Goal: Task Accomplishment & Management: Manage account settings

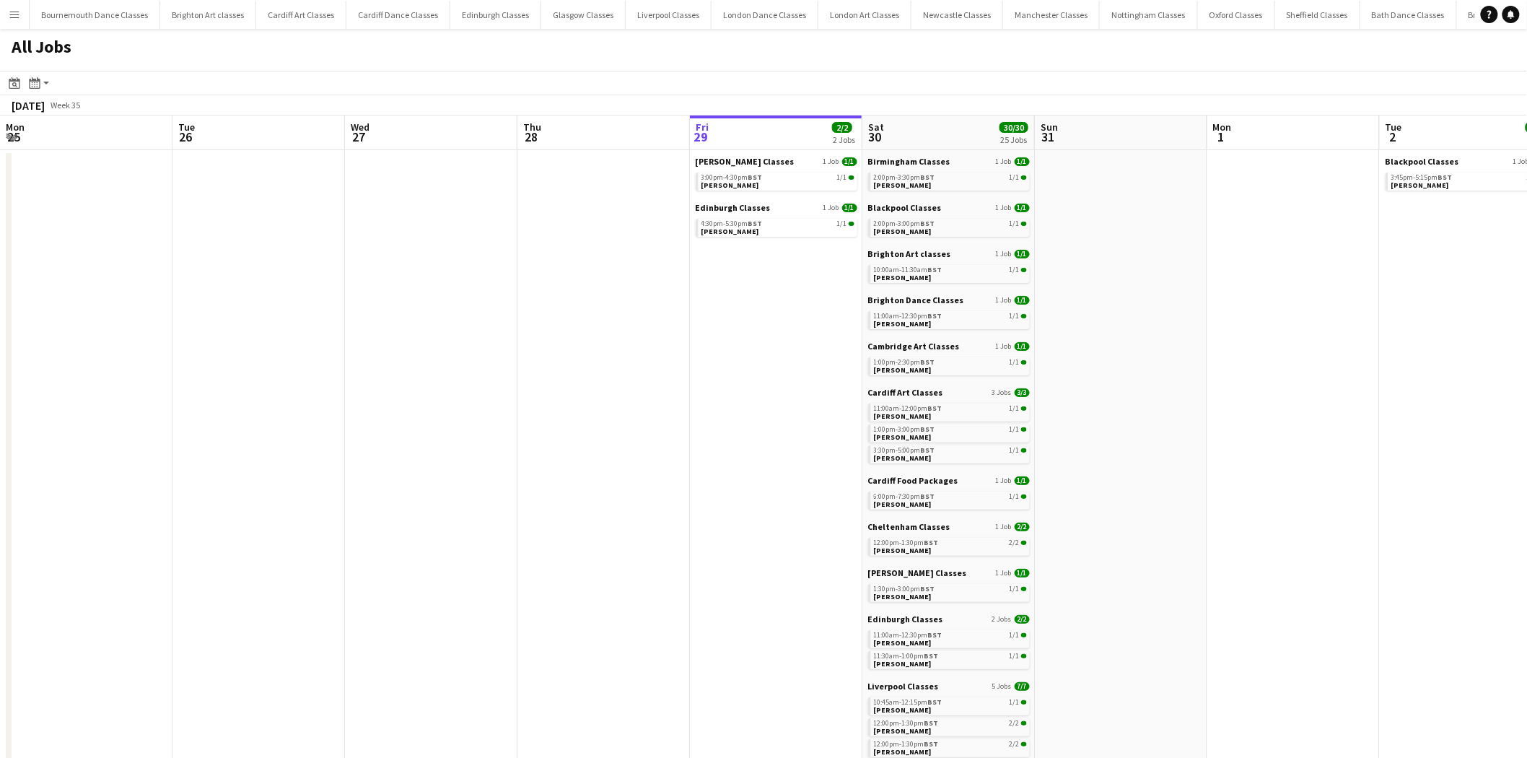
scroll to position [0, 344]
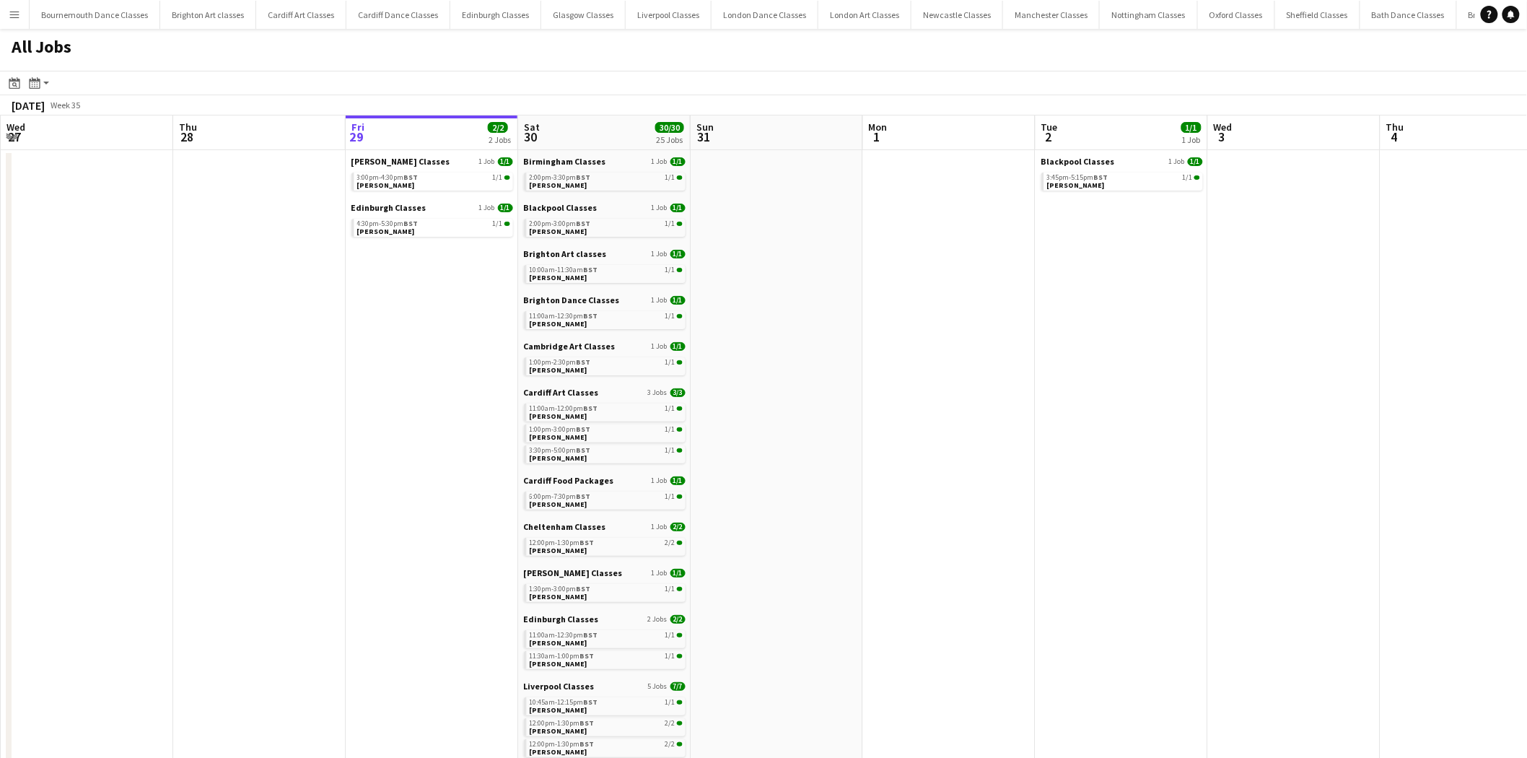
click at [579, 671] on div "Edinburgh Classes 2 Jobs 2/2 11:00am-12:30pm BST 1/1 Dawn Harper 11:30am-1:00pm…" at bounding box center [605, 646] width 162 height 67
click at [585, 668] on app-brief-job-card "11:30am-1:00pm BST 1/1 Ellen Grimshaw" at bounding box center [605, 660] width 162 height 18
click at [606, 662] on link "11:30am-1:00pm BST 1/1 Ellen Grimshaw" at bounding box center [606, 659] width 153 height 17
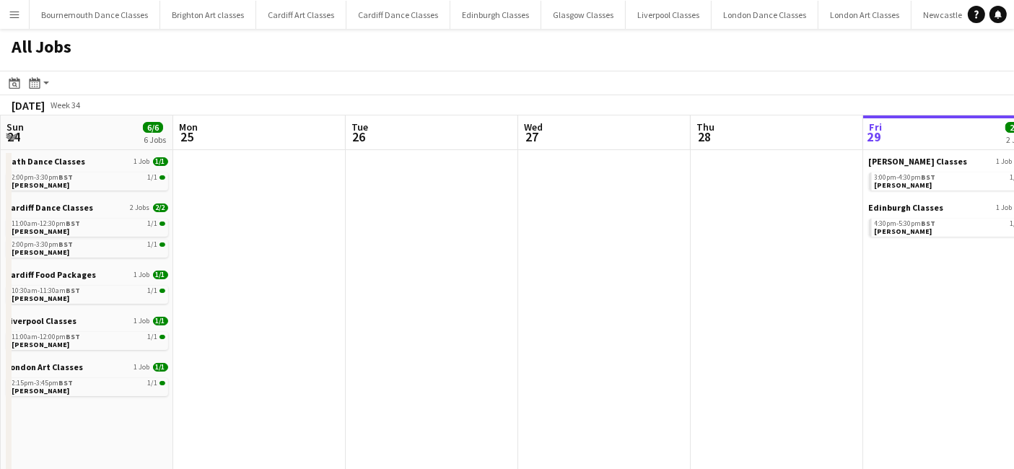
click at [13, 11] on app-icon "Menu" at bounding box center [15, 15] width 12 height 12
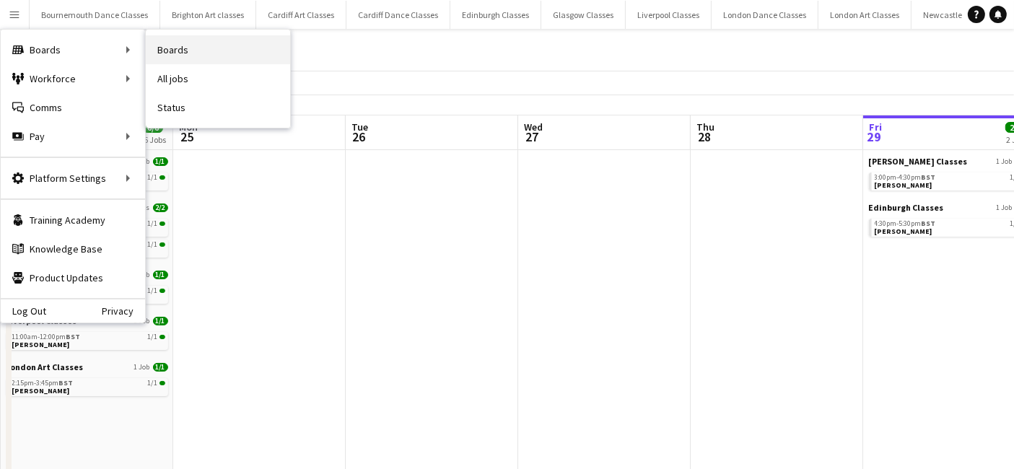
click at [220, 44] on link "Boards" at bounding box center [218, 49] width 144 height 29
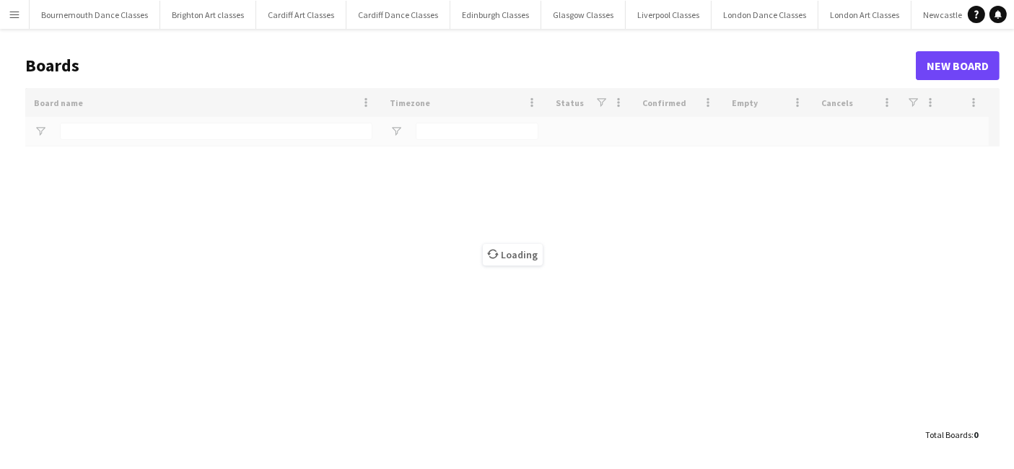
type input "*******"
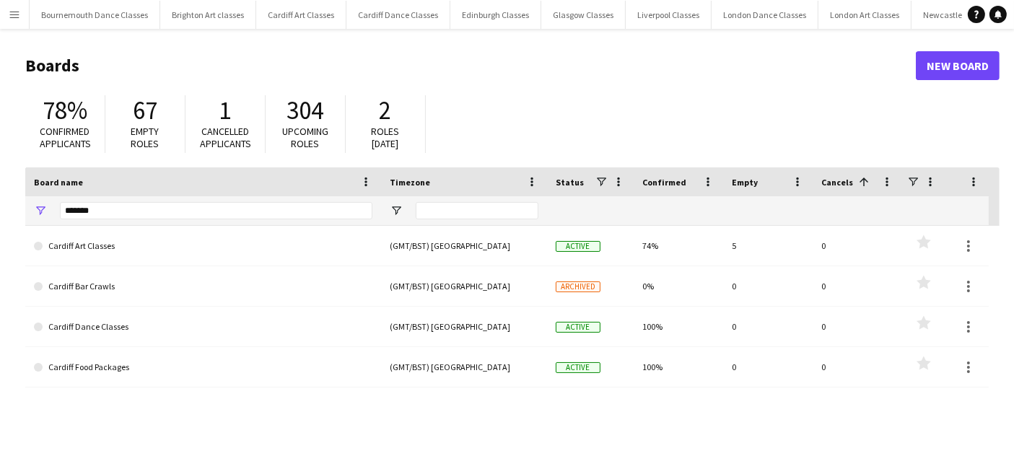
click at [25, 17] on button "Menu" at bounding box center [14, 14] width 29 height 29
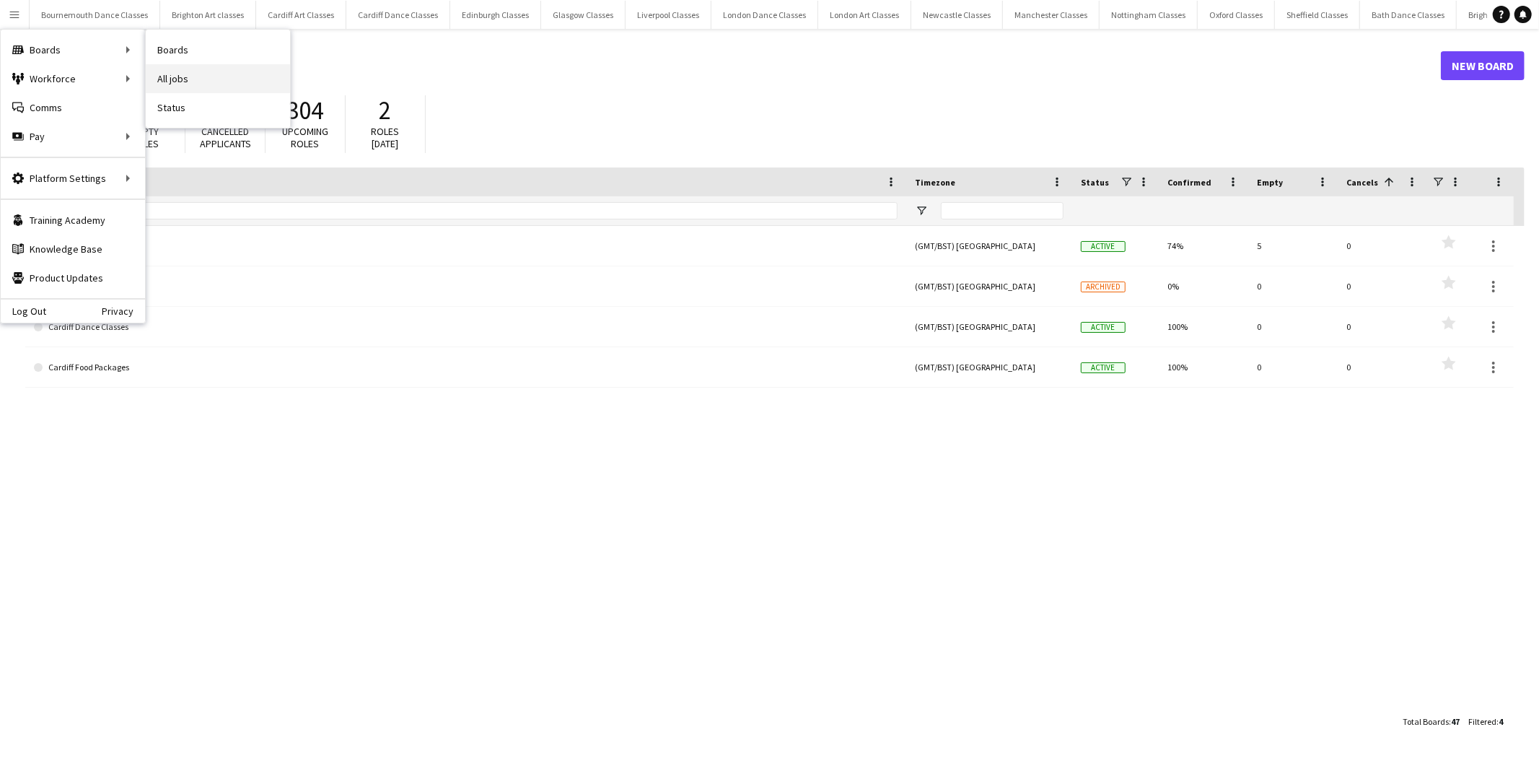
click at [173, 83] on link "All jobs" at bounding box center [218, 78] width 144 height 29
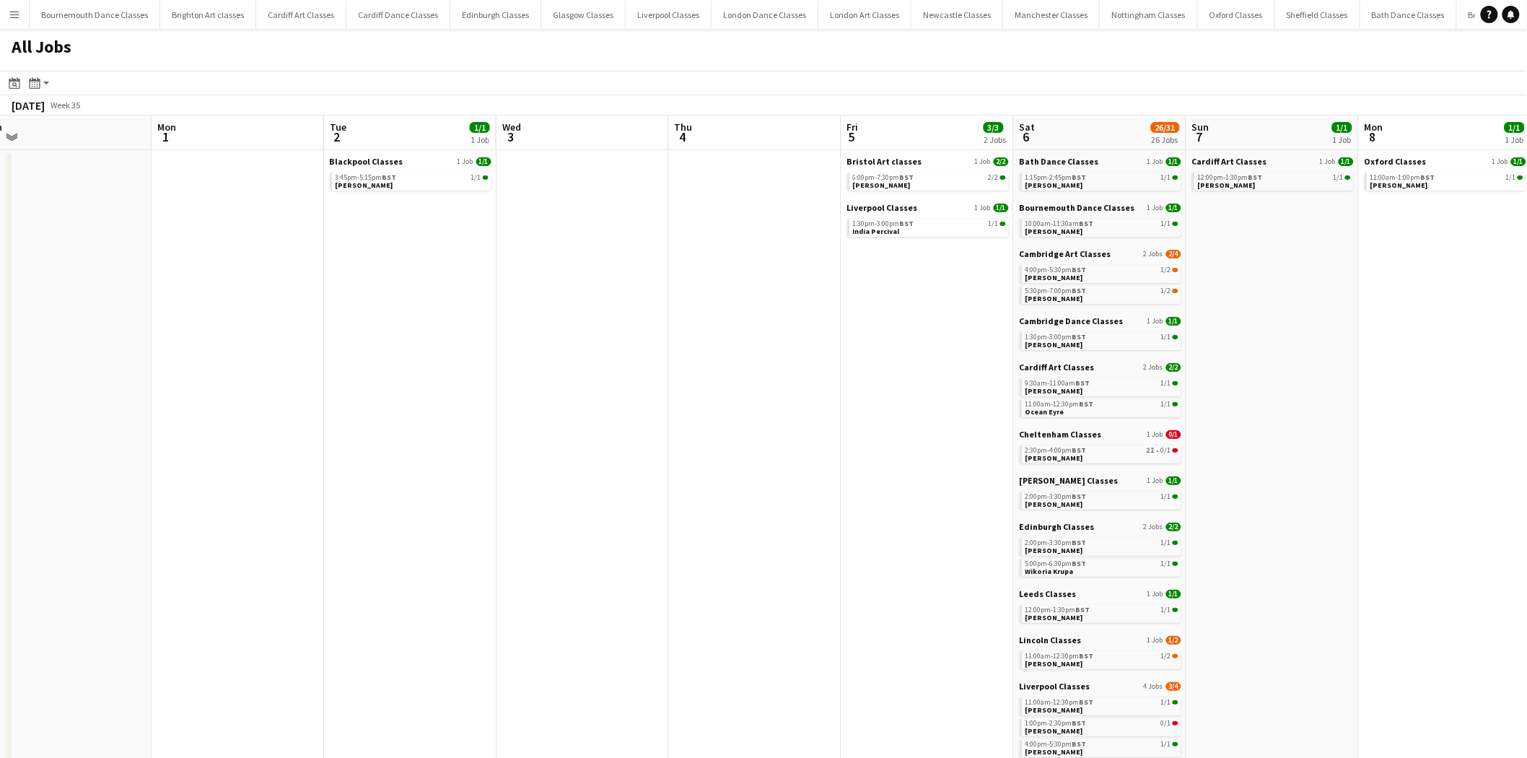
scroll to position [0, 486]
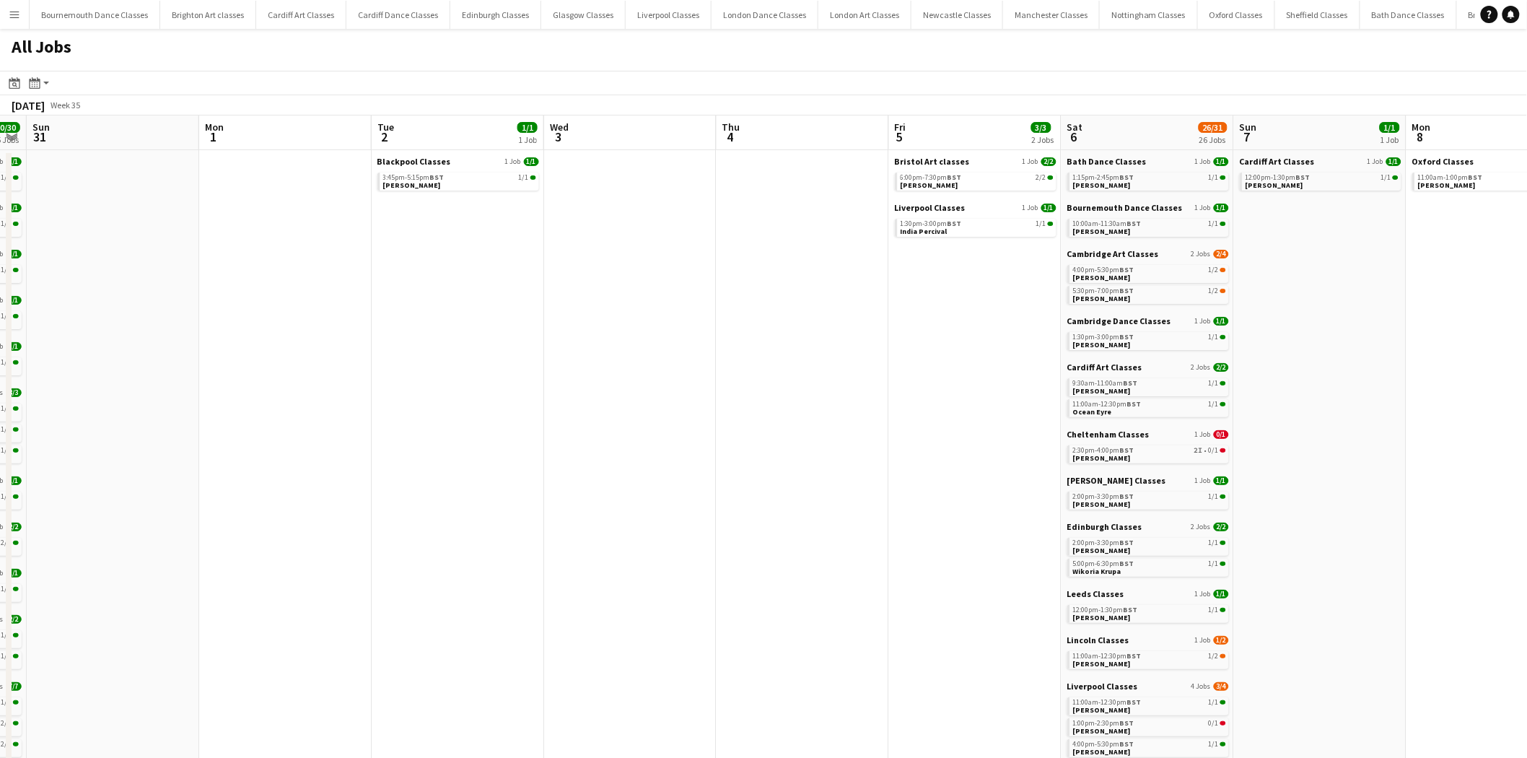
drag, startPoint x: 1100, startPoint y: 387, endPoint x: 442, endPoint y: 408, distance: 659.1
click at [442, 408] on app-calendar-viewport "Thu 28 Fri 29 2/2 2 Jobs Sat 30 30/30 25 Jobs Sun 31 Mon 1 Tue 2 1/1 1 Job Wed …" at bounding box center [763, 646] width 1527 height 1063
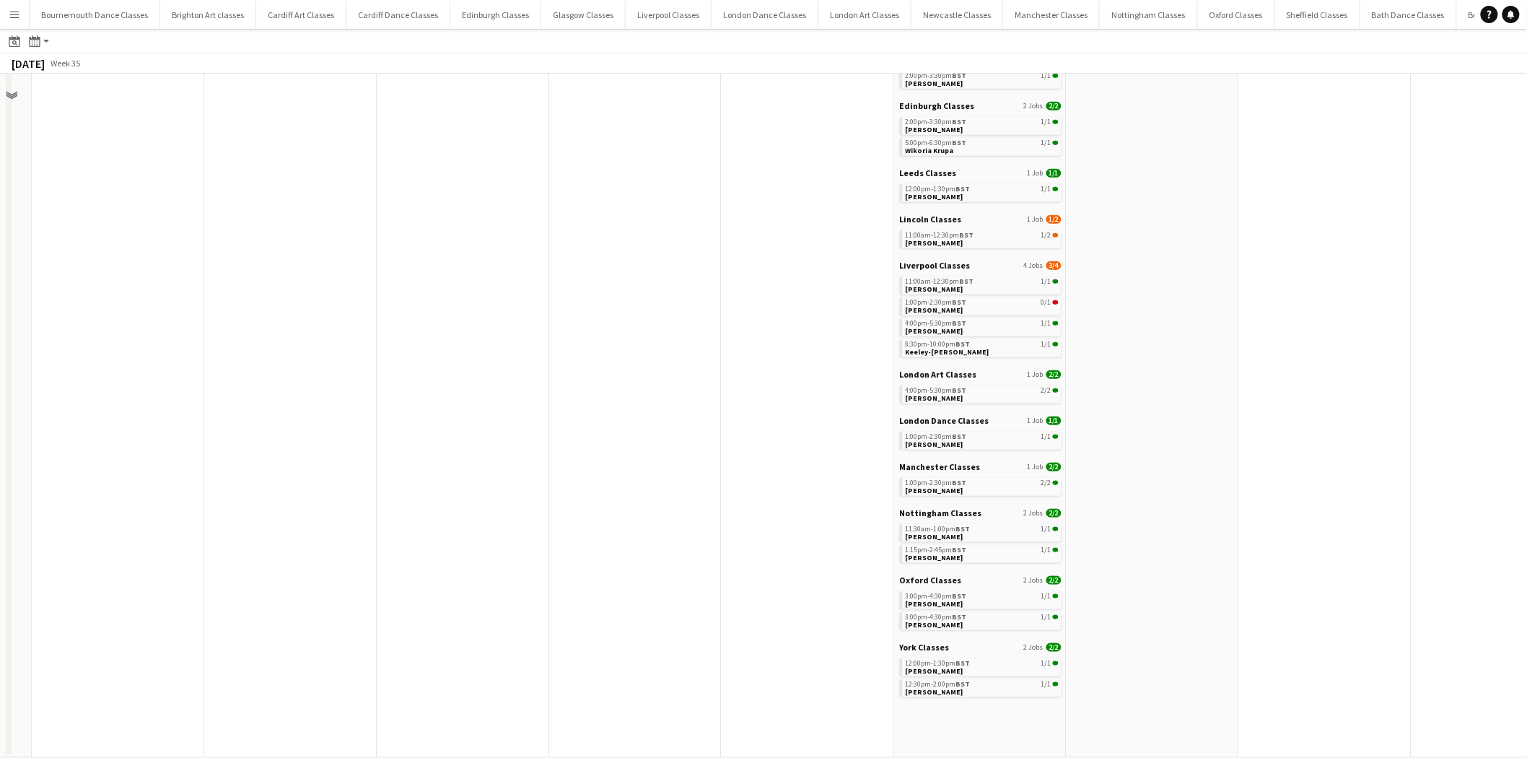
scroll to position [0, 0]
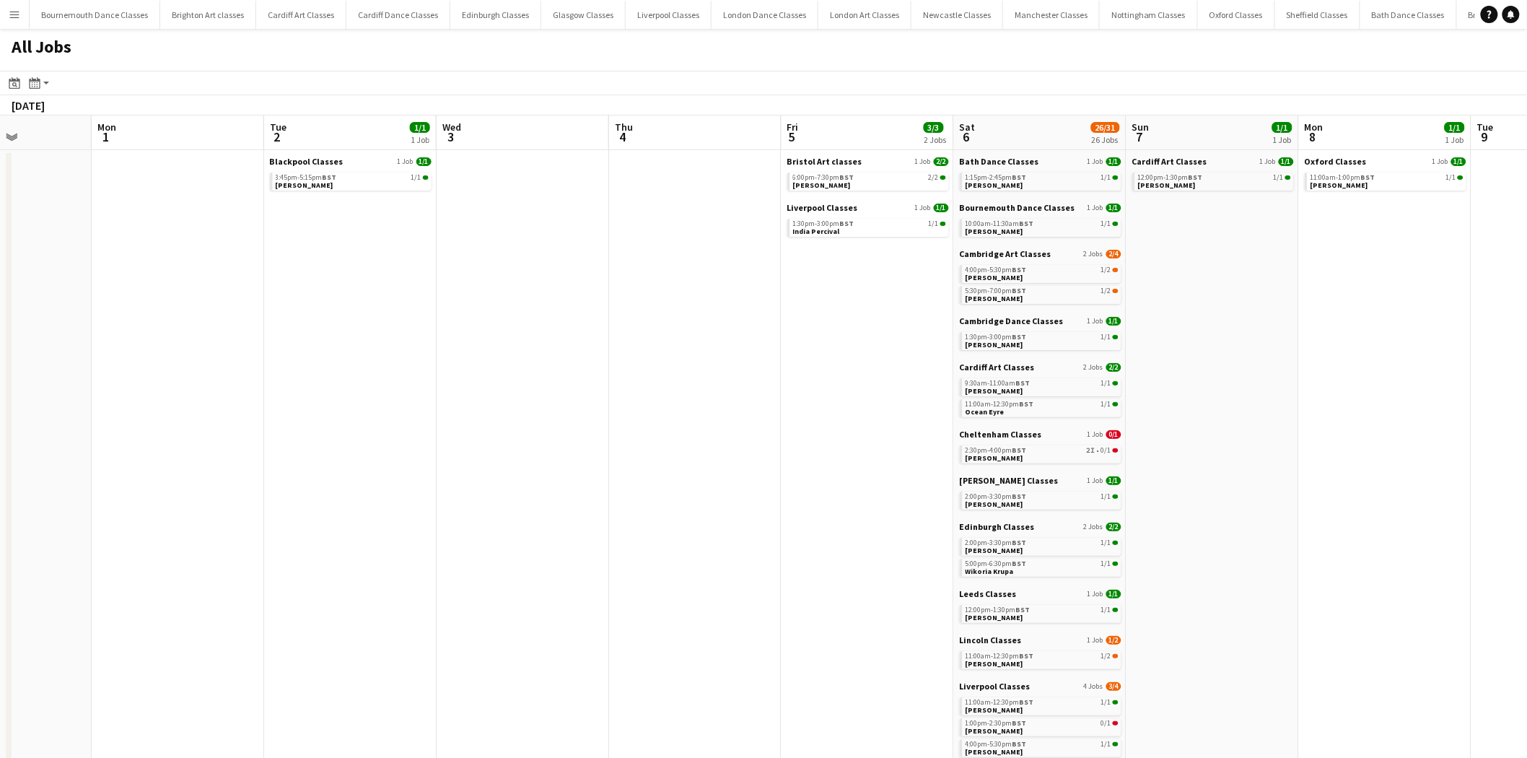
click at [308, 380] on app-all-jobs "All Jobs Date picker AUG 2025 AUG 2025 Monday M Tuesday T Wednesday W Thursday …" at bounding box center [763, 603] width 1527 height 1149
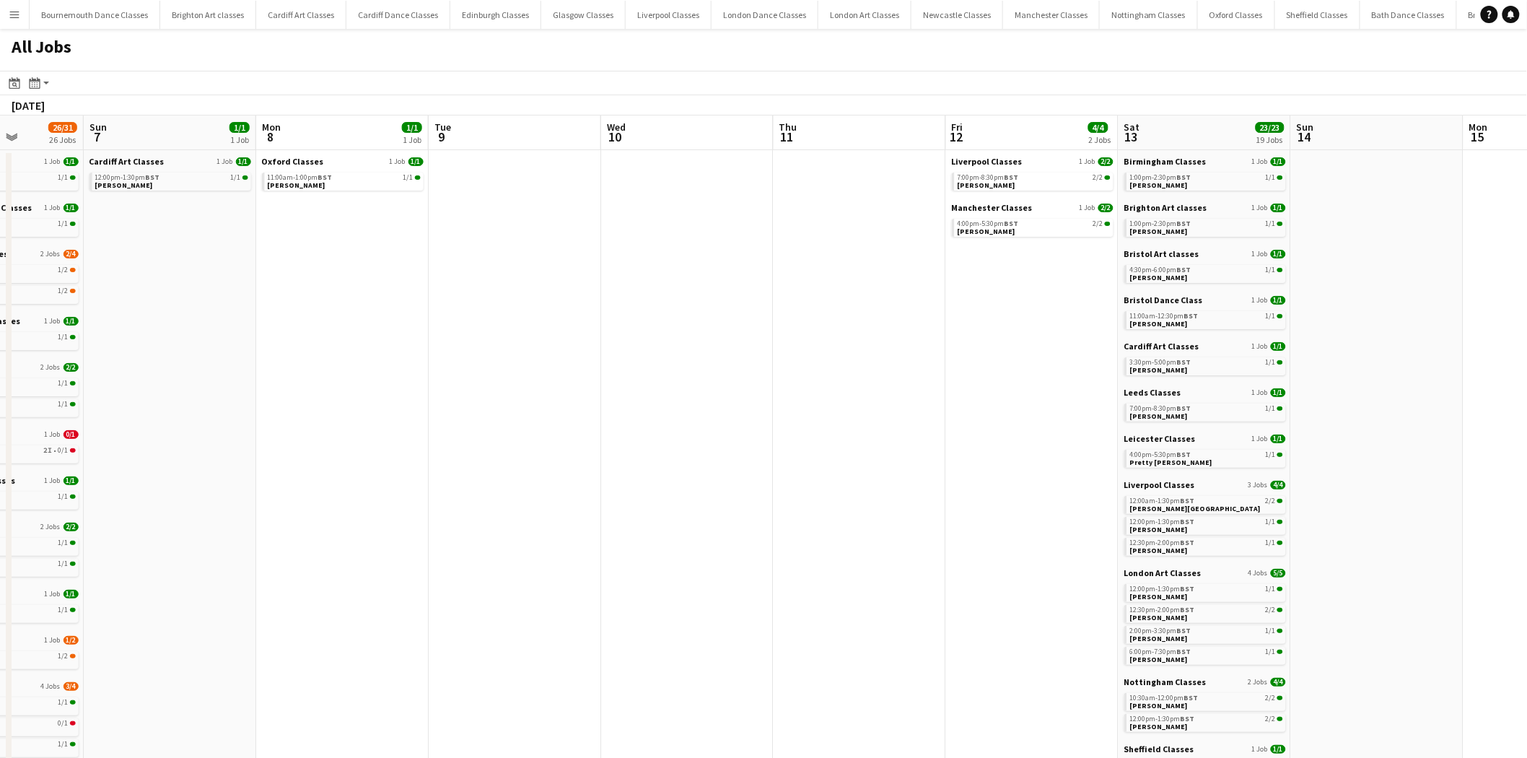
scroll to position [0, 486]
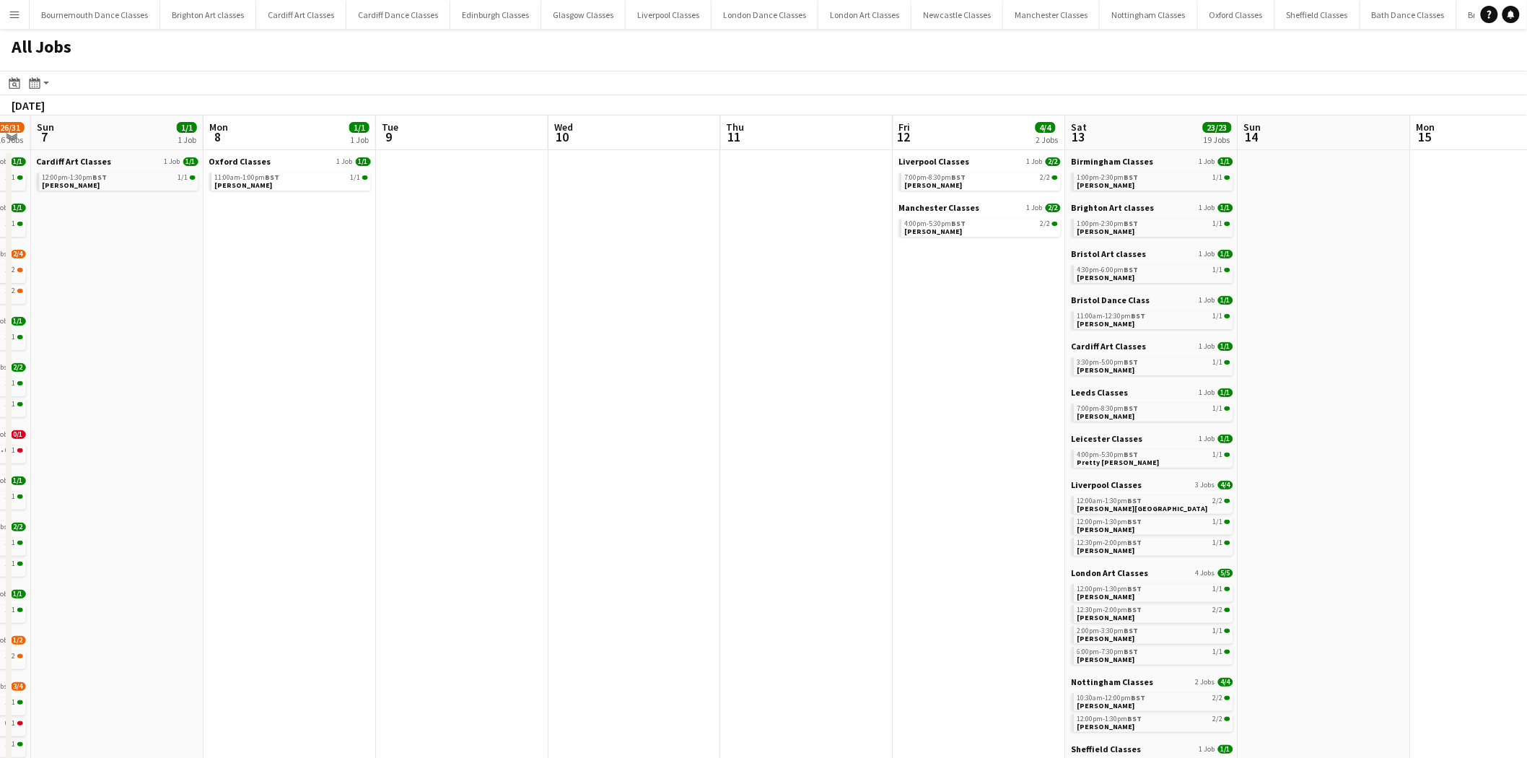
click at [18, 375] on app-all-jobs "All Jobs Date picker AUG 2025 AUG 2025 Monday M Tuesday T Wednesday W Thursday …" at bounding box center [763, 603] width 1527 height 1149
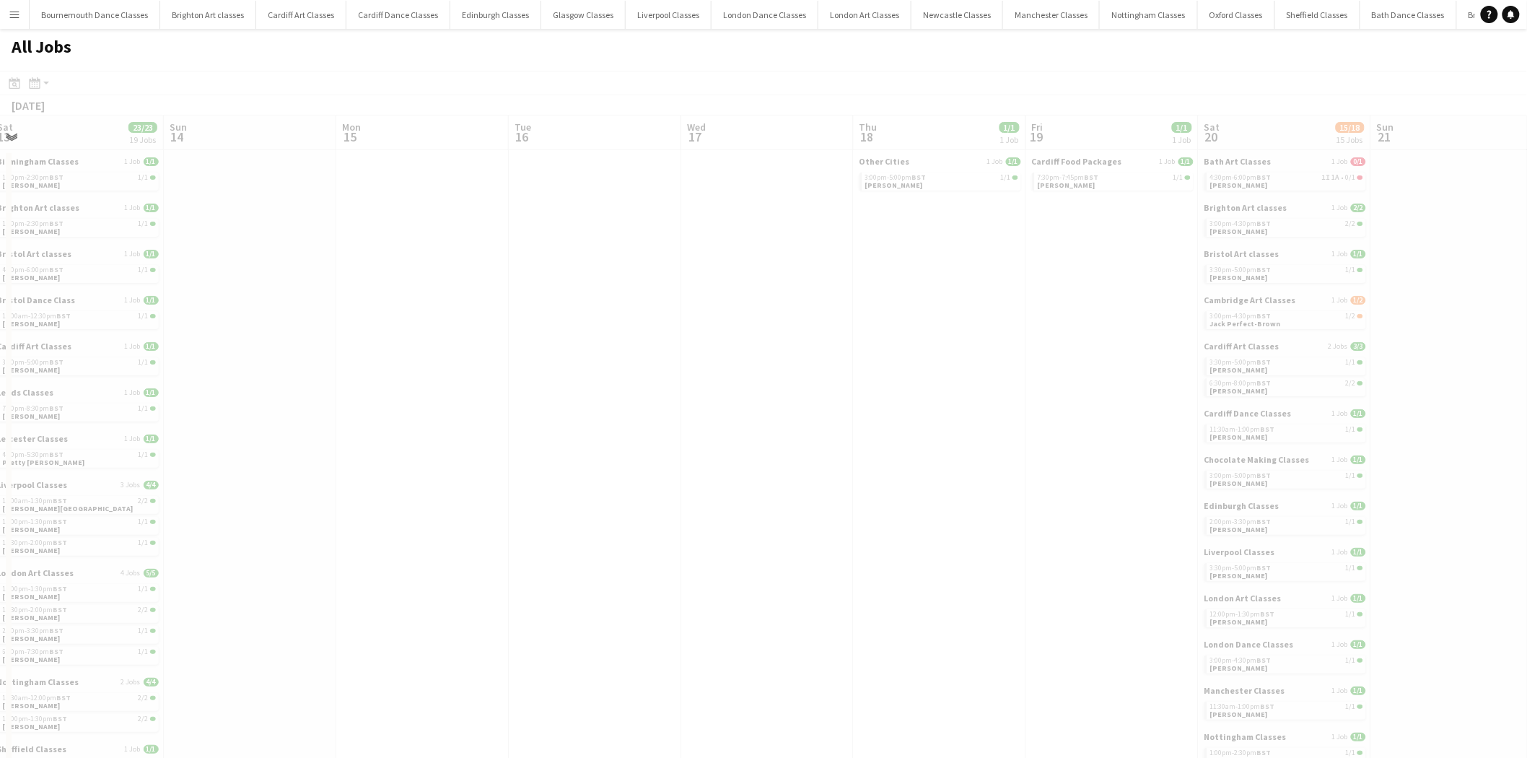
scroll to position [0, 472]
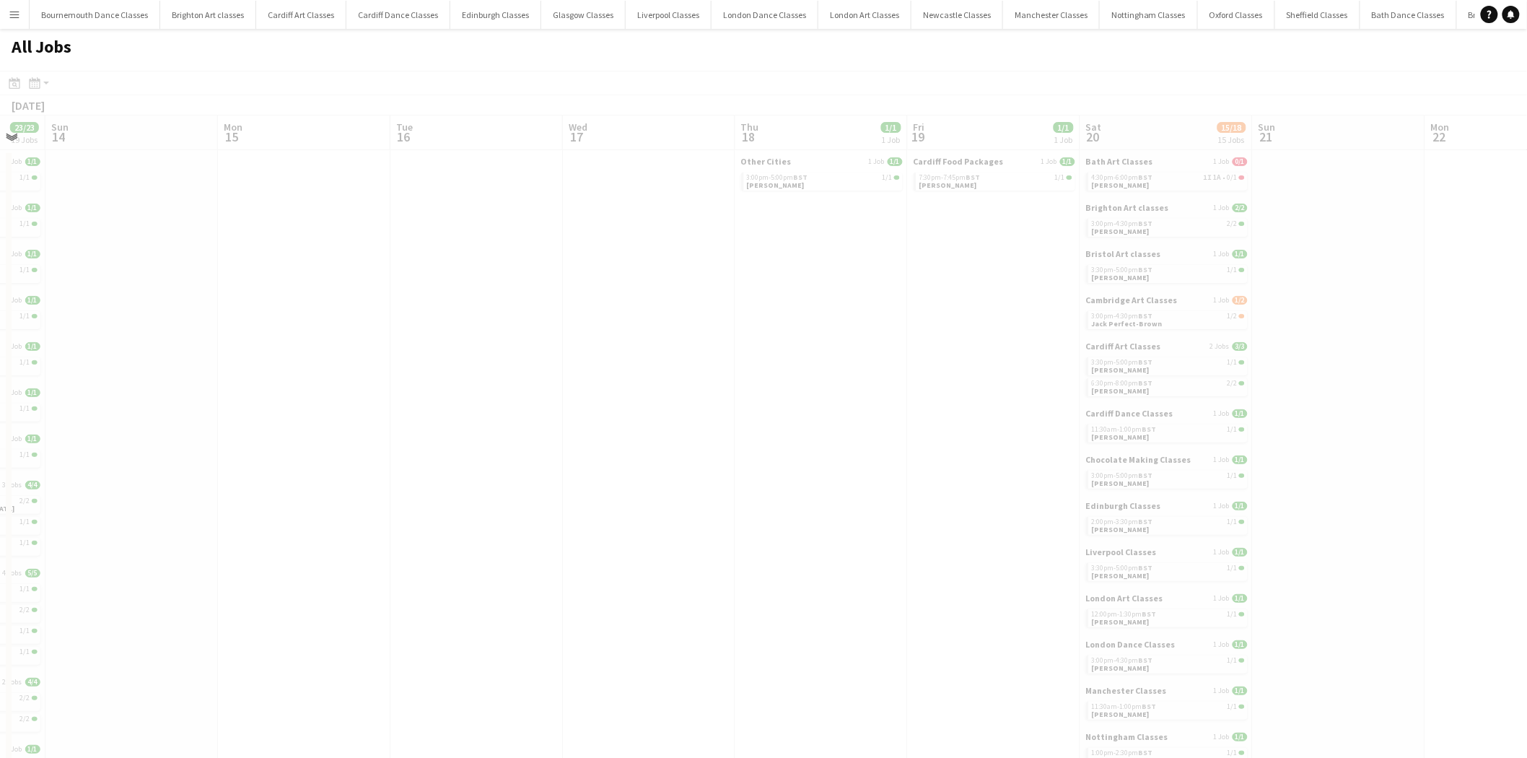
drag, startPoint x: 1193, startPoint y: 337, endPoint x: 0, endPoint y: 366, distance: 1193.0
click at [0, 366] on app-calendar-viewport "Thu 11 Fri 12 4/4 2 Jobs Sat 13 23/23 19 Jobs Sun 14 Mon 15 Tue 16 Wed 17 Thu 1…" at bounding box center [763, 646] width 1527 height 1063
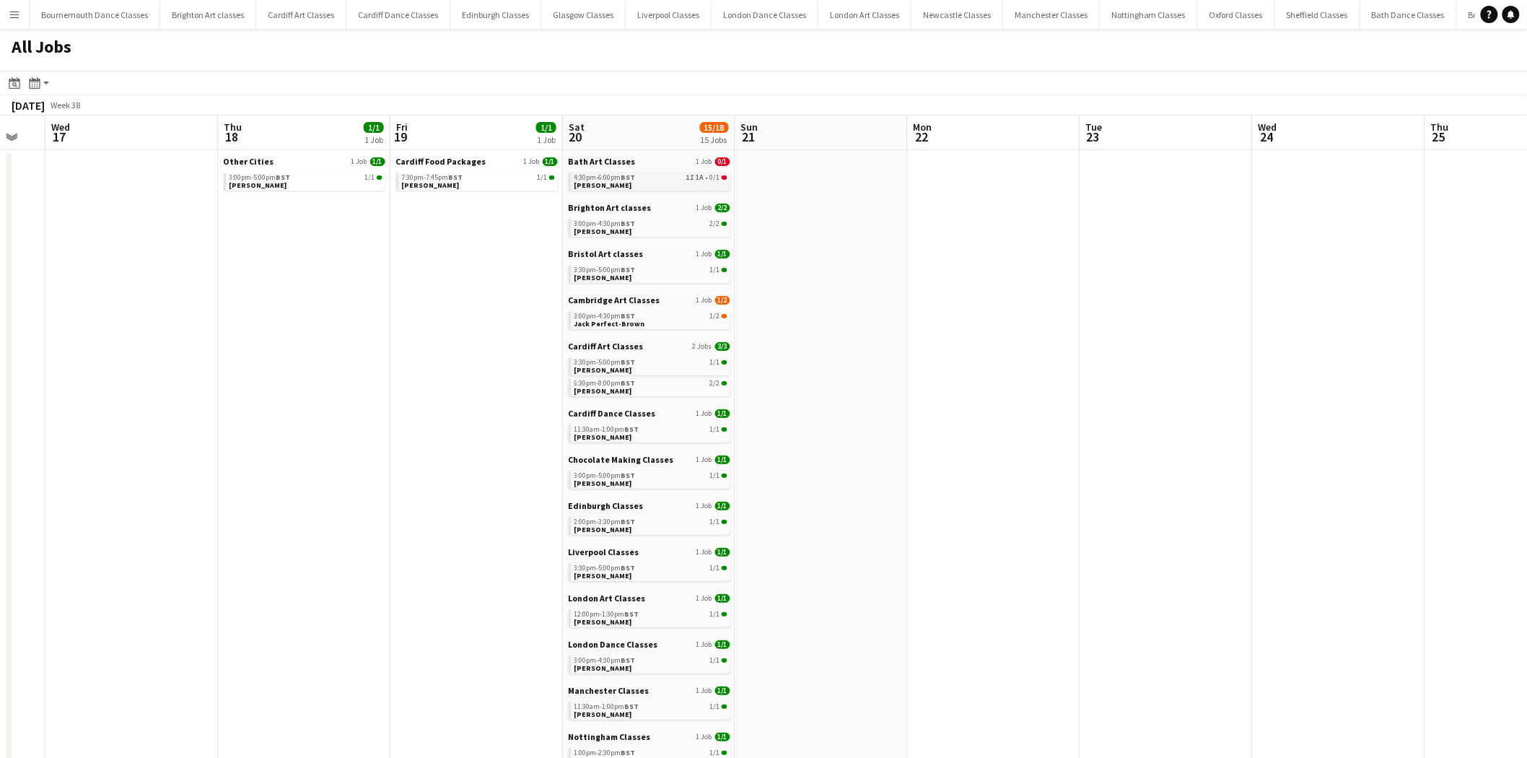
click at [702, 178] on span "1A" at bounding box center [700, 177] width 8 height 7
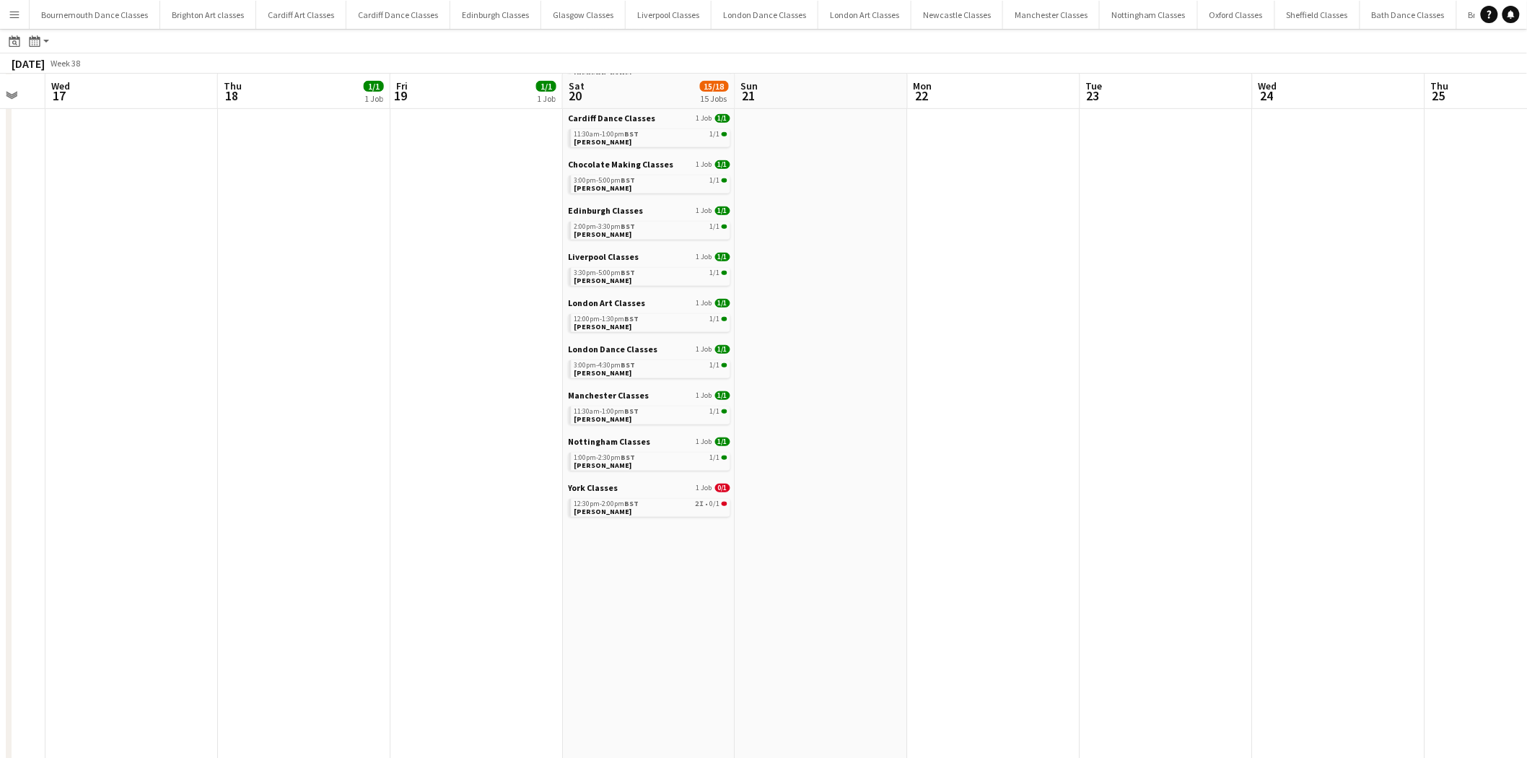
scroll to position [0, 0]
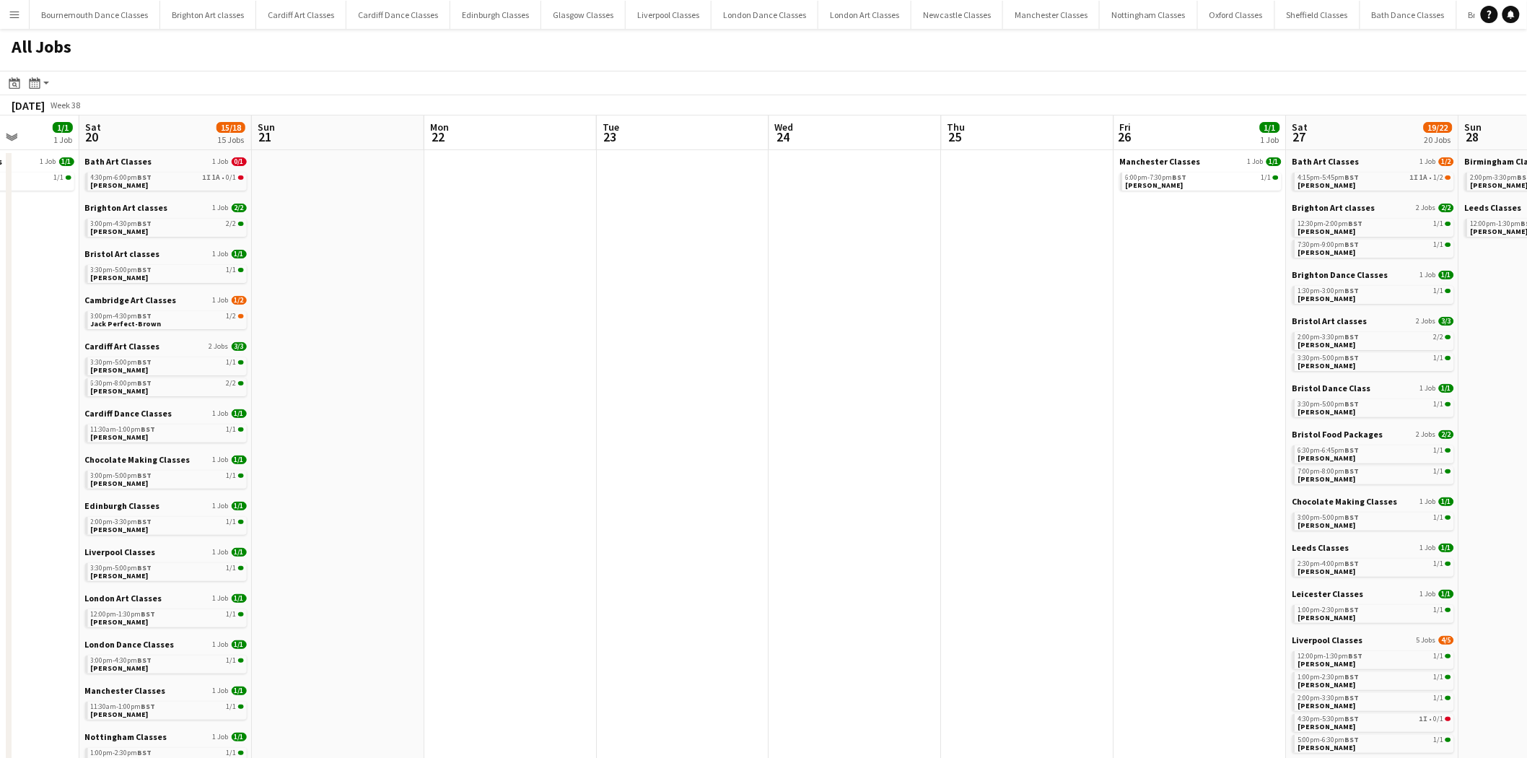
drag, startPoint x: 1027, startPoint y: 294, endPoint x: 390, endPoint y: 339, distance: 638.7
click at [407, 340] on app-calendar-viewport "Wed 17 Thu 18 1/1 1 Job Fri 19 1/1 1 Job Sat 20 15/18 15 Jobs Sun 21 Mon 22 Tue…" at bounding box center [763, 646] width 1527 height 1063
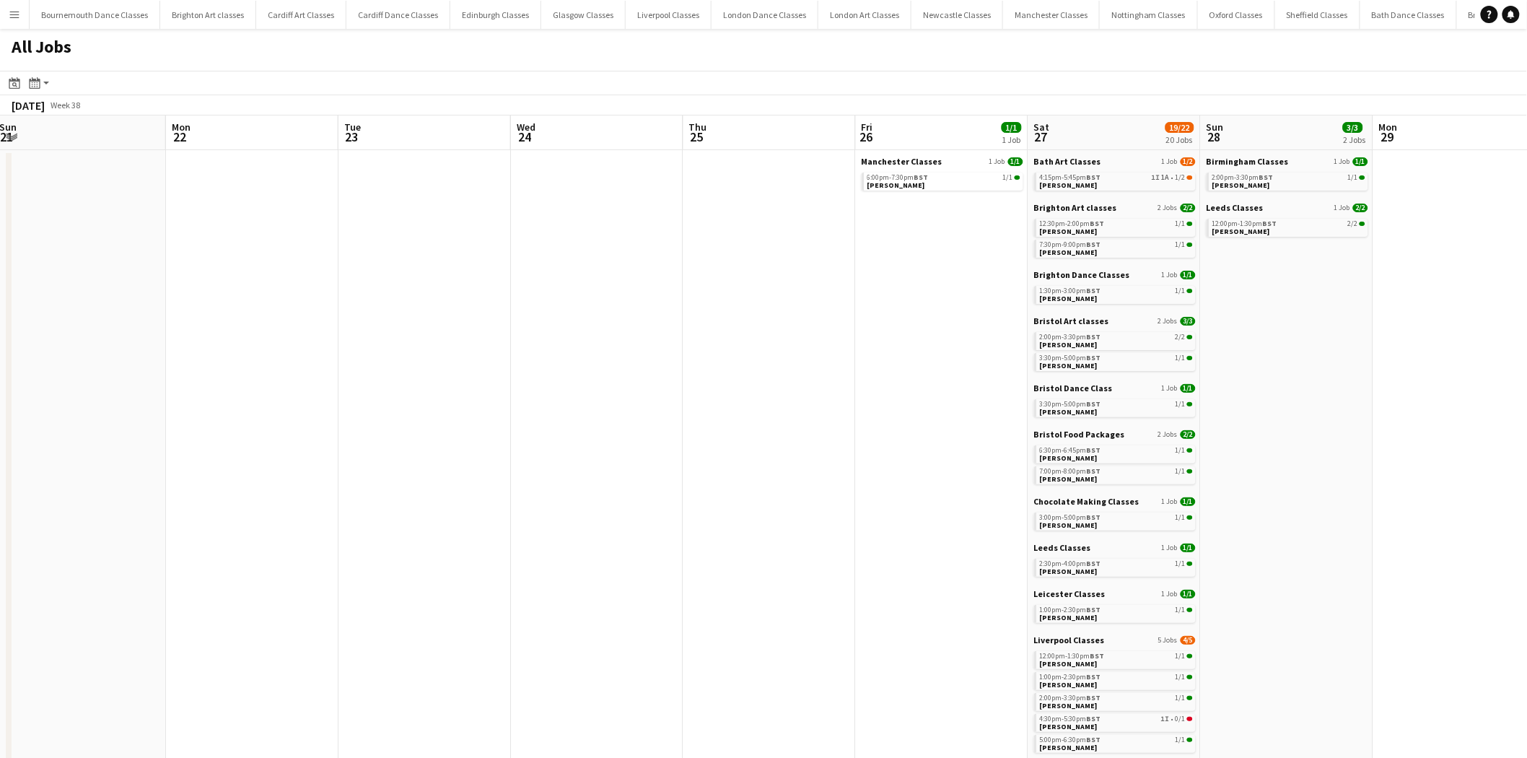
scroll to position [0, 492]
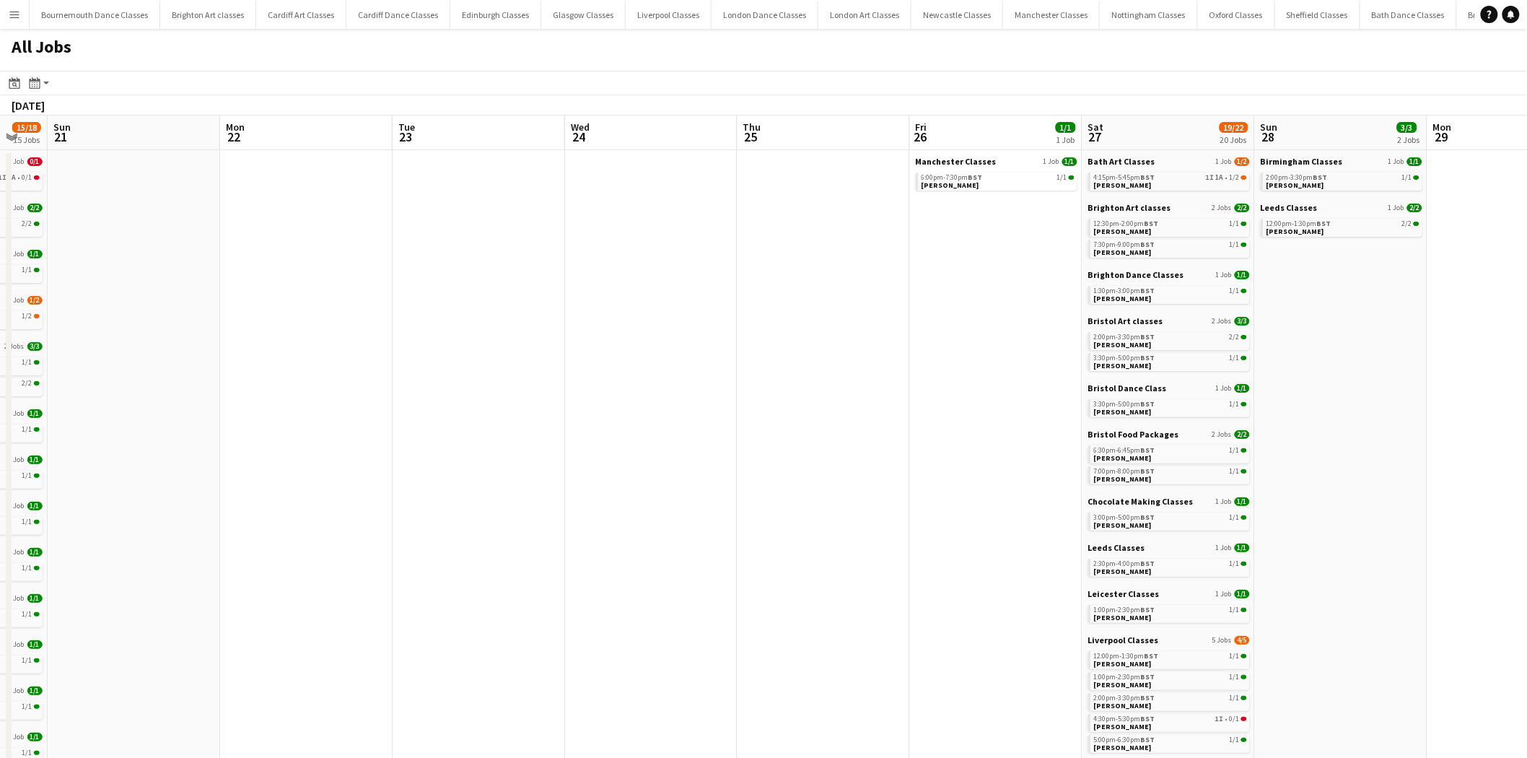
drag, startPoint x: 860, startPoint y: 323, endPoint x: 413, endPoint y: 320, distance: 447.3
click at [424, 320] on app-calendar-viewport "Thu 18 1/1 1 Job Fri 19 1/1 1 Job Sat 20 15/18 15 Jobs Sun 21 Mon 22 Tue 23 Wed…" at bounding box center [763, 646] width 1527 height 1063
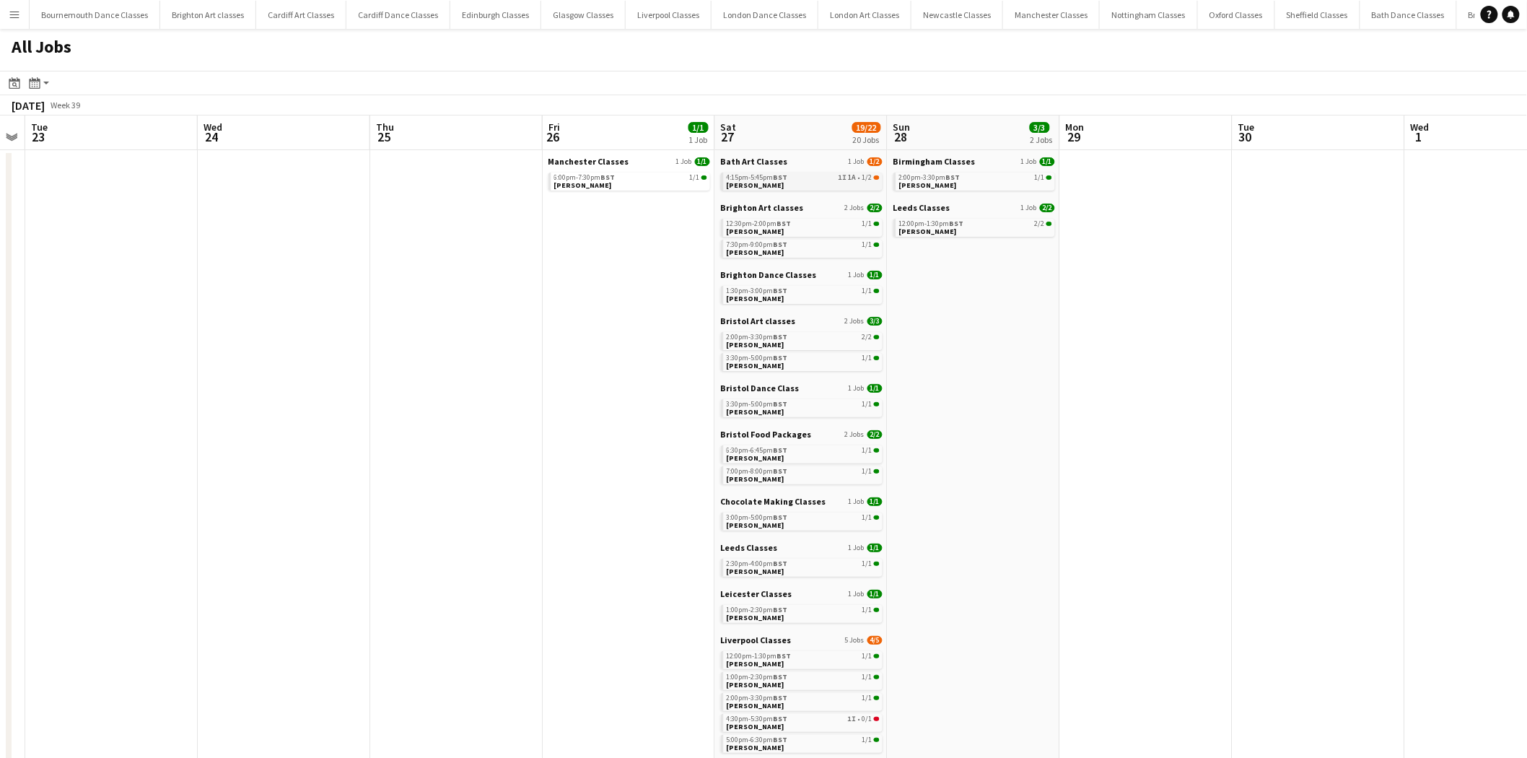
click at [820, 181] on link "4:15pm-5:45pm BST 1I 1A • 1/2 Eloise Crowther" at bounding box center [803, 180] width 153 height 17
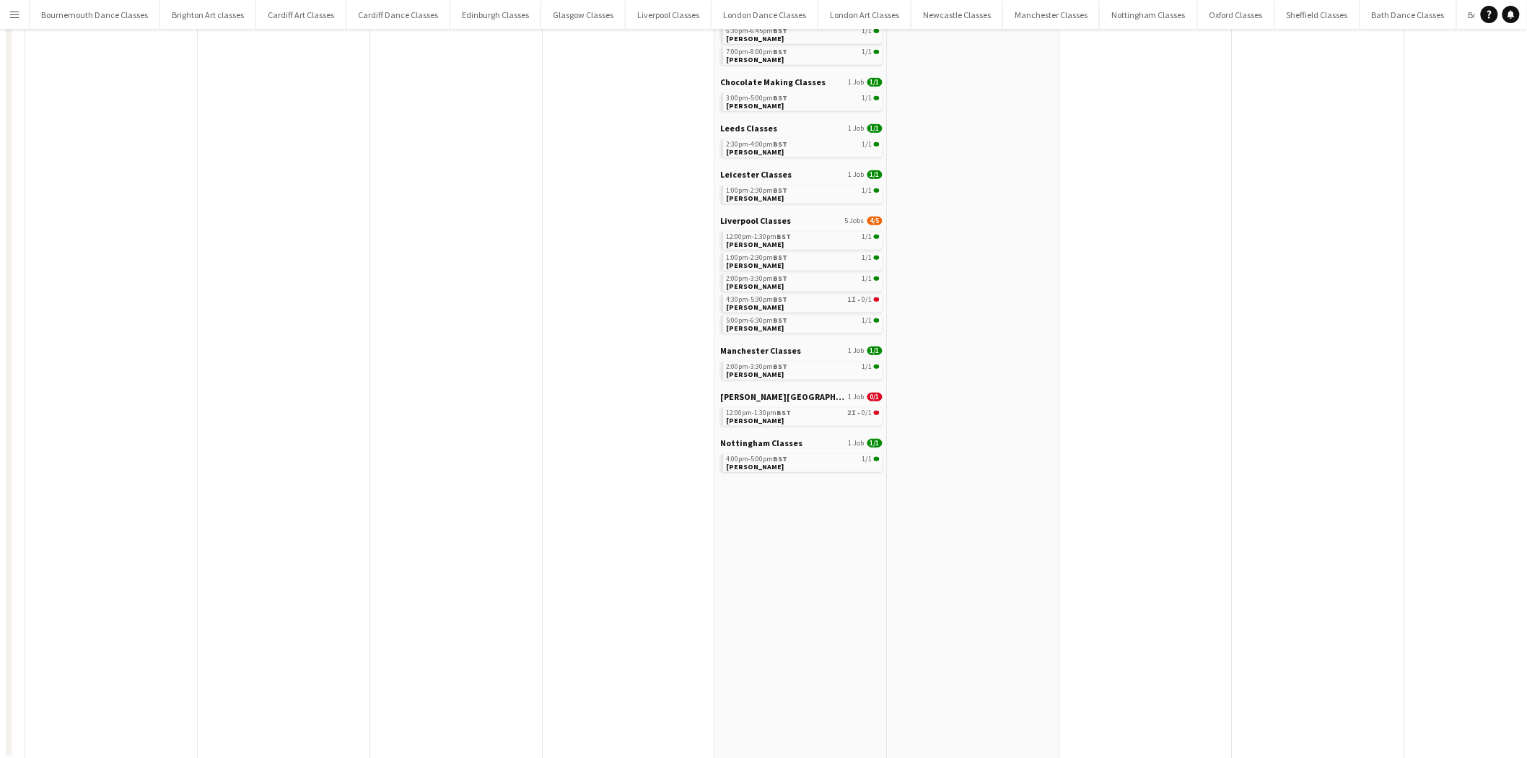
scroll to position [0, 0]
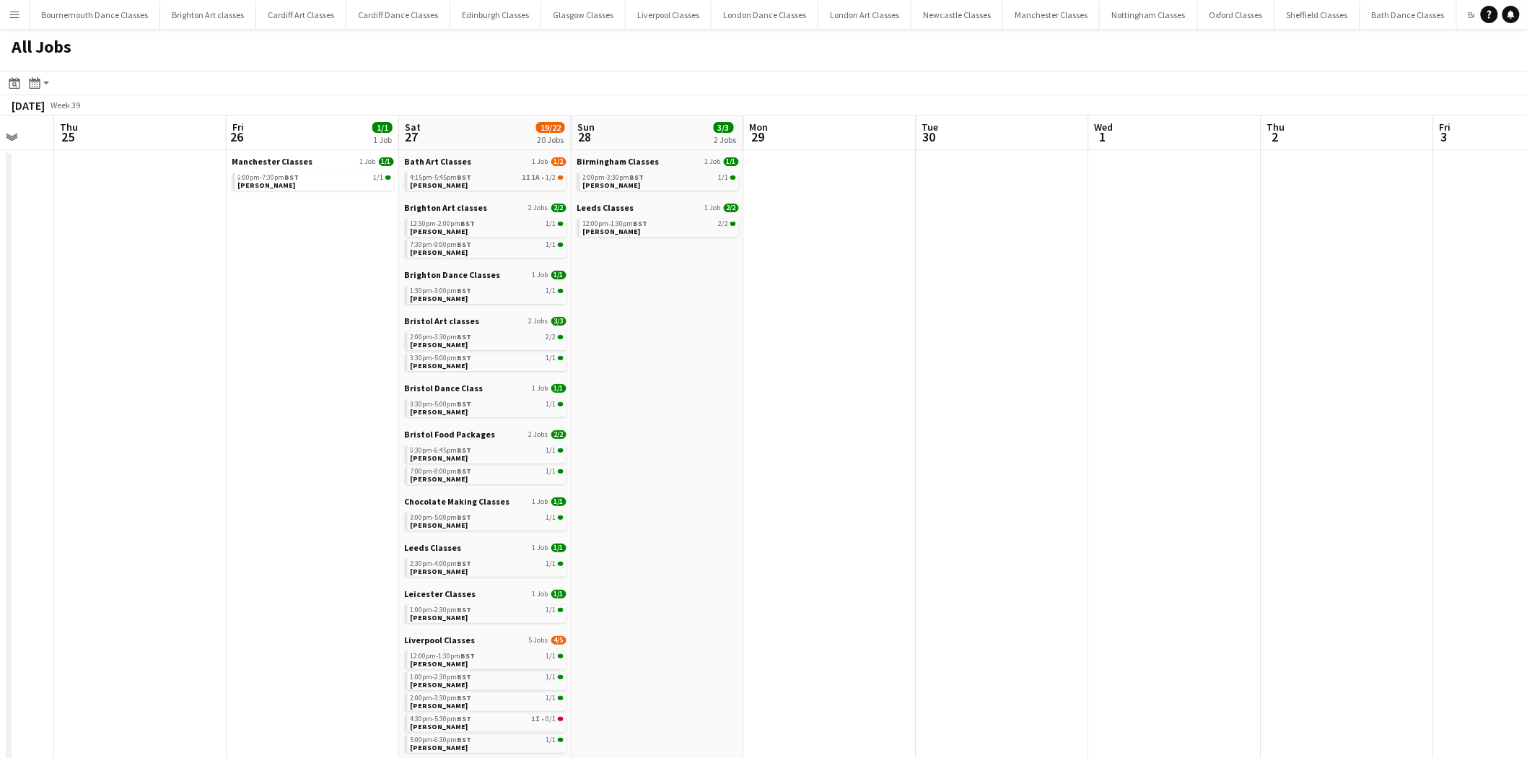
drag, startPoint x: 1299, startPoint y: 335, endPoint x: 411, endPoint y: 361, distance: 887.8
click at [413, 361] on app-calendar-viewport "Mon 22 Tue 23 Wed 24 Thu 25 Fri 26 1/1 1 Job Sat 27 19/22 20 Jobs Sun 28 3/3 2 …" at bounding box center [763, 646] width 1527 height 1063
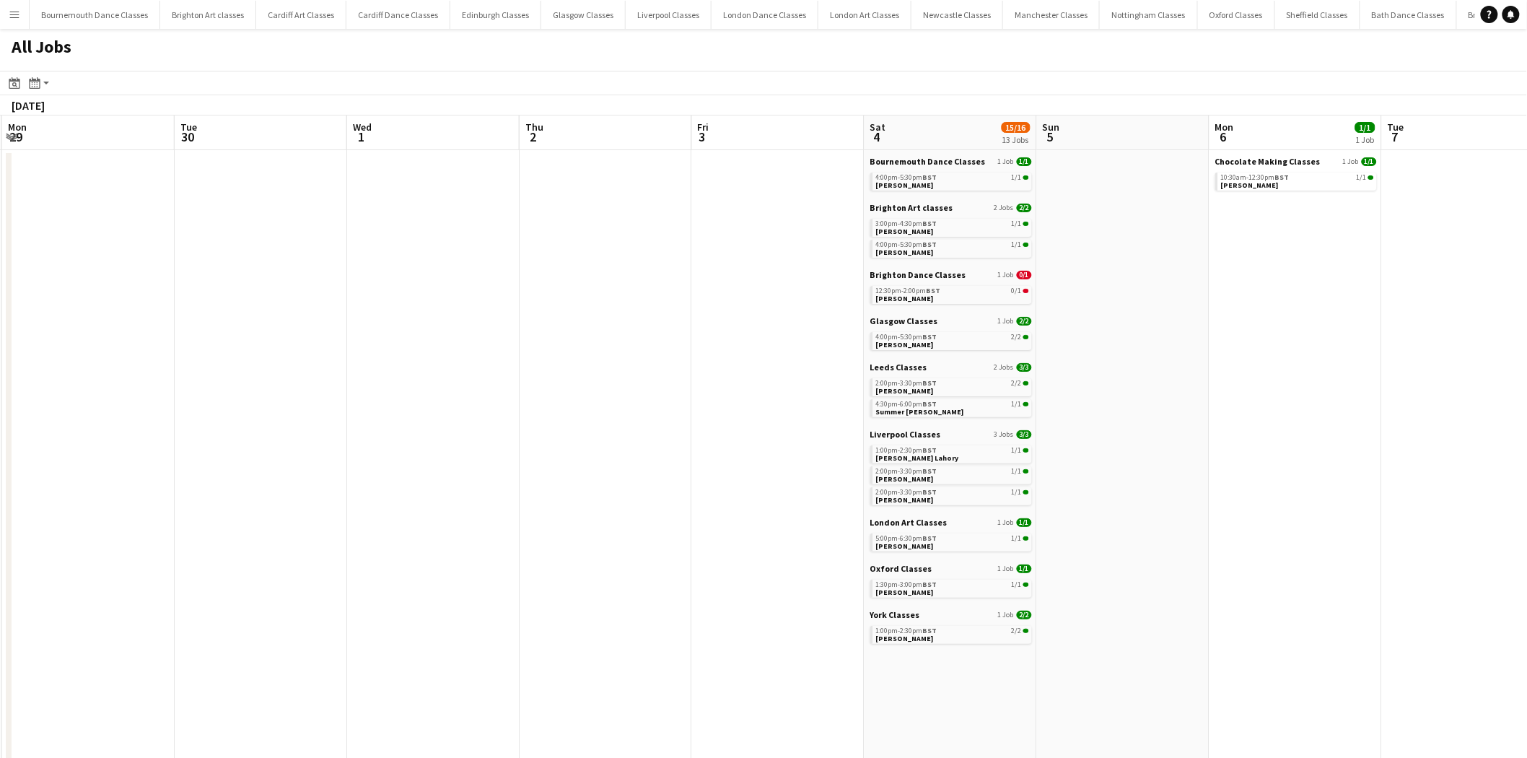
click at [582, 333] on app-all-jobs "All Jobs Date picker AUG 2025 AUG 2025 Monday M Tuesday T Wednesday W Thursday …" at bounding box center [763, 603] width 1527 height 1149
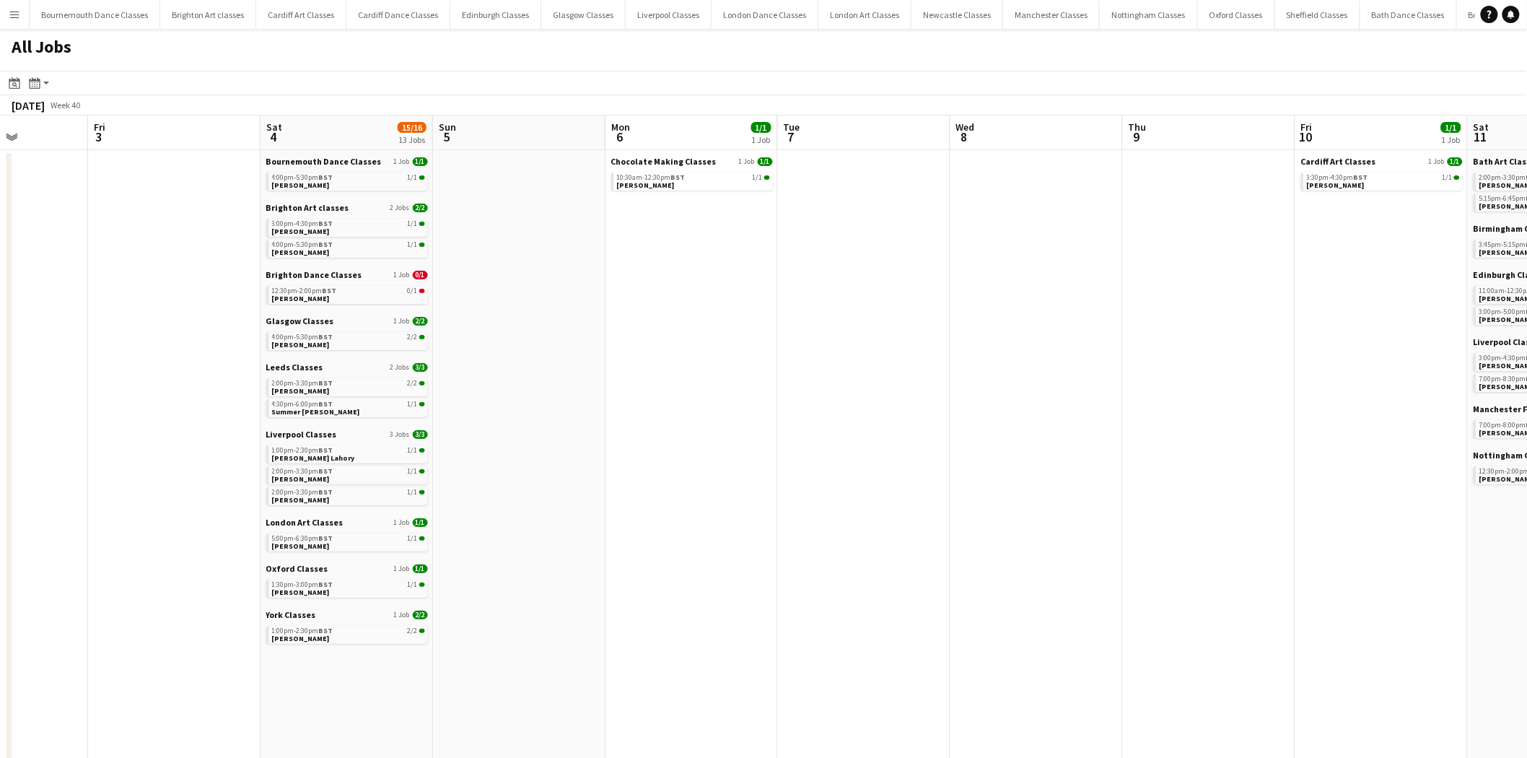
click at [273, 380] on app-all-jobs "All Jobs Date picker AUG 2025 AUG 2025 Monday M Tuesday T Wednesday W Thursday …" at bounding box center [763, 603] width 1527 height 1149
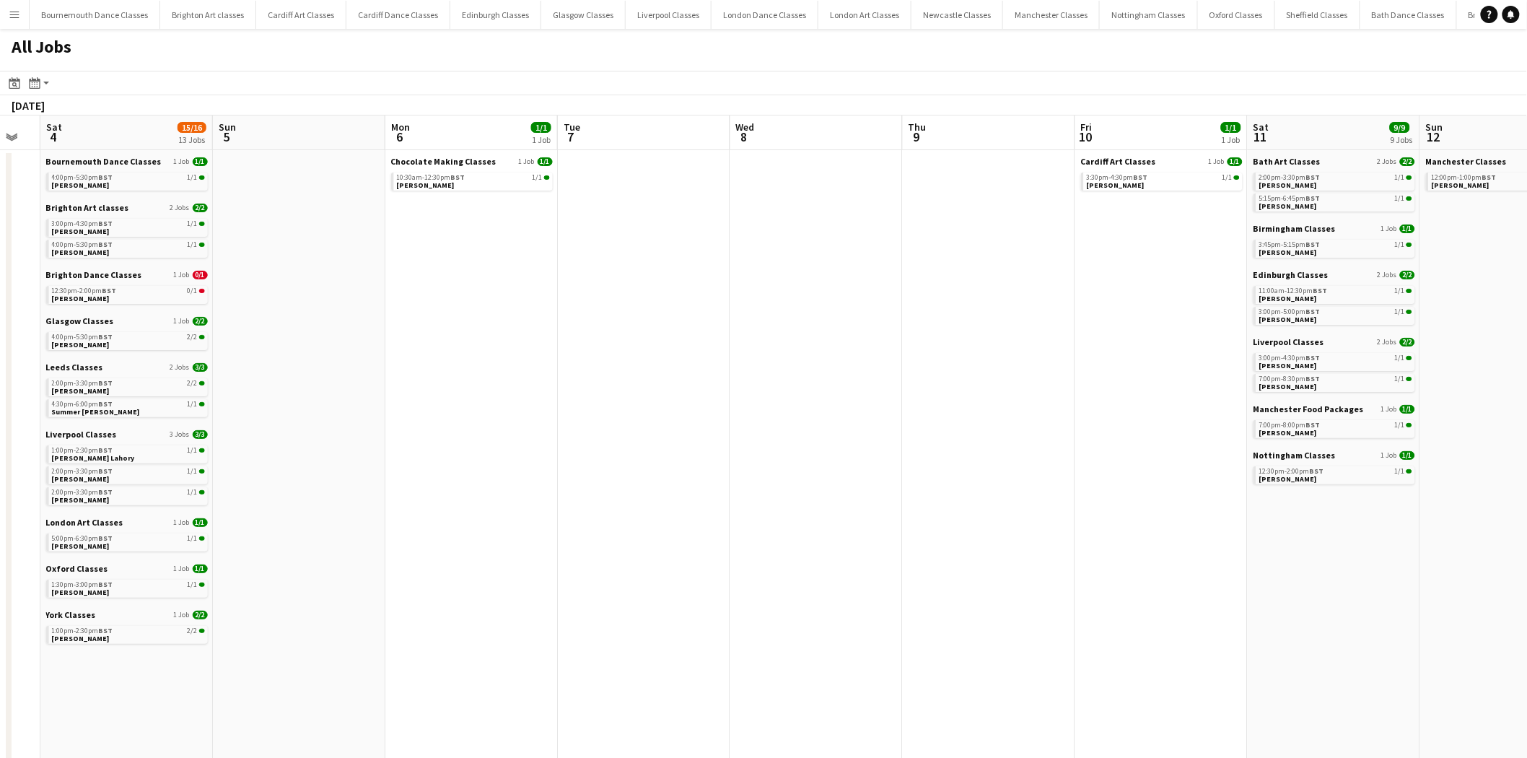
drag, startPoint x: 942, startPoint y: 338, endPoint x: 305, endPoint y: 345, distance: 636.4
click at [305, 345] on app-calendar-viewport "Wed 1 Thu 2 Fri 3 Sat 4 15/16 13 Jobs Sun 5 Mon 6 1/1 1 Job Tue 7 Wed 8 Thu 9 F…" at bounding box center [763, 646] width 1527 height 1063
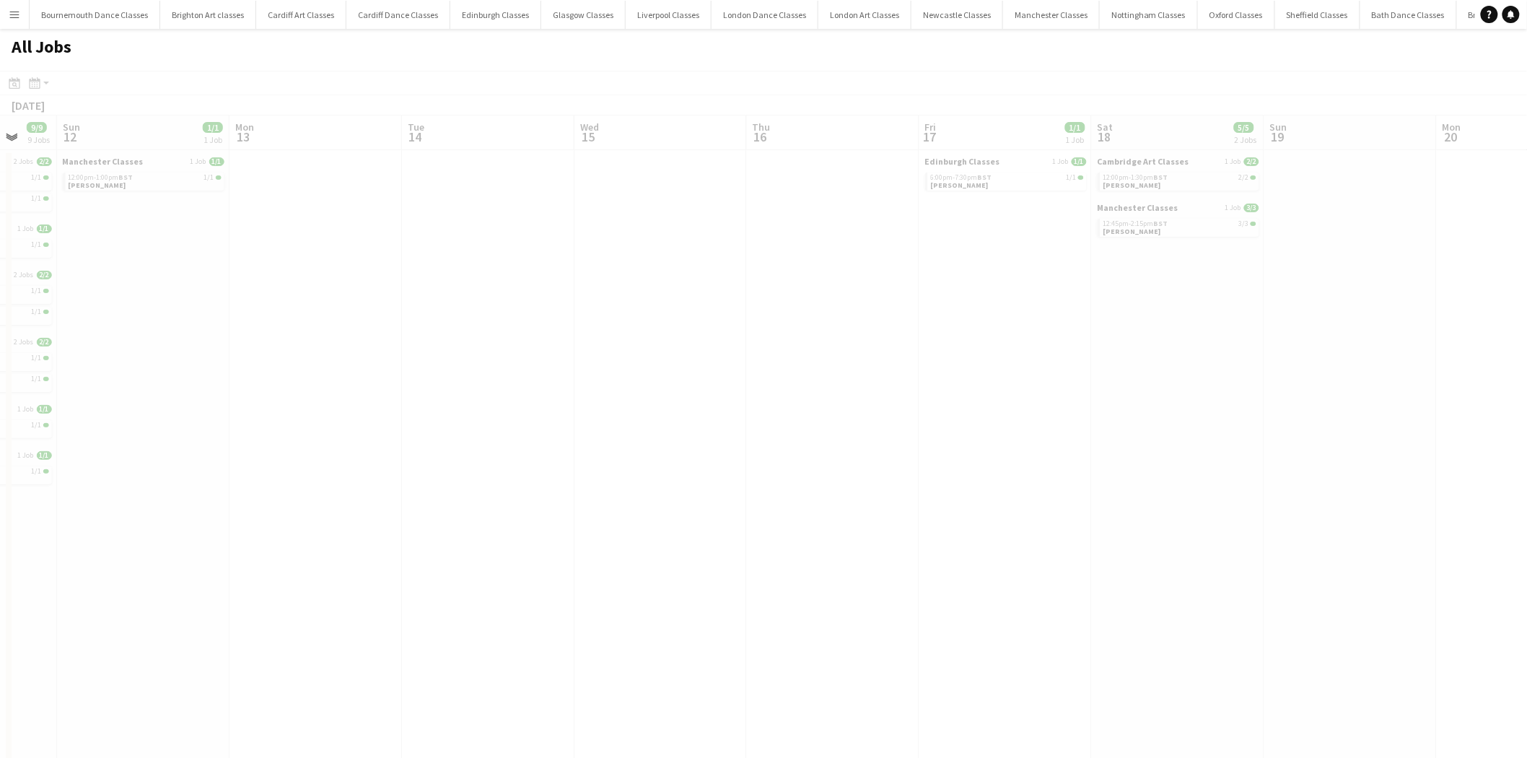
drag, startPoint x: 1203, startPoint y: 325, endPoint x: 76, endPoint y: 330, distance: 1127.0
click at [84, 330] on app-calendar-viewport "Thu 9 Fri 10 1/1 1 Job Sat 11 9/9 9 Jobs Sun 12 1/1 1 Job Mon 13 Tue 14 Wed 15 …" at bounding box center [763, 646] width 1527 height 1063
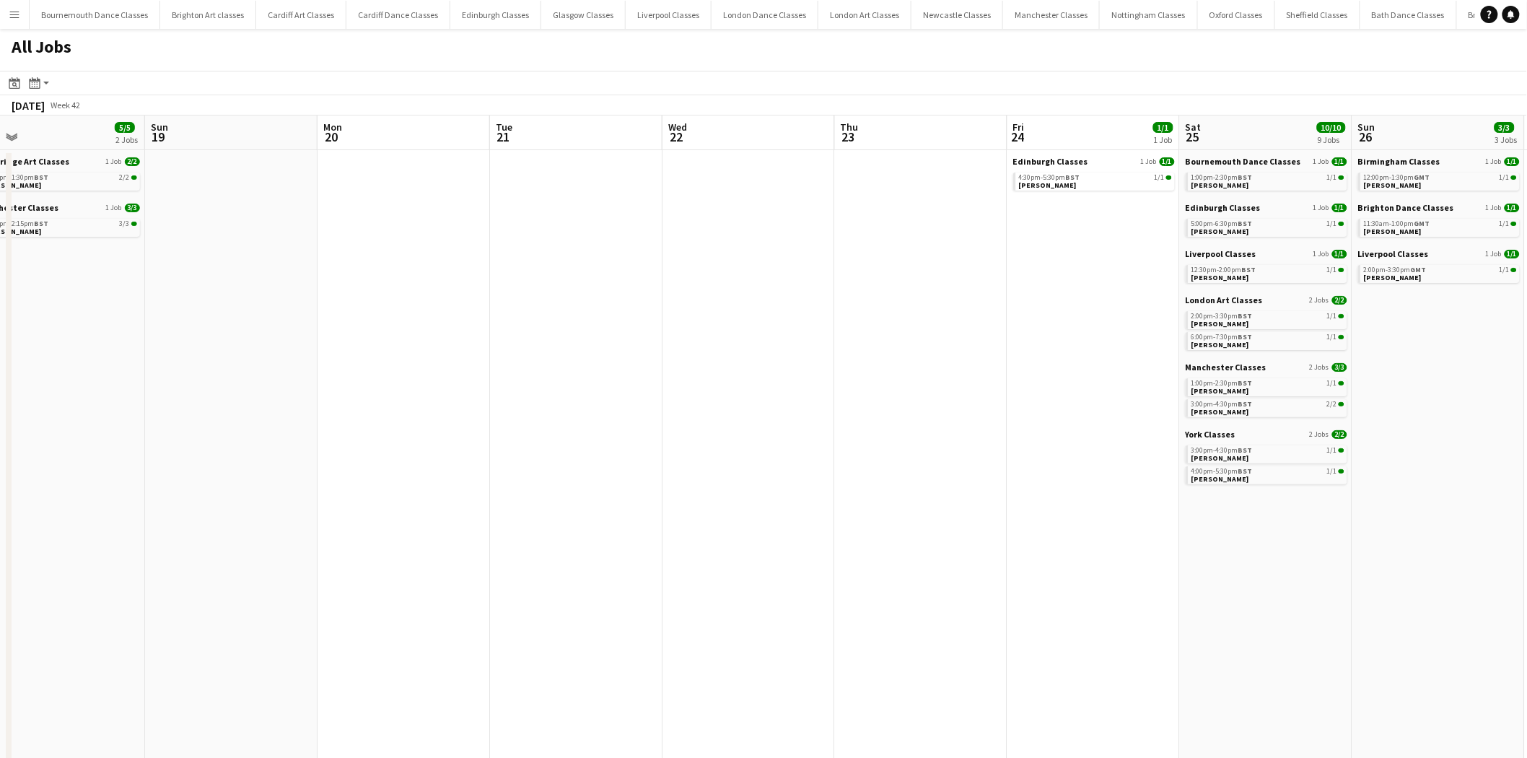
drag, startPoint x: 838, startPoint y: 321, endPoint x: 63, endPoint y: 358, distance: 775.1
click at [0, 358] on app-calendar-viewport "Thu 16 Fri 17 1/1 1 Job Sat 18 5/5 2 Jobs Sun 19 Mon 20 Tue 21 Wed 22 Thu 23 Fr…" at bounding box center [763, 646] width 1527 height 1063
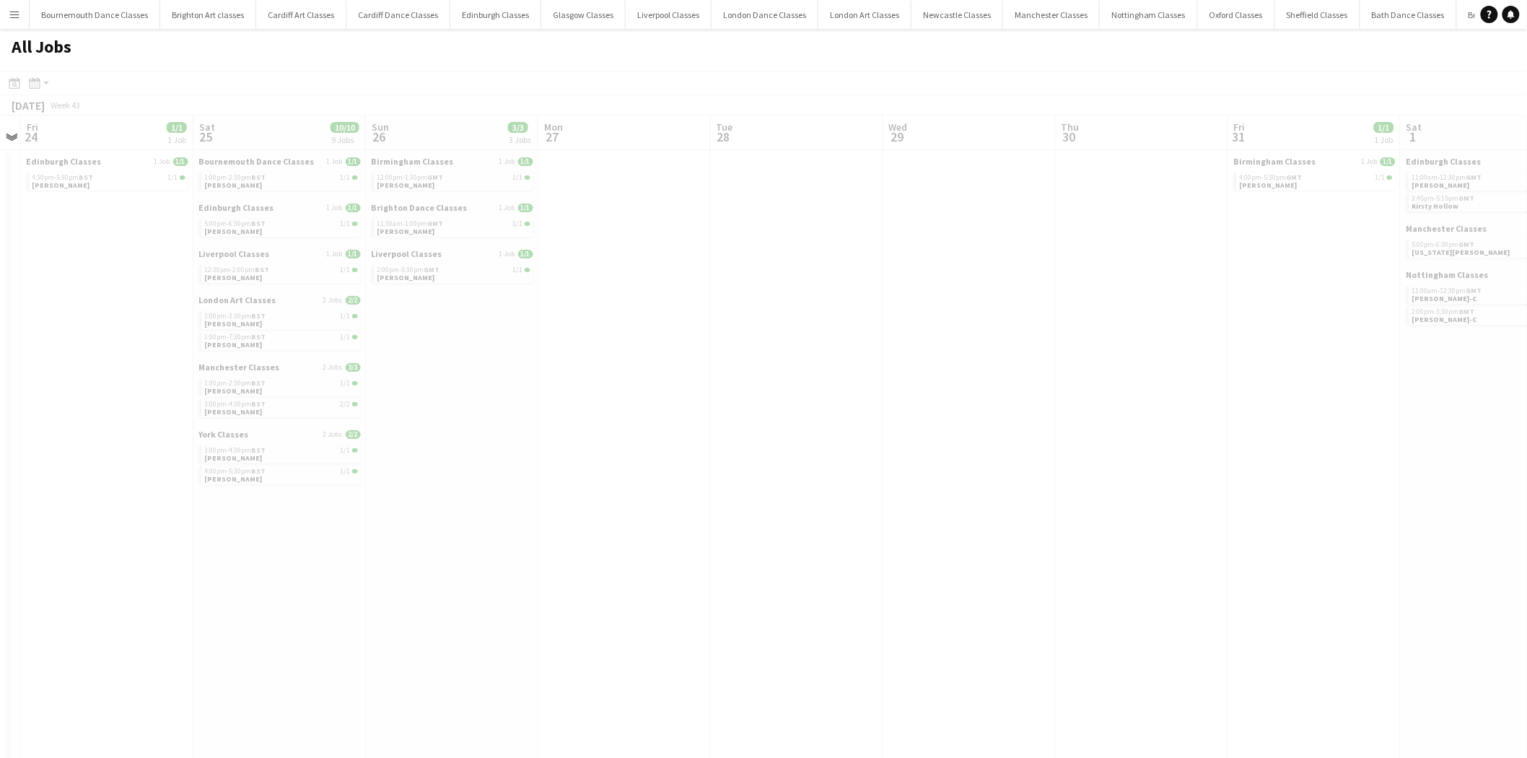
drag, startPoint x: 856, startPoint y: 336, endPoint x: 0, endPoint y: 361, distance: 856.8
click at [9, 361] on app-all-jobs "All Jobs Date picker AUG 2025 AUG 2025 Monday M Tuesday T Wednesday W Thursday …" at bounding box center [763, 603] width 1527 height 1149
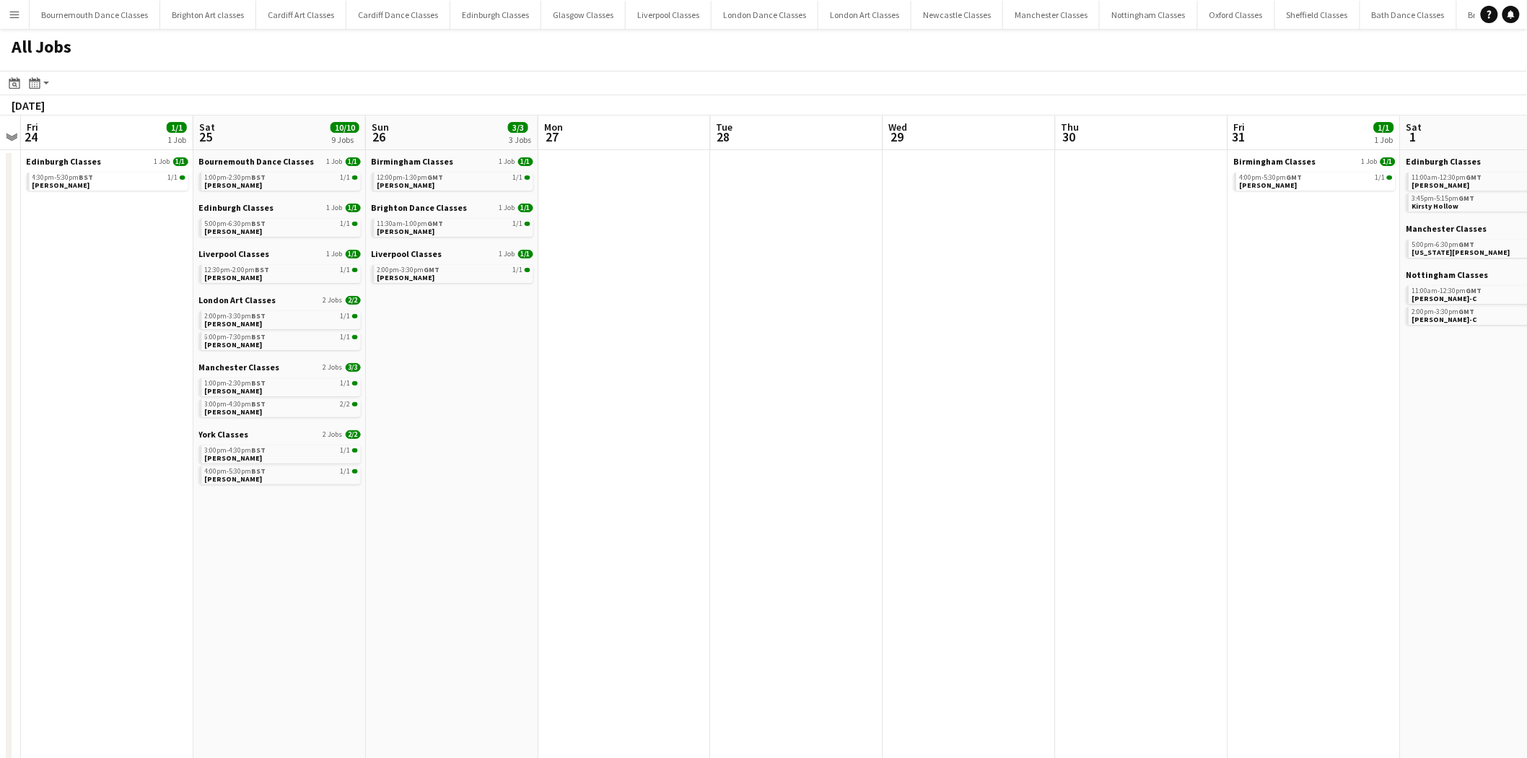
click at [380, 347] on app-all-jobs "All Jobs Date picker AUG 2025 AUG 2025 Monday M Tuesday T Wednesday W Thursday …" at bounding box center [763, 603] width 1527 height 1149
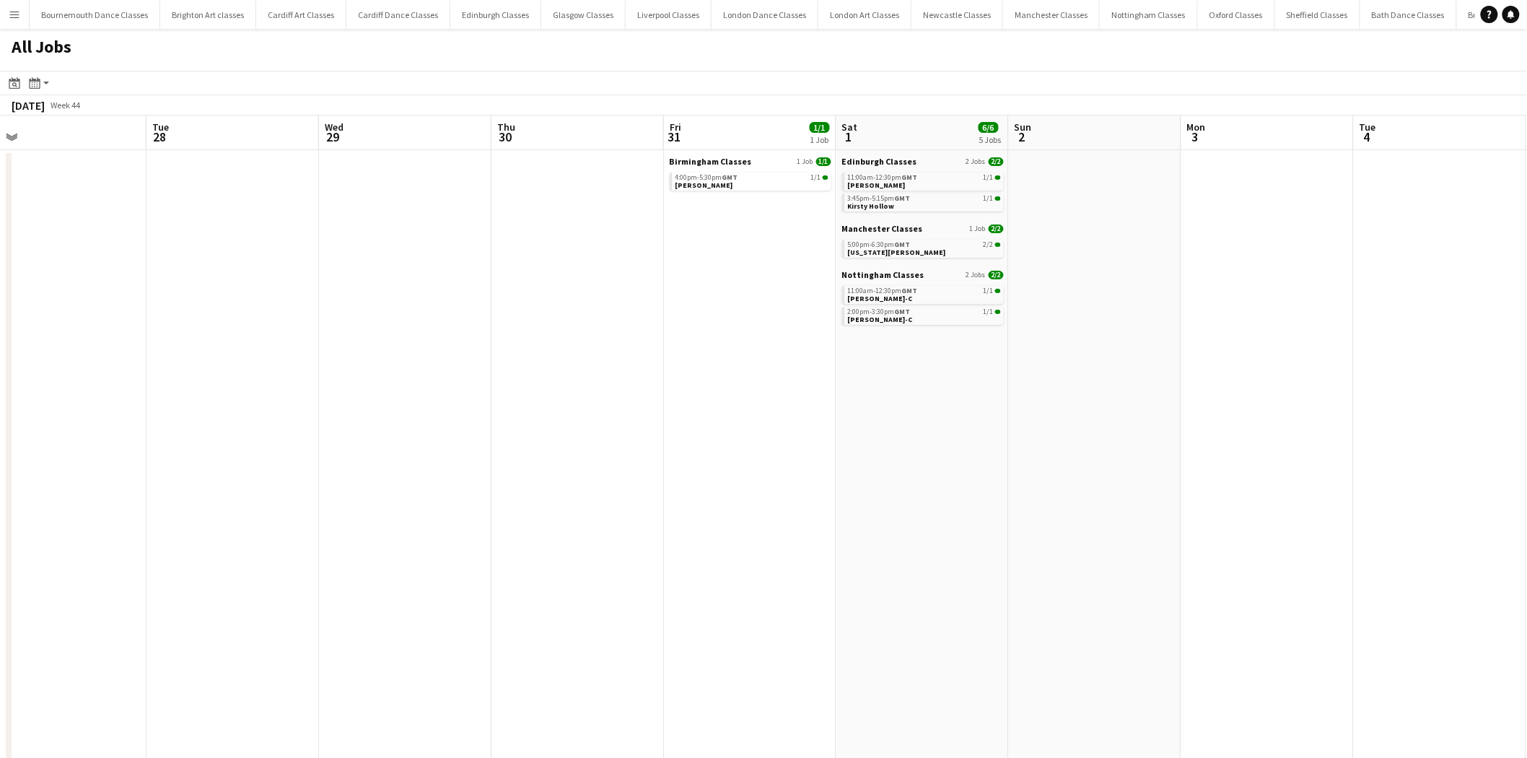
drag, startPoint x: 1042, startPoint y: 390, endPoint x: 206, endPoint y: 434, distance: 836.6
click at [206, 434] on app-calendar-viewport "Sat 25 10/10 9 Jobs Sun 26 3/3 3 Jobs Mon 27 Tue 28 Wed 29 Thu 30 Fri 31 1/1 1 …" at bounding box center [763, 646] width 1527 height 1063
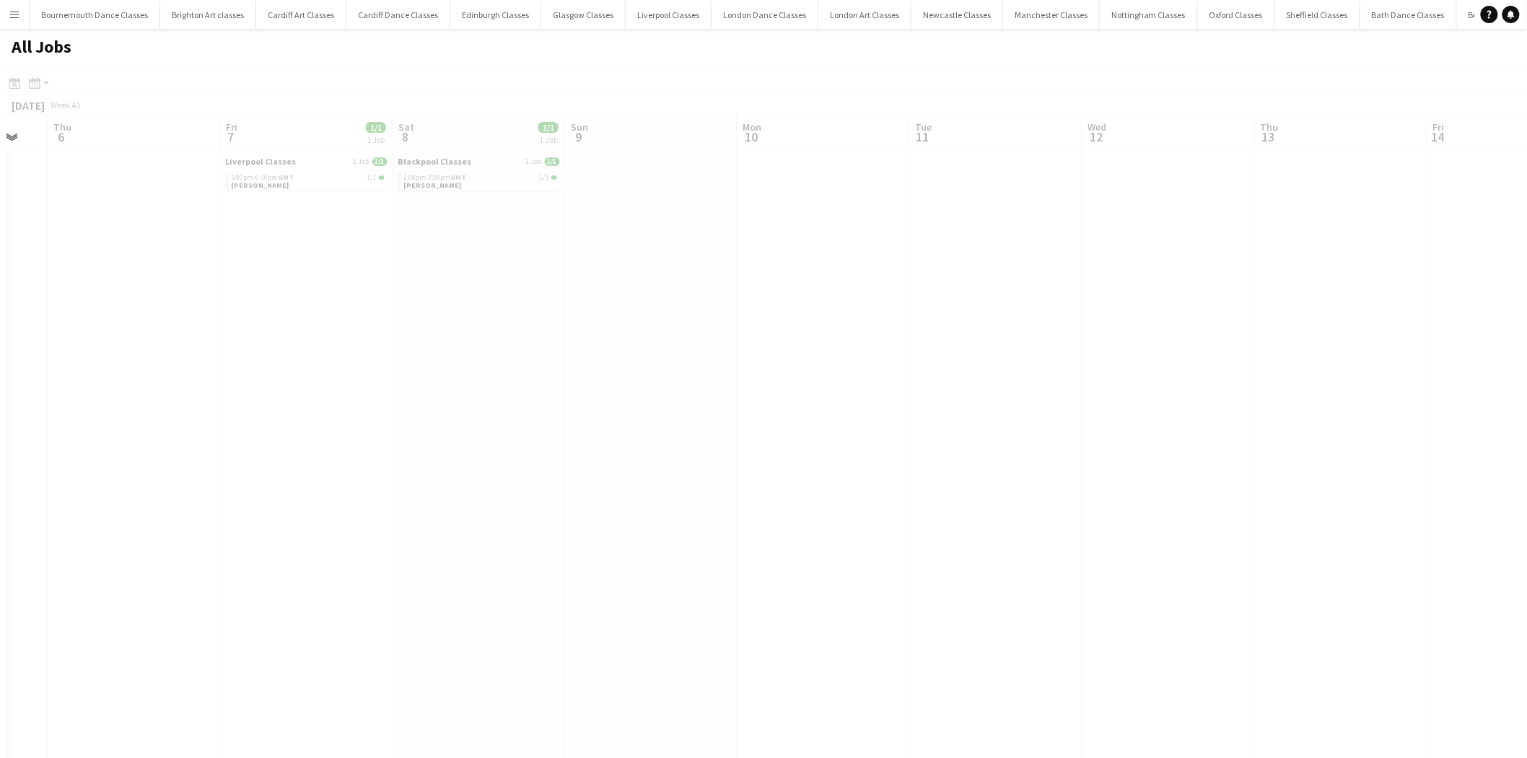
drag, startPoint x: 934, startPoint y: 393, endPoint x: 143, endPoint y: 423, distance: 792.1
click at [123, 431] on app-calendar-viewport "Mon 3 Tue 4 Wed 5 Thu 6 Fri 7 1/1 1 Job Sat 8 1/1 1 Job Sun 9 Mon 10 Tue 11 Wed…" at bounding box center [763, 646] width 1527 height 1063
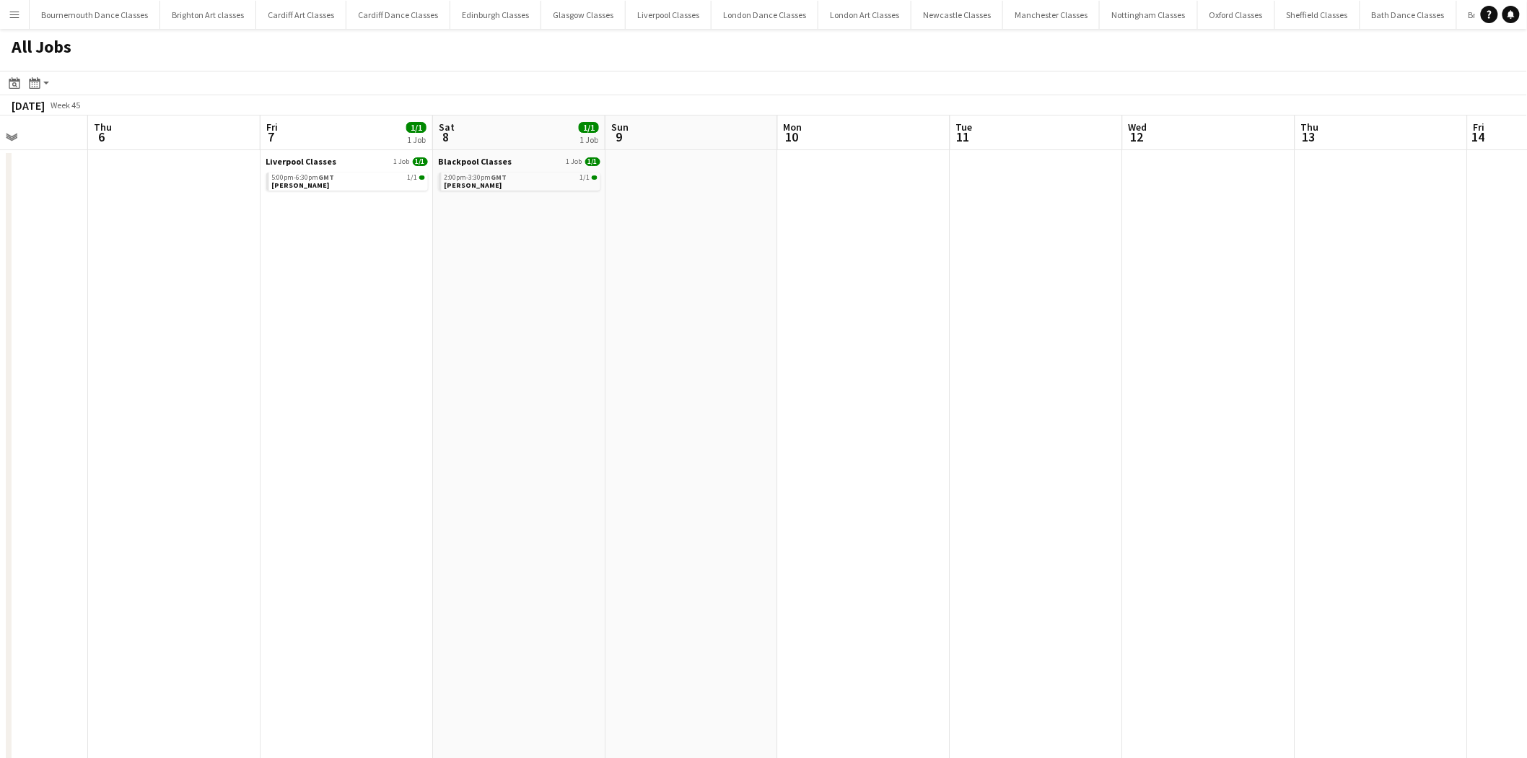
drag, startPoint x: 1250, startPoint y: 362, endPoint x: 465, endPoint y: 385, distance: 785.3
click at [465, 385] on app-calendar-viewport "Mon 3 Tue 4 Wed 5 Thu 6 Fri 7 1/1 1 Job Sat 8 1/1 1 Job Sun 9 Mon 10 Tue 11 Wed…" at bounding box center [763, 646] width 1527 height 1063
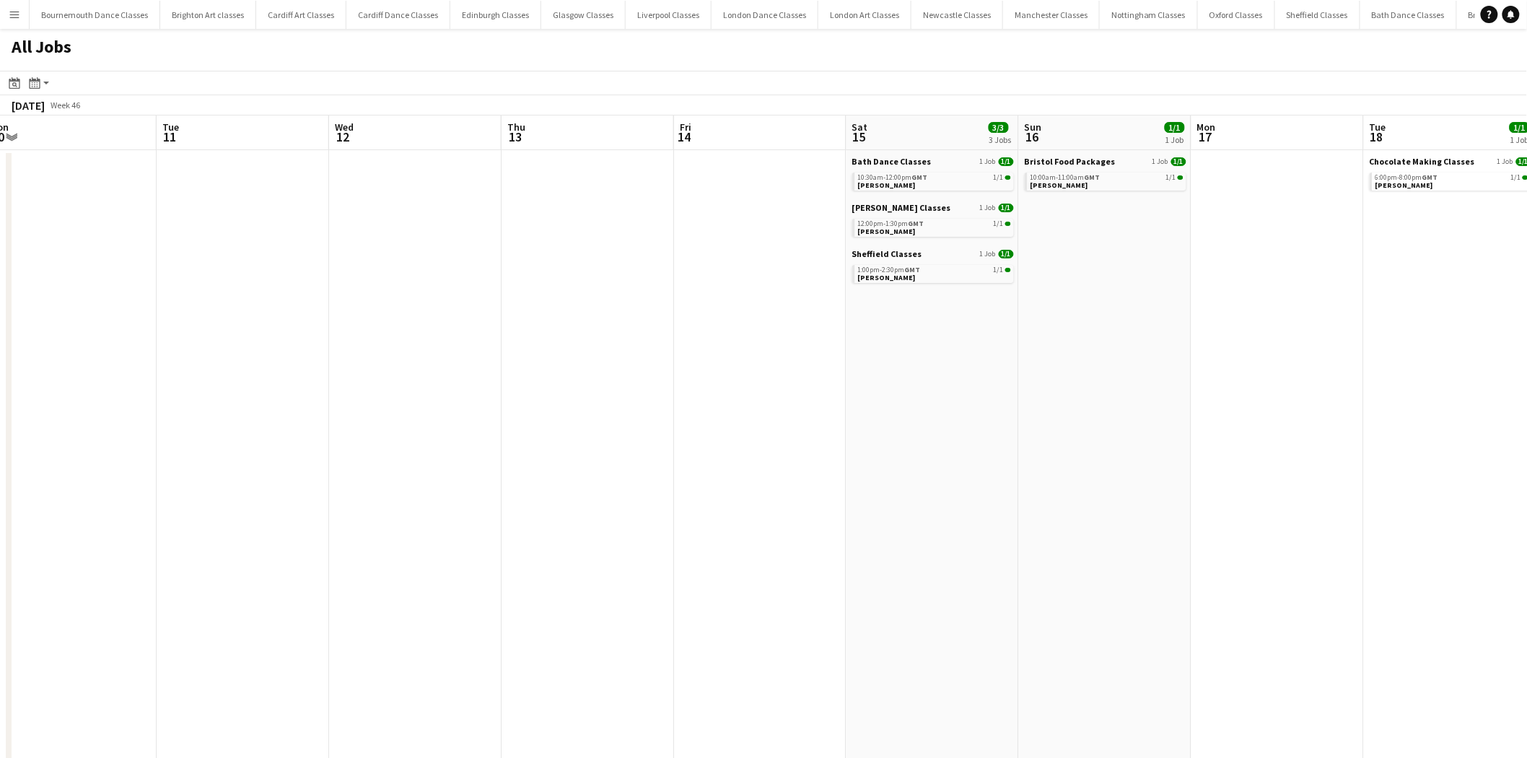
drag, startPoint x: 1156, startPoint y: 369, endPoint x: 250, endPoint y: 395, distance: 905.8
click at [253, 394] on app-calendar-viewport "Sat 8 1/1 1 Job Sun 9 Mon 10 Tue 11 Wed 12 Thu 13 Fri 14 Sat 15 3/3 3 Jobs Sun …" at bounding box center [763, 646] width 1527 height 1063
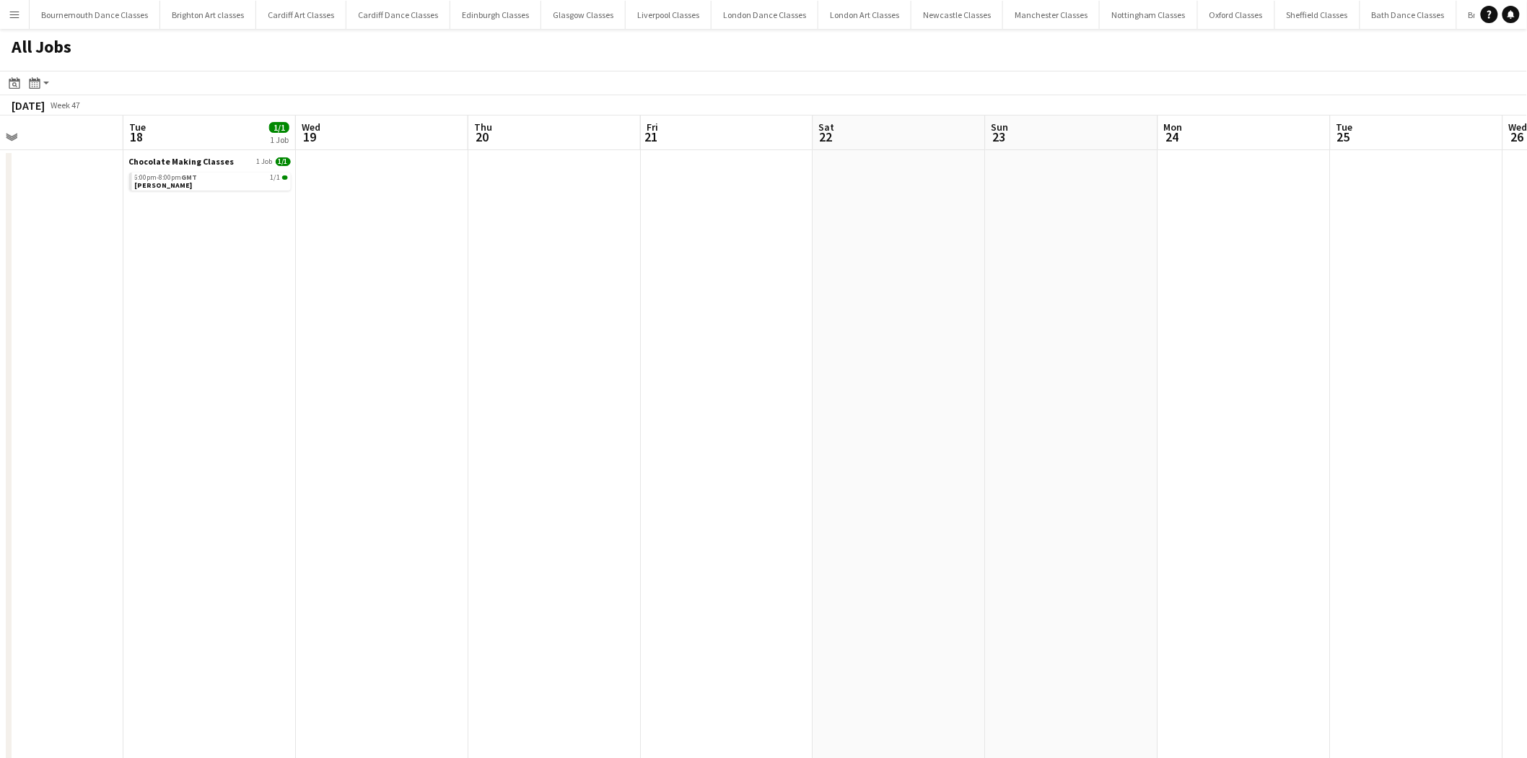
drag, startPoint x: 1130, startPoint y: 350, endPoint x: 542, endPoint y: 356, distance: 588.1
click at [424, 373] on app-calendar-viewport "Sat 15 3/3 3 Jobs Sun 16 1/1 1 Job Mon 17 Tue 18 1/1 1 Job Wed 19 Thu 20 Fri 21…" at bounding box center [763, 646] width 1527 height 1063
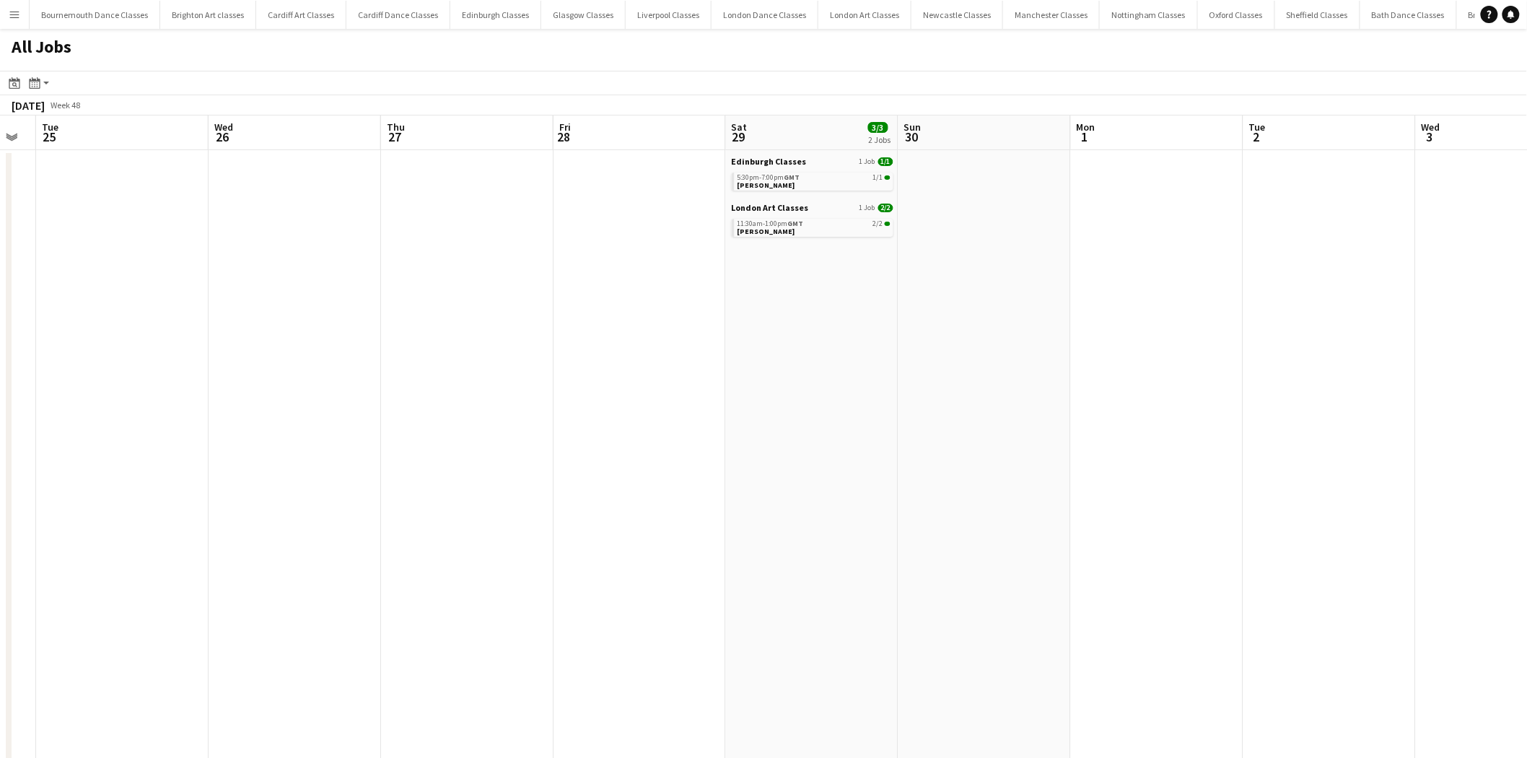
drag, startPoint x: 1179, startPoint y: 339, endPoint x: 330, endPoint y: 362, distance: 849.5
click at [323, 364] on app-calendar-viewport "Sat 22 Sun 23 Mon 24 Tue 25 Wed 26 Thu 27 Fri 28 Sat 29 3/3 2 Jobs Sun 30 Mon 1…" at bounding box center [763, 646] width 1527 height 1063
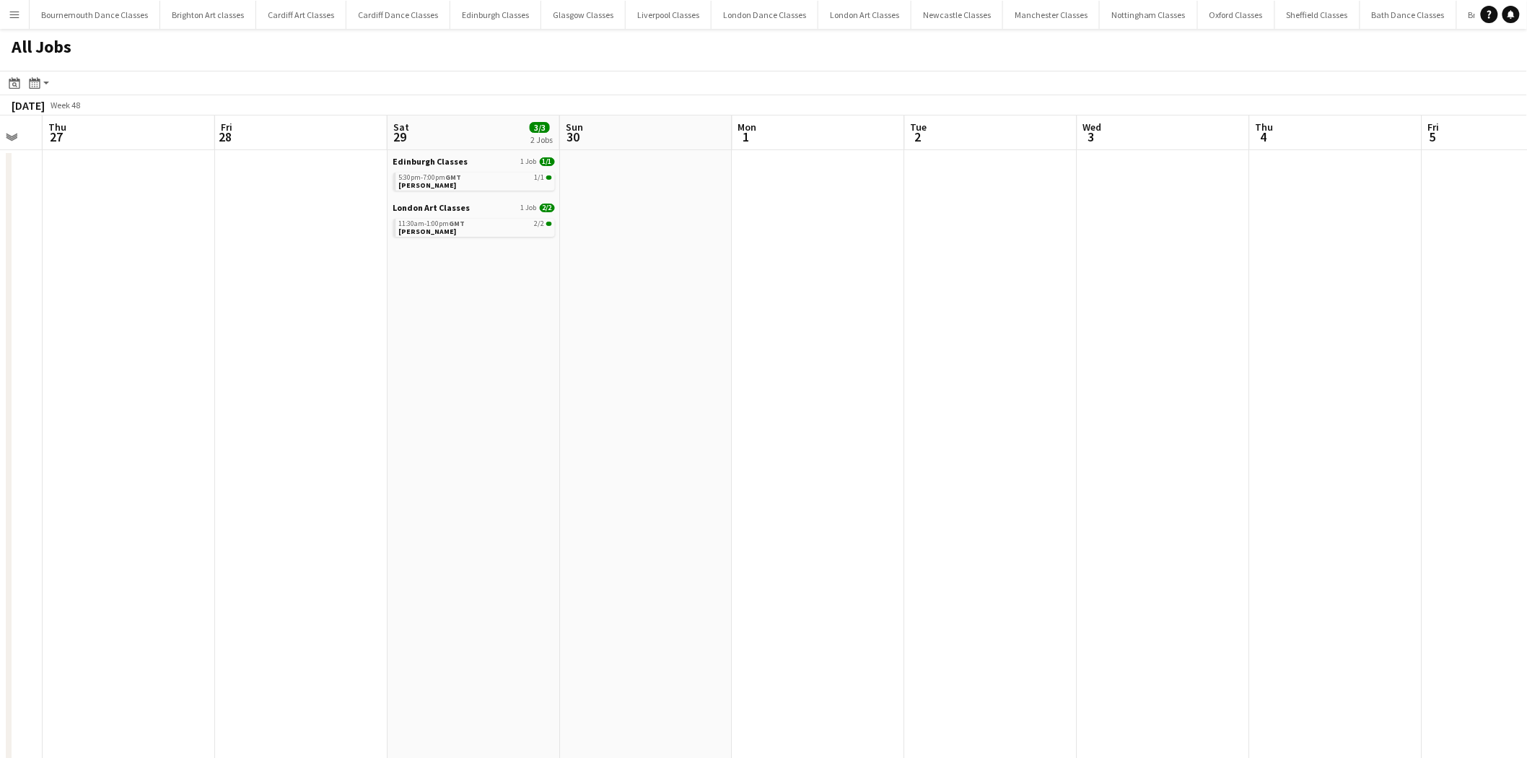
drag, startPoint x: 841, startPoint y: 336, endPoint x: 342, endPoint y: 355, distance: 499.7
click at [291, 358] on app-calendar-viewport "Mon 24 Tue 25 Wed 26 Thu 27 Fri 28 Sat 29 3/3 2 Jobs Sun 30 Mon 1 Tue 2 Wed 3 T…" at bounding box center [763, 646] width 1527 height 1063
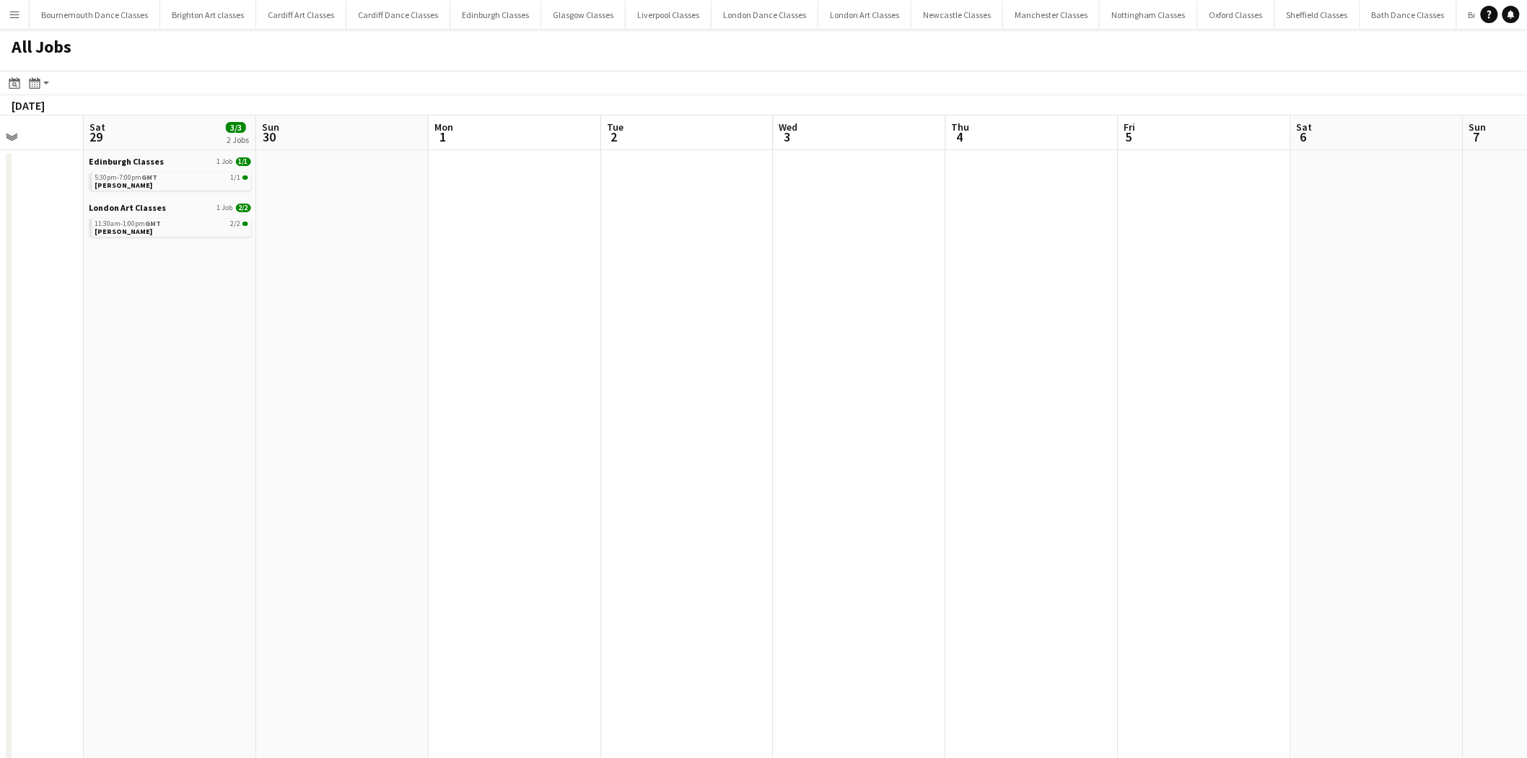
drag, startPoint x: 1194, startPoint y: 323, endPoint x: 408, endPoint y: 338, distance: 786.6
click at [451, 333] on app-calendar-viewport "Wed 26 Thu 27 Fri 28 Sat 29 3/3 2 Jobs Sun 30 Mon 1 Tue 2 Wed 3 Thu 4 Fri 5 Sat…" at bounding box center [763, 646] width 1527 height 1063
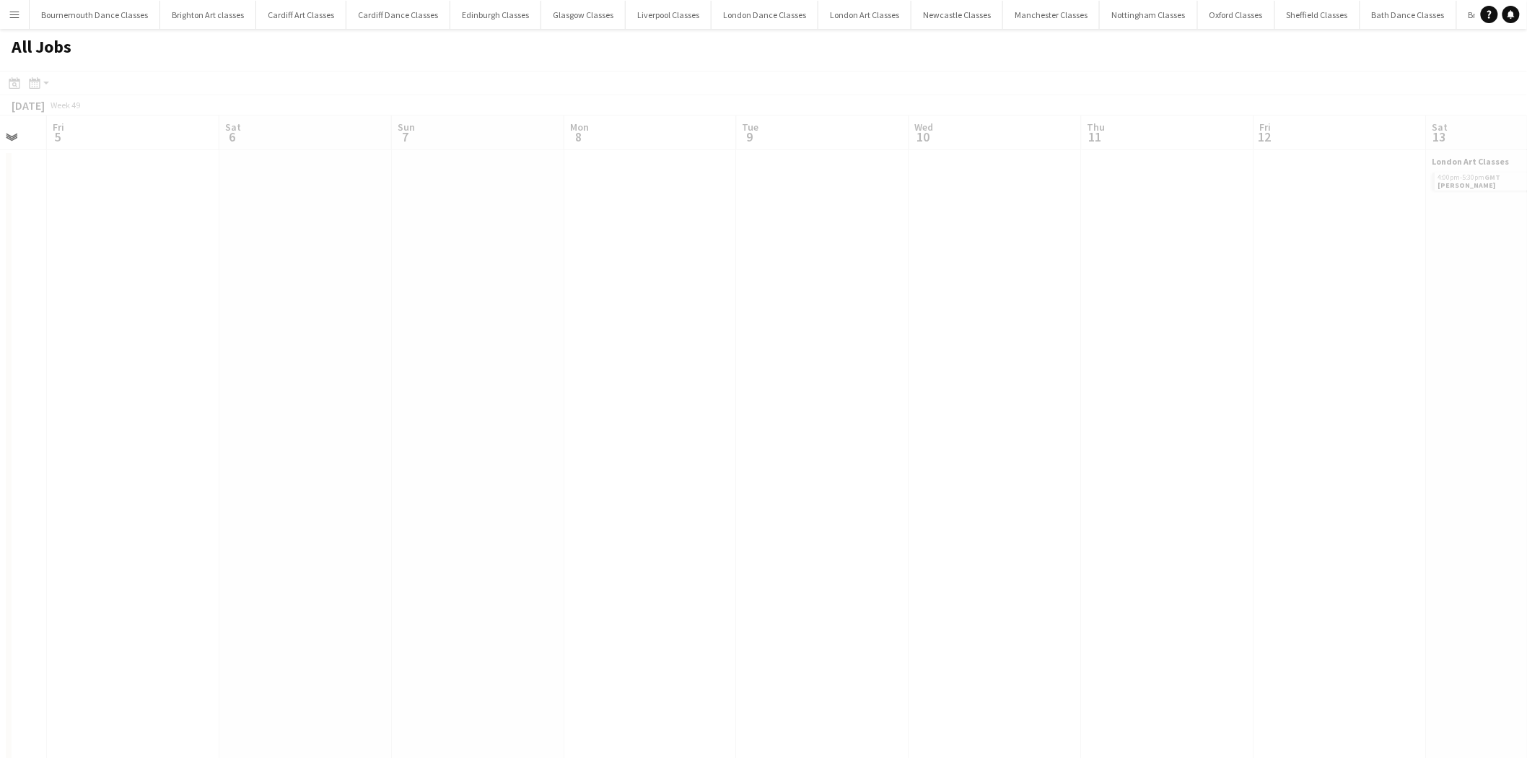
drag, startPoint x: 1188, startPoint y: 330, endPoint x: 368, endPoint y: 362, distance: 821.0
click at [391, 362] on app-calendar-viewport "Tue 2 Wed 3 Thu 4 Fri 5 Sat 6 Sun 7 Mon 8 Tue 9 Wed 10 Thu 11 Fri 12 Sat 13 1/1…" at bounding box center [763, 646] width 1527 height 1063
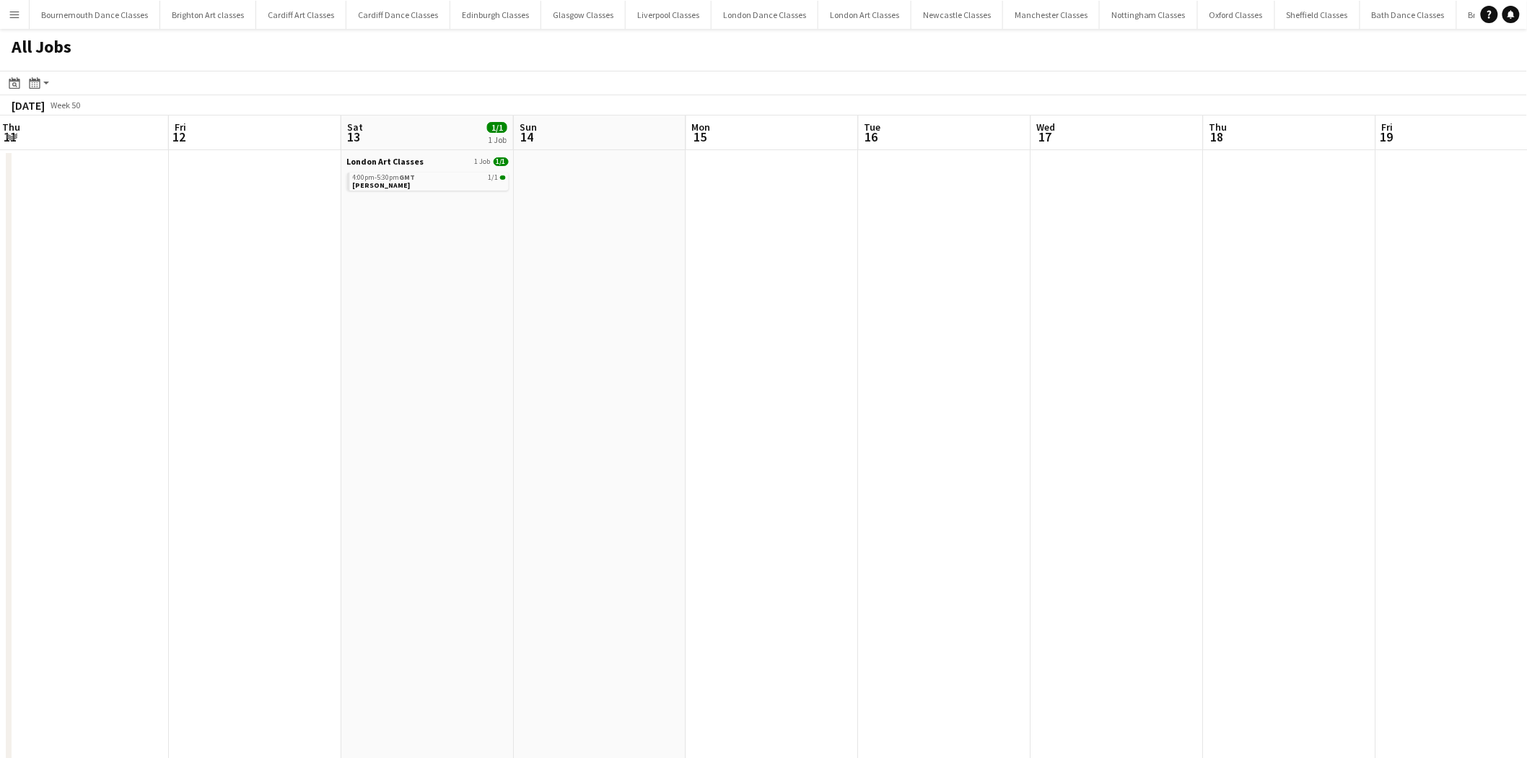
drag, startPoint x: 1076, startPoint y: 341, endPoint x: 444, endPoint y: 357, distance: 632.2
click at [453, 356] on app-calendar-viewport "Mon 8 Tue 9 Wed 10 Thu 11 Fri 12 Sat 13 1/1 1 Job Sun 14 Mon 15 Tue 16 Wed 17 T…" at bounding box center [763, 646] width 1527 height 1063
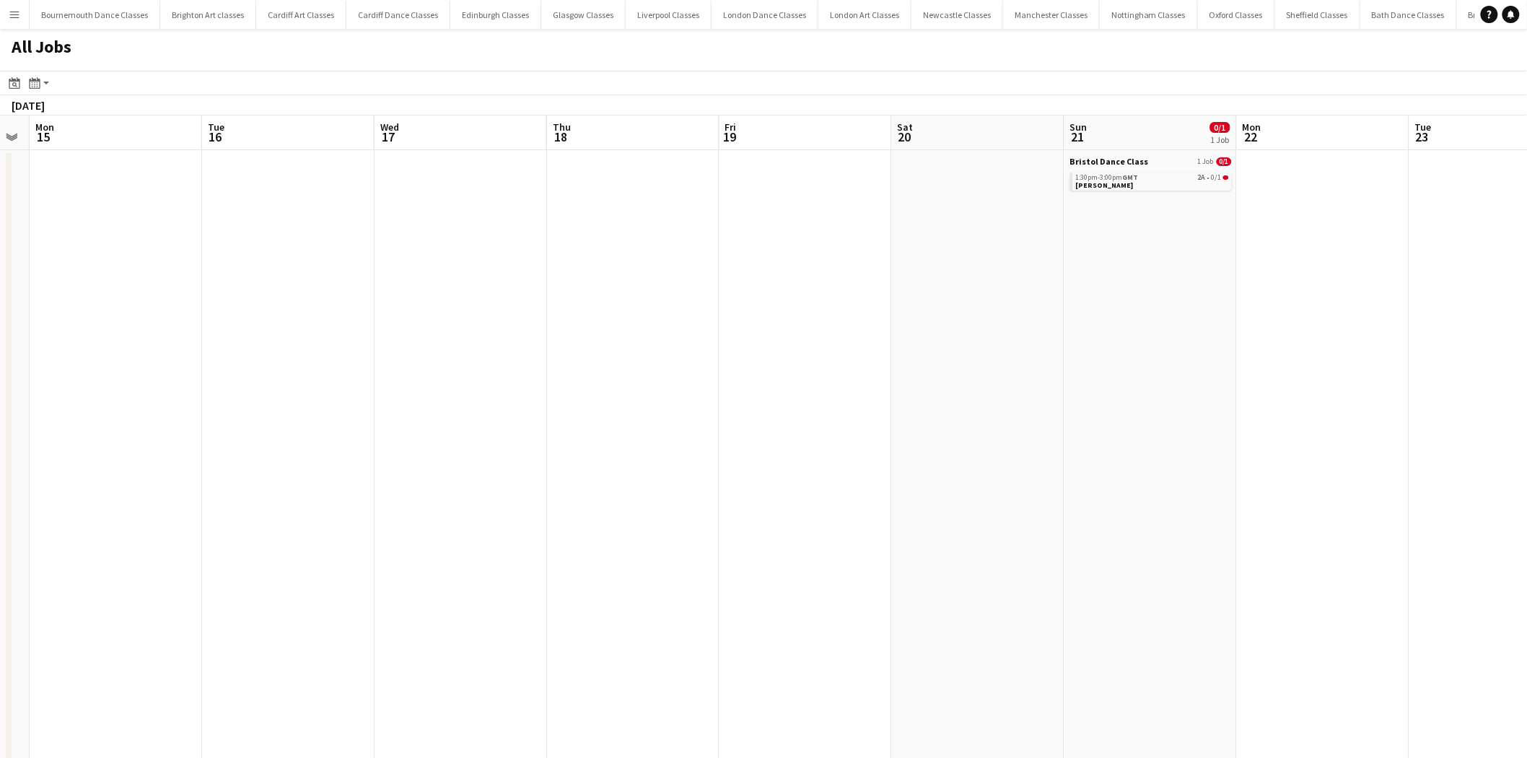
click at [535, 344] on app-all-jobs "All Jobs Date picker AUG 2025 AUG 2025 Monday M Tuesday T Wednesday W Thursday …" at bounding box center [763, 603] width 1527 height 1149
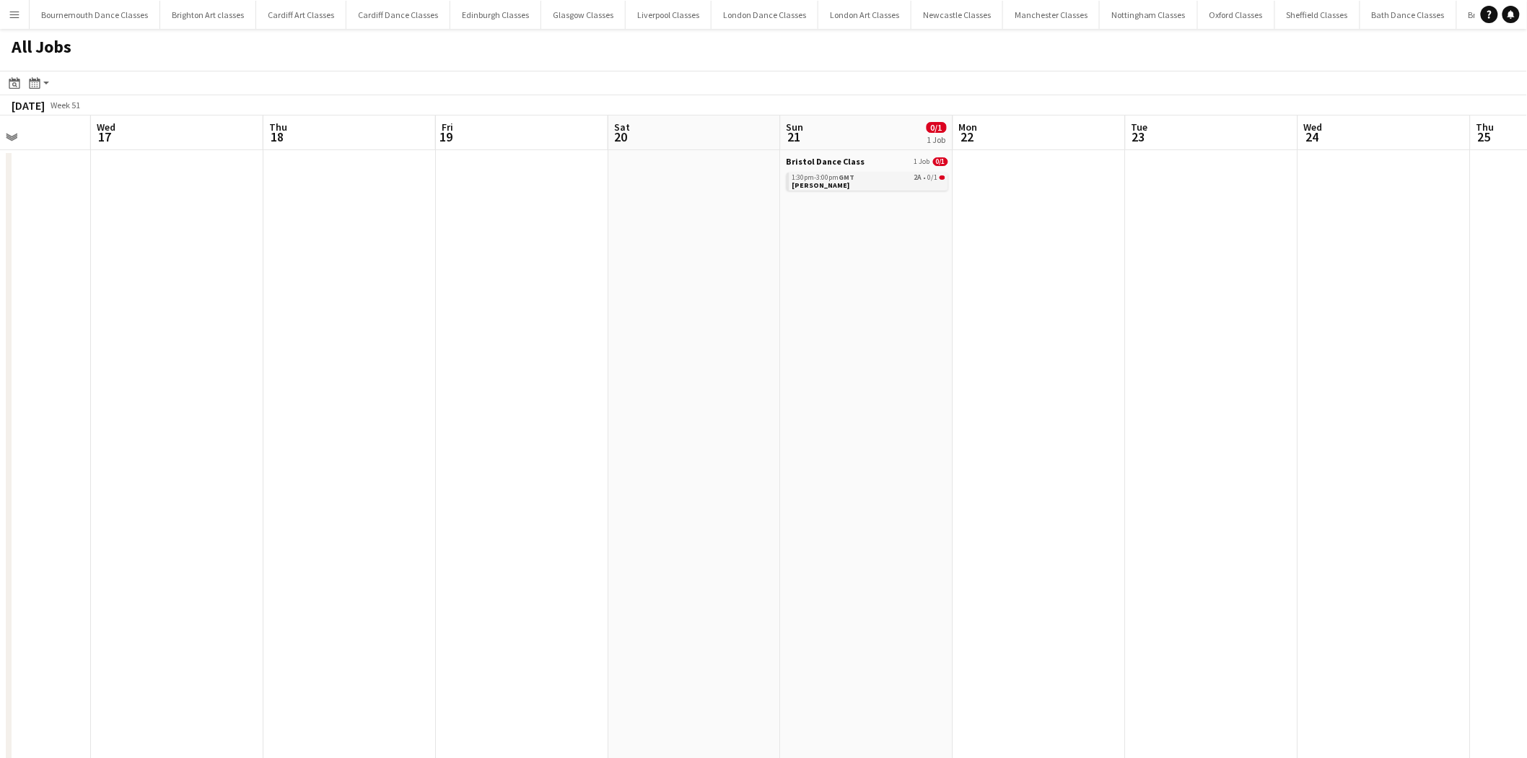
click at [852, 179] on span "GMT" at bounding box center [847, 176] width 16 height 9
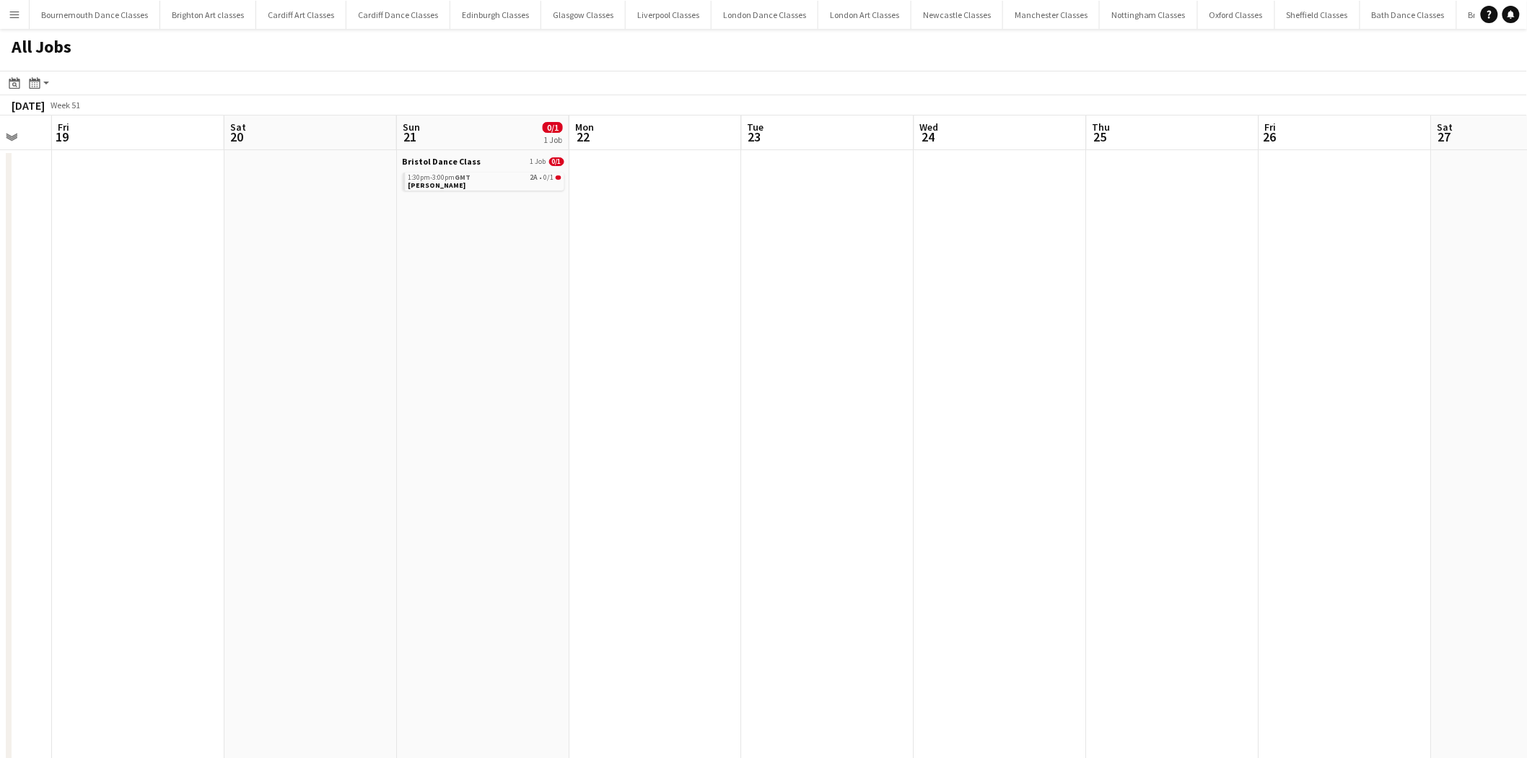
click at [313, 362] on app-all-jobs "All Jobs Date picker AUG 2025 AUG 2025 Monday M Tuesday T Wednesday W Thursday …" at bounding box center [763, 603] width 1527 height 1149
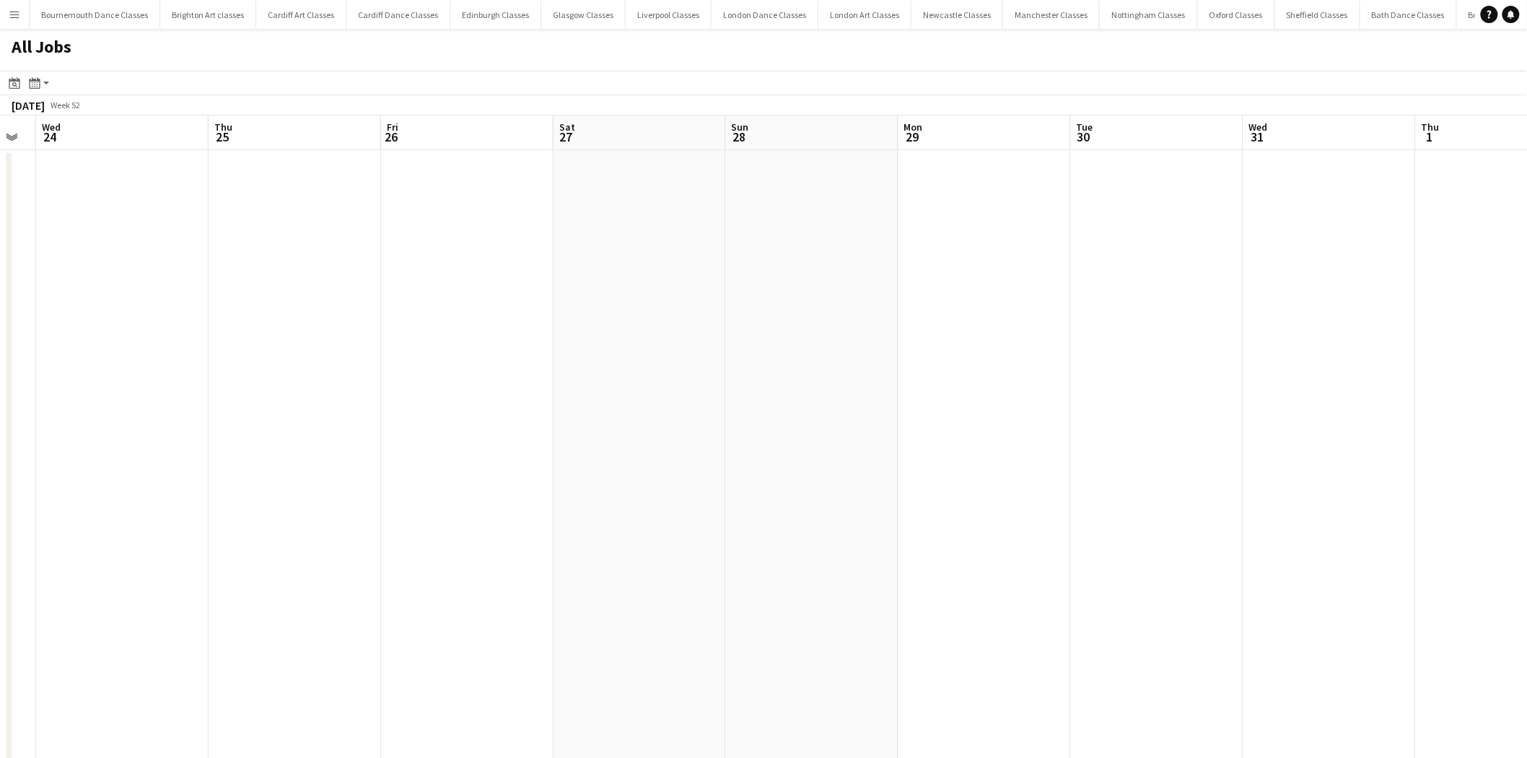
drag, startPoint x: 1016, startPoint y: 347, endPoint x: 107, endPoint y: 392, distance: 910.2
click at [110, 392] on app-calendar-viewport "Sun 21 0/1 1 Job Mon 22 Tue 23 Wed 24 Thu 25 Fri 26 Sat 27 Sun 28 Mon 29 Tue 30…" at bounding box center [763, 646] width 1527 height 1063
drag, startPoint x: 884, startPoint y: 348, endPoint x: 63, endPoint y: 376, distance: 820.8
click at [48, 379] on app-calendar-viewport "Fri 26 Sat 27 Sun 28 Mon 29 Tue 30 Wed 31 Thu 1 Fri 2 Sat 3 1/1 1 Job Sun 4 Mon…" at bounding box center [763, 646] width 1527 height 1063
drag, startPoint x: 838, startPoint y: 359, endPoint x: 0, endPoint y: 385, distance: 838.8
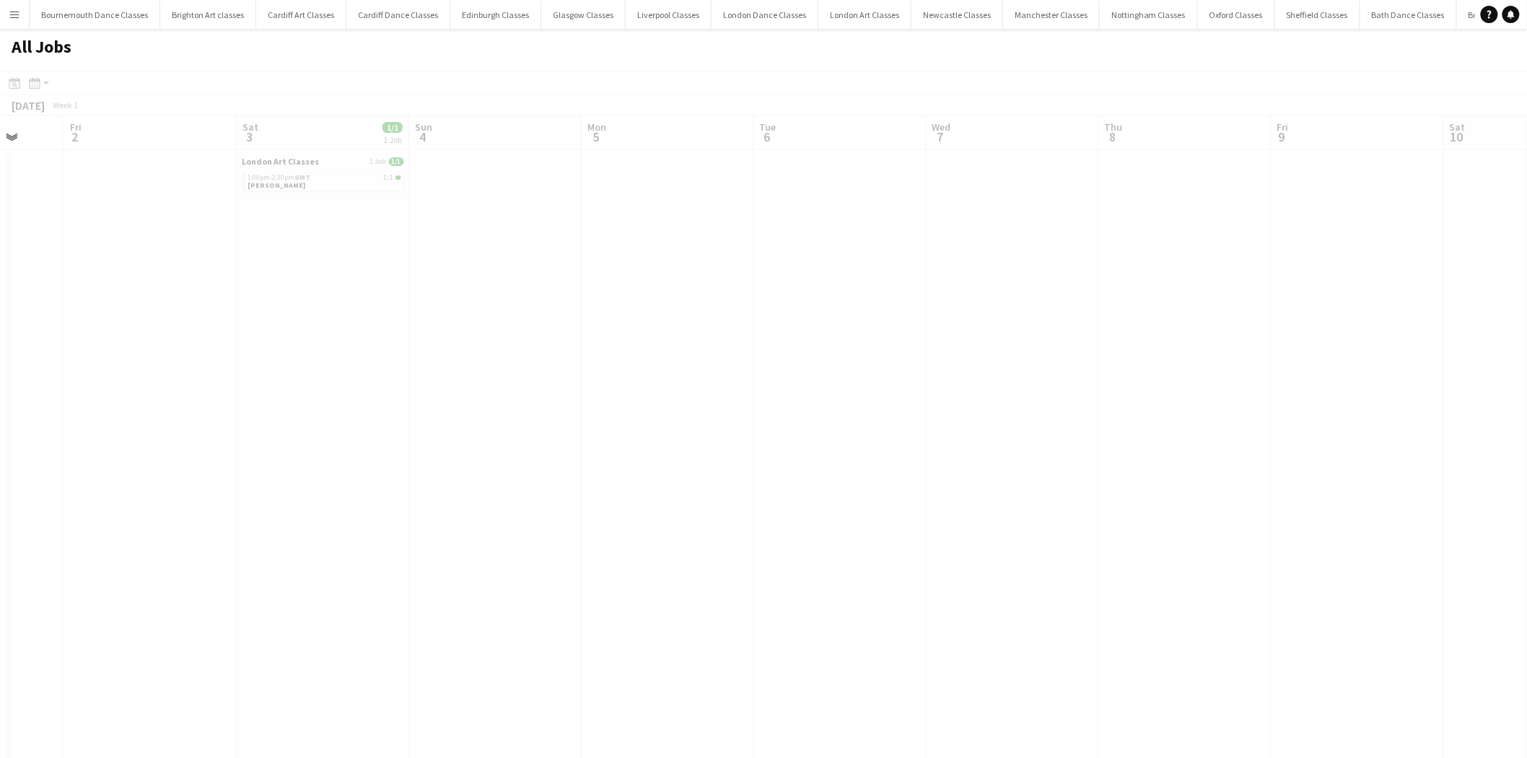
click at [0, 385] on app-calendar-viewport "Tue 30 Wed 31 Thu 1 Fri 2 Sat 3 1/1 1 Job Sun 4 Mon 5 Tue 6 Wed 7 Thu 8 Fri 9 S…" at bounding box center [763, 646] width 1527 height 1063
click at [82, 380] on app-all-jobs "All Jobs Date picker AUG 2025 AUG 2025 Monday M Tuesday T Wednesday W Thursday …" at bounding box center [763, 603] width 1527 height 1149
drag, startPoint x: 942, startPoint y: 352, endPoint x: 426, endPoint y: 352, distance: 515.9
click at [427, 352] on app-calendar-viewport "Wed 7 Thu 8 Fri 9 Sat 10 Sun 11 Mon 12 Tue 13 Wed 14 Thu 15 Fri 16 Sat 17 Sun 1…" at bounding box center [763, 646] width 1527 height 1063
drag, startPoint x: 732, startPoint y: 313, endPoint x: 135, endPoint y: 366, distance: 599.7
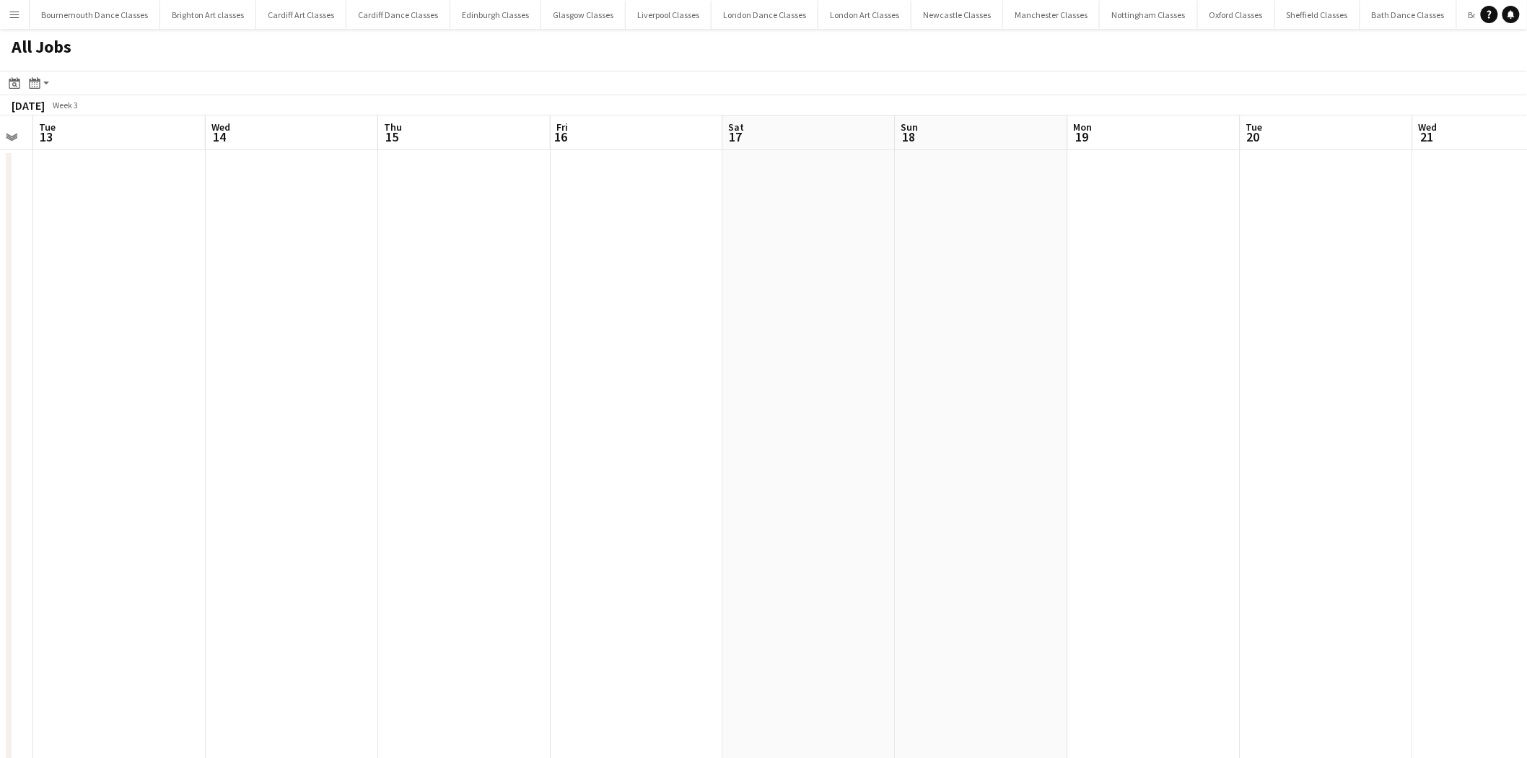
click at [142, 362] on app-calendar-viewport "Sat 10 Sun 11 Mon 12 Tue 13 Wed 14 Thu 15 Fri 16 Sat 17 Sun 18 Mon 19 Tue 20 We…" at bounding box center [763, 646] width 1527 height 1063
drag, startPoint x: 848, startPoint y: 338, endPoint x: 179, endPoint y: 435, distance: 675.9
click at [201, 429] on app-calendar-viewport "Tue 13 Wed 14 Thu 15 Fri 16 Sat 17 Sun 18 Mon 19 Tue 20 Wed 21 Thu 22 Fri 23 Sa…" at bounding box center [763, 646] width 1527 height 1063
click at [172, 416] on app-all-jobs "All Jobs Date picker AUG 2025 AUG 2025 Monday M Tuesday T Wednesday W Thursday …" at bounding box center [763, 603] width 1527 height 1149
click at [0, 430] on app-all-jobs "All Jobs Date picker AUG 2025 AUG 2025 Monday M Tuesday T Wednesday W Thursday …" at bounding box center [763, 603] width 1527 height 1149
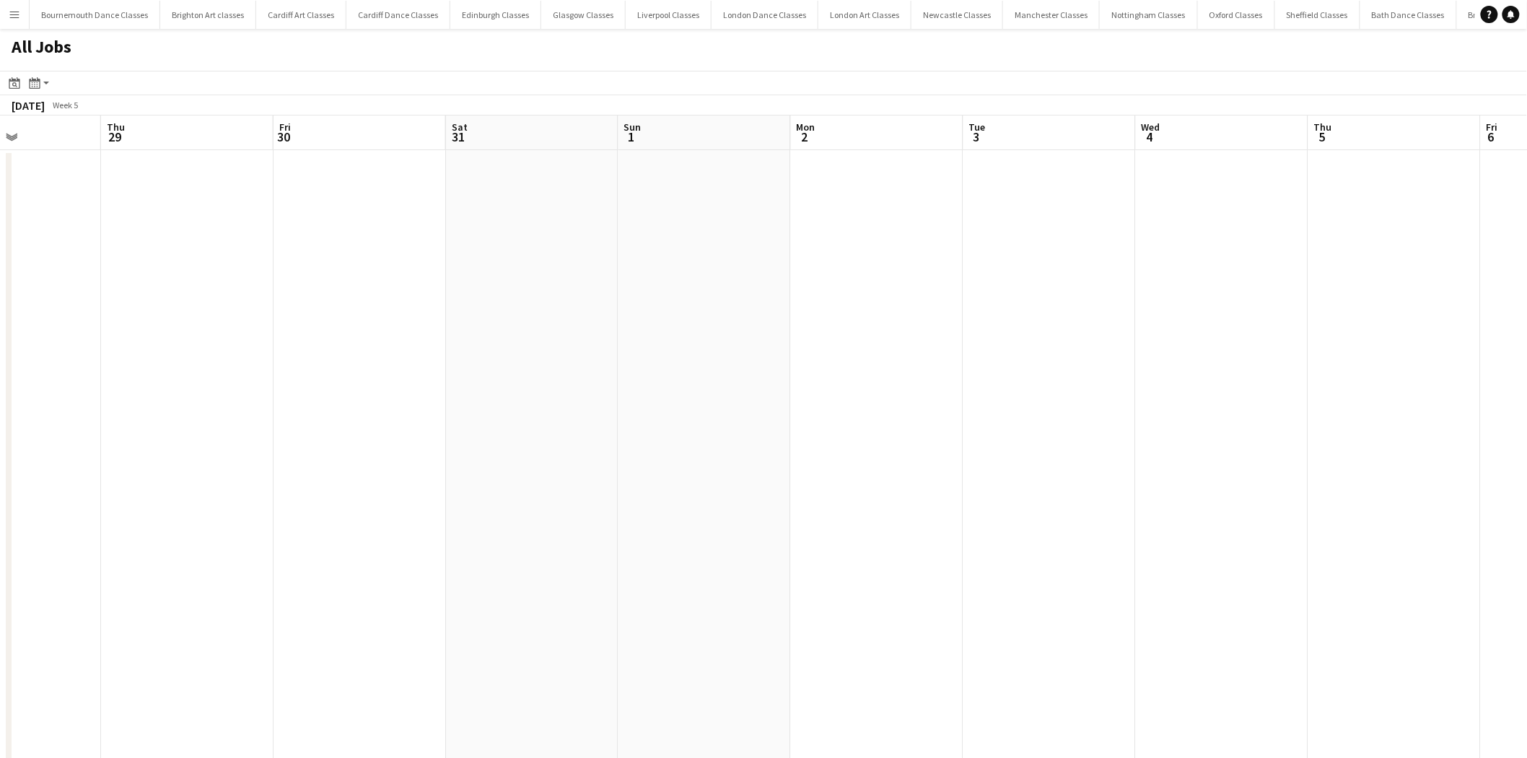
click at [123, 427] on app-all-jobs "All Jobs Date picker AUG 2025 AUG 2025 Monday M Tuesday T Wednesday W Thursday …" at bounding box center [763, 603] width 1527 height 1149
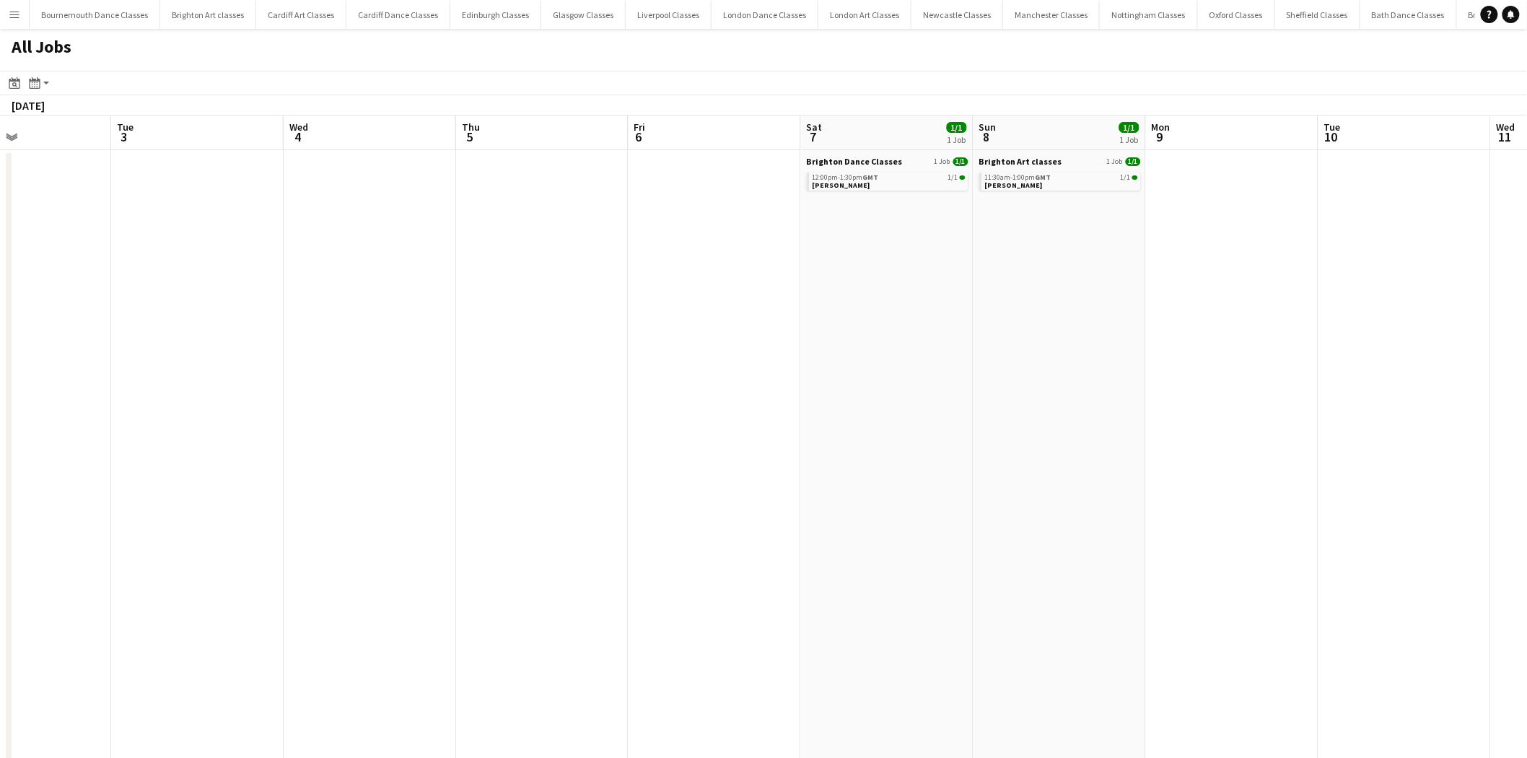
drag, startPoint x: 975, startPoint y: 390, endPoint x: 273, endPoint y: 427, distance: 703.7
click at [285, 427] on app-calendar-viewport "Fri 30 Sat 31 Sun 1 Mon 2 Tue 3 Wed 4 Thu 5 Fri 6 Sat 7 1/1 1 Job Sun 8 1/1 1 J…" at bounding box center [763, 646] width 1527 height 1063
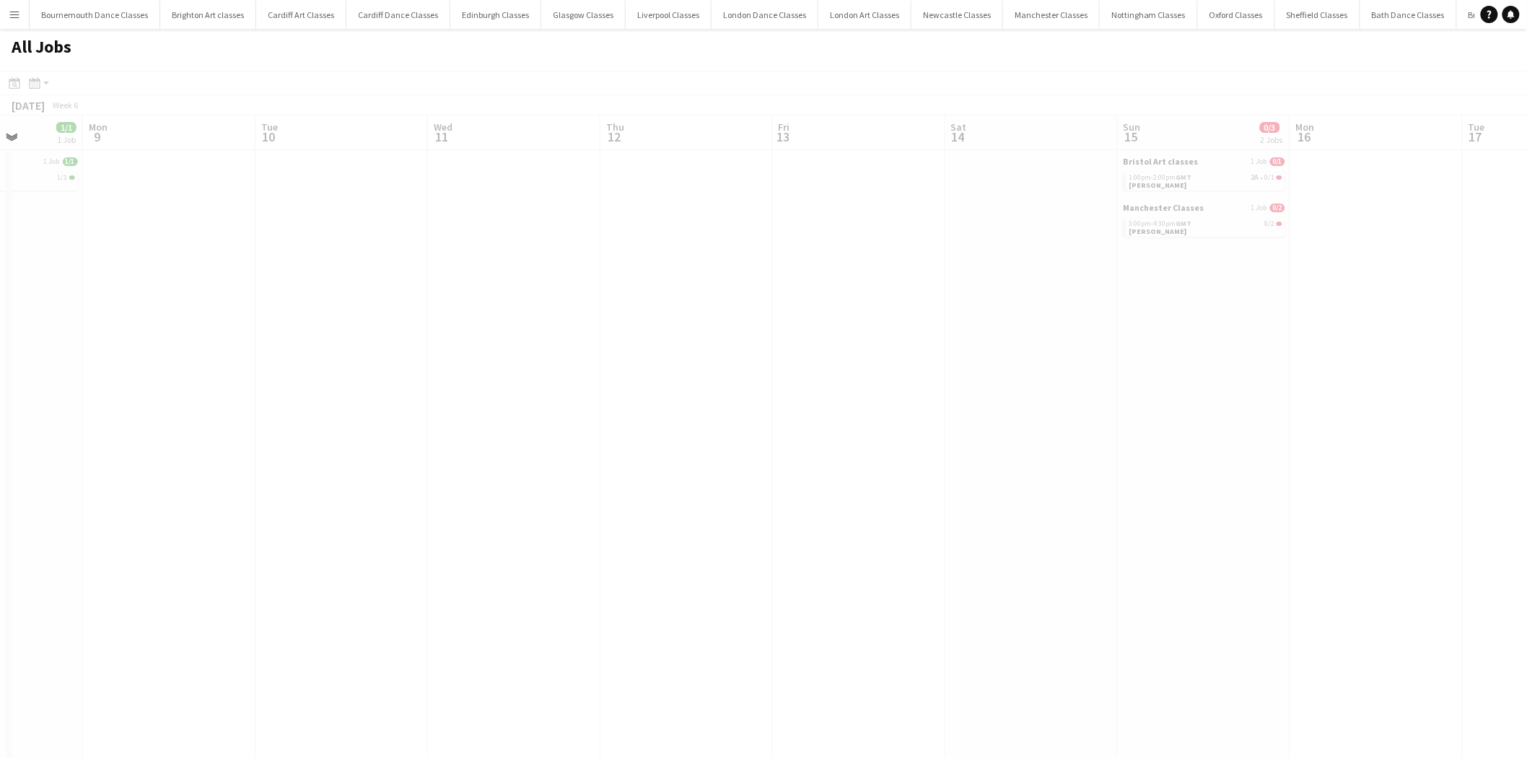
drag, startPoint x: 933, startPoint y: 397, endPoint x: 239, endPoint y: 428, distance: 694.8
click at [243, 427] on app-all-jobs "All Jobs Date picker AUG 2025 AUG 2025 Monday M Tuesday T Wednesday W Thursday …" at bounding box center [763, 603] width 1527 height 1149
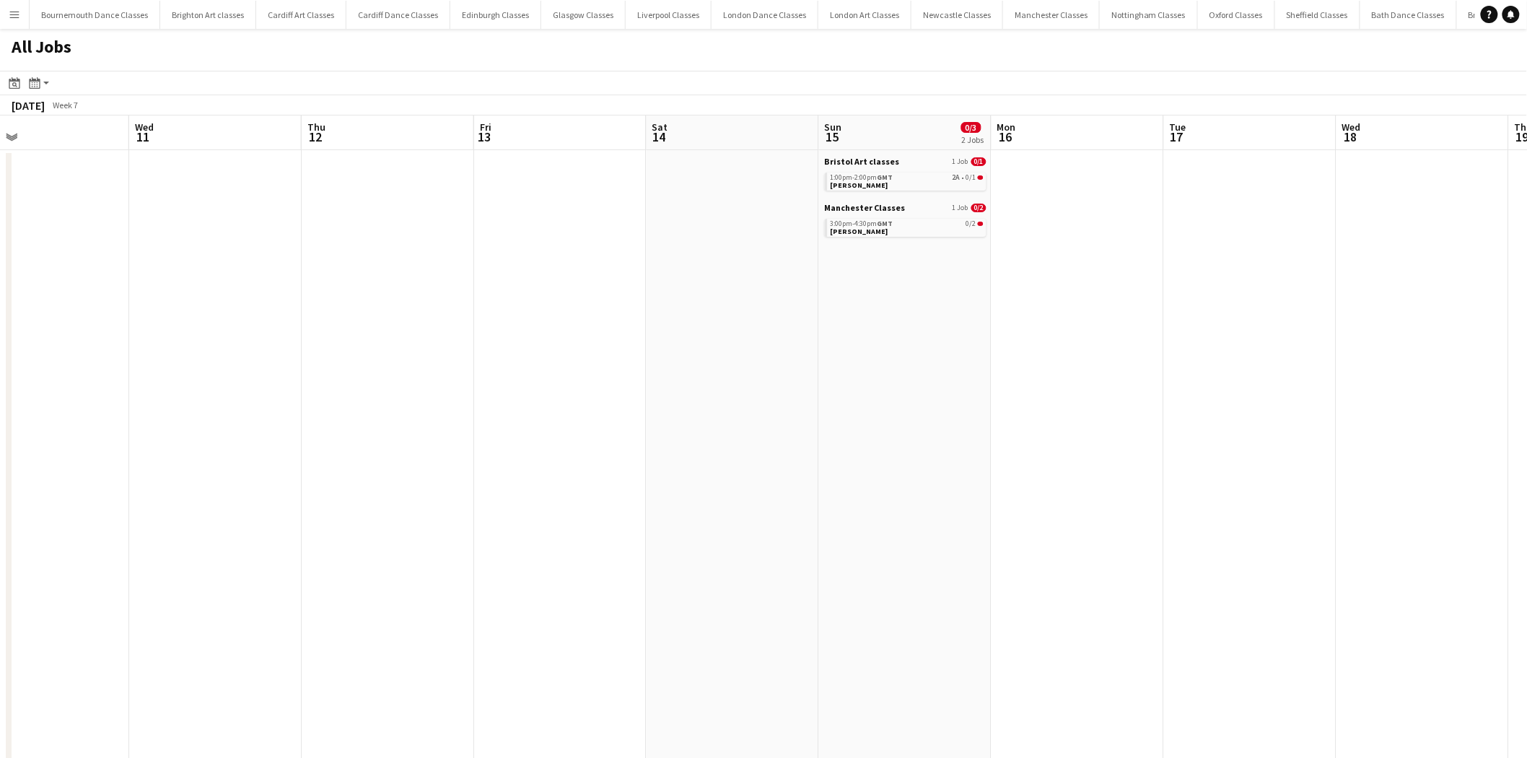
drag, startPoint x: 1042, startPoint y: 404, endPoint x: 662, endPoint y: 422, distance: 379.9
click at [679, 421] on app-calendar-viewport "Sat 7 1/1 1 Job Sun 8 1/1 1 Job Mon 9 Tue 10 Wed 11 Thu 12 Fri 13 Sat 14 Sun 15…" at bounding box center [763, 646] width 1527 height 1063
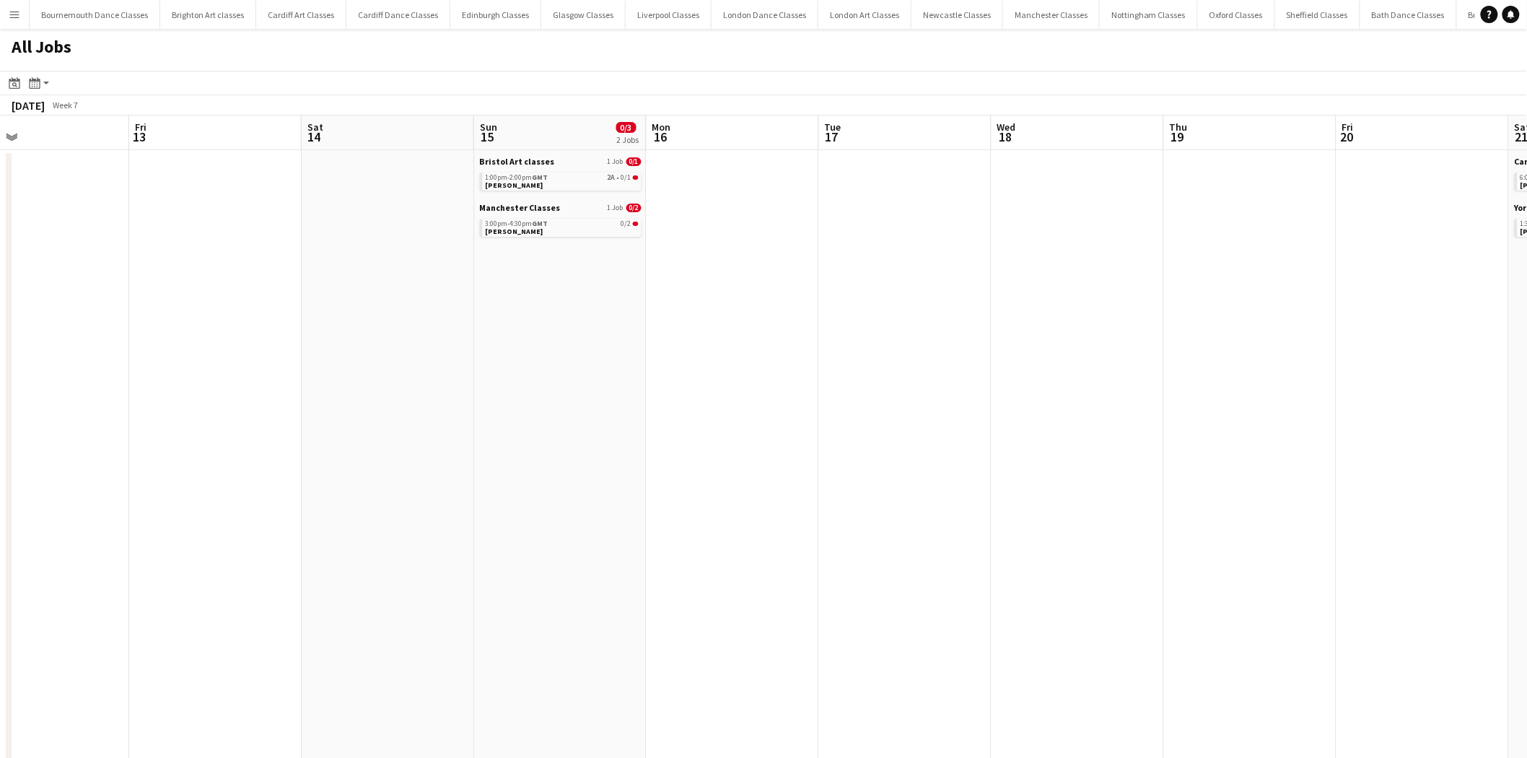
scroll to position [0, 580]
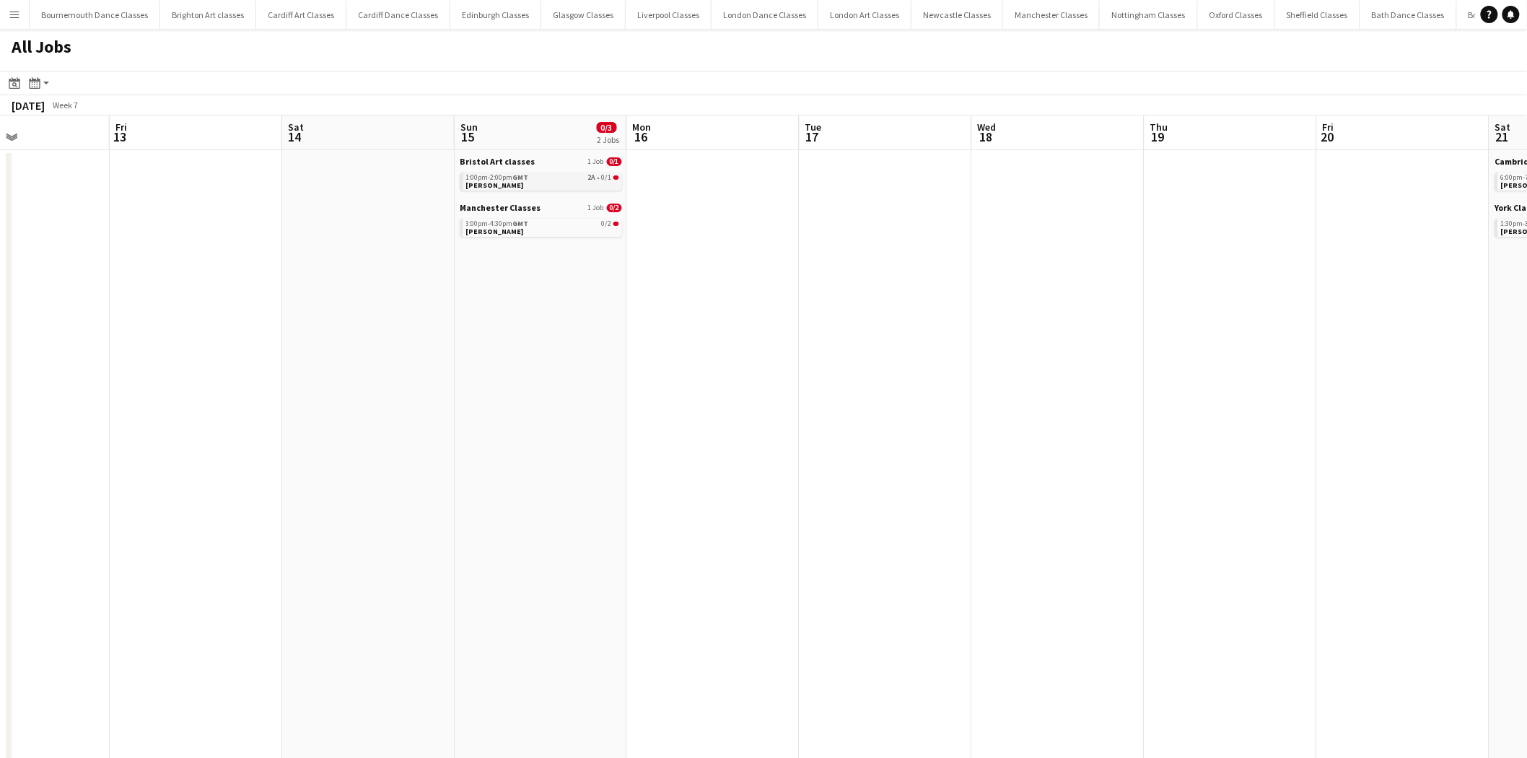
click at [590, 177] on span "2A" at bounding box center [592, 177] width 8 height 7
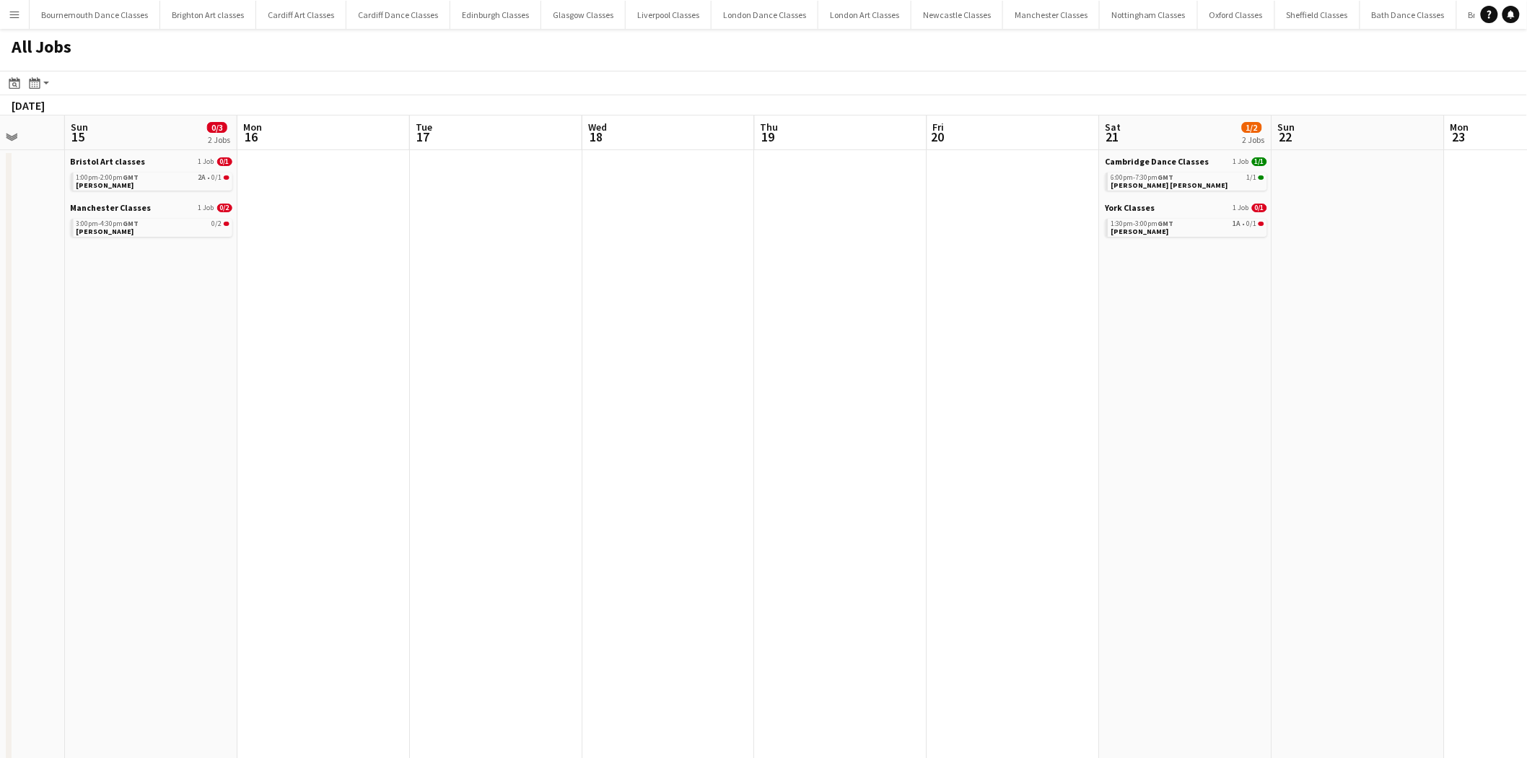
scroll to position [0, 415]
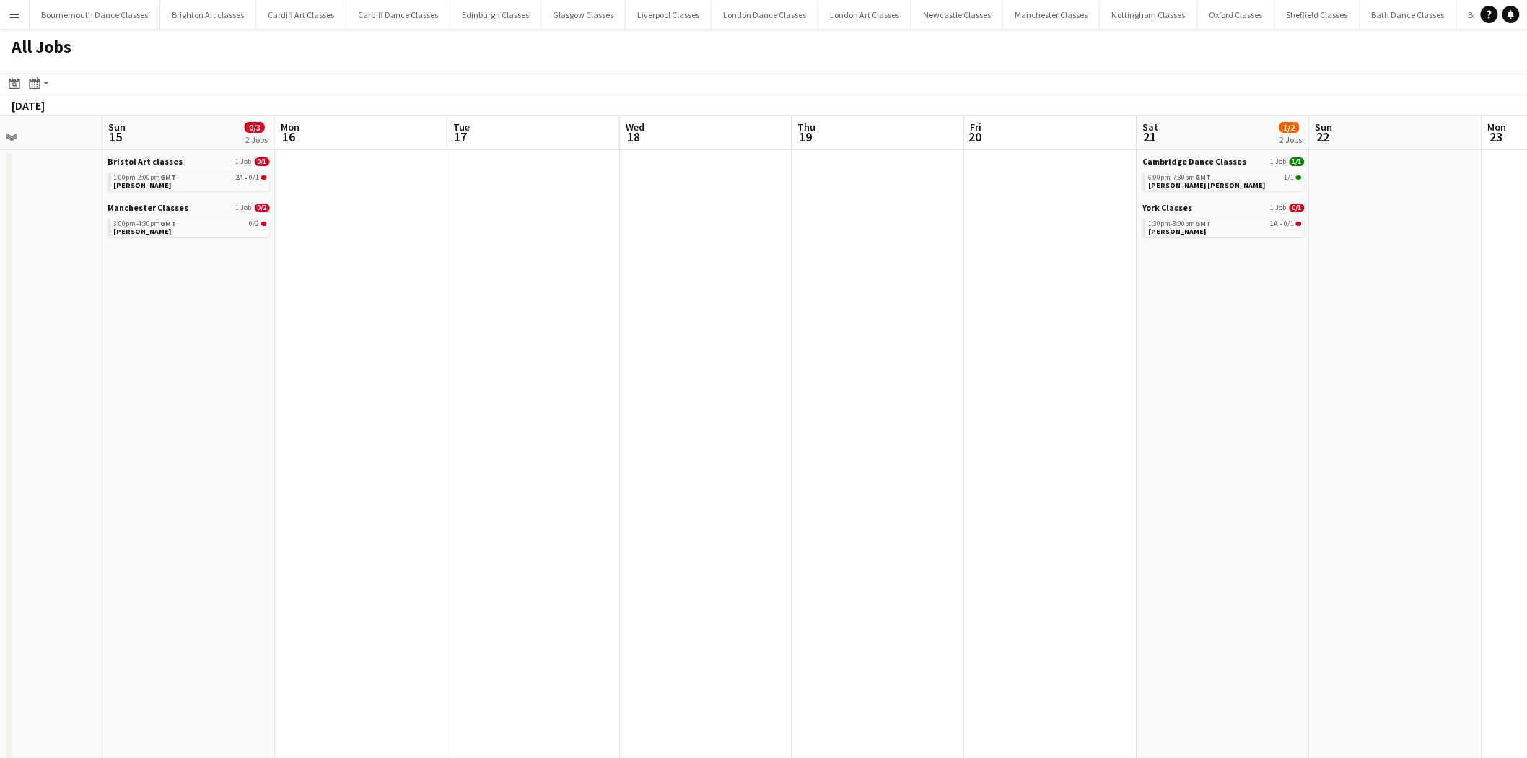
click at [480, 388] on app-all-jobs "All Jobs Date picker AUG 2025 AUG 2025 Monday M Tuesday T Wednesday W Thursday …" at bounding box center [763, 603] width 1527 height 1149
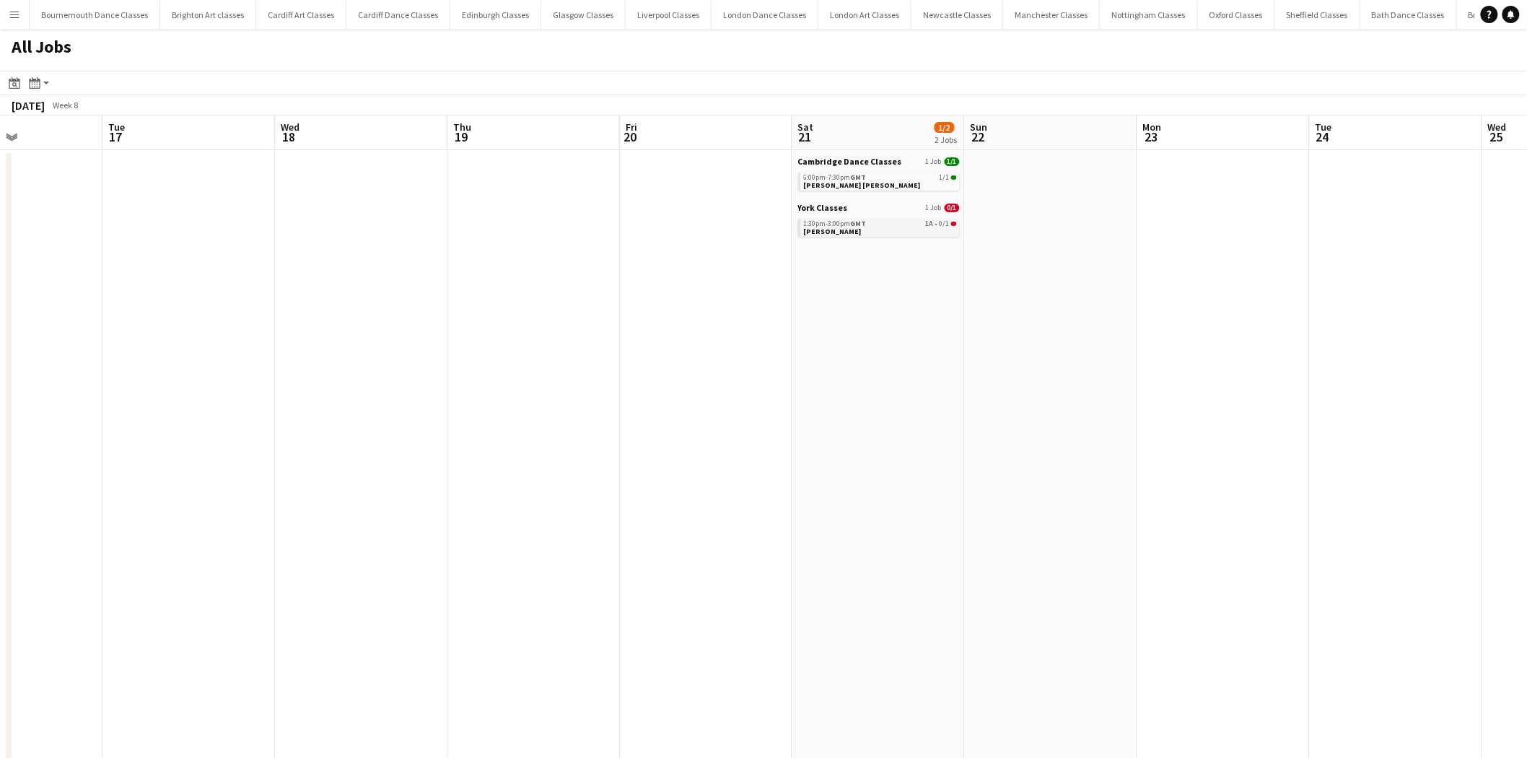
click at [898, 229] on link "1:30pm-3:00pm GMT 1A • 0/1 Katie Price" at bounding box center [880, 227] width 153 height 17
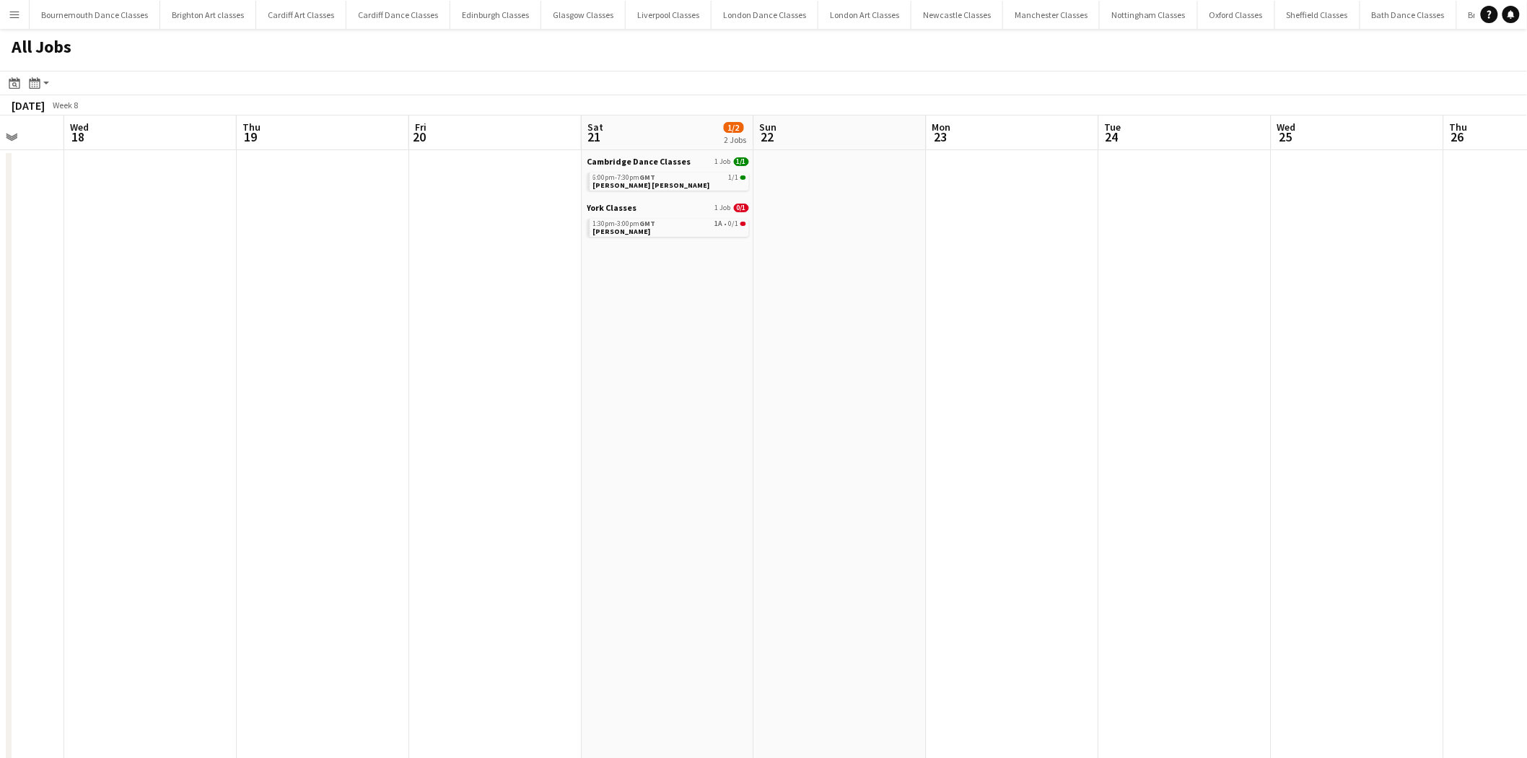
click at [286, 393] on app-all-jobs "All Jobs Date picker AUG 2025 AUG 2025 Monday M Tuesday T Wednesday W Thursday …" at bounding box center [763, 603] width 1527 height 1149
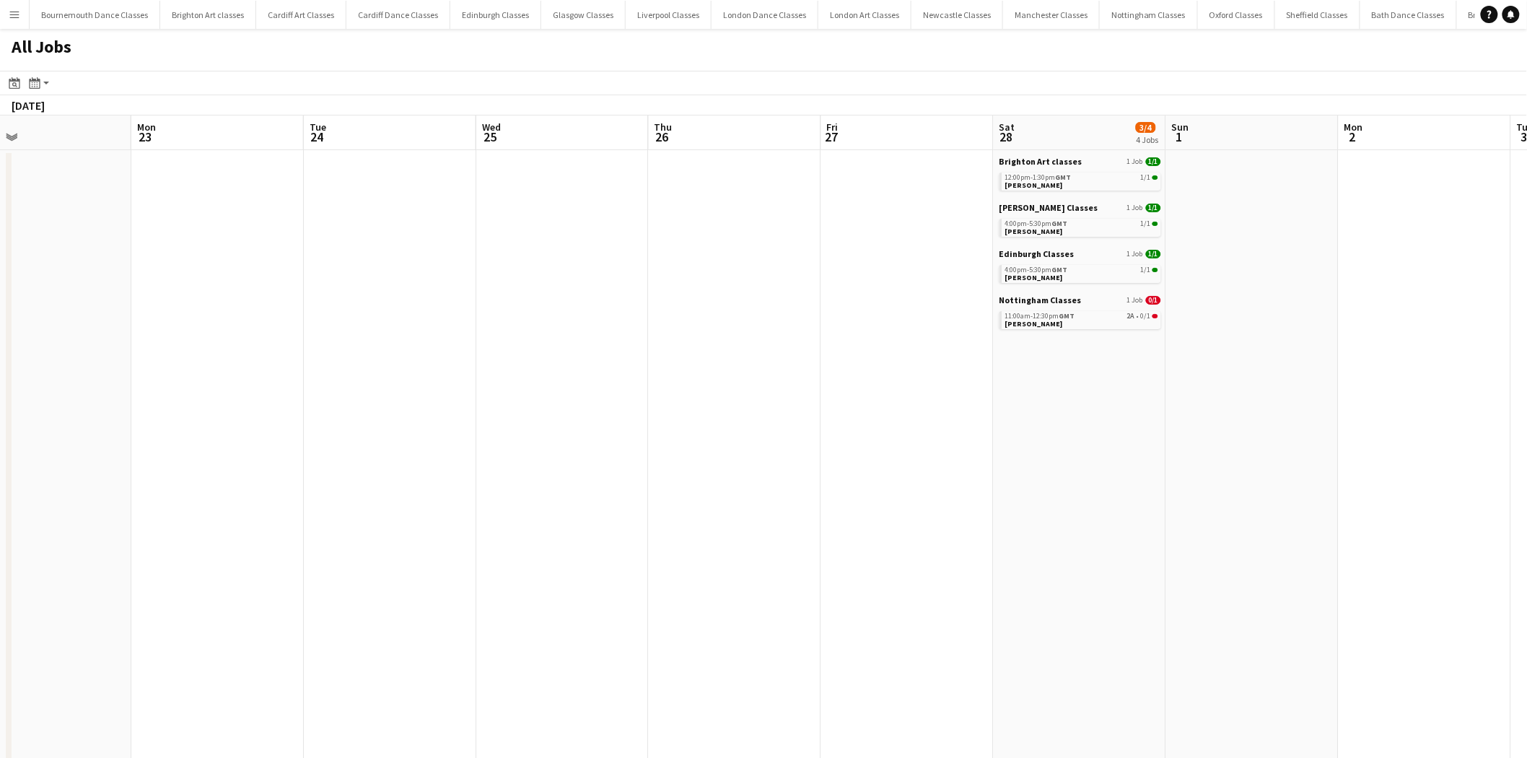
scroll to position [0, 418]
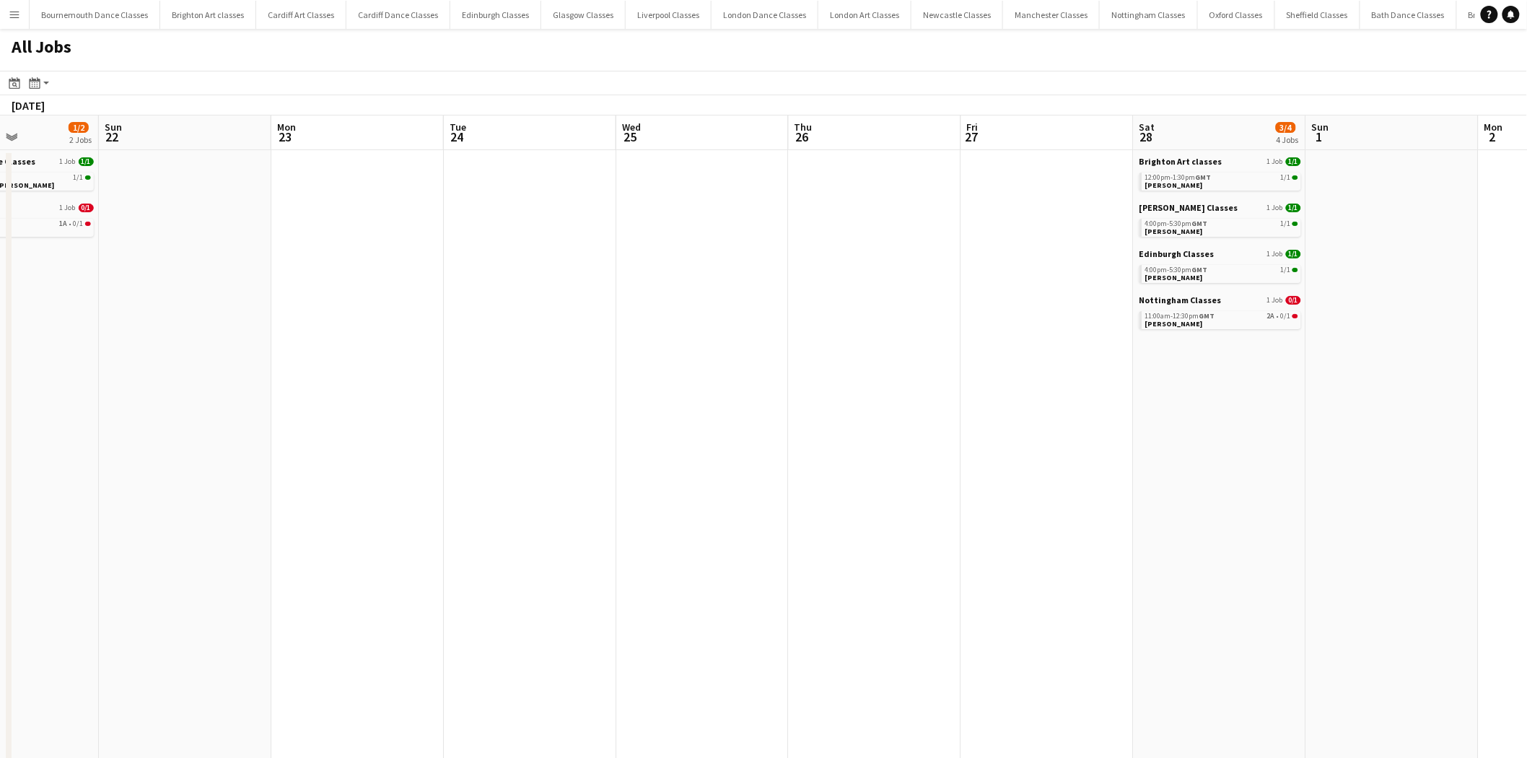
click at [219, 408] on app-all-jobs "All Jobs Date picker AUG 2025 AUG 2025 Monday M Tuesday T Wednesday W Thursday …" at bounding box center [763, 603] width 1527 height 1149
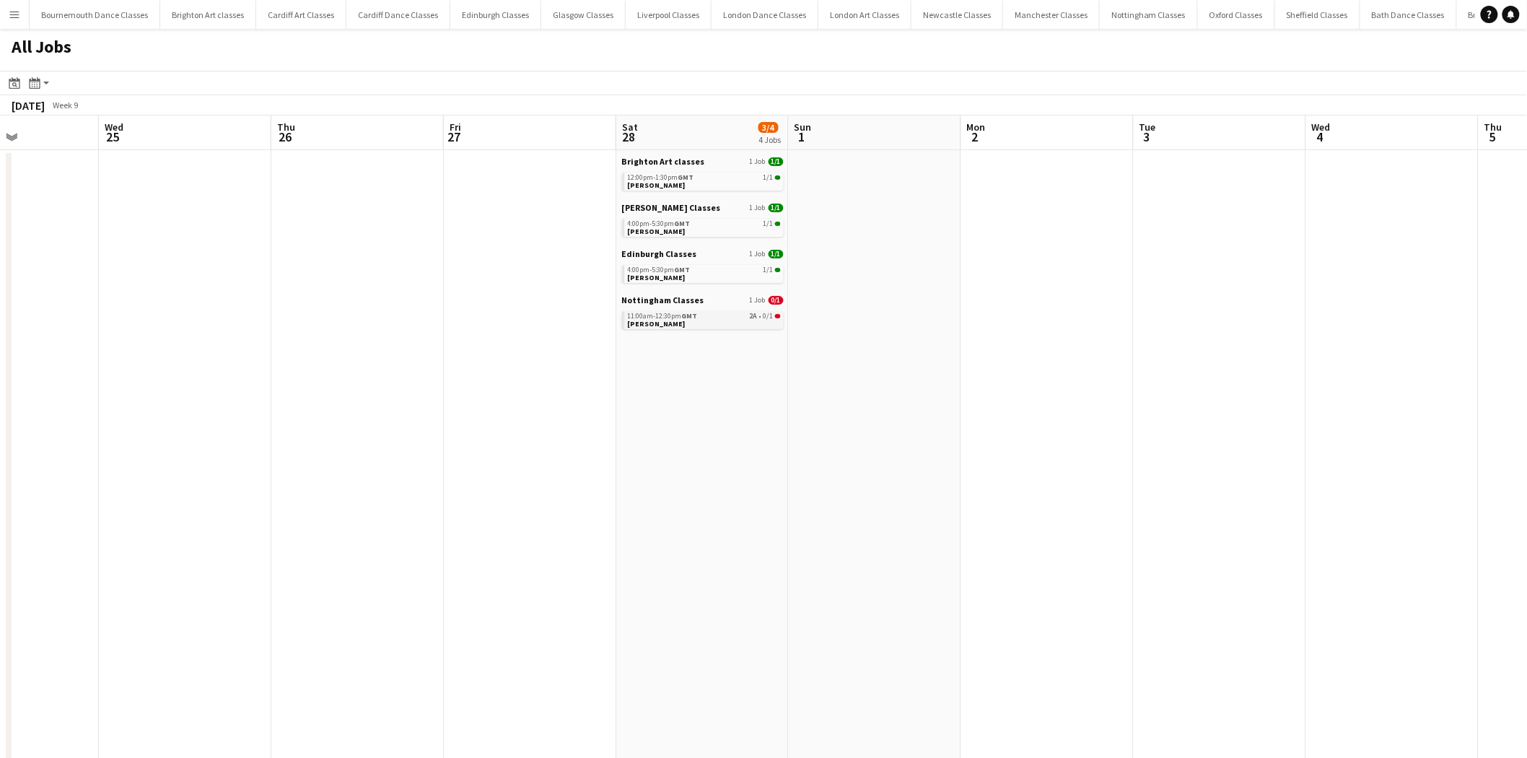
click at [742, 319] on link "11:00am-12:30pm GMT 2A • 0/1 Natalie Hardy" at bounding box center [704, 319] width 153 height 17
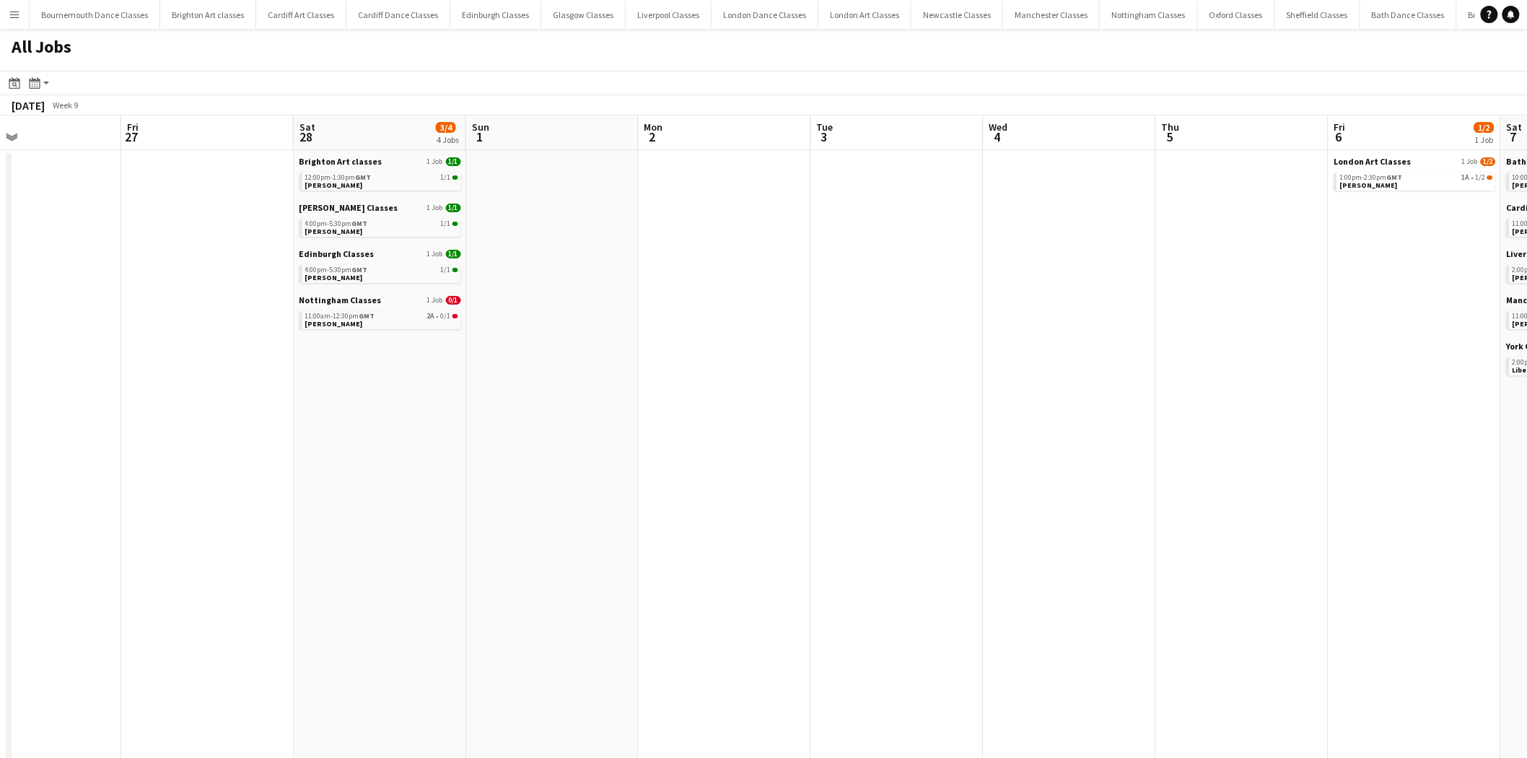
scroll to position [0, 423]
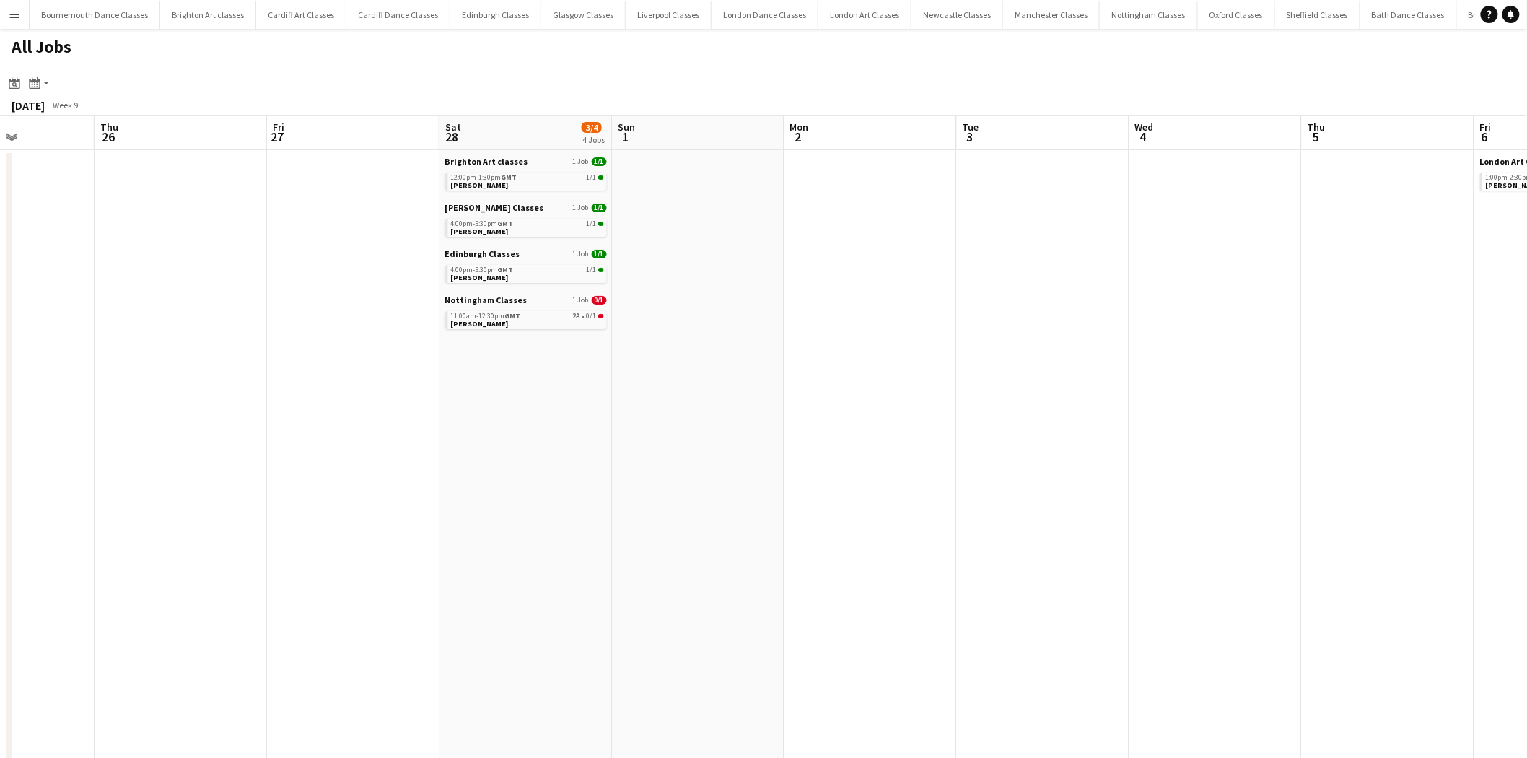
click at [498, 411] on app-all-jobs "All Jobs Date picker AUG 2025 AUG 2025 Monday M Tuesday T Wednesday W Thursday …" at bounding box center [763, 603] width 1527 height 1149
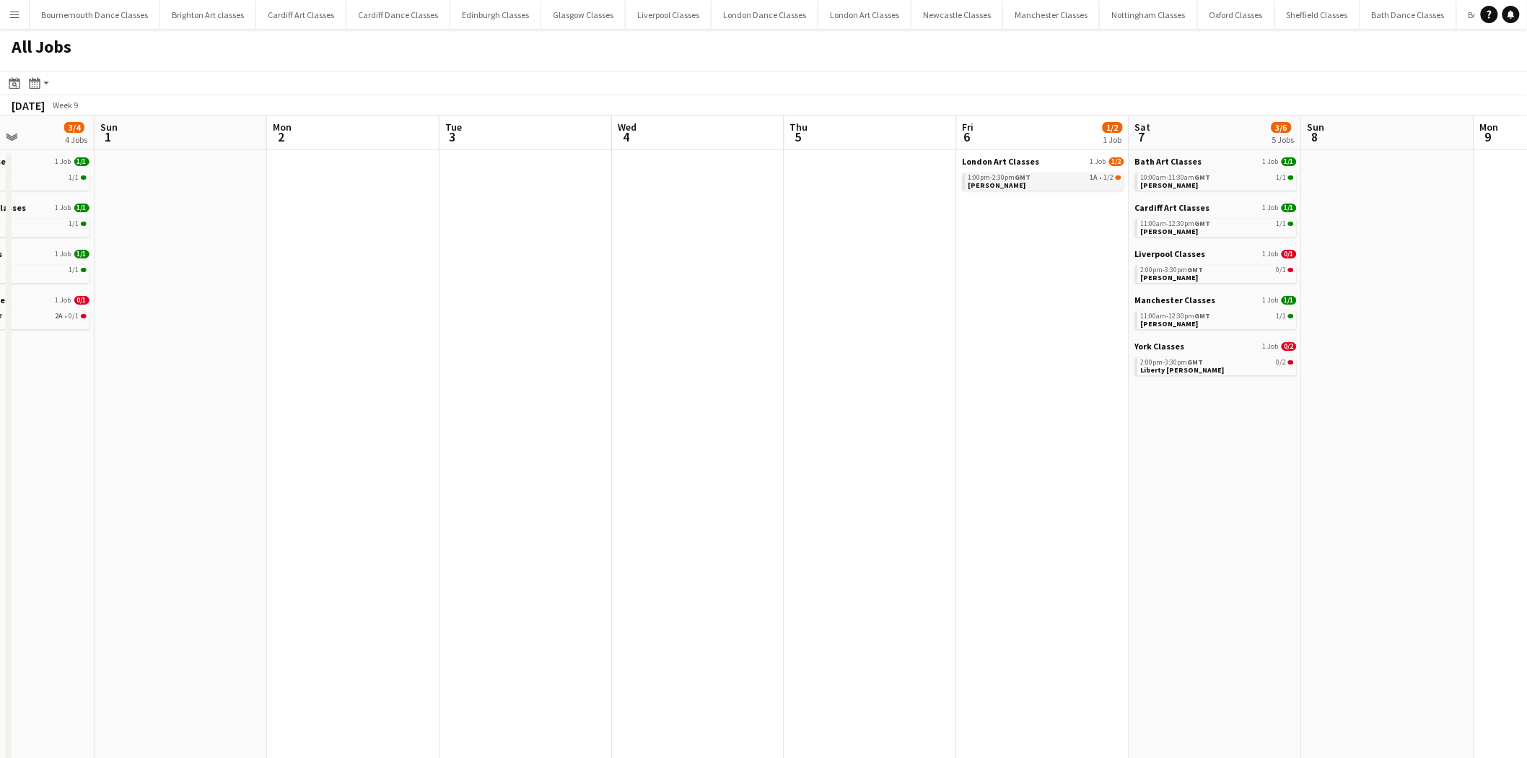
click at [1012, 175] on span "1:00pm-2:30pm GMT" at bounding box center [999, 177] width 63 height 7
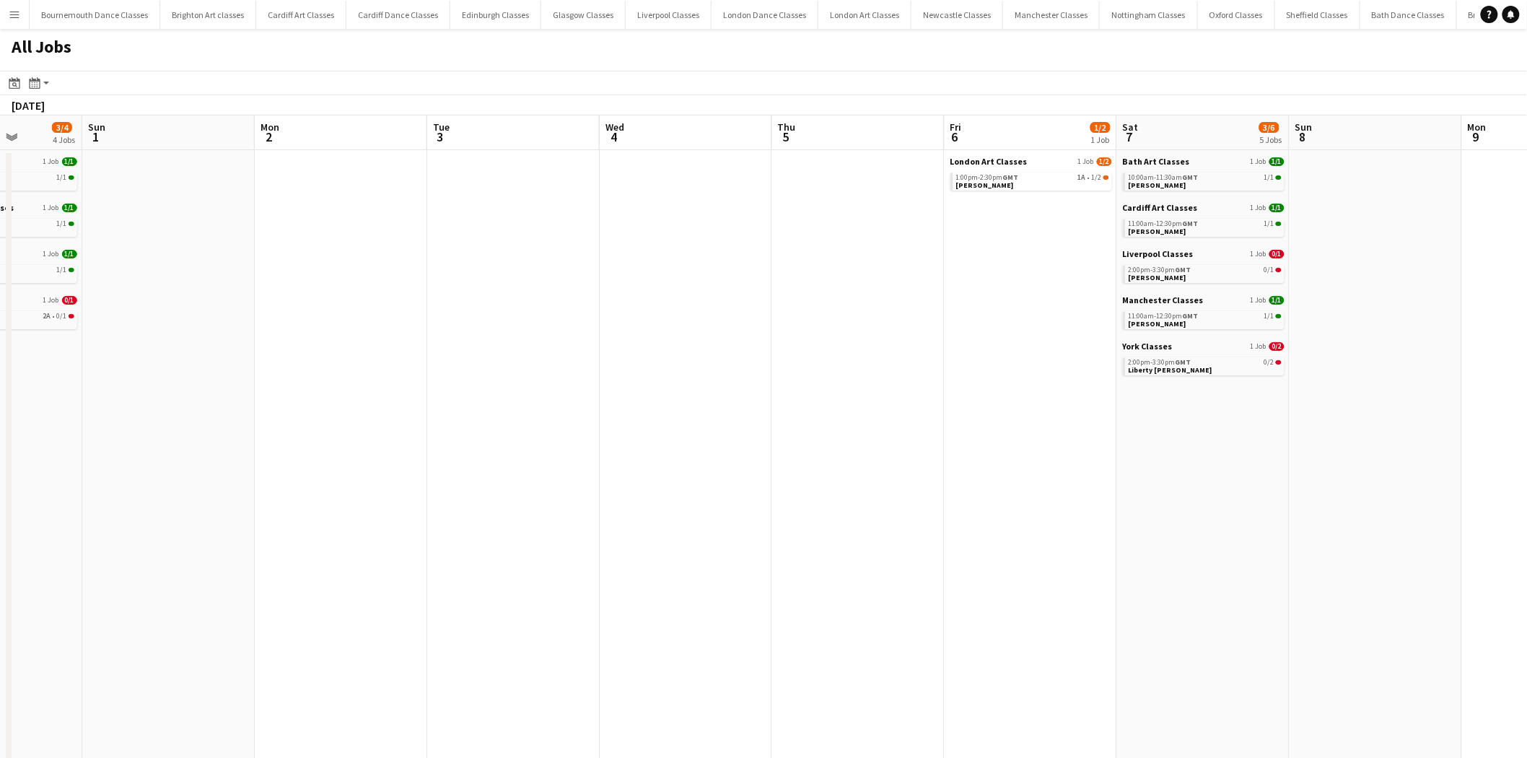
drag, startPoint x: 1330, startPoint y: 465, endPoint x: 419, endPoint y: 537, distance: 913.4
click at [421, 537] on app-calendar-viewport "Thu 26 Fri 27 Sat 28 3/4 4 Jobs Sun 1 Mon 2 Tue 3 Wed 4 Thu 5 Fri 6 1/2 1 Job S…" at bounding box center [763, 646] width 1527 height 1063
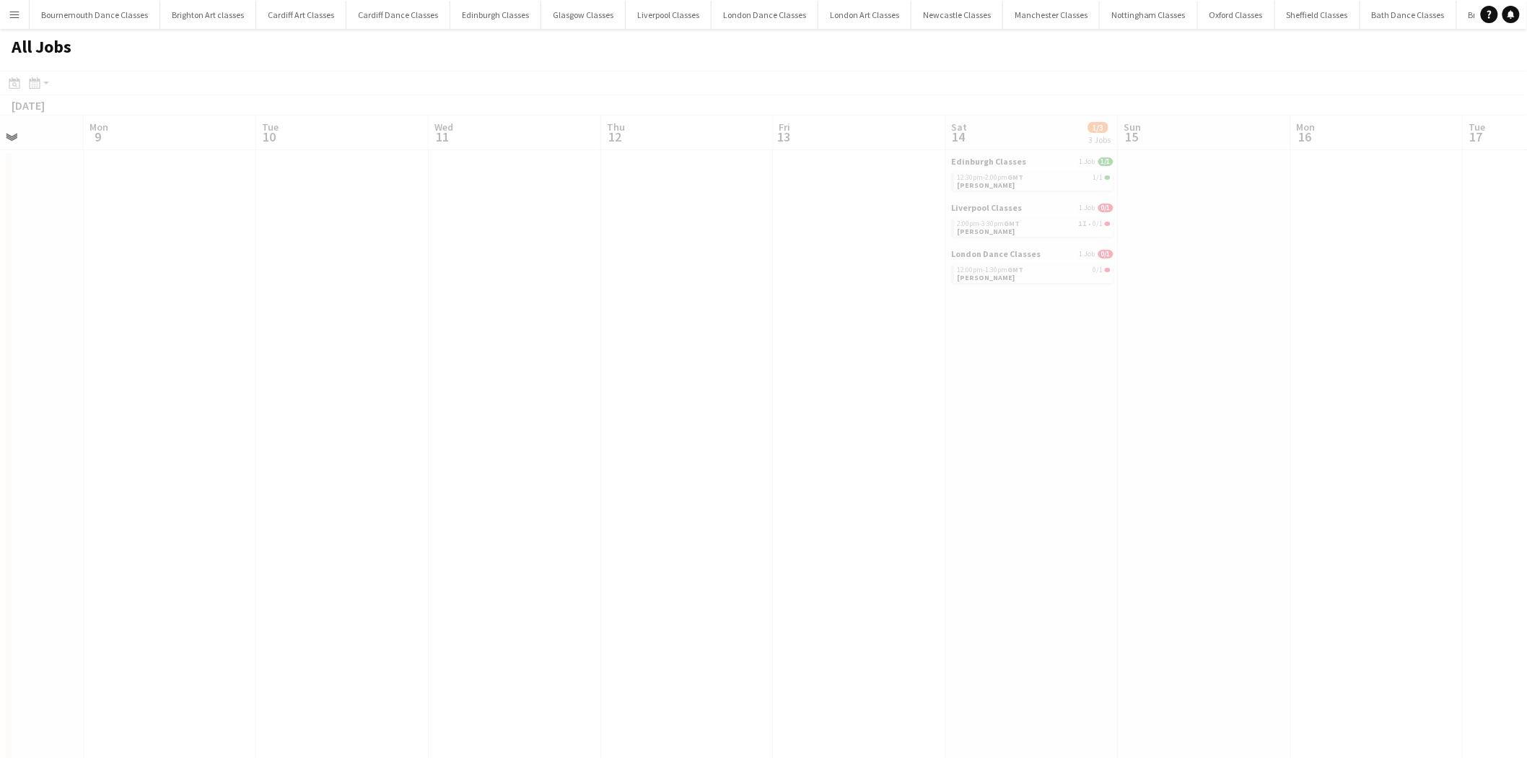
drag, startPoint x: 977, startPoint y: 499, endPoint x: 255, endPoint y: 518, distance: 722.5
click at [267, 517] on app-calendar-viewport "Fri 6 1/2 1 Job Sat 7 3/6 5 Jobs Sun 8 Mon 9 Tue 10 Wed 11 Thu 12 Fri 13 Sat 14…" at bounding box center [763, 646] width 1527 height 1063
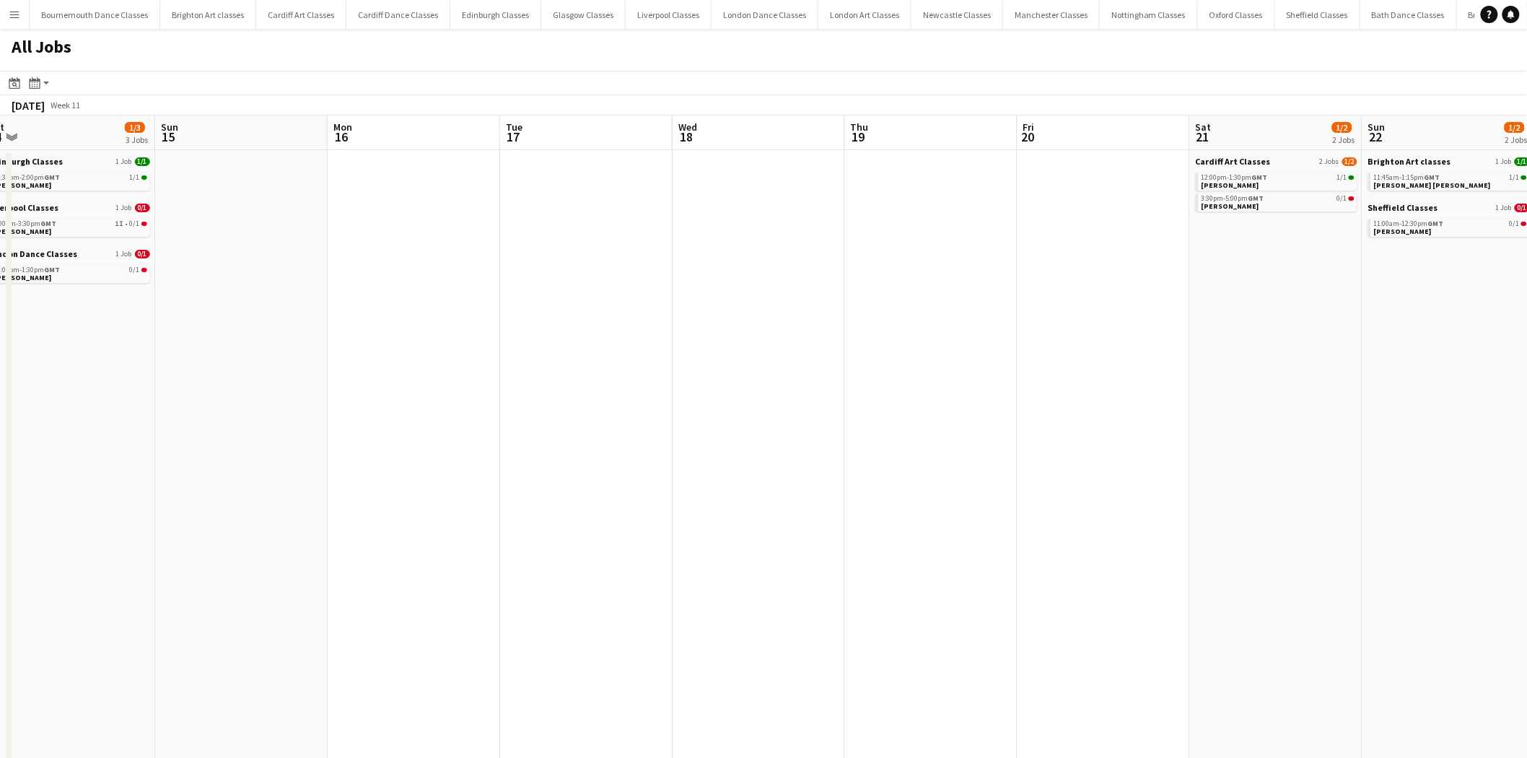
drag, startPoint x: 1254, startPoint y: 376, endPoint x: 400, endPoint y: 449, distance: 856.7
click at [405, 447] on app-calendar-viewport "Thu 12 Fri 13 Sat 14 1/3 3 Jobs Sun 15 Mon 16 Tue 17 Wed 18 Thu 19 Fri 20 Sat 2…" at bounding box center [763, 646] width 1527 height 1063
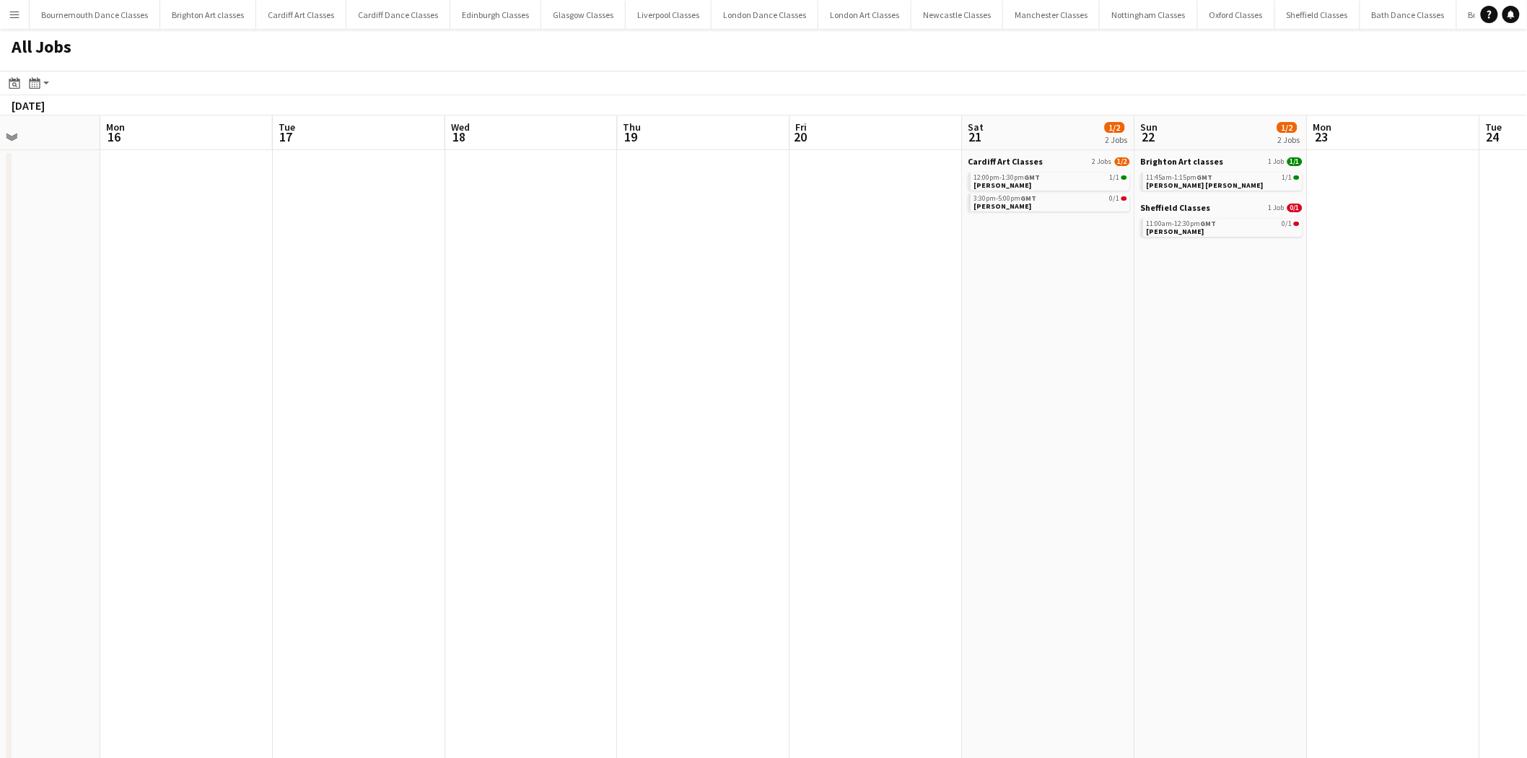
click at [546, 447] on app-all-jobs "All Jobs Date picker AUG 2025 AUG 2025 Monday M Tuesday T Wednesday W Thursday …" at bounding box center [763, 603] width 1527 height 1149
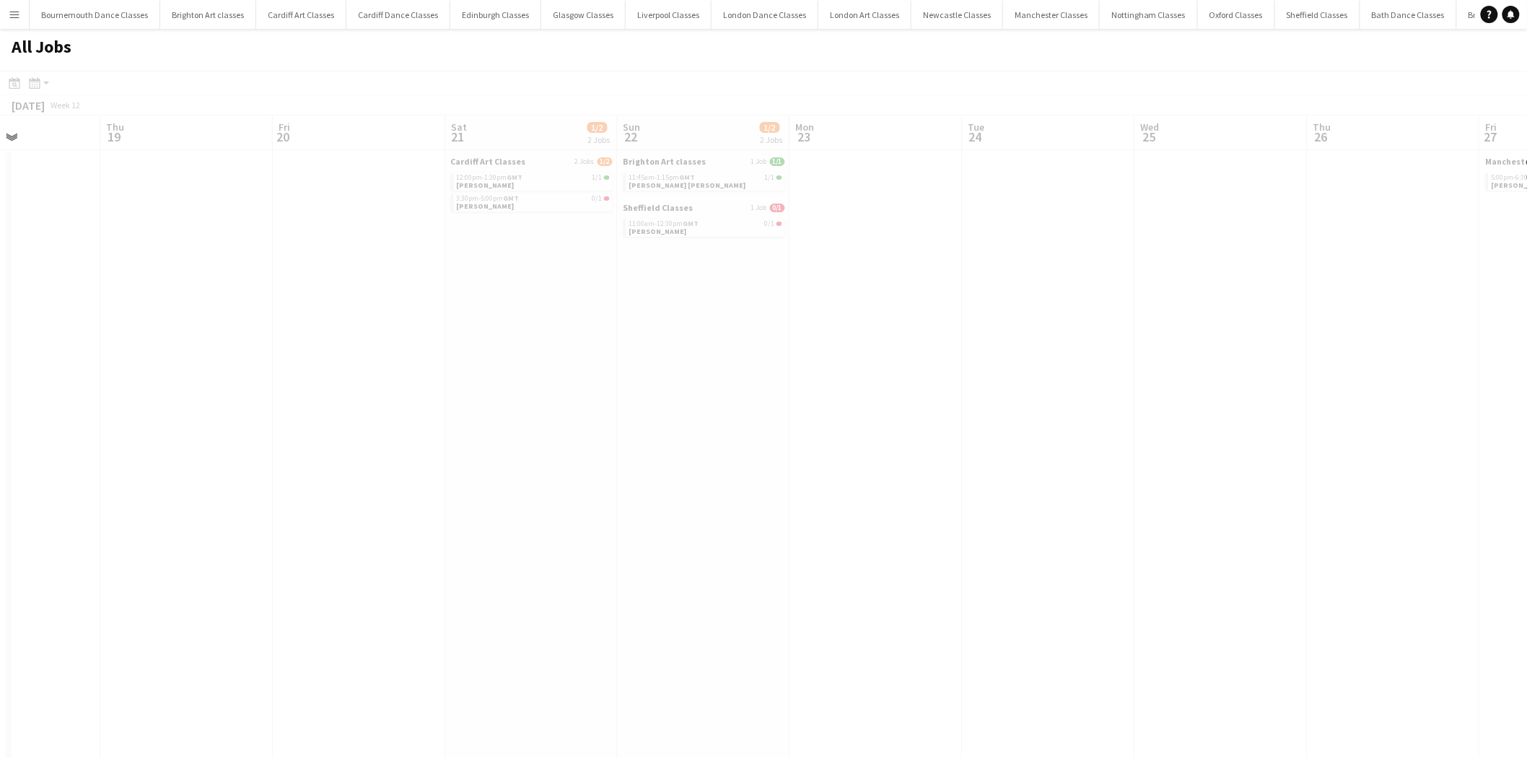
scroll to position [0, 434]
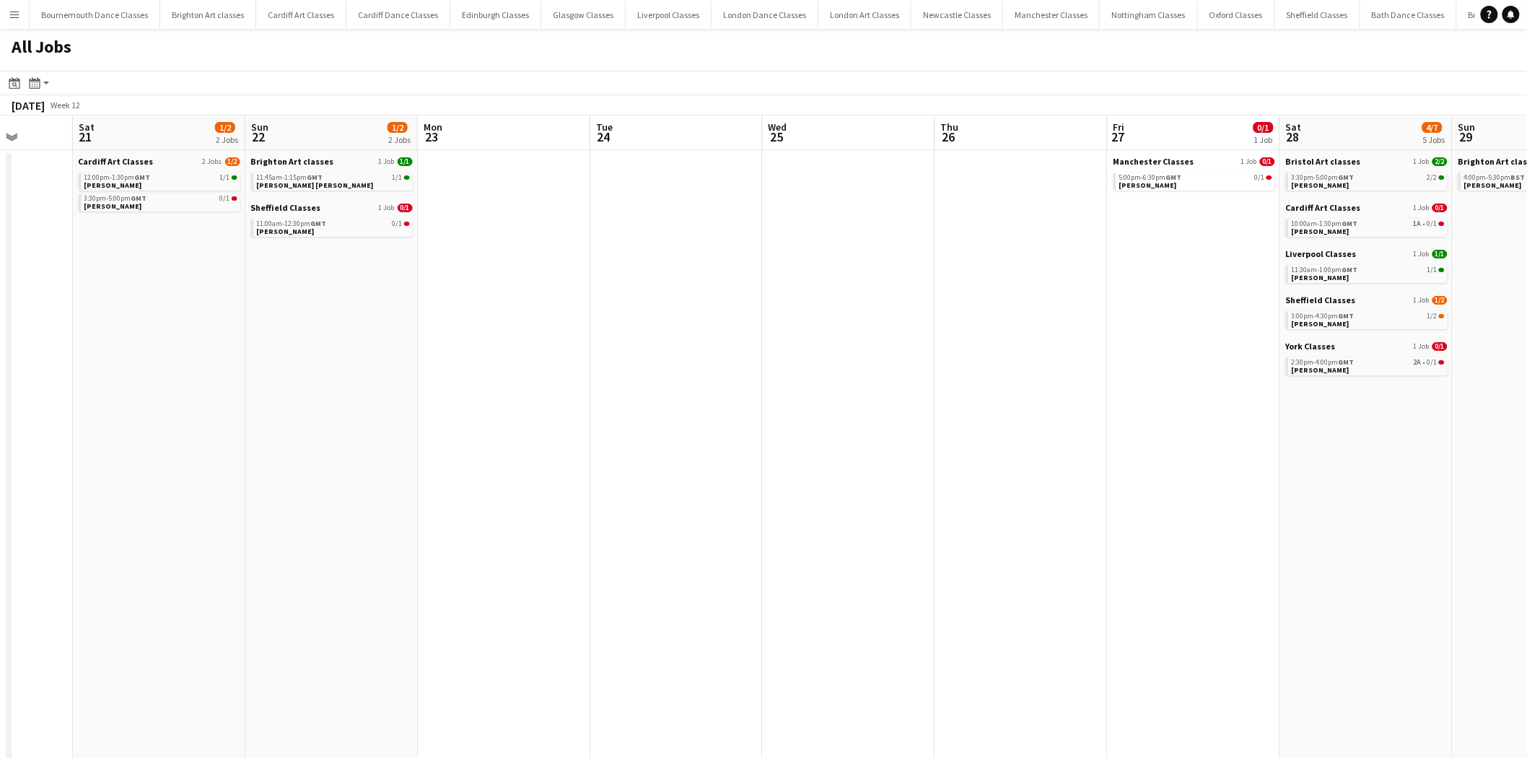
drag, startPoint x: 906, startPoint y: 433, endPoint x: 356, endPoint y: 509, distance: 555.7
click at [357, 508] on app-calendar-viewport "Wed 18 Thu 19 Fri 20 Sat 21 1/2 2 Jobs Sun 22 1/2 2 Jobs Mon 23 Tue 24 Wed 25 T…" at bounding box center [763, 646] width 1527 height 1063
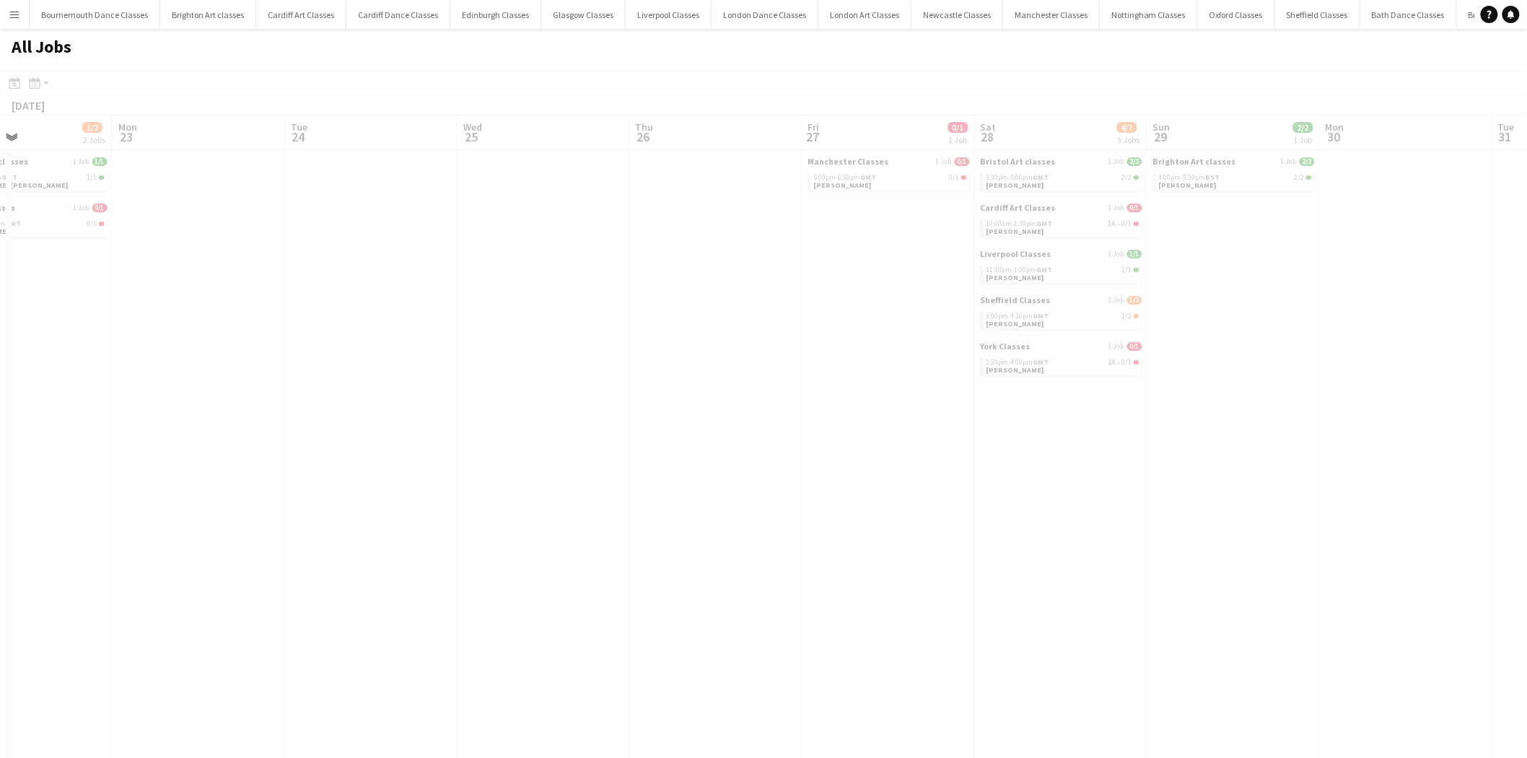
drag, startPoint x: 1004, startPoint y: 491, endPoint x: 291, endPoint y: 535, distance: 713.5
click at [291, 535] on app-calendar-viewport "Thu 19 Fri 20 Sat 21 1/2 2 Jobs Sun 22 1/2 2 Jobs Mon 23 Tue 24 Wed 25 Thu 26 F…" at bounding box center [763, 646] width 1527 height 1063
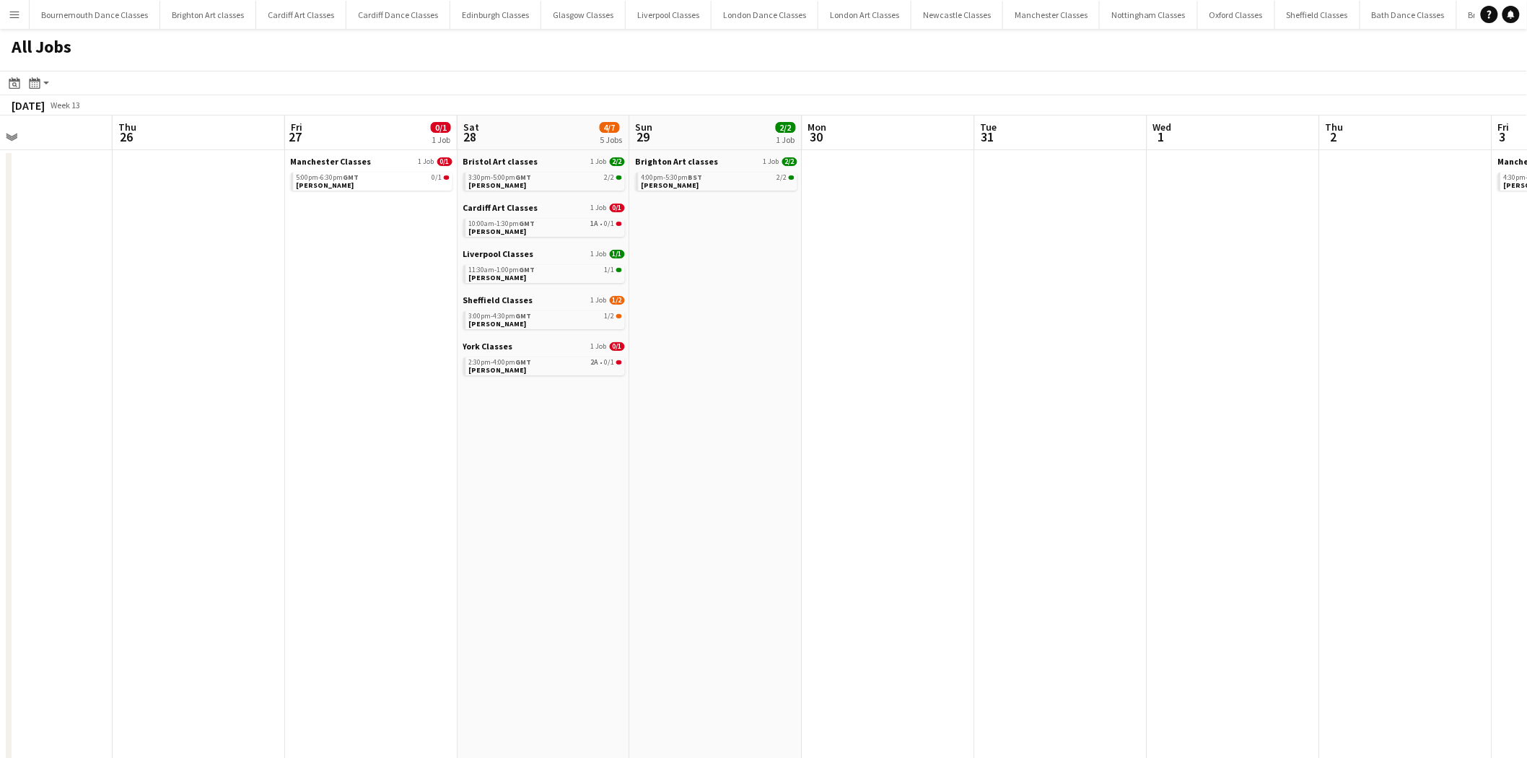
scroll to position [0, 488]
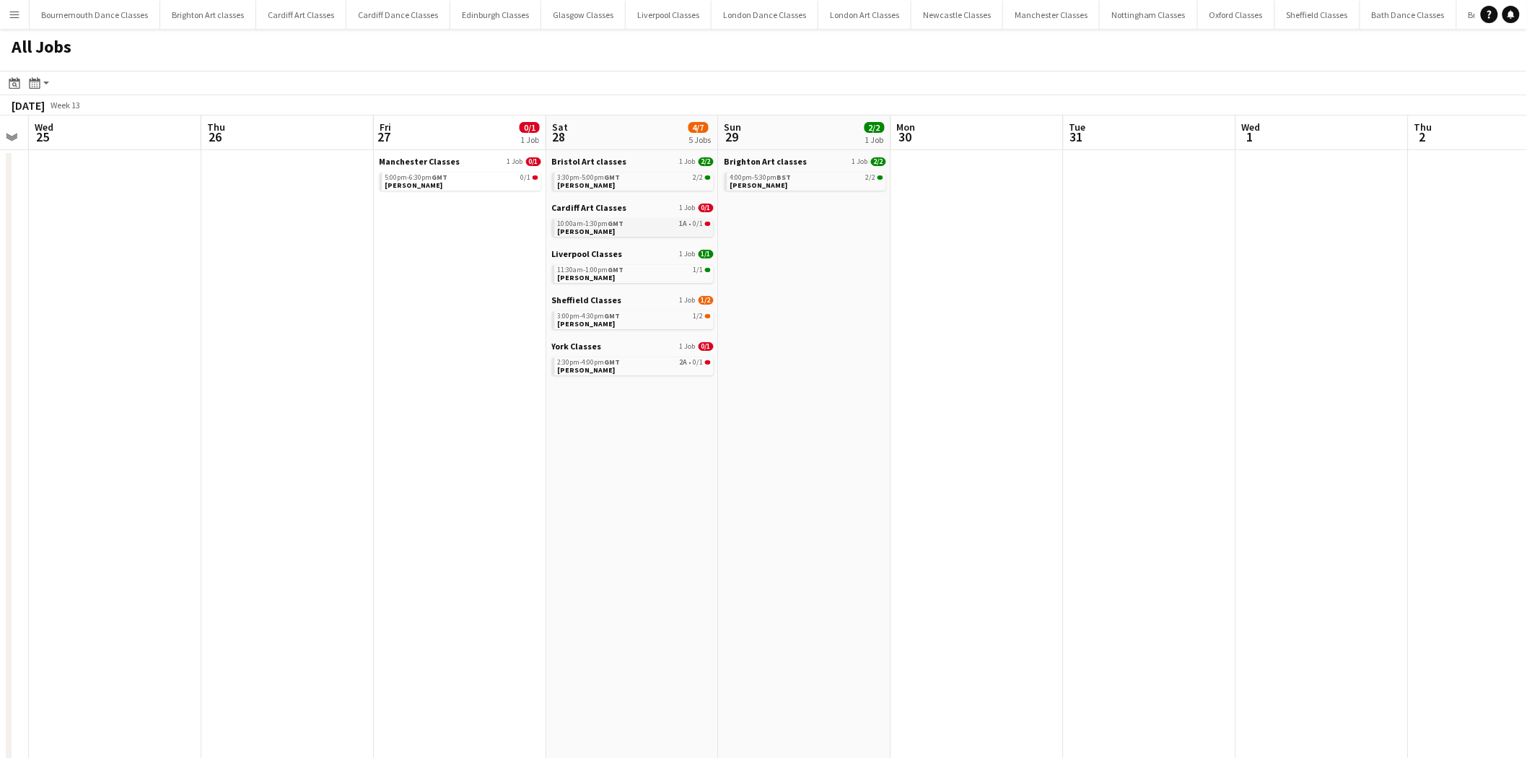
click at [653, 226] on div "10:00am-1:30pm GMT 1A • 0/1" at bounding box center [634, 223] width 153 height 7
click at [668, 364] on div "2:30pm-4:00pm GMT 2A • 0/1" at bounding box center [634, 362] width 153 height 7
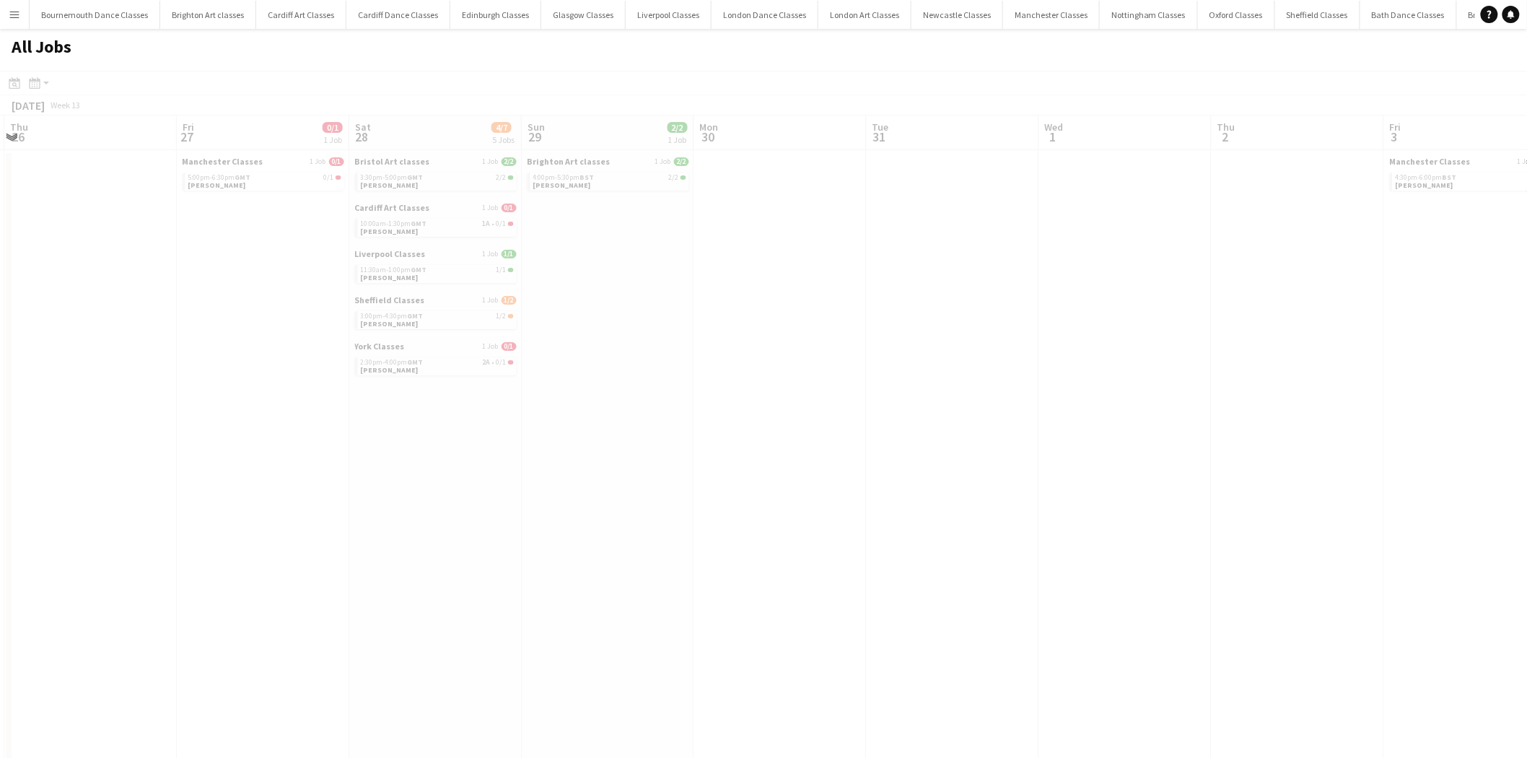
drag, startPoint x: 1034, startPoint y: 374, endPoint x: 542, endPoint y: 449, distance: 497.8
click at [528, 452] on app-calendar-viewport "Mon 23 Tue 24 Wed 25 Thu 26 Fri 27 0/1 1 Job Sat 28 4/7 5 Jobs Sun 29 2/2 1 Job…" at bounding box center [763, 646] width 1527 height 1063
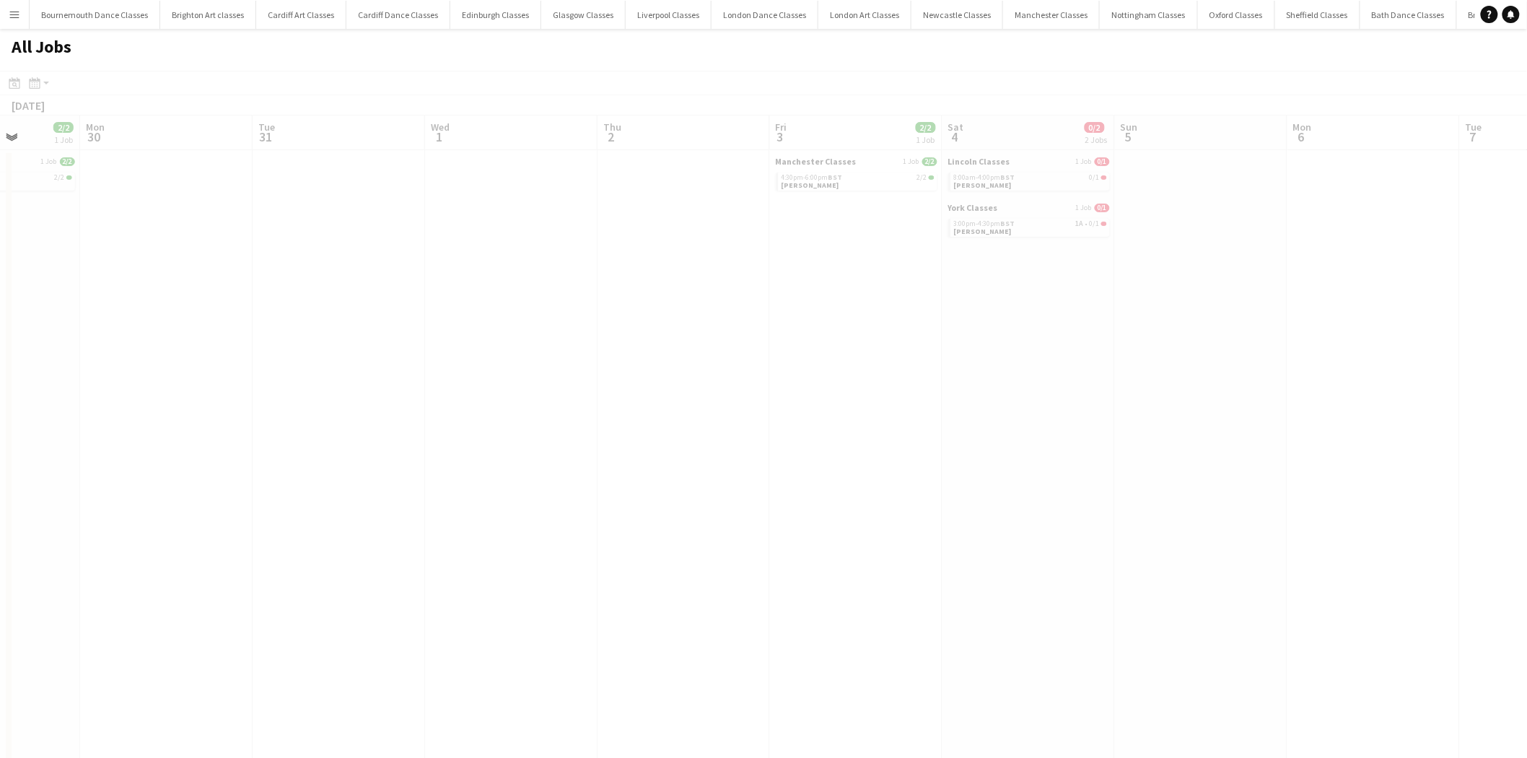
drag, startPoint x: 1017, startPoint y: 436, endPoint x: 508, endPoint y: 488, distance: 512.1
click at [520, 482] on app-calendar-viewport "Fri 27 0/1 1 Job Sat 28 4/7 5 Jobs Sun 29 2/2 1 Job Mon 30 Tue 31 Wed 1 Thu 2 F…" at bounding box center [763, 646] width 1527 height 1063
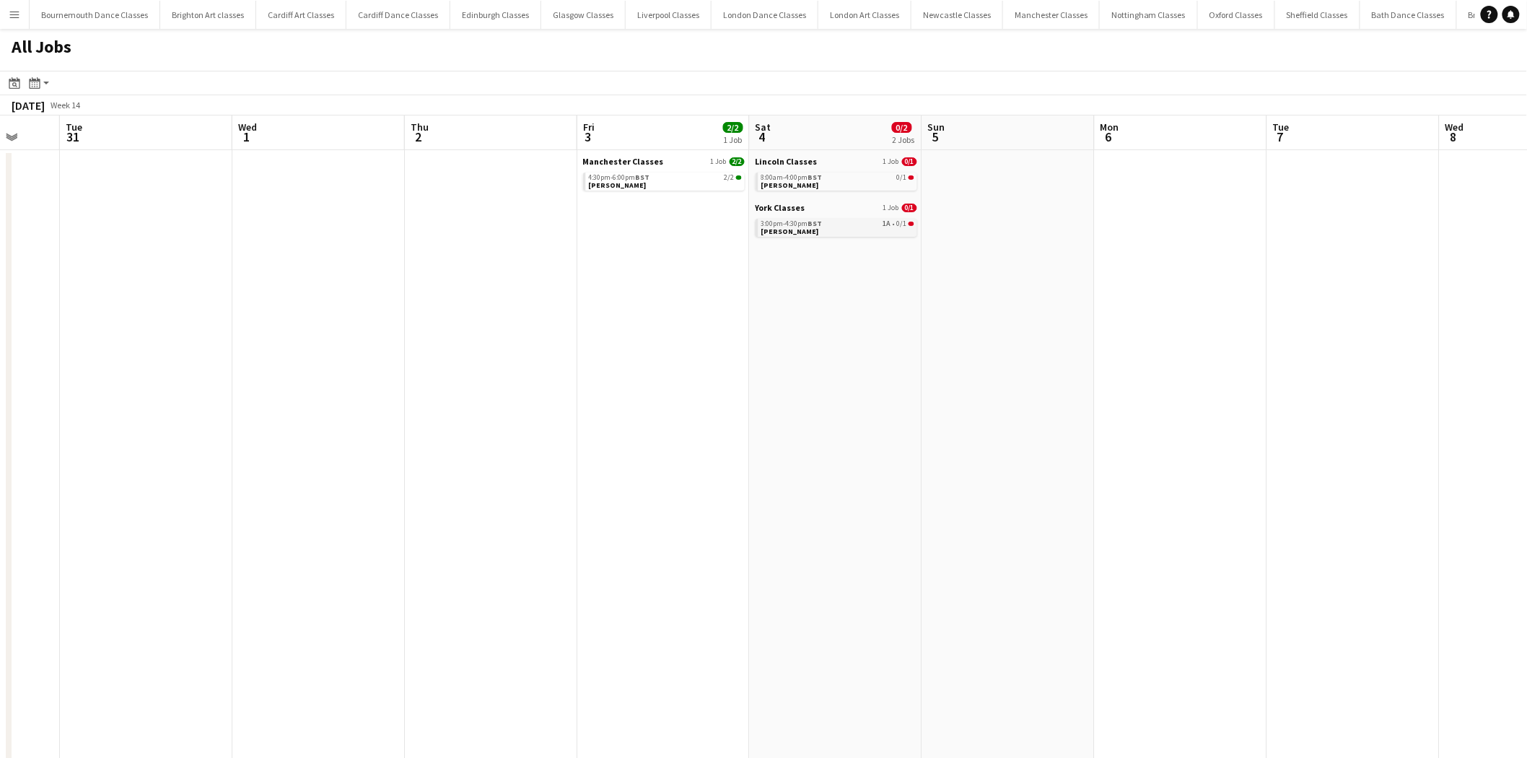
click at [830, 231] on link "3:00pm-4:30pm BST 1A • 0/1 Olivia Lyon" at bounding box center [837, 227] width 153 height 17
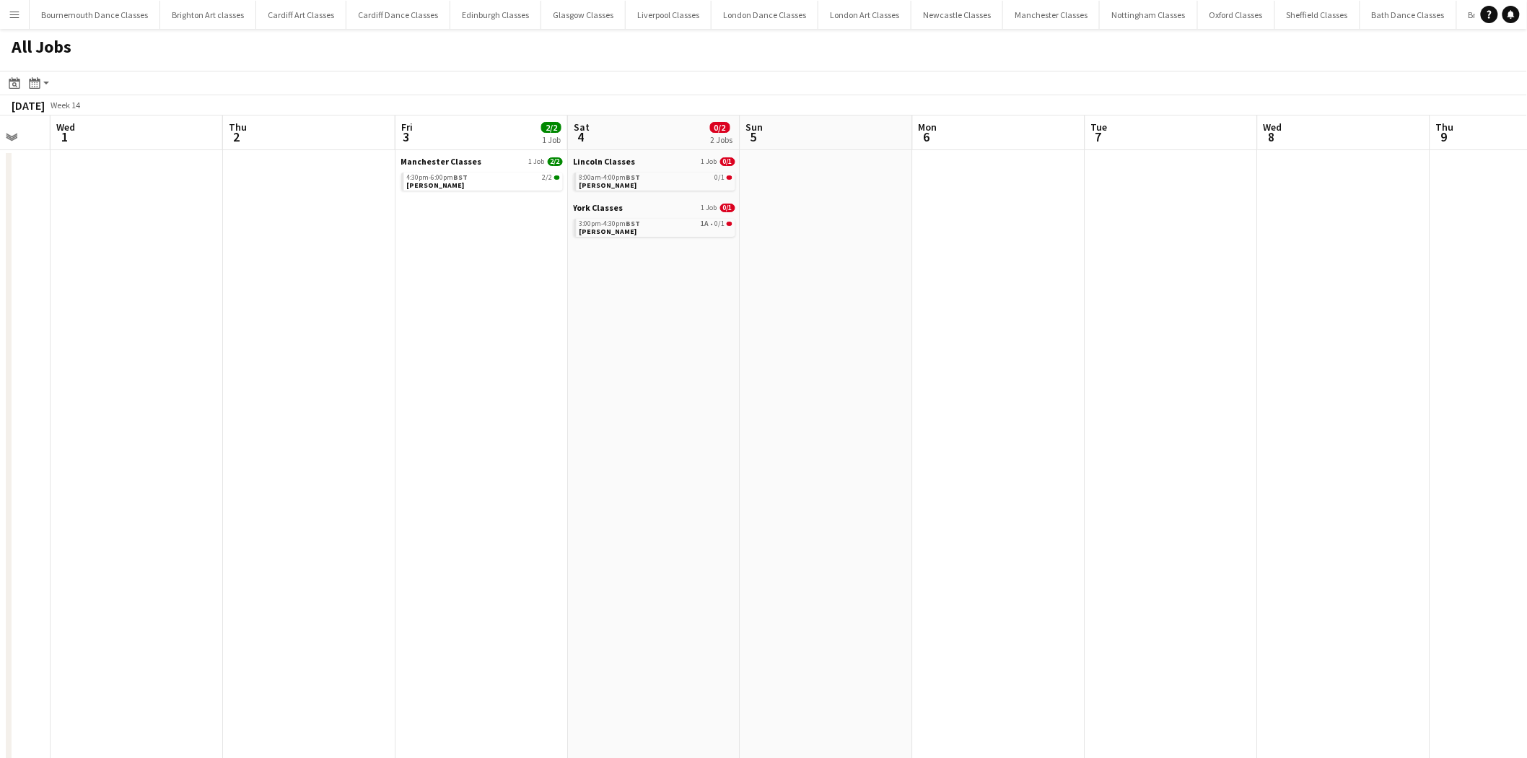
drag, startPoint x: 994, startPoint y: 397, endPoint x: 267, endPoint y: 429, distance: 727.3
click at [267, 429] on app-calendar-viewport "Sun 29 2/2 1 Job Mon 30 Tue 31 Wed 1 Thu 2 Fri 3 2/2 1 Job Sat 4 0/2 2 Jobs Sun…" at bounding box center [763, 646] width 1527 height 1063
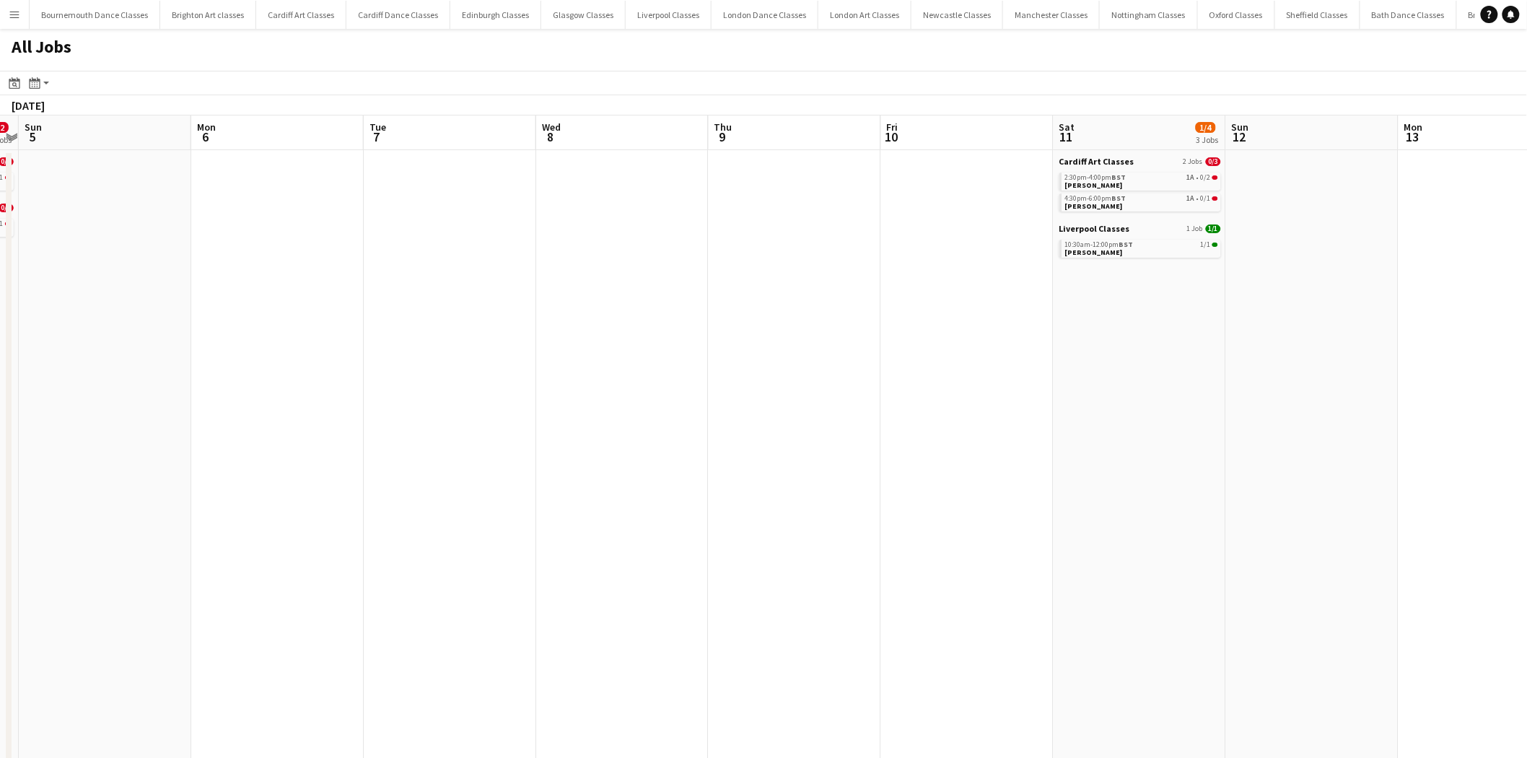
drag, startPoint x: 856, startPoint y: 407, endPoint x: 315, endPoint y: 428, distance: 542.3
click at [319, 426] on app-calendar-viewport "Thu 2 Fri 3 2/2 1 Job Sat 4 0/2 2 Jobs Sun 5 Mon 6 Tue 7 Wed 8 Thu 9 Fri 10 Sat…" at bounding box center [763, 646] width 1527 height 1063
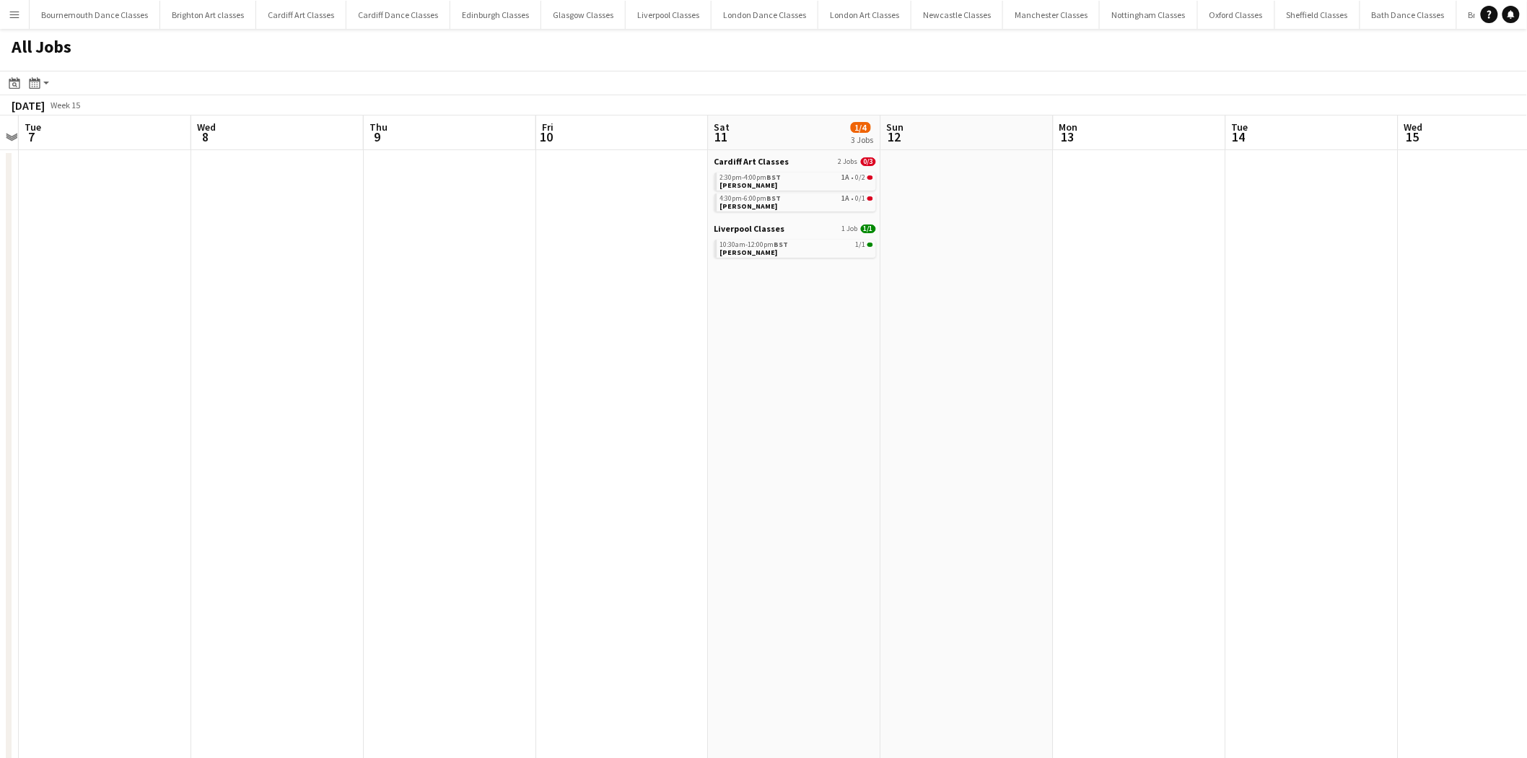
scroll to position [0, 514]
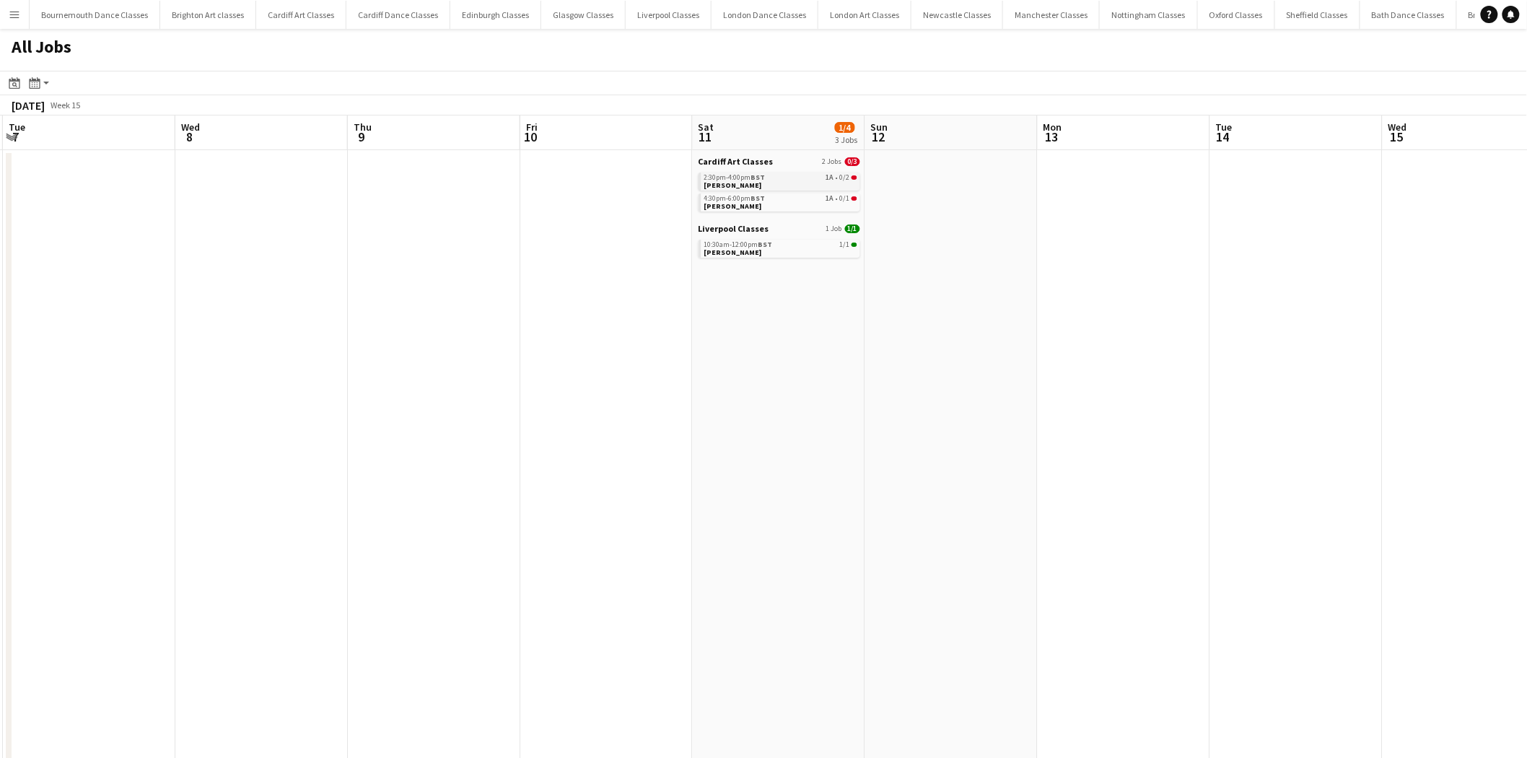
click at [797, 179] on div "2:30pm-4:00pm BST 1A • 0/2" at bounding box center [780, 177] width 153 height 7
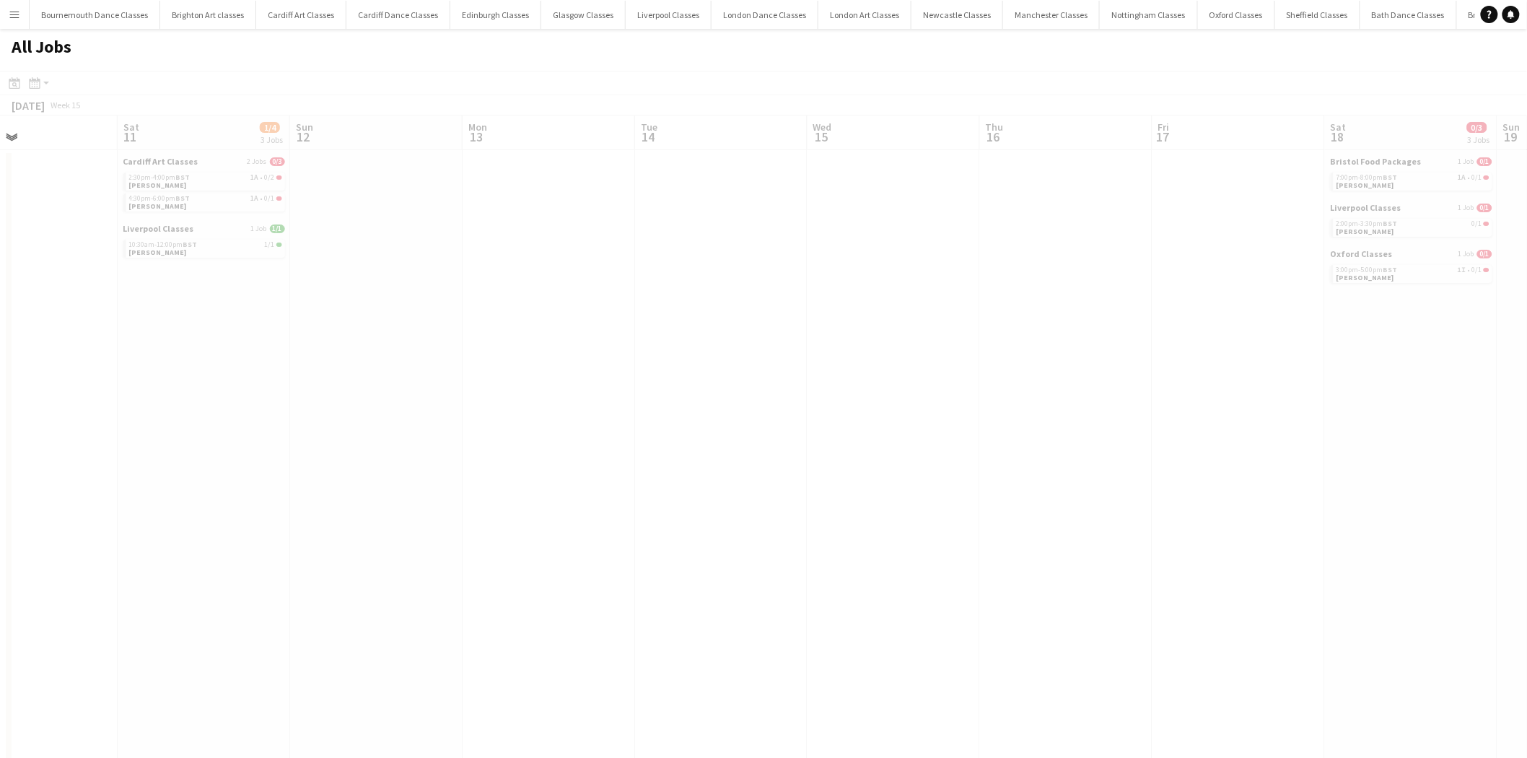
drag, startPoint x: 1196, startPoint y: 365, endPoint x: 310, endPoint y: 450, distance: 889.4
click at [285, 455] on app-calendar-viewport "Wed 8 Thu 9 Fri 10 Sat 11 1/4 3 Jobs Sun 12 Mon 13 Tue 14 Wed 15 Thu 16 Fri 17 …" at bounding box center [763, 646] width 1527 height 1063
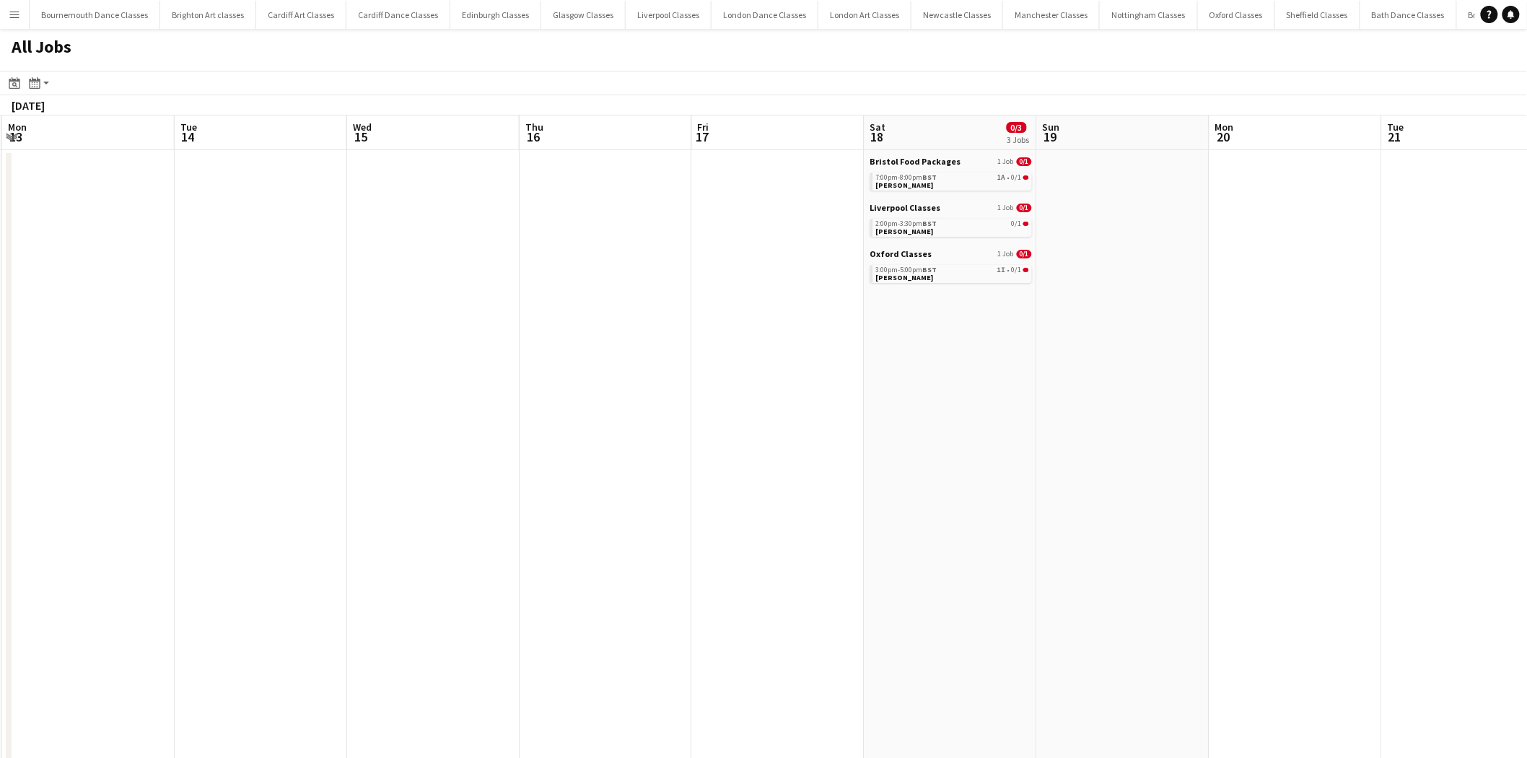
drag, startPoint x: 789, startPoint y: 455, endPoint x: 486, endPoint y: 452, distance: 303.8
click at [489, 452] on app-calendar-viewport "Fri 10 Sat 11 1/4 3 Jobs Sun 12 Mon 13 Tue 14 Wed 15 Thu 16 Fri 17 Sat 18 0/3 3…" at bounding box center [763, 646] width 1527 height 1063
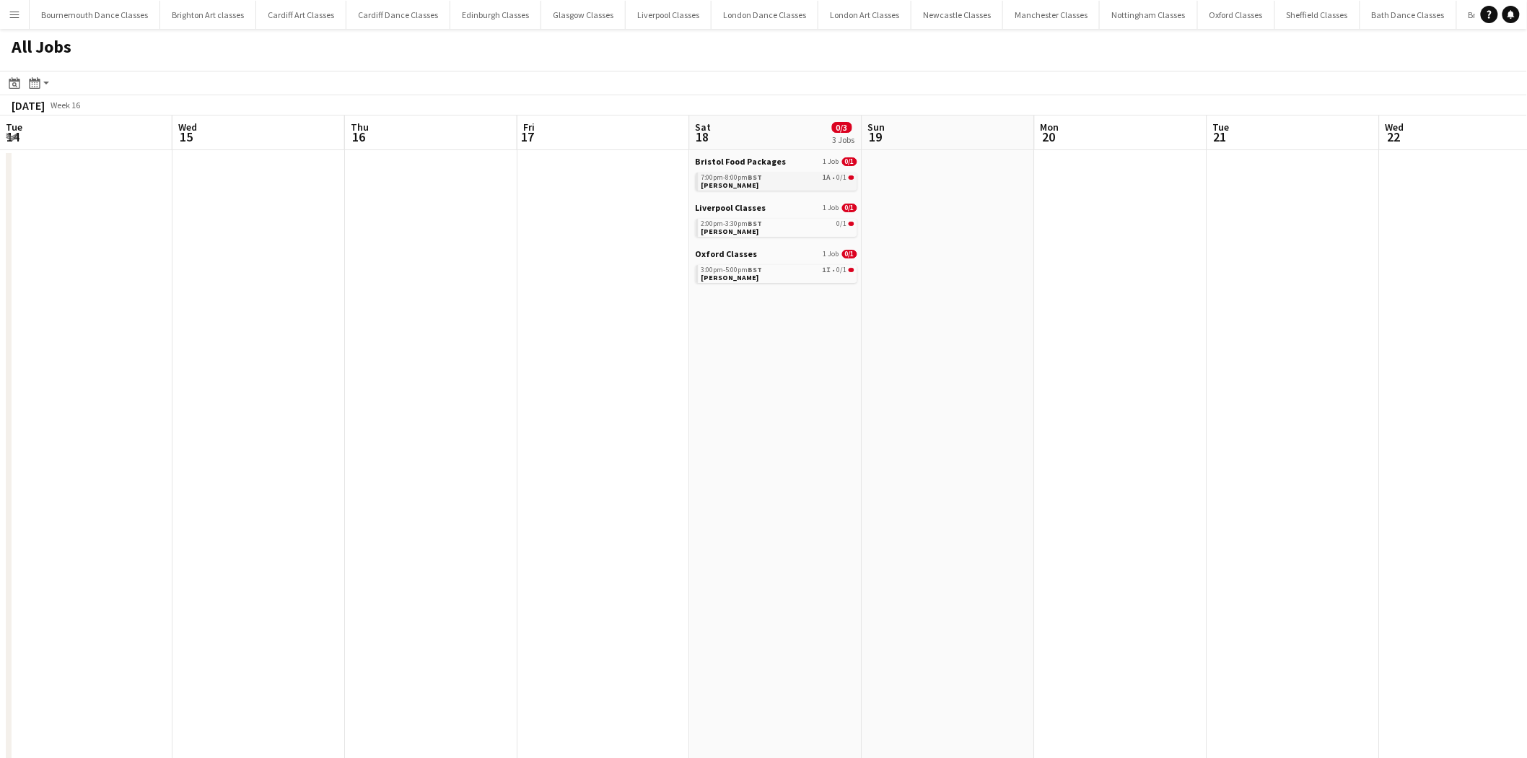
click at [790, 177] on div "7:00pm-8:00pm BST 1A • 0/1" at bounding box center [777, 177] width 153 height 7
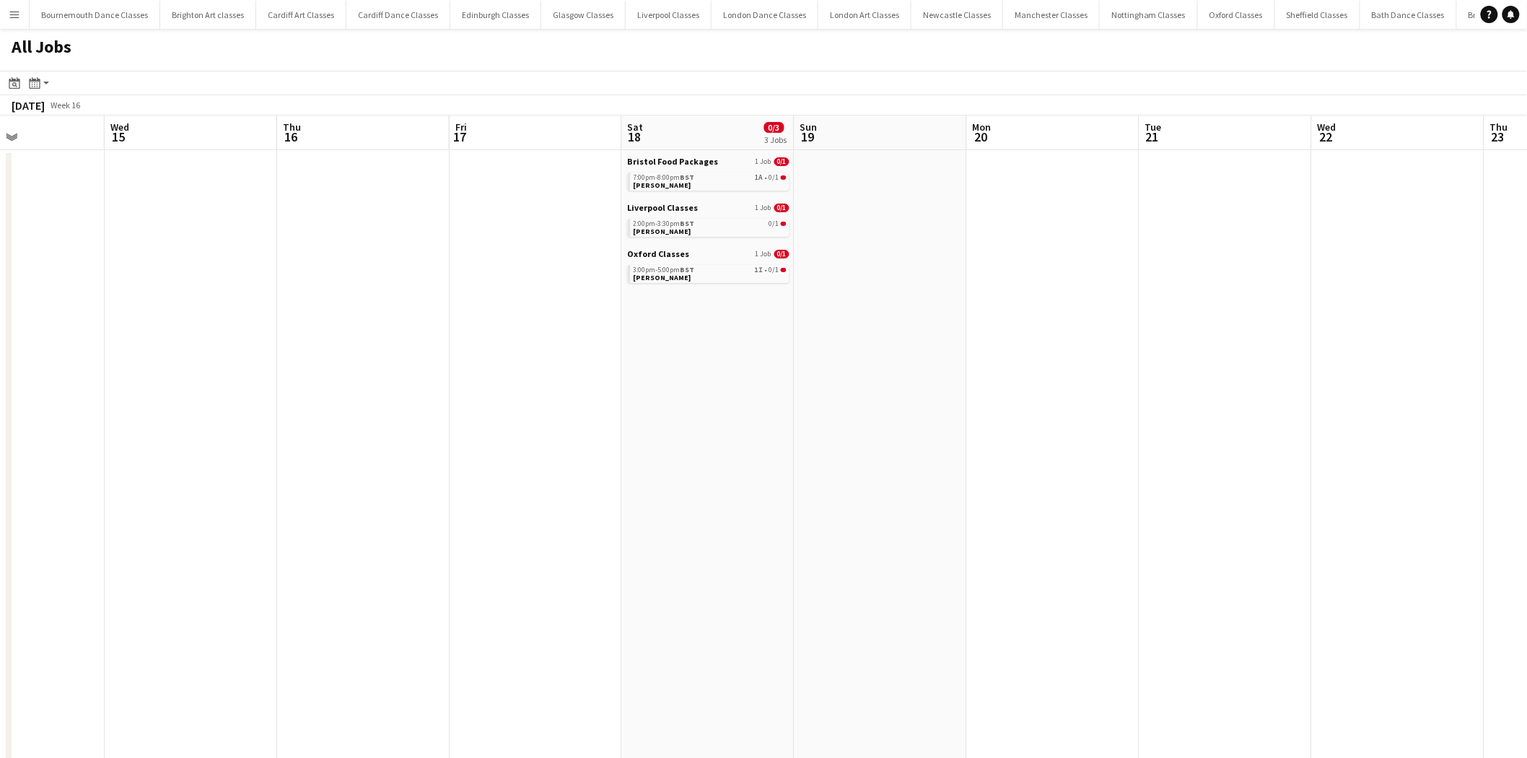
drag, startPoint x: 1156, startPoint y: 429, endPoint x: 397, endPoint y: 486, distance: 761.2
click at [397, 486] on app-calendar-viewport "Sat 11 1/4 3 Jobs Sun 12 Mon 13 Tue 14 Wed 15 Thu 16 Fri 17 Sat 18 0/3 3 Jobs S…" at bounding box center [763, 646] width 1527 height 1063
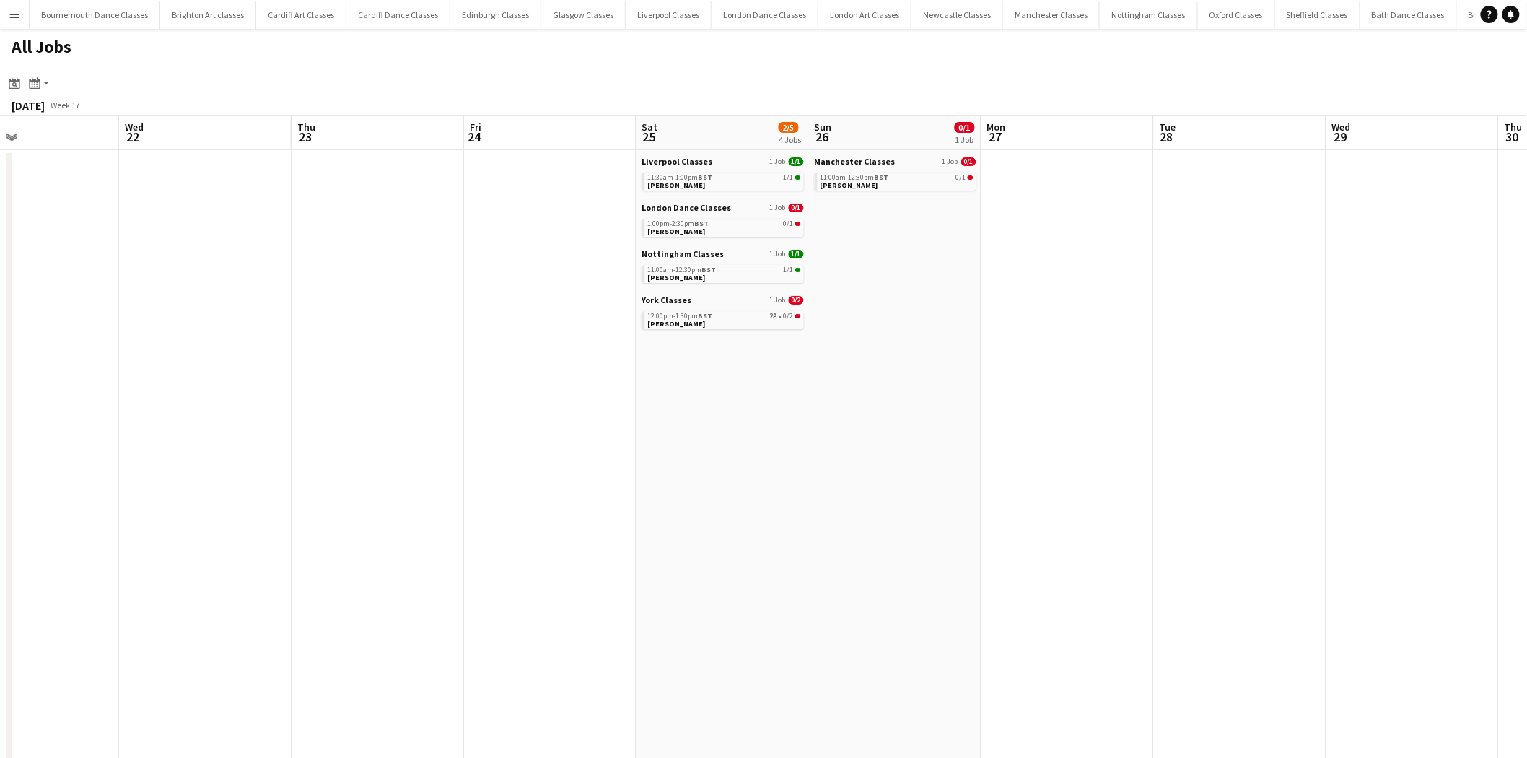
drag, startPoint x: 900, startPoint y: 476, endPoint x: 387, endPoint y: 488, distance: 513.1
click at [388, 488] on app-calendar-viewport "Sat 18 0/3 3 Jobs Sun 19 Mon 20 Tue 21 Wed 22 Thu 23 Fri 24 Sat 25 2/5 4 Jobs S…" at bounding box center [763, 646] width 1527 height 1063
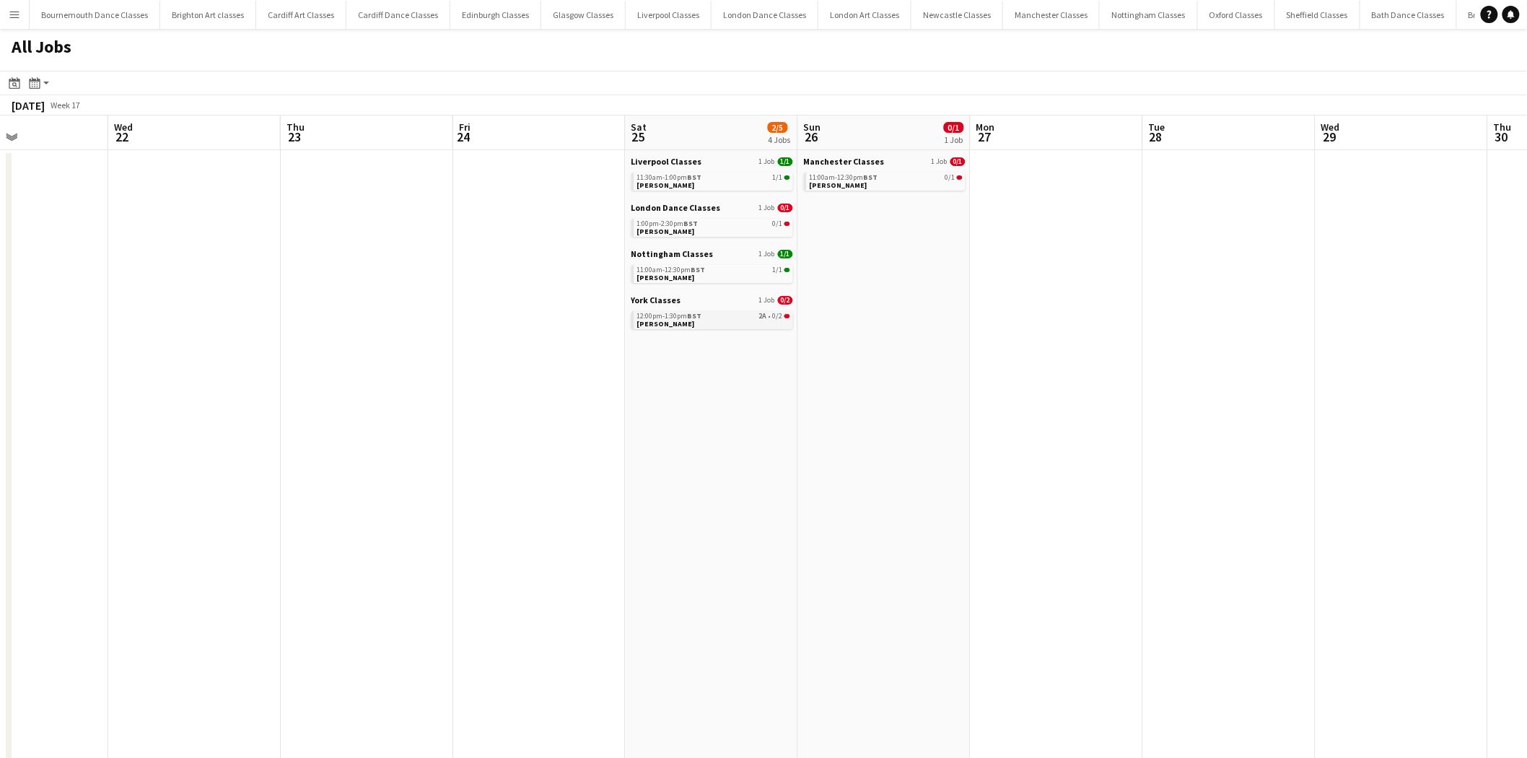
click at [727, 320] on link "12:00pm-1:30pm BST 2A • 0/2 Danielle Norfolk" at bounding box center [713, 319] width 153 height 17
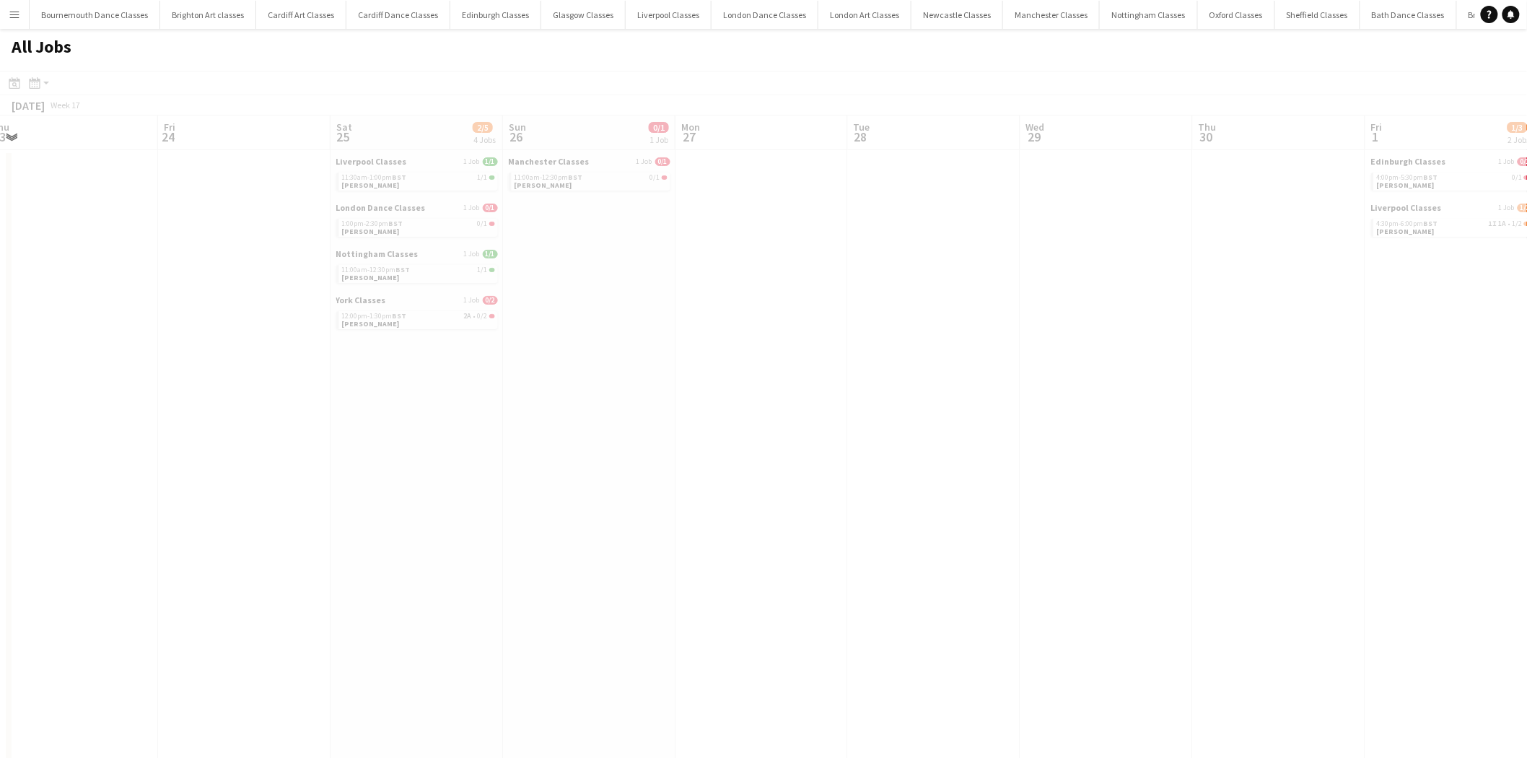
drag, startPoint x: 1105, startPoint y: 319, endPoint x: 347, endPoint y: 385, distance: 760.4
click at [347, 385] on app-calendar-viewport "Tue 21 Wed 22 Thu 23 Fri 24 Sat 25 2/5 4 Jobs Sun 26 0/1 1 Job Mon 27 Tue 28 We…" at bounding box center [763, 646] width 1527 height 1063
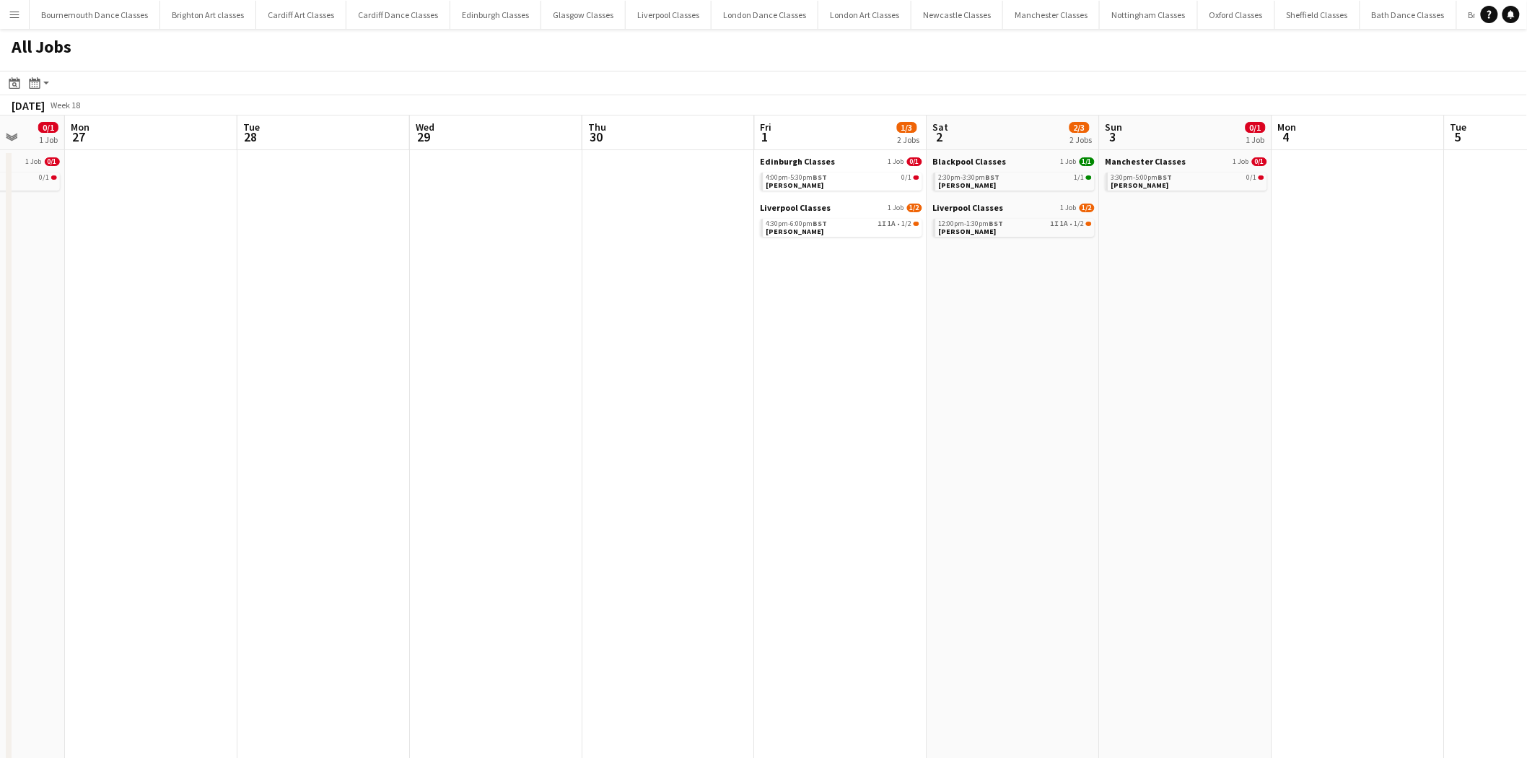
drag, startPoint x: 977, startPoint y: 377, endPoint x: 559, endPoint y: 387, distance: 417.9
click at [569, 387] on app-calendar-viewport "Fri 24 Sat 25 2/5 4 Jobs Sun 26 0/1 1 Job Mon 27 Tue 28 Wed 29 Thu 30 Fri 1 1/3…" at bounding box center [763, 646] width 1527 height 1063
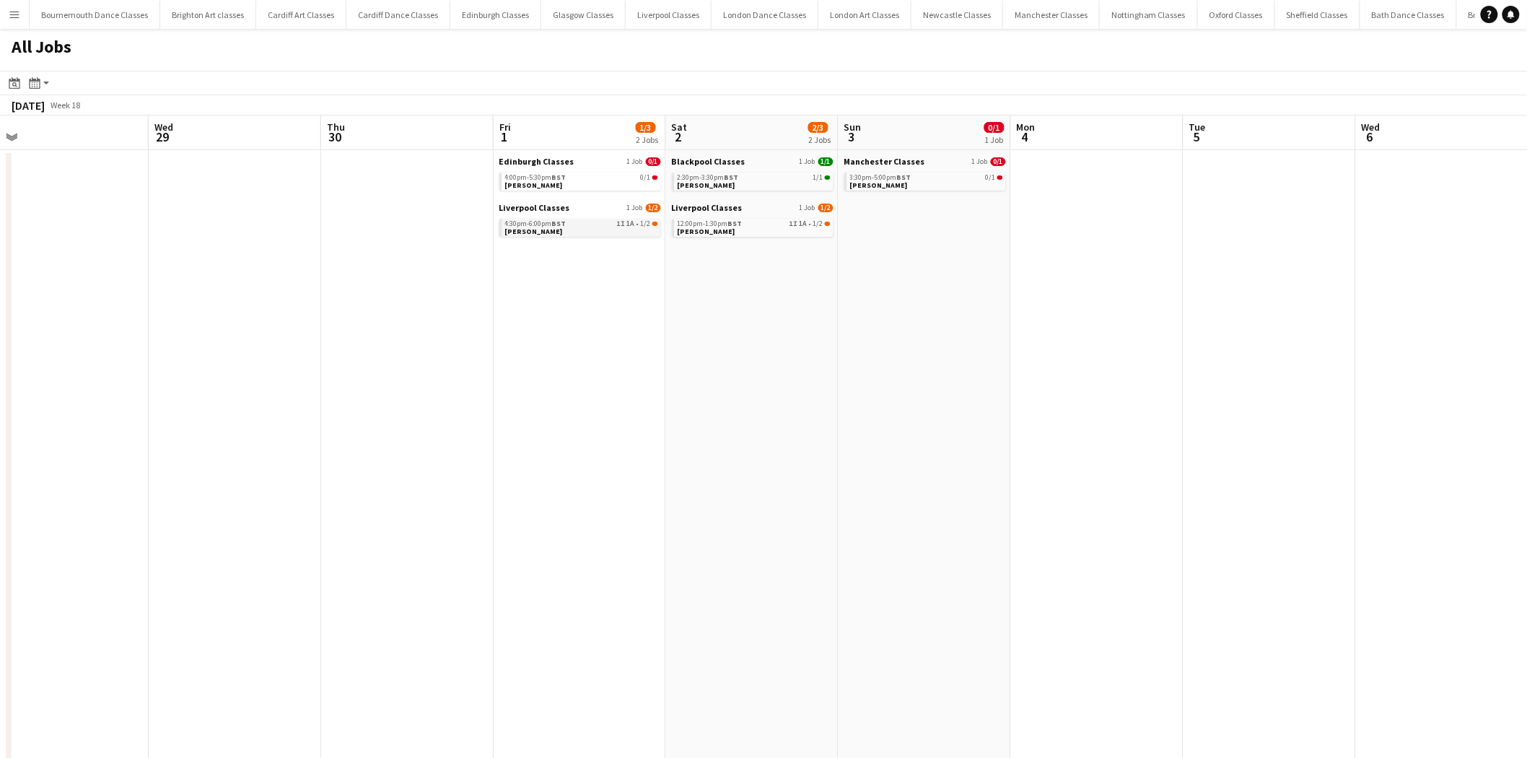
click at [605, 229] on link "4:30pm-6:00pm BST 1I 1A • 1/2 Kirsty Grosvenor" at bounding box center [581, 227] width 153 height 17
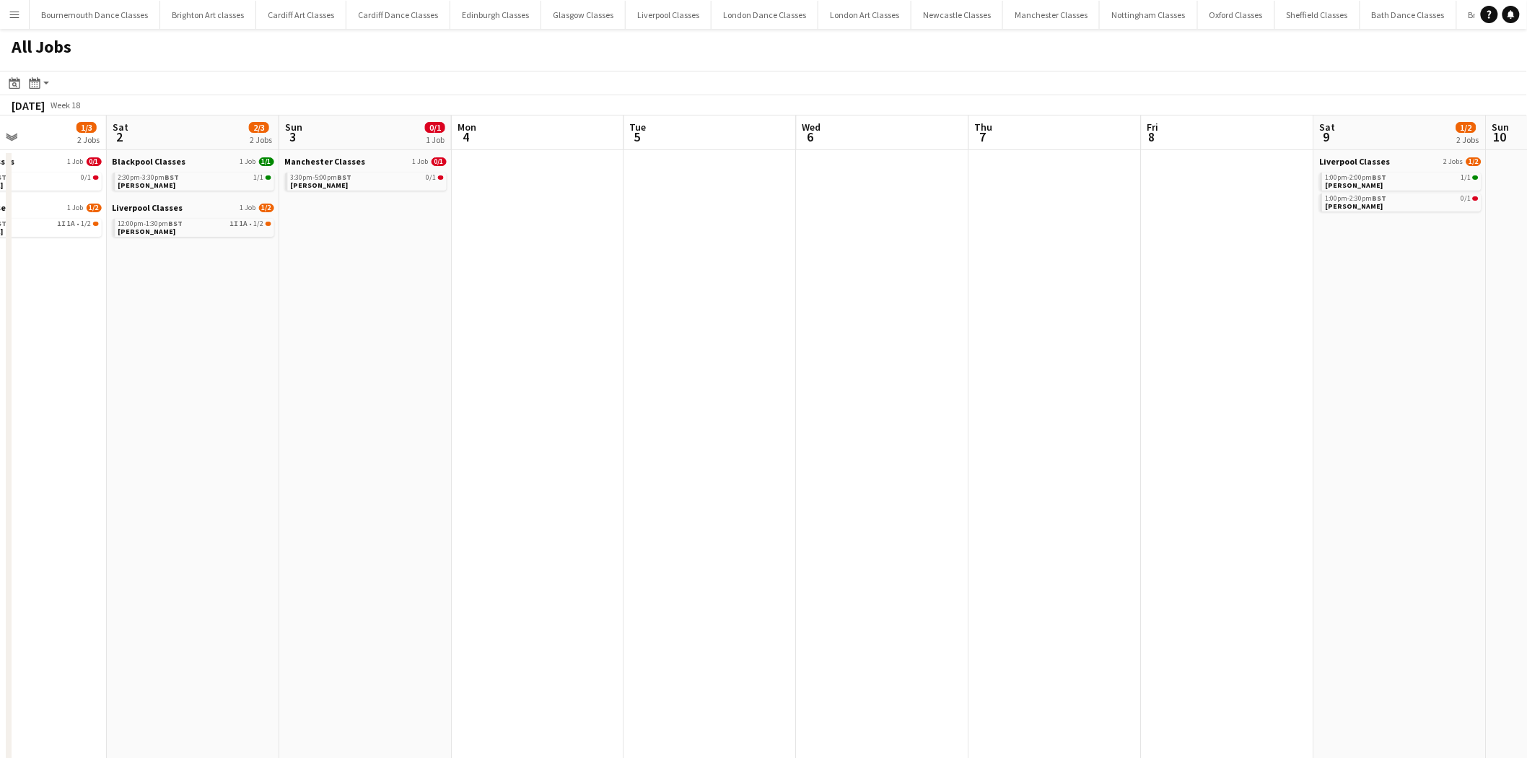
drag, startPoint x: 1052, startPoint y: 354, endPoint x: 492, endPoint y: 416, distance: 563.4
click at [492, 416] on app-calendar-viewport "Tue 28 Wed 29 Thu 30 Fri 1 1/3 2 Jobs Sat 2 2/3 2 Jobs Sun 3 0/1 1 Job Mon 4 Tu…" at bounding box center [763, 646] width 1527 height 1063
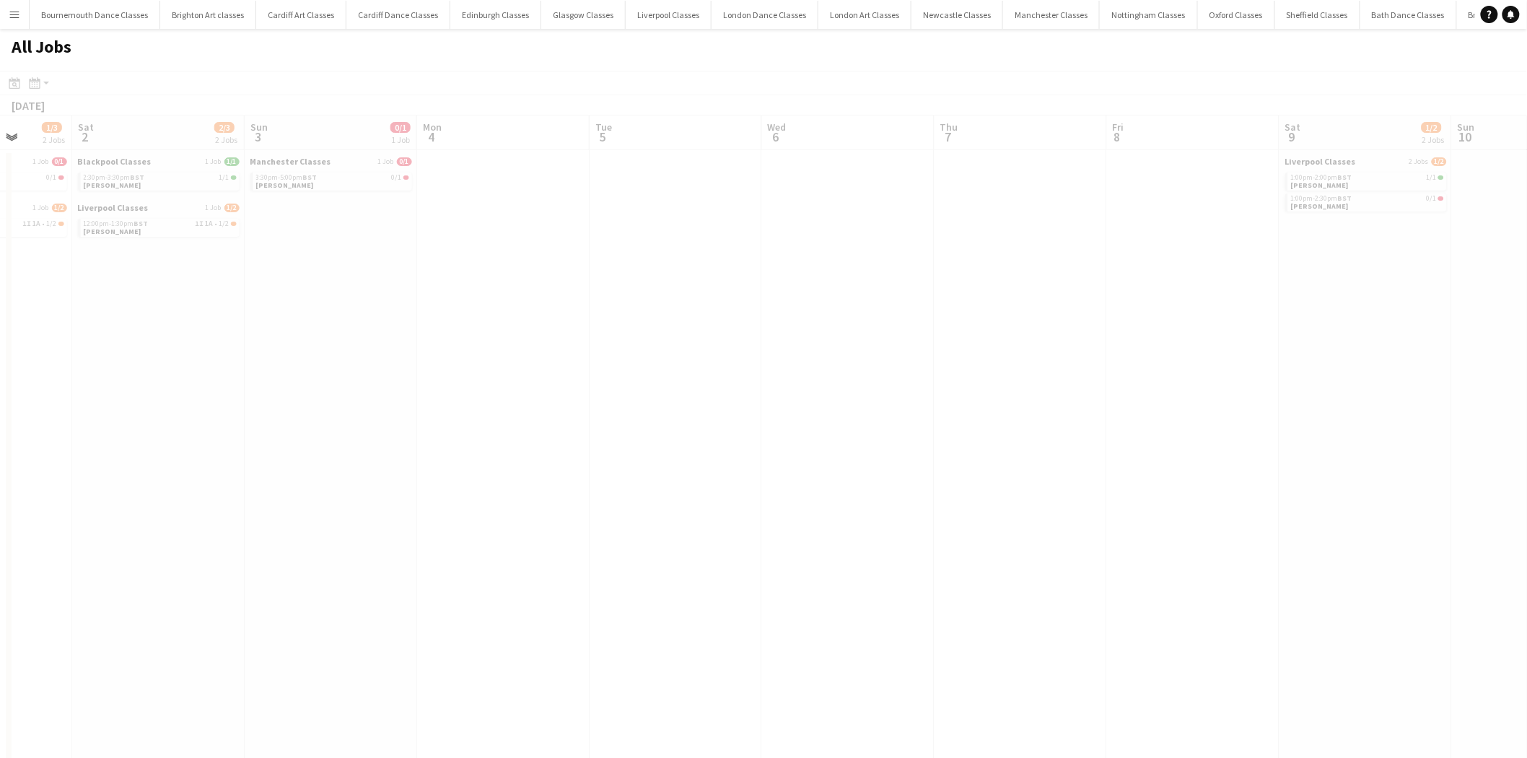
drag, startPoint x: 1149, startPoint y: 419, endPoint x: 530, endPoint y: 442, distance: 620.2
click at [538, 442] on app-calendar-viewport "Wed 29 Thu 30 Fri 1 1/3 2 Jobs Sat 2 2/3 2 Jobs Sun 3 0/1 1 Job Mon 4 Tue 5 Wed…" at bounding box center [763, 646] width 1527 height 1063
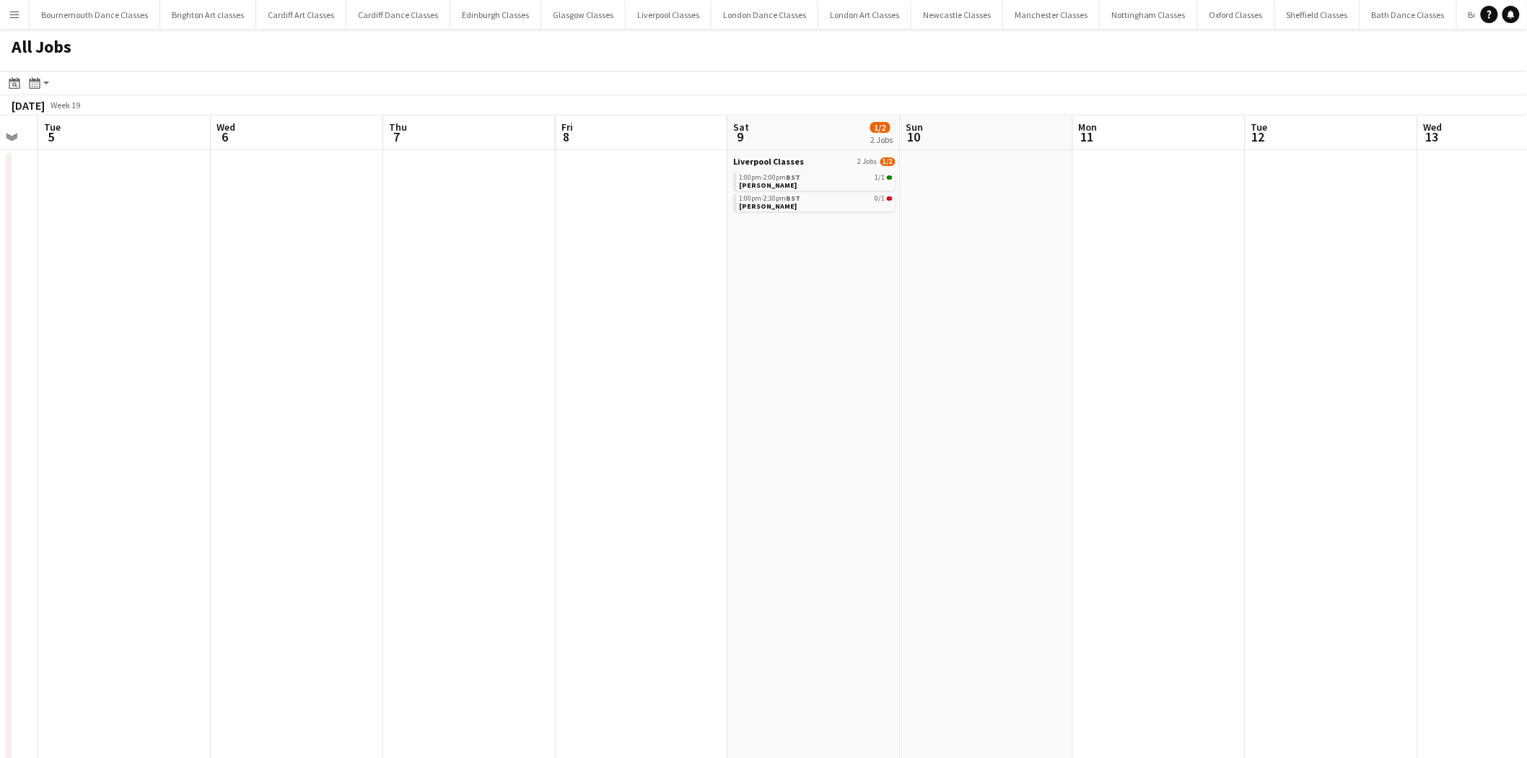
drag, startPoint x: 973, startPoint y: 413, endPoint x: 274, endPoint y: 424, distance: 698.5
click at [274, 424] on app-calendar-viewport "Sat 2 2/3 2 Jobs Sun 3 0/1 1 Job Mon 4 Tue 5 Wed 6 Thu 7 Fri 8 Sat 9 1/2 2 Jobs…" at bounding box center [763, 646] width 1527 height 1063
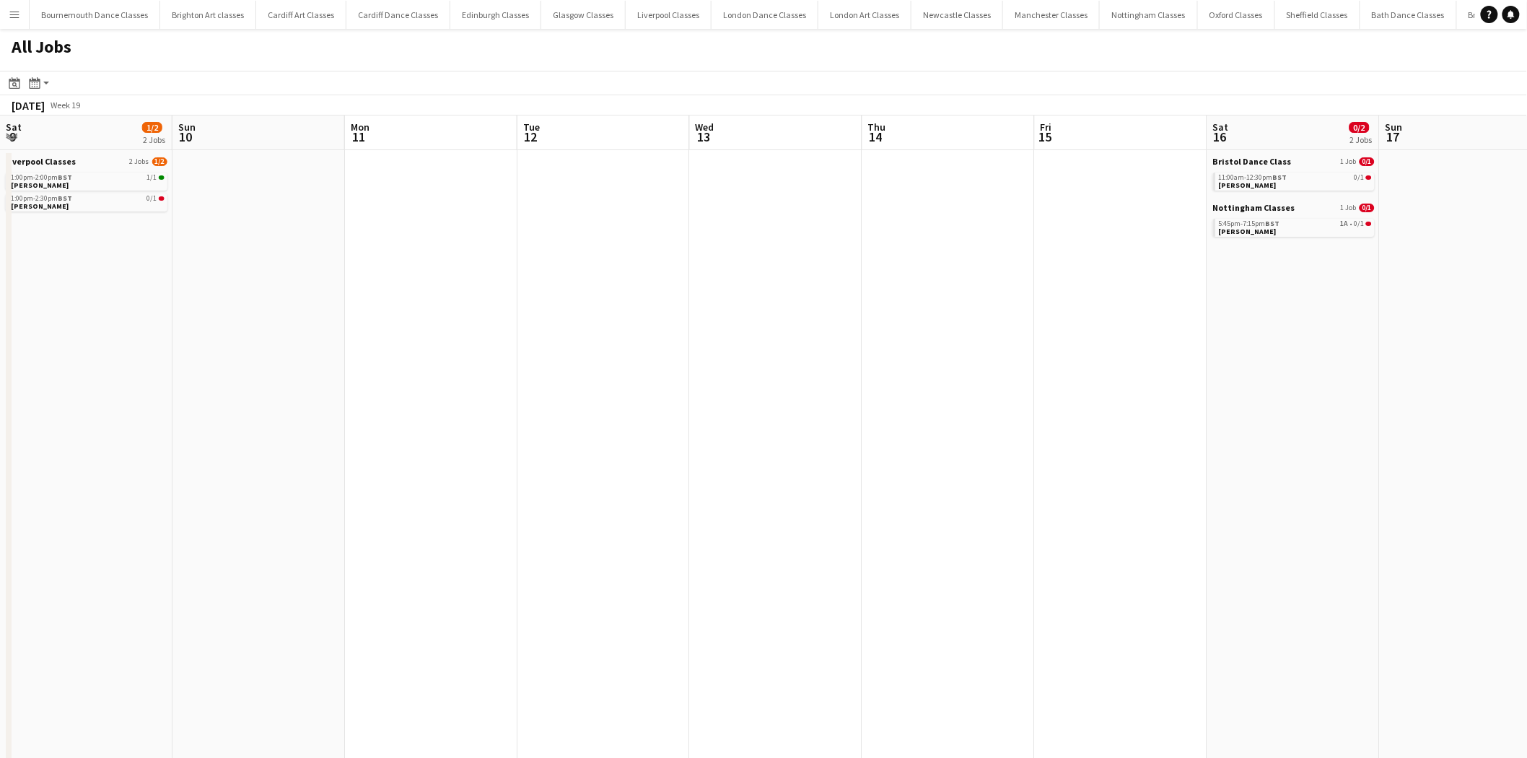
scroll to position [0, 351]
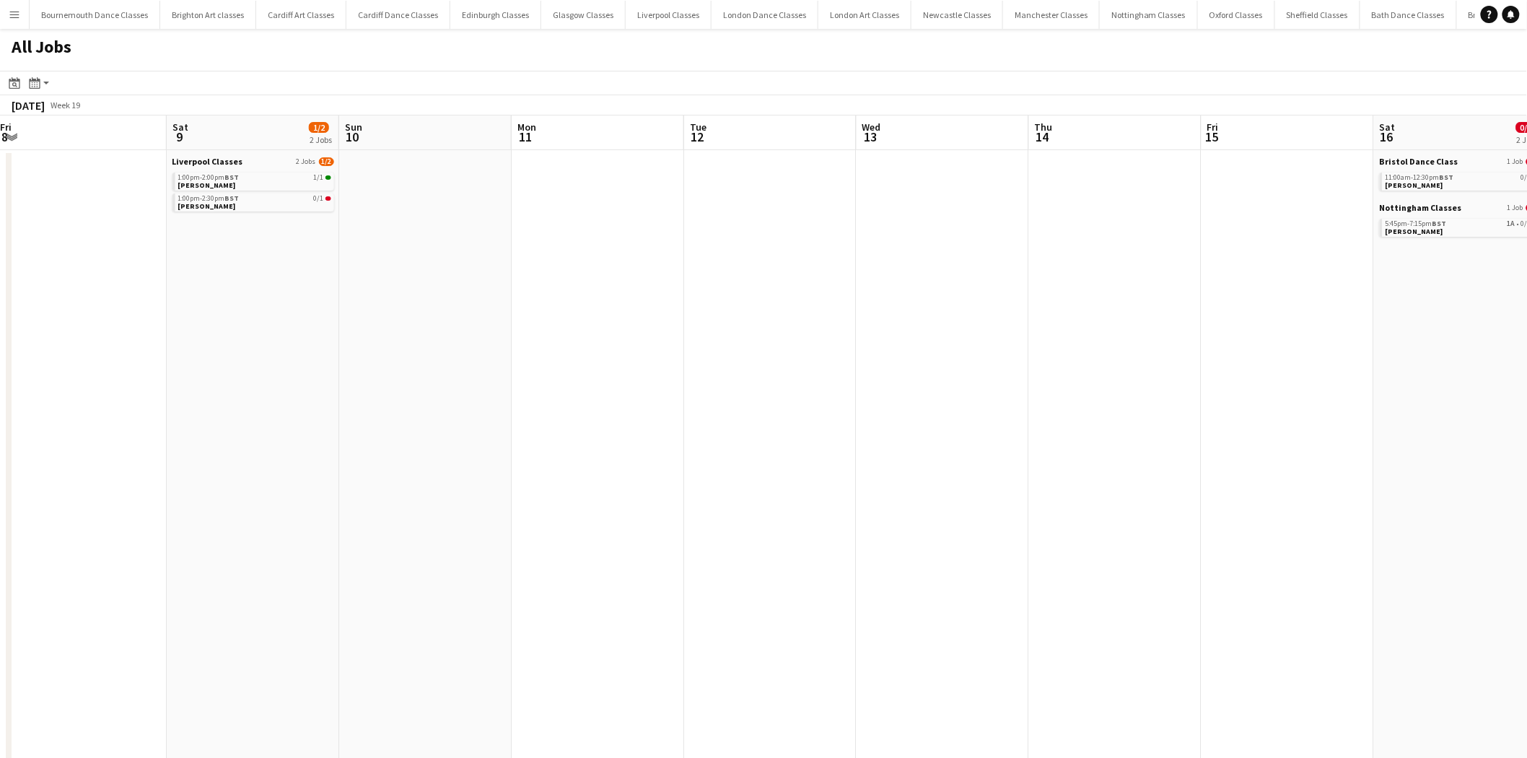
click at [374, 417] on app-all-jobs "All Jobs Date picker AUG 2025 AUG 2025 Monday M Tuesday T Wednesday W Thursday …" at bounding box center [763, 603] width 1527 height 1149
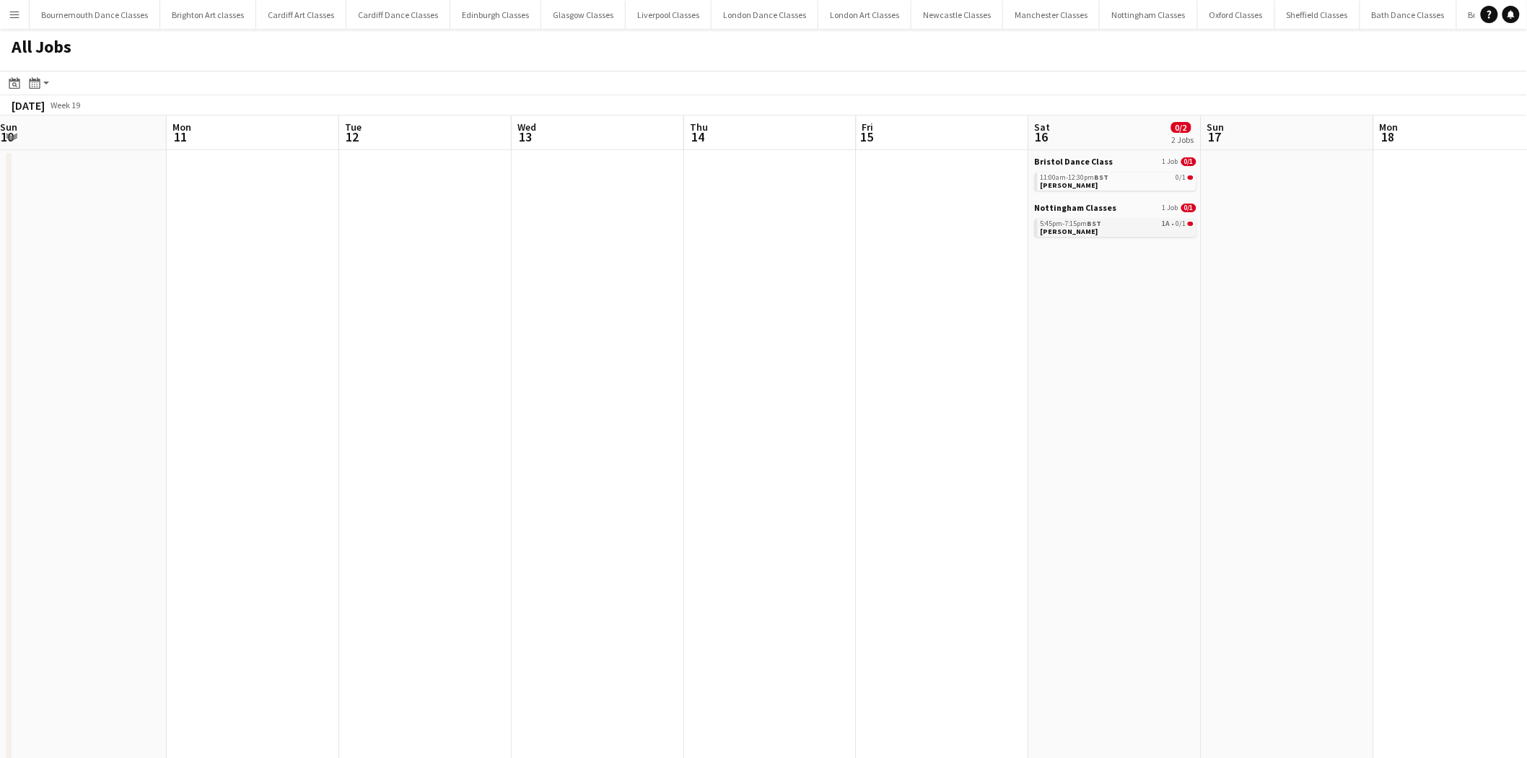
click at [1105, 233] on link "5:45pm-7:15pm BST 1A • 0/1 Charlotte Tyas" at bounding box center [1116, 227] width 153 height 17
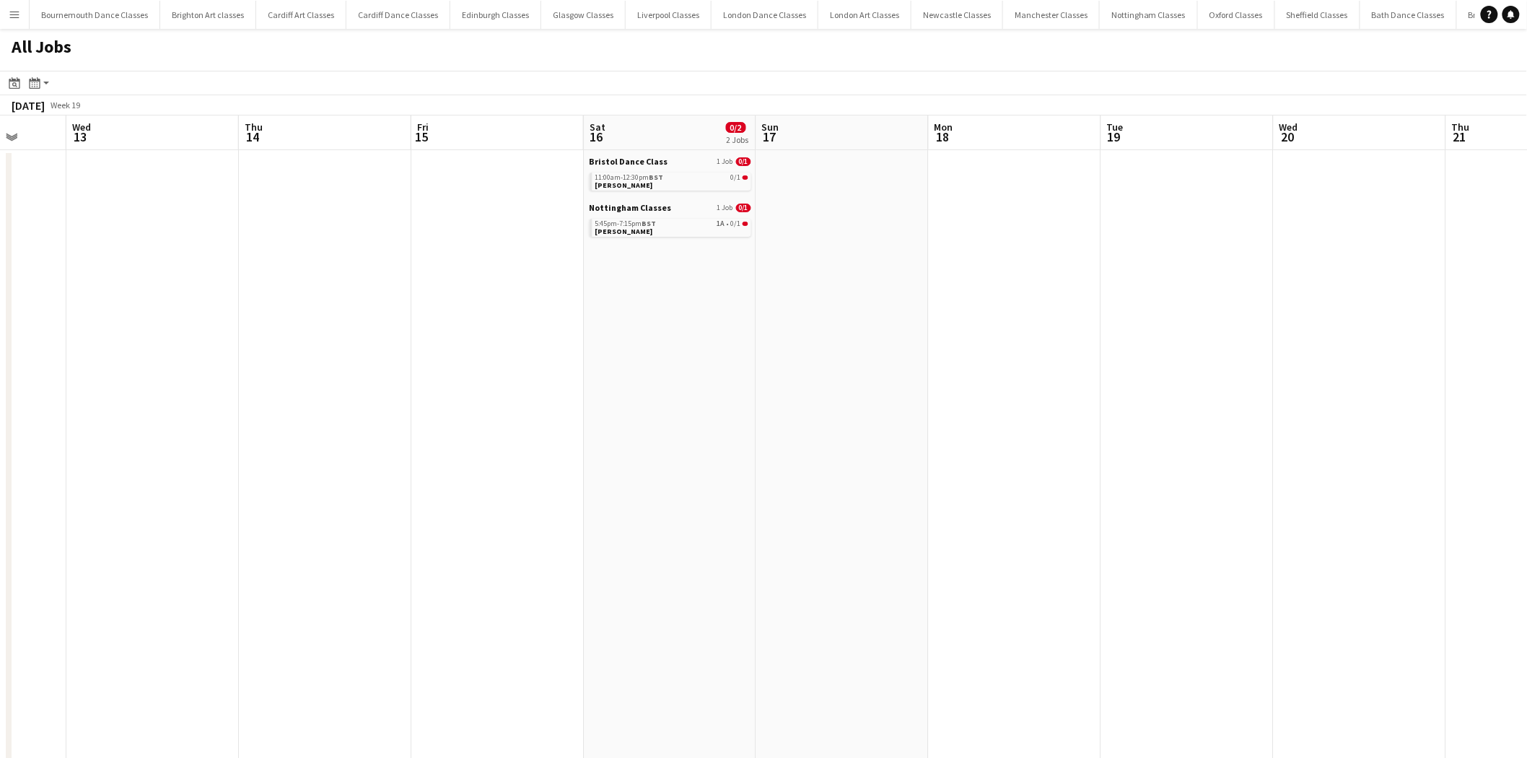
drag, startPoint x: 1097, startPoint y: 343, endPoint x: 480, endPoint y: 394, distance: 619.7
click at [480, 394] on app-calendar-viewport "Sun 10 Mon 11 Tue 12 Wed 13 Thu 14 Fri 15 Sat 16 0/2 2 Jobs Sun 17 Mon 18 Tue 1…" at bounding box center [763, 646] width 1527 height 1063
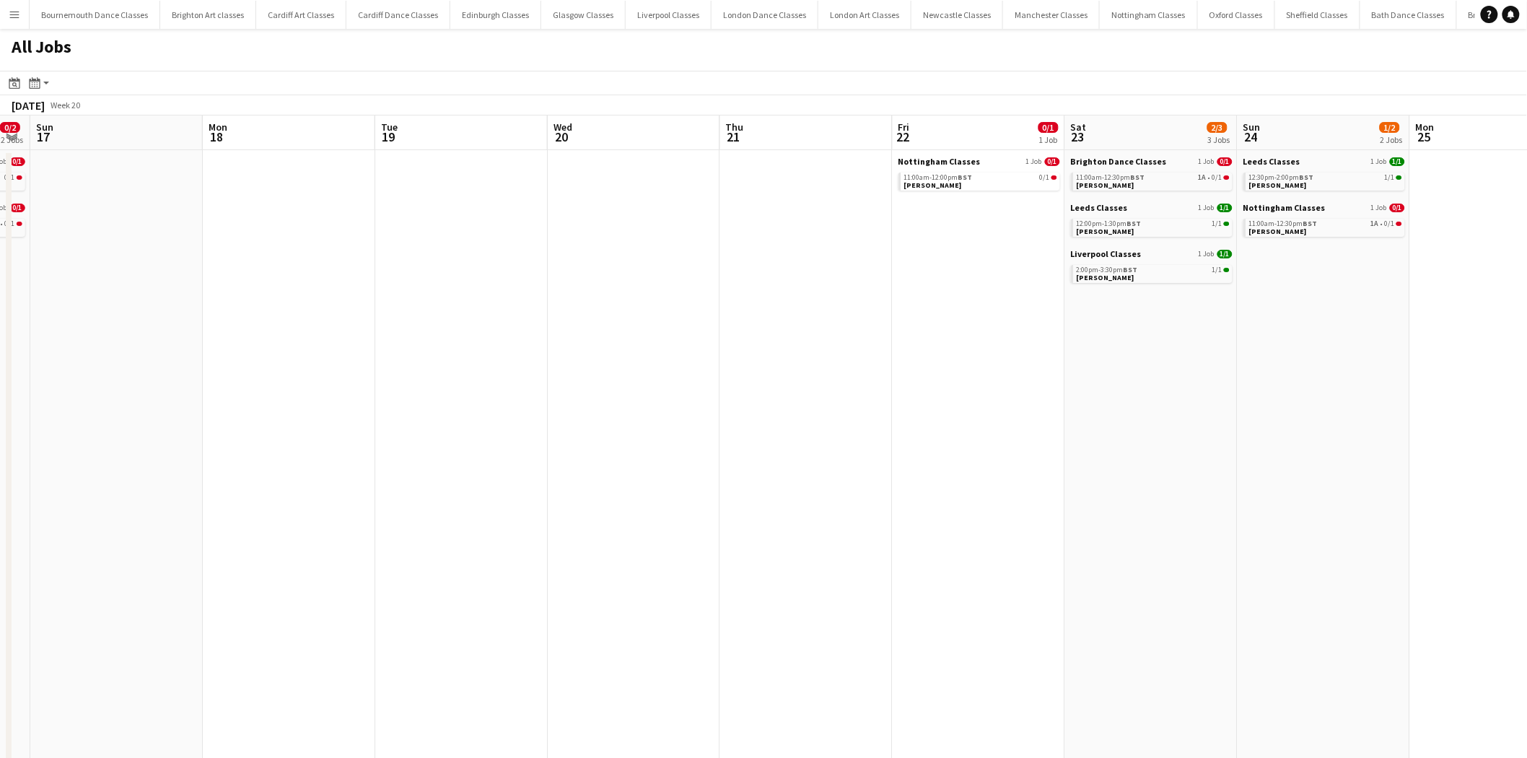
drag, startPoint x: 1063, startPoint y: 375, endPoint x: 507, endPoint y: 398, distance: 556.0
click at [507, 398] on app-calendar-viewport "Thu 14 Fri 15 Sat 16 0/2 2 Jobs Sun 17 Mon 18 Tue 19 Wed 20 Thu 21 Fri 22 0/1 1…" at bounding box center [763, 646] width 1527 height 1063
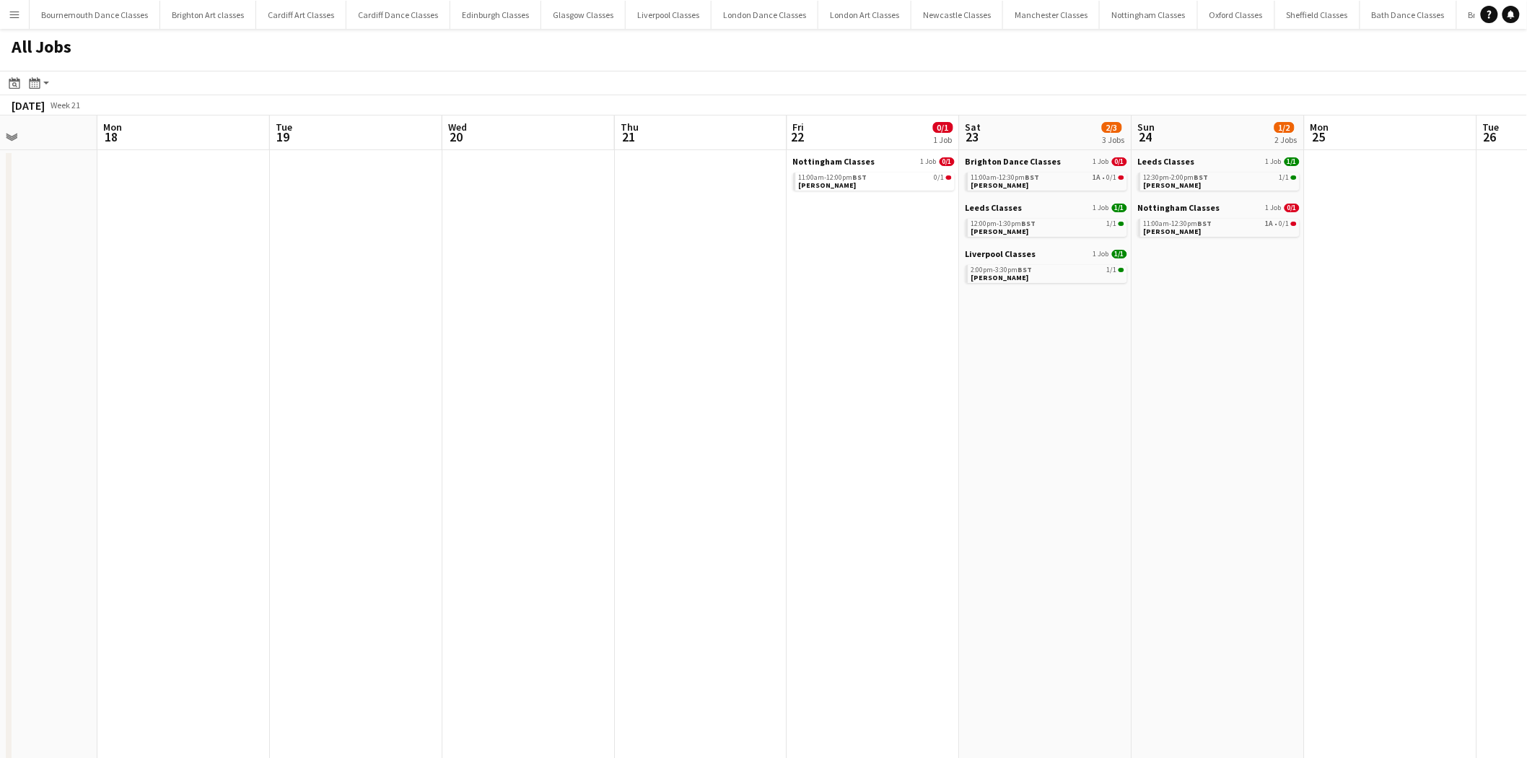
drag, startPoint x: 996, startPoint y: 387, endPoint x: 653, endPoint y: 400, distance: 343.7
click at [657, 403] on app-calendar-viewport "Fri 15 Sat 16 0/2 2 Jobs Sun 17 Mon 18 Tue 19 Wed 20 Thu 21 Fri 22 0/1 1 Job Sa…" at bounding box center [763, 646] width 1527 height 1063
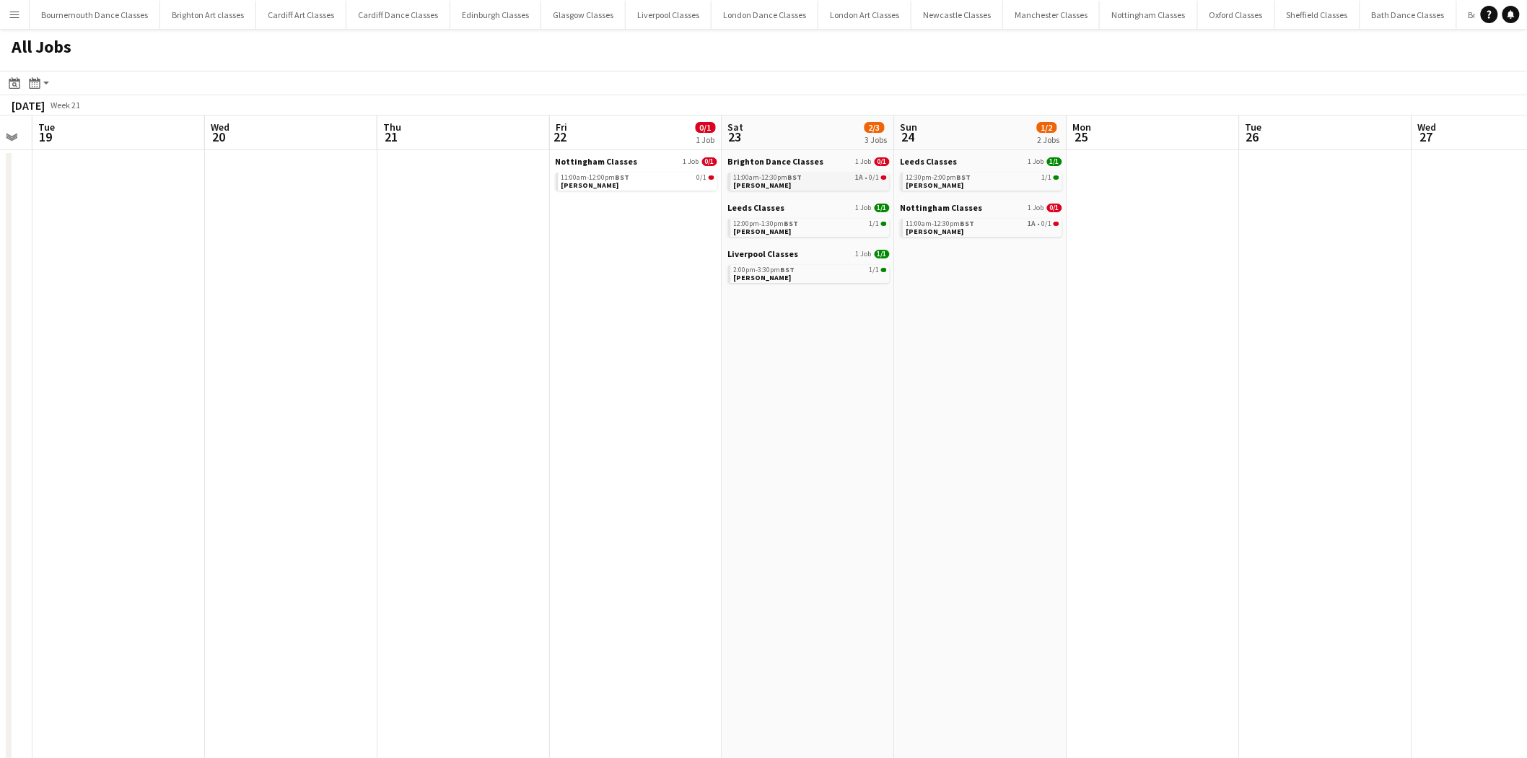
click at [838, 176] on div "11:00am-12:30pm BST 1A • 0/1" at bounding box center [810, 177] width 153 height 7
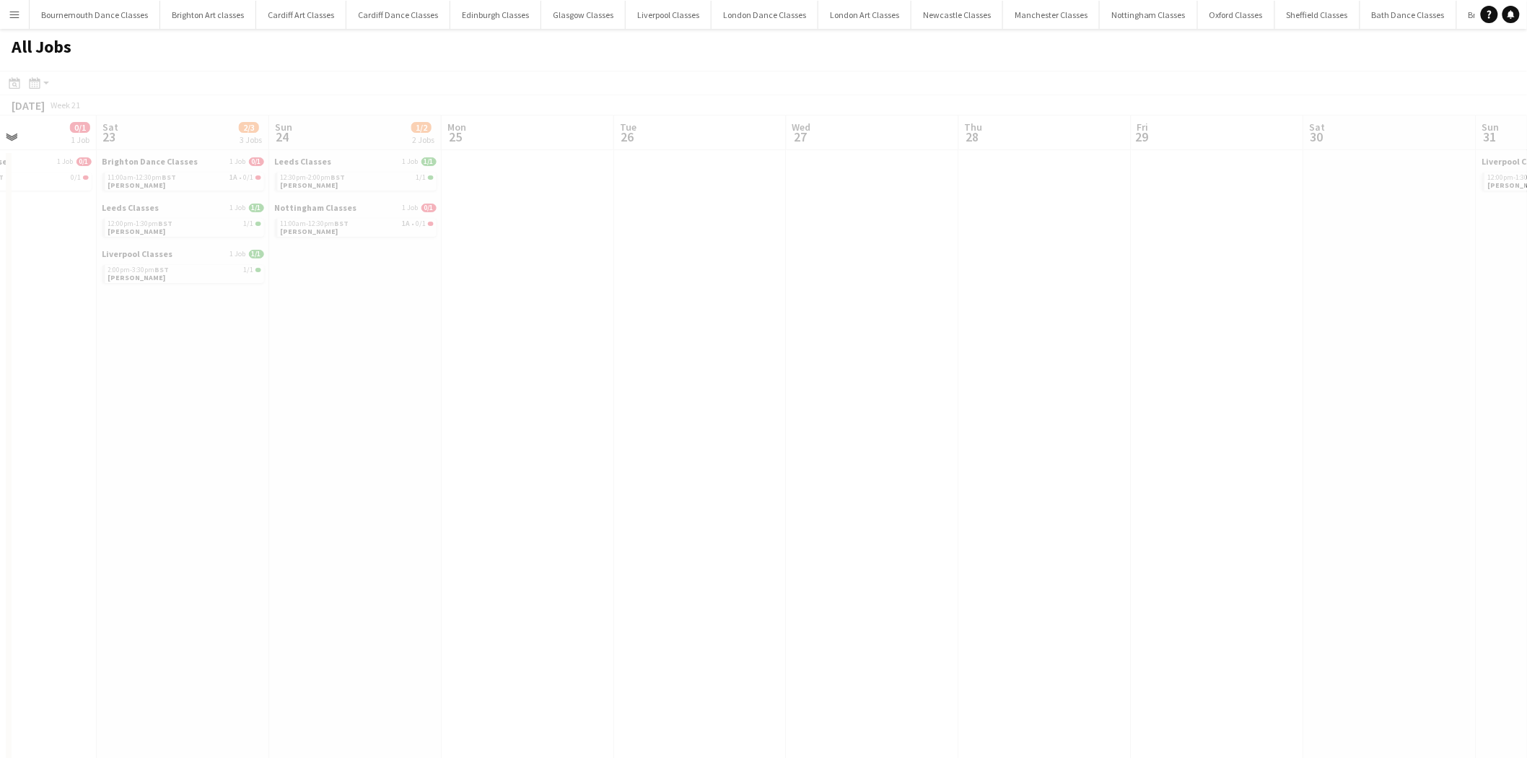
drag, startPoint x: 1286, startPoint y: 323, endPoint x: 468, endPoint y: 426, distance: 825.4
click at [466, 426] on app-calendar-viewport "Wed 20 Thu 21 Fri 22 0/1 1 Job Sat 23 2/3 3 Jobs Sun 24 1/2 2 Jobs Mon 25 Tue 2…" at bounding box center [763, 646] width 1527 height 1063
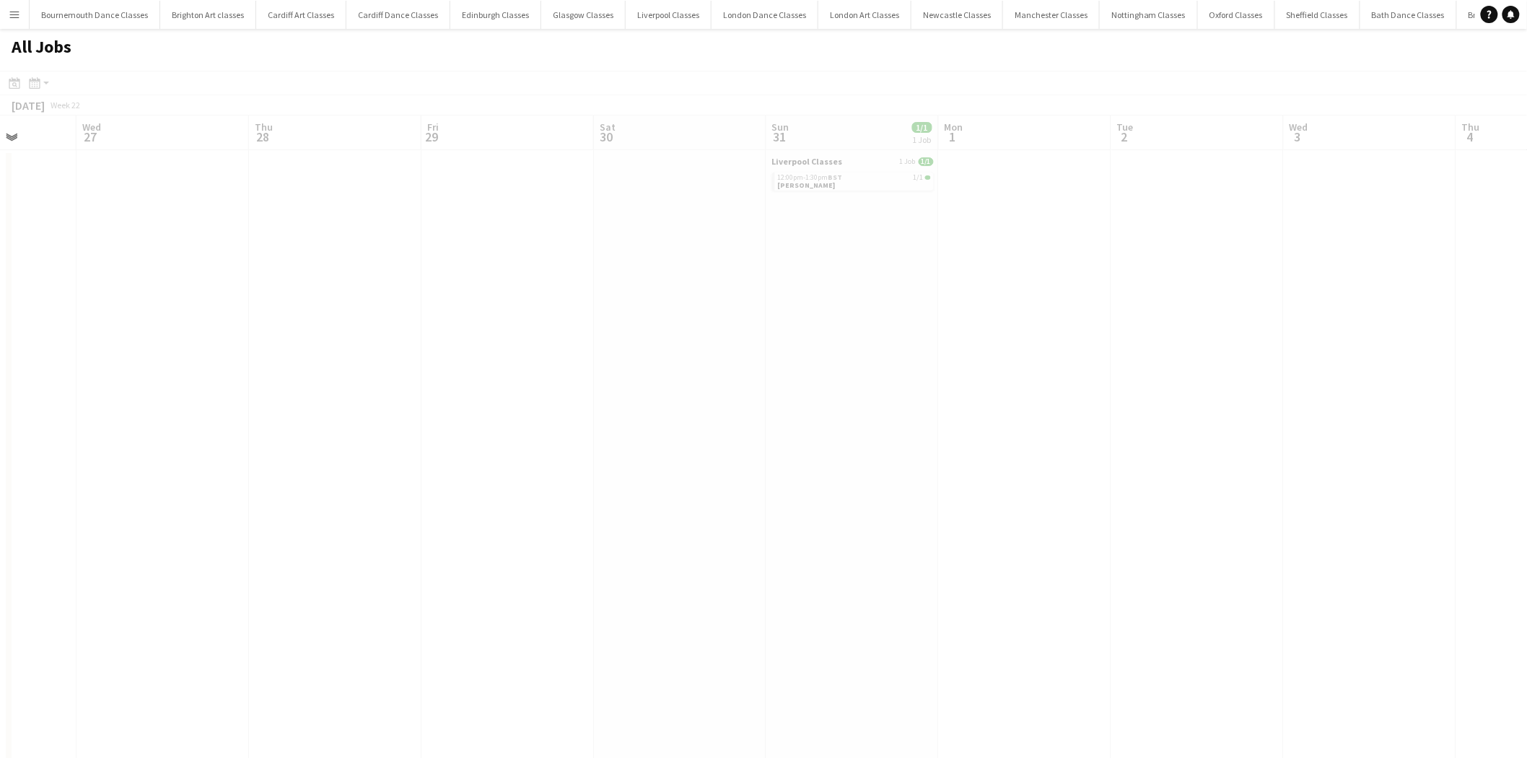
drag, startPoint x: 1126, startPoint y: 404, endPoint x: 493, endPoint y: 401, distance: 632.8
click at [420, 401] on app-calendar-viewport "Sun 24 1/2 2 Jobs Mon 25 Tue 26 Wed 27 Thu 28 Fri 29 Sat 30 Sun 31 1/1 1 Job Mo…" at bounding box center [763, 646] width 1527 height 1063
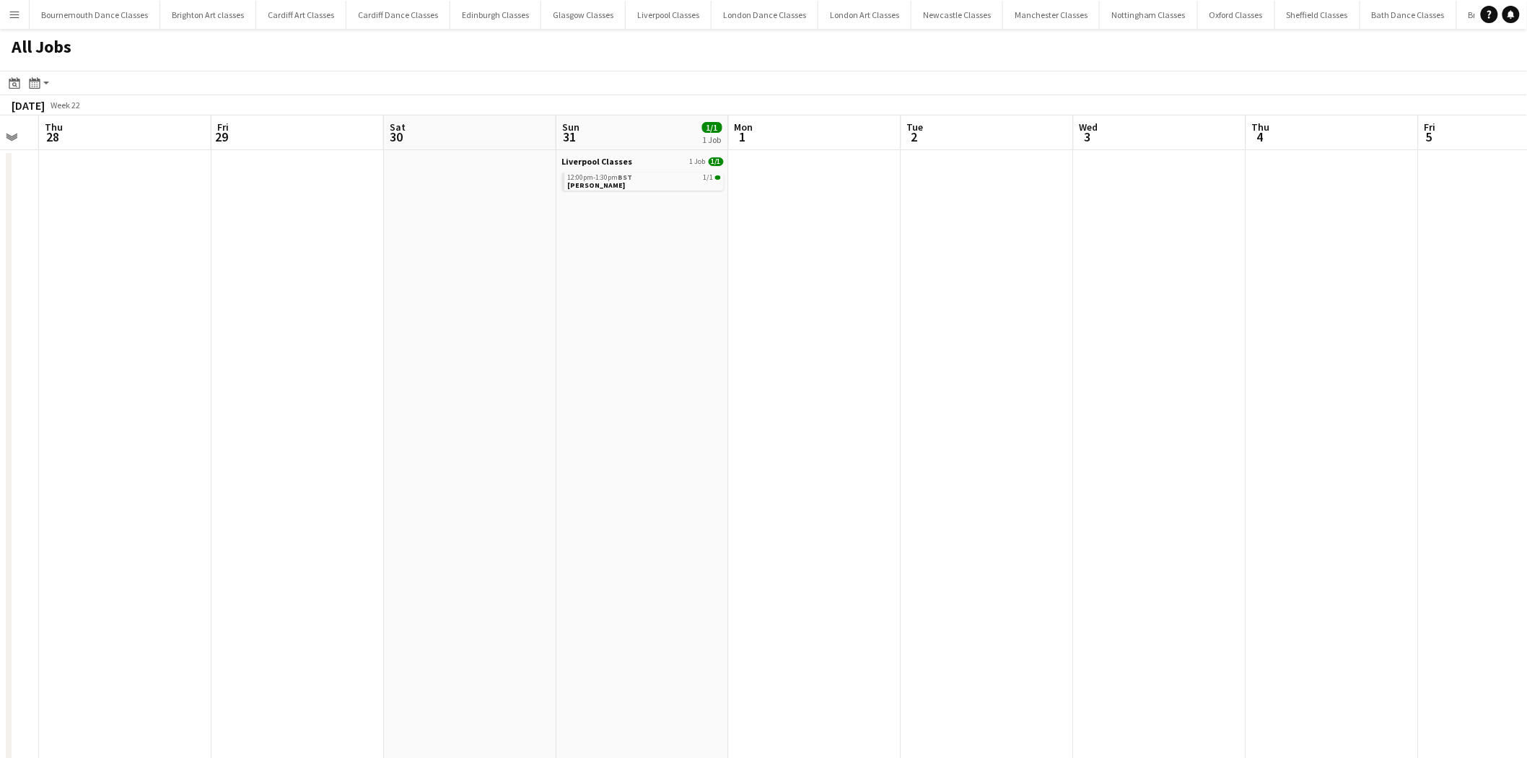
click at [428, 413] on app-all-jobs "All Jobs Date picker AUG 2025 AUG 2025 Monday M Tuesday T Wednesday W Thursday …" at bounding box center [763, 603] width 1527 height 1149
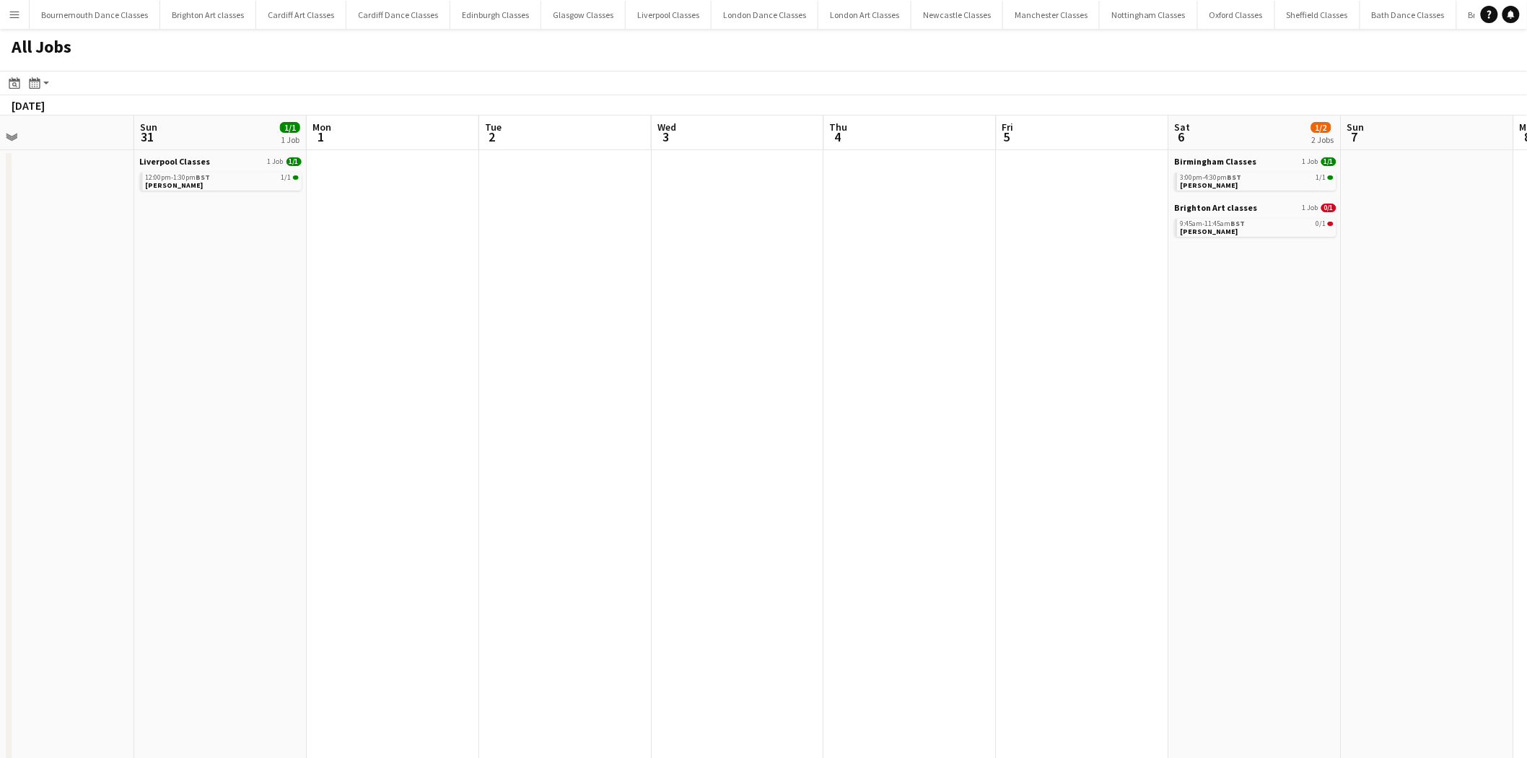
click at [435, 394] on app-all-jobs "All Jobs Date picker AUG 2025 AUG 2025 Monday M Tuesday T Wednesday W Thursday …" at bounding box center [763, 603] width 1527 height 1149
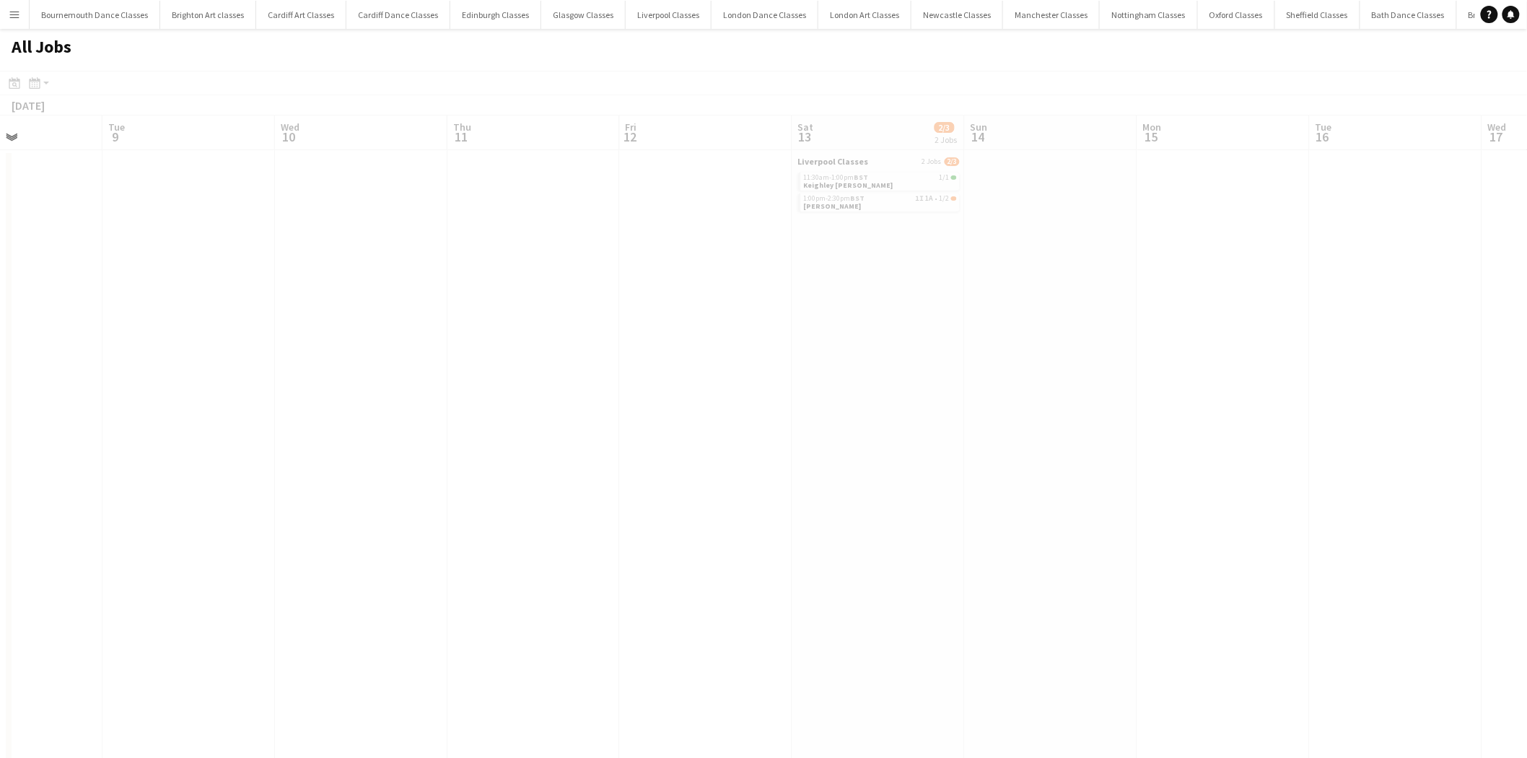
drag, startPoint x: 1139, startPoint y: 351, endPoint x: 356, endPoint y: 385, distance: 782.9
click at [285, 393] on app-calendar-viewport "Fri 5 Sat 6 1/2 2 Jobs Sun 7 Mon 8 Tue 9 Wed 10 Thu 11 Fri 12 Sat 13 2/3 2 Jobs…" at bounding box center [763, 646] width 1527 height 1063
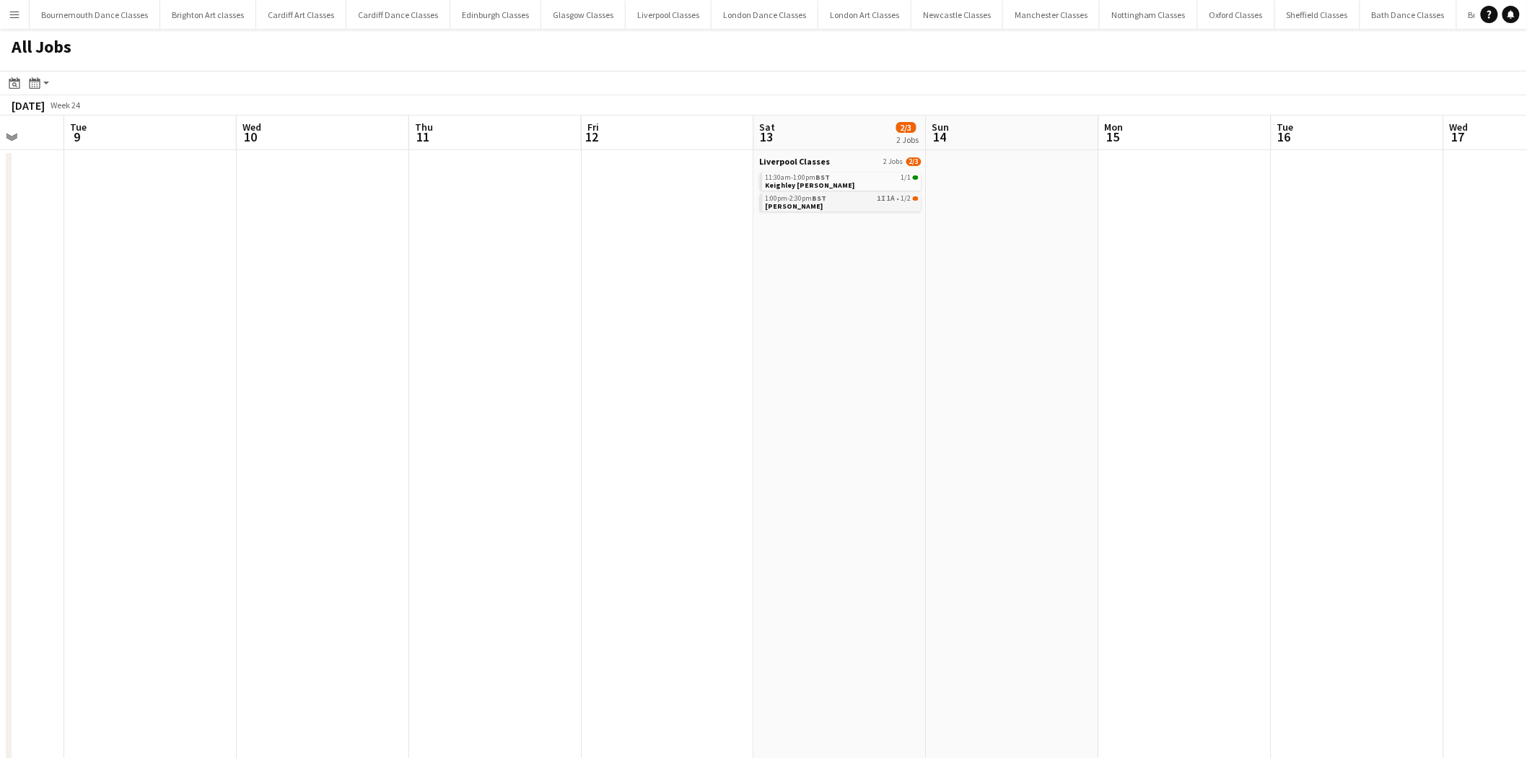
click at [856, 203] on link "1:00pm-2:30pm BST 1I 1A • 1/2 Ellie Graham" at bounding box center [842, 201] width 153 height 17
drag, startPoint x: 1079, startPoint y: 341, endPoint x: 369, endPoint y: 410, distance: 714.0
click at [370, 409] on app-calendar-viewport "Sat 6 1/2 2 Jobs Sun 7 Mon 8 Tue 9 Wed 10 Thu 11 Fri 12 Sat 13 2/3 2 Jobs Sun 1…" at bounding box center [763, 646] width 1527 height 1063
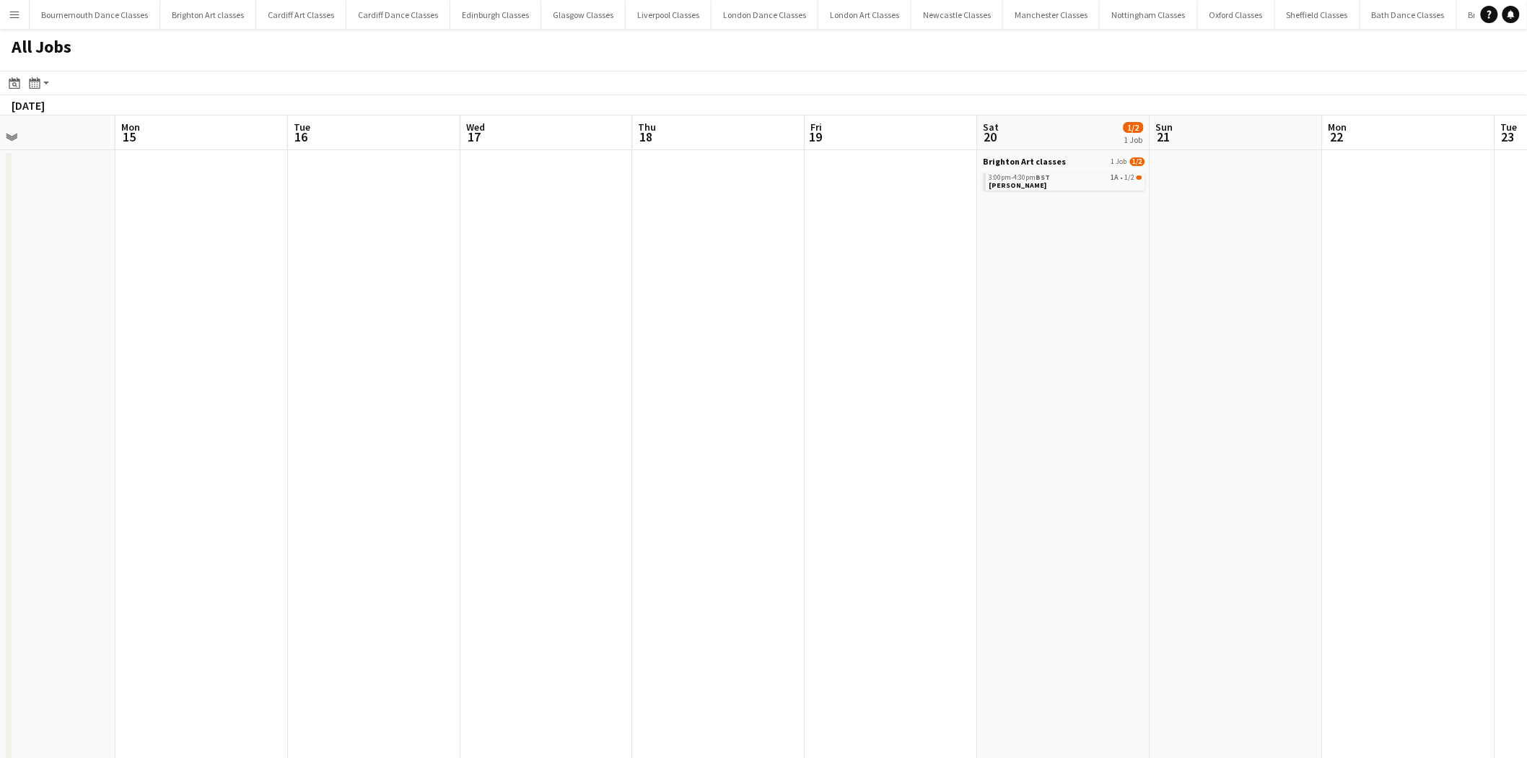
click at [623, 413] on app-all-jobs "All Jobs Date picker AUG 2025 AUG 2025 Monday M Tuesday T Wednesday W Thursday …" at bounding box center [763, 603] width 1527 height 1149
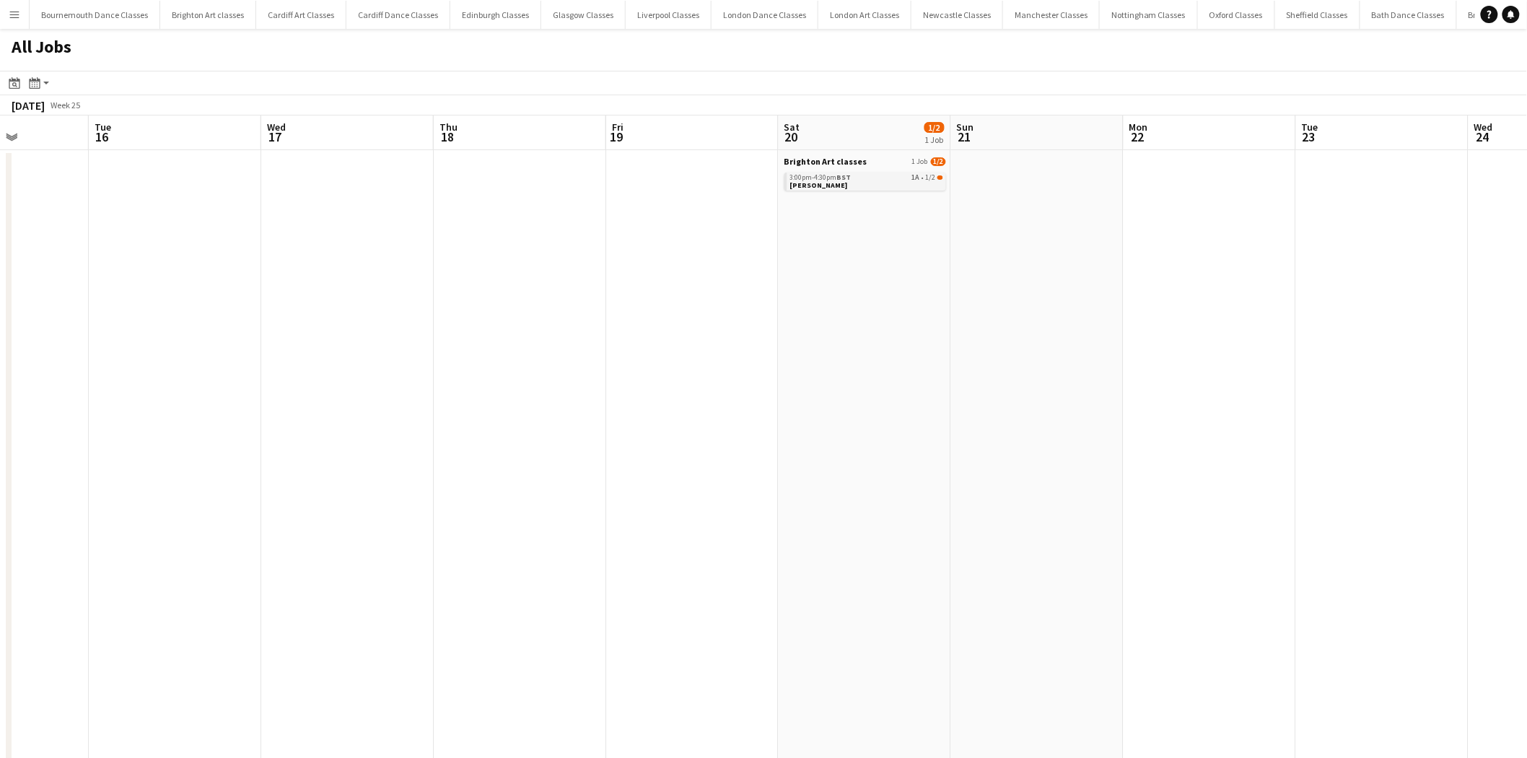
click at [859, 182] on link "3:00pm-4:30pm BST 1A • 1/2 Rachael Smith" at bounding box center [866, 180] width 153 height 17
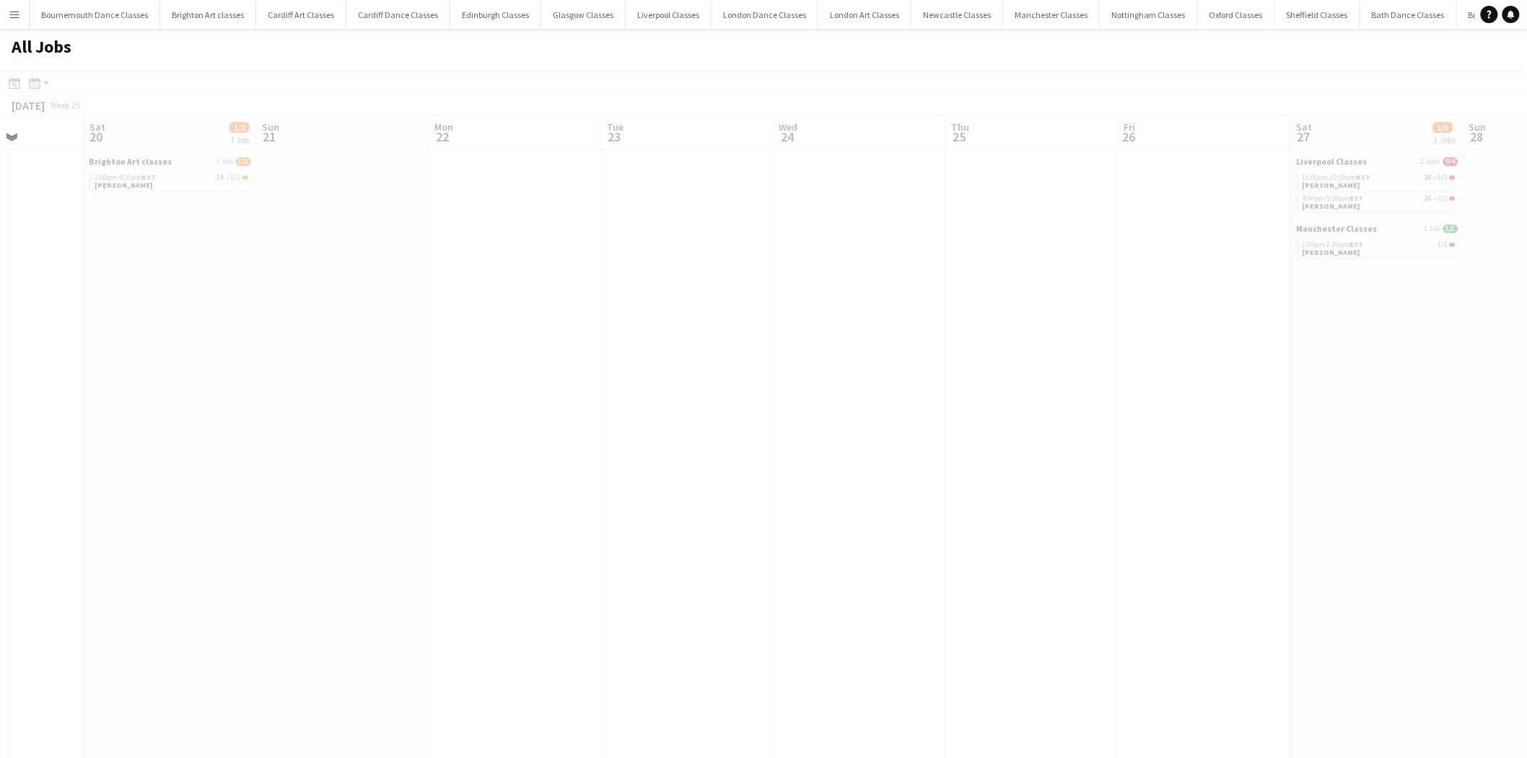
drag, startPoint x: 1122, startPoint y: 316, endPoint x: 394, endPoint y: 384, distance: 731.2
click at [394, 384] on app-all-jobs "All Jobs Date picker AUG 2025 AUG 2025 Monday M Tuesday T Wednesday W Thursday …" at bounding box center [763, 603] width 1527 height 1149
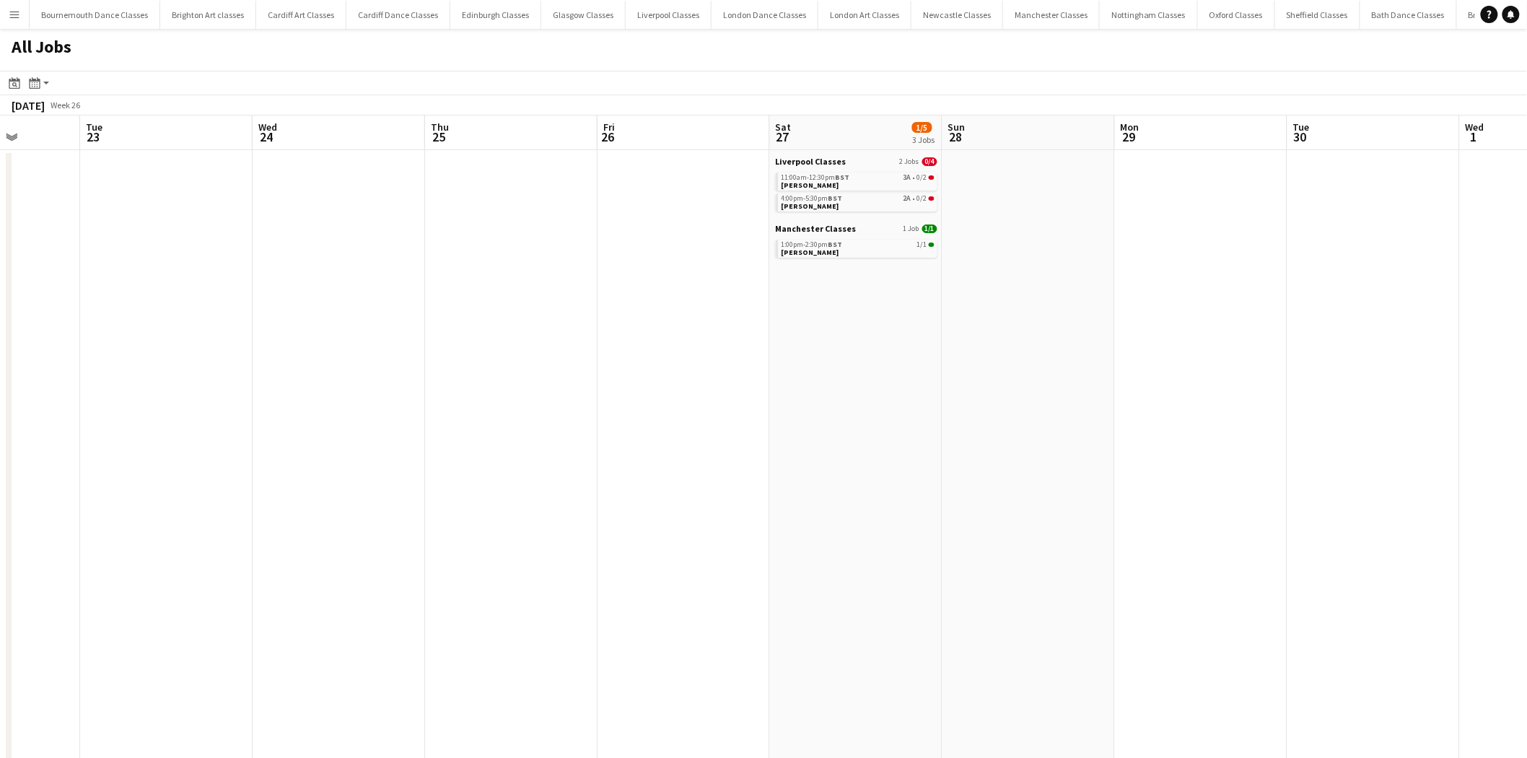
scroll to position [0, 563]
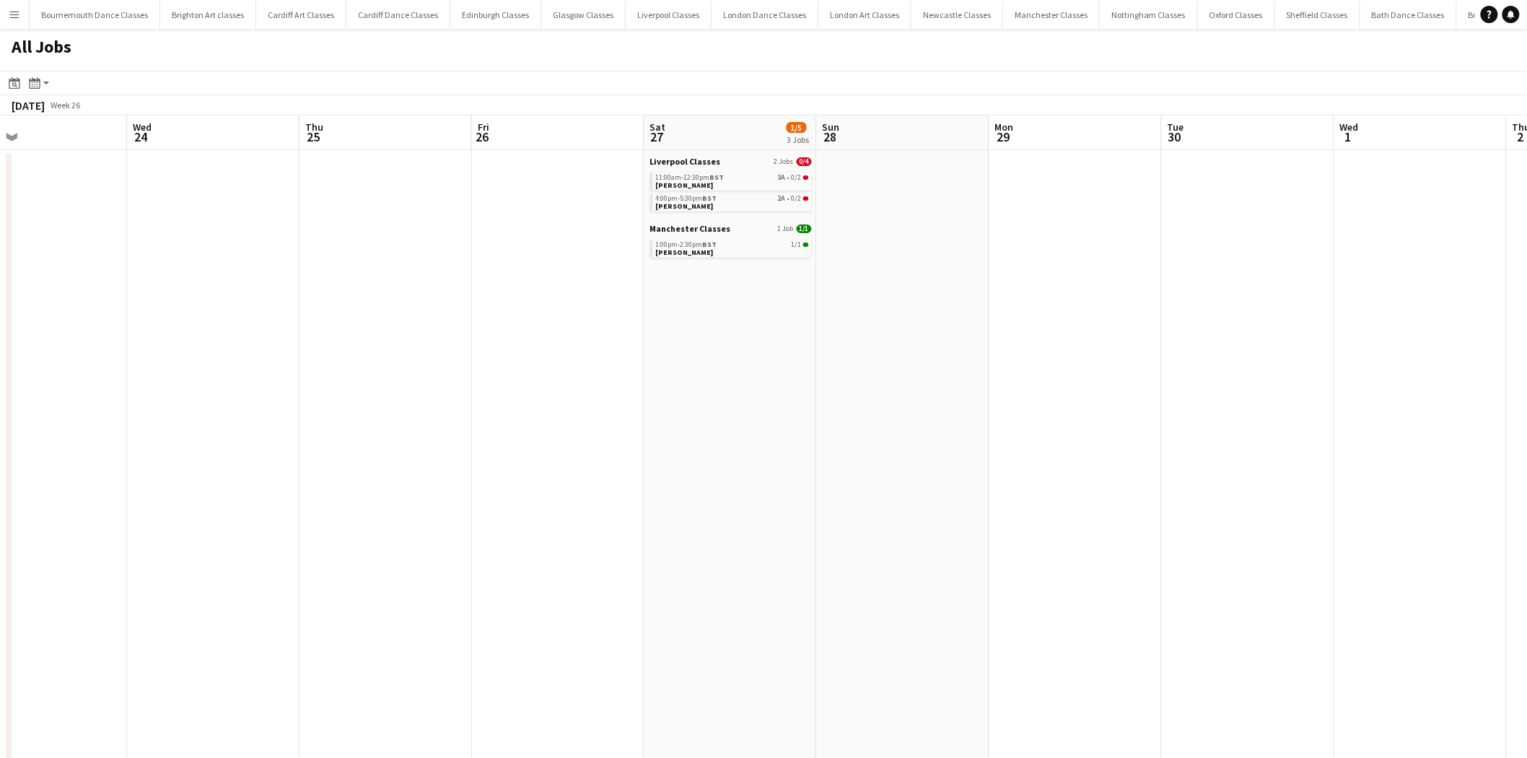
drag, startPoint x: 934, startPoint y: 377, endPoint x: 286, endPoint y: 418, distance: 649.2
click at [287, 418] on app-calendar-viewport "Sat 20 1/2 1 Job Sun 21 Mon 22 Tue 23 Wed 24 Thu 25 Fri 26 Sat 27 1/5 3 Jobs Su…" at bounding box center [763, 646] width 1527 height 1063
click at [781, 201] on span "2A" at bounding box center [782, 198] width 8 height 7
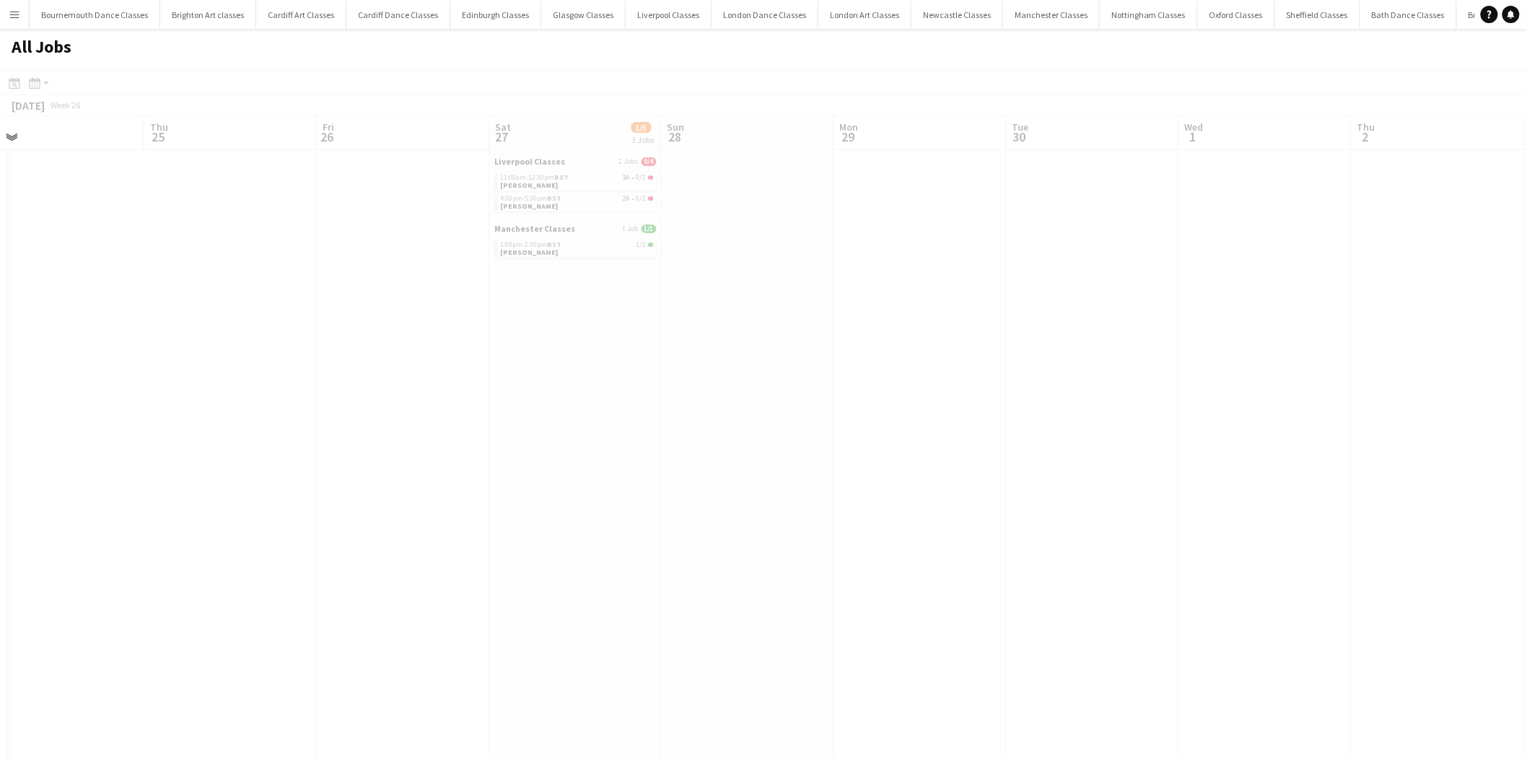
drag, startPoint x: 1167, startPoint y: 390, endPoint x: 463, endPoint y: 450, distance: 706.0
click at [455, 450] on app-calendar-viewport "Sun 21 Mon 22 Tue 23 Wed 24 Thu 25 Fri 26 Sat 27 1/5 3 Jobs Sun 28 Mon 29 Tue 3…" at bounding box center [763, 646] width 1527 height 1063
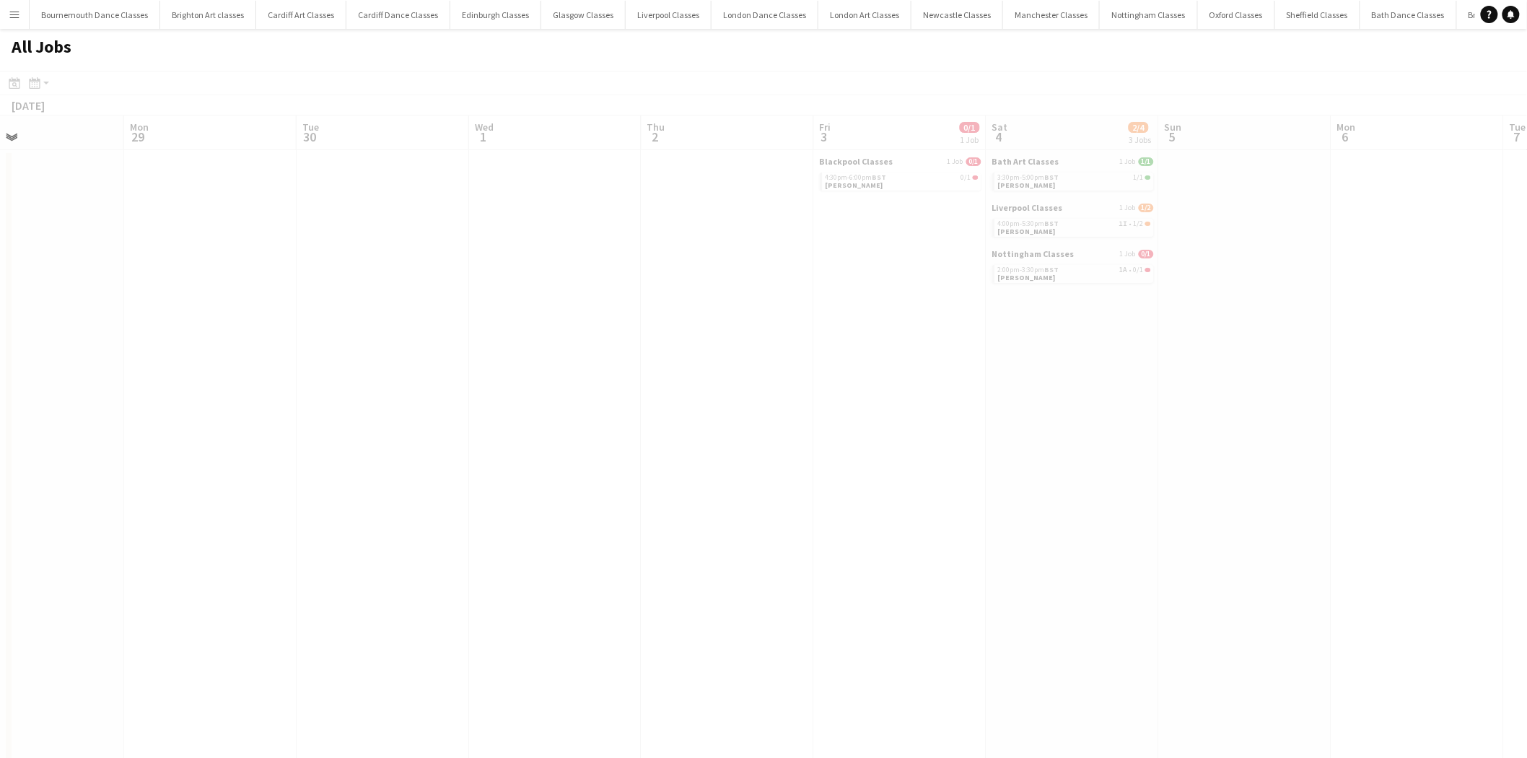
drag, startPoint x: 1022, startPoint y: 416, endPoint x: 623, endPoint y: 429, distance: 398.5
click at [625, 429] on app-calendar-viewport "Thu 25 Fri 26 Sat 27 1/5 3 Jobs Sun 28 Mon 29 Tue 30 Wed 1 Thu 2 Fri 3 0/1 1 Jo…" at bounding box center [763, 646] width 1527 height 1063
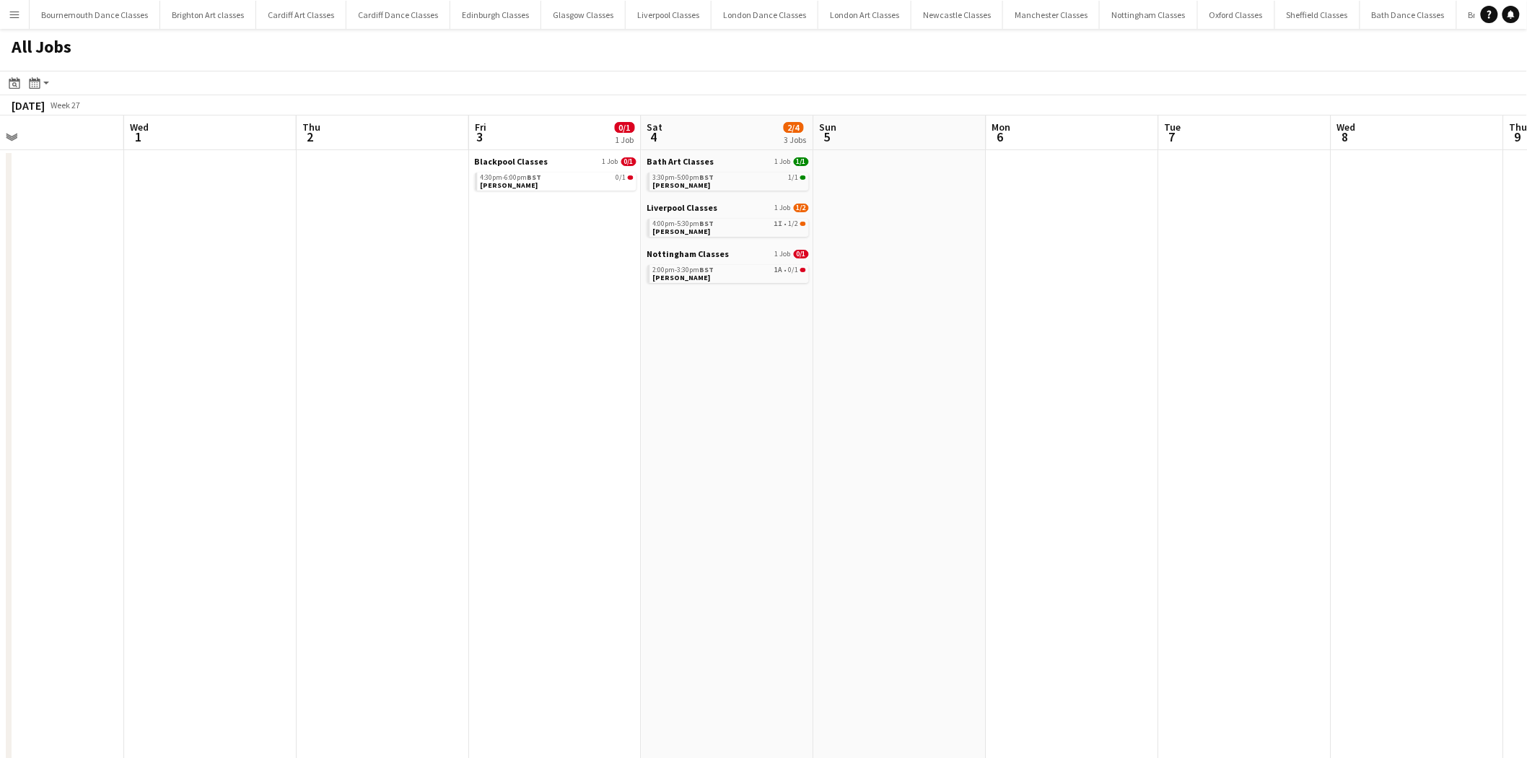
scroll to position [0, 464]
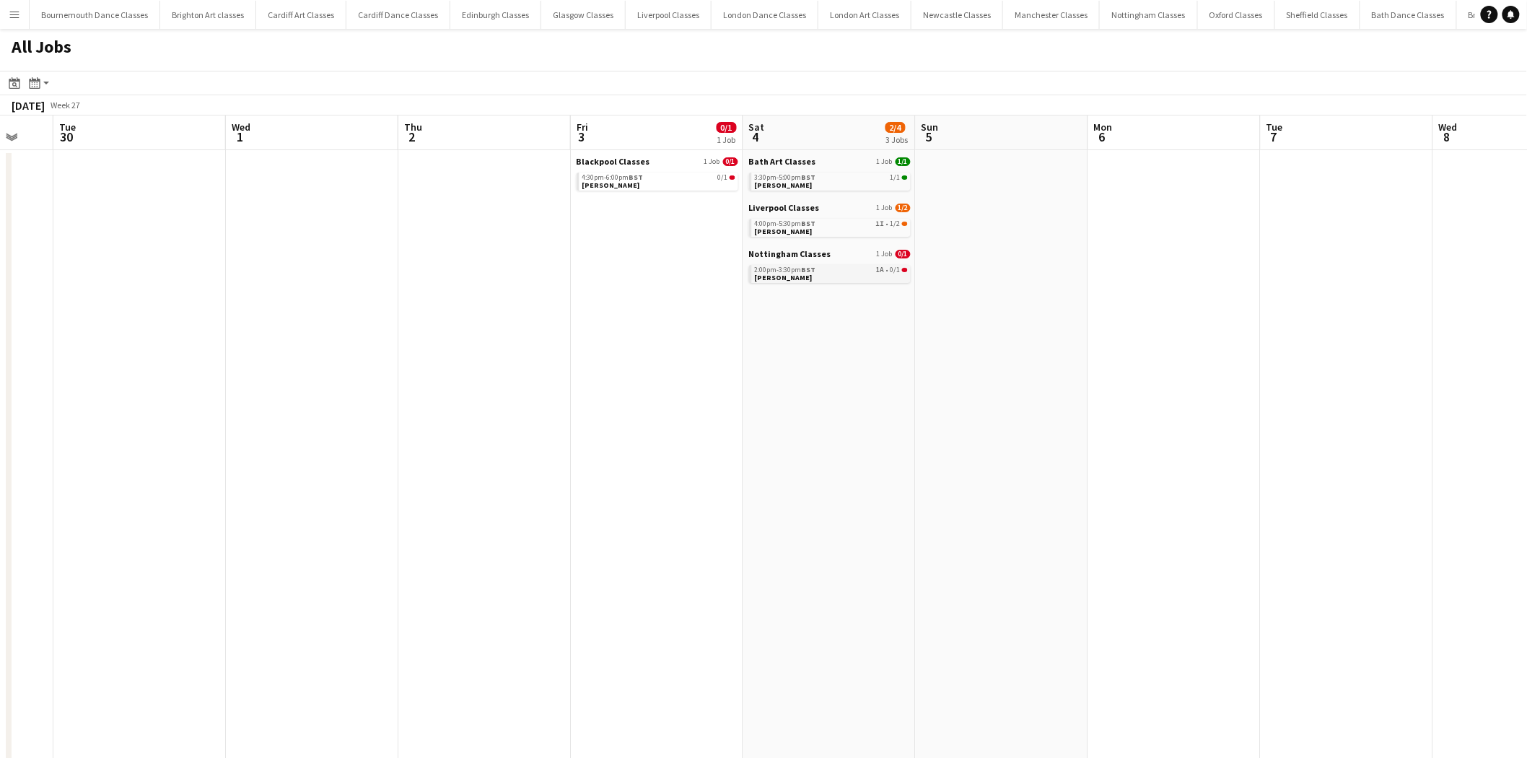
click at [867, 268] on div "2:00pm-3:30pm BST 1A • 0/1" at bounding box center [831, 269] width 153 height 7
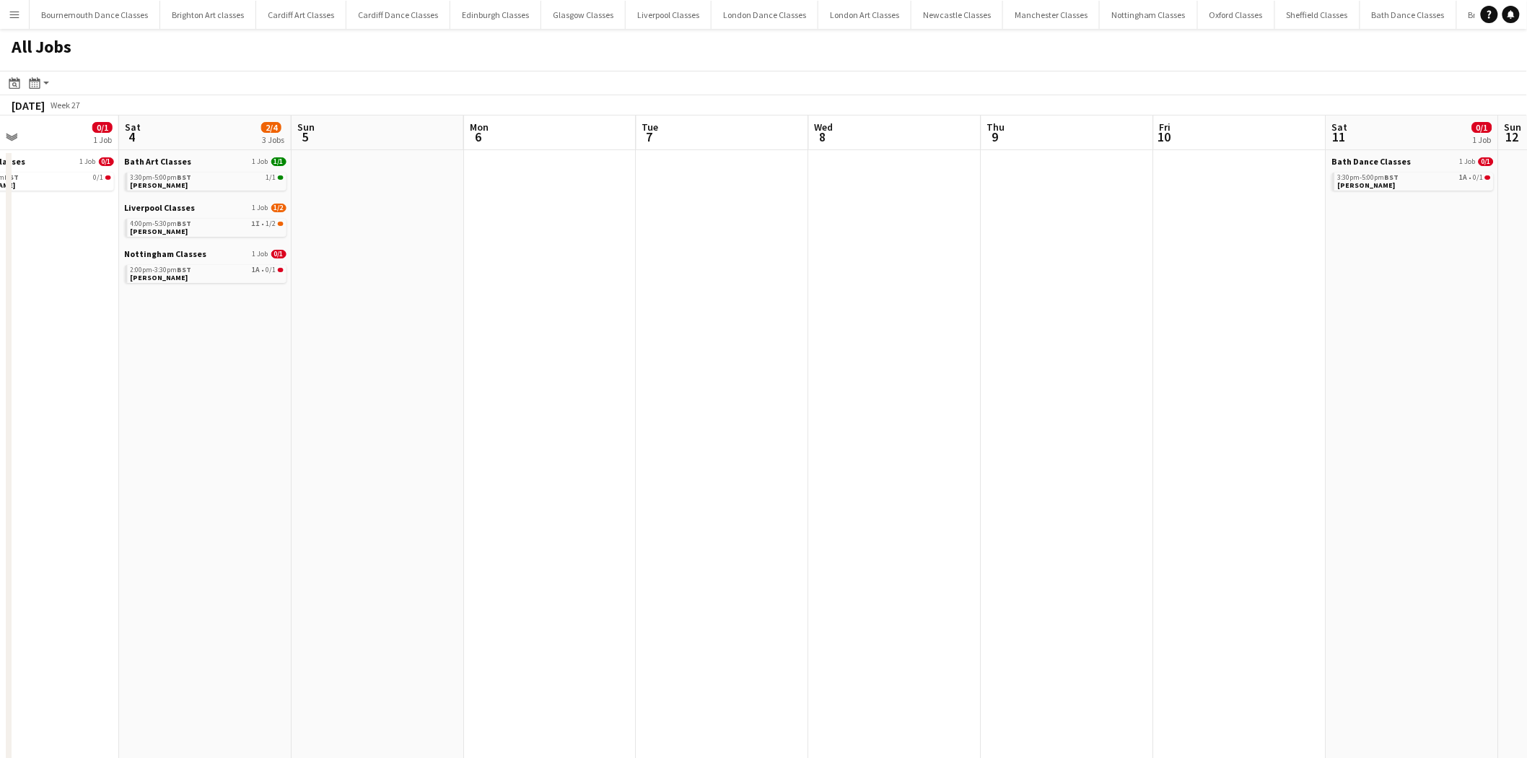
drag, startPoint x: 1104, startPoint y: 354, endPoint x: 556, endPoint y: 479, distance: 562.5
click at [361, 475] on app-calendar-viewport "Tue 30 Wed 1 Thu 2 Fri 3 0/1 1 Job Sat 4 2/4 3 Jobs Sun 5 Mon 6 Tue 7 Wed 8 Thu…" at bounding box center [763, 646] width 1527 height 1063
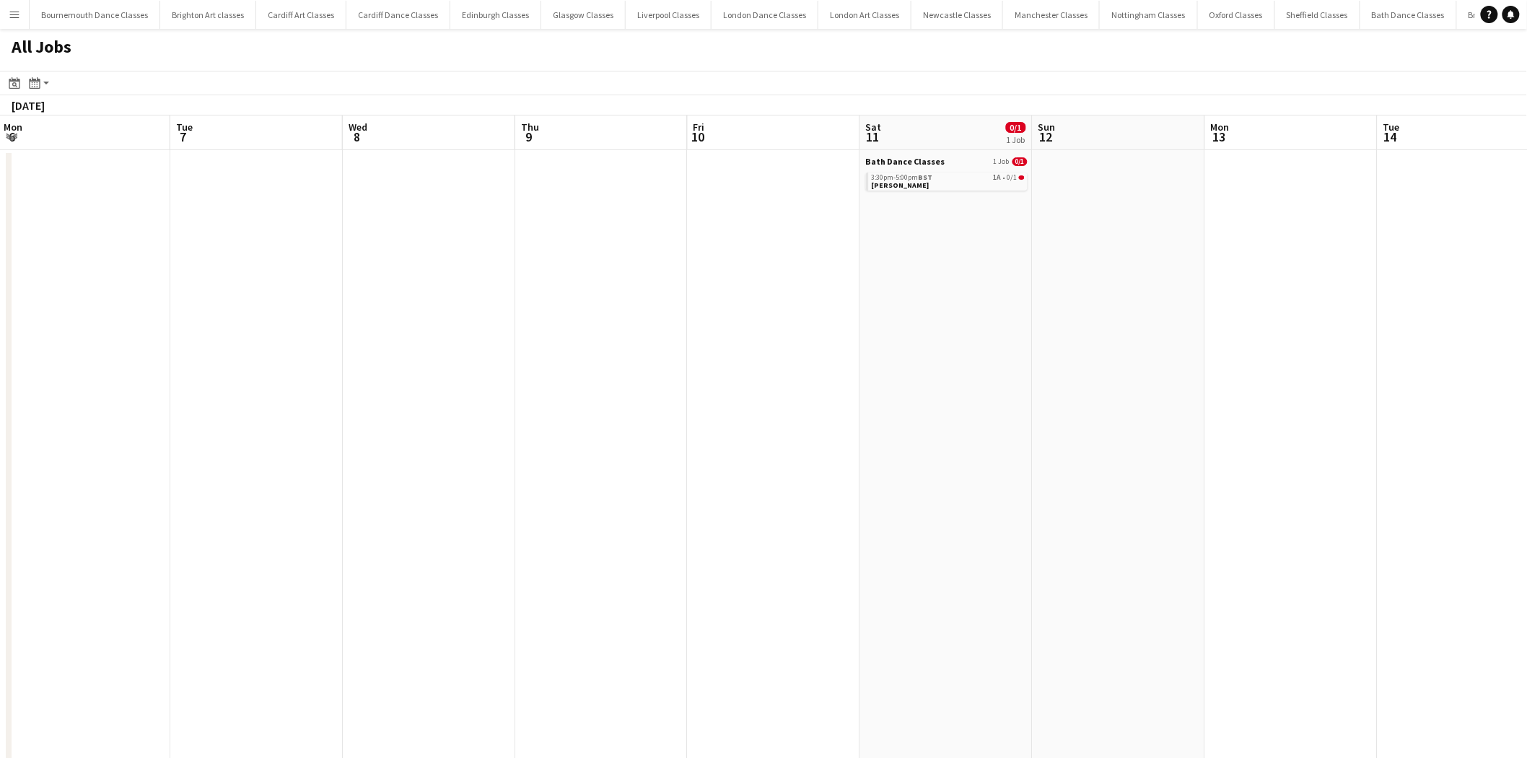
scroll to position [0, 573]
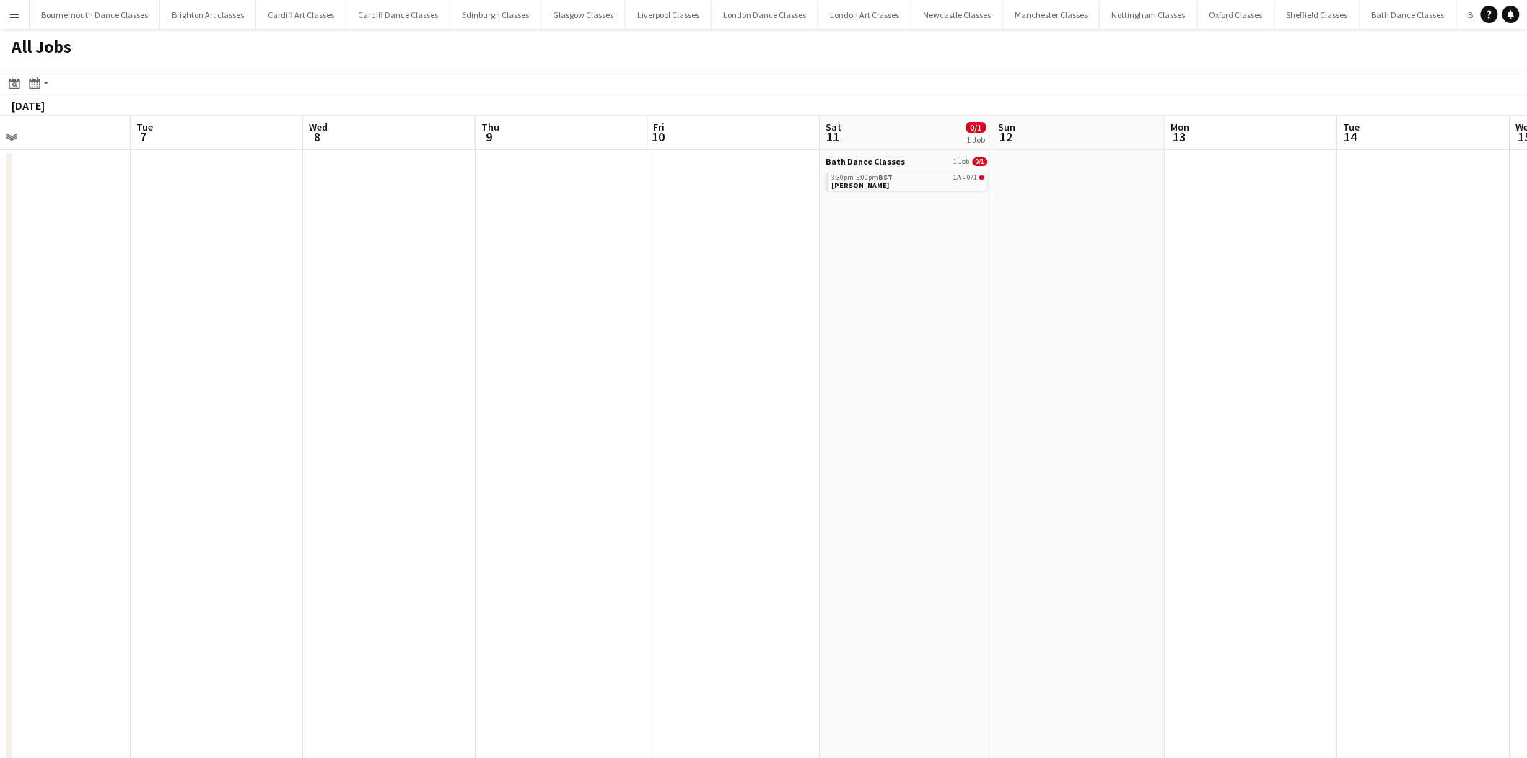
drag, startPoint x: 937, startPoint y: 459, endPoint x: 586, endPoint y: 449, distance: 350.8
click at [535, 486] on app-calendar-viewport "Fri 3 0/1 1 Job Sat 4 2/4 3 Jobs Sun 5 Mon 6 Tue 7 Wed 8 Thu 9 Fri 10 Sat 11 0/…" at bounding box center [763, 646] width 1527 height 1063
click at [899, 167] on app-calendar-brief-board "Bath Dance Classes 1 Job 0/1 3:30pm-5:00pm BST 1A • 0/1 Lauralee Trehern" at bounding box center [893, 173] width 162 height 35
click at [898, 179] on div "3:30pm-5:00pm BST 1A • 0/1" at bounding box center [894, 177] width 153 height 7
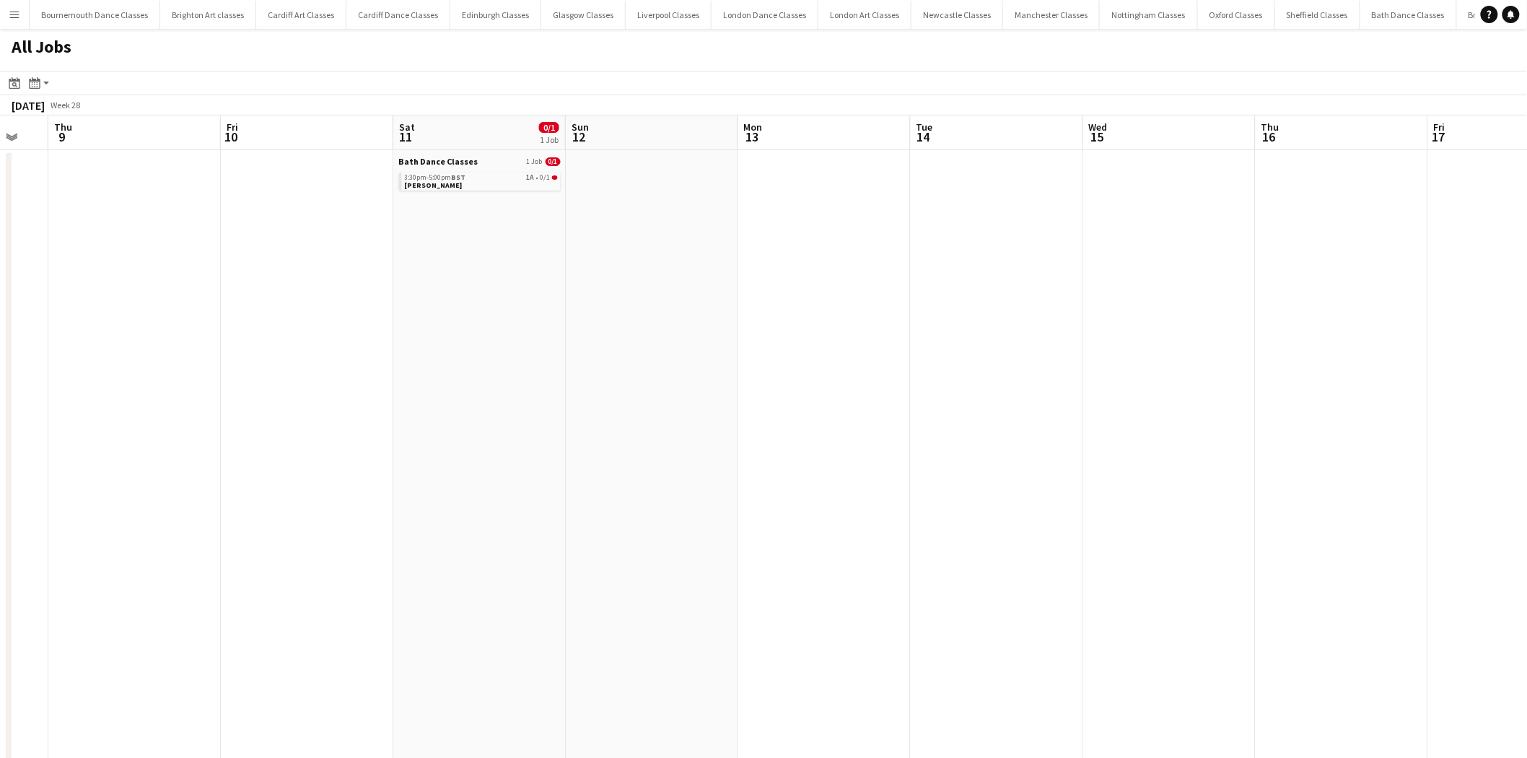
click at [405, 388] on app-all-jobs "All Jobs Date picker AUG 2025 AUG 2025 Monday M Tuesday T Wednesday W Thursday …" at bounding box center [763, 603] width 1527 height 1149
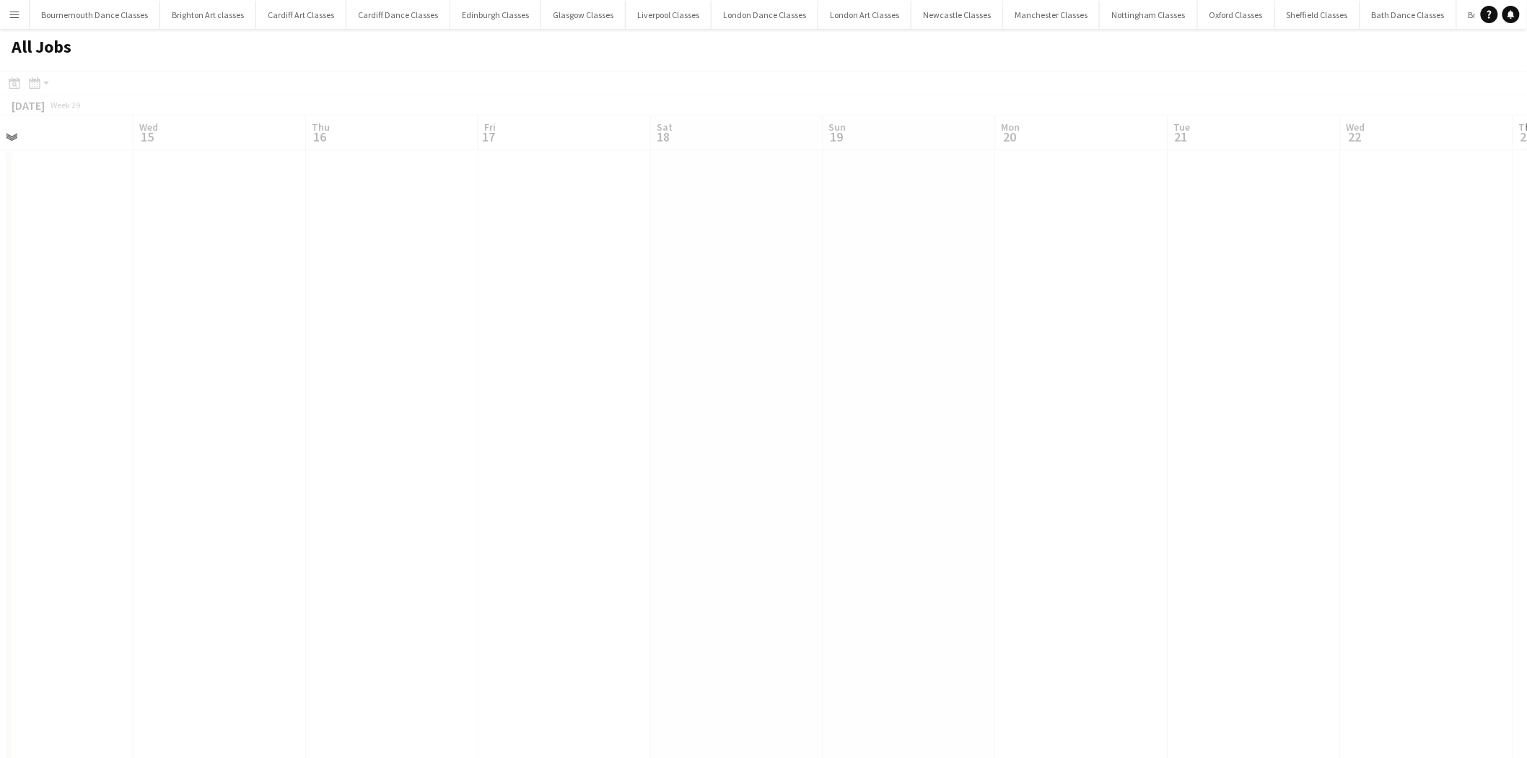
drag, startPoint x: 999, startPoint y: 356, endPoint x: 154, endPoint y: 393, distance: 845.7
click at [145, 395] on app-all-jobs "All Jobs Date picker AUG 2025 AUG 2025 Monday M Tuesday T Wednesday W Thursday …" at bounding box center [763, 603] width 1527 height 1149
drag, startPoint x: 1030, startPoint y: 364, endPoint x: 341, endPoint y: 415, distance: 690.9
click at [341, 415] on app-calendar-viewport "Sun 12 Mon 13 Tue 14 Wed 15 Thu 16 Fri 17 Sat 18 Sun 19 Mon 20 Tue 21 Wed 22 Th…" at bounding box center [763, 646] width 1527 height 1063
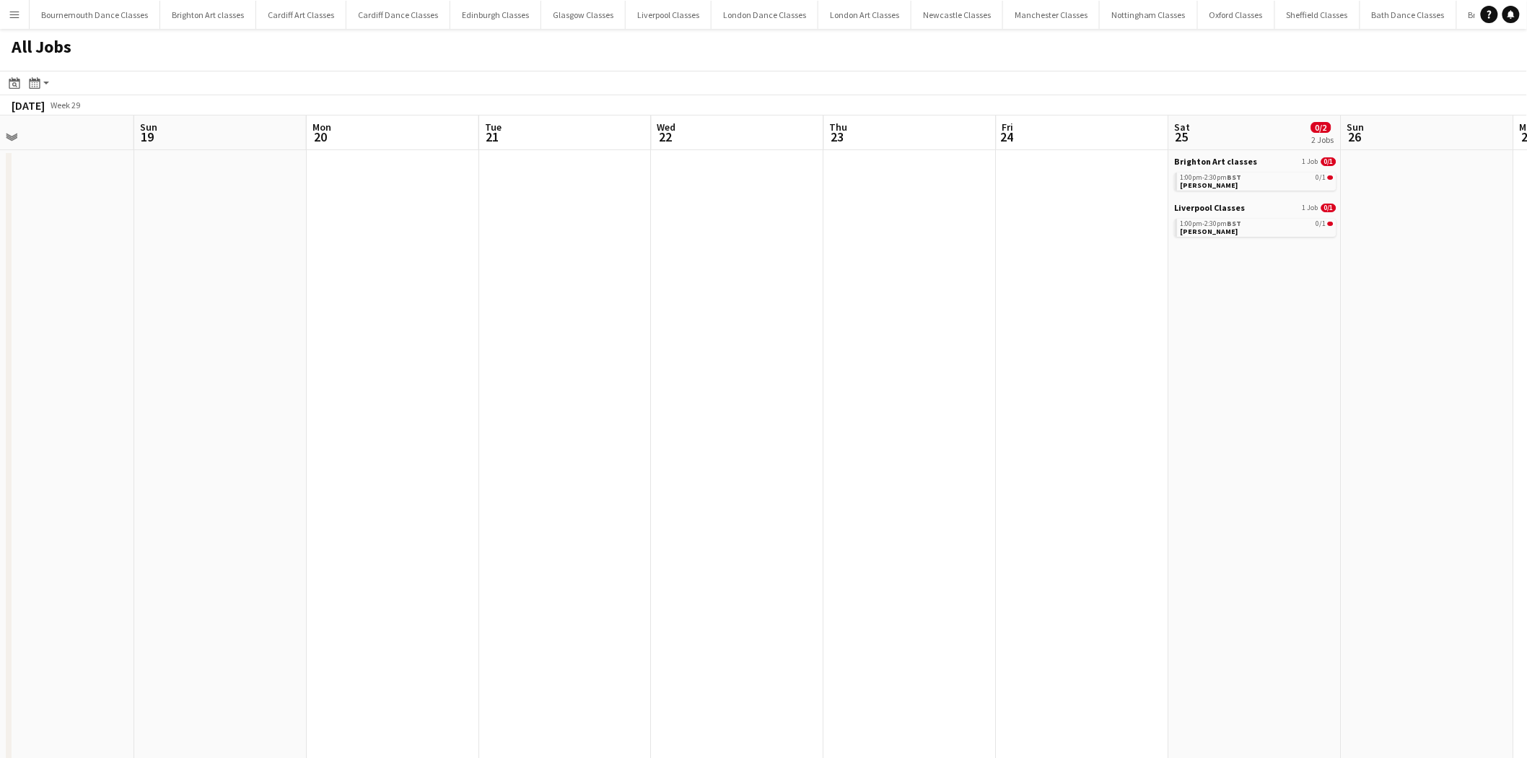
scroll to position [0, 457]
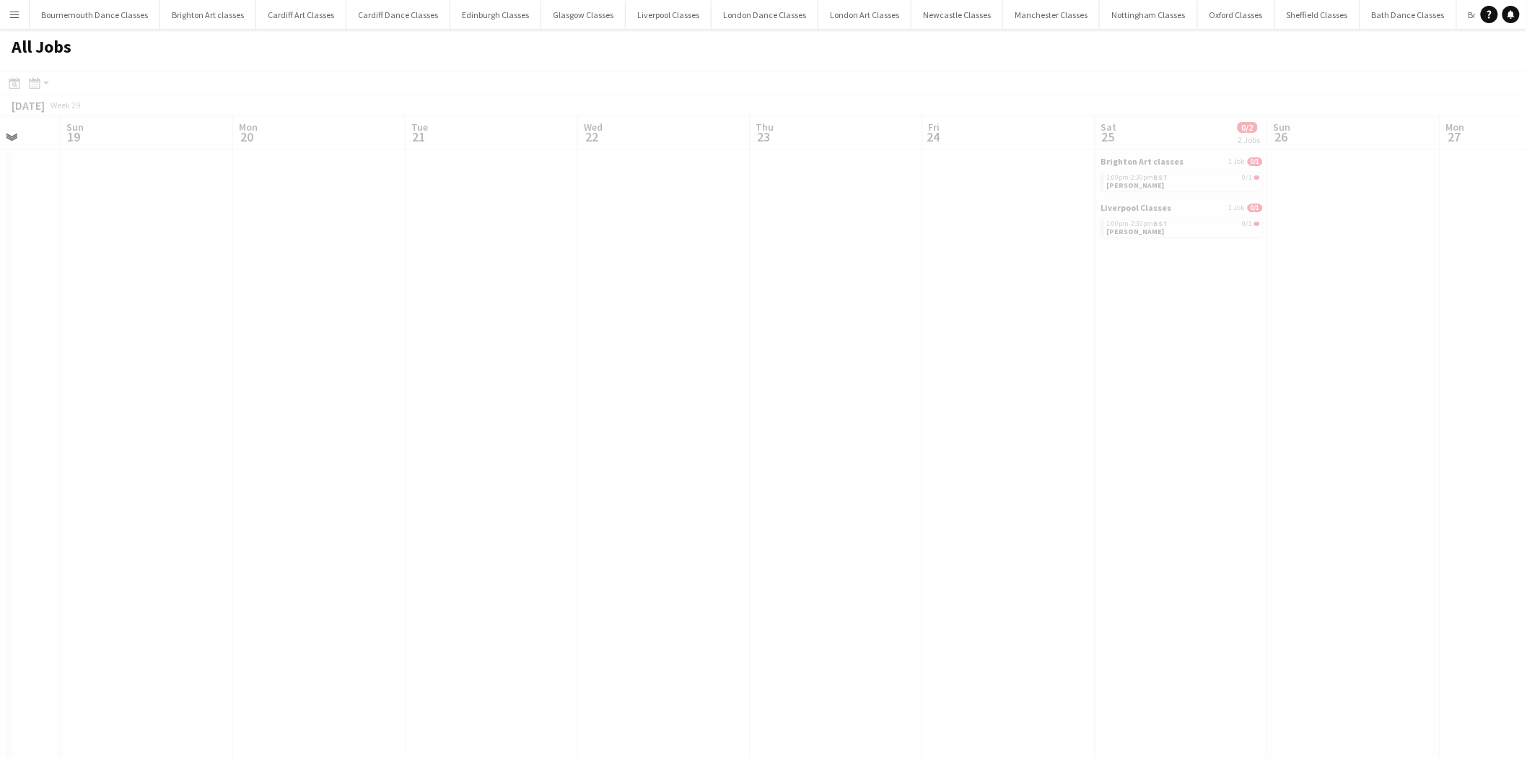
drag, startPoint x: 1092, startPoint y: 367, endPoint x: 444, endPoint y: 390, distance: 647.6
click at [444, 393] on app-all-jobs "All Jobs Date picker AUG 2025 AUG 2025 Monday M Tuesday T Wednesday W Thursday …" at bounding box center [763, 603] width 1527 height 1149
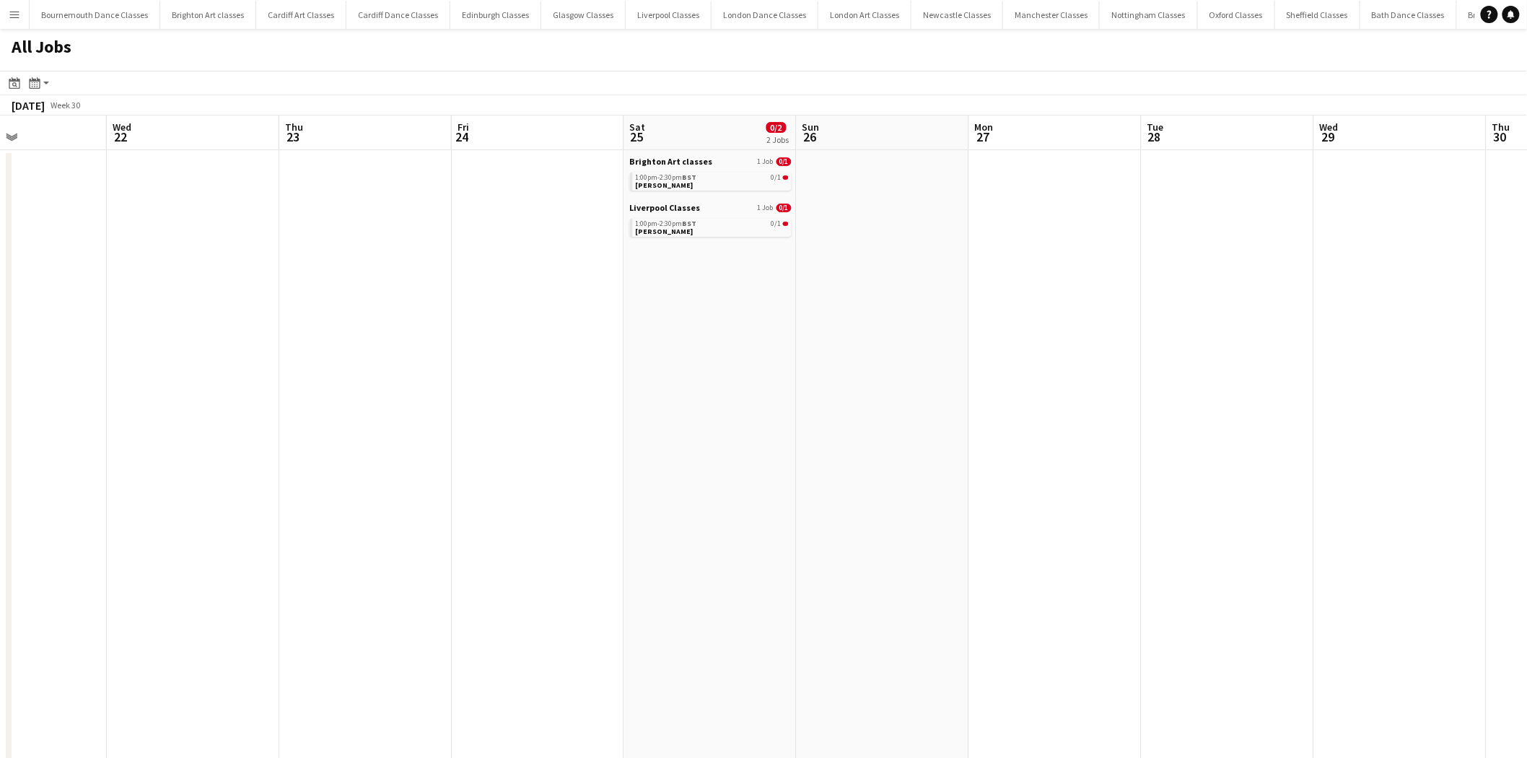
click at [328, 403] on app-all-jobs "All Jobs Date picker AUG 2025 AUG 2025 Monday M Tuesday T Wednesday W Thursday …" at bounding box center [763, 603] width 1527 height 1149
drag, startPoint x: 1314, startPoint y: 333, endPoint x: 351, endPoint y: 399, distance: 965.5
click at [351, 399] on app-calendar-viewport "Sat 25 0/2 2 Jobs Sun 26 Mon 27 Tue 28 Wed 29 Thu 30 Fri 31 Sat 1 Sun 2 Mon 3 T…" at bounding box center [763, 646] width 1527 height 1063
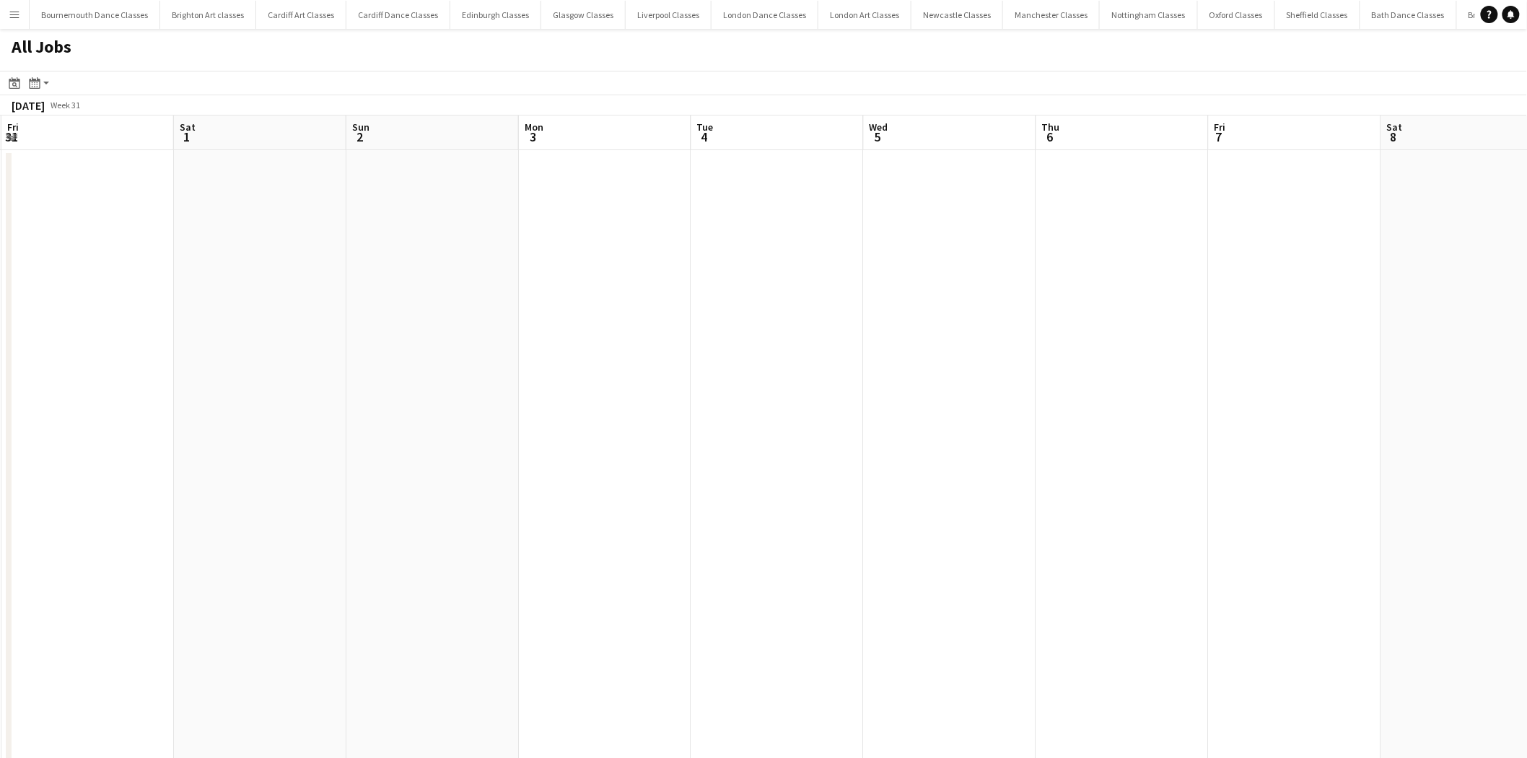
drag, startPoint x: 1312, startPoint y: 357, endPoint x: 354, endPoint y: 429, distance: 960.2
click at [354, 429] on app-calendar-viewport "Tue 28 Wed 29 Thu 30 Fri 31 Sat 1 Sun 2 Mon 3 Tue 4 Wed 5 Thu 6 Fri 7 Sat 8 Sun…" at bounding box center [763, 646] width 1527 height 1063
click at [476, 390] on app-all-jobs "All Jobs Date picker AUG 2025 AUG 2025 Monday M Tuesday T Wednesday W Thursday …" at bounding box center [763, 603] width 1527 height 1149
drag, startPoint x: 1396, startPoint y: 332, endPoint x: 633, endPoint y: 358, distance: 763.8
click at [569, 383] on app-calendar-viewport "Sun 9 Mon 10 Tue 11 Wed 12 Thu 13 Fri 14 Sat 15 Sun 16 Mon 17 Tue 18 Wed 19 Thu…" at bounding box center [763, 646] width 1527 height 1063
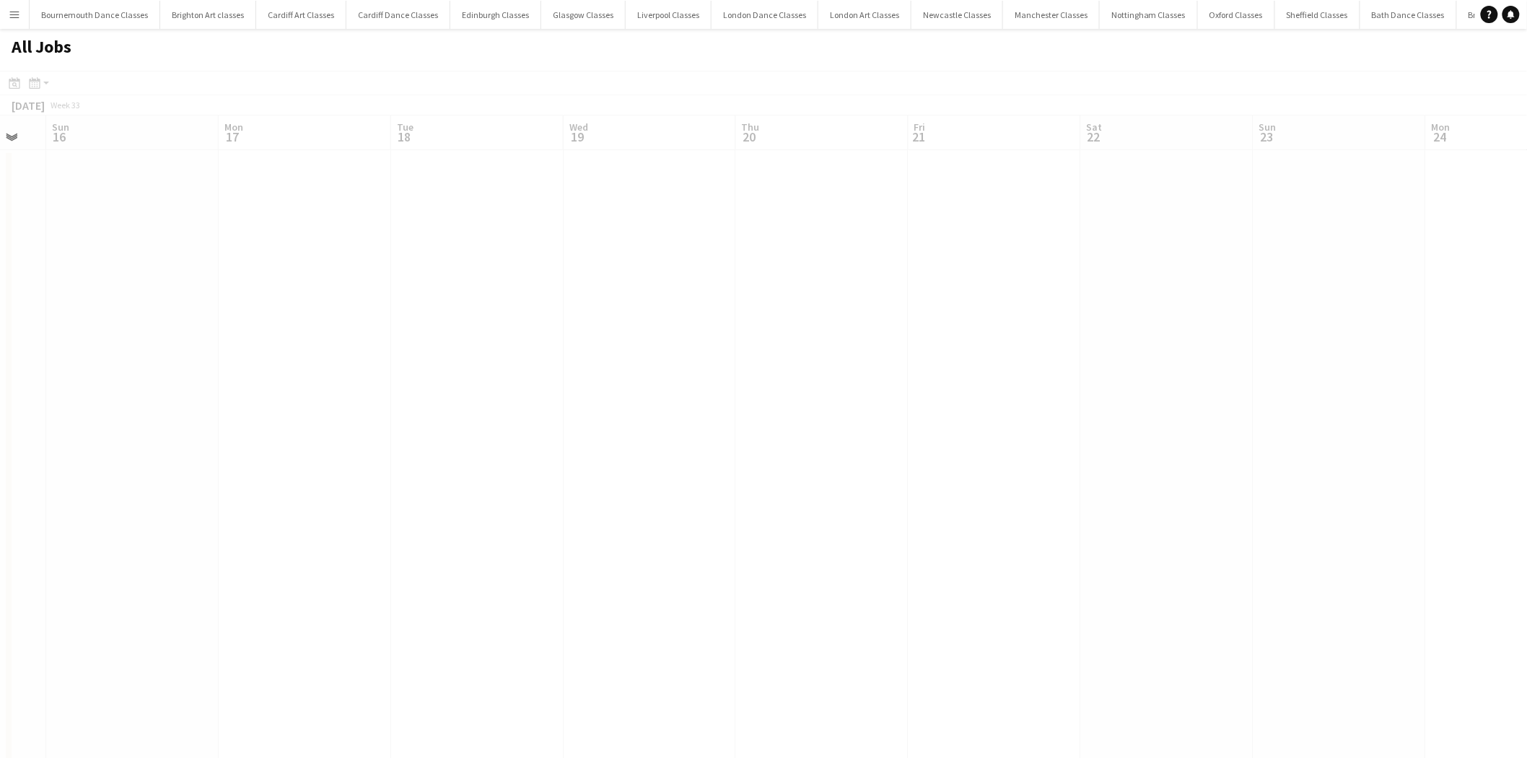
drag, startPoint x: 1304, startPoint y: 314, endPoint x: 687, endPoint y: 367, distance: 619.9
click at [521, 386] on app-calendar-viewport "Thu 13 Fri 14 Sat 15 Sun 16 Mon 17 Tue 18 Wed 19 Thu 20 Fri 21 Sat 22 Sun 23 Mo…" at bounding box center [763, 646] width 1527 height 1063
drag, startPoint x: 1307, startPoint y: 363, endPoint x: 377, endPoint y: 378, distance: 929.4
click at [377, 378] on app-calendar-viewport "Tue 18 Wed 19 Thu 20 Fri 21 Sat 22 Sun 23 Mon 24 Tue 25 Wed 26 Thu 27 Fri 28 1/…" at bounding box center [763, 646] width 1527 height 1063
drag, startPoint x: 1325, startPoint y: 348, endPoint x: 472, endPoint y: 375, distance: 853.3
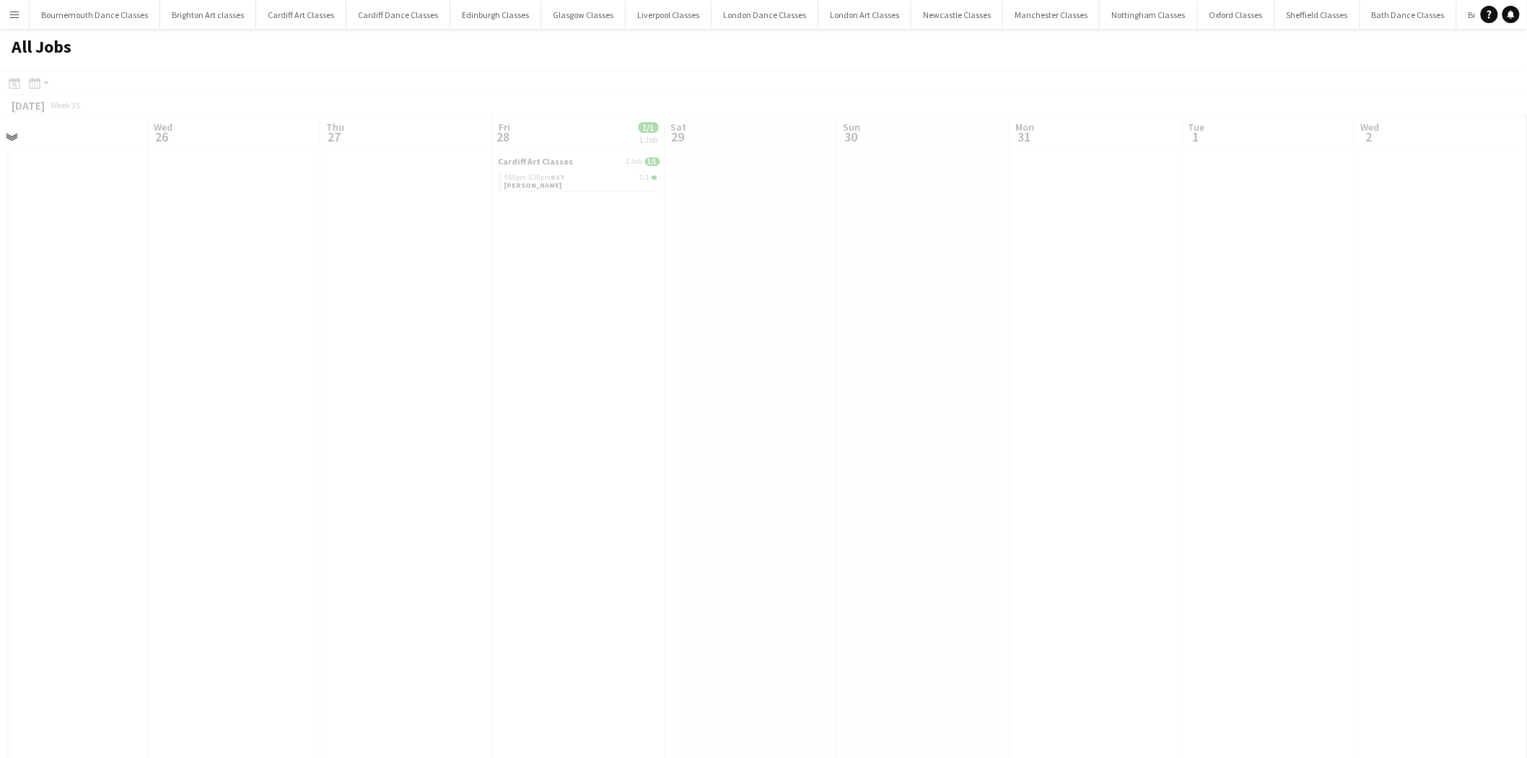
click at [472, 375] on app-calendar-viewport "Sat 22 Sun 23 Mon 24 Tue 25 Wed 26 Thu 27 Fri 28 1/1 1 Job Sat 29 Sun 30 Mon 31…" at bounding box center [763, 646] width 1527 height 1063
drag, startPoint x: 1297, startPoint y: 336, endPoint x: 485, endPoint y: 392, distance: 814.4
click at [485, 392] on app-calendar-viewport "Fri 28 1/1 1 Job Sat 29 Sun 30 Mon 31 Tue 1 Wed 2 Thu 3 Fri 4 Sat 5 Sun 6 Mon 7…" at bounding box center [763, 646] width 1527 height 1063
drag, startPoint x: 1170, startPoint y: 343, endPoint x: 588, endPoint y: 384, distance: 583.0
click at [589, 384] on app-calendar-viewport "Tue 1 Wed 2 Thu 3 Fri 4 Sat 5 Sun 6 Mon 7 Tue 8 Wed 9 Thu 10 Fri 11 Sat 12 Sun …" at bounding box center [763, 646] width 1527 height 1063
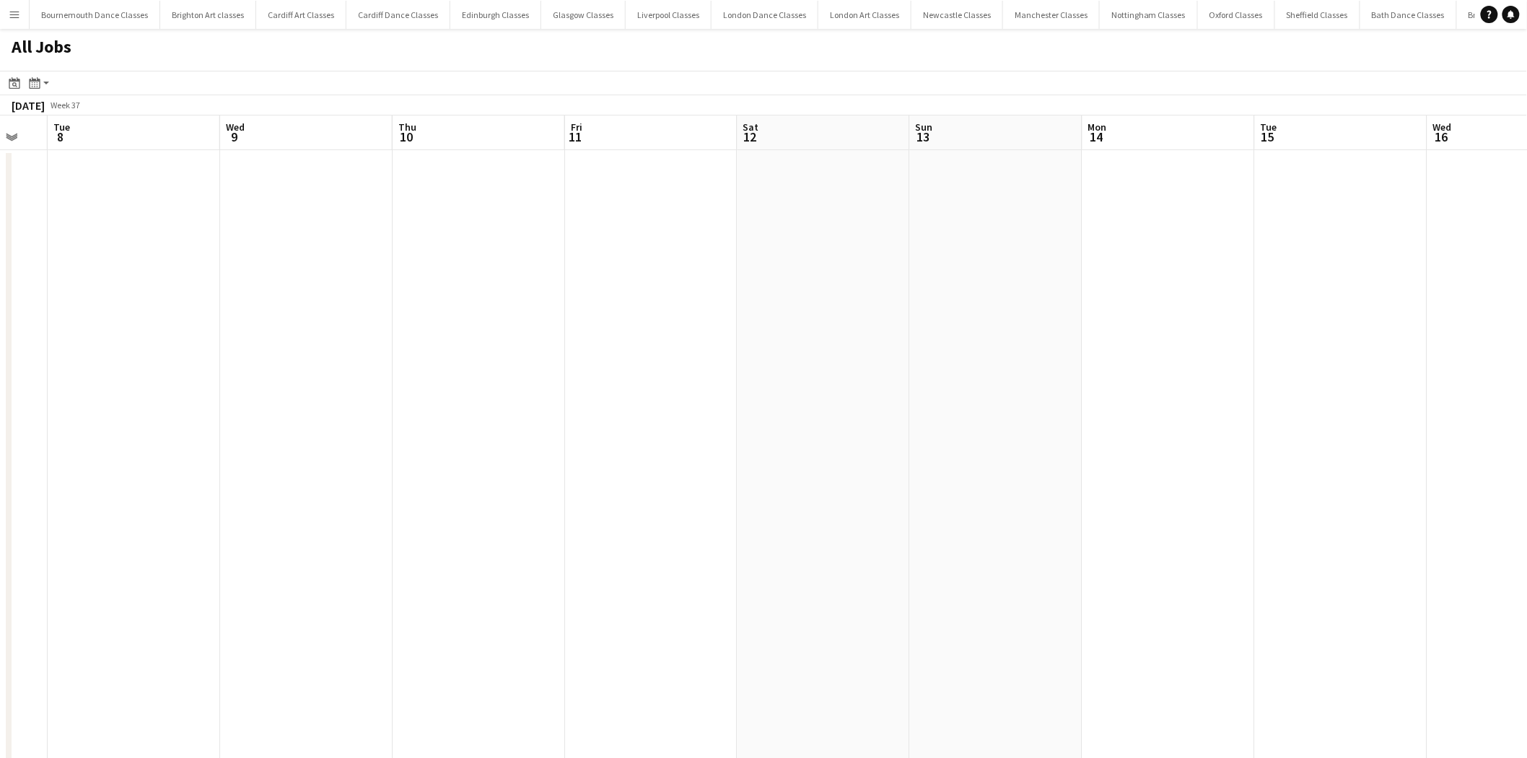
drag, startPoint x: 1171, startPoint y: 373, endPoint x: 330, endPoint y: 408, distance: 842.0
click at [346, 406] on app-calendar-viewport "Sat 5 Sun 6 Mon 7 Tue 8 Wed 9 Thu 10 Fri 11 Sat 12 Sun 13 Mon 14 Tue 15 Wed 16 …" at bounding box center [763, 646] width 1527 height 1063
click at [53, 403] on app-all-jobs "All Jobs Date picker AUG 2025 AUG 2025 Monday M Tuesday T Wednesday W Thursday …" at bounding box center [763, 603] width 1527 height 1149
drag, startPoint x: 1151, startPoint y: 329, endPoint x: 342, endPoint y: 385, distance: 810.8
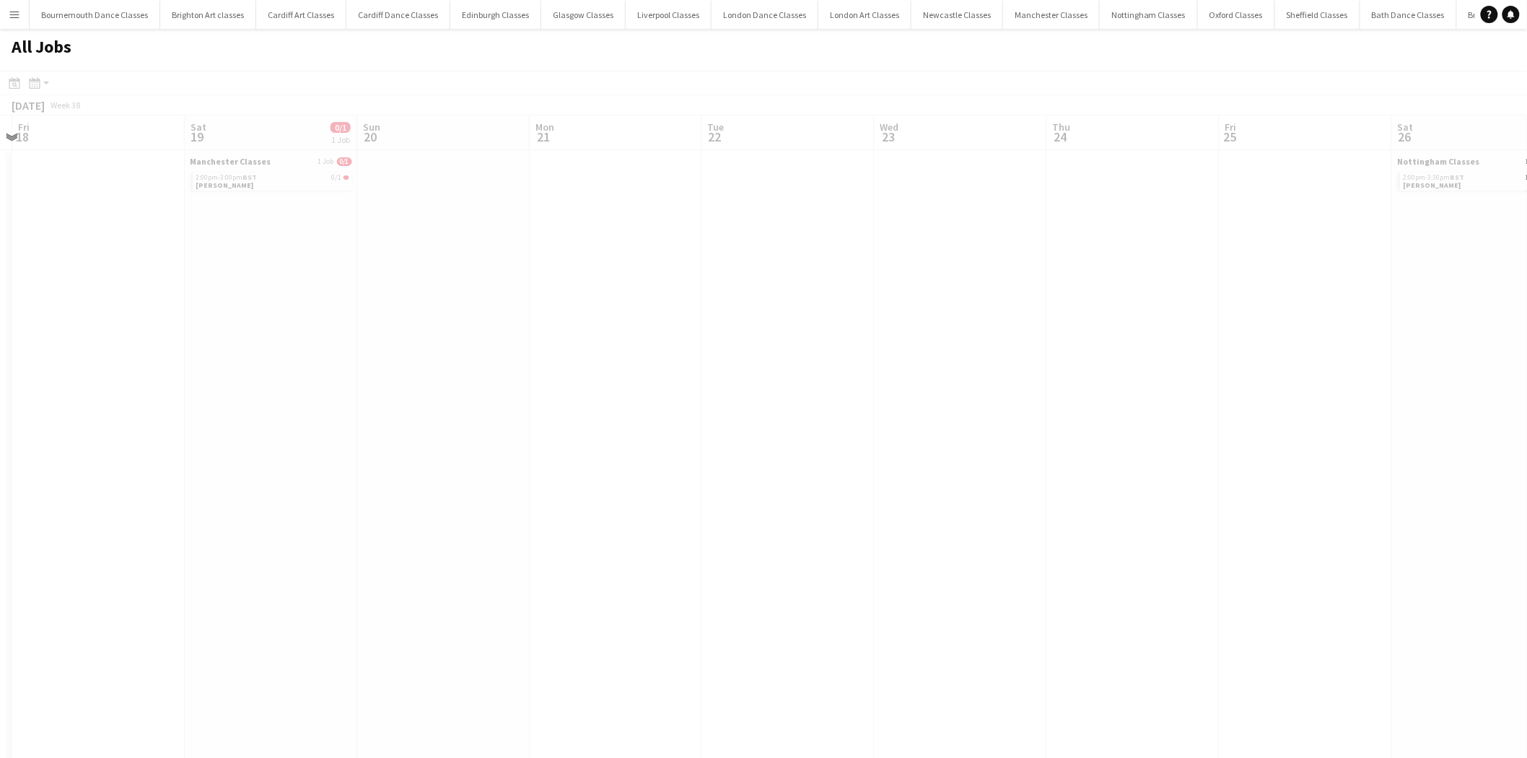
click at [343, 385] on app-all-jobs "All Jobs Date picker AUG 2025 AUG 2025 Monday M Tuesday T Wednesday W Thursday …" at bounding box center [763, 603] width 1527 height 1149
click at [593, 333] on div at bounding box center [763, 645] width 1527 height 1149
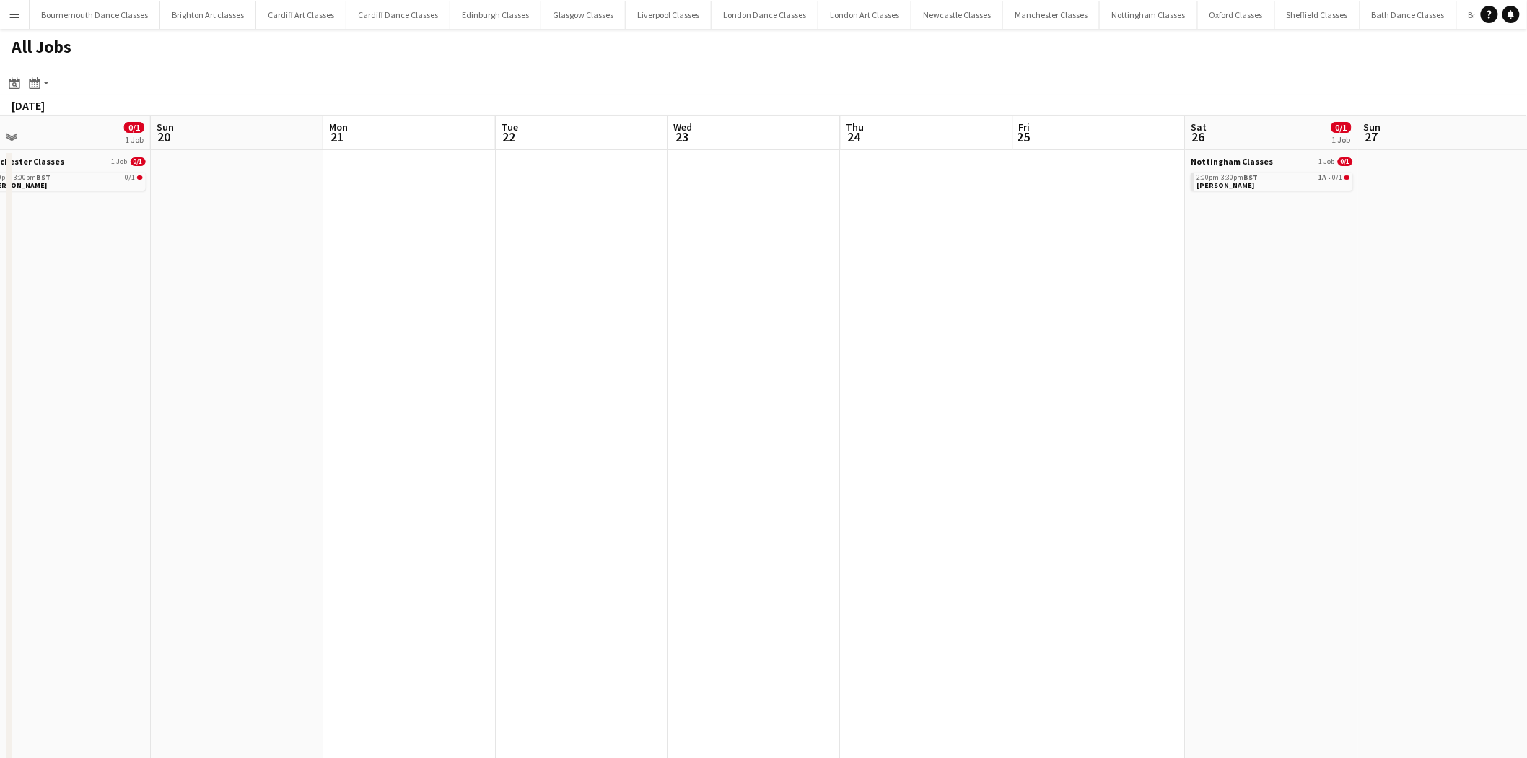
scroll to position [0, 435]
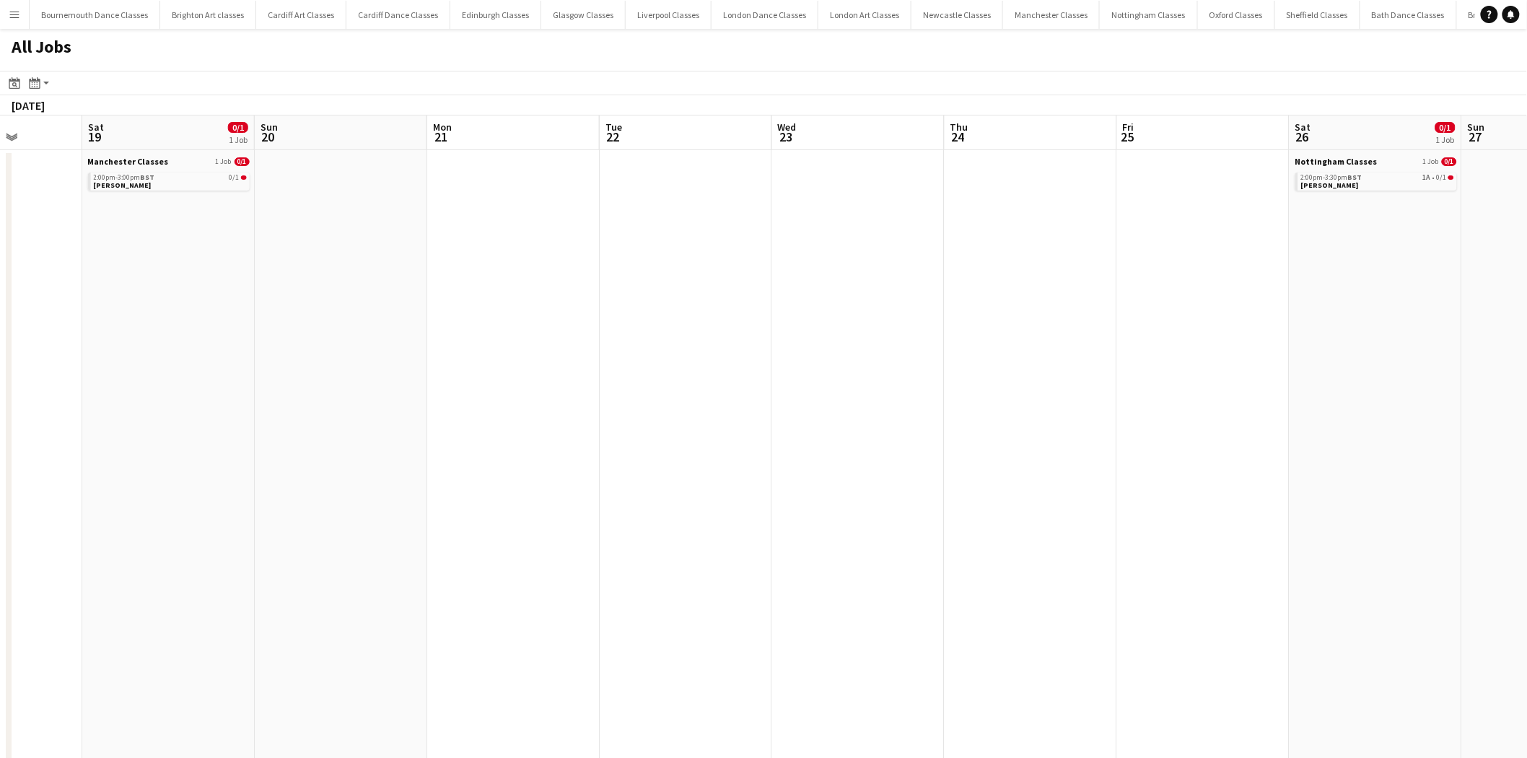
click at [328, 428] on app-all-jobs "All Jobs Date picker AUG 2025 AUG 2025 Monday M Tuesday T Wednesday W Thursday …" at bounding box center [763, 603] width 1527 height 1149
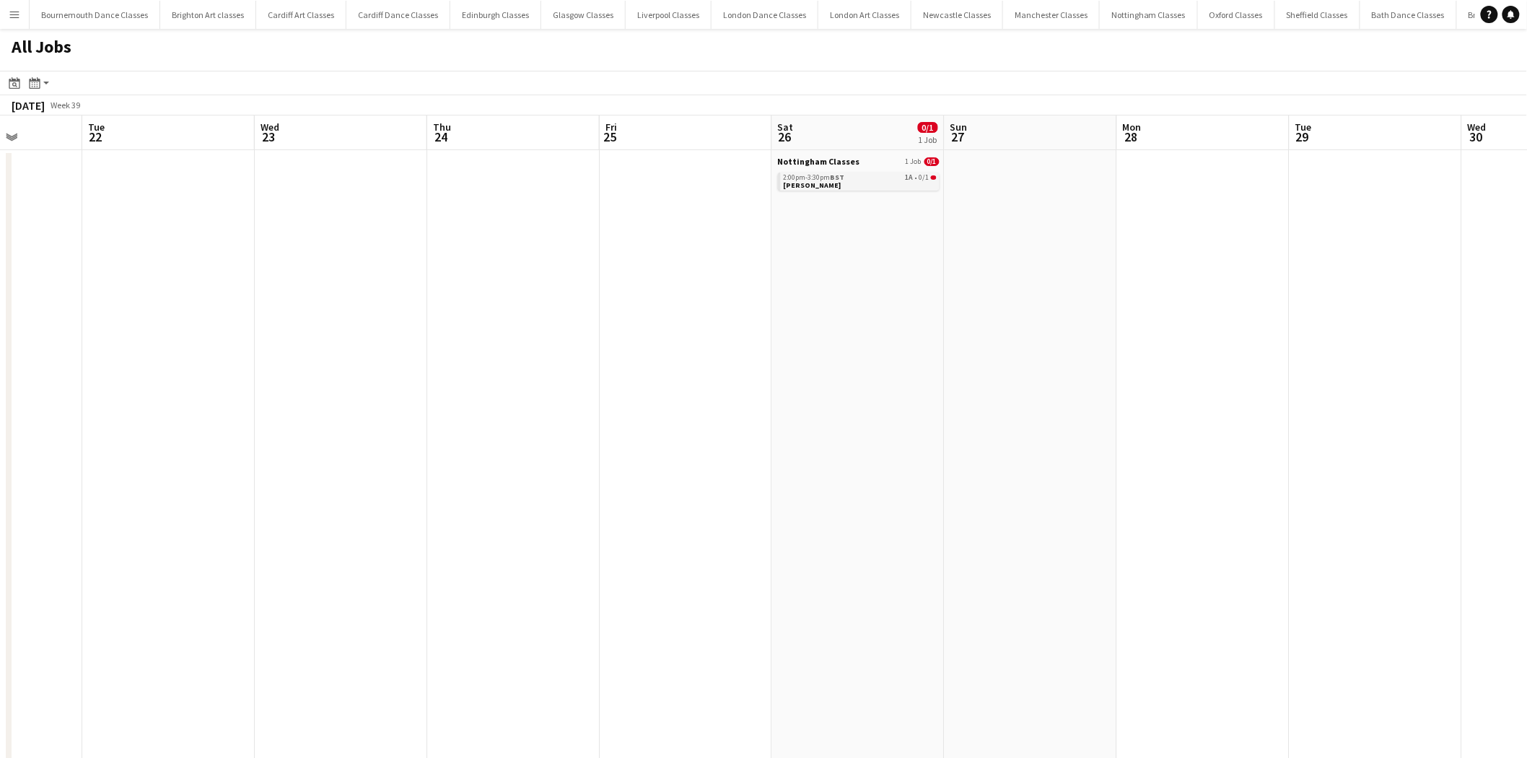
click at [868, 175] on div "2:00pm-3:30pm BST 1A • 0/1" at bounding box center [860, 177] width 153 height 7
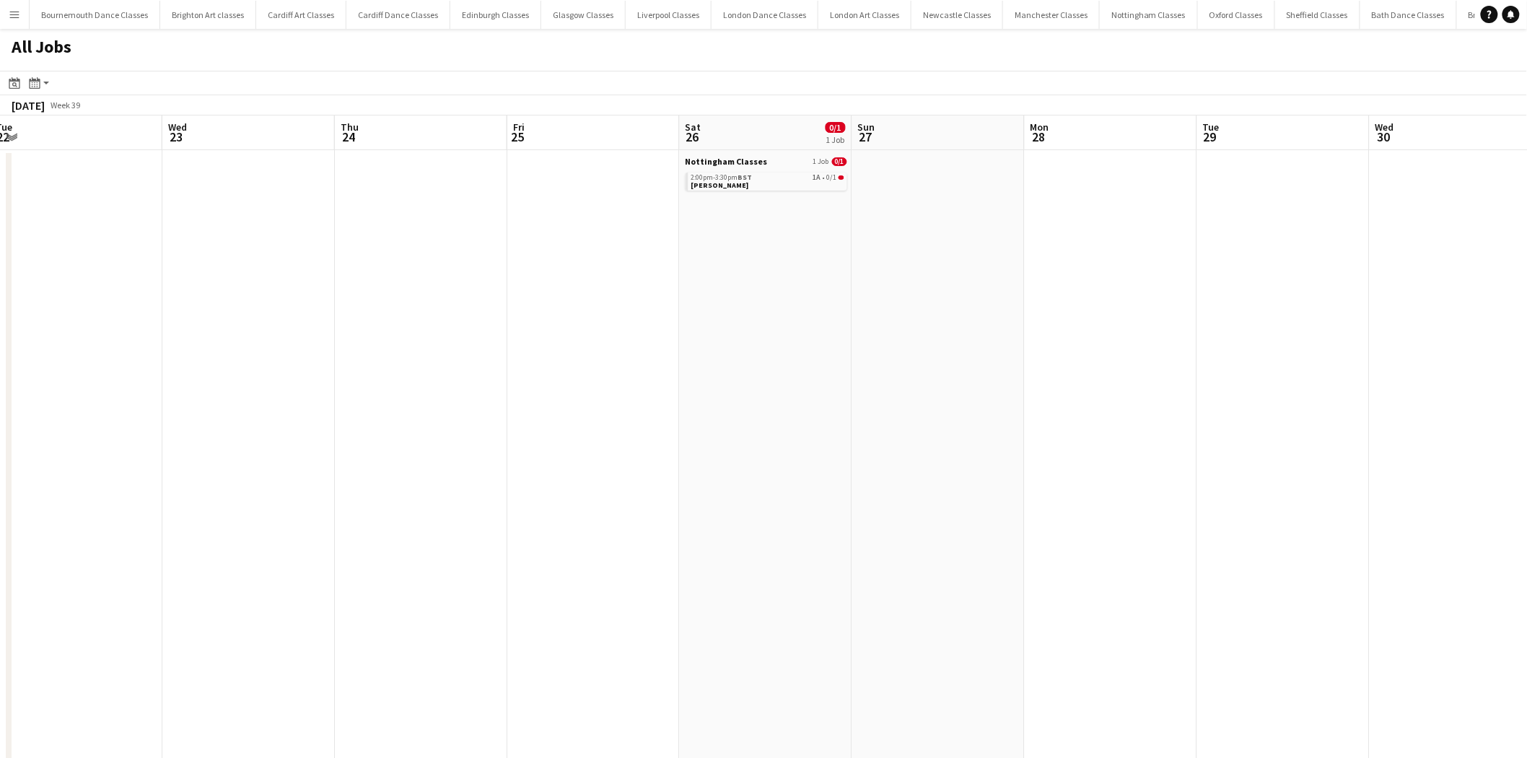
click at [380, 343] on app-all-jobs "All Jobs Date picker AUG 2025 AUG 2025 Monday M Tuesday T Wednesday W Thursday …" at bounding box center [763, 603] width 1527 height 1149
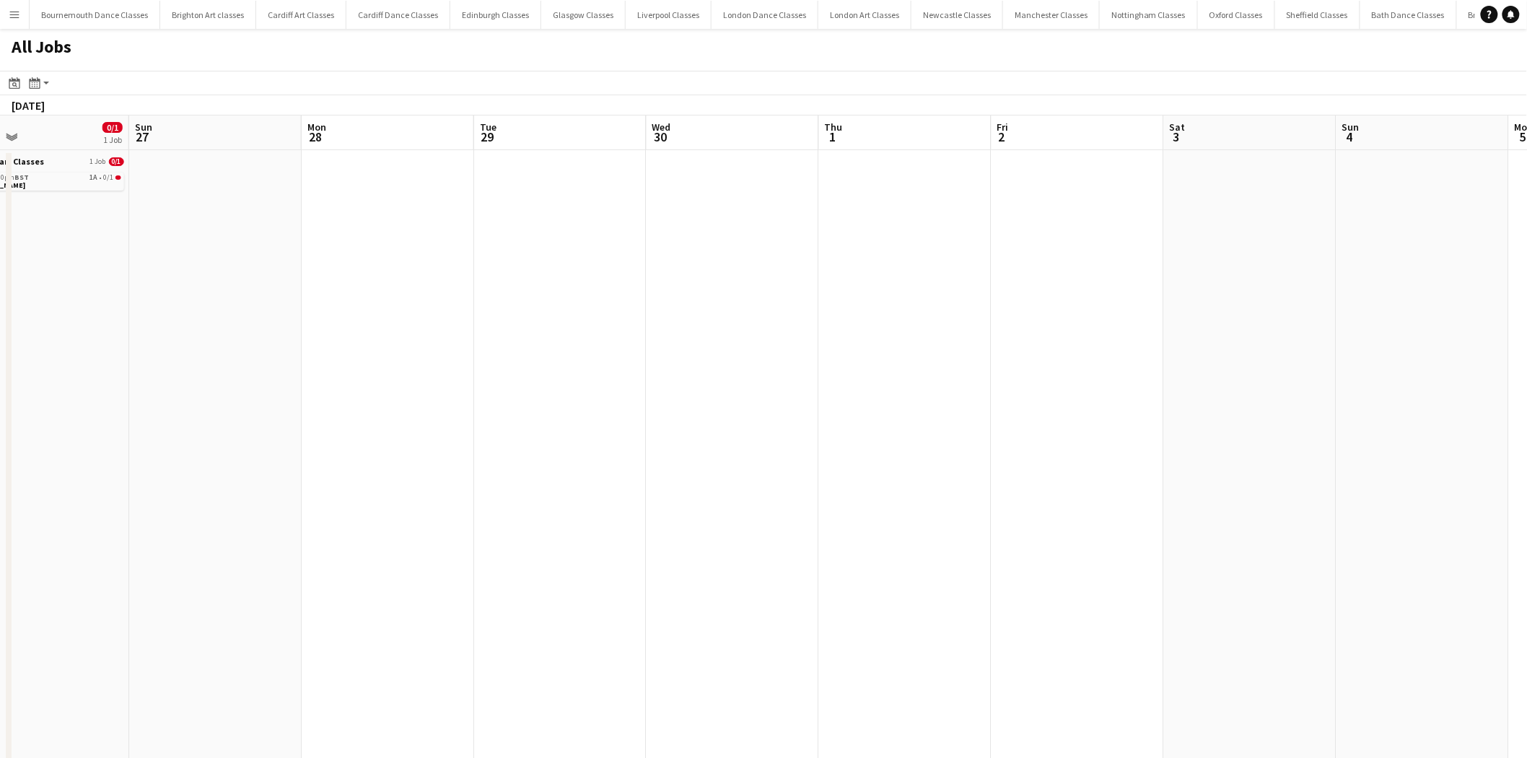
drag, startPoint x: 970, startPoint y: 326, endPoint x: 379, endPoint y: 383, distance: 594.4
click at [387, 383] on app-calendar-viewport "Wed 23 Thu 24 Fri 25 Sat 26 0/1 1 Job Sun 27 Mon 28 Tue 29 Wed 30 Thu 1 Fri 2 S…" at bounding box center [763, 646] width 1527 height 1063
click at [171, 382] on app-all-jobs "All Jobs Date picker AUG 2025 AUG 2025 Monday M Tuesday T Wednesday W Thursday …" at bounding box center [763, 603] width 1527 height 1149
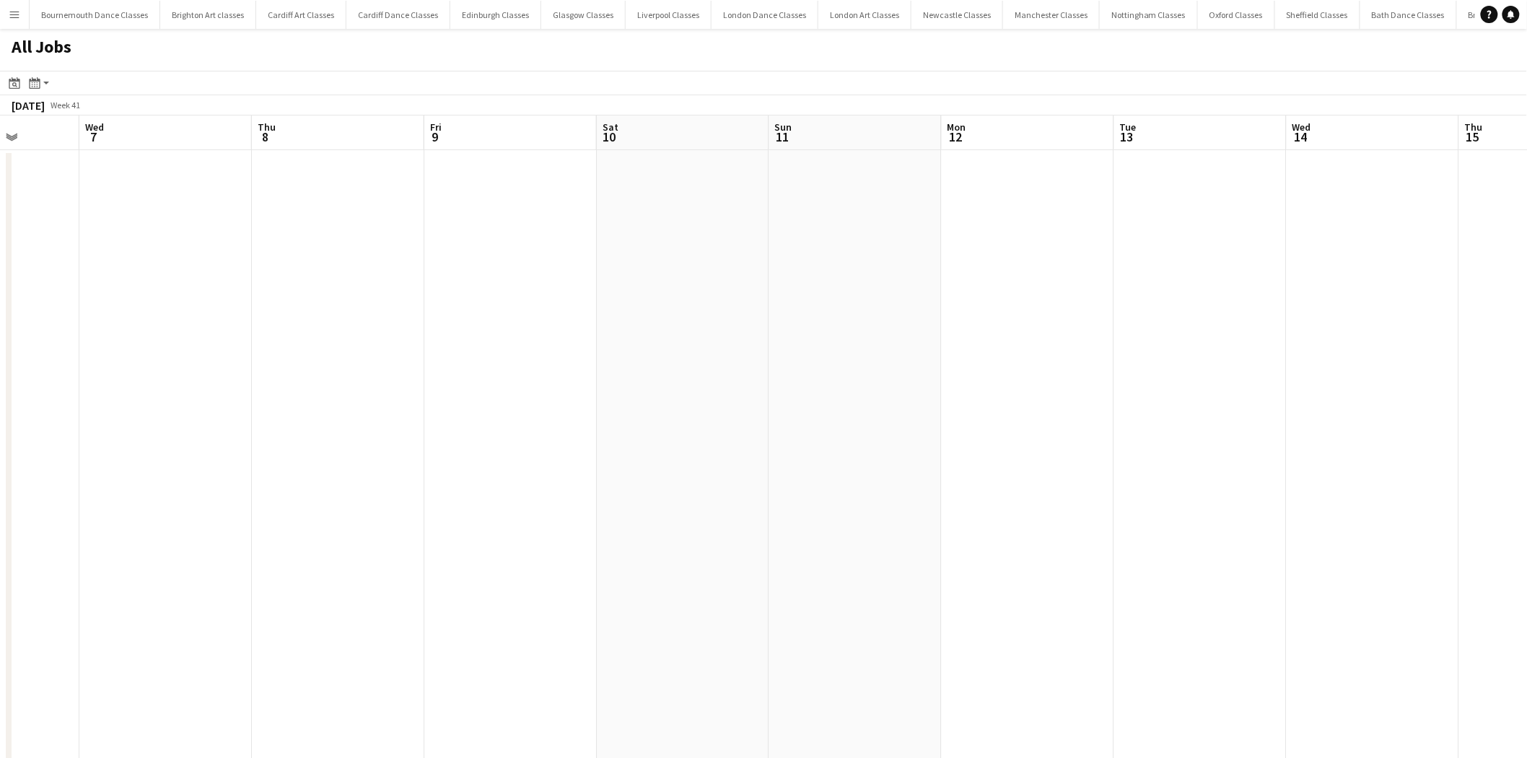
click at [298, 387] on app-all-jobs "All Jobs Date picker AUG 2025 AUG 2025 Monday M Tuesday T Wednesday W Thursday …" at bounding box center [763, 603] width 1527 height 1149
drag, startPoint x: 651, startPoint y: 387, endPoint x: 209, endPoint y: 423, distance: 443.0
click at [216, 422] on app-calendar-viewport "Thu 8 Fri 9 Sat 10 Sun 11 Mon 12 Tue 13 Wed 14 Thu 15 Fri 16 Sat 17 Sun 18 Mon …" at bounding box center [763, 646] width 1527 height 1063
drag, startPoint x: 648, startPoint y: 413, endPoint x: 491, endPoint y: 413, distance: 157.3
click at [397, 424] on app-calendar-viewport "Tue 13 Wed 14 Thu 15 Fri 16 Sat 17 Sun 18 Mon 19 Tue 20 Wed 21 Thu 22 Fri 23 Sa…" at bounding box center [763, 646] width 1527 height 1063
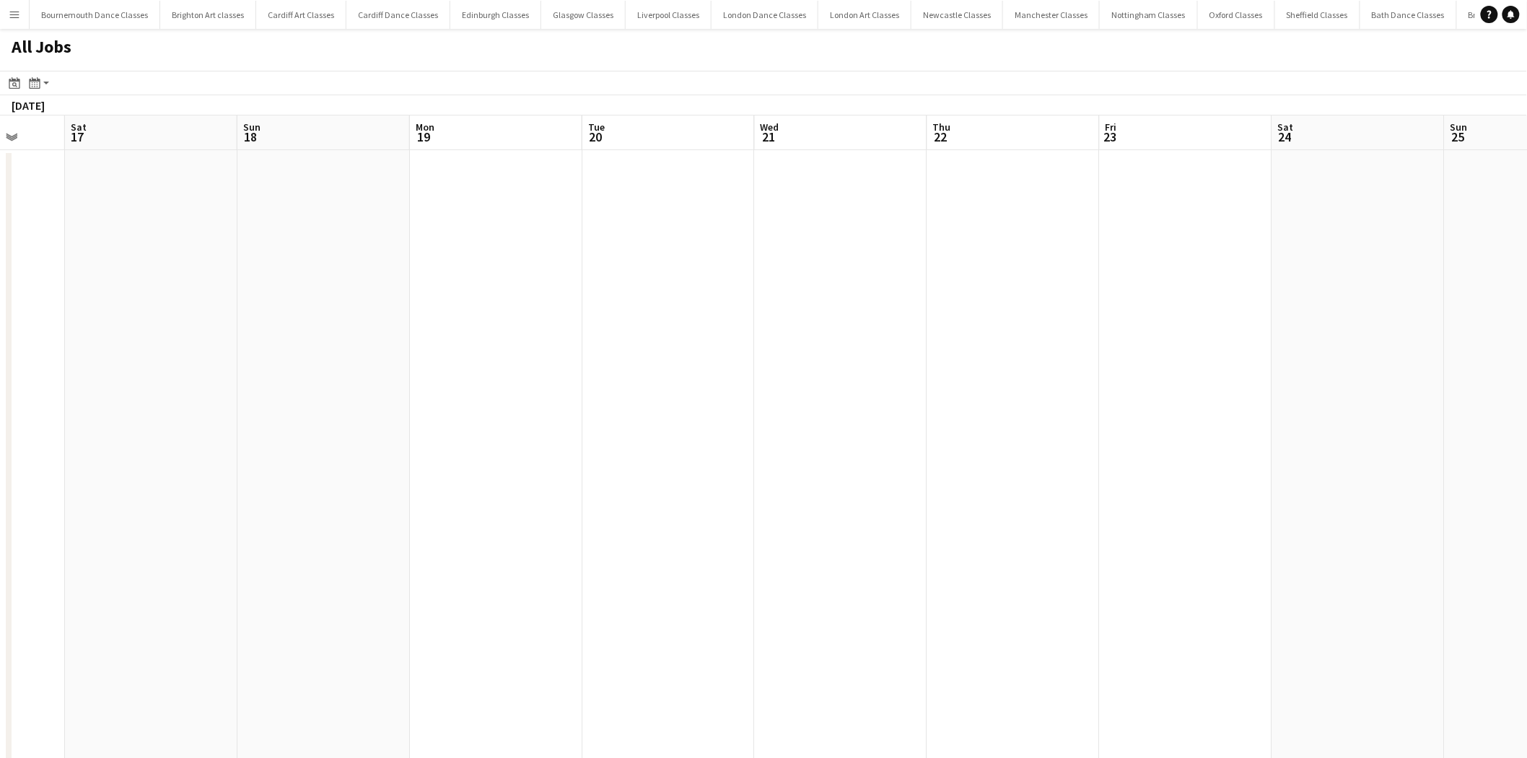
drag, startPoint x: 1260, startPoint y: 400, endPoint x: 624, endPoint y: 413, distance: 635.8
click at [617, 413] on app-calendar-viewport "Wed 14 Thu 15 Fri 16 Sat 17 Sun 18 Mon 19 Tue 20 Wed 21 Thu 22 Fri 23 Sat 24 Su…" at bounding box center [763, 646] width 1527 height 1063
drag, startPoint x: 1231, startPoint y: 398, endPoint x: 597, endPoint y: 413, distance: 633.7
click at [516, 419] on app-calendar-viewport "Wed 21 Thu 22 Fri 23 Sat 24 Sun 25 Mon 26 Tue 27 Wed 28 Thu 29 Fri 30 Sat 31 Su…" at bounding box center [763, 646] width 1527 height 1063
drag, startPoint x: 1093, startPoint y: 400, endPoint x: 390, endPoint y: 400, distance: 702.8
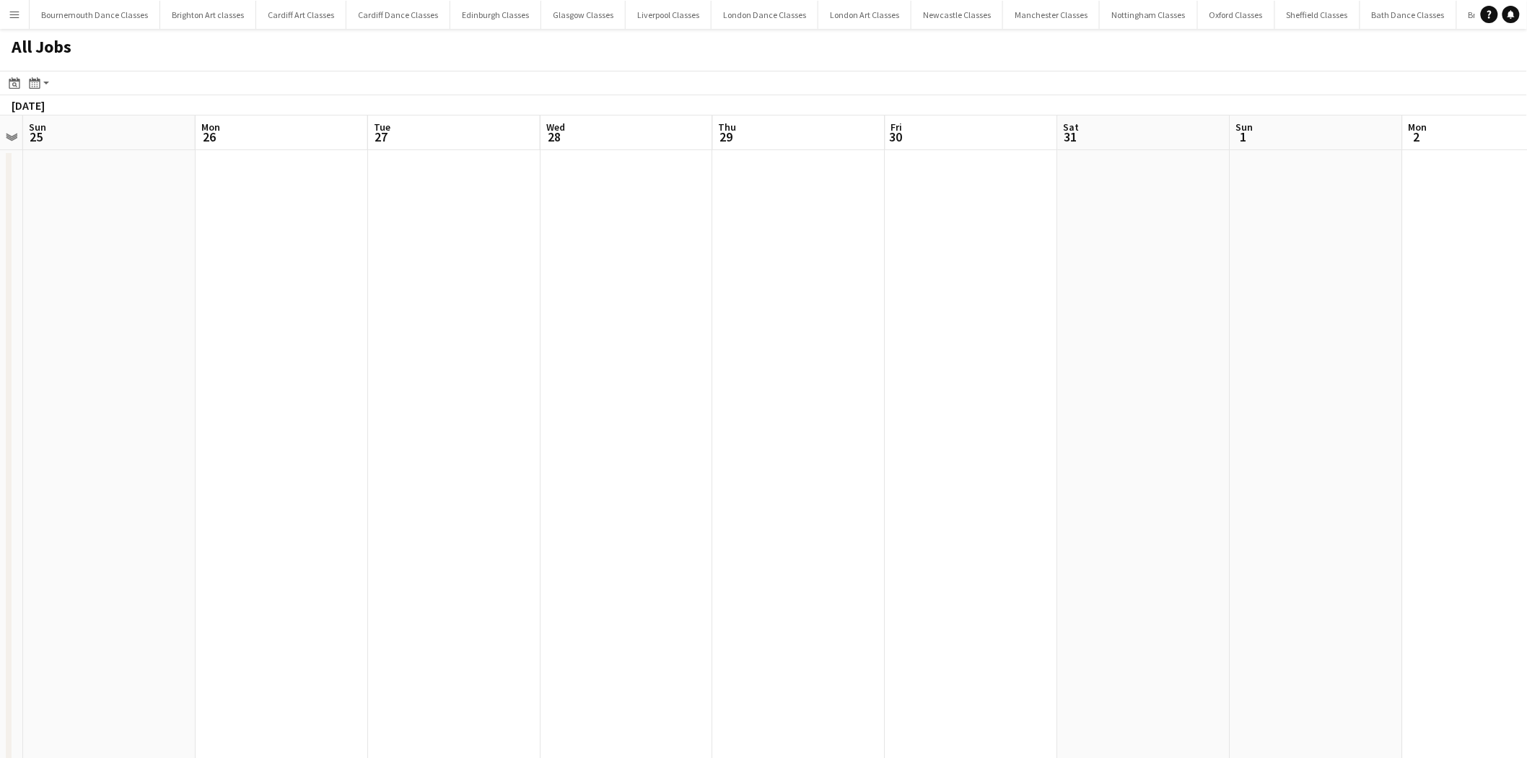
click at [392, 400] on app-calendar-viewport "Thu 22 Fri 23 Sat 24 Sun 25 Mon 26 Tue 27 Wed 28 Thu 29 Fri 30 Sat 31 Sun 1 Mon…" at bounding box center [763, 646] width 1527 height 1063
drag, startPoint x: 776, startPoint y: 390, endPoint x: 369, endPoint y: 390, distance: 406.9
click at [369, 390] on app-all-jobs "All Jobs Date picker AUG 2025 AUG 2025 Monday M Tuesday T Wednesday W Thursday …" at bounding box center [763, 603] width 1527 height 1149
drag, startPoint x: 1006, startPoint y: 387, endPoint x: 600, endPoint y: 387, distance: 406.2
click at [412, 387] on app-calendar-viewport "Sat 31 Sun 1 Mon 2 Tue 3 Wed 4 Thu 5 Fri 6 Sat 7 Sun 8 Mon 9 Tue 10 Wed 11 Thu …" at bounding box center [763, 646] width 1527 height 1063
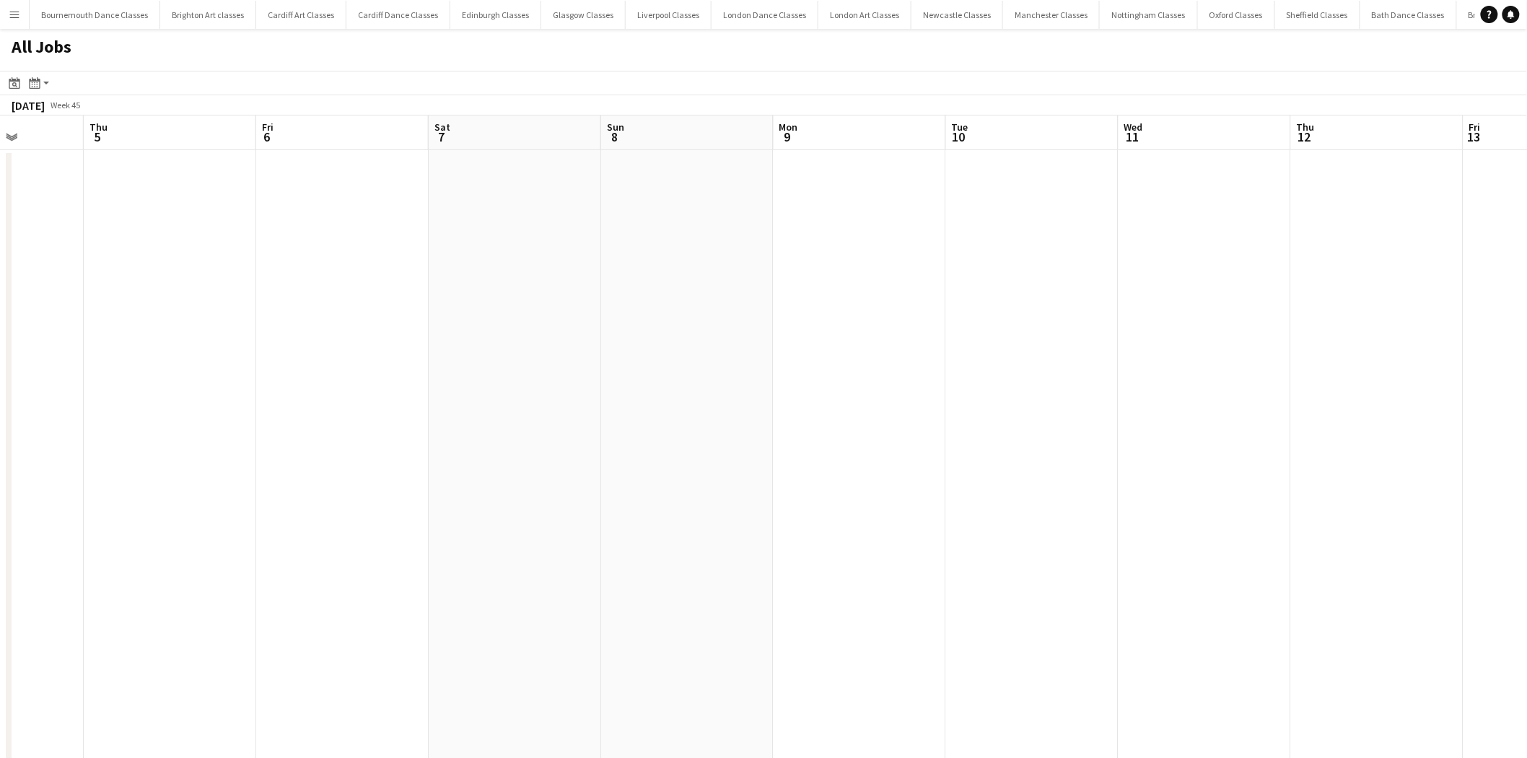
scroll to position [0, 424]
drag, startPoint x: 724, startPoint y: 399, endPoint x: 538, endPoint y: 413, distance: 187.4
click at [563, 412] on app-calendar-viewport "Mon 2 Tue 3 Wed 4 Thu 5 Fri 6 Sat 7 Sun 8 Mon 9 Tue 10 Wed 11 Thu 12 Fri 13 Sat…" at bounding box center [763, 646] width 1527 height 1063
drag, startPoint x: 1123, startPoint y: 358, endPoint x: 513, endPoint y: 398, distance: 611.0
click at [387, 410] on app-calendar-viewport "Sat 7 Sun 8 Mon 9 Tue 10 Wed 11 Thu 12 Fri 13 Sat 14 Sun 15 Mon 16 Tue 17 Wed 1…" at bounding box center [763, 646] width 1527 height 1063
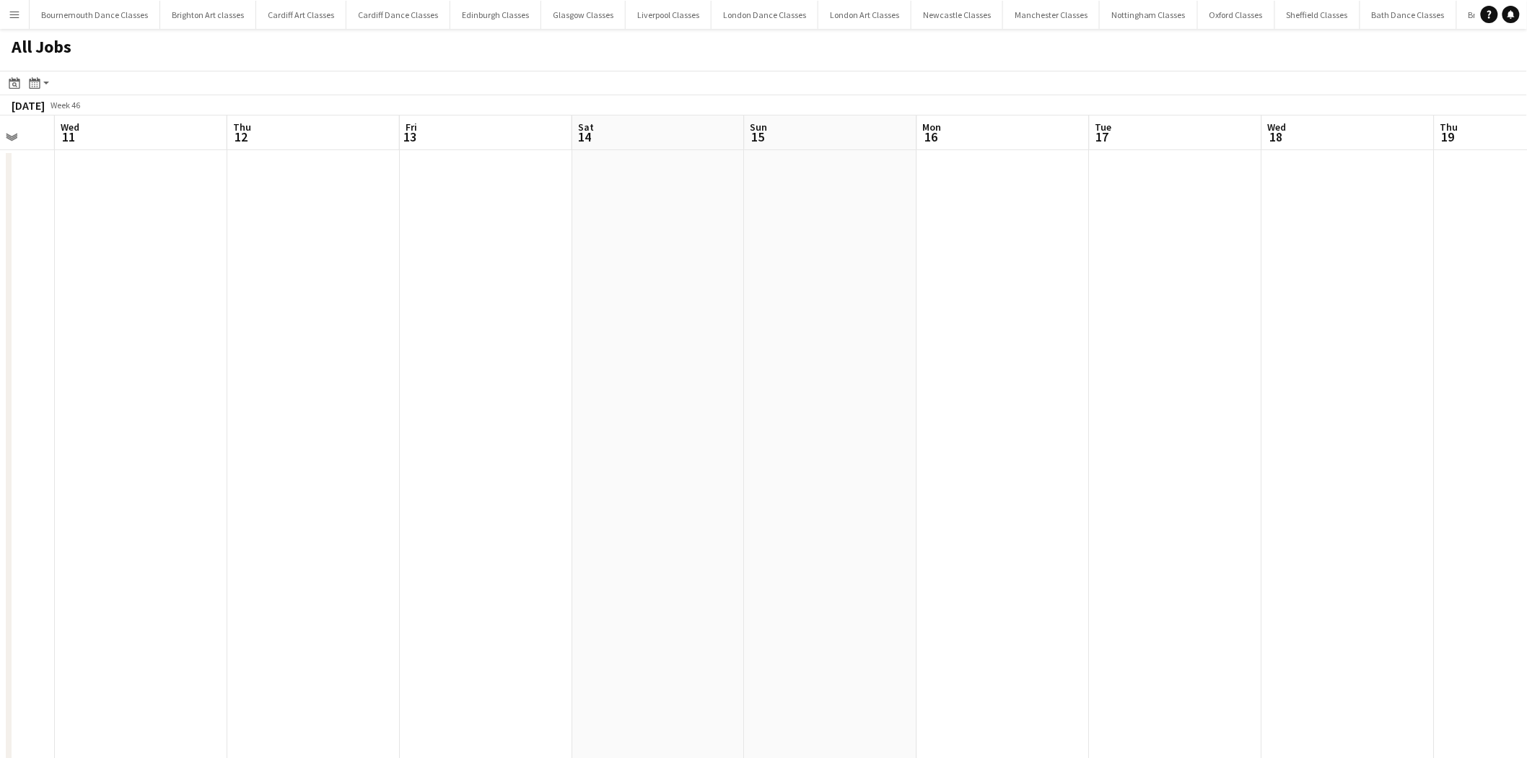
drag, startPoint x: 1166, startPoint y: 395, endPoint x: 323, endPoint y: 431, distance: 843.5
click at [323, 431] on app-calendar-viewport "Sun 8 Mon 9 Tue 10 Wed 11 Thu 12 Fri 13 Sat 14 Sun 15 Mon 16 Tue 17 Wed 18 Thu …" at bounding box center [763, 646] width 1527 height 1063
drag, startPoint x: 1133, startPoint y: 403, endPoint x: 250, endPoint y: 423, distance: 882.6
click at [254, 423] on app-calendar-viewport "Fri 13 Sat 14 Sun 15 Mon 16 Tue 17 Wed 18 Thu 19 Fri 20 Sat 21 Sun 22 Mon 23 Tu…" at bounding box center [763, 646] width 1527 height 1063
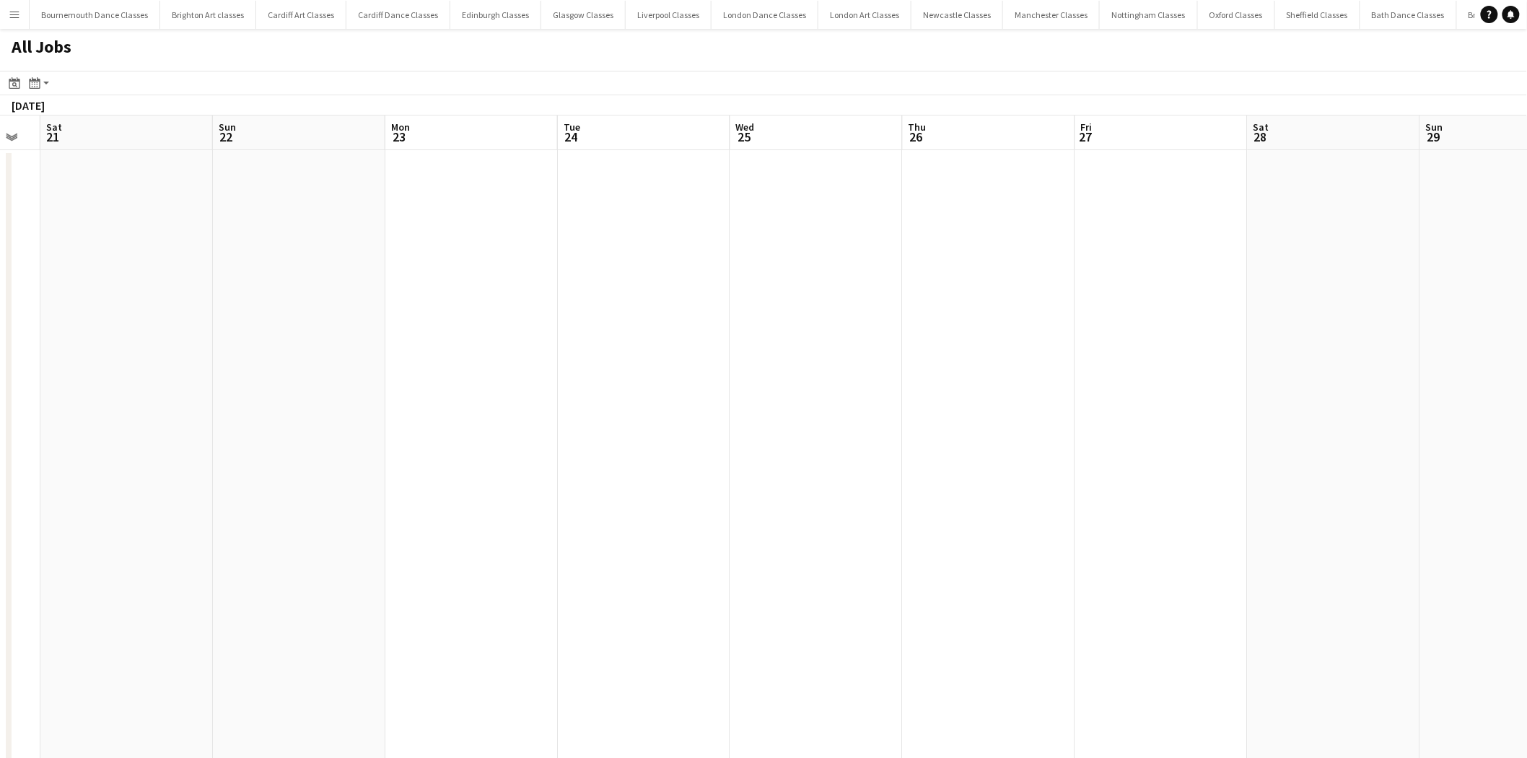
click at [41, 376] on app-all-jobs "All Jobs Date picker AUG 2025 AUG 2025 Monday M Tuesday T Wednesday W Thursday …" at bounding box center [763, 603] width 1527 height 1149
click at [416, 377] on app-all-jobs "All Jobs Date picker AUG 2025 AUG 2025 Monday M Tuesday T Wednesday W Thursday …" at bounding box center [763, 603] width 1527 height 1149
drag, startPoint x: 1119, startPoint y: 374, endPoint x: 455, endPoint y: 366, distance: 663.8
click at [314, 375] on app-calendar-viewport "Tue 1 Wed 2 Thu 3 Fri 4 Sat 5 Sun 6 Mon 7 Tue 8 Wed 9 Thu 10 Fri 11 Sat 12 Sun …" at bounding box center [763, 646] width 1527 height 1063
click at [195, 359] on app-all-jobs "All Jobs Date picker AUG 2025 AUG 2025 Monday M Tuesday T Wednesday W Thursday …" at bounding box center [763, 603] width 1527 height 1149
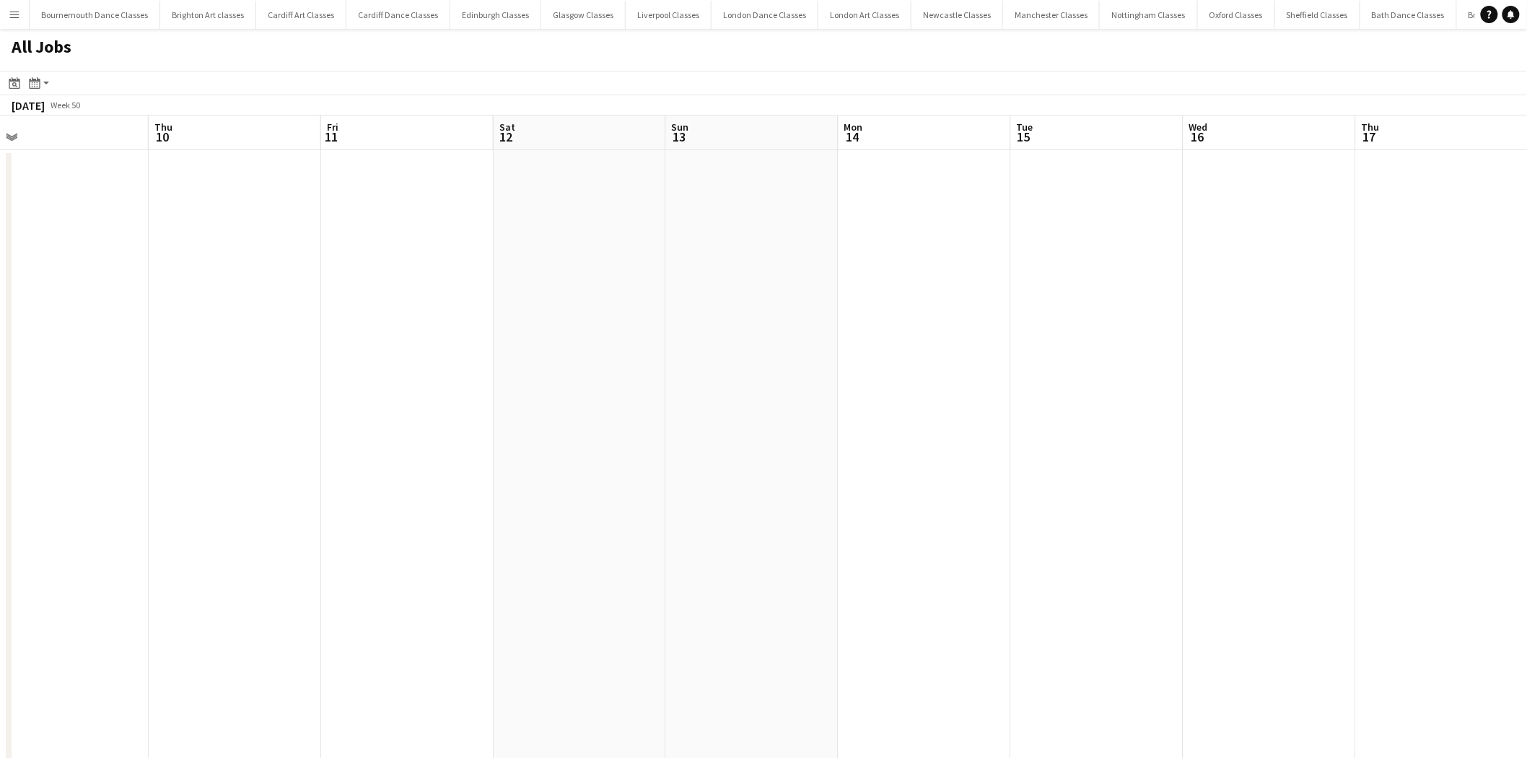
drag, startPoint x: 973, startPoint y: 342, endPoint x: 270, endPoint y: 339, distance: 702.8
click at [307, 342] on app-calendar-viewport "Sun 6 Mon 7 Tue 8 Wed 9 Thu 10 Fri 11 Sat 12 Sun 13 Mon 14 Tue 15 Wed 16 Thu 17…" at bounding box center [763, 646] width 1527 height 1063
drag, startPoint x: 926, startPoint y: 323, endPoint x: 480, endPoint y: 340, distance: 446.2
click at [493, 336] on app-calendar-viewport "Wed 9 Thu 10 Fri 11 Sat 12 Sun 13 Mon 14 Tue 15 Wed 16 Thu 17 Fri 18 Sat 19 Sun…" at bounding box center [763, 646] width 1527 height 1063
drag, startPoint x: 968, startPoint y: 354, endPoint x: 362, endPoint y: 364, distance: 605.4
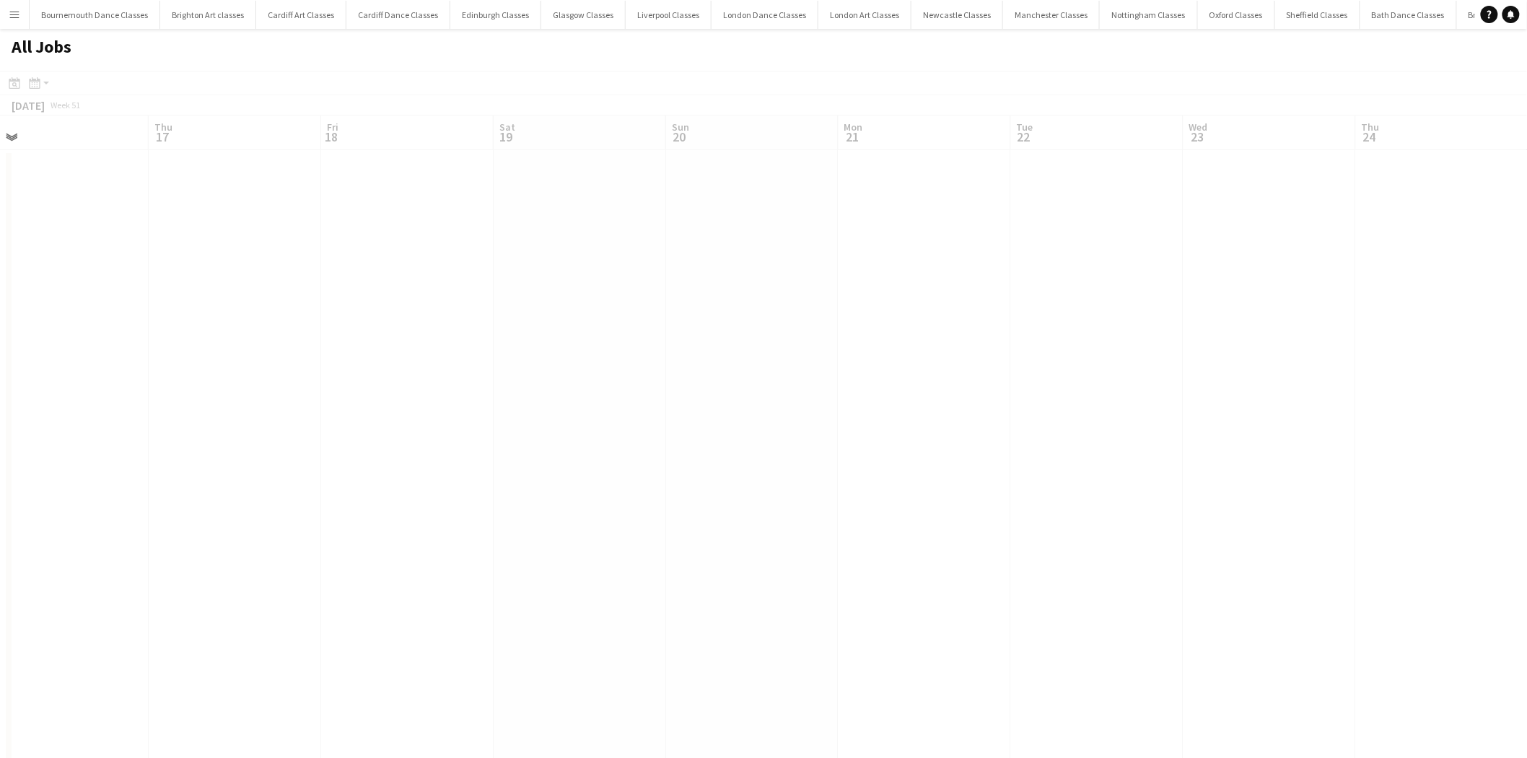
click at [363, 364] on app-calendar-viewport "Mon 14 Tue 15 Wed 16 Thu 17 Fri 18 Sat 19 Sun 20 Mon 21 Tue 22 Wed 23 Thu 24 Fr…" at bounding box center [763, 646] width 1527 height 1063
click at [674, 395] on app-all-jobs "All Jobs Date picker AUG 2025 AUG 2025 Monday M Tuesday T Wednesday W Thursday …" at bounding box center [763, 603] width 1527 height 1149
drag, startPoint x: 1361, startPoint y: 399, endPoint x: 881, endPoint y: 399, distance: 480.5
click at [760, 393] on app-calendar-viewport "Fri 18 Sat 19 Sun 20 Mon 21 Tue 22 Wed 23 Thu 24 Fri 25 Sat 26 Sun 27 Mon 28 Tu…" at bounding box center [763, 646] width 1527 height 1063
drag
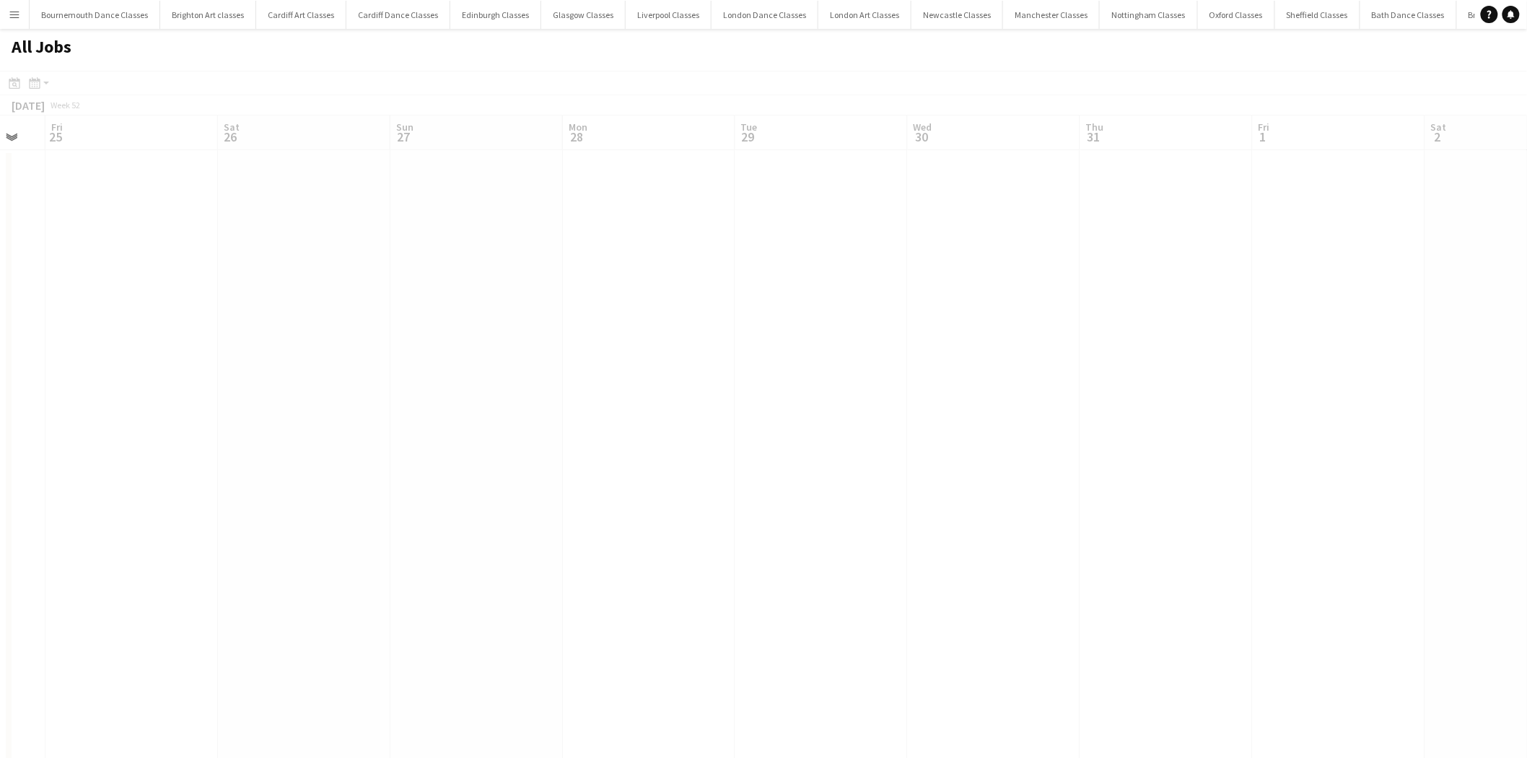
click at [590, 406] on app-calendar-viewport "Tue 22 Wed 23 Thu 24 Fri 25 Sat 26 Sun 27 Mon 28 Tue 29 Wed 30 Thu 31 Fri 1 Sat…" at bounding box center [763, 646] width 1527 height 1063
click at [480, 435] on app-calendar-viewport "Sun 27 Mon 28 Tue 29 Wed 30 Thu 31 Fri 1 Sat 2 Sun 3 Mon 4 Tue 5 Wed 6 Thu 7 Fr…" at bounding box center [763, 646] width 1527 height 1063
click at [347, 442] on app-all-jobs "All Jobs Date picker AUG 2025 AUG 2025 Monday M Tuesday T Wednesday W Thursday …" at bounding box center [763, 603] width 1527 height 1149
click at [517, 398] on app-calendar-viewport "Sun 3 Mon 4 Tue 5 Wed 6 Thu 7 Fri 8 Sat 9 Sun 10 Mon 11 Tue 12 Wed 13 Thu 14 Fr…" at bounding box center [763, 646] width 1527 height 1063
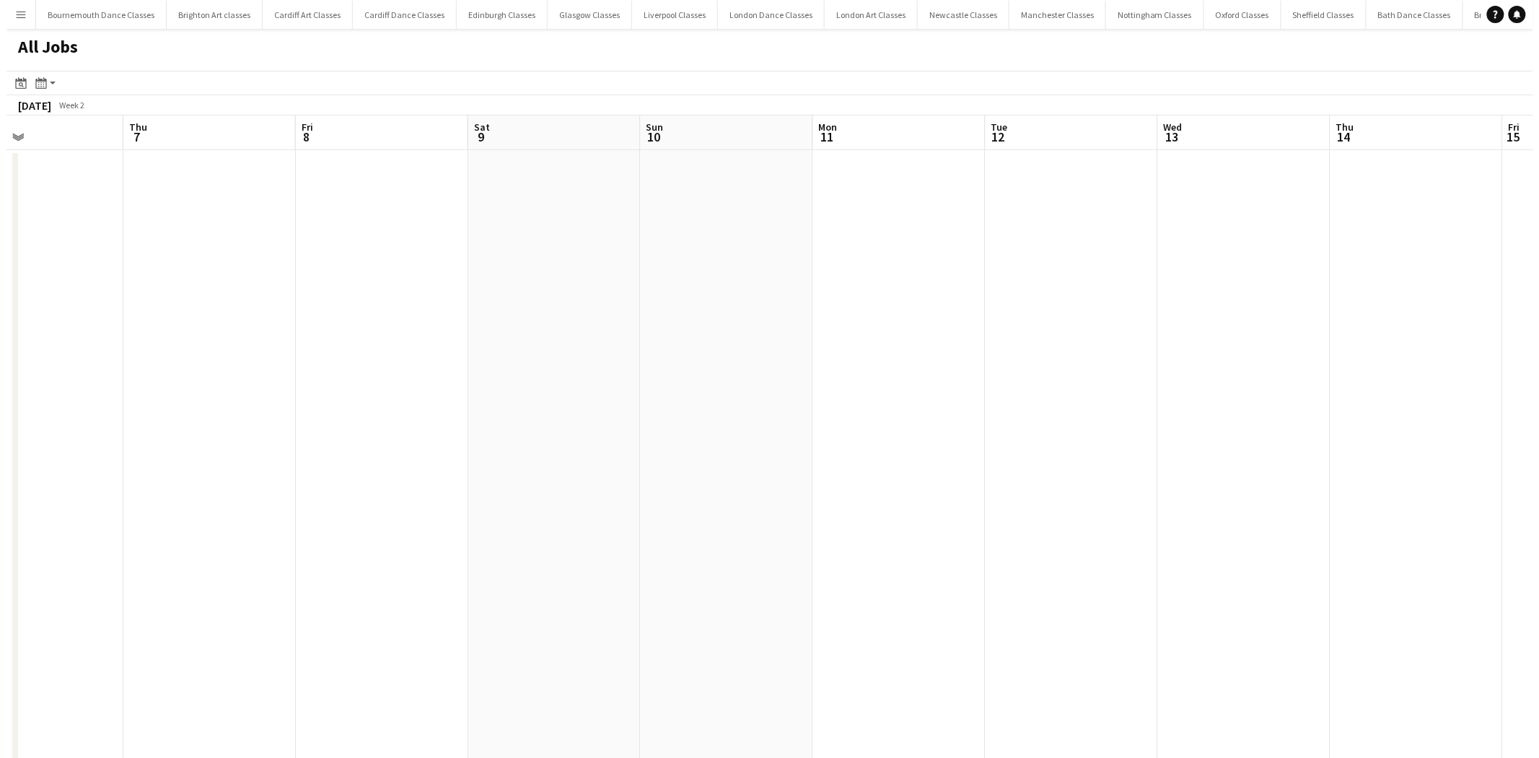
scroll to position [0, 447]
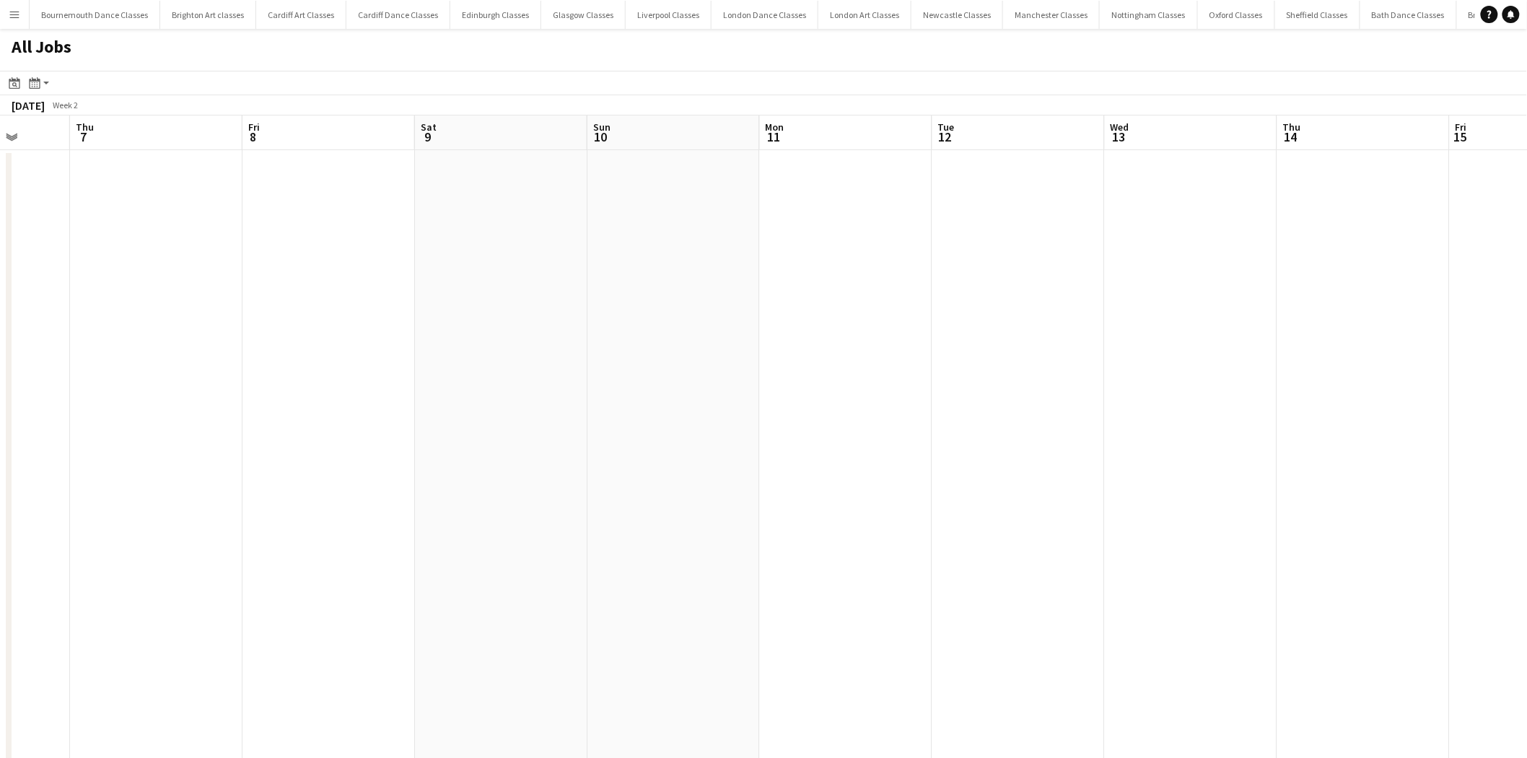
click at [10, 19] on app-icon "Menu" at bounding box center [15, 15] width 12 height 12
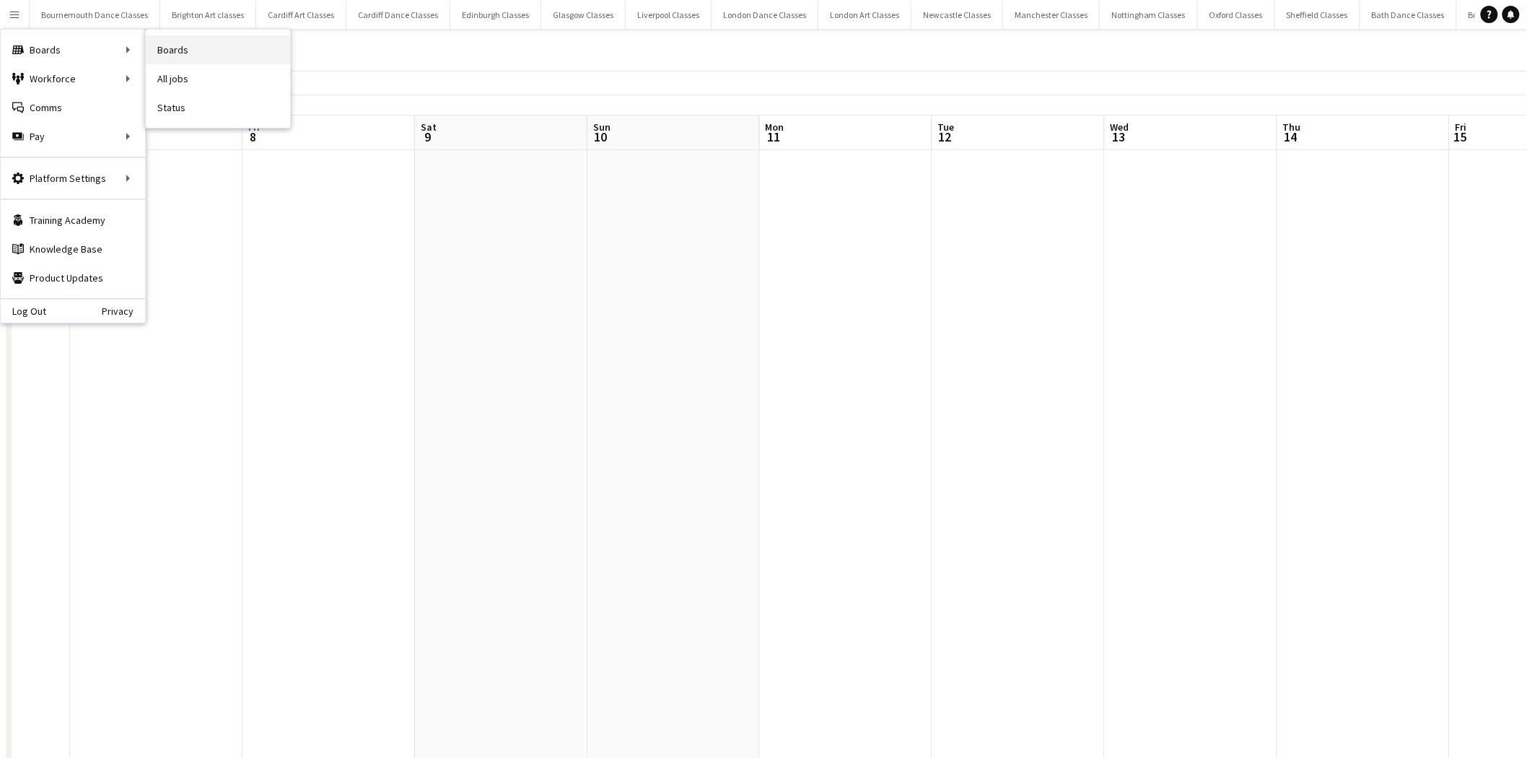
click at [246, 45] on link "Boards" at bounding box center [218, 49] width 144 height 29
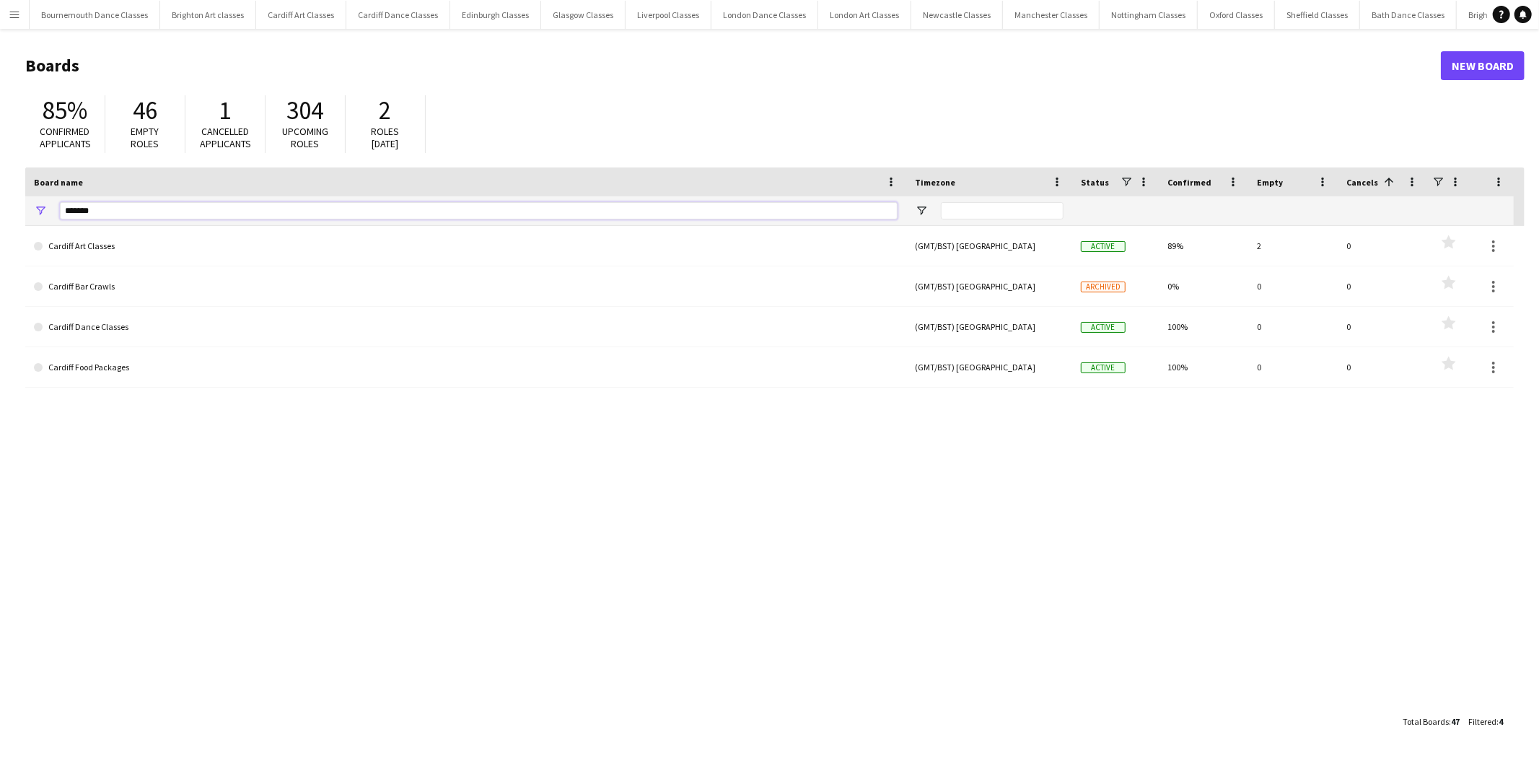
click at [123, 206] on input "*******" at bounding box center [479, 210] width 838 height 17
type input "*"
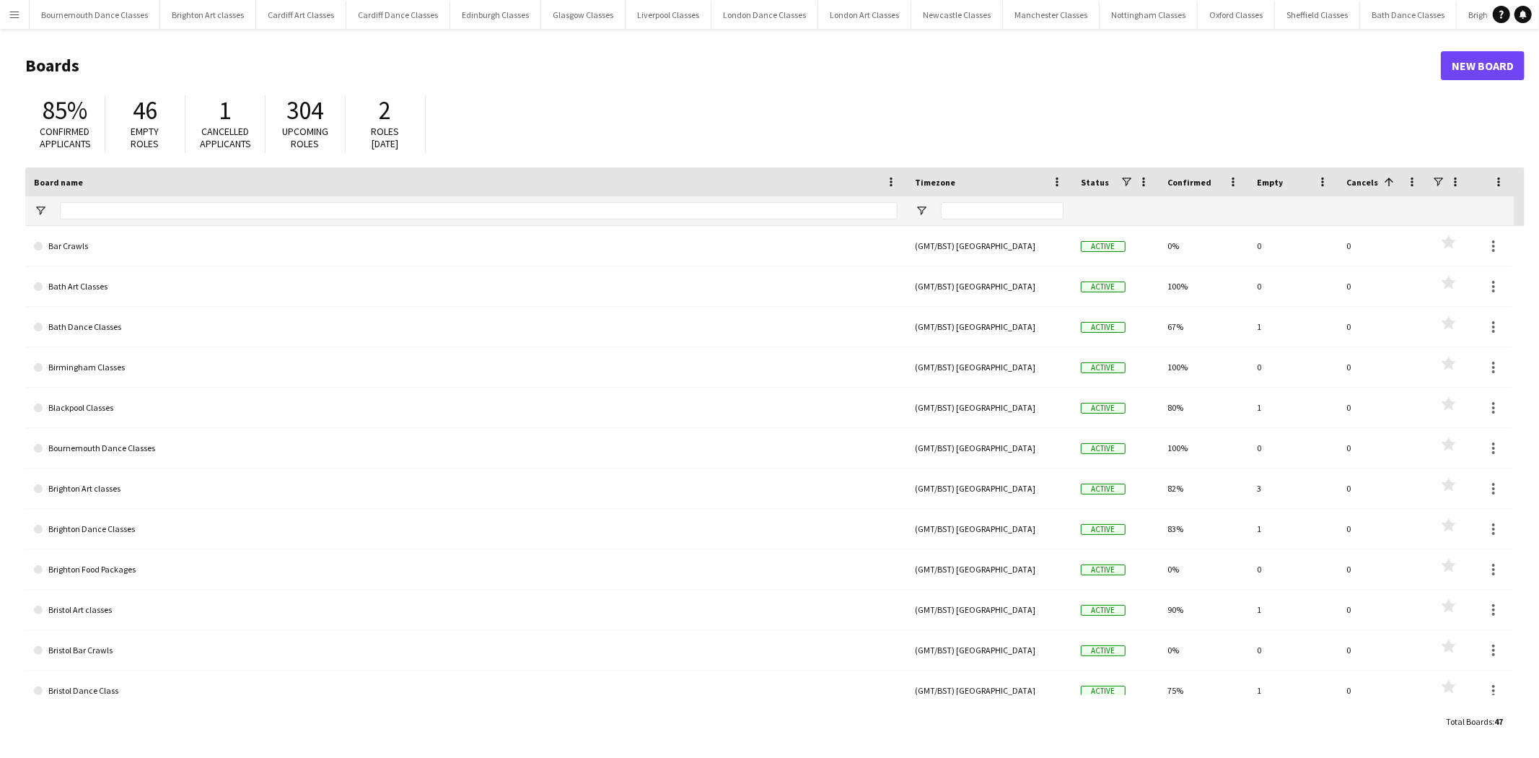
click at [11, 15] on app-icon "Menu" at bounding box center [15, 15] width 12 height 12
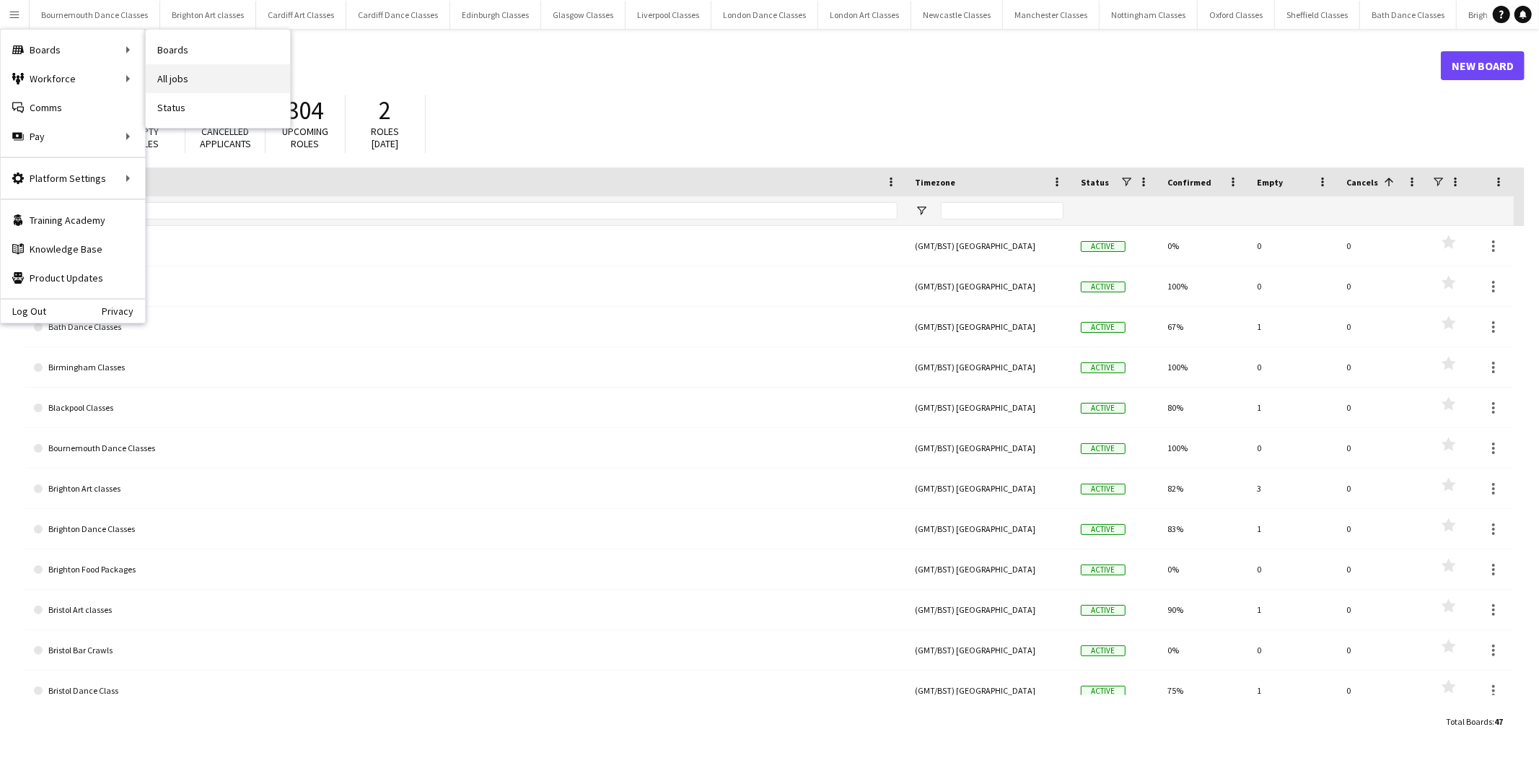
click at [169, 84] on link "All jobs" at bounding box center [218, 78] width 144 height 29
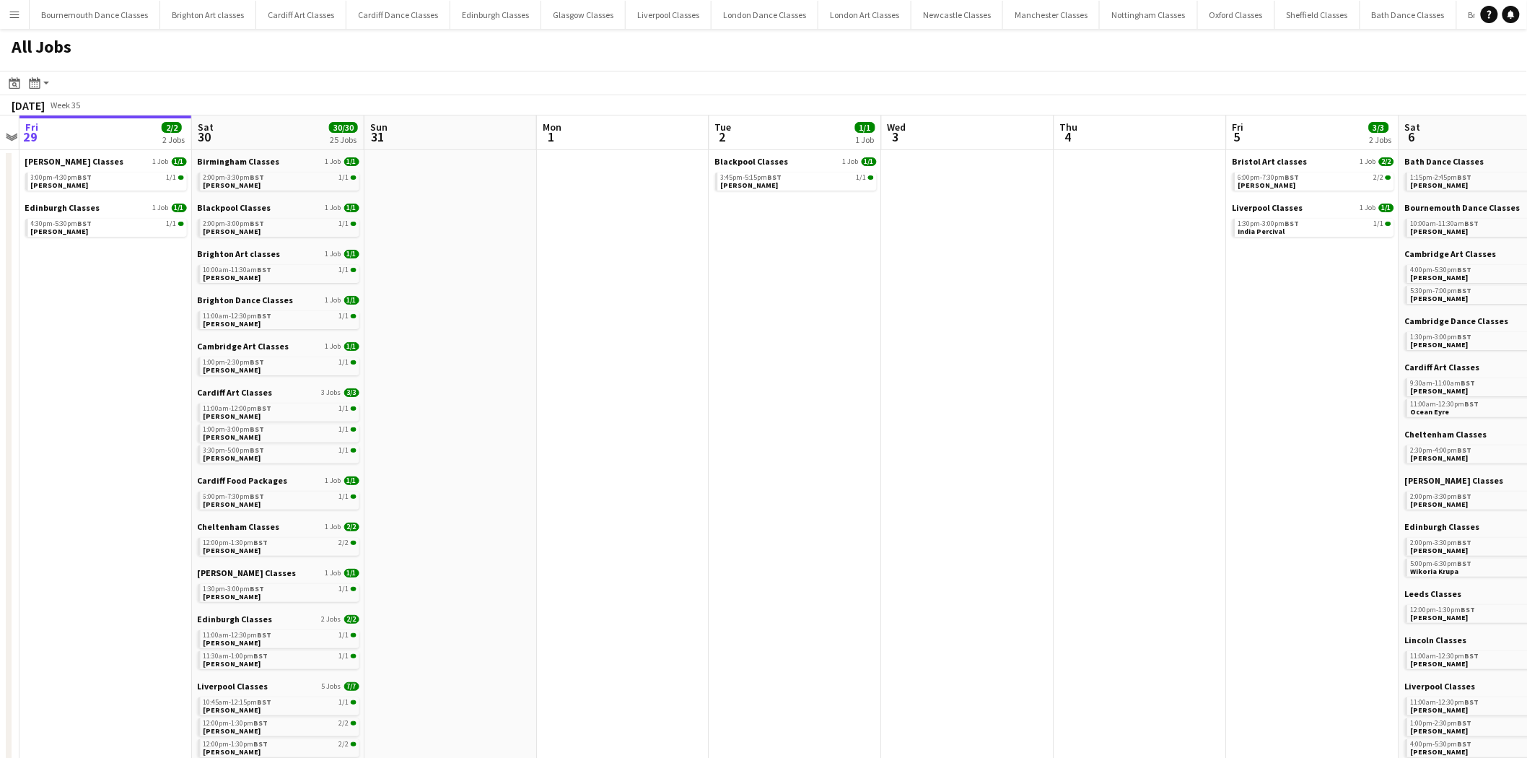
drag, startPoint x: 916, startPoint y: 398, endPoint x: 268, endPoint y: 390, distance: 648.7
click at [270, 390] on app-calendar-viewport "Tue 26 Wed 27 Thu 28 Fri 29 2/2 2 Jobs Sat 30 30/30 25 Jobs Sun 31 Mon 1 Tue 2 …" at bounding box center [763, 646] width 1527 height 1063
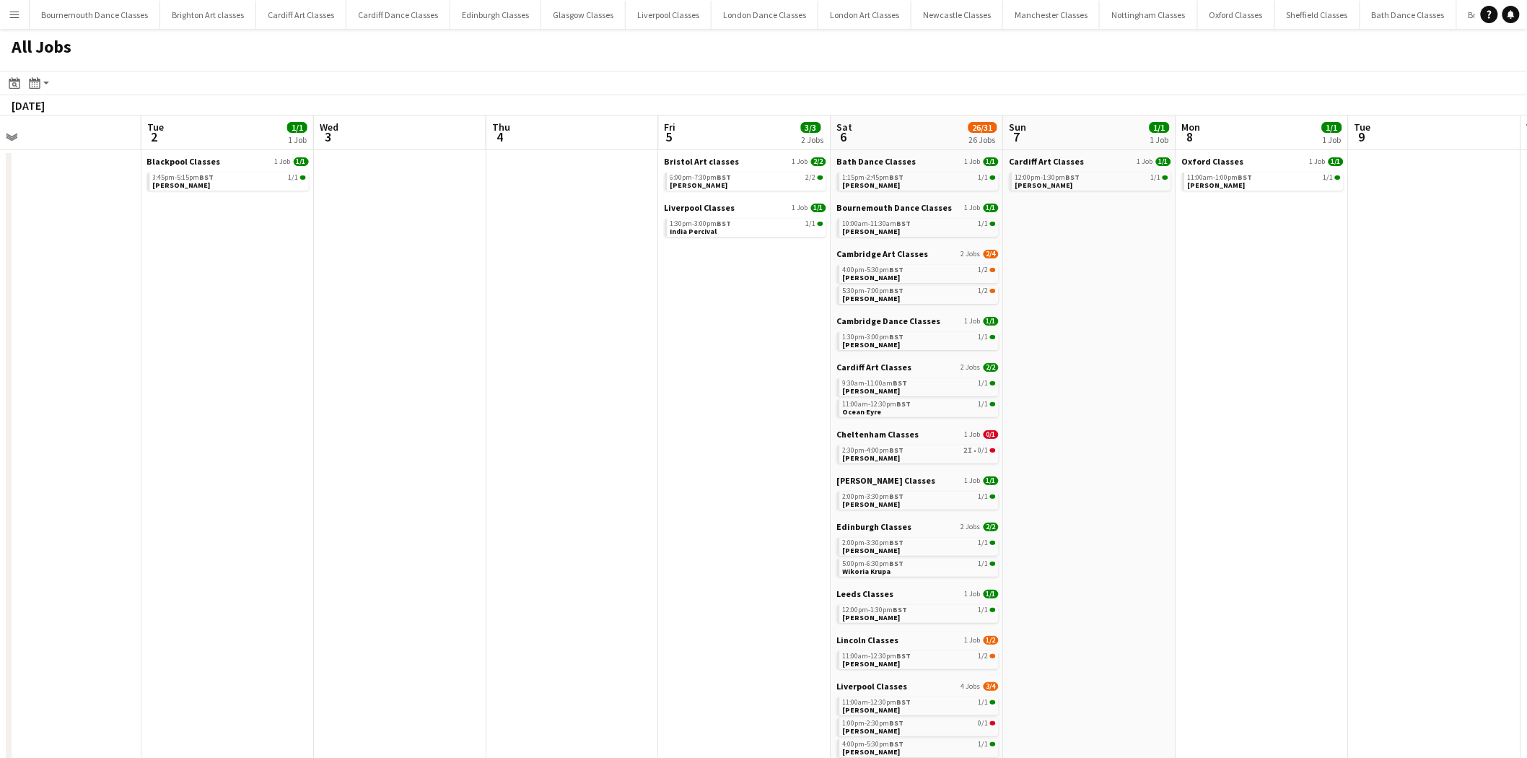
drag, startPoint x: 760, startPoint y: 413, endPoint x: 670, endPoint y: 413, distance: 90.9
click at [674, 413] on app-calendar-viewport "Fri 29 2/2 2 Jobs Sat 30 30/30 25 Jobs Sun 31 Mon 1 Tue 2 1/1 1 Job Wed 3 Thu 4…" at bounding box center [763, 646] width 1527 height 1063
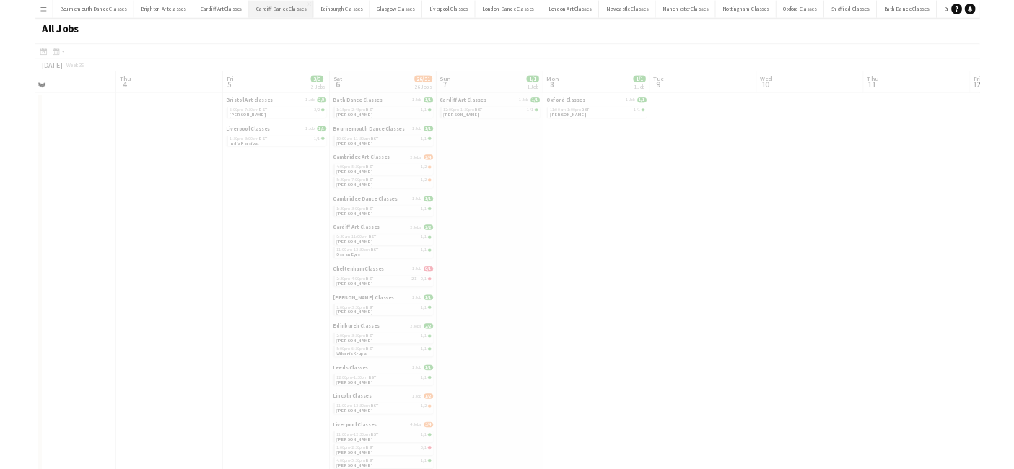
scroll to position [0, 558]
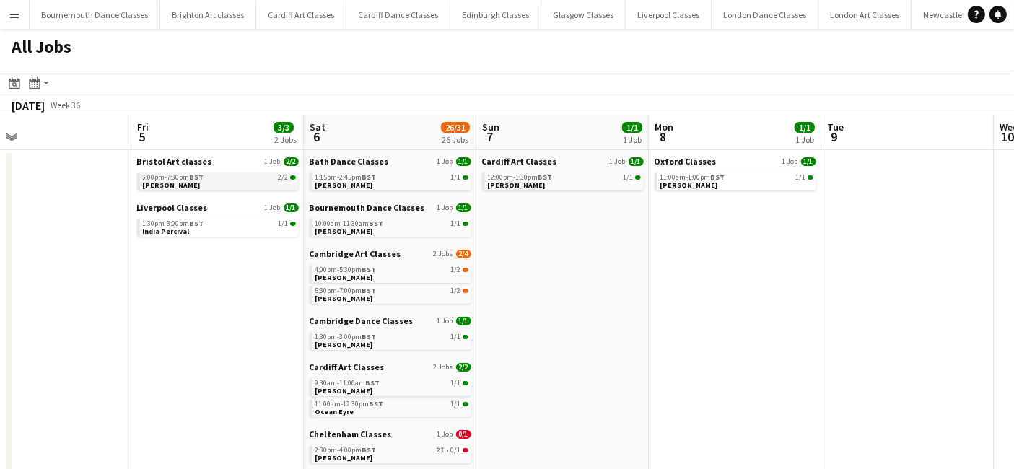
click at [227, 180] on div "6:00pm-7:30pm BST 2/2" at bounding box center [219, 177] width 153 height 7
click at [214, 224] on div "1:30pm-3:00pm BST 1/1" at bounding box center [219, 223] width 153 height 7
click at [398, 179] on div "1:15pm-2:45pm BST 1/1" at bounding box center [391, 177] width 153 height 7
click at [377, 234] on link "10:00am-11:30am BST 1/1 Tracy Goodman" at bounding box center [391, 227] width 153 height 17
click at [445, 267] on div "4:00pm-5:30pm BST 1/2" at bounding box center [391, 269] width 153 height 7
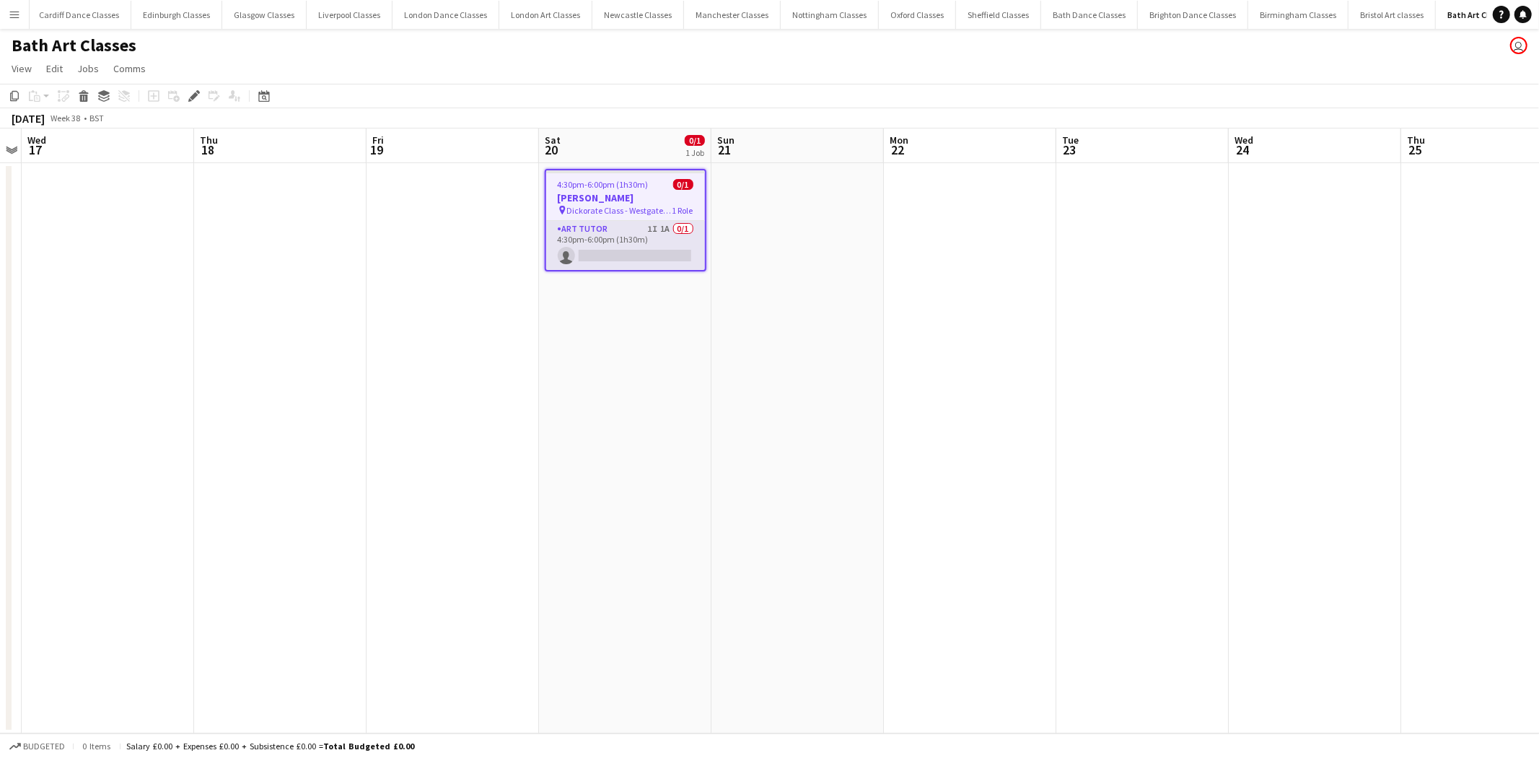
click at [621, 233] on app-card-role "Art Tutor 1I 1A 0/1 4:30pm-6:00pm (1h30m) single-neutral-actions" at bounding box center [625, 245] width 159 height 49
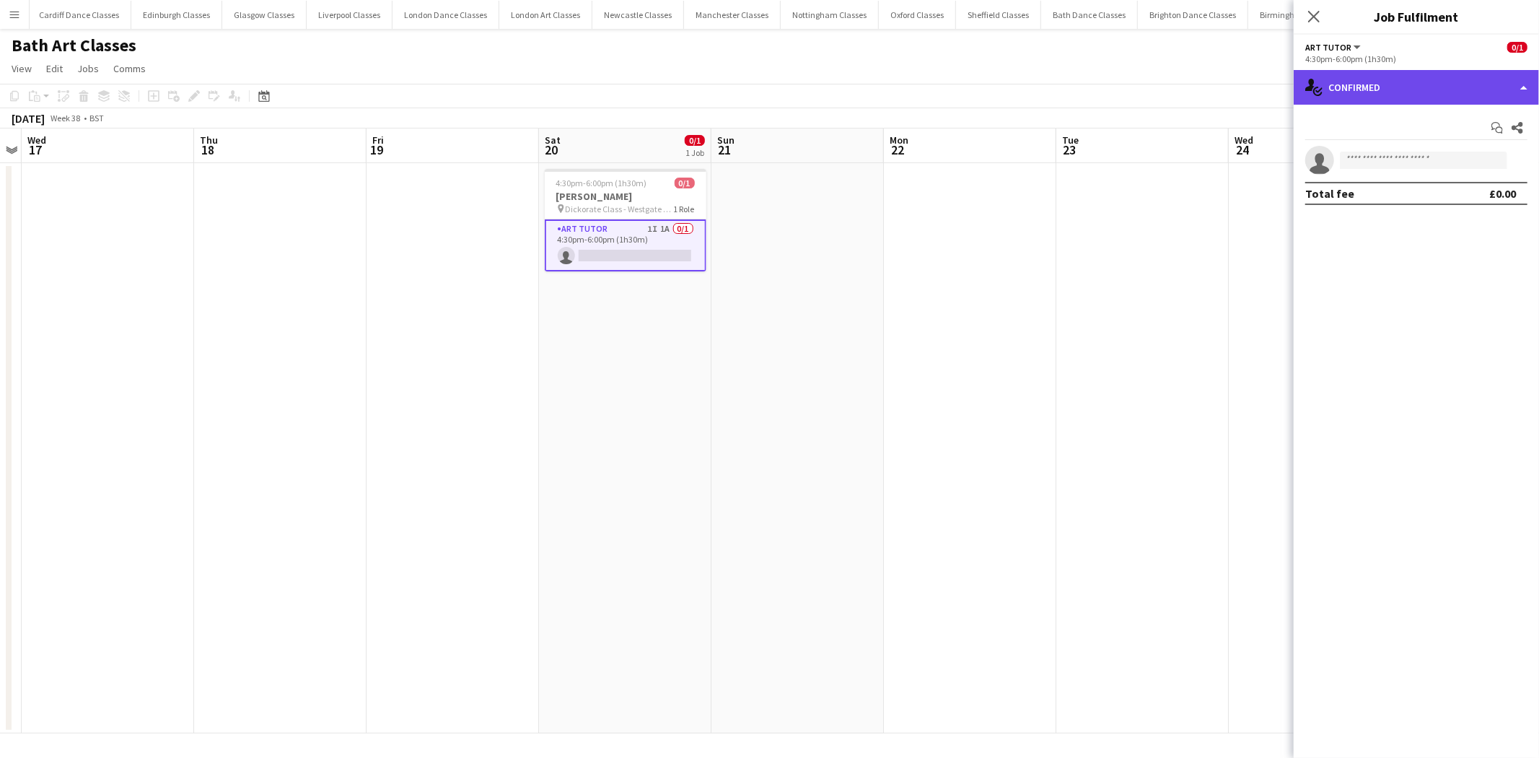
click at [1389, 89] on div "single-neutral-actions-check-2 Confirmed" at bounding box center [1416, 87] width 245 height 35
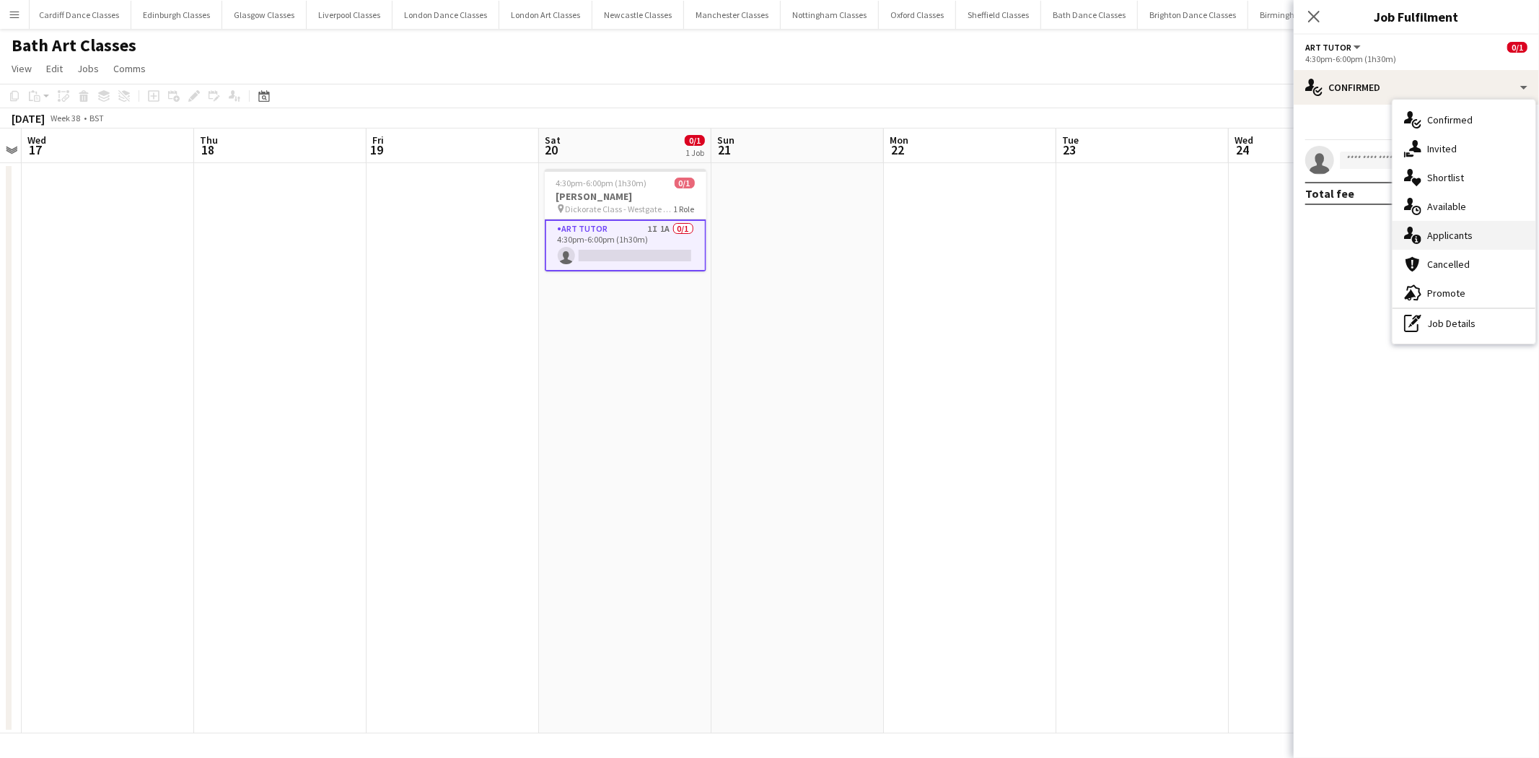
click at [1456, 248] on div "single-neutral-actions-information Applicants" at bounding box center [1464, 235] width 143 height 29
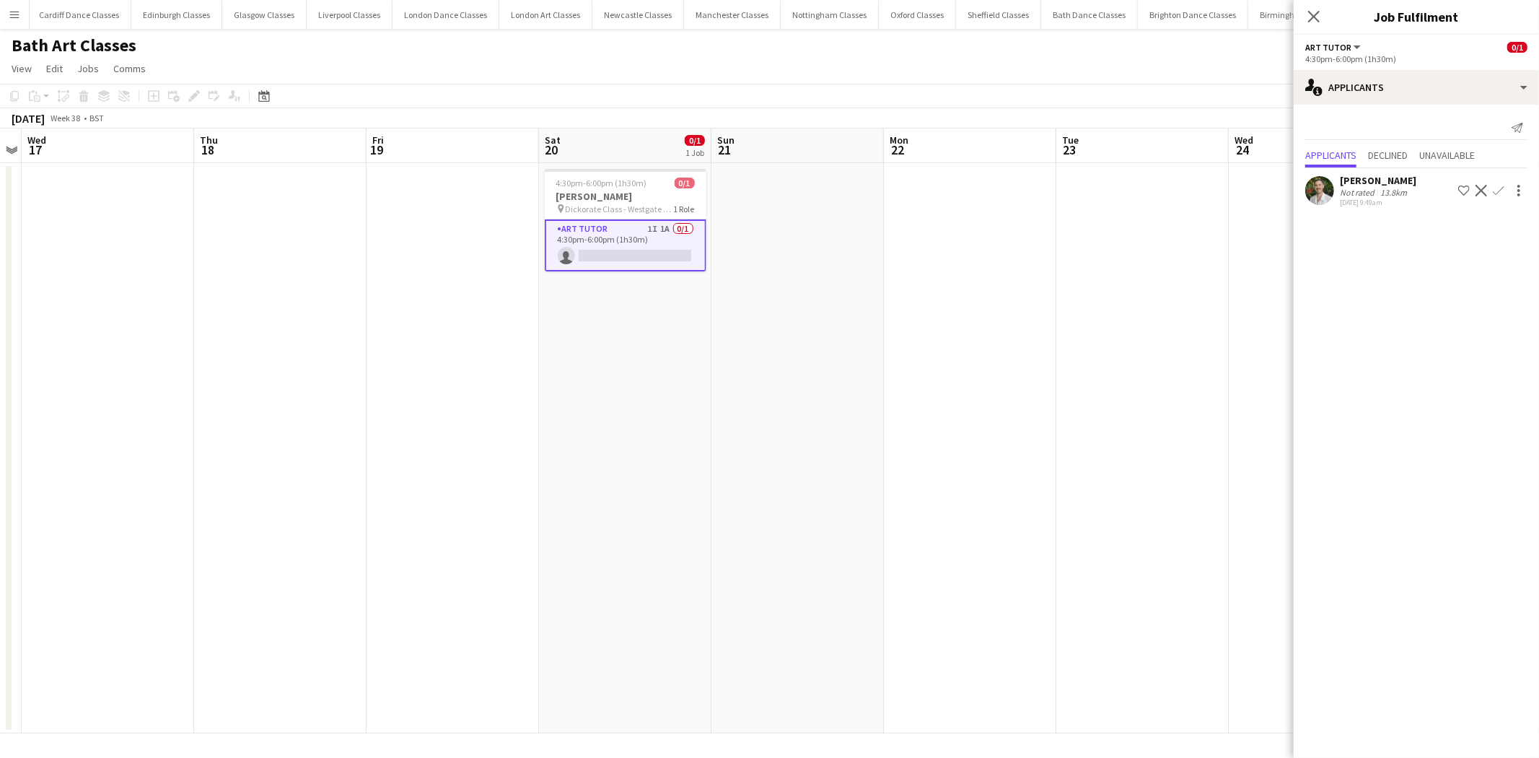
click at [1496, 191] on app-icon "Confirm" at bounding box center [1499, 191] width 12 height 12
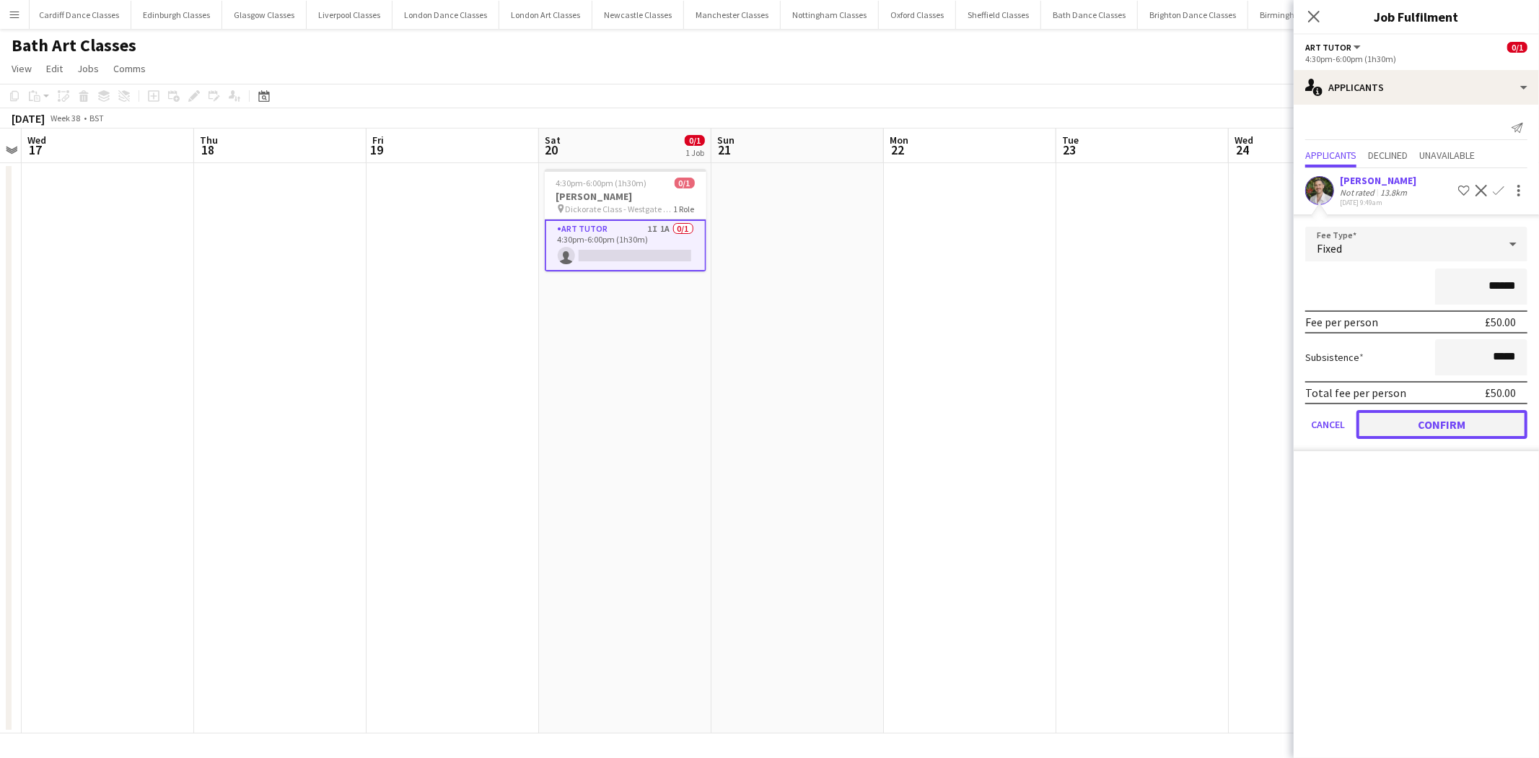
click at [1382, 419] on button "Confirm" at bounding box center [1441, 424] width 171 height 29
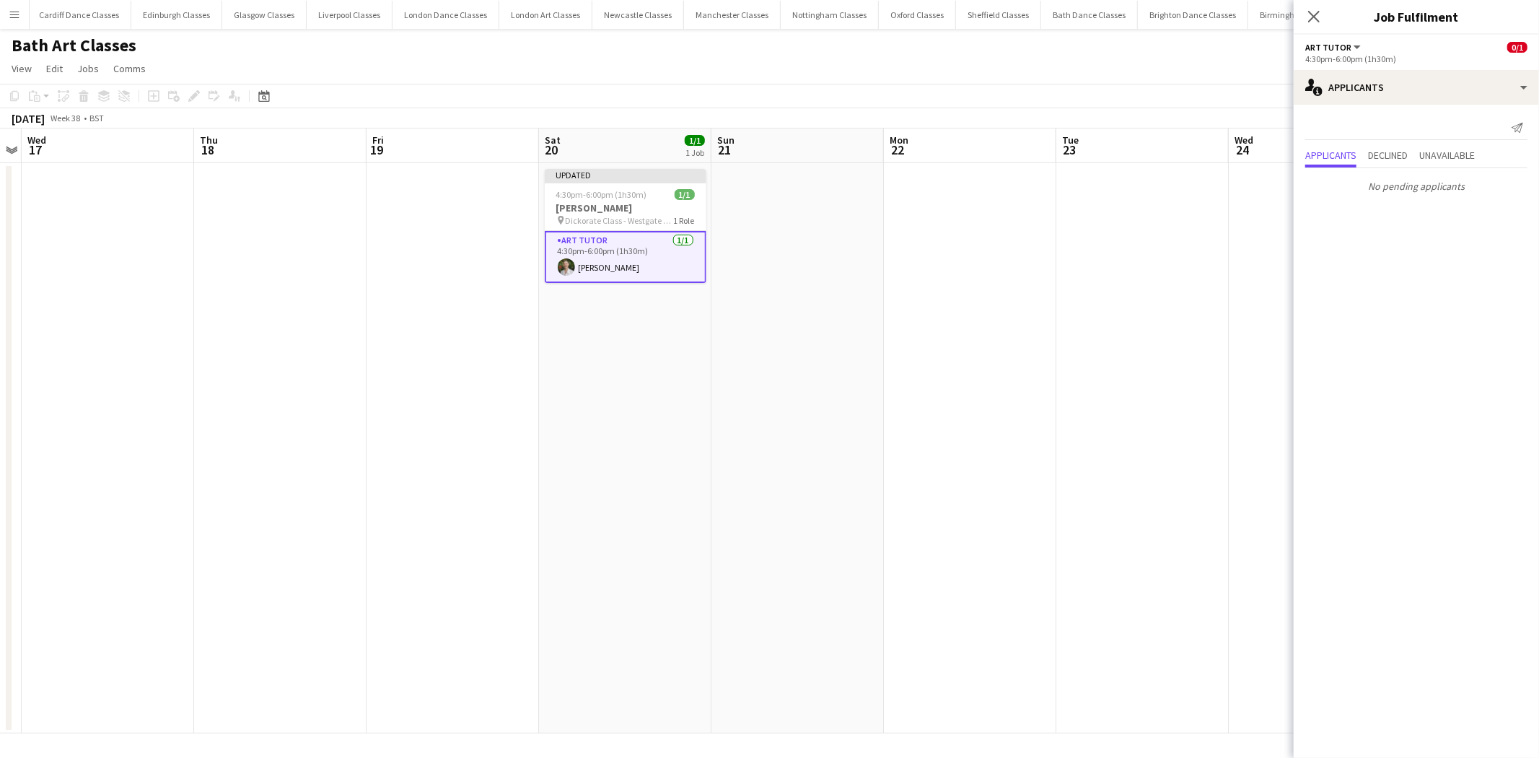
click at [828, 393] on app-date-cell at bounding box center [797, 448] width 172 height 570
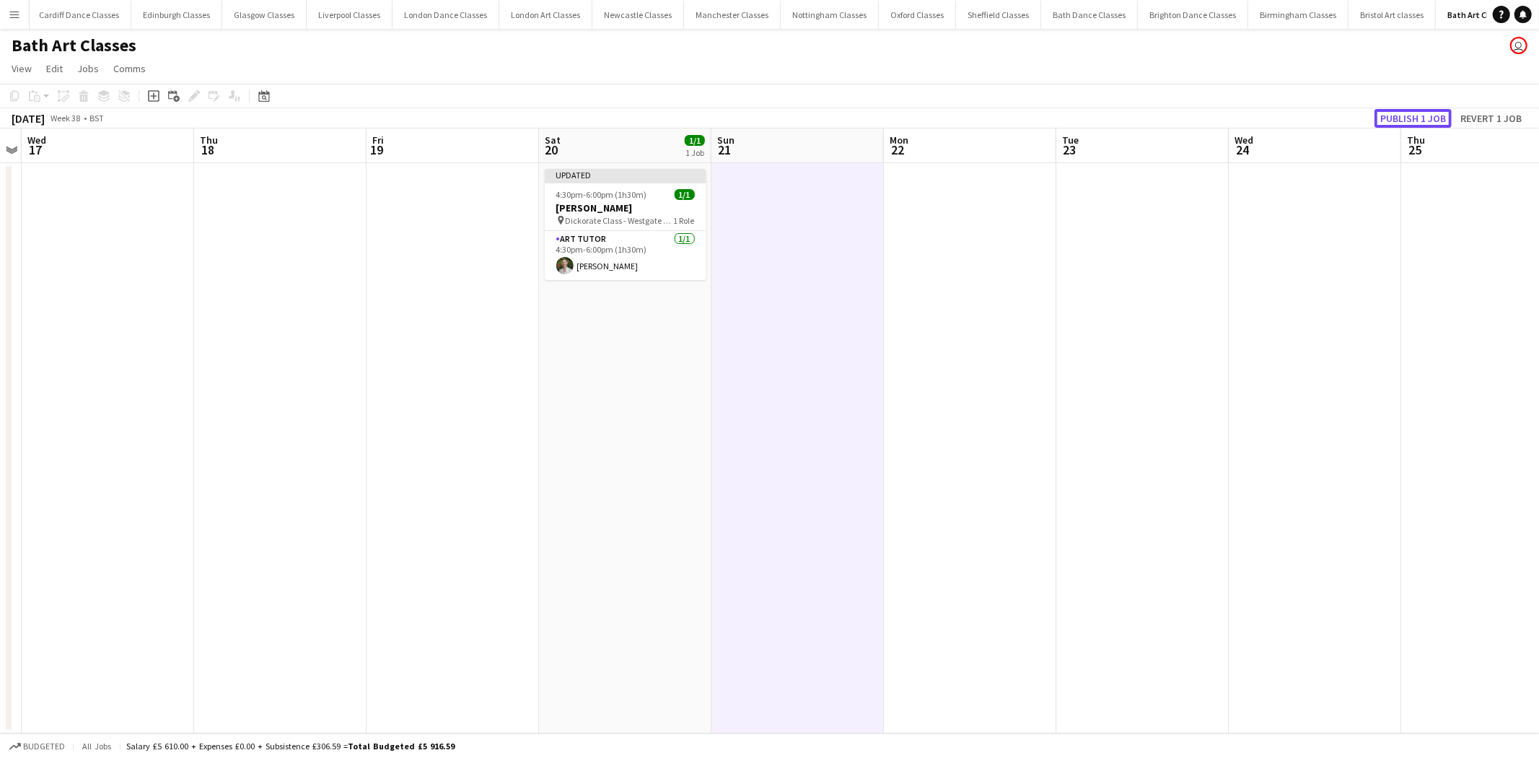
drag, startPoint x: 1427, startPoint y: 114, endPoint x: 1098, endPoint y: 113, distance: 329.0
click at [1416, 113] on button "Publish 1 job" at bounding box center [1412, 118] width 77 height 19
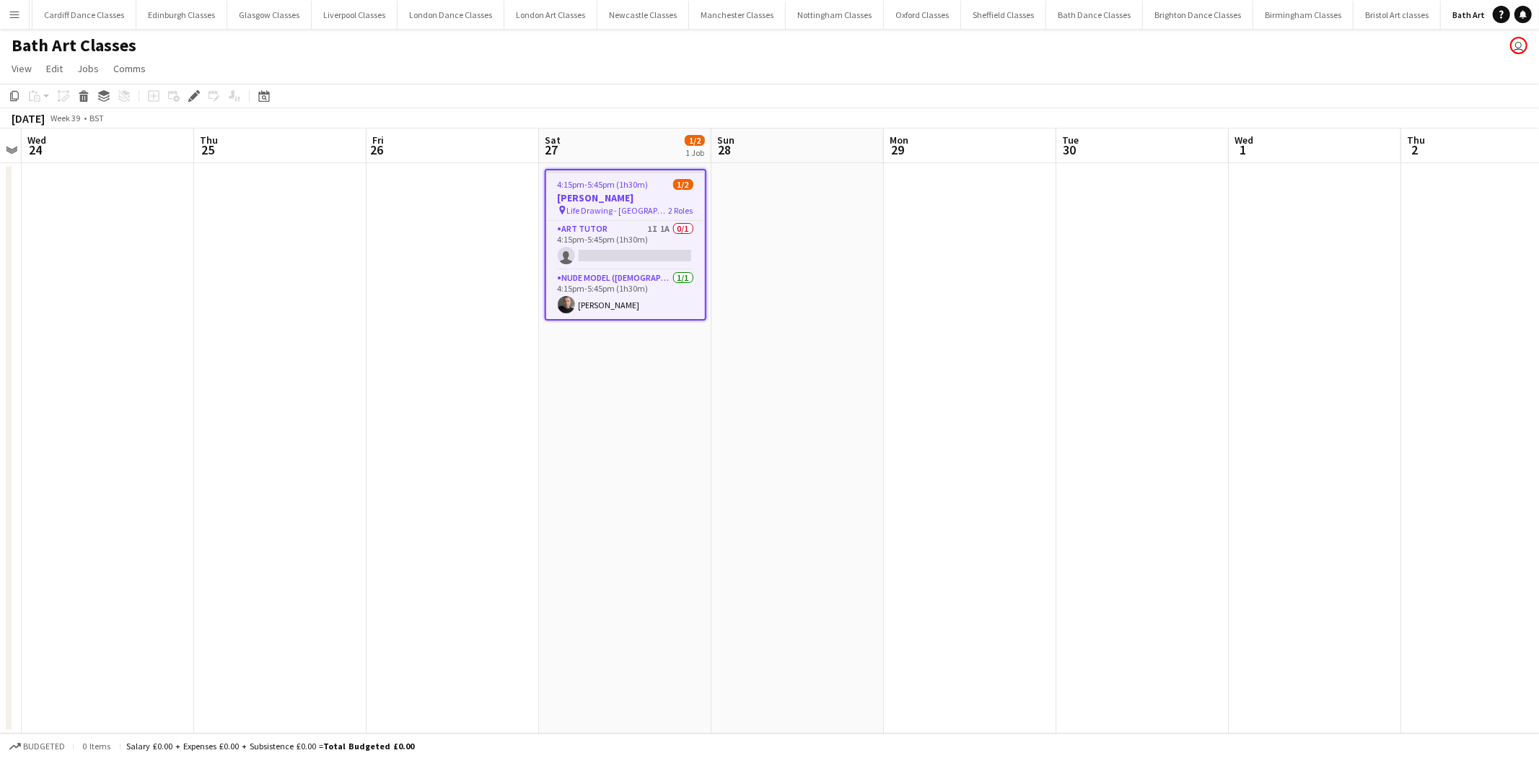
scroll to position [0, 319]
click at [644, 243] on app-card-role "Art Tutor 1I 1A 0/1 4:15pm-5:45pm (1h30m) single-neutral-actions" at bounding box center [625, 245] width 159 height 49
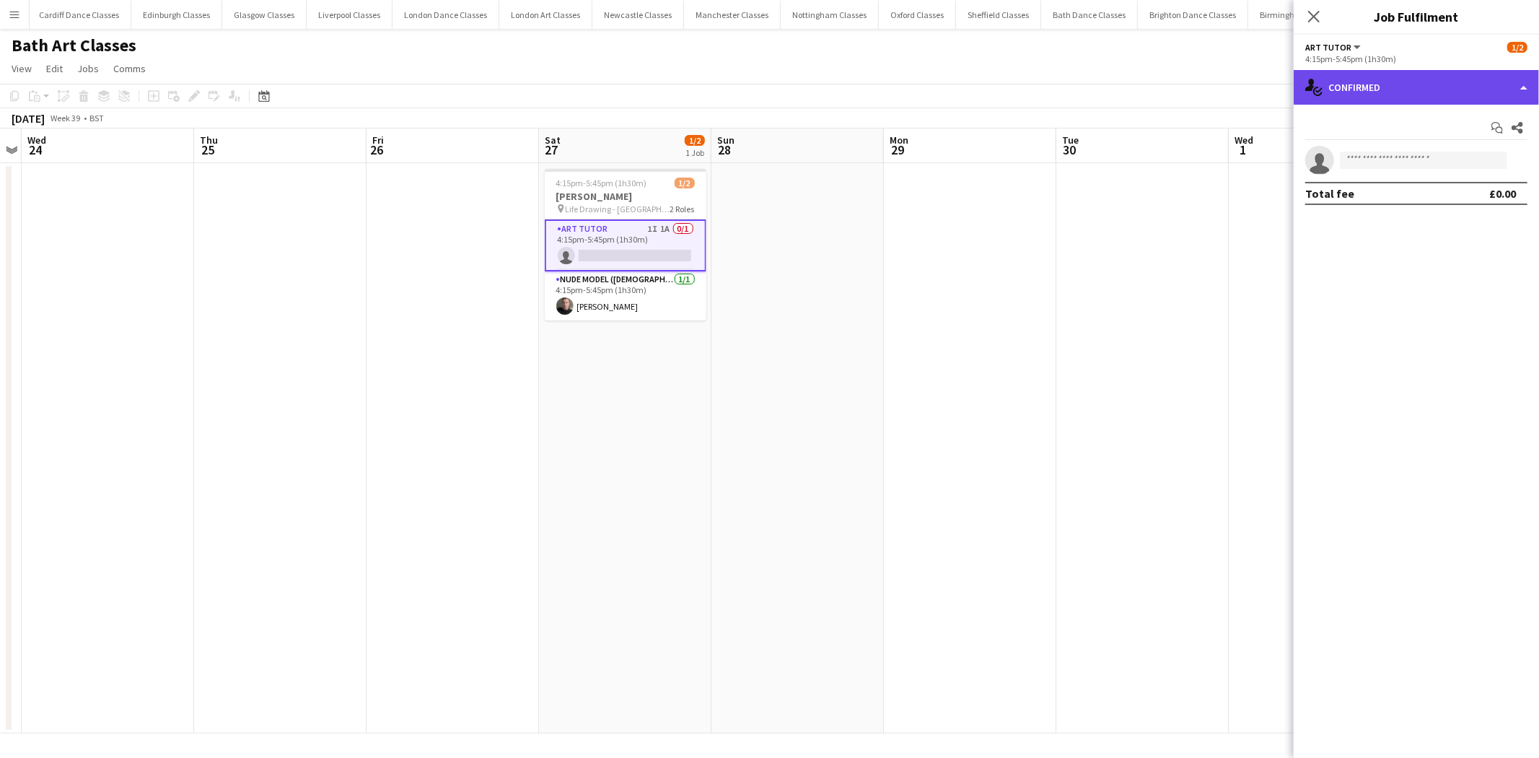
click at [1445, 75] on div "single-neutral-actions-check-2 Confirmed" at bounding box center [1416, 87] width 245 height 35
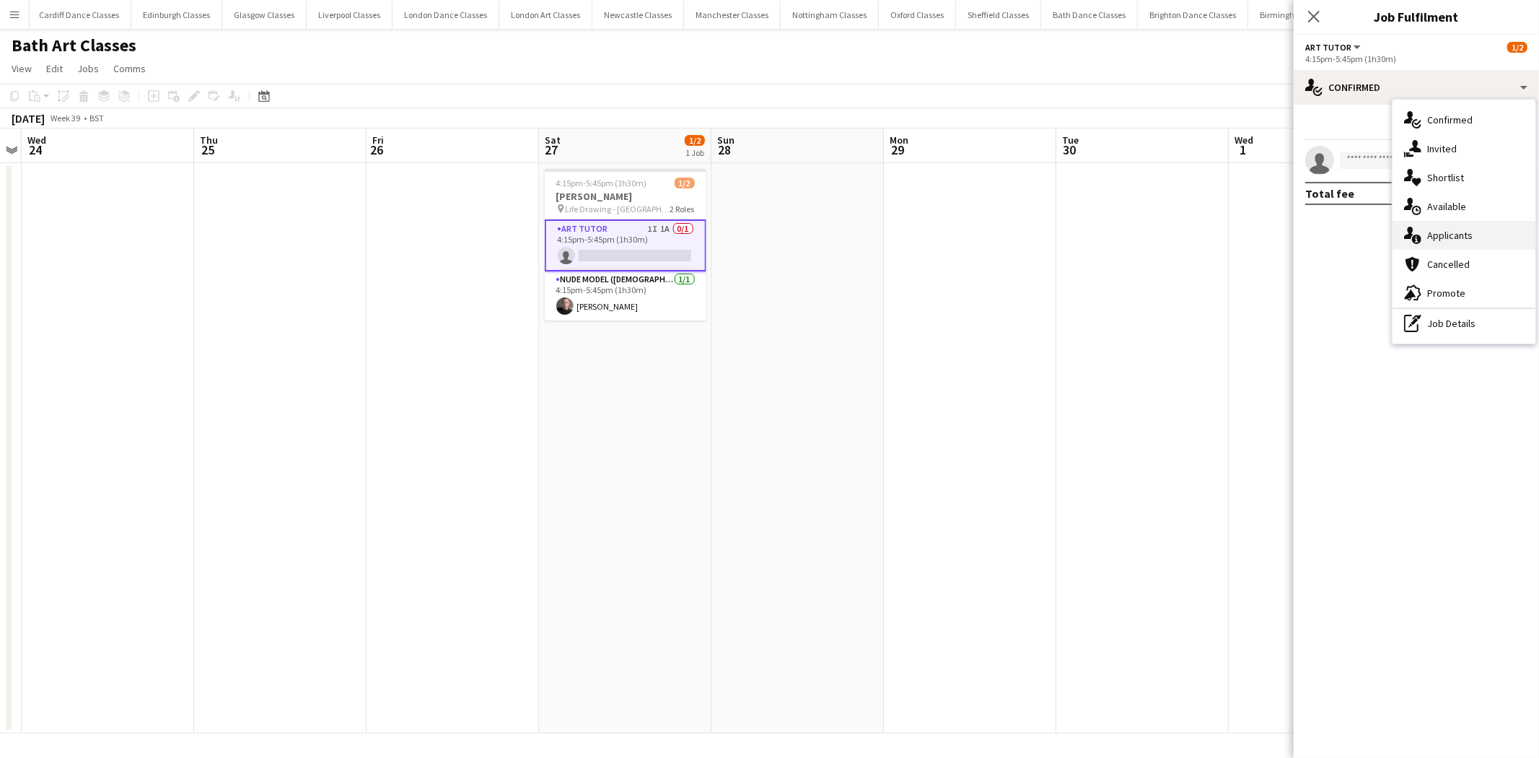
click at [1450, 245] on div "single-neutral-actions-information Applicants" at bounding box center [1464, 235] width 143 height 29
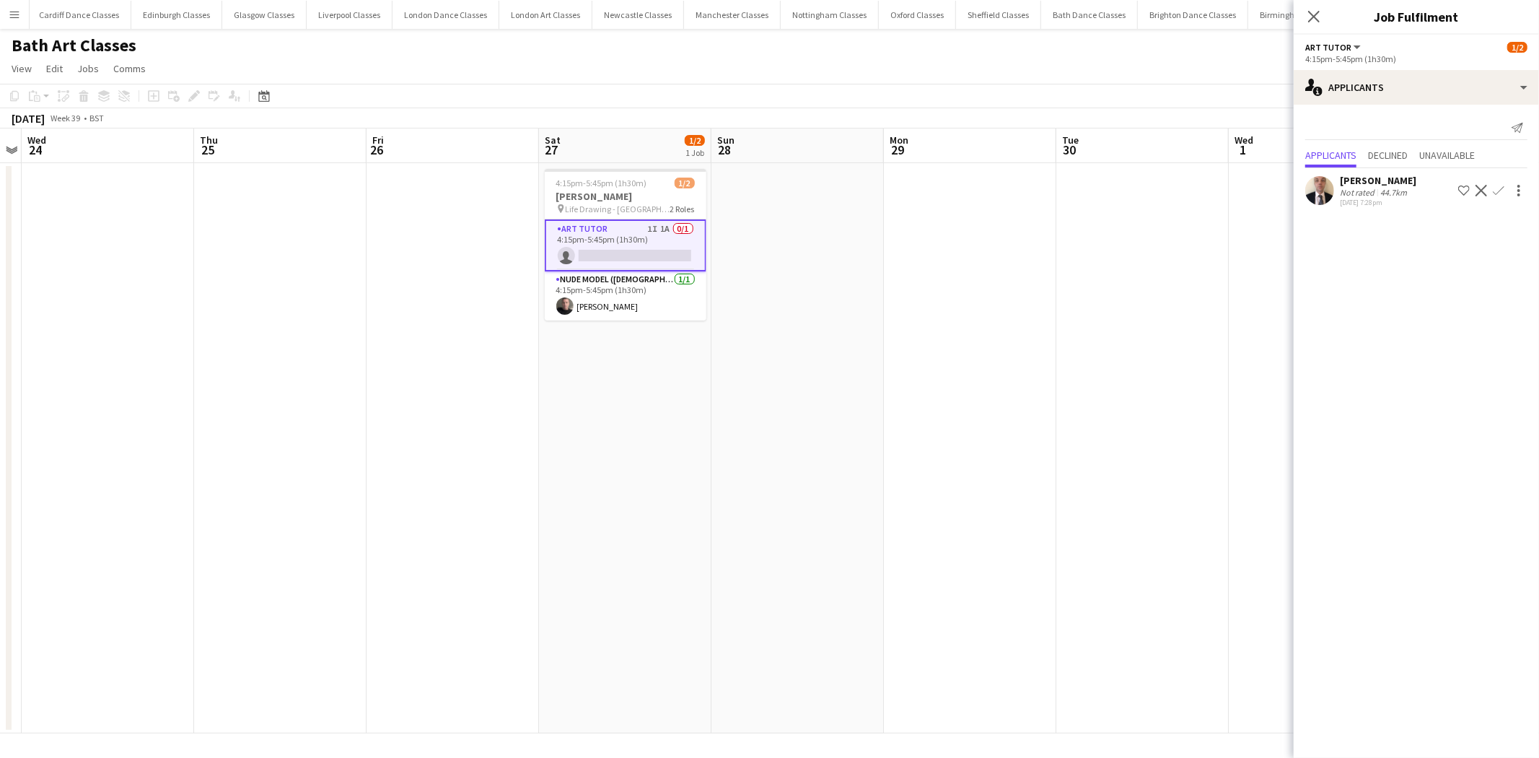
click at [1498, 185] on app-icon "Confirm" at bounding box center [1499, 191] width 12 height 12
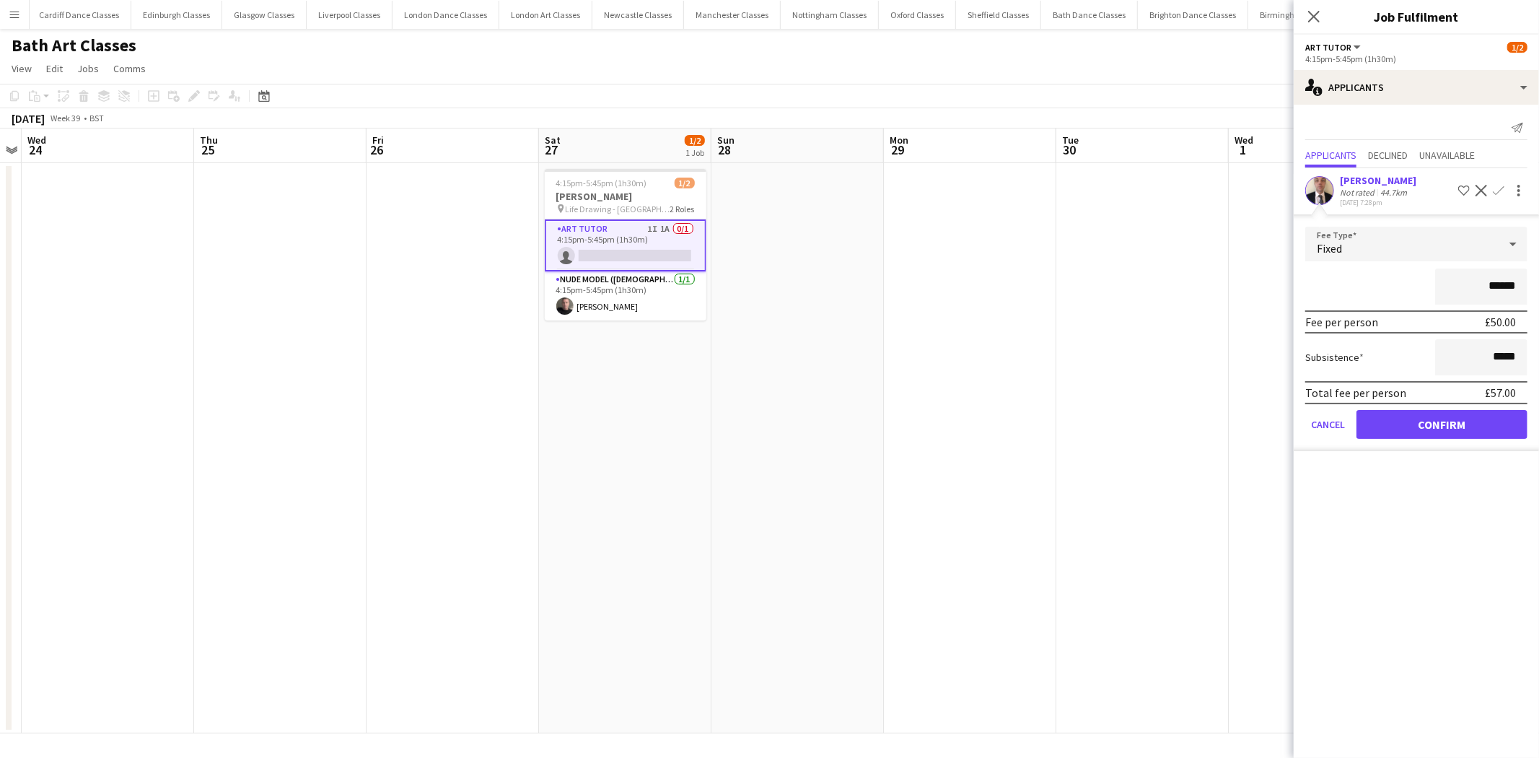
click at [1422, 436] on form "Fee Type Fixed ****** Fee per person £50.00 Subsistence ***** Total fee per per…" at bounding box center [1416, 339] width 245 height 224
click at [1411, 411] on button "Confirm" at bounding box center [1441, 424] width 171 height 29
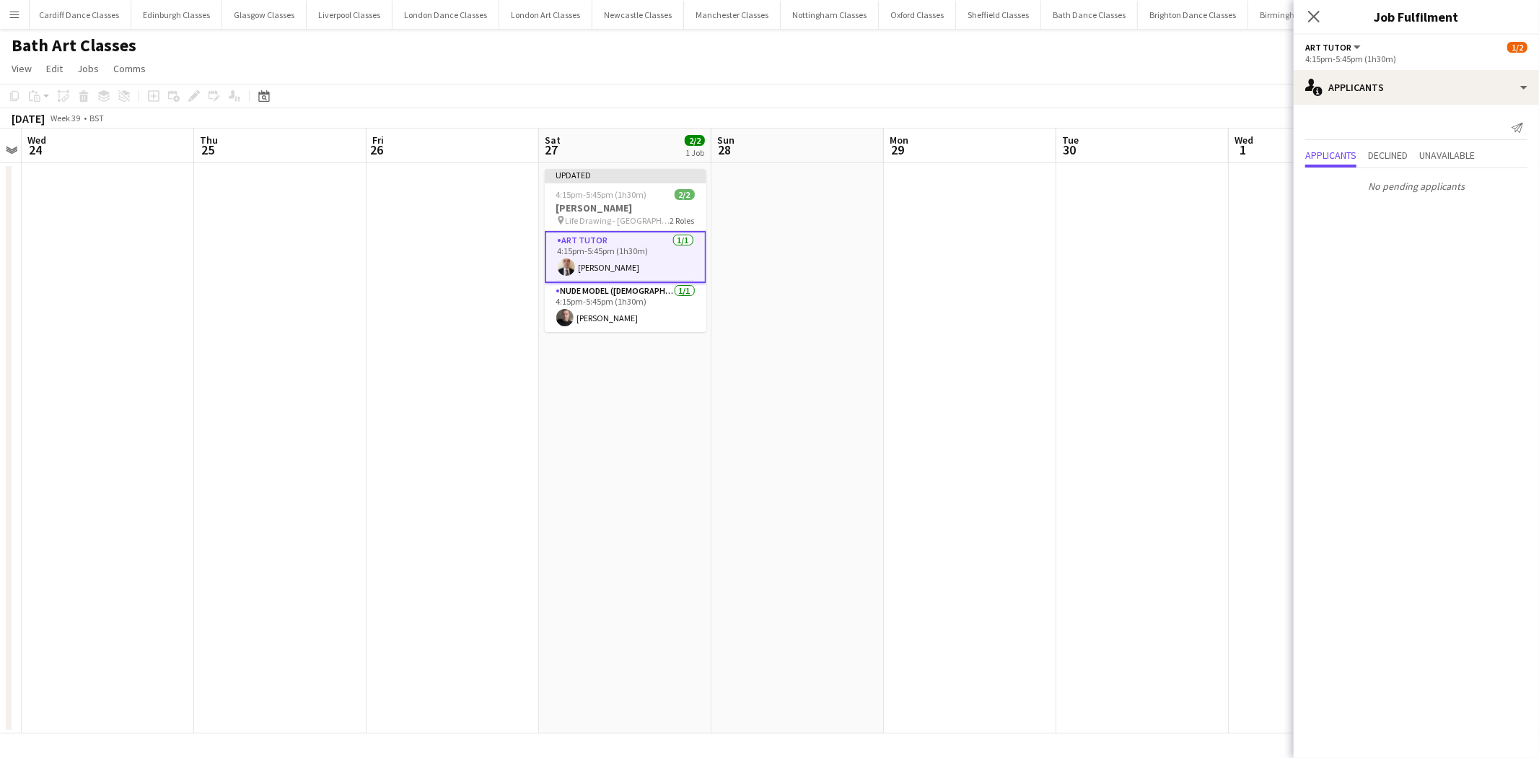
click at [1001, 398] on app-date-cell at bounding box center [970, 448] width 172 height 570
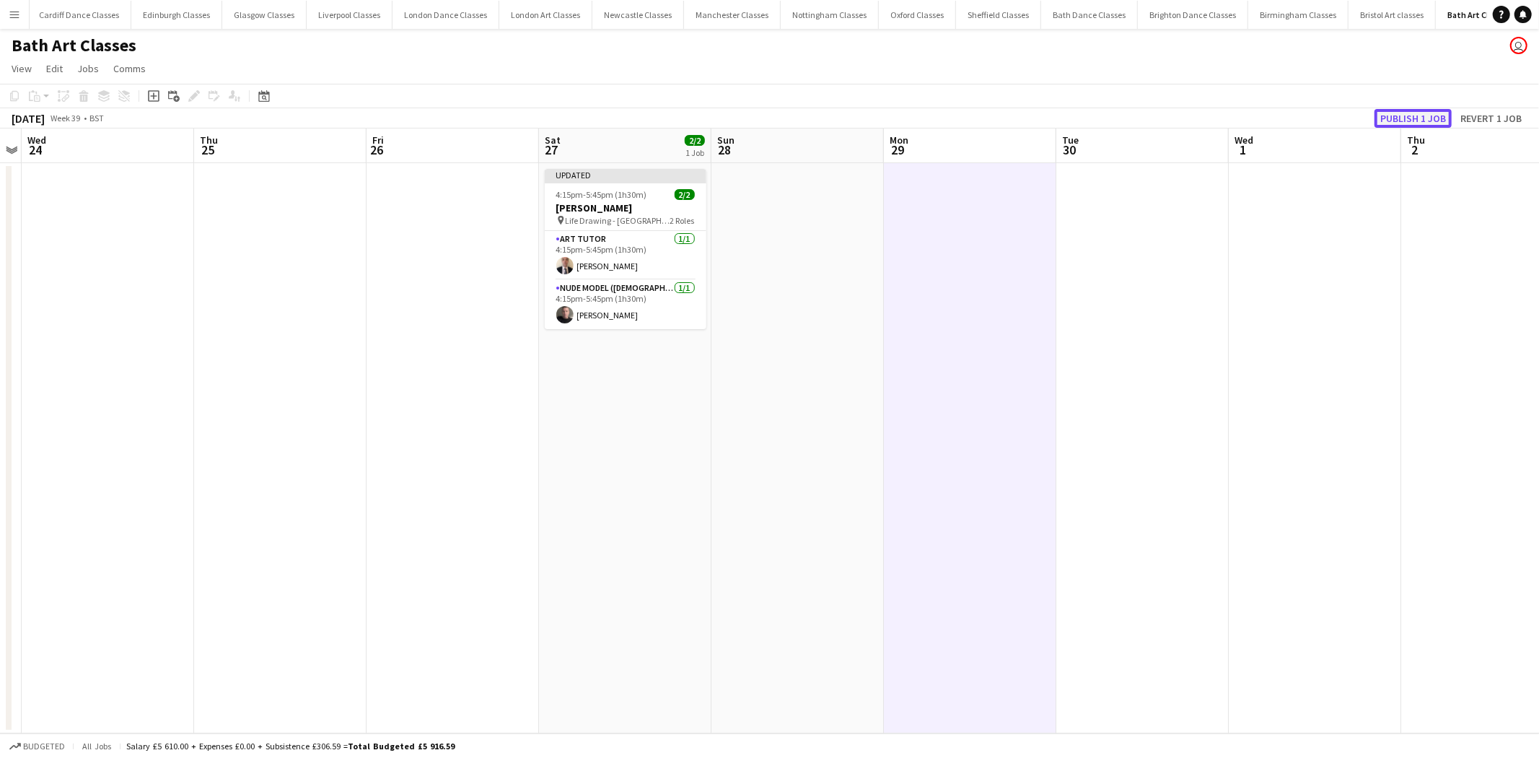
drag, startPoint x: 1433, startPoint y: 115, endPoint x: 1046, endPoint y: 118, distance: 386.7
click at [1433, 116] on button "Publish 1 job" at bounding box center [1412, 118] width 77 height 19
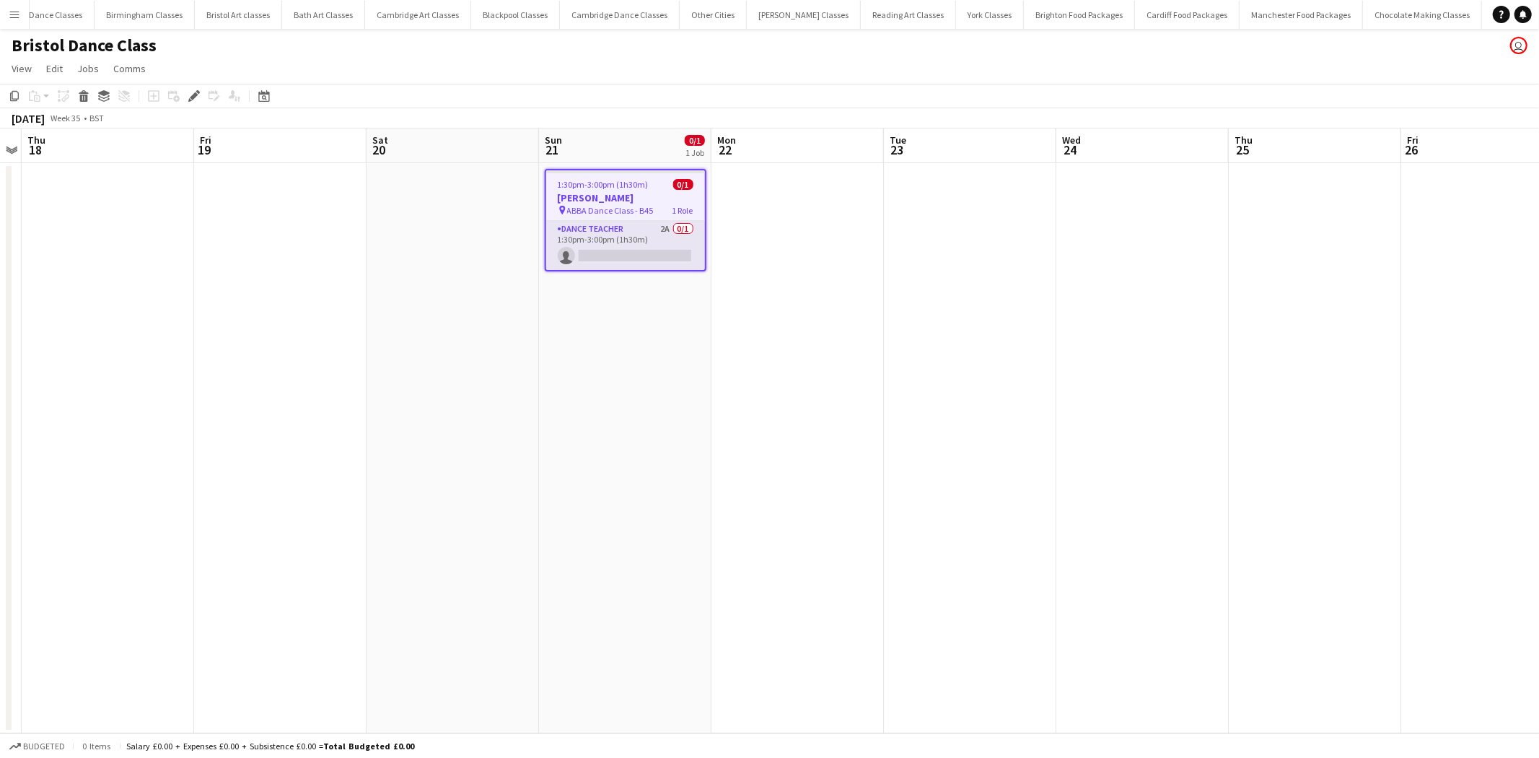
scroll to position [0, 1480]
click at [638, 241] on app-card-role "Dance Teacher 2A 0/1 1:30pm-3:00pm (1h30m) single-neutral-actions" at bounding box center [625, 245] width 159 height 49
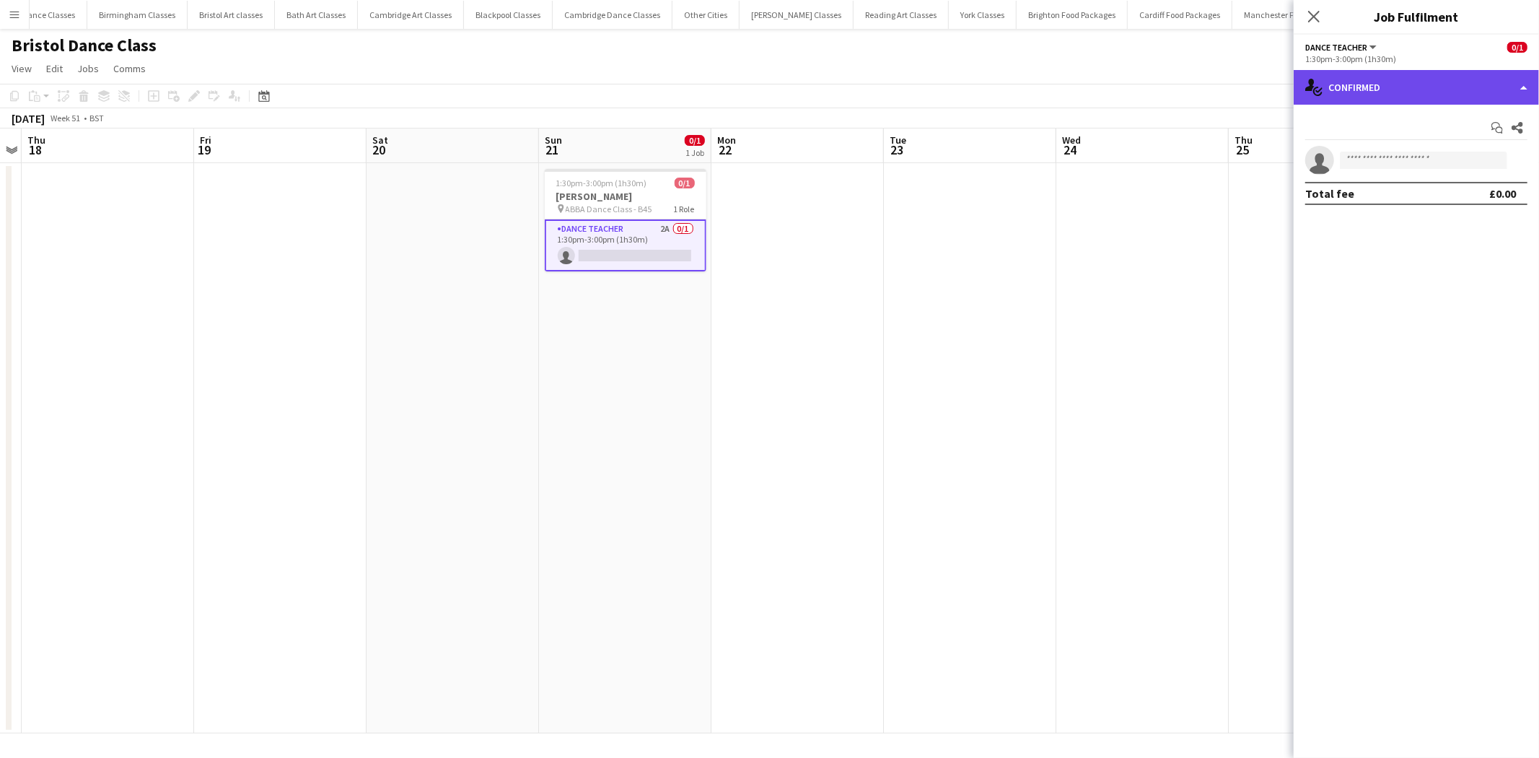
click at [1501, 97] on div "single-neutral-actions-check-2 Confirmed" at bounding box center [1416, 87] width 245 height 35
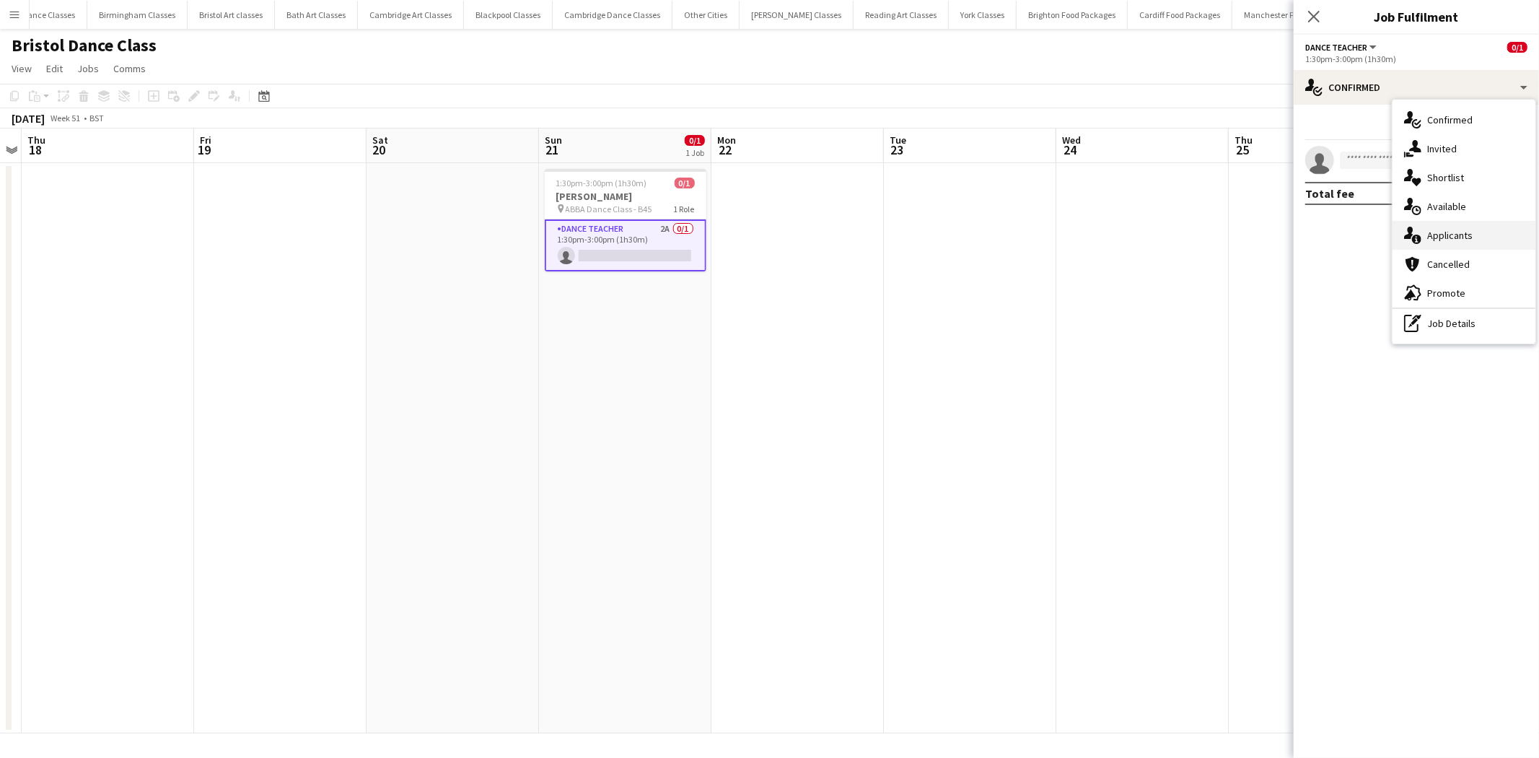
click at [1455, 247] on div "single-neutral-actions-information Applicants" at bounding box center [1464, 235] width 143 height 29
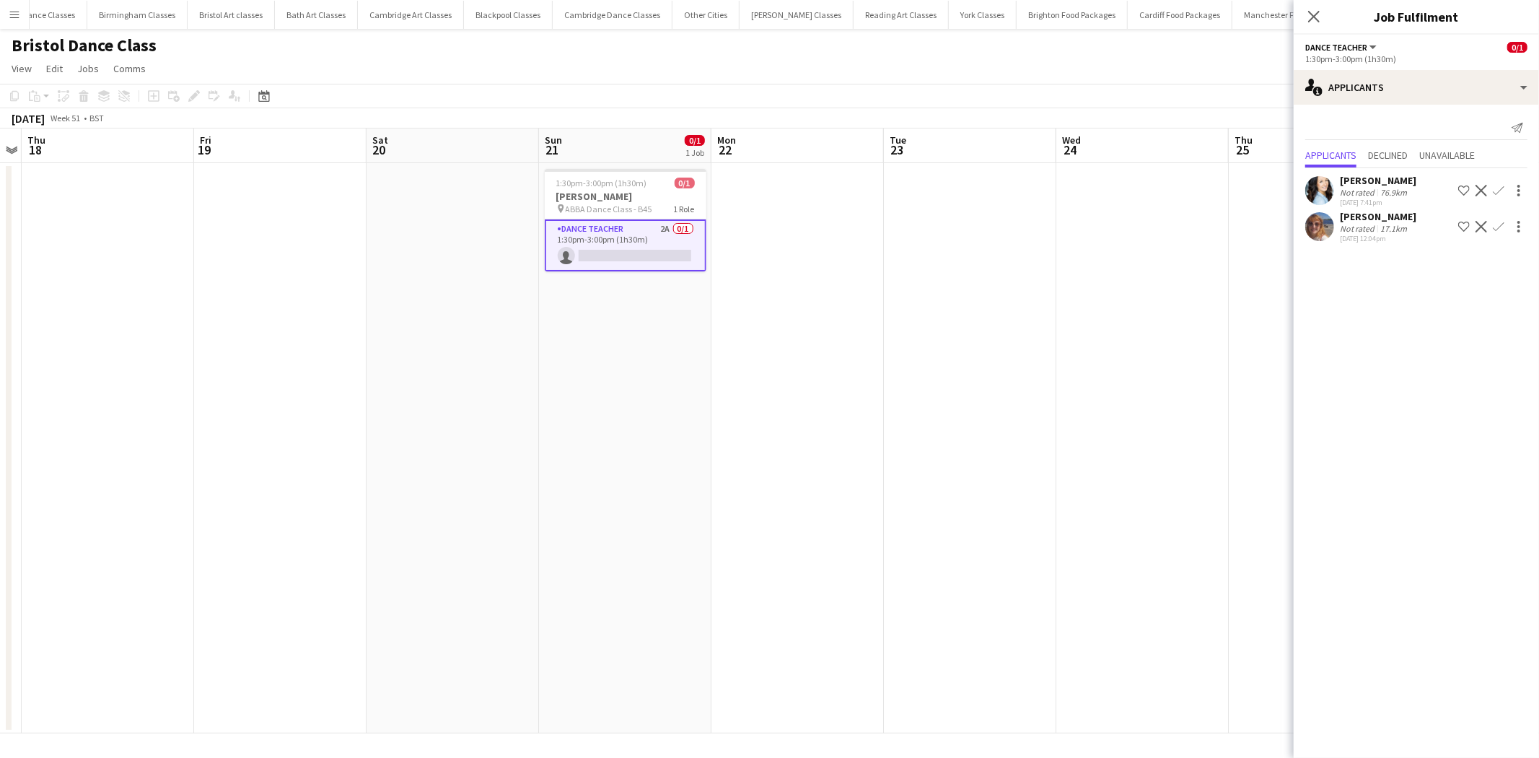
click at [1495, 227] on app-icon "Confirm" at bounding box center [1499, 227] width 12 height 12
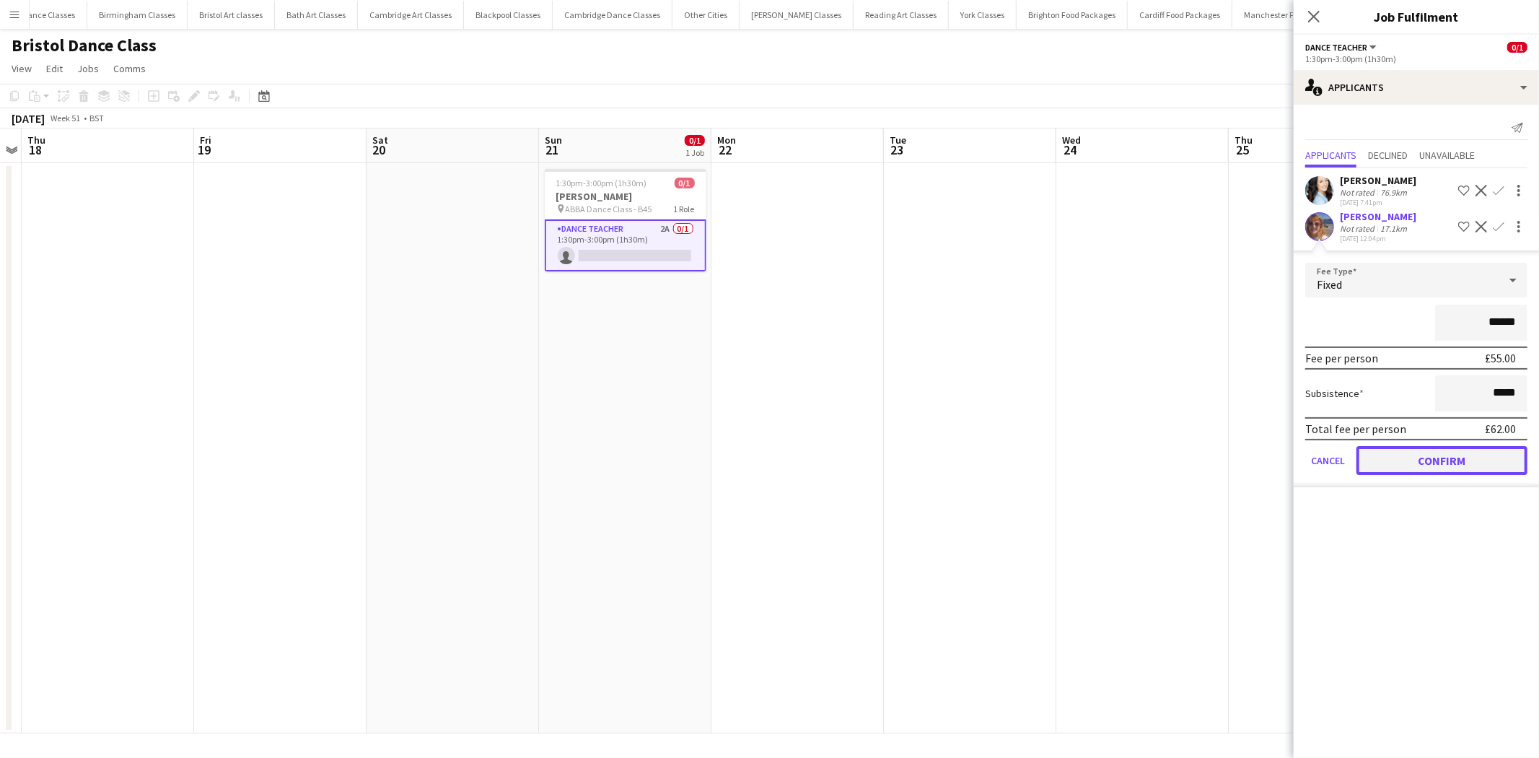
click at [1415, 462] on button "Confirm" at bounding box center [1441, 460] width 171 height 29
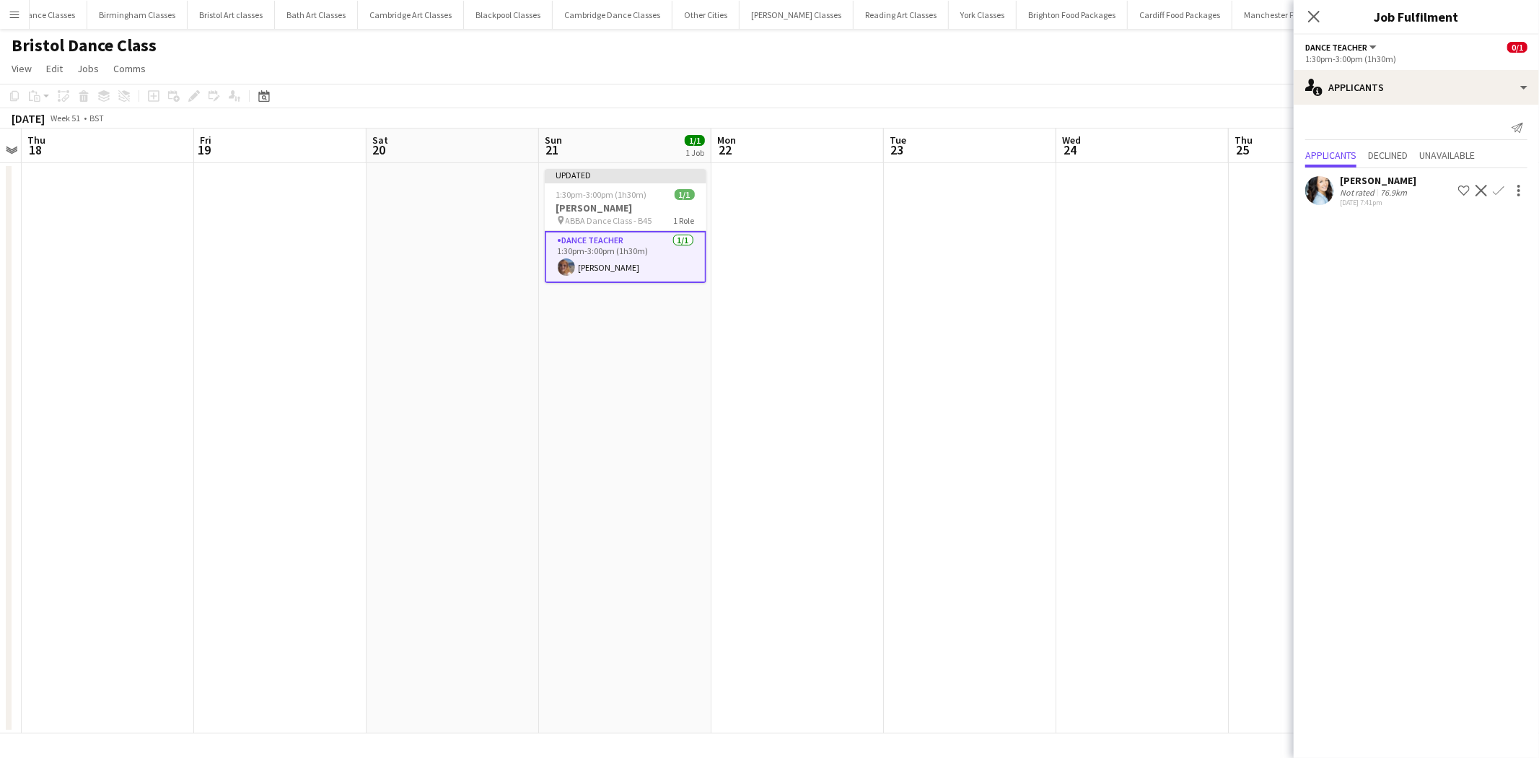
click at [1051, 390] on app-date-cell at bounding box center [970, 448] width 172 height 570
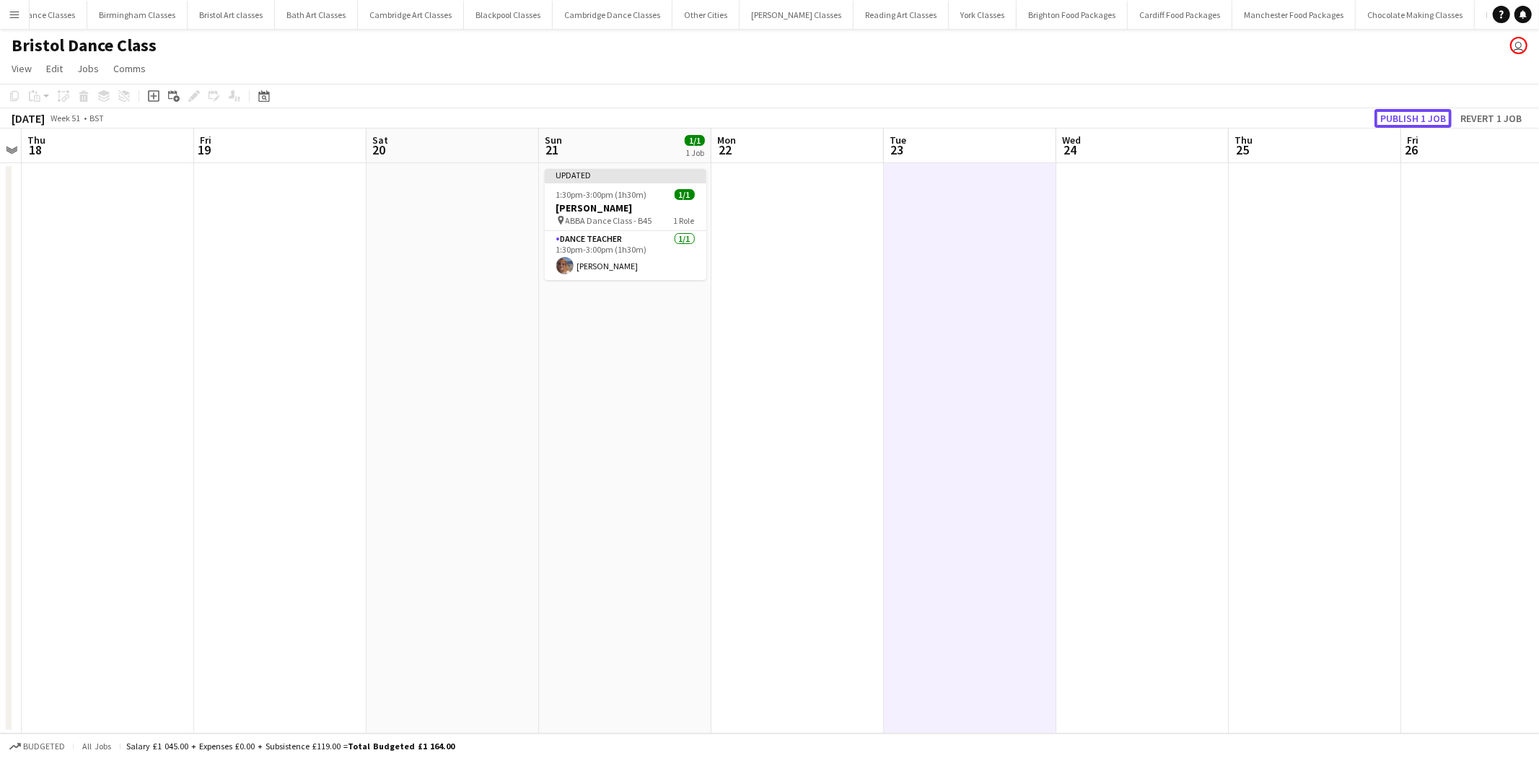
drag, startPoint x: 1432, startPoint y: 116, endPoint x: 1423, endPoint y: 118, distance: 9.6
click at [1430, 116] on button "Publish 1 job" at bounding box center [1412, 118] width 77 height 19
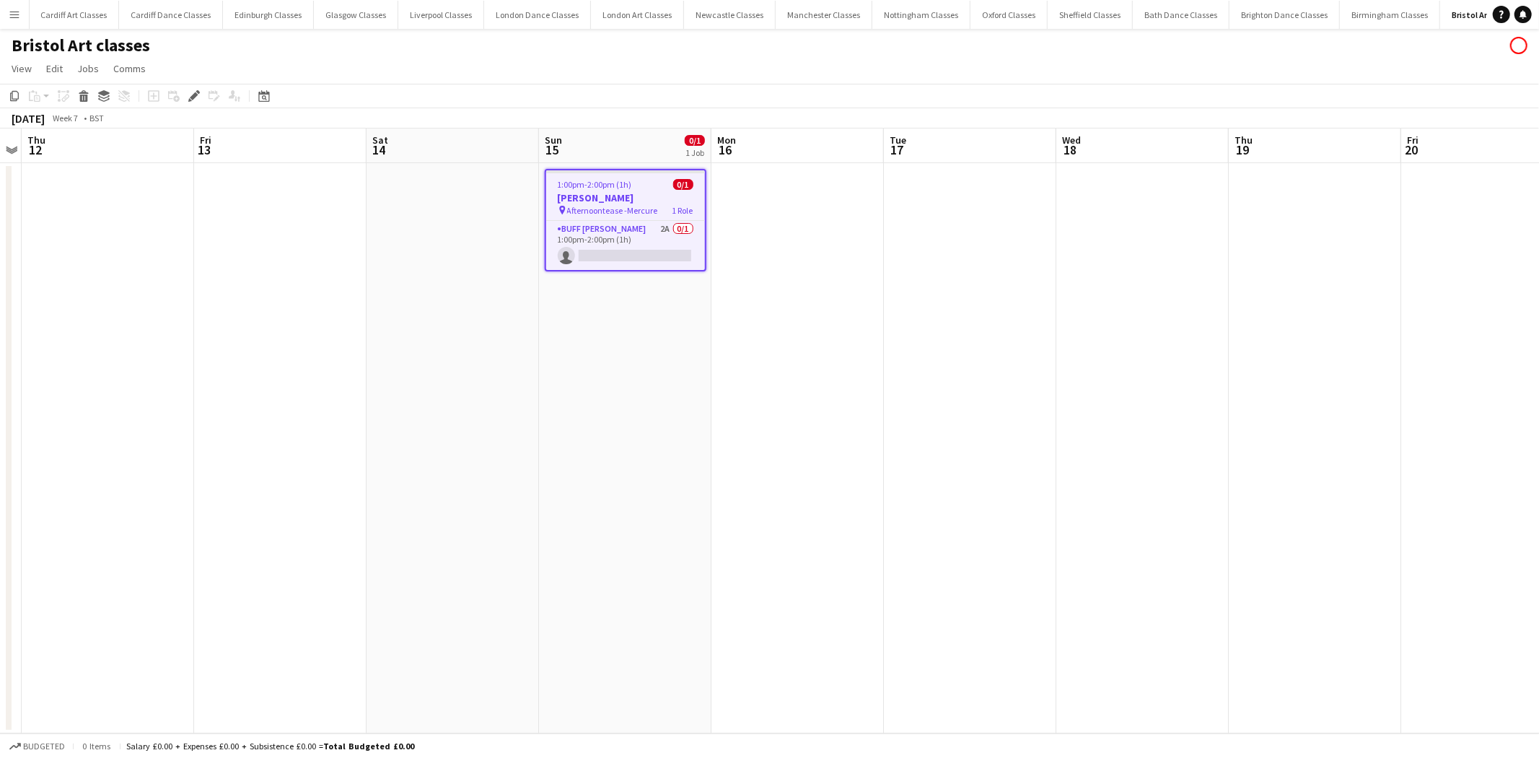
scroll to position [0, 237]
click at [638, 243] on app-card-role "Buff Butler 2A 0/1 1:00pm-2:00pm (1h) single-neutral-actions" at bounding box center [625, 245] width 159 height 49
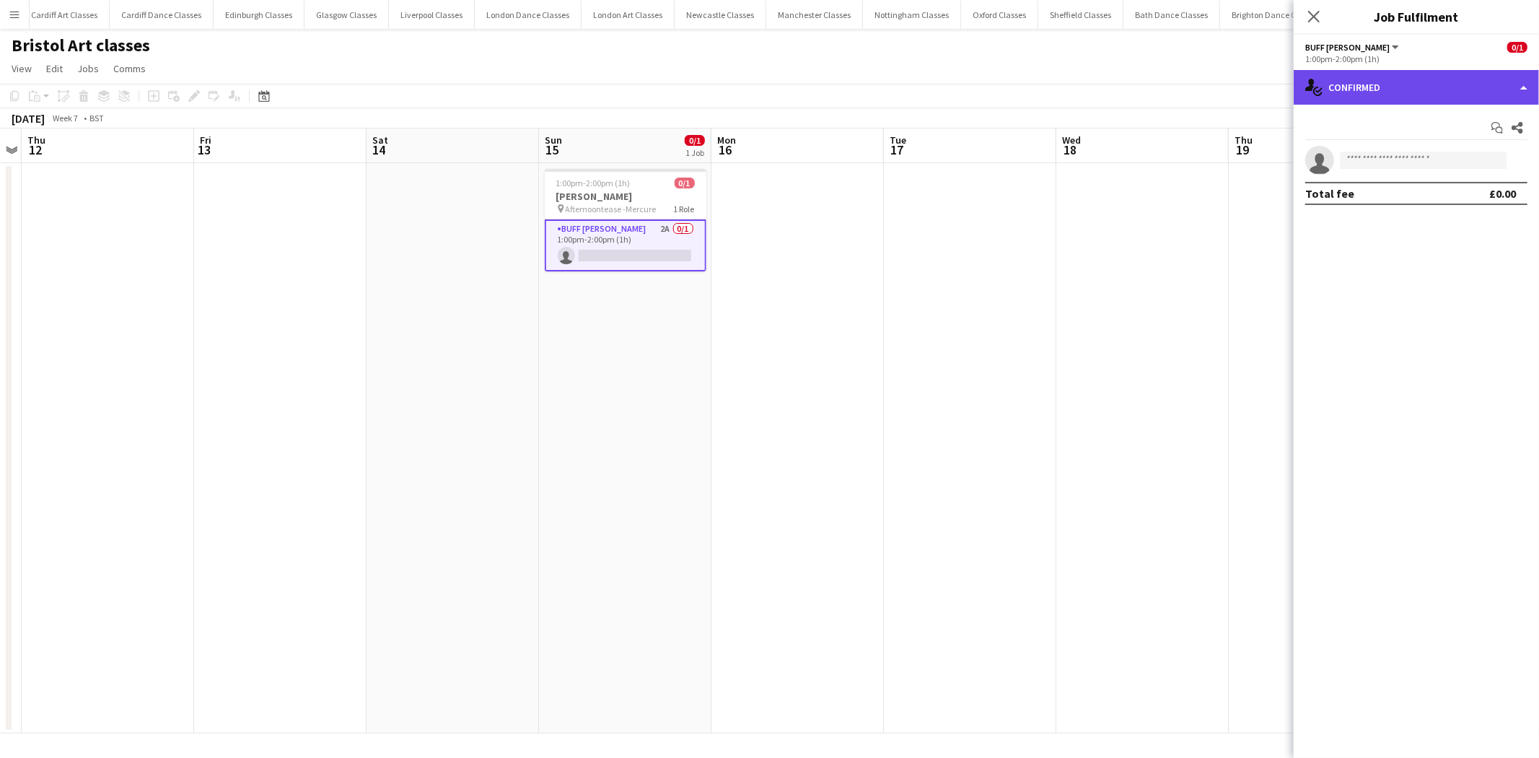
click at [1430, 95] on div "single-neutral-actions-check-2 Confirmed" at bounding box center [1416, 87] width 245 height 35
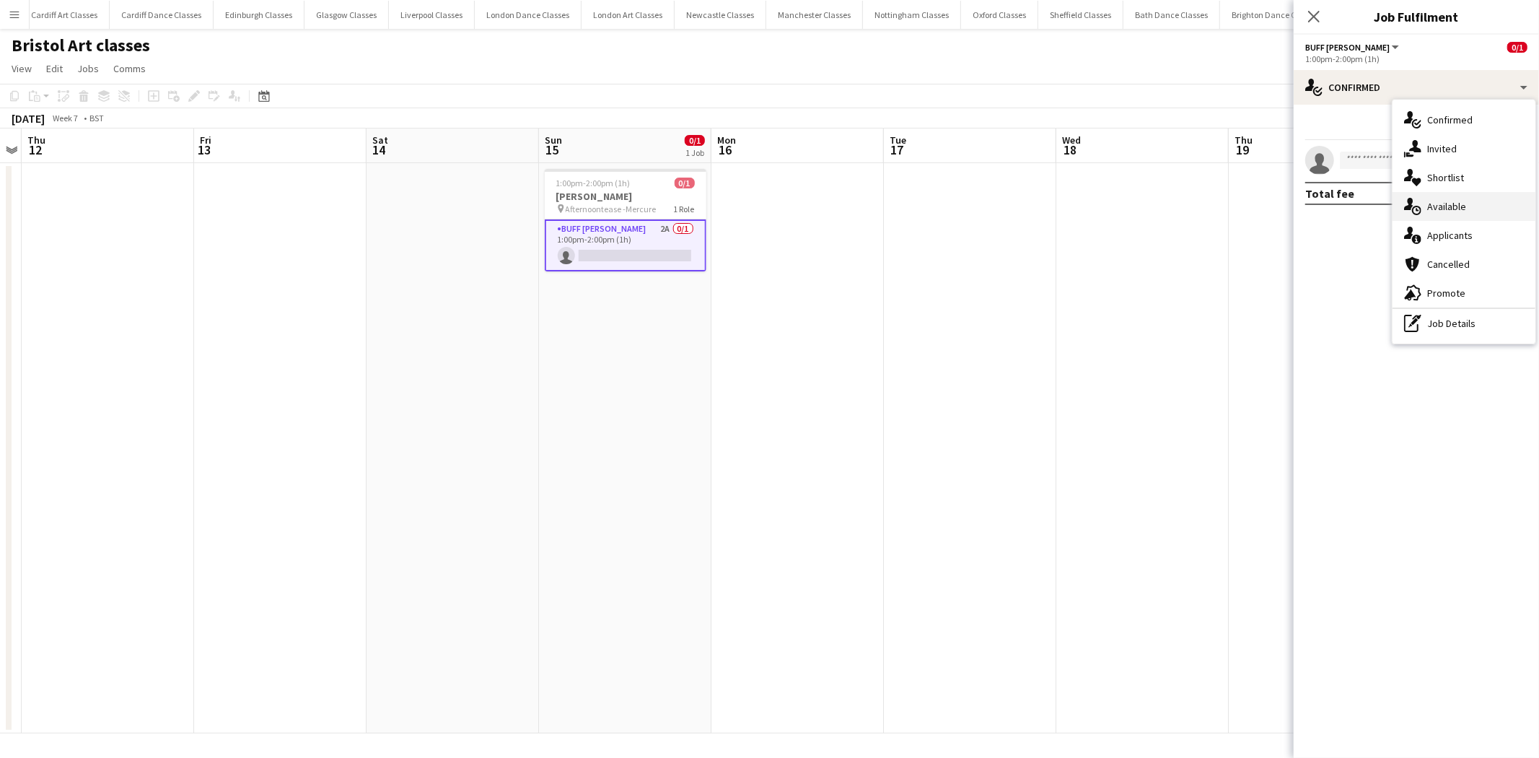
click at [1465, 216] on div "single-neutral-actions-upload Available" at bounding box center [1464, 206] width 143 height 29
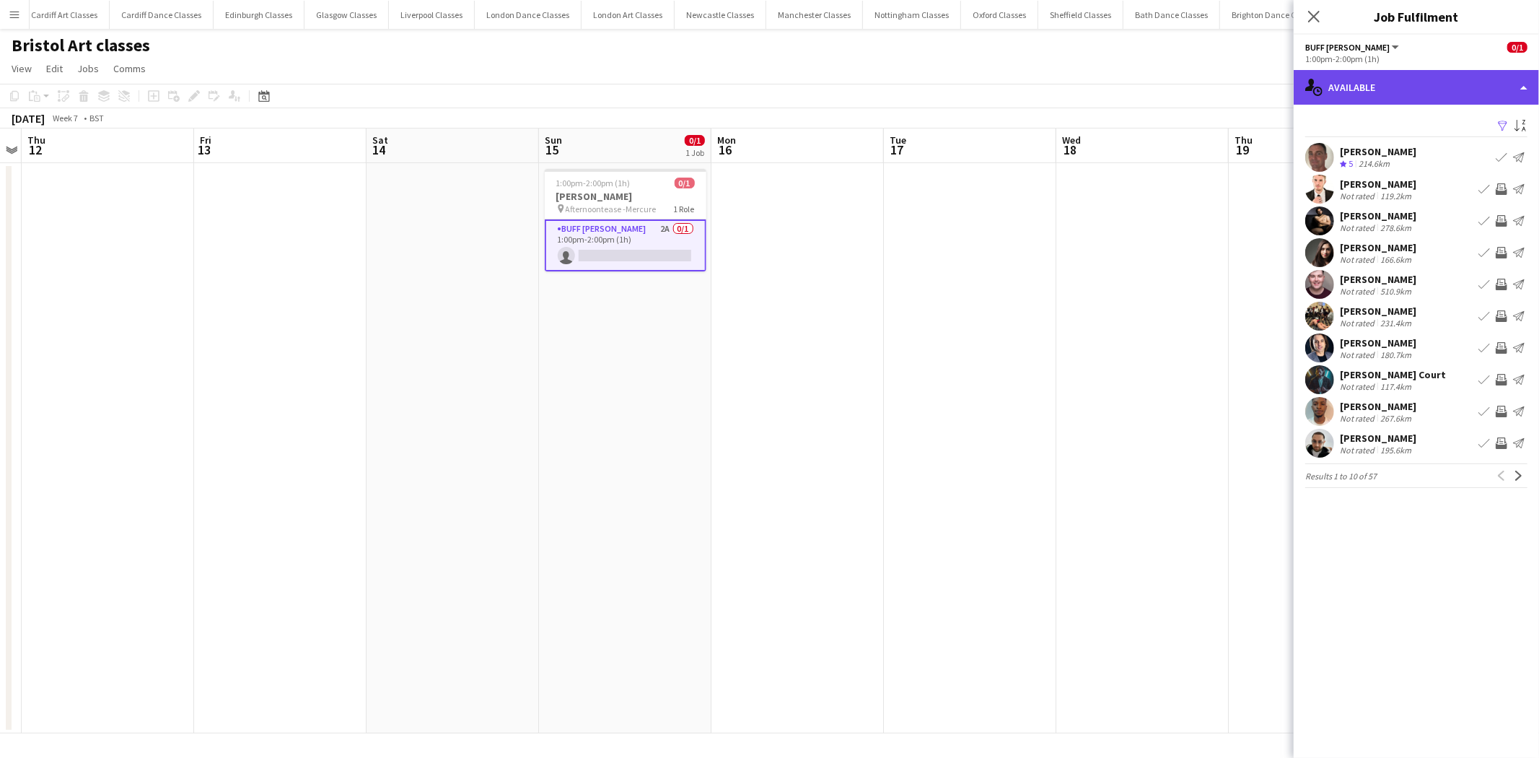
click at [1447, 89] on div "single-neutral-actions-upload Available" at bounding box center [1416, 87] width 245 height 35
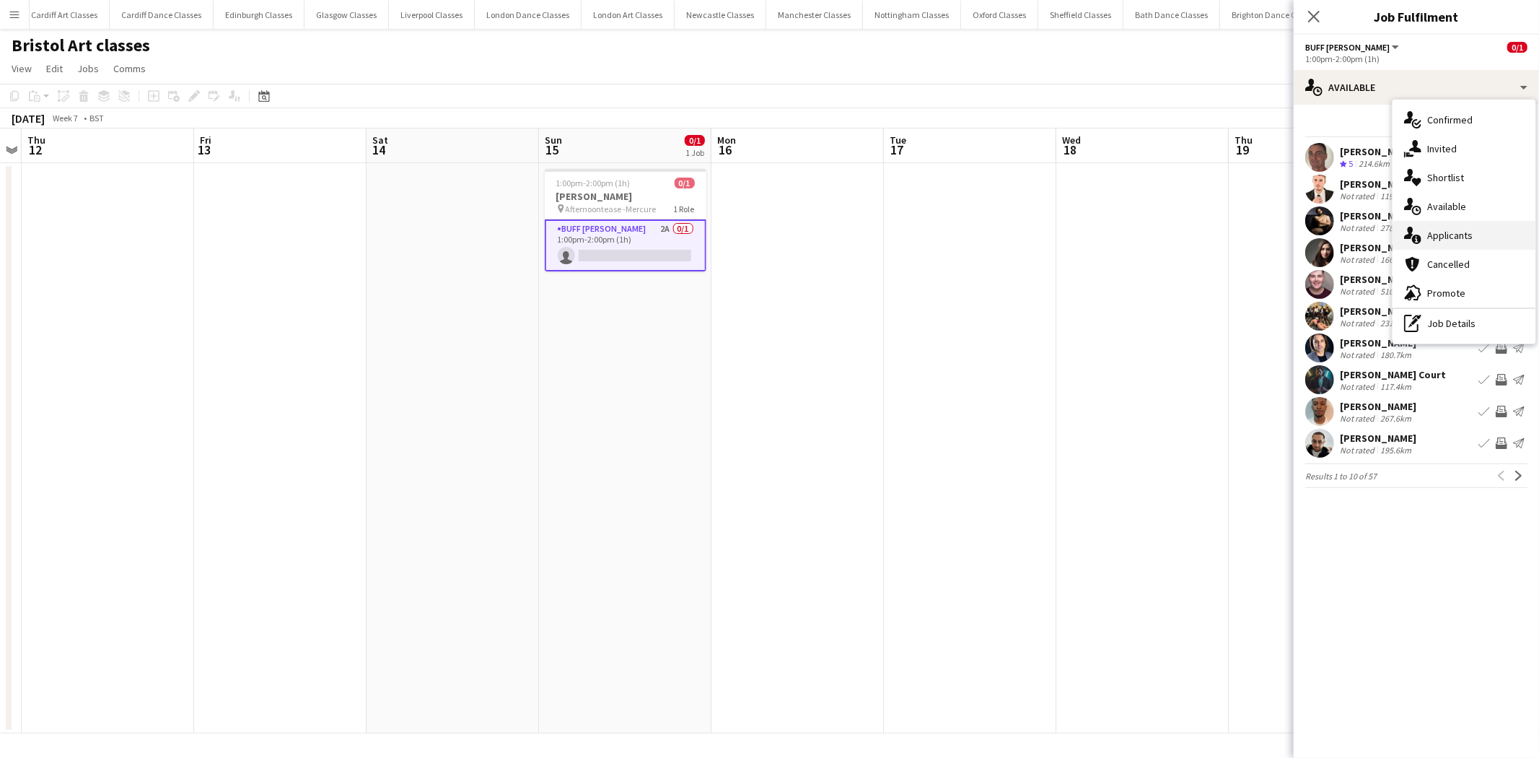
click at [1473, 240] on div "single-neutral-actions-information Applicants" at bounding box center [1464, 235] width 143 height 29
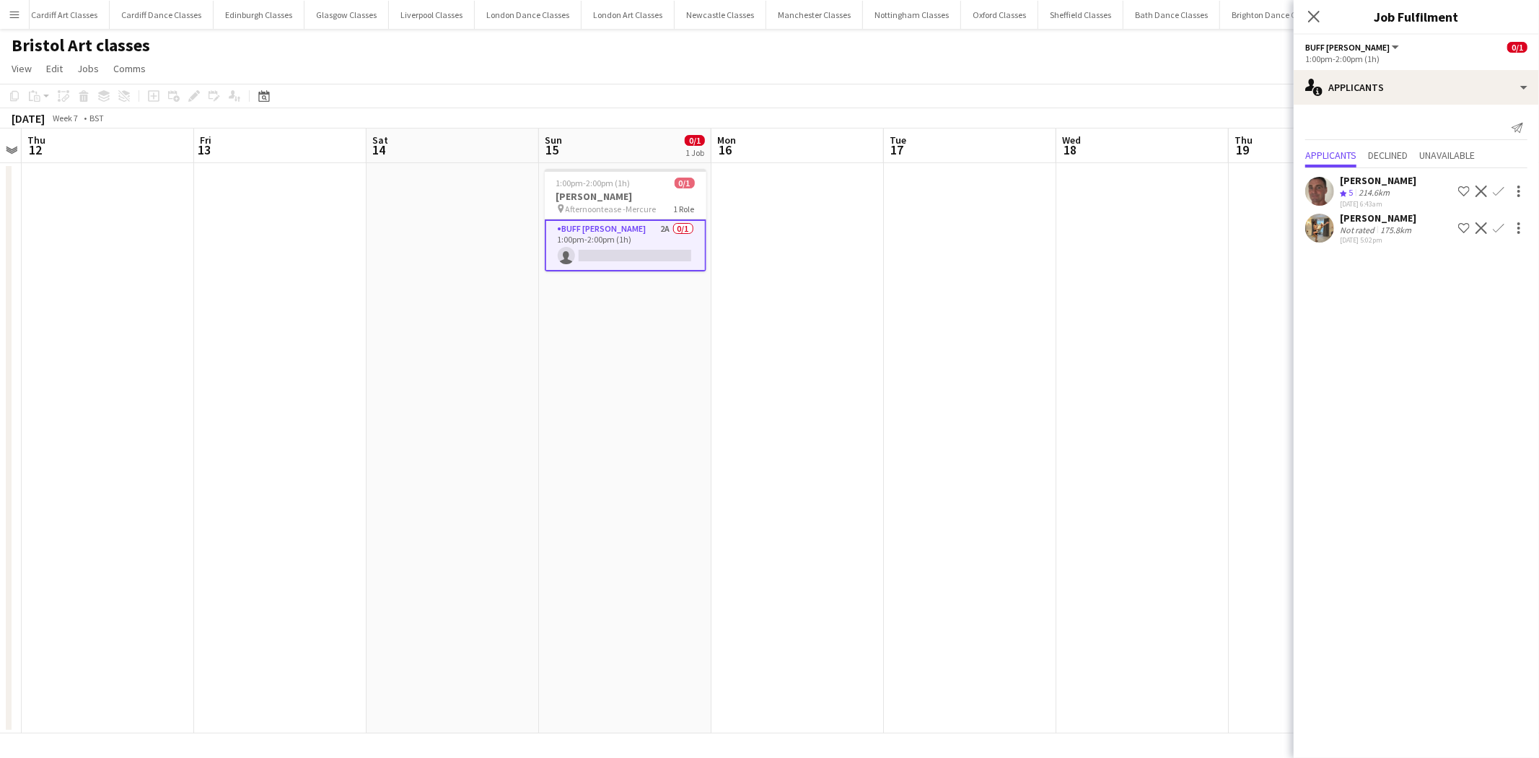
click at [1475, 192] on app-icon "Decline" at bounding box center [1481, 191] width 12 height 12
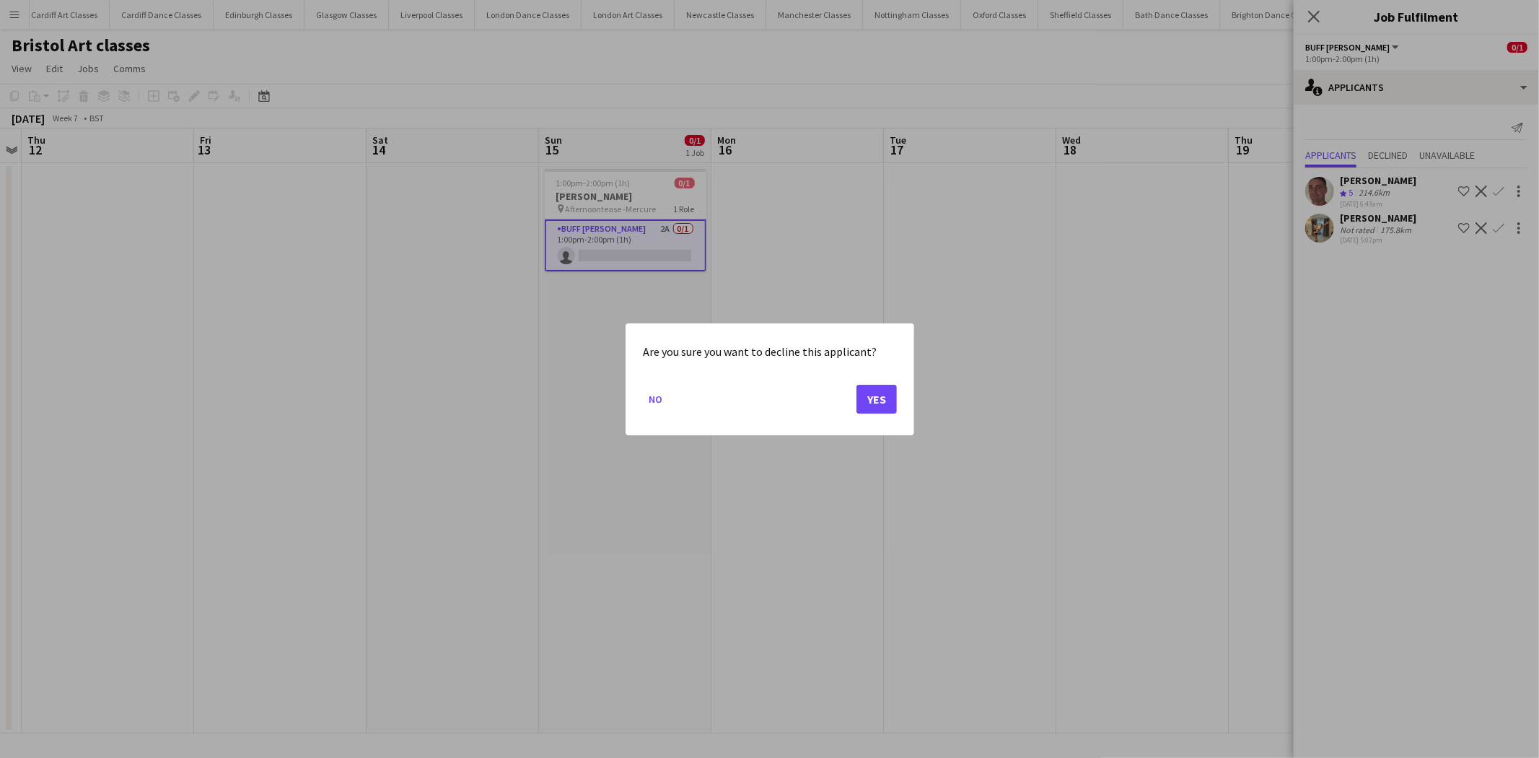
click at [852, 395] on mat-dialog-actions "No Yes" at bounding box center [770, 403] width 254 height 61
click at [860, 395] on button "Yes" at bounding box center [876, 398] width 40 height 29
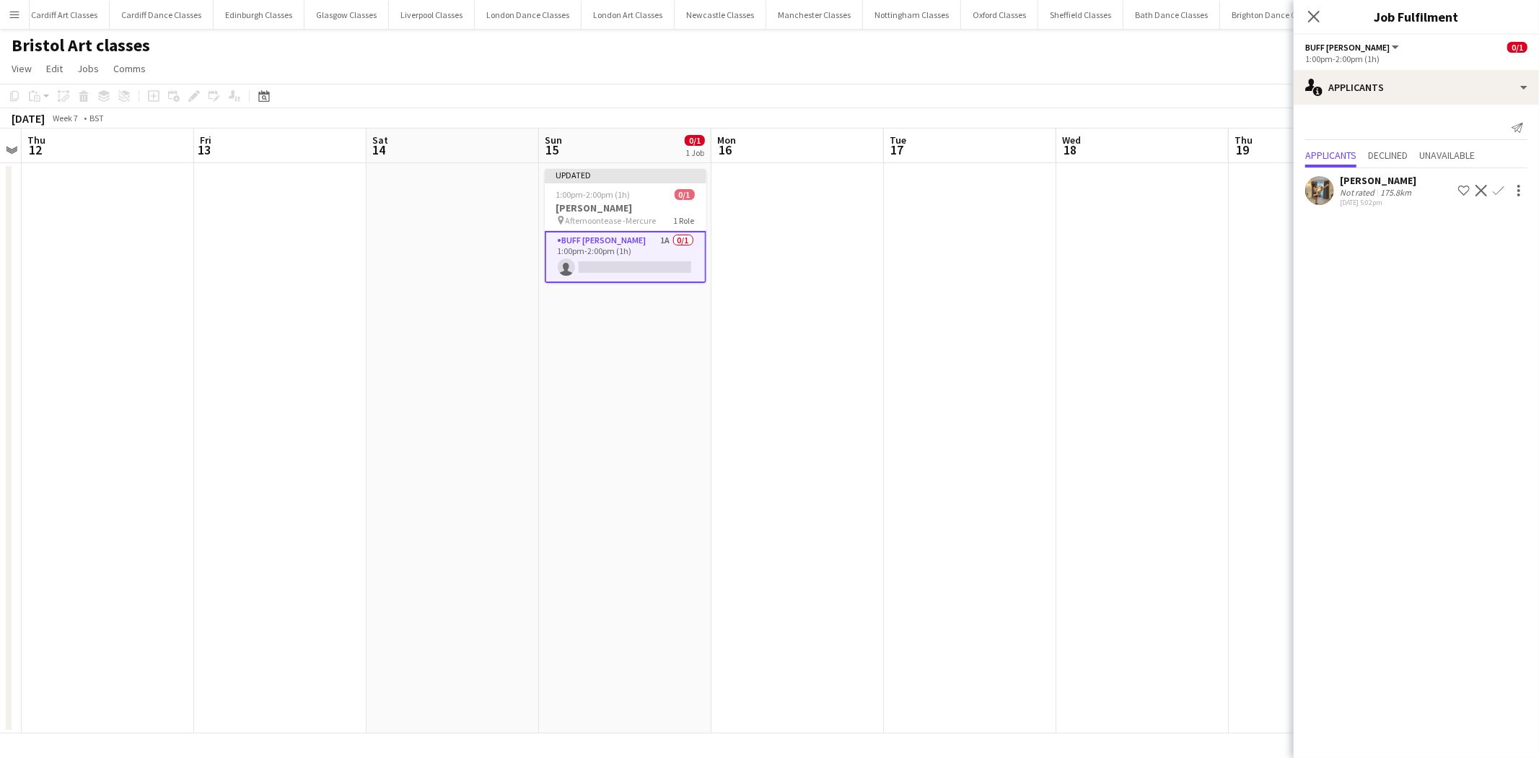
click at [979, 315] on app-date-cell at bounding box center [970, 448] width 172 height 570
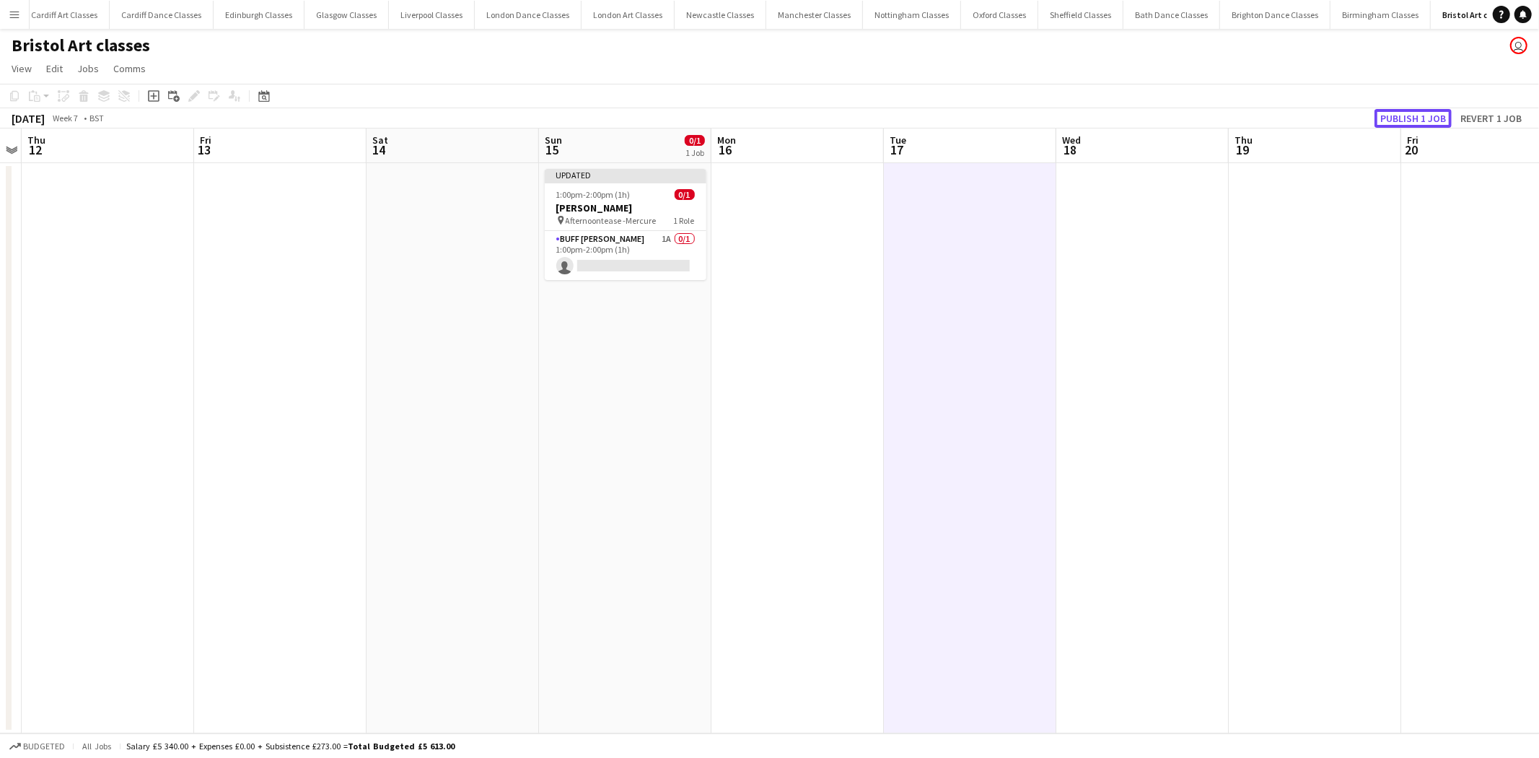
drag, startPoint x: 1401, startPoint y: 121, endPoint x: 1240, endPoint y: 120, distance: 161.6
click at [1400, 120] on button "Publish 1 job" at bounding box center [1412, 118] width 77 height 19
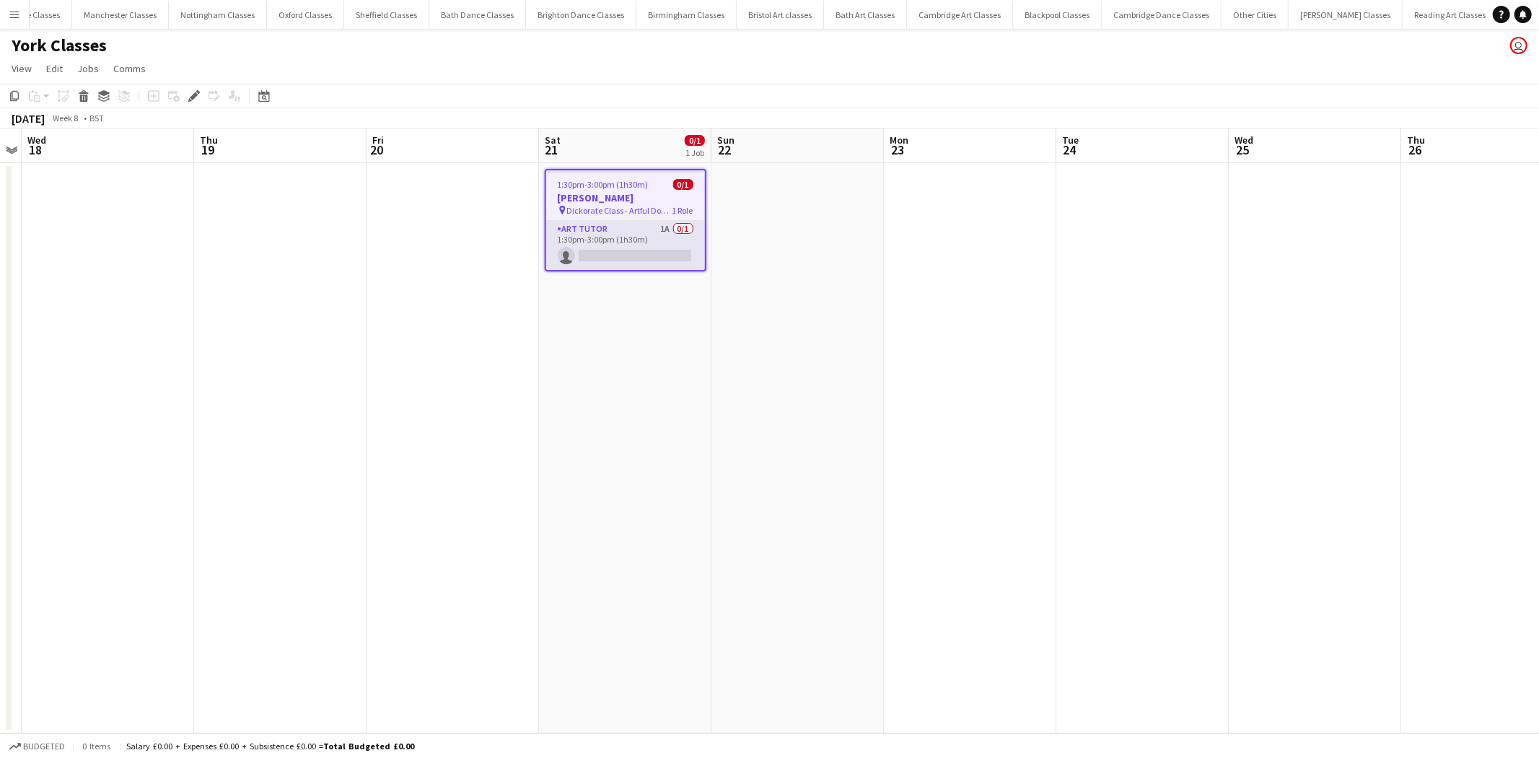
scroll to position [0, 935]
click at [639, 233] on app-card-role "Art Tutor 1A 0/1 1:30pm-3:00pm (1h30m) single-neutral-actions" at bounding box center [625, 245] width 159 height 49
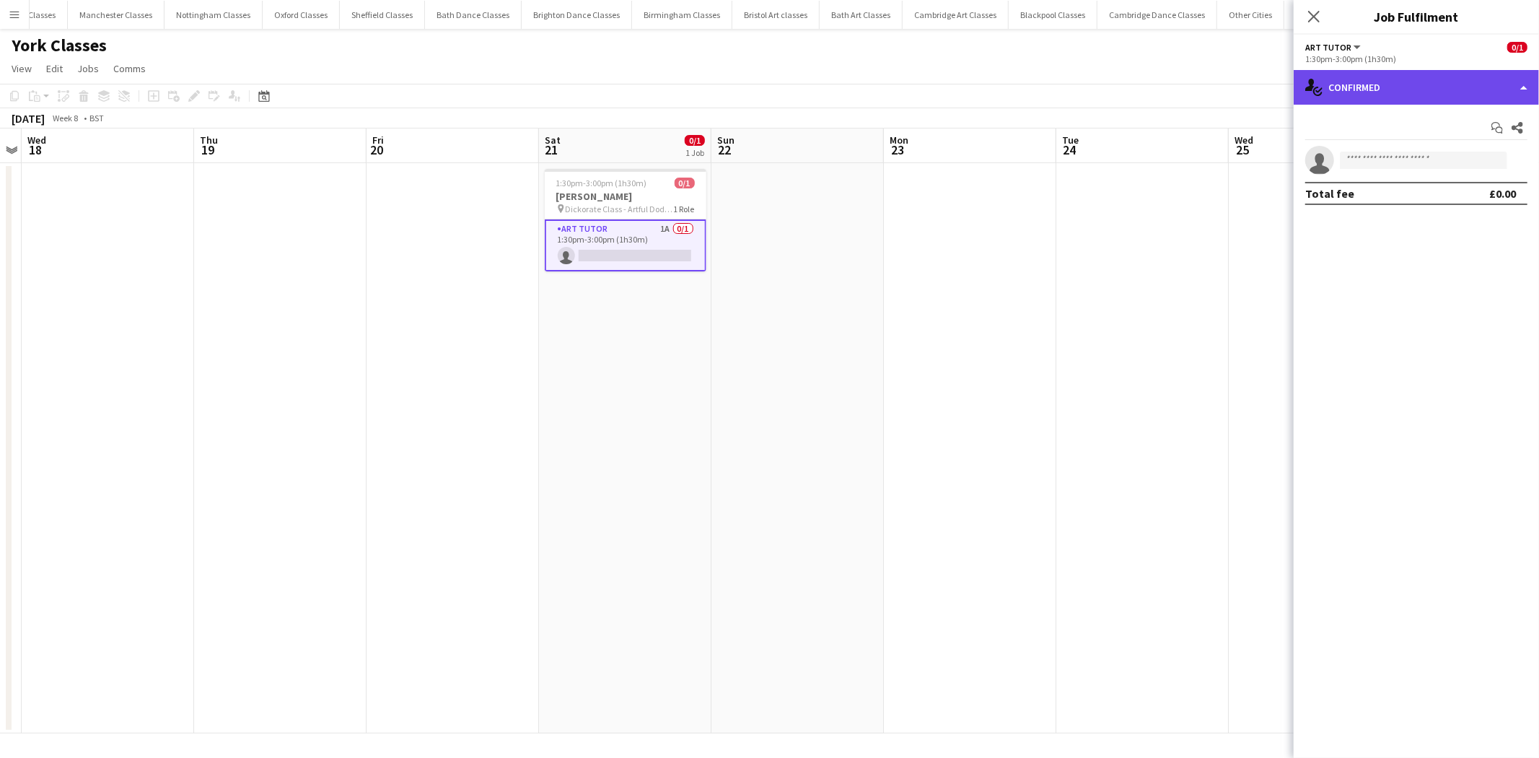
click at [1442, 91] on div "single-neutral-actions-check-2 Confirmed" at bounding box center [1416, 87] width 245 height 35
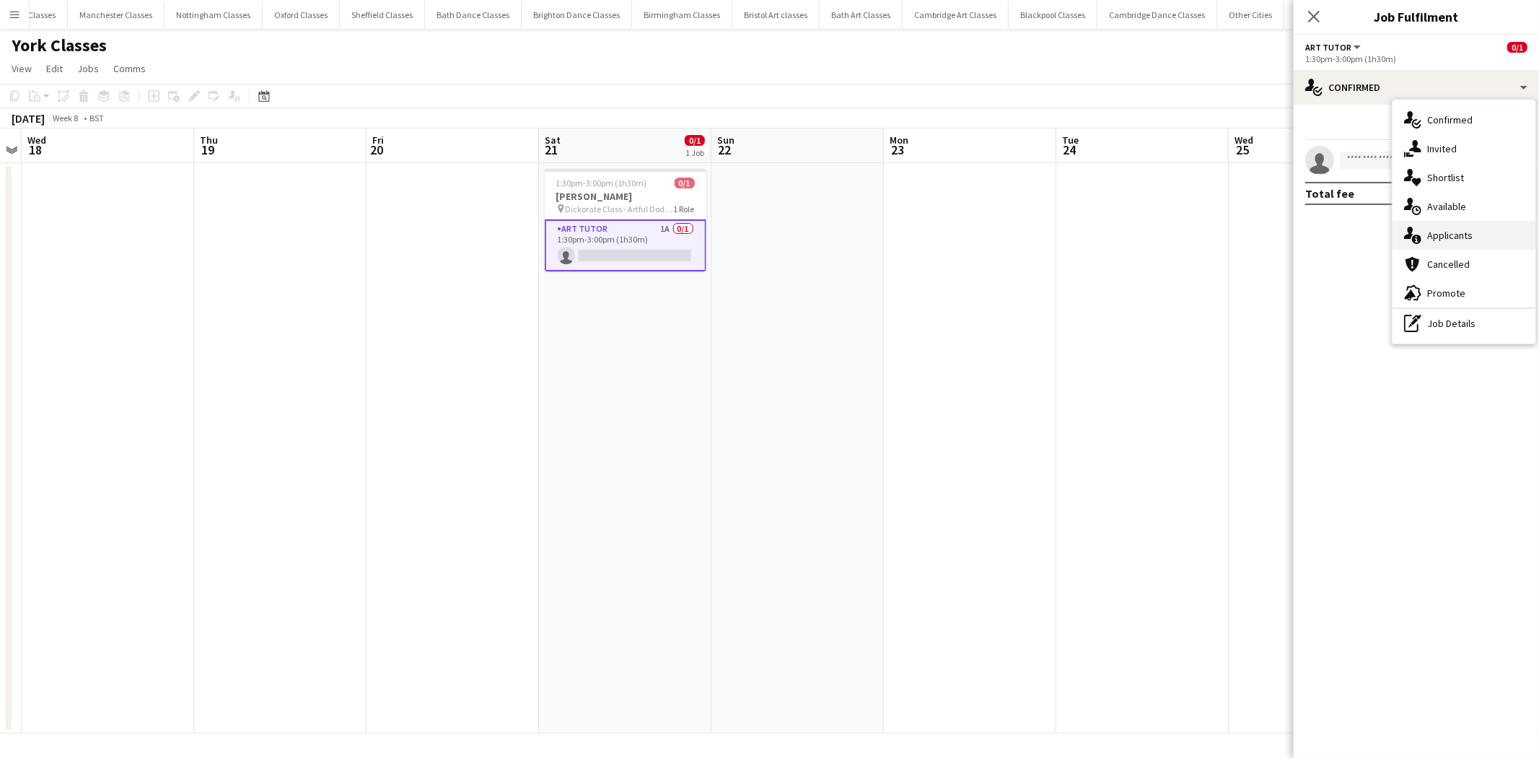
click at [1463, 235] on div "single-neutral-actions-information Applicants" at bounding box center [1464, 235] width 143 height 29
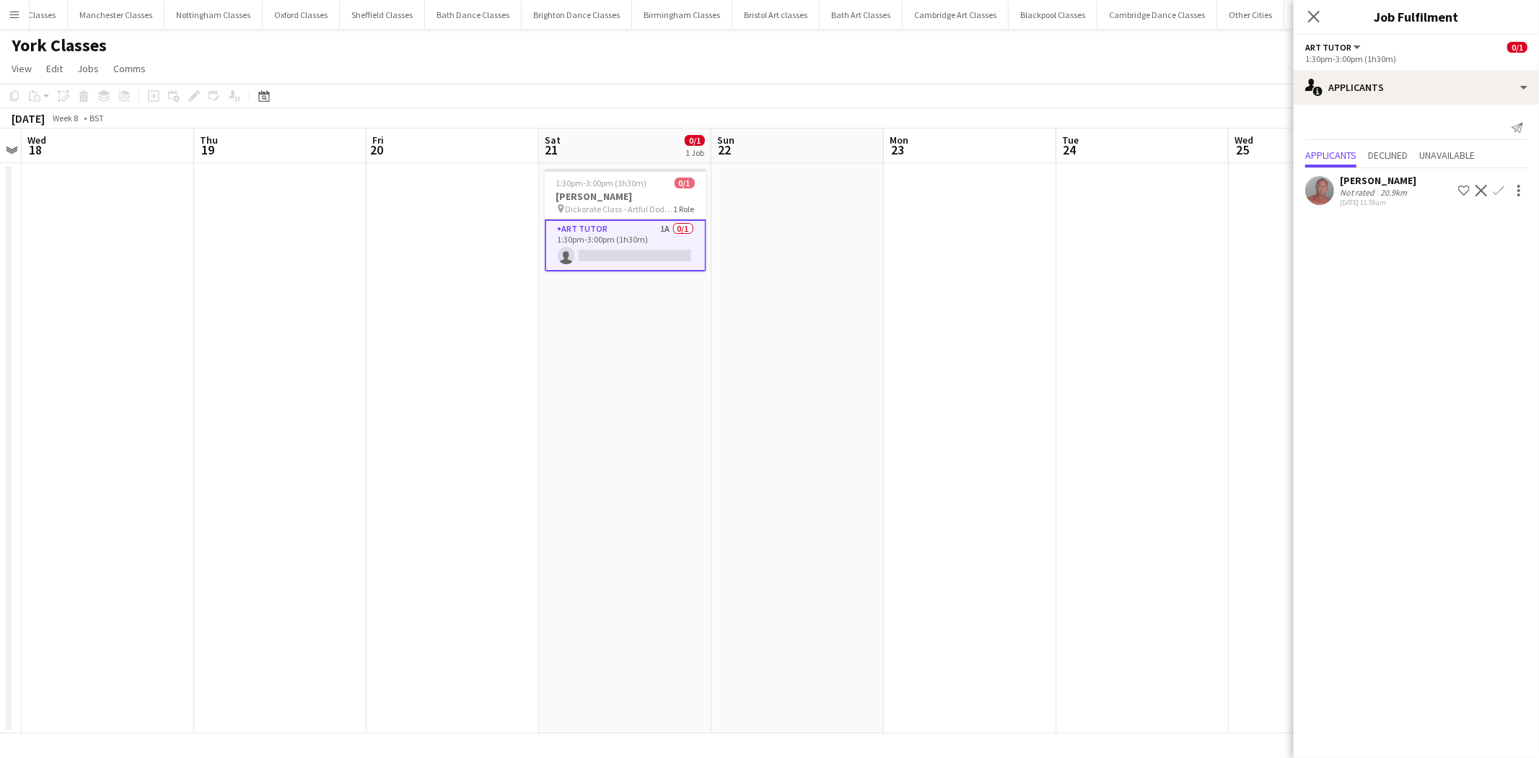
click at [1488, 190] on button "Decline" at bounding box center [1481, 190] width 17 height 17
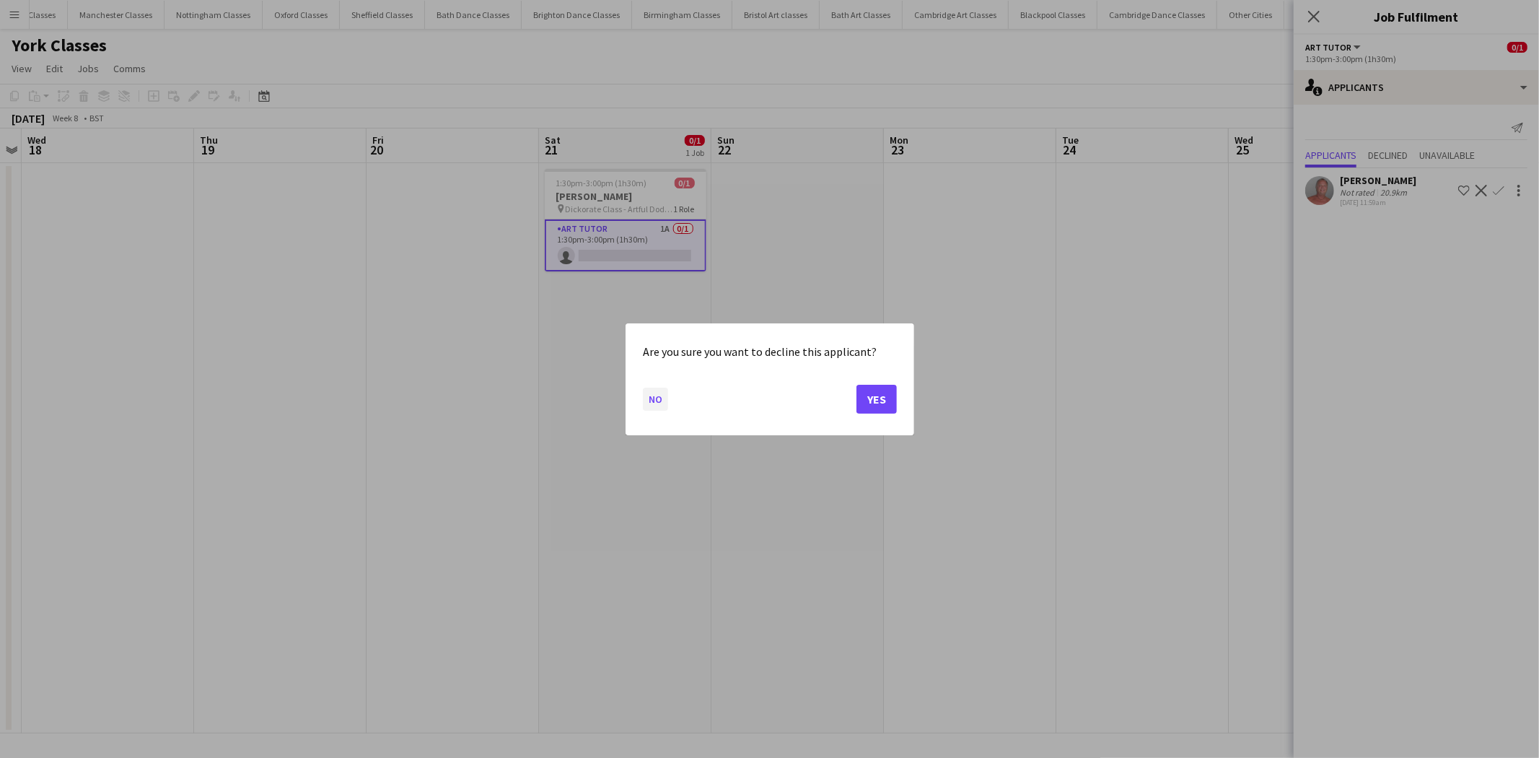
click at [654, 388] on button "No" at bounding box center [655, 398] width 25 height 23
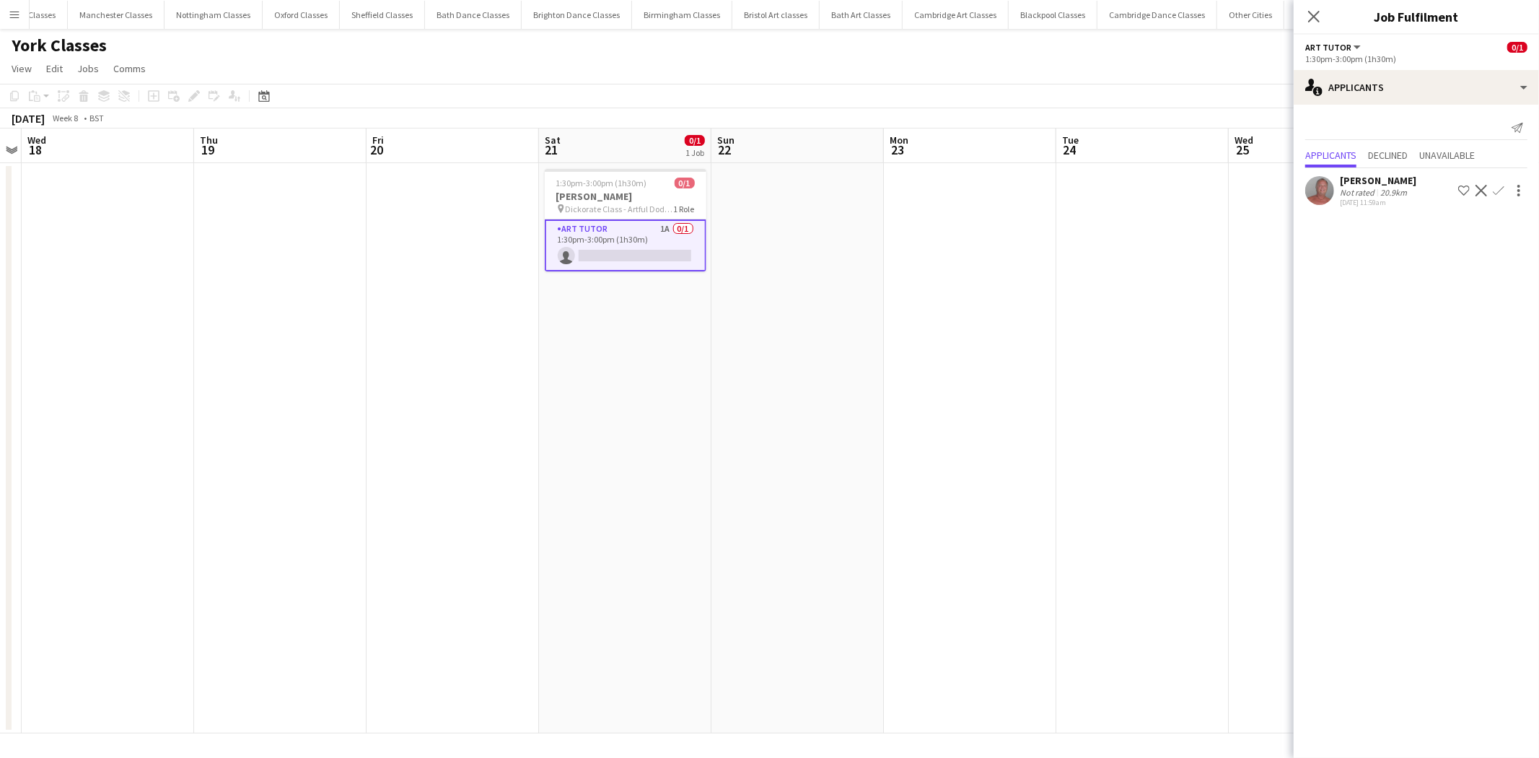
click at [1506, 188] on button "Confirm" at bounding box center [1498, 190] width 17 height 17
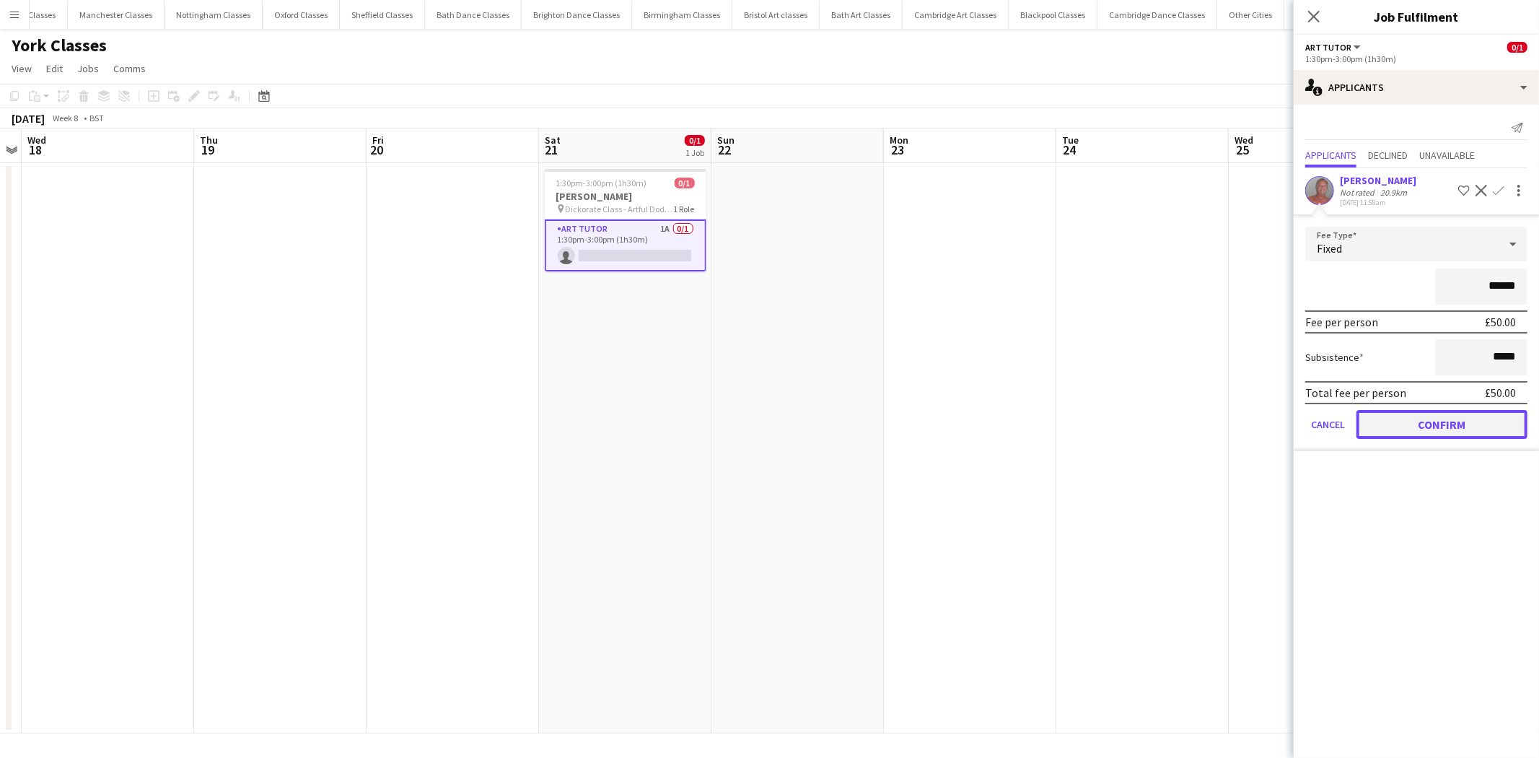
click at [1418, 423] on button "Confirm" at bounding box center [1441, 424] width 171 height 29
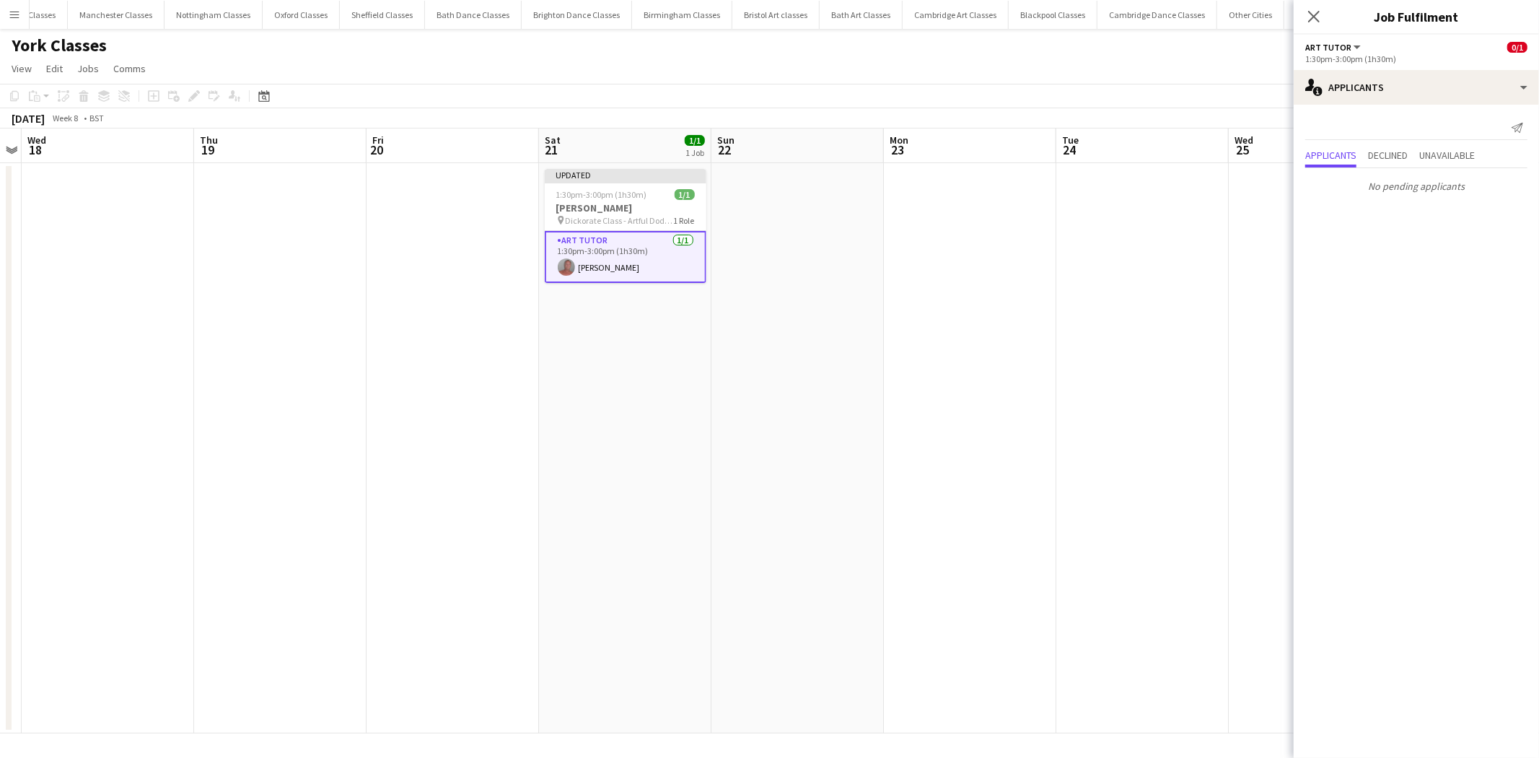
click at [1030, 385] on app-date-cell at bounding box center [970, 448] width 172 height 570
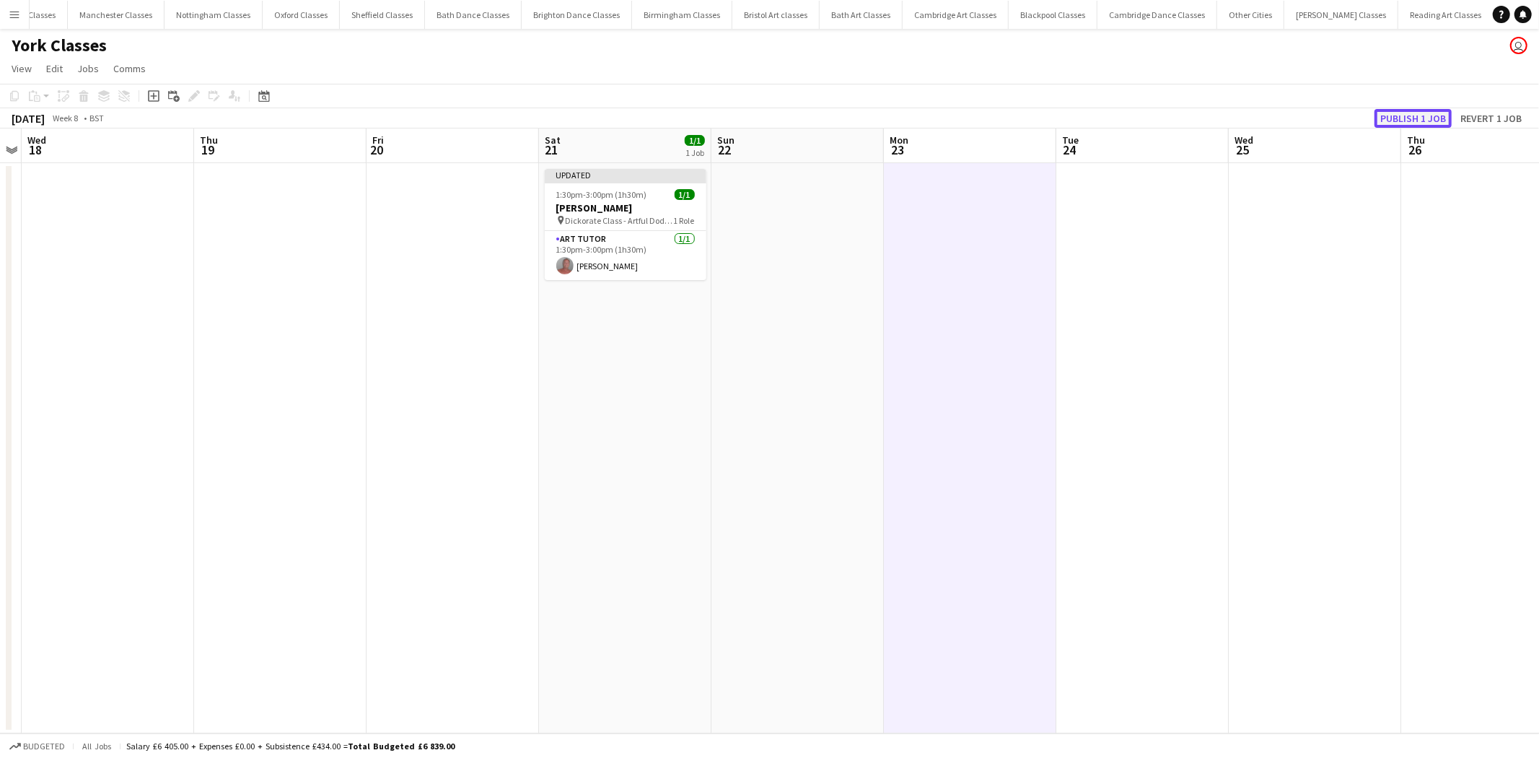
click at [1429, 118] on button "Publish 1 job" at bounding box center [1412, 118] width 77 height 19
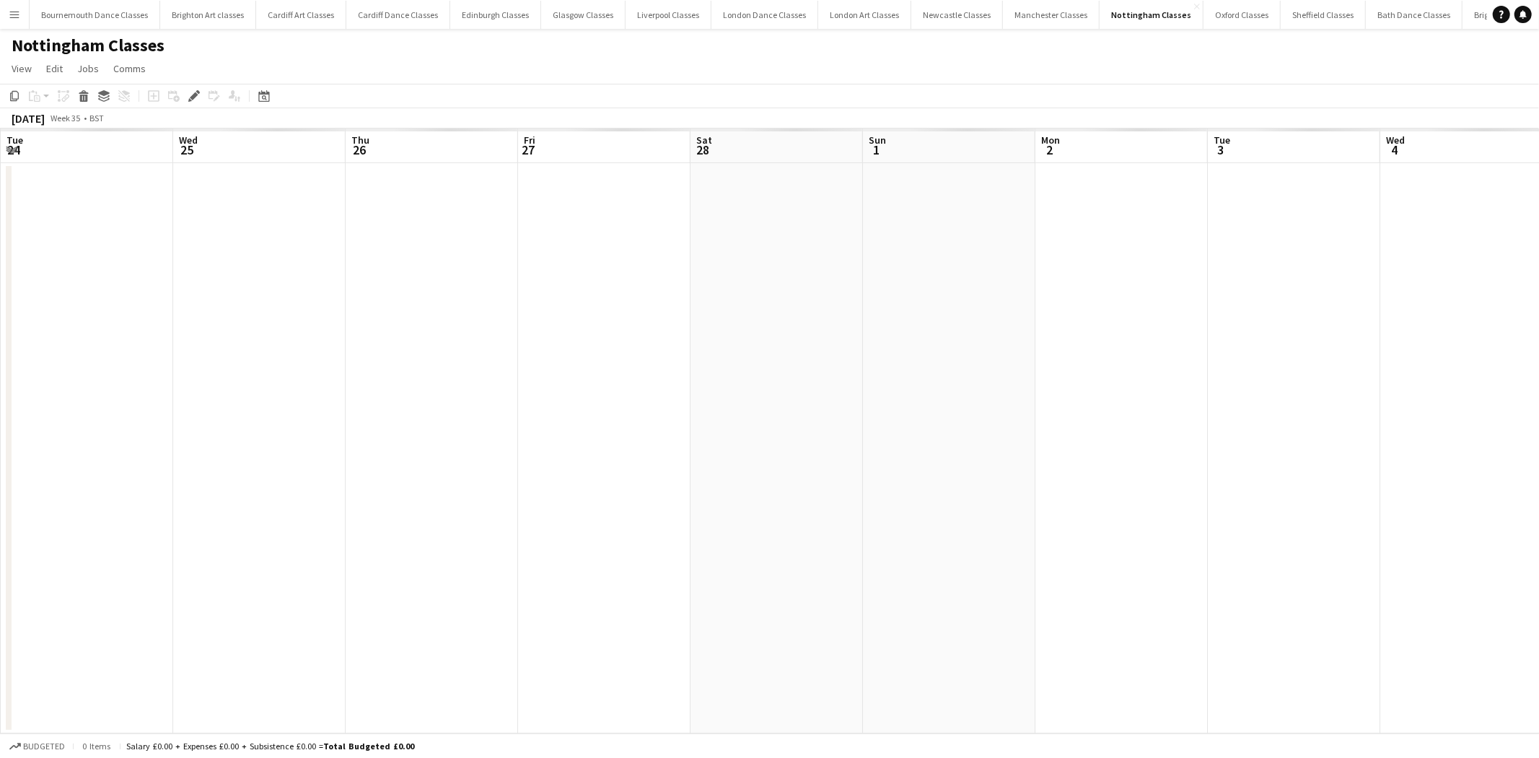
scroll to position [0, 496]
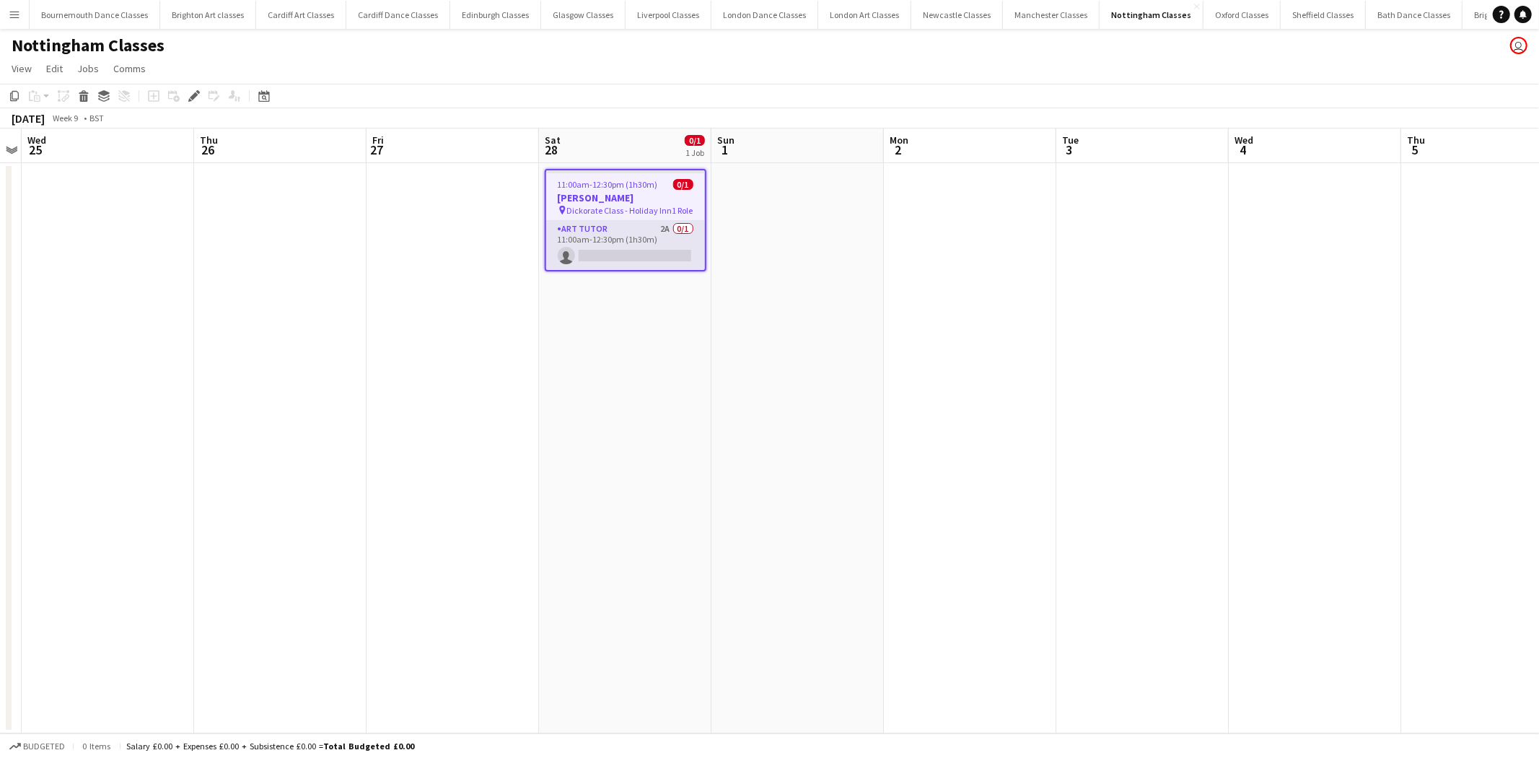
click at [617, 253] on app-card-role "Art Tutor 2A 0/1 11:00am-12:30pm (1h30m) single-neutral-actions" at bounding box center [625, 245] width 159 height 49
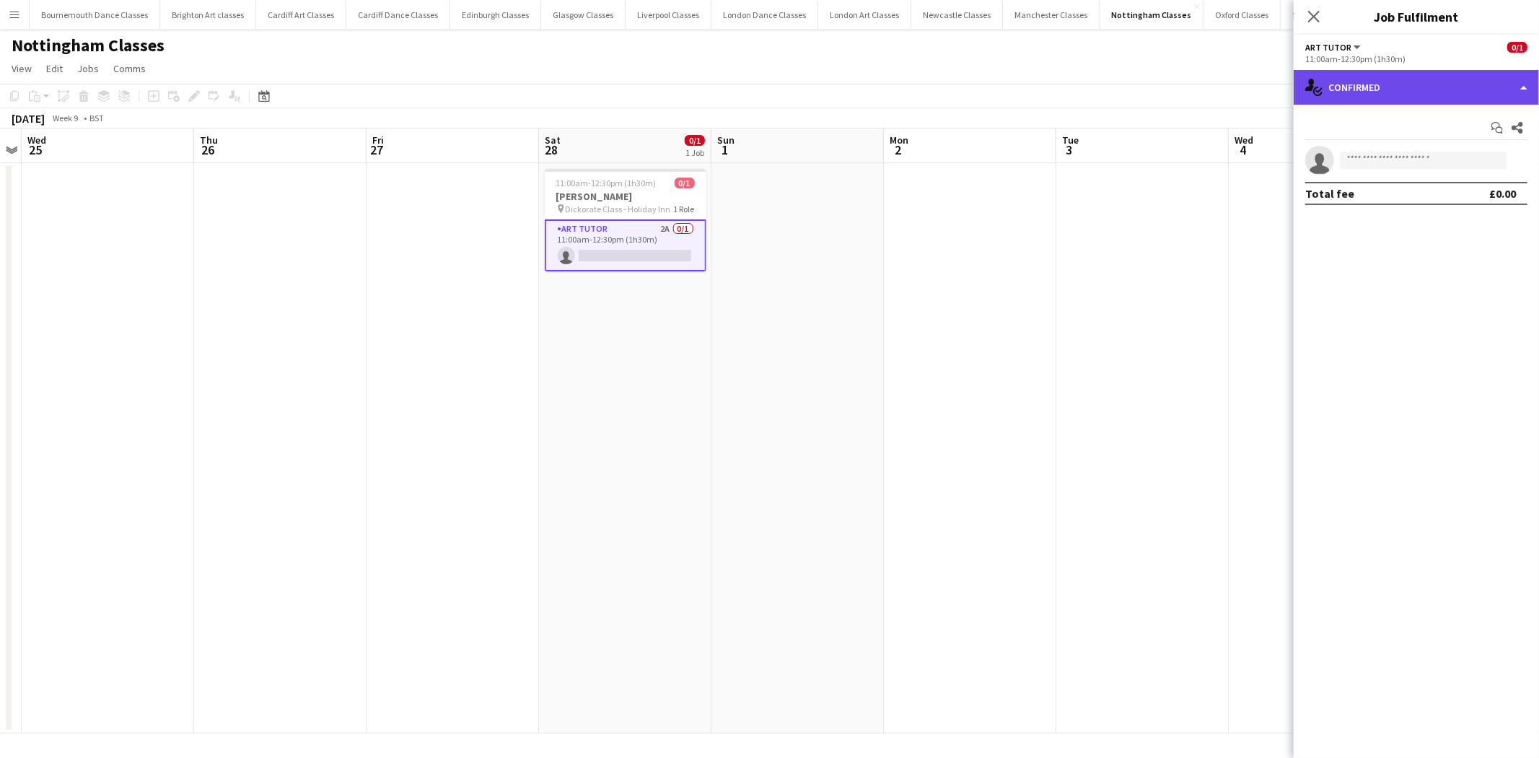
click at [1492, 76] on div "single-neutral-actions-check-2 Confirmed" at bounding box center [1416, 87] width 245 height 35
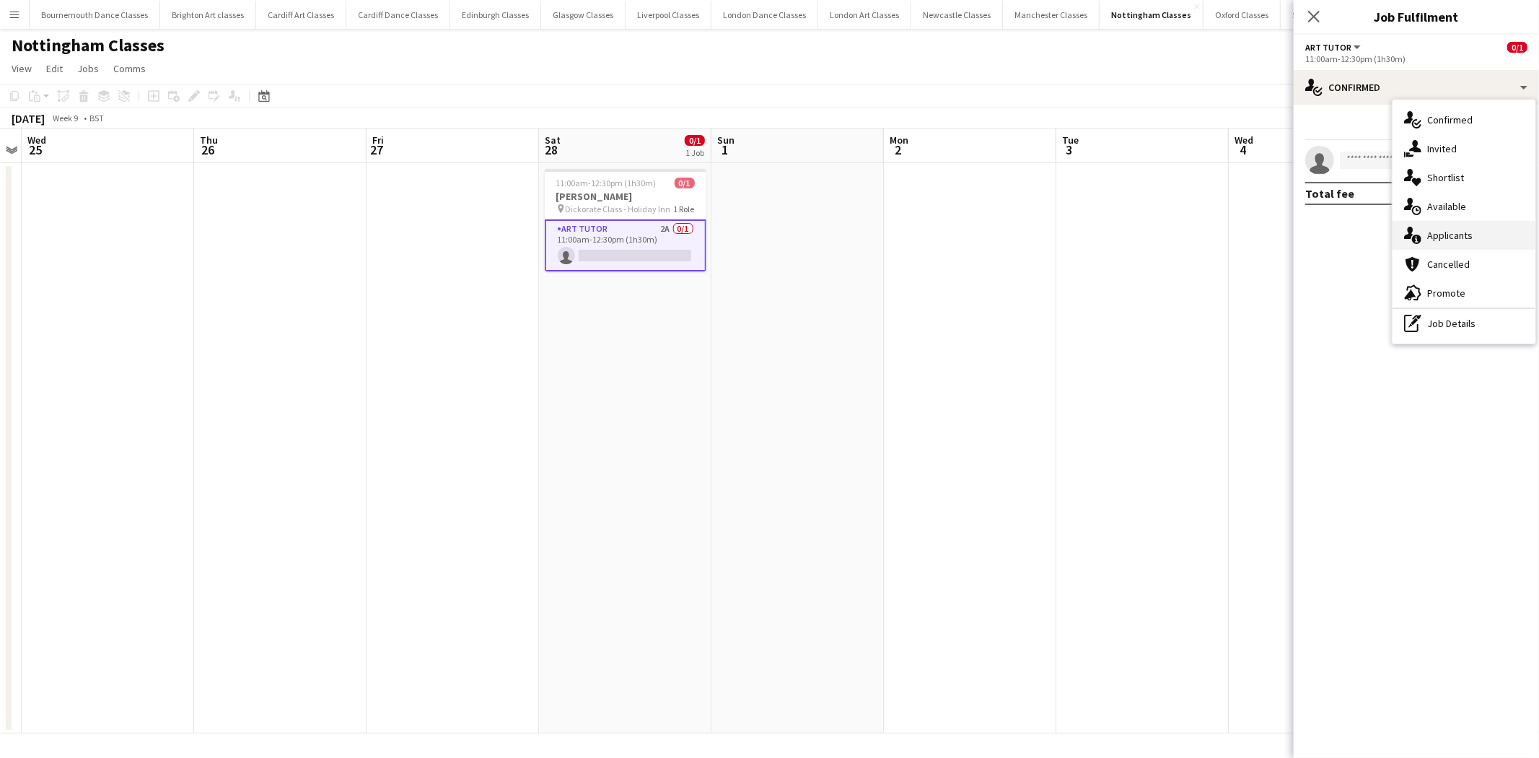
click at [1465, 236] on div "single-neutral-actions-information Applicants" at bounding box center [1464, 235] width 143 height 29
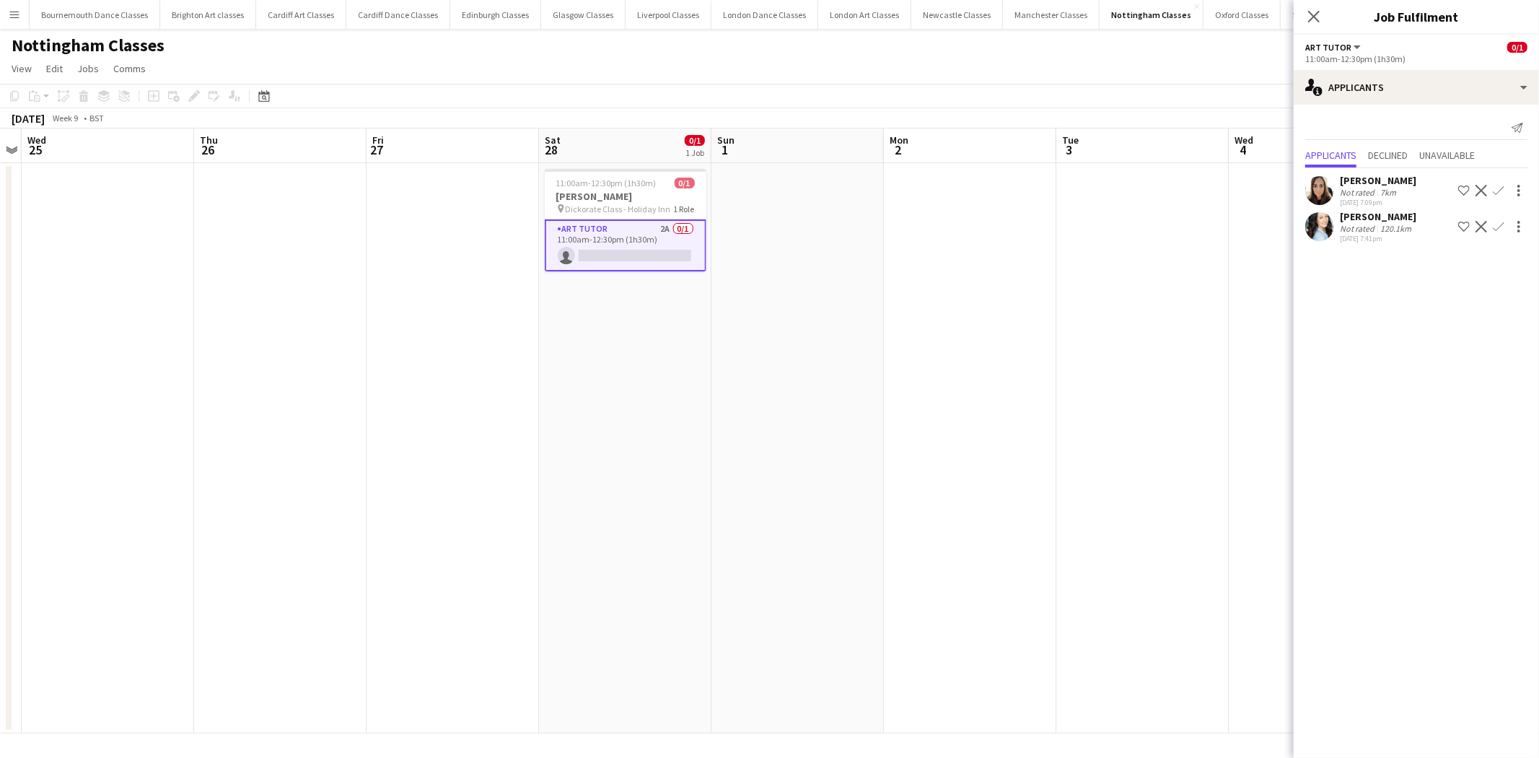
click at [1496, 185] on app-icon "Confirm" at bounding box center [1499, 191] width 12 height 12
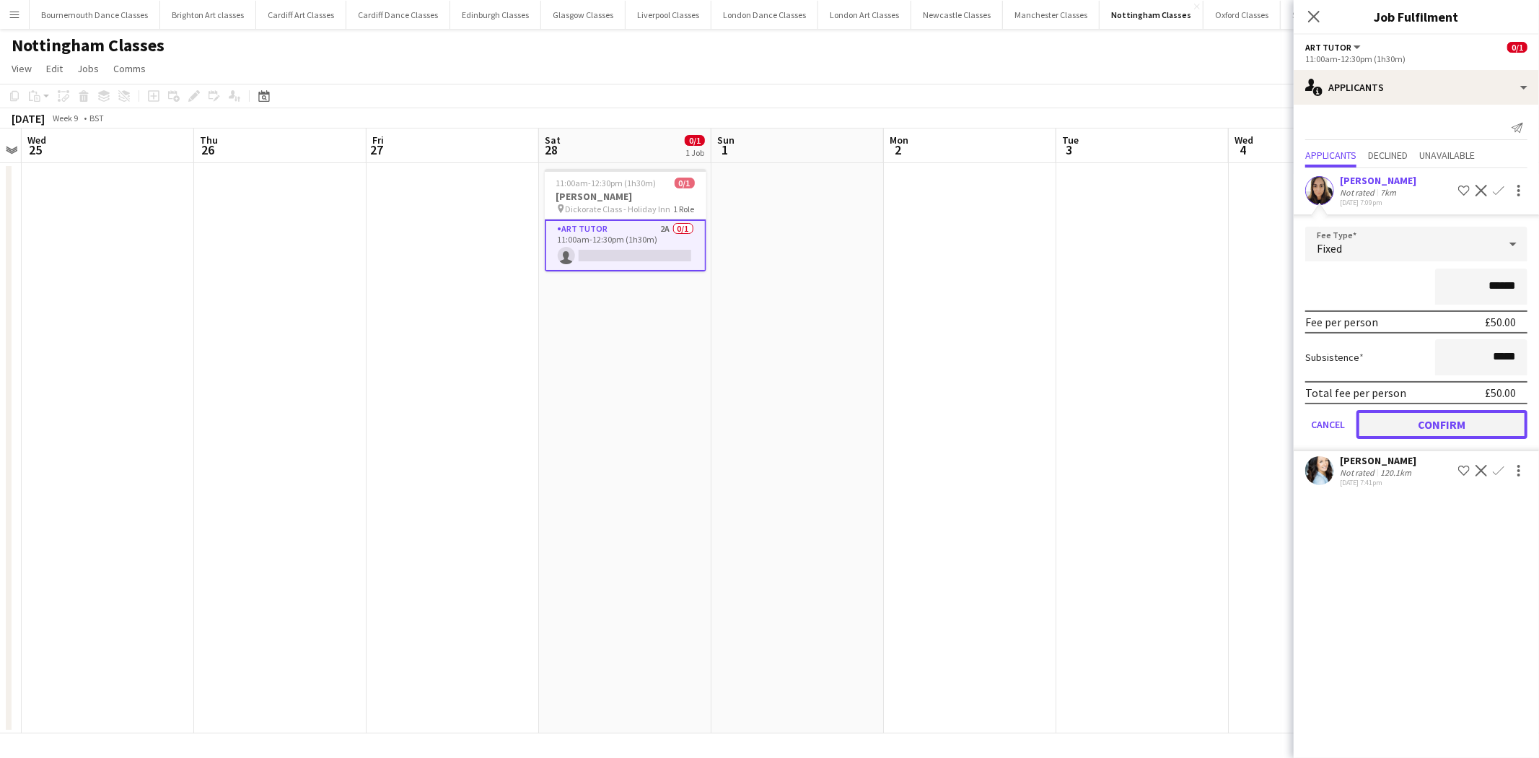
click at [1408, 411] on button "Confirm" at bounding box center [1441, 424] width 171 height 29
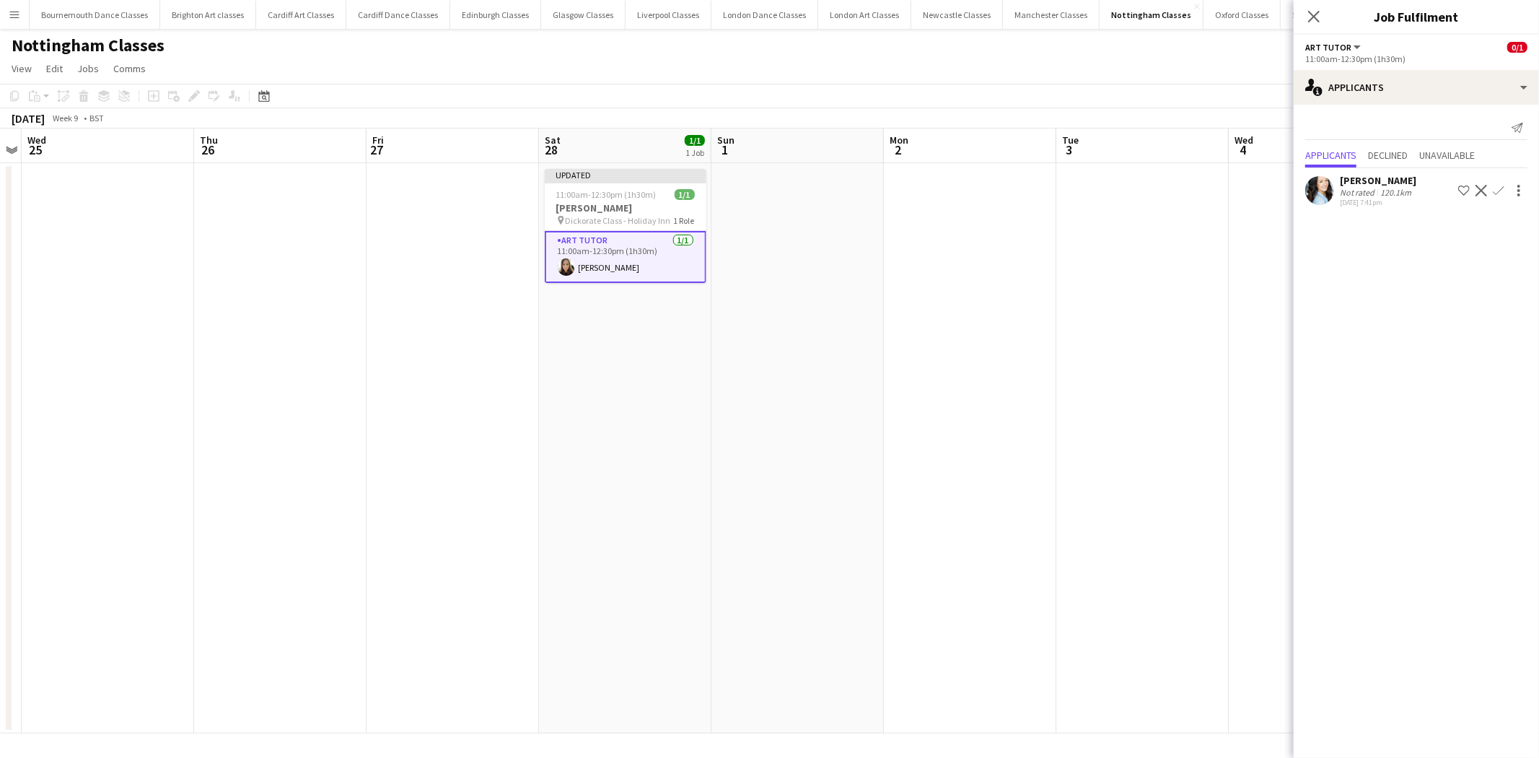
click at [1110, 289] on app-date-cell at bounding box center [1142, 448] width 172 height 570
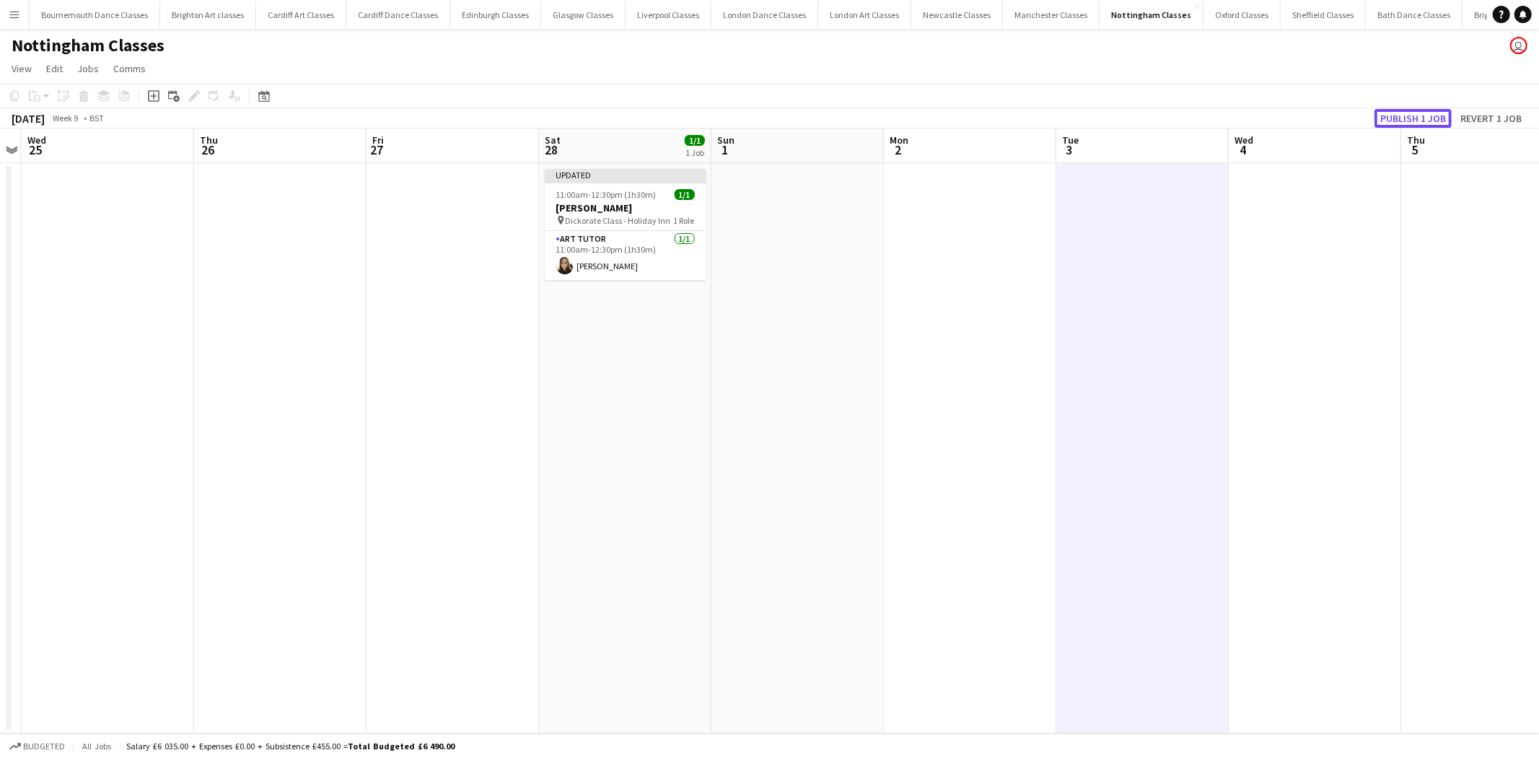
drag, startPoint x: 1419, startPoint y: 116, endPoint x: 1084, endPoint y: 115, distance: 334.8
click at [1418, 115] on button "Publish 1 job" at bounding box center [1412, 118] width 77 height 19
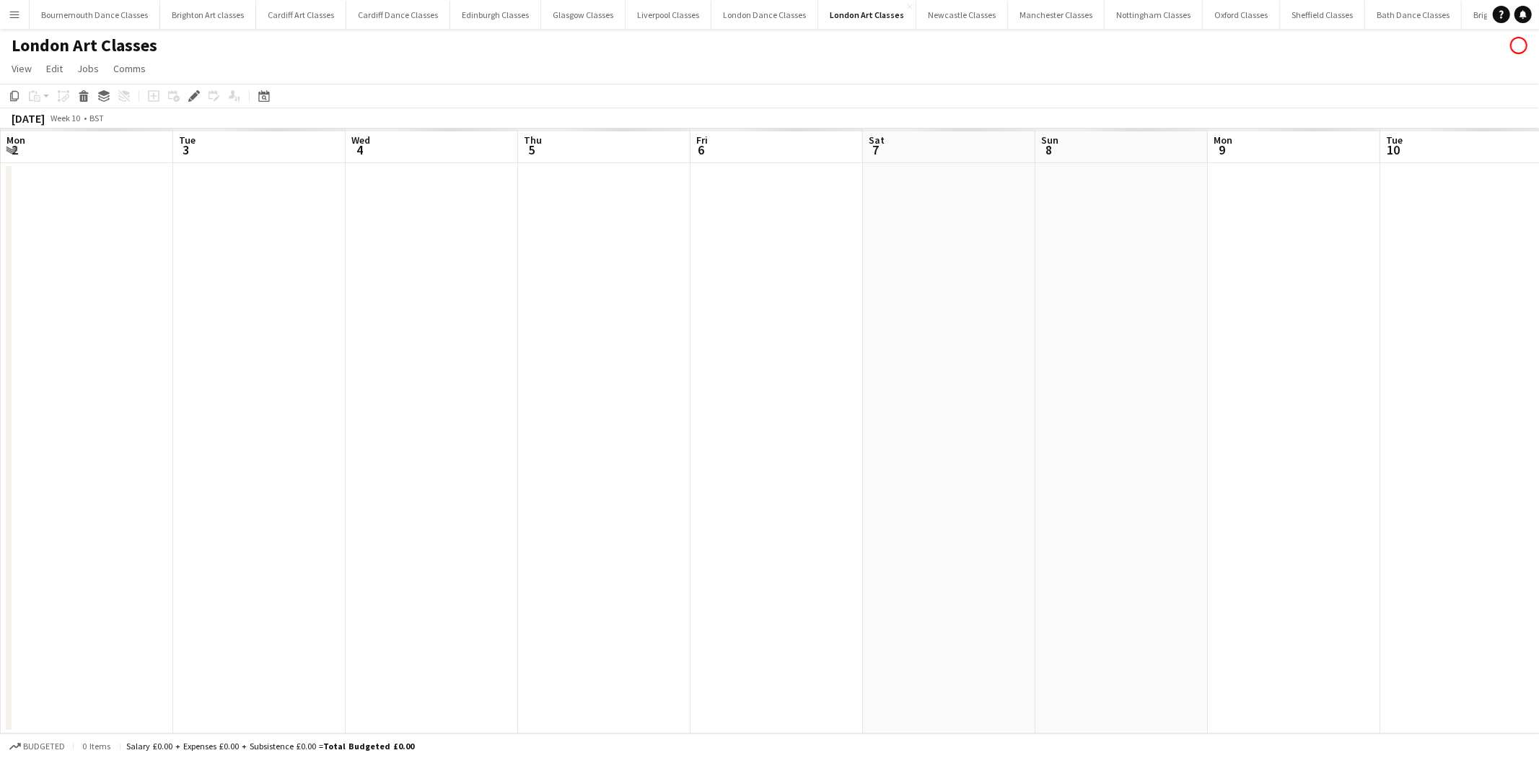
scroll to position [0, 496]
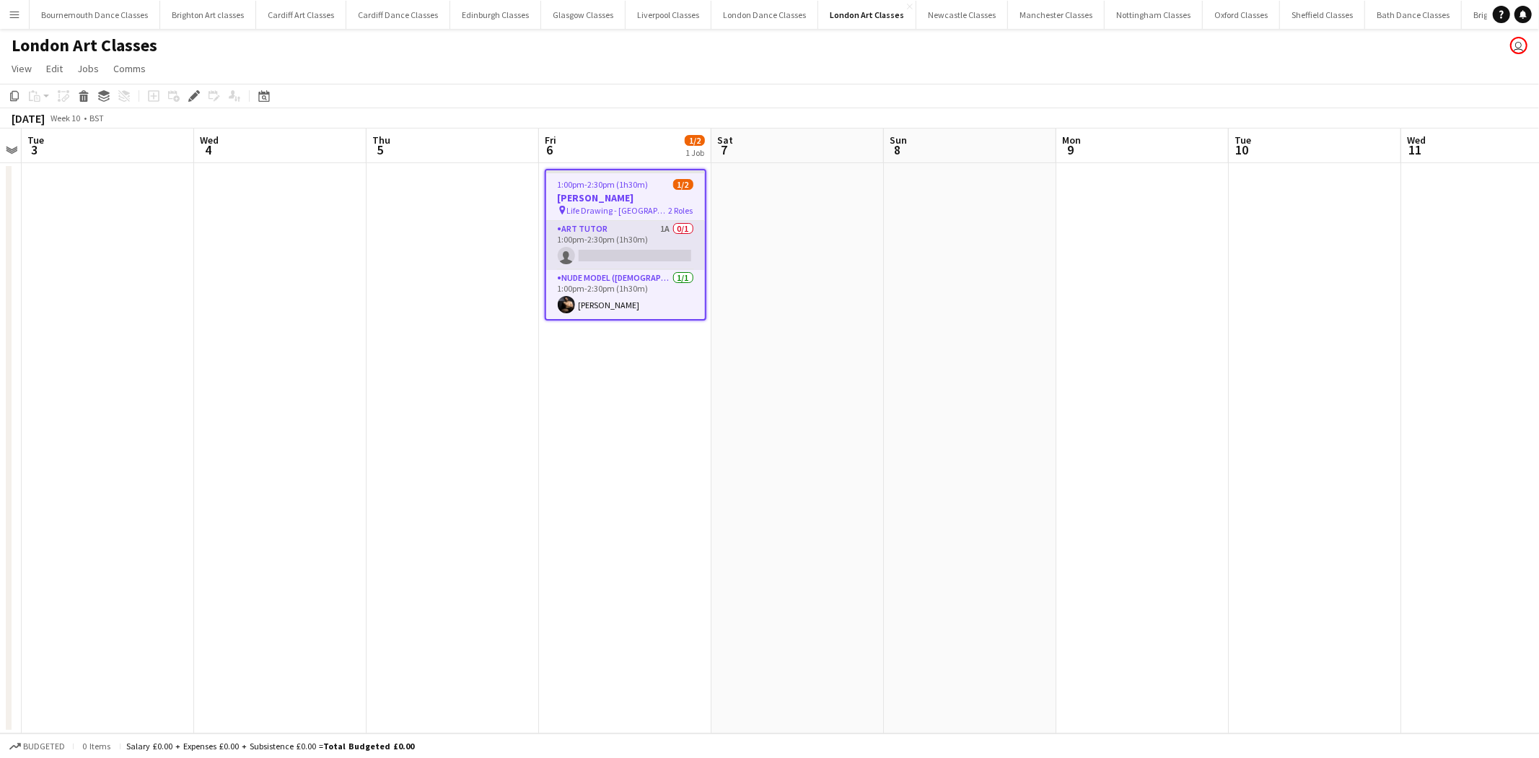
click at [626, 246] on app-card-role "Art Tutor 1A 0/1 1:00pm-2:30pm (1h30m) single-neutral-actions" at bounding box center [625, 245] width 159 height 49
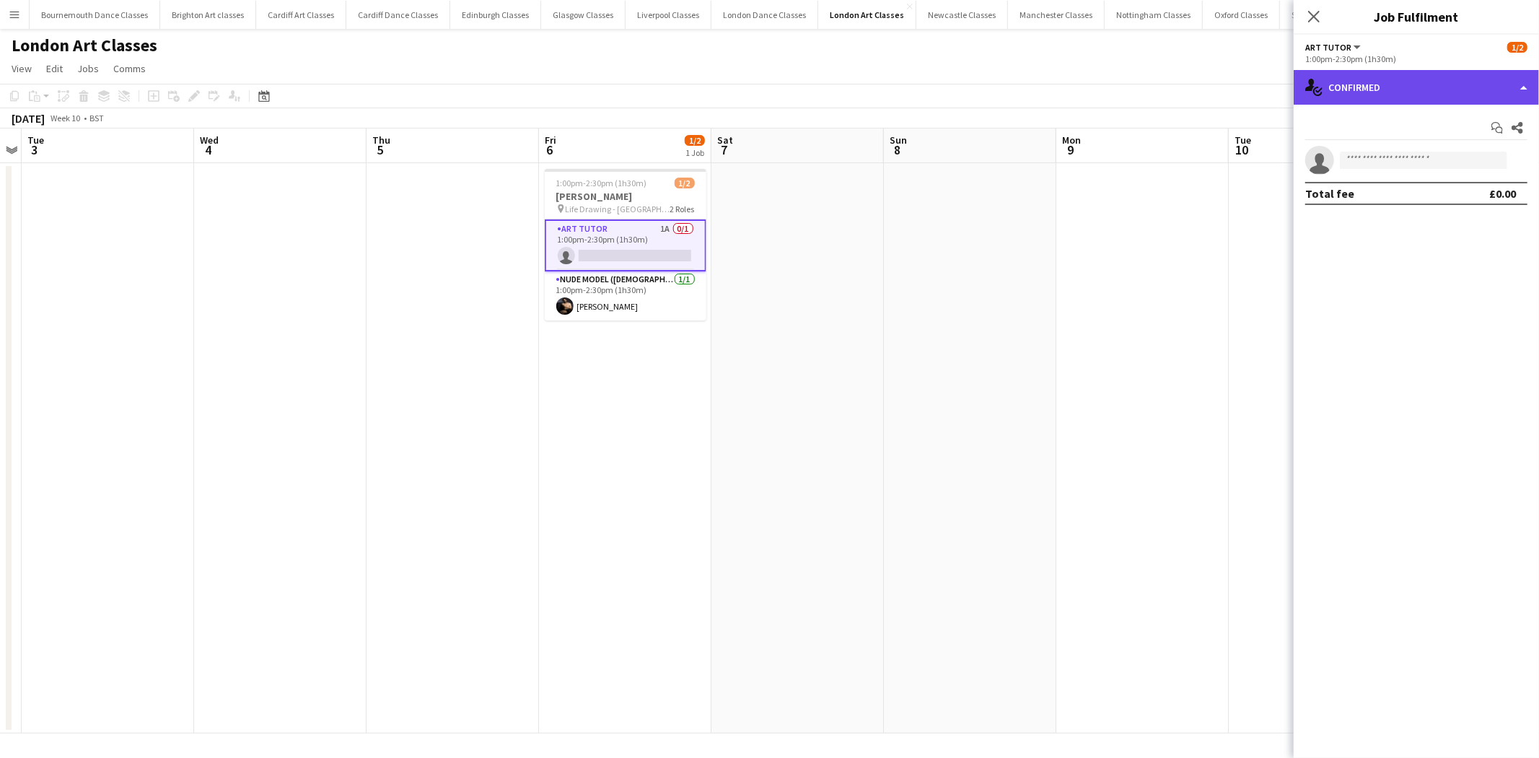
click at [1385, 92] on div "single-neutral-actions-check-2 Confirmed" at bounding box center [1416, 87] width 245 height 35
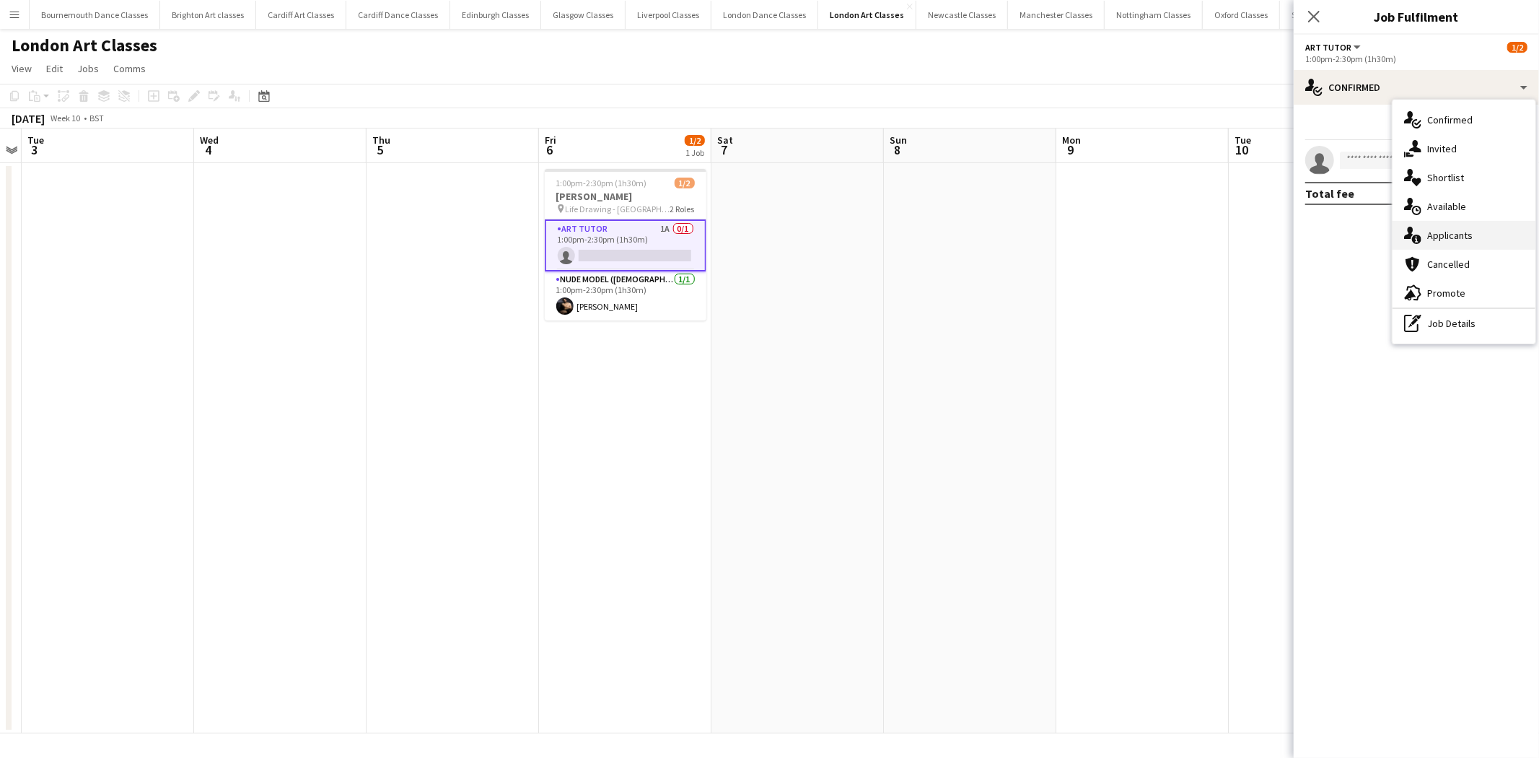
click at [1455, 234] on div "single-neutral-actions-information Applicants" at bounding box center [1464, 235] width 143 height 29
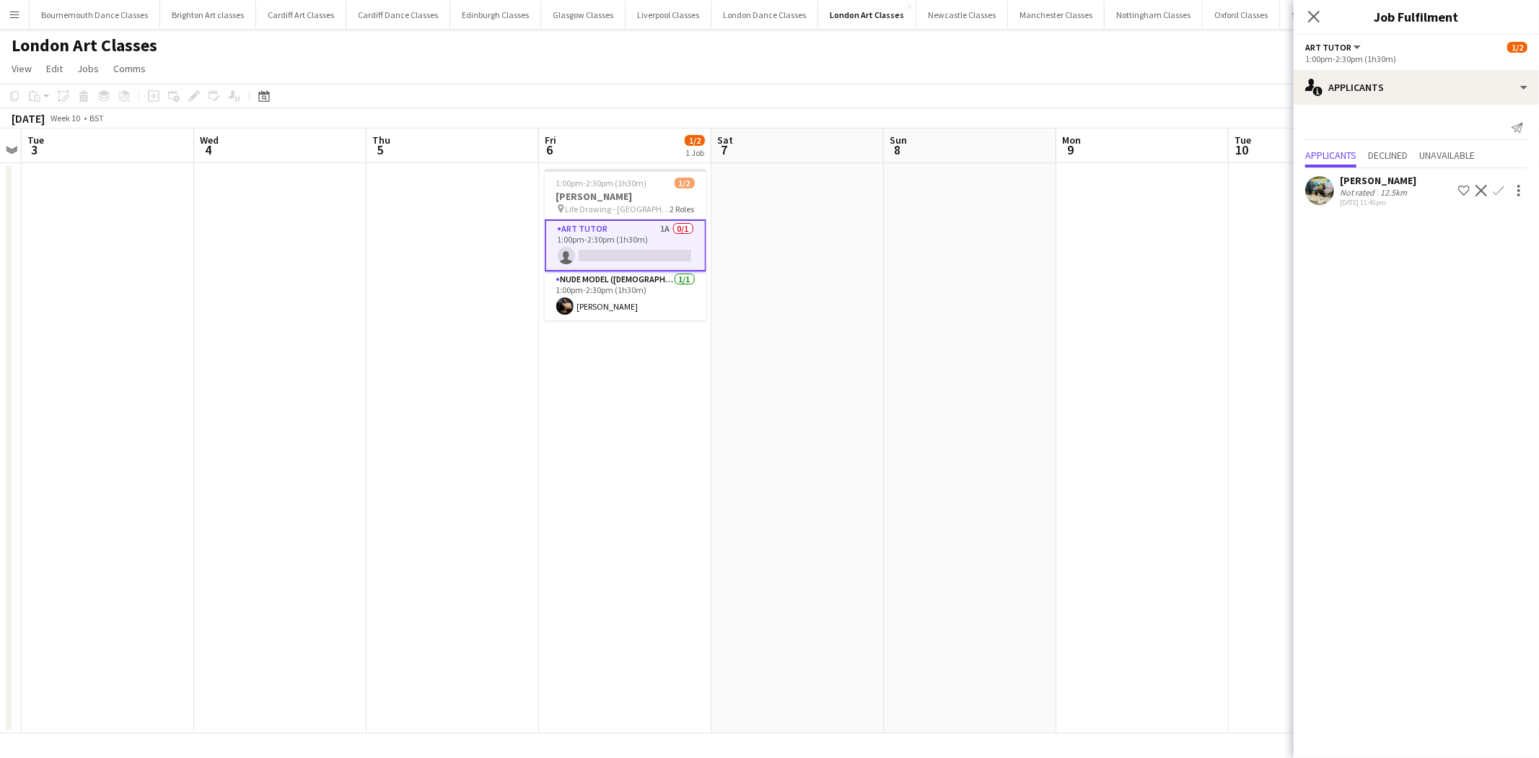
click at [1478, 186] on app-icon "Decline" at bounding box center [1481, 191] width 12 height 12
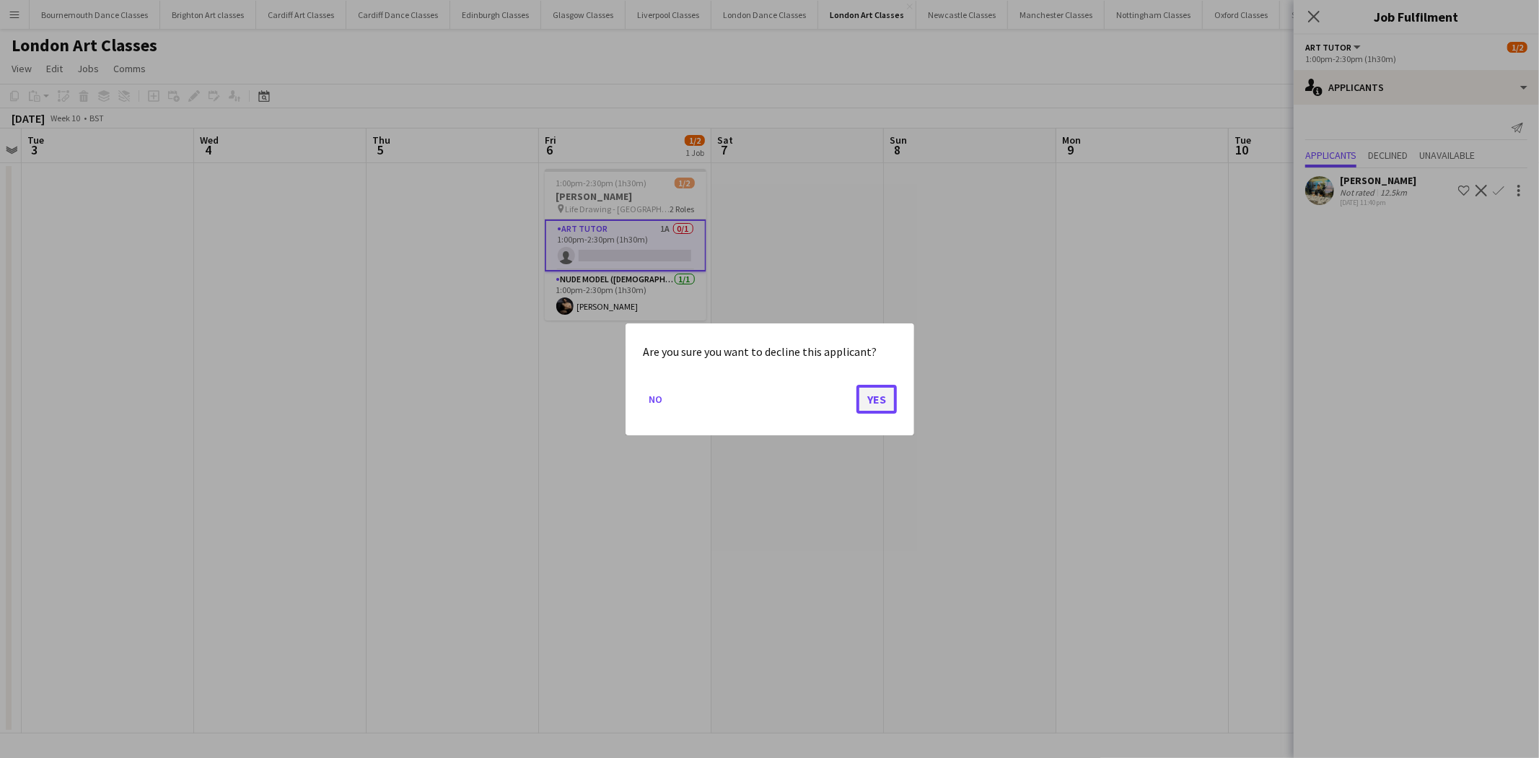
click at [877, 400] on button "Yes" at bounding box center [876, 398] width 40 height 29
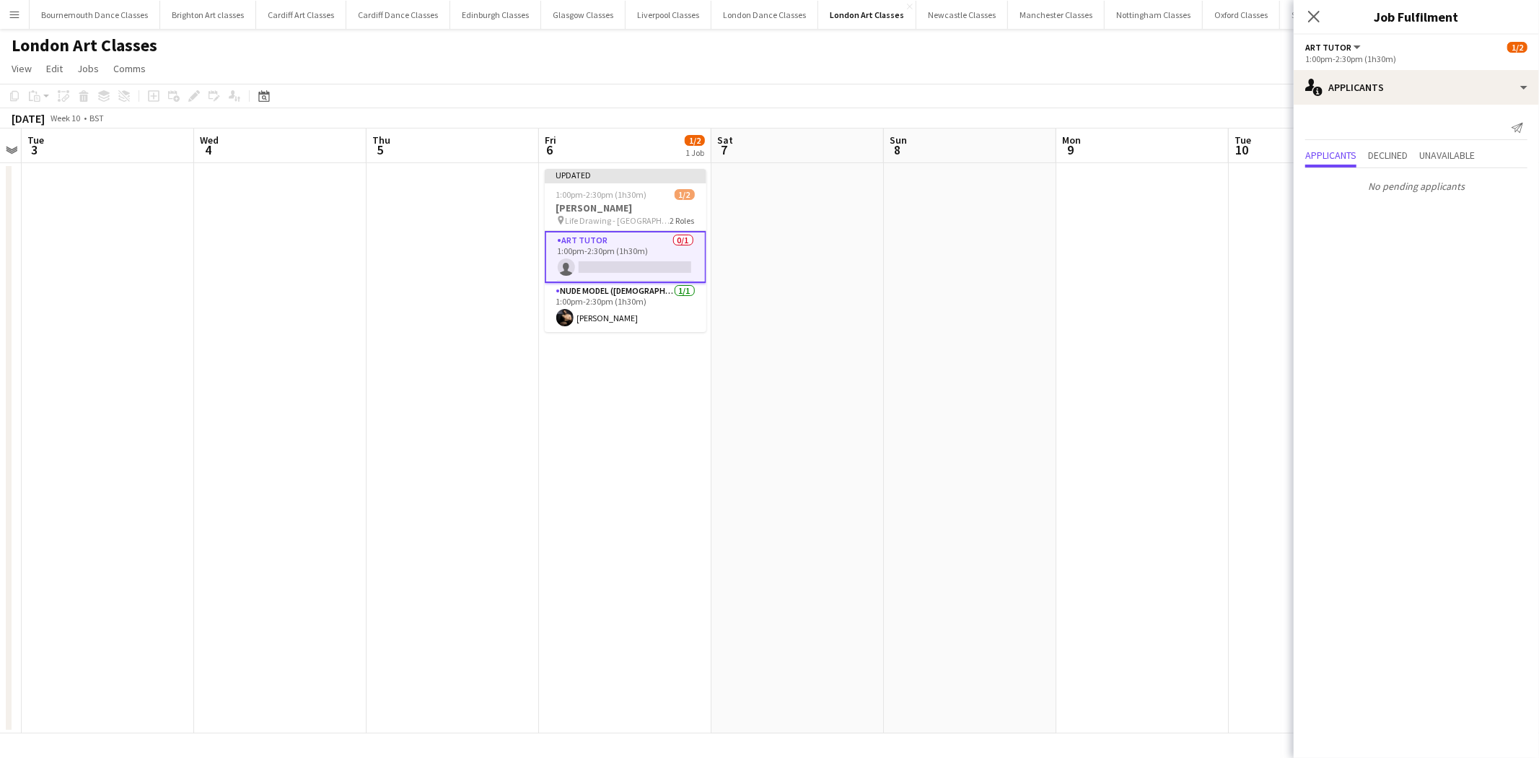
click at [1115, 359] on app-date-cell at bounding box center [1142, 448] width 172 height 570
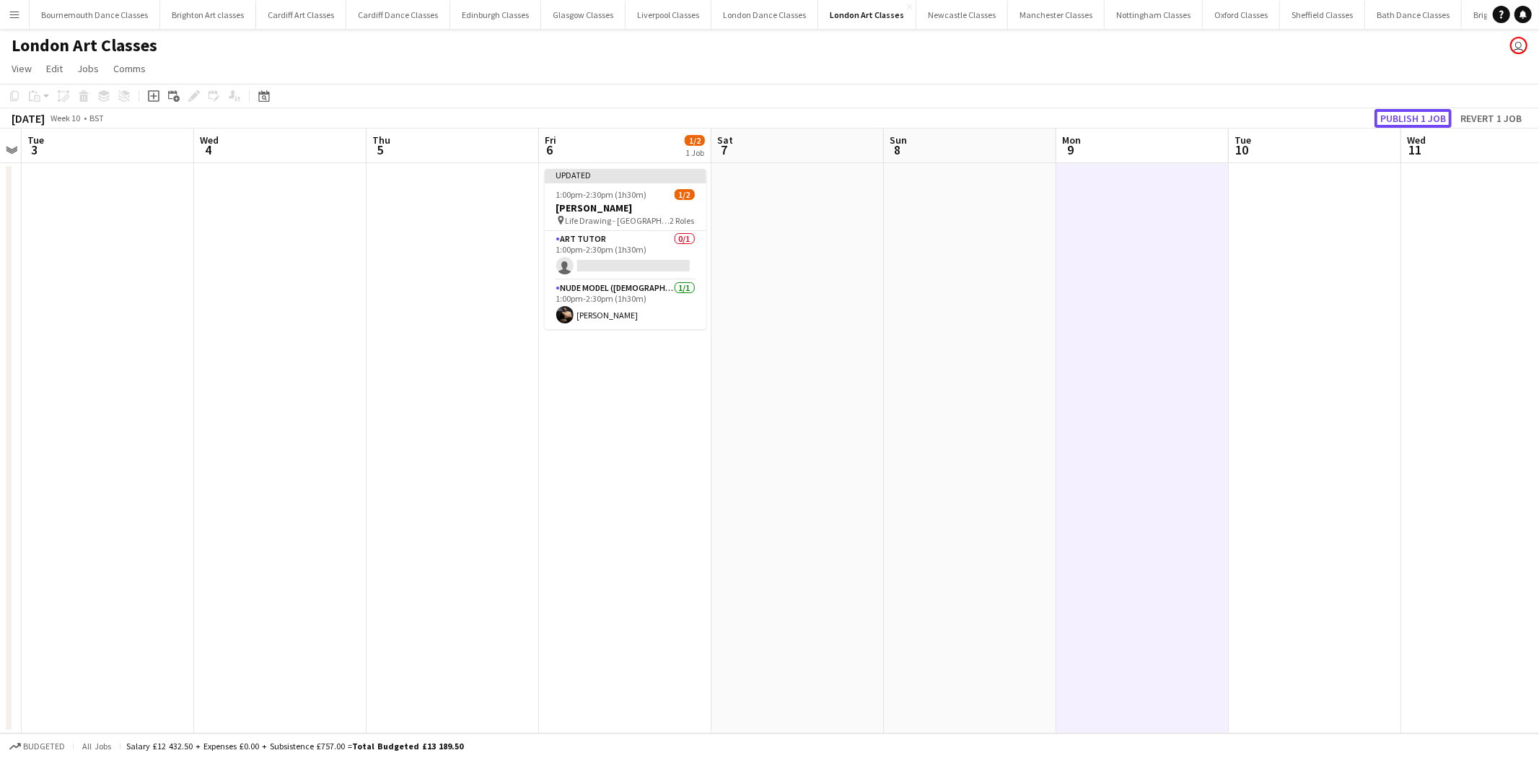
drag, startPoint x: 1404, startPoint y: 123, endPoint x: 1387, endPoint y: 123, distance: 16.6
click at [1394, 121] on button "Publish 1 job" at bounding box center [1412, 118] width 77 height 19
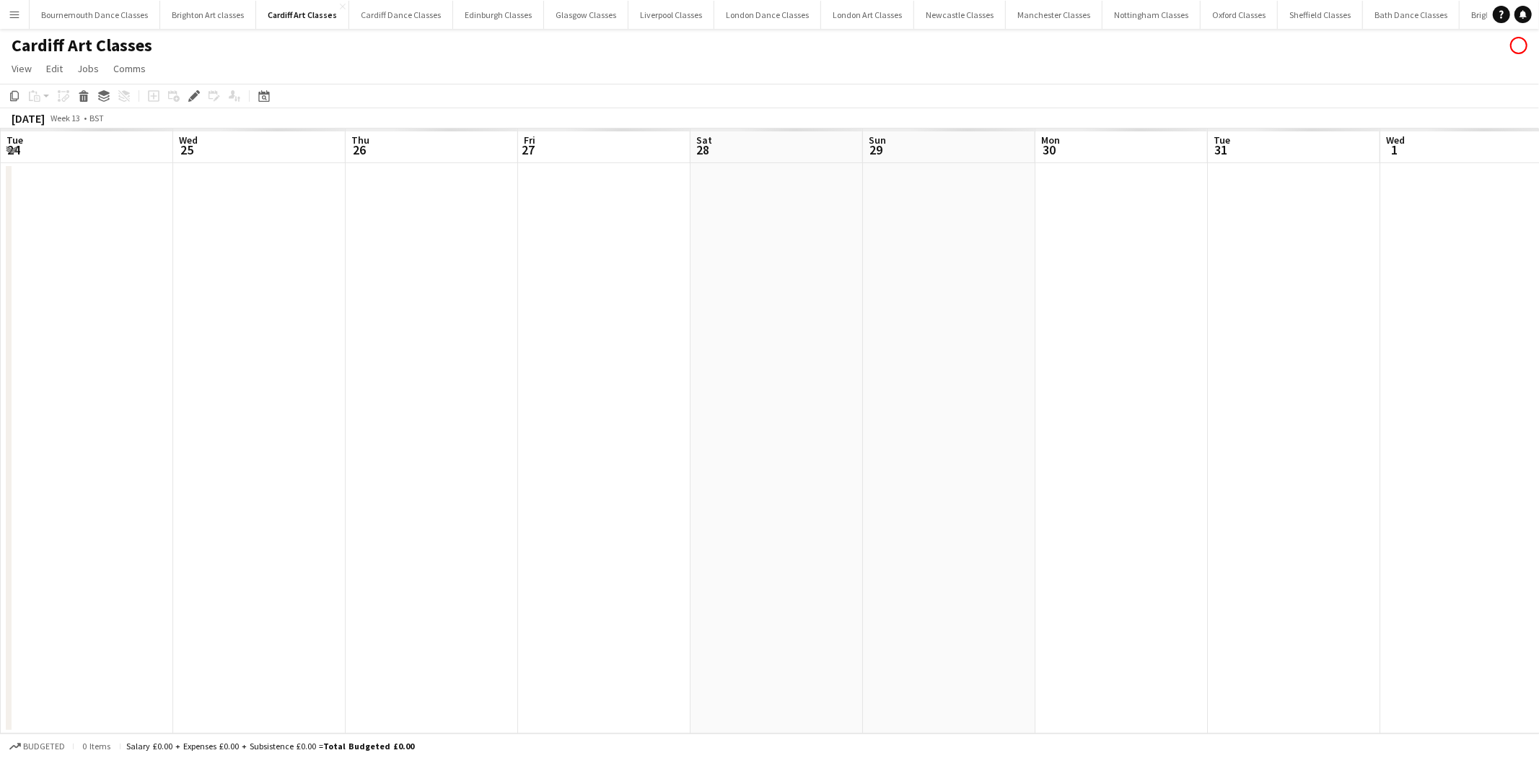
scroll to position [0, 496]
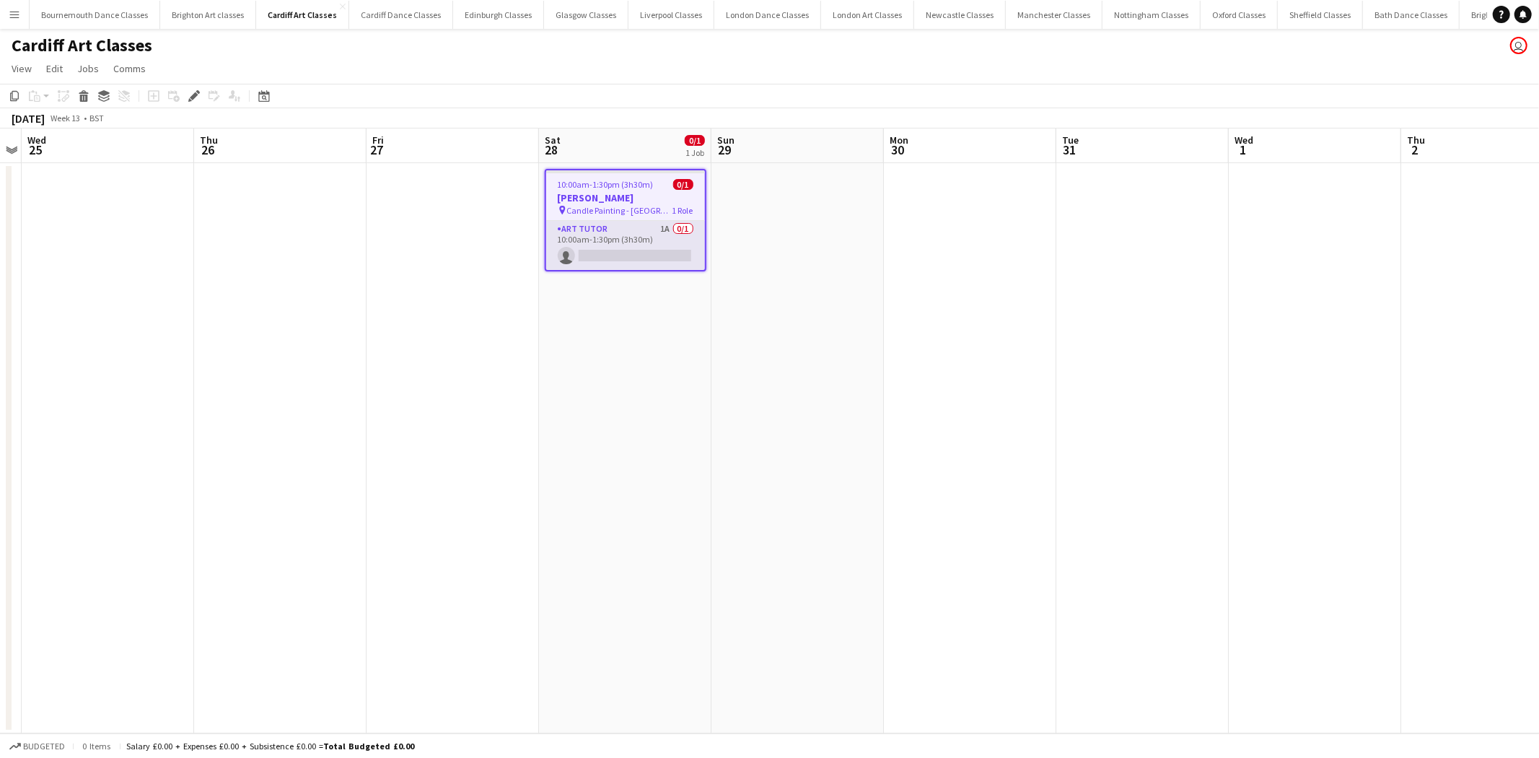
click at [662, 255] on app-card-role "Art Tutor 1A 0/1 10:00am-1:30pm (3h30m) single-neutral-actions" at bounding box center [625, 245] width 159 height 49
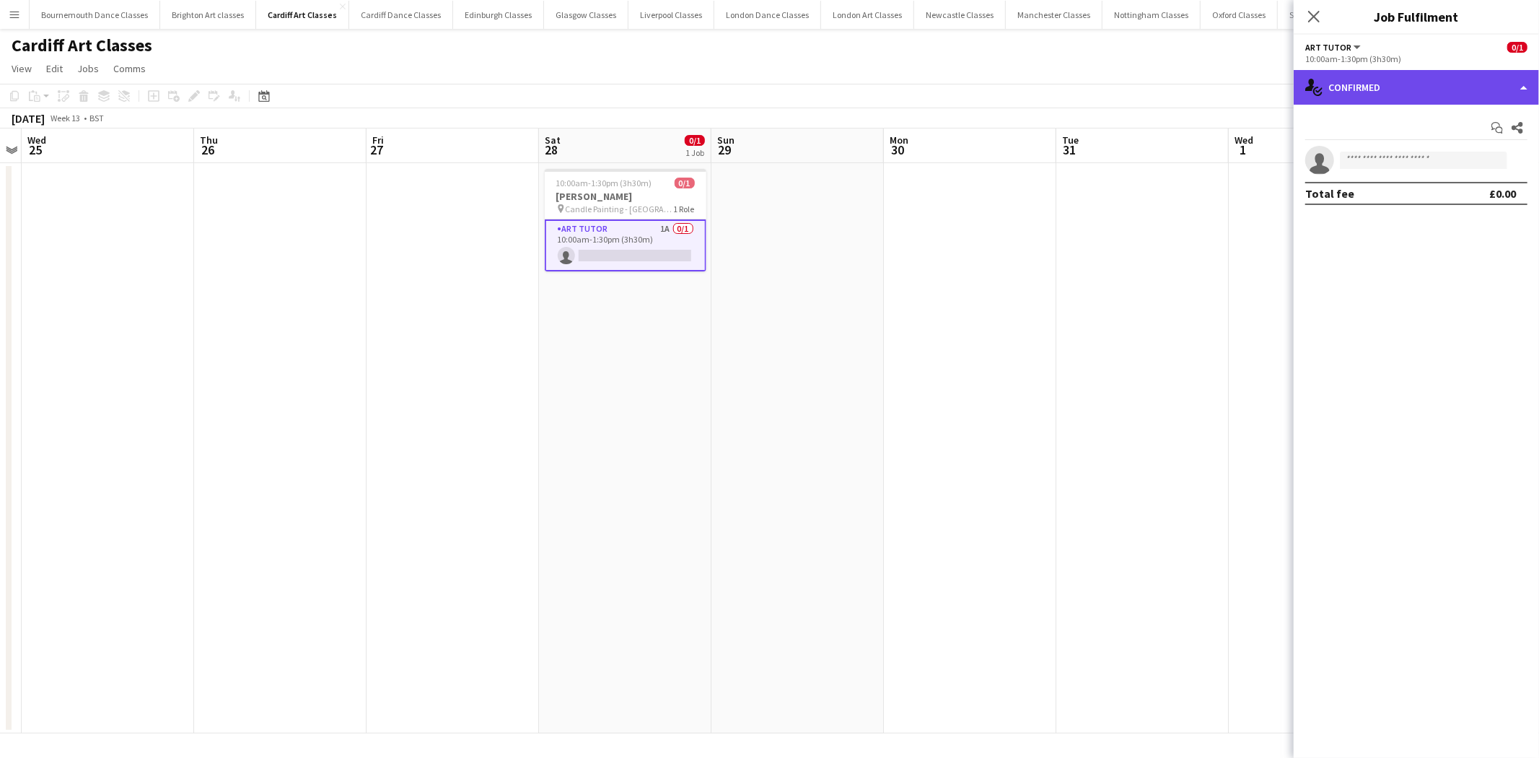
click at [1478, 81] on div "single-neutral-actions-check-2 Confirmed" at bounding box center [1416, 87] width 245 height 35
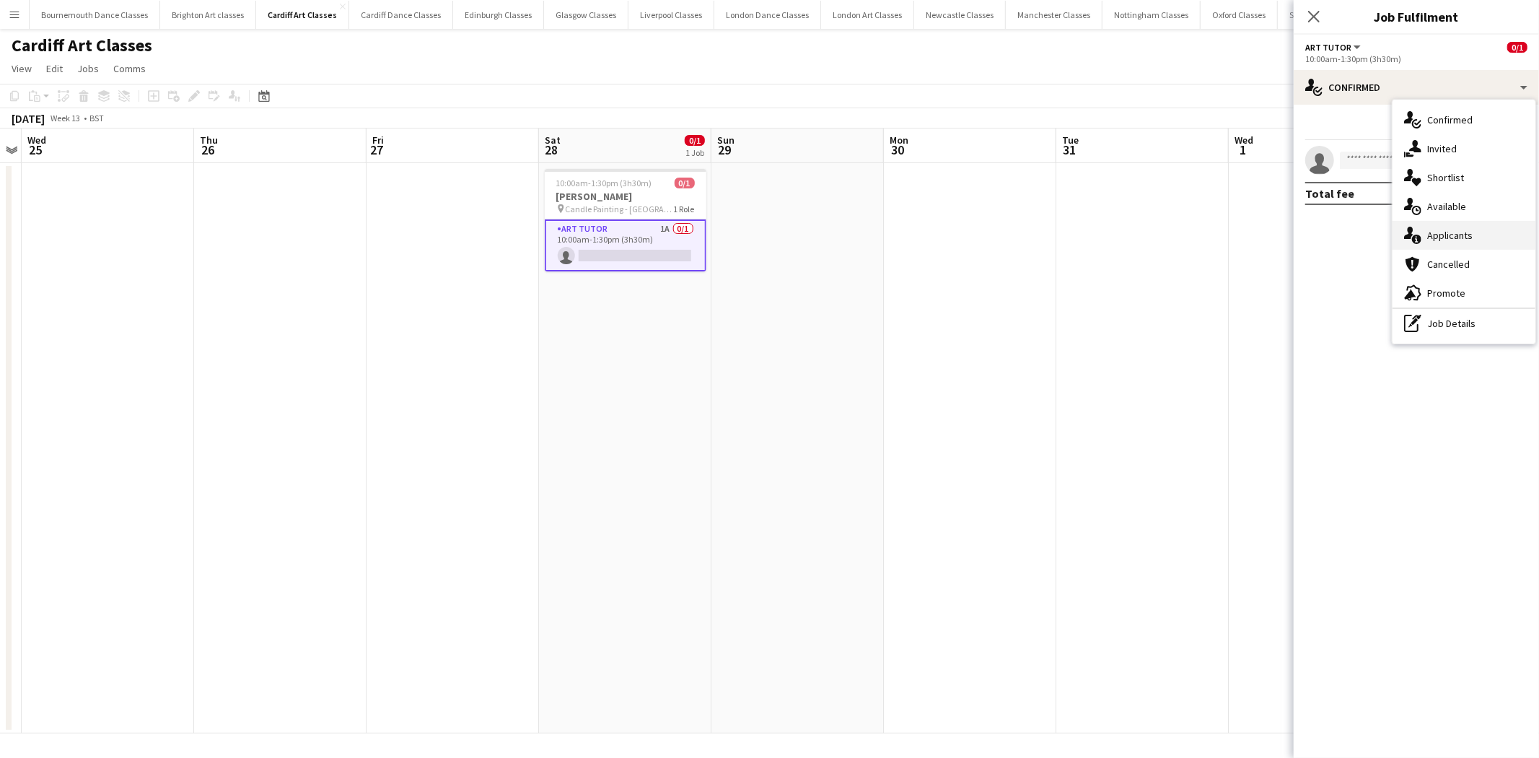
click at [1499, 244] on div "single-neutral-actions-information Applicants" at bounding box center [1464, 235] width 143 height 29
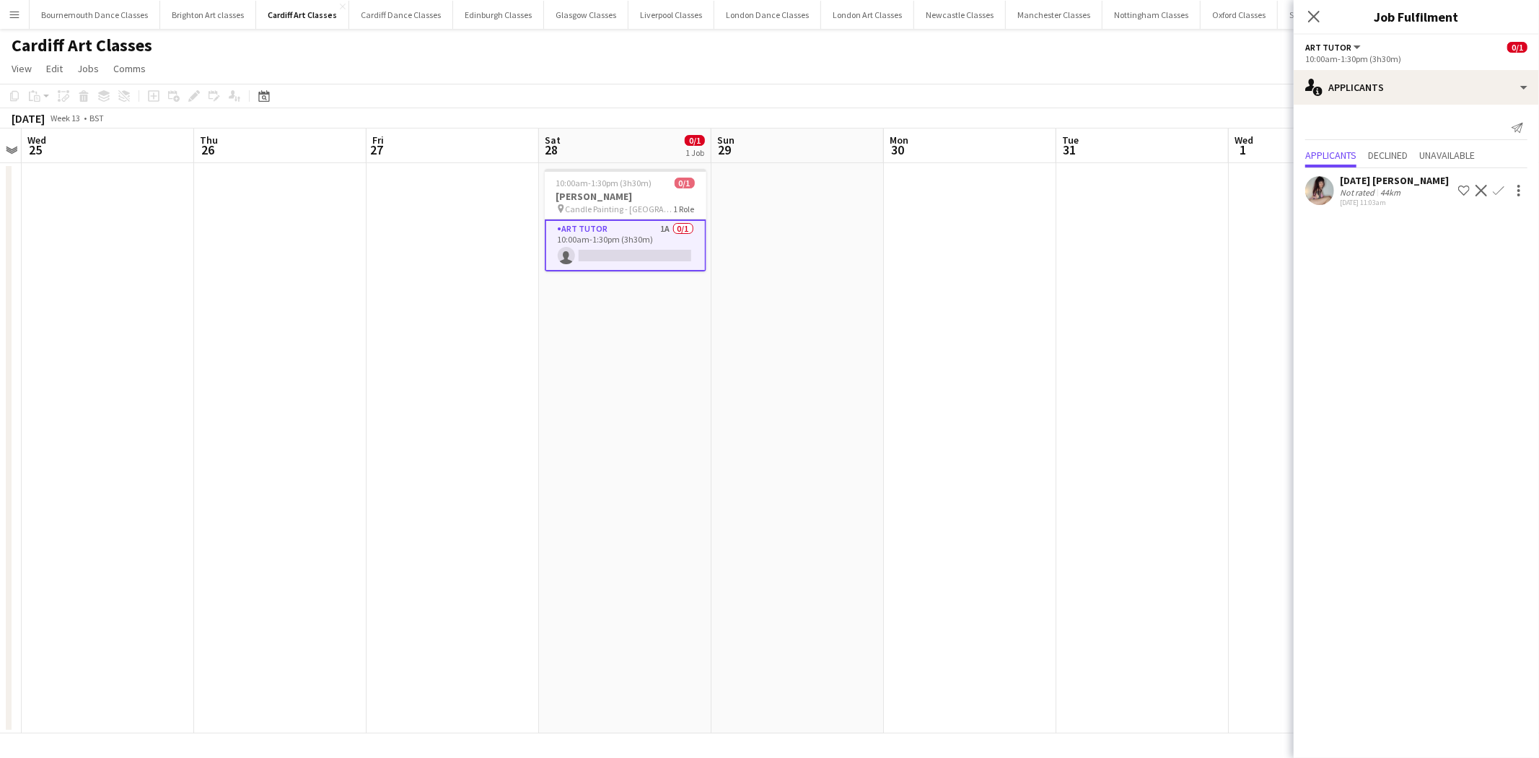
click at [1496, 188] on app-icon "Confirm" at bounding box center [1499, 191] width 12 height 12
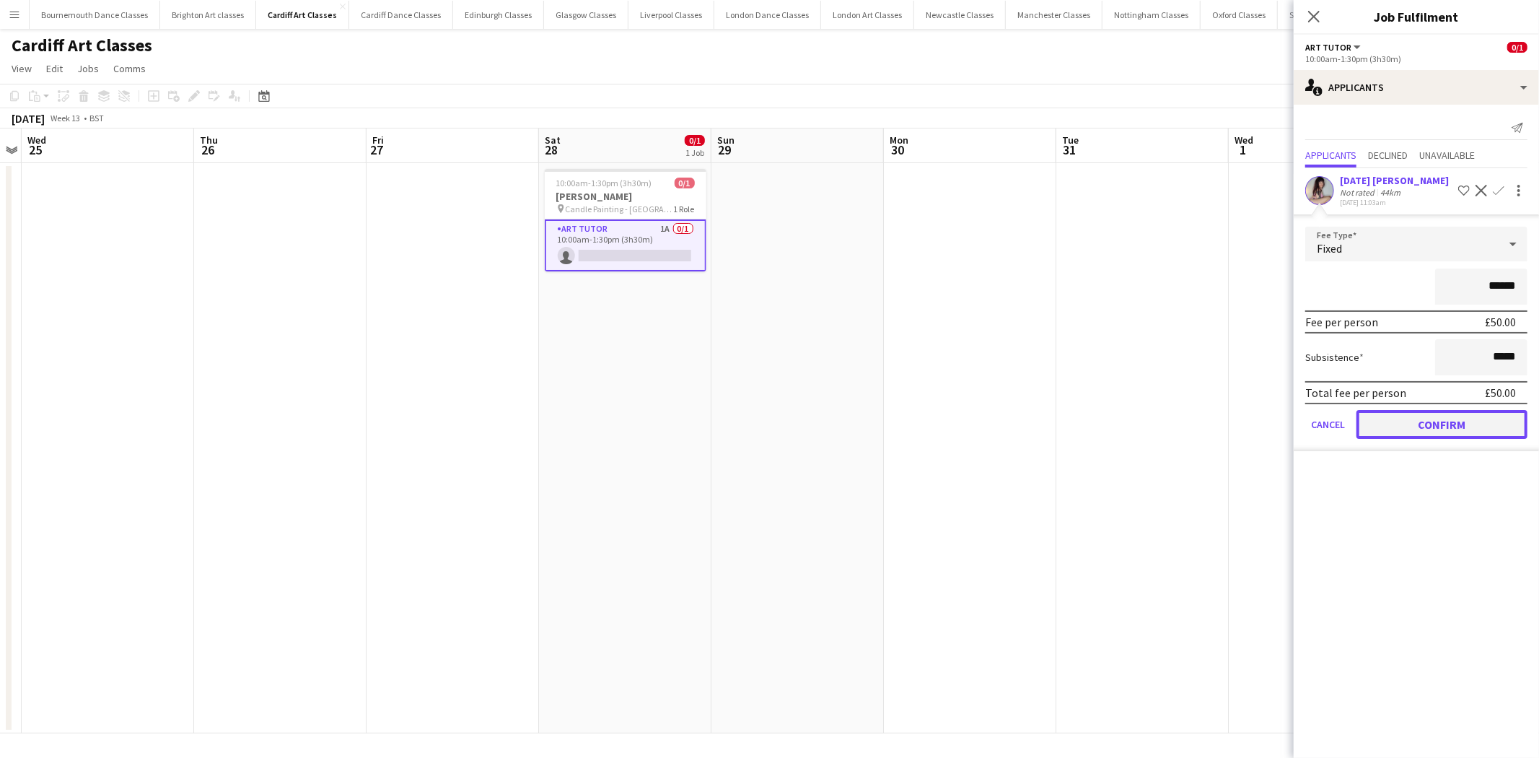
click at [1441, 426] on button "Confirm" at bounding box center [1441, 424] width 171 height 29
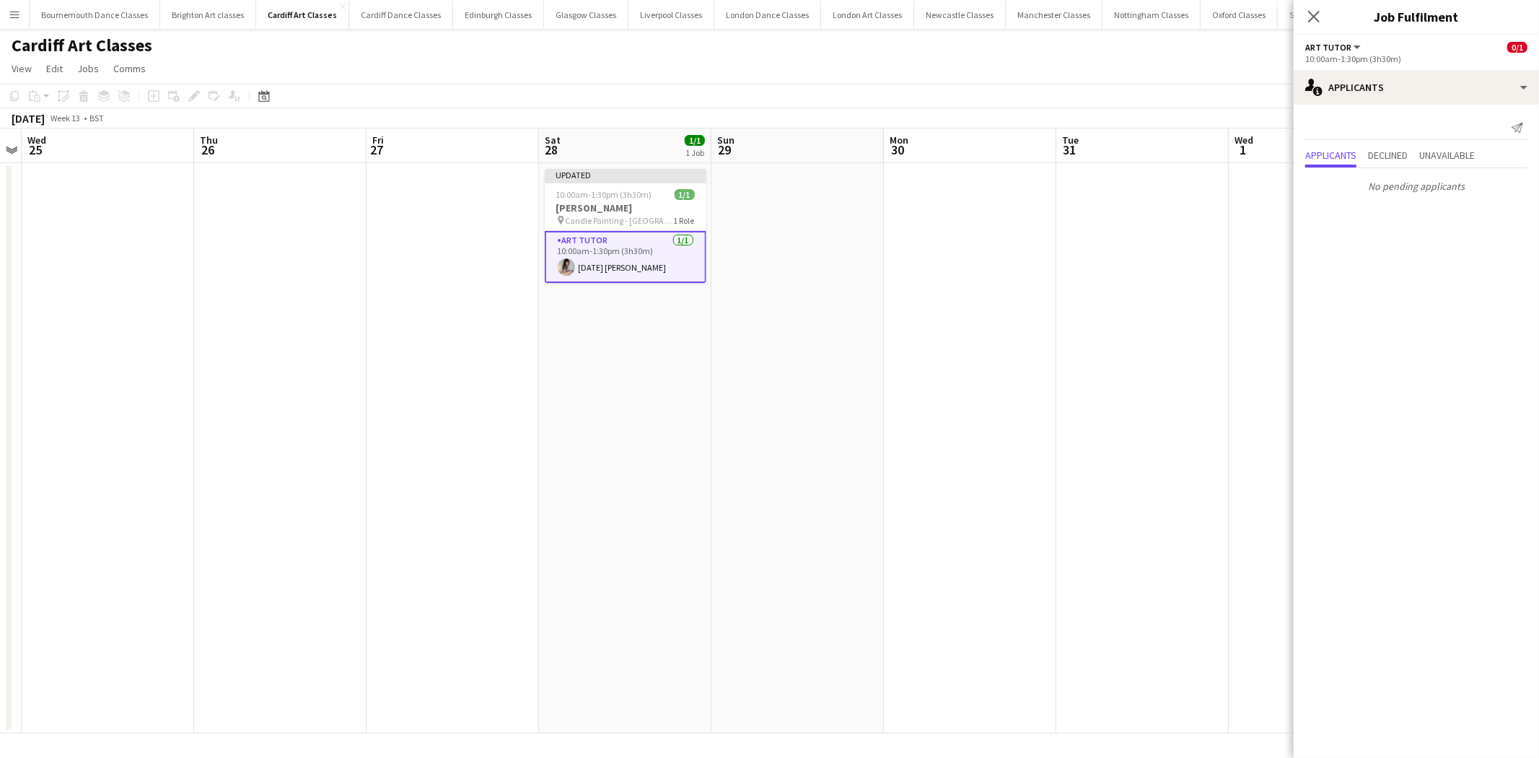
click at [1075, 400] on app-date-cell at bounding box center [1142, 448] width 172 height 570
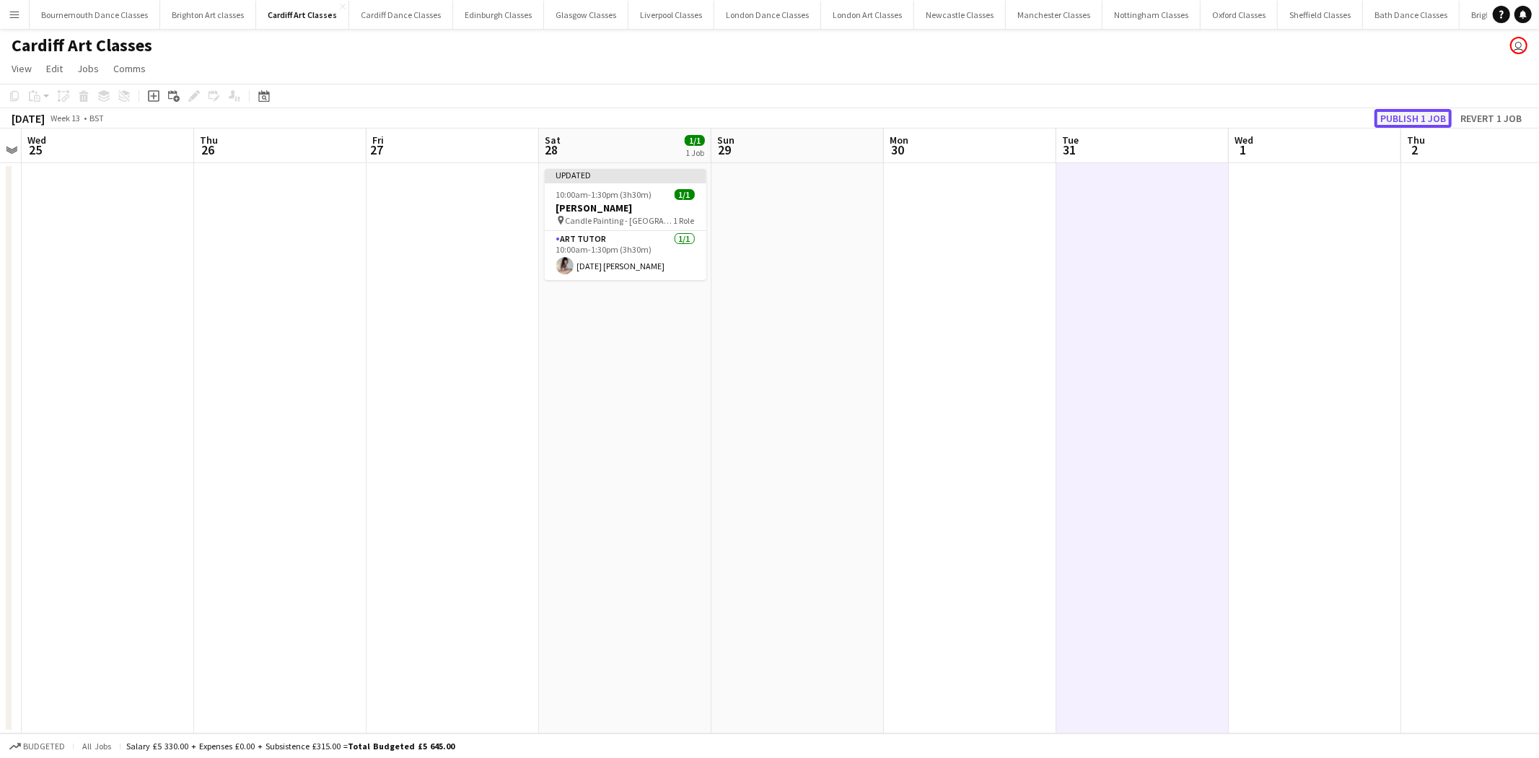
click at [1421, 118] on button "Publish 1 job" at bounding box center [1412, 118] width 77 height 19
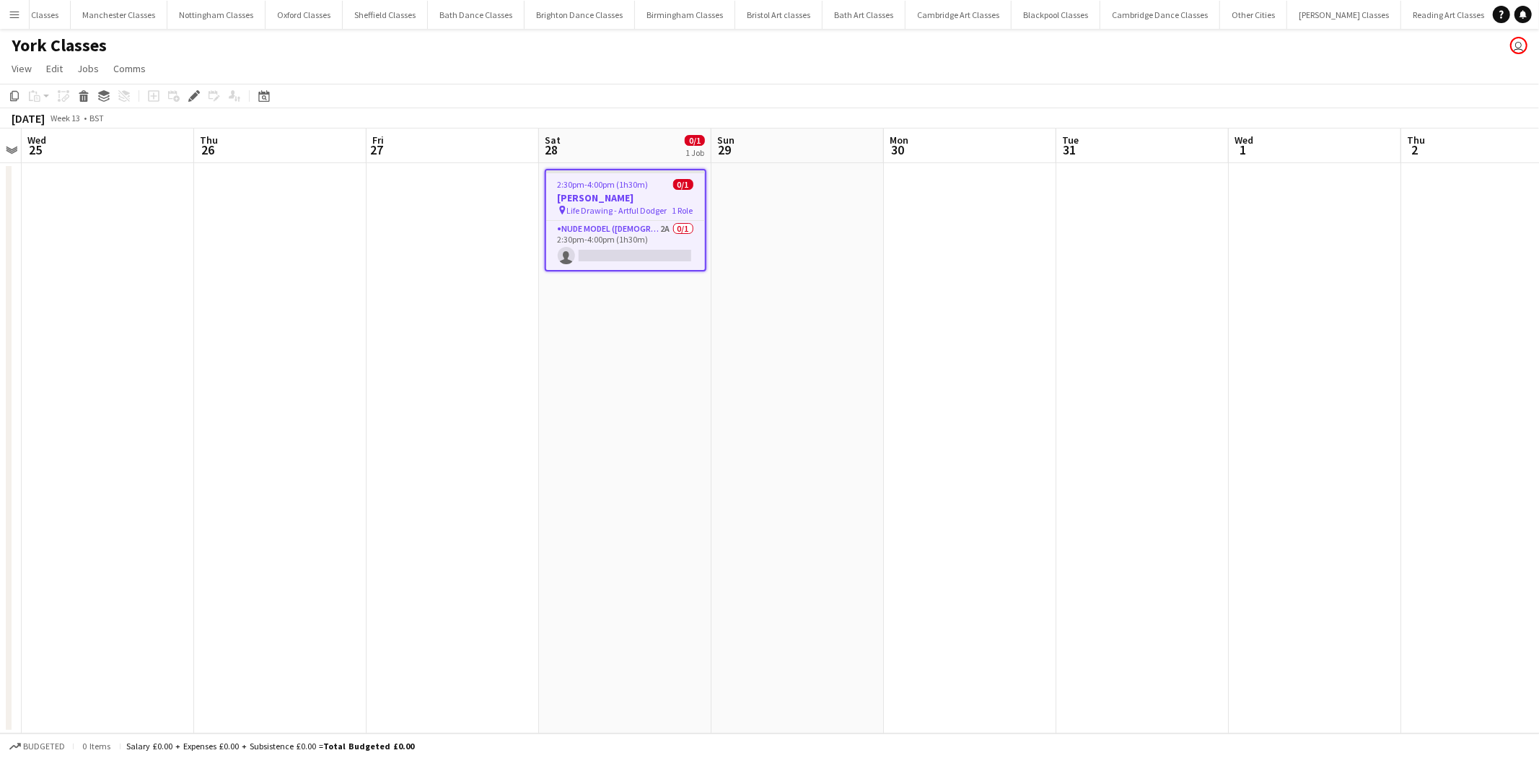
scroll to position [0, 935]
click at [667, 253] on app-card-role "Nude Model ([DEMOGRAPHIC_DATA]) 2A 0/1 2:30pm-4:00pm (1h30m) single-neutral-act…" at bounding box center [625, 245] width 159 height 49
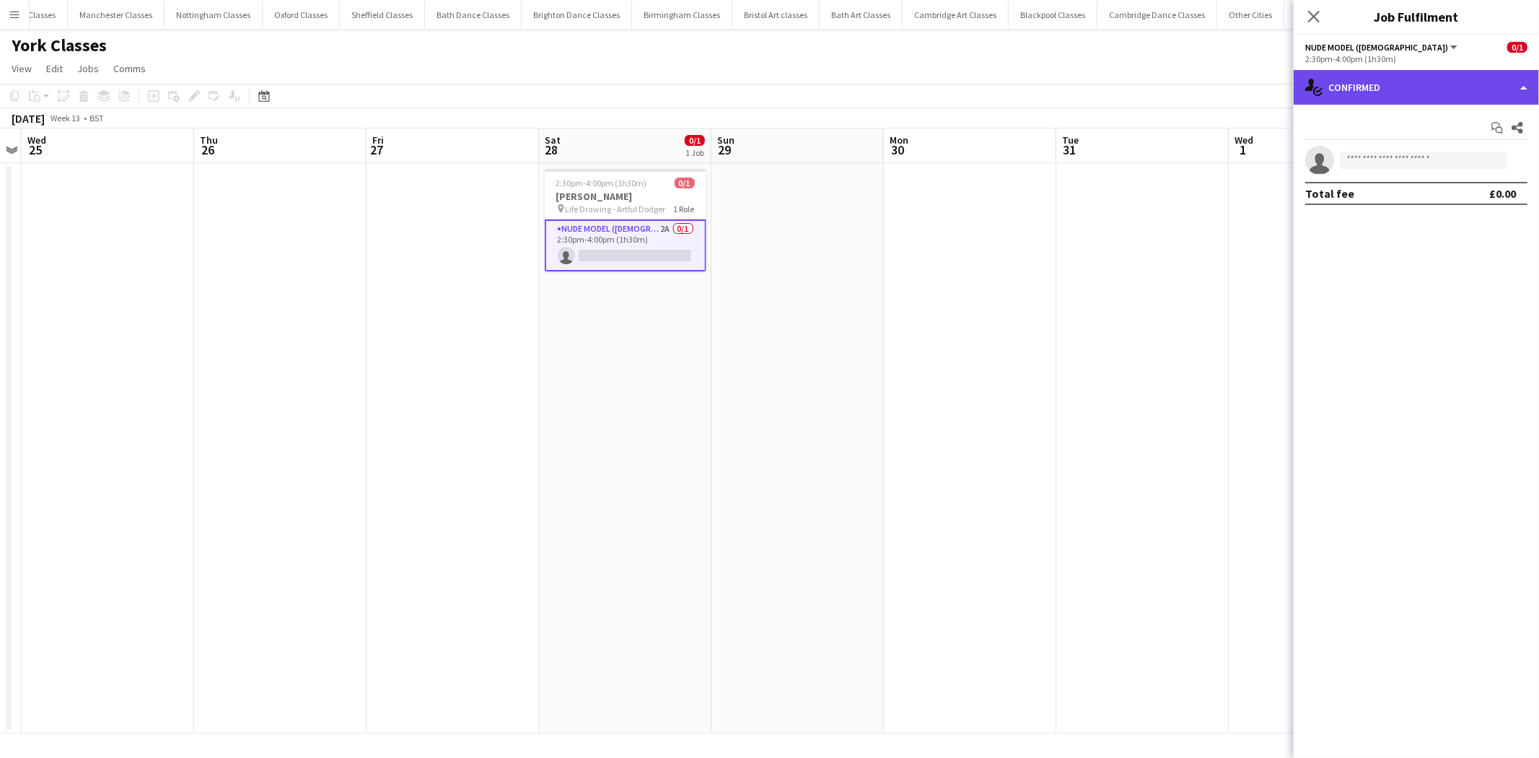
click at [1398, 76] on div "single-neutral-actions-check-2 Confirmed" at bounding box center [1416, 87] width 245 height 35
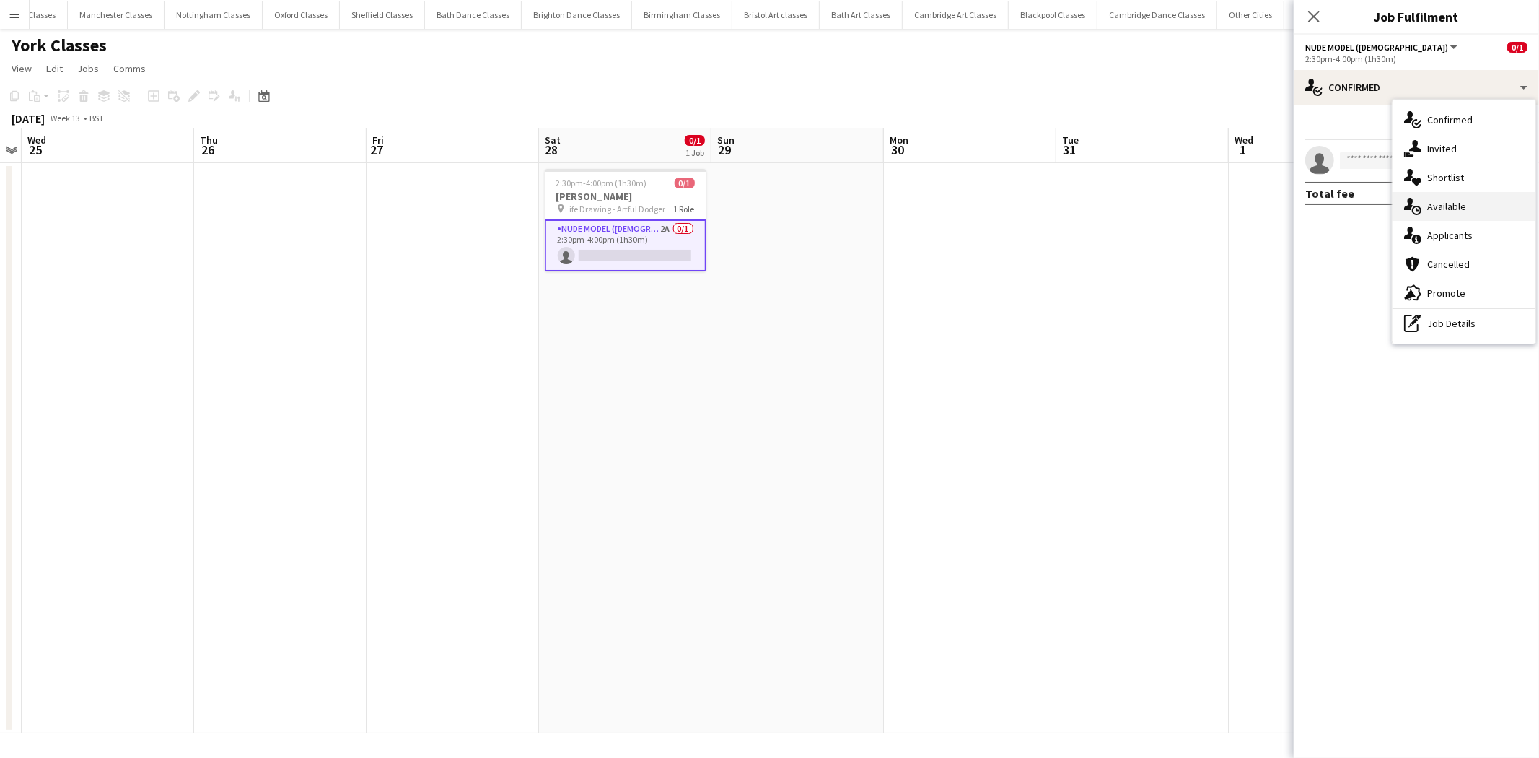
click at [1503, 205] on div "single-neutral-actions-upload Available" at bounding box center [1464, 206] width 143 height 29
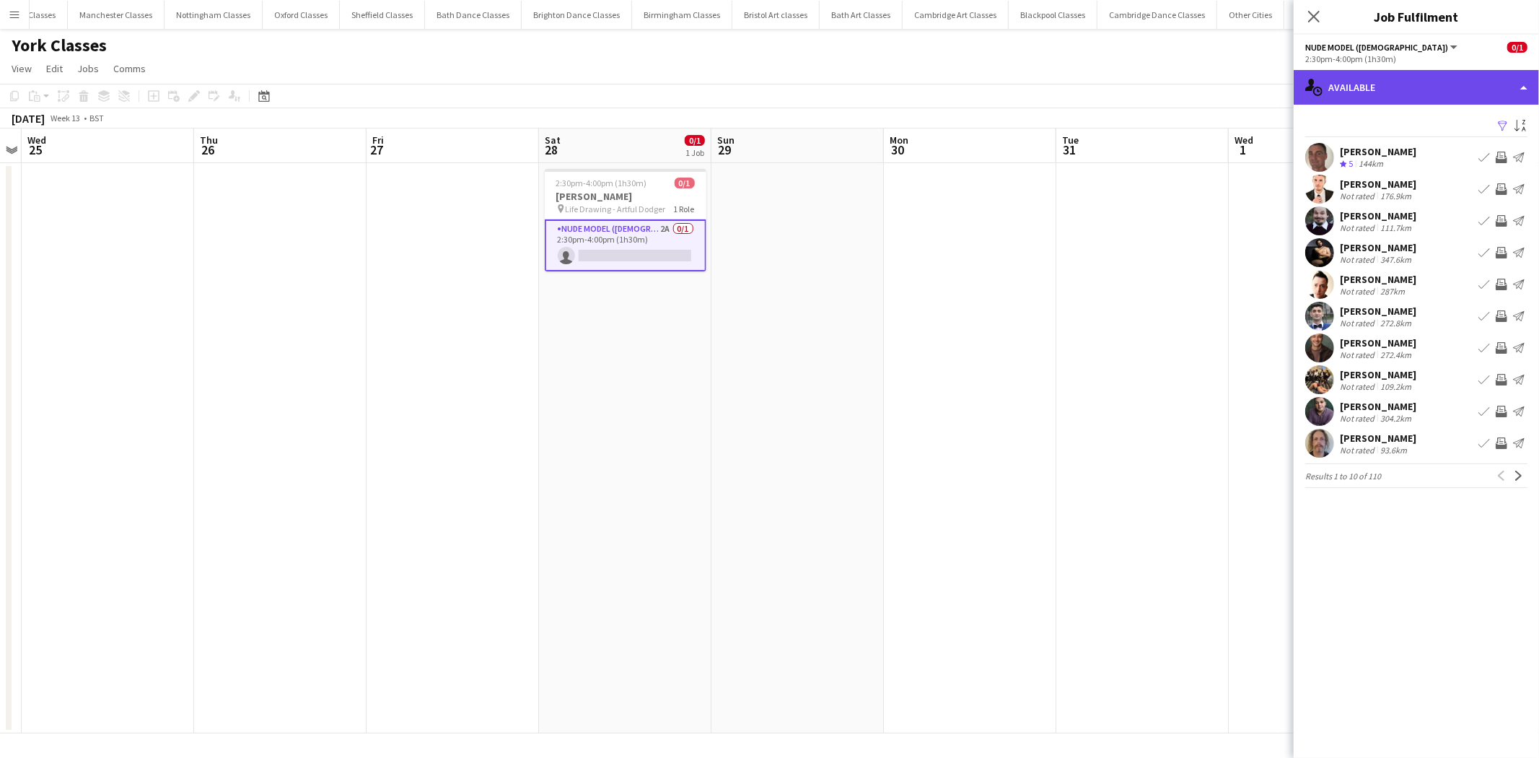
click at [1448, 92] on div "single-neutral-actions-upload Available" at bounding box center [1416, 87] width 245 height 35
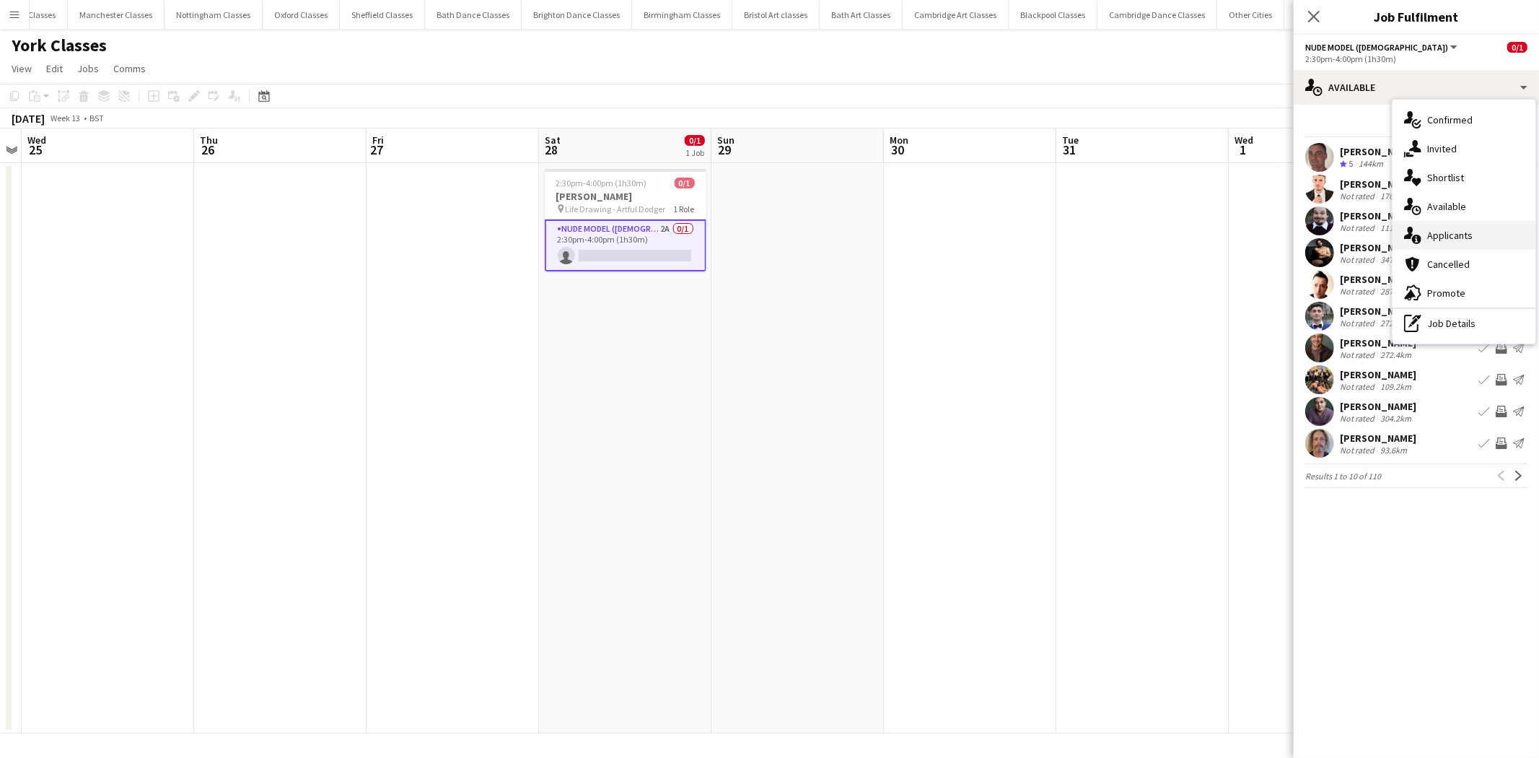
click at [1468, 227] on div "single-neutral-actions-information Applicants" at bounding box center [1464, 235] width 143 height 29
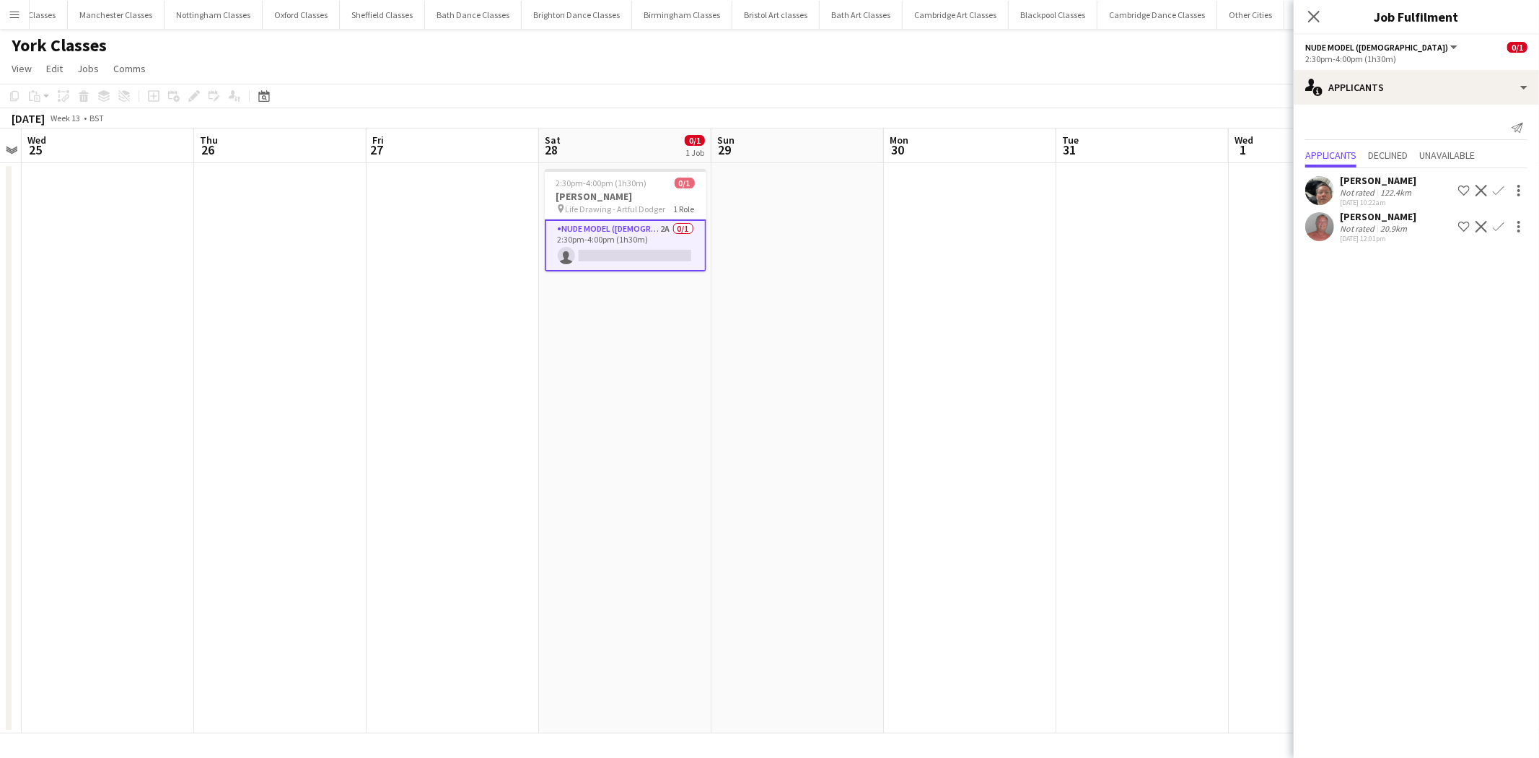
click at [1486, 228] on app-icon "Decline" at bounding box center [1481, 227] width 12 height 12
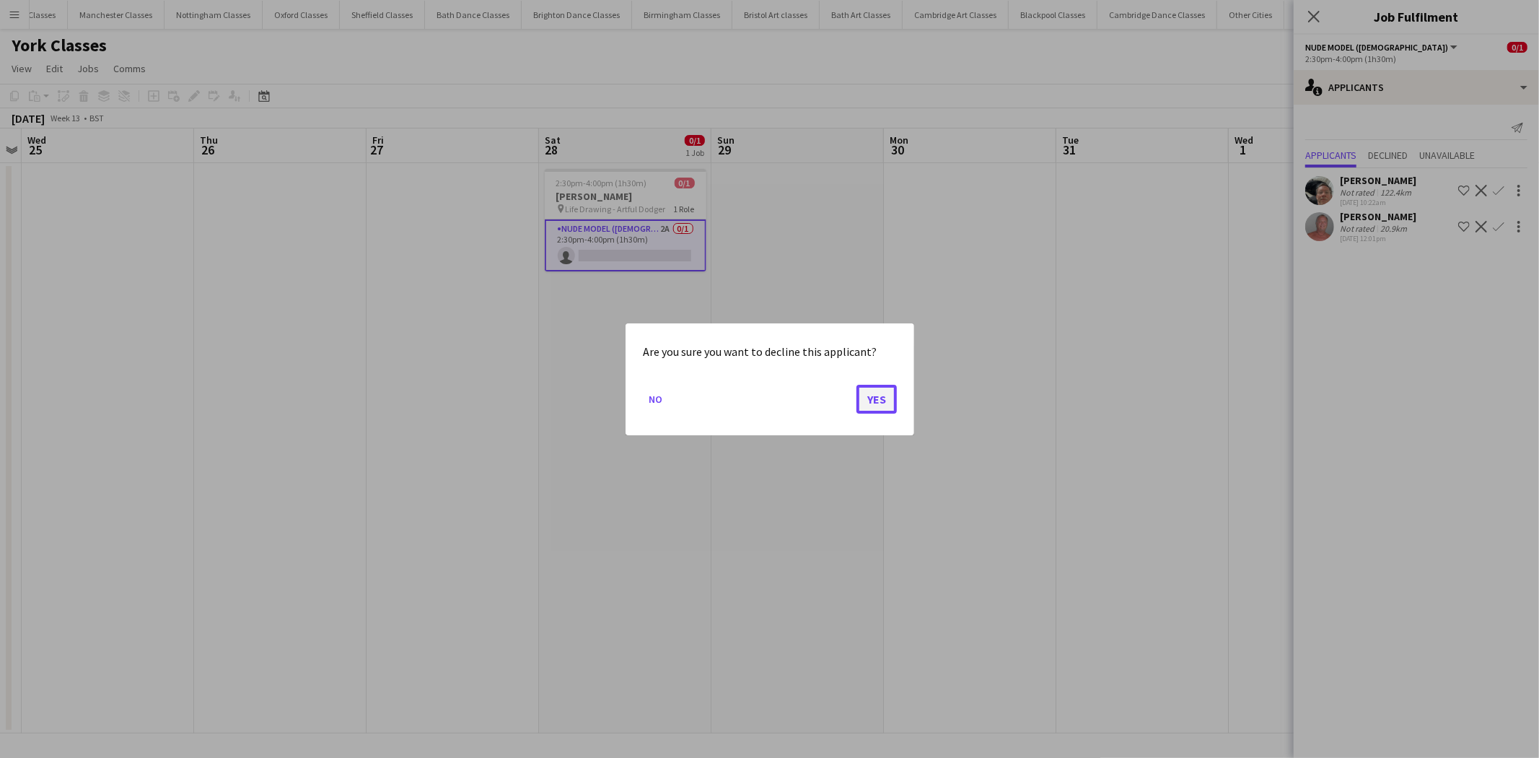
click at [890, 393] on button "Yes" at bounding box center [876, 398] width 40 height 29
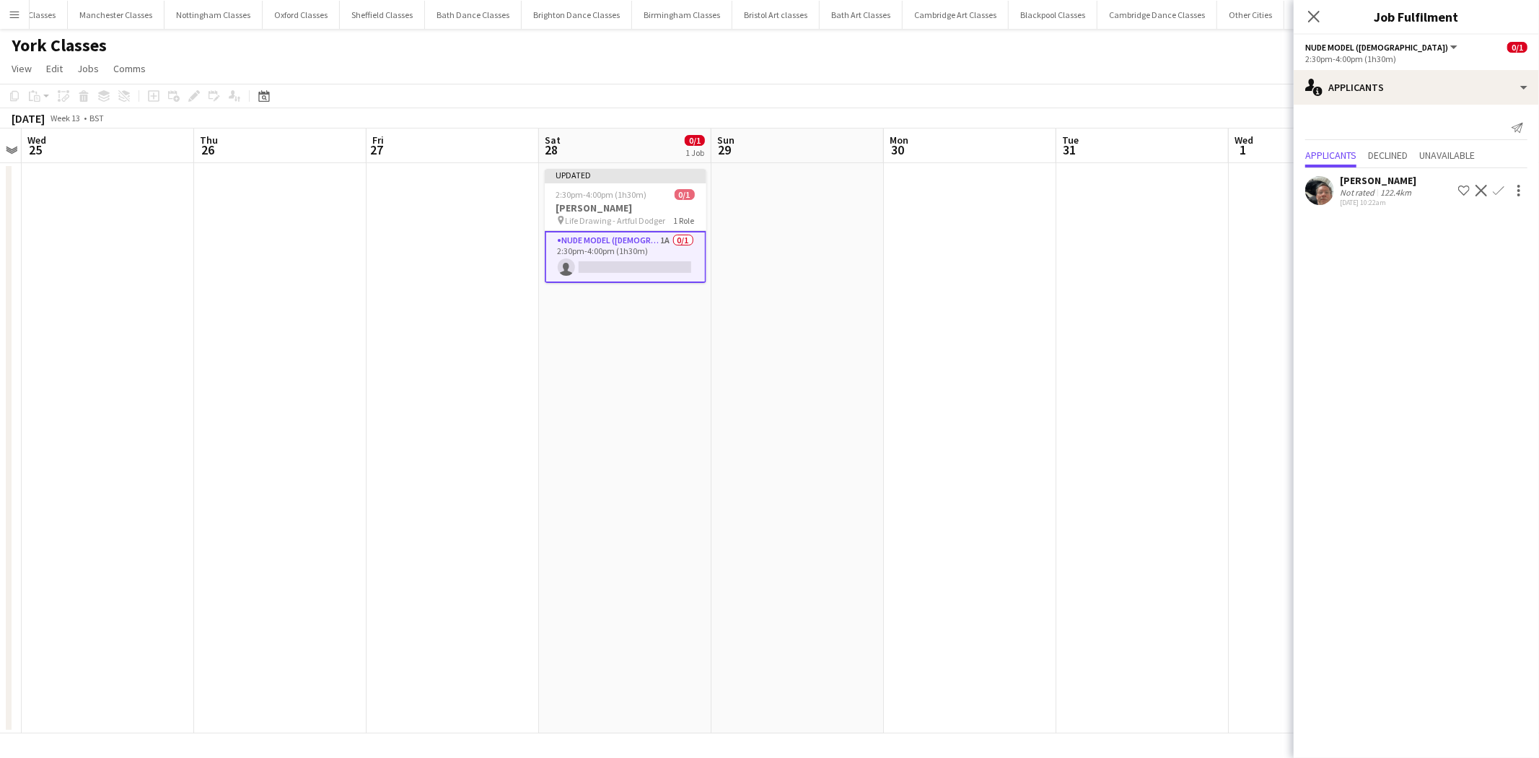
click at [1480, 188] on app-icon "Decline" at bounding box center [1481, 191] width 12 height 12
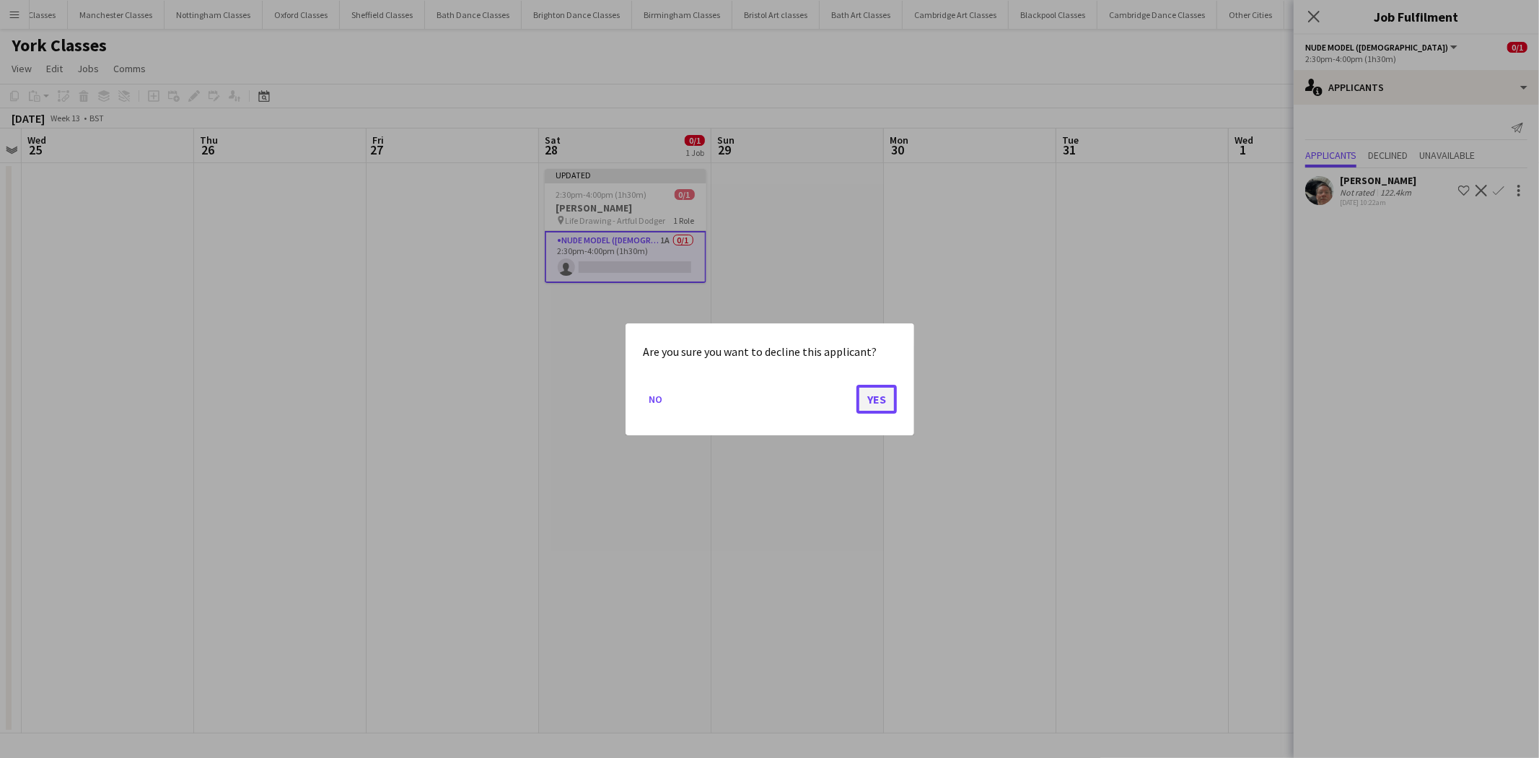
click at [879, 405] on button "Yes" at bounding box center [876, 398] width 40 height 29
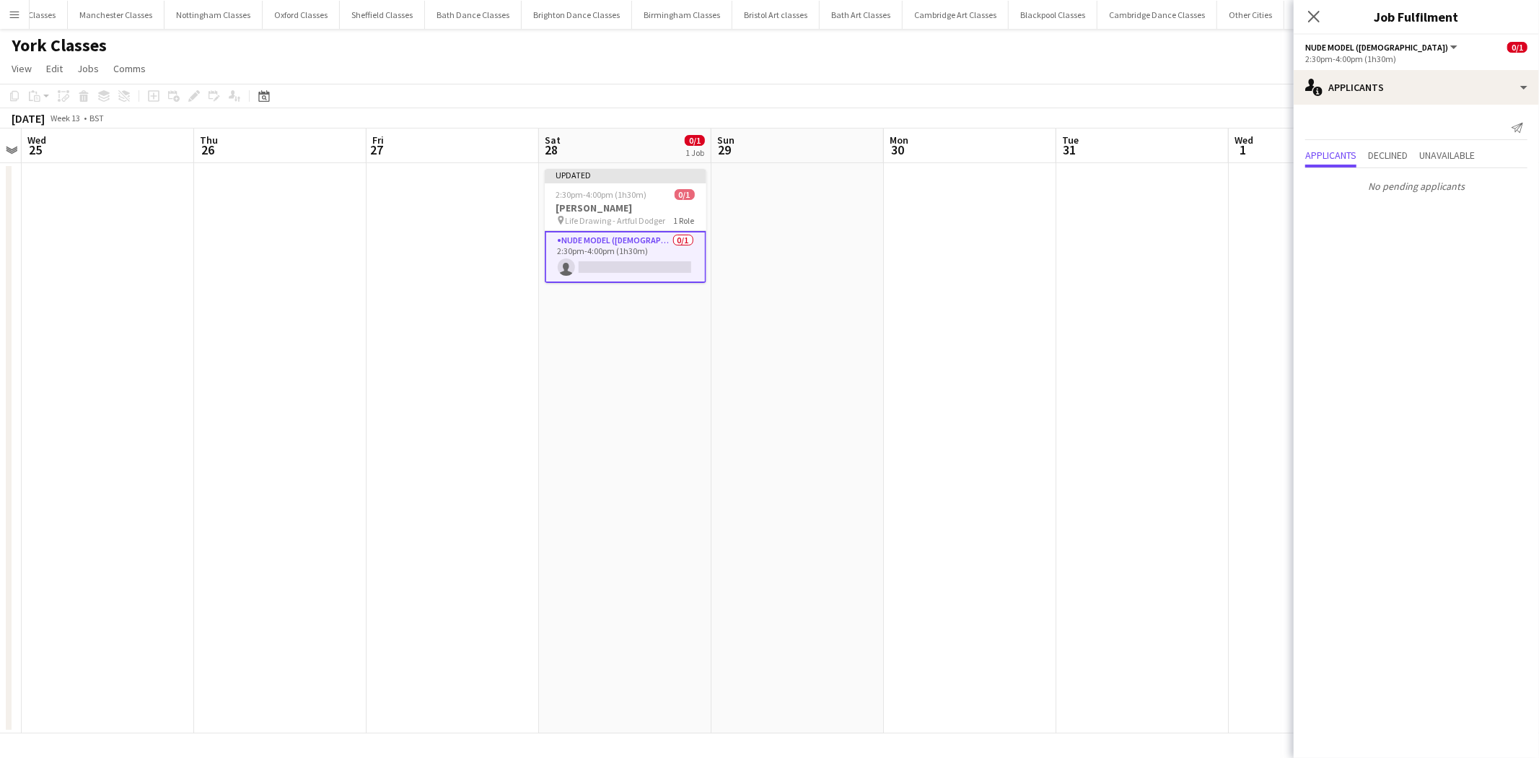
click at [1097, 342] on app-date-cell at bounding box center [1142, 448] width 172 height 570
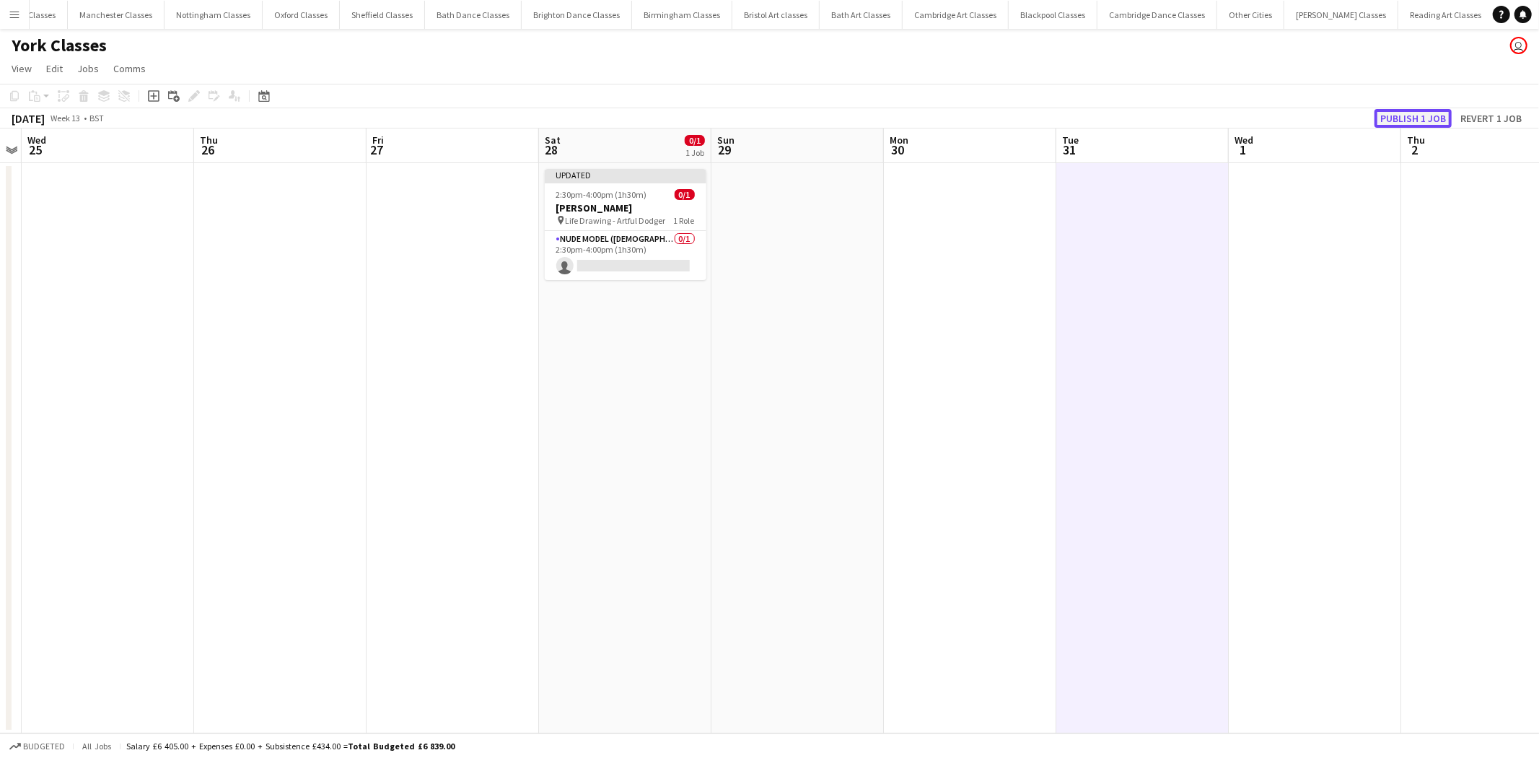
click at [1438, 119] on button "Publish 1 job" at bounding box center [1412, 118] width 77 height 19
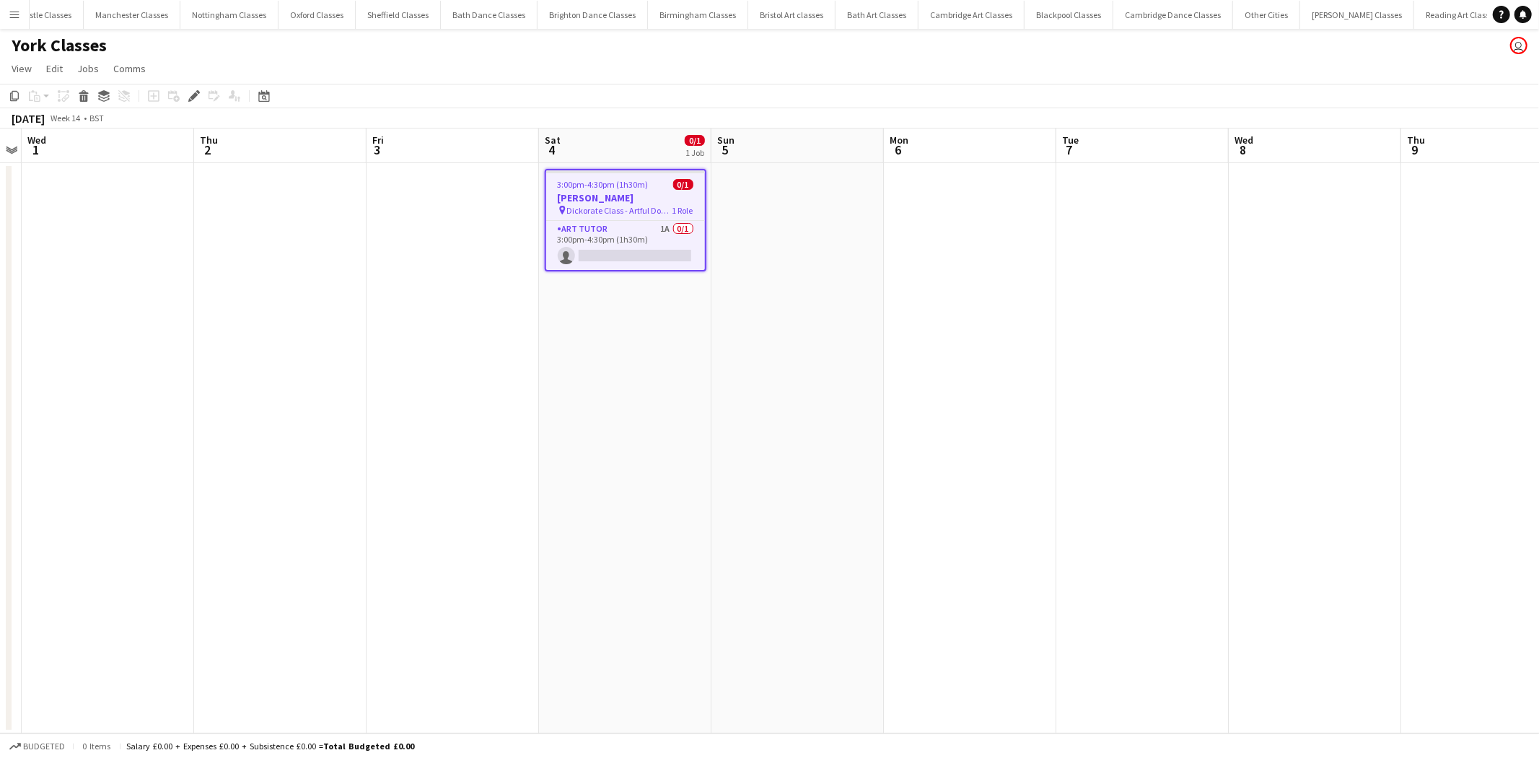
scroll to position [0, 935]
click at [683, 246] on app-card-role "Art Tutor 1A 0/1 3:00pm-4:30pm (1h30m) single-neutral-actions" at bounding box center [625, 245] width 159 height 49
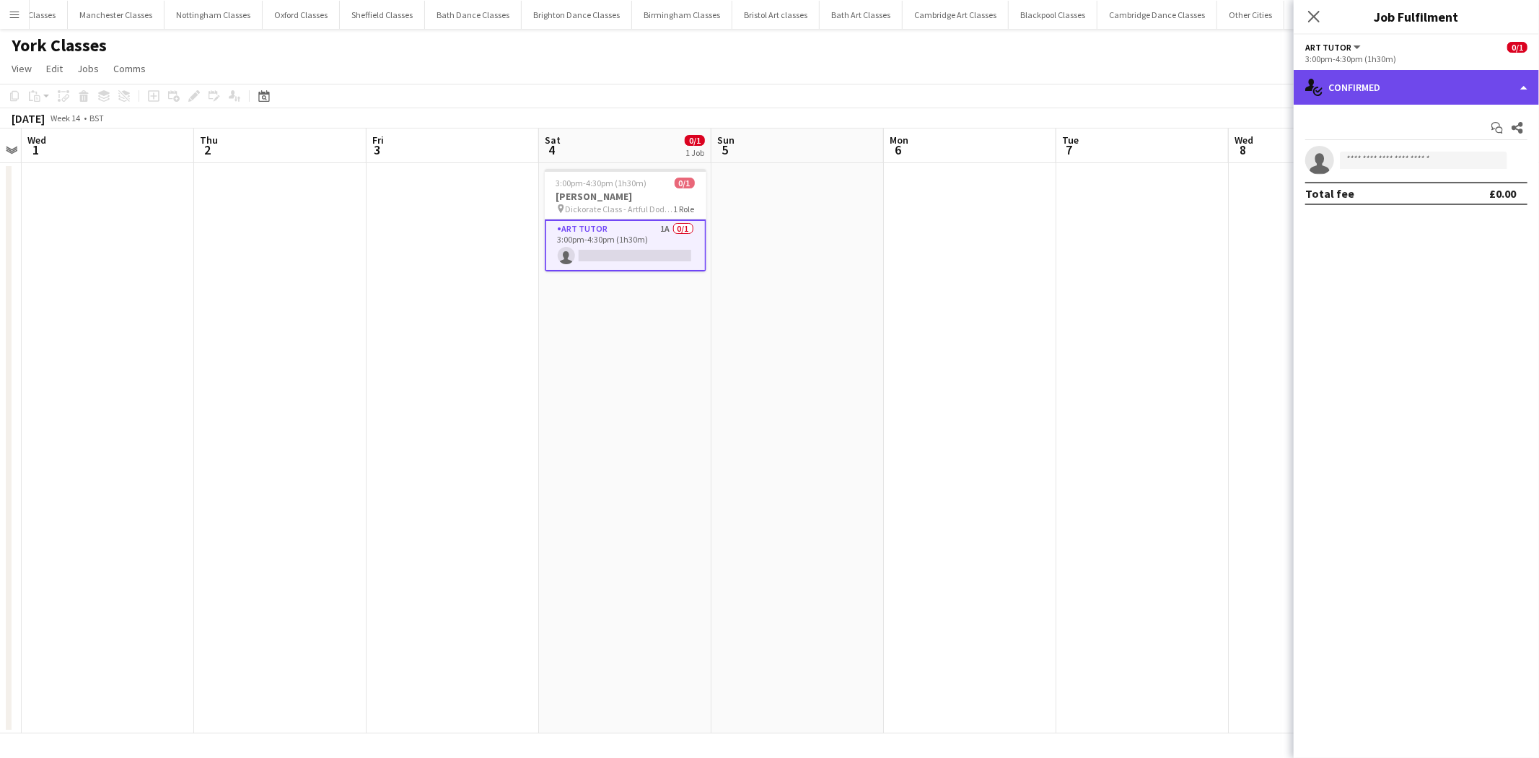
click at [1488, 101] on div "single-neutral-actions-check-2 Confirmed" at bounding box center [1416, 87] width 245 height 35
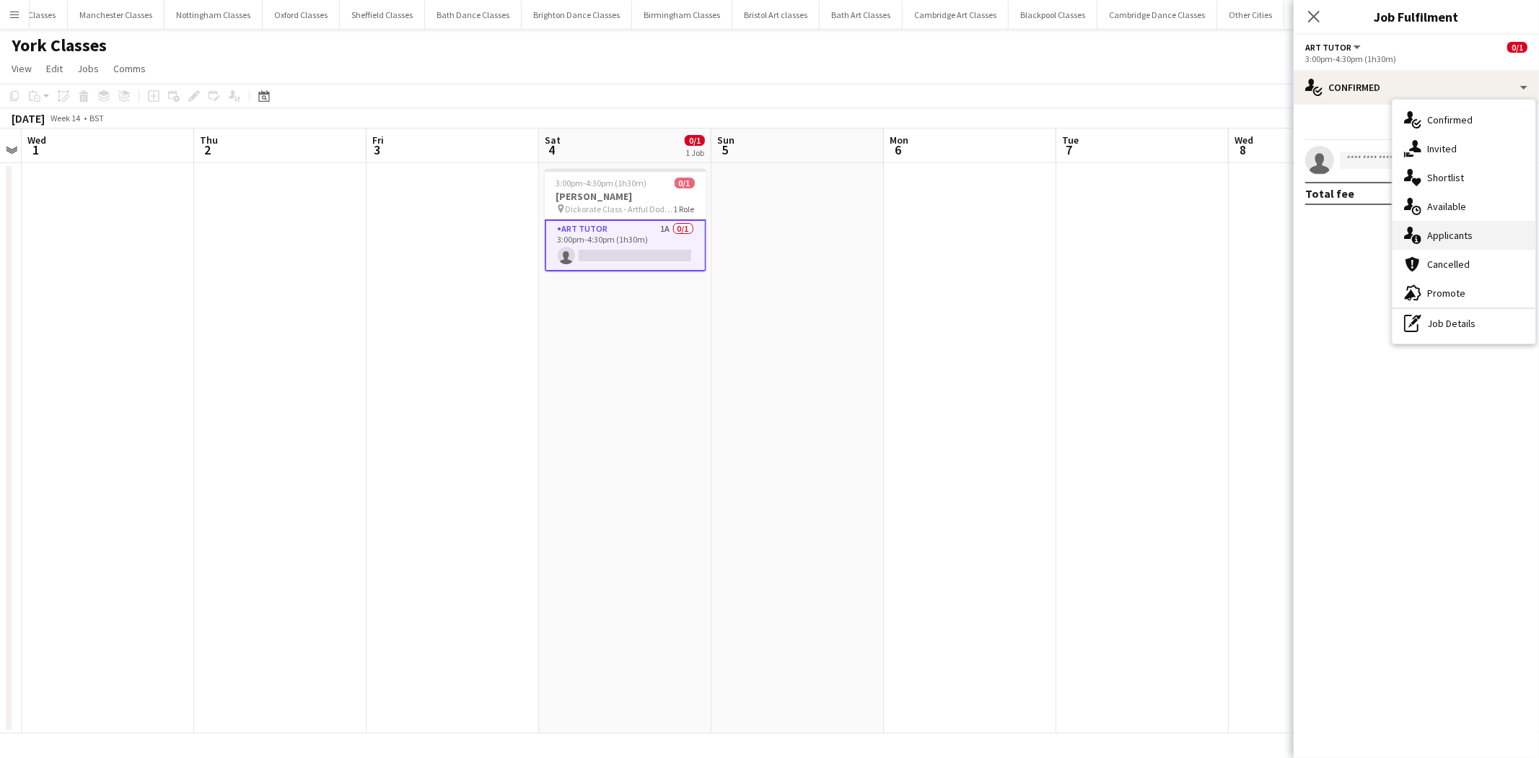
click at [1468, 240] on div "single-neutral-actions-information Applicants" at bounding box center [1464, 235] width 143 height 29
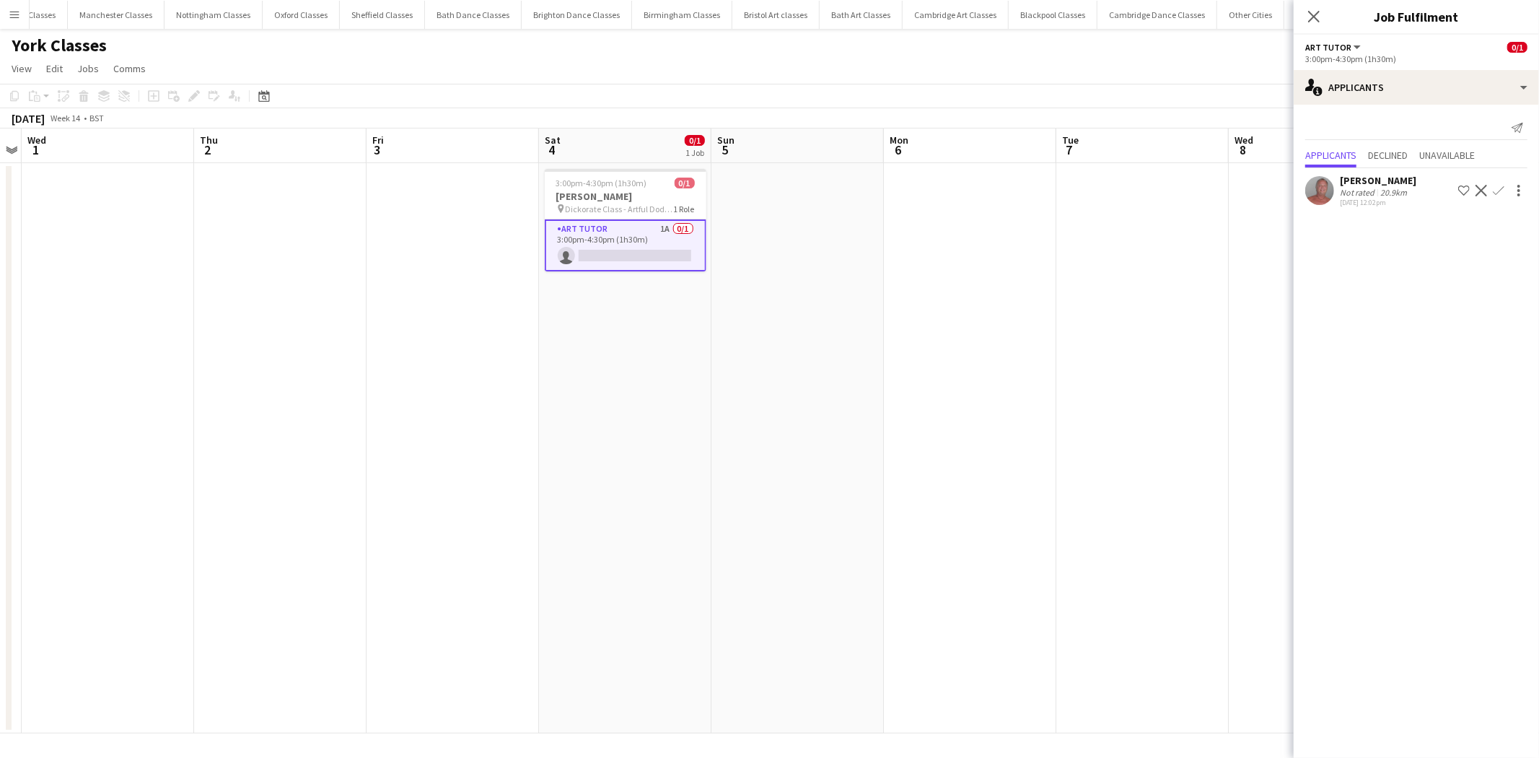
click at [1493, 185] on app-icon "Confirm" at bounding box center [1499, 191] width 12 height 12
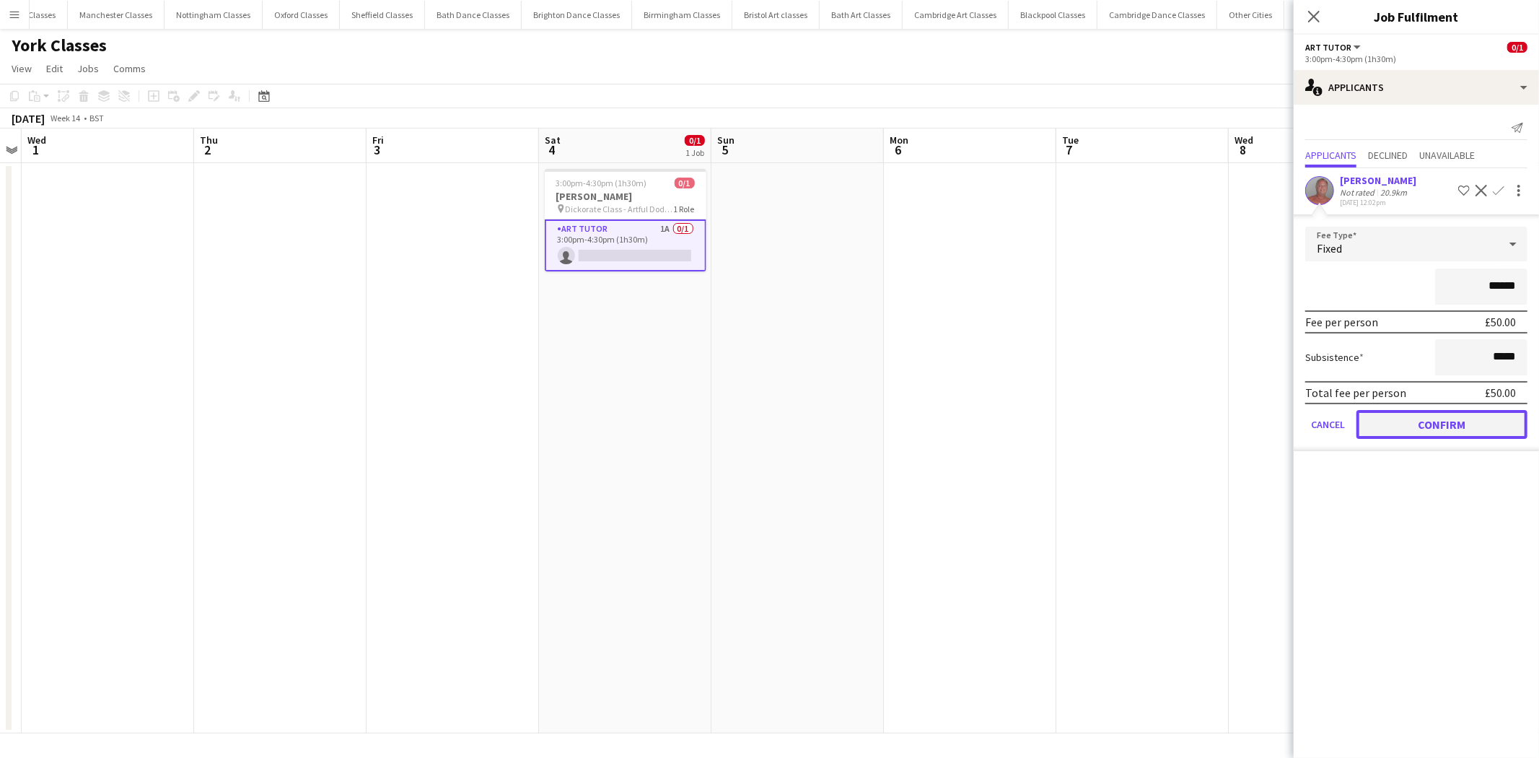
click at [1432, 417] on button "Confirm" at bounding box center [1441, 424] width 171 height 29
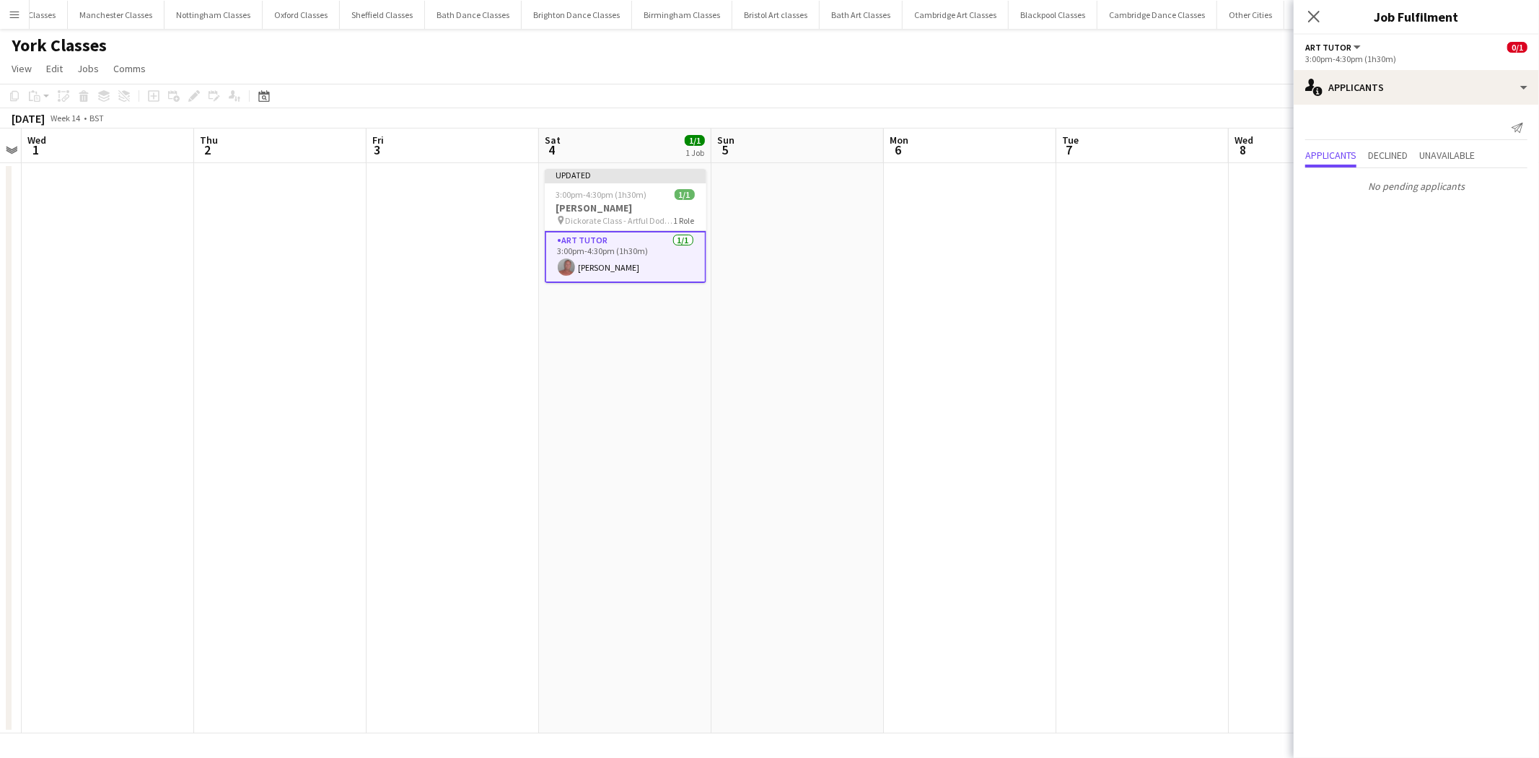
click at [1041, 364] on app-date-cell at bounding box center [970, 448] width 172 height 570
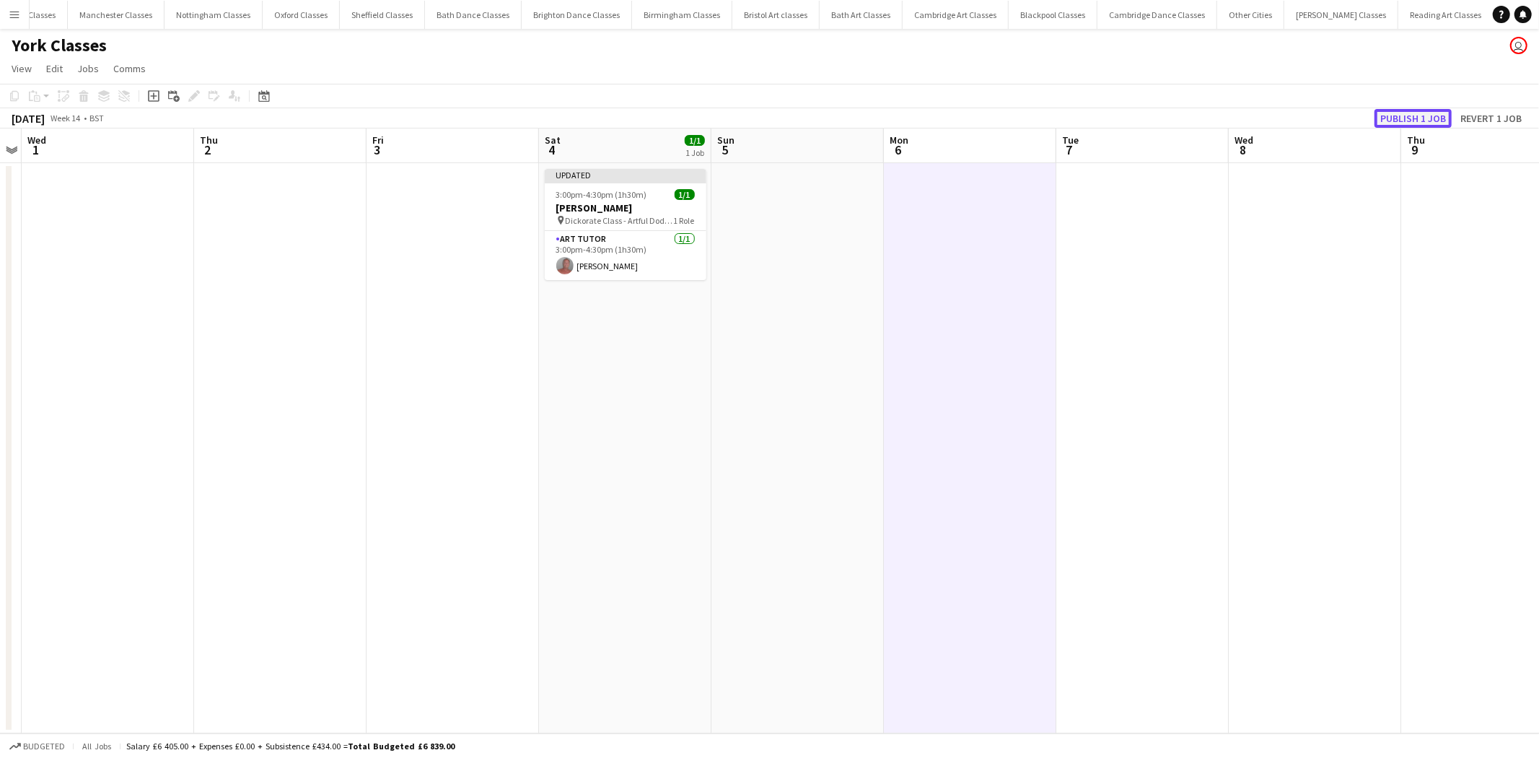
click at [1406, 118] on button "Publish 1 job" at bounding box center [1412, 118] width 77 height 19
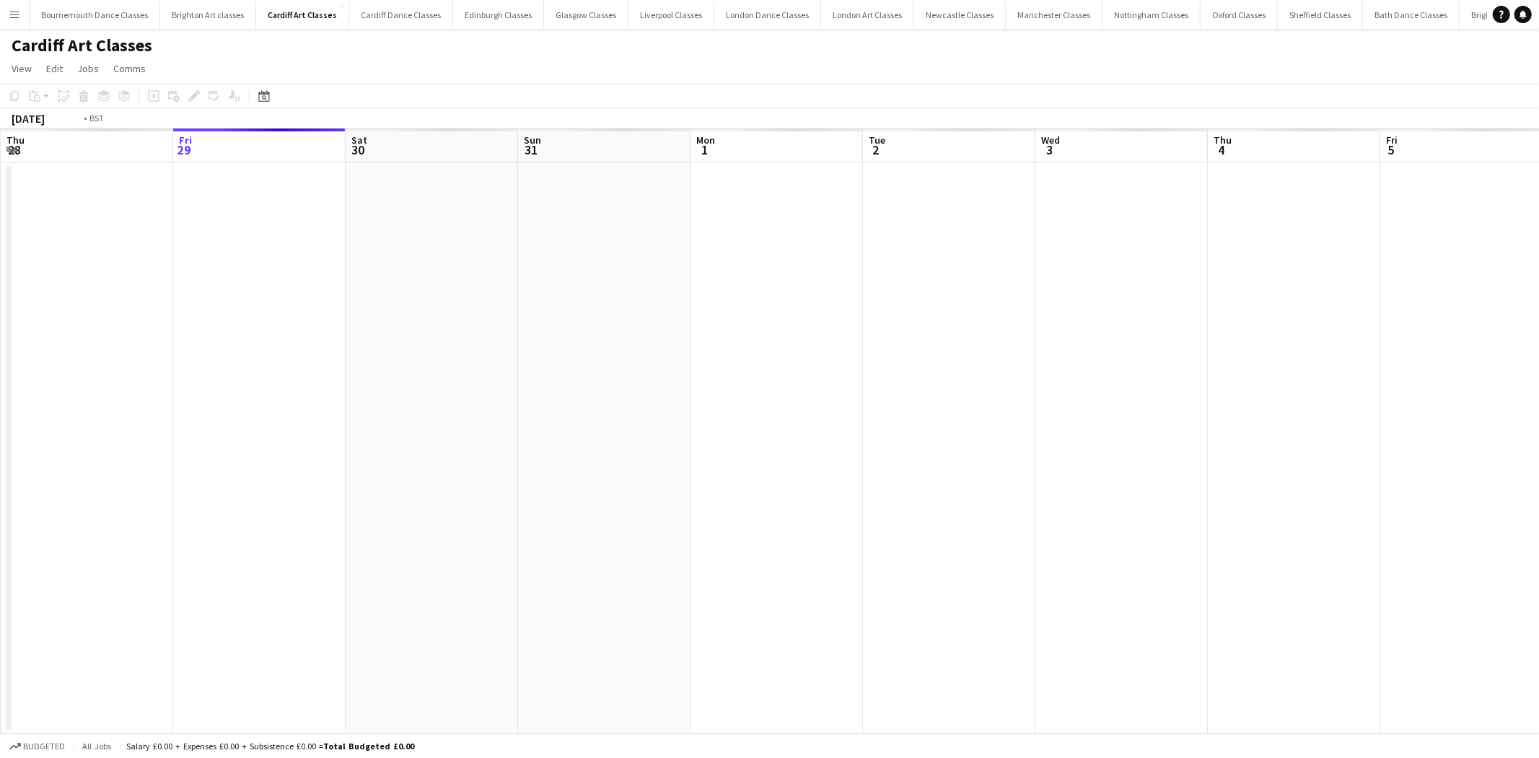
scroll to position [0, 496]
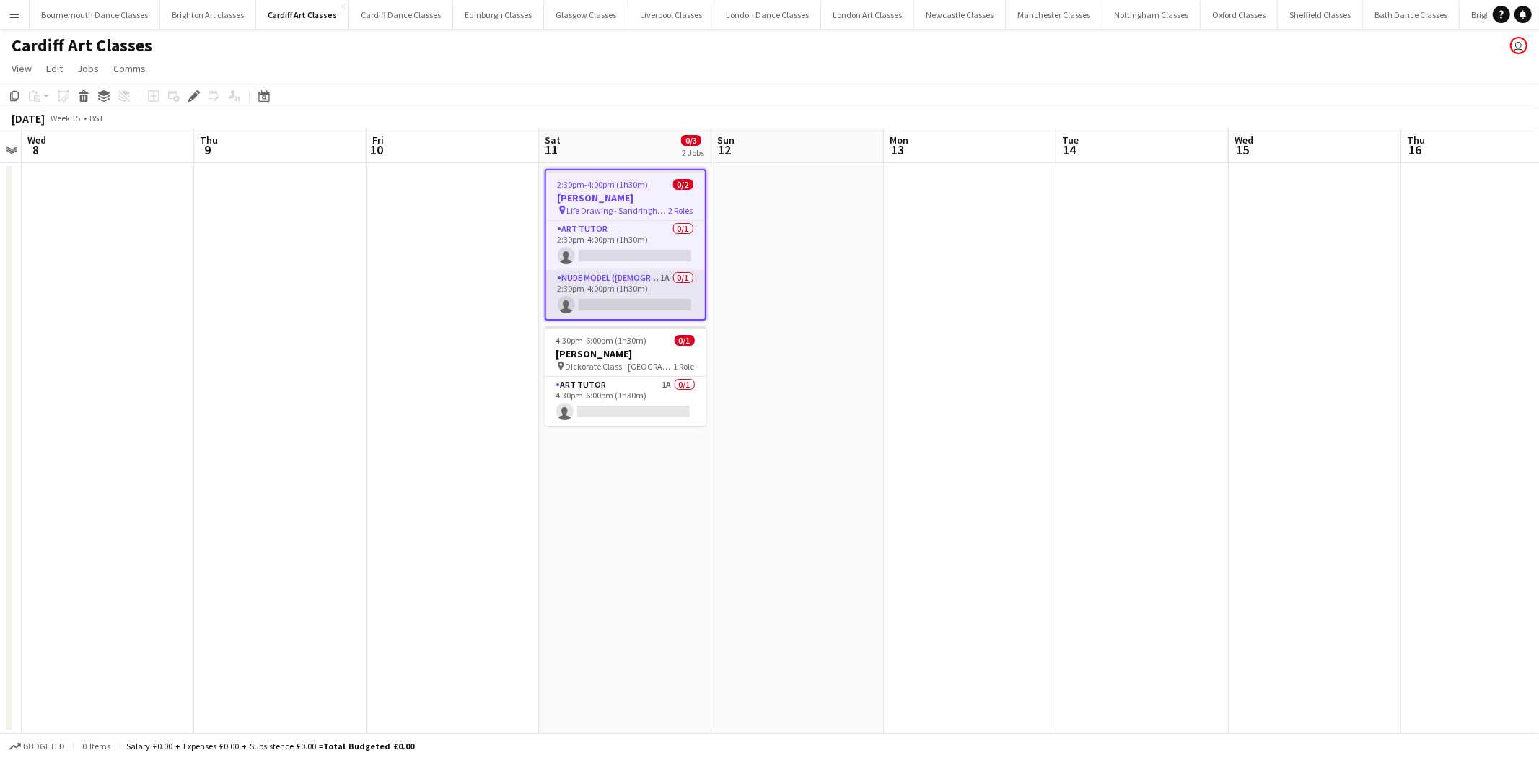
click at [611, 298] on app-card-role "Nude Model ([DEMOGRAPHIC_DATA]) 1A 0/1 2:30pm-4:00pm (1h30m) single-neutral-act…" at bounding box center [625, 294] width 159 height 49
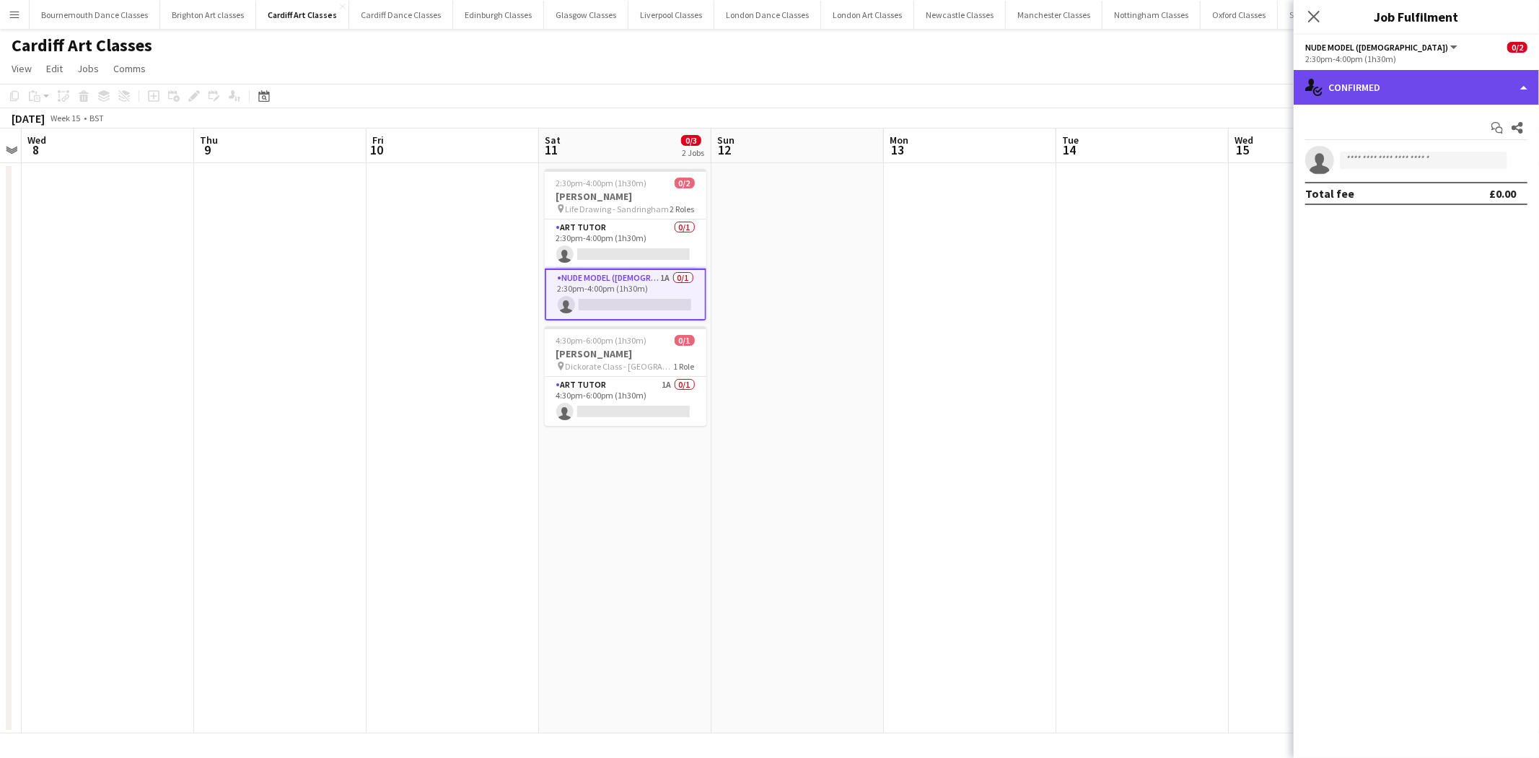
click at [1447, 89] on div "single-neutral-actions-check-2 Confirmed" at bounding box center [1416, 87] width 245 height 35
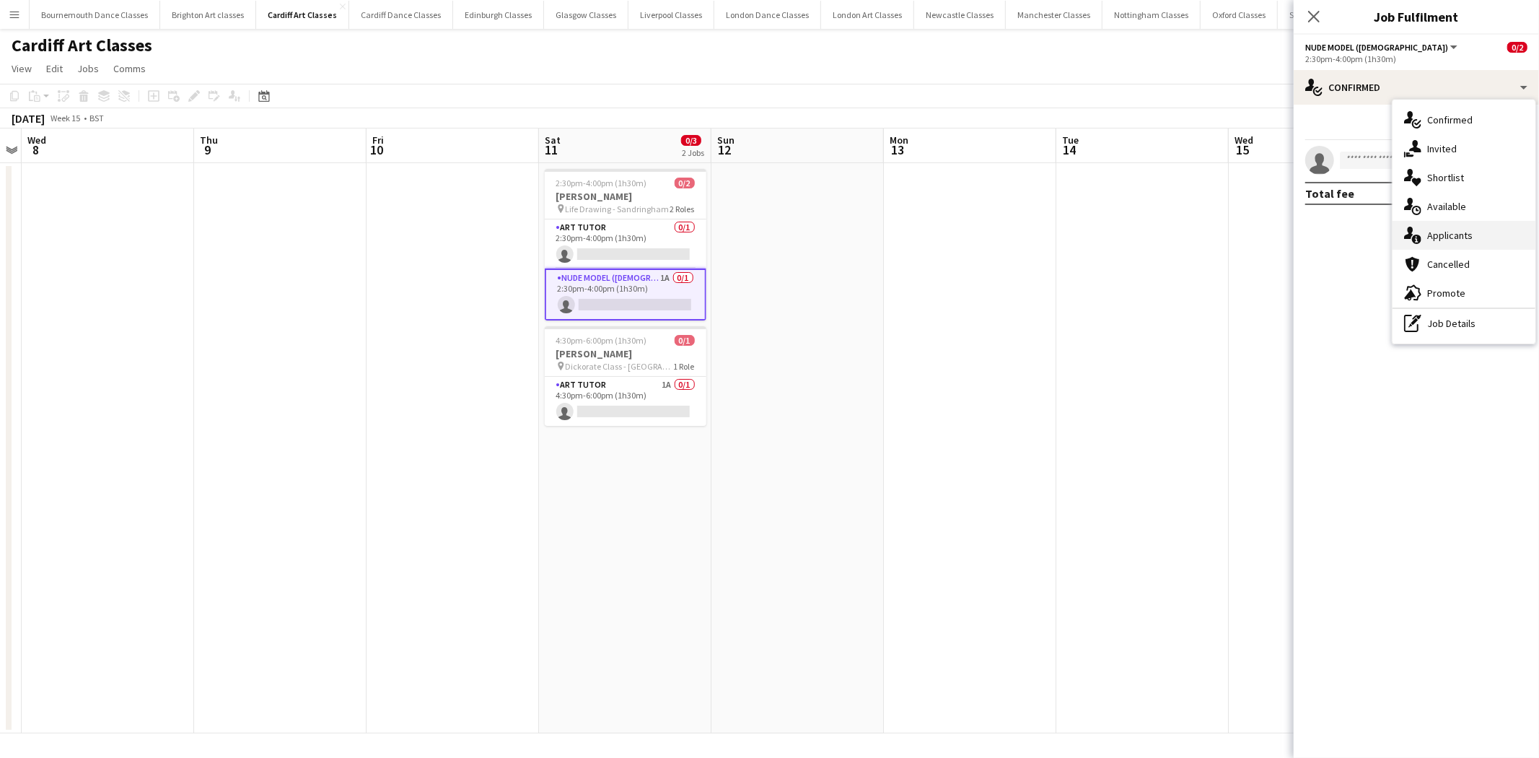
click at [1452, 232] on div "single-neutral-actions-information Applicants" at bounding box center [1464, 235] width 143 height 29
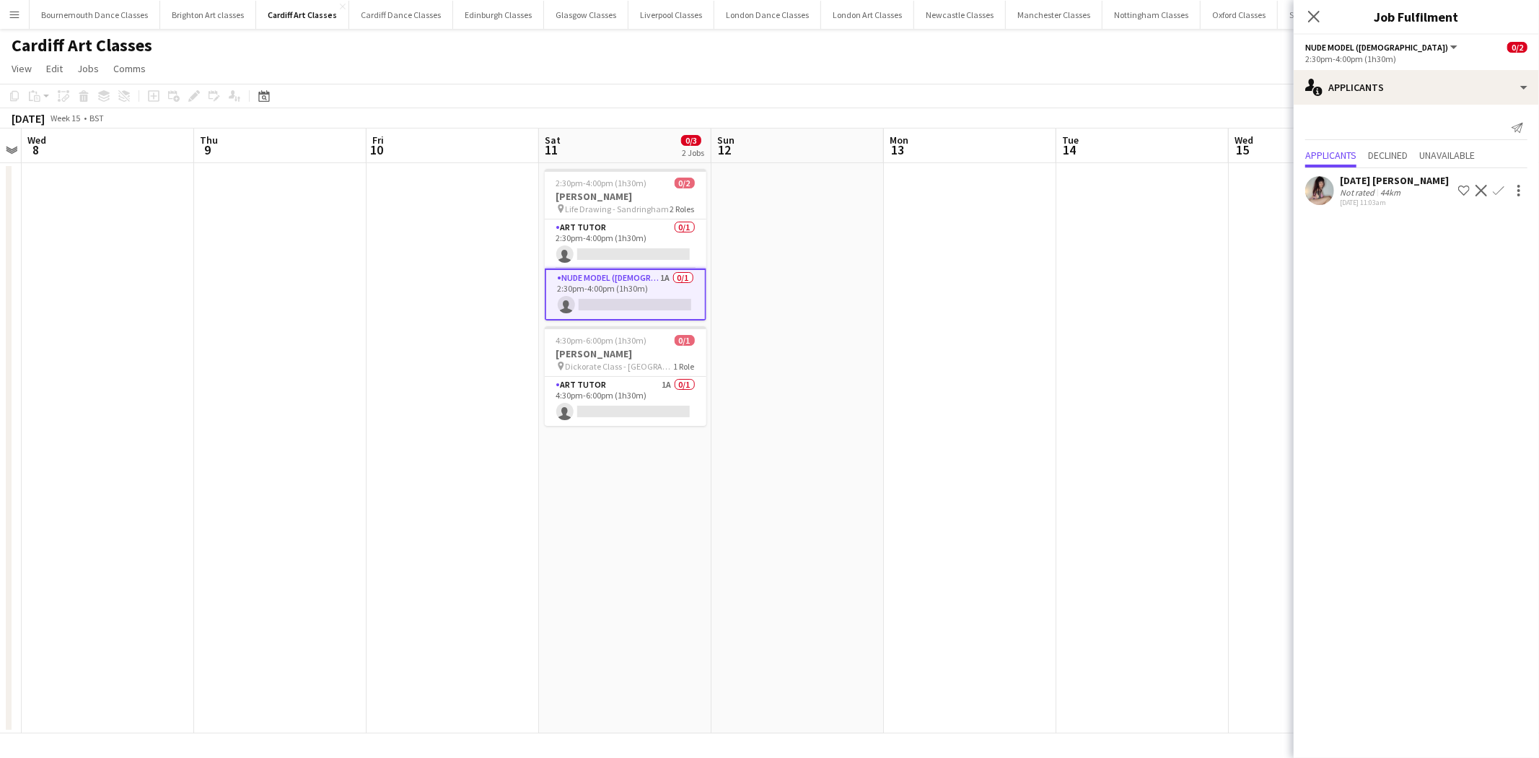
click at [1494, 188] on app-icon "Confirm" at bounding box center [1499, 191] width 12 height 12
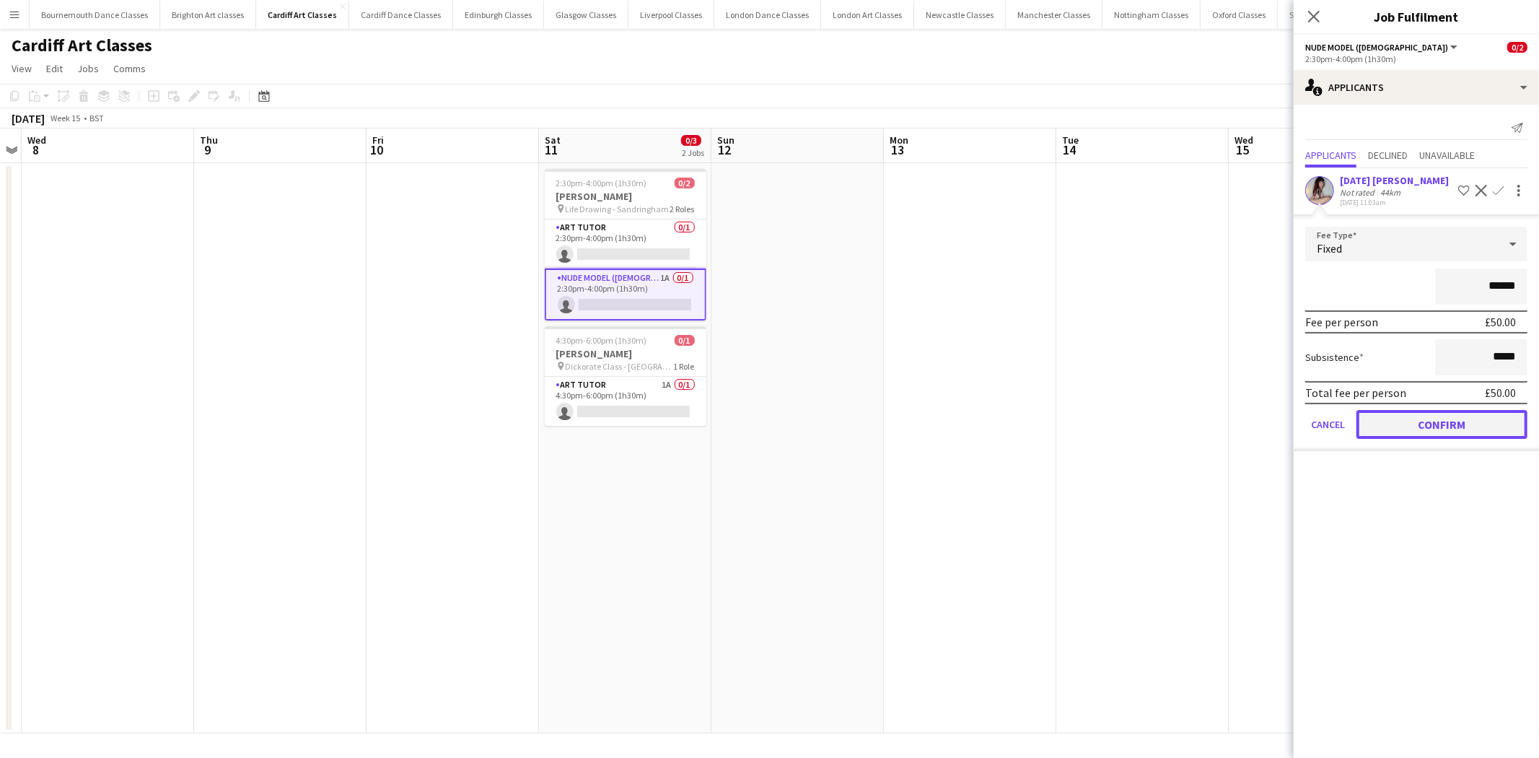
click at [1456, 417] on button "Confirm" at bounding box center [1441, 424] width 171 height 29
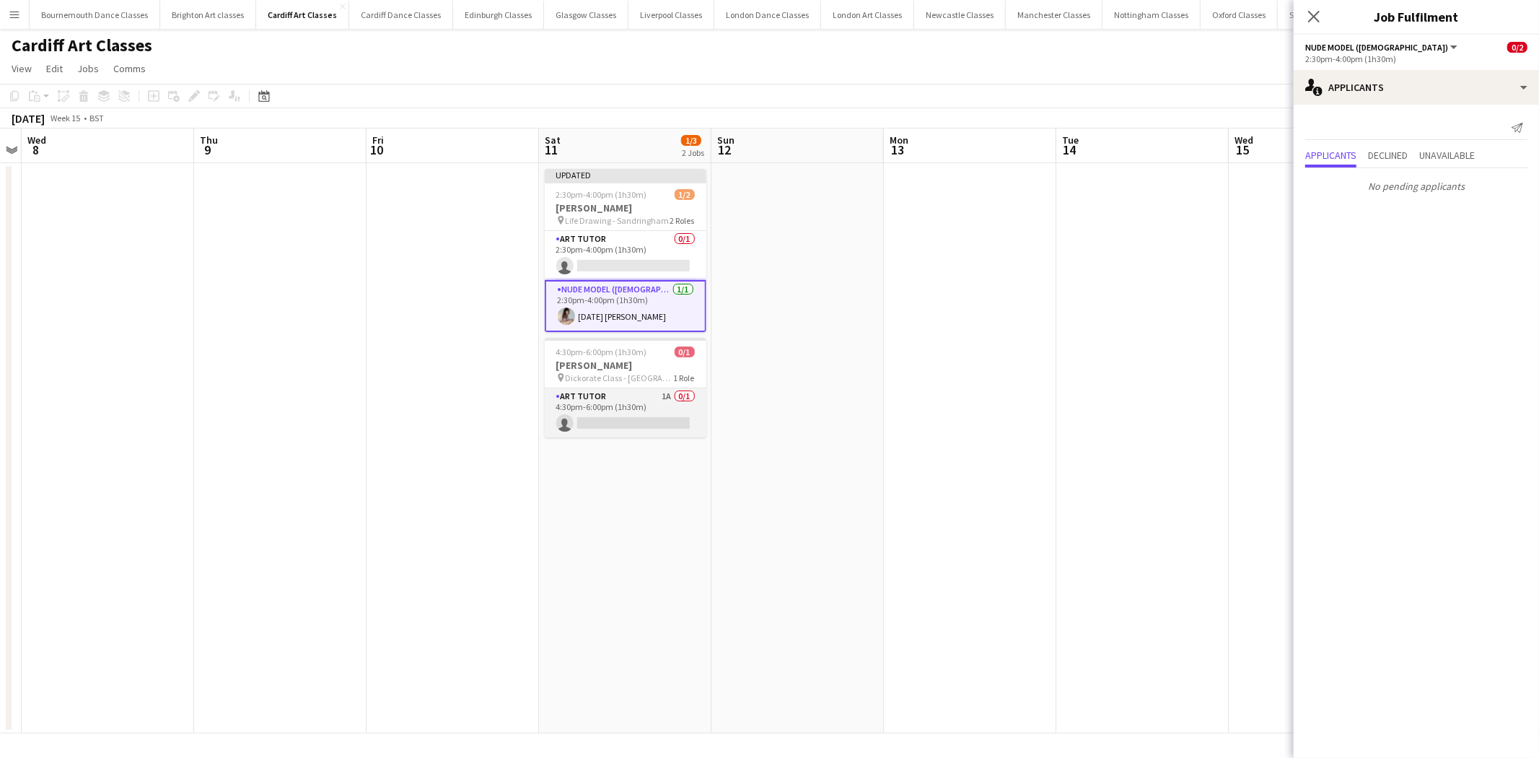
click at [633, 420] on app-card-role "Art Tutor 1A 0/1 4:30pm-6:00pm (1h30m) single-neutral-actions" at bounding box center [626, 412] width 162 height 49
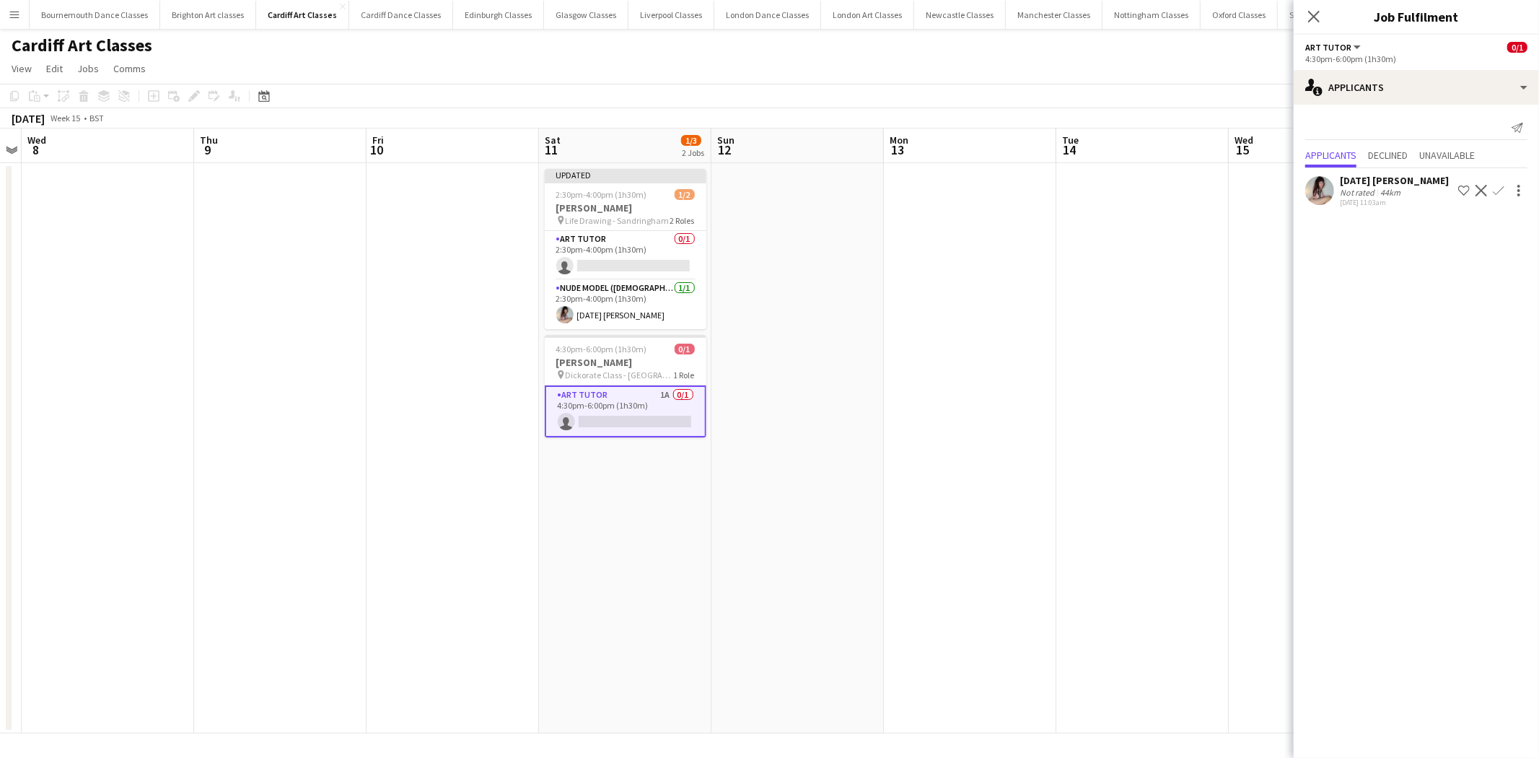
click at [1503, 193] on app-icon "Confirm" at bounding box center [1499, 191] width 12 height 12
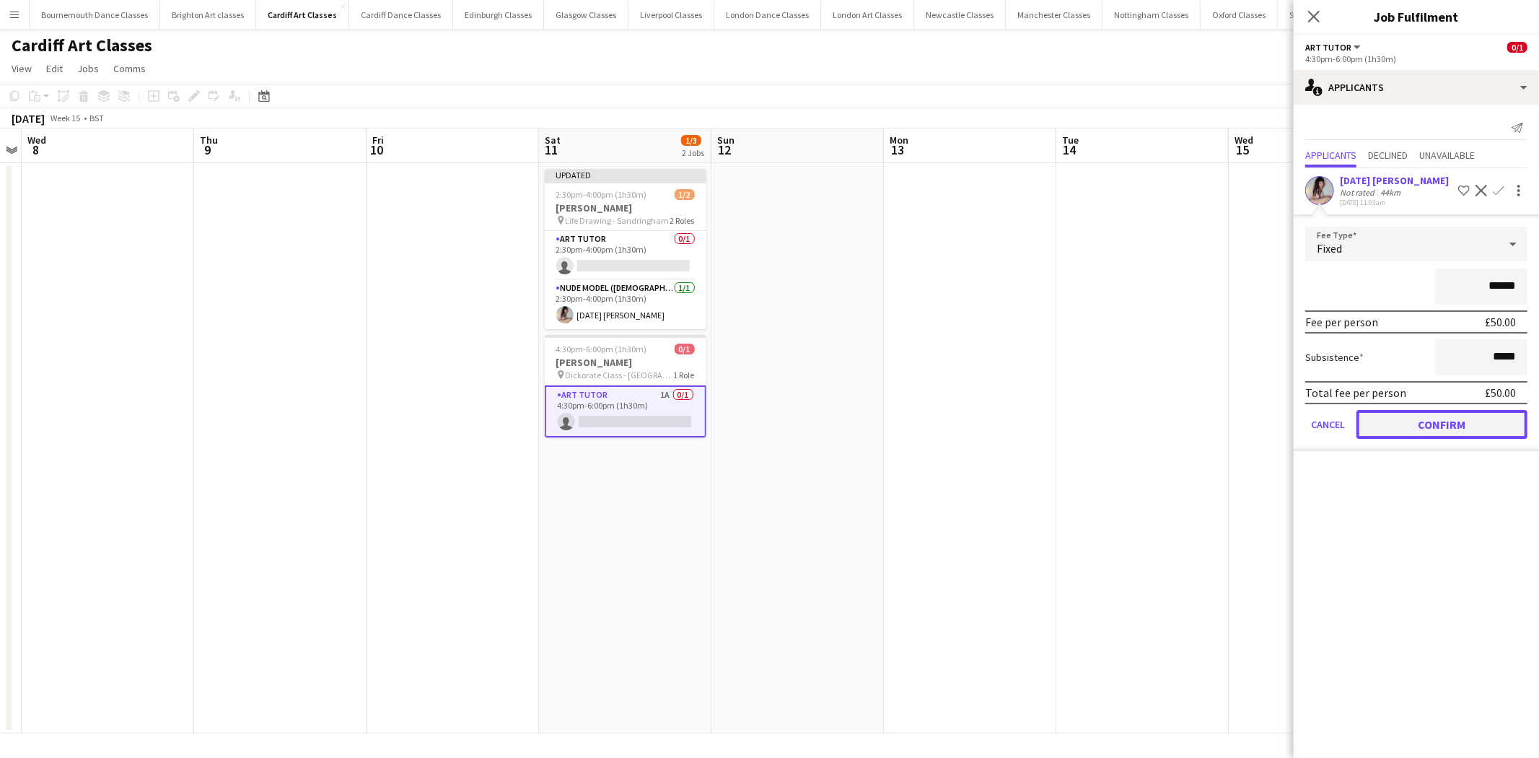
click at [1456, 416] on button "Confirm" at bounding box center [1441, 424] width 171 height 29
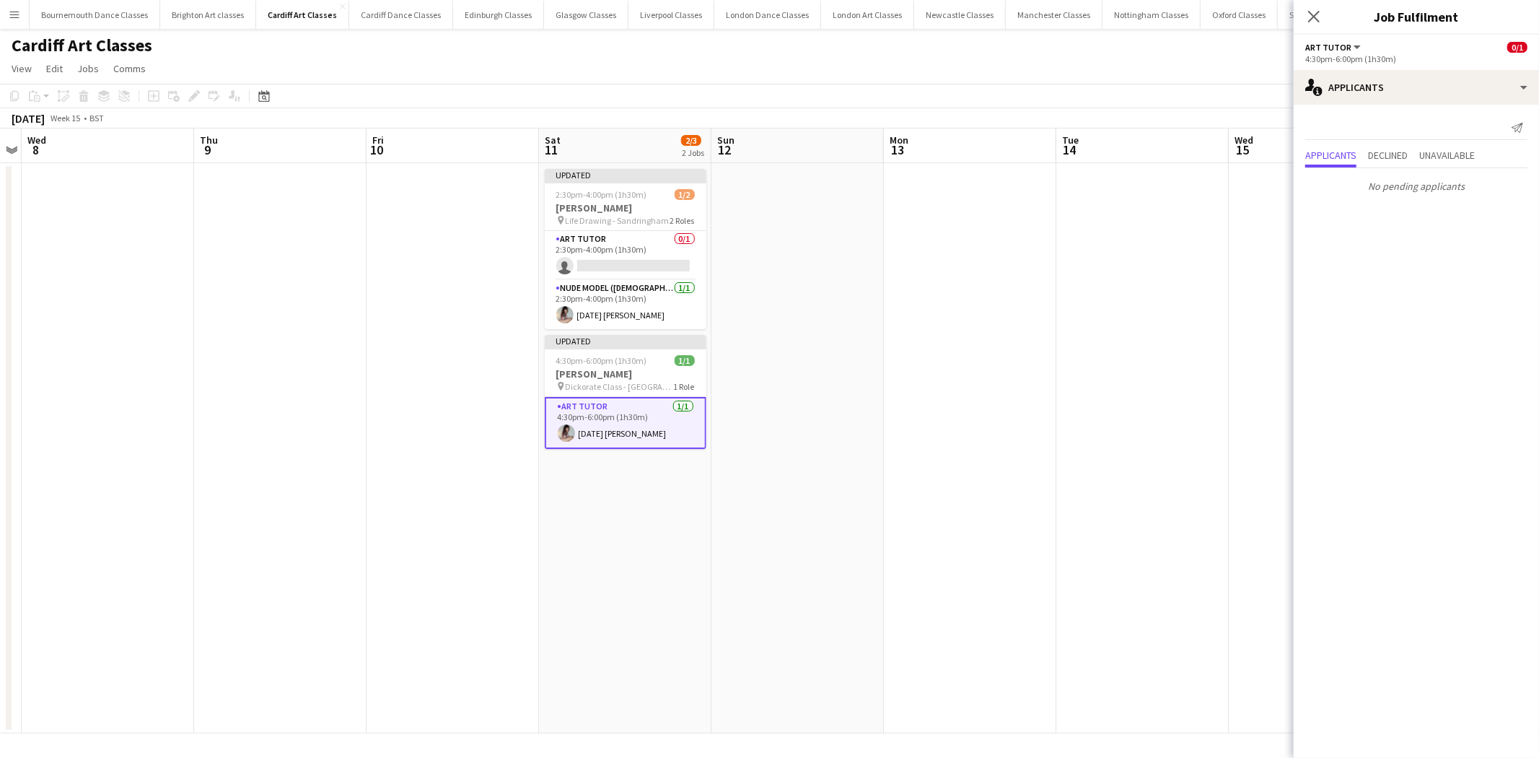
click at [1100, 422] on app-date-cell at bounding box center [1142, 448] width 172 height 570
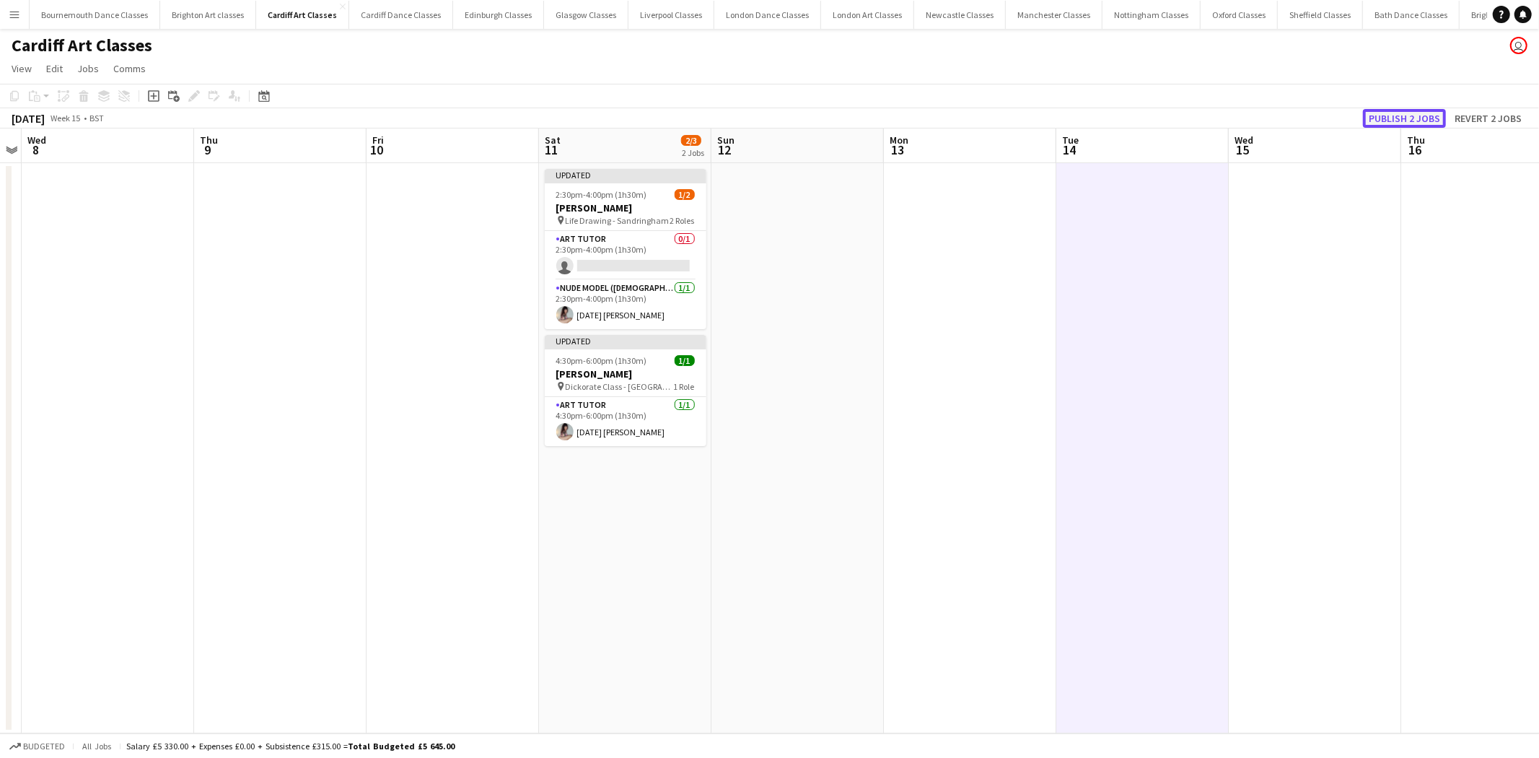
click at [1387, 124] on button "Publish 2 jobs" at bounding box center [1404, 118] width 83 height 19
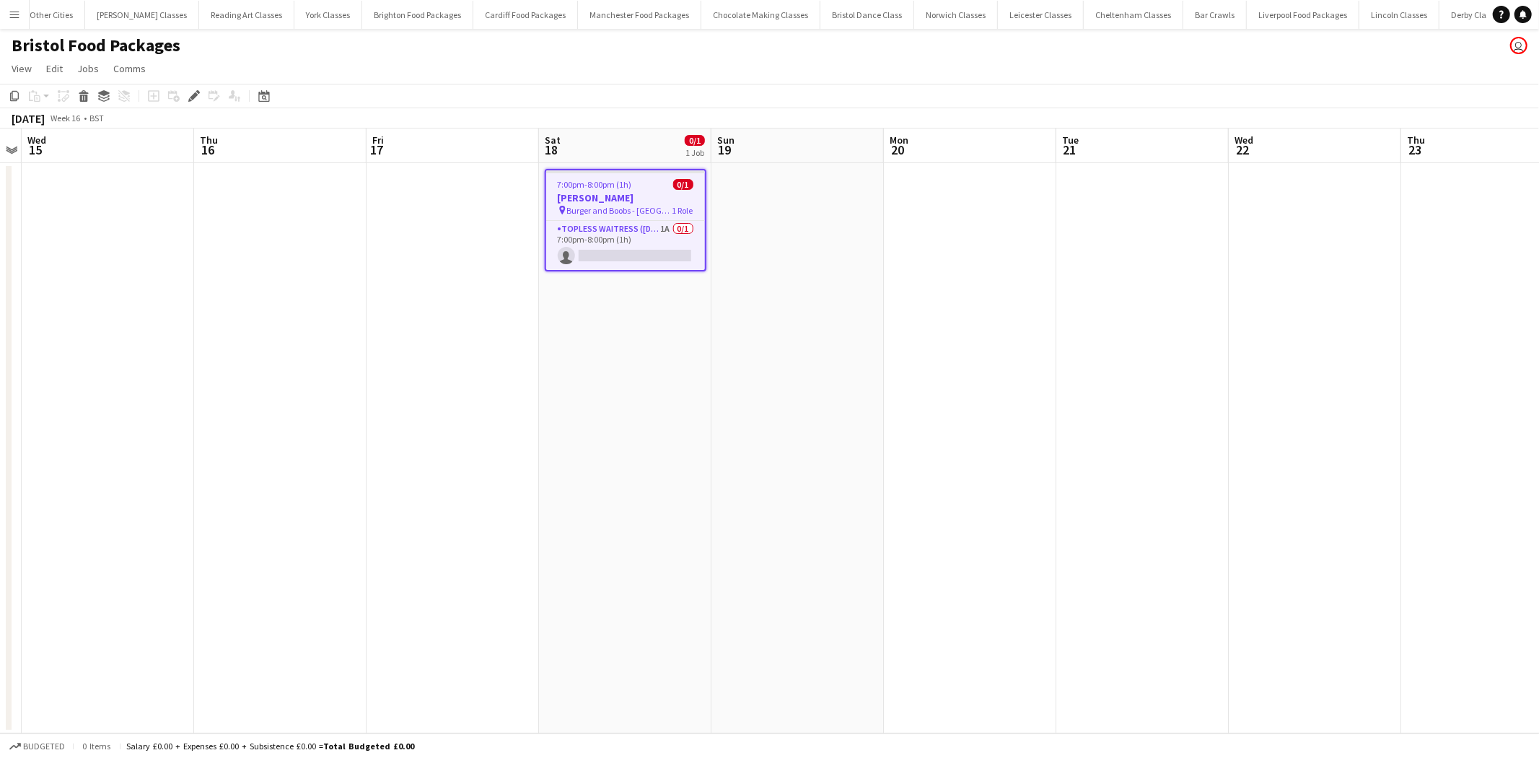
scroll to position [0, 2174]
click at [633, 240] on app-card-role "Topless Waitress ([DEMOGRAPHIC_DATA]) 1A 0/1 7:00pm-8:00pm (1h) single-neutral-…" at bounding box center [625, 245] width 159 height 49
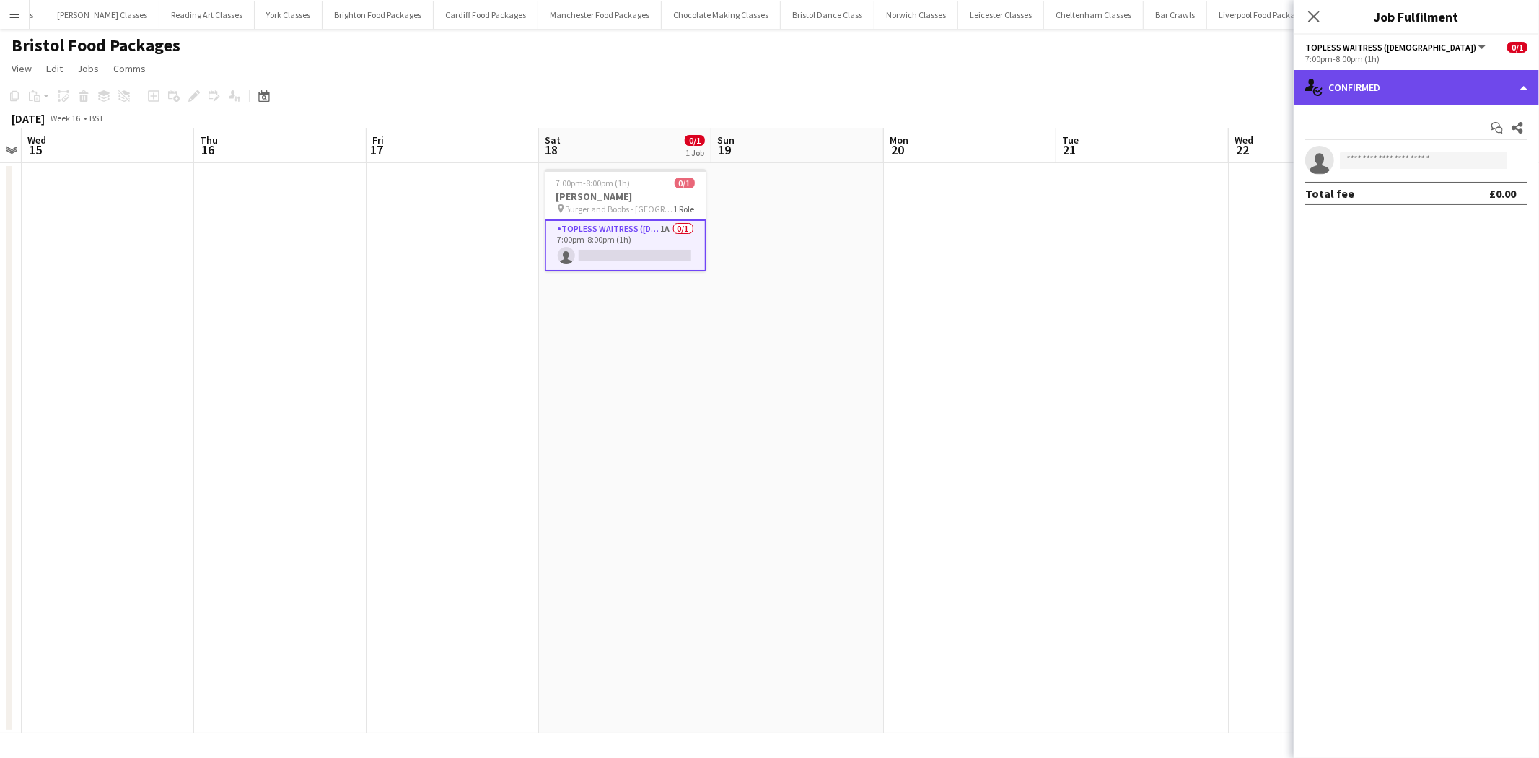
click at [1458, 95] on div "single-neutral-actions-check-2 Confirmed" at bounding box center [1416, 87] width 245 height 35
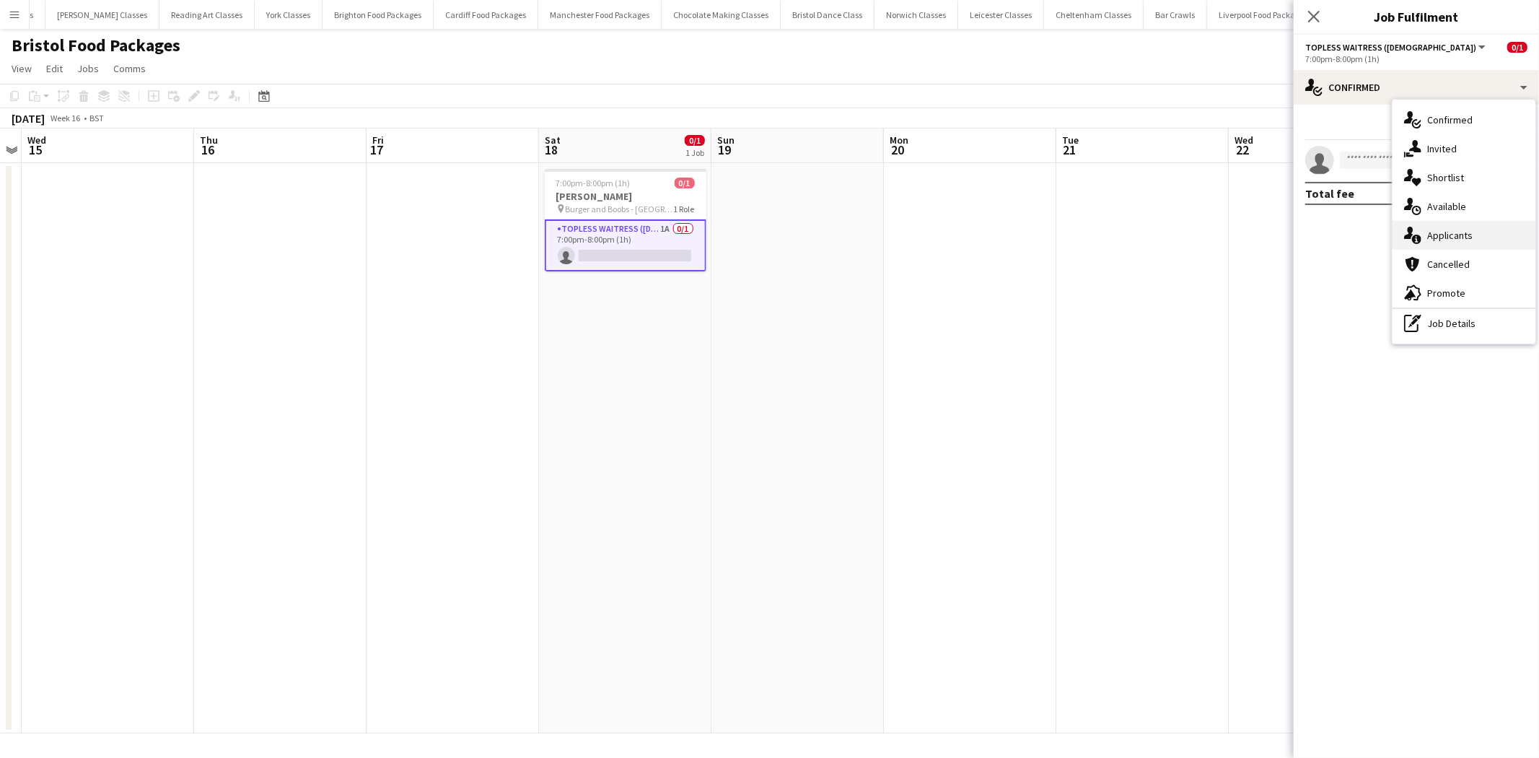
click at [1465, 234] on div "single-neutral-actions-information Applicants" at bounding box center [1464, 235] width 143 height 29
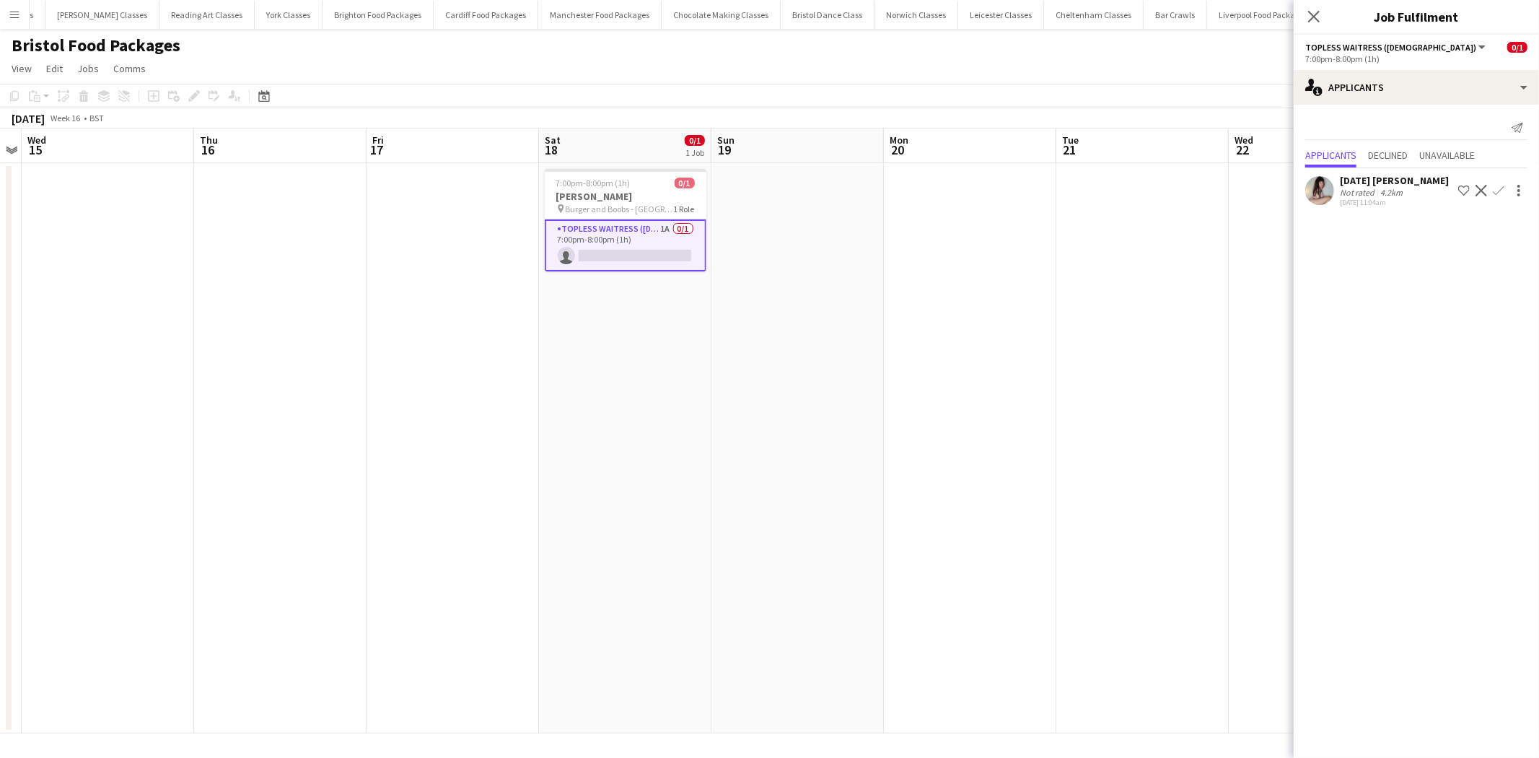
click at [1491, 185] on button "Confirm" at bounding box center [1498, 190] width 17 height 17
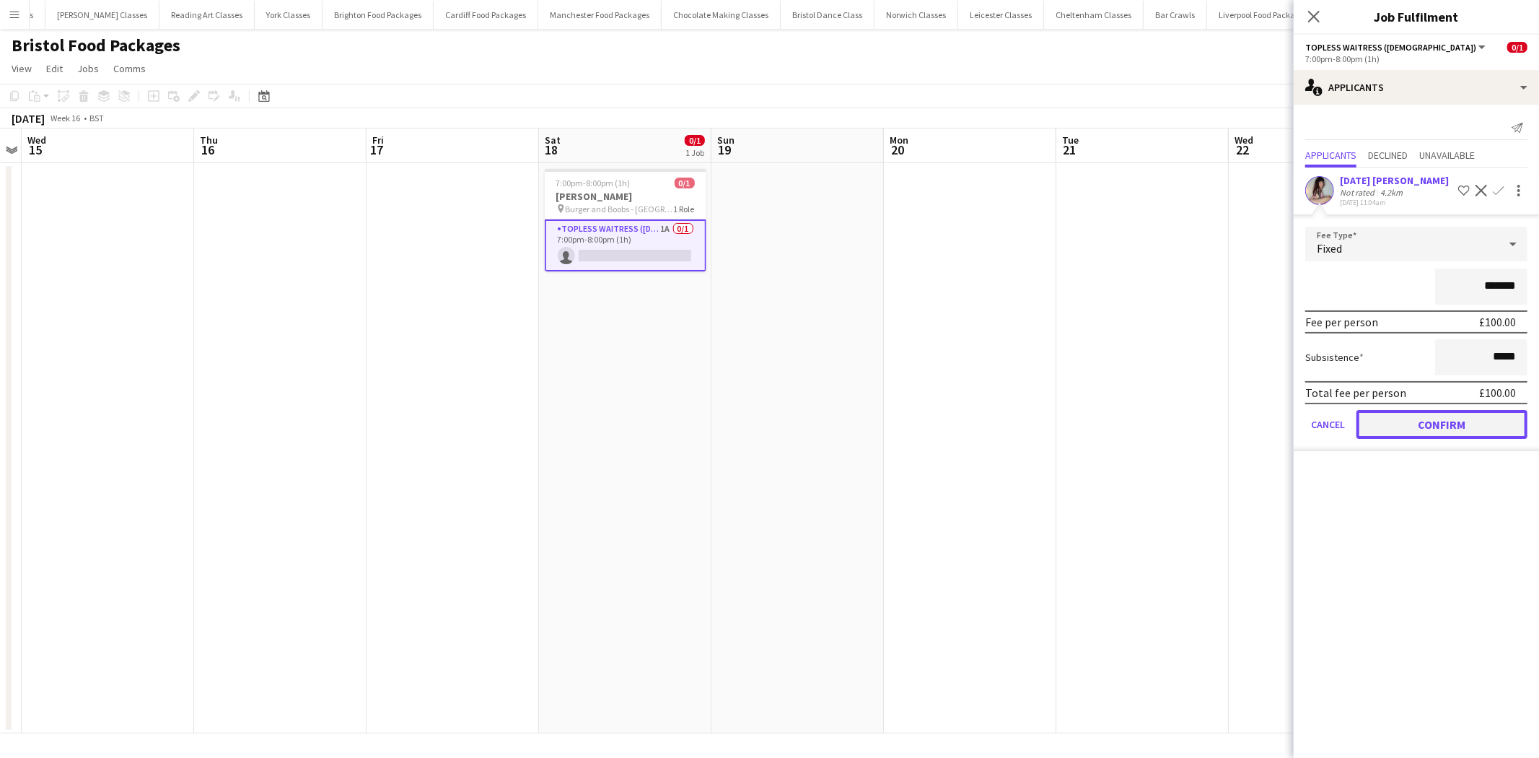
click at [1459, 410] on button "Confirm" at bounding box center [1441, 424] width 171 height 29
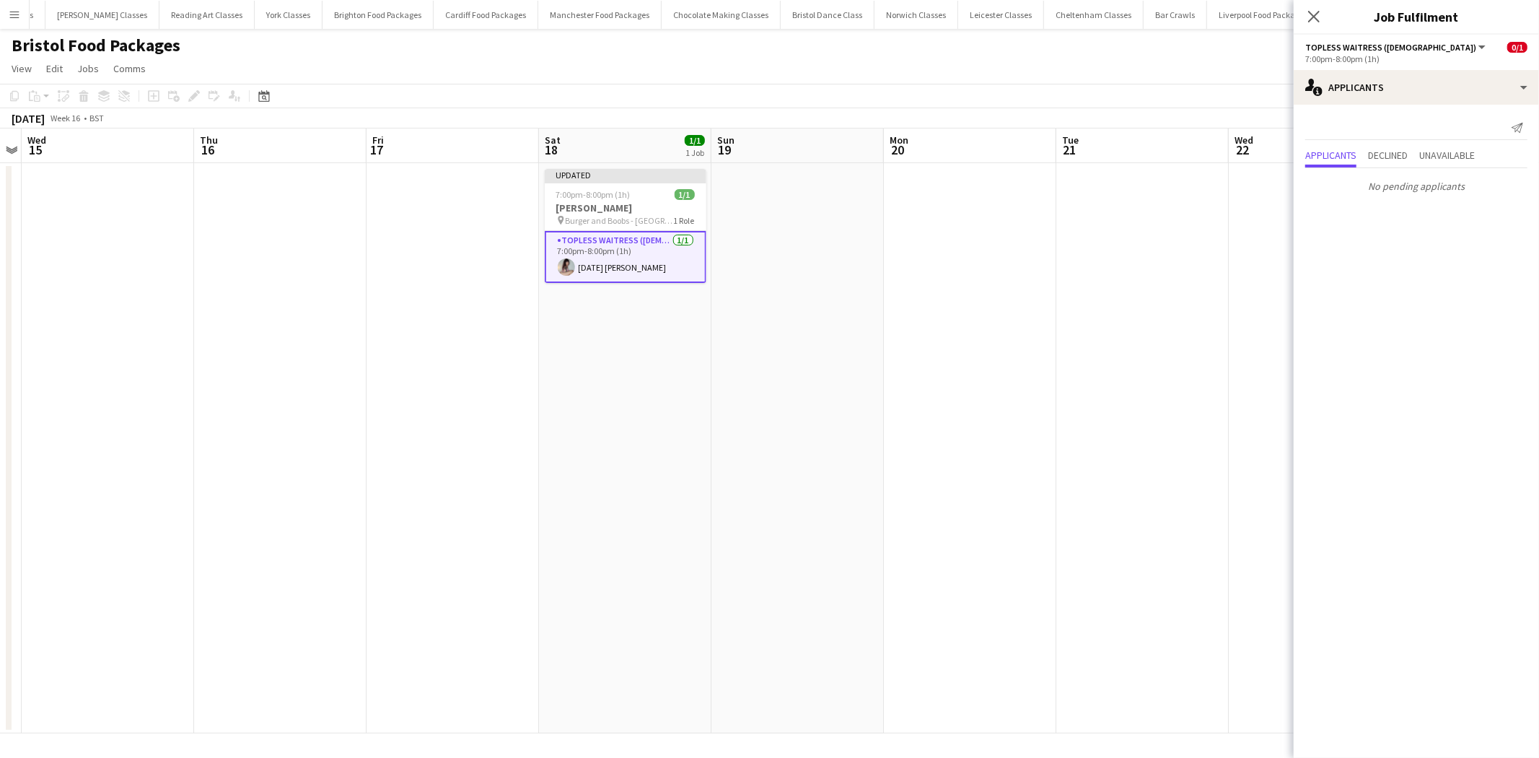
click at [1135, 357] on app-date-cell at bounding box center [1142, 448] width 172 height 570
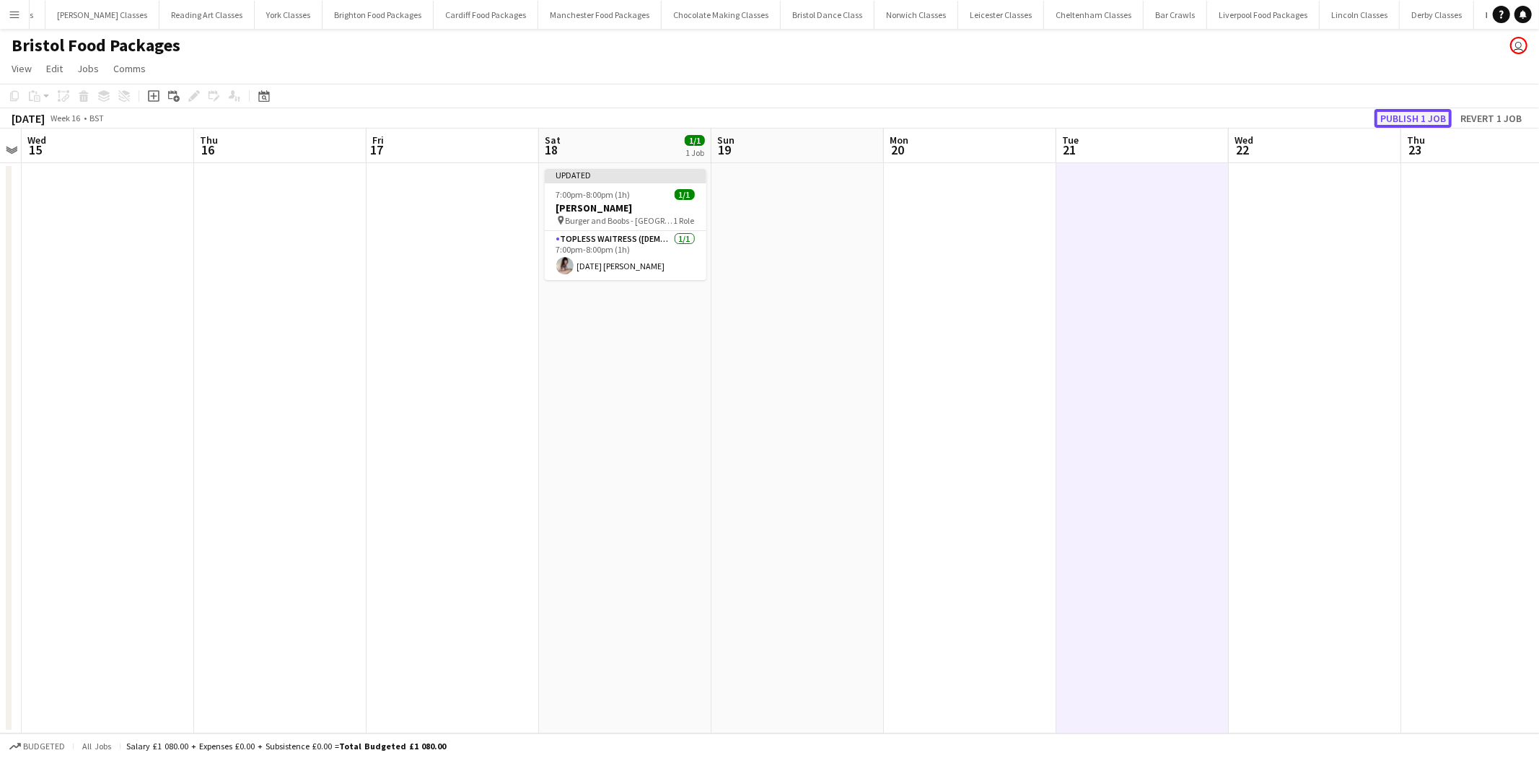
click at [1394, 126] on button "Publish 1 job" at bounding box center [1412, 118] width 77 height 19
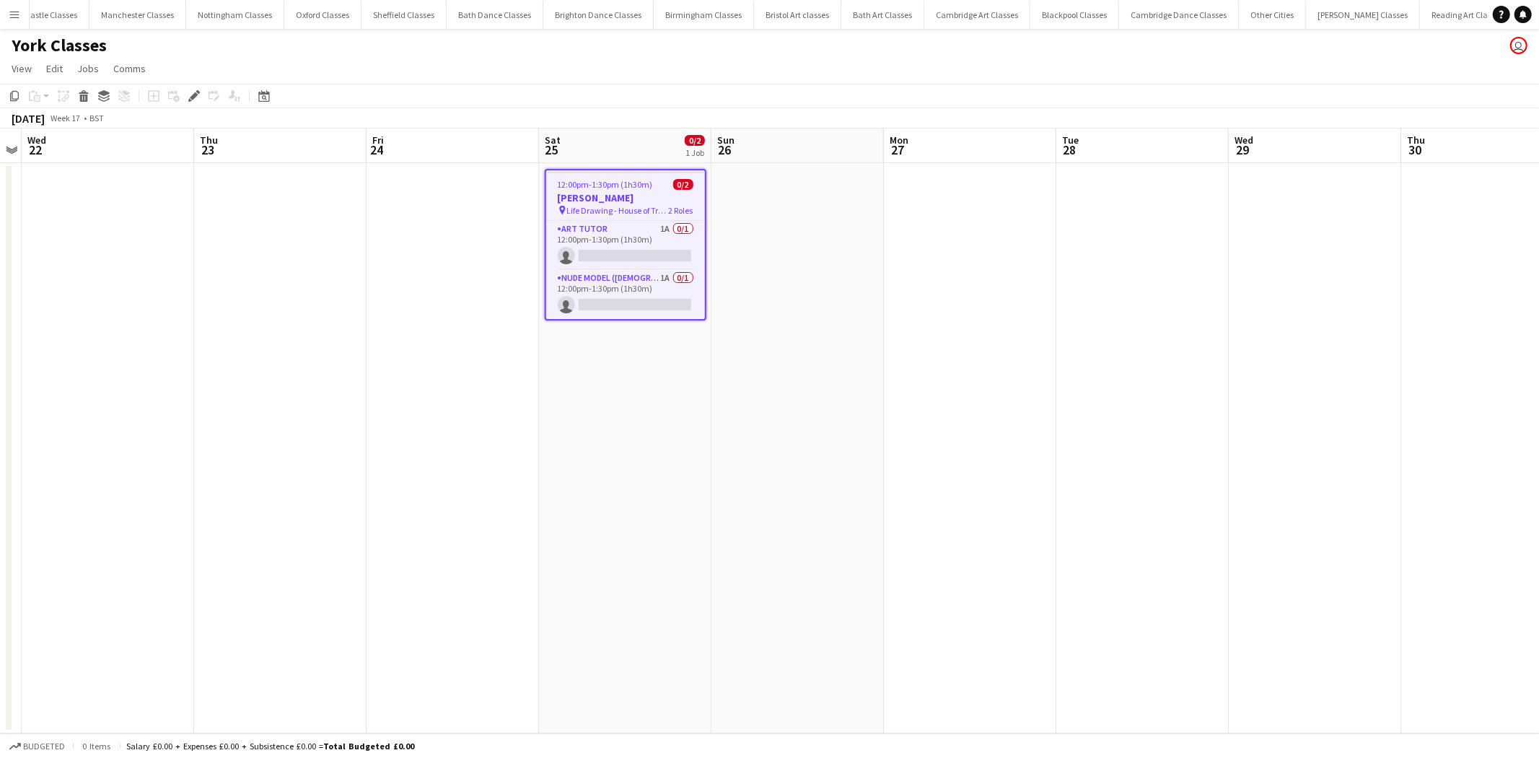
scroll to position [0, 935]
click at [605, 299] on app-card-role "Nude Model ([DEMOGRAPHIC_DATA]) 1A 0/1 12:00pm-1:30pm (1h30m) single-neutral-ac…" at bounding box center [625, 294] width 159 height 49
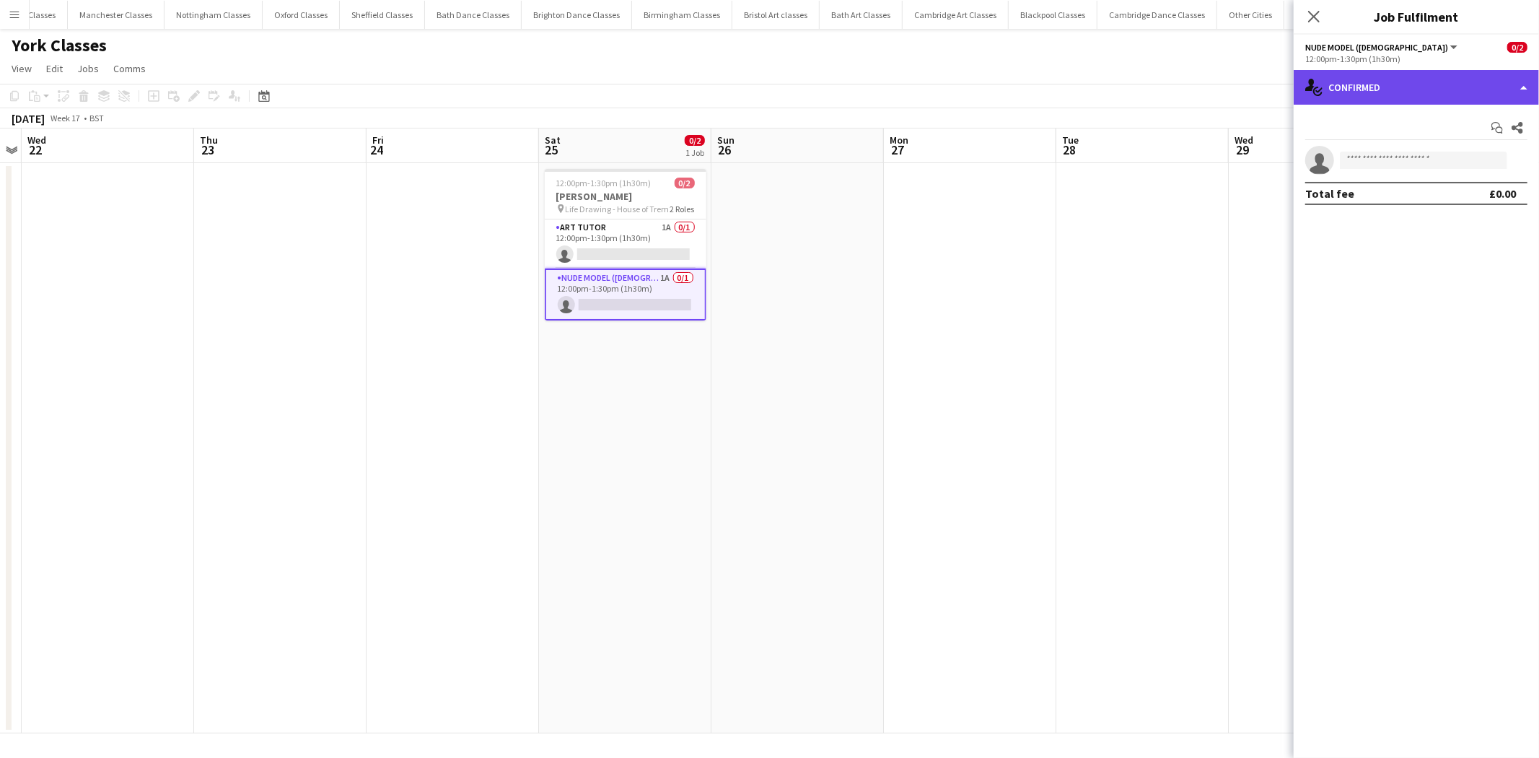
click at [1401, 99] on div "single-neutral-actions-check-2 Confirmed" at bounding box center [1416, 87] width 245 height 35
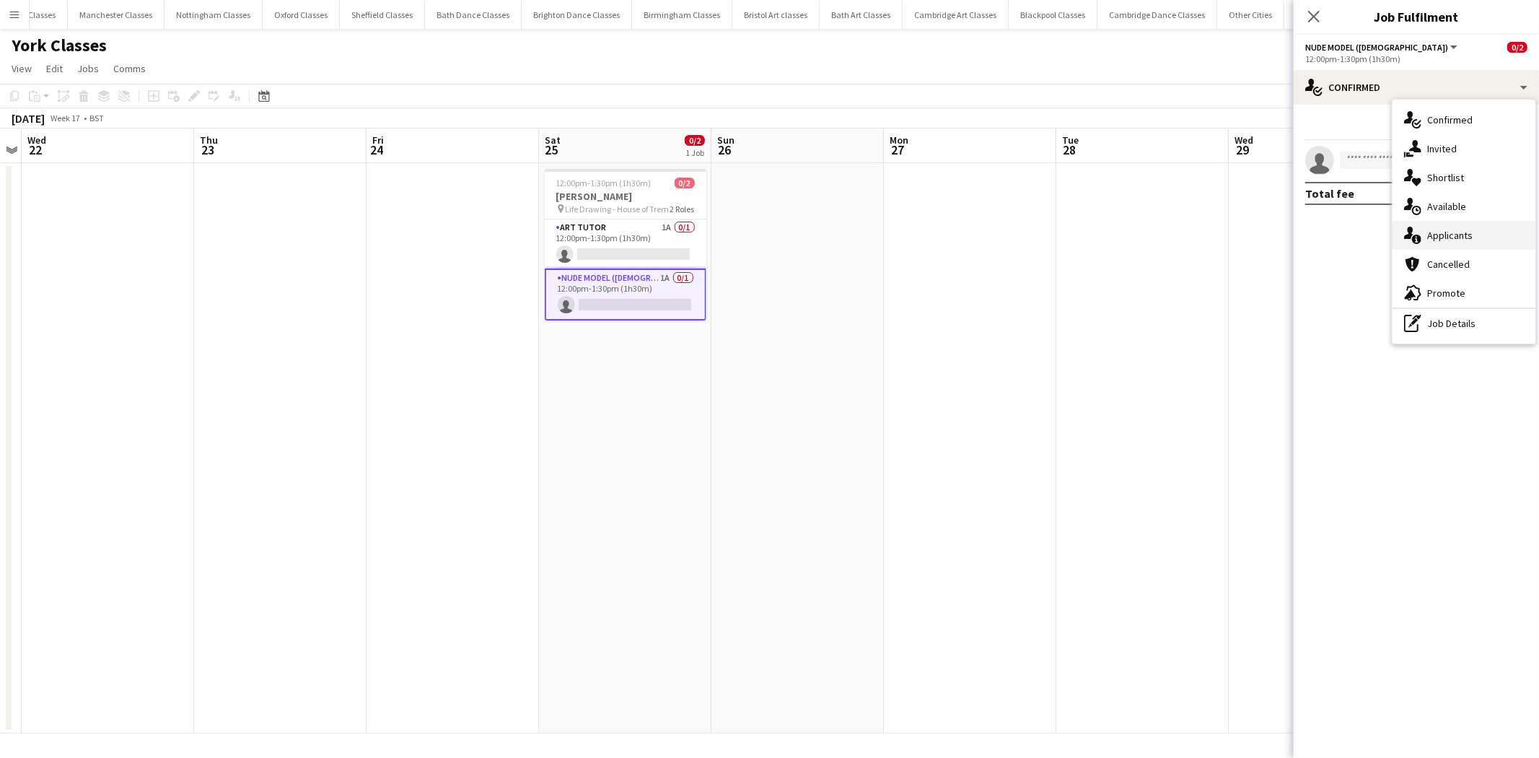
click at [1474, 231] on div "single-neutral-actions-information Applicants" at bounding box center [1464, 235] width 143 height 29
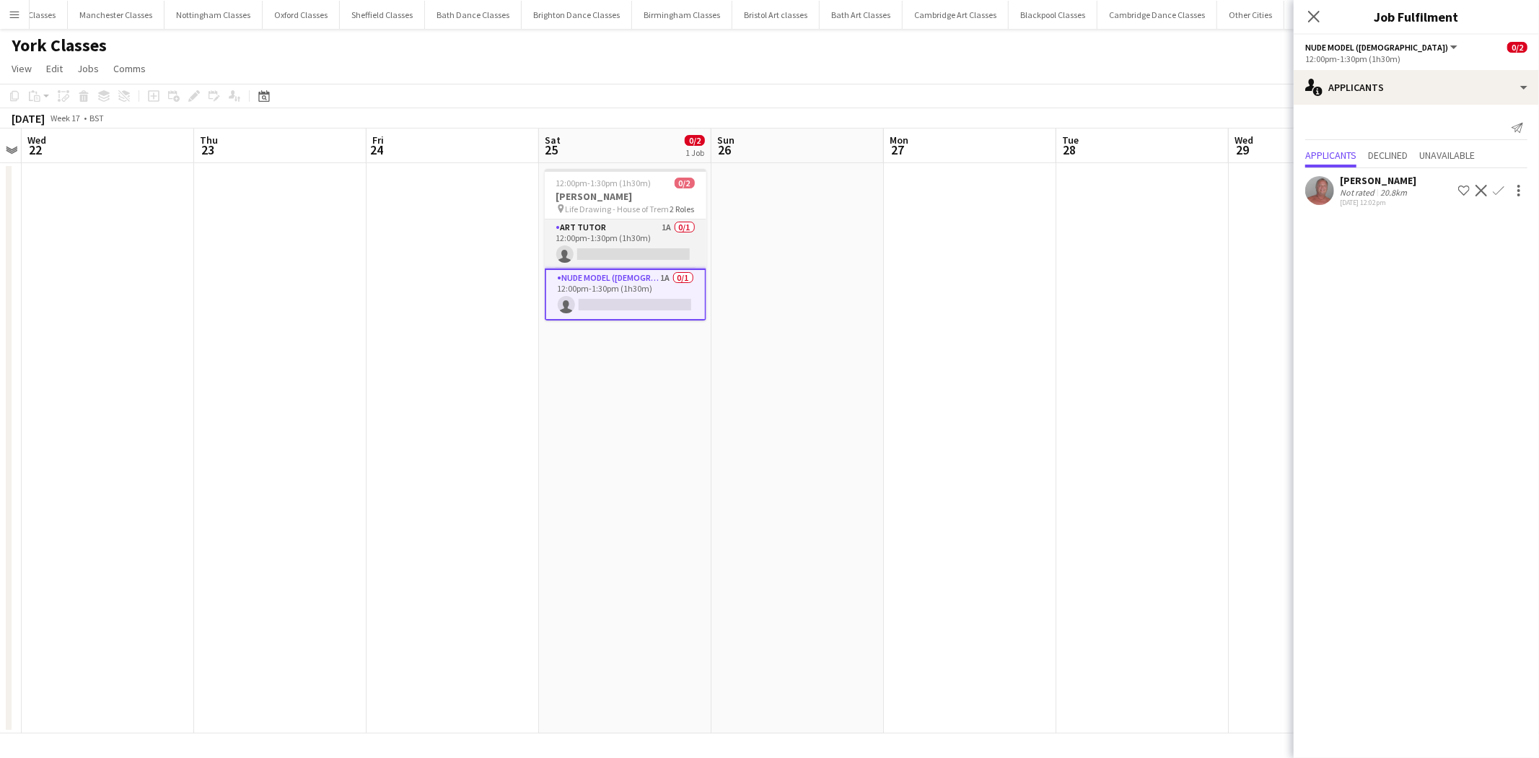
click at [654, 232] on app-card-role "Art Tutor 1A 0/1 12:00pm-1:30pm (1h30m) single-neutral-actions" at bounding box center [626, 243] width 162 height 49
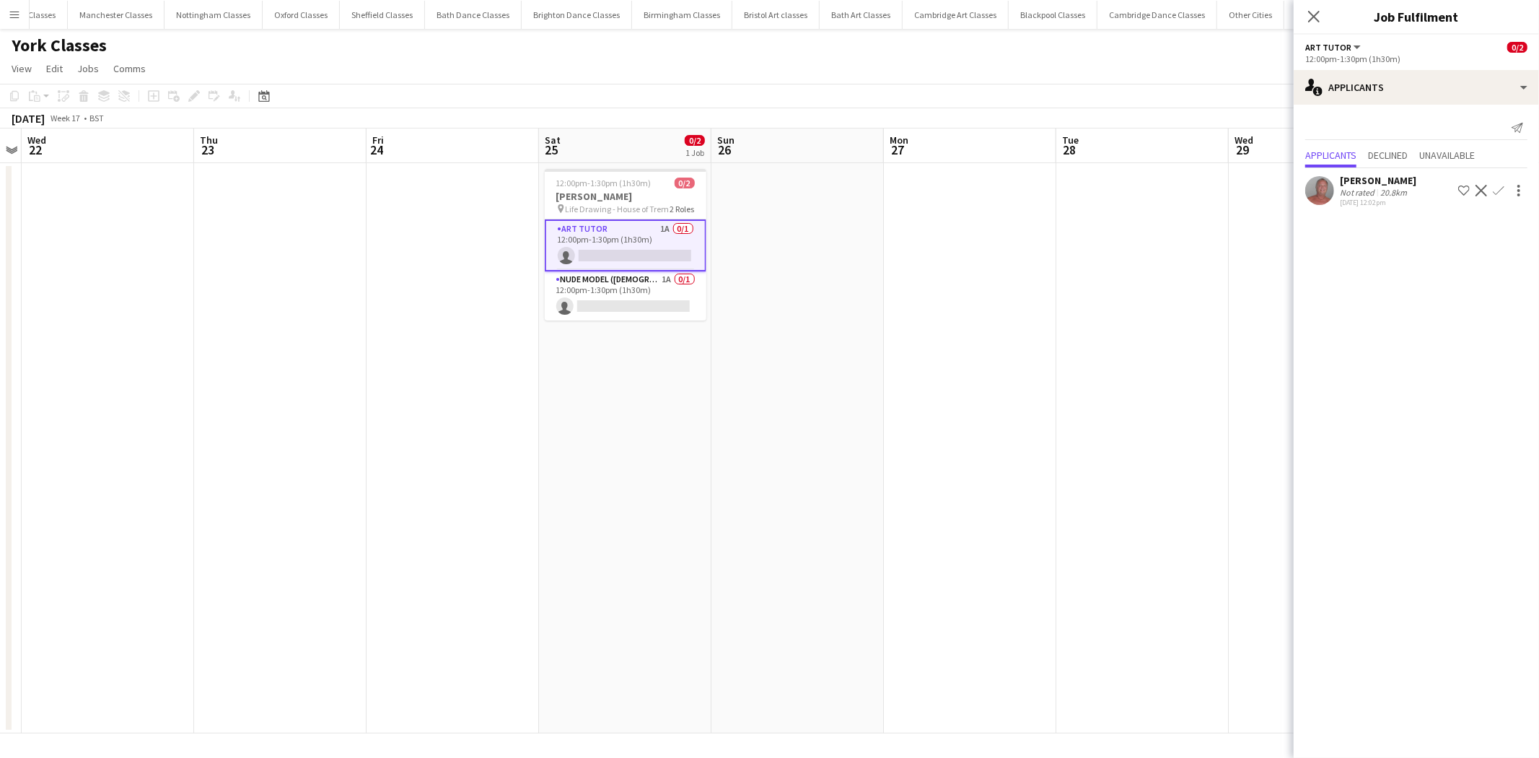
click at [1494, 193] on app-icon "Confirm" at bounding box center [1499, 191] width 12 height 12
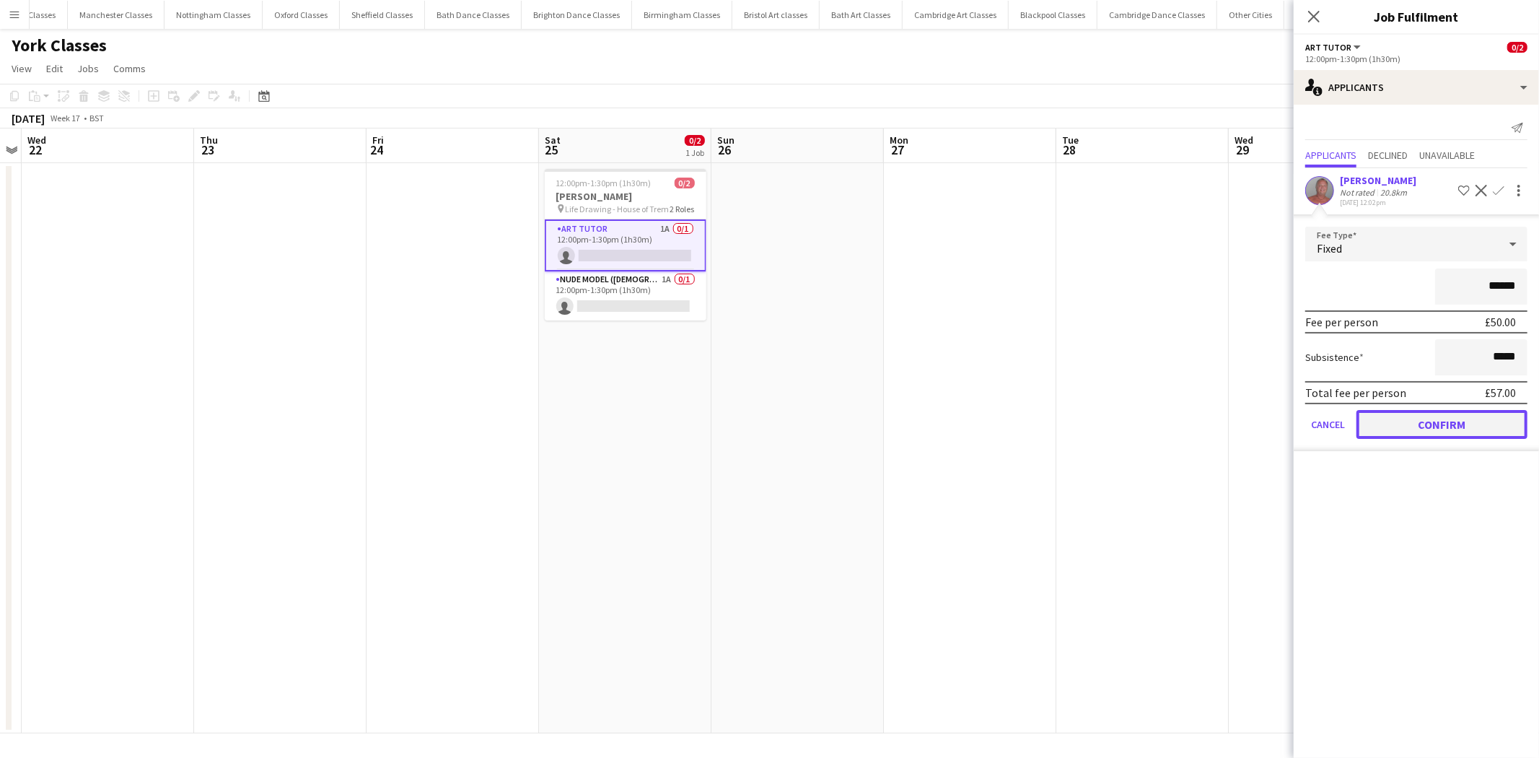
click at [1434, 421] on button "Confirm" at bounding box center [1441, 424] width 171 height 29
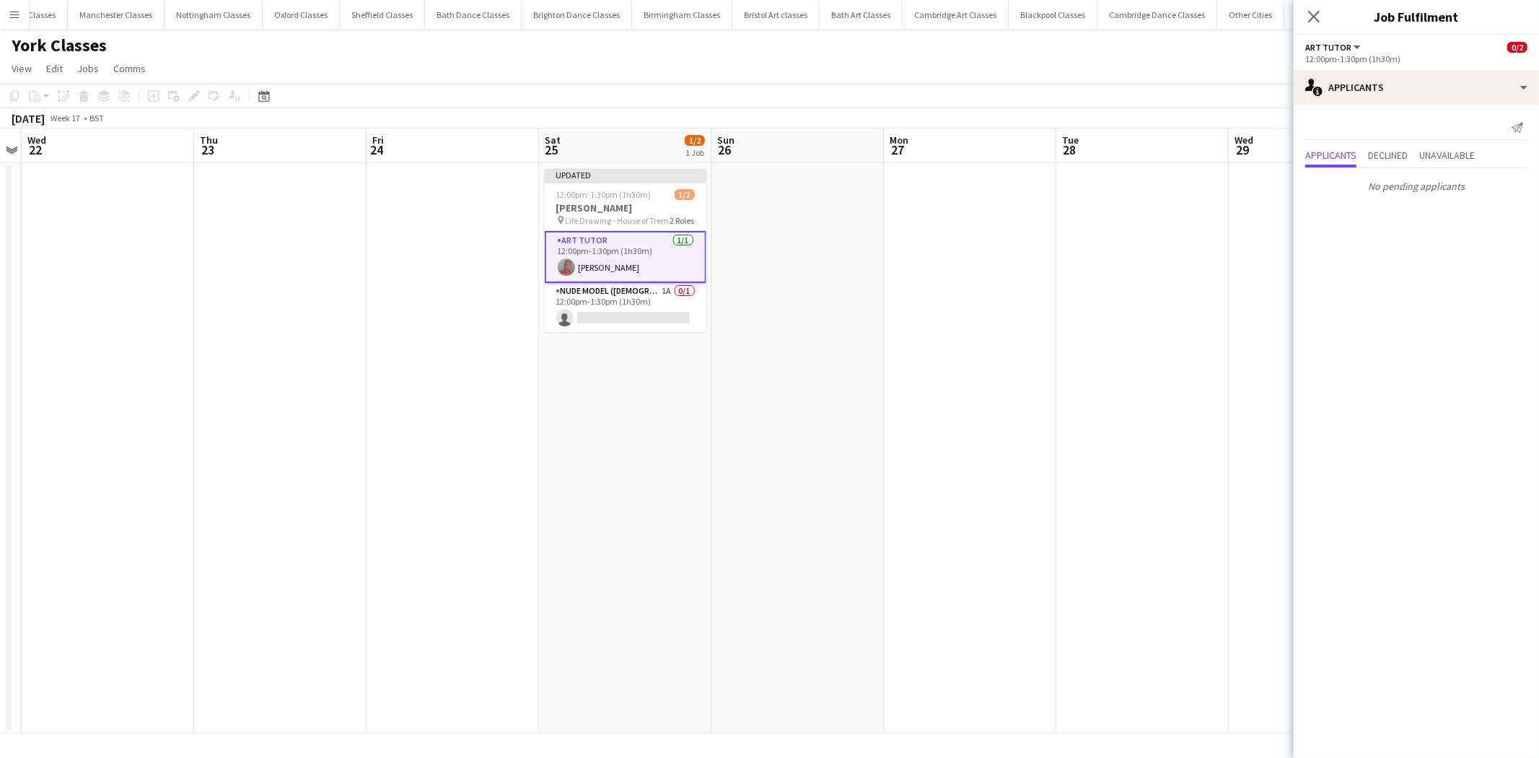
click at [876, 442] on app-date-cell at bounding box center [797, 448] width 172 height 570
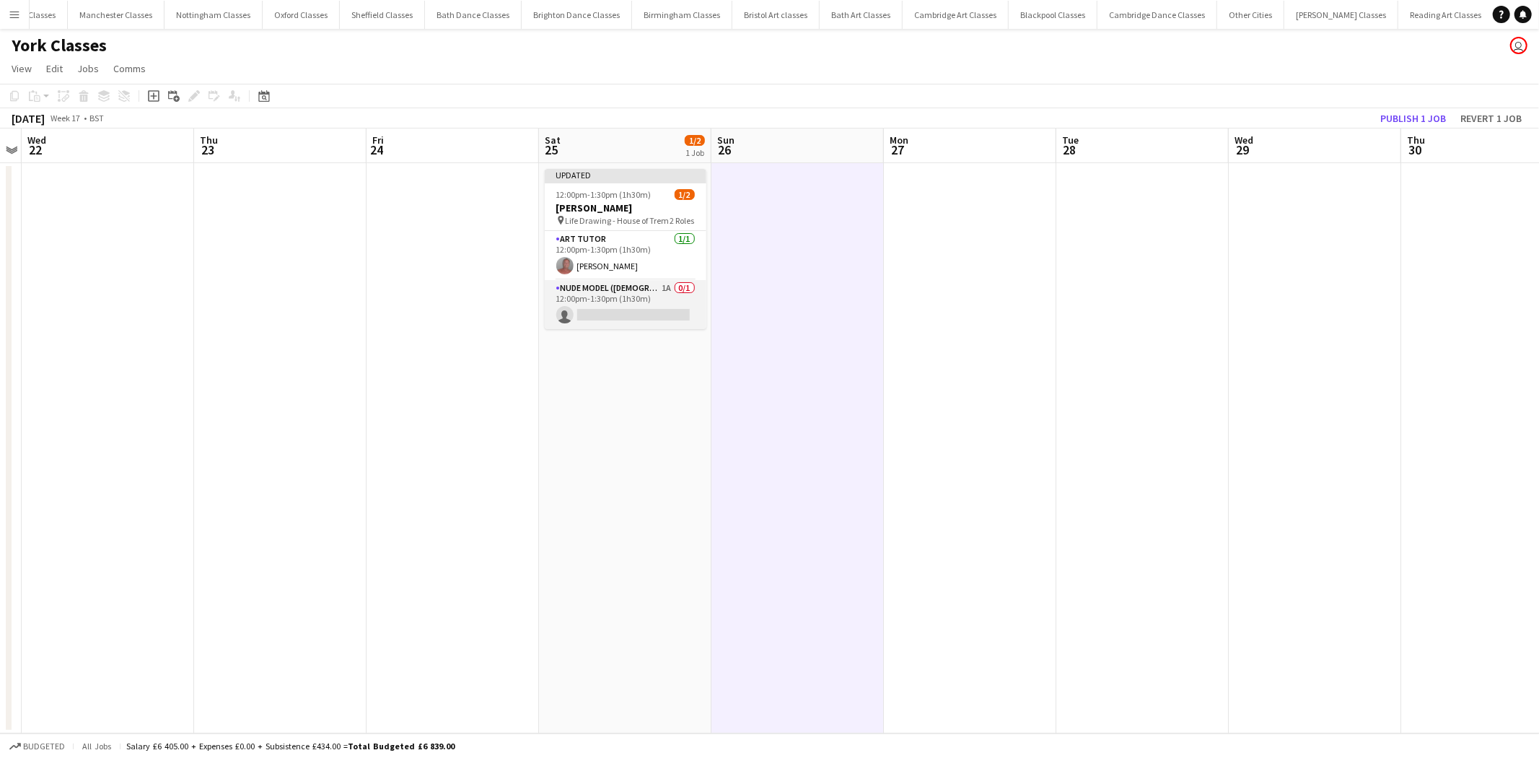
click at [643, 314] on app-card-role "Nude Model (Male) 1A 0/1 12:00pm-1:30pm (1h30m) single-neutral-actions" at bounding box center [626, 304] width 162 height 49
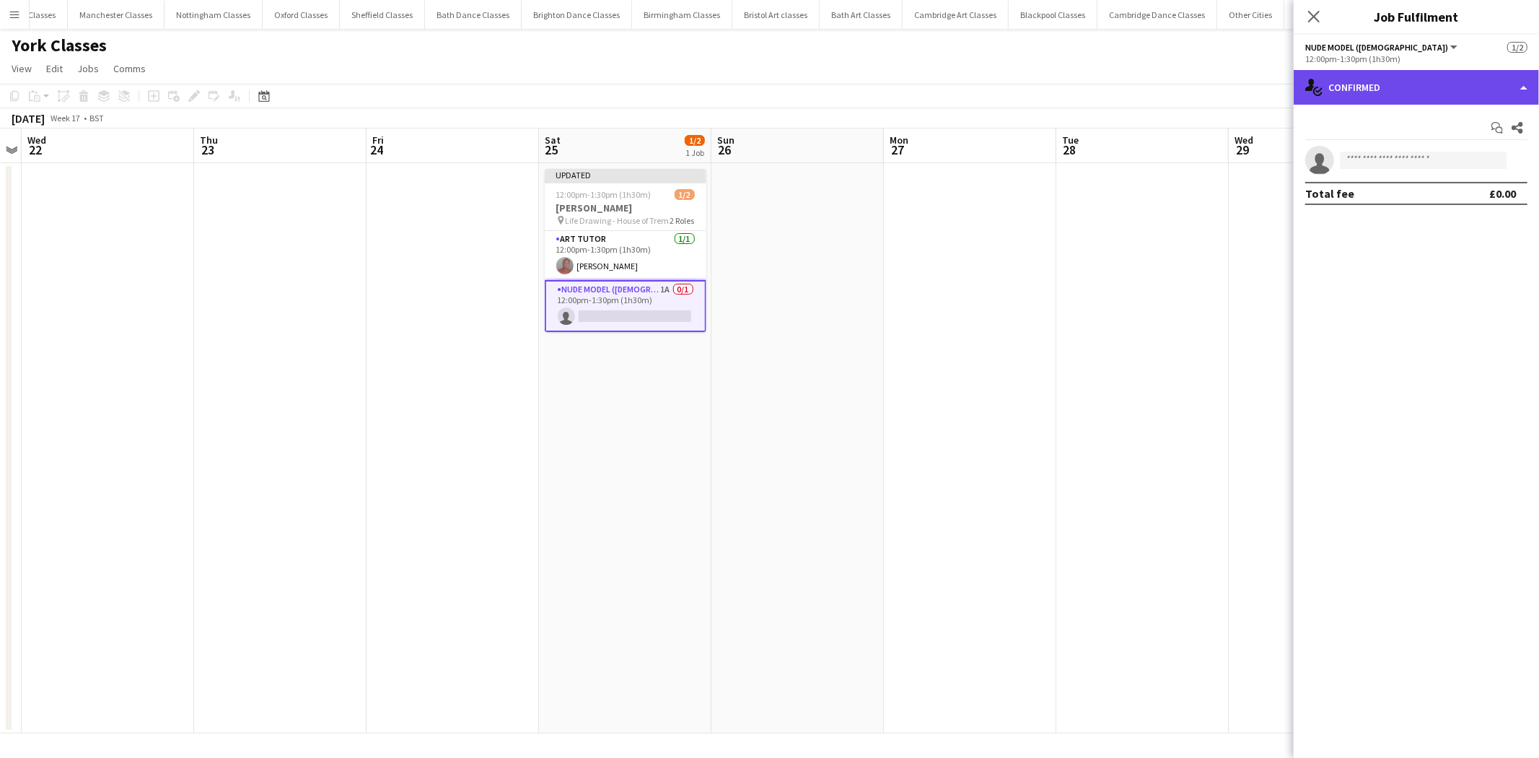
click at [1452, 80] on div "single-neutral-actions-check-2 Confirmed" at bounding box center [1416, 87] width 245 height 35
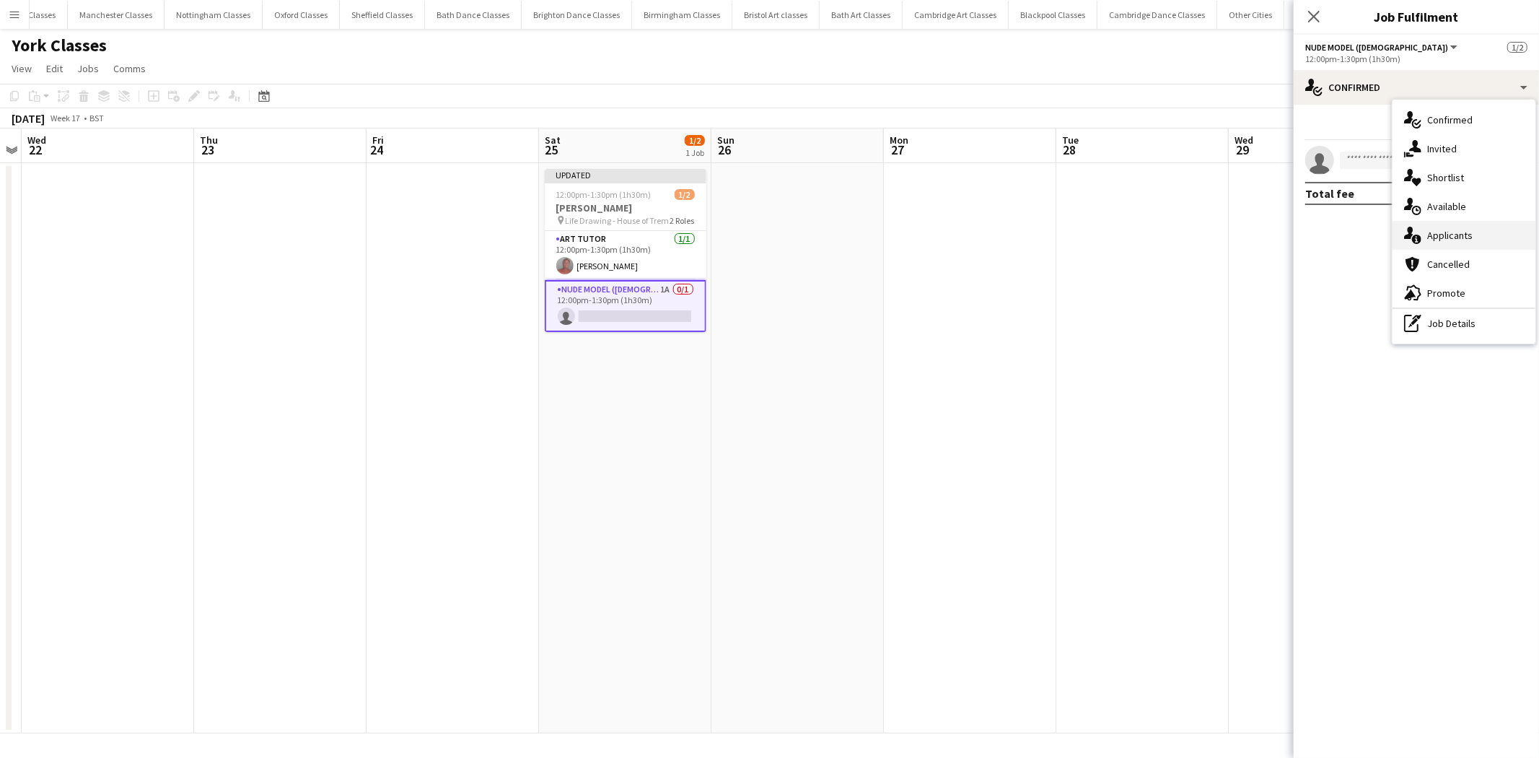
click at [1446, 231] on div "single-neutral-actions-information Applicants" at bounding box center [1464, 235] width 143 height 29
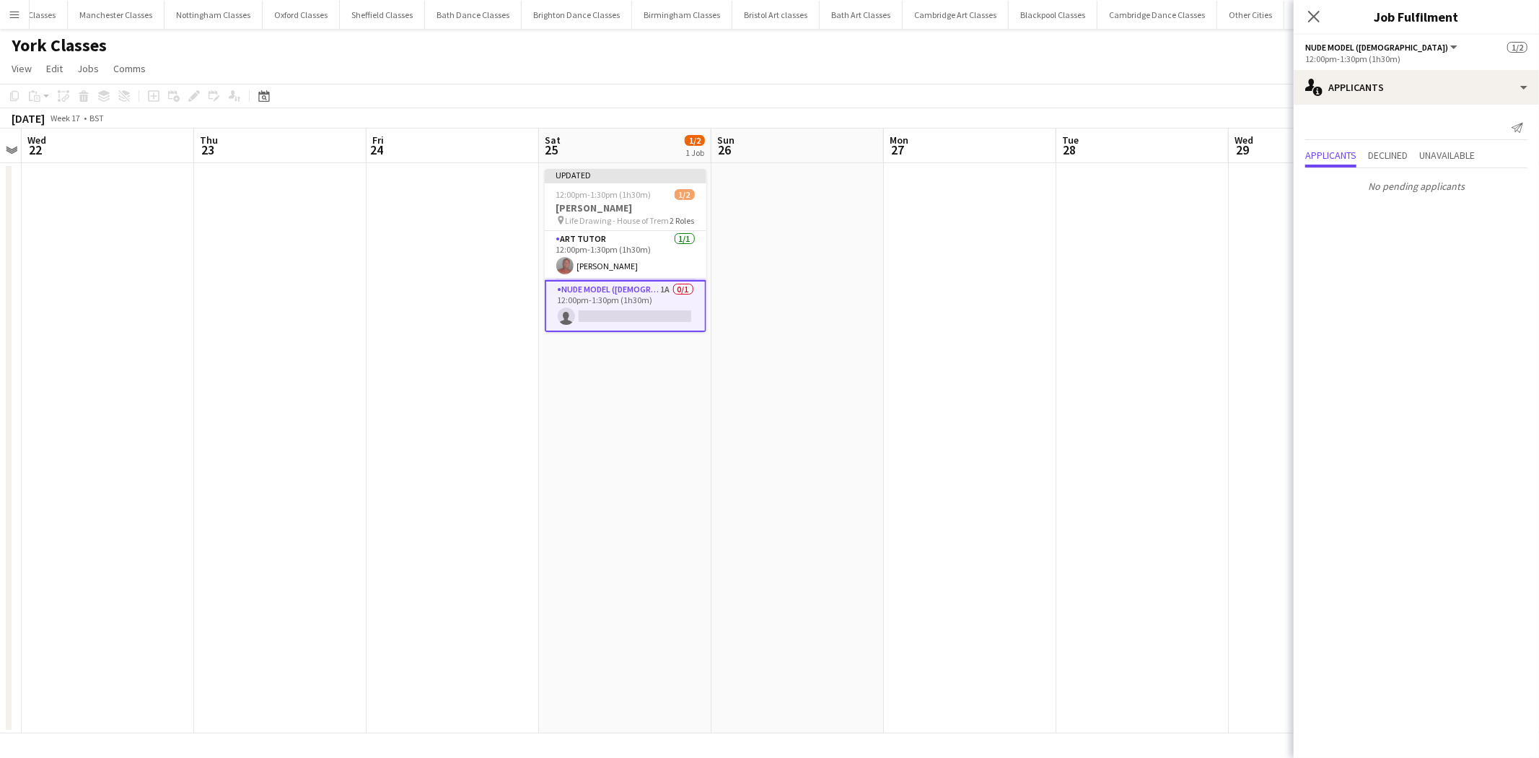
click at [944, 271] on app-date-cell at bounding box center [970, 448] width 172 height 570
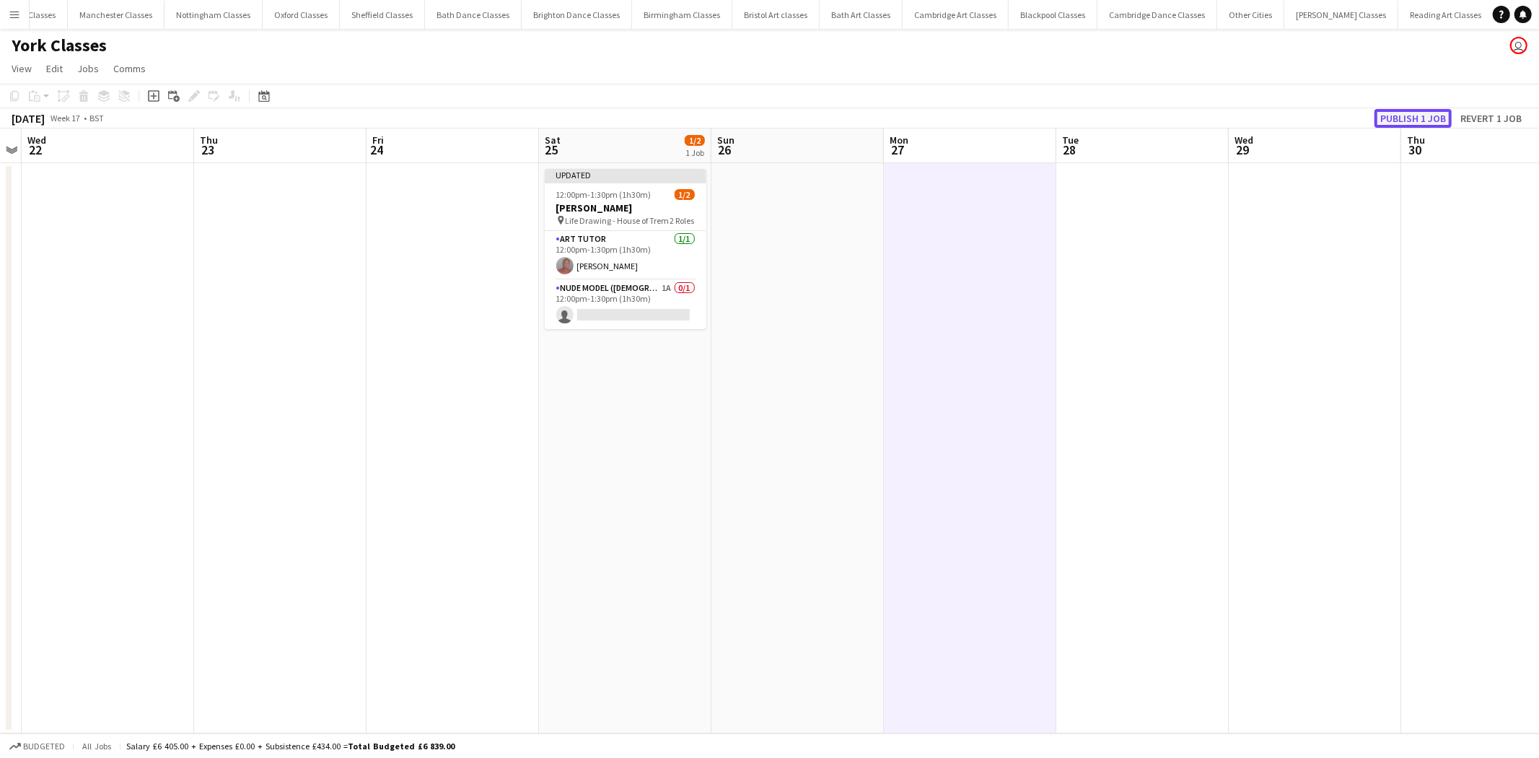
click at [1394, 113] on button "Publish 1 job" at bounding box center [1412, 118] width 77 height 19
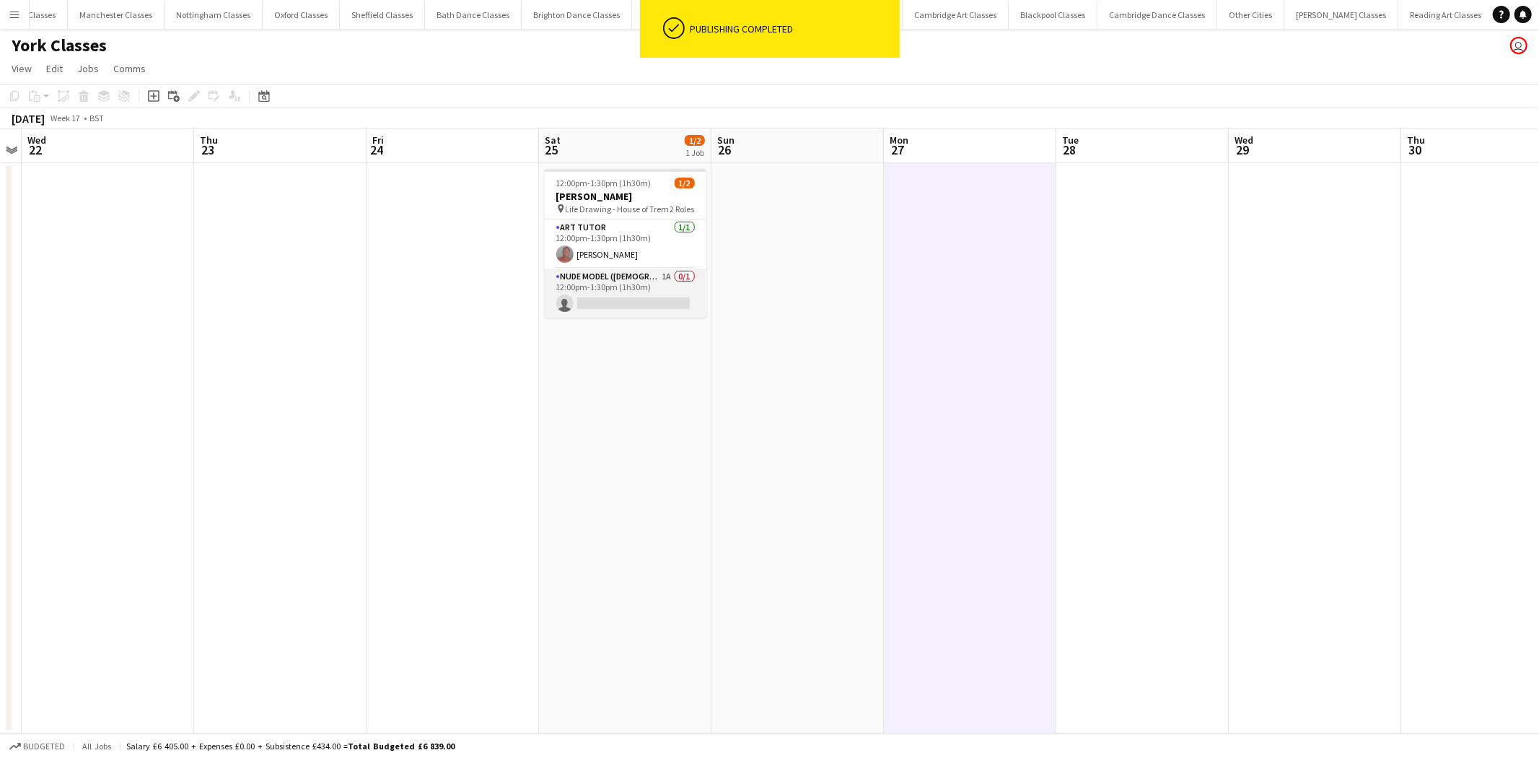
click at [651, 298] on app-card-role "Nude Model (Male) 1A 0/1 12:00pm-1:30pm (1h30m) single-neutral-actions" at bounding box center [626, 292] width 162 height 49
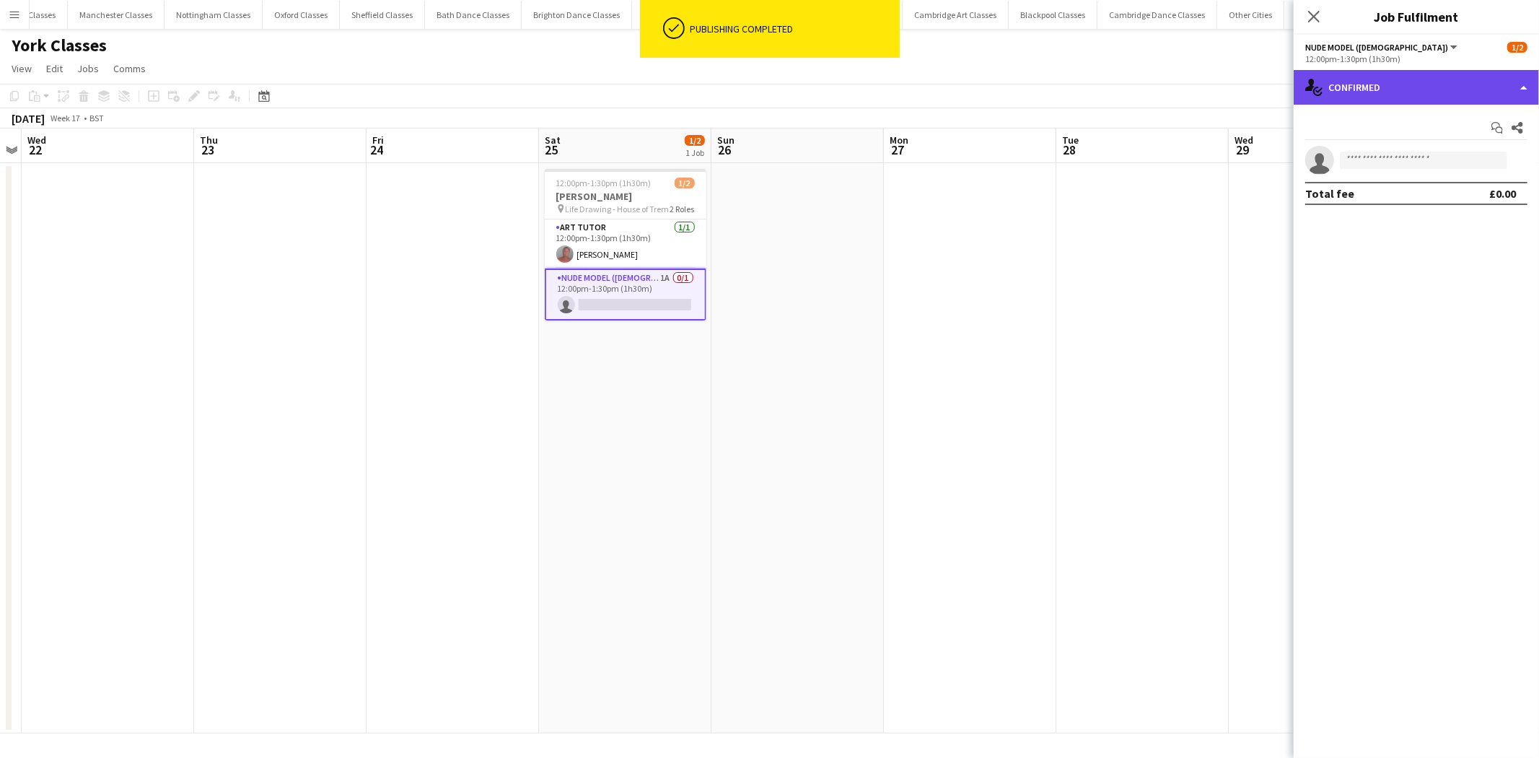
click at [1445, 94] on div "single-neutral-actions-check-2 Confirmed" at bounding box center [1416, 87] width 245 height 35
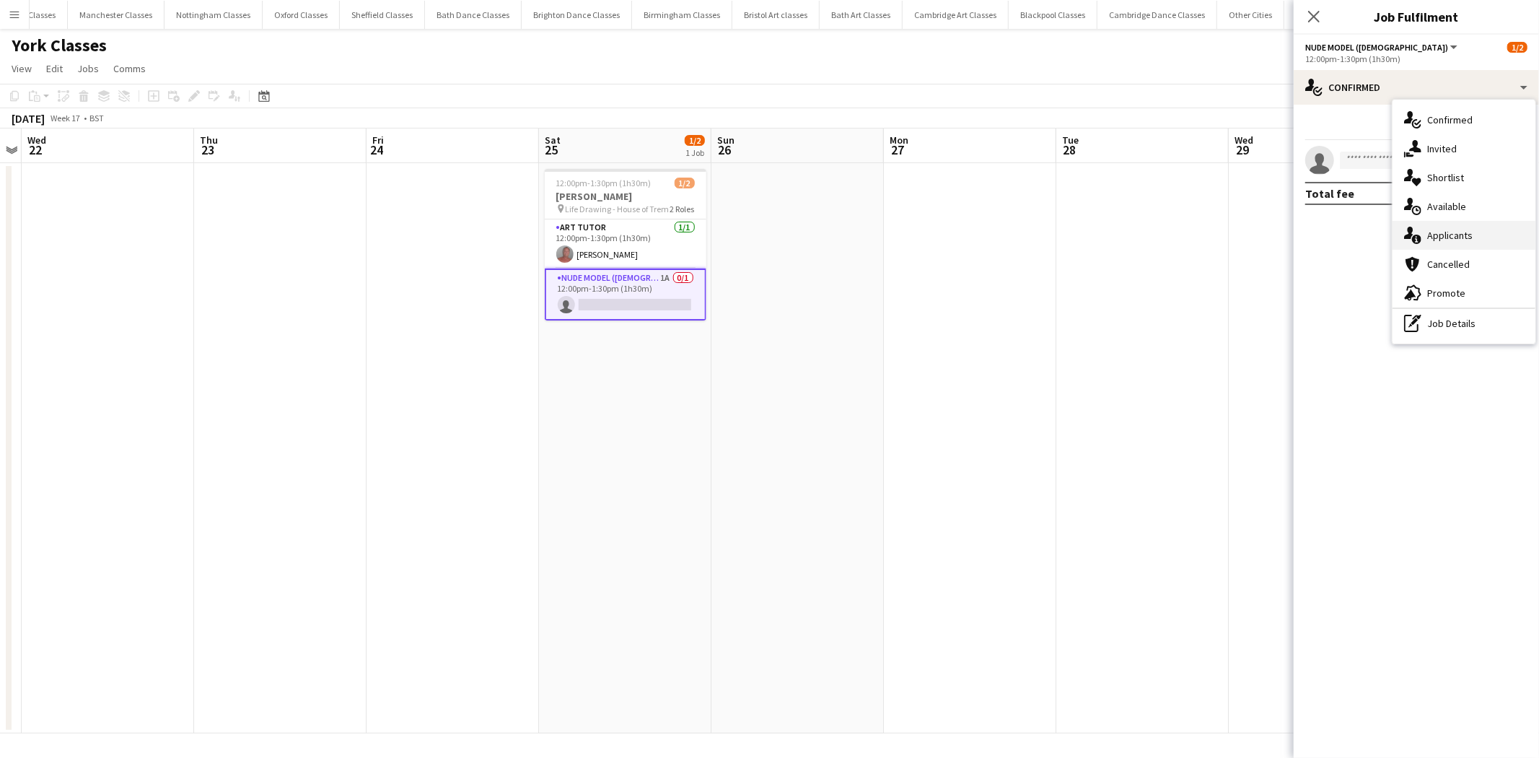
click at [1444, 235] on div "single-neutral-actions-information Applicants" at bounding box center [1464, 235] width 143 height 29
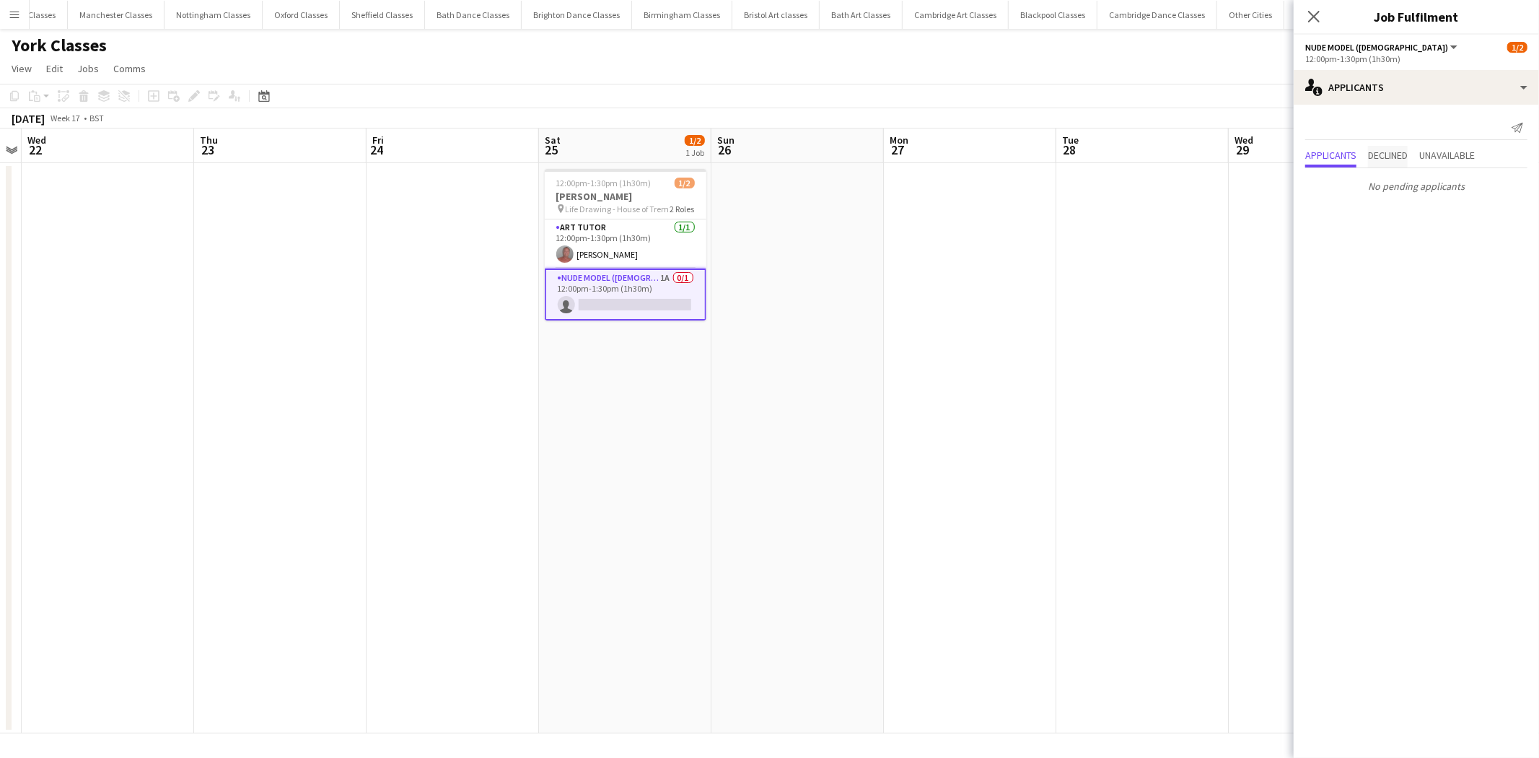
drag, startPoint x: 1359, startPoint y: 148, endPoint x: 1375, endPoint y: 150, distance: 16.0
click at [1359, 148] on div "Applicants Declined Unavailable" at bounding box center [1416, 157] width 222 height 22
click at [1386, 150] on span "Declined" at bounding box center [1388, 155] width 40 height 10
click at [1462, 130] on span "Unavailable" at bounding box center [1447, 125] width 56 height 10
click at [1497, 157] on app-icon "Decline" at bounding box center [1502, 161] width 12 height 12
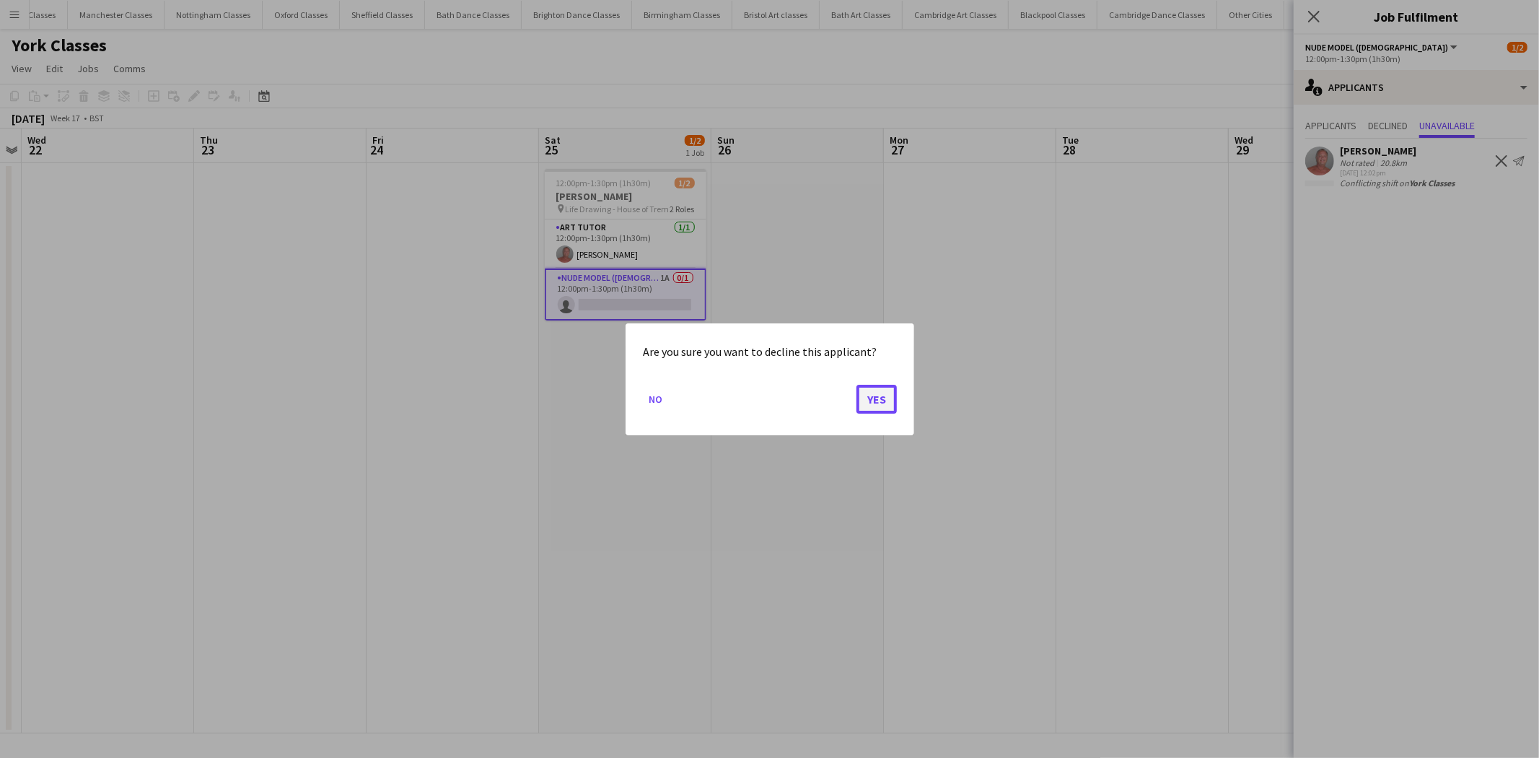
click at [877, 401] on button "Yes" at bounding box center [876, 398] width 40 height 29
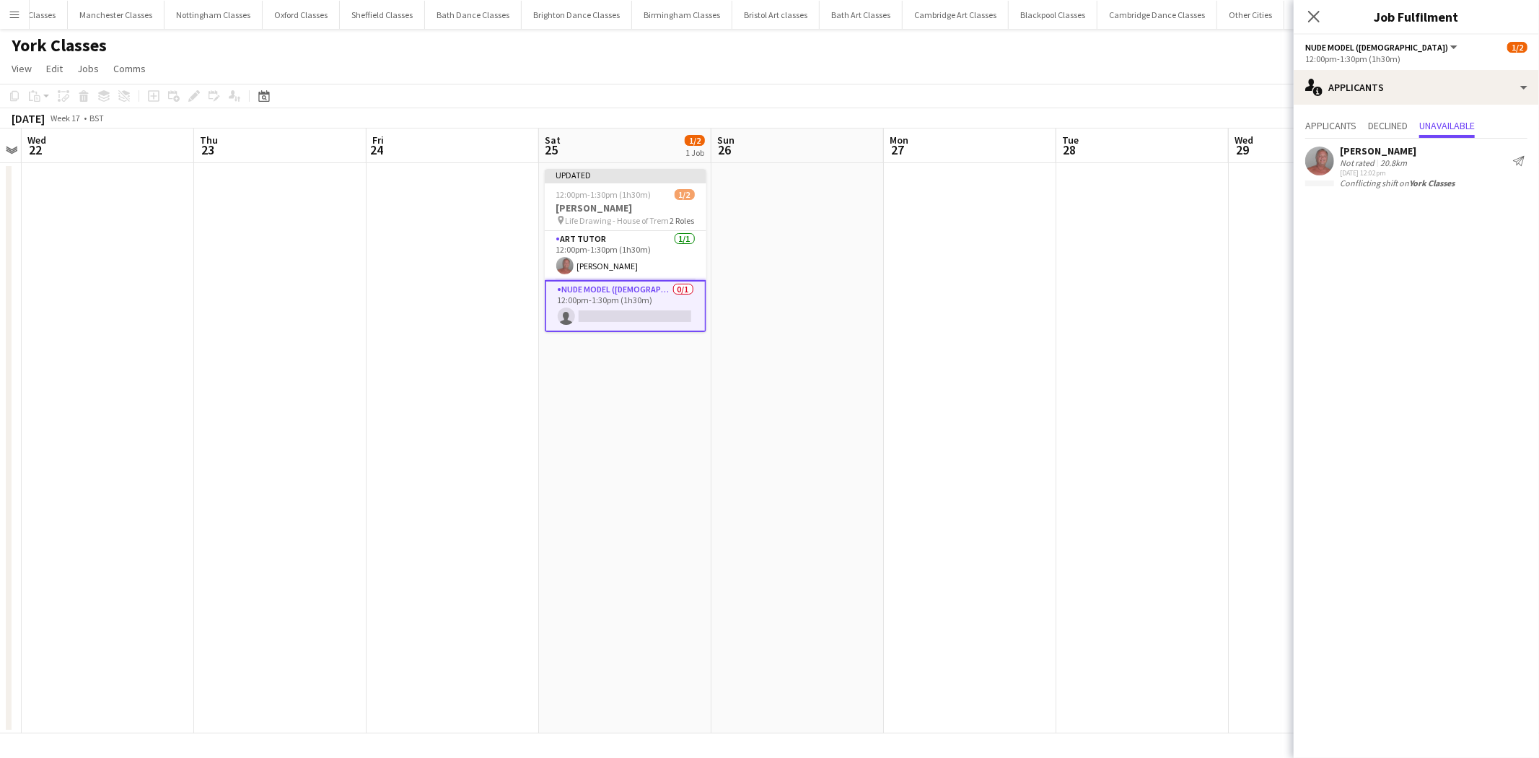
click at [1025, 395] on app-date-cell at bounding box center [970, 448] width 172 height 570
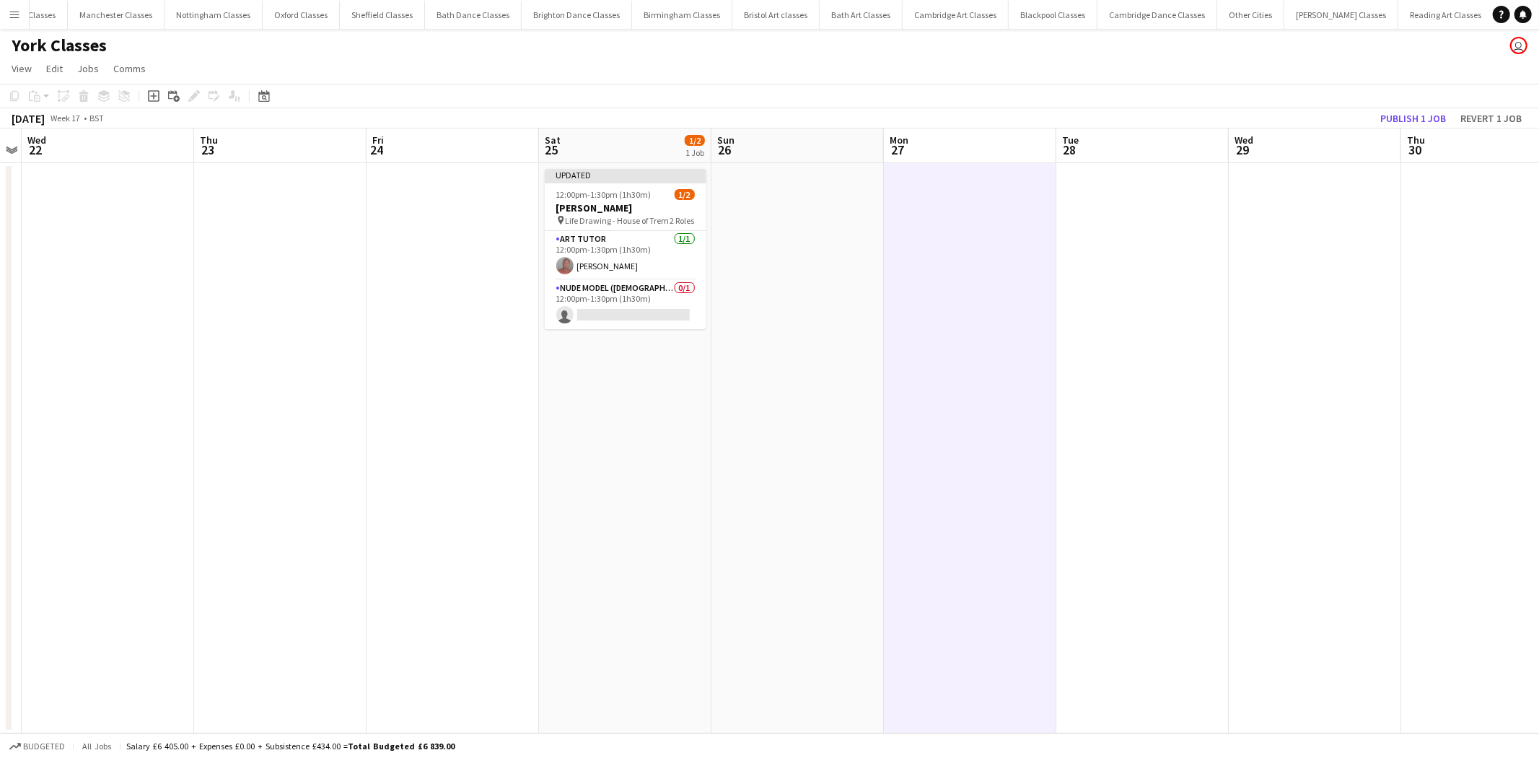
click at [1443, 105] on app-toolbar "Copy Paste Paste Ctrl+V Paste with crew Ctrl+Shift+V Paste linked Job Delete Gr…" at bounding box center [769, 96] width 1539 height 25
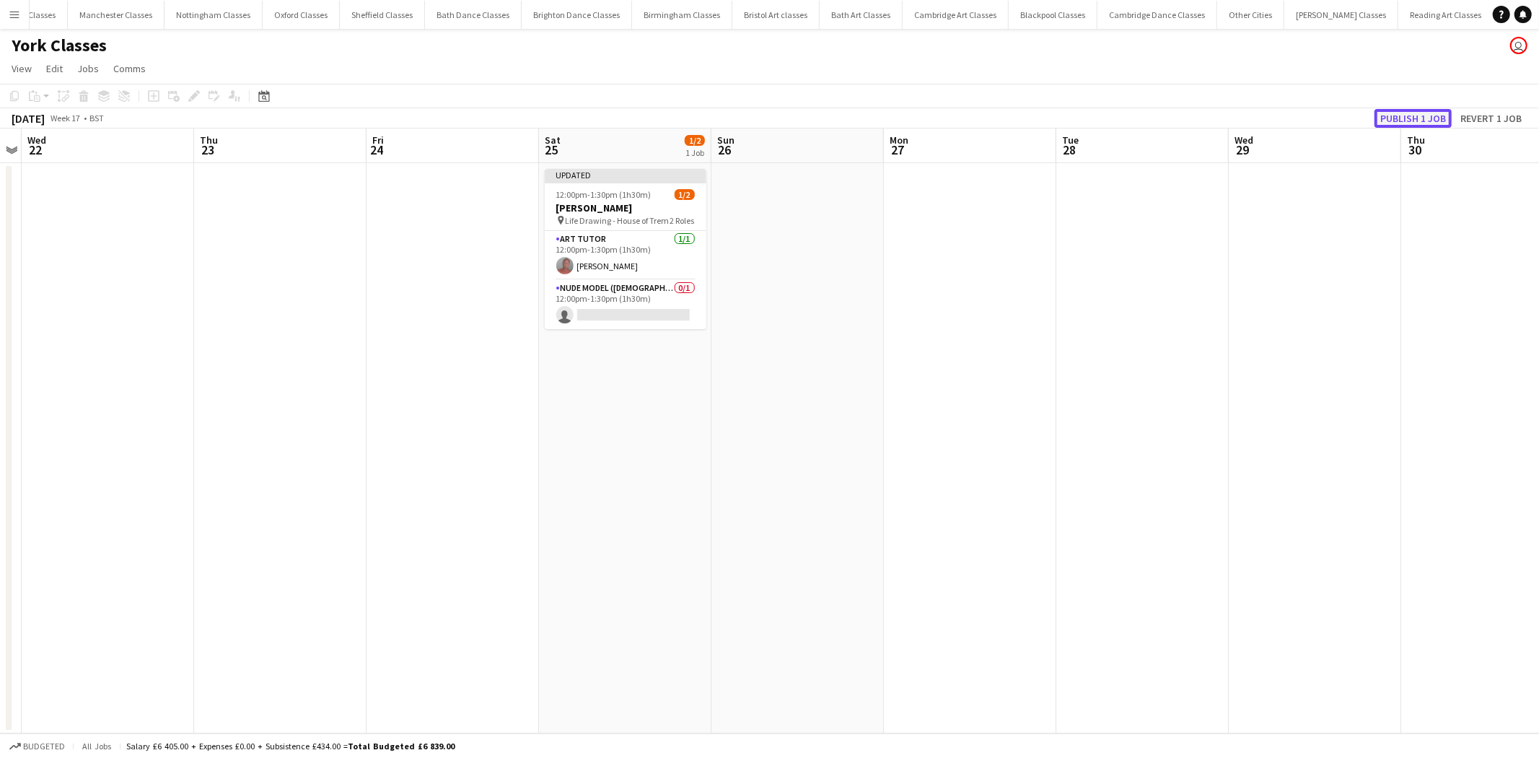
click at [1427, 118] on button "Publish 1 job" at bounding box center [1412, 118] width 77 height 19
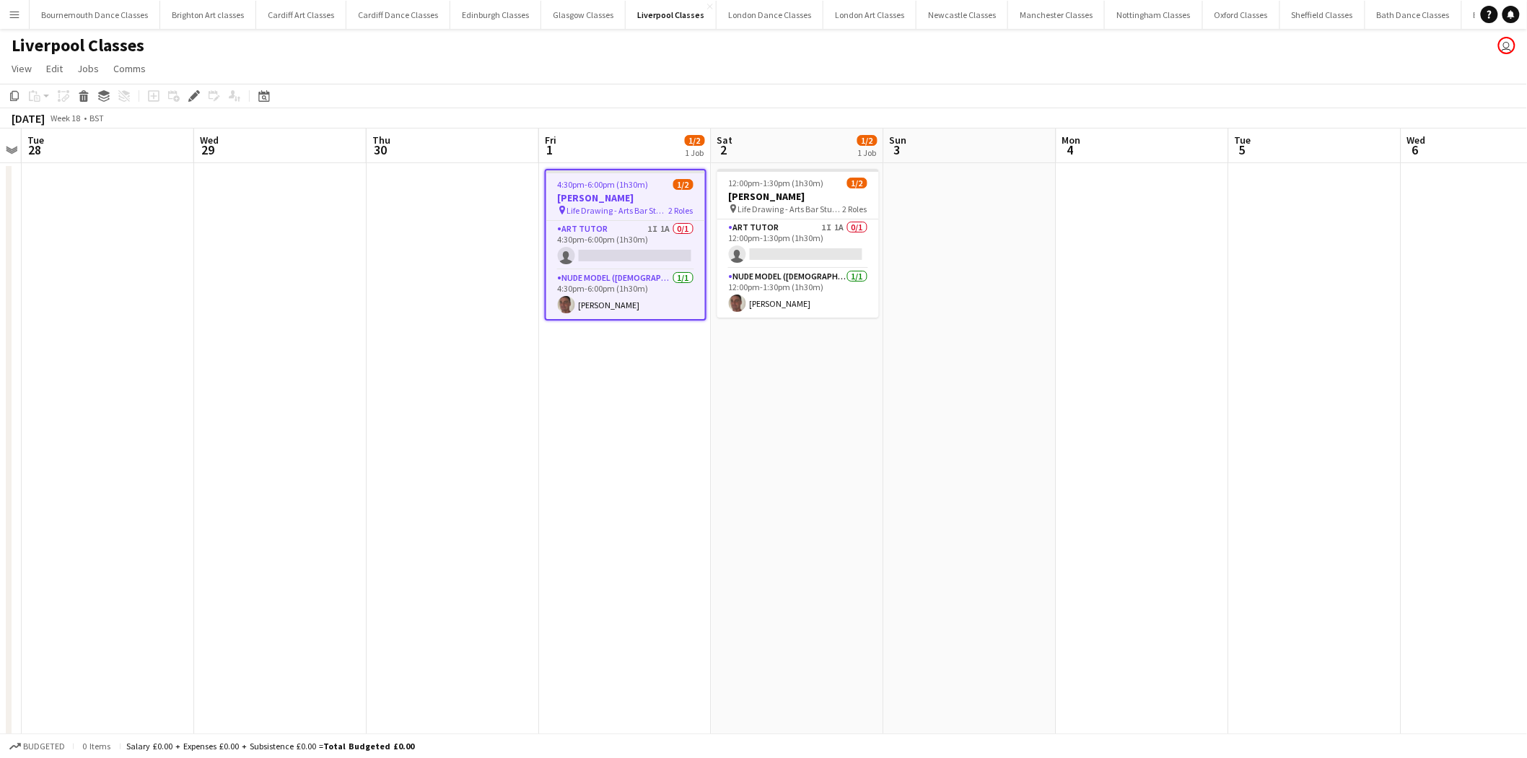
click at [605, 229] on app-card-role "Art Tutor 1I 1A 0/1 4:30pm-6:00pm (1h30m) single-neutral-actions" at bounding box center [625, 245] width 159 height 49
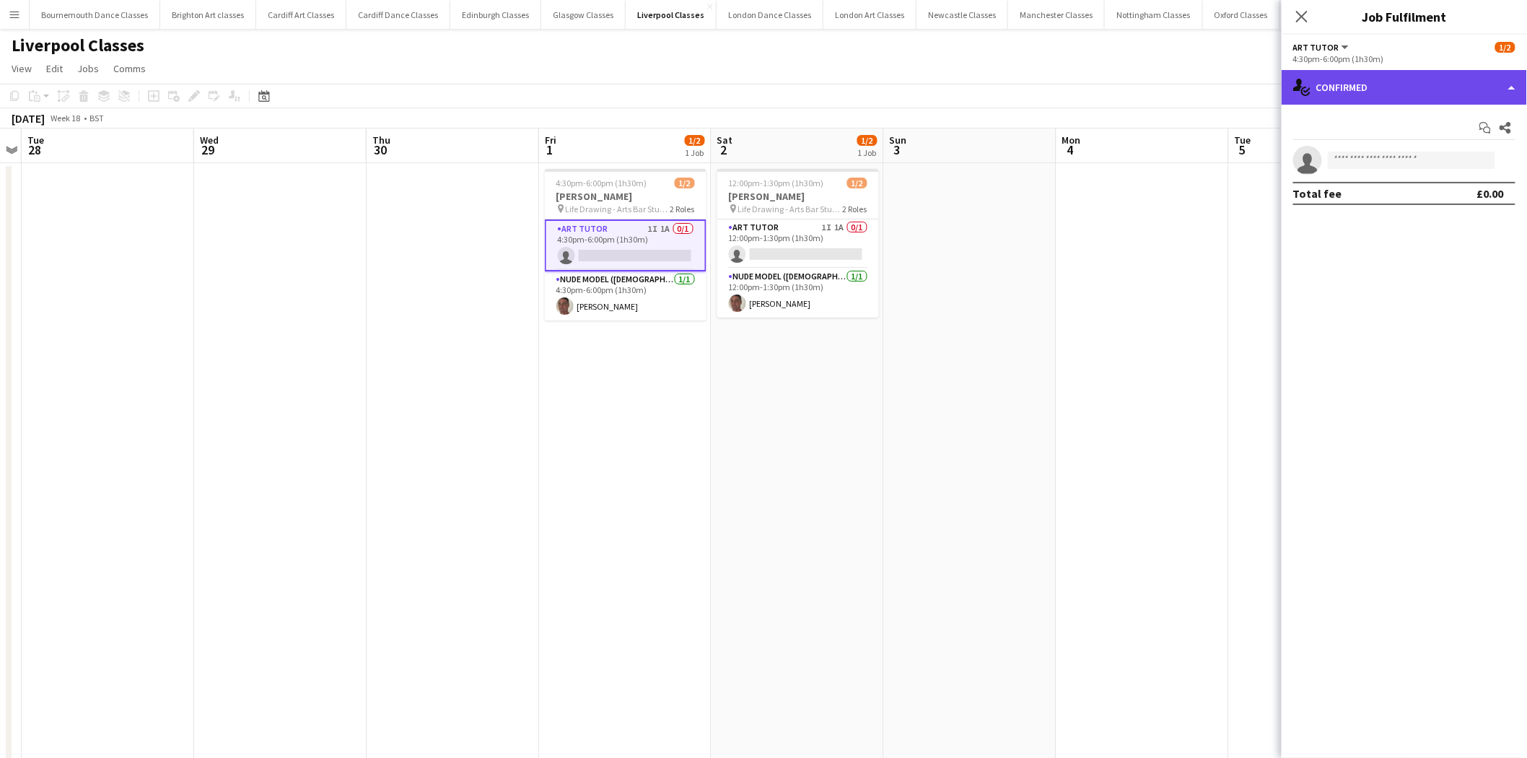
click at [1475, 73] on div "single-neutral-actions-check-2 Confirmed" at bounding box center [1403, 87] width 245 height 35
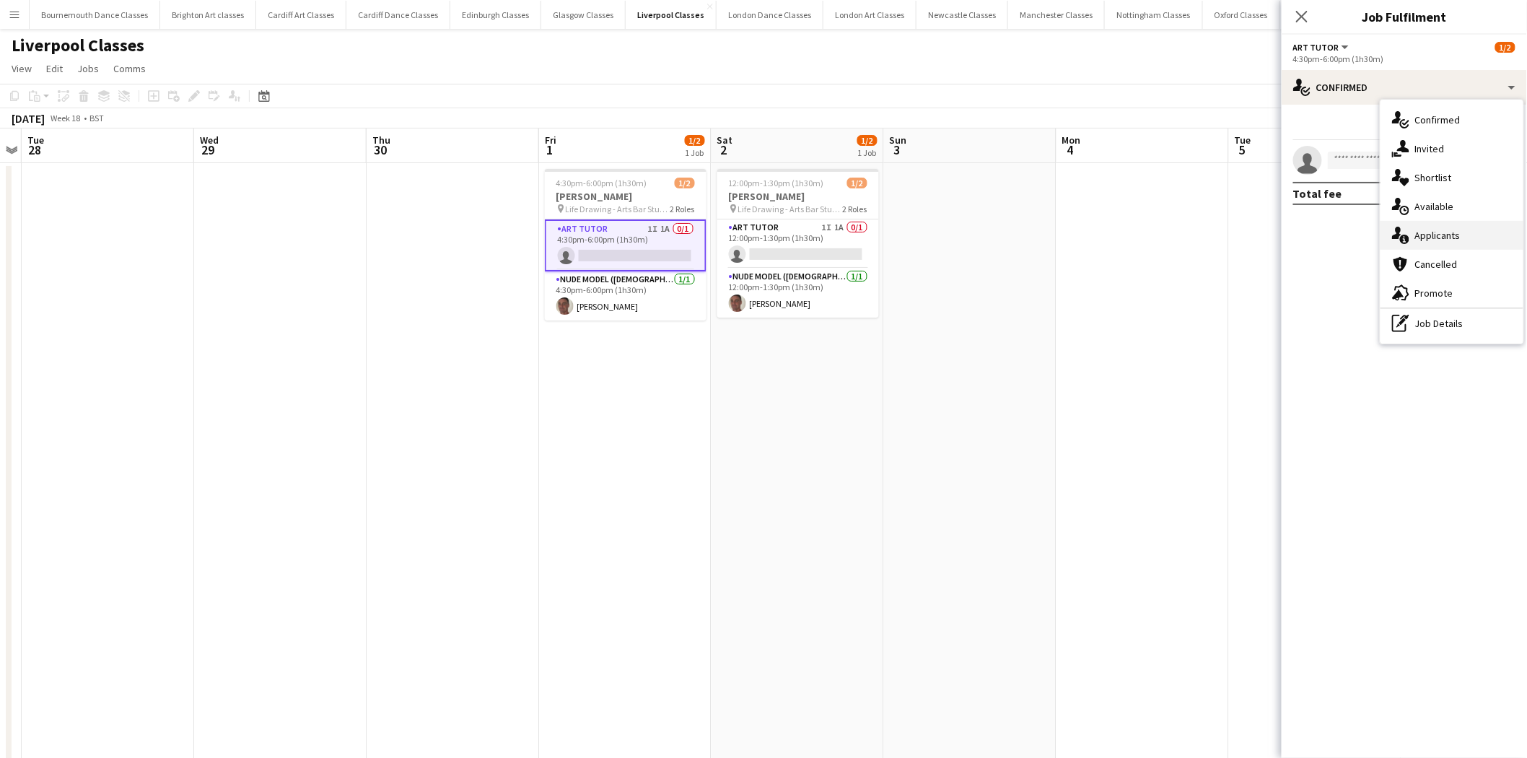
click at [1472, 227] on div "single-neutral-actions-information Applicants" at bounding box center [1451, 235] width 143 height 29
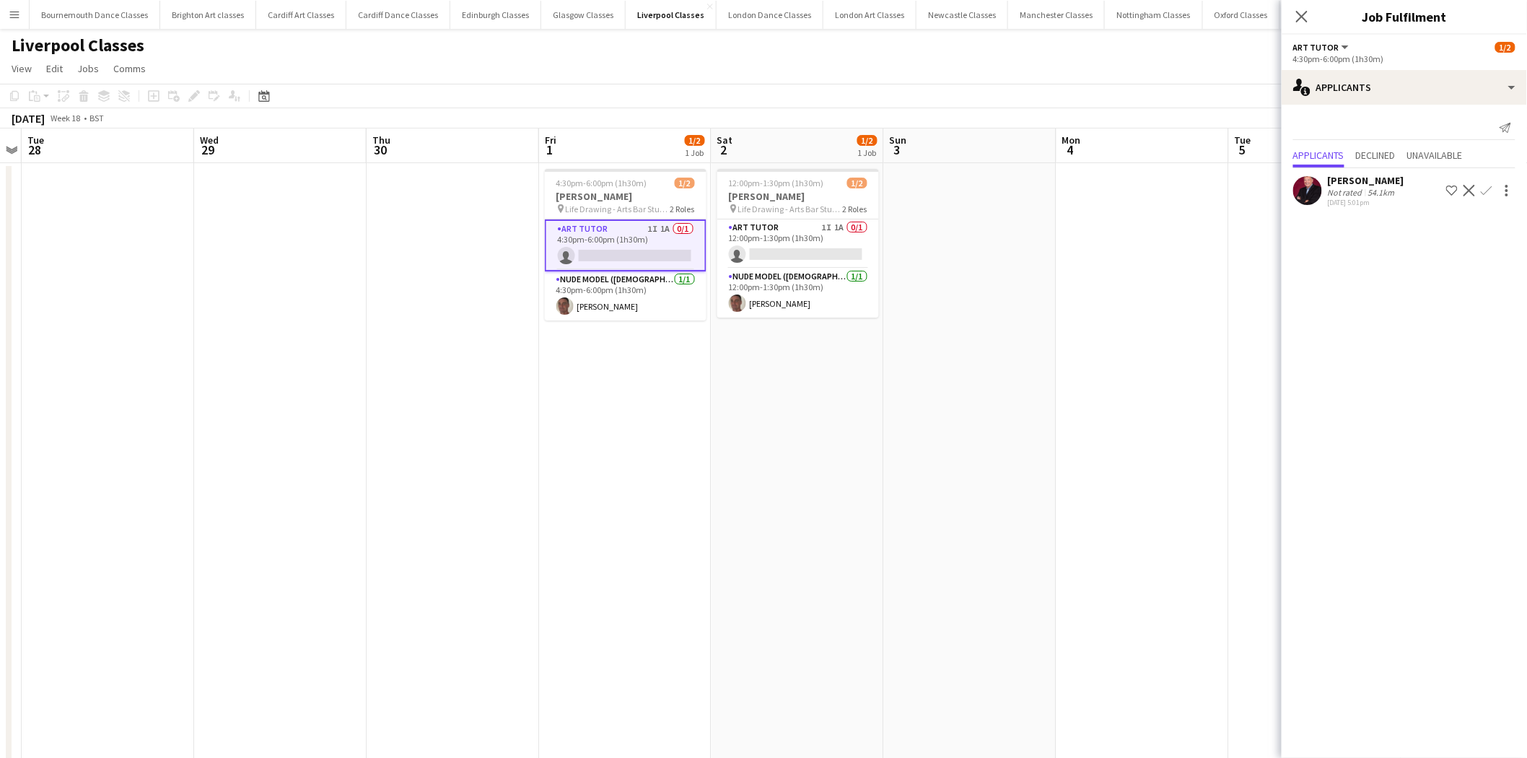
click at [1489, 189] on app-icon "Confirm" at bounding box center [1487, 191] width 12 height 12
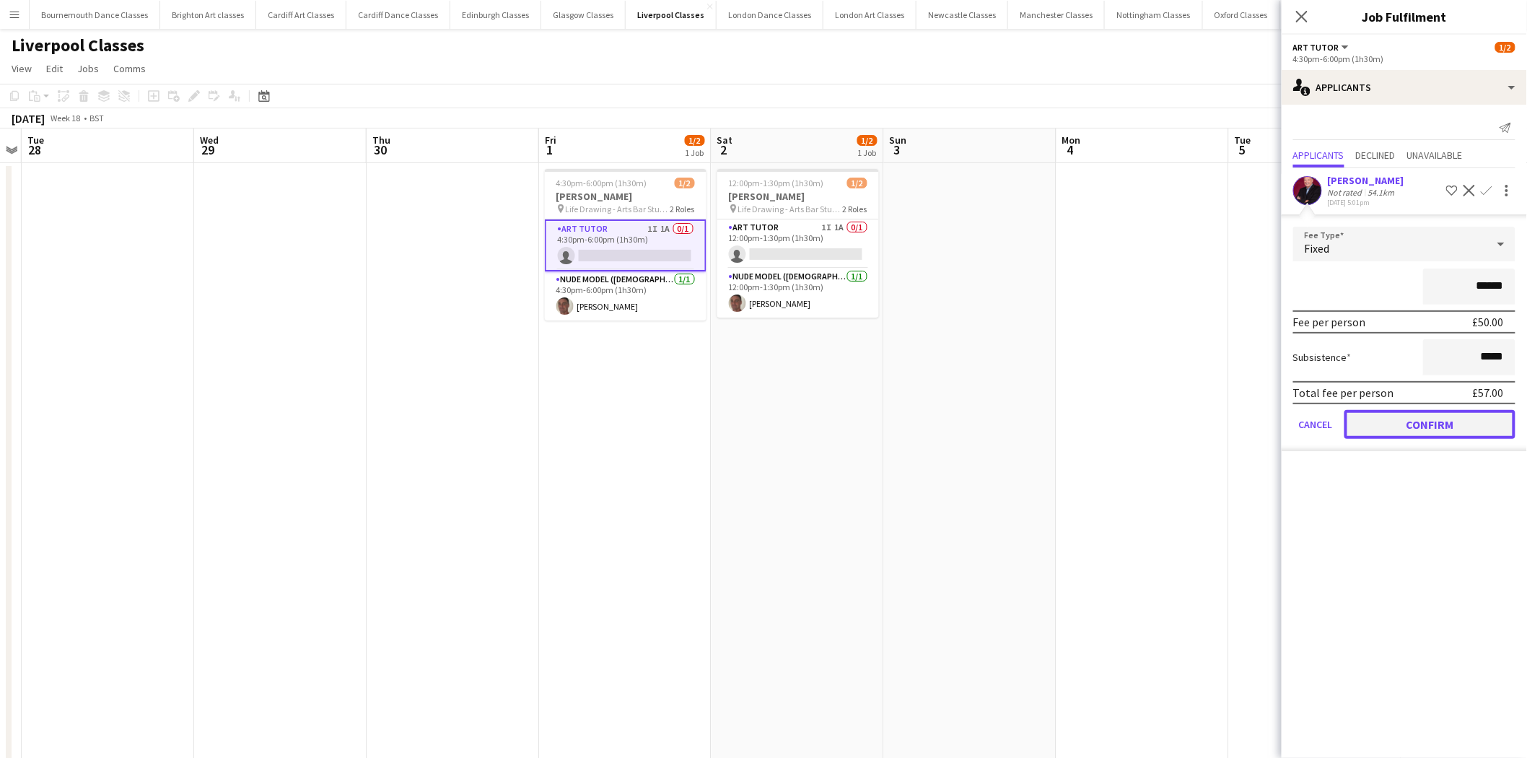
click at [1426, 421] on button "Confirm" at bounding box center [1429, 424] width 171 height 29
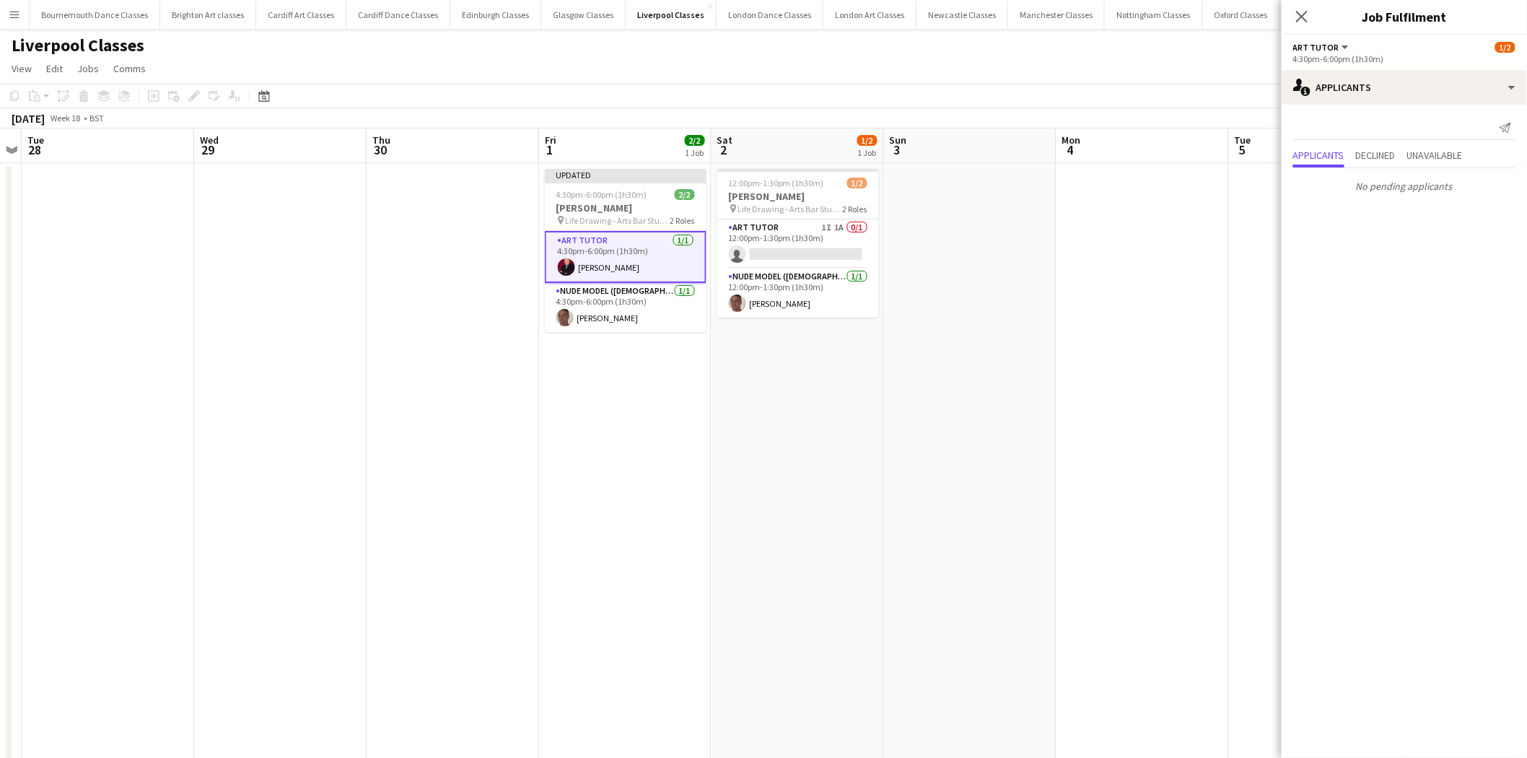
click at [918, 421] on app-calendar-viewport "Sat 25 1/1 1 Job Sun 26 Mon 27 Tue 28 Wed 29 Thu 30 Fri 1 2/2 1 Job Sat 2 1/2 1…" at bounding box center [763, 475] width 1527 height 694
drag, startPoint x: 1155, startPoint y: 294, endPoint x: 1162, endPoint y: 236, distance: 58.9
click at [1153, 292] on app-date-cell at bounding box center [1137, 492] width 172 height 659
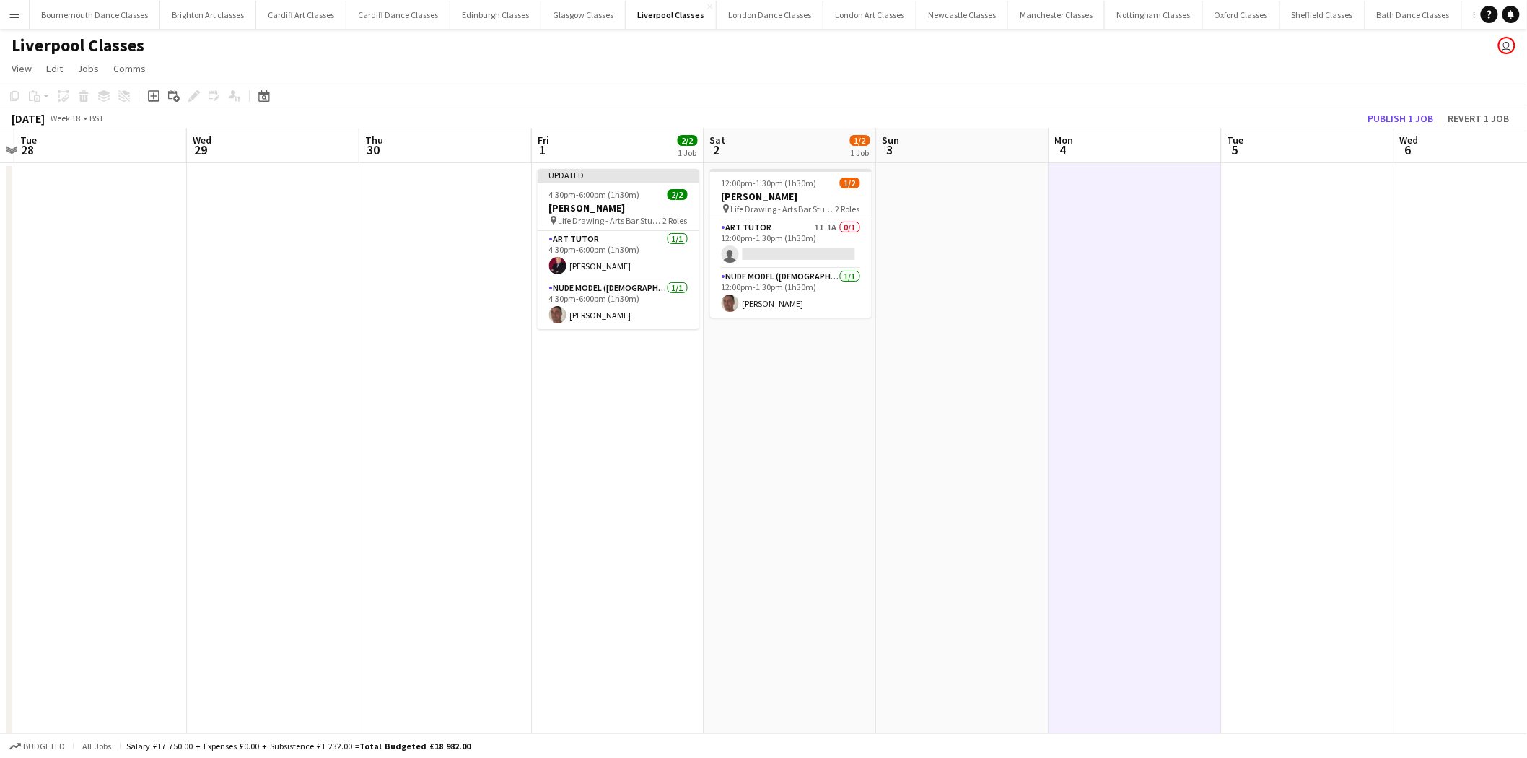
click at [1412, 97] on app-toolbar "Copy Paste Paste Ctrl+V Paste with crew Ctrl+Shift+V Paste linked Job [GEOGRAPH…" at bounding box center [763, 96] width 1527 height 25
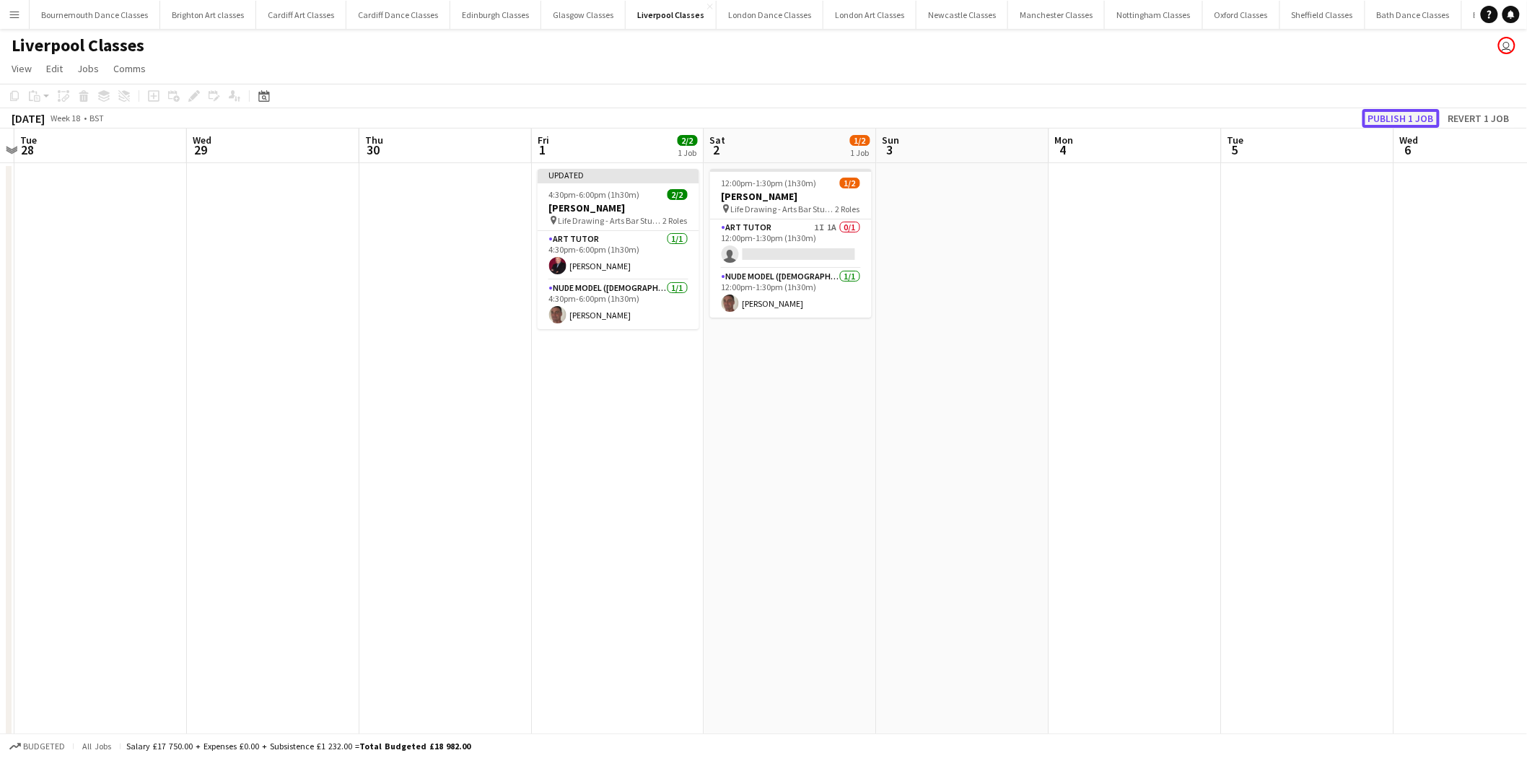
click at [1406, 118] on button "Publish 1 job" at bounding box center [1400, 118] width 77 height 19
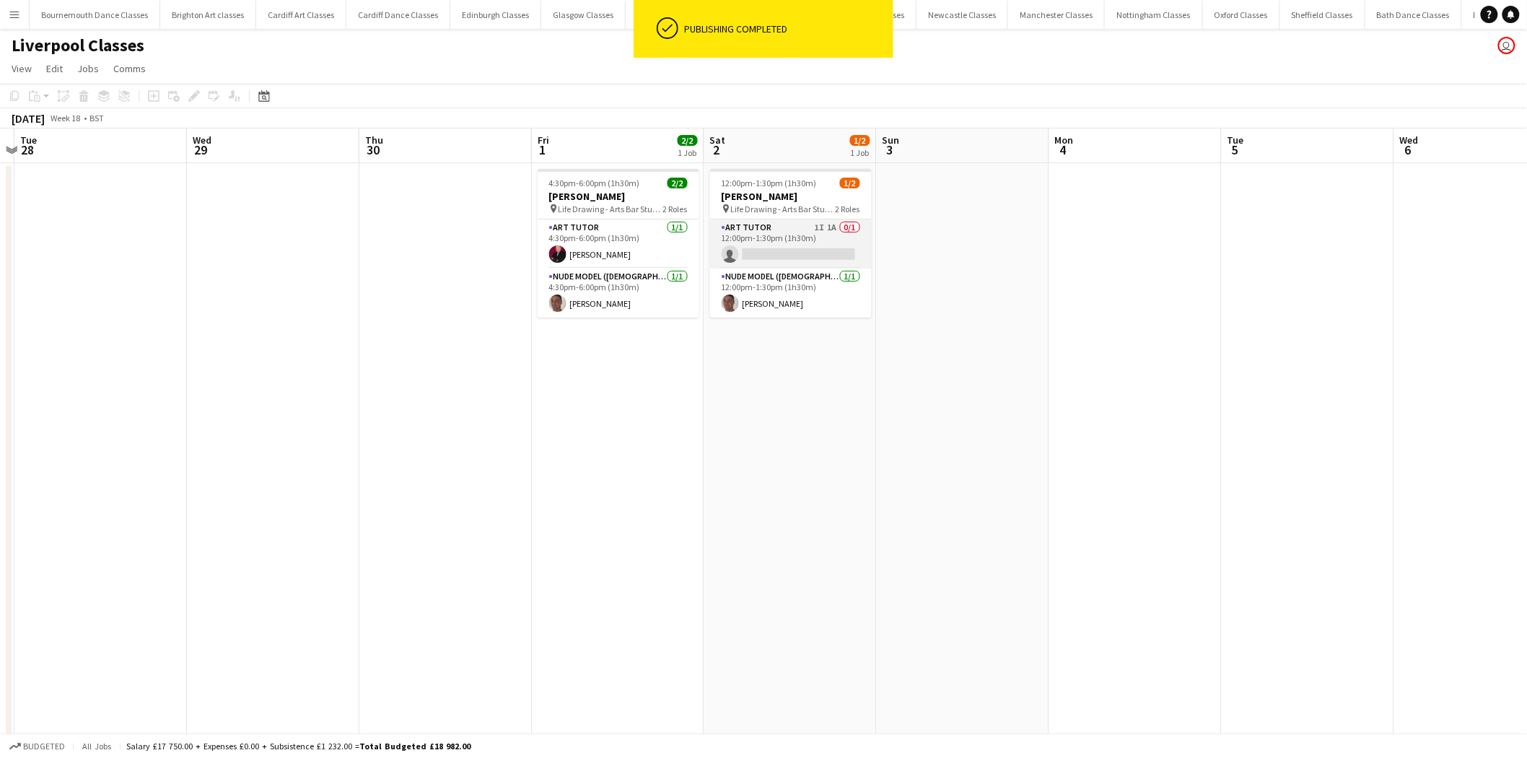
click at [827, 247] on app-card-role "Art Tutor 1I 1A 0/1 12:00pm-1:30pm (1h30m) single-neutral-actions" at bounding box center [791, 243] width 162 height 49
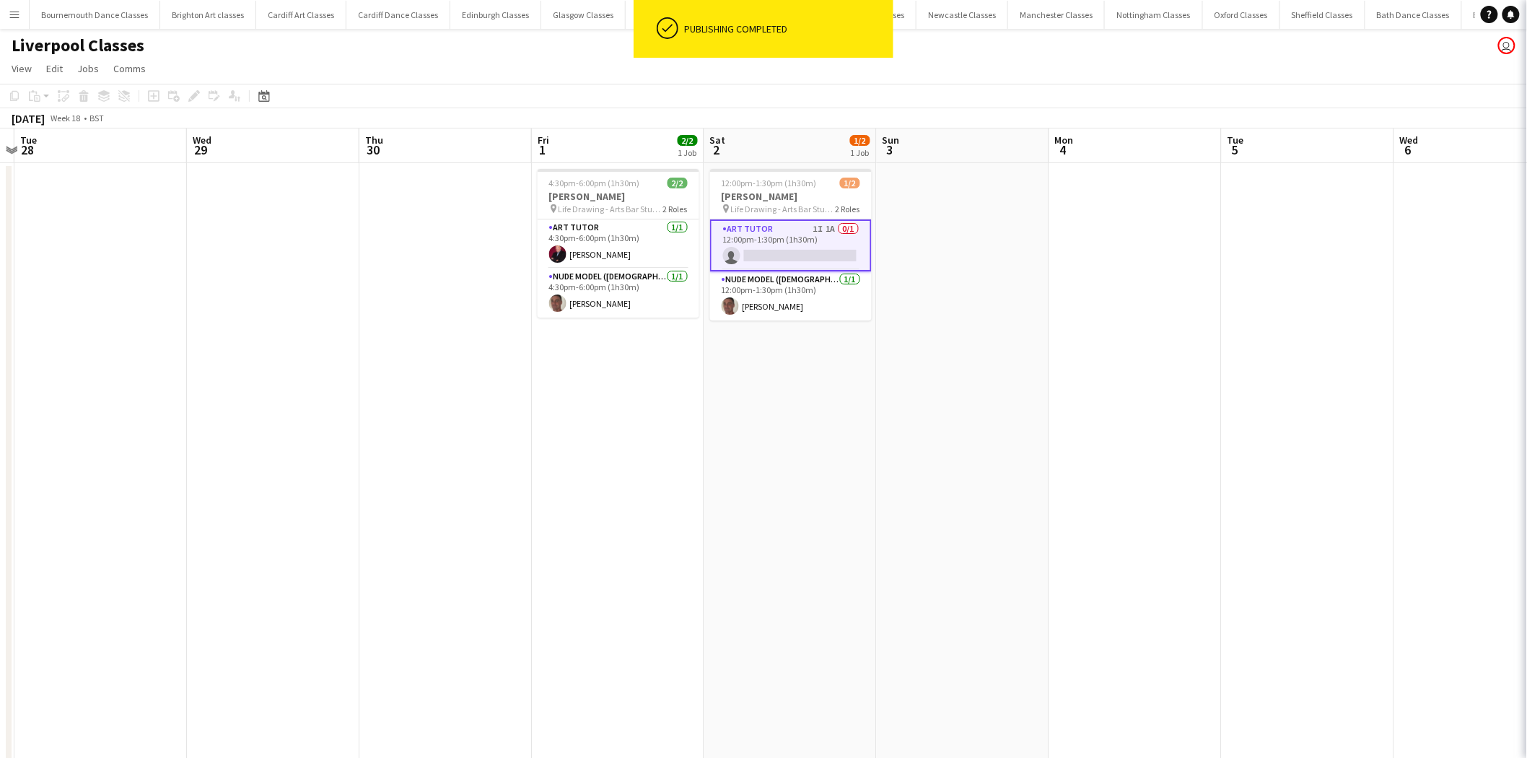
scroll to position [0, 504]
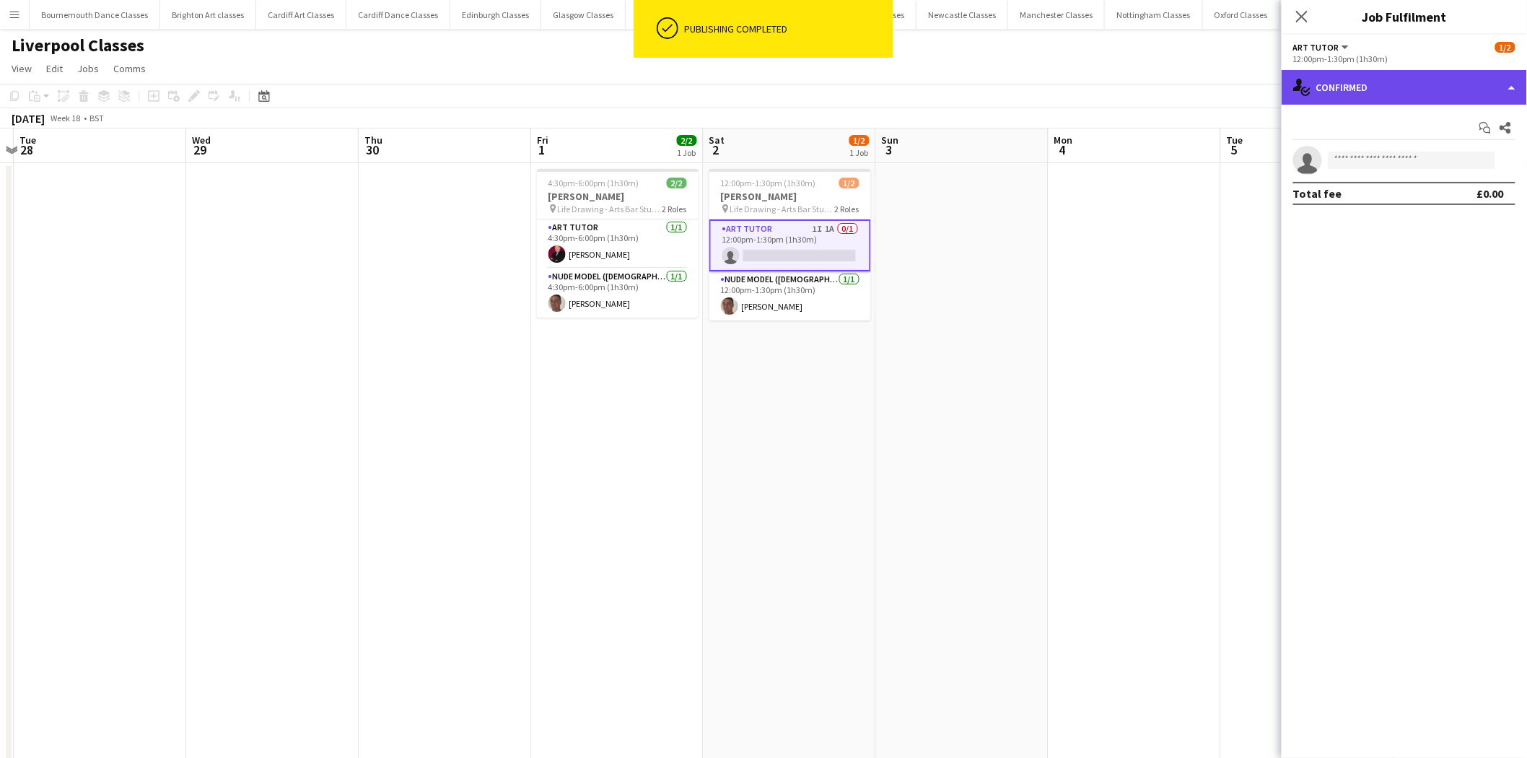
click at [1451, 94] on div "single-neutral-actions-check-2 Confirmed" at bounding box center [1403, 87] width 245 height 35
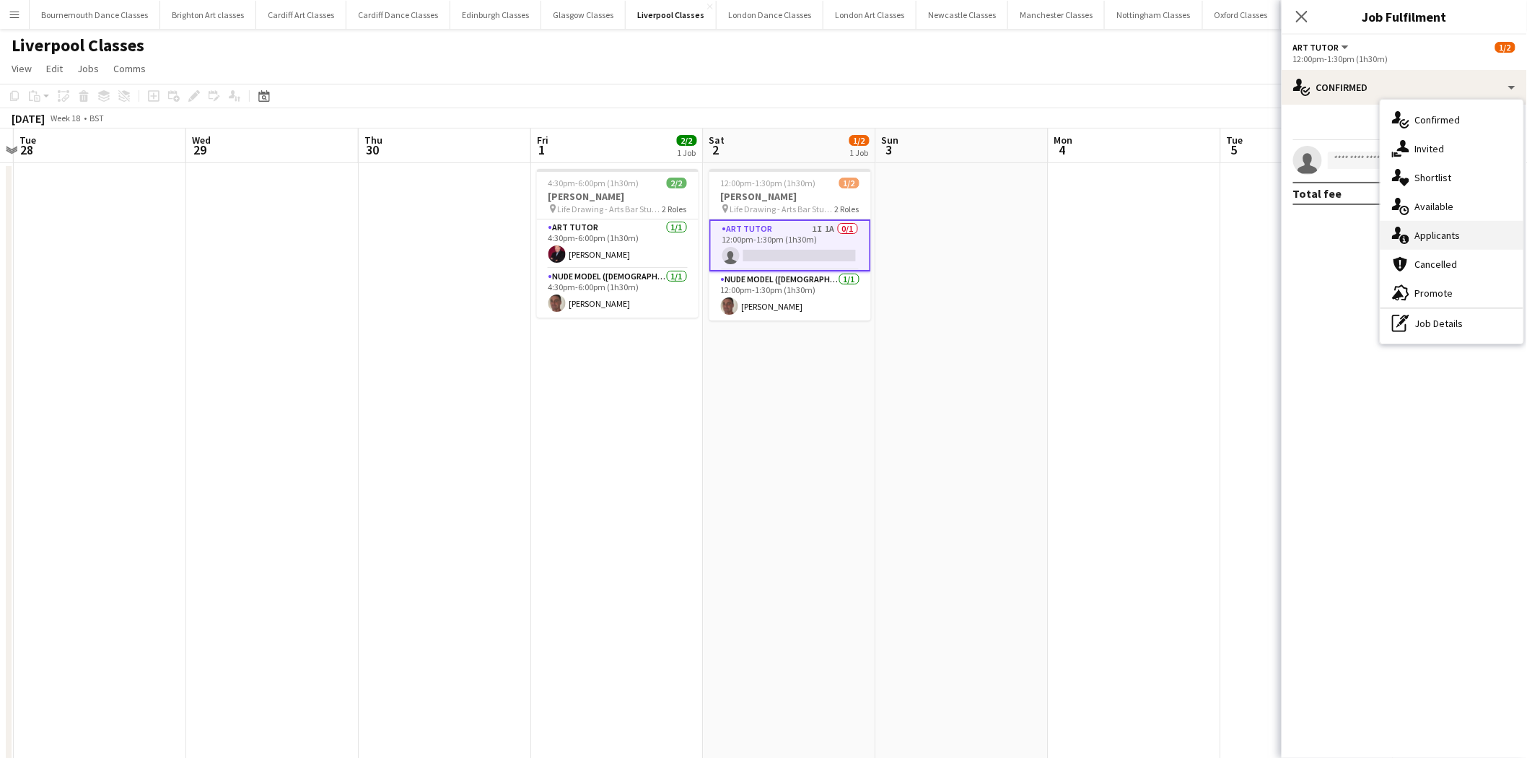
click at [1443, 238] on div "single-neutral-actions-information Applicants" at bounding box center [1451, 235] width 143 height 29
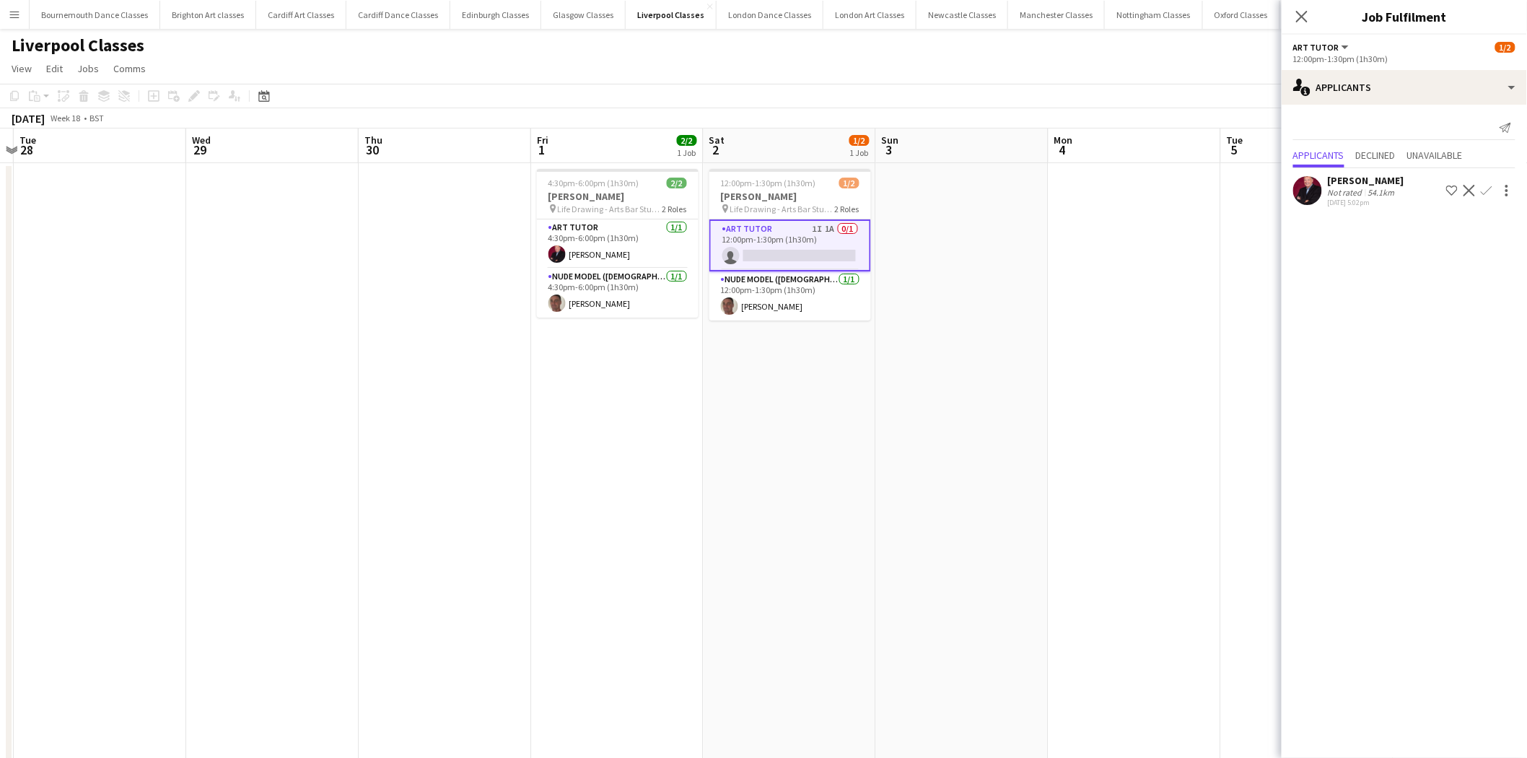
drag, startPoint x: 1487, startPoint y: 186, endPoint x: 1480, endPoint y: 210, distance: 24.9
click at [1488, 186] on app-icon "Confirm" at bounding box center [1487, 191] width 12 height 12
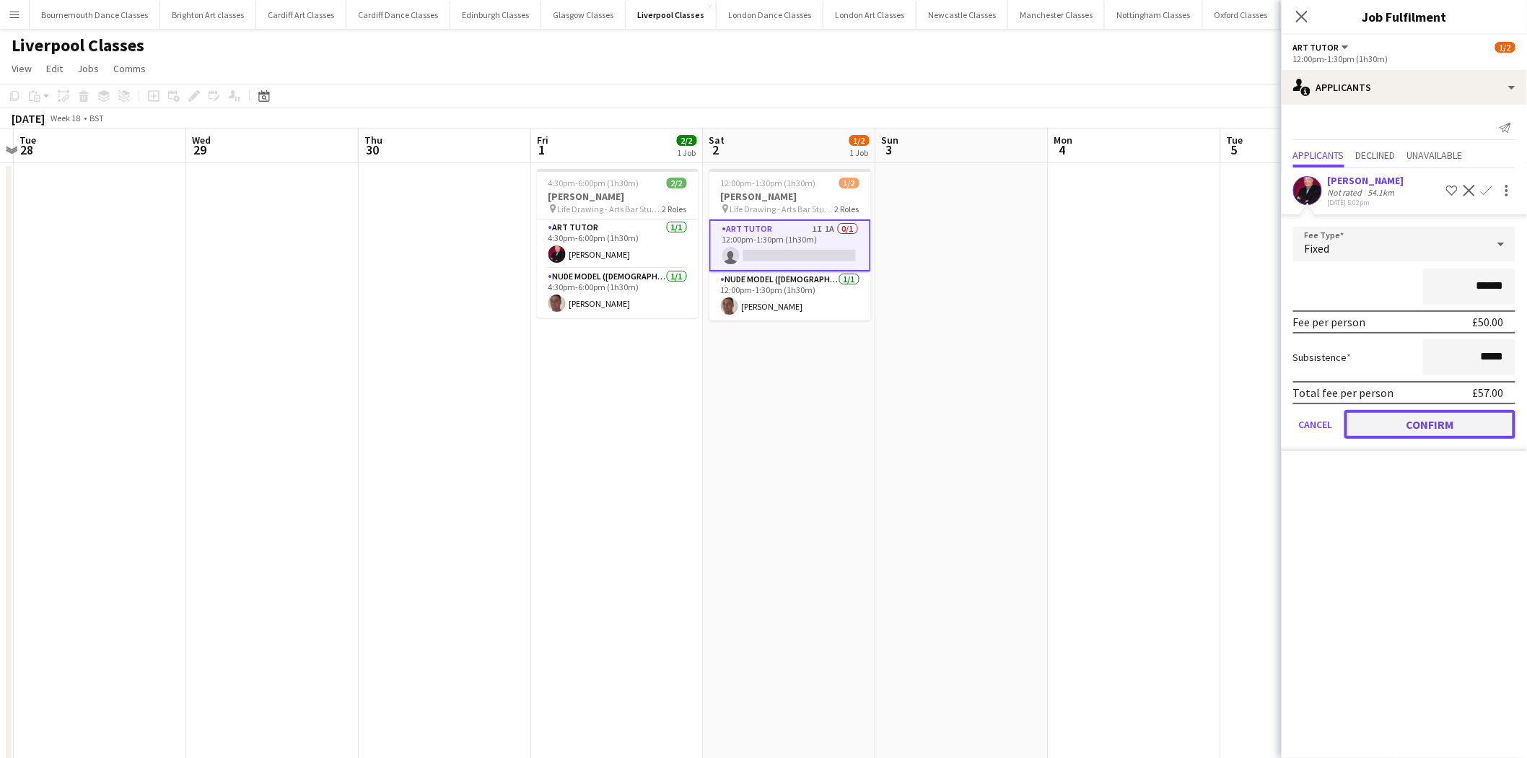
click at [1387, 410] on button "Confirm" at bounding box center [1429, 424] width 171 height 29
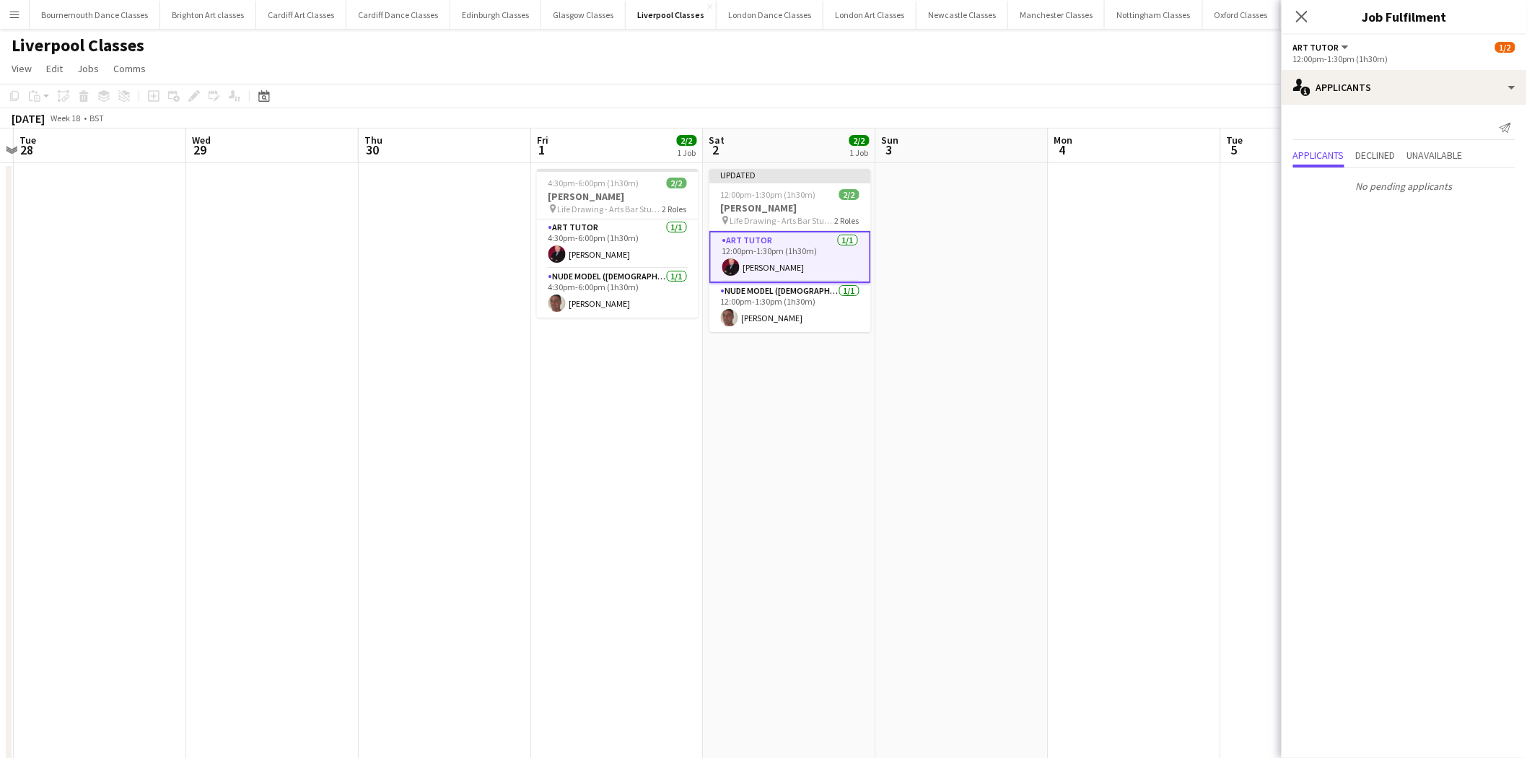
click at [1198, 415] on app-date-cell at bounding box center [1134, 492] width 172 height 659
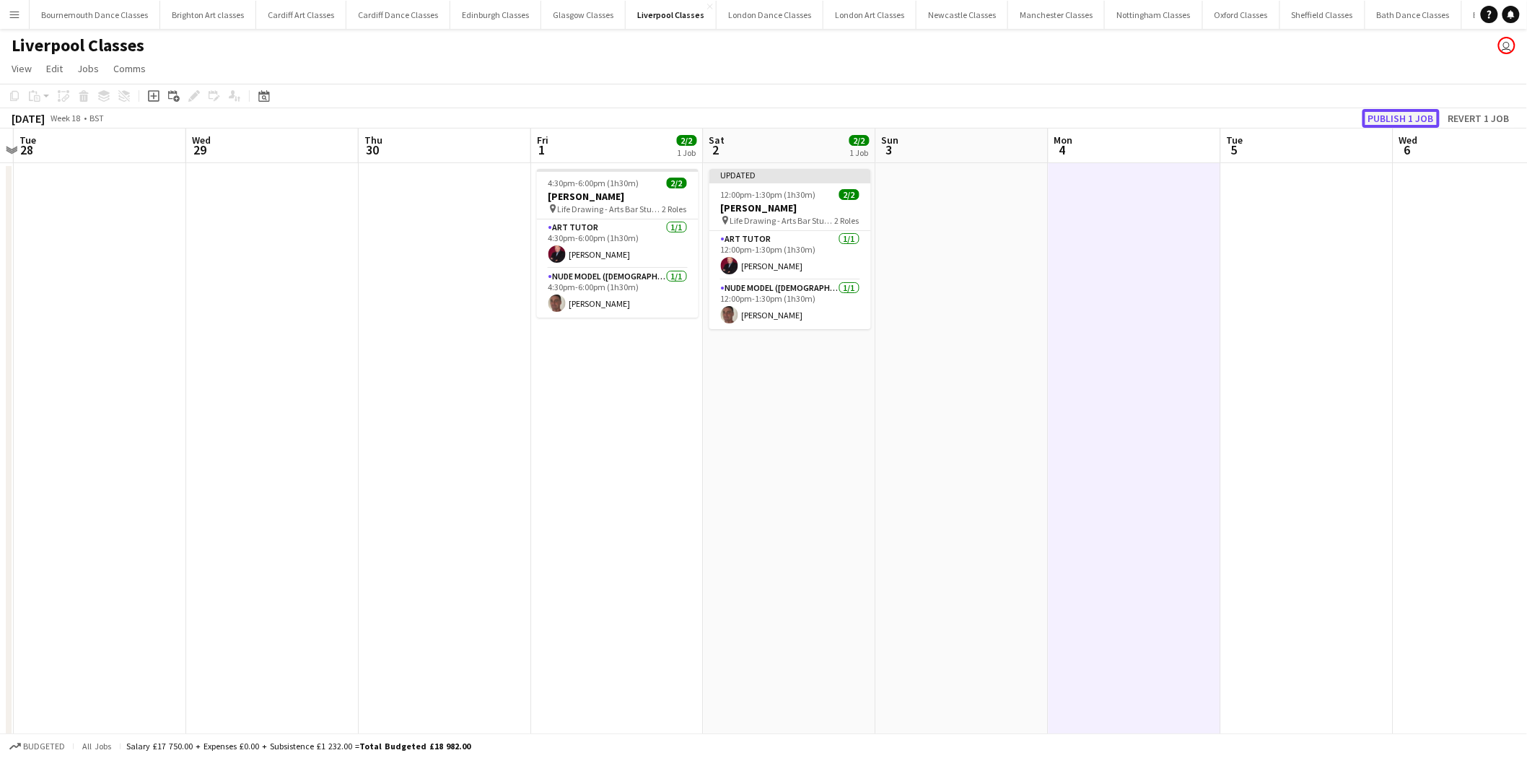
click at [1431, 118] on button "Publish 1 job" at bounding box center [1400, 118] width 77 height 19
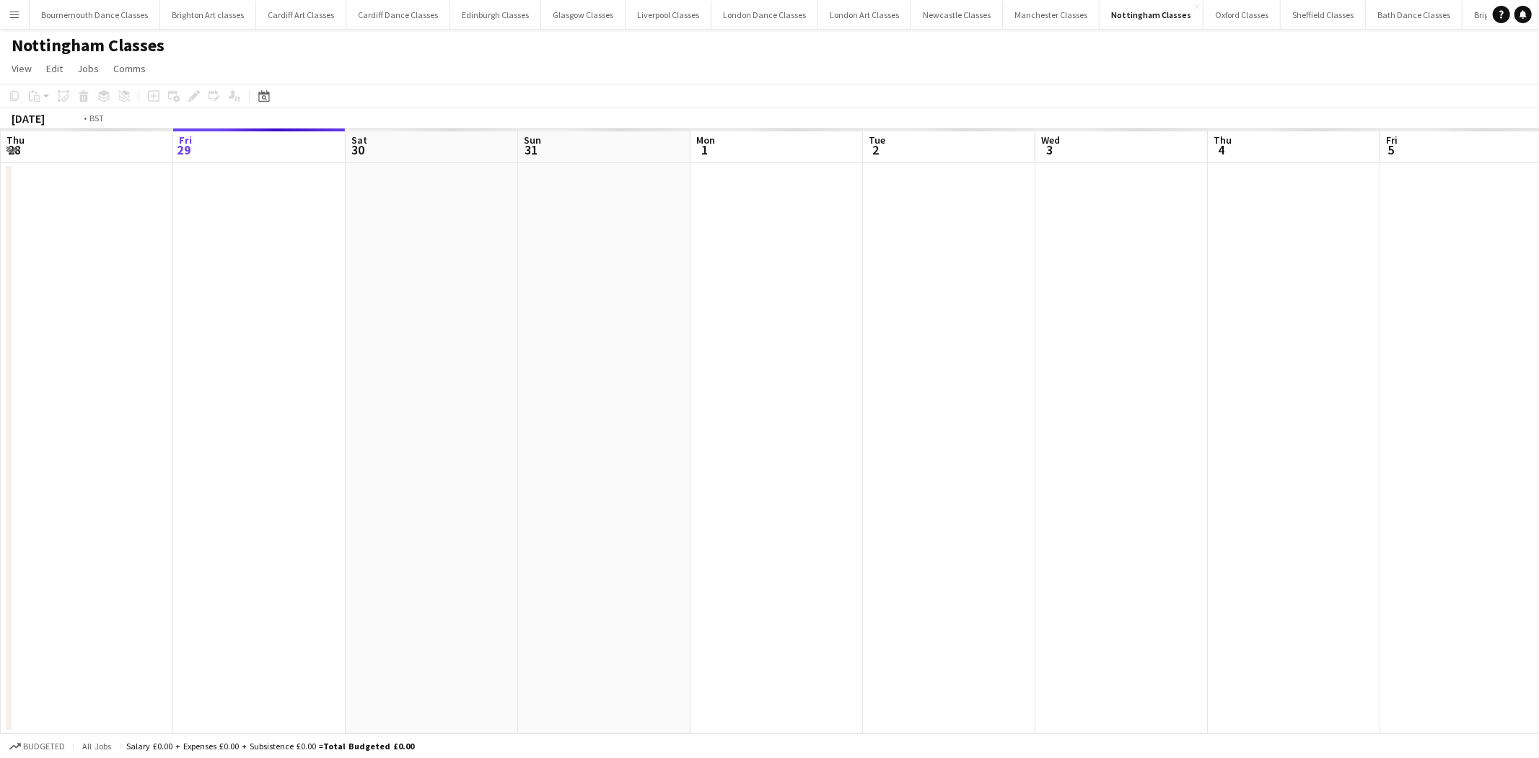
scroll to position [0, 496]
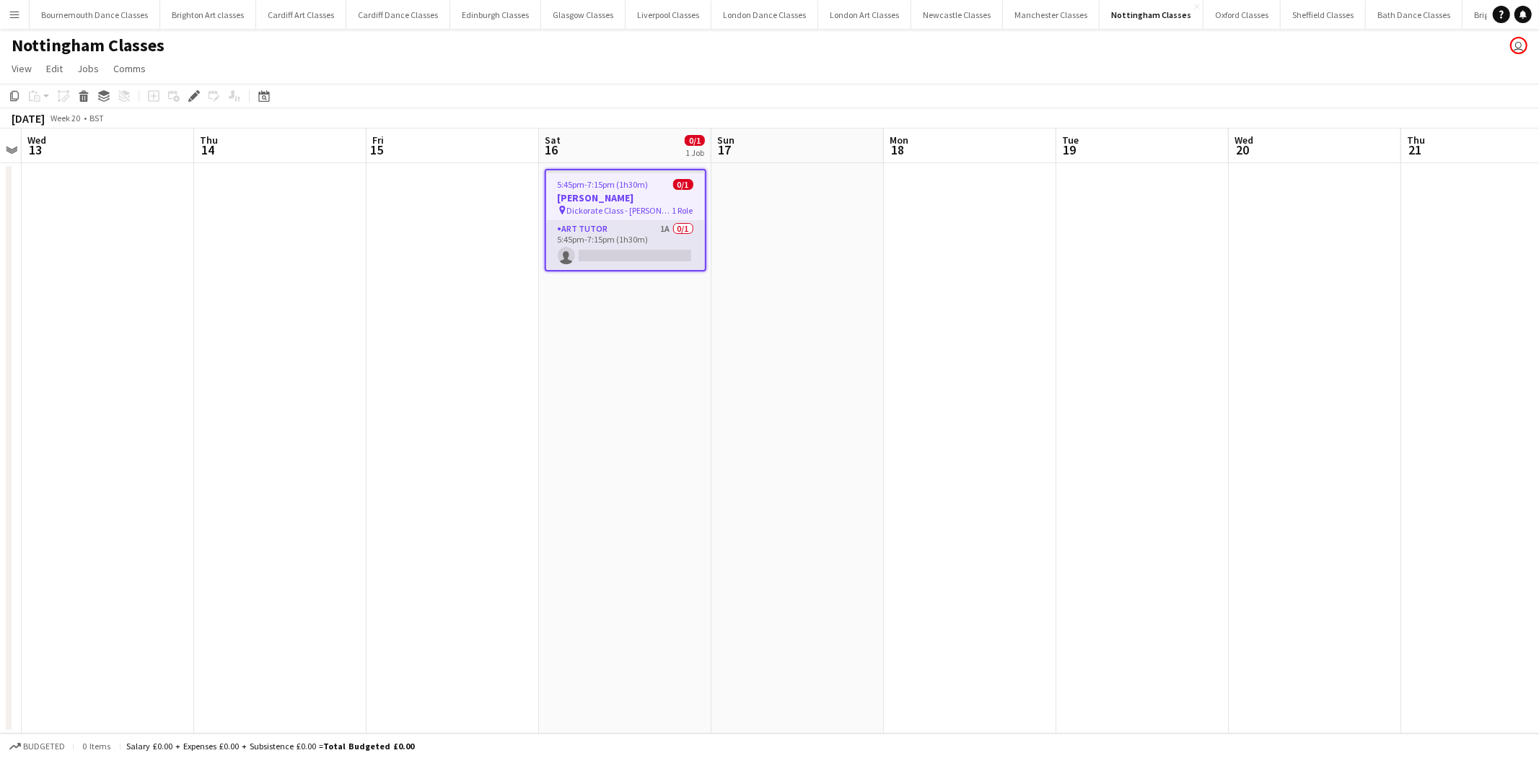
click at [659, 250] on app-card-role "Art Tutor 1A 0/1 5:45pm-7:15pm (1h30m) single-neutral-actions" at bounding box center [625, 245] width 159 height 49
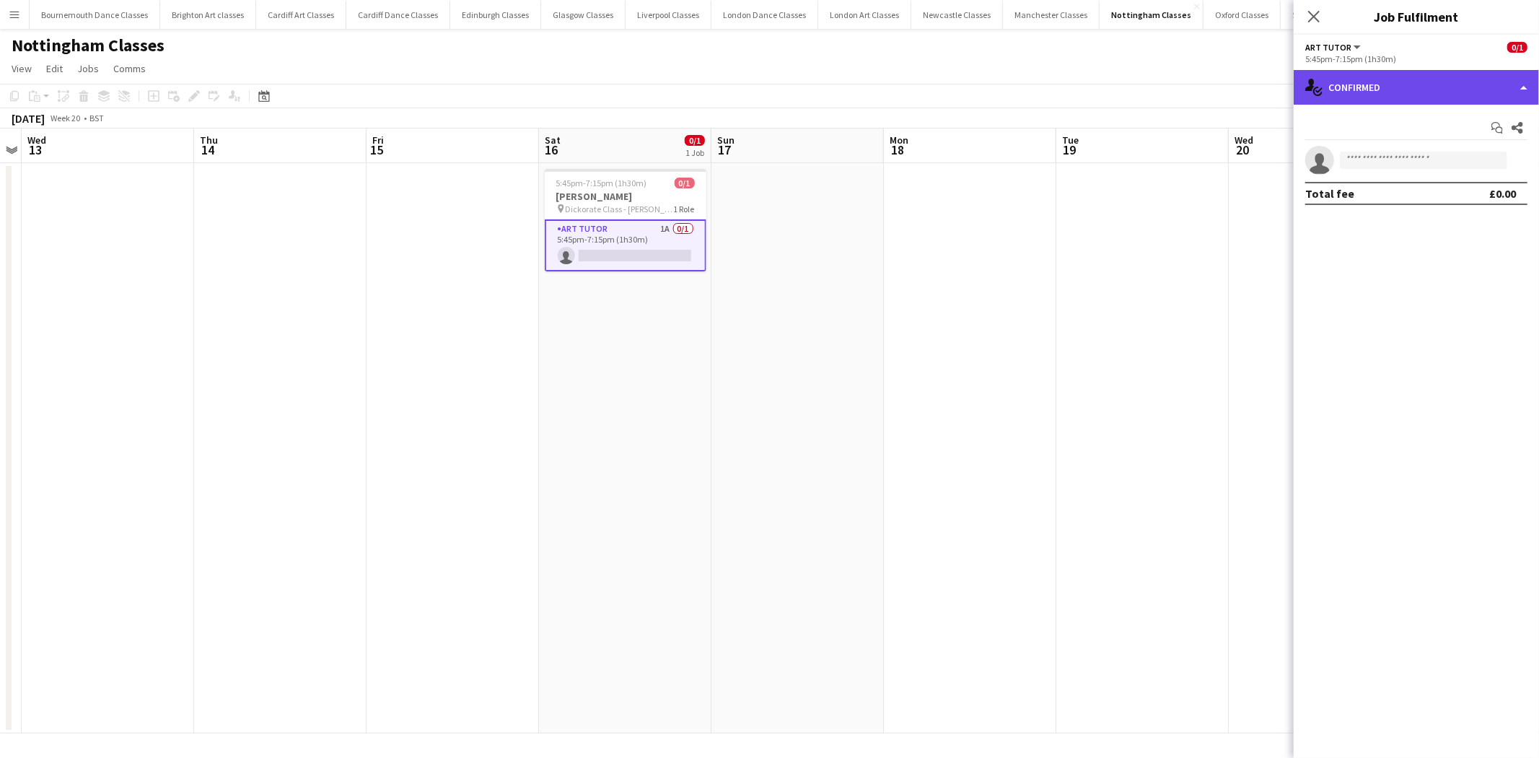
click at [1456, 76] on div "single-neutral-actions-check-2 Confirmed" at bounding box center [1416, 87] width 245 height 35
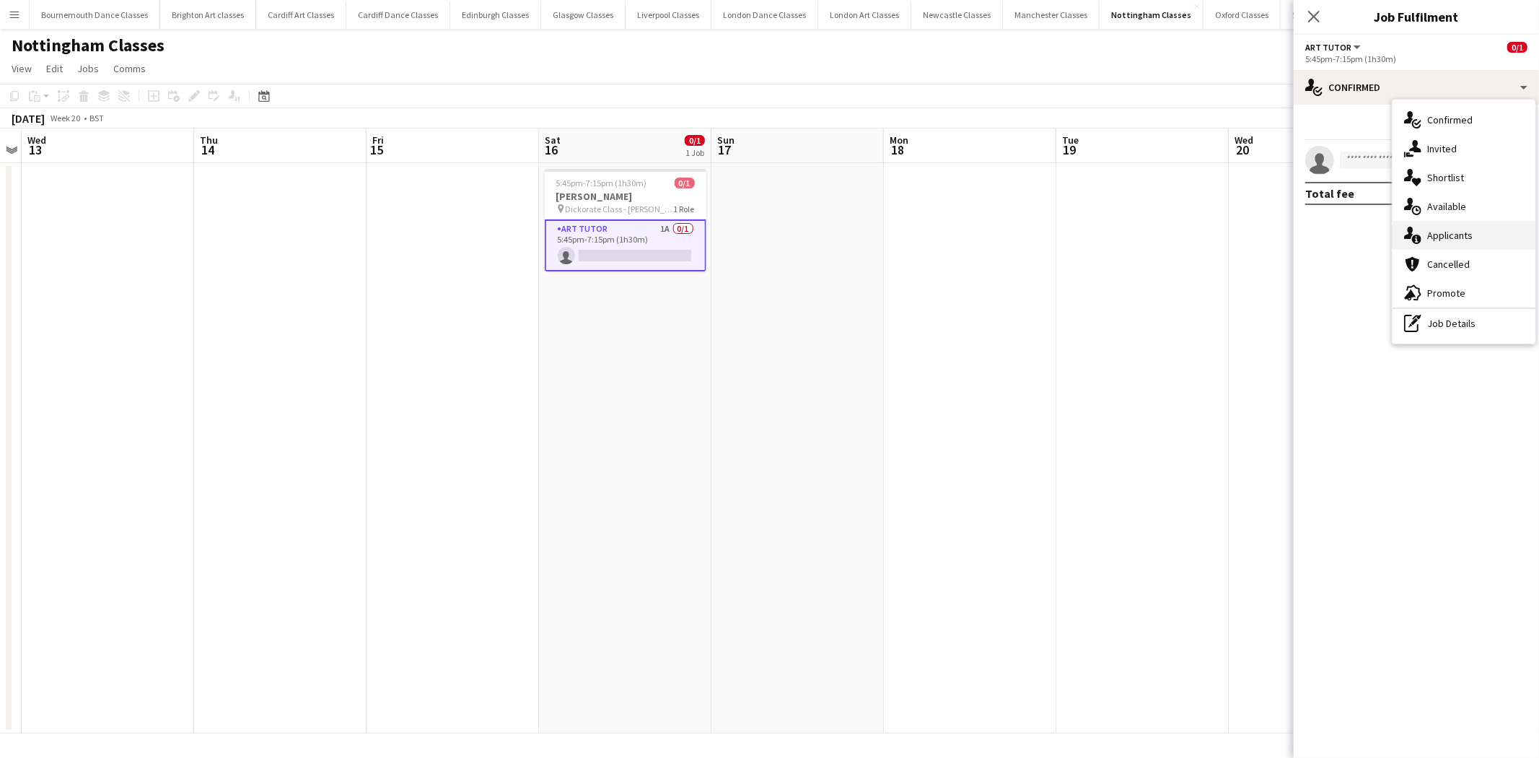
click at [1460, 238] on div "single-neutral-actions-information Applicants" at bounding box center [1464, 235] width 143 height 29
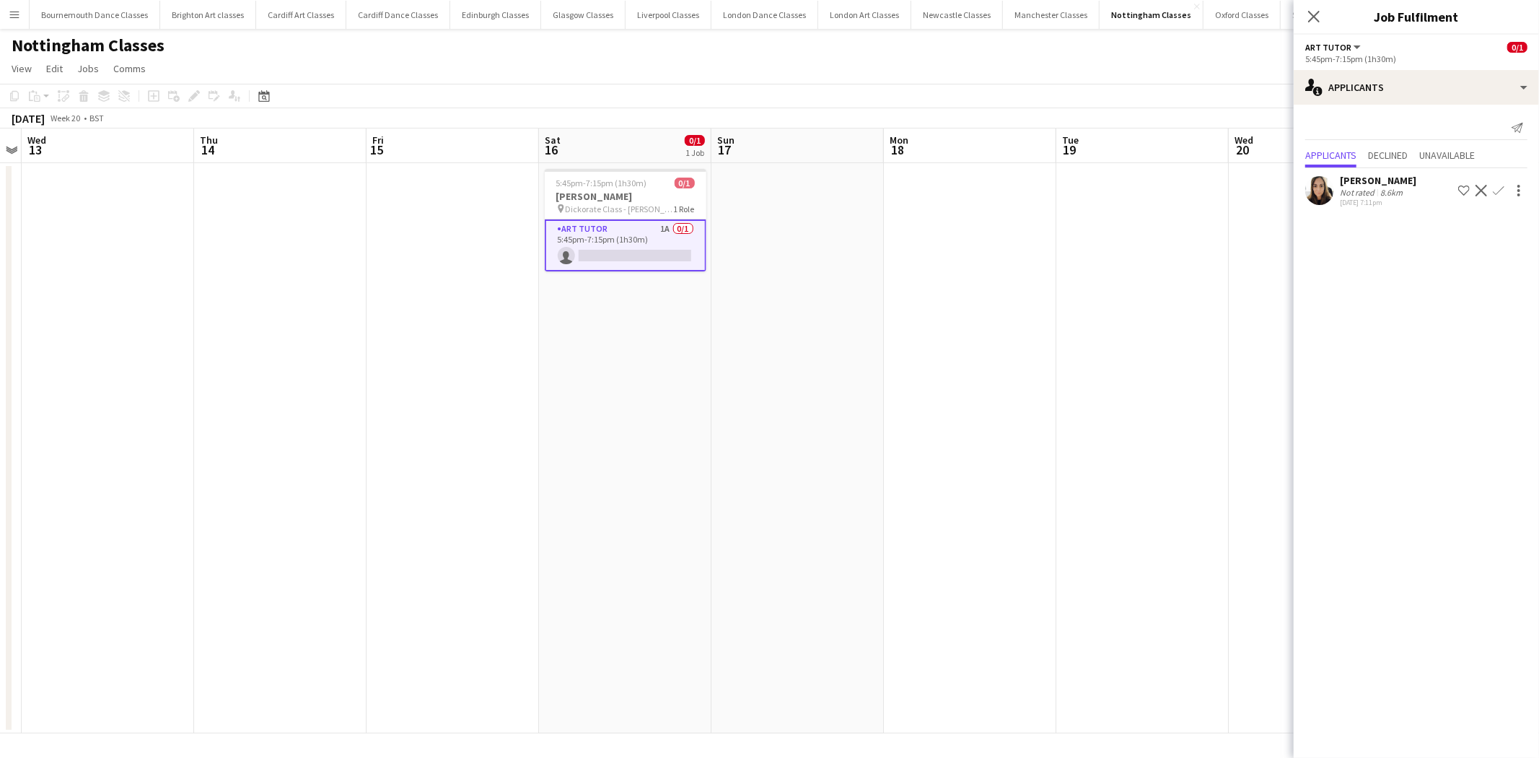
click at [1499, 189] on app-icon "Confirm" at bounding box center [1499, 191] width 12 height 12
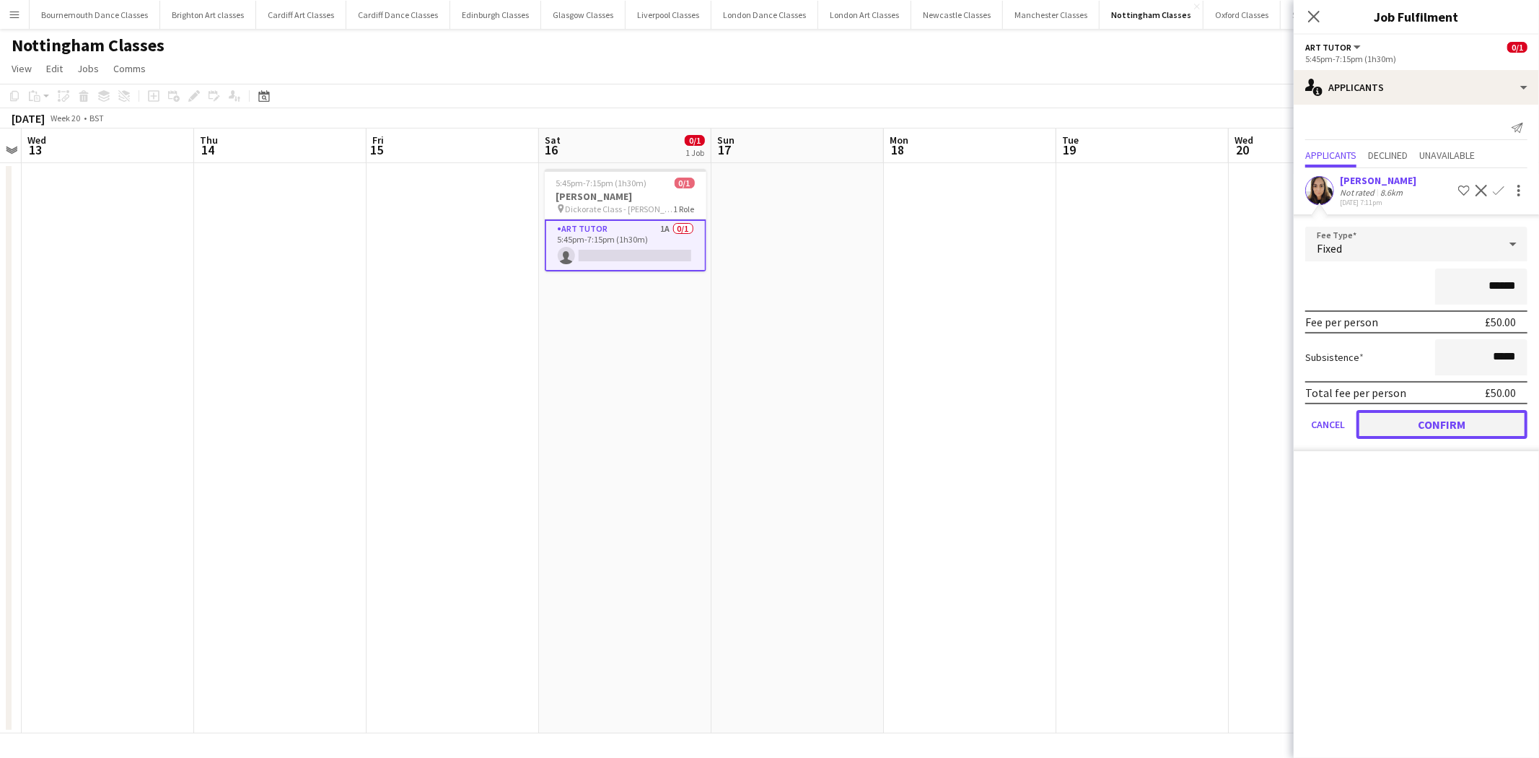
click at [1398, 426] on button "Confirm" at bounding box center [1441, 424] width 171 height 29
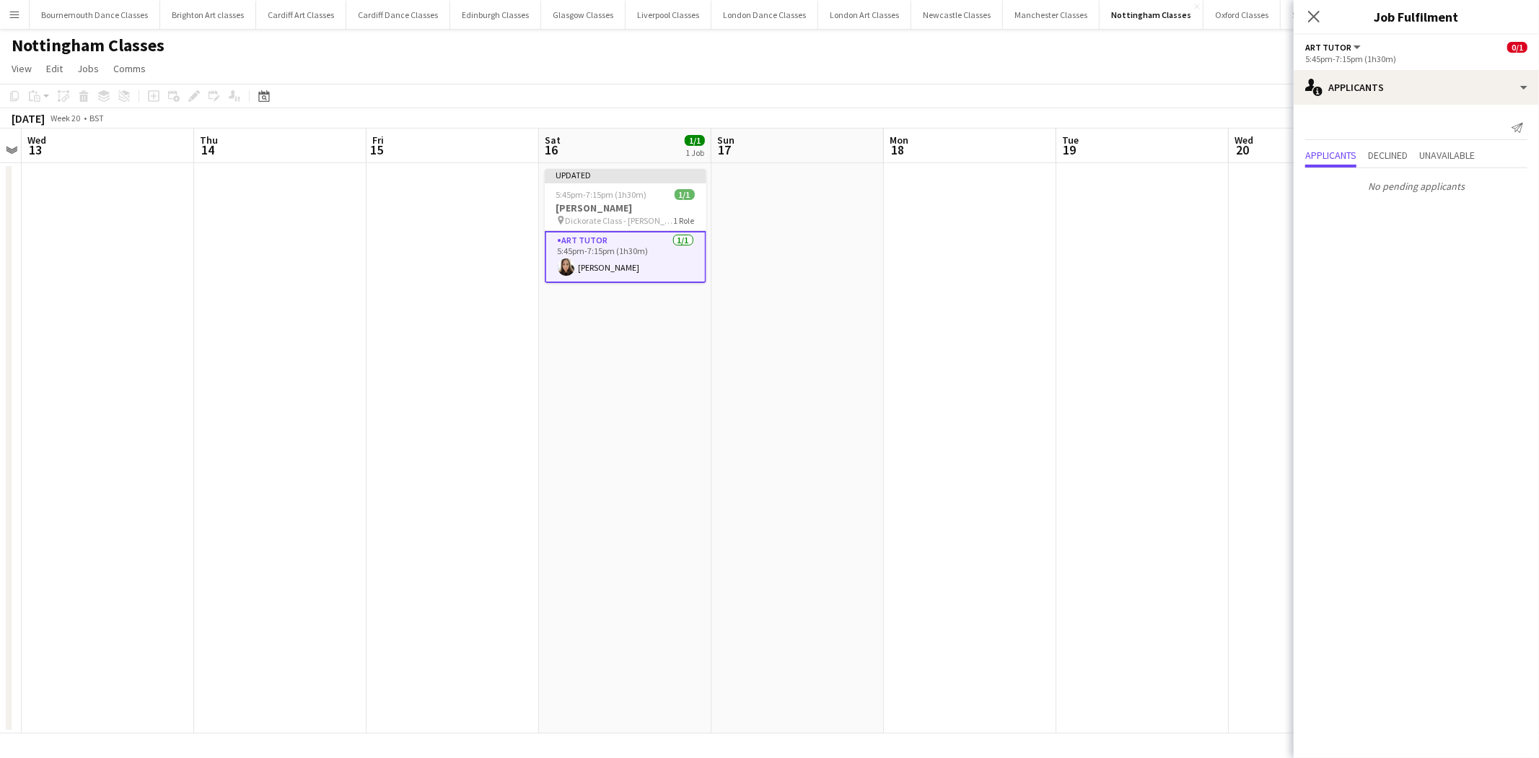
click at [1089, 393] on app-date-cell at bounding box center [1142, 448] width 172 height 570
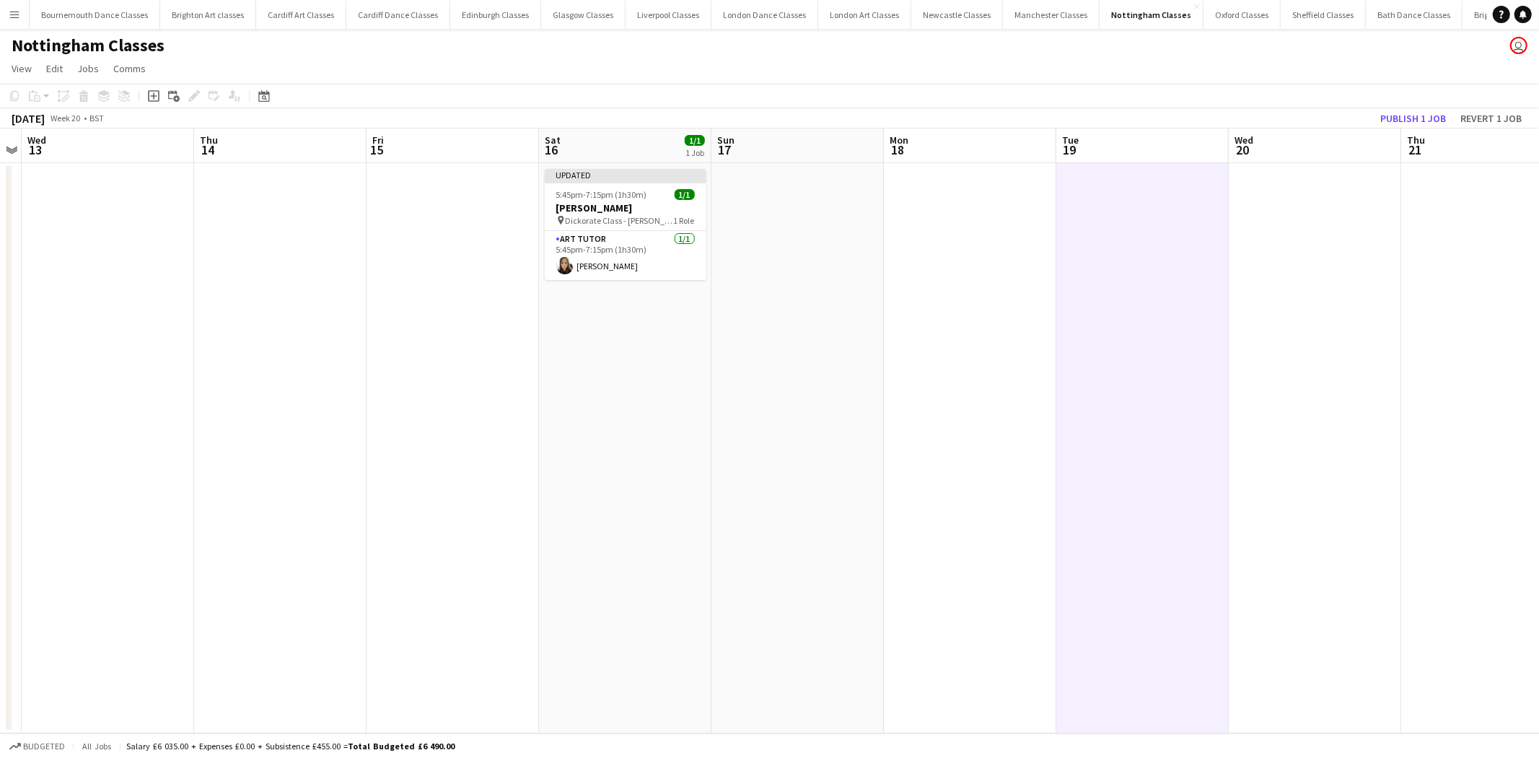
click at [1407, 105] on app-toolbar "Copy Paste Paste Ctrl+V Paste with crew Ctrl+Shift+V Paste linked Job [GEOGRAPH…" at bounding box center [769, 96] width 1539 height 25
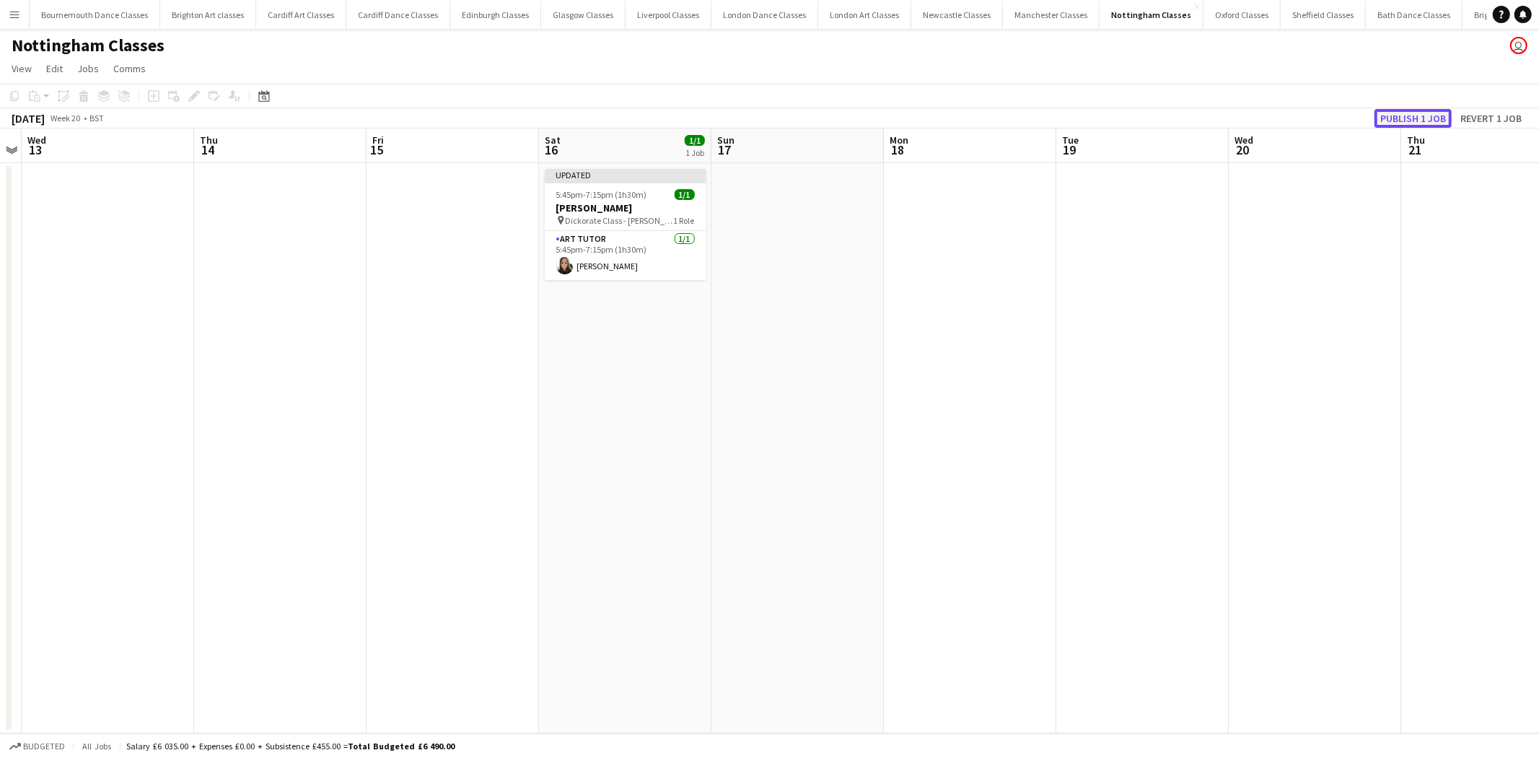
click at [1407, 119] on button "Publish 1 job" at bounding box center [1412, 118] width 77 height 19
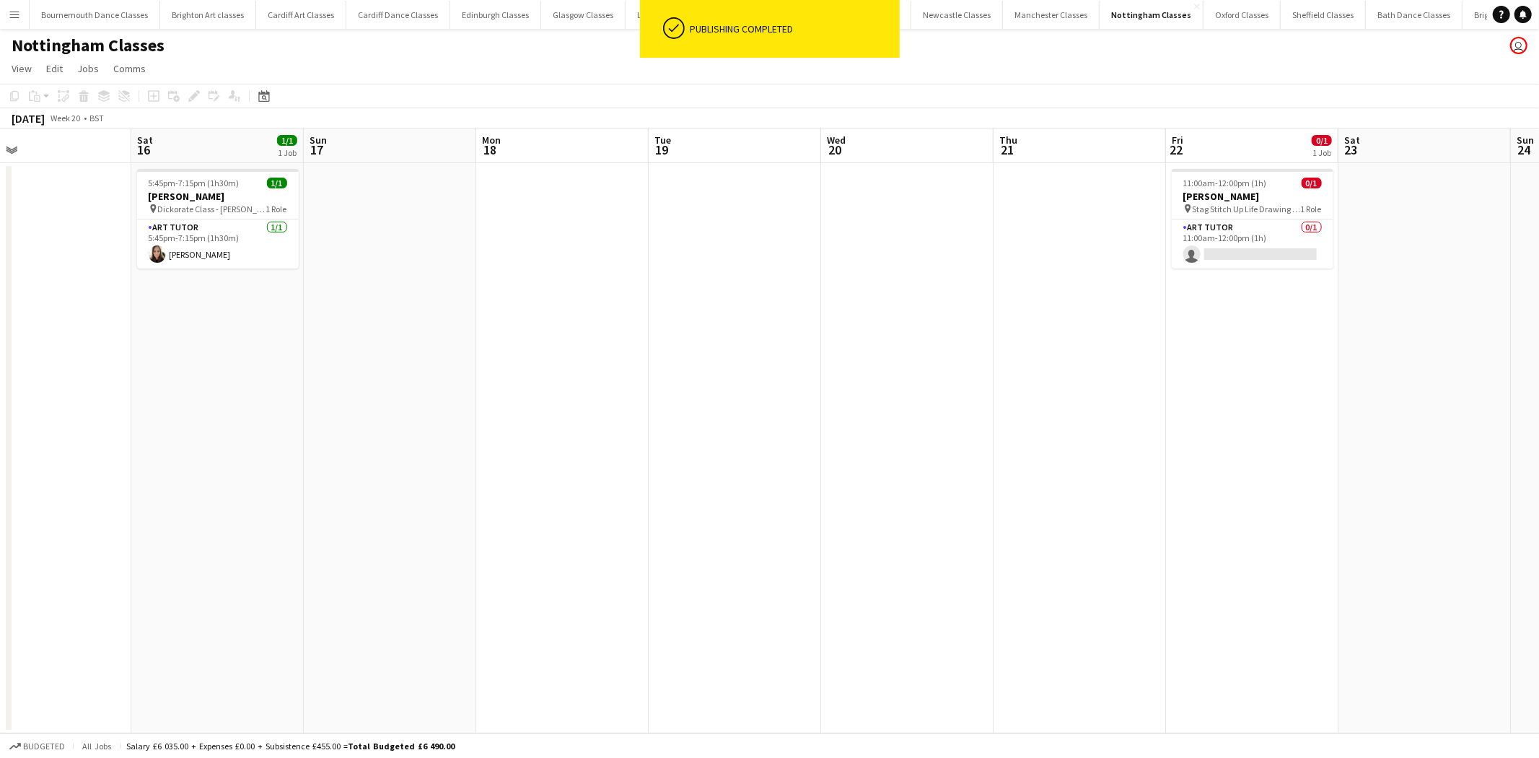
drag, startPoint x: 1198, startPoint y: 299, endPoint x: 597, endPoint y: 369, distance: 605.8
click at [597, 372] on app-calendar-viewport "Tue 12 Wed 13 Thu 14 Fri 15 Sat 16 1/1 1 Job Sun 17 Mon 18 Tue 19 Wed 20 Thu 21…" at bounding box center [769, 430] width 1539 height 605
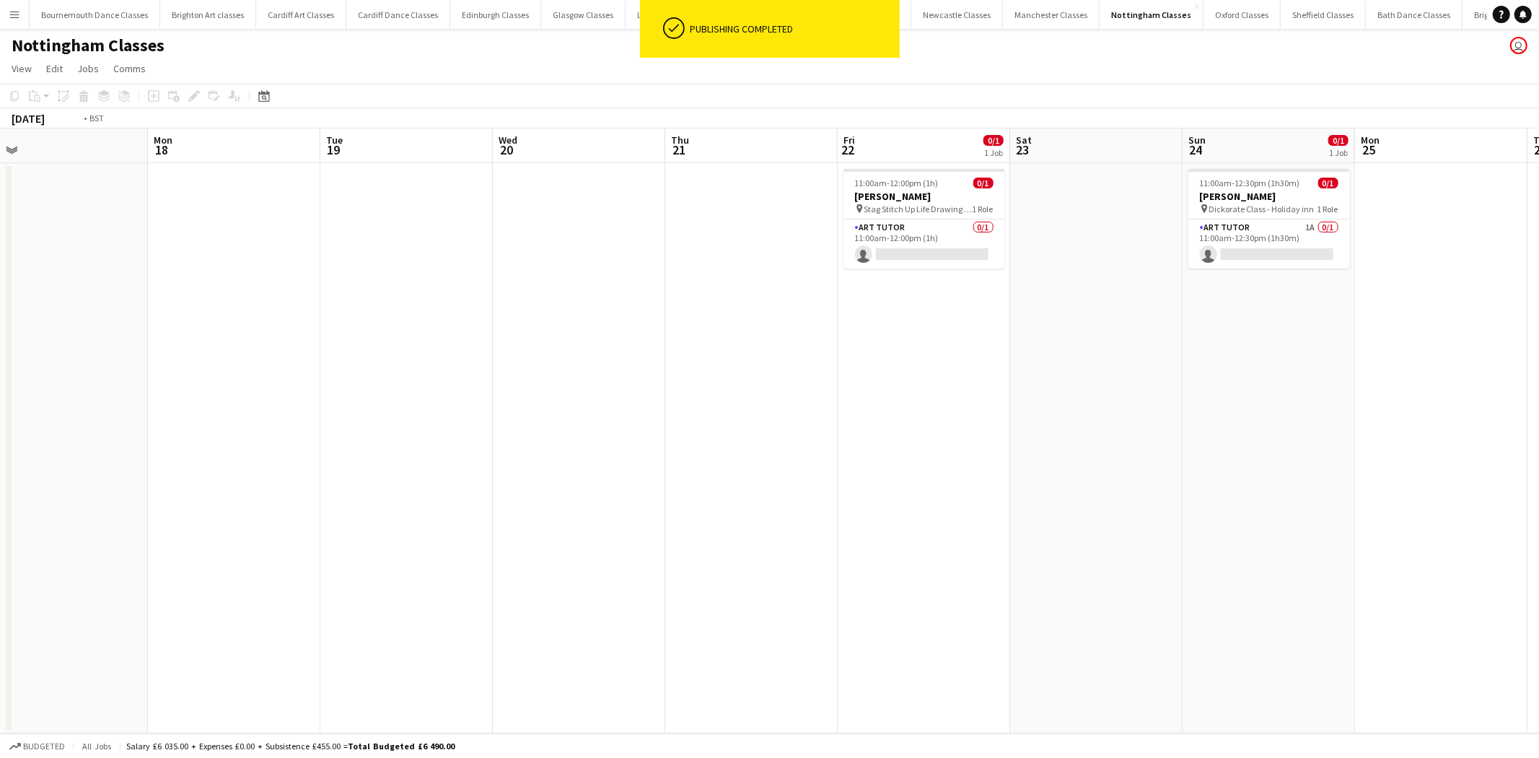
drag, startPoint x: 1222, startPoint y: 323, endPoint x: 734, endPoint y: 354, distance: 488.0
click at [737, 354] on app-calendar-viewport "Thu 14 Fri 15 Sat 16 1/1 1 Job Sun 17 Mon 18 Tue 19 Wed 20 Thu 21 Fri 22 0/1 1 …" at bounding box center [769, 430] width 1539 height 605
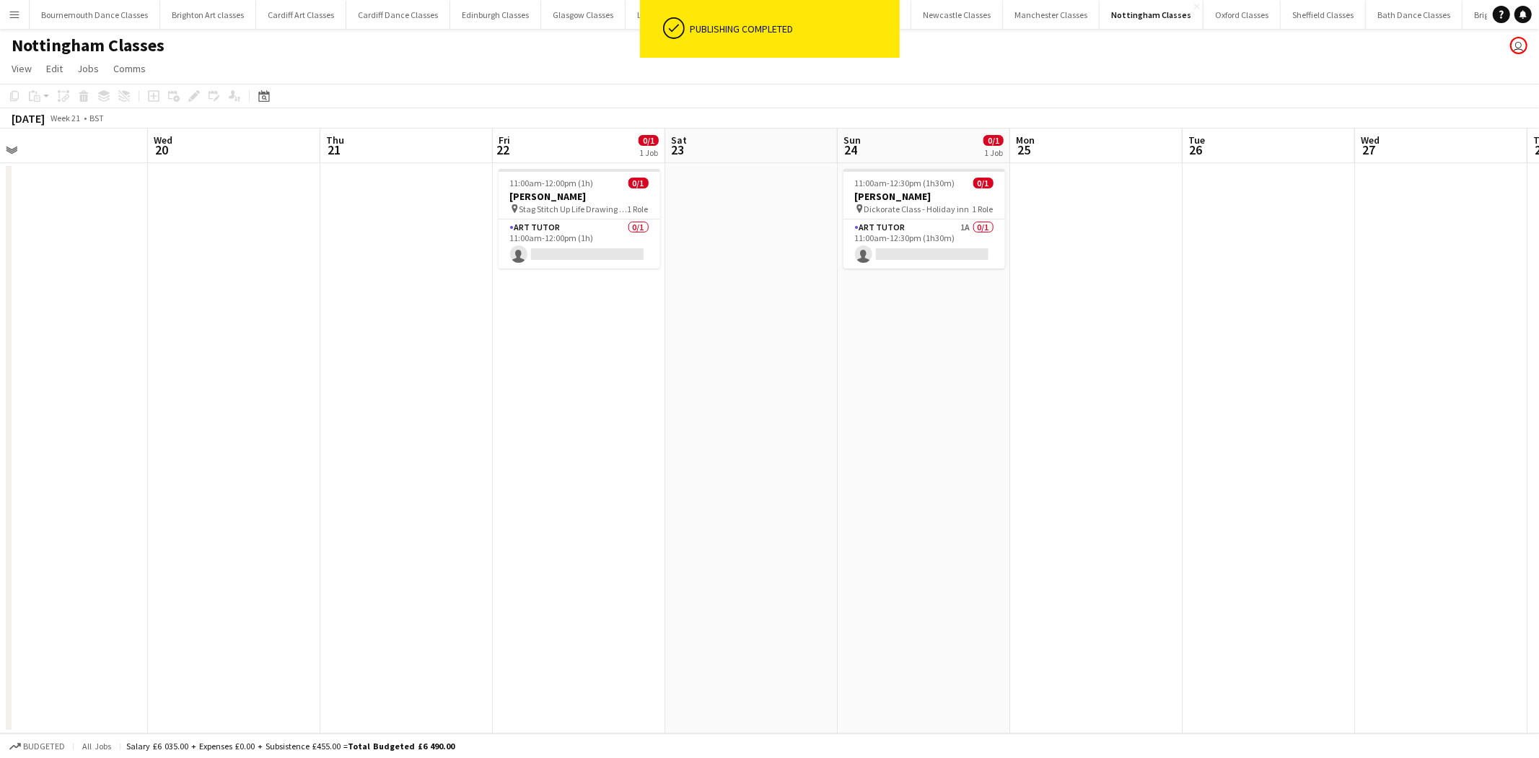
scroll to position [0, 547]
click at [953, 241] on app-card-role "Art Tutor 1A 0/1 11:00am-12:30pm (1h30m) single-neutral-actions" at bounding box center [919, 243] width 162 height 49
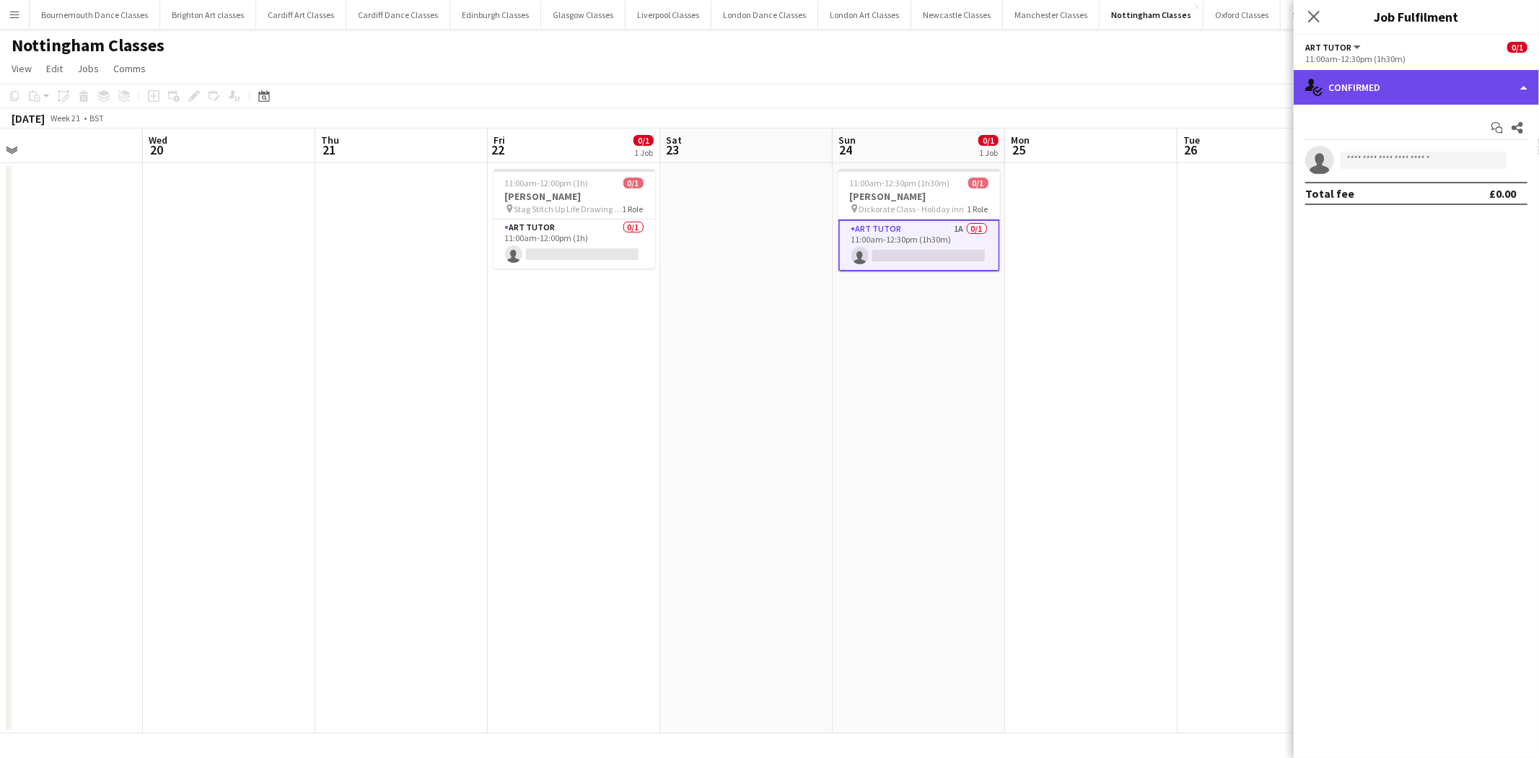
click at [1463, 96] on div "single-neutral-actions-check-2 Confirmed" at bounding box center [1416, 87] width 245 height 35
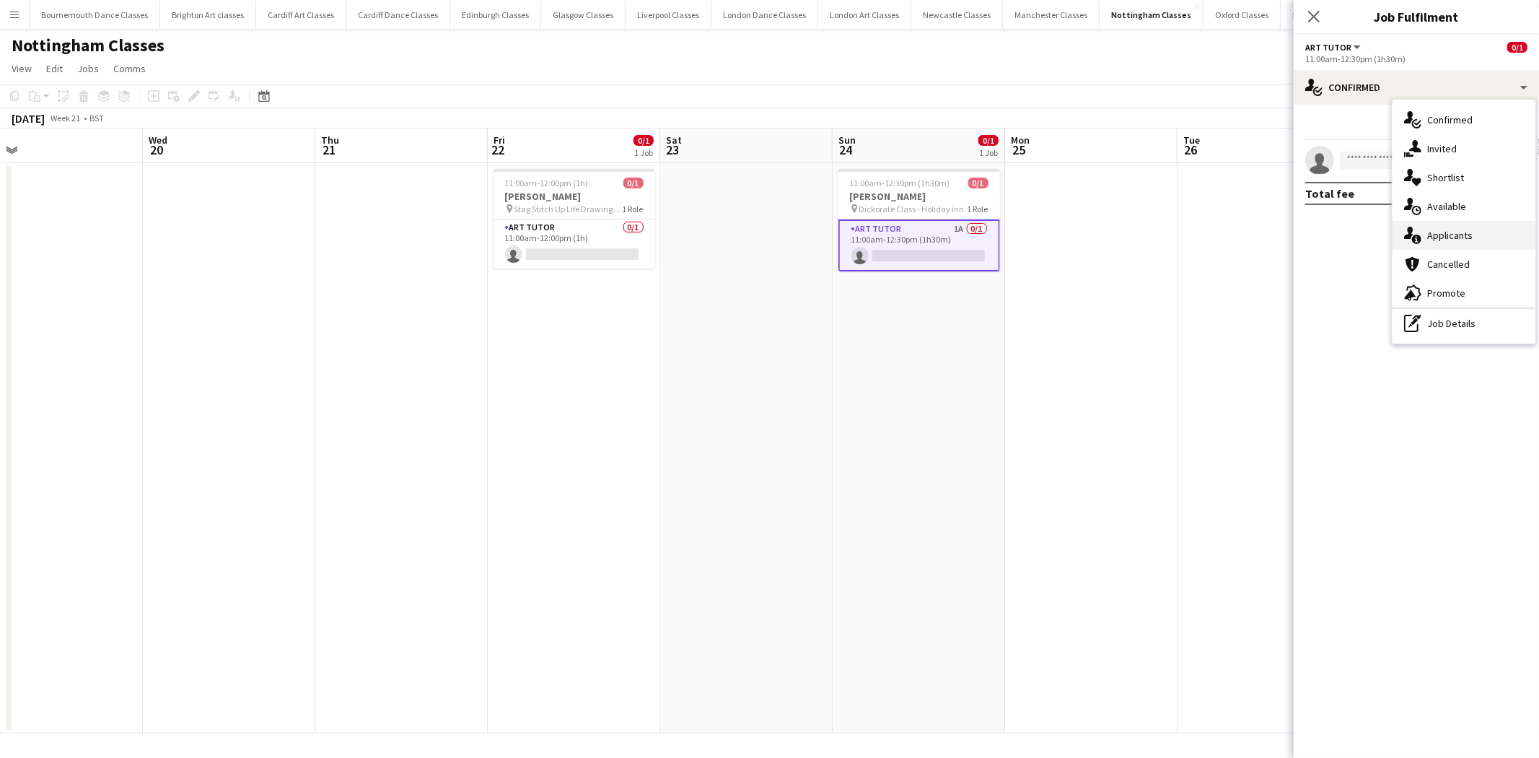
click at [1481, 232] on div "single-neutral-actions-information Applicants" at bounding box center [1464, 235] width 143 height 29
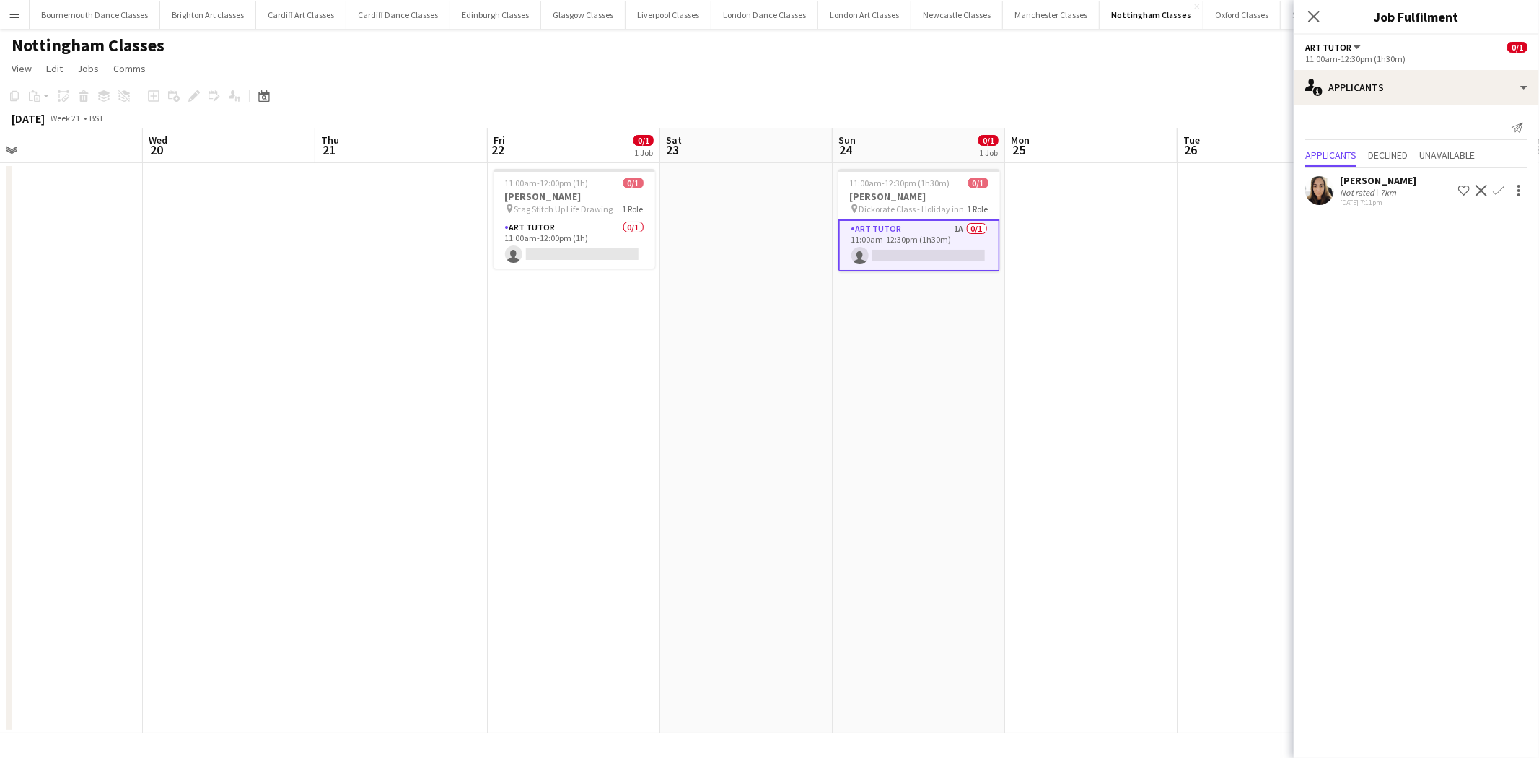
click at [1495, 183] on button "Confirm" at bounding box center [1498, 190] width 17 height 17
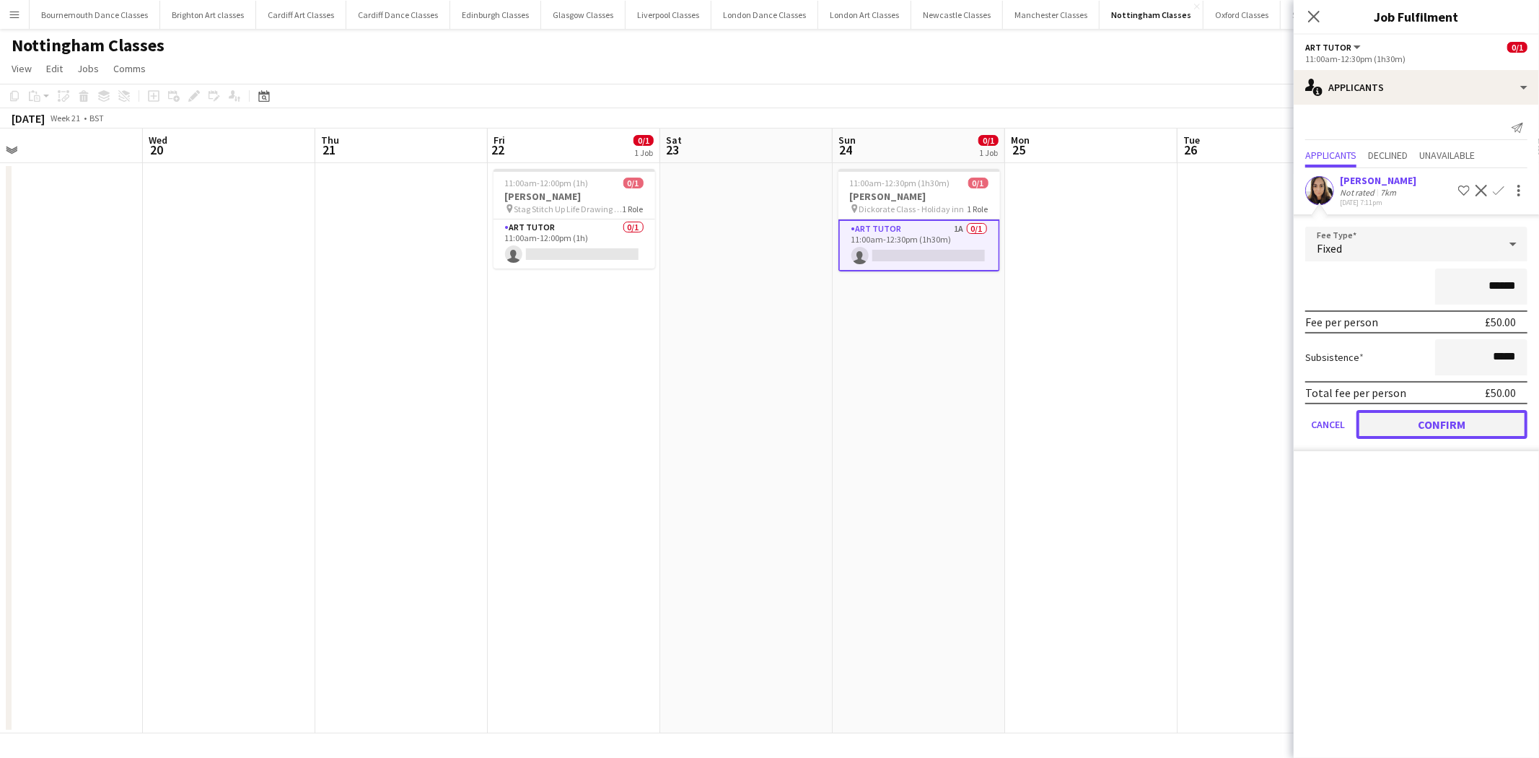
click at [1433, 417] on button "Confirm" at bounding box center [1441, 424] width 171 height 29
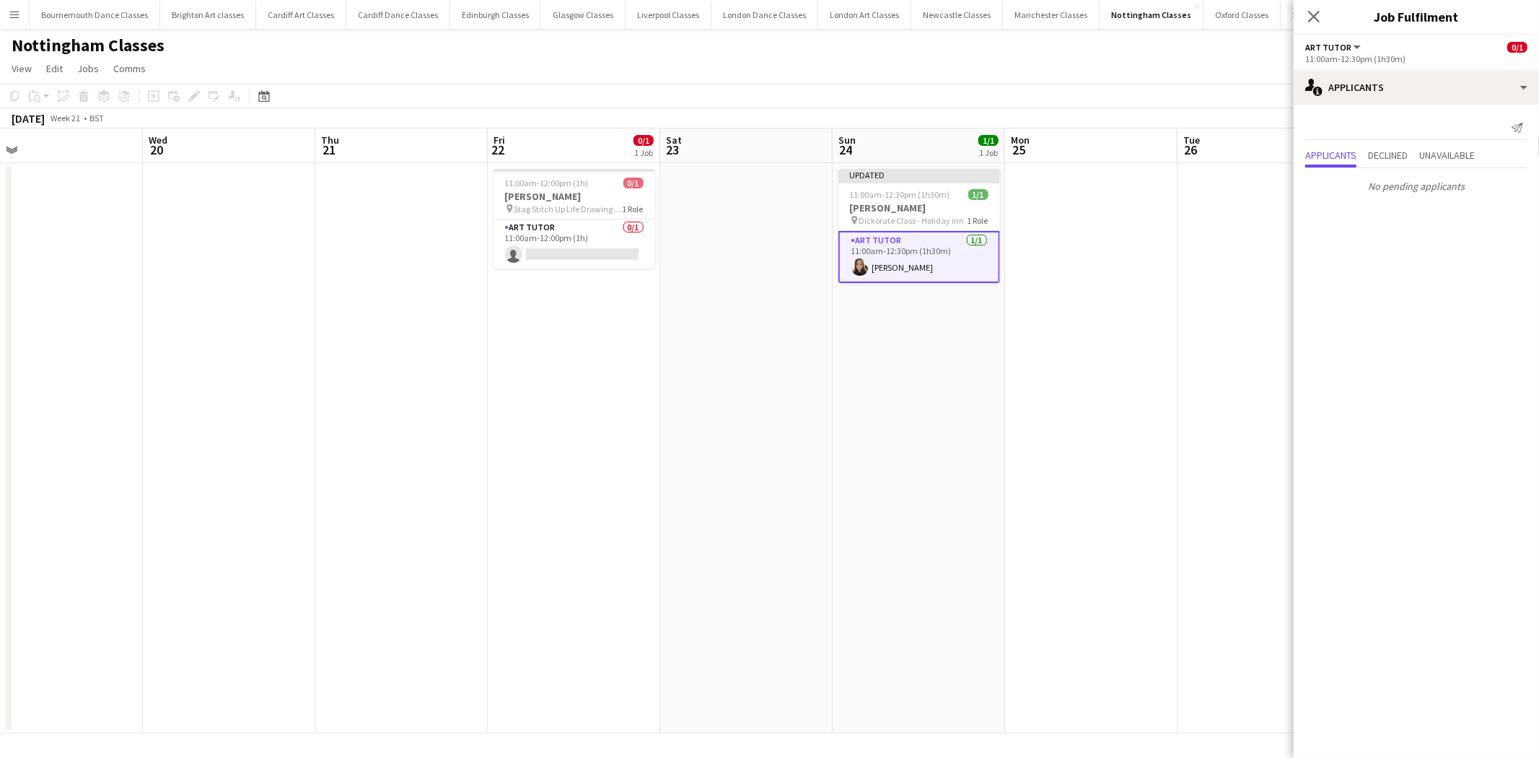
click at [1148, 400] on app-date-cell at bounding box center [1091, 448] width 172 height 570
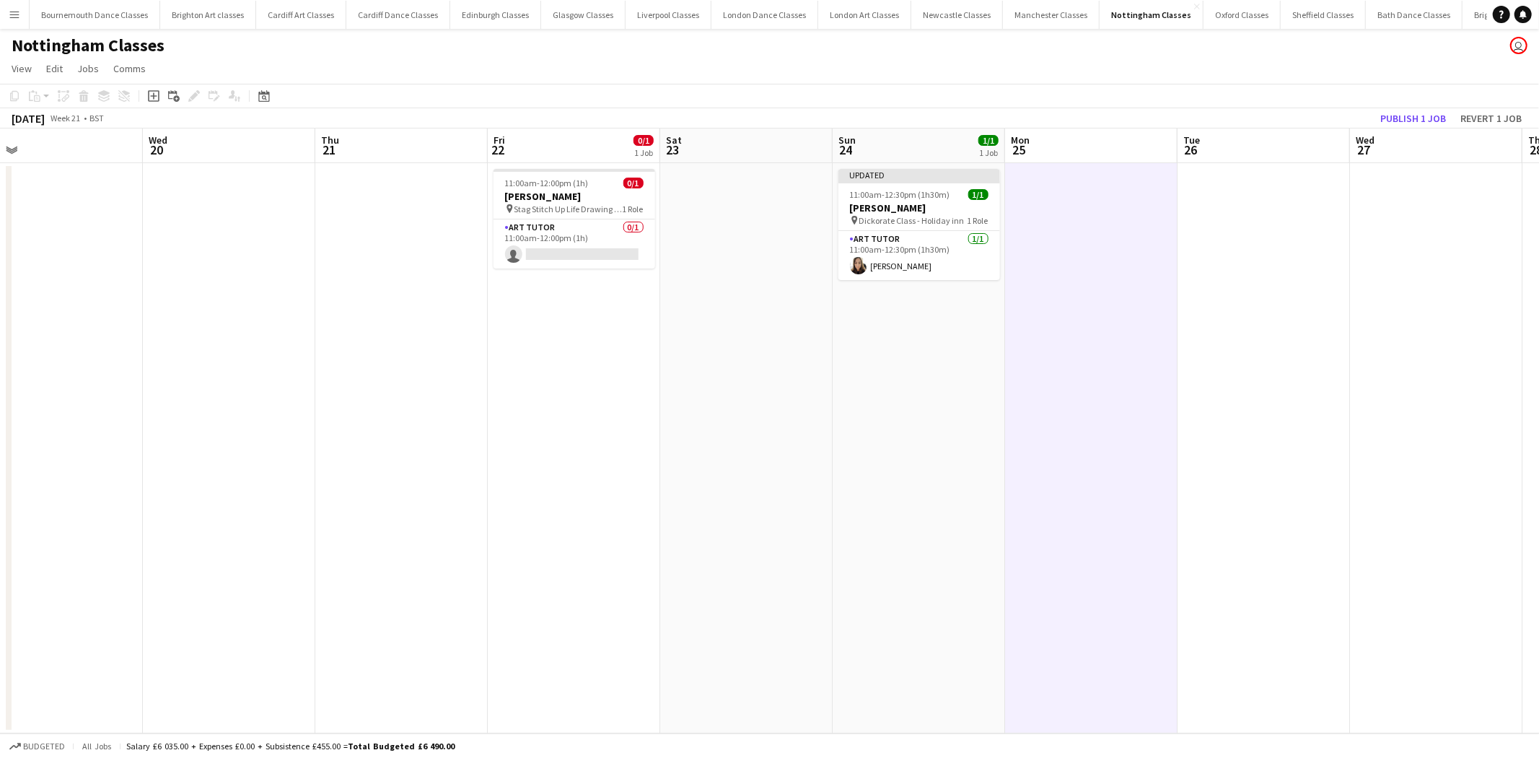
click at [1443, 92] on app-toolbar "Copy Paste Paste Ctrl+V Paste with crew Ctrl+Shift+V Paste linked Job Delete Gr…" at bounding box center [769, 96] width 1539 height 25
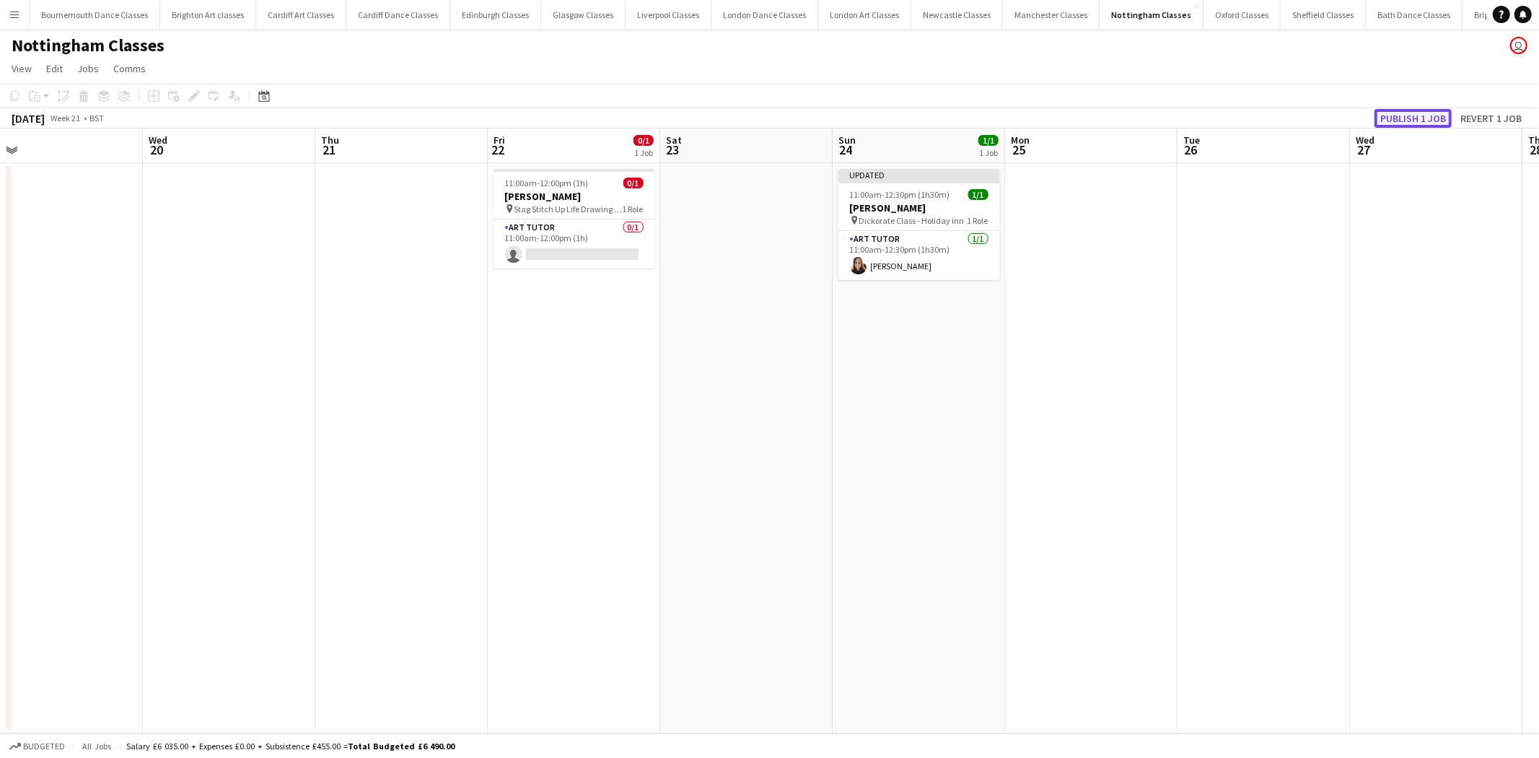
click at [1415, 121] on button "Publish 1 job" at bounding box center [1412, 118] width 77 height 19
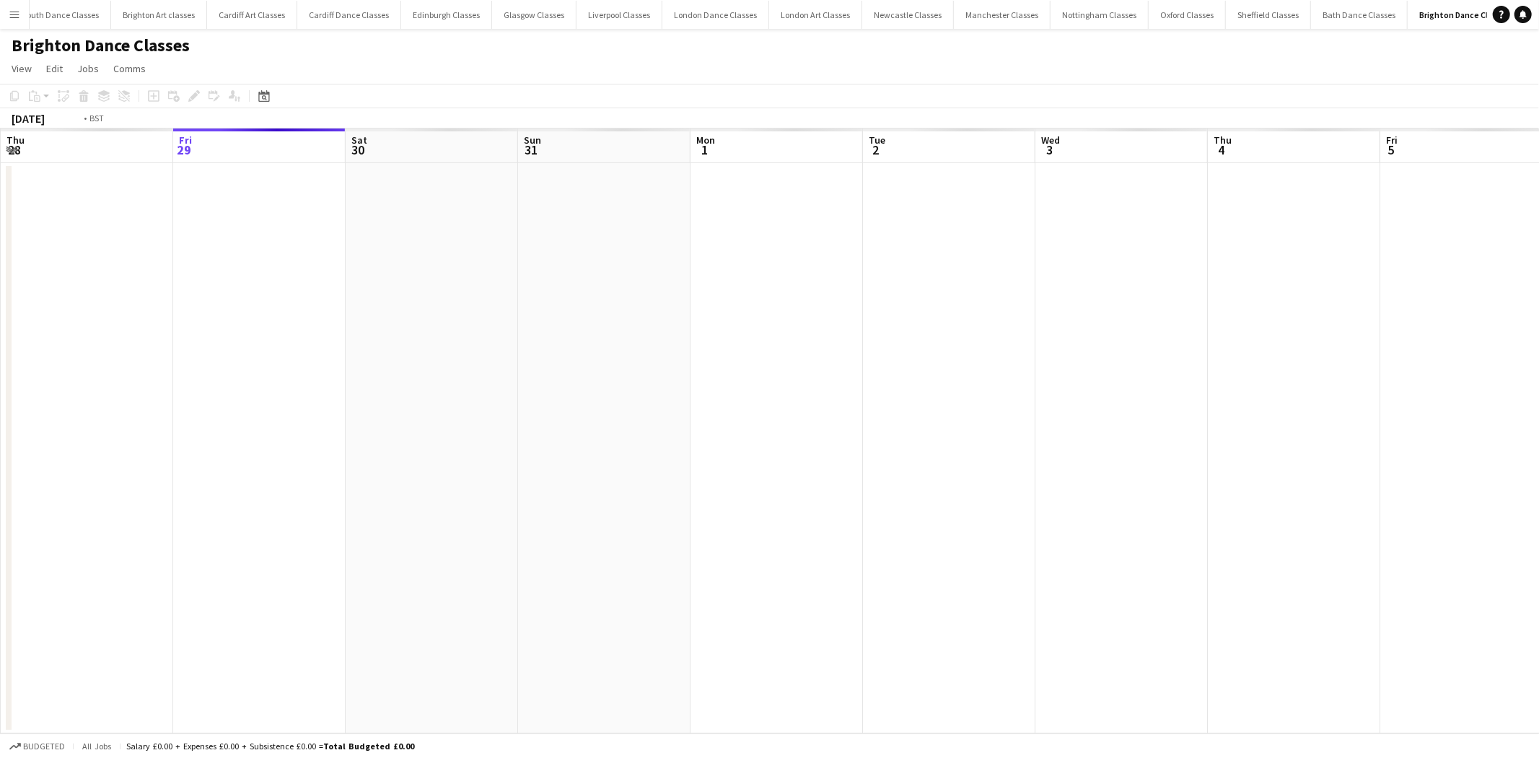
scroll to position [0, 53]
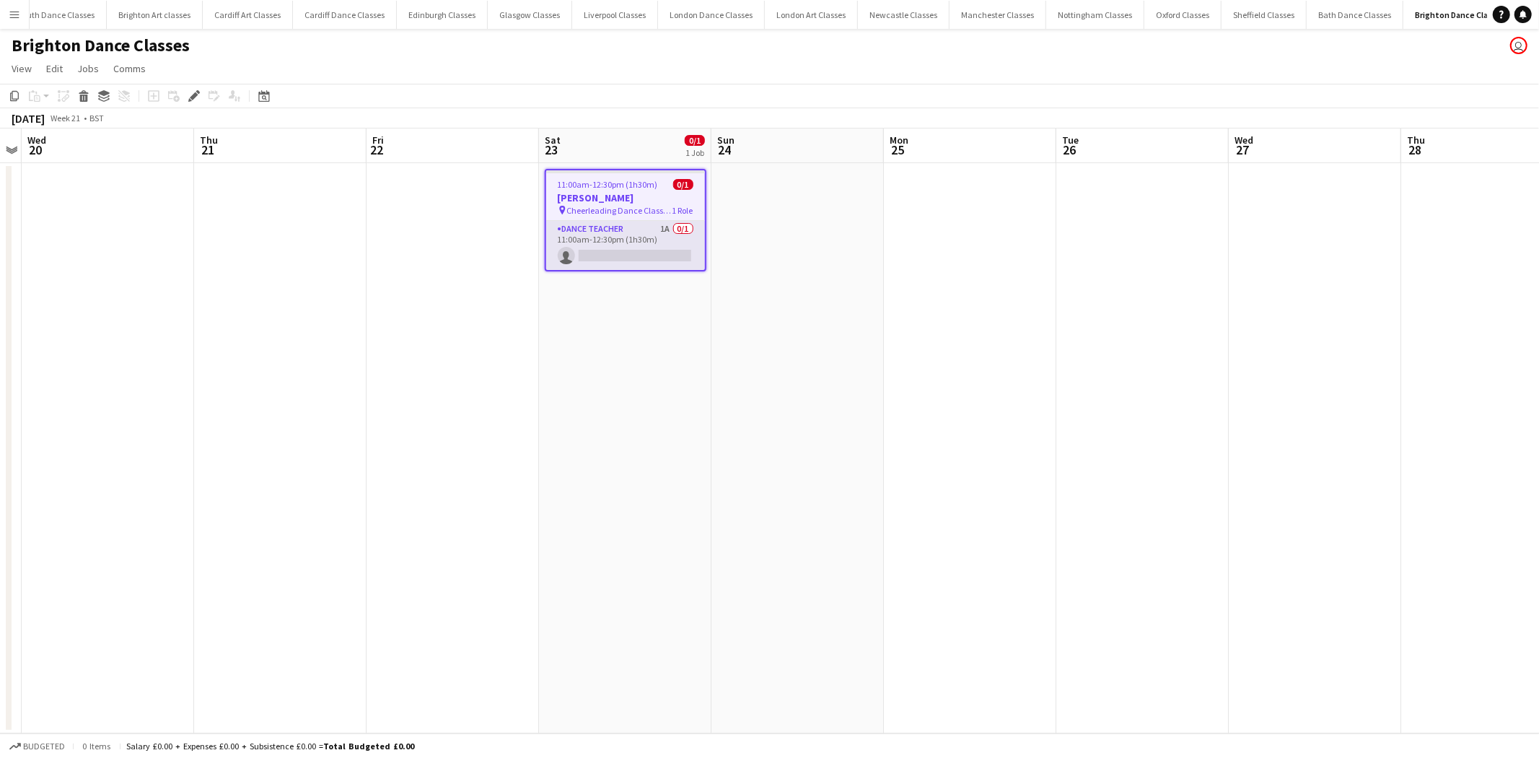
click at [670, 237] on app-card-role "Dance Teacher 1A 0/1 11:00am-12:30pm (1h30m) single-neutral-actions" at bounding box center [625, 245] width 159 height 49
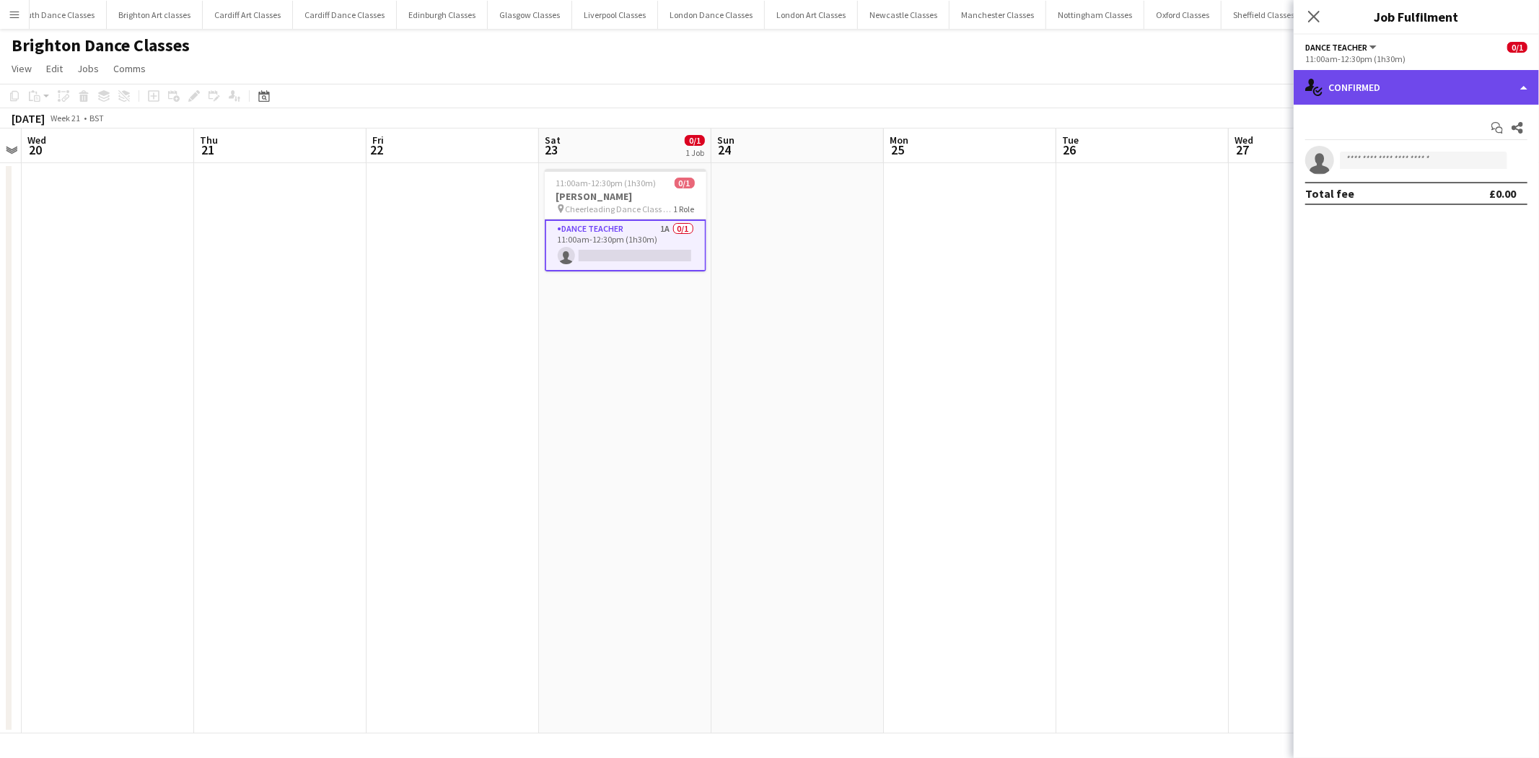
click at [1420, 91] on div "single-neutral-actions-check-2 Confirmed" at bounding box center [1416, 87] width 245 height 35
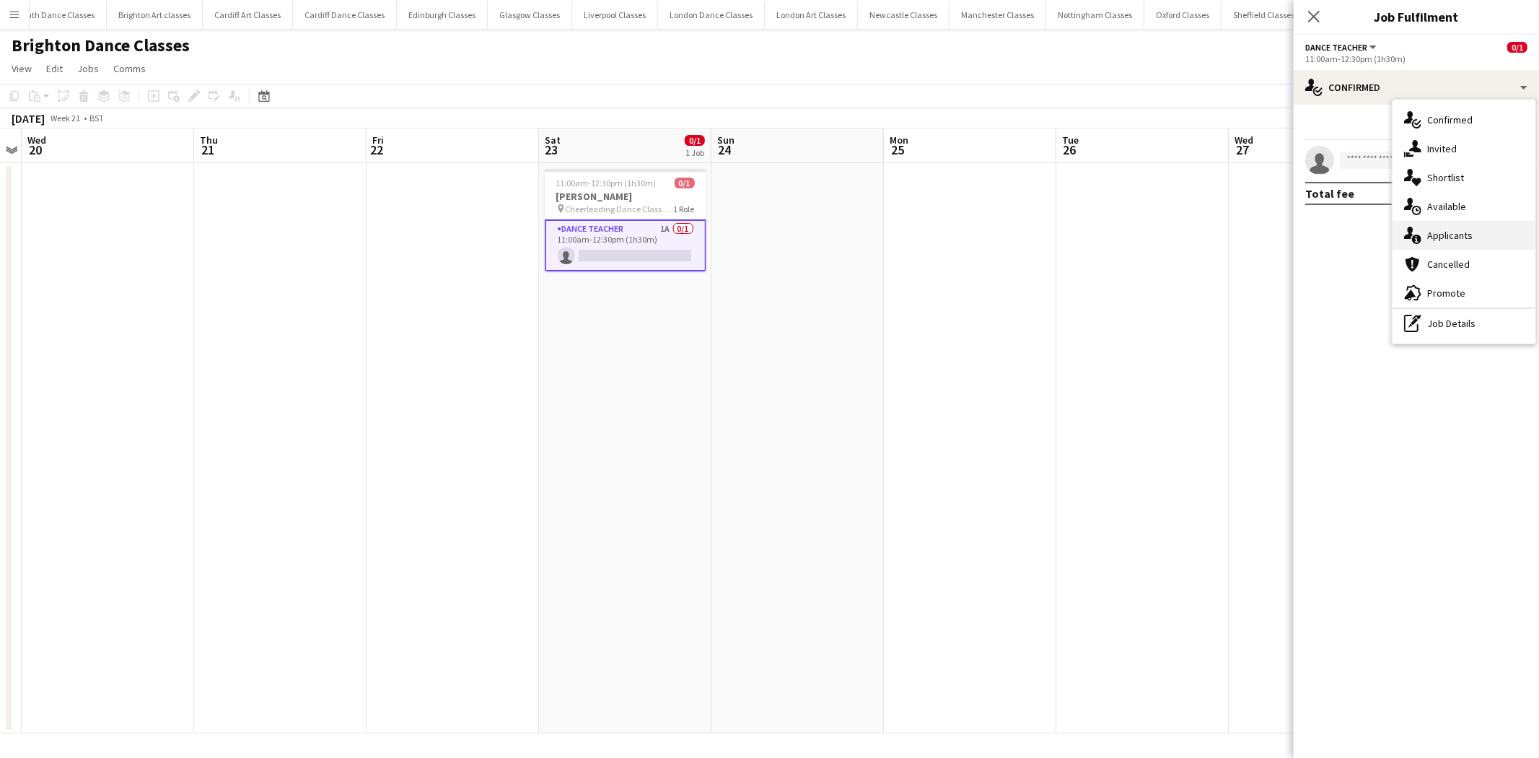
click at [1475, 242] on div "single-neutral-actions-information Applicants" at bounding box center [1464, 235] width 143 height 29
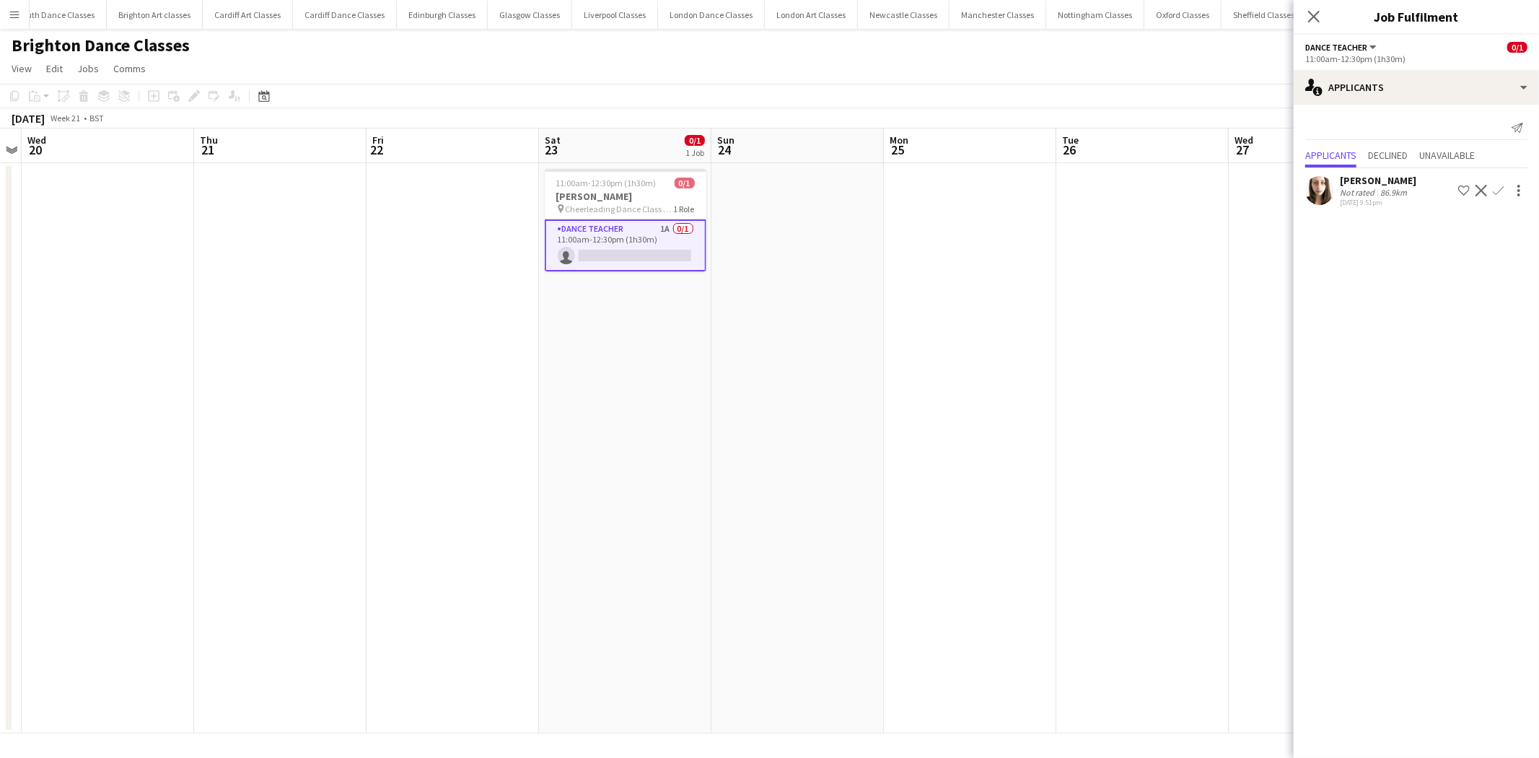
click at [1496, 185] on app-icon "Confirm" at bounding box center [1499, 191] width 12 height 12
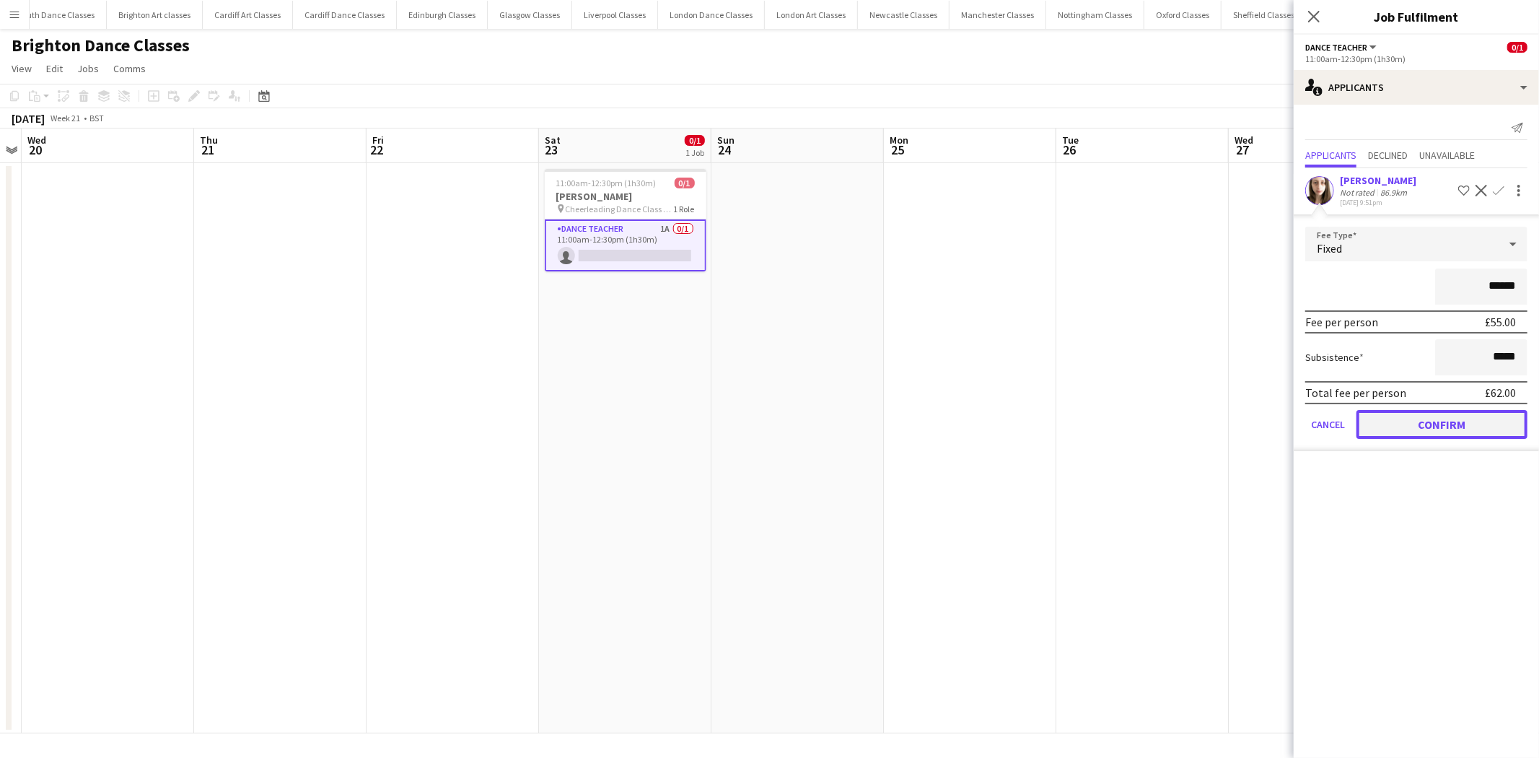
click at [1419, 421] on button "Confirm" at bounding box center [1441, 424] width 171 height 29
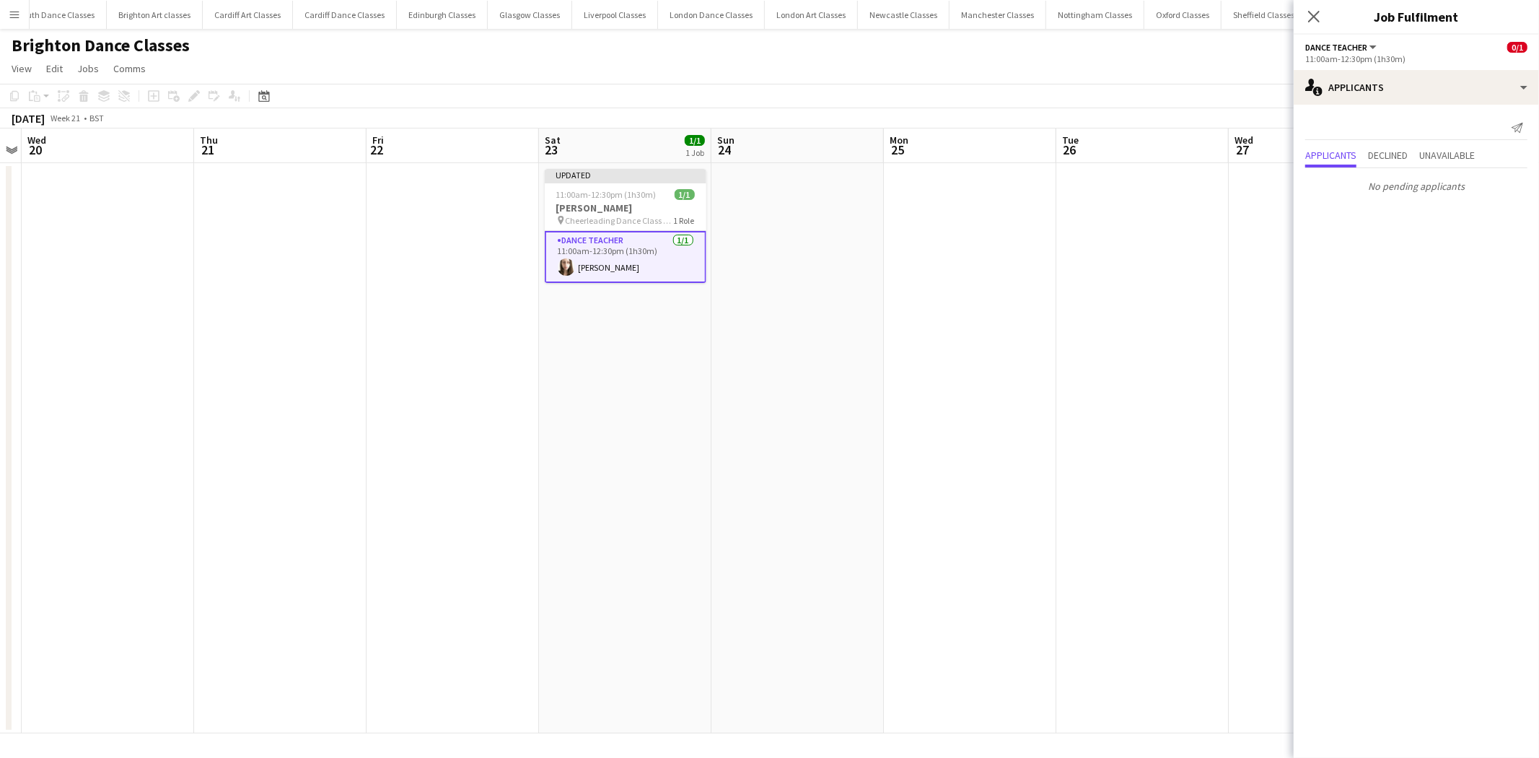
click at [1038, 403] on app-date-cell at bounding box center [970, 448] width 172 height 570
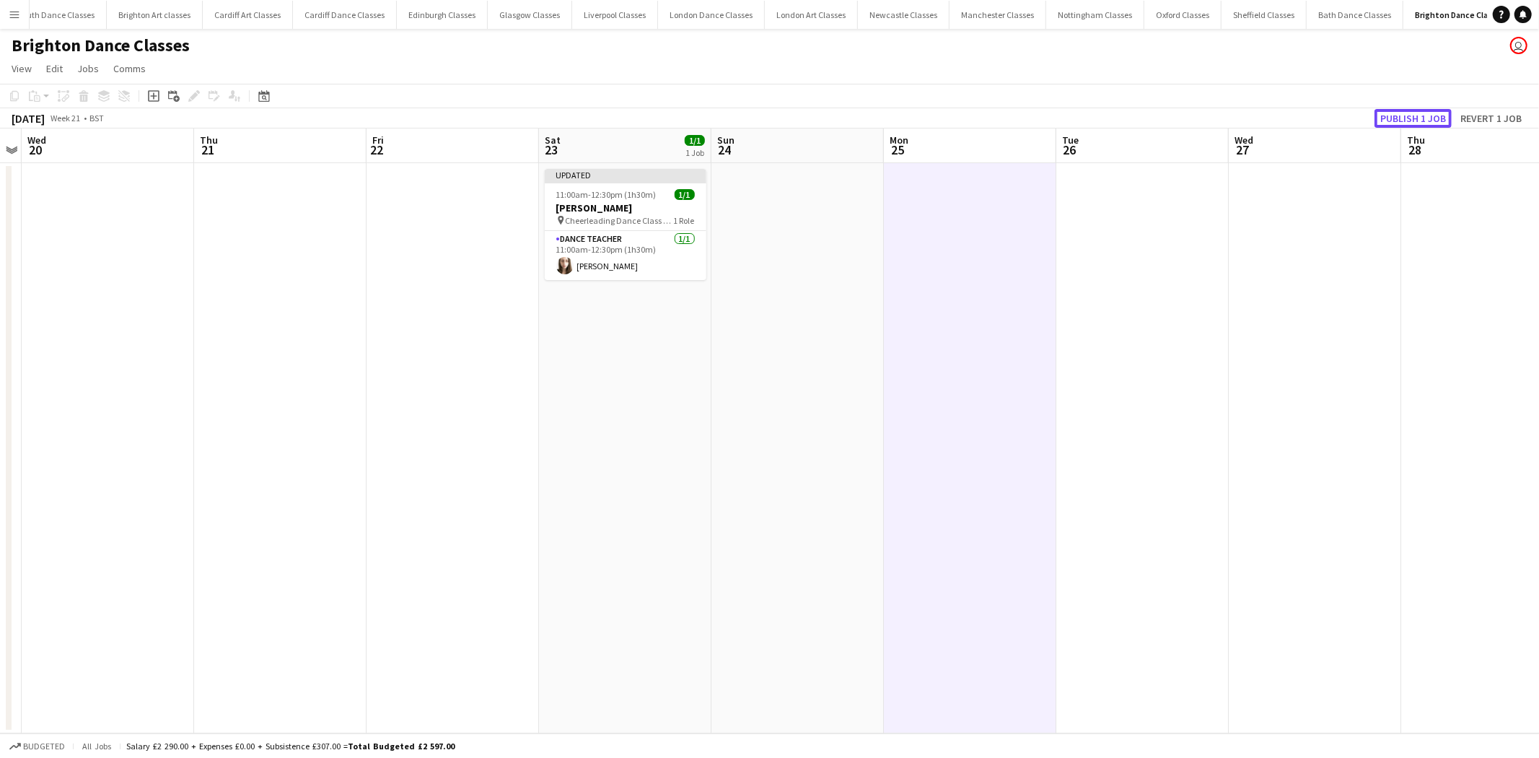
drag, startPoint x: 1403, startPoint y: 110, endPoint x: 1357, endPoint y: 118, distance: 46.0
click at [1401, 110] on button "Publish 1 job" at bounding box center [1412, 118] width 77 height 19
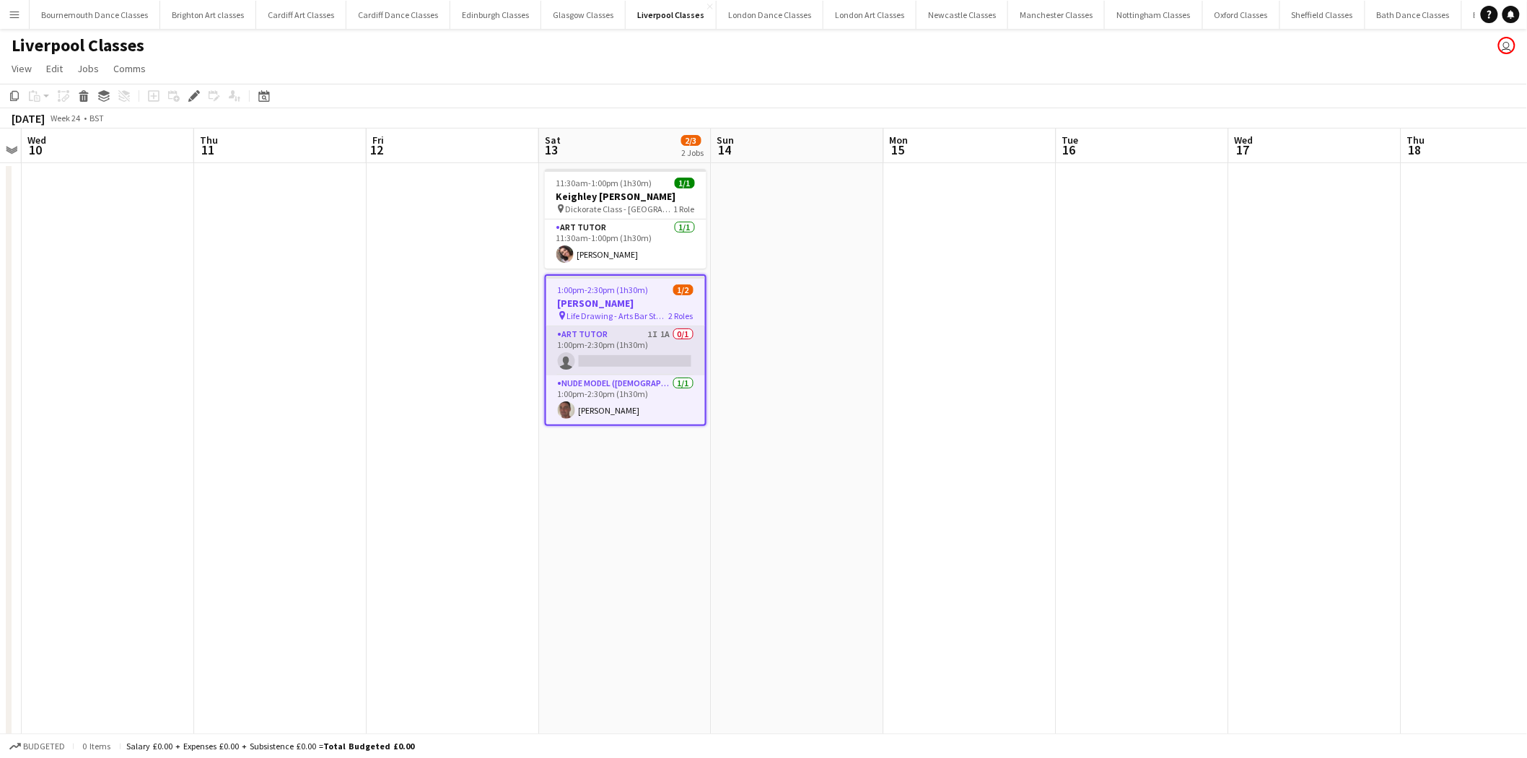
click at [655, 342] on app-card-role "Art Tutor 1I 1A 0/1 1:00pm-2:30pm (1h30m) single-neutral-actions" at bounding box center [625, 350] width 159 height 49
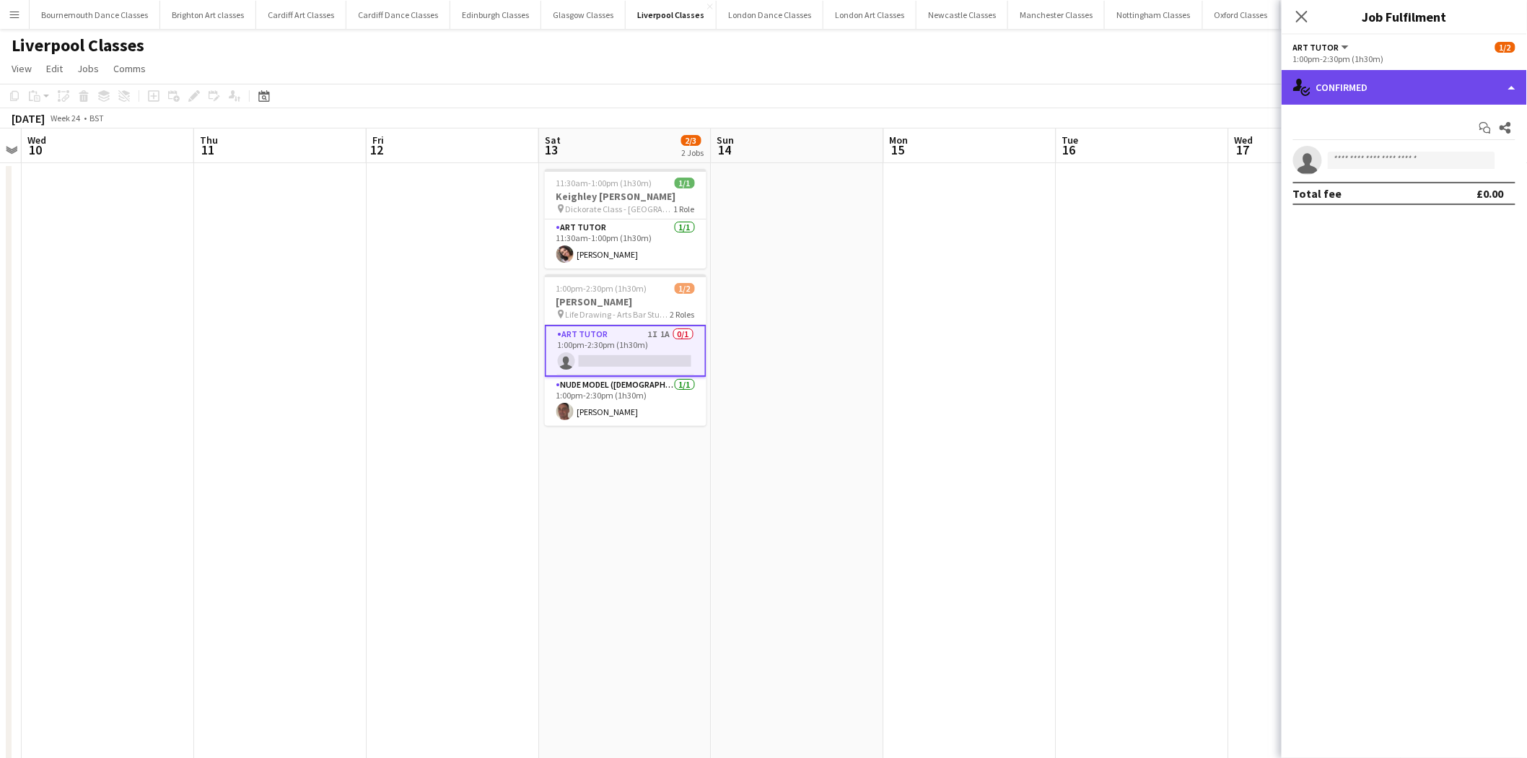
click at [1431, 100] on div "single-neutral-actions-check-2 Confirmed" at bounding box center [1403, 87] width 245 height 35
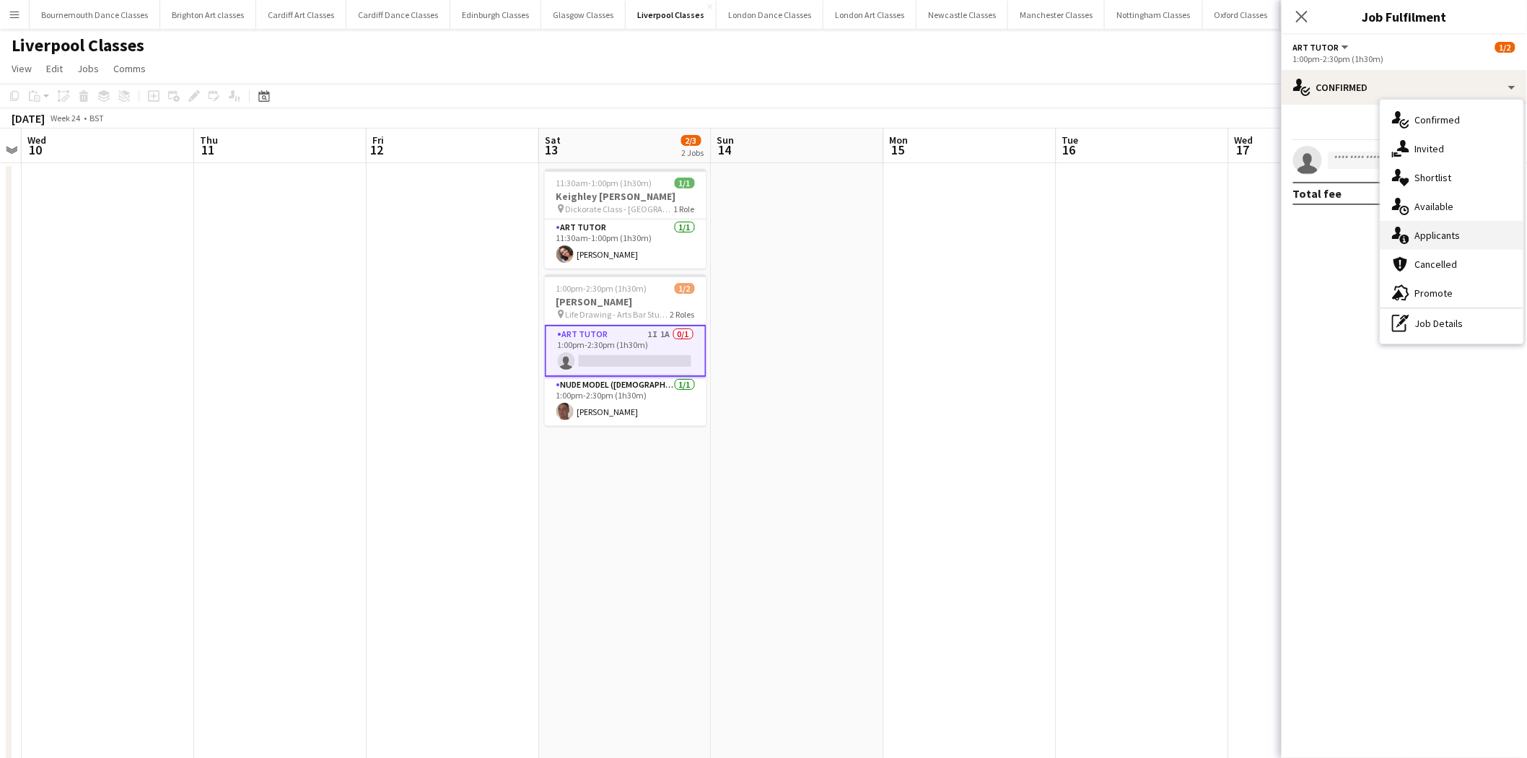
click at [1470, 224] on div "single-neutral-actions-information Applicants" at bounding box center [1451, 235] width 143 height 29
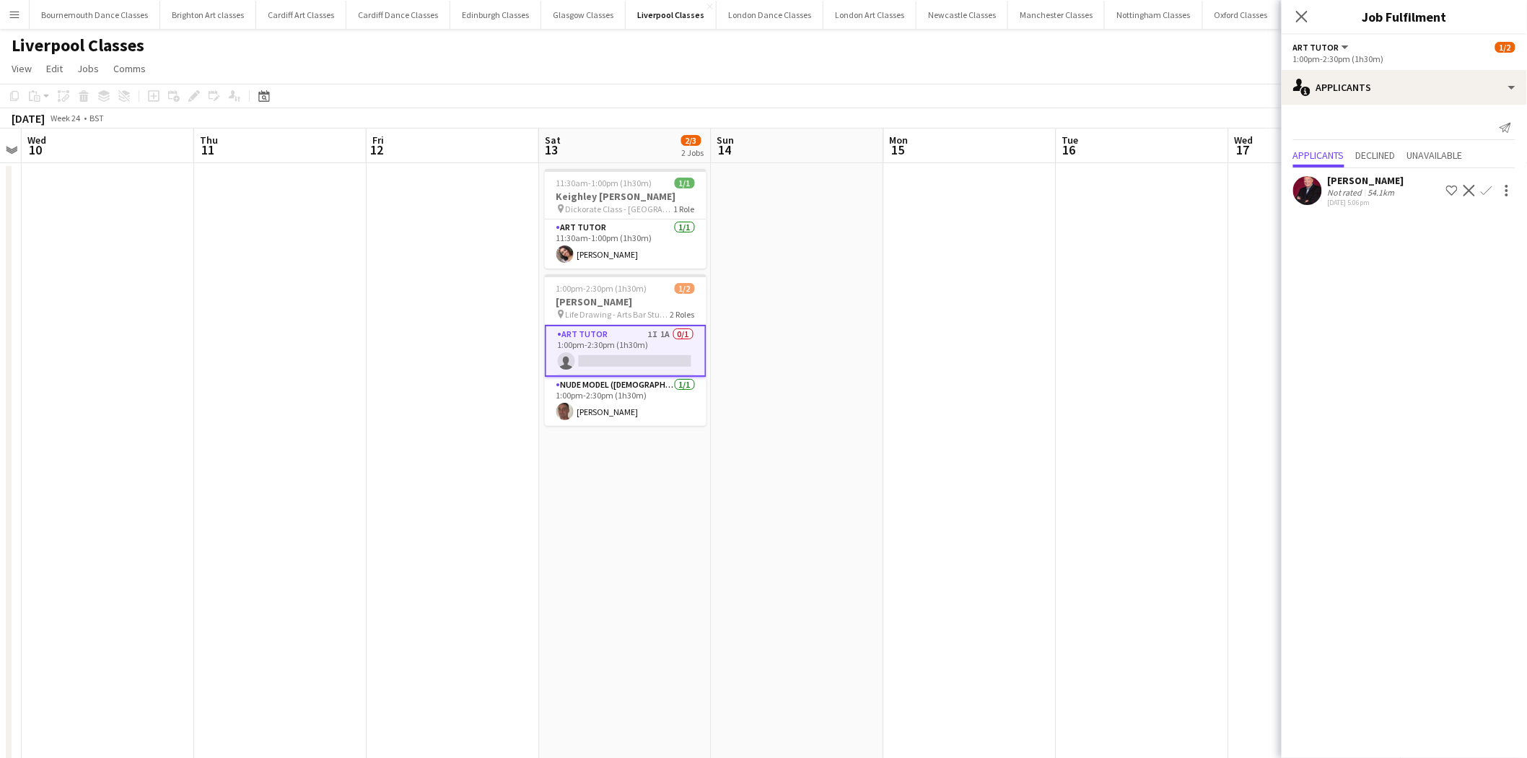
click at [1486, 182] on button "Confirm" at bounding box center [1486, 190] width 17 height 17
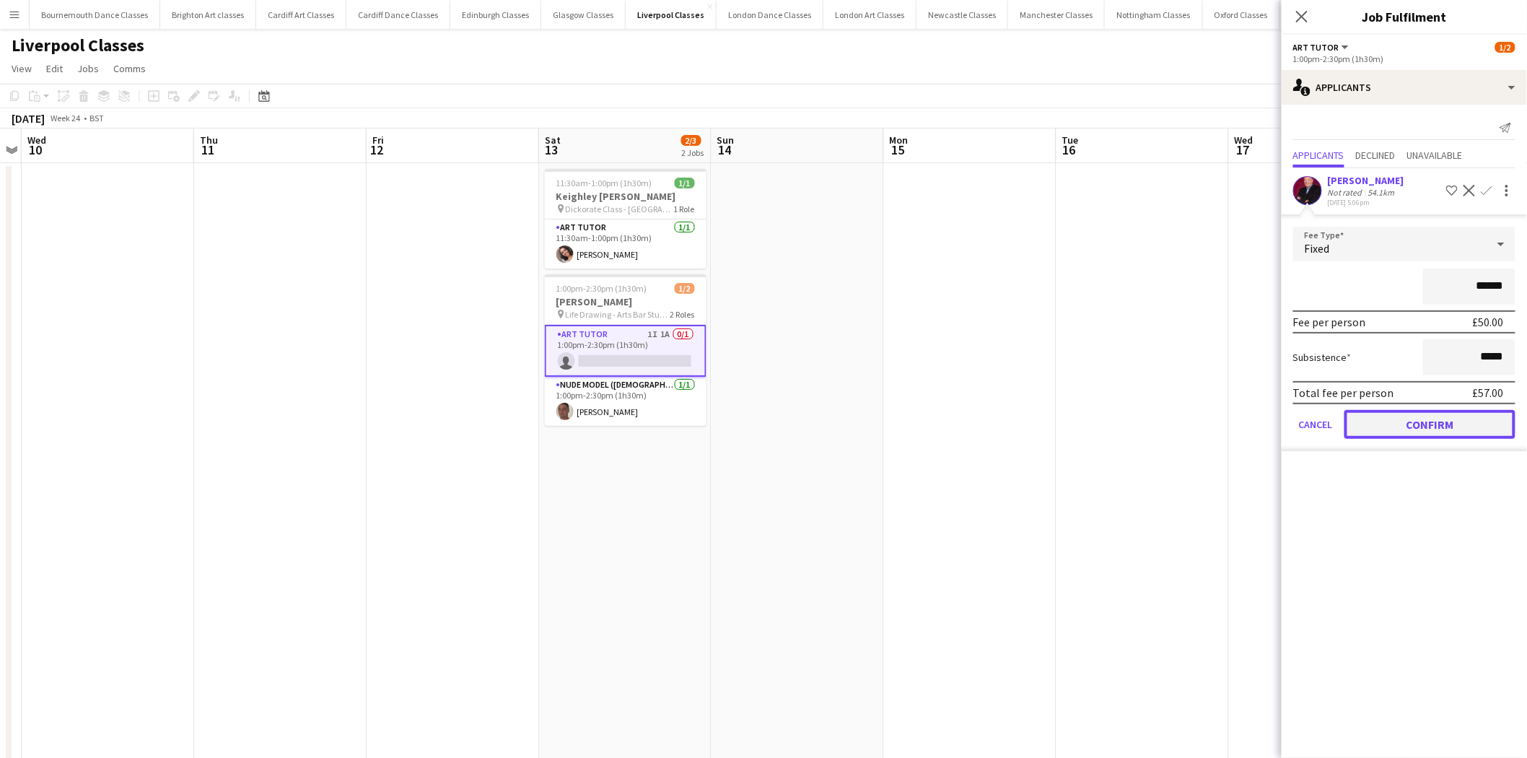
click at [1451, 410] on button "Confirm" at bounding box center [1429, 424] width 171 height 29
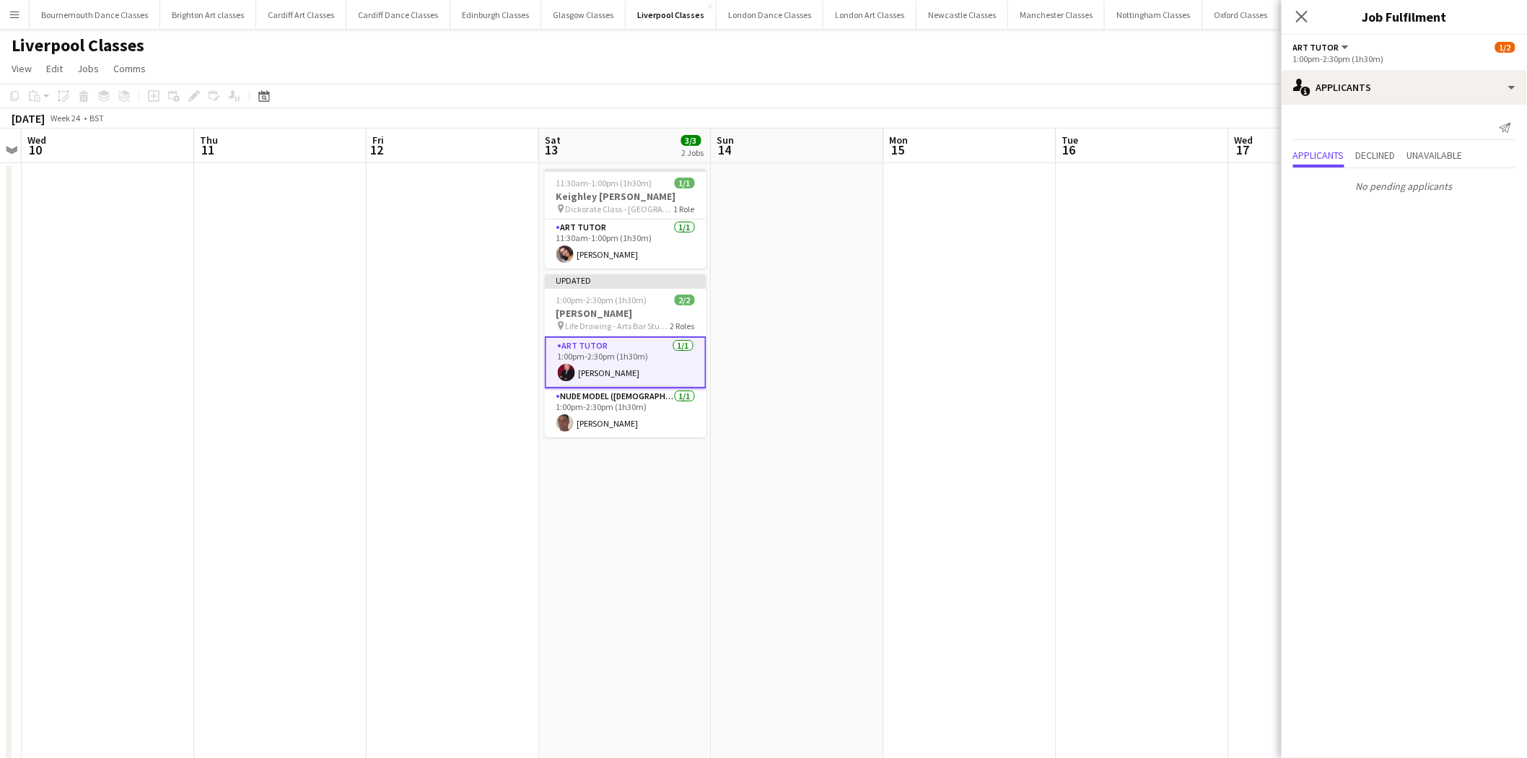
click at [1142, 379] on app-date-cell at bounding box center [1142, 492] width 172 height 659
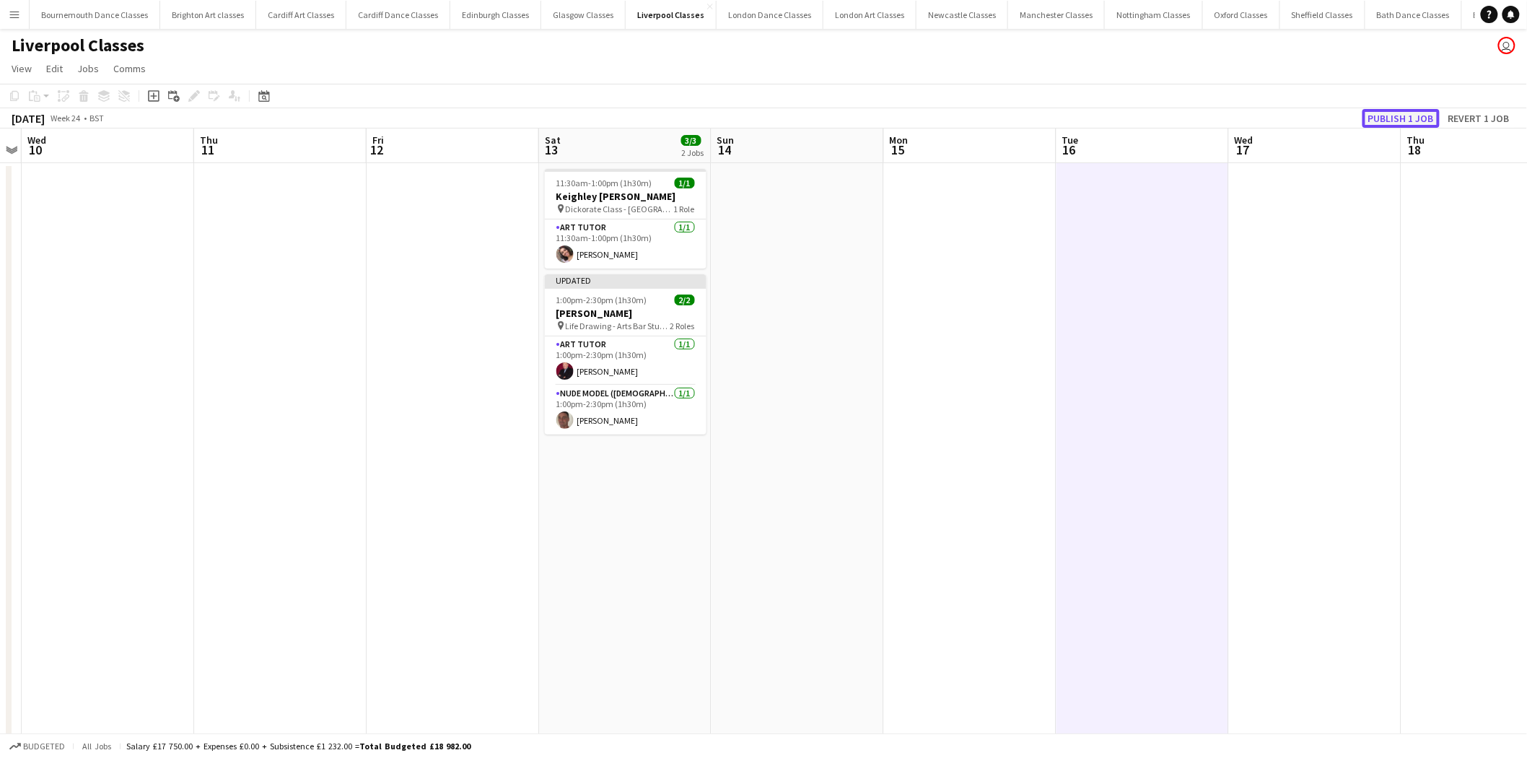
drag, startPoint x: 1390, startPoint y: 120, endPoint x: 1381, endPoint y: 137, distance: 19.4
click at [1390, 120] on button "Publish 1 job" at bounding box center [1400, 118] width 77 height 19
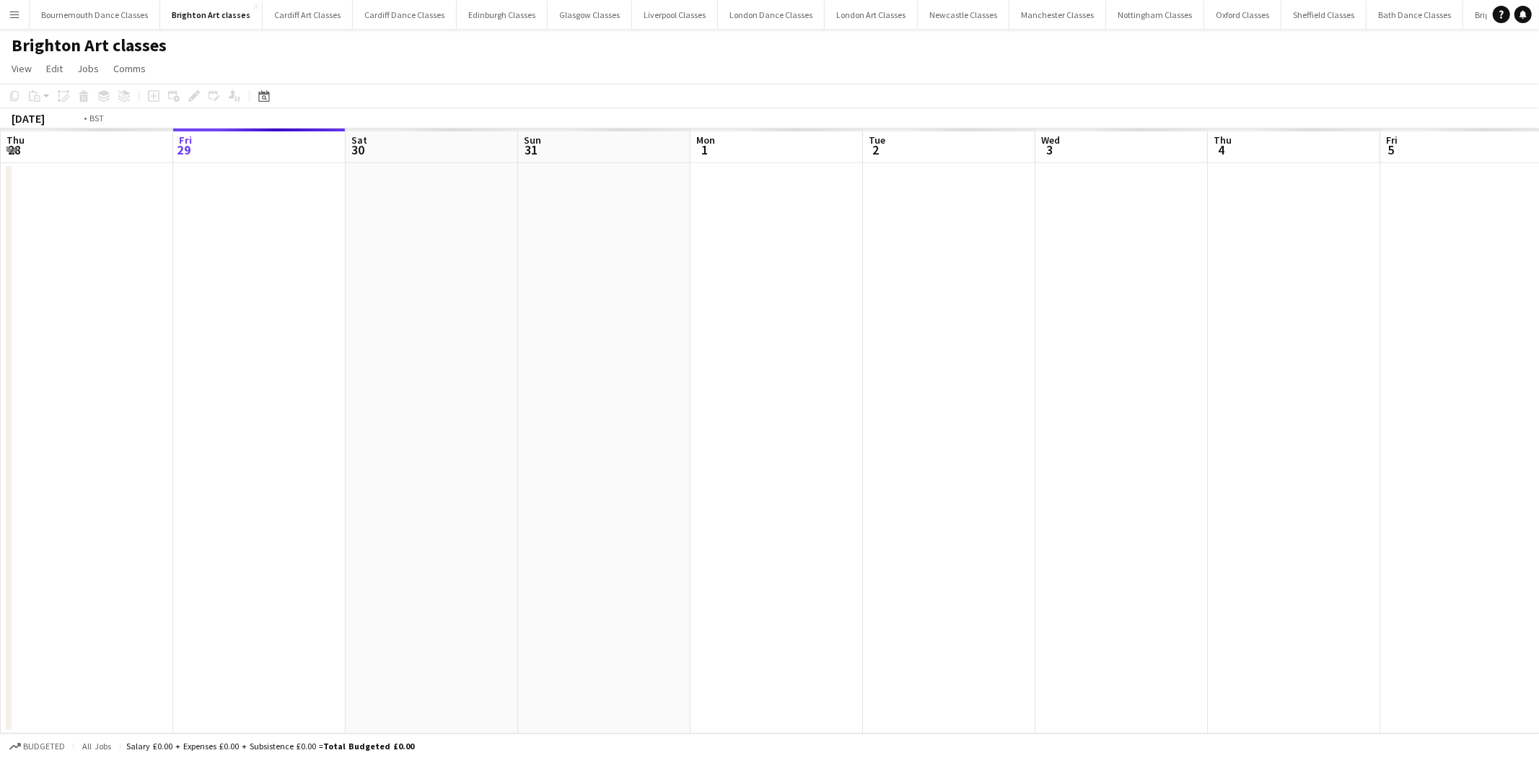
scroll to position [0, 496]
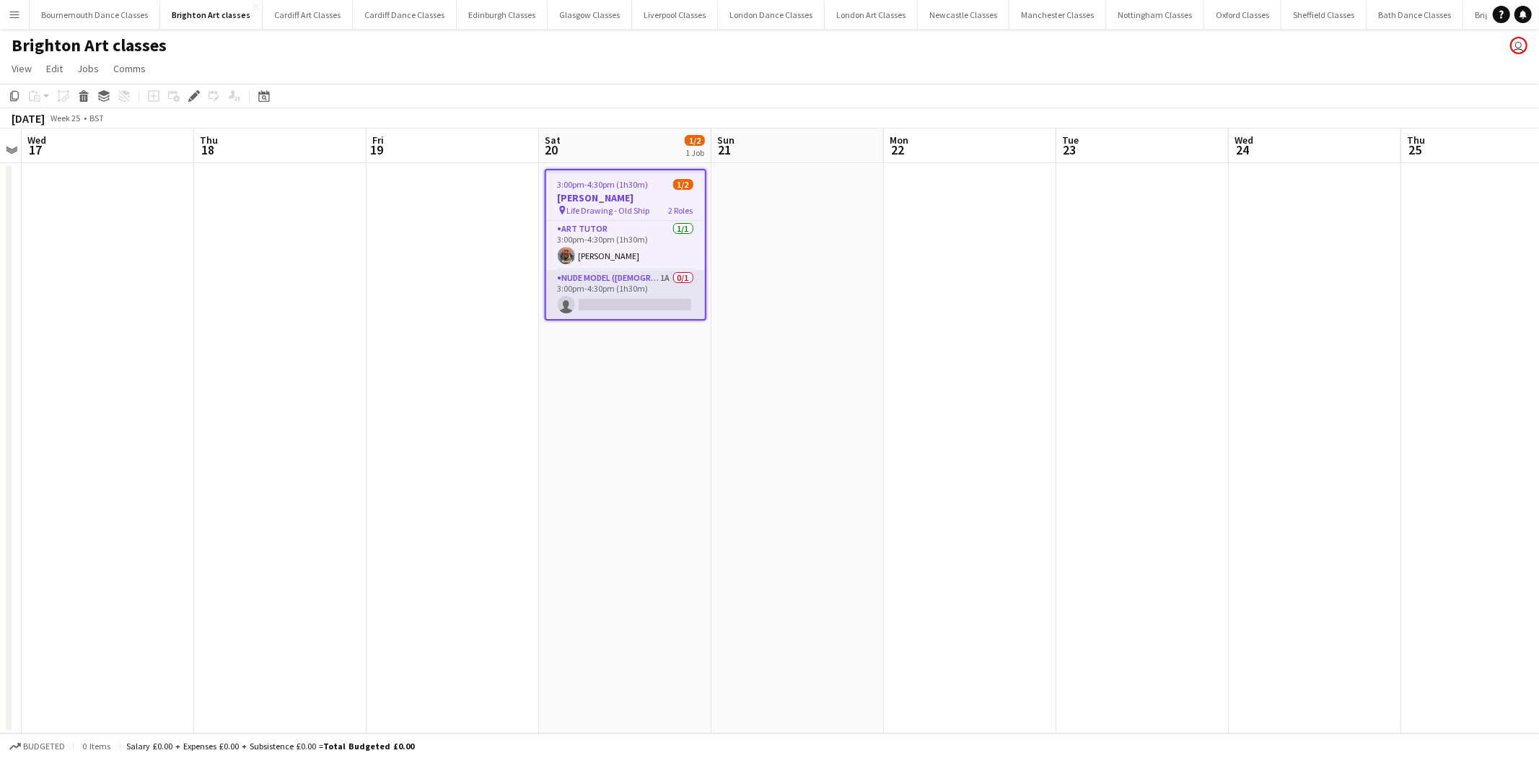
click at [620, 304] on app-card-role "Nude Model ([DEMOGRAPHIC_DATA]) 1A 0/1 3:00pm-4:30pm (1h30m) single-neutral-act…" at bounding box center [625, 294] width 159 height 49
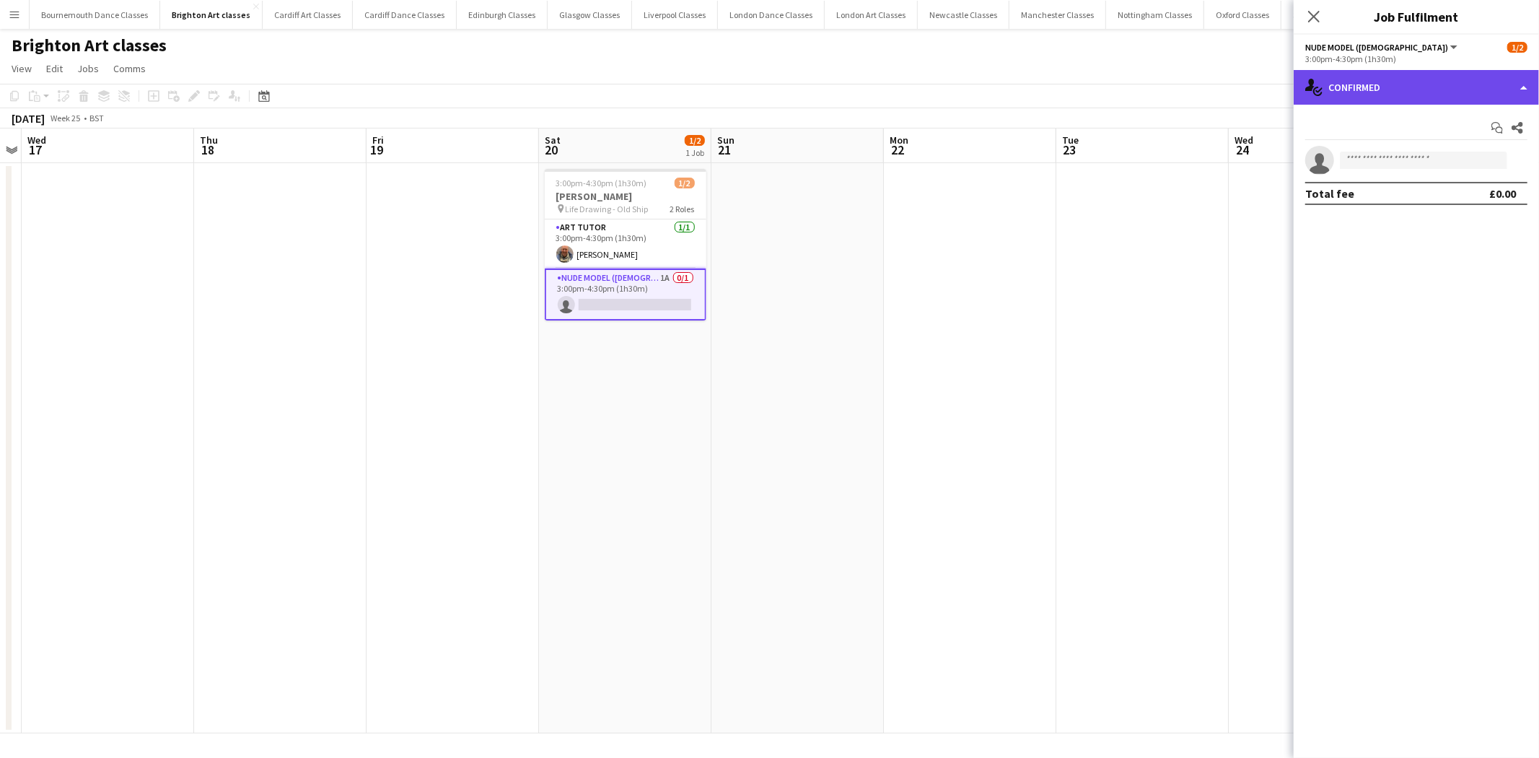
click at [1411, 102] on div "single-neutral-actions-check-2 Confirmed" at bounding box center [1416, 87] width 245 height 35
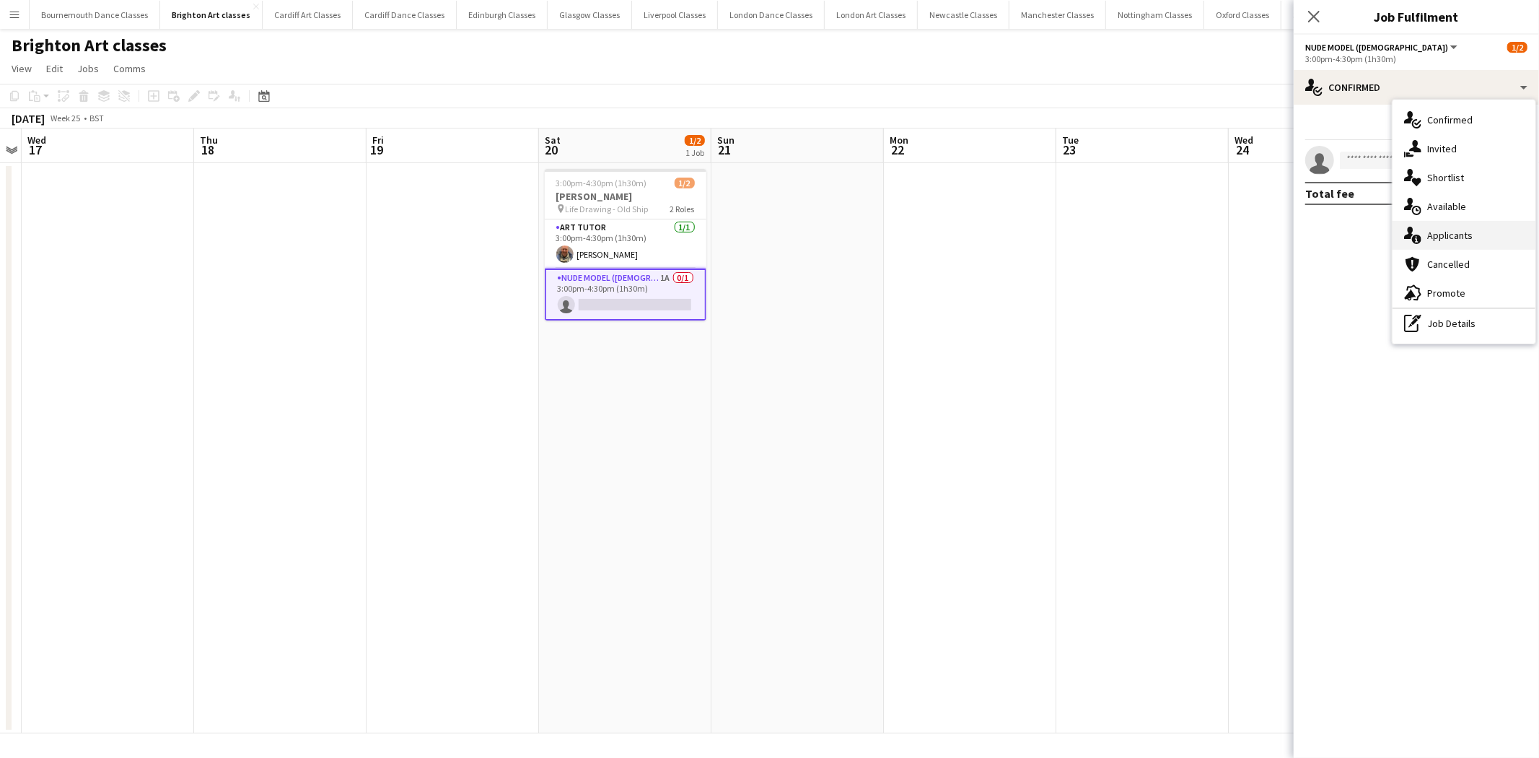
click at [1455, 231] on div "single-neutral-actions-information Applicants" at bounding box center [1464, 235] width 143 height 29
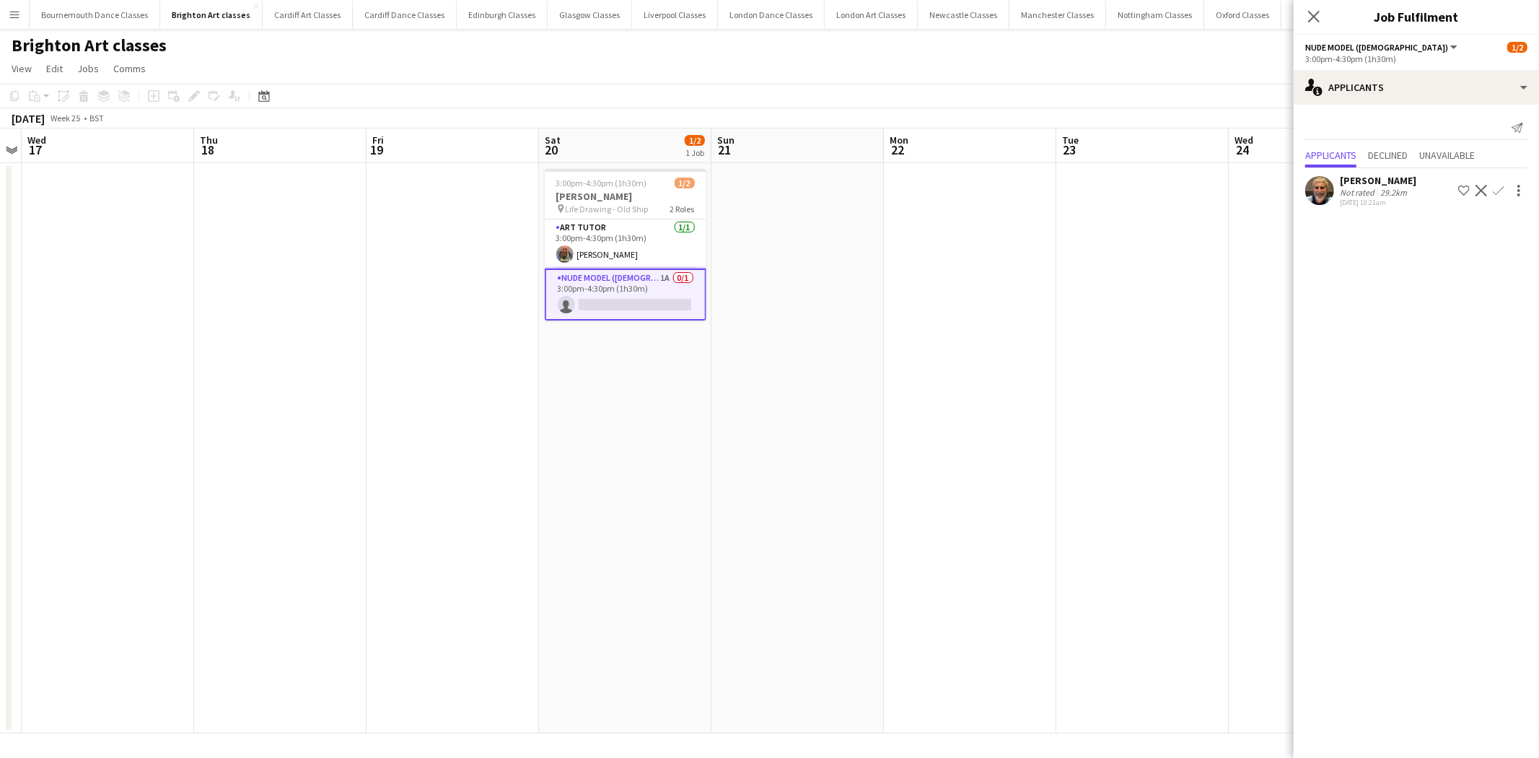
click at [1485, 183] on button "Decline" at bounding box center [1481, 190] width 17 height 17
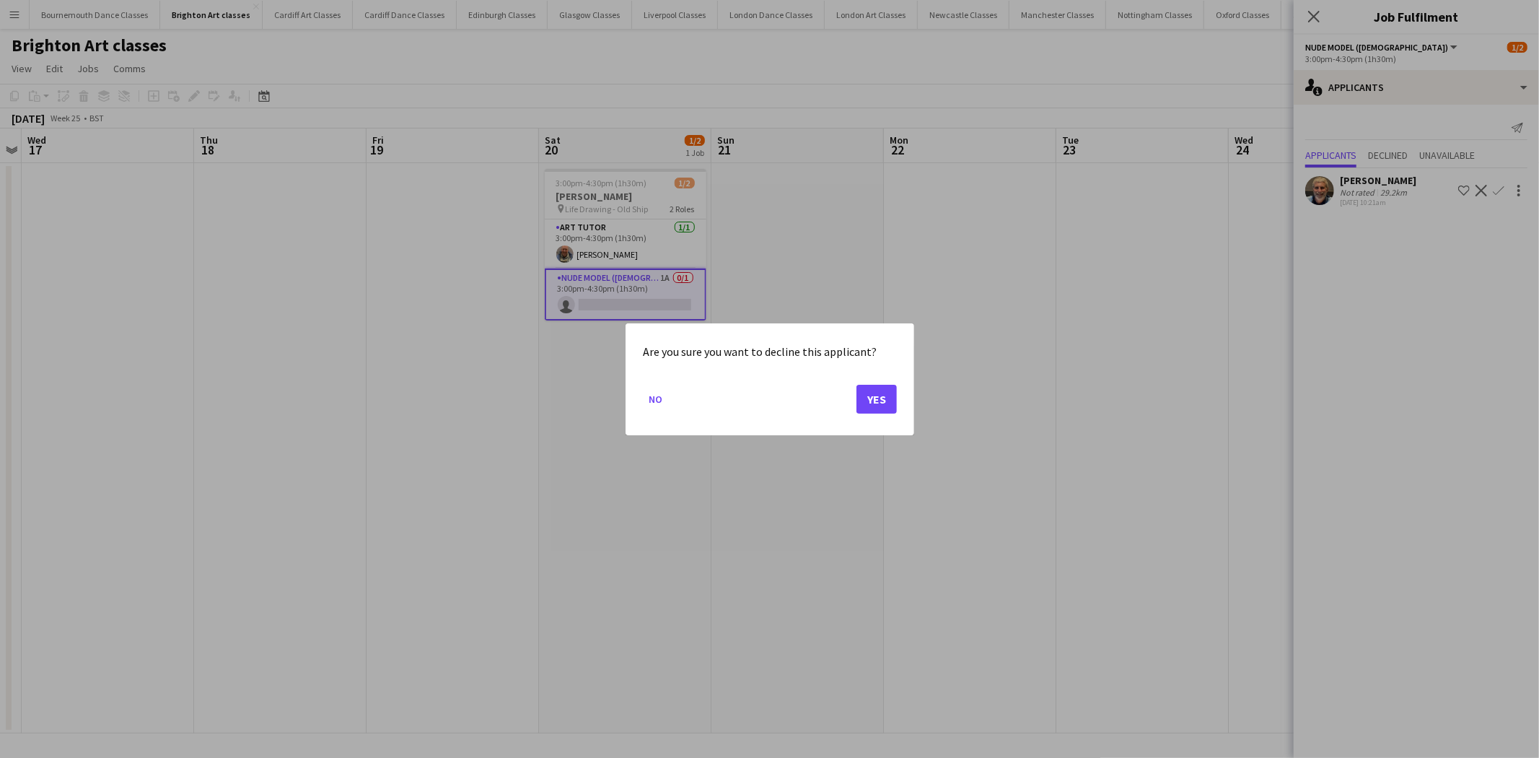
click at [874, 414] on mat-dialog-actions "No Yes" at bounding box center [770, 403] width 254 height 61
click at [875, 395] on button "Yes" at bounding box center [876, 398] width 40 height 29
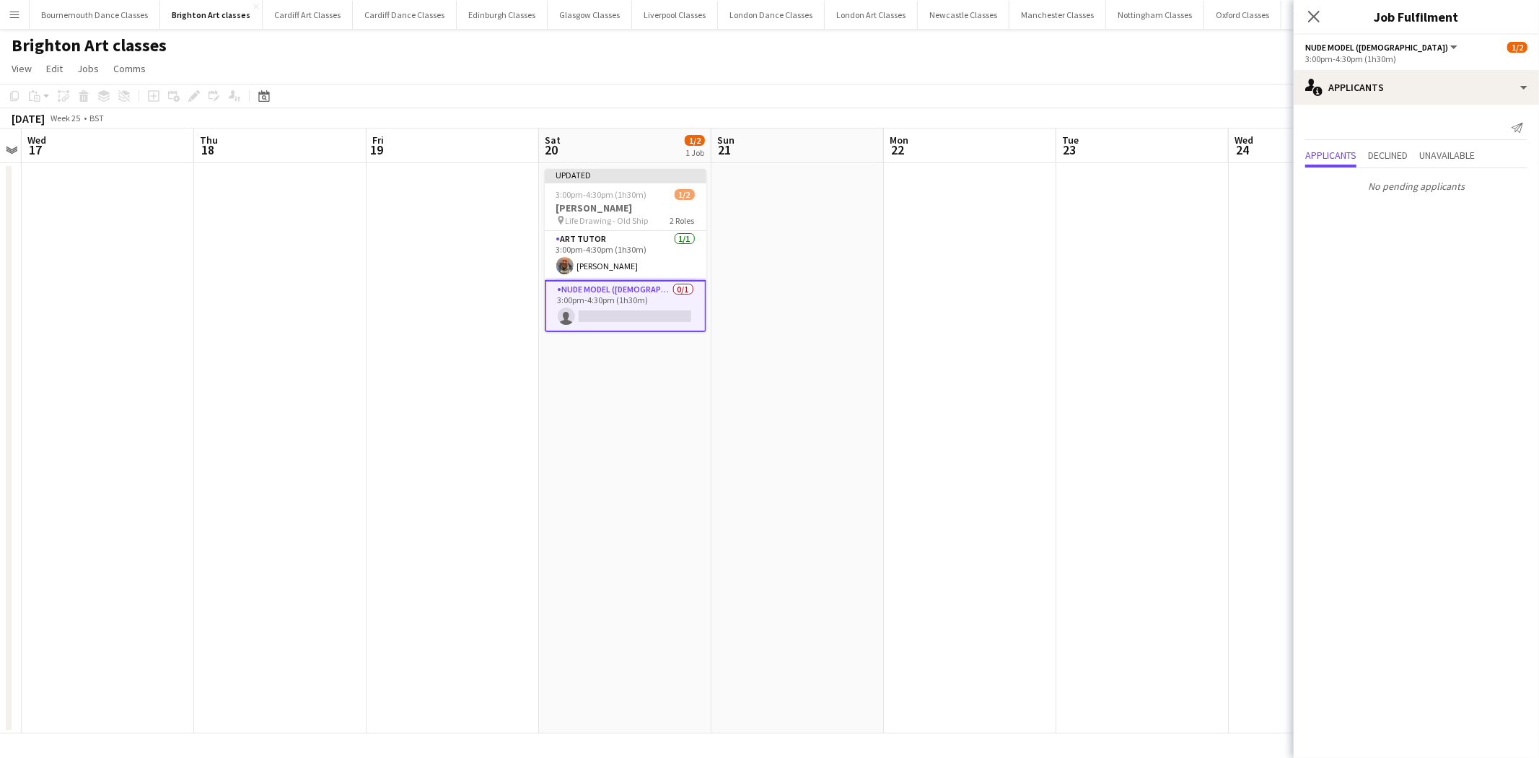
click at [1049, 311] on app-date-cell at bounding box center [970, 448] width 172 height 570
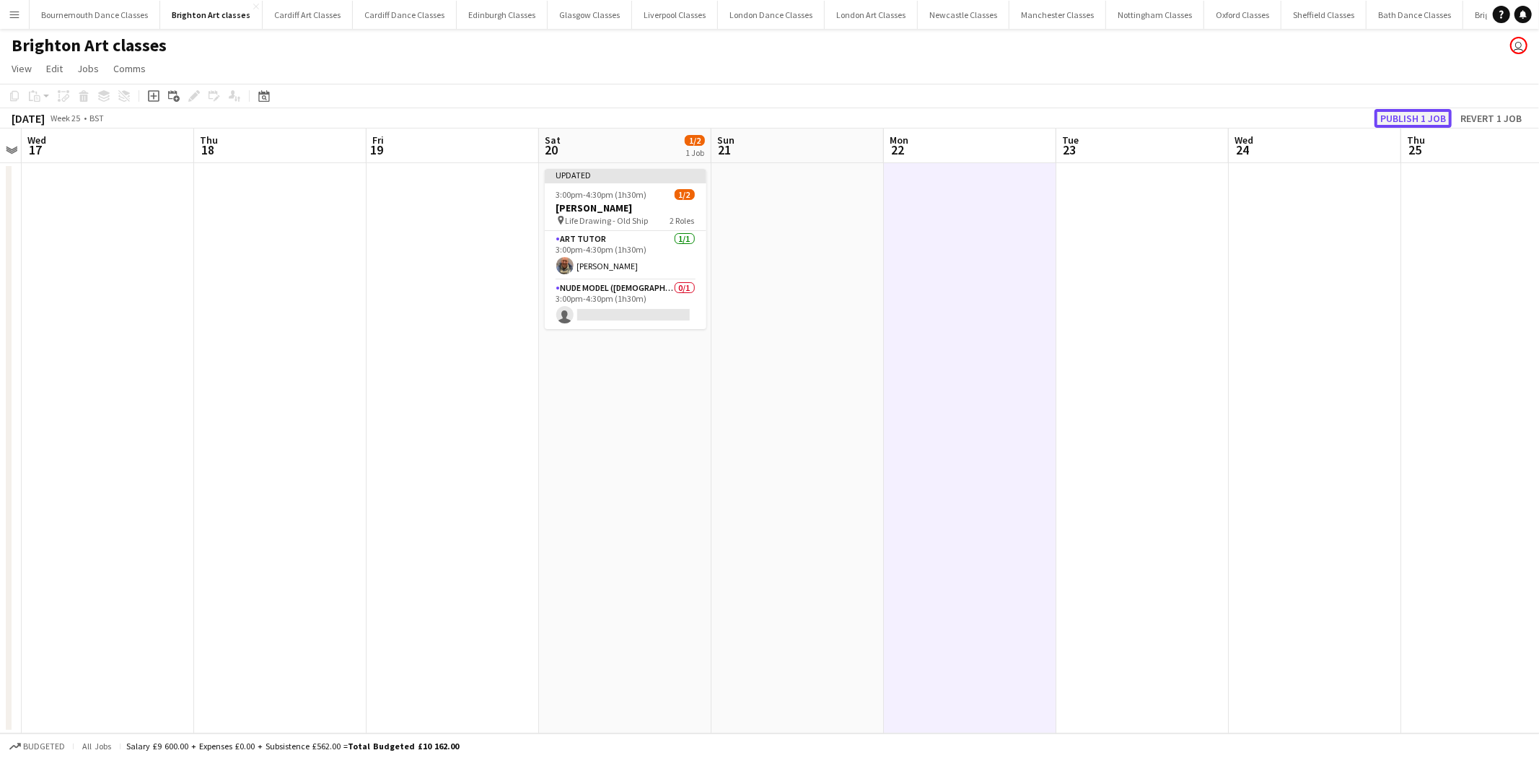
click at [1400, 120] on button "Publish 1 job" at bounding box center [1412, 118] width 77 height 19
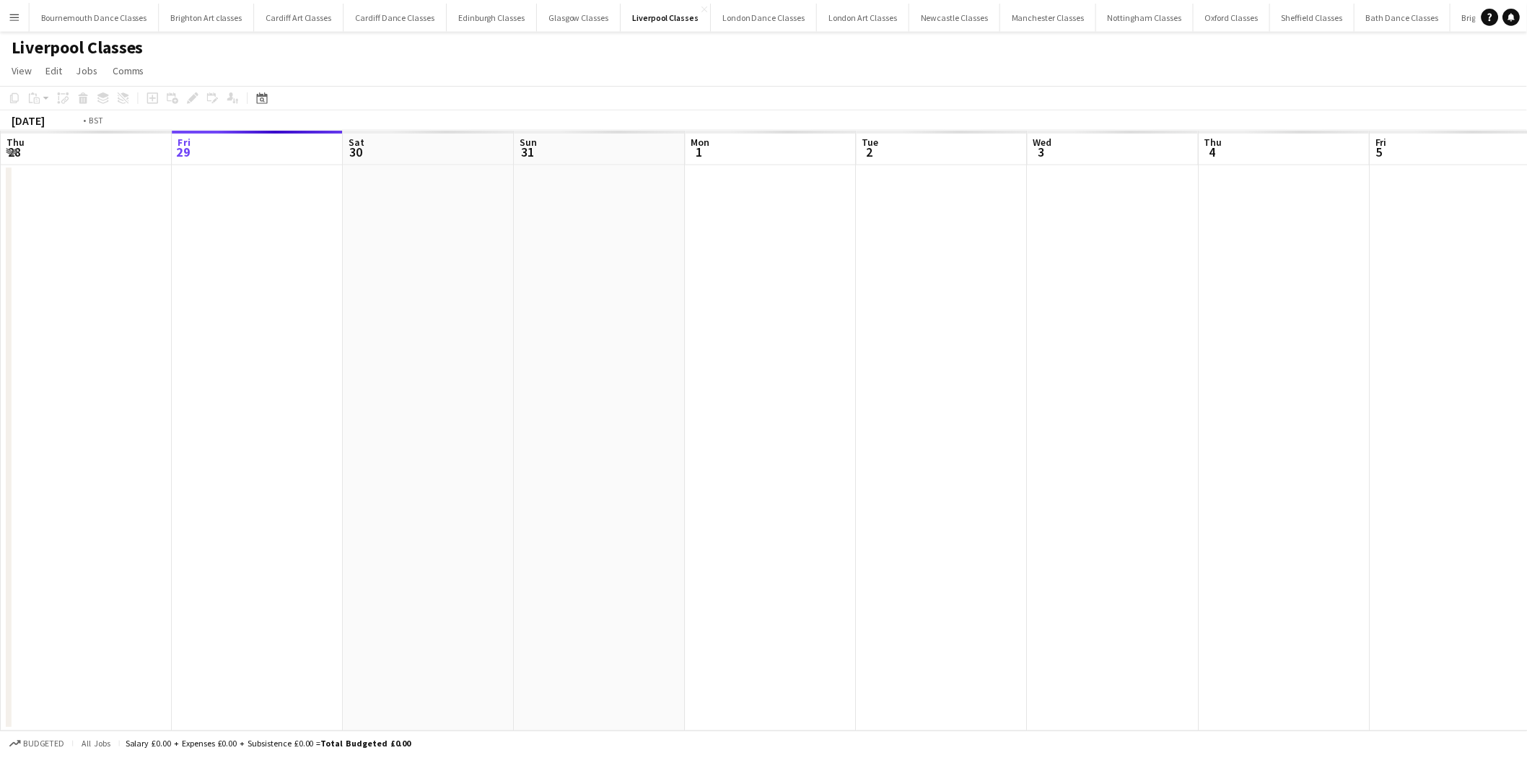
scroll to position [0, 496]
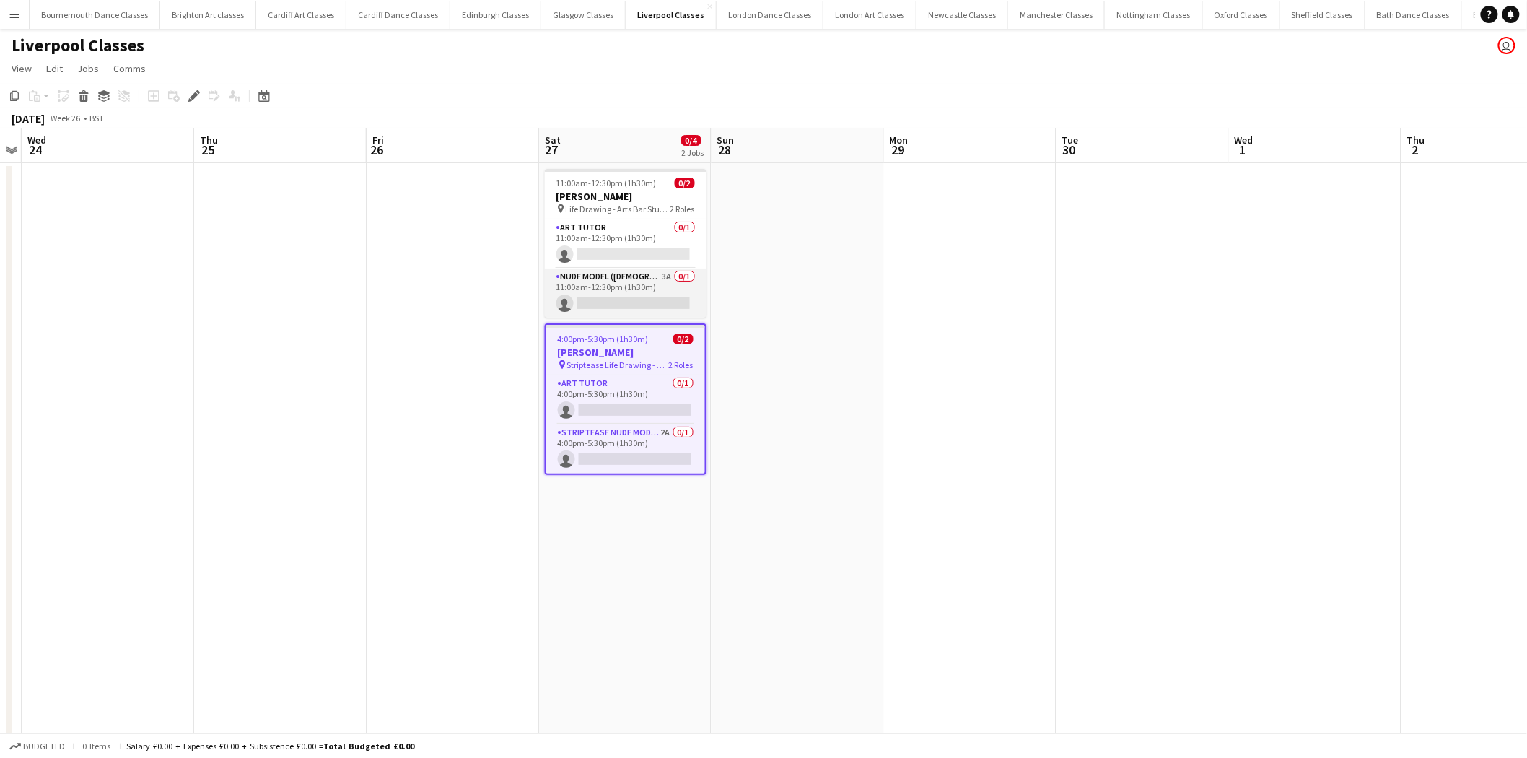
click at [596, 281] on app-card-role "Nude Model ([DEMOGRAPHIC_DATA]) 3A 0/1 11:00am-12:30pm (1h30m) single-neutral-a…" at bounding box center [626, 292] width 162 height 49
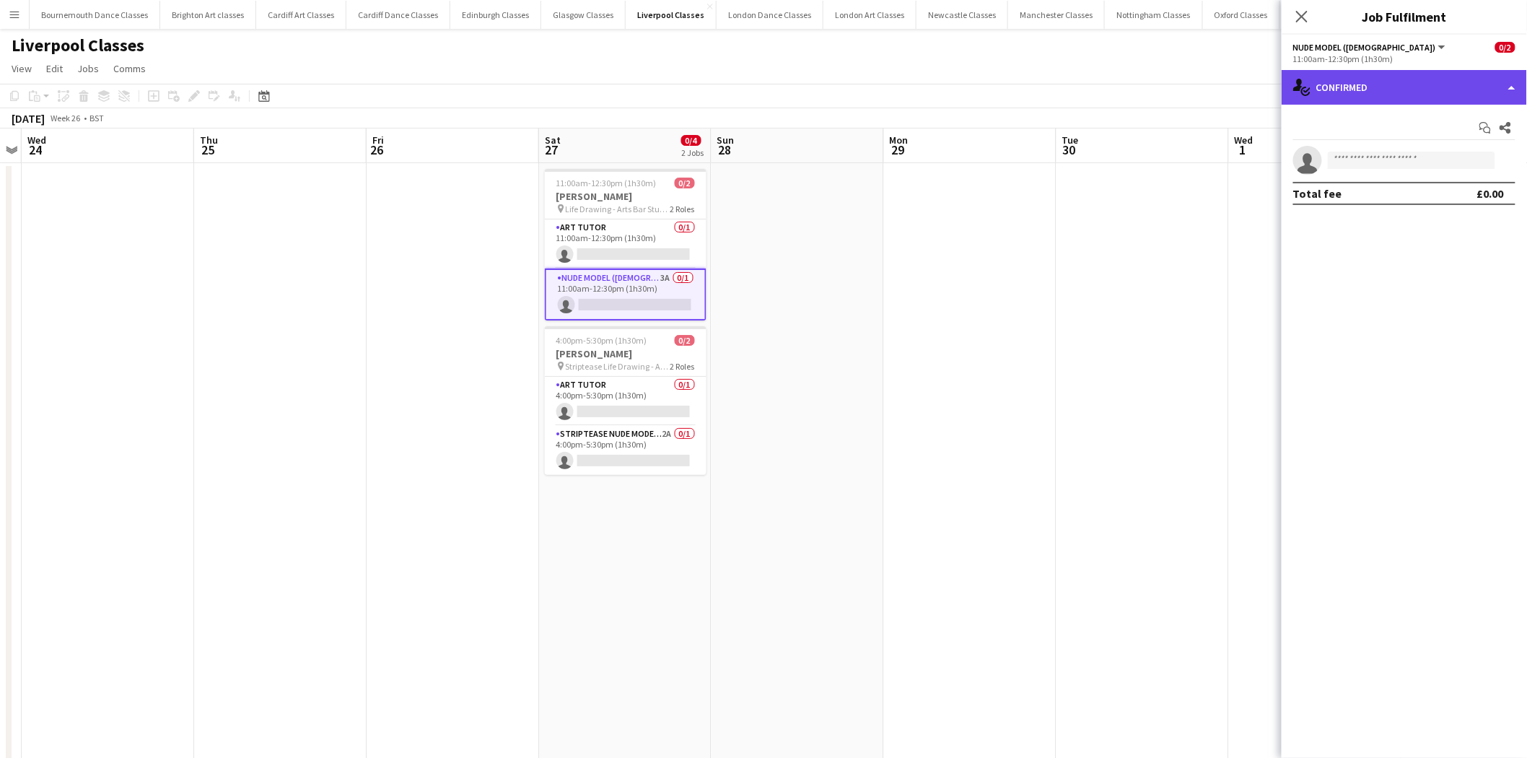
click at [1474, 77] on div "single-neutral-actions-check-2 Confirmed" at bounding box center [1403, 87] width 245 height 35
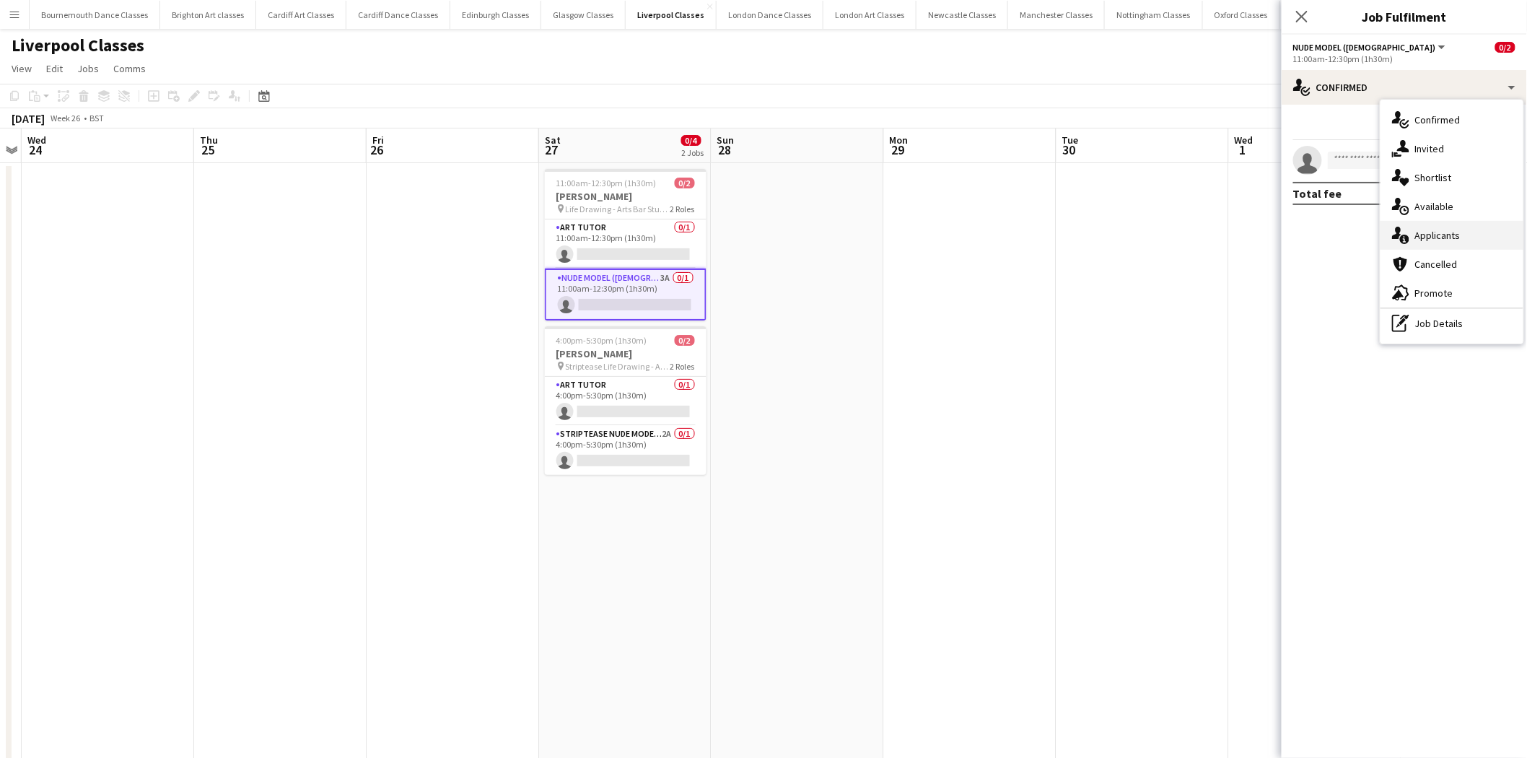
click at [1466, 235] on div "single-neutral-actions-information Applicants" at bounding box center [1451, 235] width 143 height 29
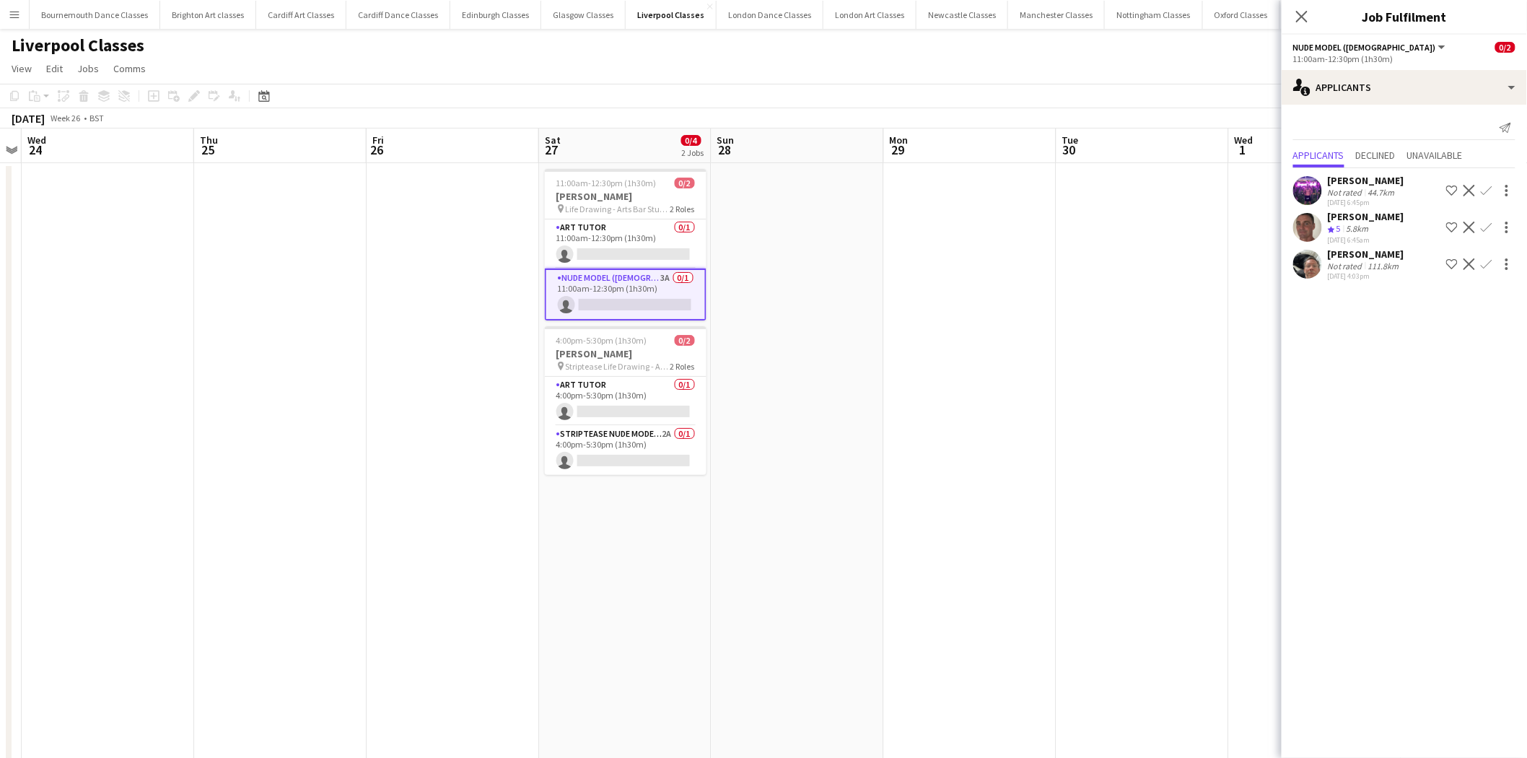
click at [1489, 225] on app-icon "Confirm" at bounding box center [1487, 228] width 12 height 12
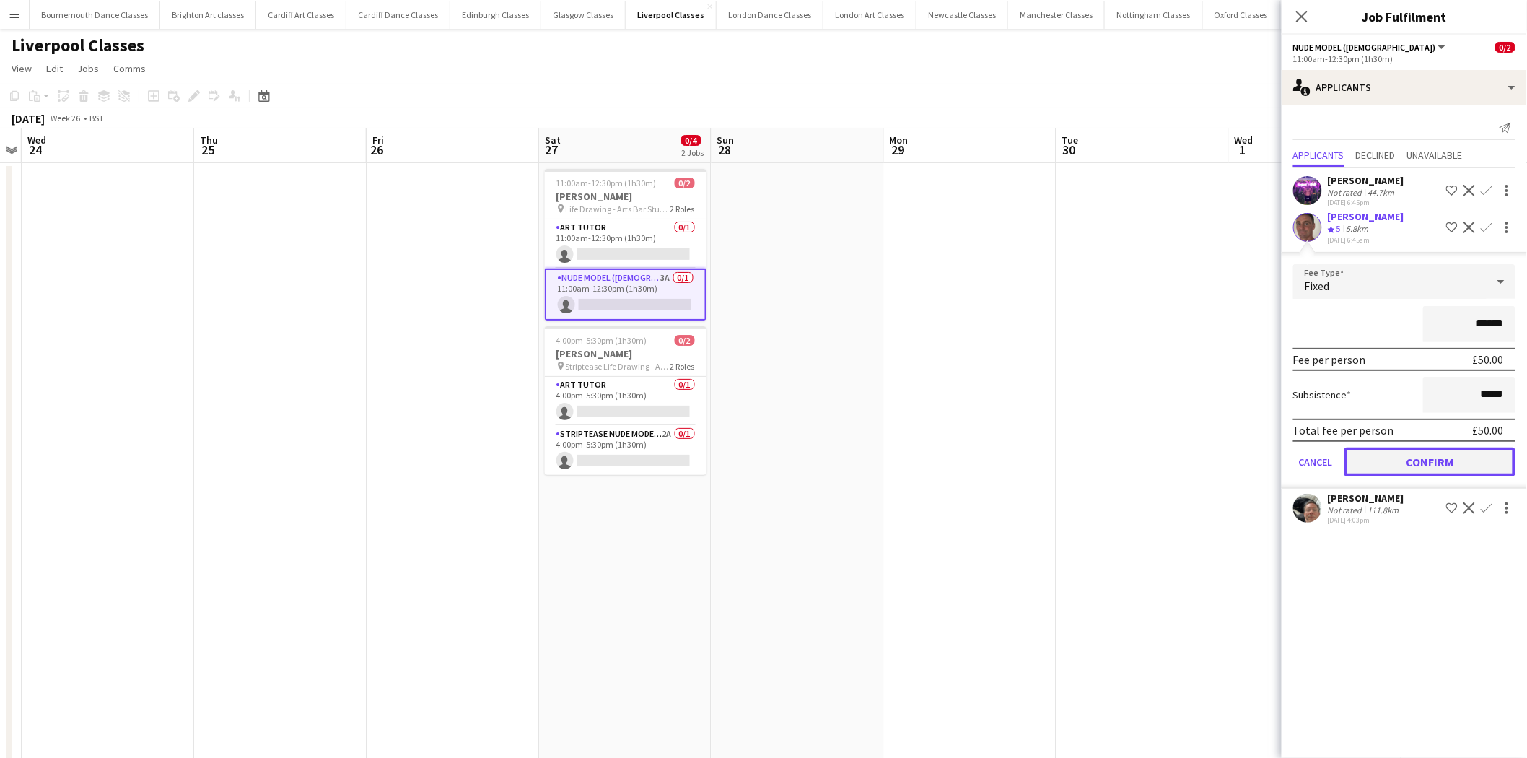
click at [1432, 456] on button "Confirm" at bounding box center [1429, 461] width 171 height 29
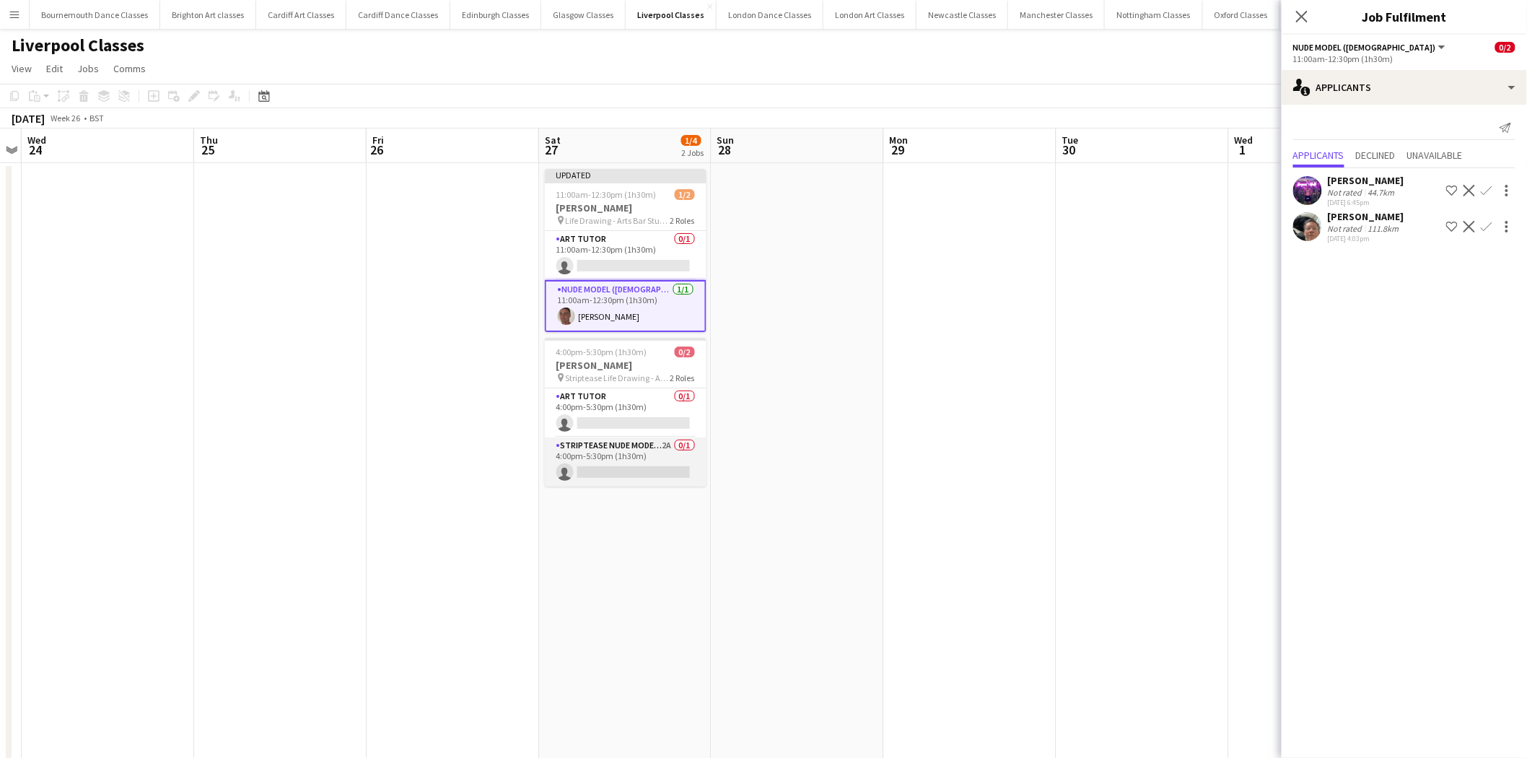
click at [601, 474] on app-card-role "Striptease Nude Model (Male) 2A 0/1 4:00pm-5:30pm (1h30m) single-neutral-actions" at bounding box center [626, 461] width 162 height 49
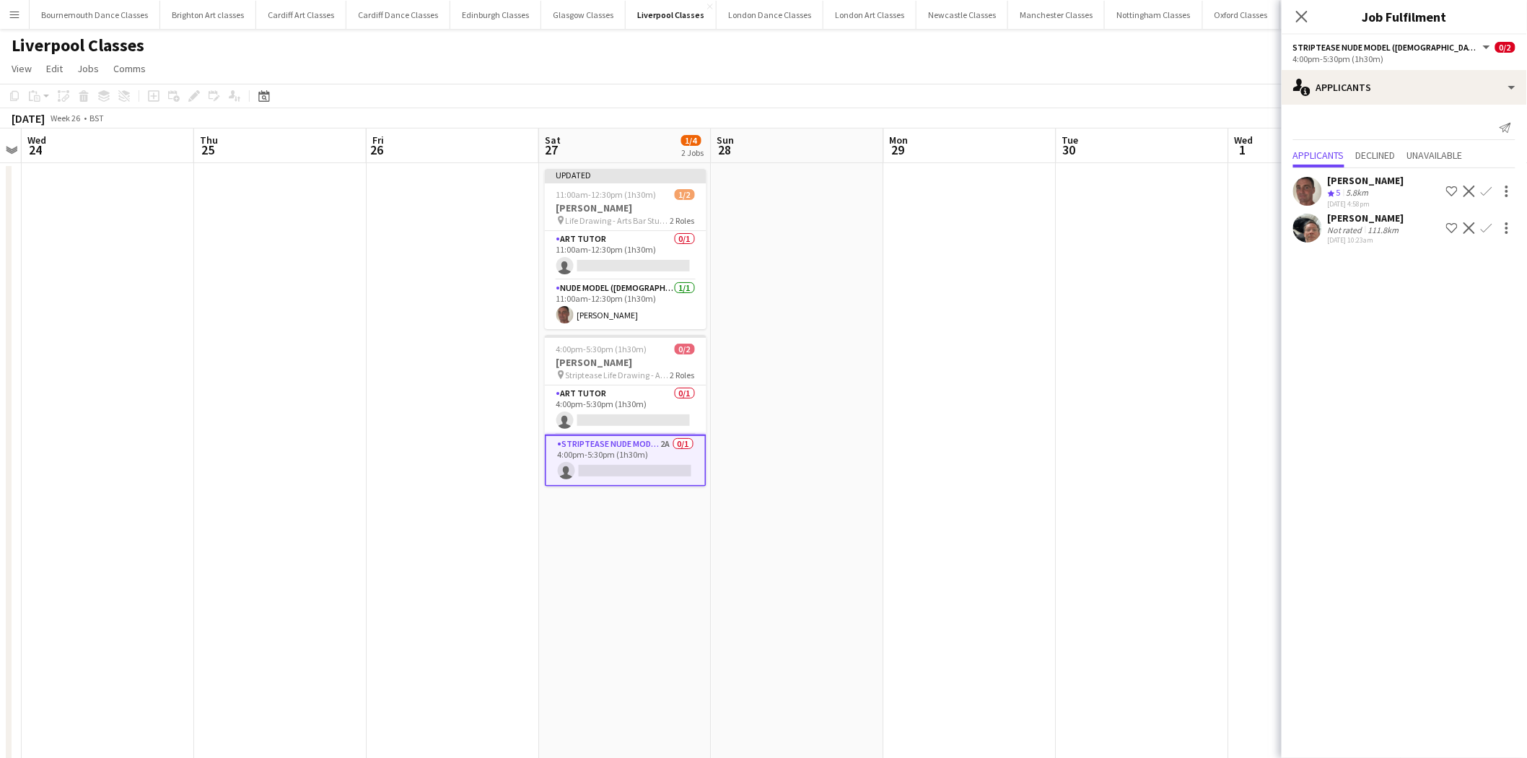
click at [1489, 193] on app-icon "Confirm" at bounding box center [1487, 191] width 12 height 12
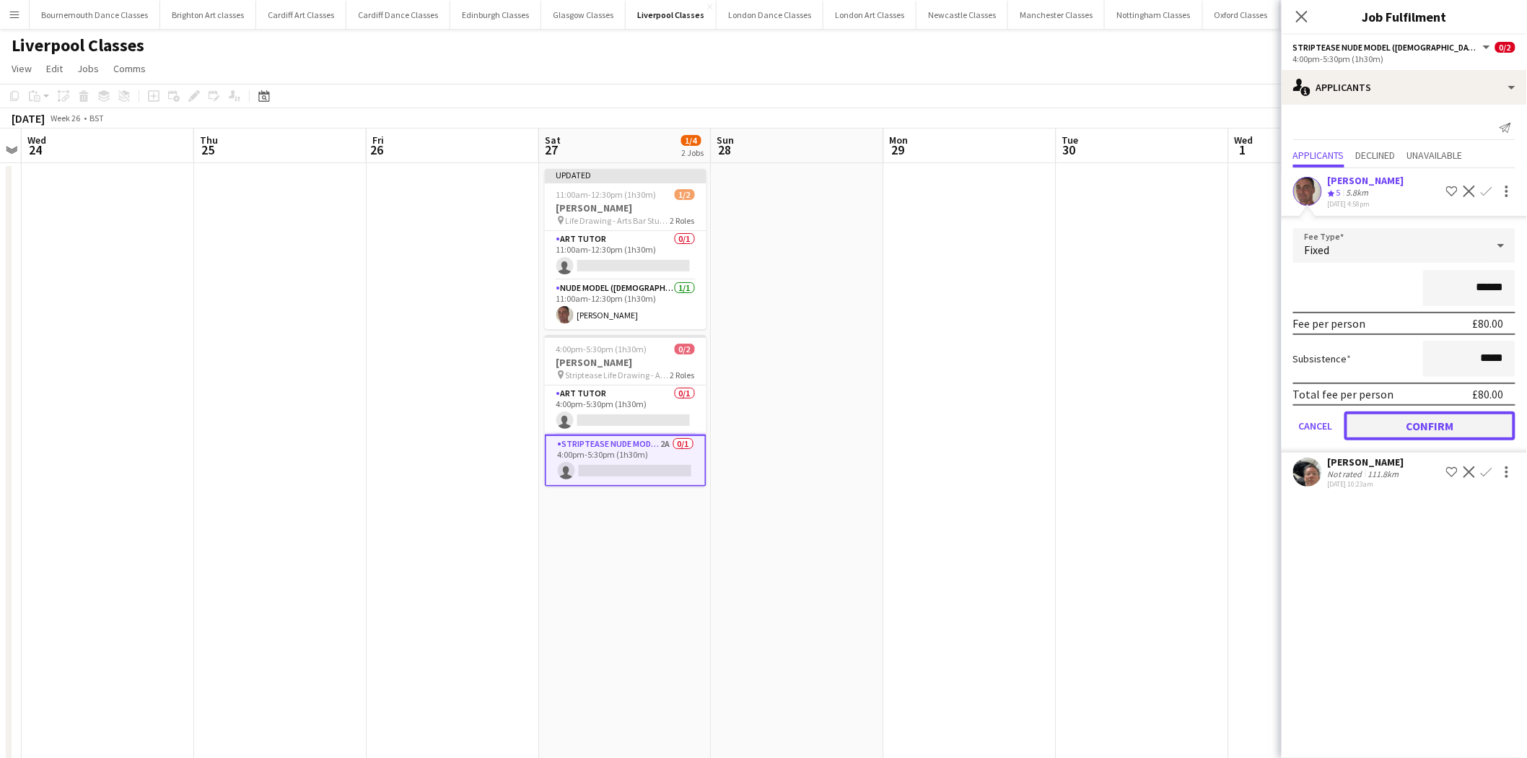
click at [1404, 411] on button "Confirm" at bounding box center [1429, 425] width 171 height 29
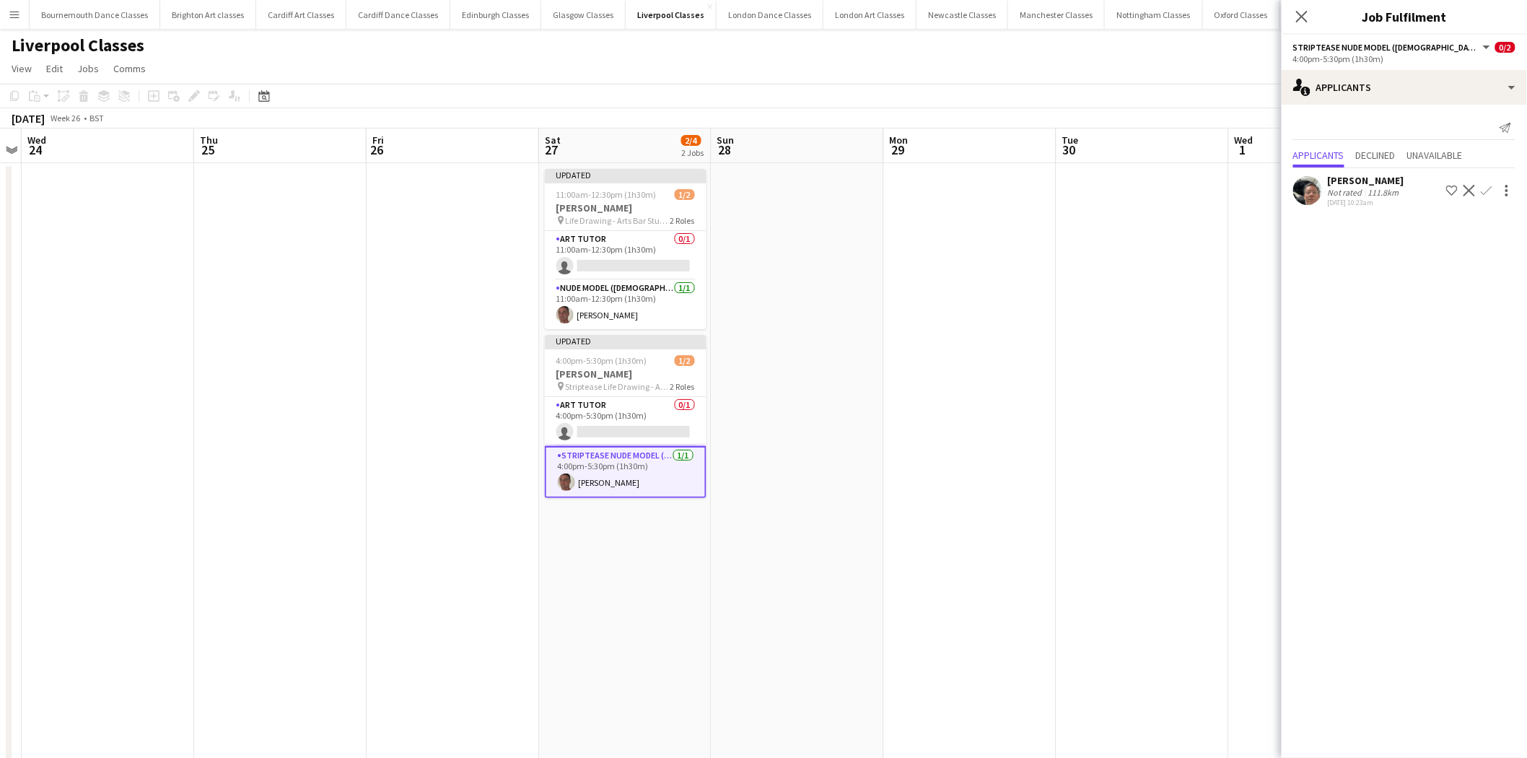
click at [848, 406] on app-date-cell at bounding box center [797, 492] width 172 height 659
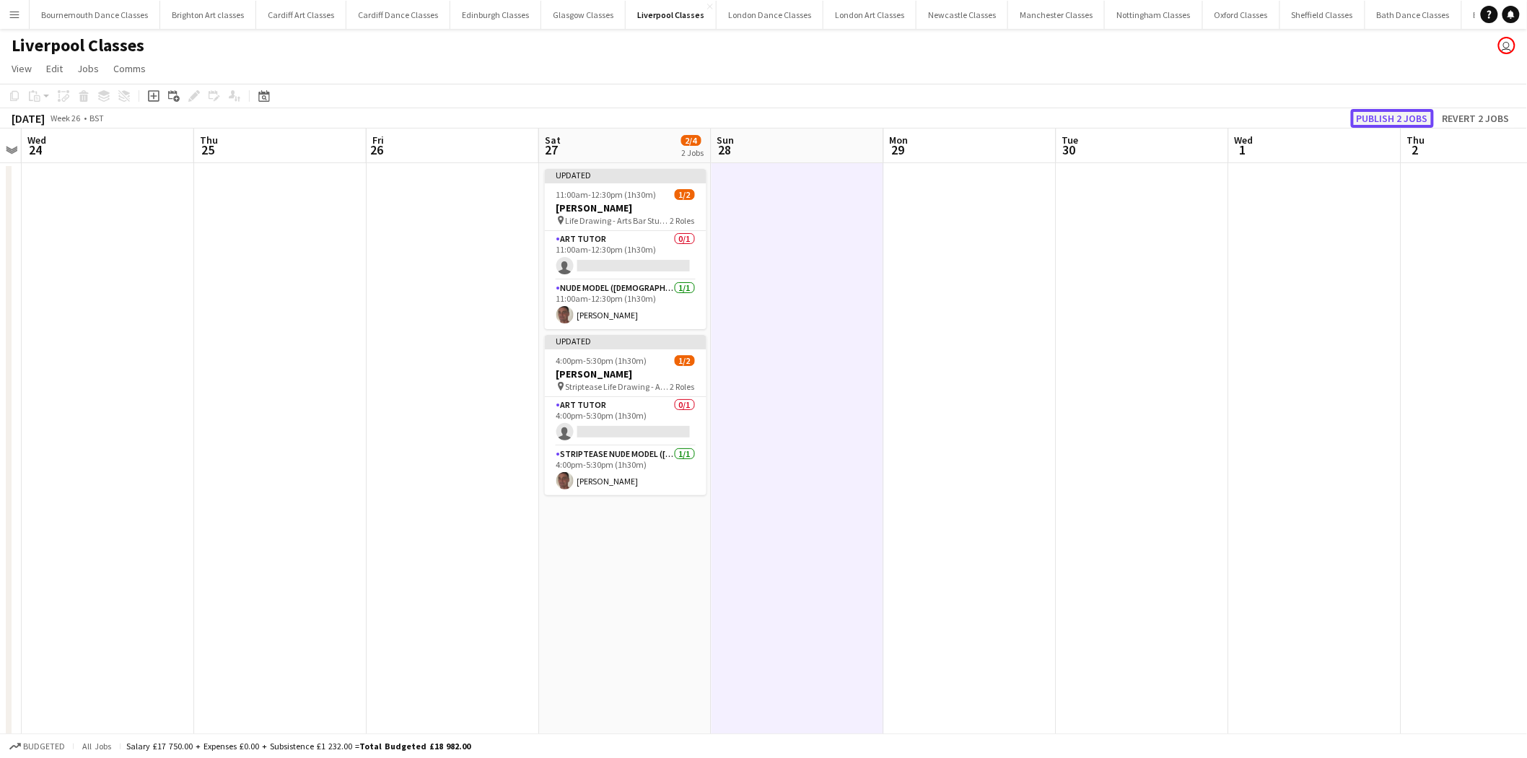
click at [1382, 112] on button "Publish 2 jobs" at bounding box center [1392, 118] width 83 height 19
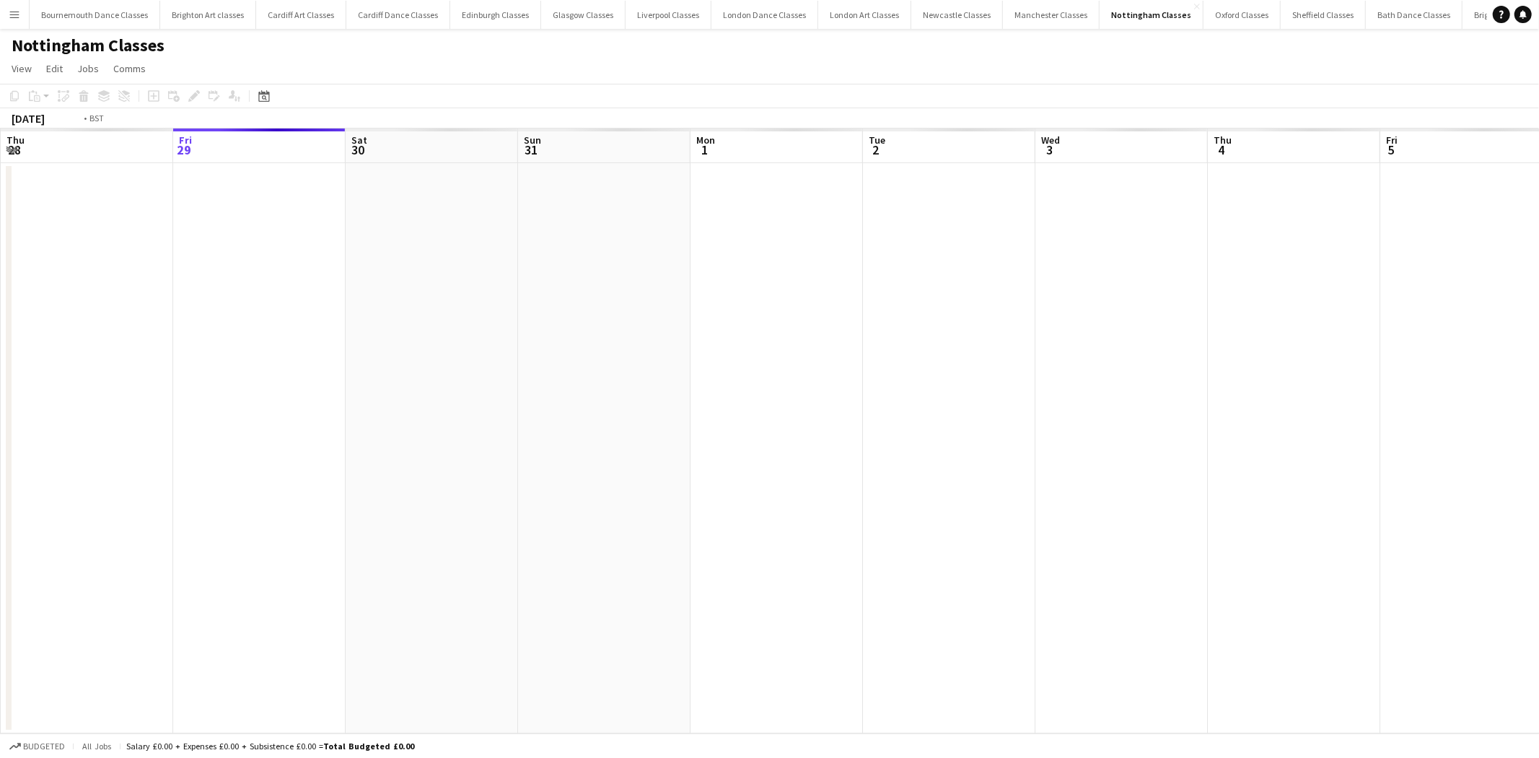
scroll to position [0, 496]
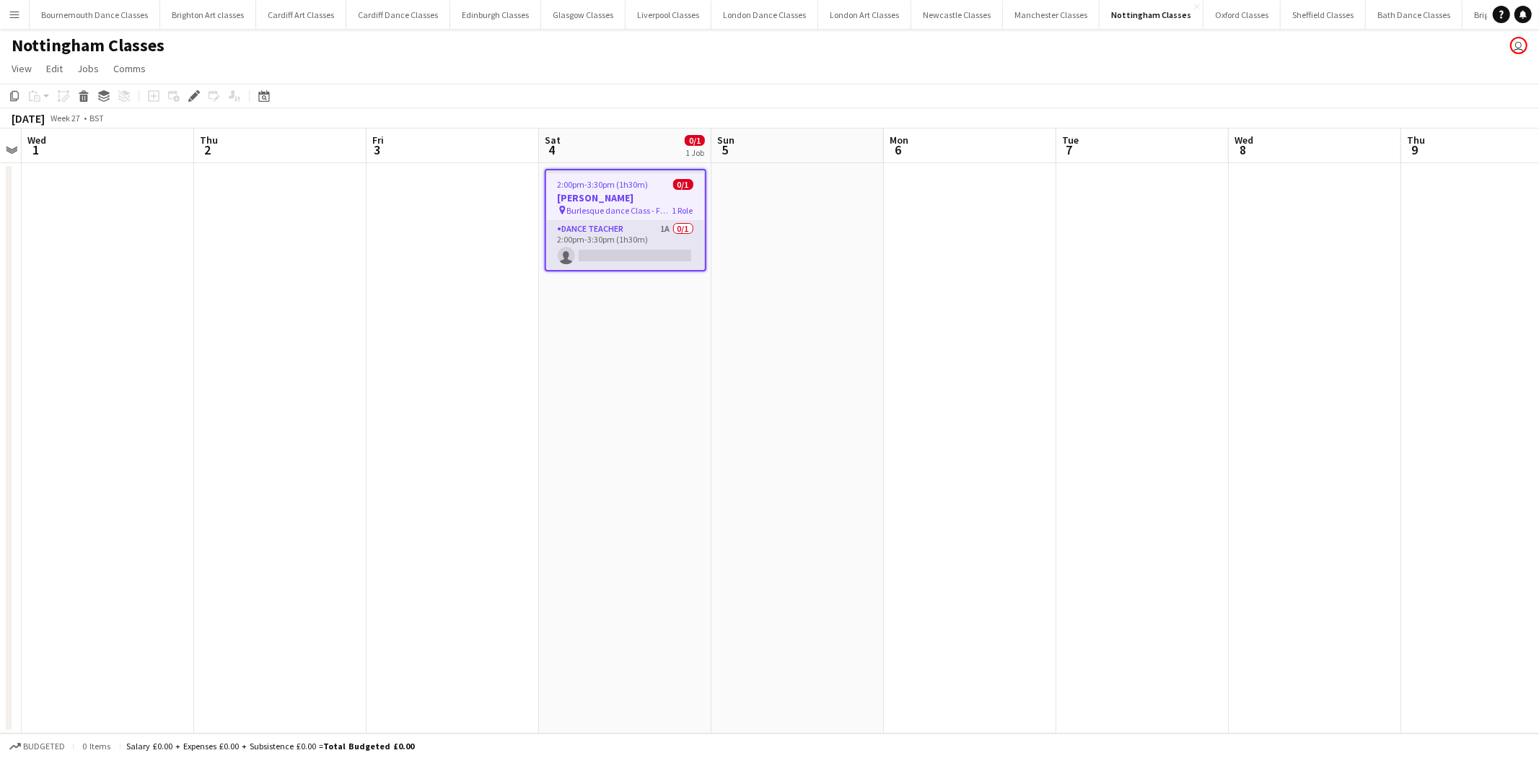
click at [654, 234] on app-card-role "Dance Teacher 1A 0/1 2:00pm-3:30pm (1h30m) single-neutral-actions" at bounding box center [625, 245] width 159 height 49
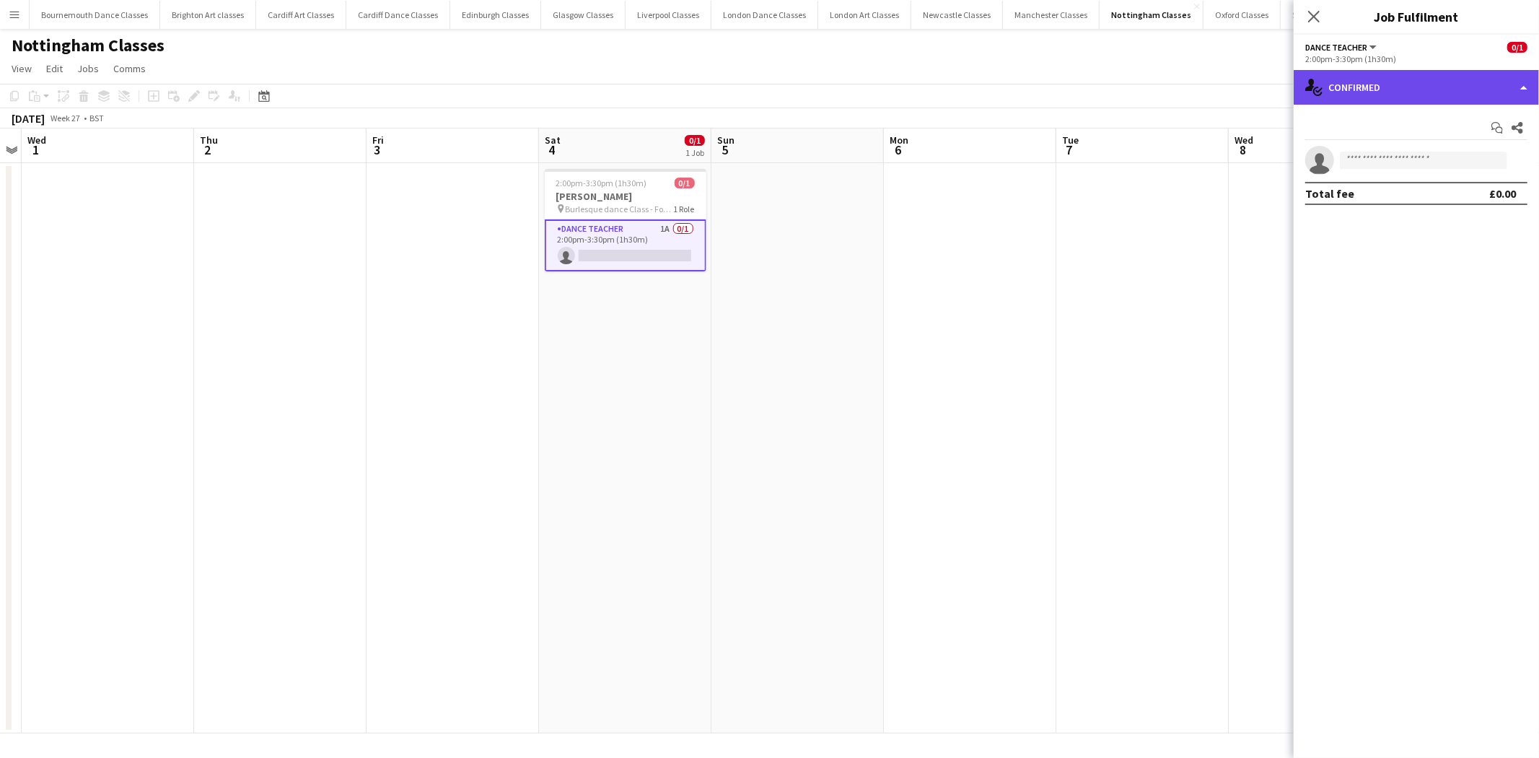
click at [1424, 81] on div "single-neutral-actions-check-2 Confirmed" at bounding box center [1416, 87] width 245 height 35
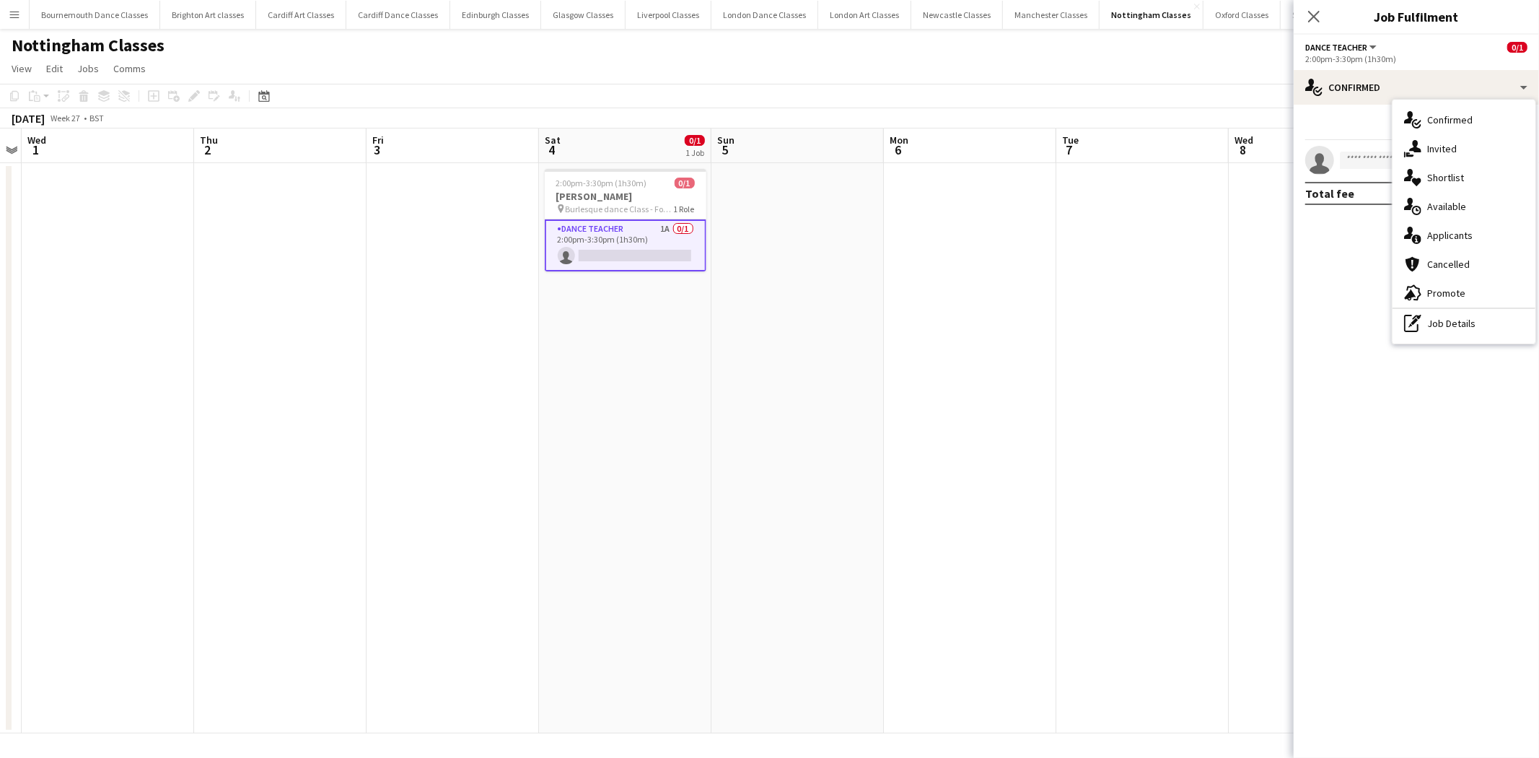
click at [1473, 224] on div "single-neutral-actions-information Applicants" at bounding box center [1464, 235] width 143 height 29
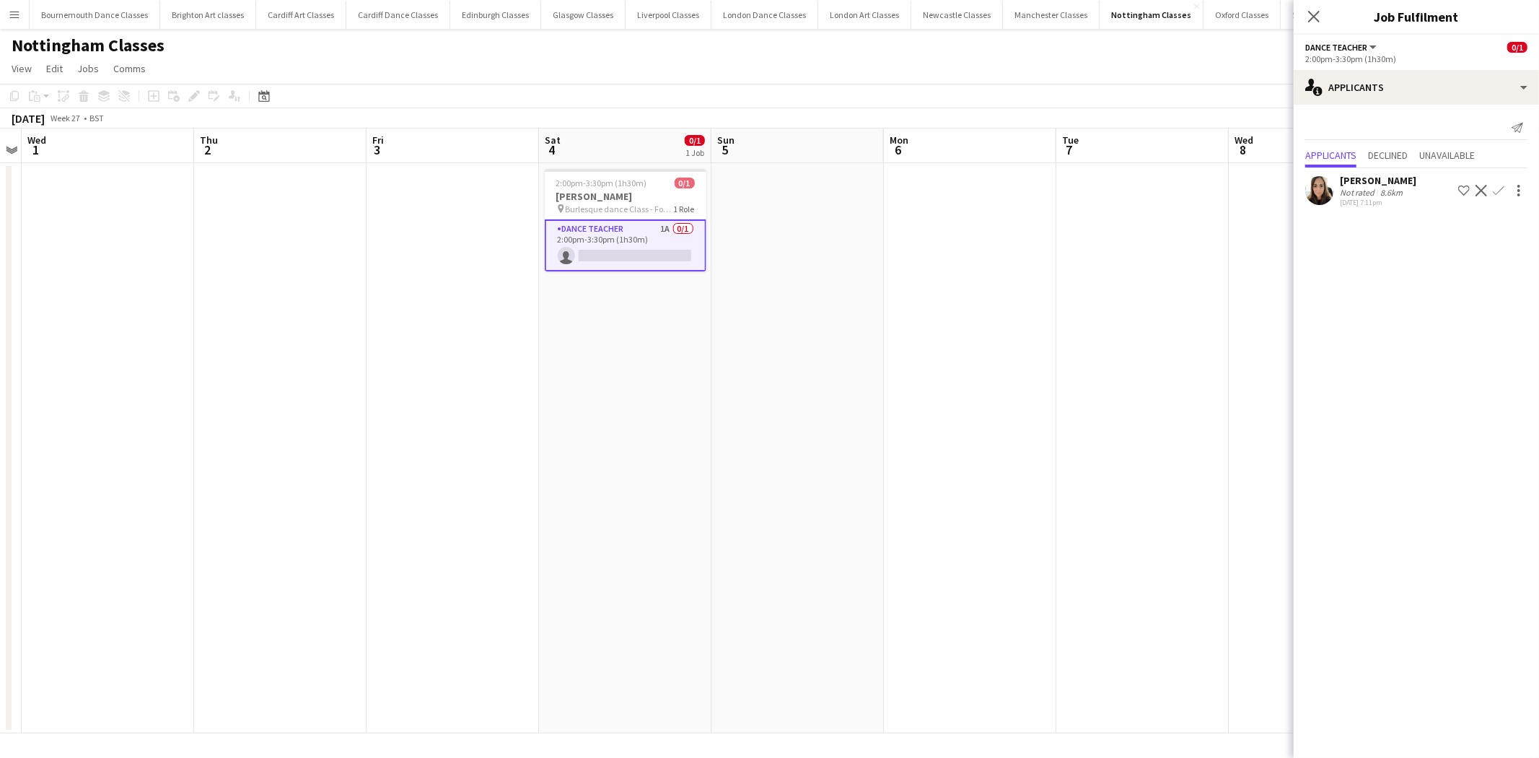
click at [1495, 186] on app-icon "Confirm" at bounding box center [1499, 191] width 12 height 12
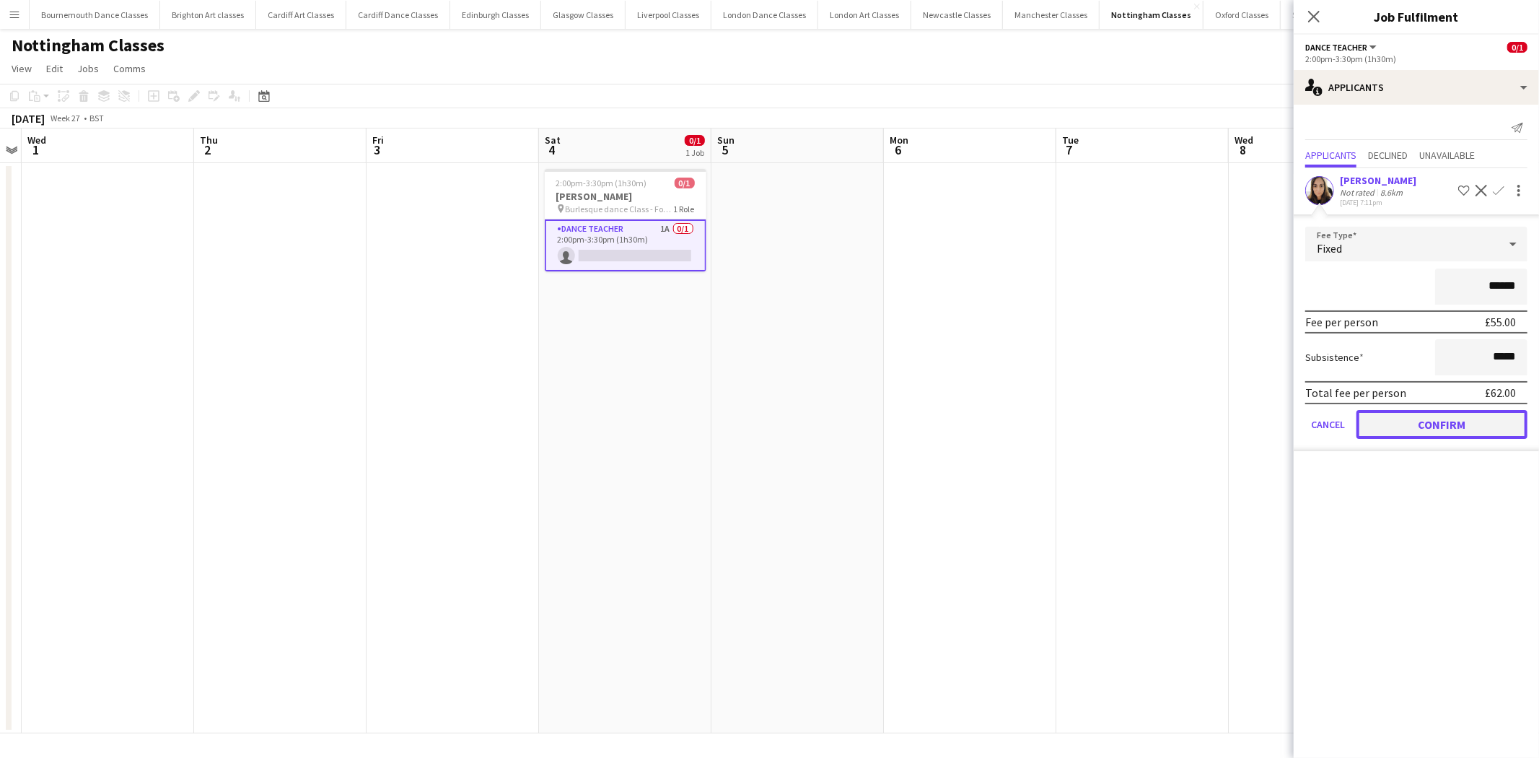
click at [1457, 421] on button "Confirm" at bounding box center [1441, 424] width 171 height 29
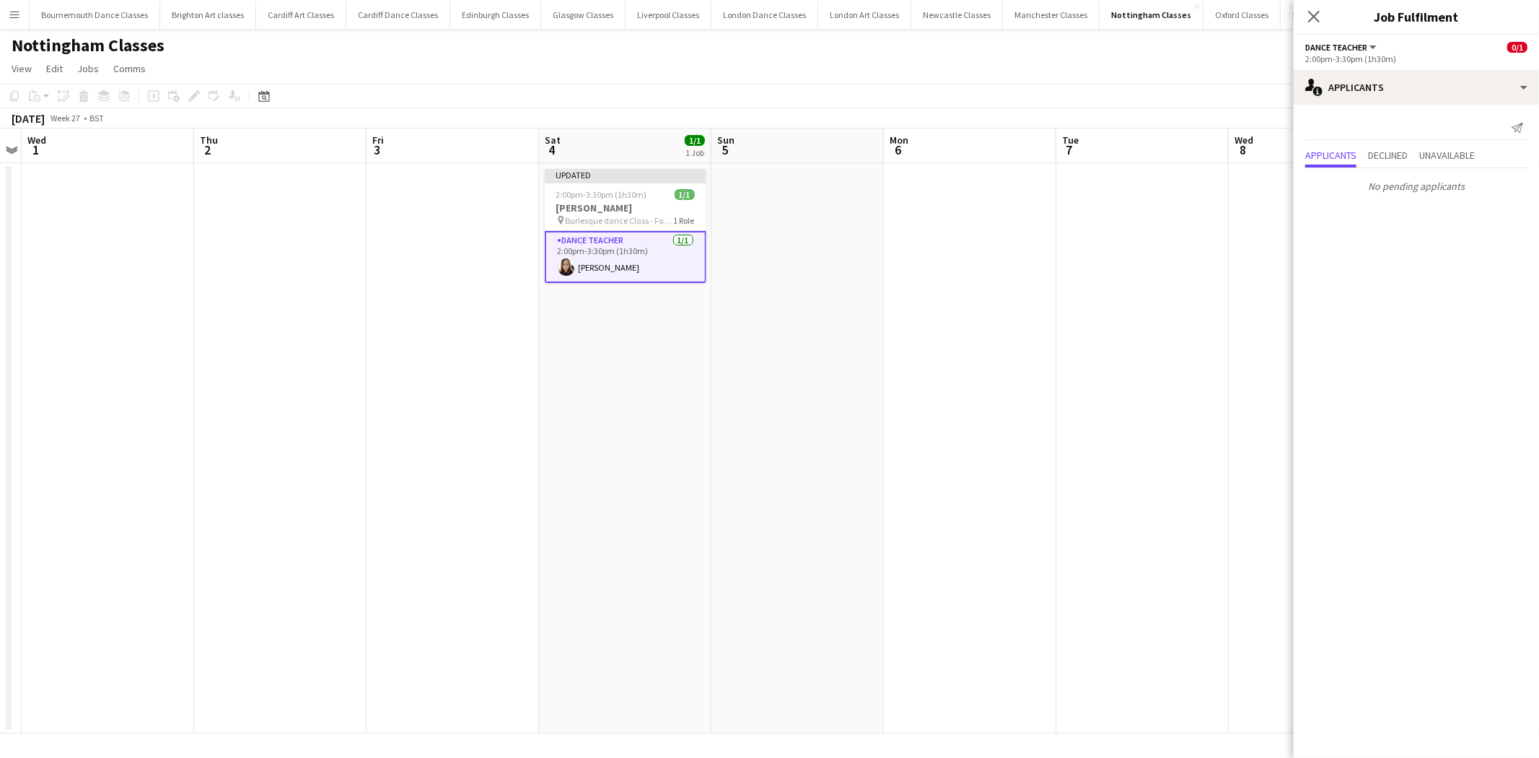
click at [1058, 397] on app-date-cell at bounding box center [1142, 448] width 172 height 570
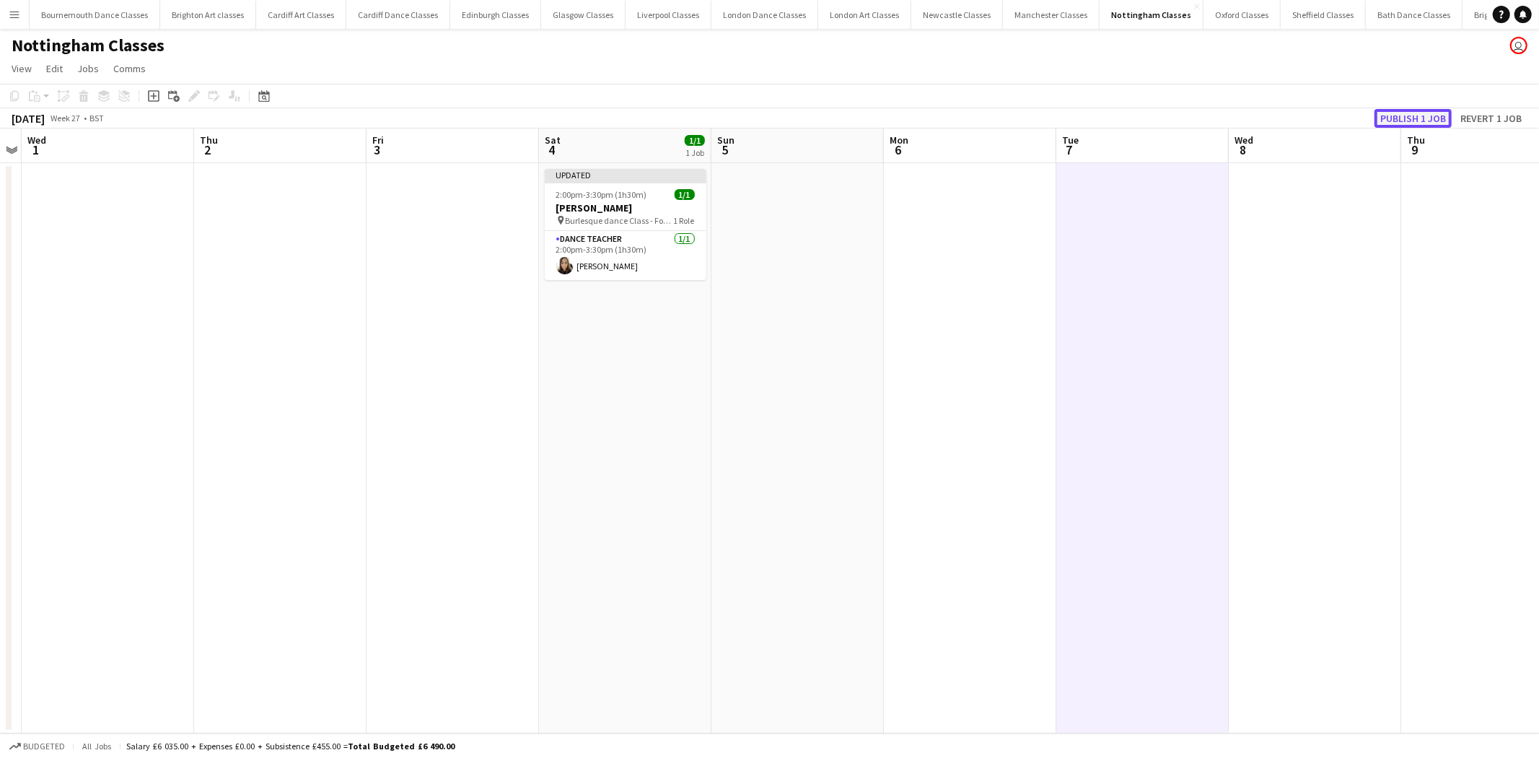
click at [1410, 115] on button "Publish 1 job" at bounding box center [1412, 118] width 77 height 19
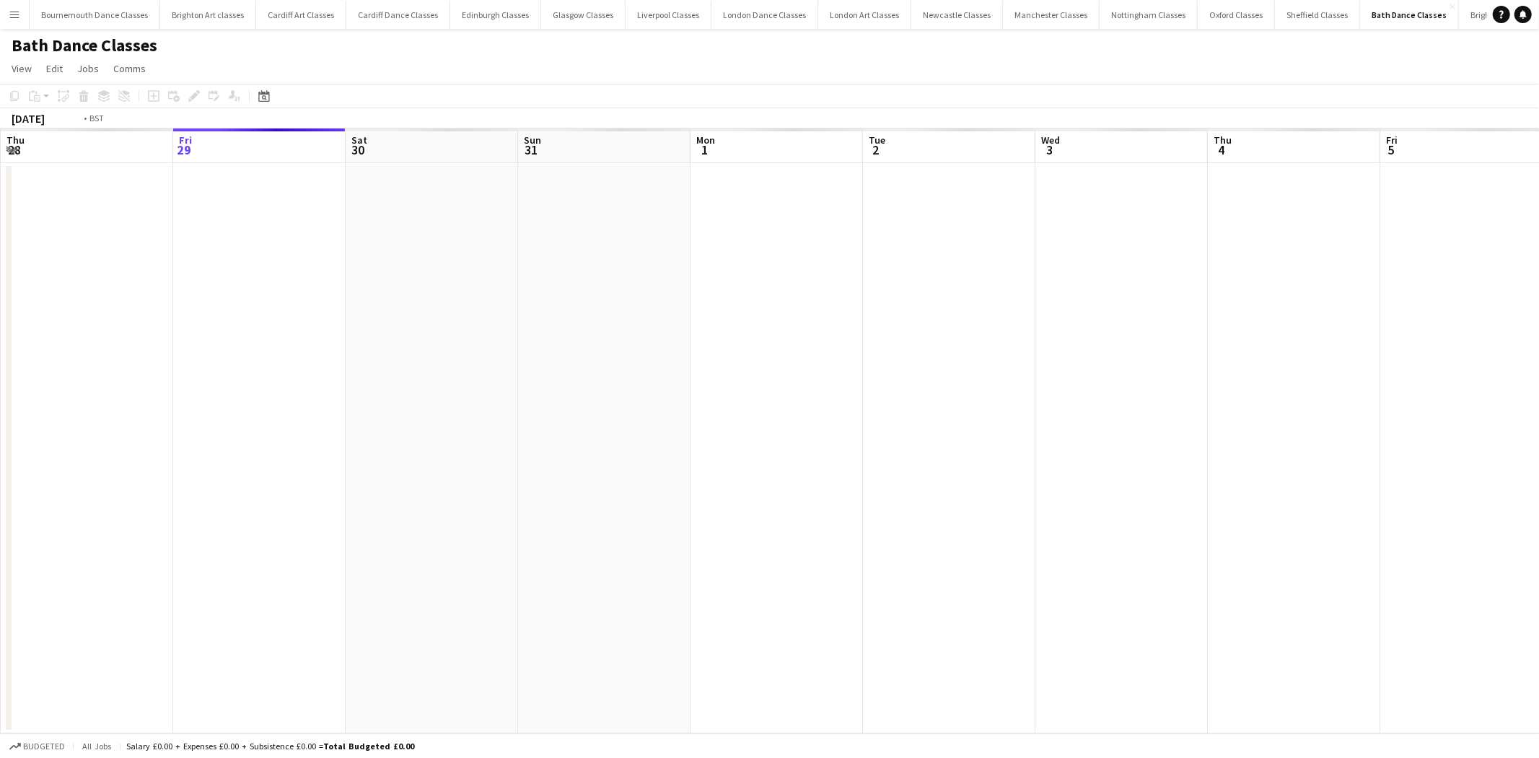
scroll to position [0, 496]
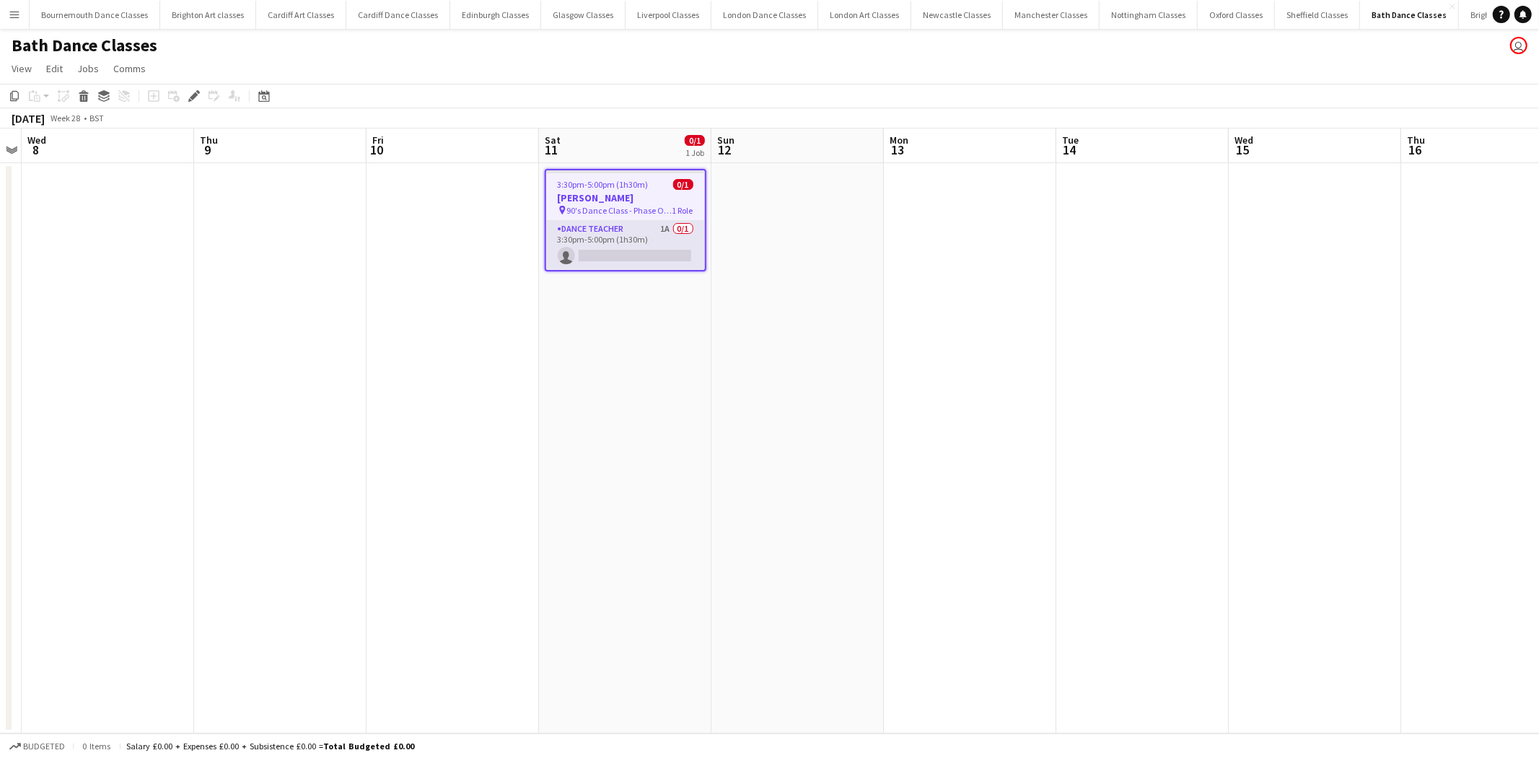
click at [674, 253] on app-card-role "Dance Teacher 1A 0/1 3:30pm-5:00pm (1h30m) single-neutral-actions" at bounding box center [625, 245] width 159 height 49
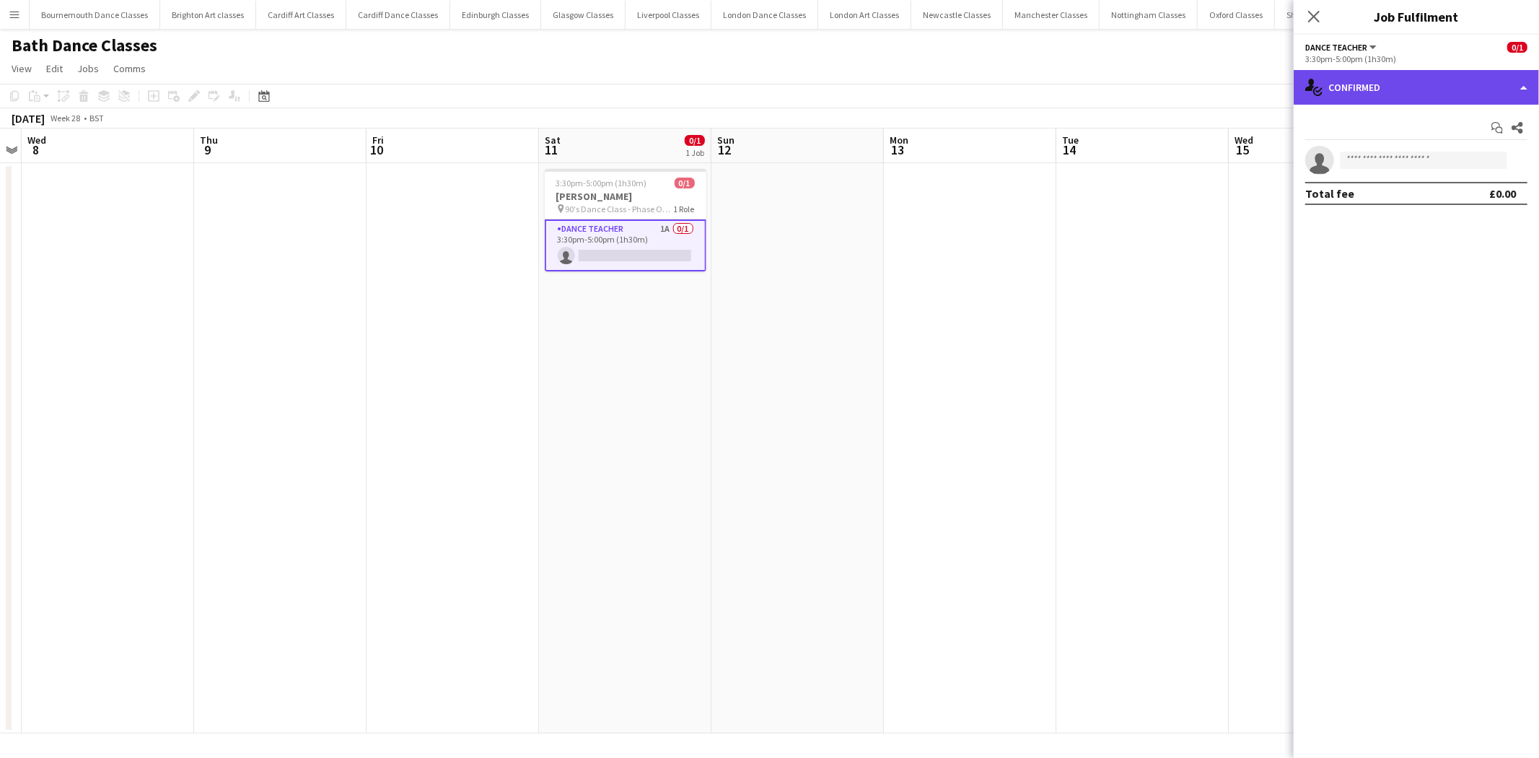
click at [1463, 95] on div "single-neutral-actions-check-2 Confirmed" at bounding box center [1416, 87] width 245 height 35
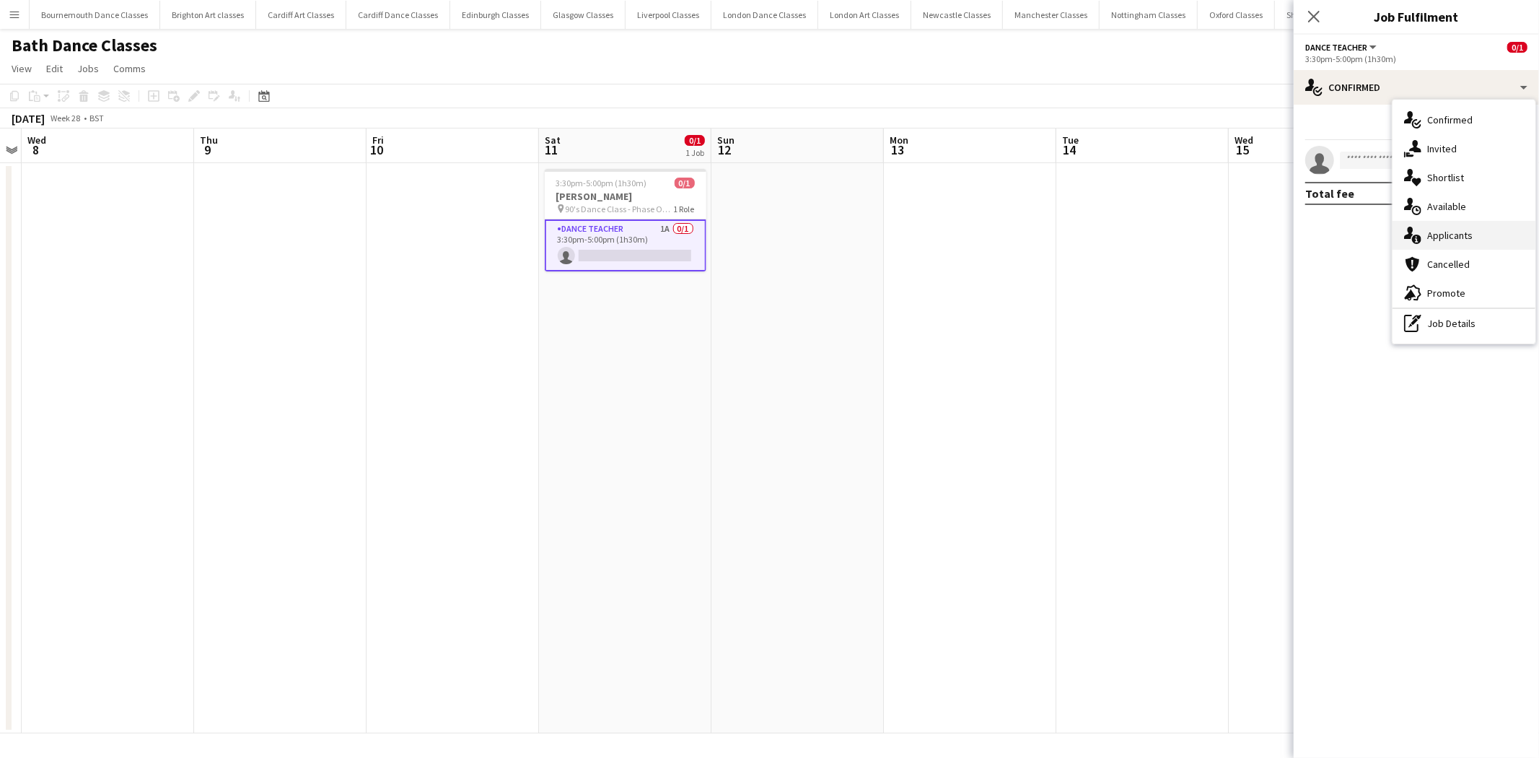
click at [1473, 238] on div "single-neutral-actions-information Applicants" at bounding box center [1464, 235] width 143 height 29
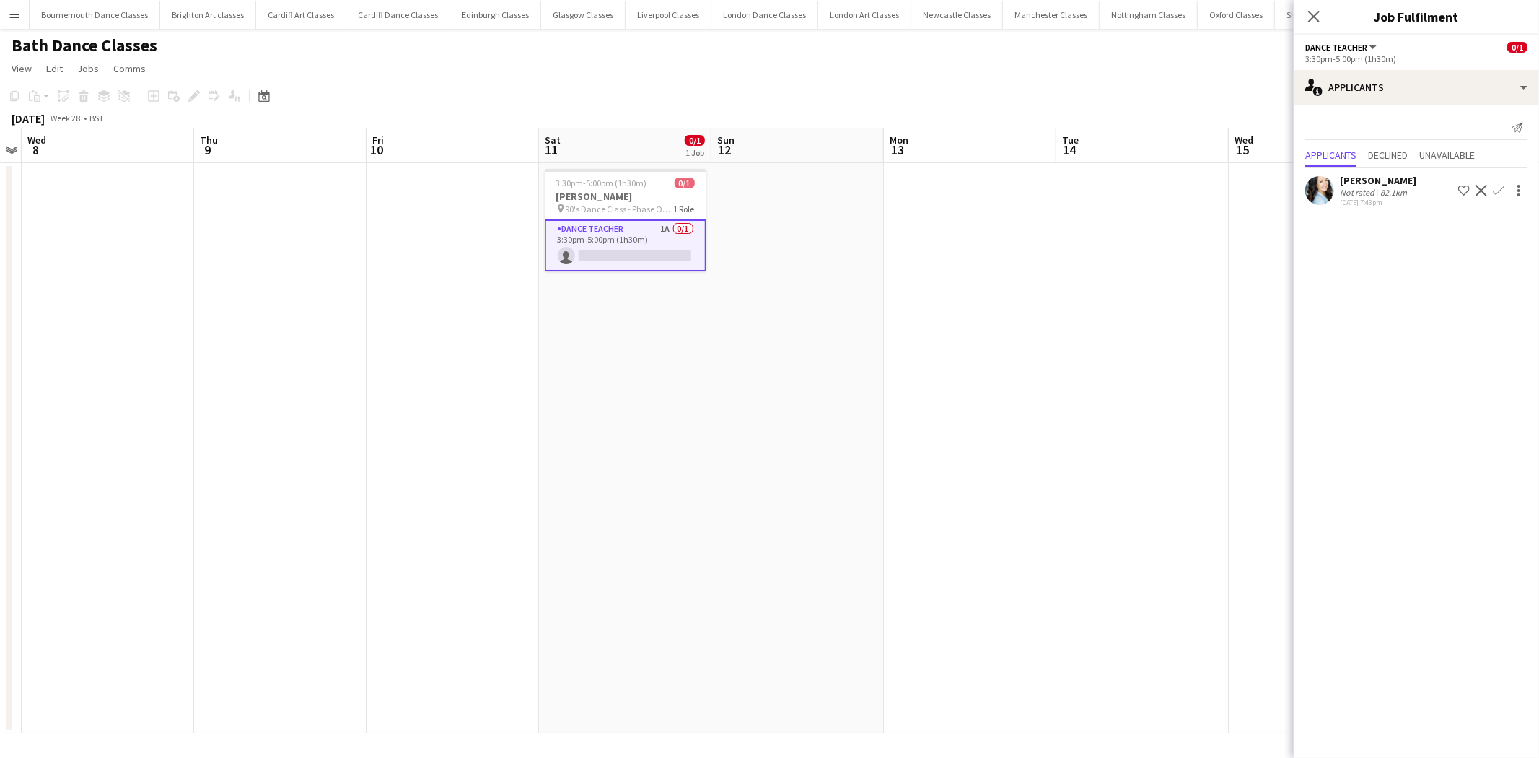
click at [1480, 195] on app-icon "Decline" at bounding box center [1481, 191] width 12 height 12
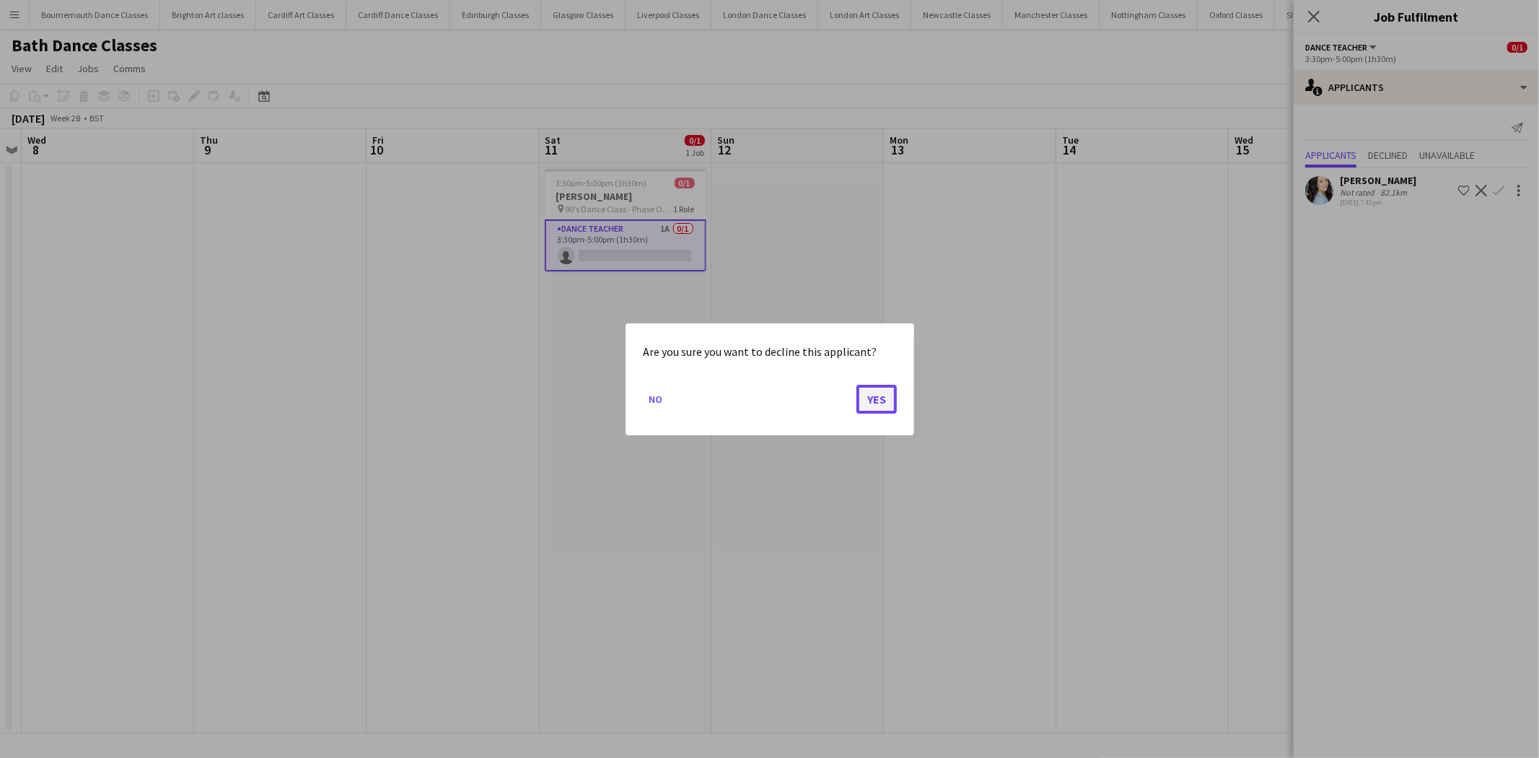
click at [887, 400] on button "Yes" at bounding box center [876, 398] width 40 height 29
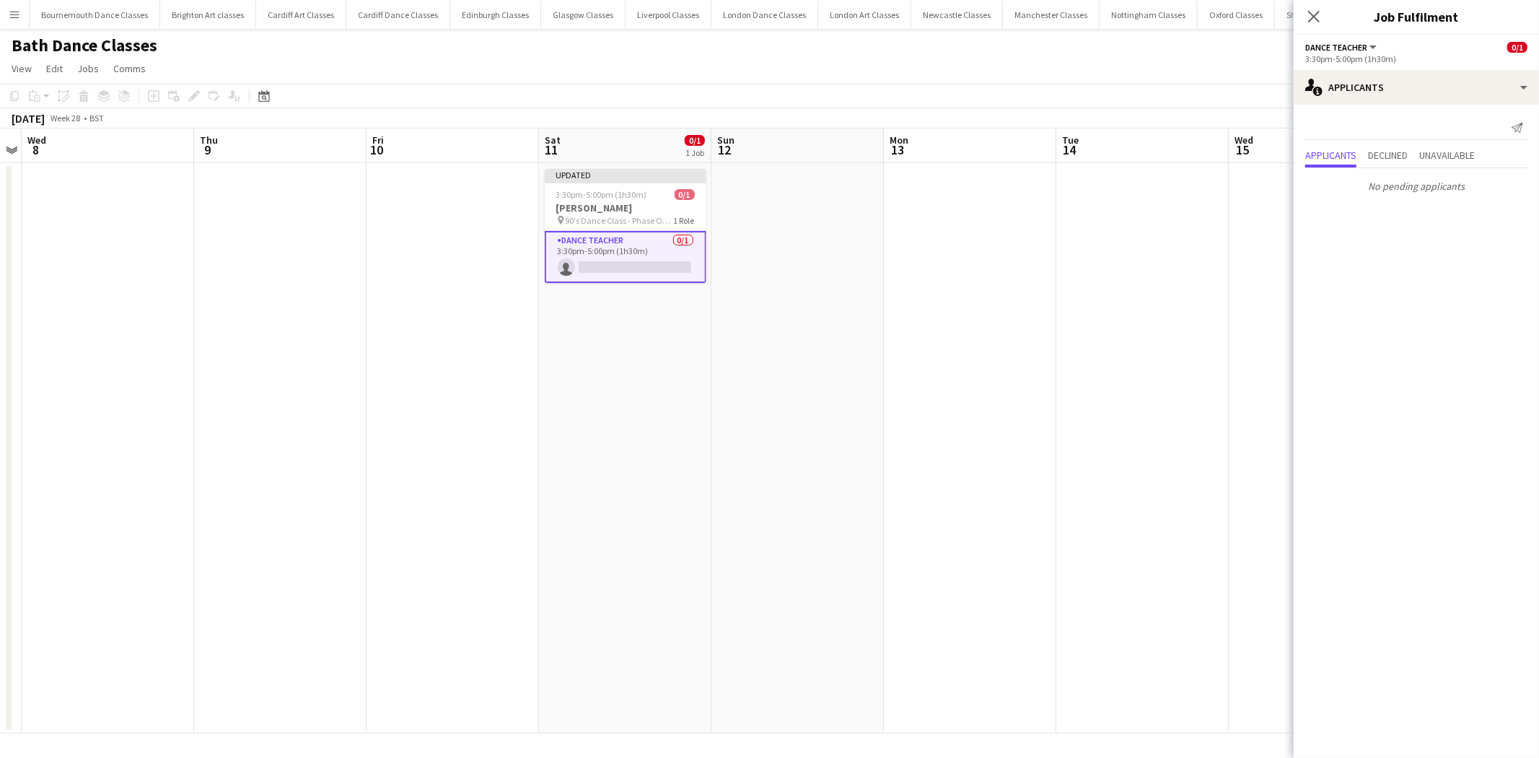
click at [1061, 364] on app-date-cell at bounding box center [1142, 448] width 172 height 570
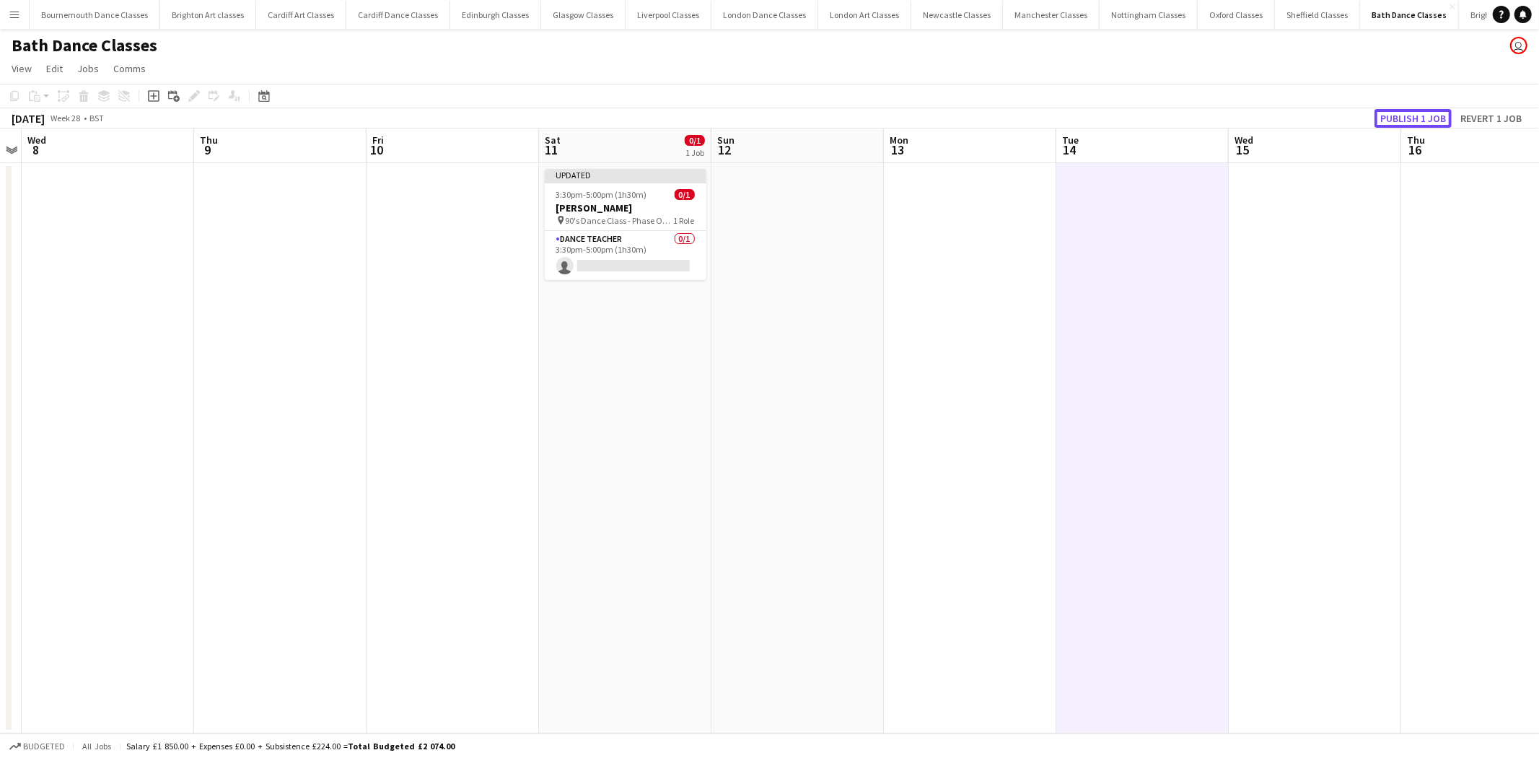
drag, startPoint x: 1419, startPoint y: 119, endPoint x: 1153, endPoint y: 146, distance: 267.6
click at [1418, 119] on button "Publish 1 job" at bounding box center [1412, 118] width 77 height 19
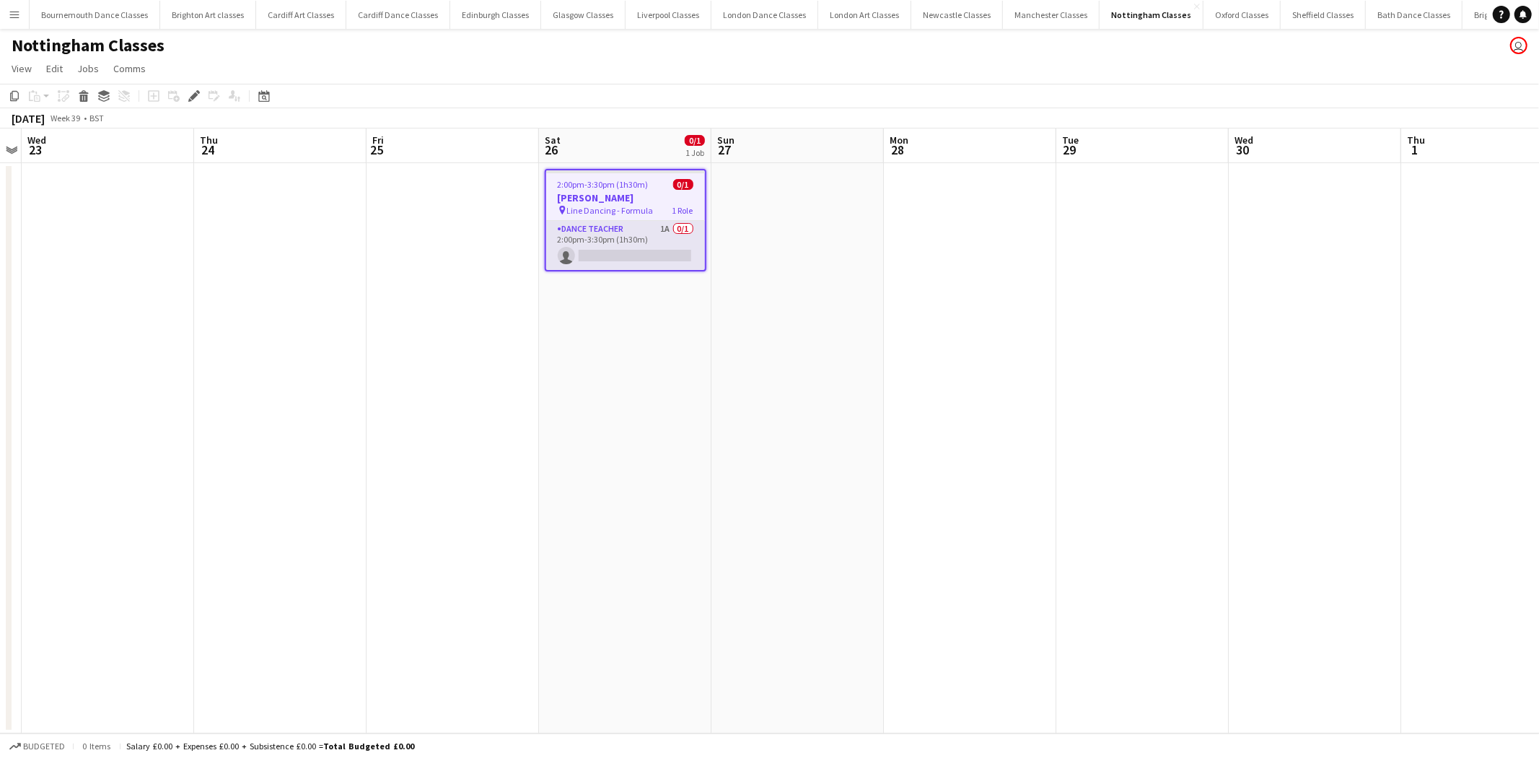
click at [664, 243] on app-card-role "Dance Teacher 1A 0/1 2:00pm-3:30pm (1h30m) single-neutral-actions" at bounding box center [625, 245] width 159 height 49
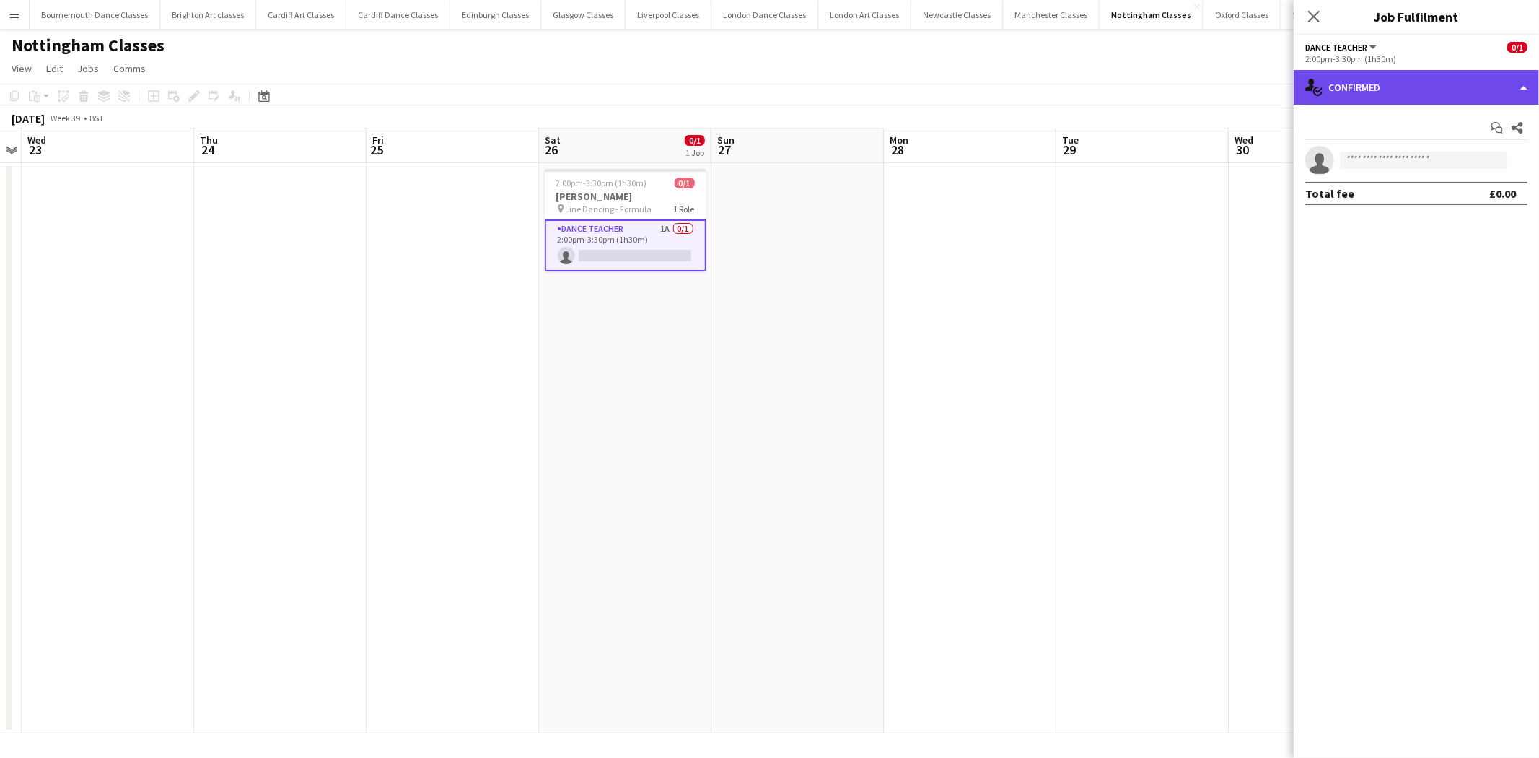
click at [1426, 95] on div "single-neutral-actions-check-2 Confirmed" at bounding box center [1416, 87] width 245 height 35
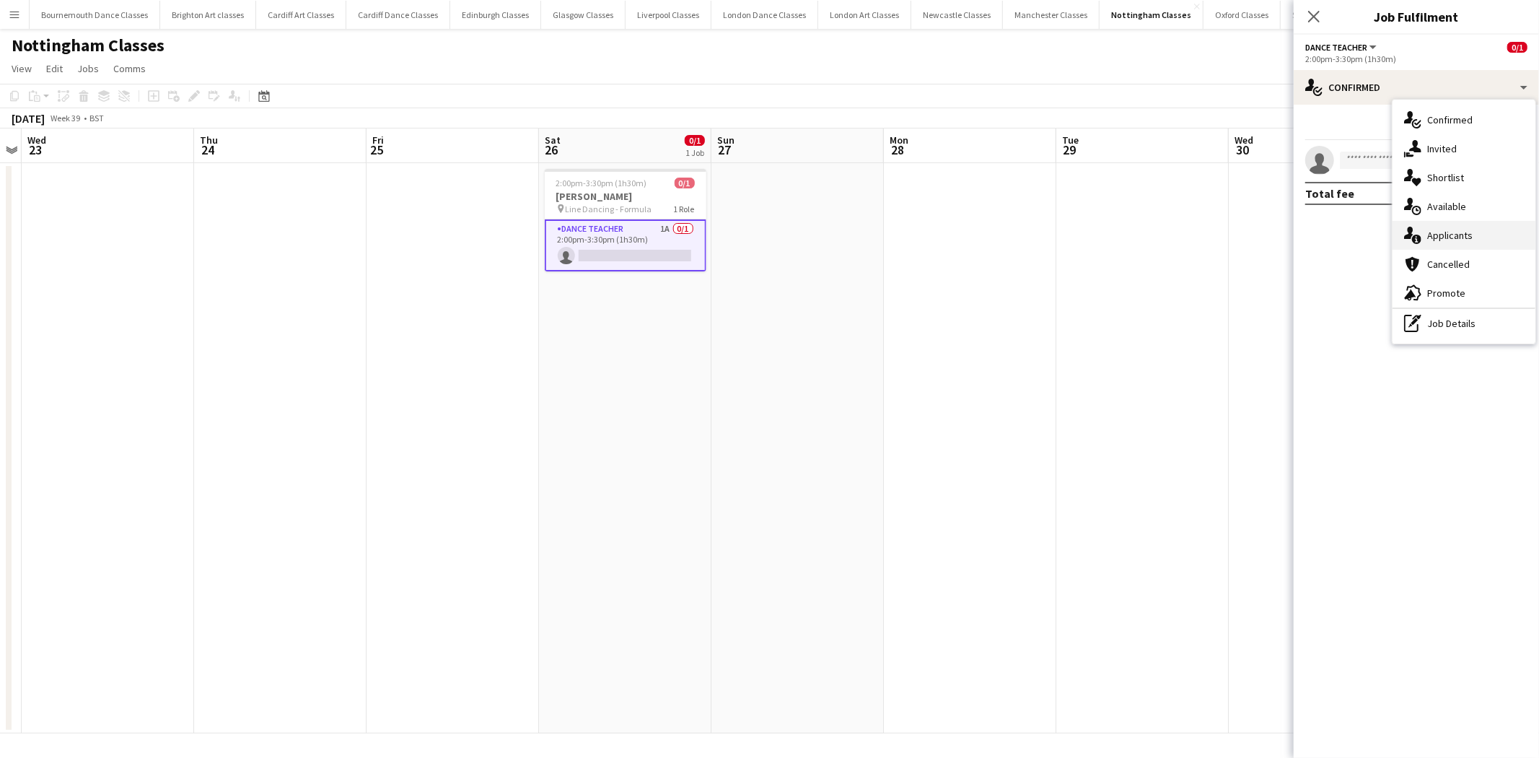
click at [1473, 232] on div "single-neutral-actions-information Applicants" at bounding box center [1464, 235] width 143 height 29
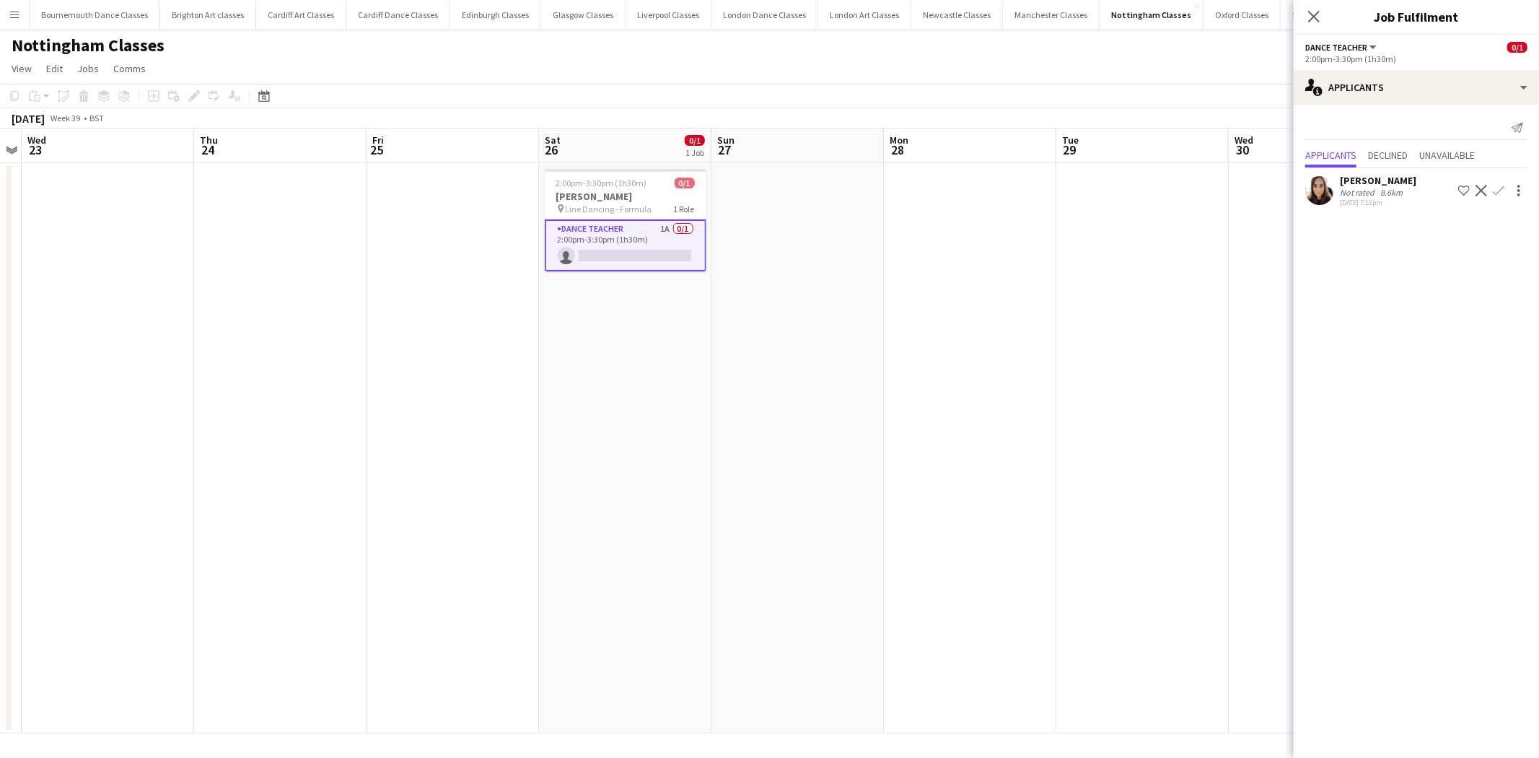
click at [1496, 196] on app-icon "Confirm" at bounding box center [1499, 191] width 12 height 12
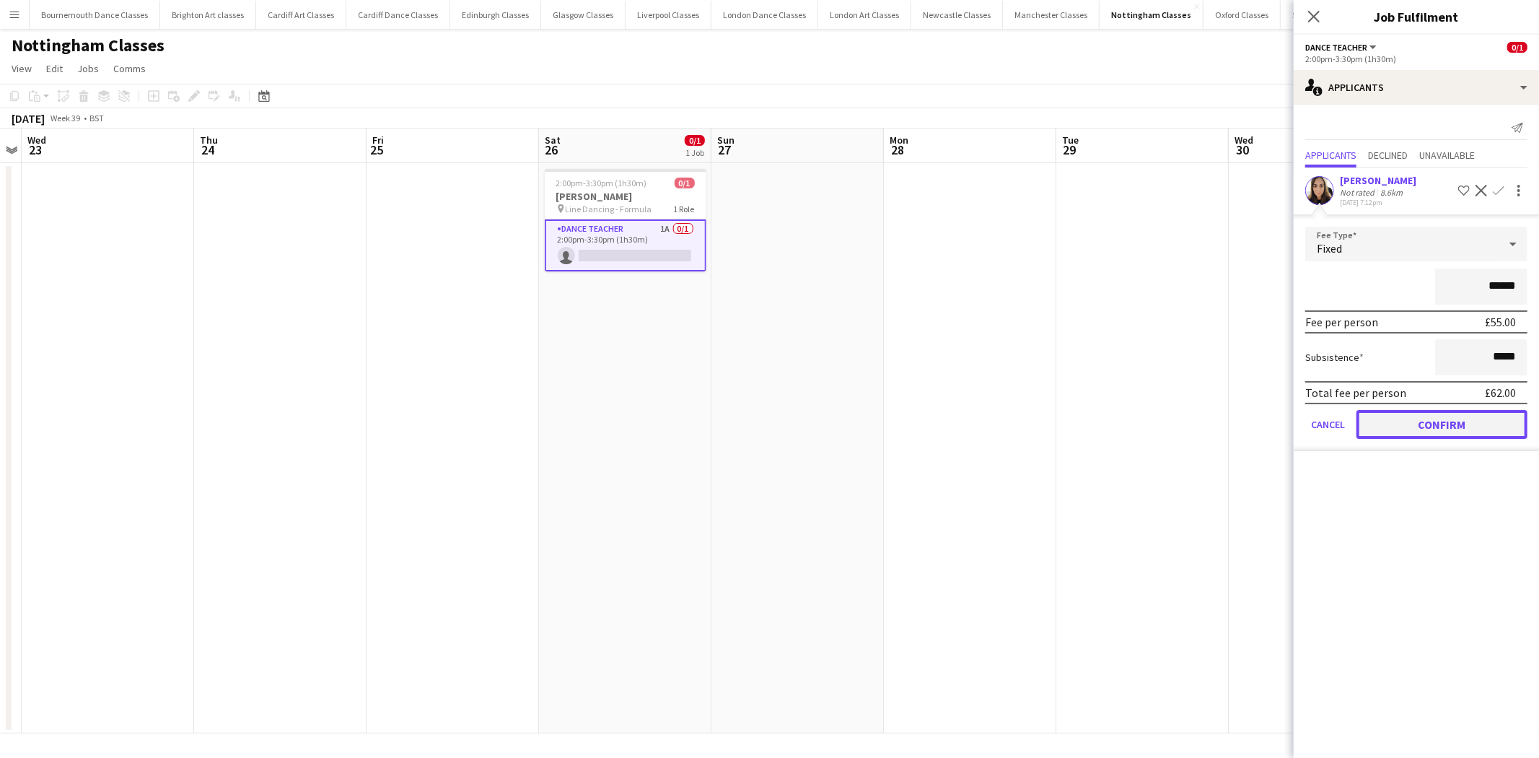
click at [1444, 419] on button "Confirm" at bounding box center [1441, 424] width 171 height 29
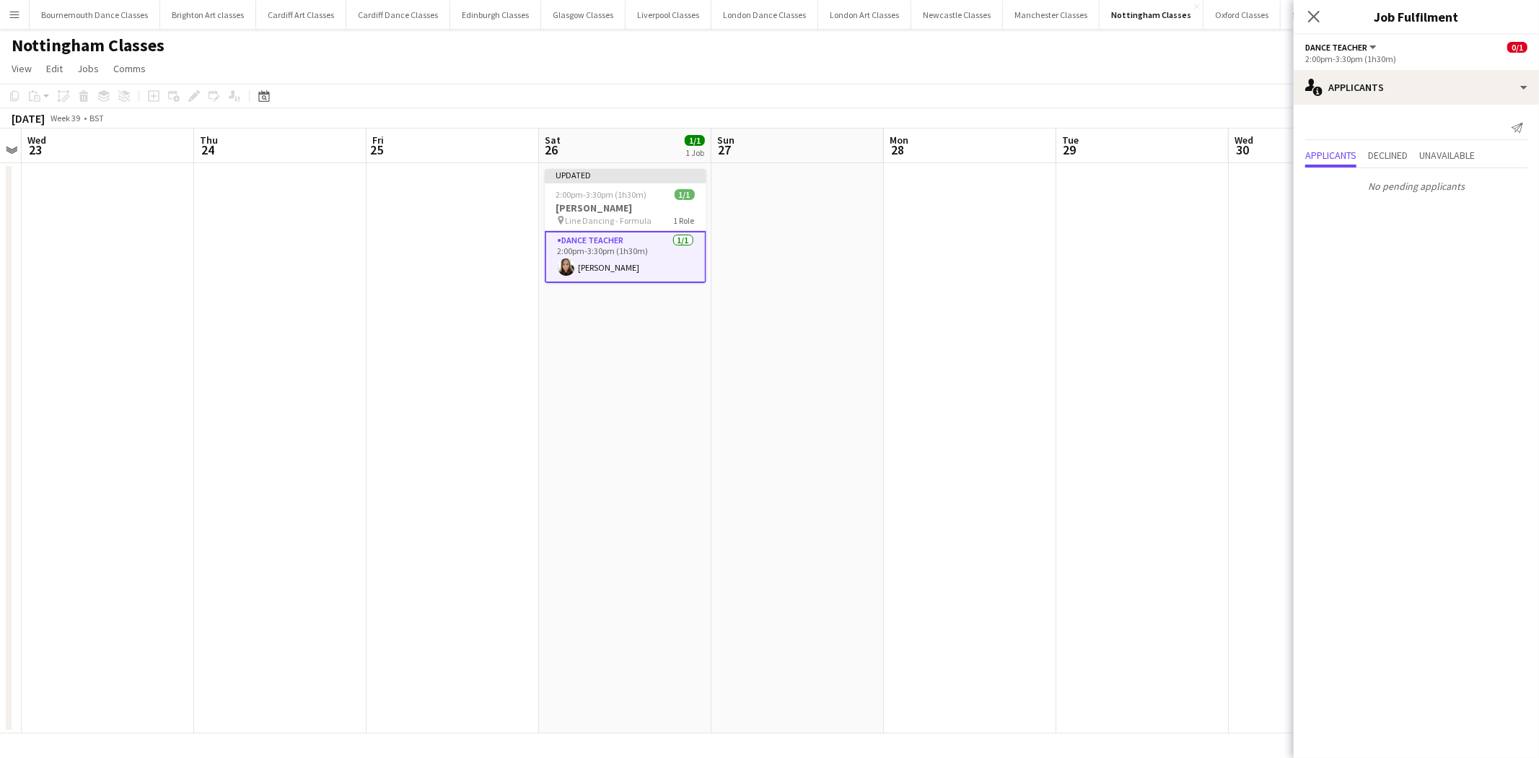
click at [1056, 385] on app-date-cell at bounding box center [1142, 448] width 172 height 570
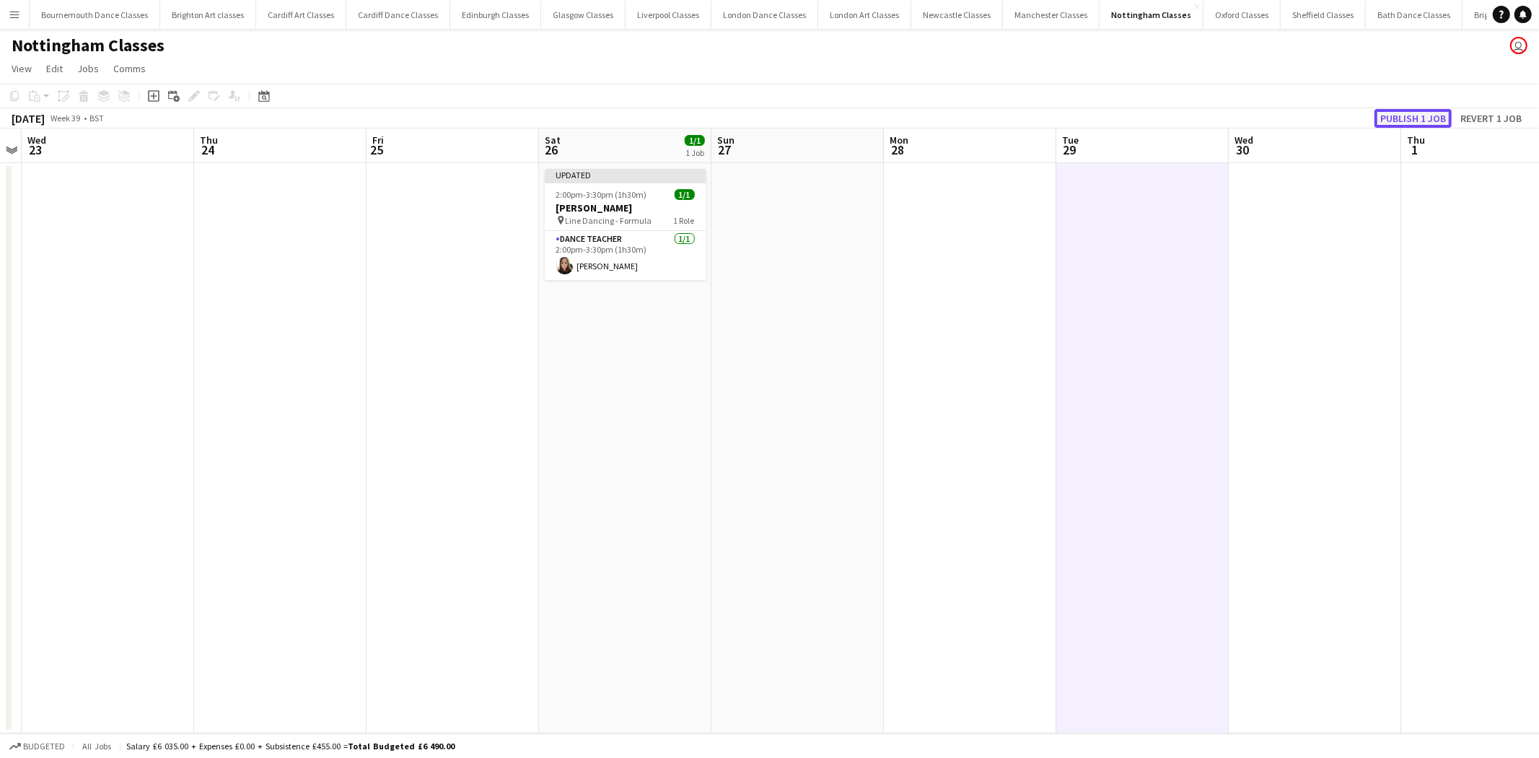
click at [1405, 118] on button "Publish 1 job" at bounding box center [1412, 118] width 77 height 19
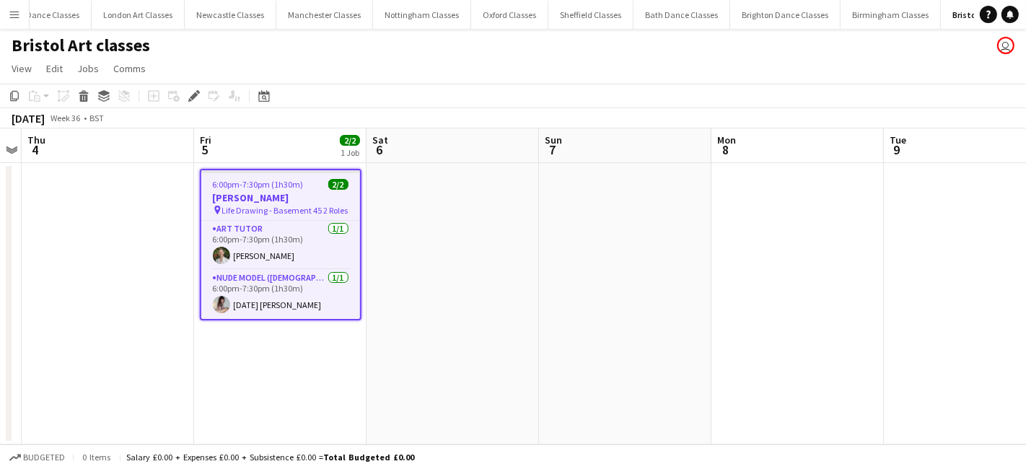
scroll to position [0, 746]
click at [14, 9] on app-icon "Menu" at bounding box center [15, 15] width 12 height 12
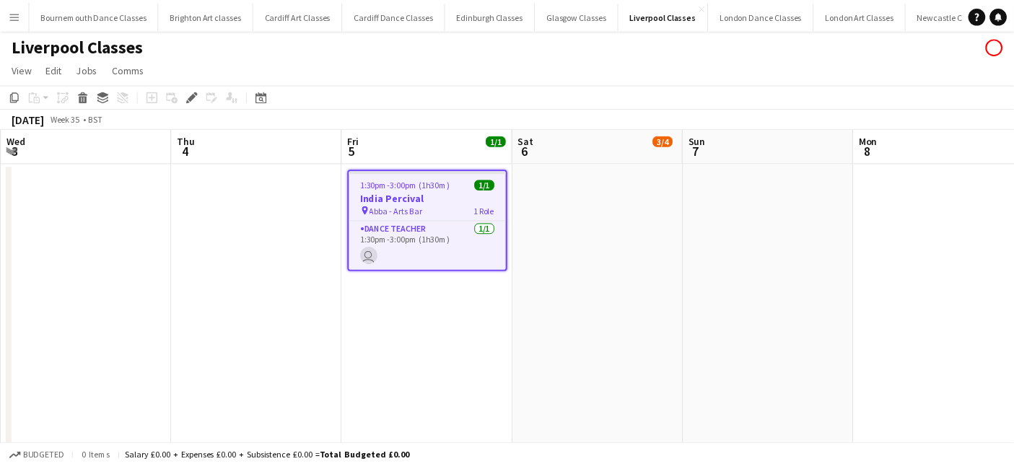
scroll to position [0, 496]
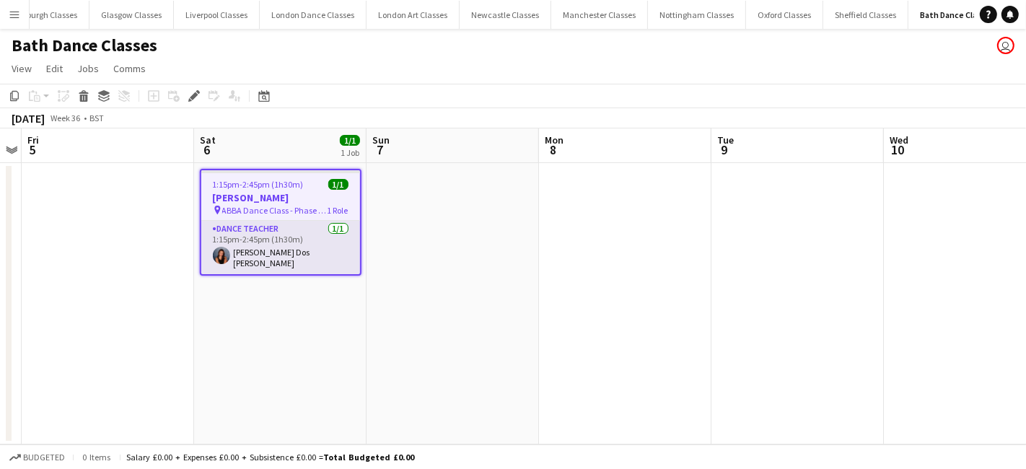
scroll to position [0, 454]
click at [289, 320] on app-date-cell "1:15pm-2:45pm (1h30m) 1/1 Lily Garlick pin ABBA Dance Class - Phase One 1 Role …" at bounding box center [280, 303] width 172 height 281
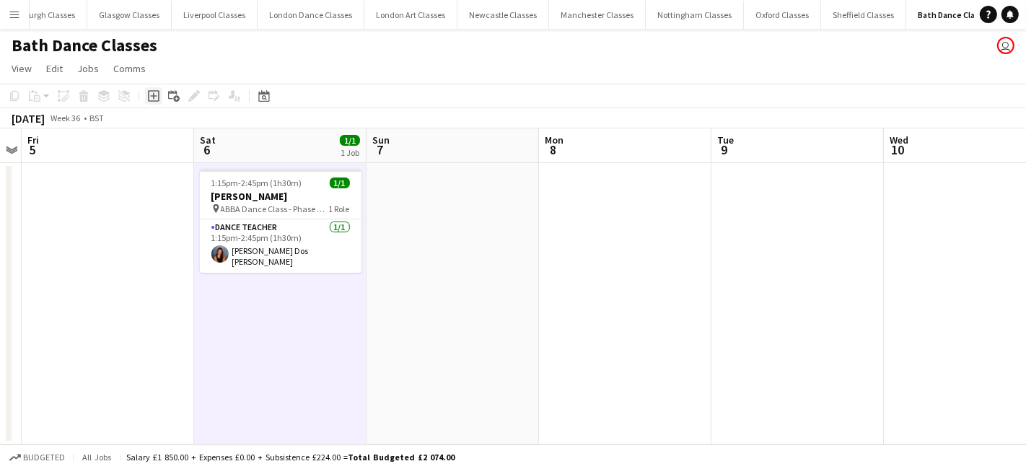
click at [157, 100] on icon "Add job" at bounding box center [154, 96] width 12 height 12
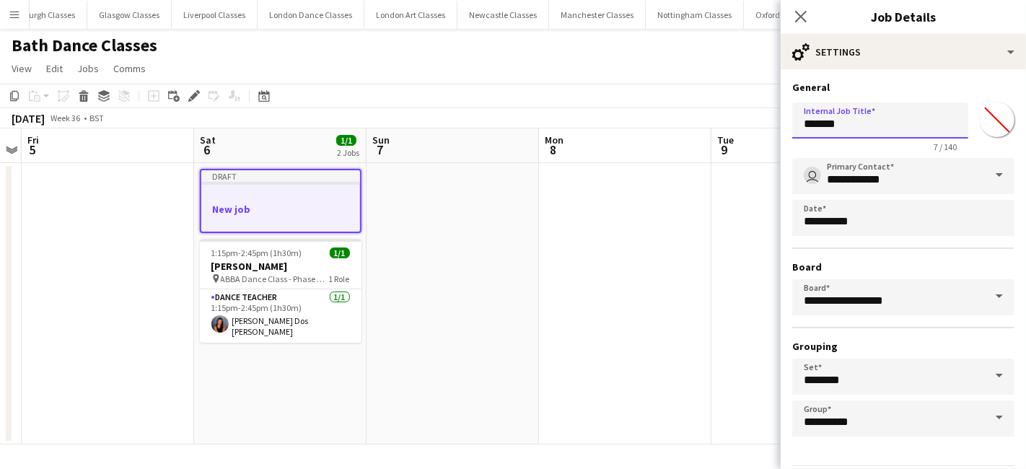
drag, startPoint x: 880, startPoint y: 123, endPoint x: 752, endPoint y: 129, distance: 127.9
click at [758, 126] on body "Menu Boards Boards Boards All jobs Status Workforce Workforce My Workforce Recr…" at bounding box center [513, 234] width 1026 height 469
type input "*"
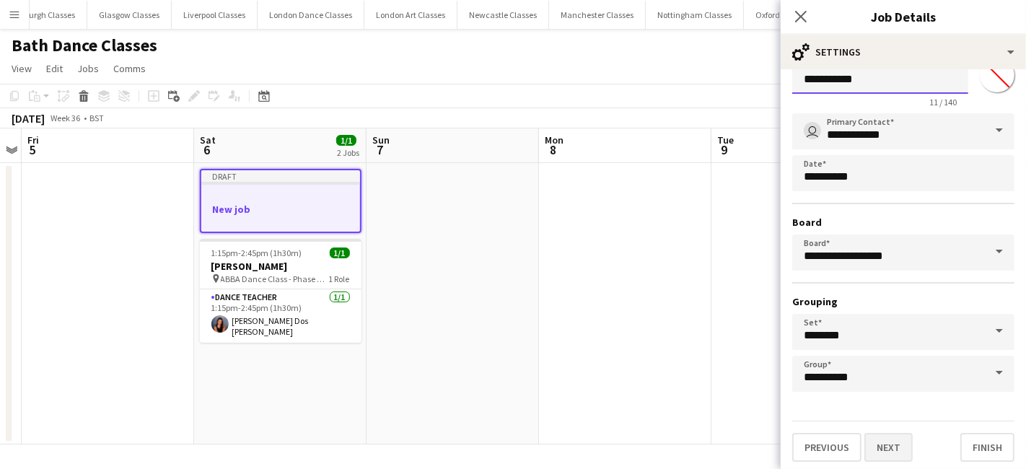
type input "**********"
click at [892, 455] on button "Next" at bounding box center [888, 447] width 48 height 29
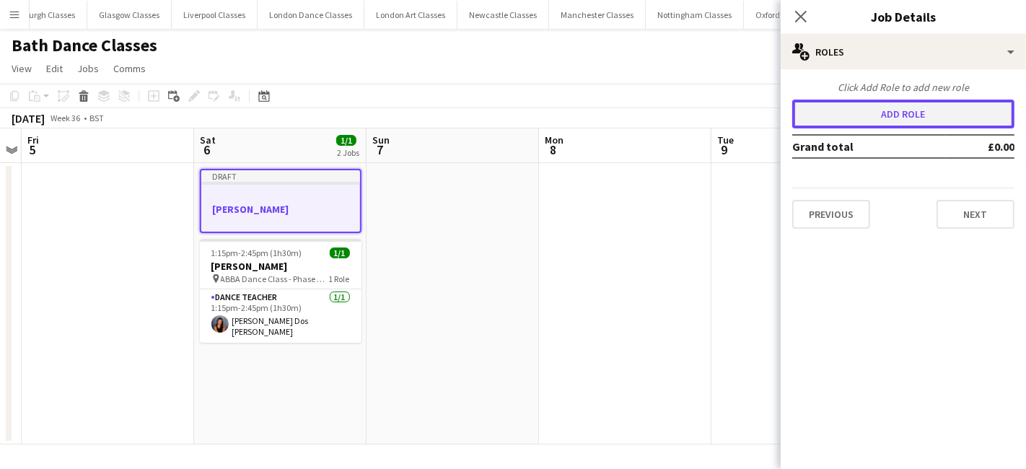
click at [901, 124] on button "Add role" at bounding box center [903, 114] width 222 height 29
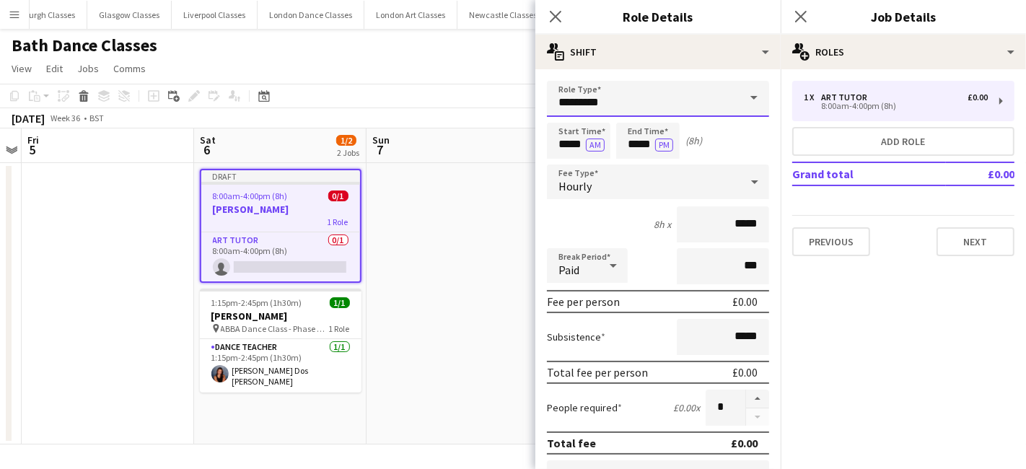
click at [650, 106] on input "*********" at bounding box center [658, 99] width 222 height 36
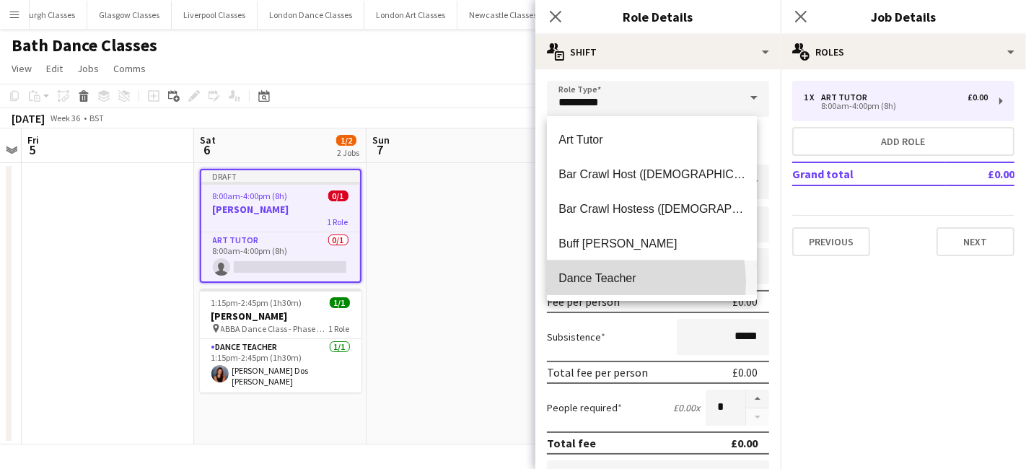
click at [615, 281] on span "Dance Teacher" at bounding box center [651, 278] width 187 height 14
type input "**********"
type input "******"
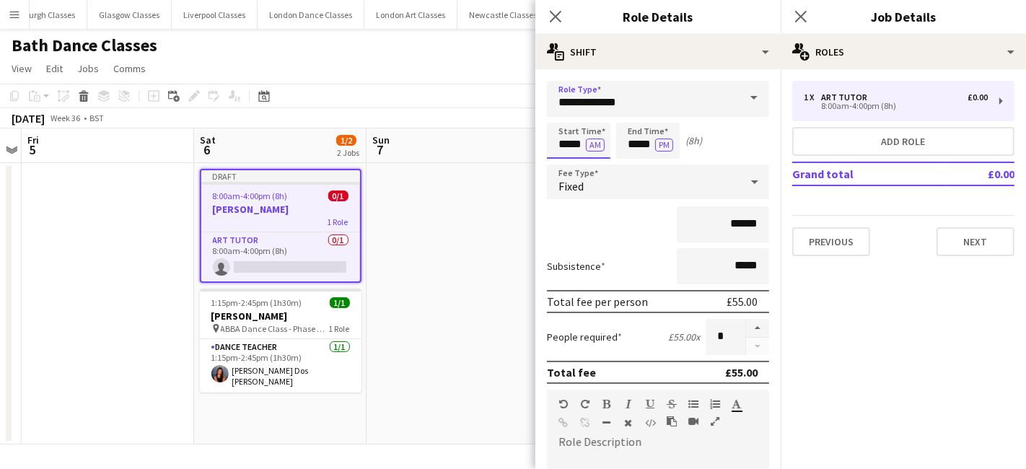
click at [556, 154] on input "*****" at bounding box center [578, 141] width 63 height 36
click at [563, 112] on div at bounding box center [564, 115] width 29 height 14
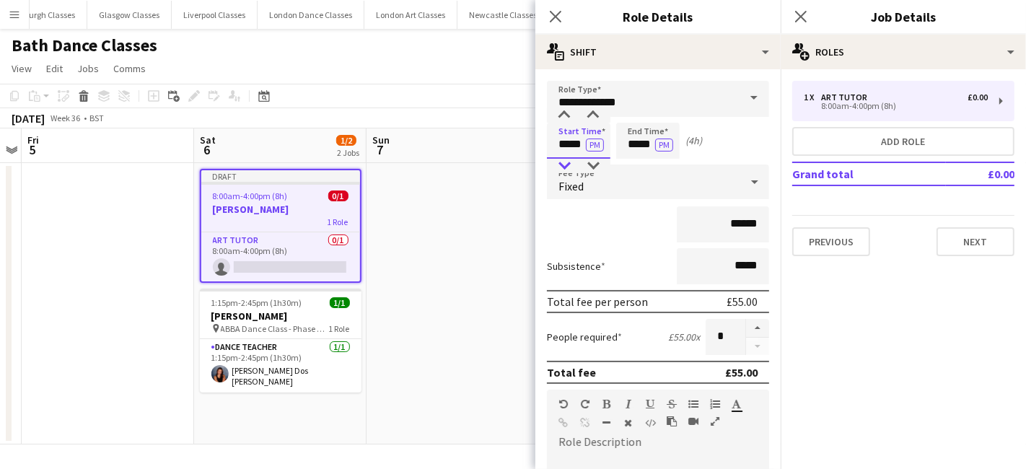
type input "*****"
click at [560, 162] on div at bounding box center [564, 166] width 29 height 14
click at [636, 150] on input "*****" at bounding box center [647, 141] width 63 height 36
click at [639, 170] on div at bounding box center [633, 166] width 29 height 14
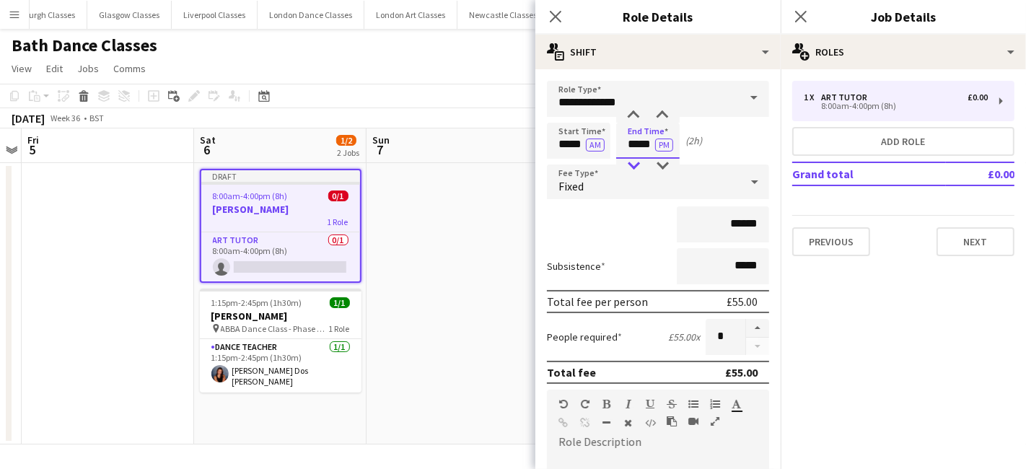
click at [639, 170] on div at bounding box center [633, 166] width 29 height 14
click at [667, 113] on div at bounding box center [662, 115] width 29 height 14
type input "*****"
click at [667, 113] on div at bounding box center [662, 115] width 29 height 14
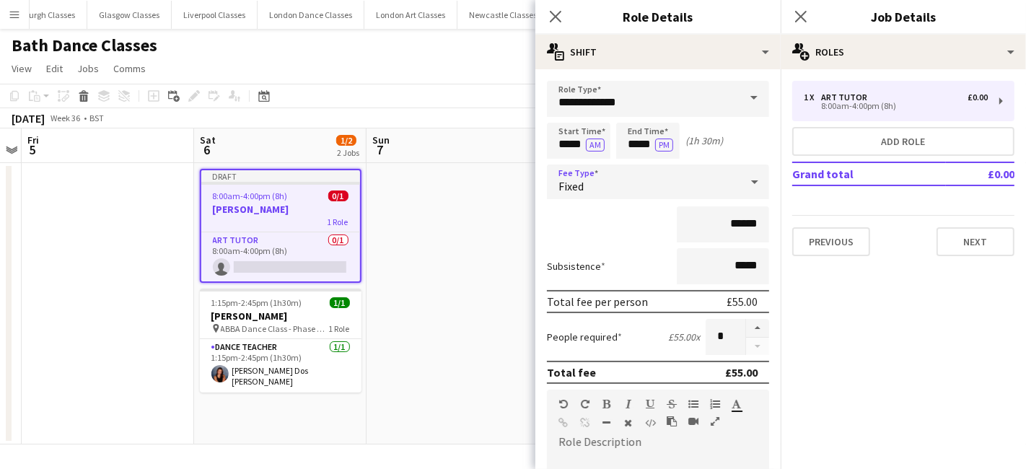
click at [640, 188] on div "Fixed" at bounding box center [643, 182] width 193 height 35
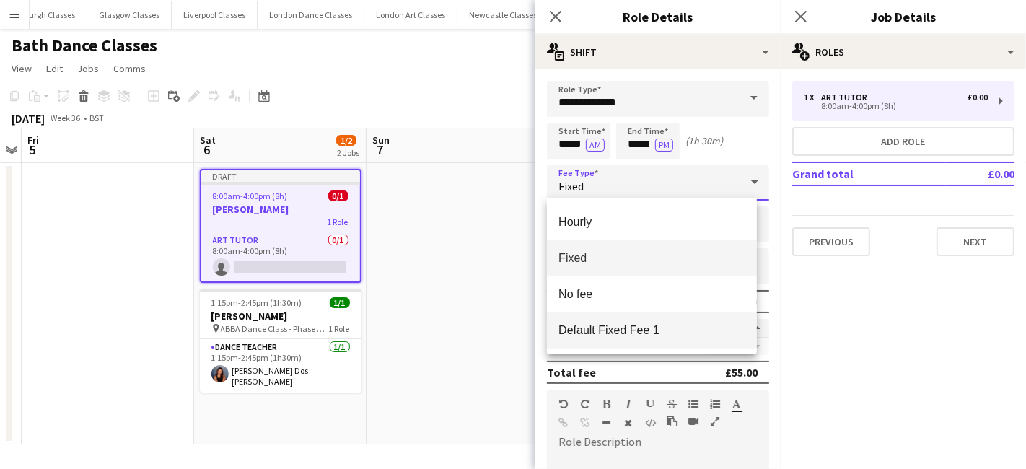
click at [636, 330] on span "Default Fixed Fee 1" at bounding box center [651, 330] width 187 height 14
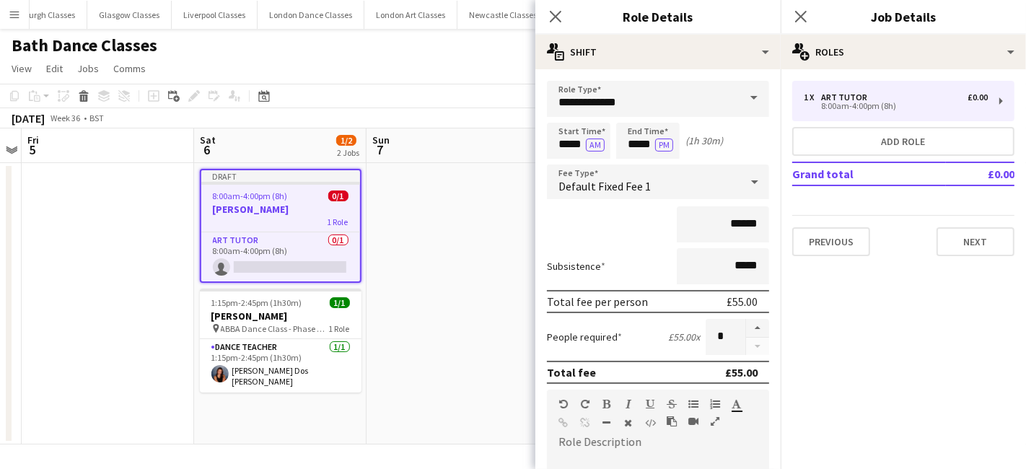
drag, startPoint x: 760, startPoint y: 266, endPoint x: 696, endPoint y: 268, distance: 63.5
click at [693, 267] on form "**********" at bounding box center [657, 436] width 245 height 710
click at [744, 266] on input "*****" at bounding box center [723, 266] width 92 height 36
type input "**"
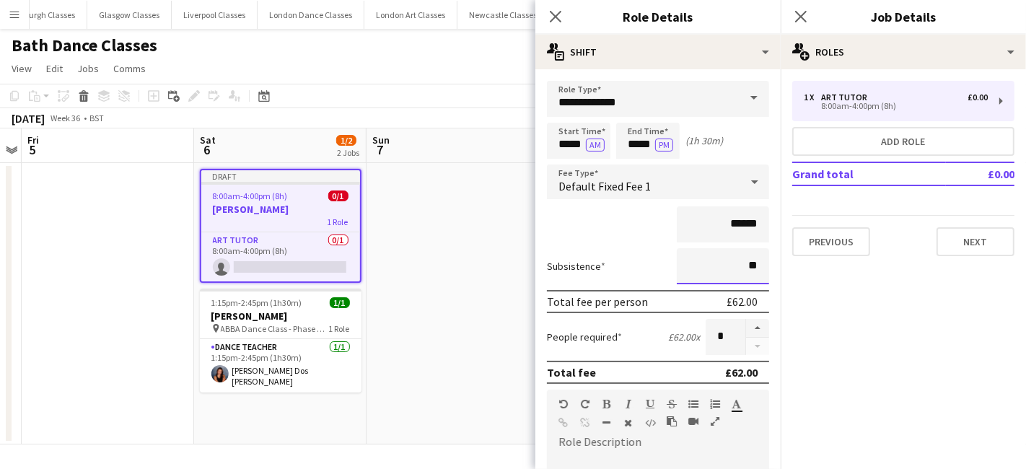
type input "*****"
paste div
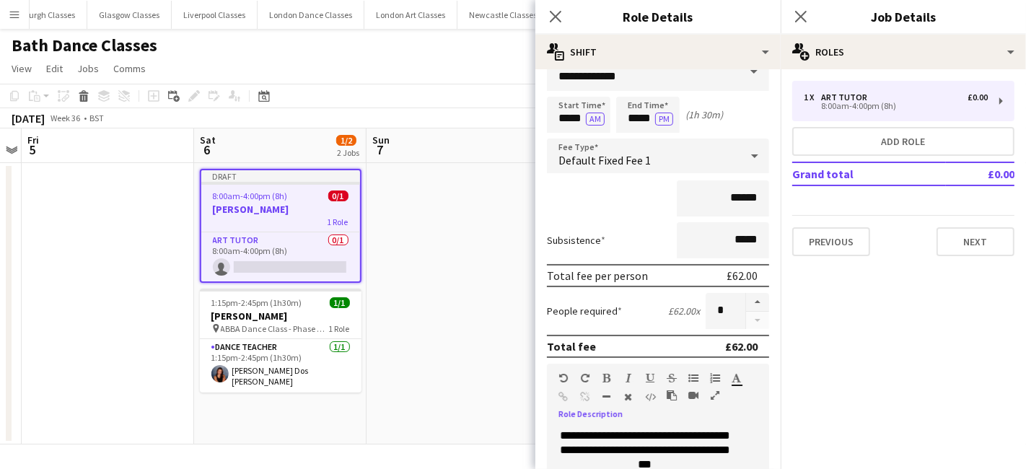
scroll to position [317, 0]
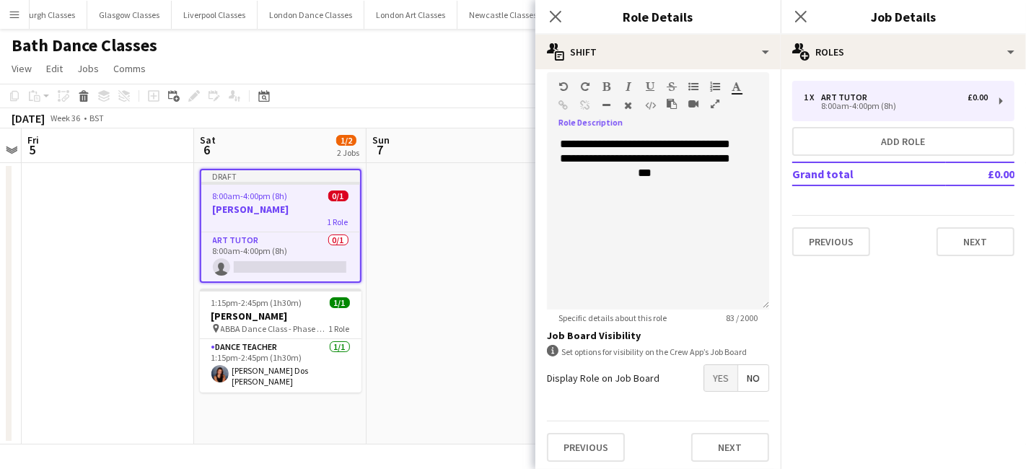
click at [709, 381] on span "Yes" at bounding box center [720, 378] width 33 height 26
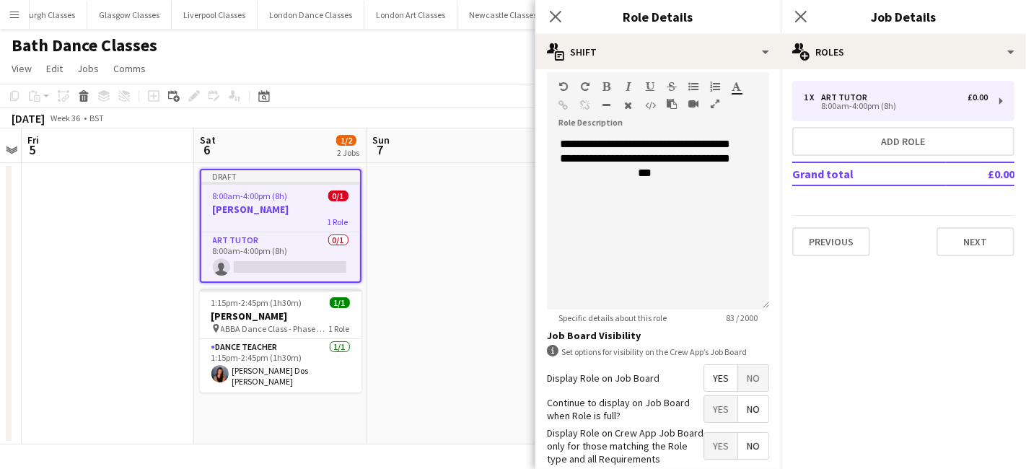
click at [738, 401] on span "No" at bounding box center [753, 409] width 30 height 26
click at [711, 438] on span "Yes" at bounding box center [720, 446] width 33 height 26
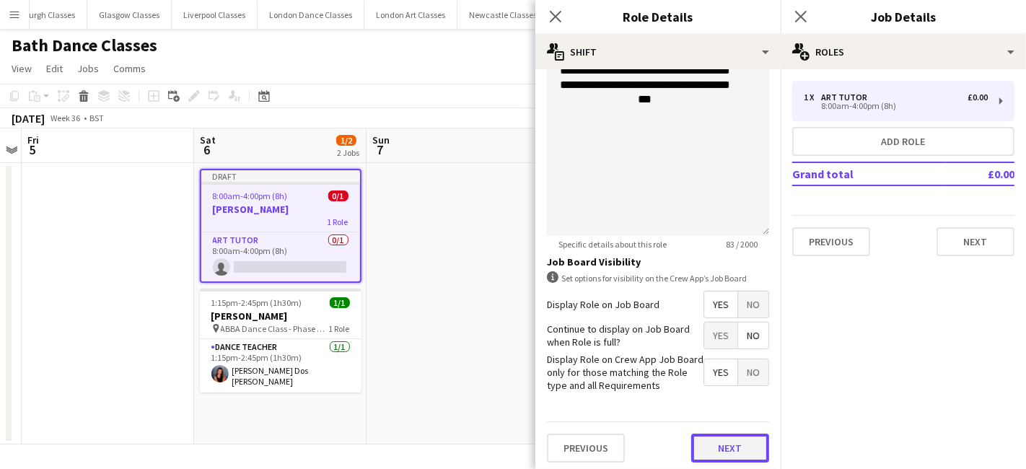
click at [701, 439] on button "Next" at bounding box center [730, 448] width 78 height 29
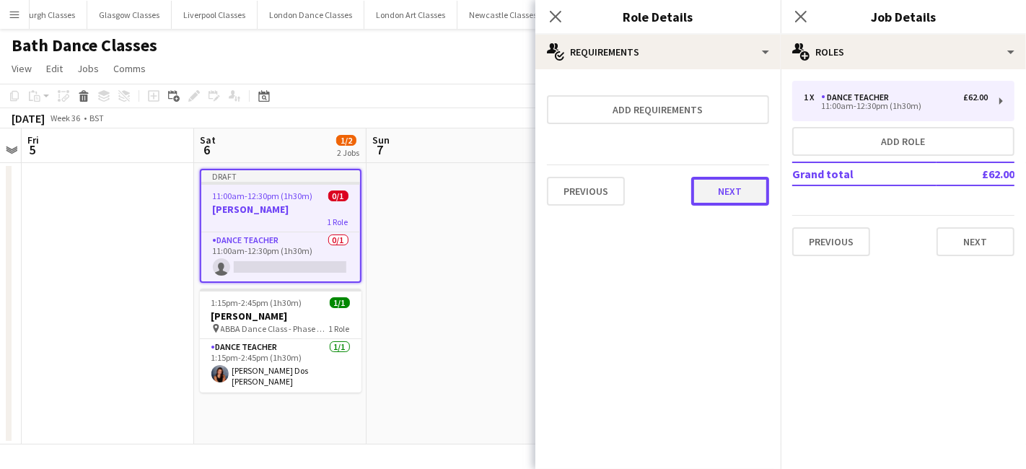
click at [723, 196] on button "Next" at bounding box center [730, 191] width 78 height 29
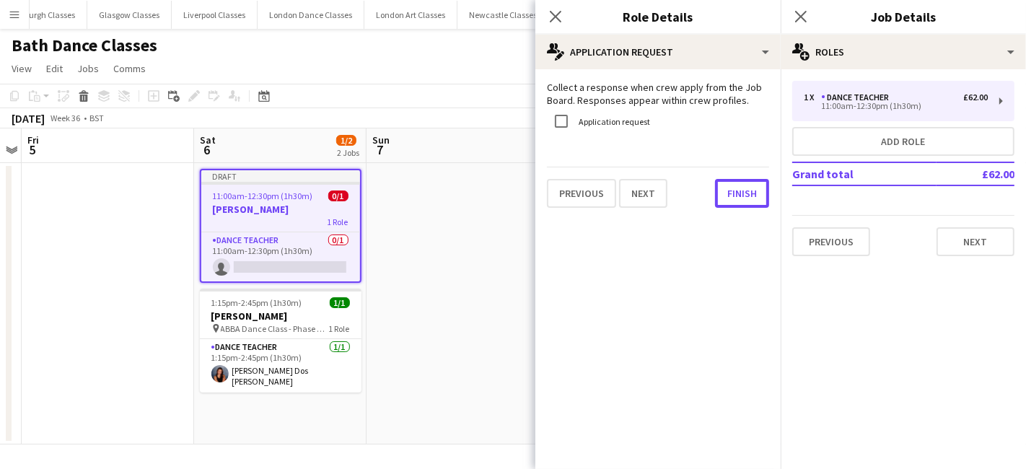
click at [723, 196] on button "Finish" at bounding box center [742, 193] width 54 height 29
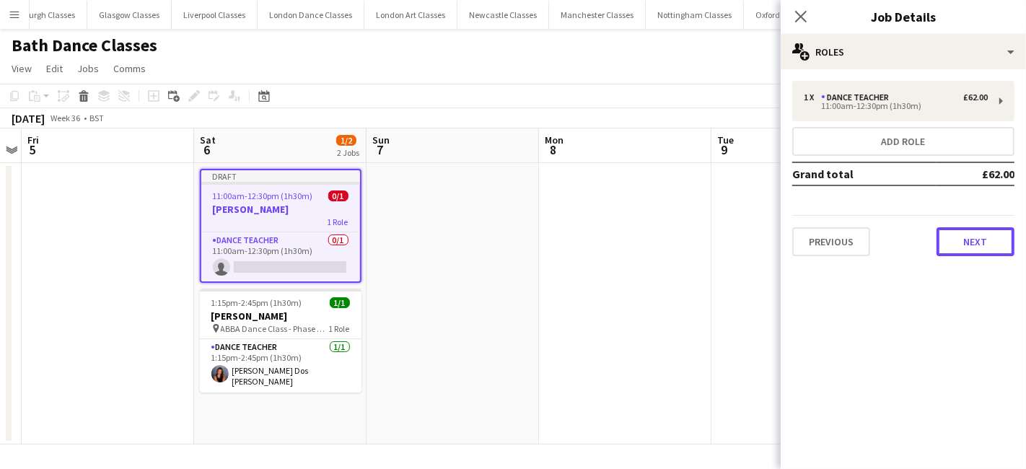
click at [972, 239] on button "Next" at bounding box center [976, 241] width 78 height 29
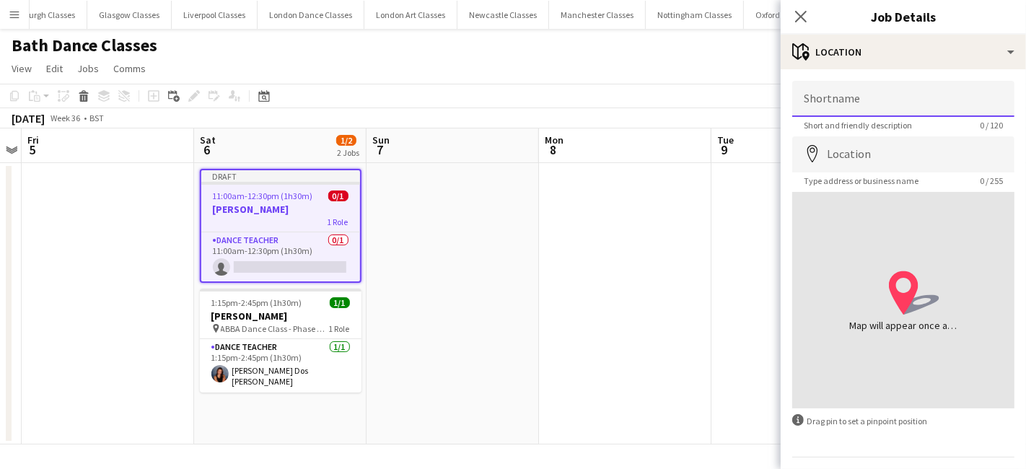
click at [884, 114] on input "Shortname" at bounding box center [903, 99] width 222 height 36
type input "**********"
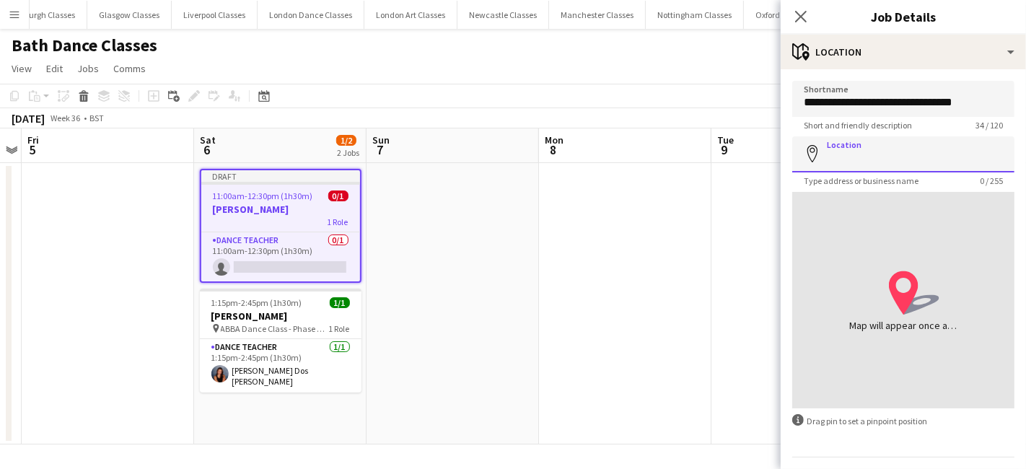
click at [872, 154] on input "Location" at bounding box center [903, 154] width 222 height 36
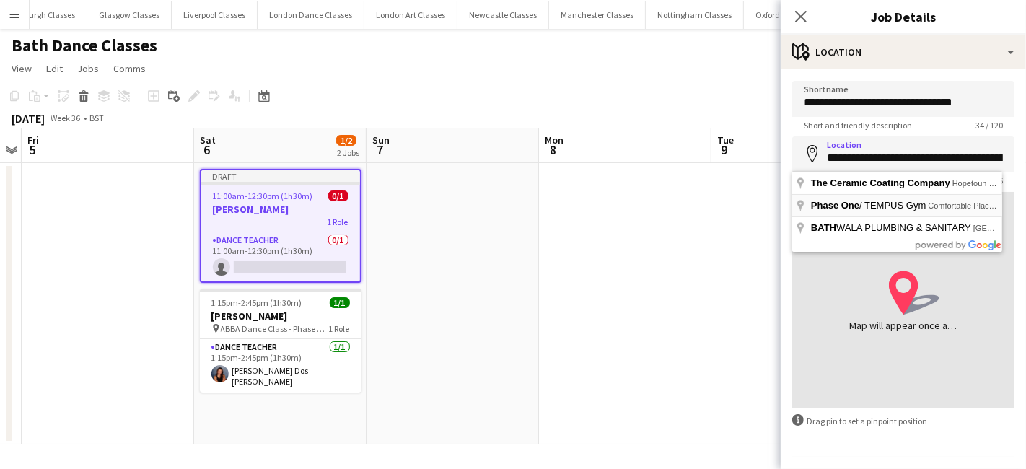
type input "**********"
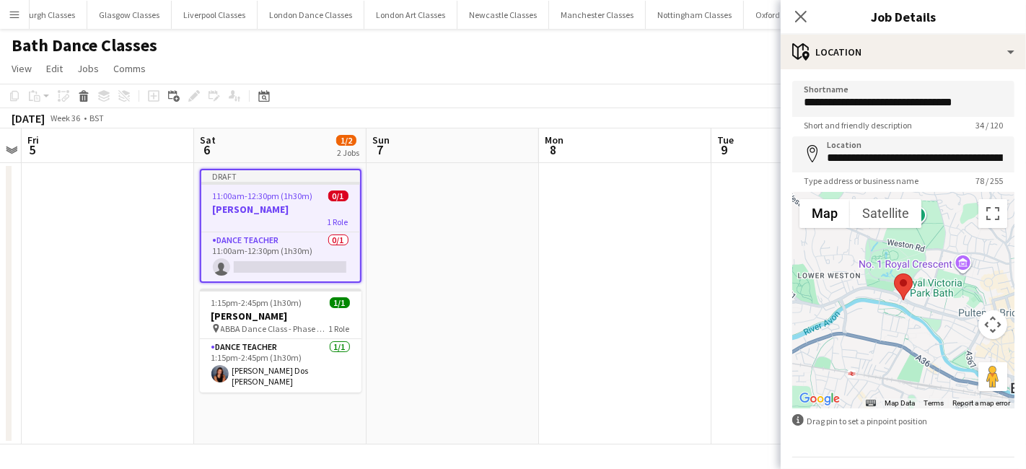
scroll to position [38, 0]
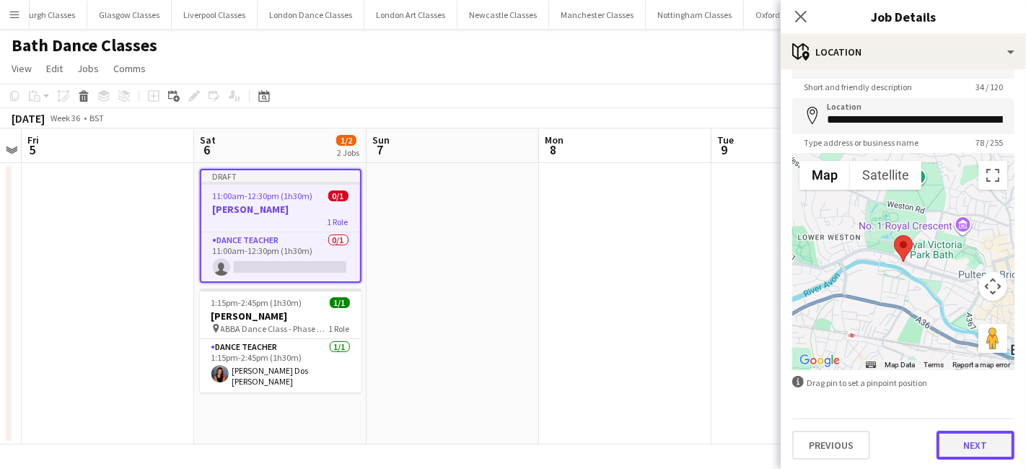
click at [986, 450] on button "Next" at bounding box center [976, 445] width 78 height 29
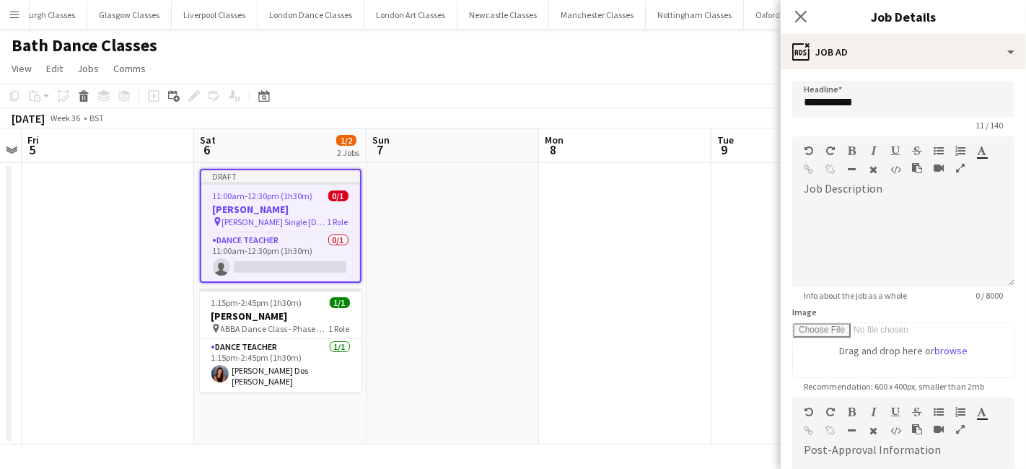
scroll to position [0, 0]
click at [856, 214] on div at bounding box center [903, 244] width 222 height 87
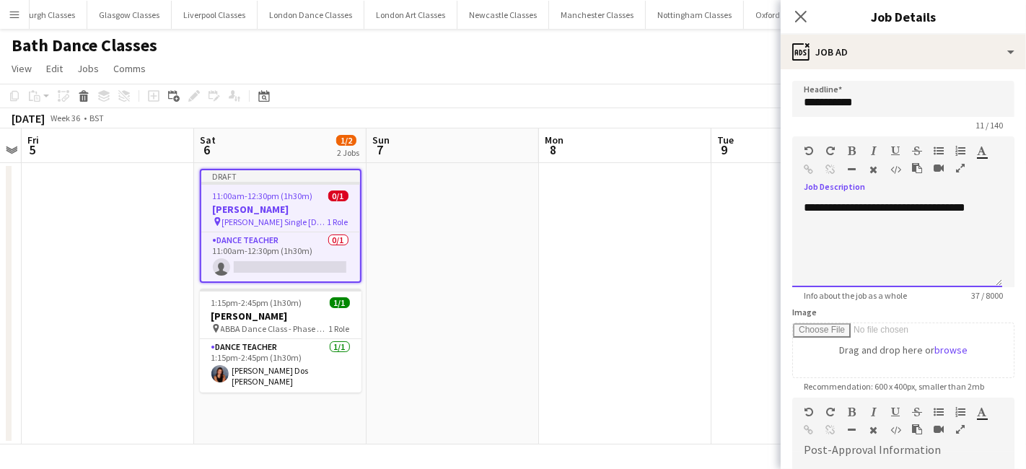
scroll to position [242, 0]
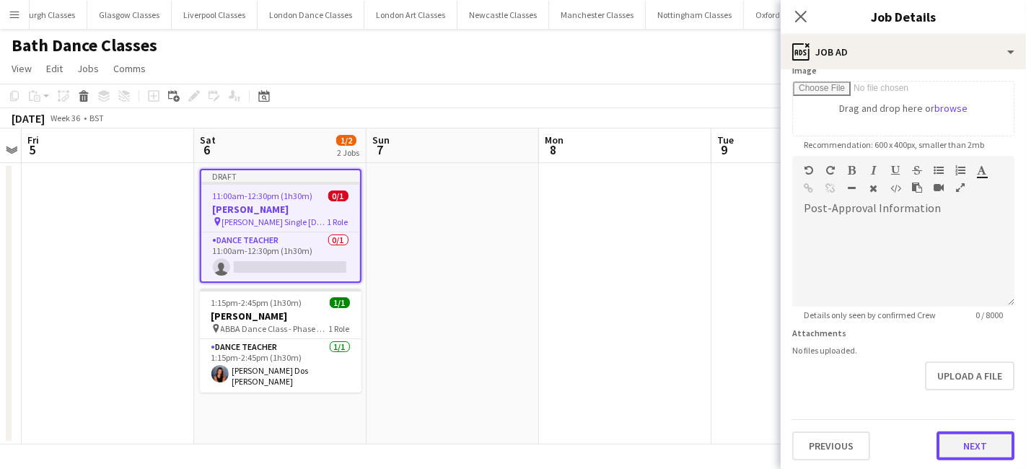
click at [973, 439] on button "Next" at bounding box center [976, 445] width 78 height 29
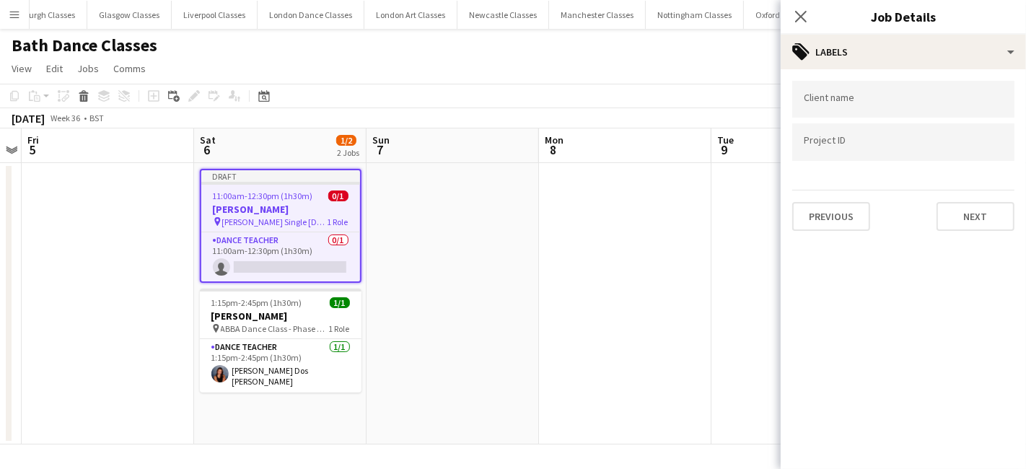
scroll to position [0, 0]
click at [648, 317] on app-date-cell at bounding box center [625, 303] width 172 height 281
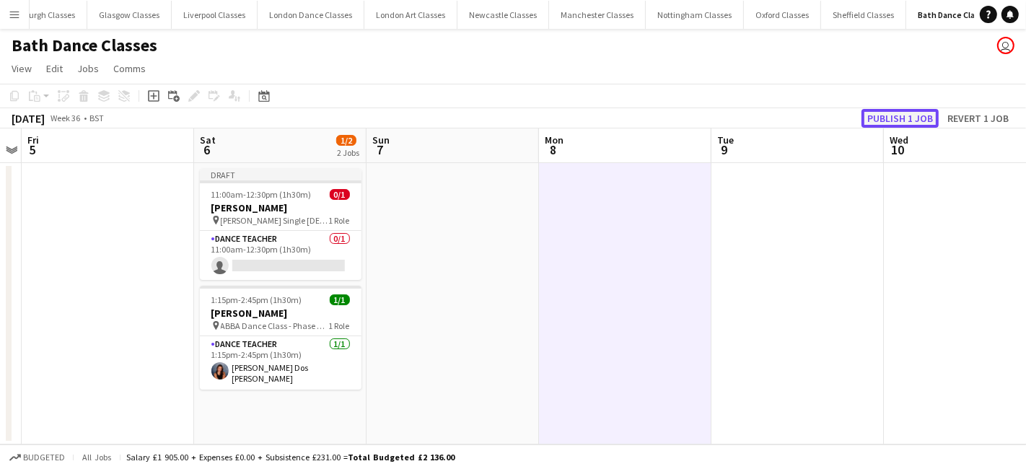
click at [896, 119] on button "Publish 1 job" at bounding box center [899, 118] width 77 height 19
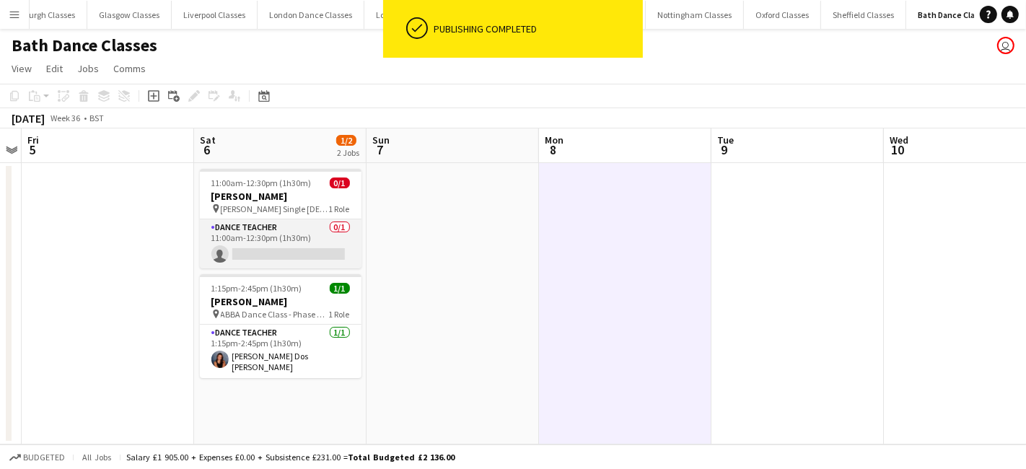
click at [262, 252] on app-card-role "Dance Teacher 0/1 11:00am-12:30pm (1h30m) single-neutral-actions" at bounding box center [281, 243] width 162 height 49
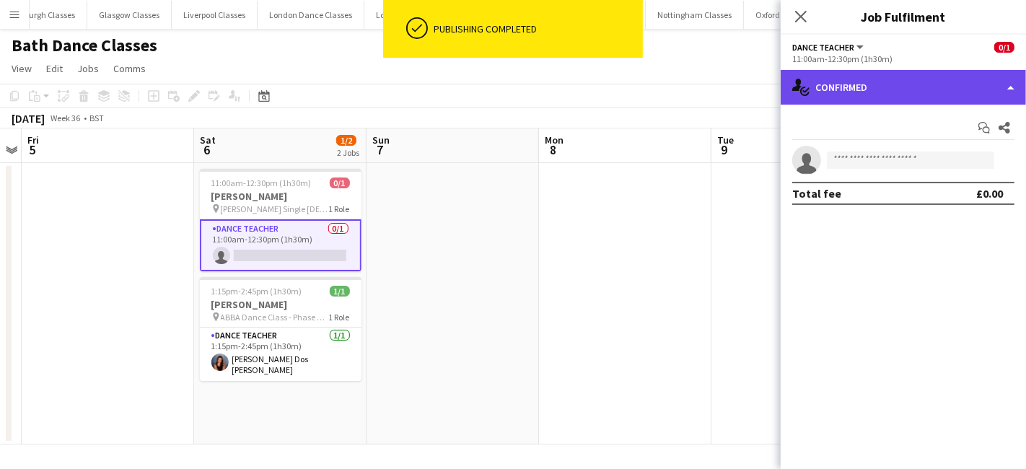
click at [950, 91] on div "single-neutral-actions-check-2 Confirmed" at bounding box center [903, 87] width 245 height 35
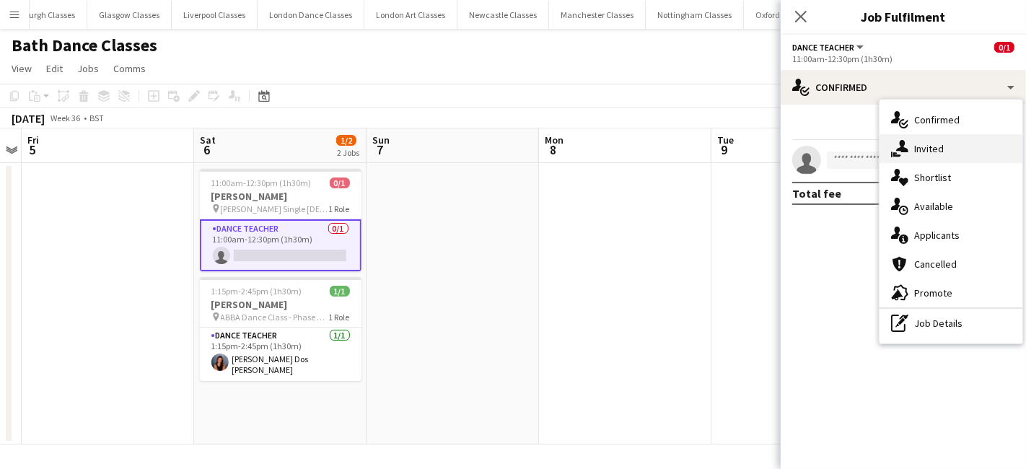
click at [962, 162] on div "single-neutral-actions-share-1 Invited" at bounding box center [951, 148] width 143 height 29
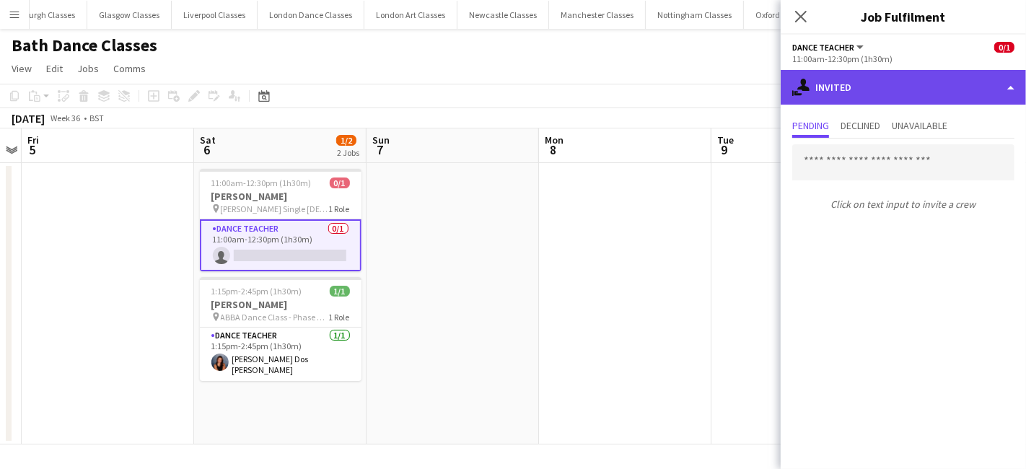
click at [893, 72] on div "single-neutral-actions-share-1 Invited" at bounding box center [903, 87] width 245 height 35
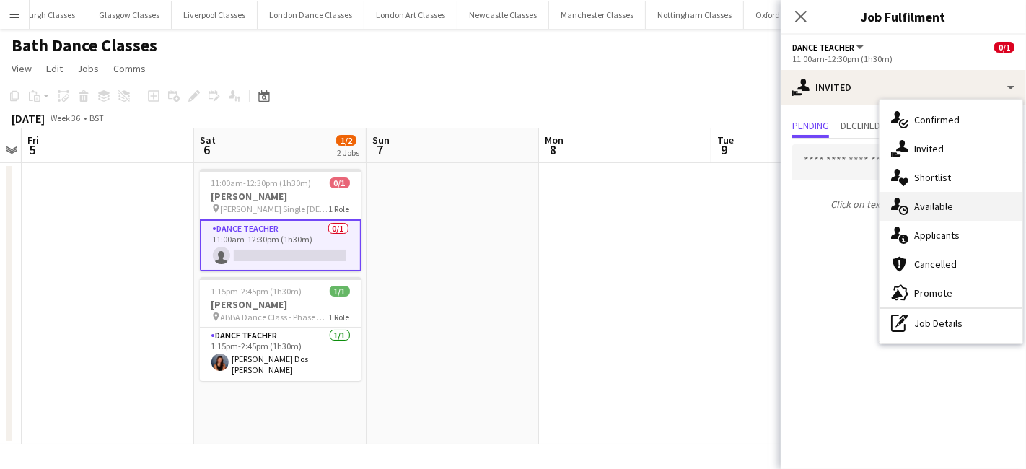
click at [958, 211] on div "single-neutral-actions-upload Available" at bounding box center [951, 206] width 143 height 29
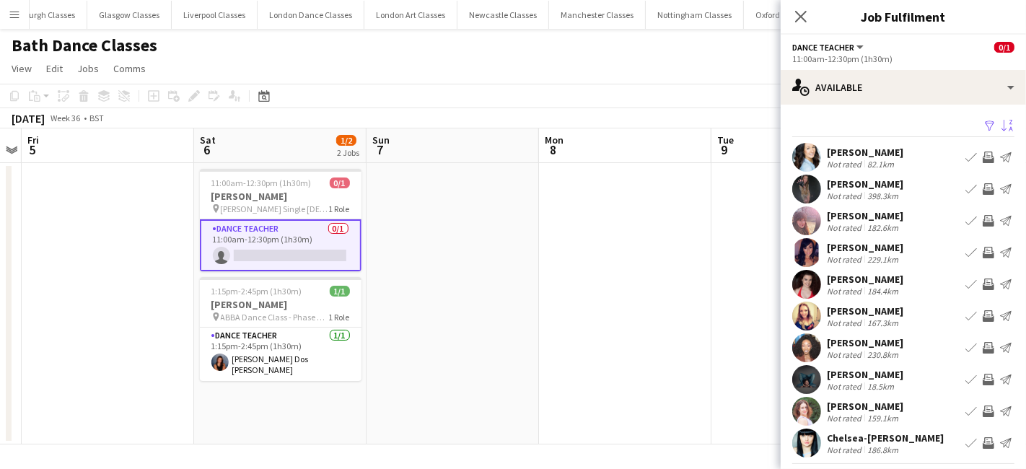
click at [1001, 122] on app-icon "Sort asc" at bounding box center [1007, 127] width 12 height 14
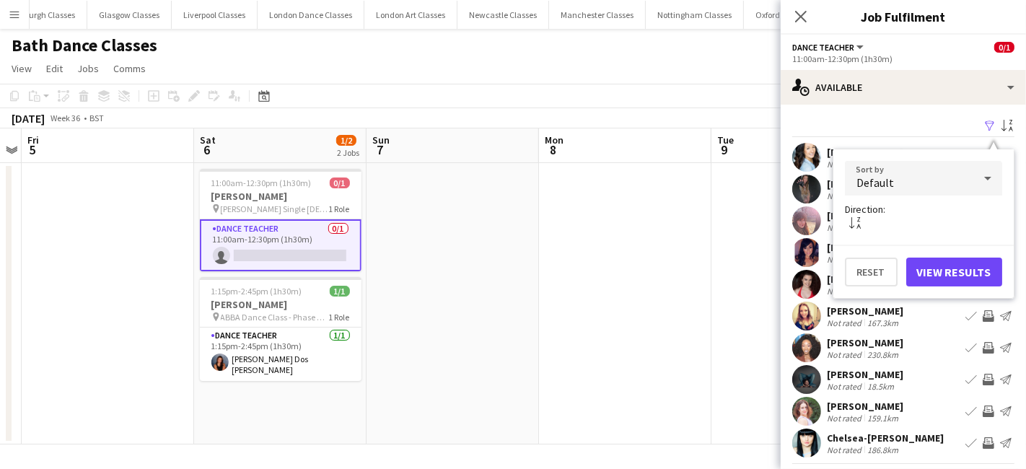
click at [917, 178] on div "Default" at bounding box center [909, 178] width 128 height 35
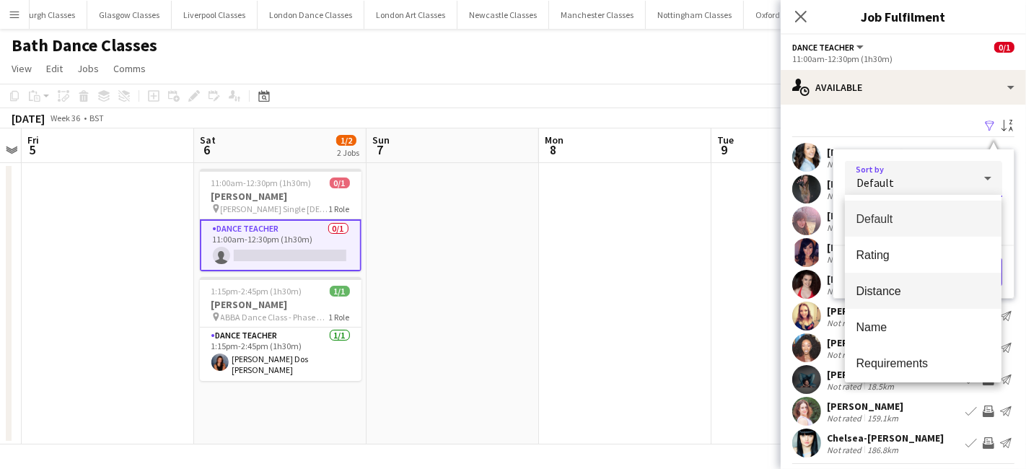
click at [908, 284] on span "Distance" at bounding box center [923, 291] width 134 height 14
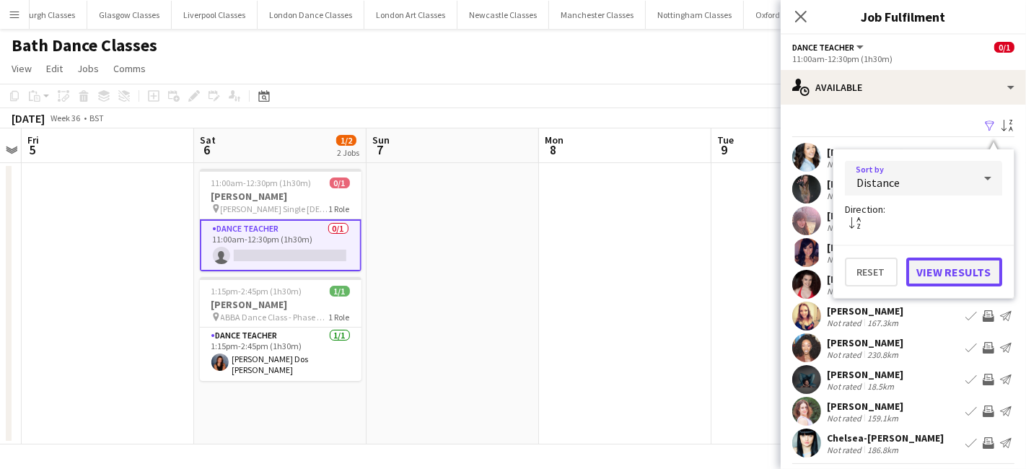
click at [958, 269] on button "View Results" at bounding box center [954, 272] width 96 height 29
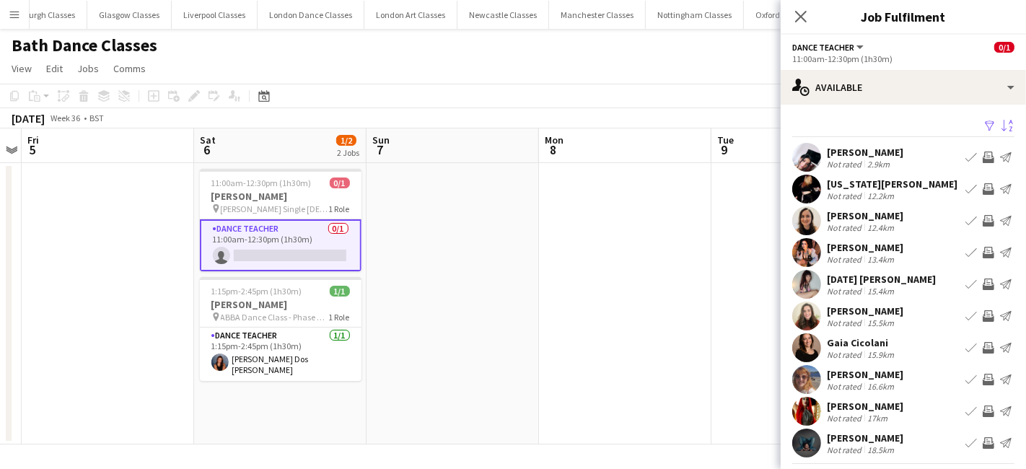
click at [983, 381] on app-icon "Invite crew" at bounding box center [989, 380] width 12 height 12
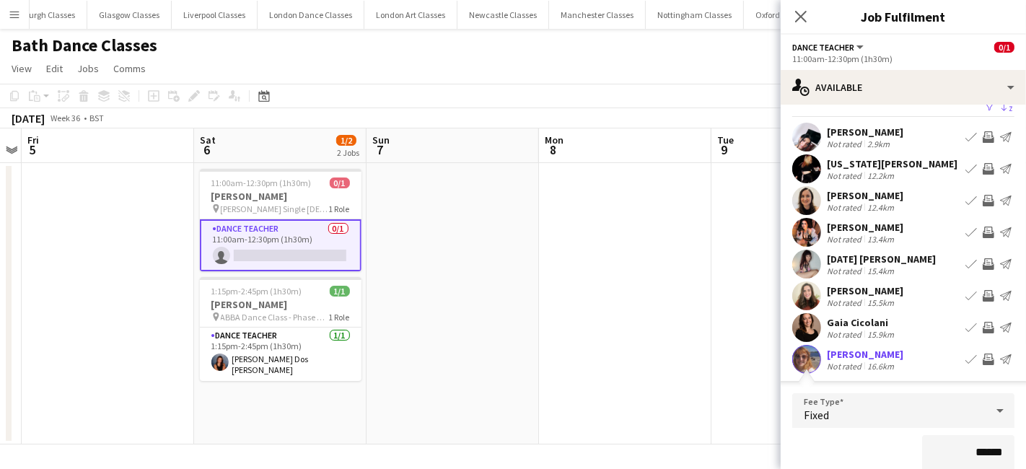
scroll to position [276, 0]
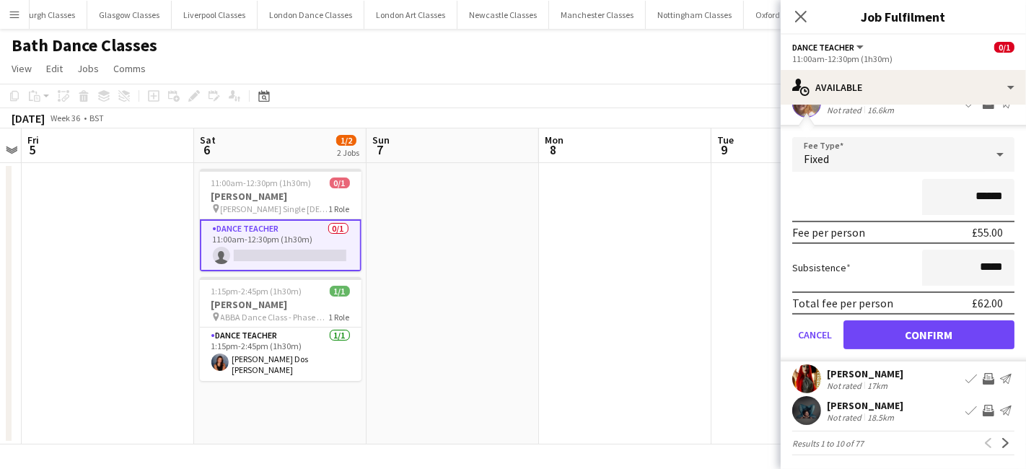
click at [950, 347] on form "Fee Type Fixed ****** Fee per person £55.00 Subsistence ***** Total fee per per…" at bounding box center [903, 249] width 245 height 224
click at [944, 340] on button "Confirm" at bounding box center [928, 334] width 171 height 29
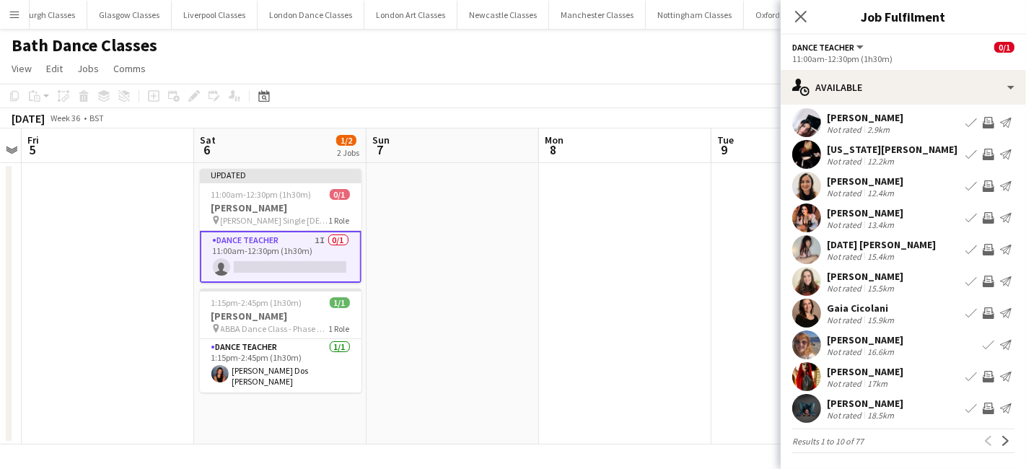
click at [983, 378] on app-icon "Invite crew" at bounding box center [989, 377] width 12 height 12
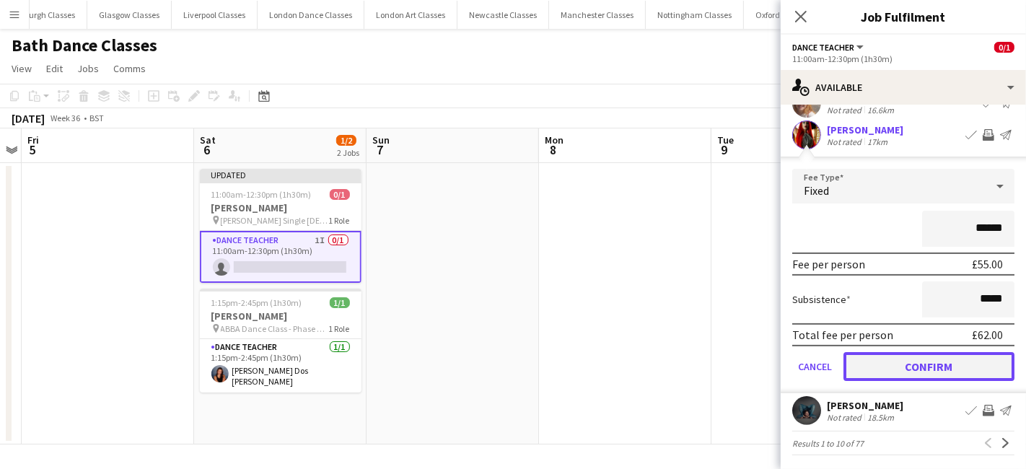
click at [915, 371] on button "Confirm" at bounding box center [928, 366] width 171 height 29
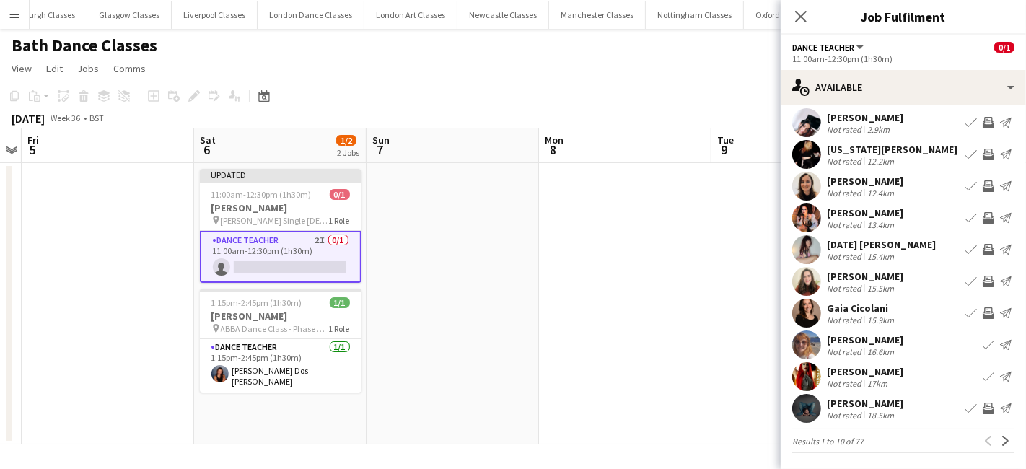
click at [983, 408] on app-icon "Invite crew" at bounding box center [989, 409] width 12 height 12
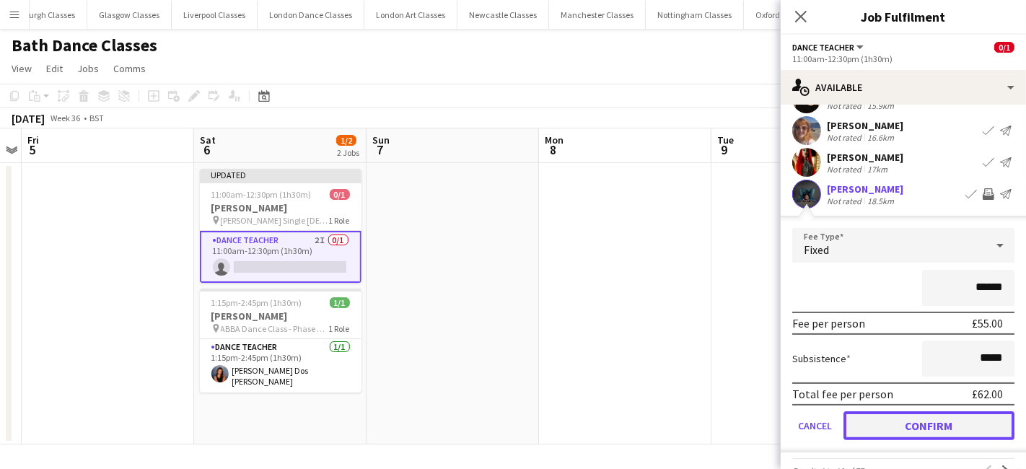
click at [931, 421] on button "Confirm" at bounding box center [928, 425] width 171 height 29
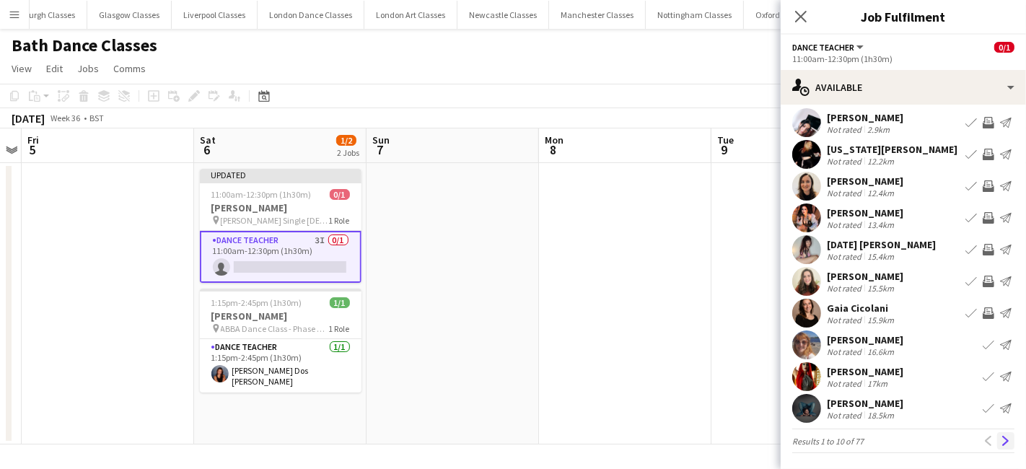
click at [1001, 437] on app-icon "Next" at bounding box center [1006, 441] width 10 height 10
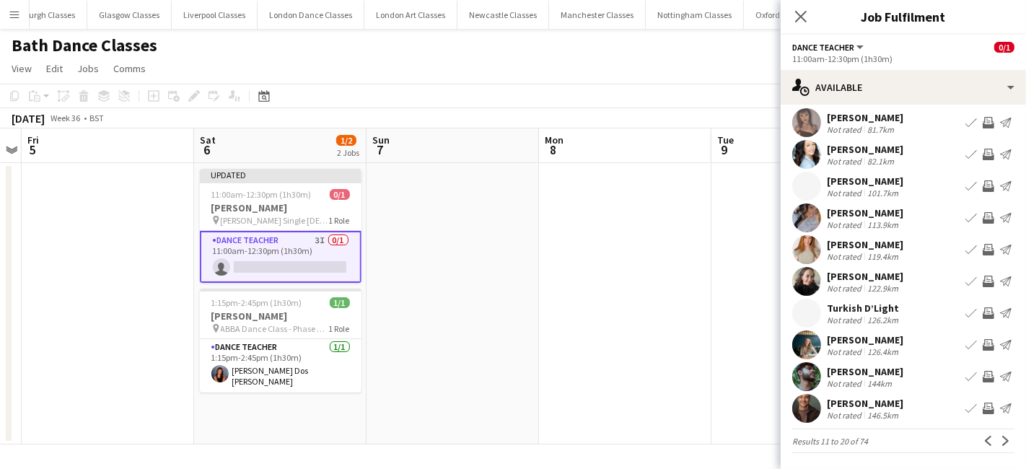
scroll to position [0, 0]
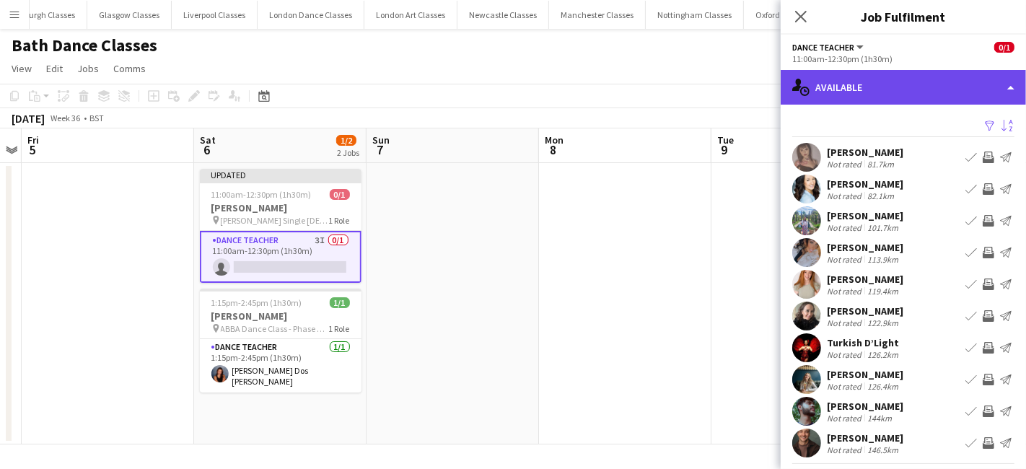
click at [895, 89] on div "single-neutral-actions-upload Available" at bounding box center [903, 87] width 245 height 35
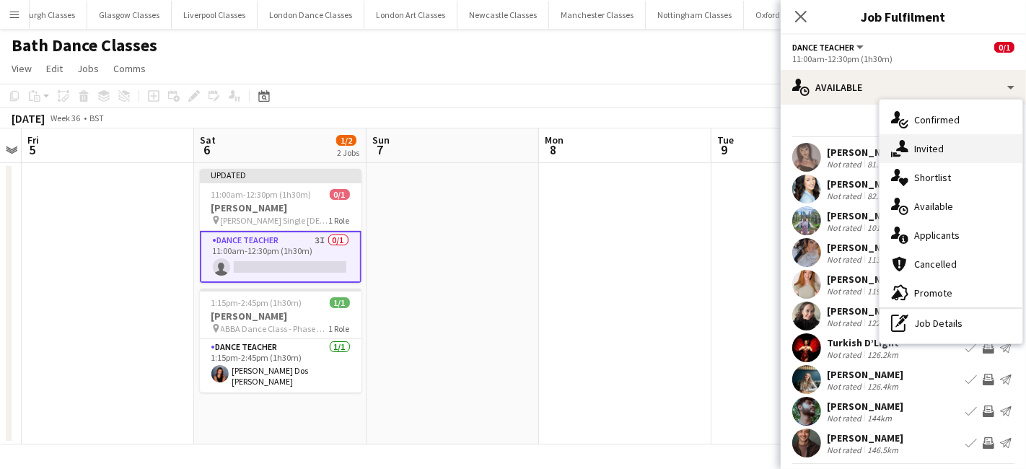
click at [944, 154] on div "single-neutral-actions-share-1 Invited" at bounding box center [951, 148] width 143 height 29
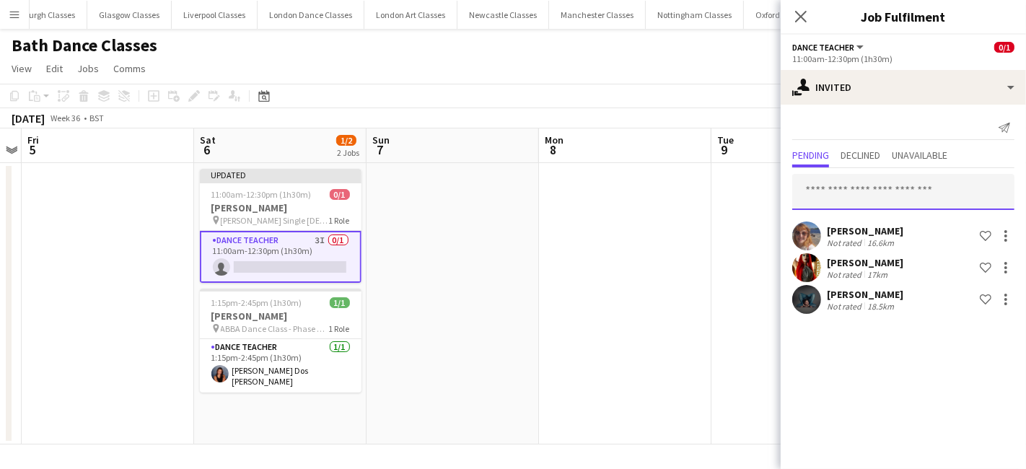
click at [838, 197] on input "text" at bounding box center [903, 192] width 222 height 36
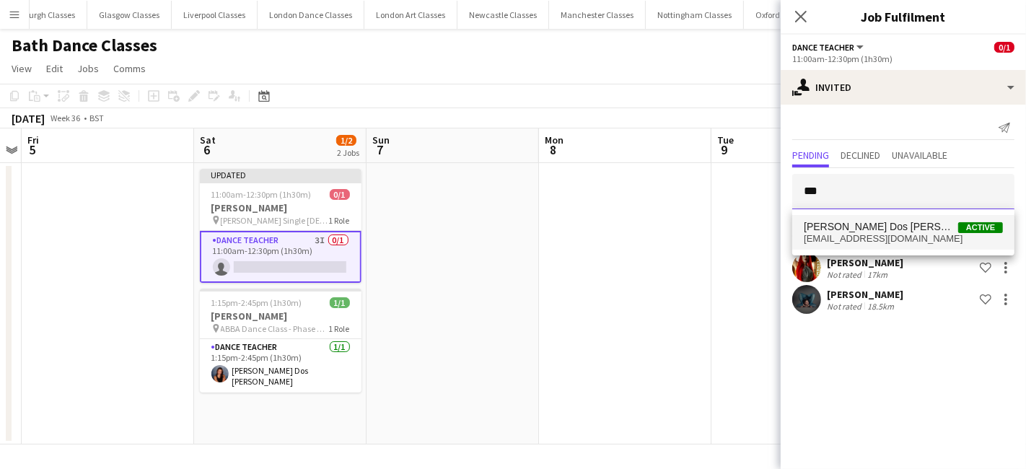
type input "***"
click at [842, 229] on span "Raquel Dos Santos" at bounding box center [881, 227] width 154 height 12
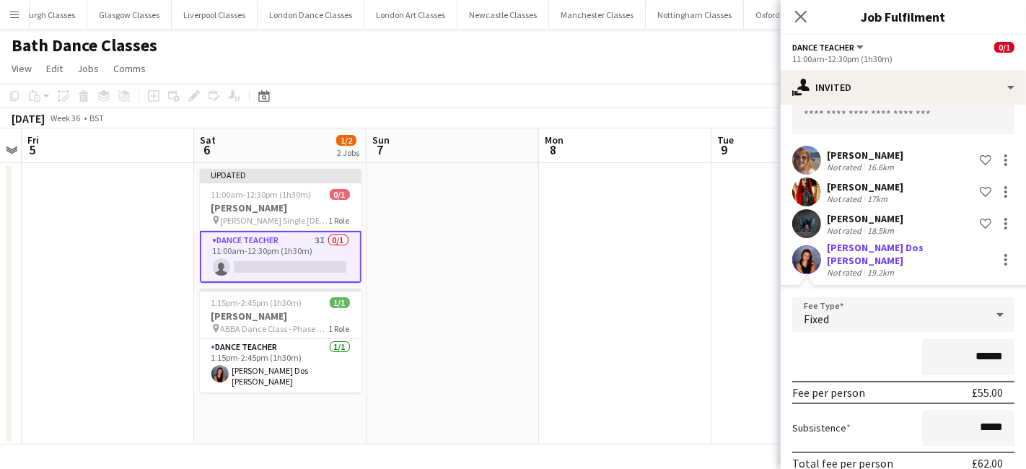
scroll to position [131, 0]
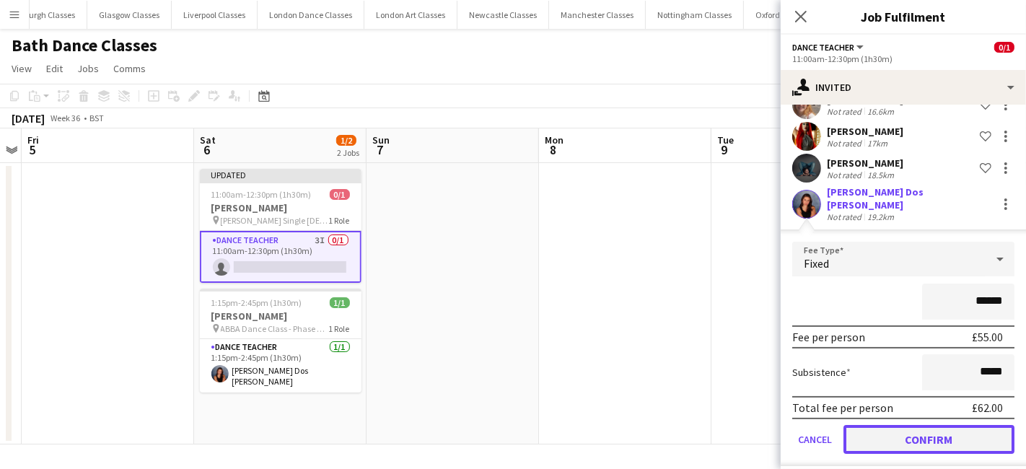
click at [942, 425] on button "Confirm" at bounding box center [928, 439] width 171 height 29
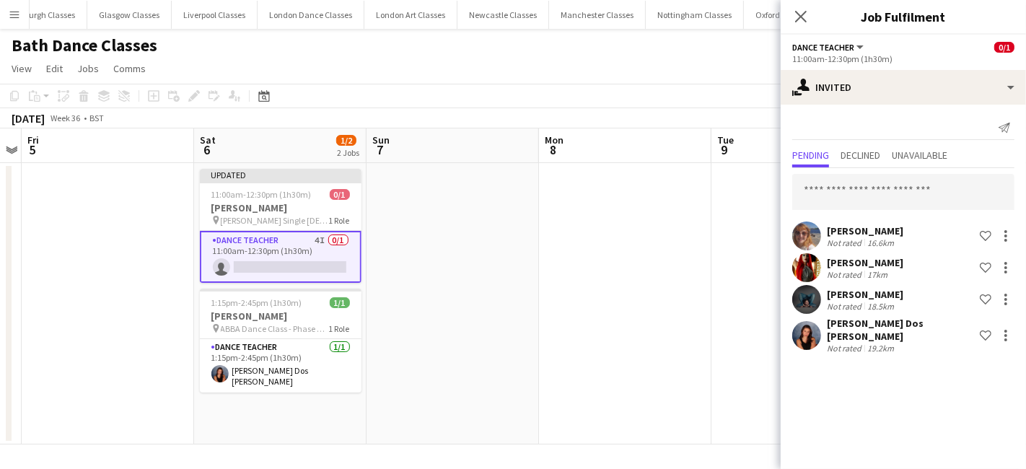
scroll to position [0, 0]
click at [607, 357] on app-date-cell at bounding box center [625, 303] width 172 height 281
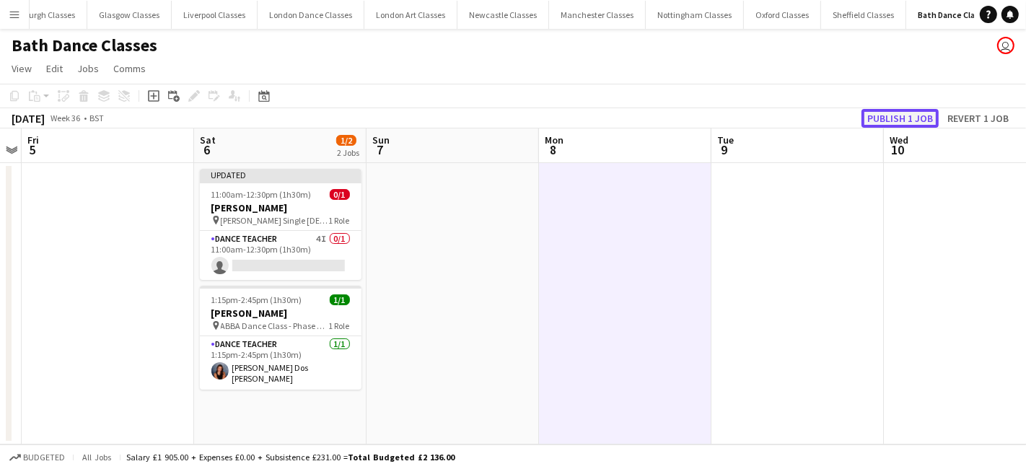
click at [900, 117] on button "Publish 1 job" at bounding box center [899, 118] width 77 height 19
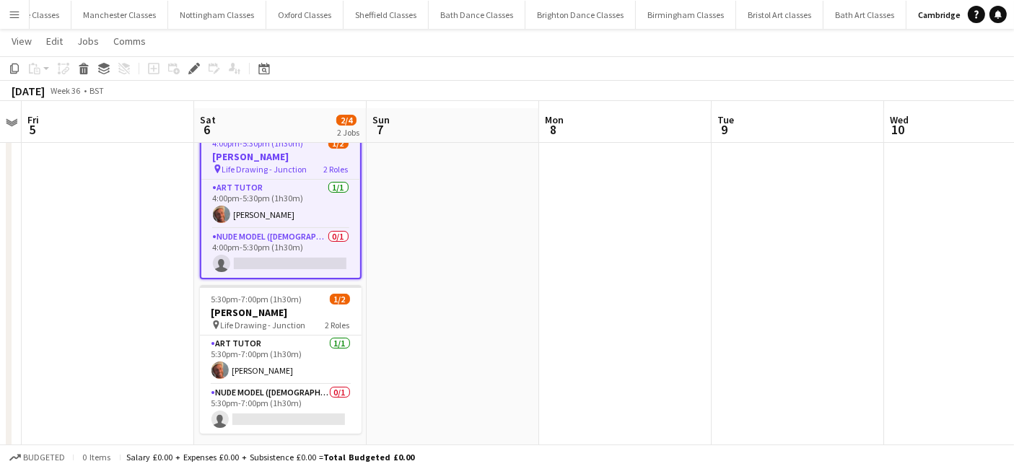
scroll to position [56, 0]
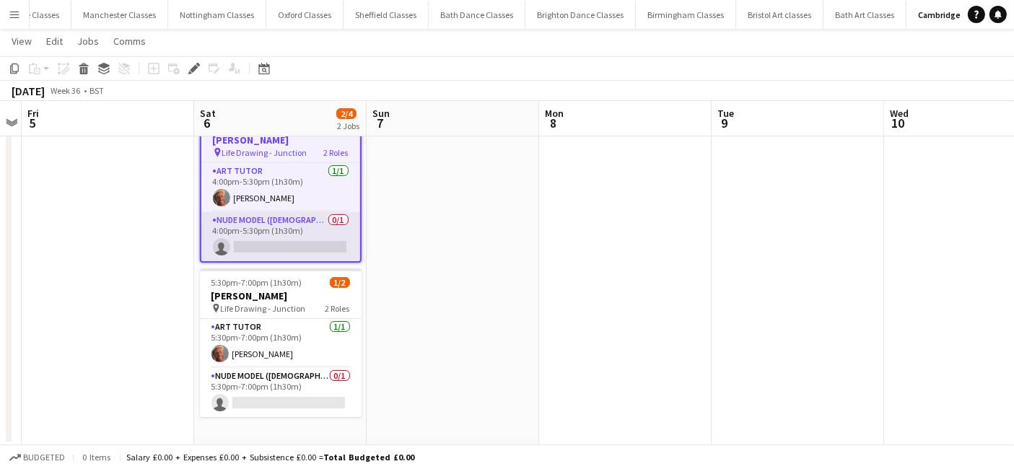
click at [319, 232] on app-card-role "Nude Model ([DEMOGRAPHIC_DATA]) 0/1 4:00pm-5:30pm (1h30m) single-neutral-actions" at bounding box center [280, 236] width 159 height 49
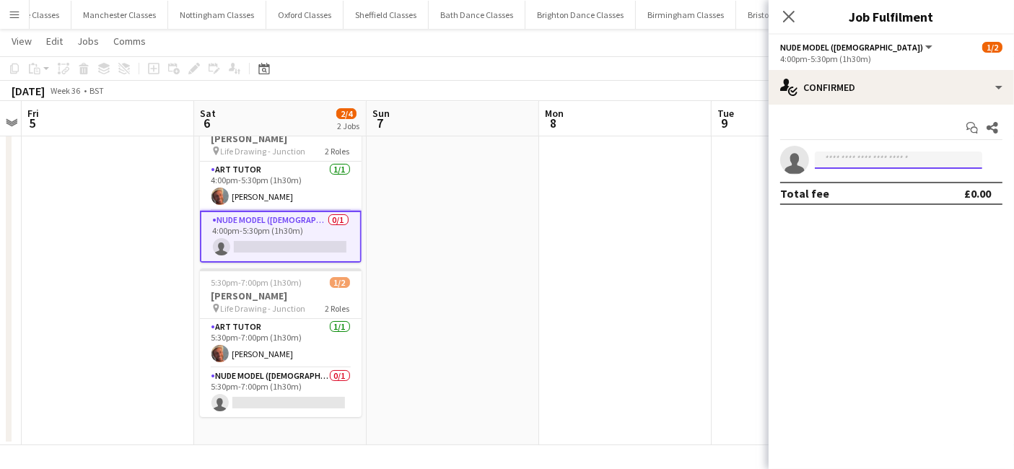
click at [890, 162] on input at bounding box center [898, 160] width 167 height 17
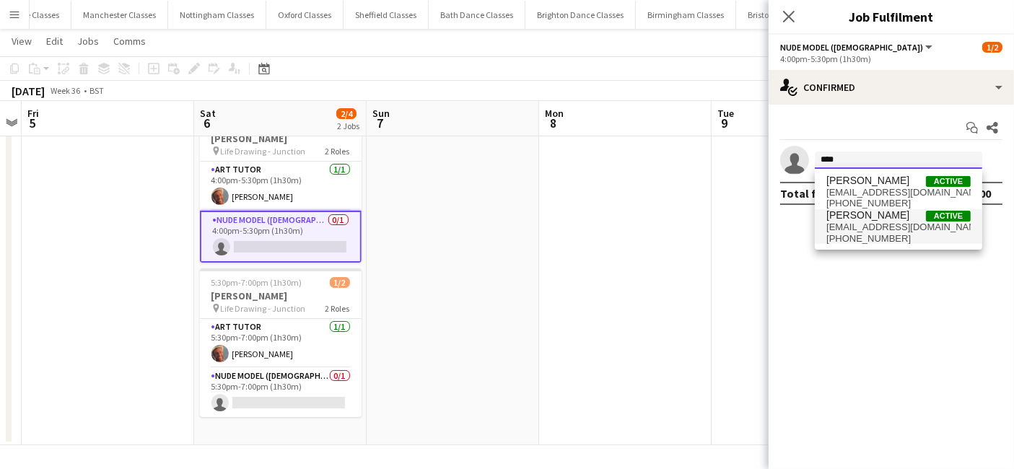
type input "****"
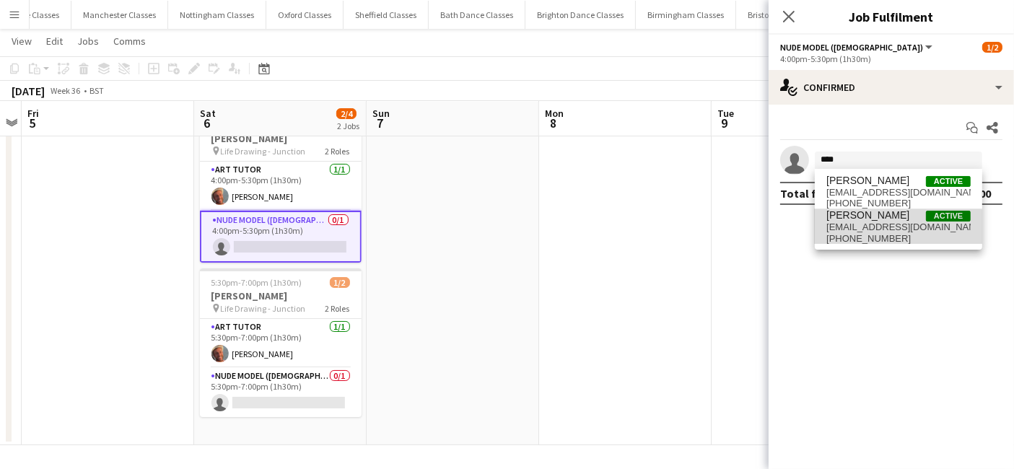
click at [870, 234] on span "+447889905340" at bounding box center [898, 239] width 144 height 12
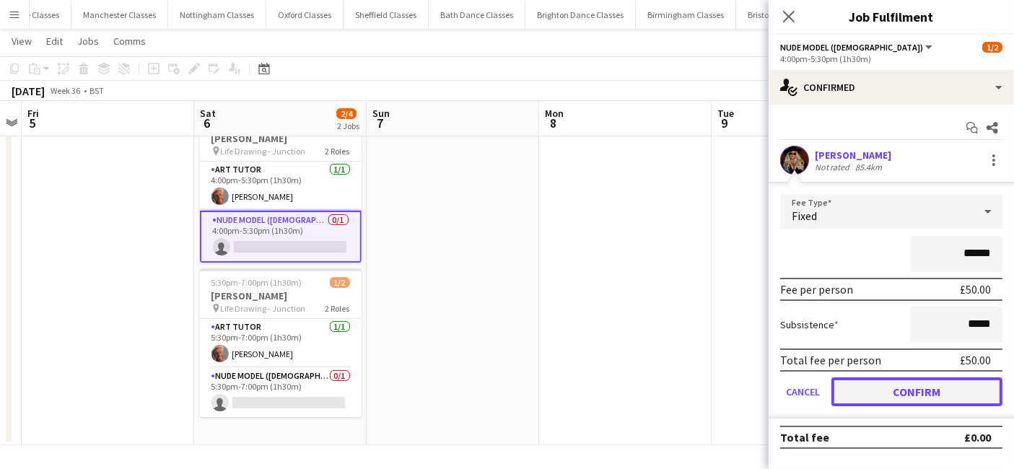
click at [903, 386] on button "Confirm" at bounding box center [916, 391] width 171 height 29
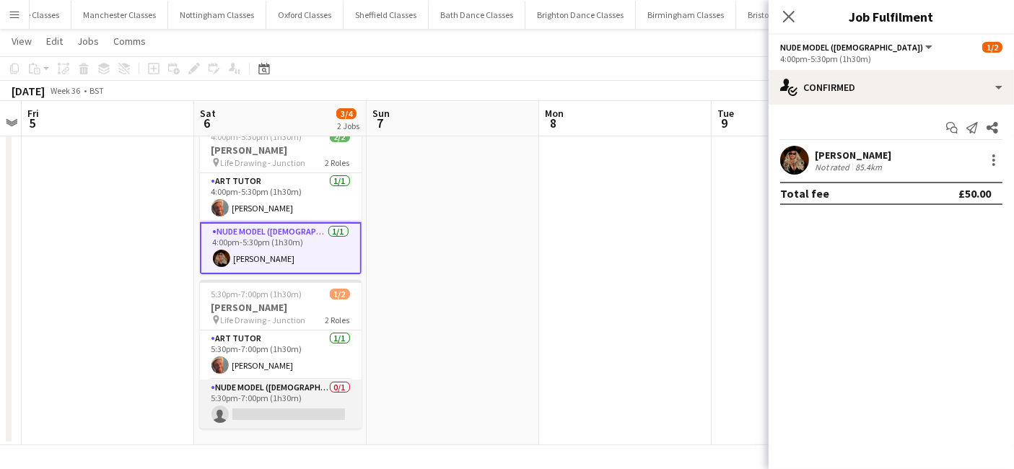
click at [247, 398] on app-card-role "Nude Model (Female) 0/1 5:30pm-7:00pm (1h30m) single-neutral-actions" at bounding box center [281, 404] width 162 height 49
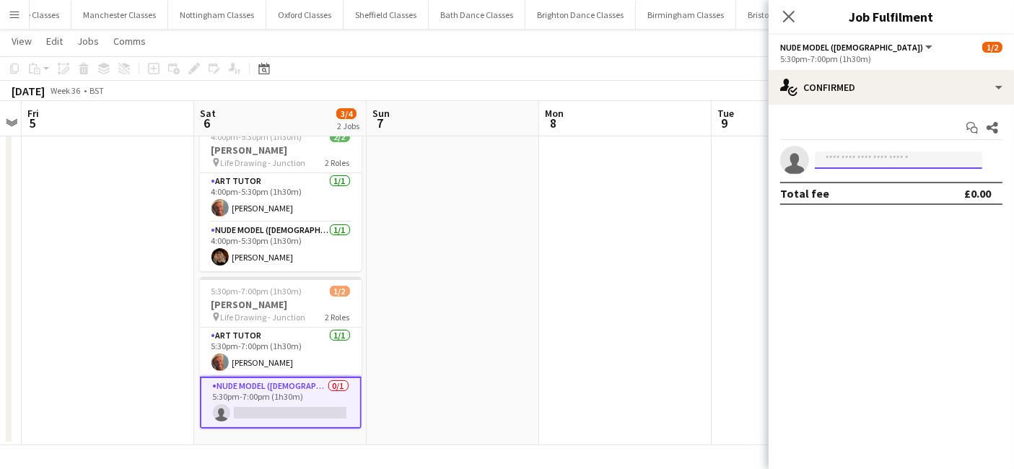
click at [895, 166] on input at bounding box center [898, 160] width 167 height 17
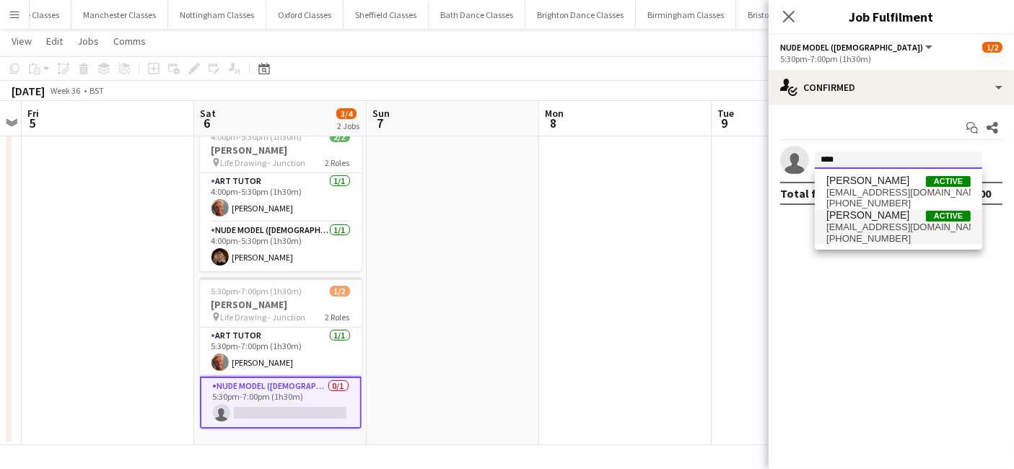
type input "****"
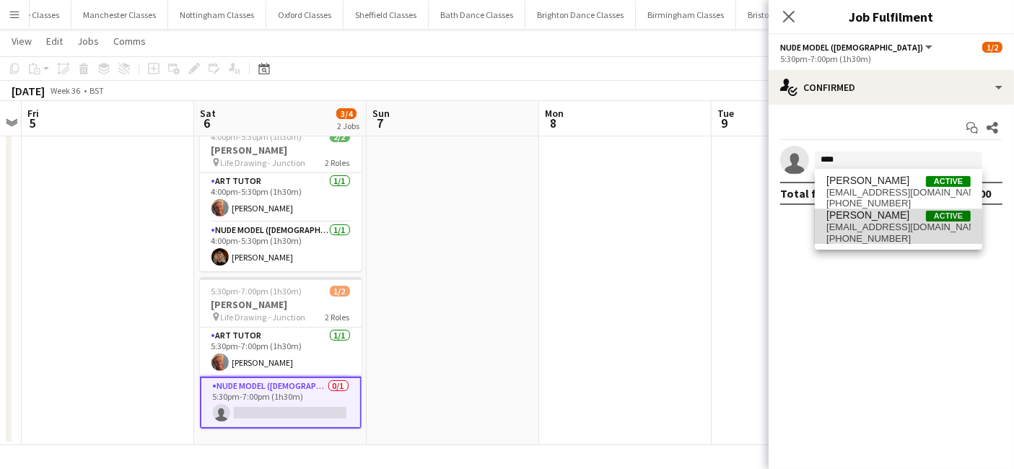
click at [855, 234] on span "+447889905340" at bounding box center [898, 239] width 144 height 12
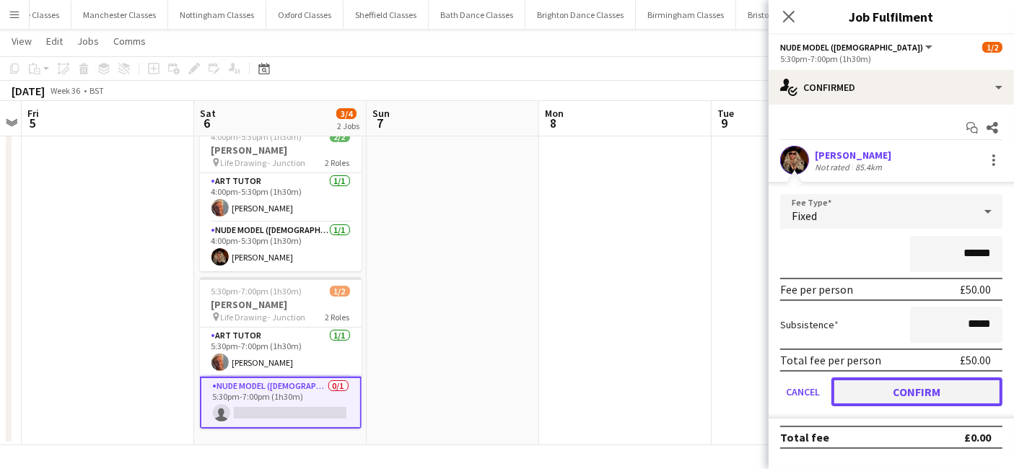
click at [902, 389] on button "Confirm" at bounding box center [916, 391] width 171 height 29
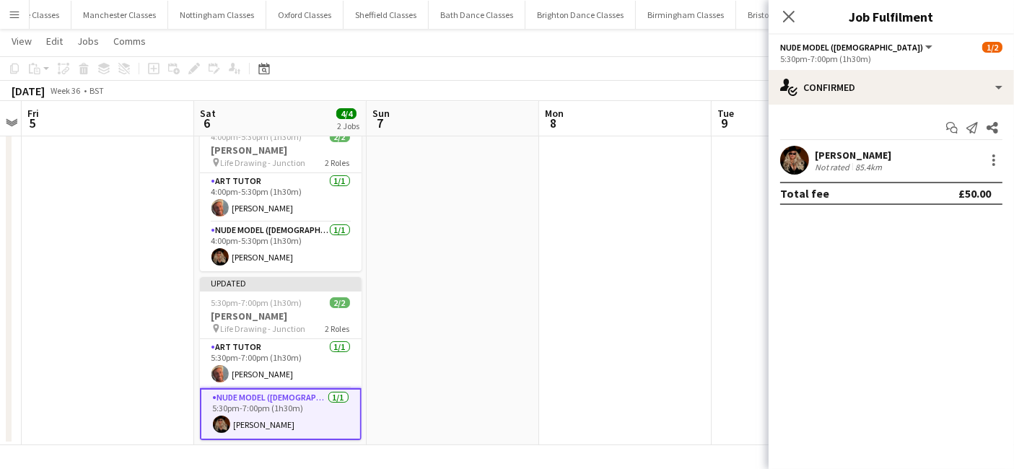
click at [525, 376] on app-date-cell at bounding box center [453, 275] width 172 height 340
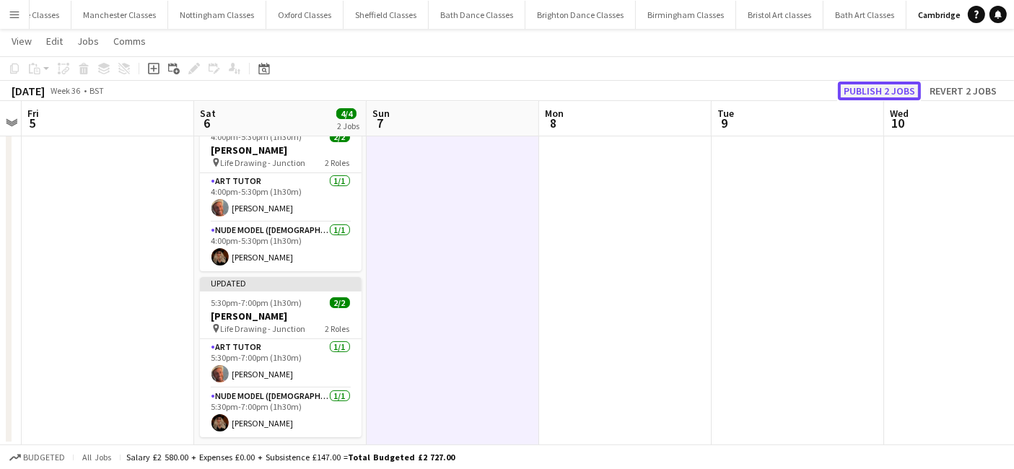
click at [871, 88] on button "Publish 2 jobs" at bounding box center [879, 91] width 83 height 19
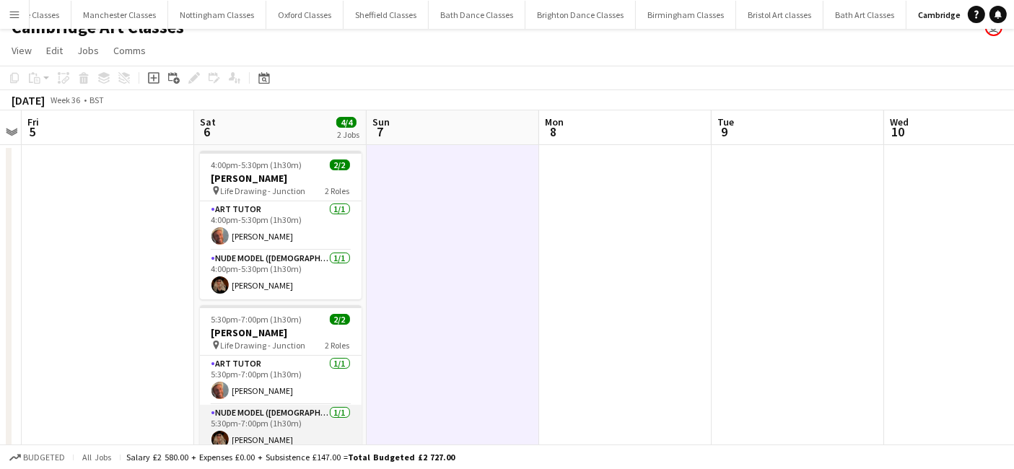
scroll to position [0, 0]
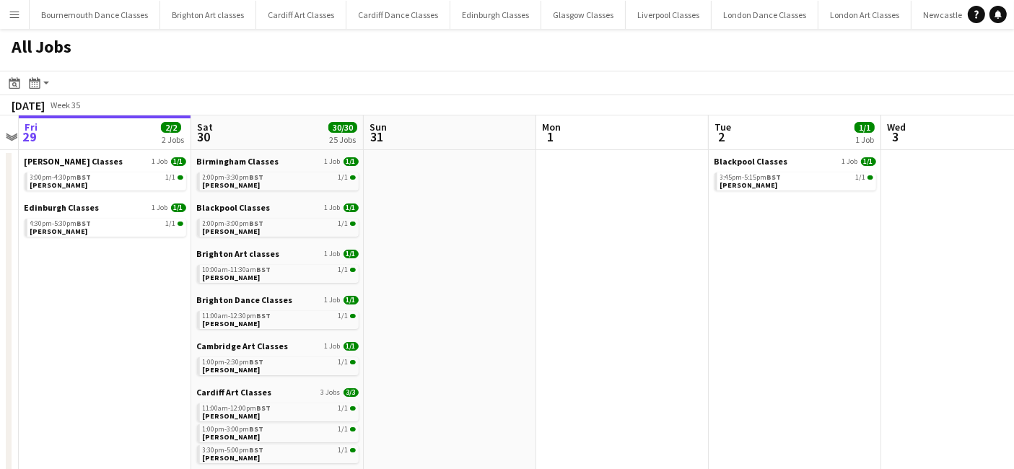
drag, startPoint x: 701, startPoint y: 343, endPoint x: 170, endPoint y: 343, distance: 531.0
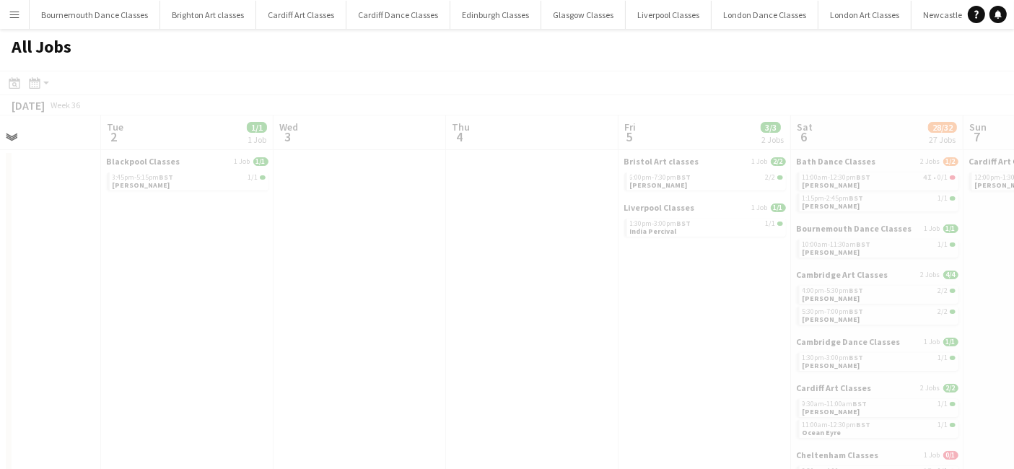
drag, startPoint x: 552, startPoint y: 335, endPoint x: 14, endPoint y: 342, distance: 538.3
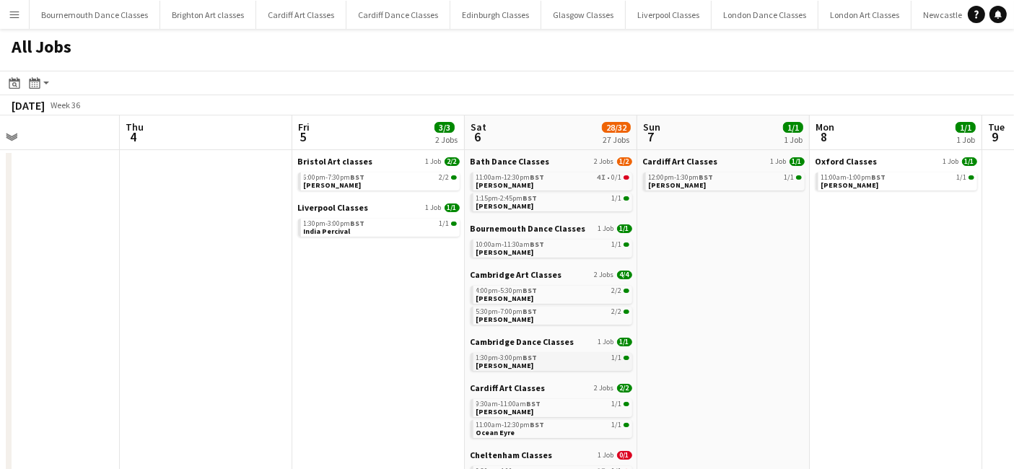
click at [530, 364] on link "1:30pm-3:00pm BST 1/1 [PERSON_NAME]" at bounding box center [552, 361] width 153 height 17
click at [560, 408] on link "9:30am-11:00am BST 1/1 [PERSON_NAME]" at bounding box center [552, 407] width 153 height 17
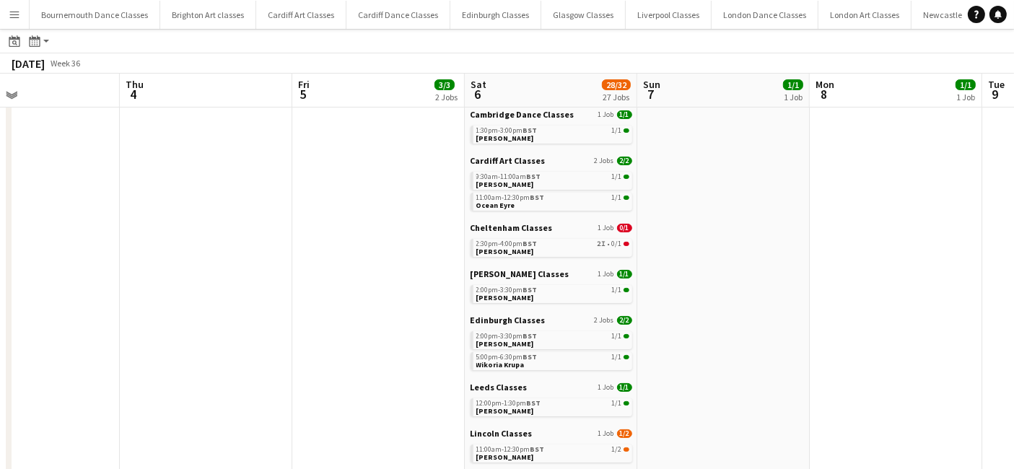
scroll to position [224, 0]
click at [519, 238] on app-calendar-brief-board "Cheltenham Classes 1 Job 0/1 2:30pm-4:00pm BST 2I • 0/1 [PERSON_NAME]" at bounding box center [551, 241] width 162 height 35
click at [529, 243] on span "BST" at bounding box center [530, 244] width 14 height 9
click at [530, 287] on span "BST" at bounding box center [530, 290] width 14 height 9
click at [561, 346] on link "2:00pm-3:30pm BST 1/1 [PERSON_NAME]" at bounding box center [552, 341] width 153 height 17
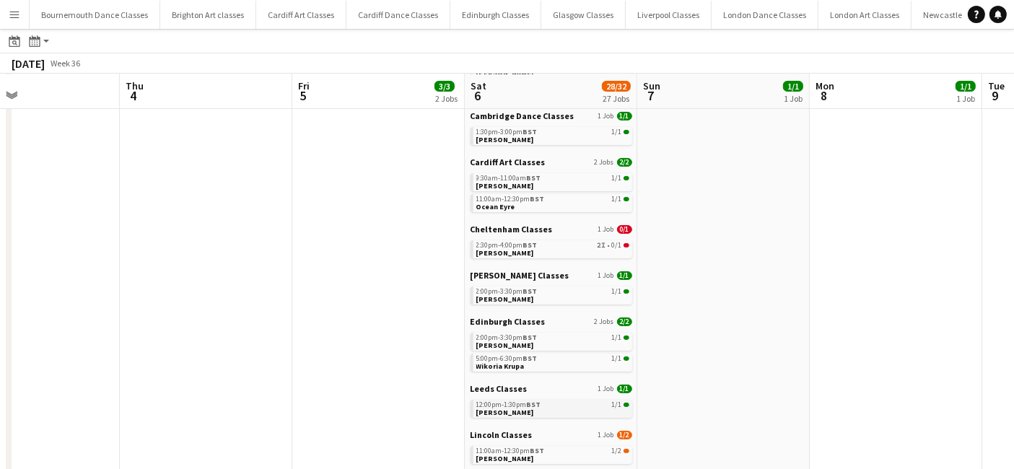
click at [544, 410] on link "12:00pm-1:30pm BST 1/1 [PERSON_NAME]" at bounding box center [552, 408] width 153 height 17
click at [567, 460] on link "11:00am-12:30pm BST 1/2 Adrian Dewick" at bounding box center [552, 454] width 153 height 17
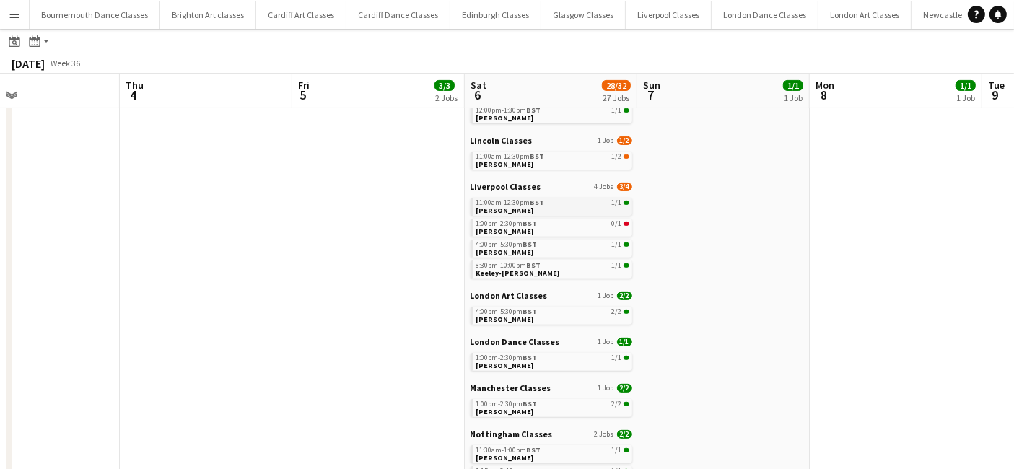
click at [548, 209] on link "11:00am-12:30pm BST 1/1 Hannah Harper" at bounding box center [552, 206] width 153 height 17
click at [543, 317] on link "4:00pm-5:30pm BST 2/2 Harrison Haggith" at bounding box center [552, 315] width 153 height 17
click at [550, 361] on link "1:00pm-2:30pm BST 1/1 Sophie Melton" at bounding box center [552, 361] width 153 height 17
click at [548, 404] on div "1:00pm-2:30pm BST 2/2" at bounding box center [552, 403] width 153 height 7
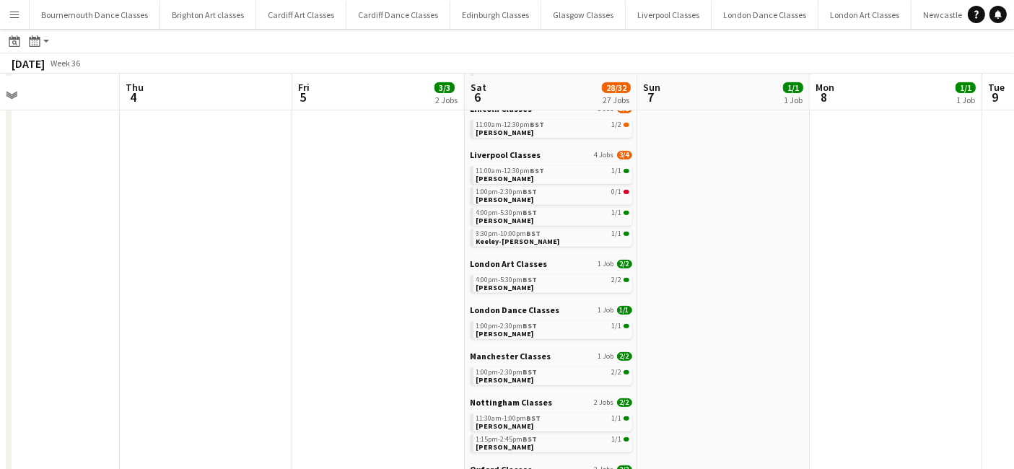
scroll to position [583, 0]
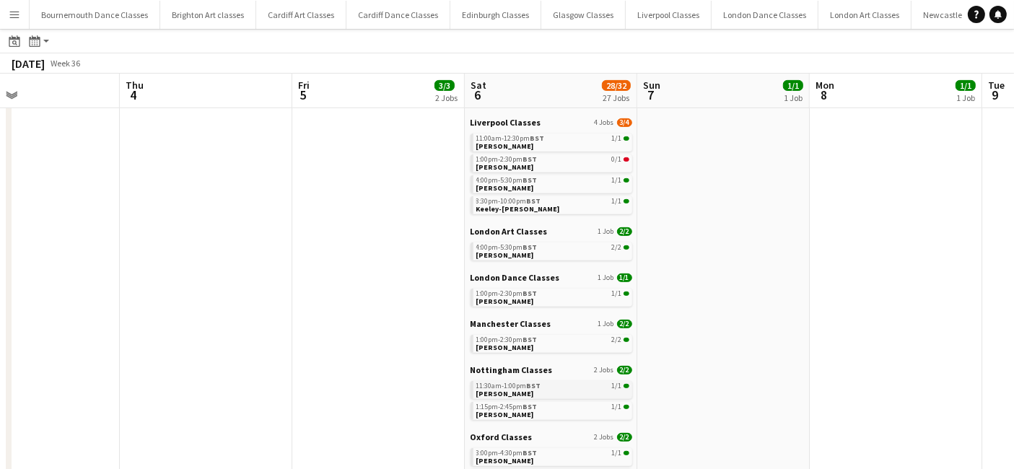
click at [575, 381] on link "11:30am-1:00pm BST 1/1 Rachel Griffin" at bounding box center [552, 389] width 153 height 17
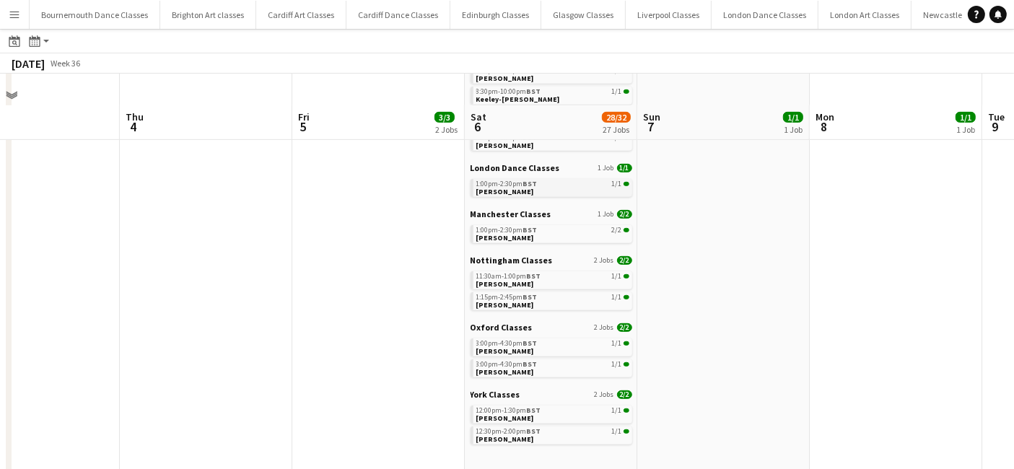
scroll to position [728, 0]
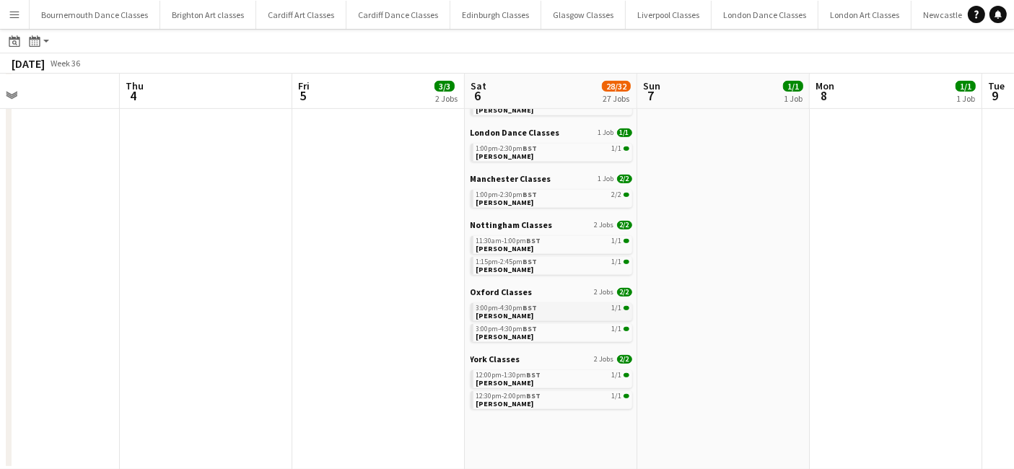
click at [515, 316] on link "3:00pm-4:30pm BST 1/1 Sam Austin" at bounding box center [552, 311] width 153 height 17
click at [564, 381] on link "12:00pm-1:30pm BST 1/1 Louise Gregory" at bounding box center [552, 378] width 153 height 17
click at [519, 384] on span "Louise Gregory" at bounding box center [505, 382] width 58 height 9
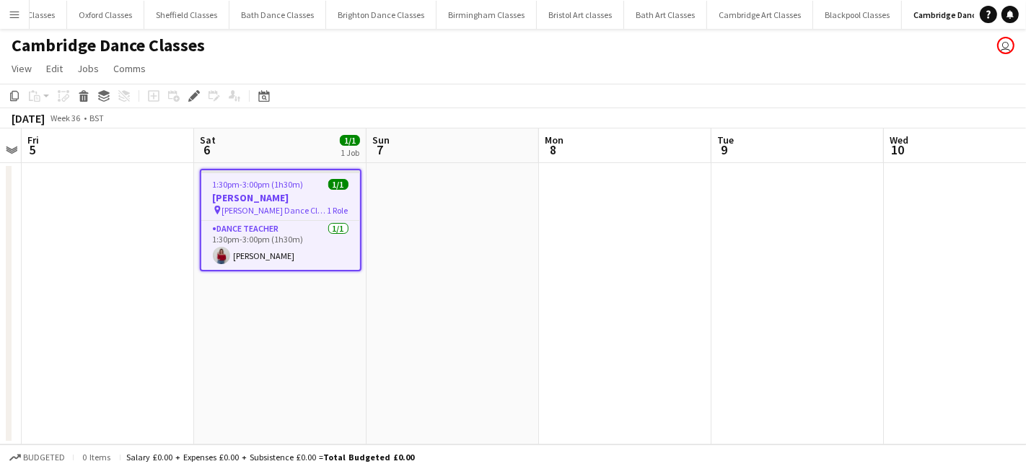
scroll to position [0, 1136]
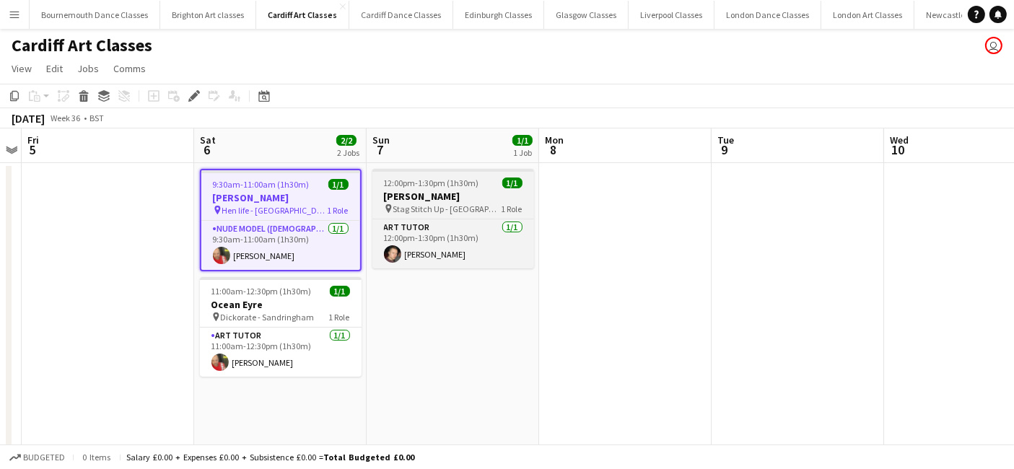
click at [436, 209] on span "Stag Stitch Up - [GEOGRAPHIC_DATA]" at bounding box center [447, 208] width 108 height 11
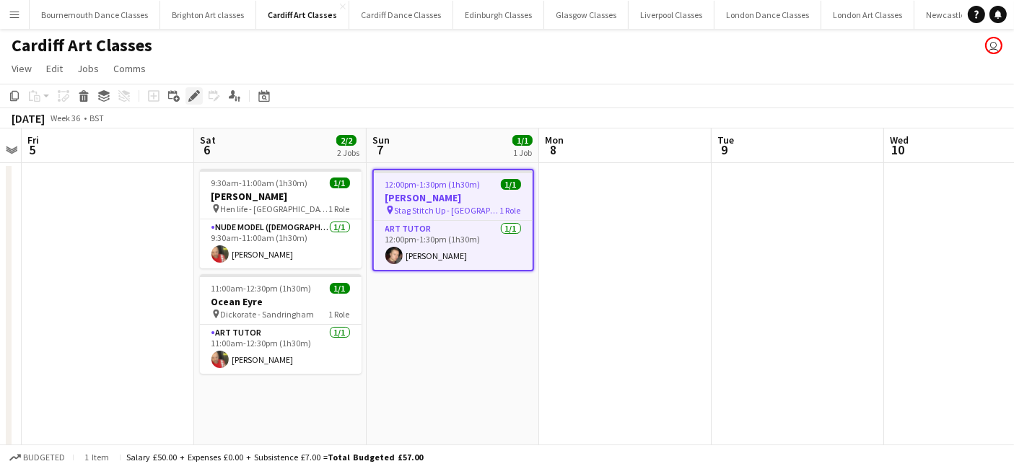
click at [191, 97] on icon at bounding box center [194, 96] width 8 height 8
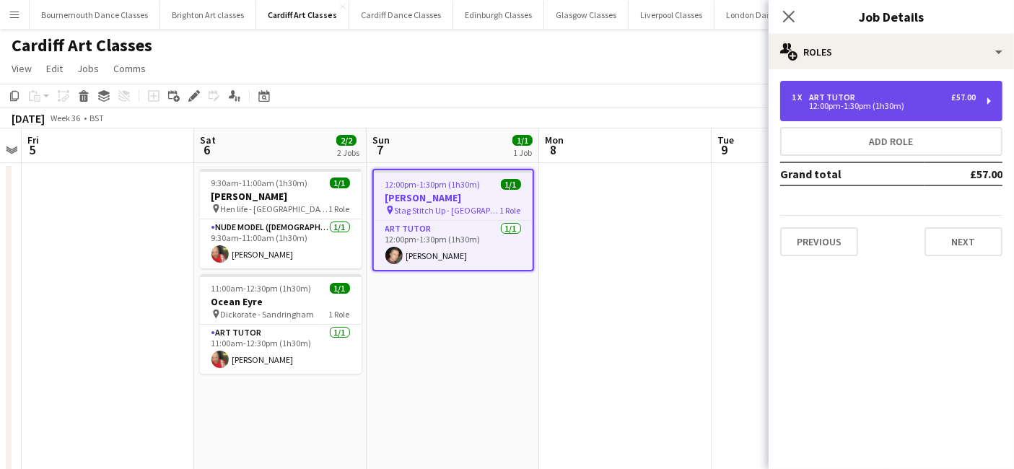
click at [873, 92] on div "1 x Art Tutor £57.00" at bounding box center [883, 97] width 184 height 10
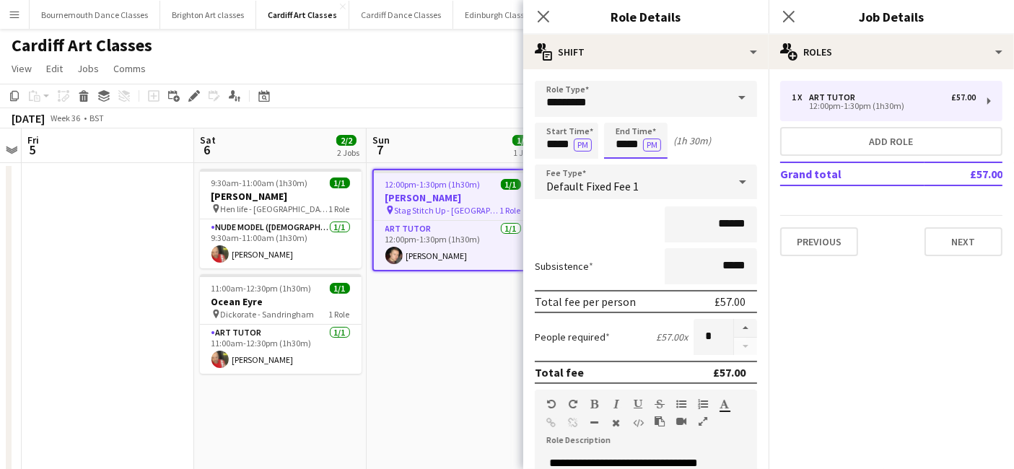
click at [633, 143] on input "*****" at bounding box center [635, 141] width 63 height 36
click at [647, 170] on div at bounding box center [650, 166] width 29 height 14
type input "*****"
click at [647, 170] on div at bounding box center [650, 166] width 29 height 14
click at [439, 330] on app-date-cell "12:00pm-1:30pm (1h30m) 1/1 [PERSON_NAME] pin Stag Stitch Up - [GEOGRAPHIC_DATA]…" at bounding box center [453, 337] width 172 height 348
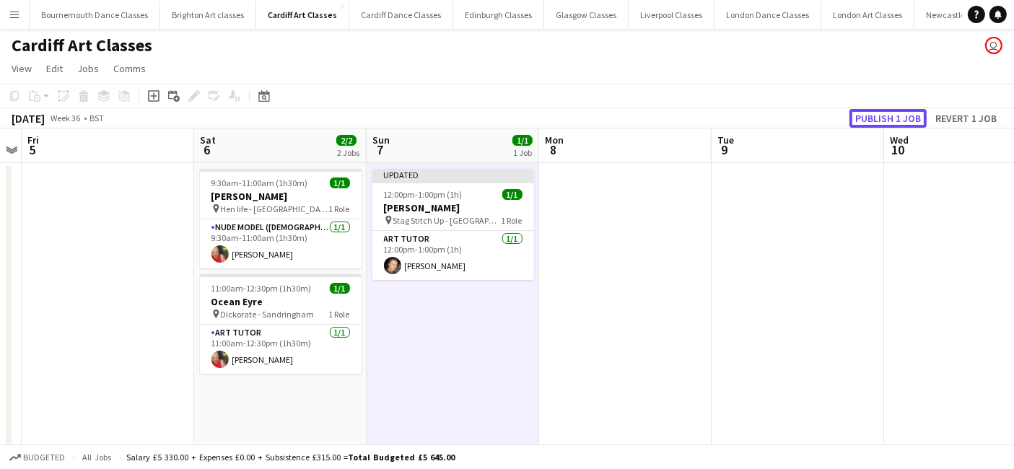
drag, startPoint x: 883, startPoint y: 110, endPoint x: 766, endPoint y: 135, distance: 119.6
click at [877, 110] on button "Publish 1 job" at bounding box center [887, 118] width 77 height 19
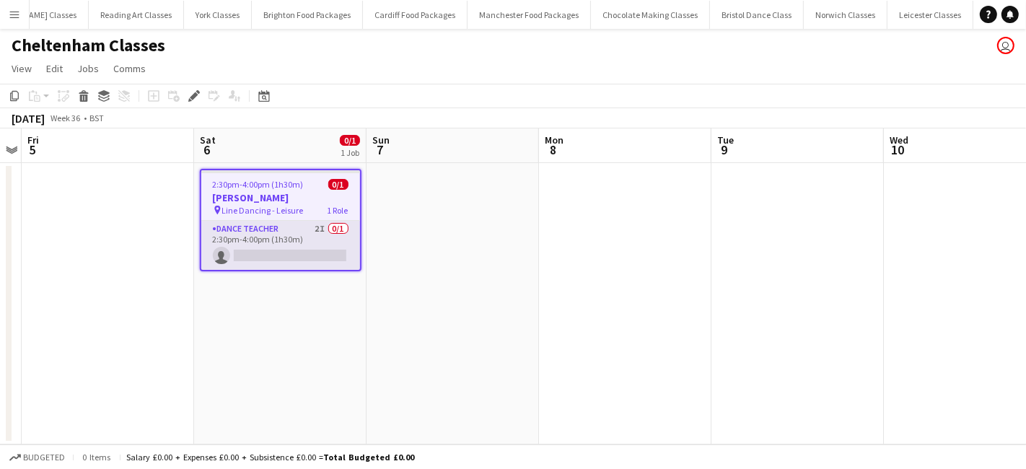
click at [253, 253] on app-card-role "Dance Teacher 2I 0/1 2:30pm-4:00pm (1h30m) single-neutral-actions" at bounding box center [280, 245] width 159 height 49
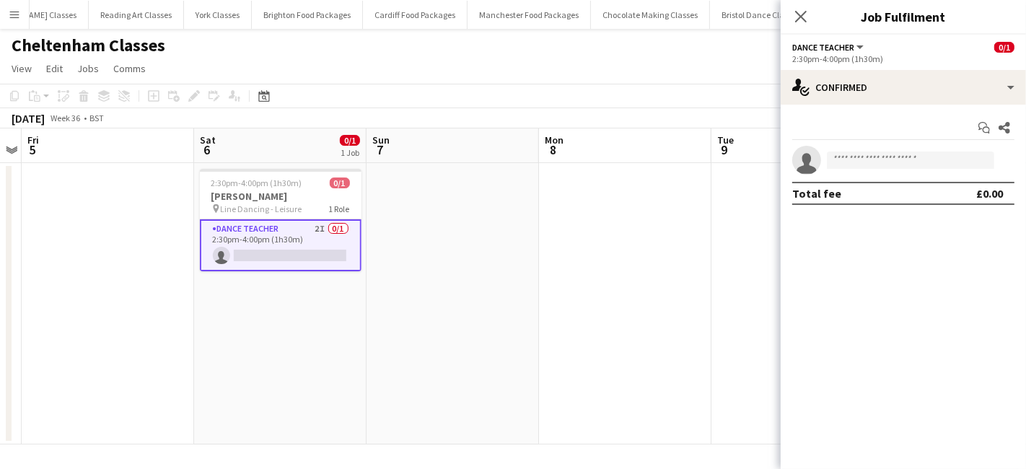
scroll to position [0, 2248]
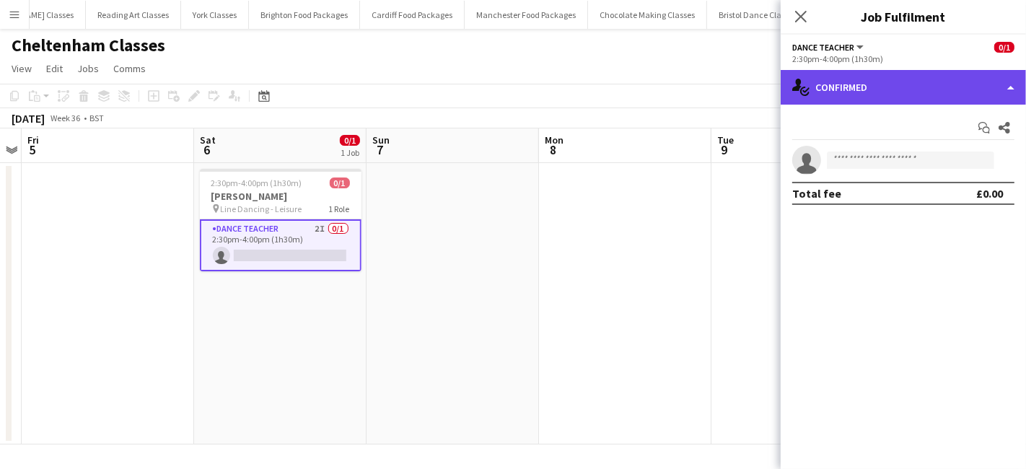
click at [978, 89] on div "single-neutral-actions-check-2 Confirmed" at bounding box center [903, 87] width 245 height 35
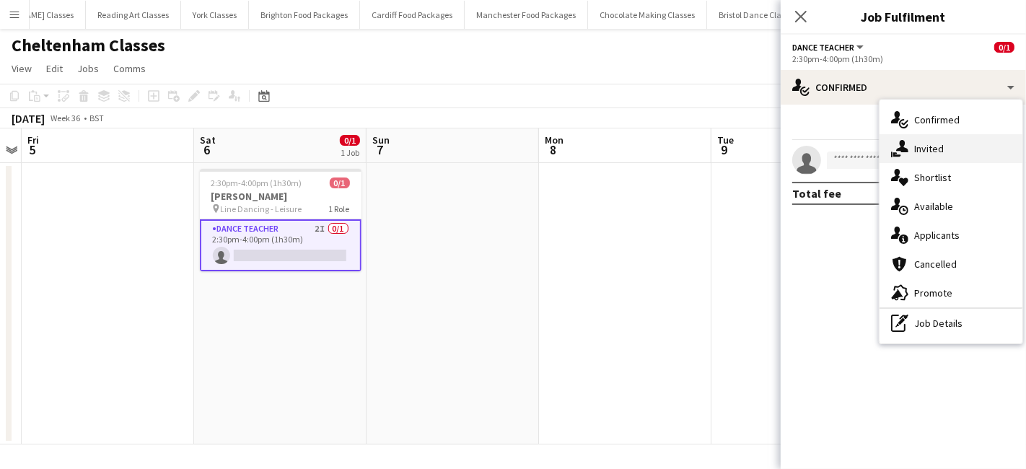
click at [974, 149] on div "single-neutral-actions-share-1 Invited" at bounding box center [951, 148] width 143 height 29
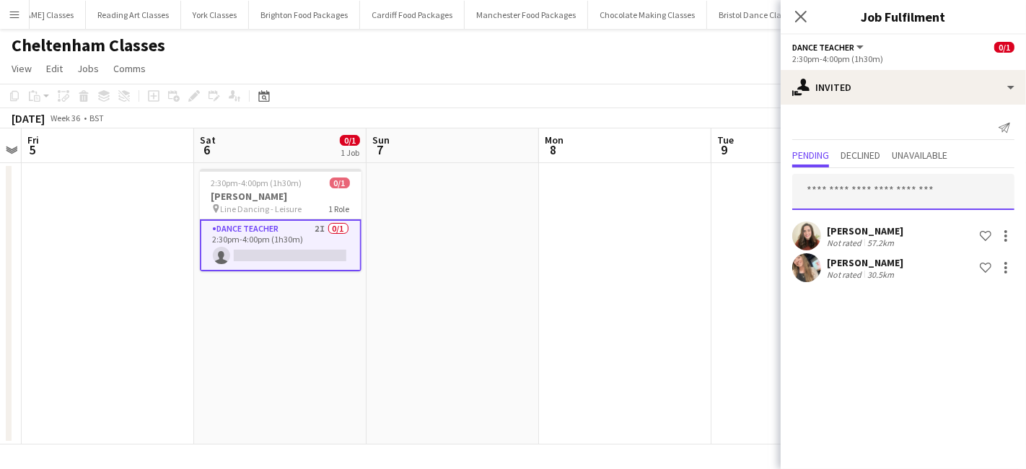
click at [872, 191] on input "text" at bounding box center [903, 192] width 222 height 36
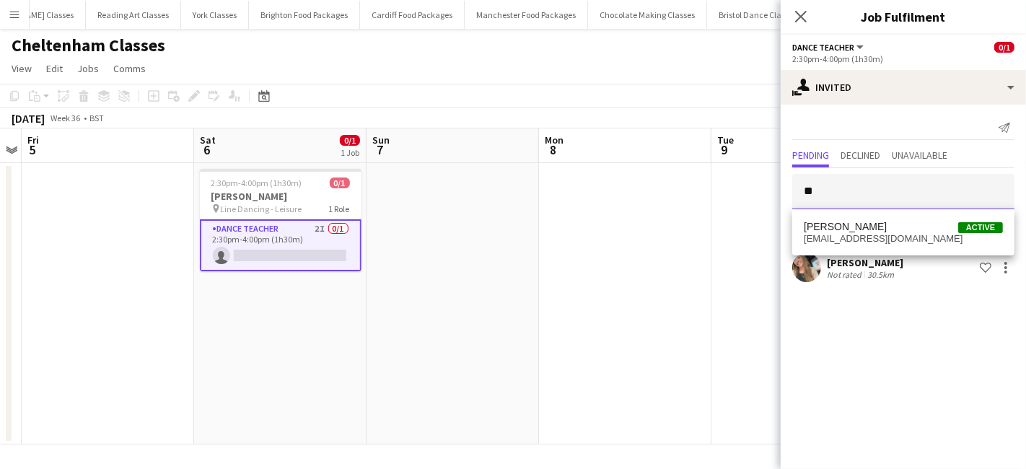
type input "*"
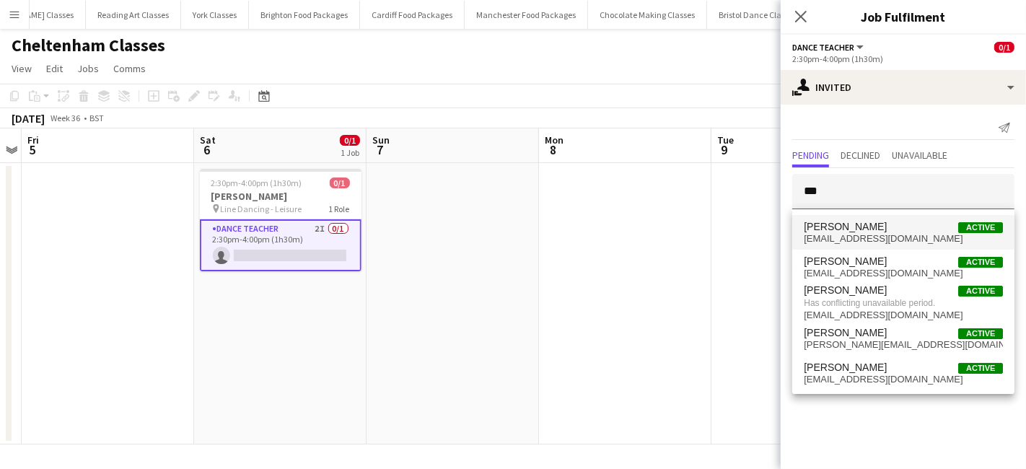
type input "***"
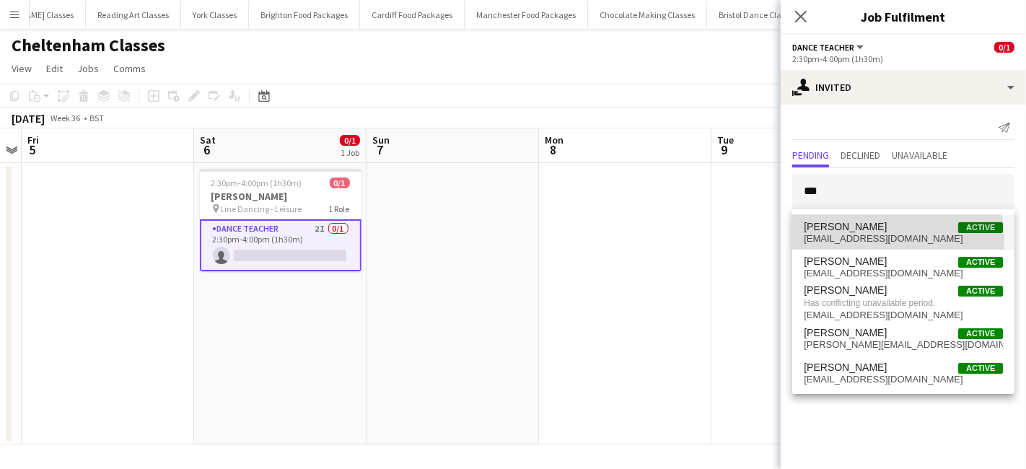
click at [880, 239] on span "calelirory@live.com" at bounding box center [903, 239] width 199 height 12
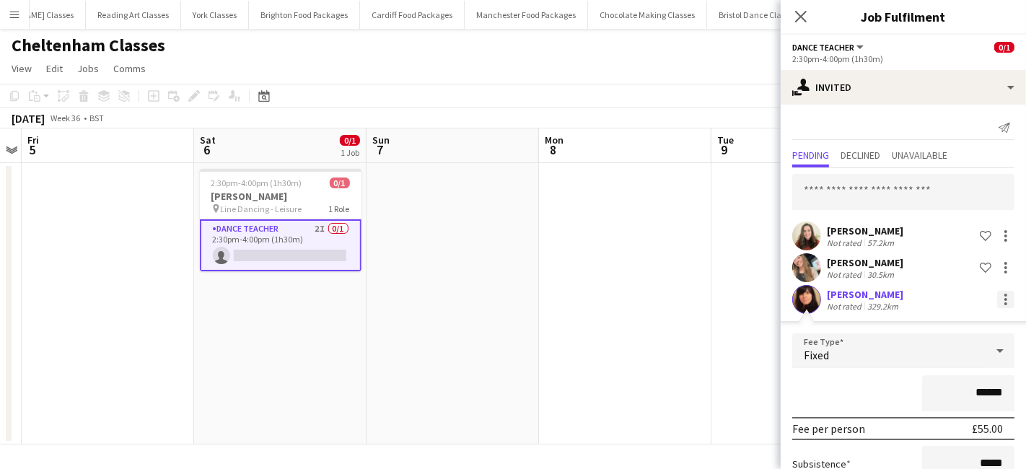
click at [1004, 302] on div at bounding box center [1005, 303] width 3 height 3
click at [939, 426] on span "Cancel invitation" at bounding box center [947, 429] width 84 height 12
click at [861, 185] on input "text" at bounding box center [903, 192] width 222 height 36
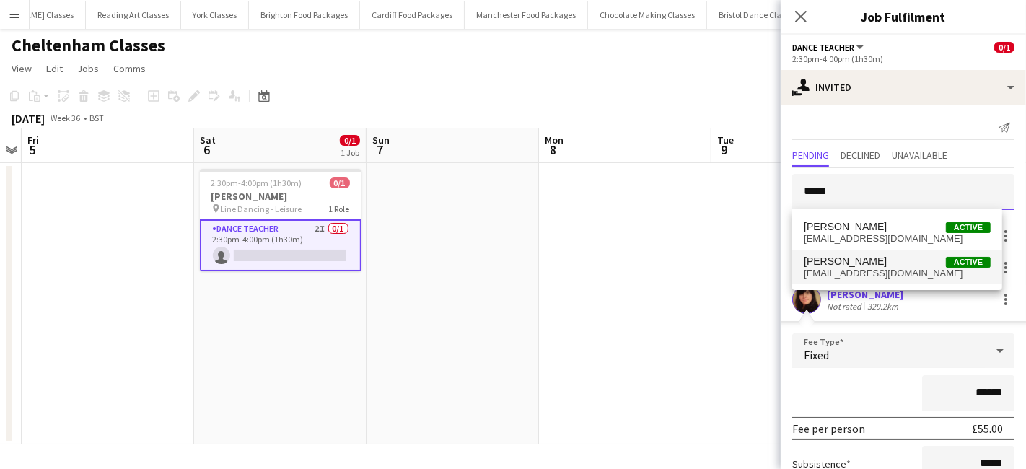
type input "*****"
click at [859, 266] on span "Carol Somers" at bounding box center [845, 261] width 83 height 12
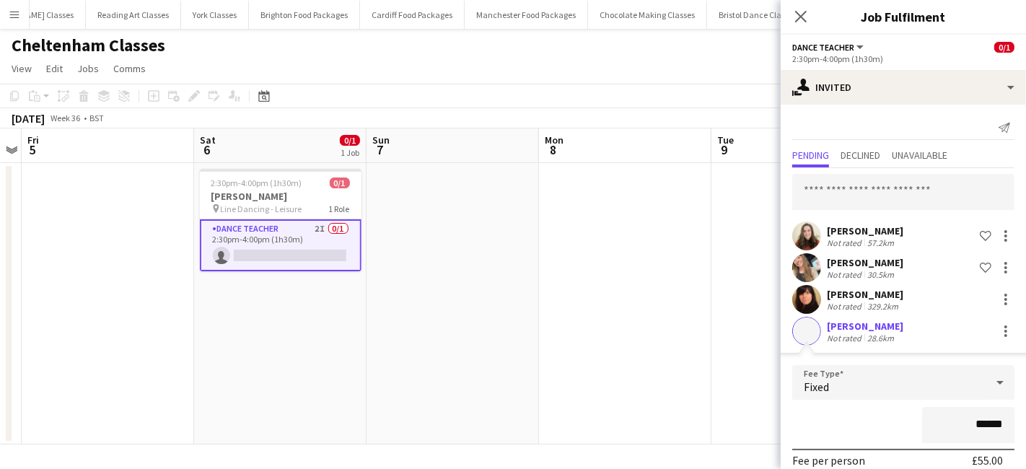
scroll to position [131, 0]
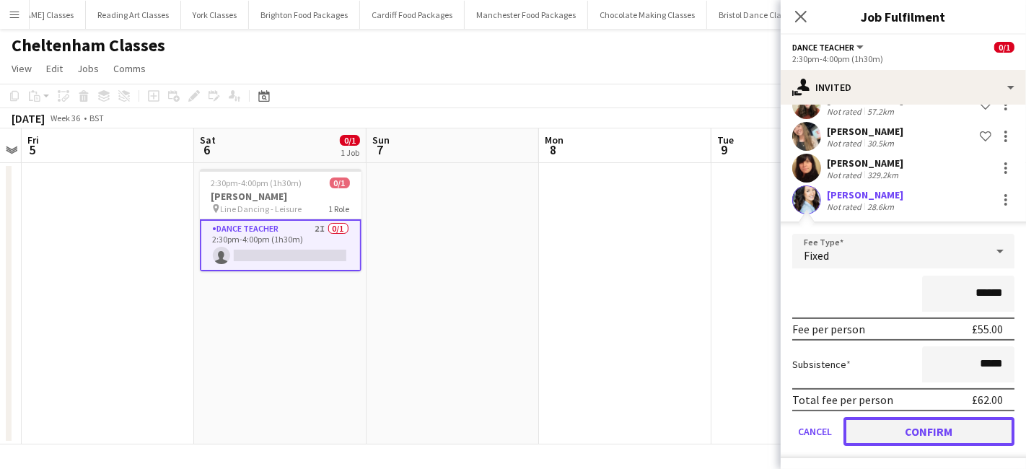
click at [908, 434] on button "Confirm" at bounding box center [928, 431] width 171 height 29
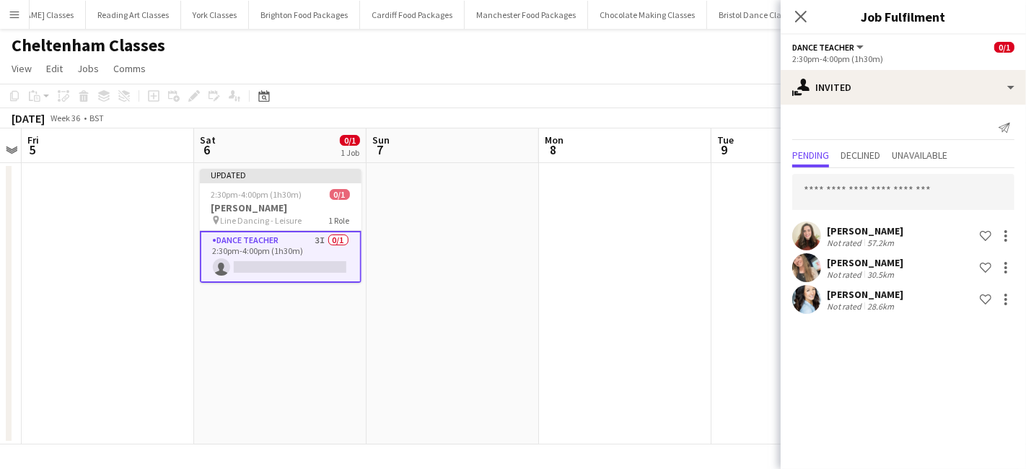
scroll to position [0, 0]
click at [640, 418] on app-date-cell at bounding box center [625, 303] width 172 height 281
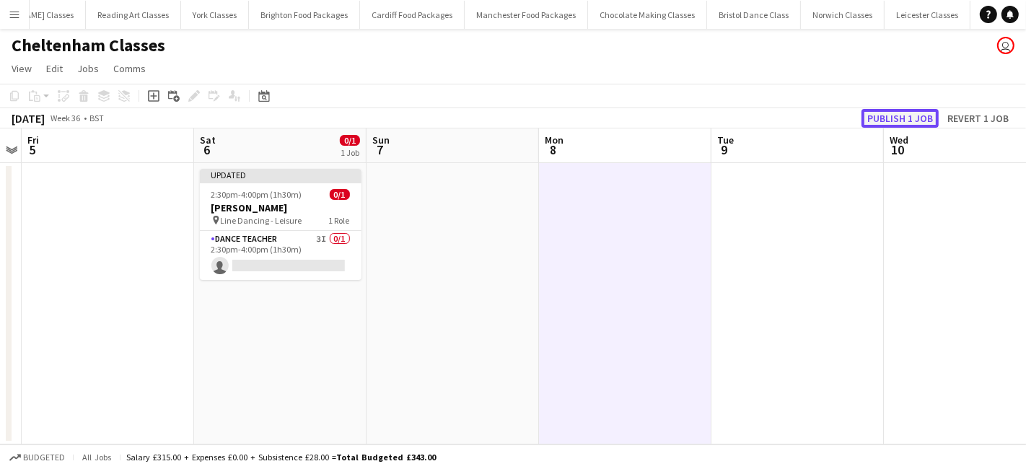
click at [875, 121] on button "Publish 1 job" at bounding box center [899, 118] width 77 height 19
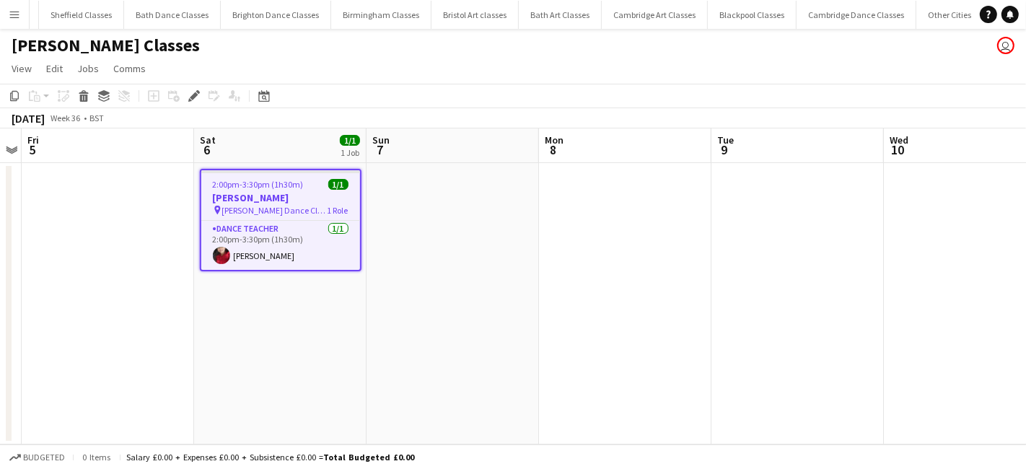
scroll to position [0, 1280]
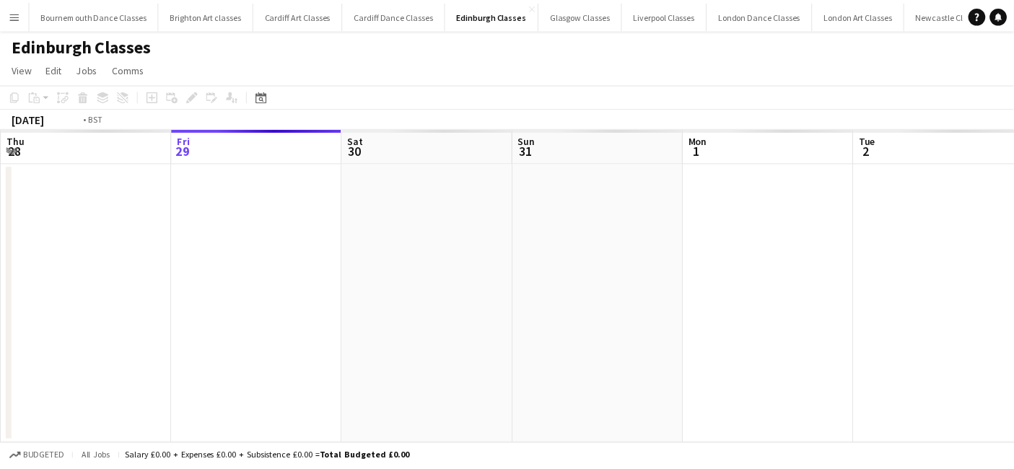
scroll to position [0, 496]
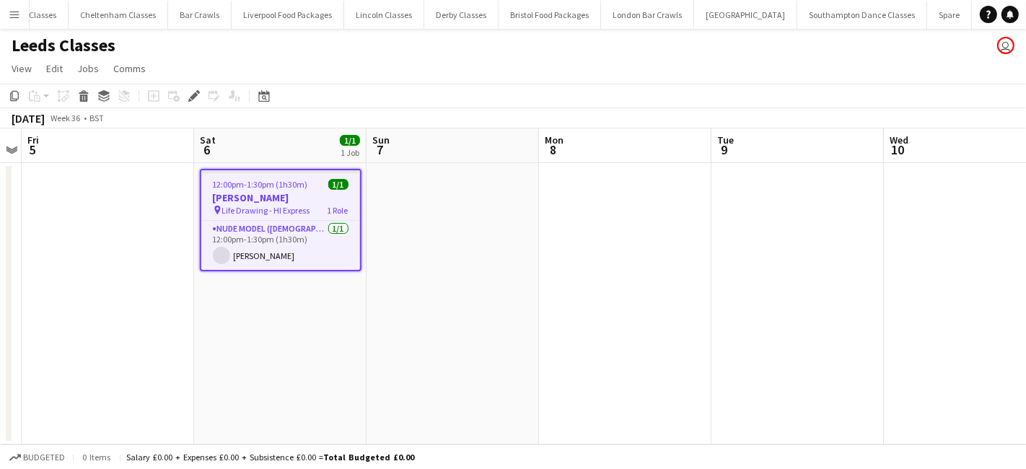
scroll to position [0, 3152]
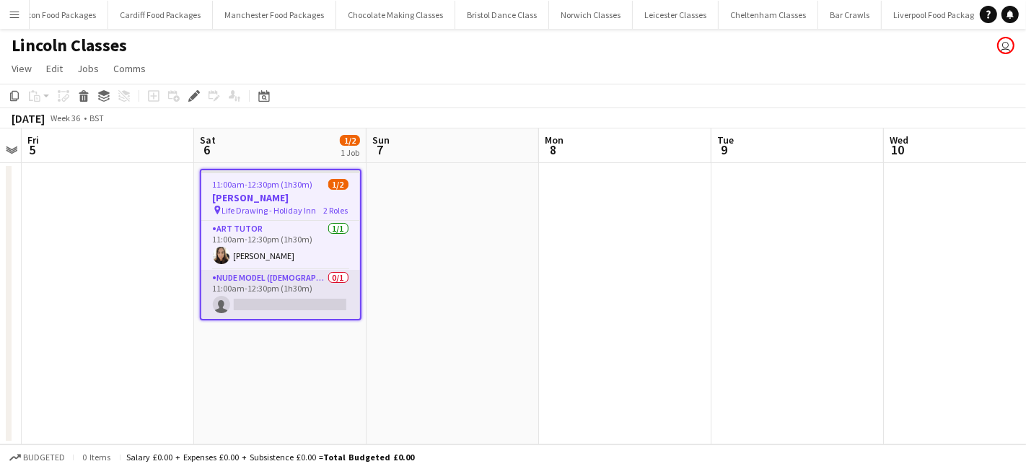
scroll to position [0, 2500]
click at [275, 299] on app-card-role "Nude Model (Female) 0/1 11:00am-12:30pm (1h30m) single-neutral-actions" at bounding box center [280, 294] width 159 height 49
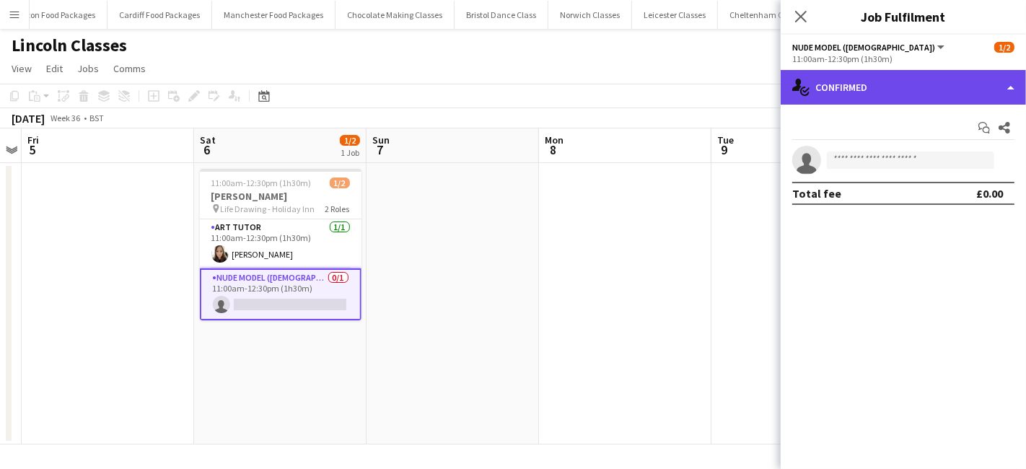
click at [948, 87] on div "single-neutral-actions-check-2 Confirmed" at bounding box center [903, 87] width 245 height 35
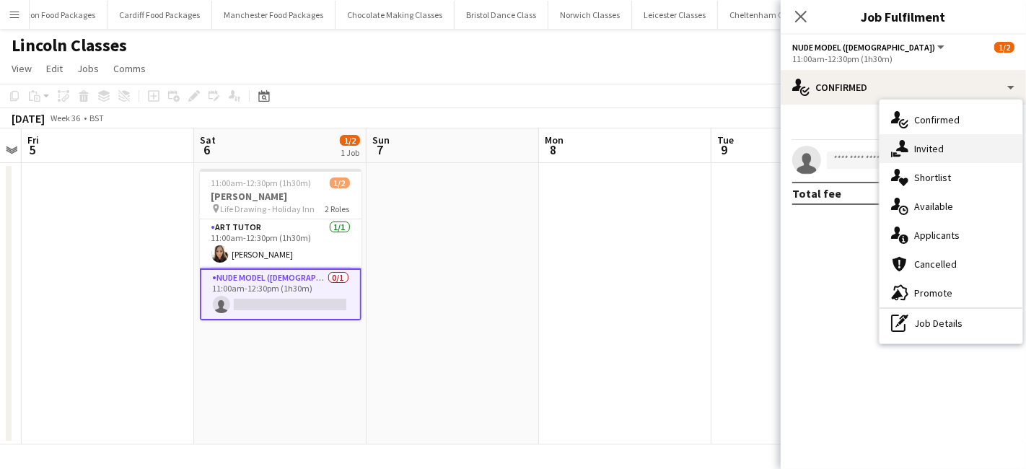
click at [954, 145] on div "single-neutral-actions-share-1 Invited" at bounding box center [951, 148] width 143 height 29
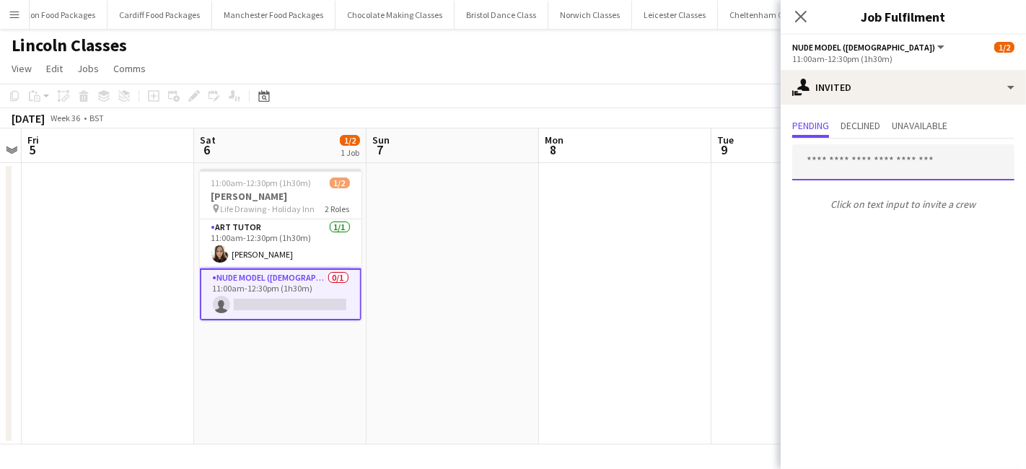
click at [884, 165] on input "text" at bounding box center [903, 162] width 222 height 36
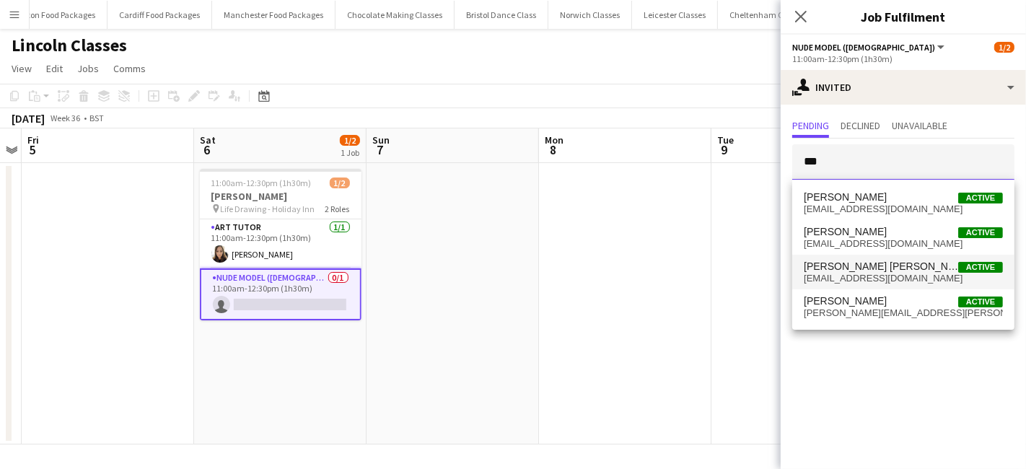
type input "***"
click at [878, 263] on span "Samii Howarth Active" at bounding box center [903, 266] width 199 height 12
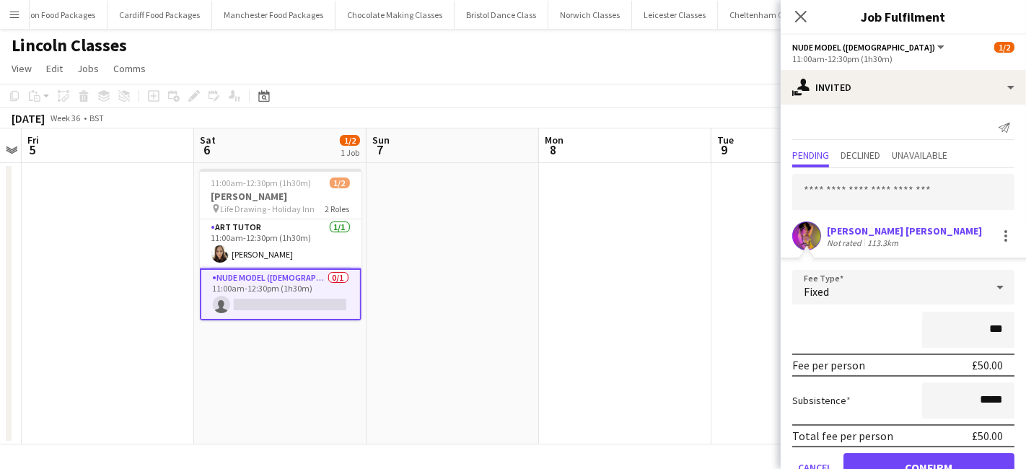
type input "**"
type input "*******"
click at [903, 460] on button "Confirm" at bounding box center [928, 467] width 171 height 29
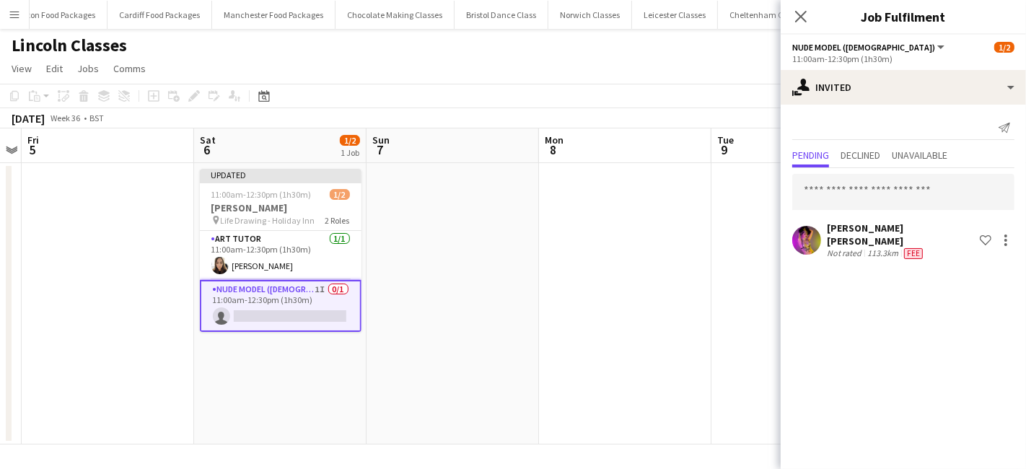
click at [577, 366] on app-date-cell at bounding box center [625, 303] width 172 height 281
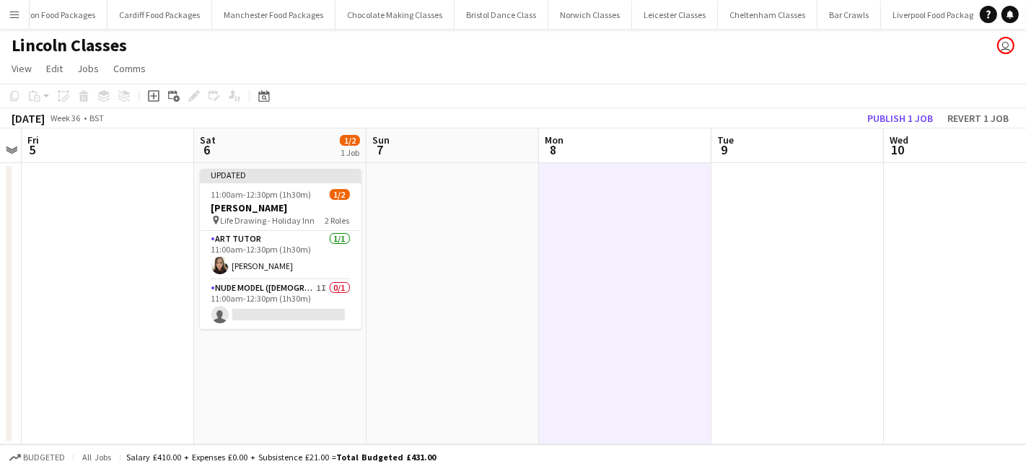
scroll to position [0, 496]
click at [913, 121] on button "Publish 1 job" at bounding box center [899, 118] width 77 height 19
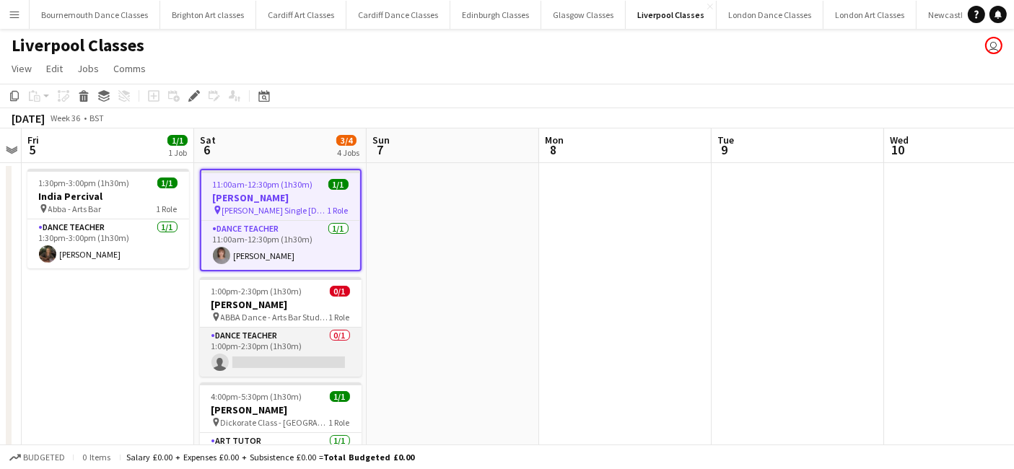
click at [317, 349] on app-card-role "Dance Teacher 0/1 1:00pm-2:30pm (1h30m) single-neutral-actions" at bounding box center [281, 352] width 162 height 49
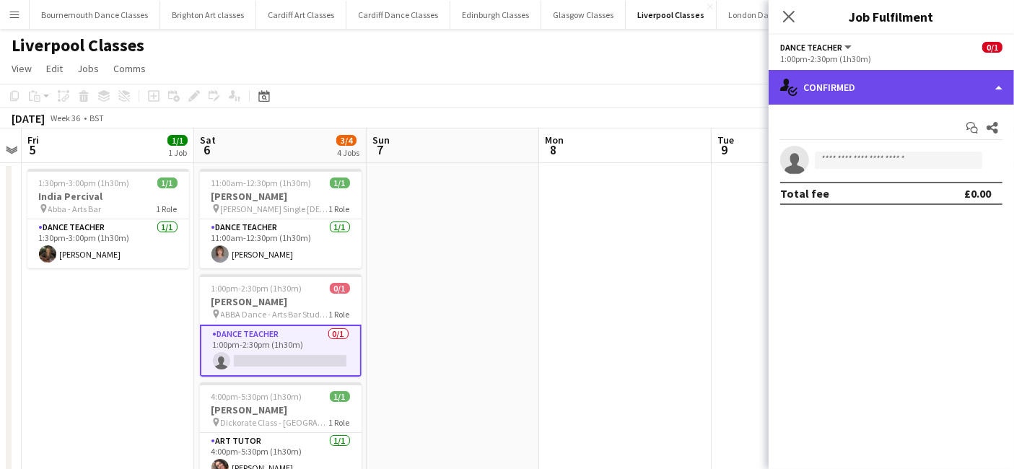
click at [913, 94] on div "single-neutral-actions-check-2 Confirmed" at bounding box center [890, 87] width 245 height 35
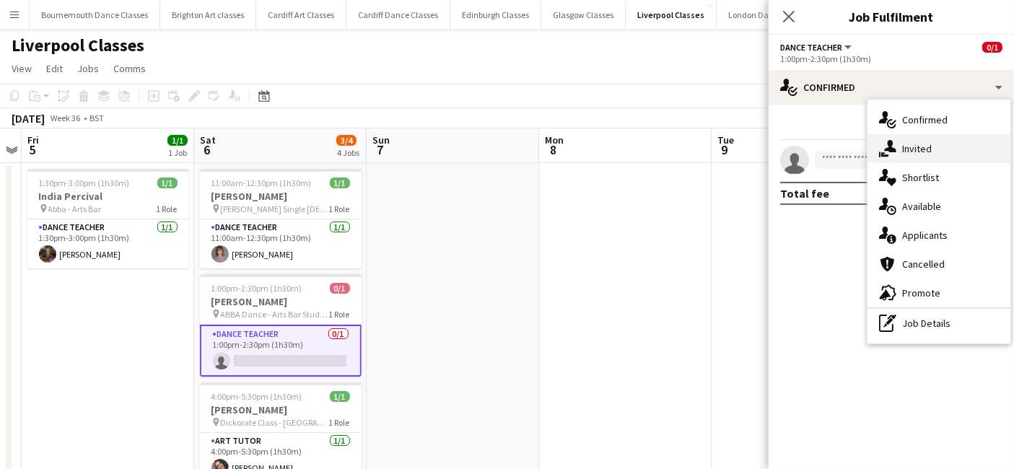
click at [923, 152] on div "single-neutral-actions-share-1 Invited" at bounding box center [938, 148] width 143 height 29
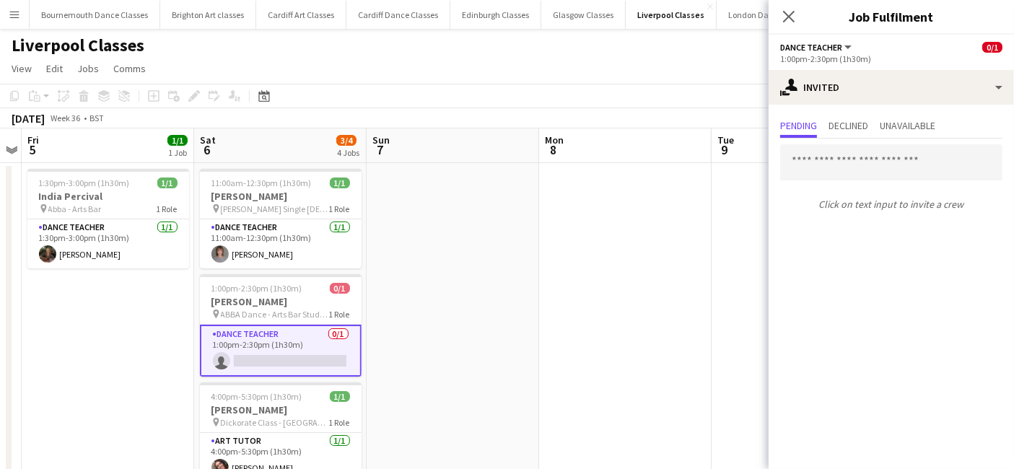
click at [820, 178] on div "Click on text input to invite a crew" at bounding box center [890, 178] width 245 height 78
click at [817, 175] on input "text" at bounding box center [891, 162] width 222 height 36
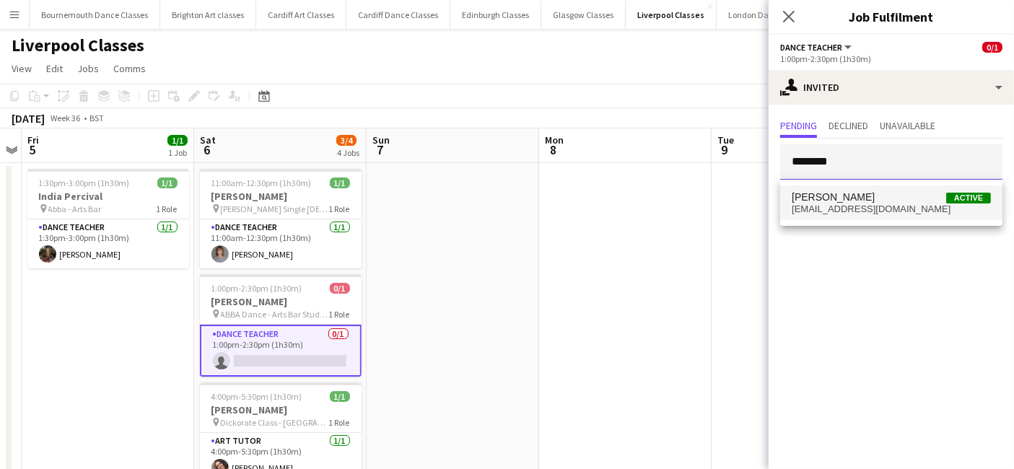
type input "*******"
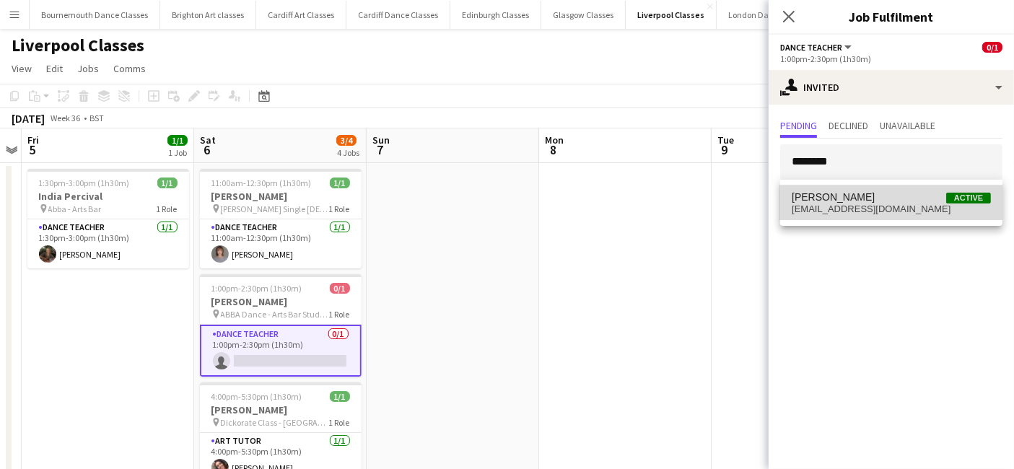
click at [841, 201] on span "[PERSON_NAME]" at bounding box center [832, 197] width 83 height 12
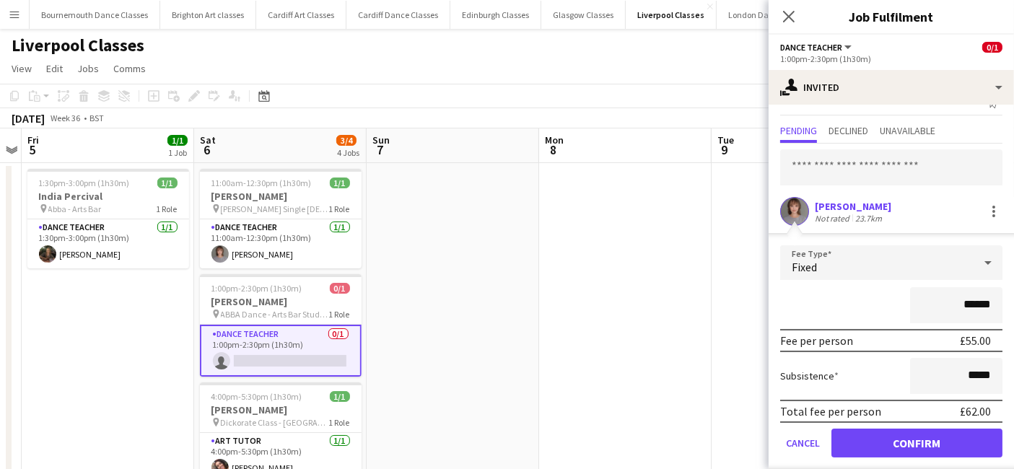
scroll to position [37, 0]
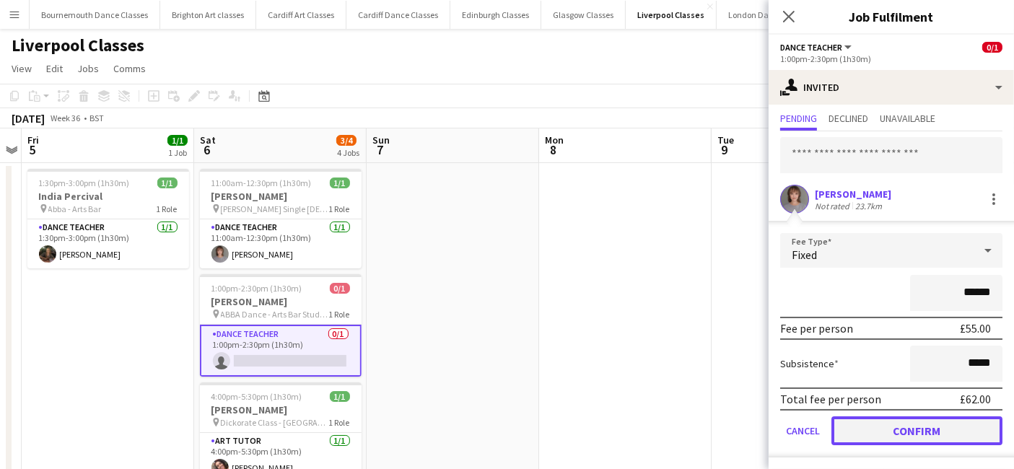
click at [913, 424] on button "Confirm" at bounding box center [916, 430] width 171 height 29
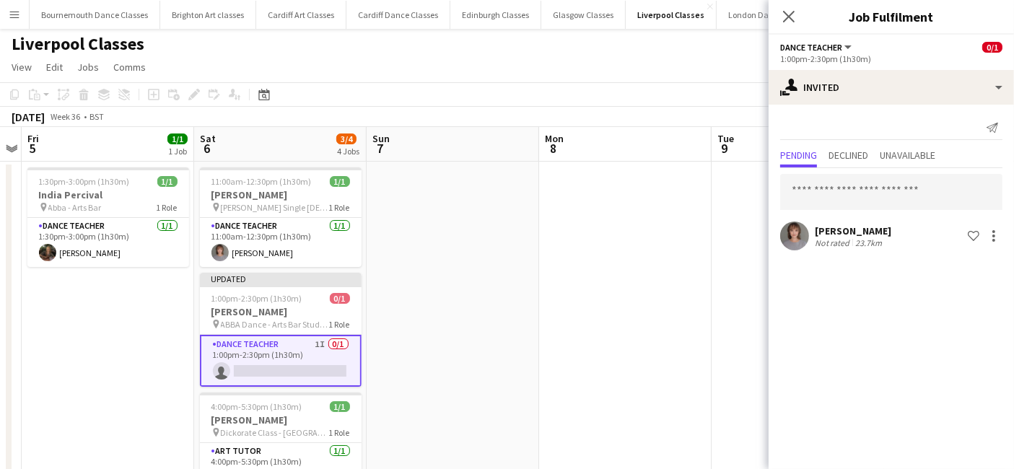
scroll to position [0, 0]
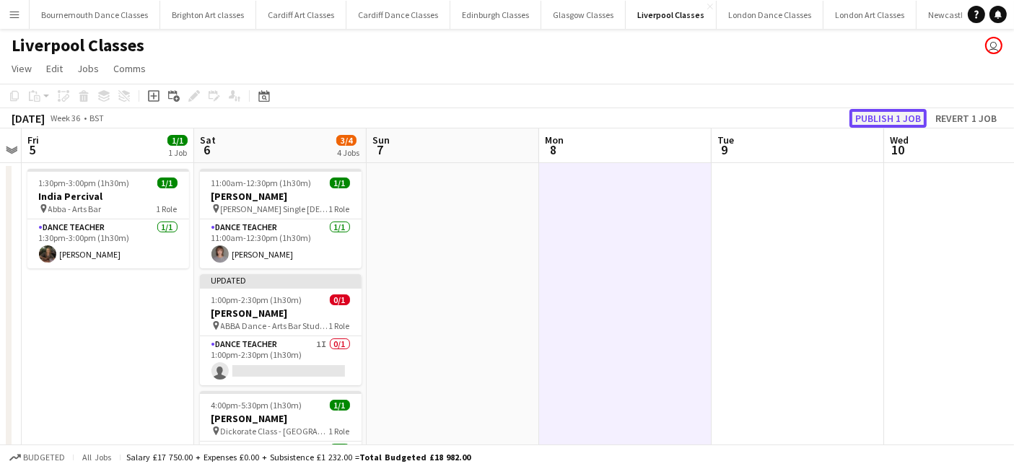
click at [896, 118] on button "Publish 1 job" at bounding box center [887, 118] width 77 height 19
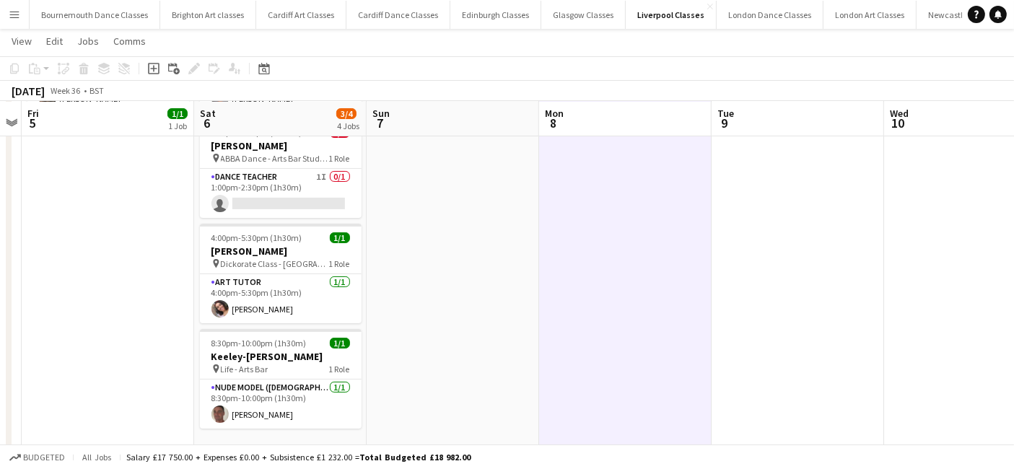
scroll to position [160, 0]
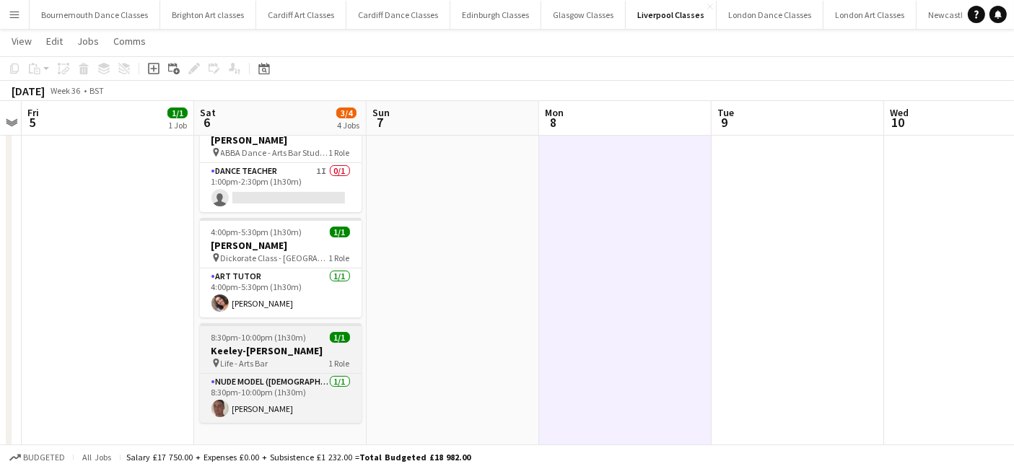
drag, startPoint x: 311, startPoint y: 344, endPoint x: 297, endPoint y: 347, distance: 14.7
click at [311, 344] on h3 "Keeley-Lea Scott" at bounding box center [281, 350] width 162 height 13
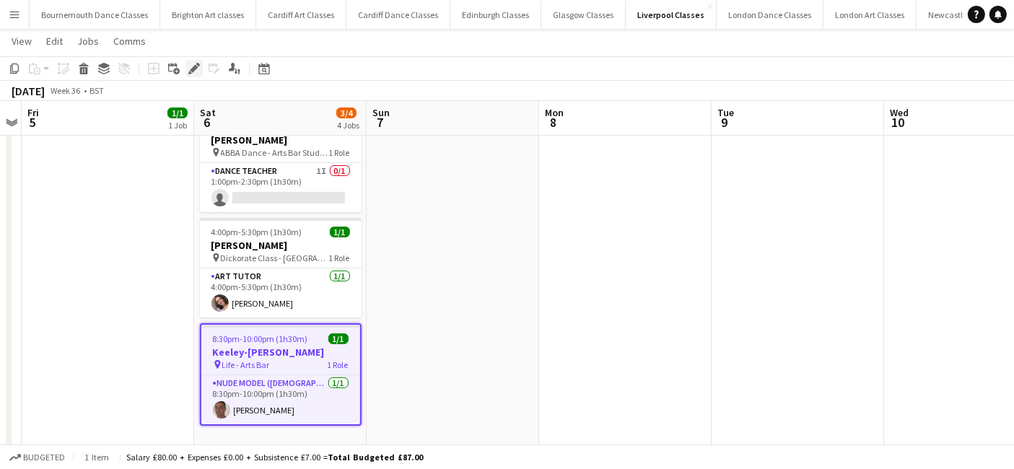
click at [190, 67] on icon "Edit" at bounding box center [194, 69] width 12 height 12
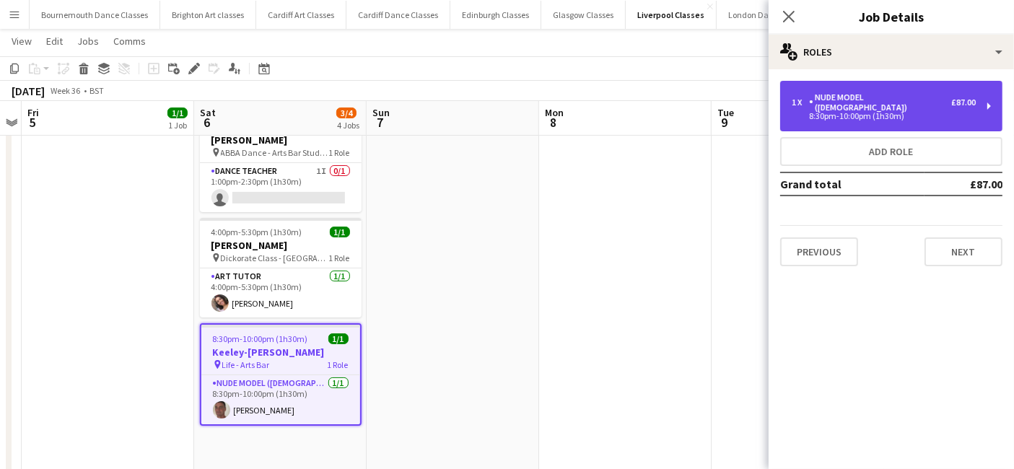
click at [917, 113] on div "8:30pm-10:00pm (1h30m)" at bounding box center [883, 116] width 184 height 7
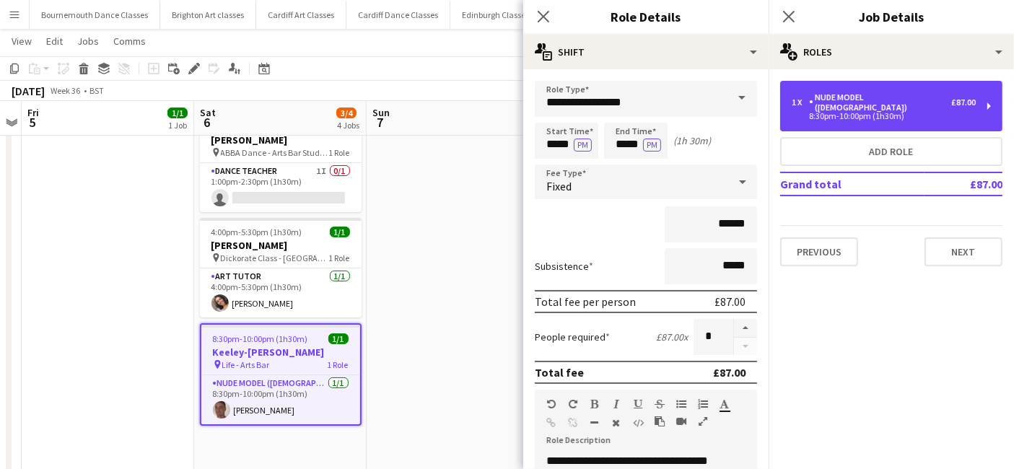
scroll to position [294, 0]
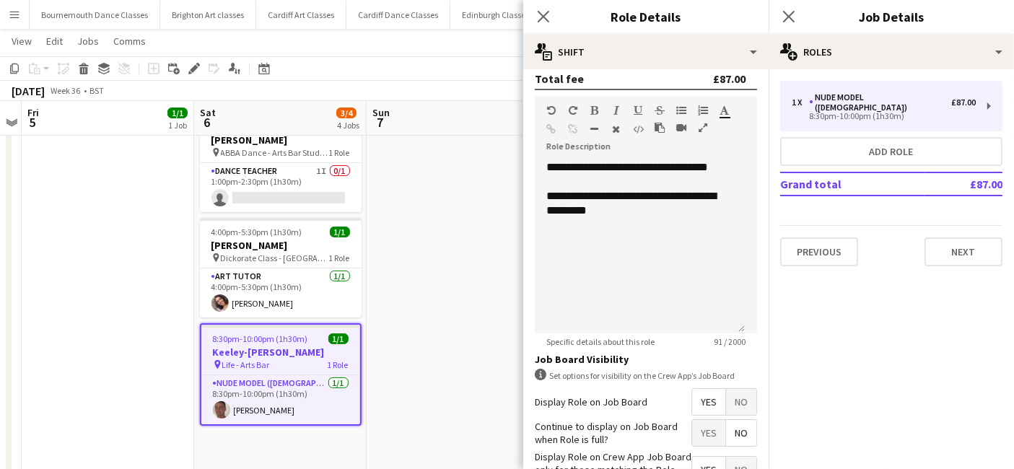
click at [405, 304] on app-date-cell at bounding box center [453, 330] width 172 height 659
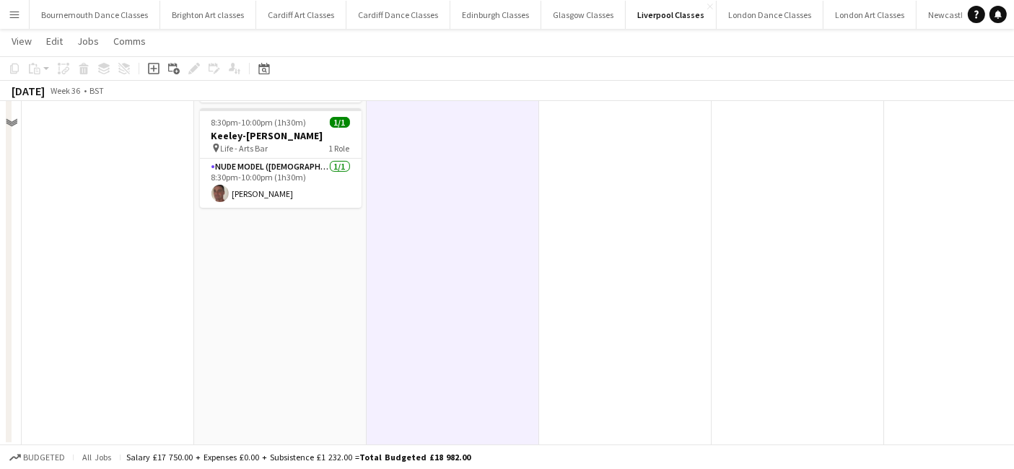
scroll to position [0, 0]
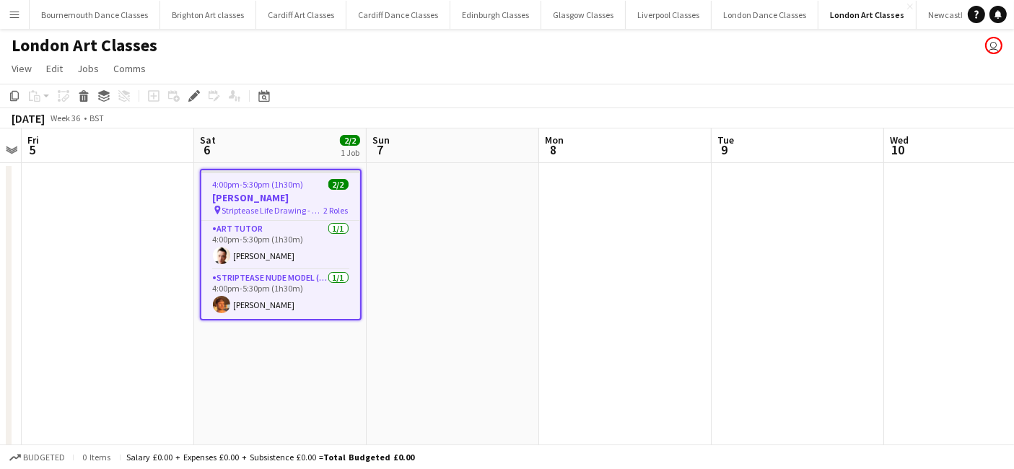
click at [303, 195] on h3 "Harrison Haggith" at bounding box center [280, 197] width 159 height 13
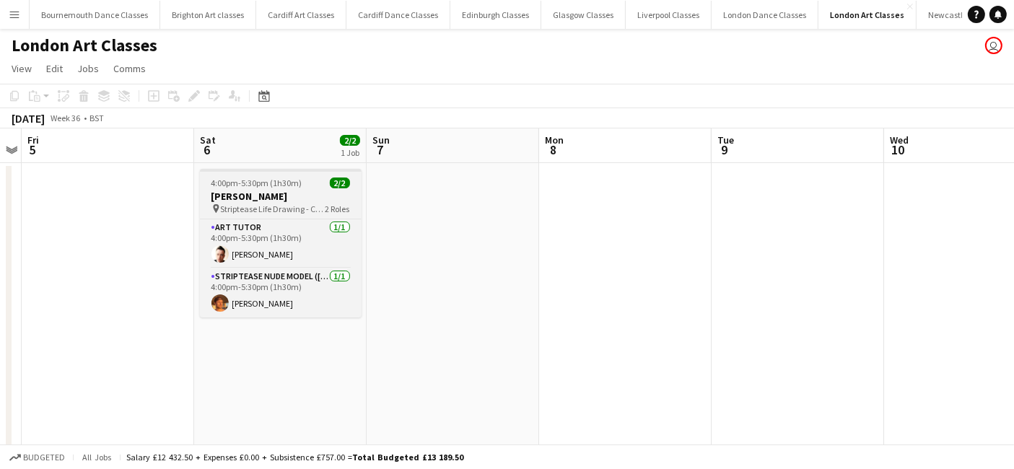
click at [261, 213] on span "Striptease Life Drawing - Carpenters Arms" at bounding box center [273, 208] width 105 height 11
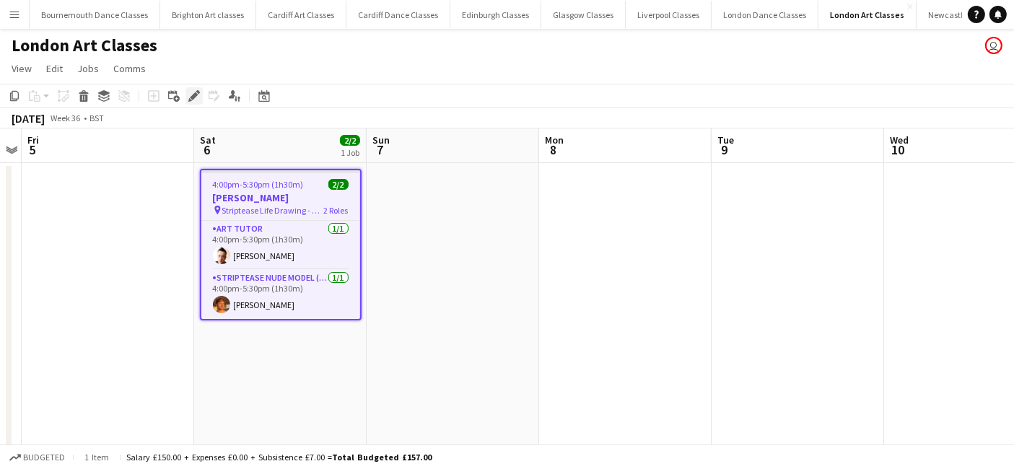
click at [196, 100] on icon "Edit" at bounding box center [194, 96] width 12 height 12
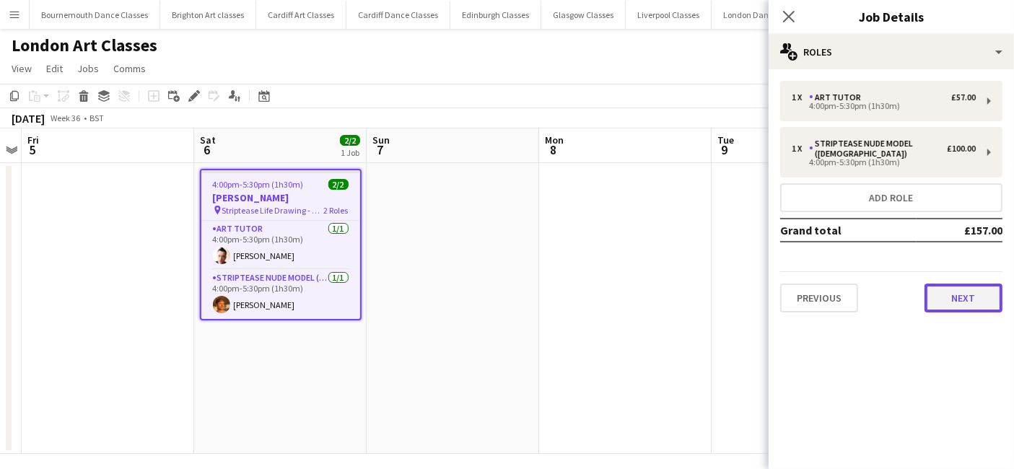
click at [957, 297] on button "Next" at bounding box center [963, 298] width 78 height 29
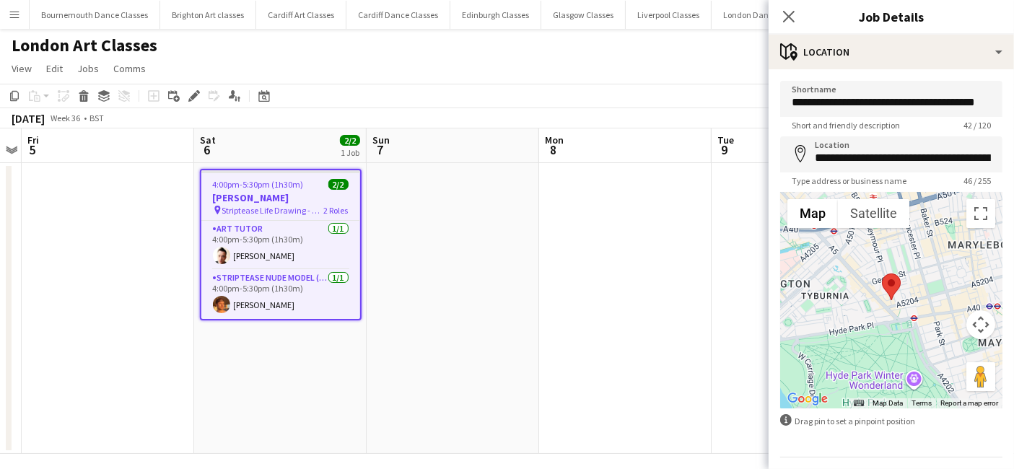
click at [424, 279] on app-date-cell at bounding box center [453, 308] width 172 height 291
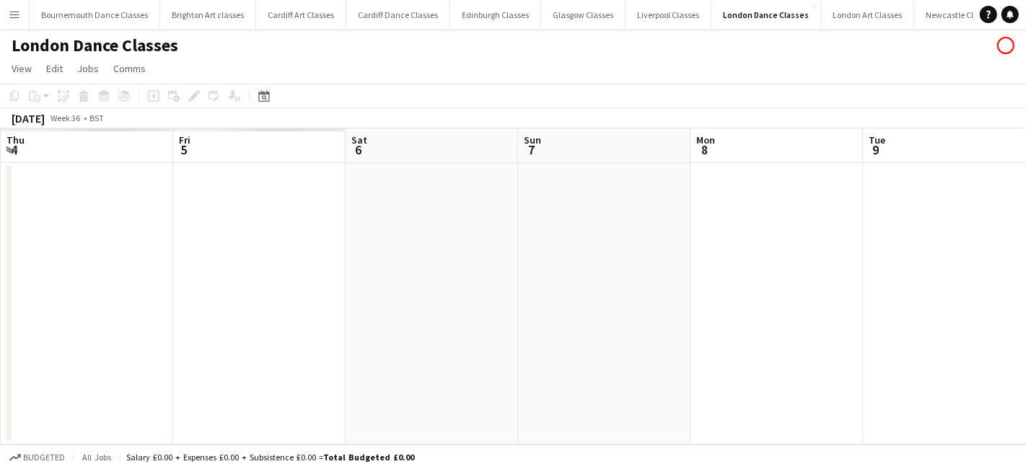
scroll to position [0, 496]
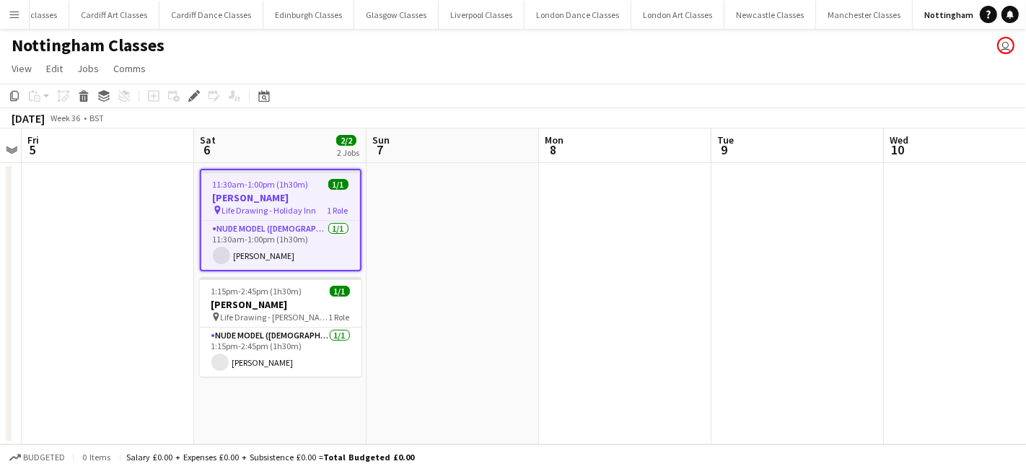
scroll to position [0, 201]
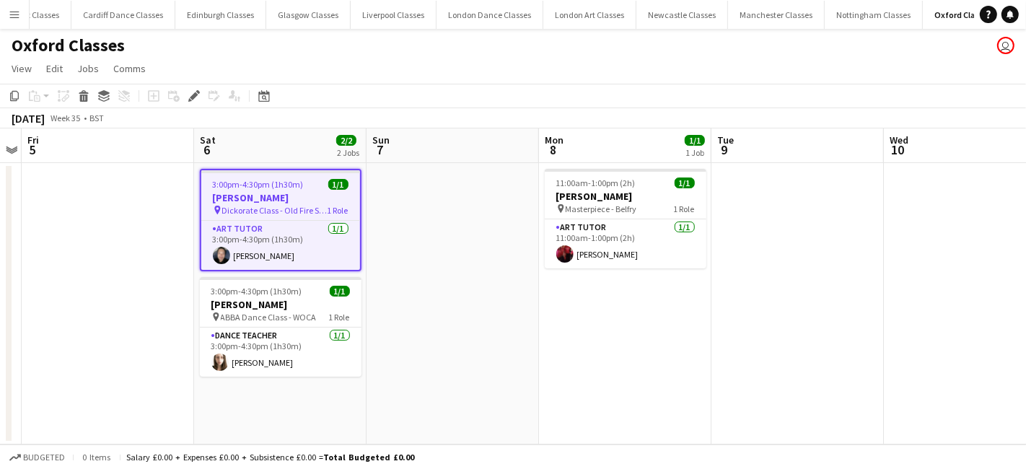
scroll to position [0, 276]
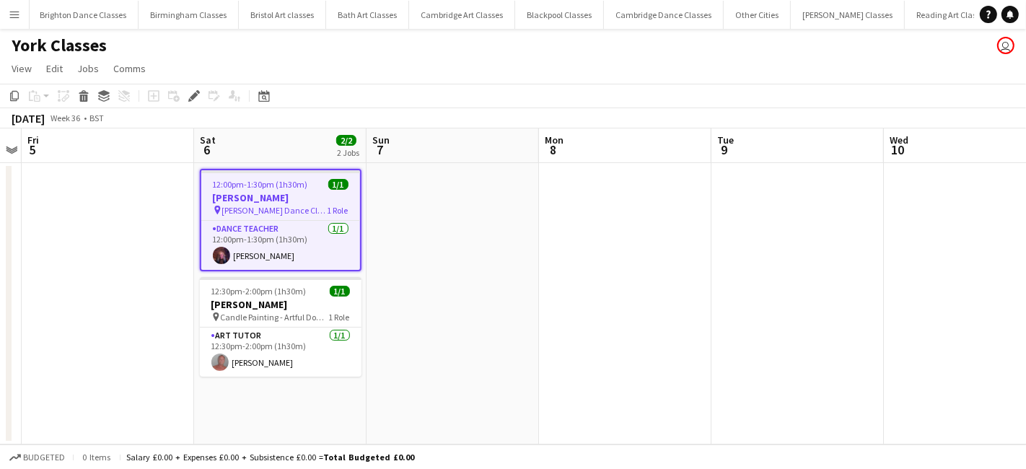
scroll to position [0, 1442]
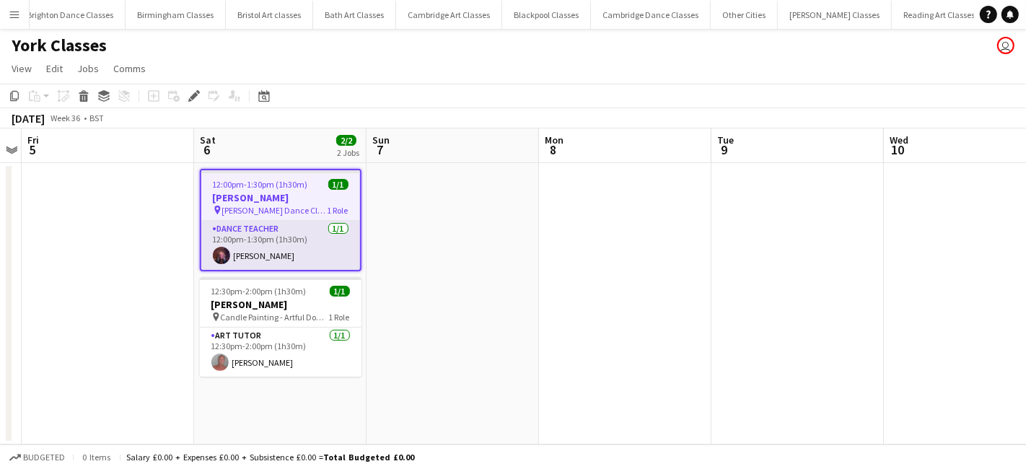
click at [336, 232] on app-card-role "Dance Teacher 1/1 12:00pm-1:30pm (1h30m) Stef Lyons" at bounding box center [280, 245] width 159 height 49
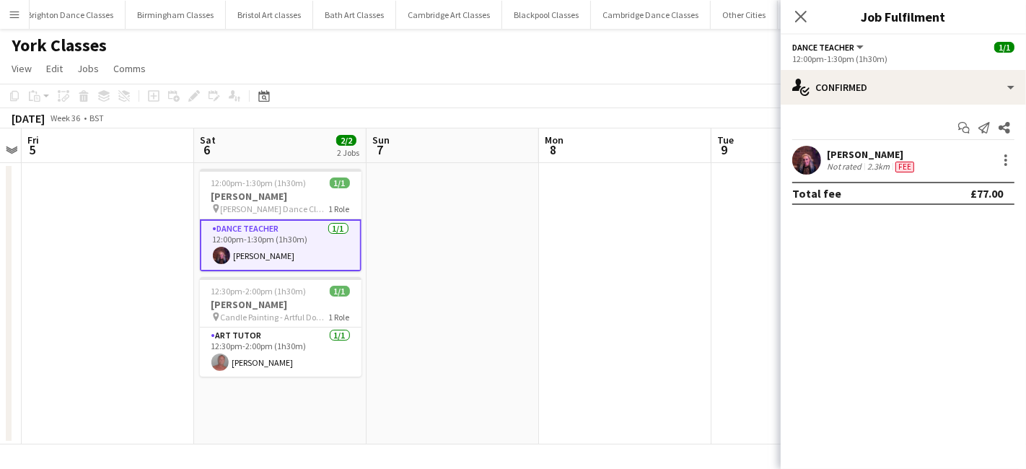
click at [309, 203] on span "Spice Girls Dance Class - Fit Club" at bounding box center [275, 208] width 108 height 11
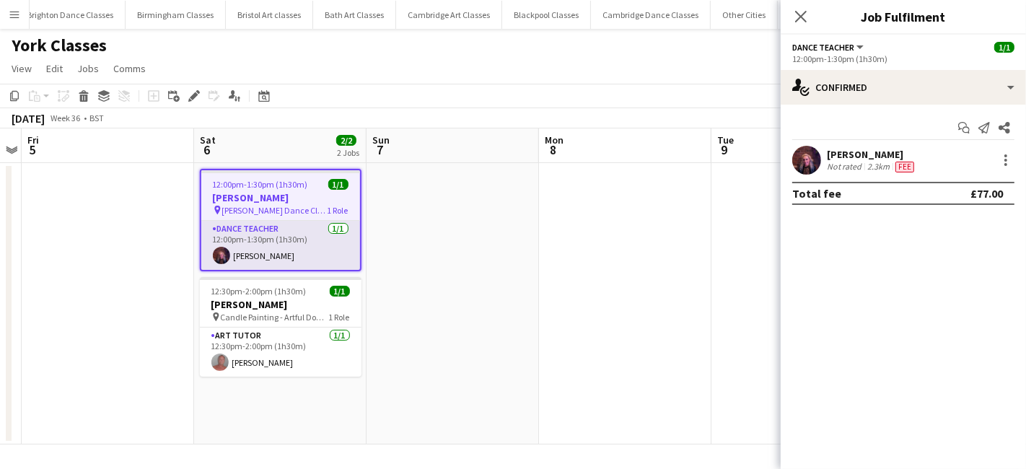
click at [309, 240] on app-card-role "Dance Teacher 1/1 12:00pm-1:30pm (1h30m) Stef Lyons" at bounding box center [280, 245] width 159 height 49
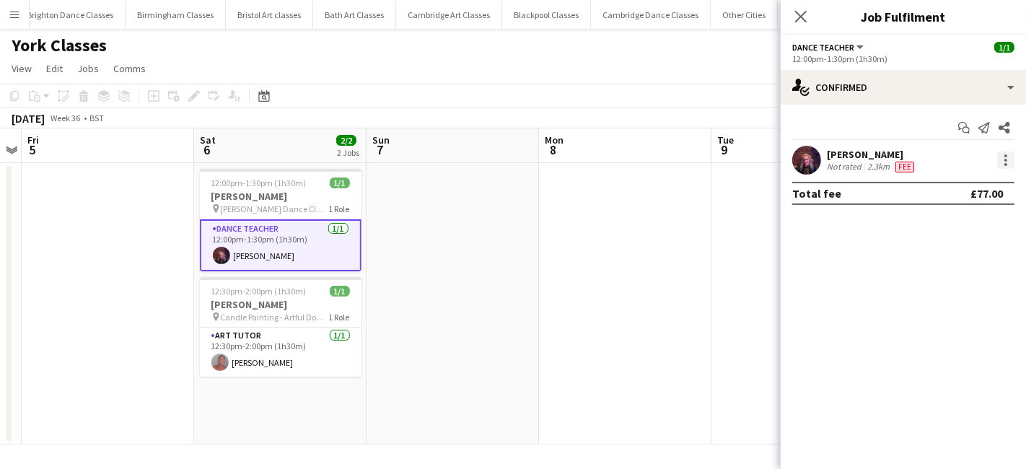
click at [1006, 165] on div at bounding box center [1005, 164] width 3 height 3
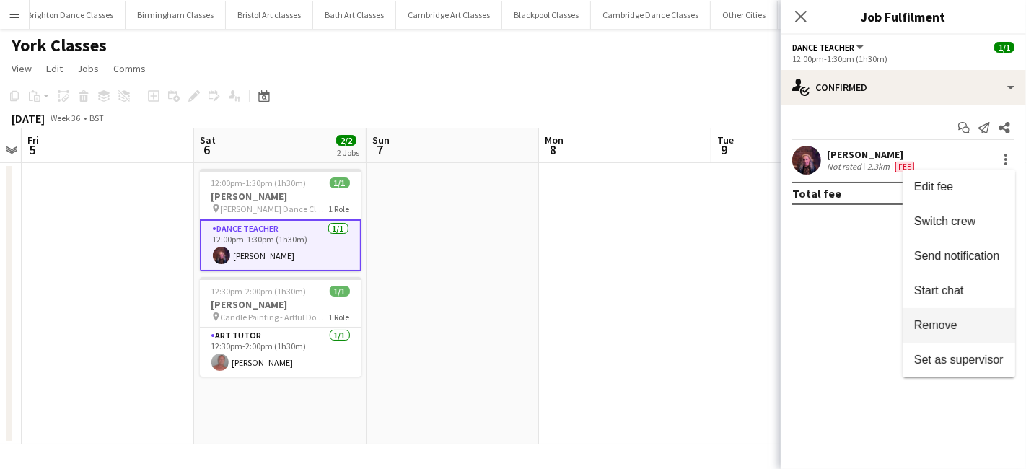
click at [960, 315] on button "Remove" at bounding box center [959, 325] width 113 height 35
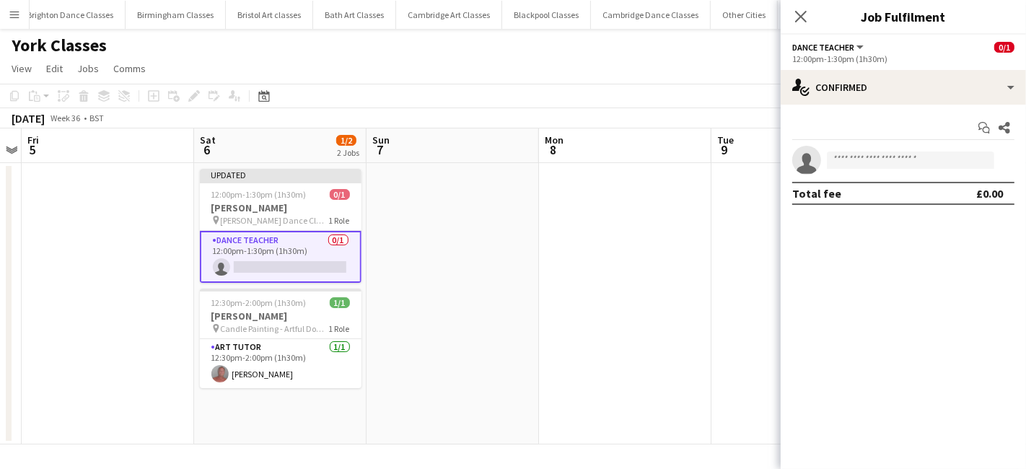
click at [667, 252] on app-date-cell at bounding box center [625, 303] width 172 height 281
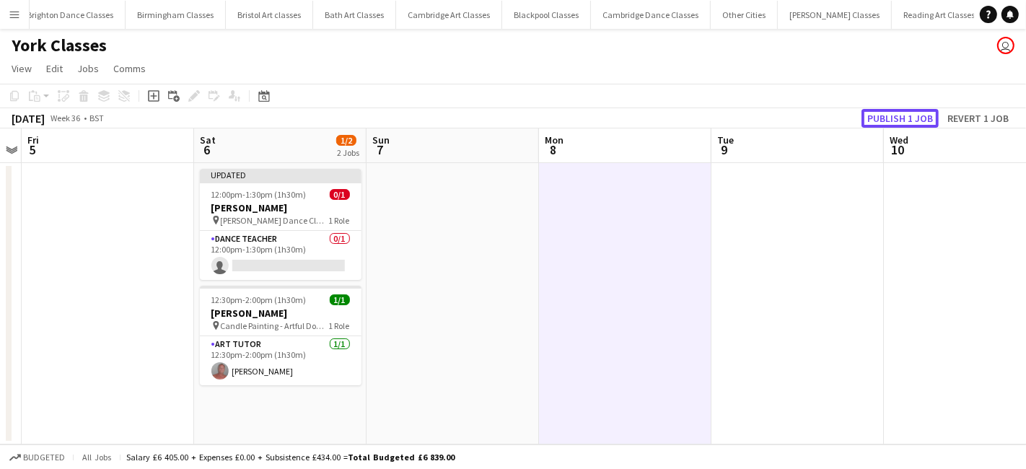
drag, startPoint x: 877, startPoint y: 123, endPoint x: 845, endPoint y: 123, distance: 31.7
click at [867, 123] on button "Publish 1 job" at bounding box center [899, 118] width 77 height 19
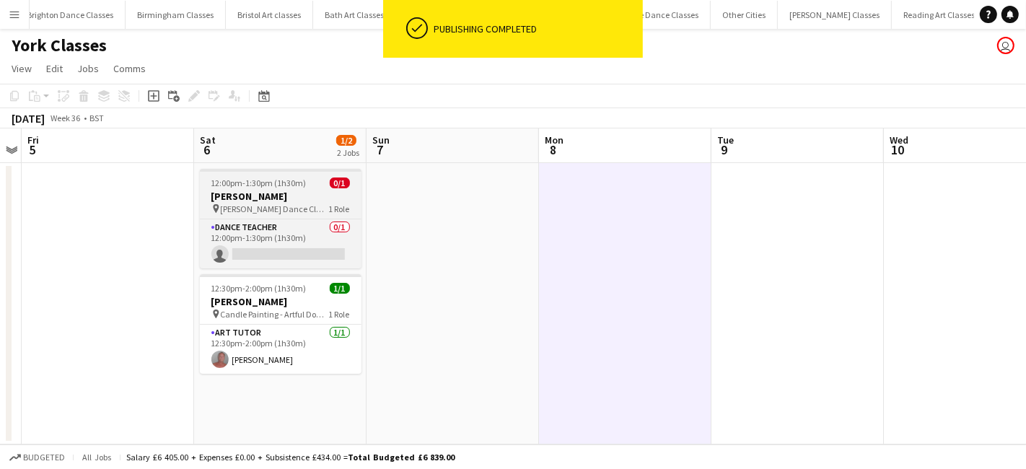
click at [253, 202] on h3 "Louise Gregory" at bounding box center [281, 196] width 162 height 13
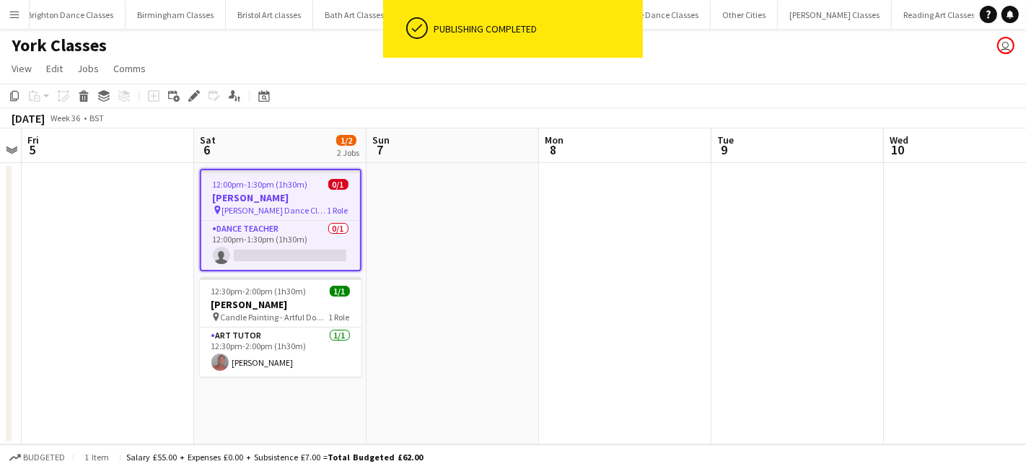
click at [80, 108] on div "September 2025 Week 36 • BST" at bounding box center [57, 118] width 115 height 20
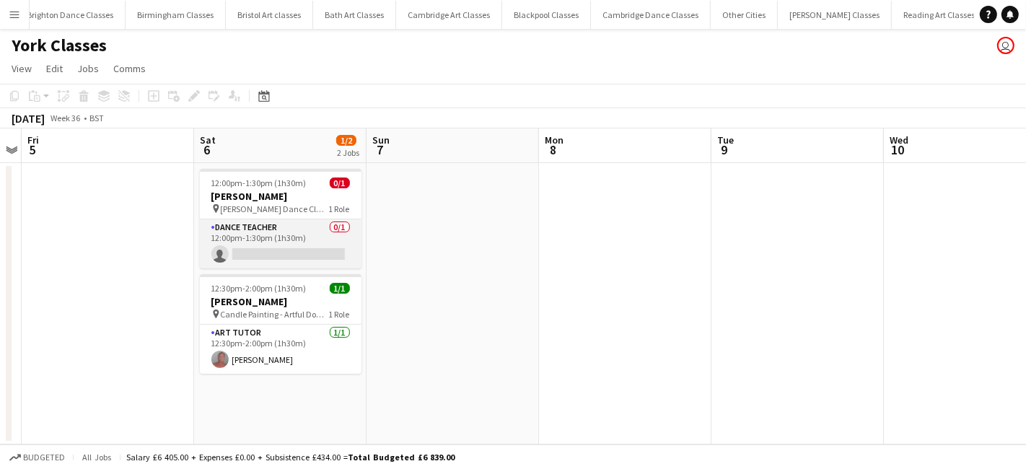
click at [297, 238] on app-card-role "Dance Teacher 0/1 12:00pm-1:30pm (1h30m) single-neutral-actions" at bounding box center [281, 243] width 162 height 49
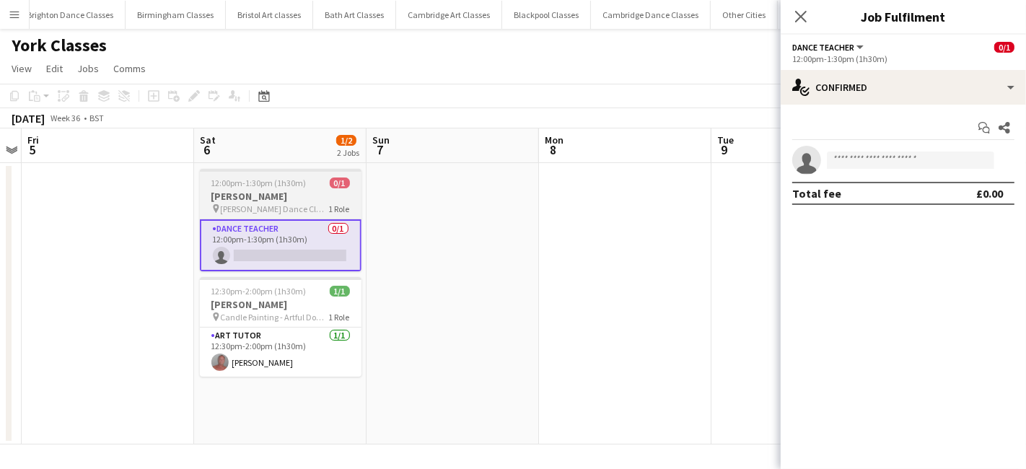
click at [266, 196] on h3 "Louise Gregory" at bounding box center [281, 196] width 162 height 13
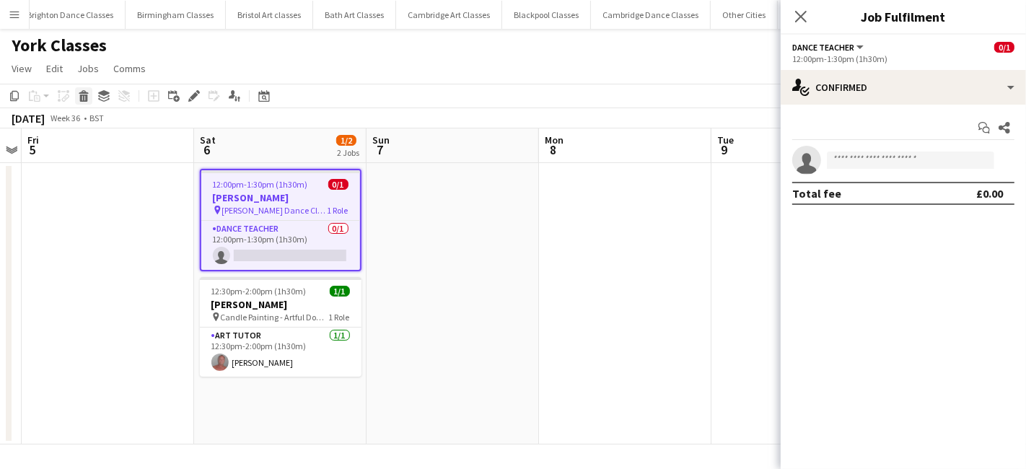
click at [82, 97] on icon "Delete" at bounding box center [84, 96] width 12 height 12
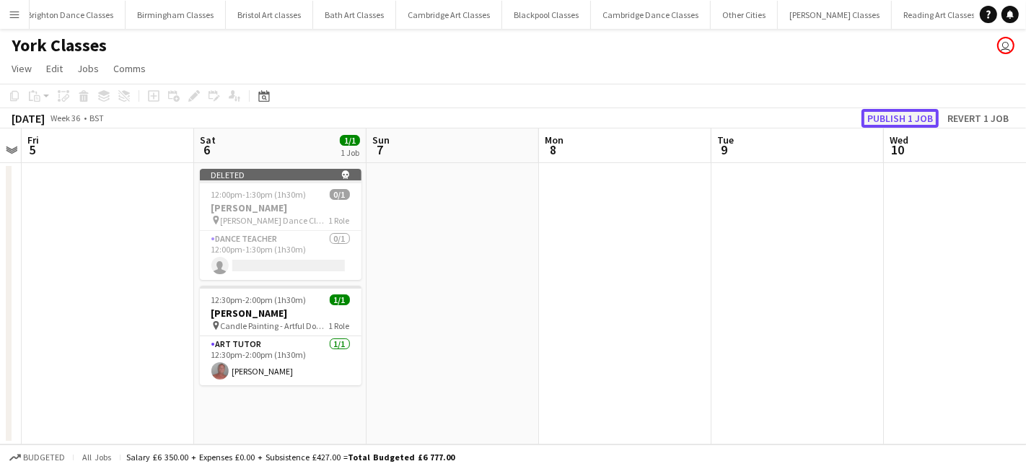
click at [921, 109] on button "Publish 1 job" at bounding box center [899, 118] width 77 height 19
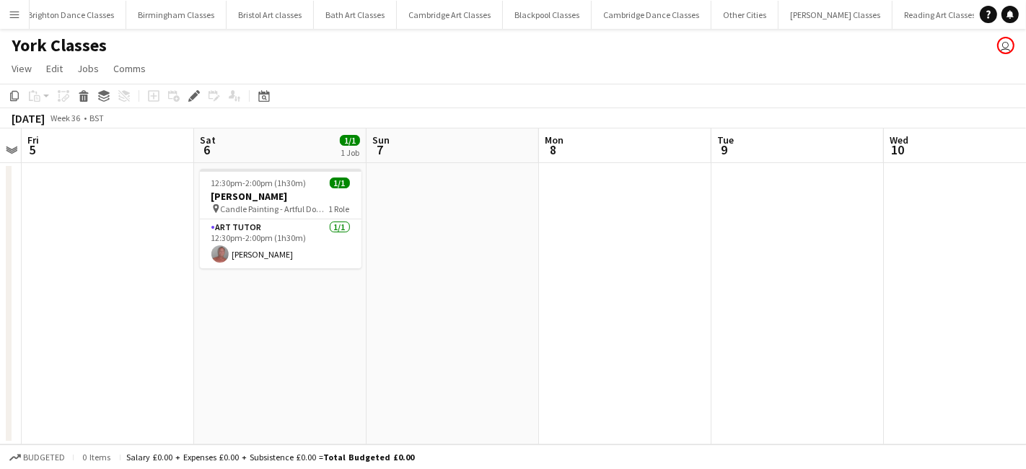
scroll to position [0, 1442]
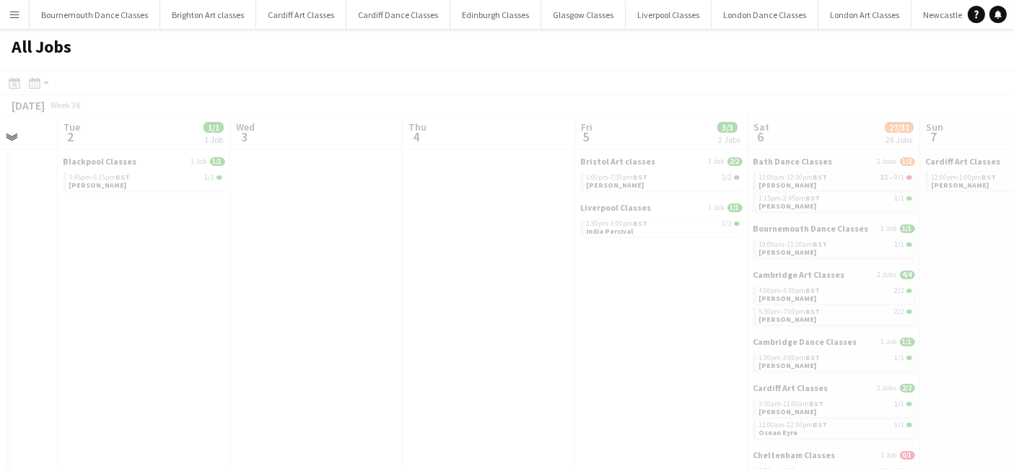
scroll to position [0, 414]
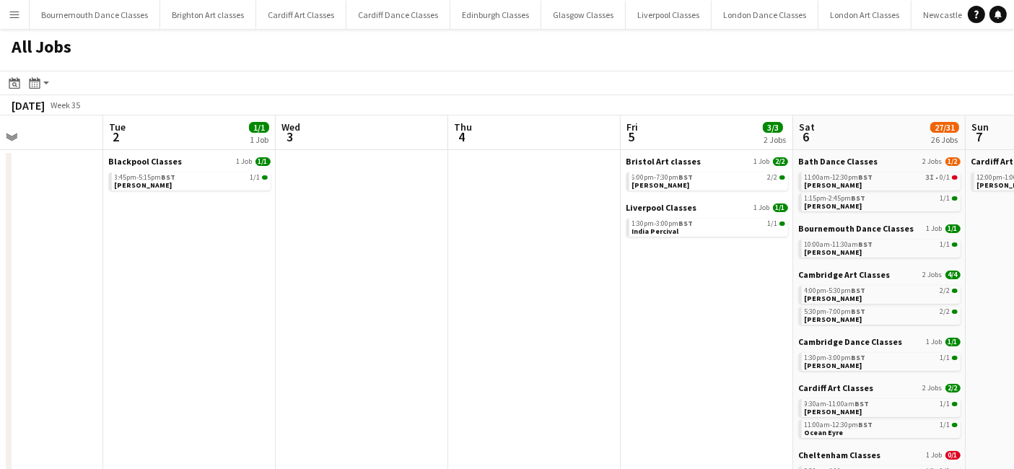
drag, startPoint x: 817, startPoint y: 236, endPoint x: -97, endPoint y: 287, distance: 915.6
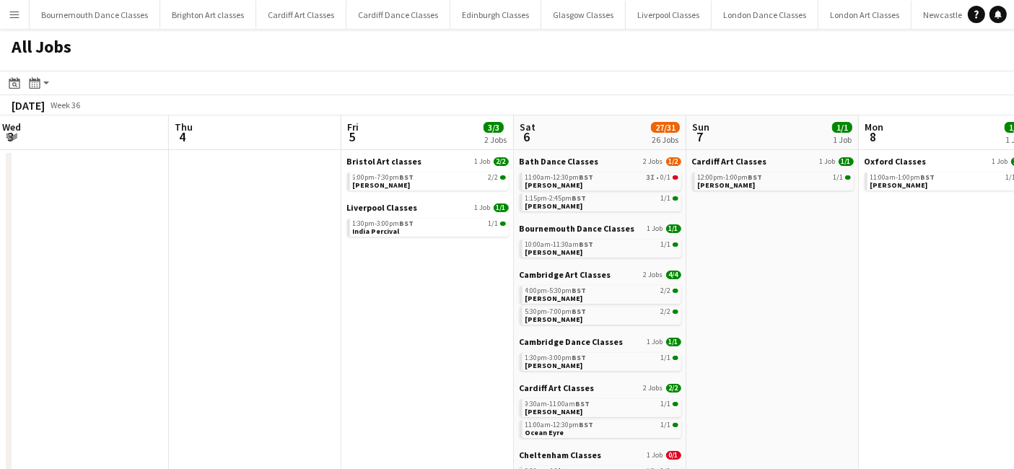
scroll to position [0, 564]
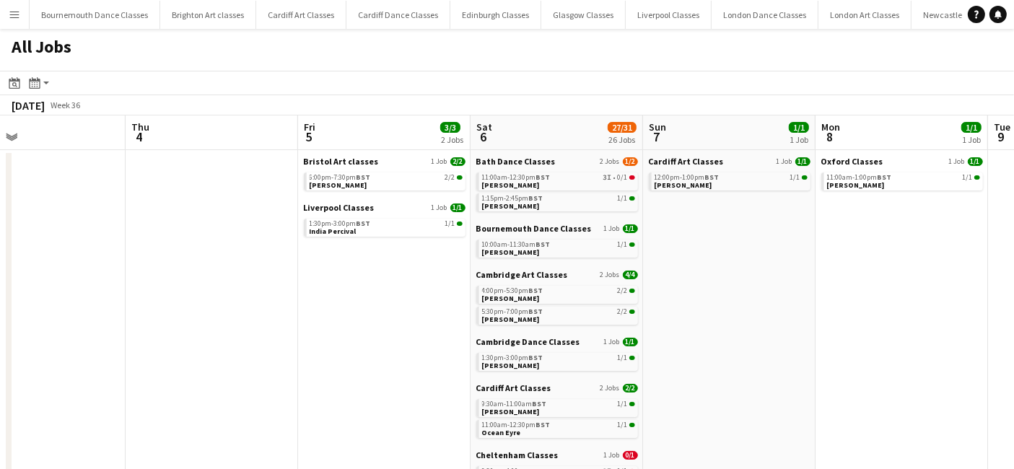
drag, startPoint x: 341, startPoint y: 296, endPoint x: 17, endPoint y: 296, distance: 323.2
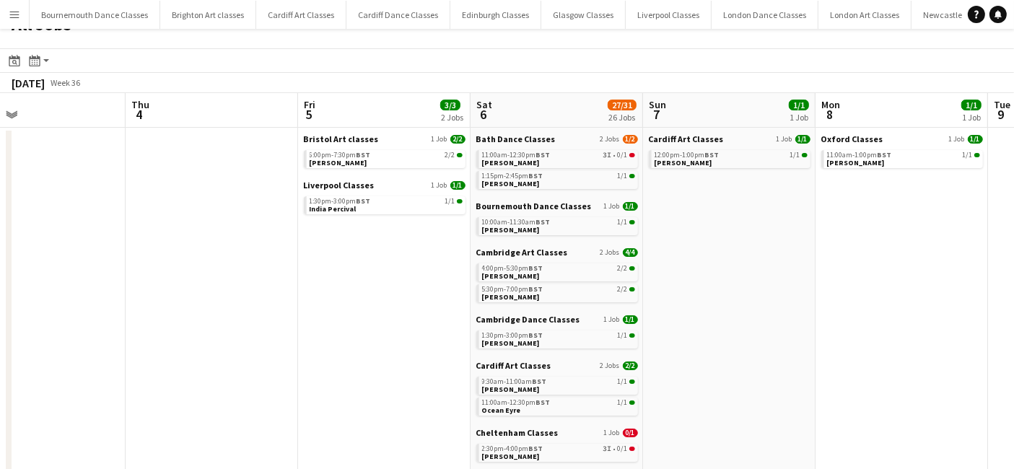
scroll to position [0, 0]
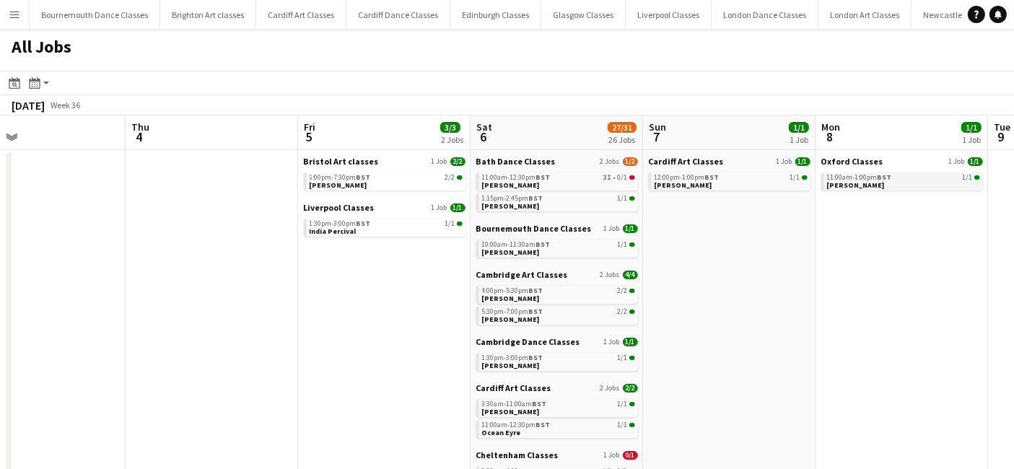
click at [900, 182] on link "11:00am-1:00pm BST 1/1 Valarie Micallef" at bounding box center [903, 180] width 153 height 17
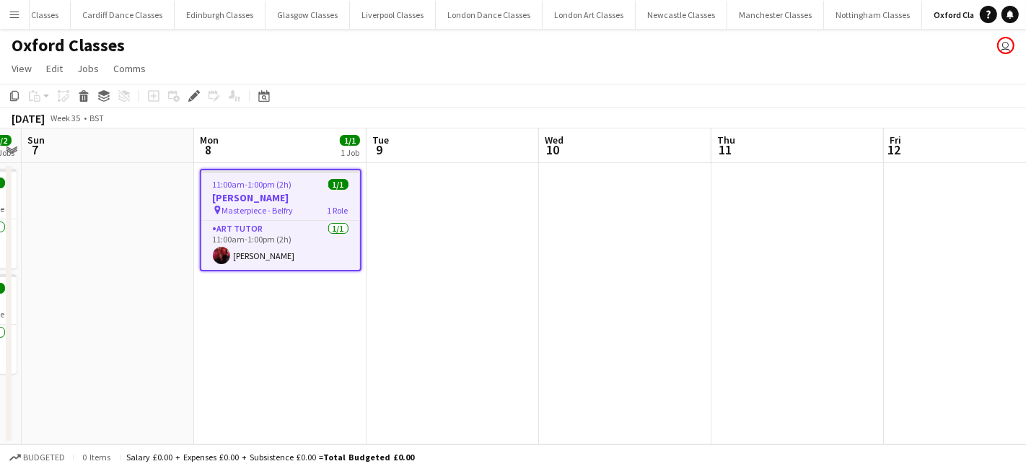
scroll to position [0, 276]
click at [285, 210] on span "Masterpiece - Belfry" at bounding box center [257, 210] width 71 height 11
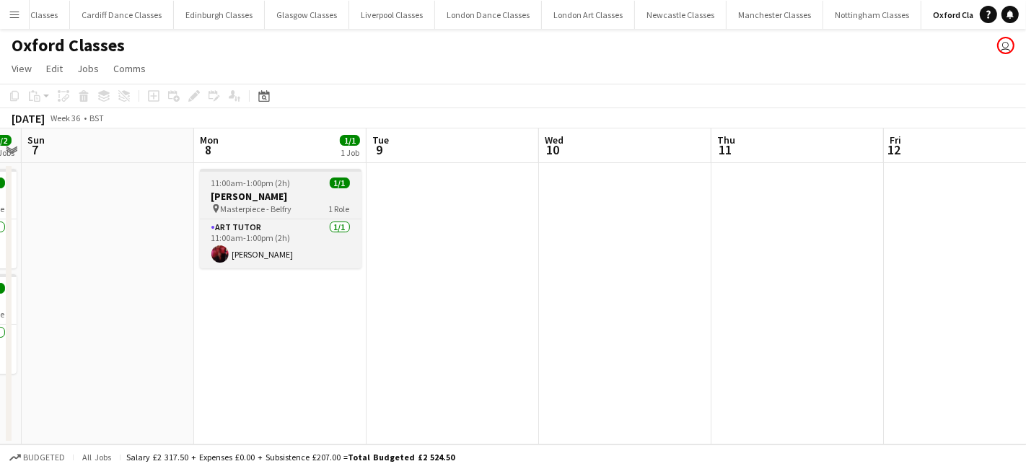
click at [282, 195] on h3 "[PERSON_NAME]" at bounding box center [281, 196] width 162 height 13
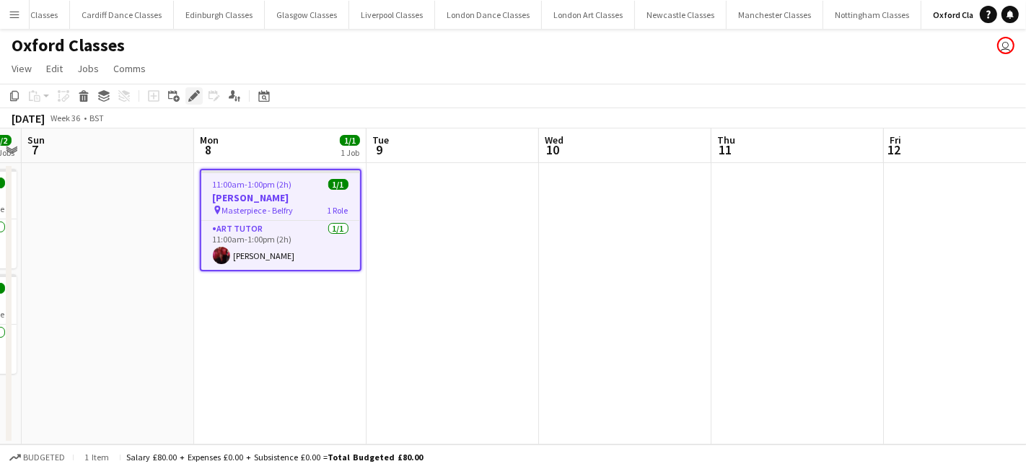
click at [196, 101] on icon "Edit" at bounding box center [194, 96] width 12 height 12
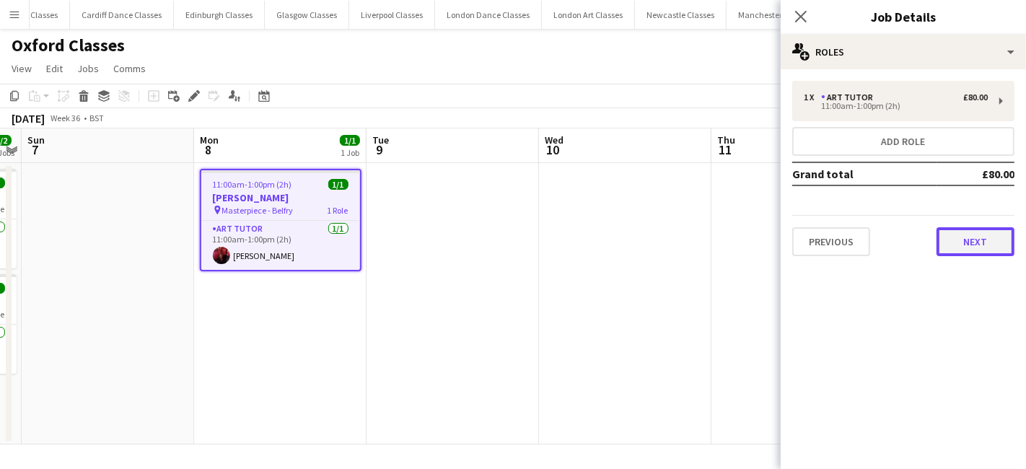
click at [961, 246] on button "Next" at bounding box center [976, 241] width 78 height 29
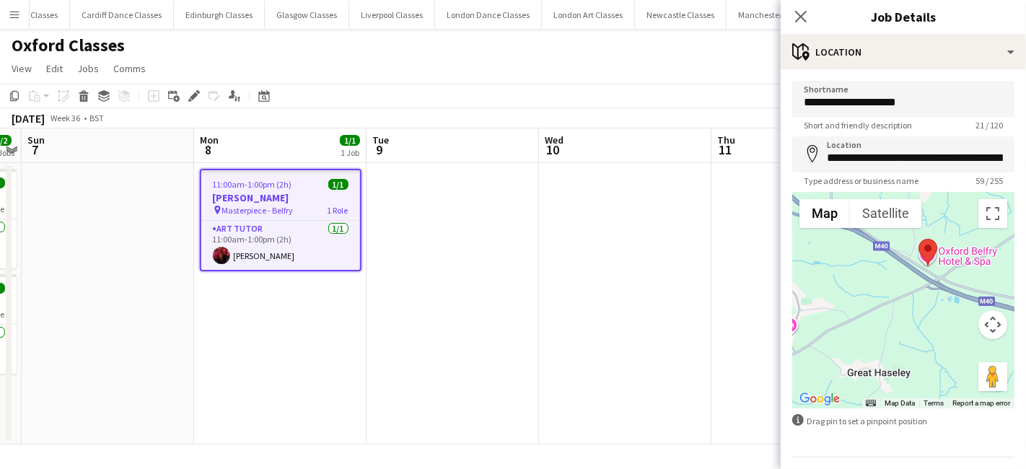
scroll to position [38, 0]
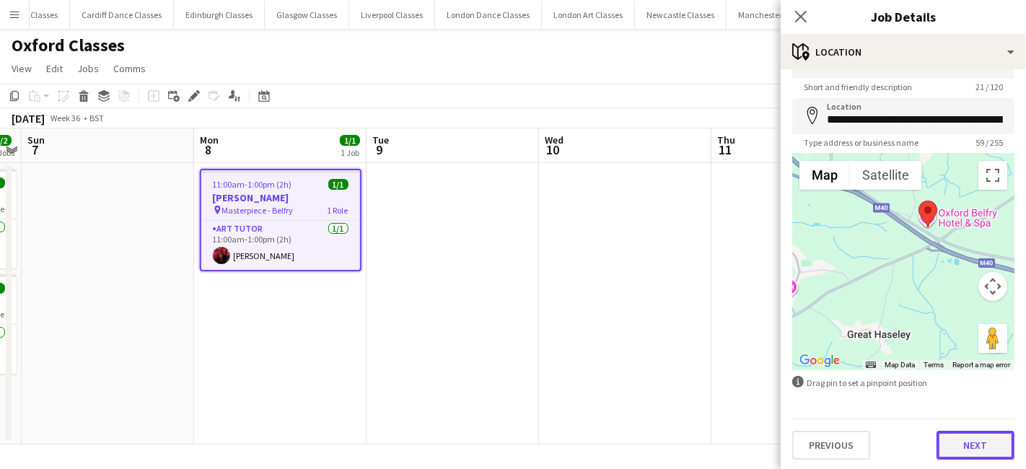
click at [981, 443] on button "Next" at bounding box center [976, 445] width 78 height 29
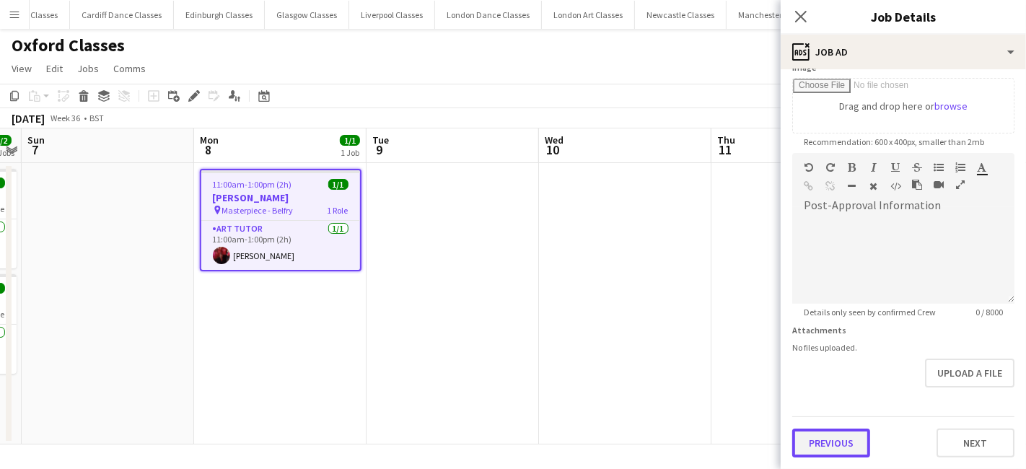
scroll to position [242, 0]
click at [857, 390] on form "**********" at bounding box center [903, 148] width 245 height 621
click at [849, 443] on button "Previous" at bounding box center [831, 445] width 78 height 29
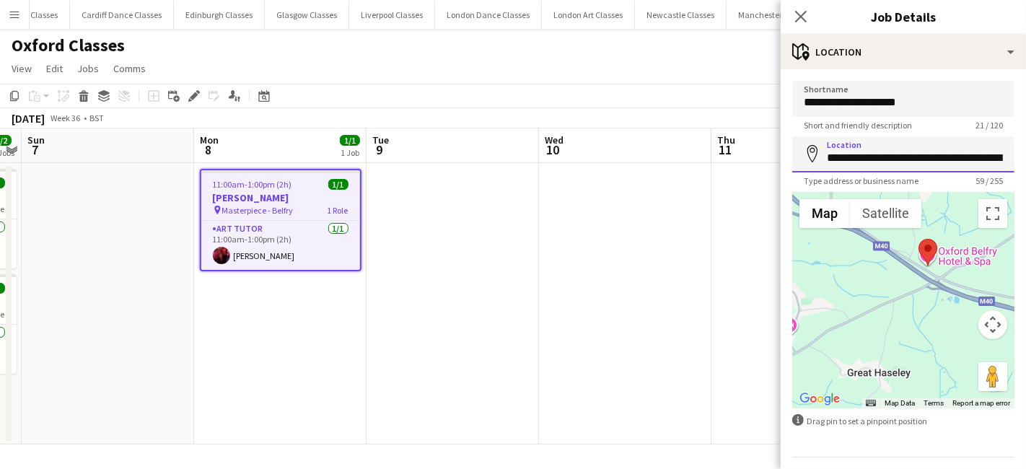
click at [924, 163] on input "**********" at bounding box center [903, 154] width 222 height 36
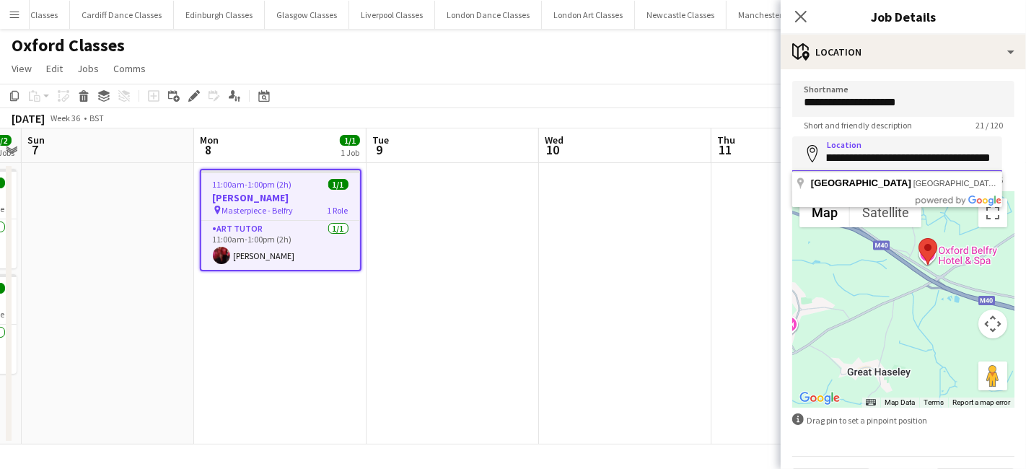
scroll to position [0, 141]
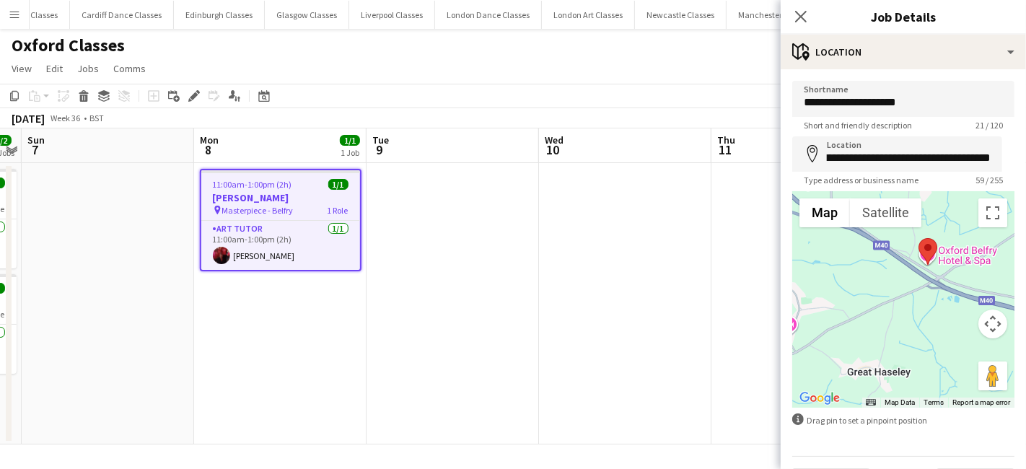
click at [678, 252] on app-date-cell at bounding box center [625, 303] width 172 height 281
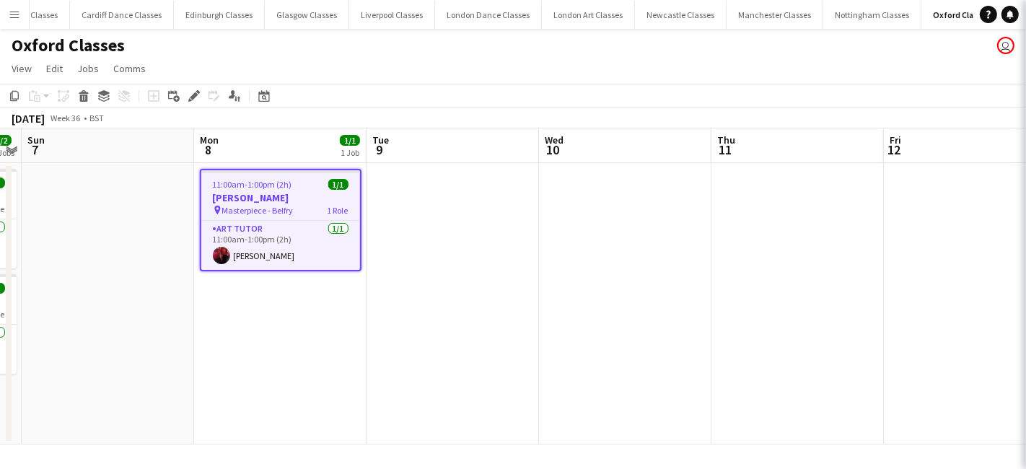
scroll to position [0, 0]
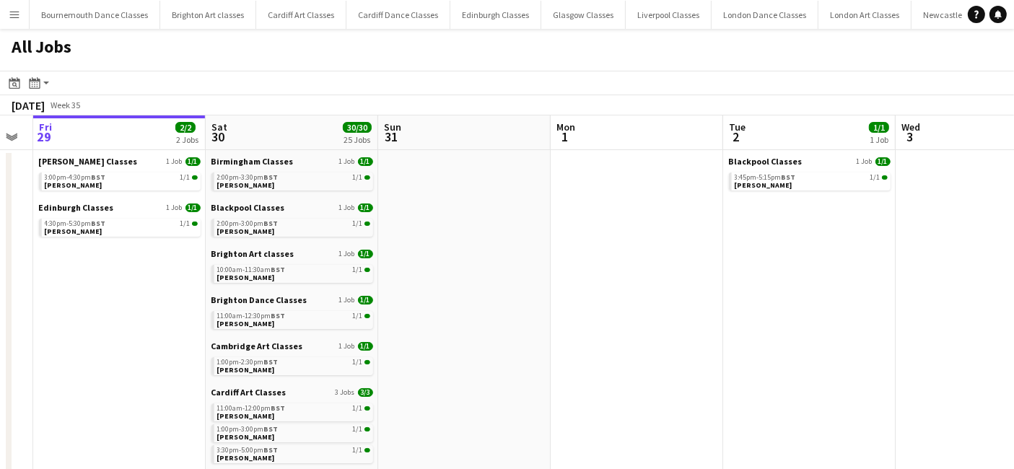
drag, startPoint x: 857, startPoint y: 325, endPoint x: 344, endPoint y: 326, distance: 513.0
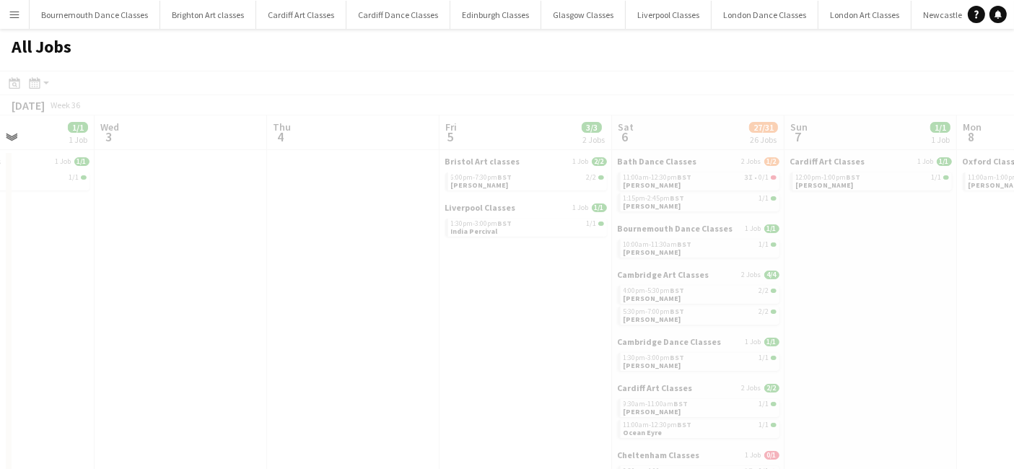
drag, startPoint x: 701, startPoint y: 326, endPoint x: -1, endPoint y: 326, distance: 702.0
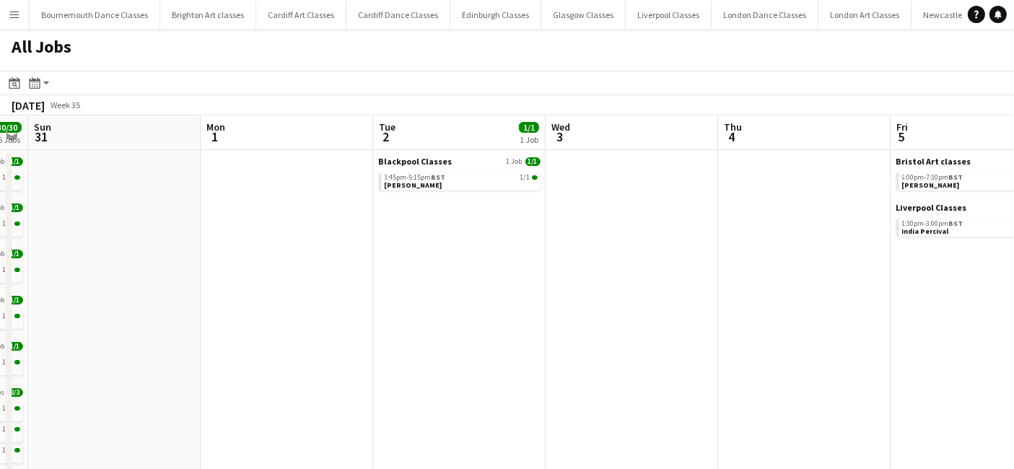
drag, startPoint x: 734, startPoint y: 343, endPoint x: 140, endPoint y: 343, distance: 594.5
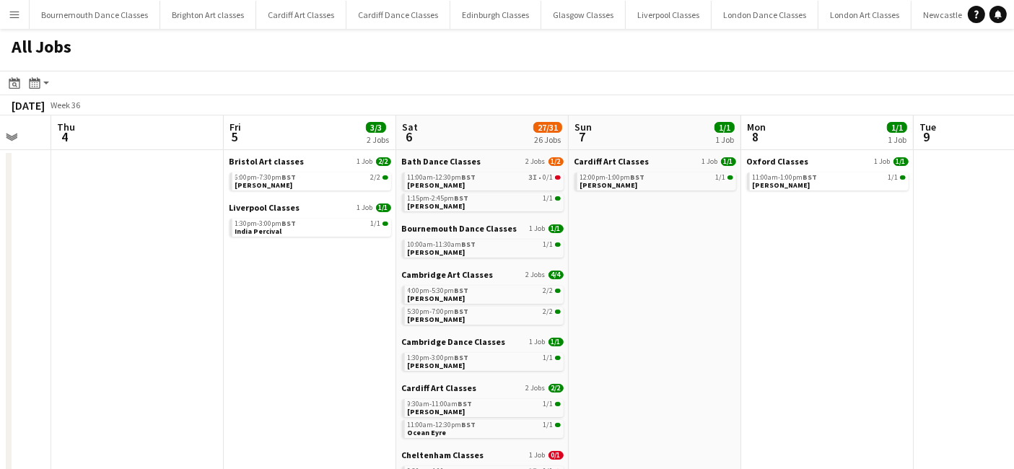
scroll to position [0, 487]
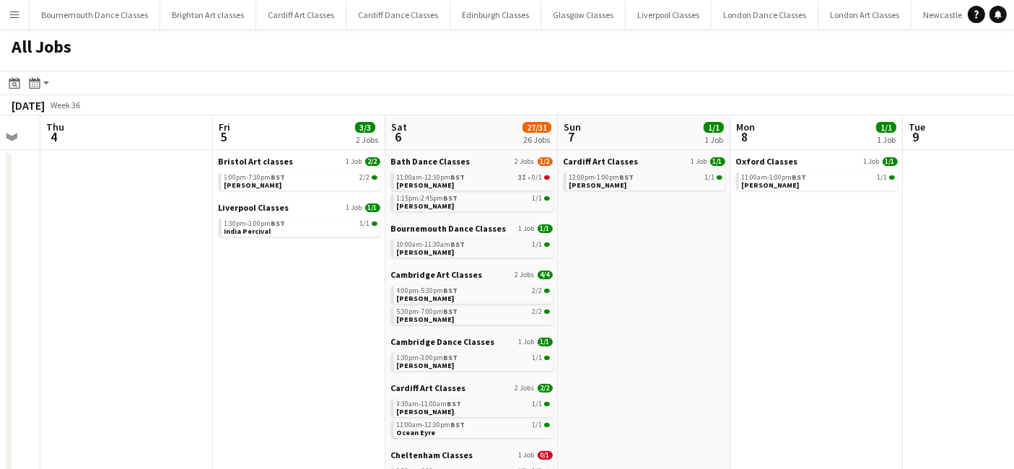
drag, startPoint x: 553, startPoint y: 357, endPoint x: 1, endPoint y: 368, distance: 552.8
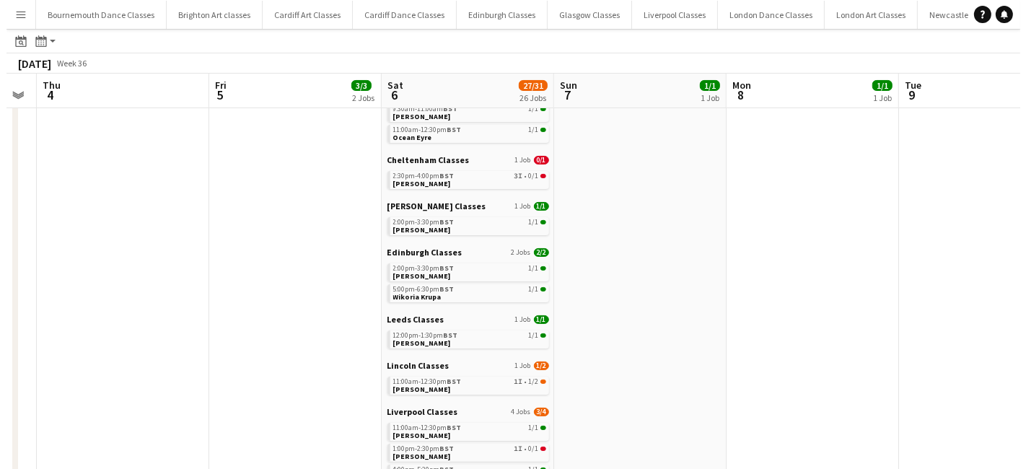
scroll to position [0, 0]
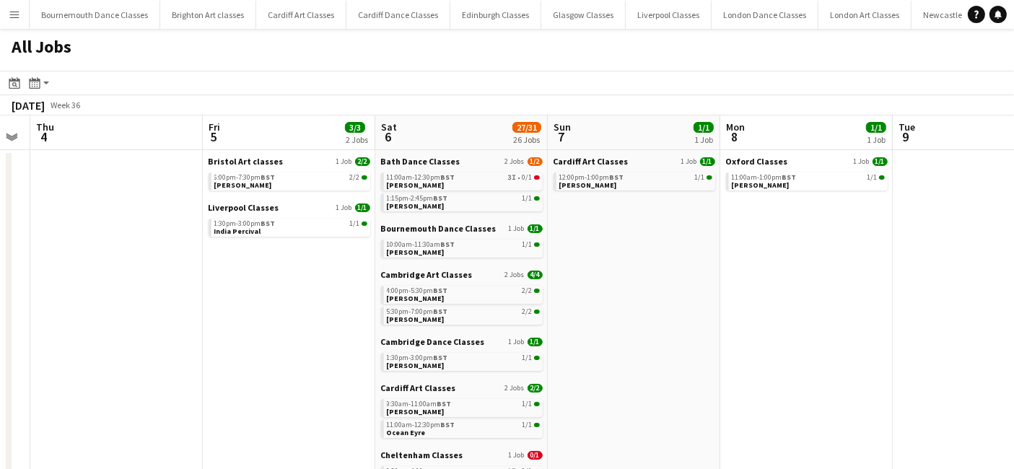
click at [12, 18] on app-icon "Menu" at bounding box center [15, 15] width 12 height 12
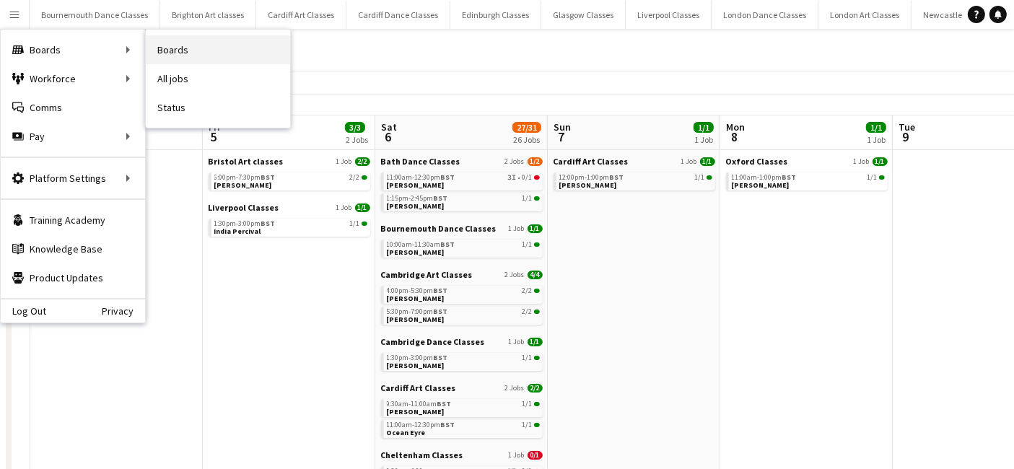
click at [202, 45] on link "Boards" at bounding box center [218, 49] width 144 height 29
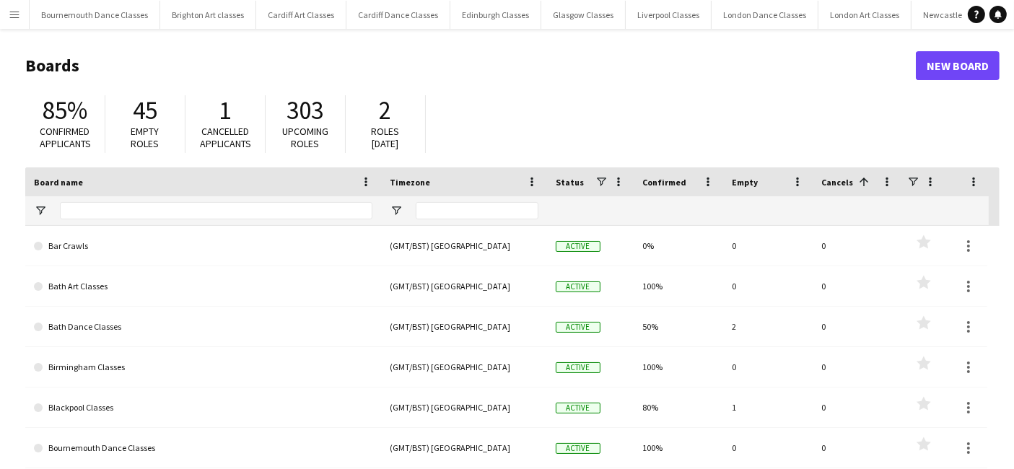
click at [122, 200] on div at bounding box center [216, 210] width 312 height 29
click at [109, 209] on input "Board name Filter Input" at bounding box center [216, 210] width 312 height 17
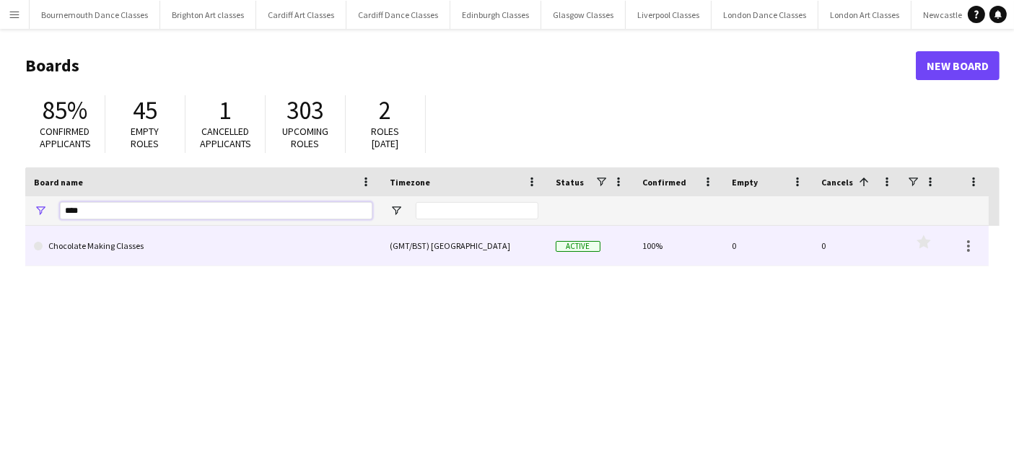
type input "****"
click at [120, 265] on link "Chocolate Making Classes" at bounding box center [203, 246] width 338 height 40
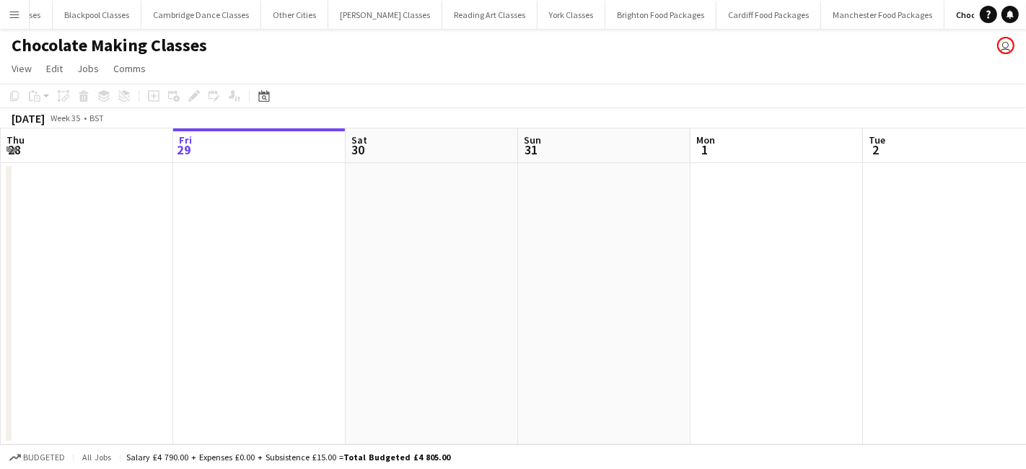
scroll to position [0, 1893]
click at [262, 97] on icon at bounding box center [264, 97] width 5 height 5
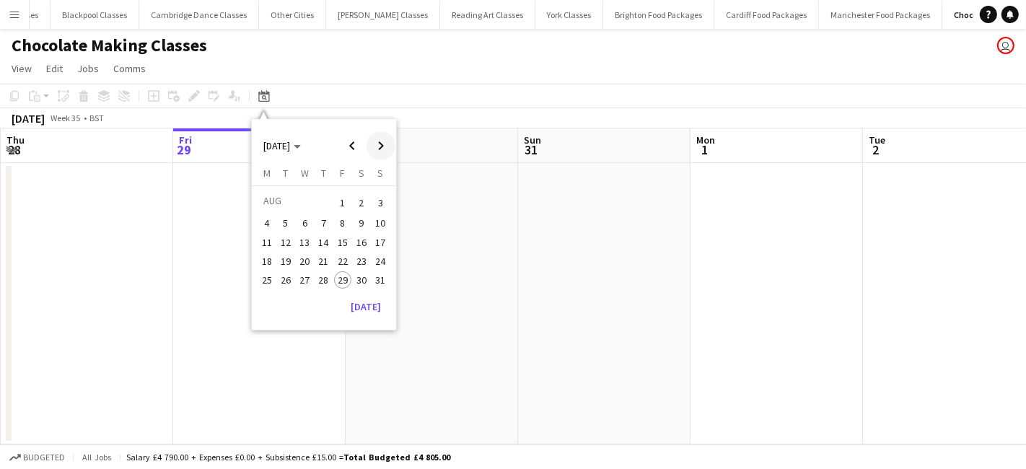
click at [377, 146] on span "Next month" at bounding box center [381, 145] width 29 height 29
click at [308, 237] on span "10" at bounding box center [304, 238] width 17 height 17
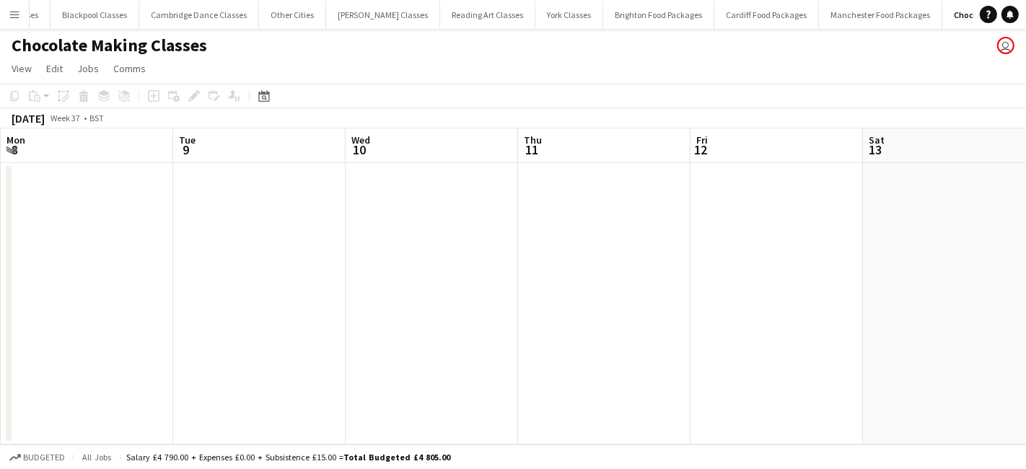
scroll to position [0, 496]
click at [302, 258] on app-date-cell at bounding box center [280, 303] width 172 height 281
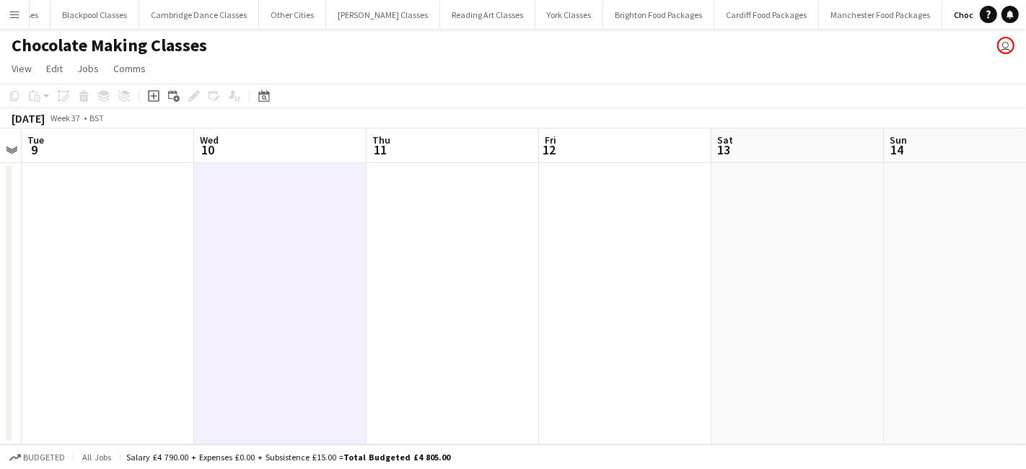
drag, startPoint x: 150, startPoint y: 93, endPoint x: 189, endPoint y: 148, distance: 67.3
click at [150, 94] on icon "Add job" at bounding box center [154, 96] width 12 height 12
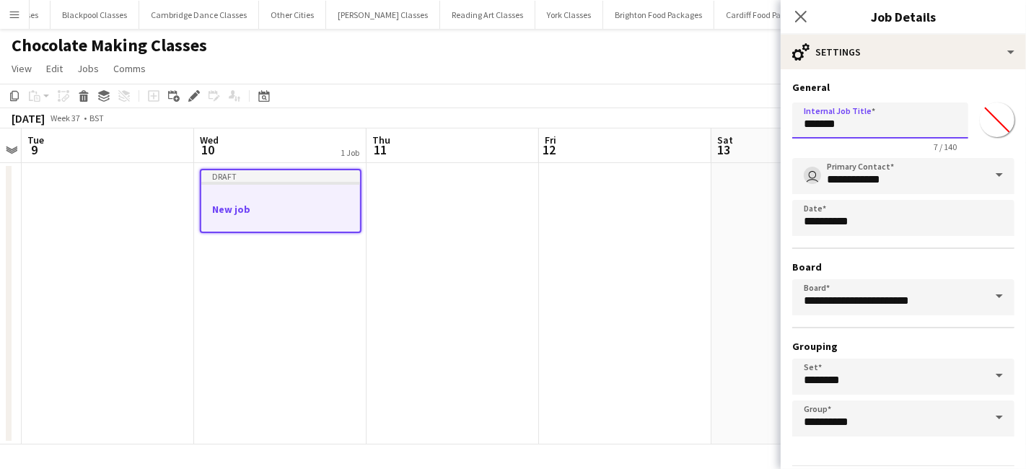
drag, startPoint x: 853, startPoint y: 123, endPoint x: 726, endPoint y: 139, distance: 128.0
click at [758, 129] on body "Menu Boards Boards Boards All jobs Status Workforce Workforce My Workforce Recr…" at bounding box center [513, 234] width 1026 height 469
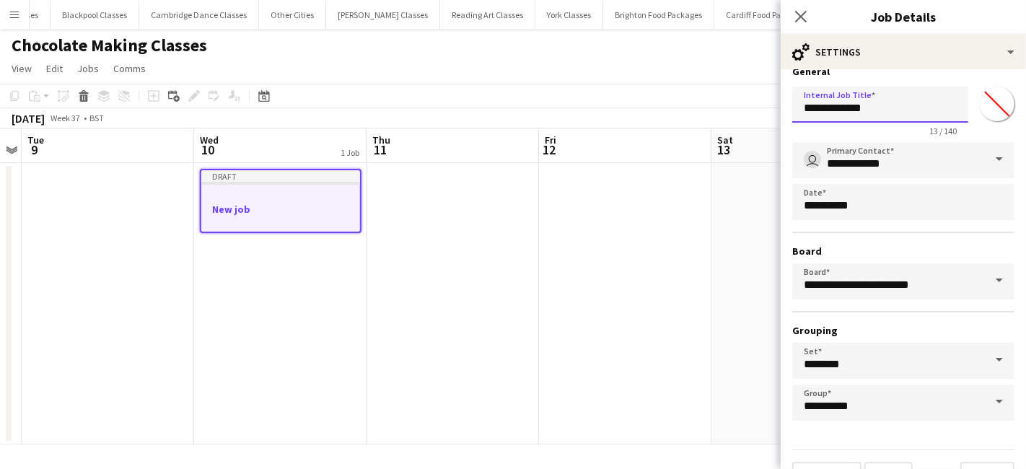
scroll to position [45, 0]
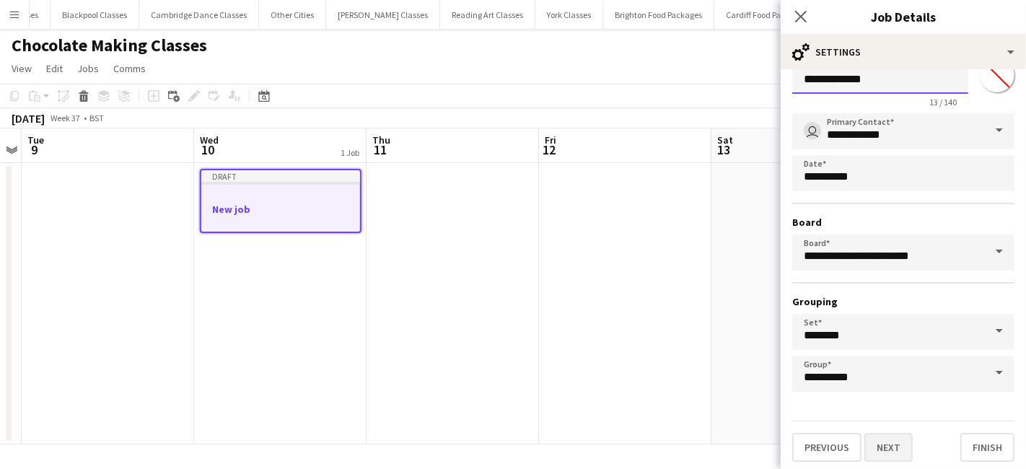
type input "**********"
click at [886, 434] on button "Next" at bounding box center [888, 447] width 48 height 29
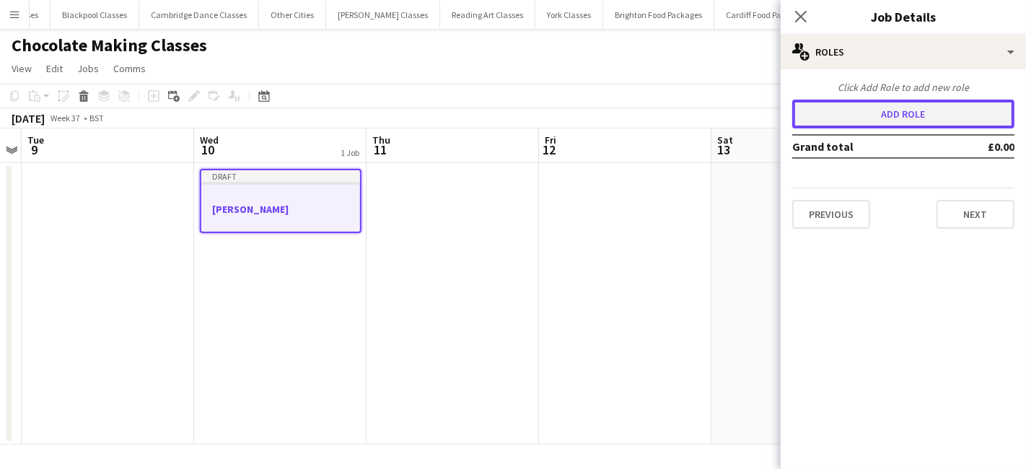
click at [927, 123] on button "Add role" at bounding box center [903, 114] width 222 height 29
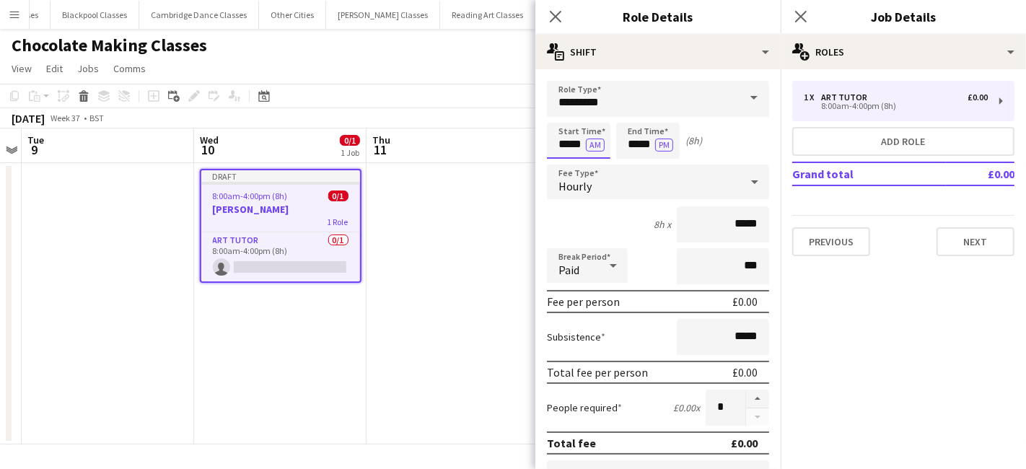
click at [568, 149] on input "*****" at bounding box center [578, 141] width 63 height 36
click at [563, 118] on div at bounding box center [564, 115] width 29 height 14
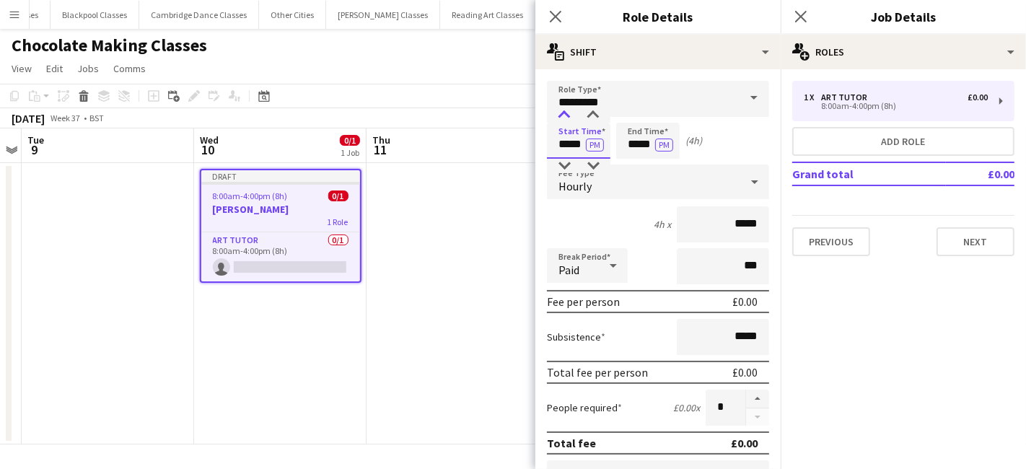
click at [563, 118] on div at bounding box center [564, 115] width 29 height 14
type input "*****"
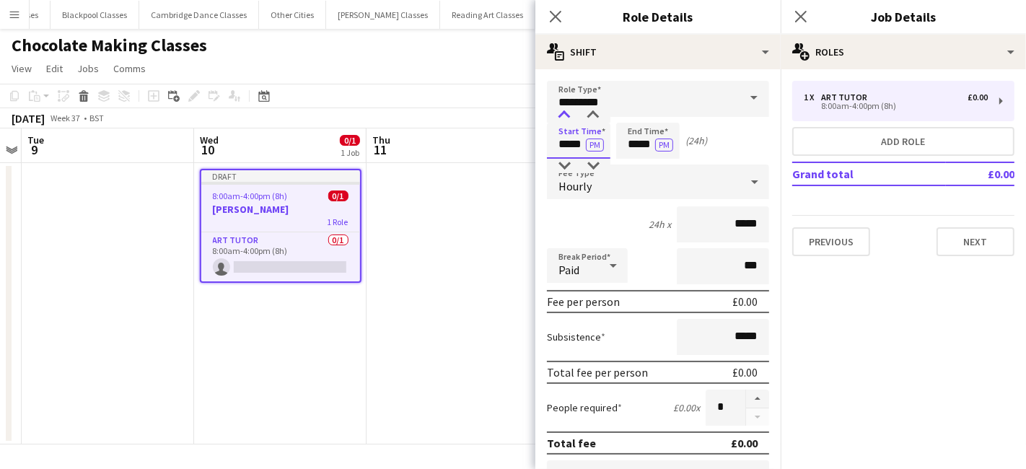
click at [563, 118] on div at bounding box center [564, 115] width 29 height 14
click at [645, 143] on input "*****" at bounding box center [647, 141] width 63 height 36
click at [634, 114] on div at bounding box center [633, 115] width 29 height 14
click at [633, 115] on div at bounding box center [633, 115] width 29 height 14
type input "*****"
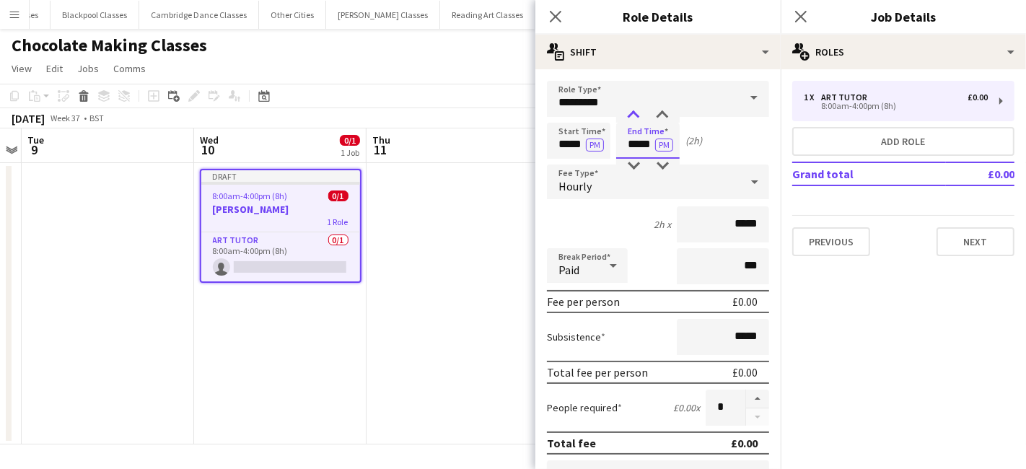
click at [633, 115] on div at bounding box center [633, 115] width 29 height 14
click at [623, 198] on div "Hourly" at bounding box center [643, 182] width 193 height 35
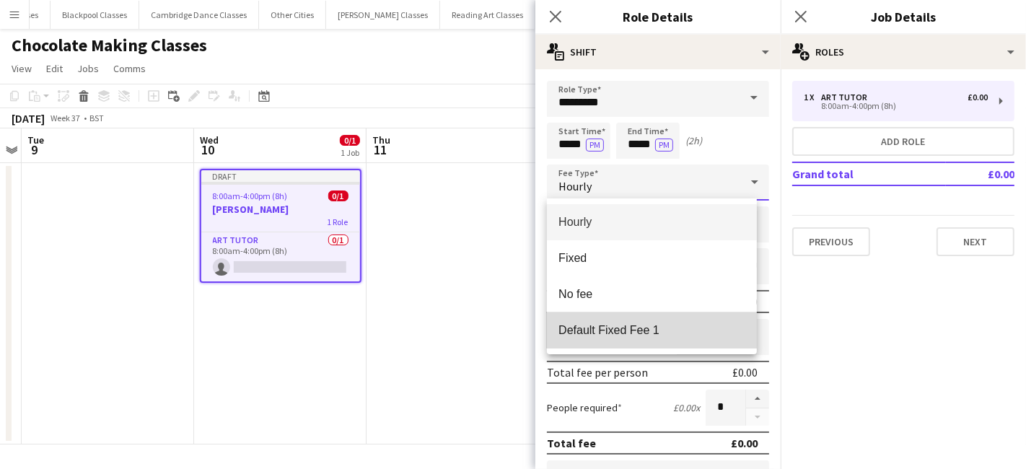
click at [623, 336] on span "Default Fixed Fee 1" at bounding box center [651, 330] width 187 height 14
type input "******"
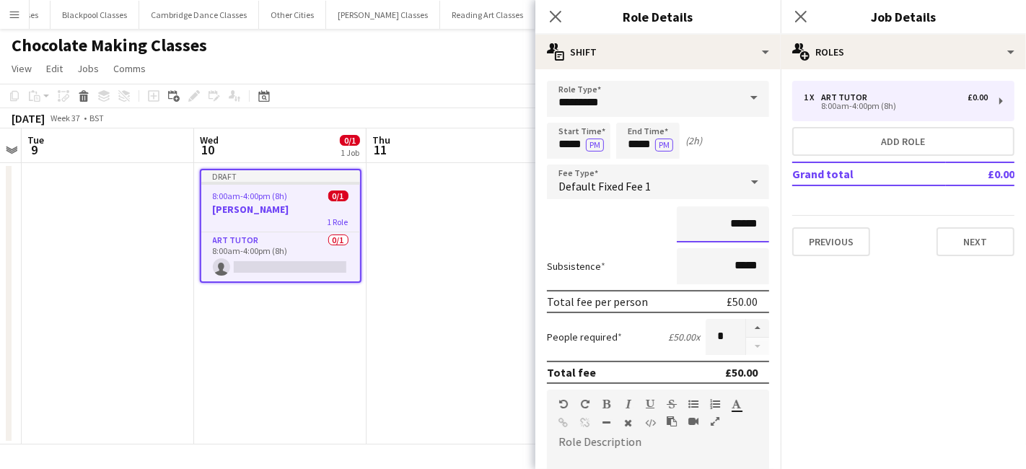
drag, startPoint x: 747, startPoint y: 225, endPoint x: 707, endPoint y: 226, distance: 39.7
click at [707, 226] on input "******" at bounding box center [723, 224] width 92 height 36
type input "******"
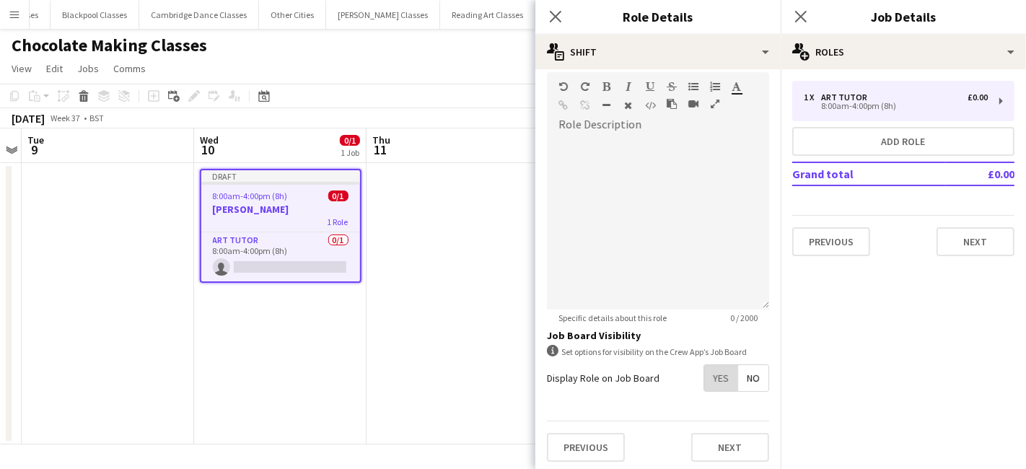
click at [723, 380] on span "Yes" at bounding box center [720, 378] width 33 height 26
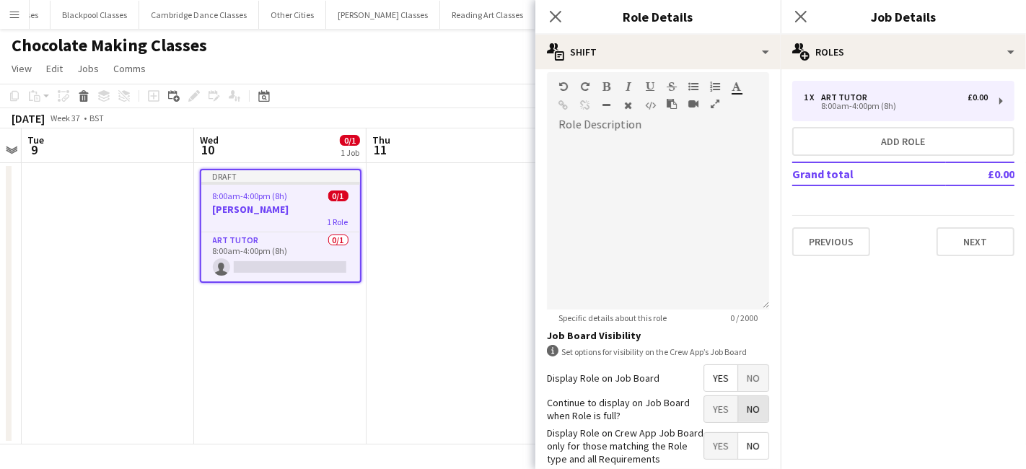
click at [738, 405] on span "No" at bounding box center [753, 409] width 30 height 26
click at [705, 447] on span "Yes" at bounding box center [720, 446] width 33 height 26
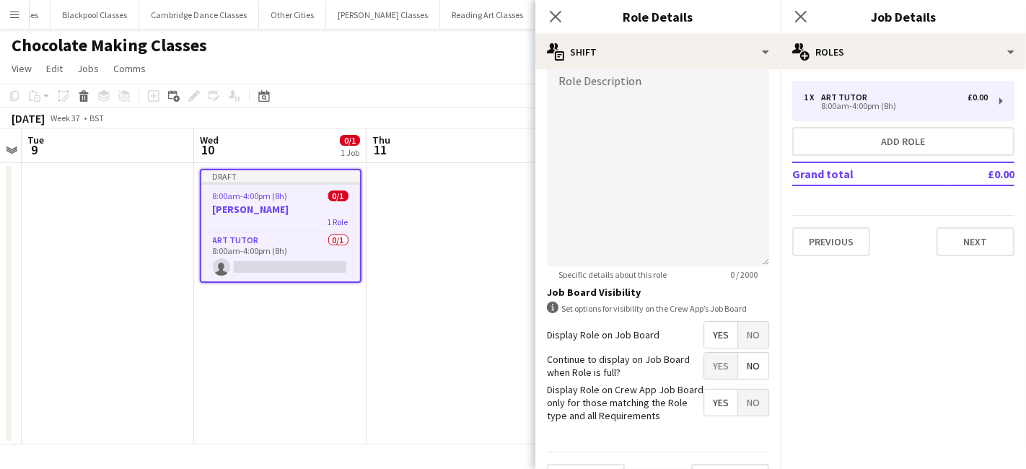
scroll to position [391, 0]
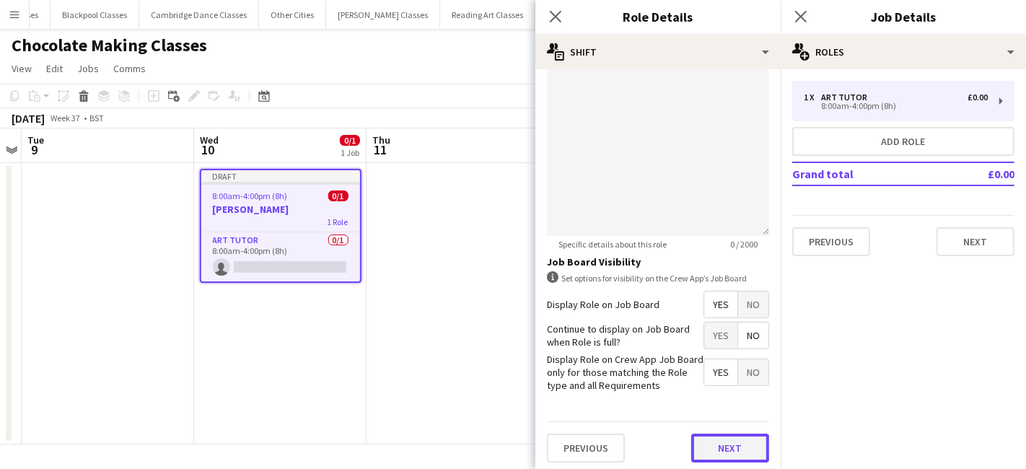
click at [741, 439] on button "Next" at bounding box center [730, 448] width 78 height 29
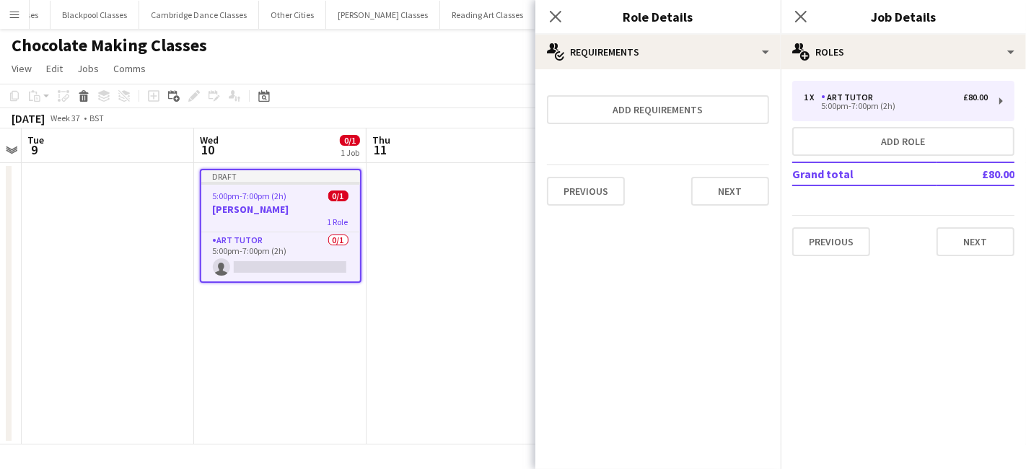
scroll to position [0, 0]
click at [746, 186] on button "Next" at bounding box center [730, 191] width 78 height 29
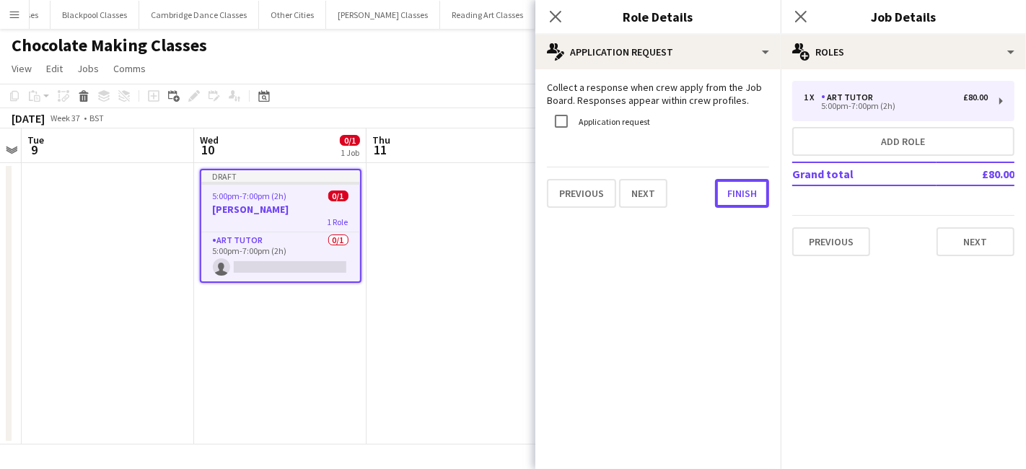
click at [746, 191] on button "Finish" at bounding box center [742, 193] width 54 height 29
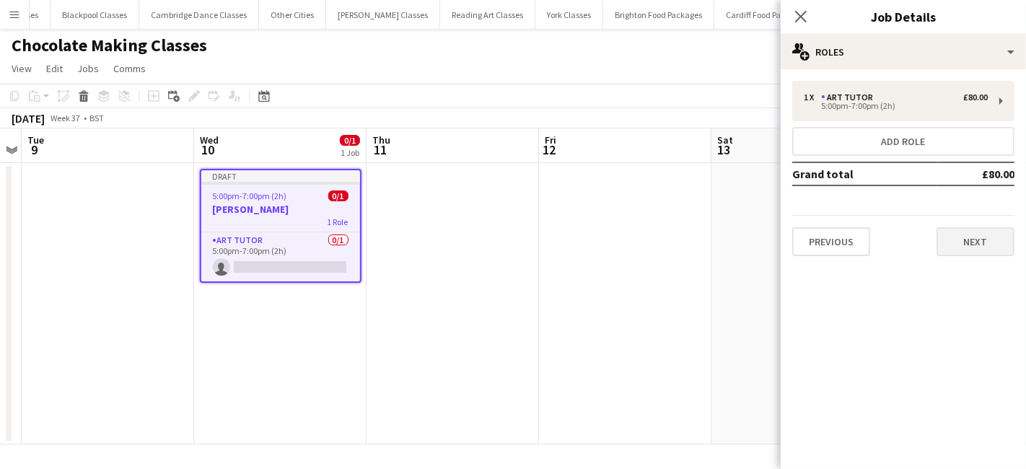
click at [956, 225] on div "Previous Next" at bounding box center [903, 235] width 222 height 41
click at [958, 233] on button "Next" at bounding box center [976, 241] width 78 height 29
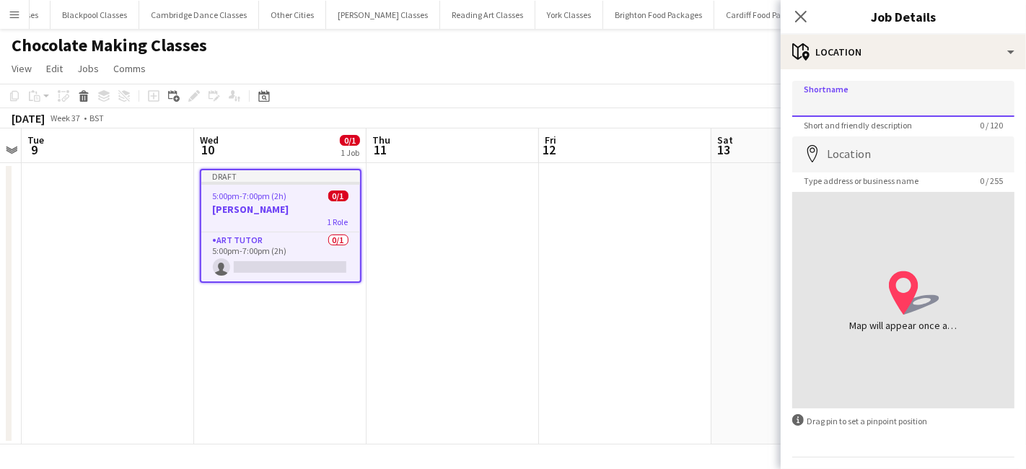
click at [891, 105] on input "Shortname" at bounding box center [903, 99] width 222 height 36
type input "**********"
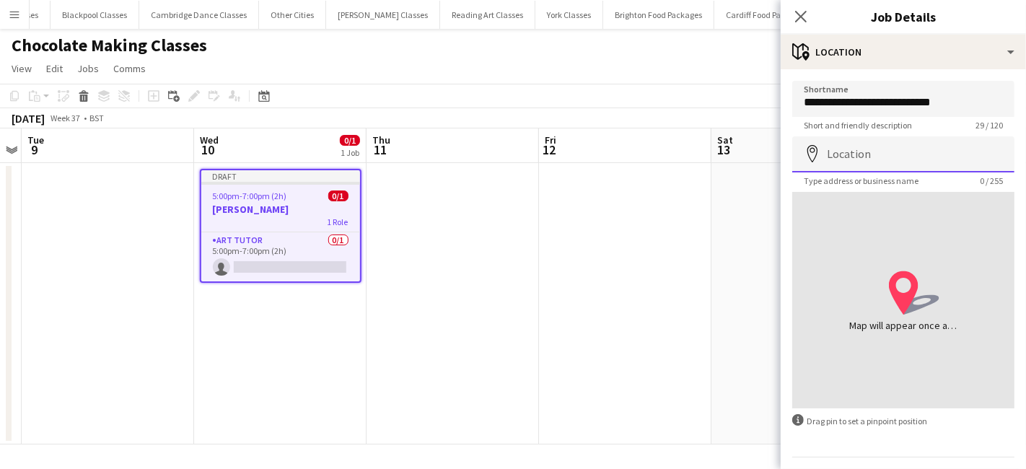
click at [882, 149] on input "Location" at bounding box center [903, 154] width 222 height 36
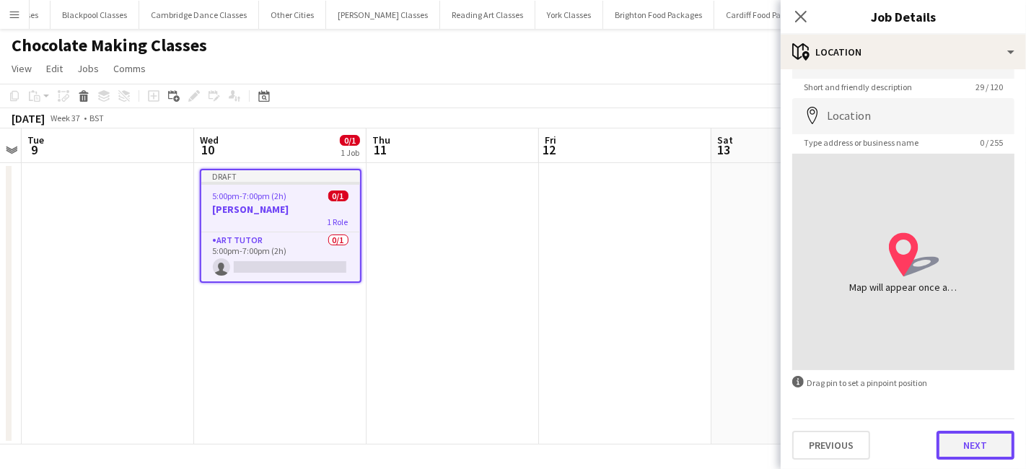
click at [946, 450] on button "Next" at bounding box center [976, 445] width 78 height 29
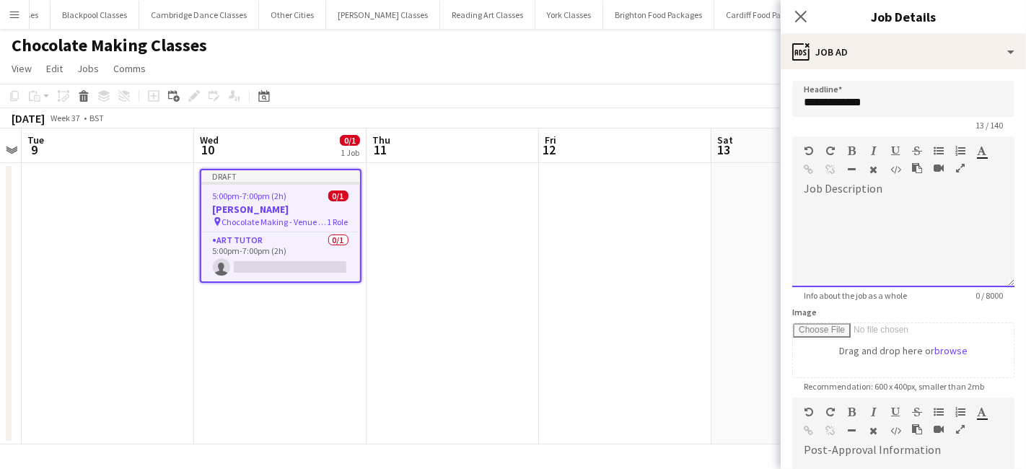
click at [820, 201] on div at bounding box center [903, 244] width 222 height 87
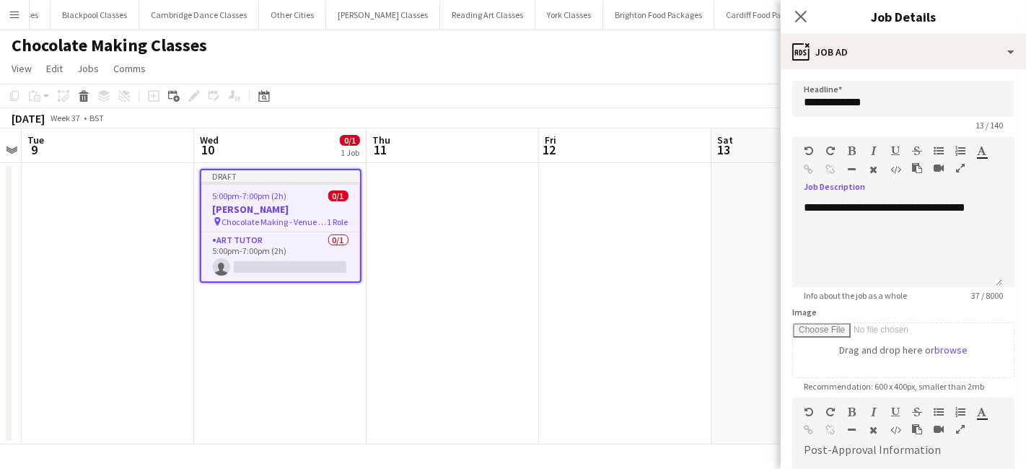
click at [659, 248] on app-date-cell at bounding box center [625, 303] width 172 height 281
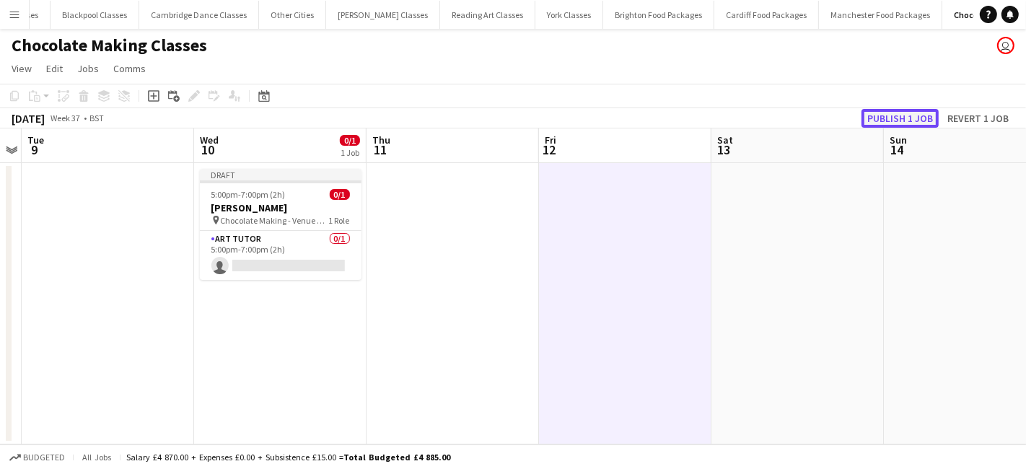
click at [921, 124] on button "Publish 1 job" at bounding box center [899, 118] width 77 height 19
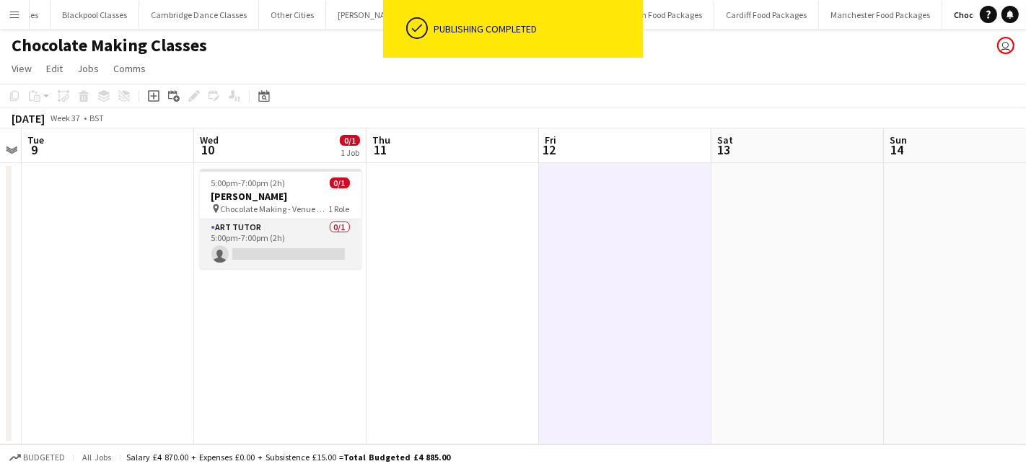
click at [289, 251] on app-card-role "Art Tutor 0/1 5:00pm-7:00pm (2h) single-neutral-actions" at bounding box center [281, 243] width 162 height 49
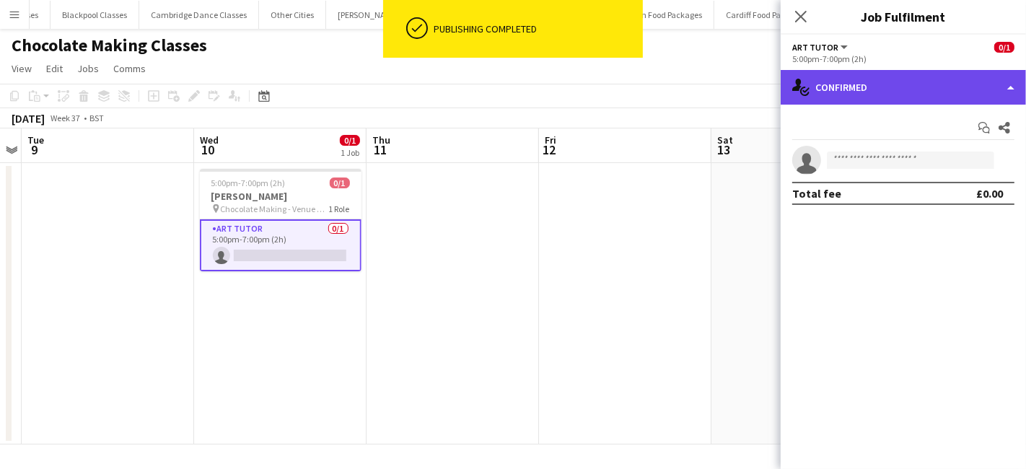
click at [898, 95] on div "single-neutral-actions-check-2 Confirmed" at bounding box center [903, 87] width 245 height 35
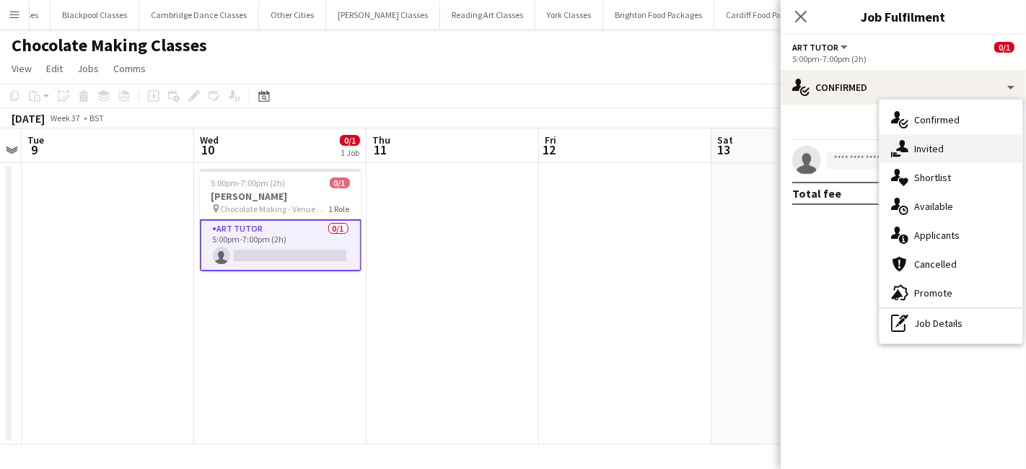
click at [916, 141] on div "single-neutral-actions-share-1 Invited" at bounding box center [951, 148] width 143 height 29
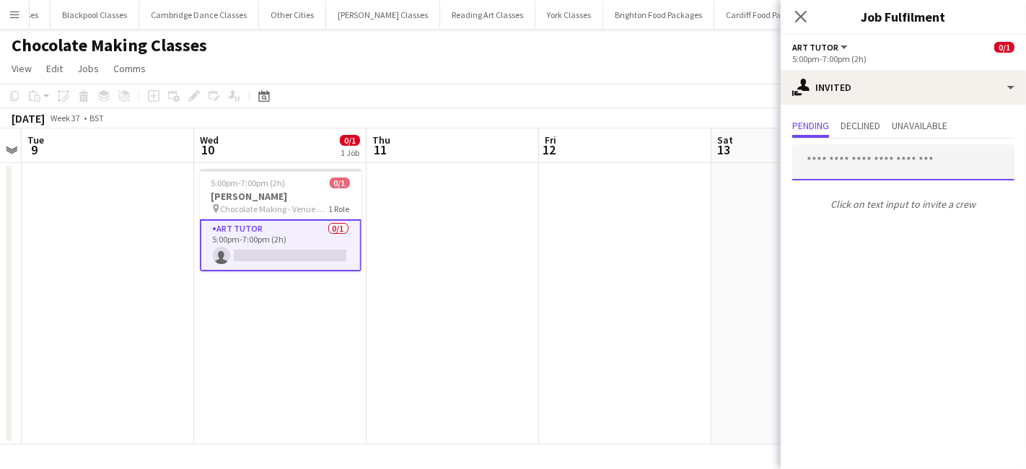
click at [879, 157] on input "text" at bounding box center [903, 162] width 222 height 36
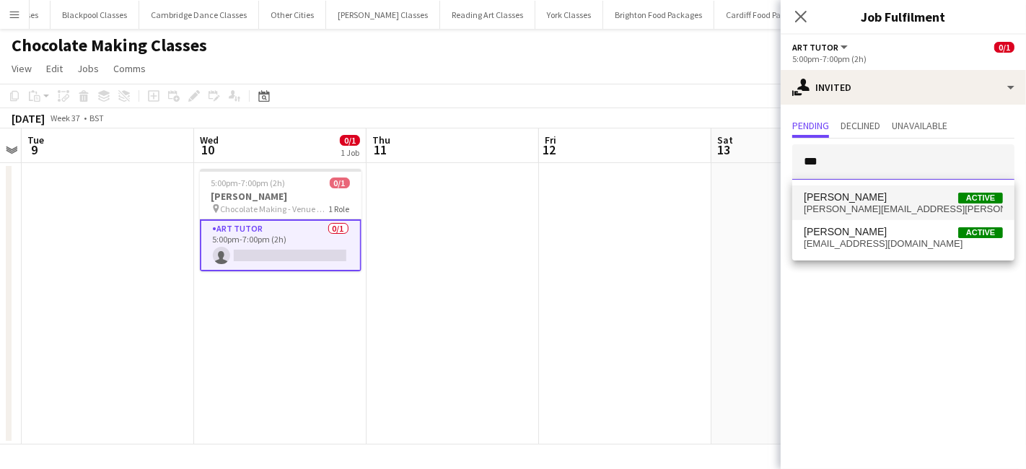
type input "***"
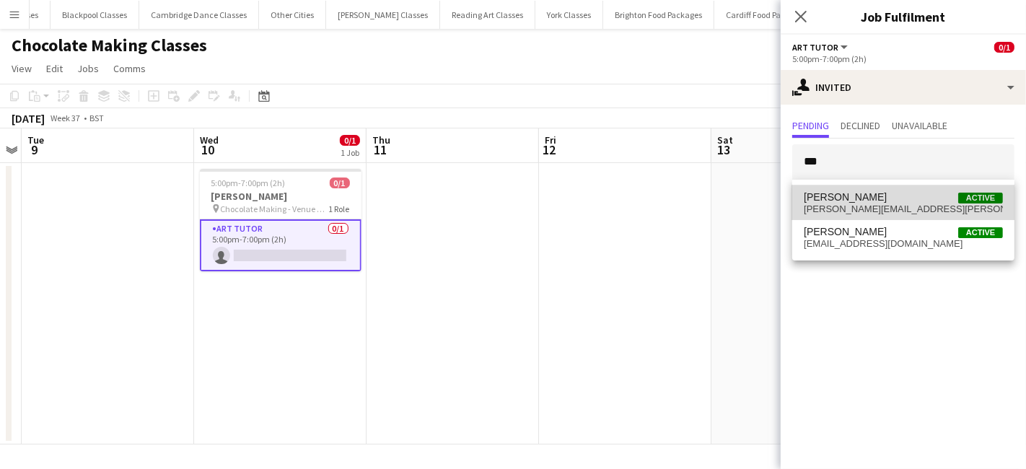
click at [893, 211] on span "malcolm.mellon@gmail.com" at bounding box center [903, 209] width 199 height 12
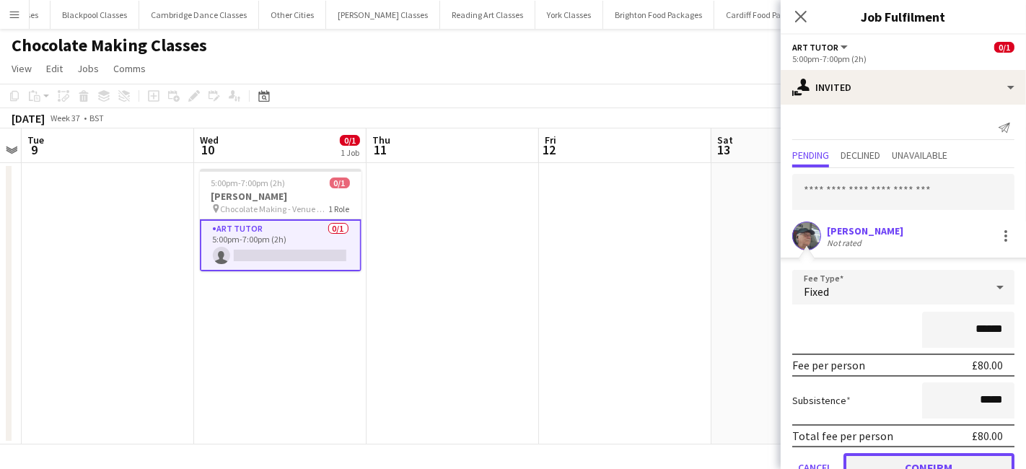
click at [903, 462] on button "Confirm" at bounding box center [928, 467] width 171 height 29
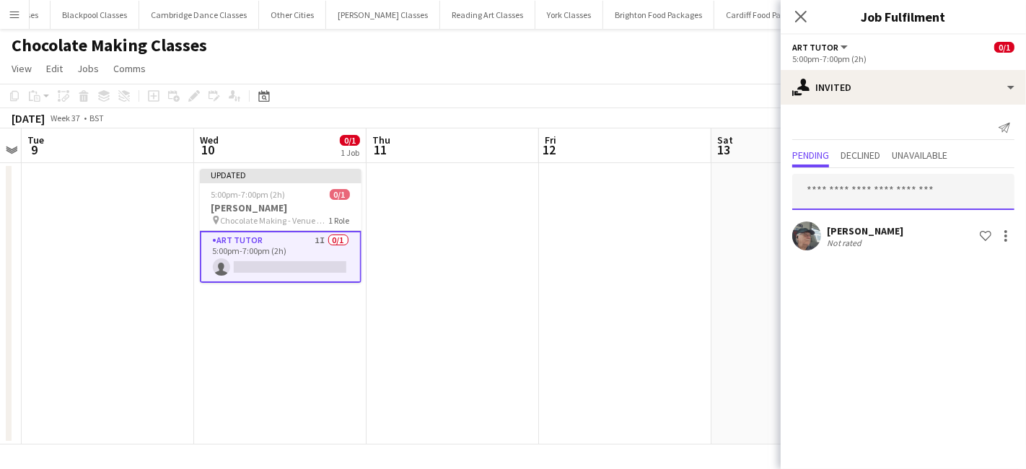
click at [867, 190] on input "text" at bounding box center [903, 192] width 222 height 36
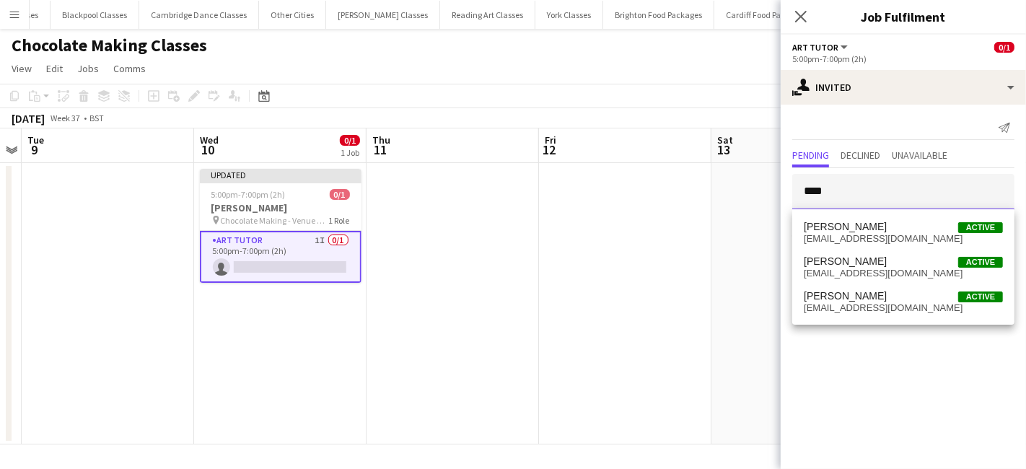
type input "****"
click at [855, 321] on div "Paul Moore Active moorepaul2707@gmail.com Paul Ricci Active paulricci23@gmail.c…" at bounding box center [903, 266] width 222 height 115
click at [855, 320] on div "Paul Moore Active moorepaul2707@gmail.com Paul Ricci Active paulricci23@gmail.c…" at bounding box center [903, 266] width 222 height 115
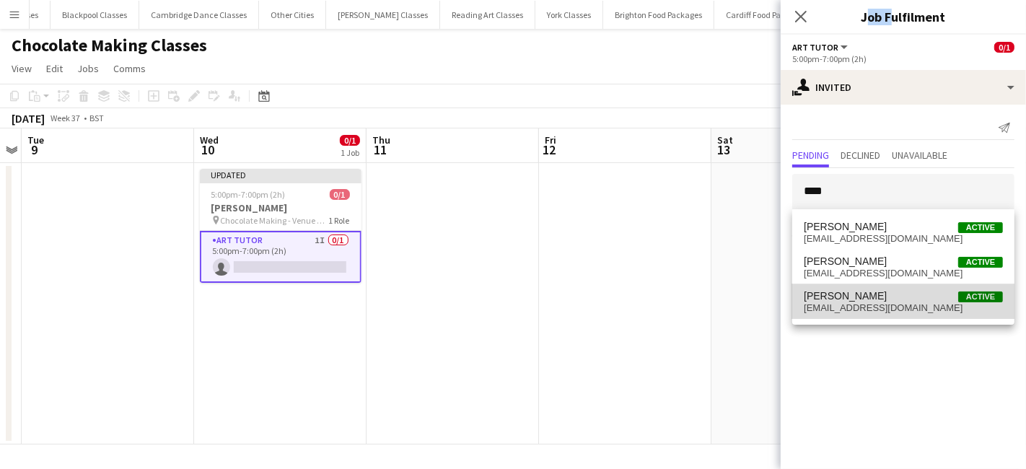
click at [859, 299] on span "Paul Savage" at bounding box center [845, 296] width 83 height 12
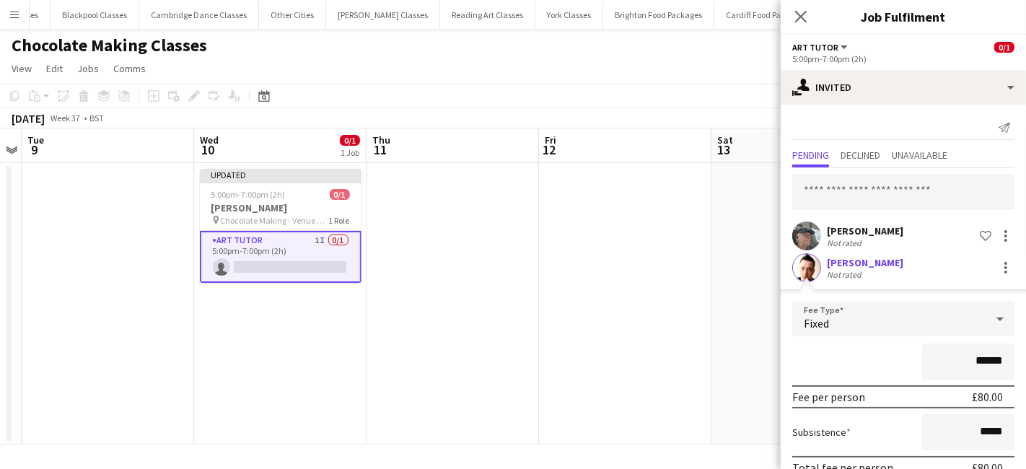
scroll to position [68, 0]
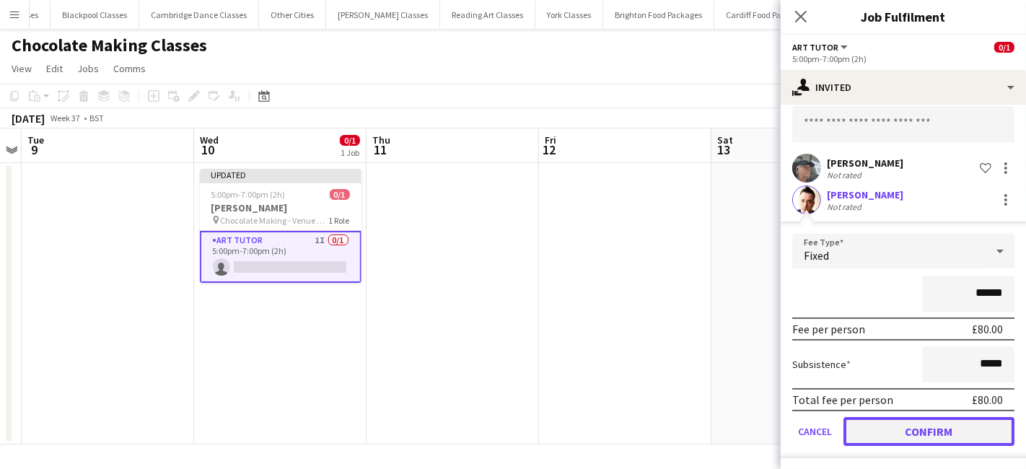
click at [917, 426] on button "Confirm" at bounding box center [928, 431] width 171 height 29
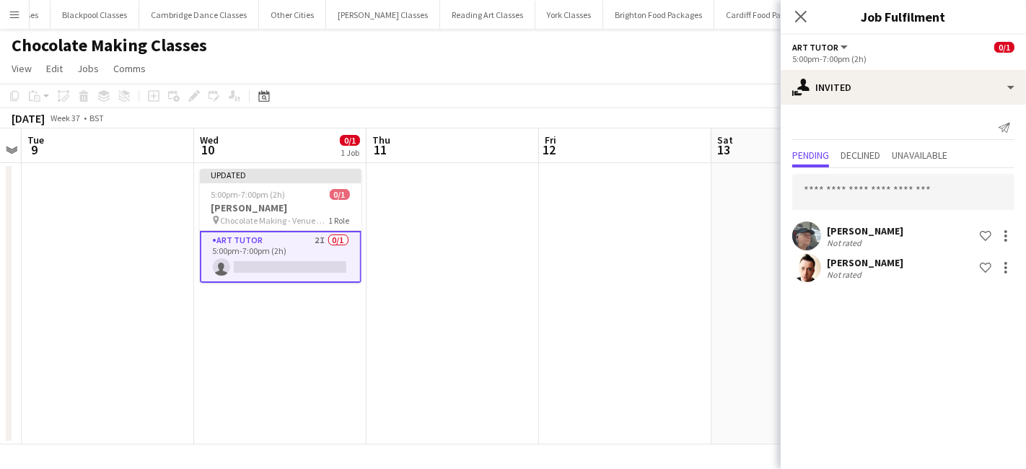
scroll to position [0, 0]
click at [678, 349] on app-date-cell at bounding box center [625, 303] width 172 height 281
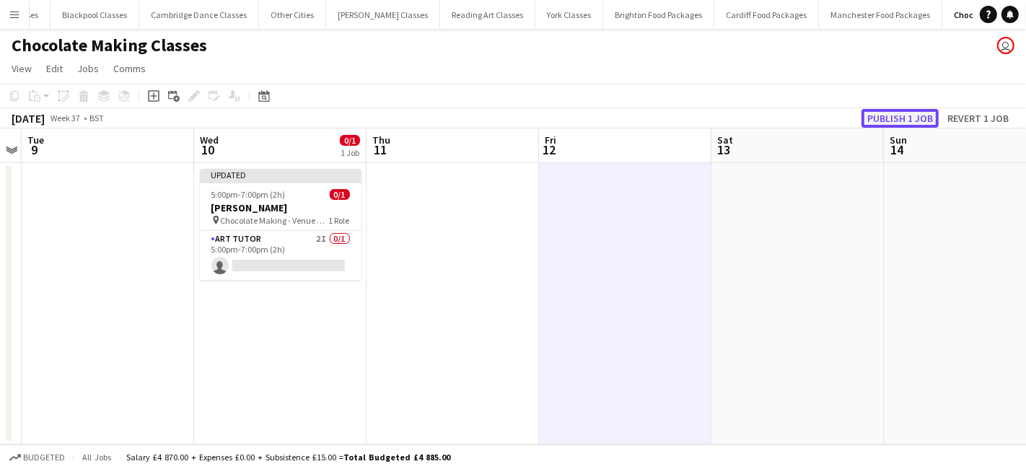
click at [907, 122] on button "Publish 1 job" at bounding box center [899, 118] width 77 height 19
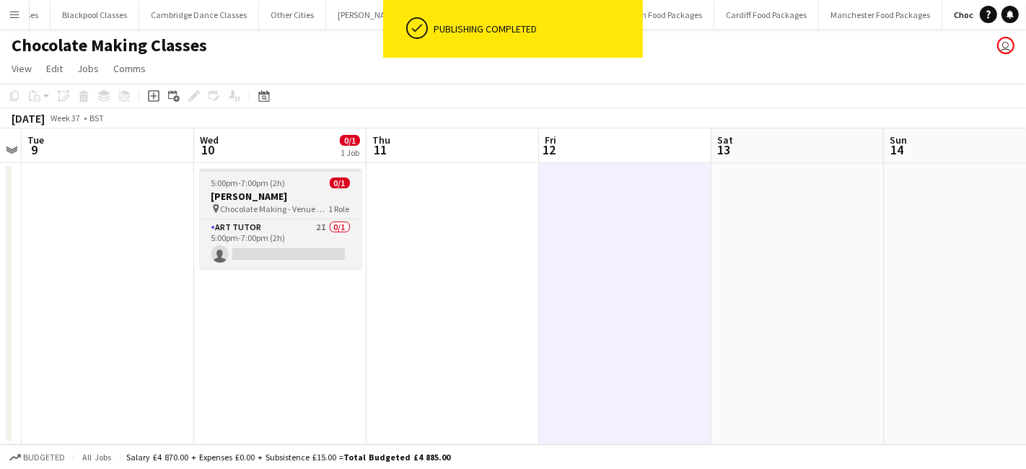
click at [297, 209] on span "Chocolate Making - Venue TBC" at bounding box center [275, 208] width 108 height 11
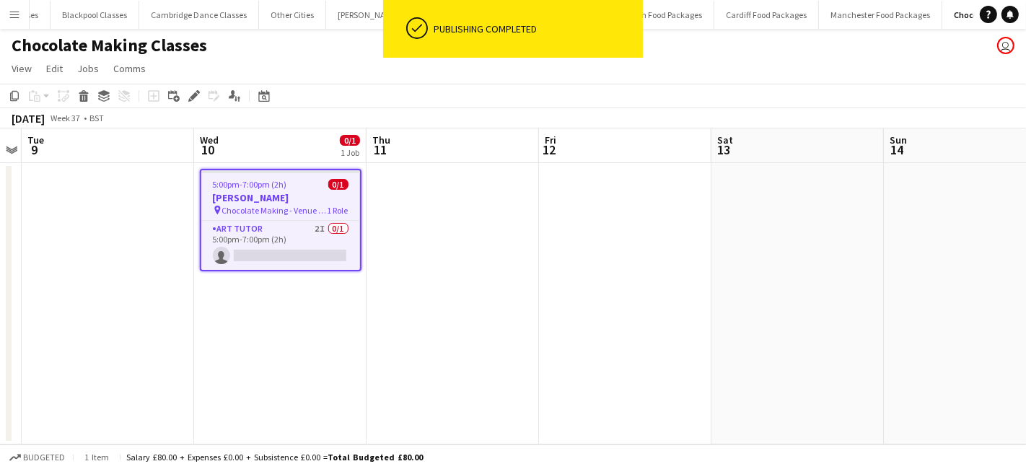
click at [295, 211] on span "Chocolate Making - Venue TBC" at bounding box center [274, 210] width 105 height 11
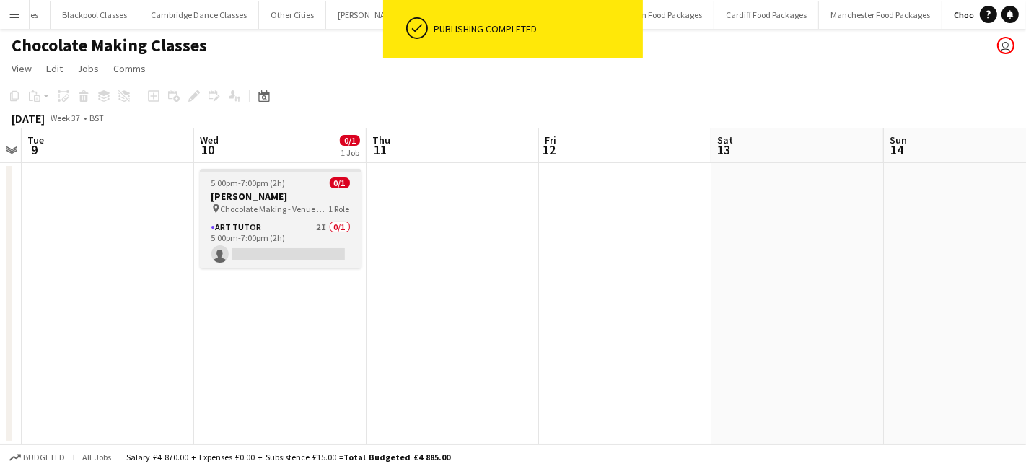
click at [237, 198] on h3 "Donna Hassett" at bounding box center [281, 196] width 162 height 13
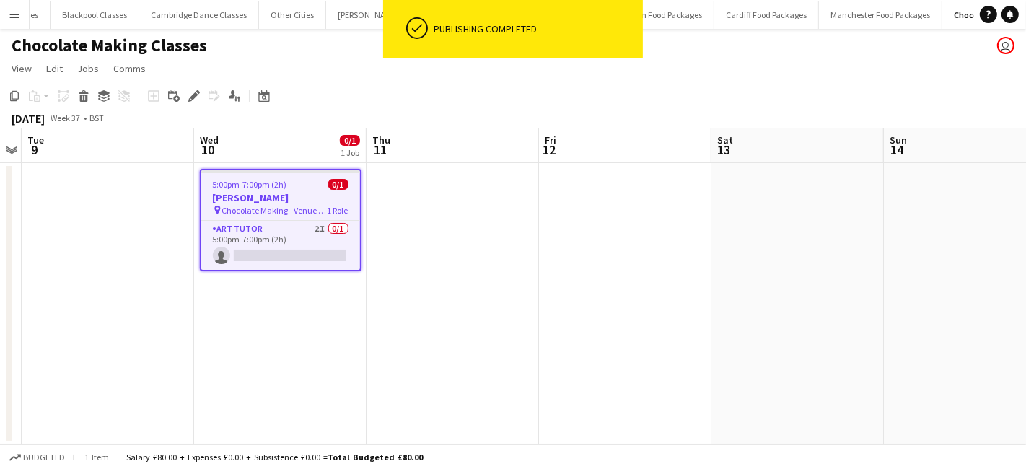
click at [188, 94] on icon "Edit" at bounding box center [194, 96] width 12 height 12
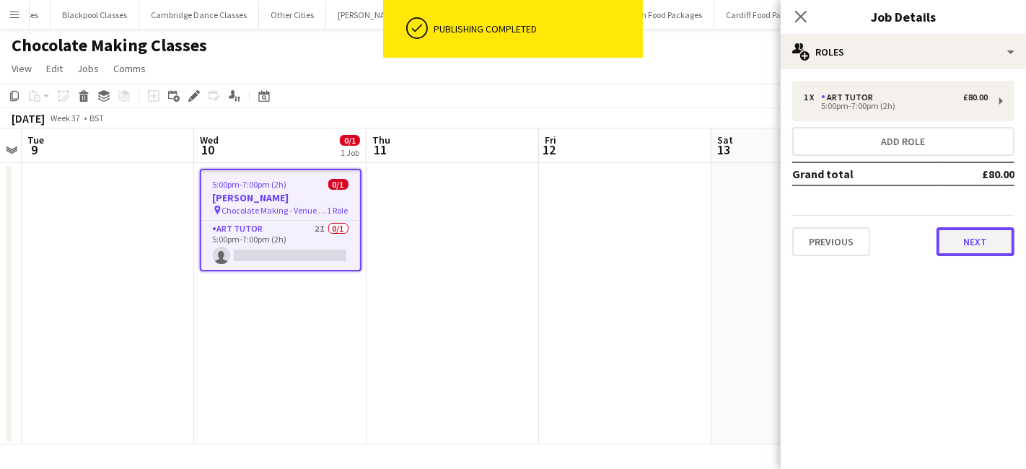
click at [967, 247] on button "Next" at bounding box center [976, 241] width 78 height 29
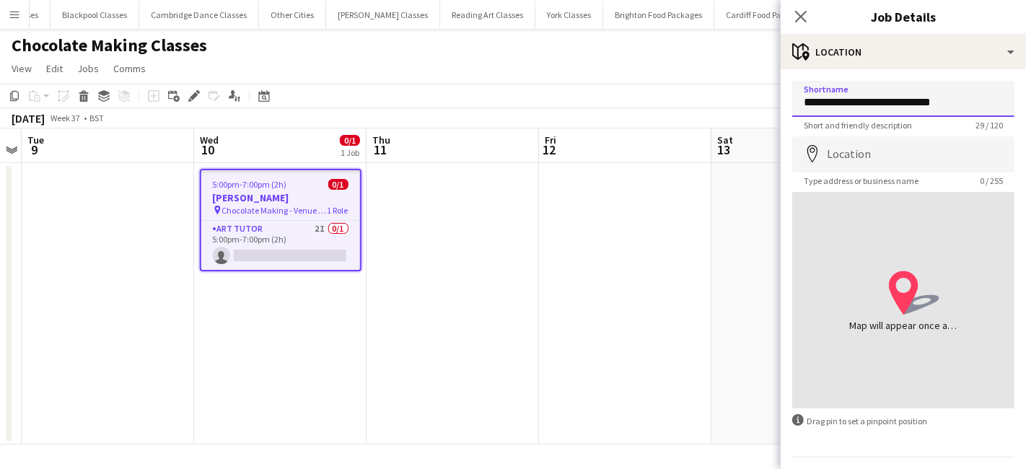
click at [982, 103] on input "**********" at bounding box center [903, 99] width 222 height 36
type input "**********"
click at [580, 256] on app-date-cell at bounding box center [625, 303] width 172 height 281
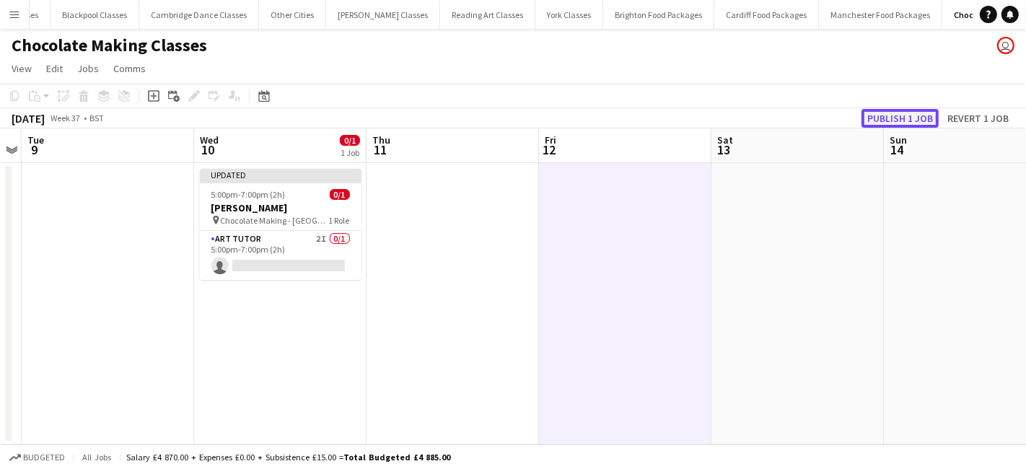
click at [882, 113] on button "Publish 1 job" at bounding box center [899, 118] width 77 height 19
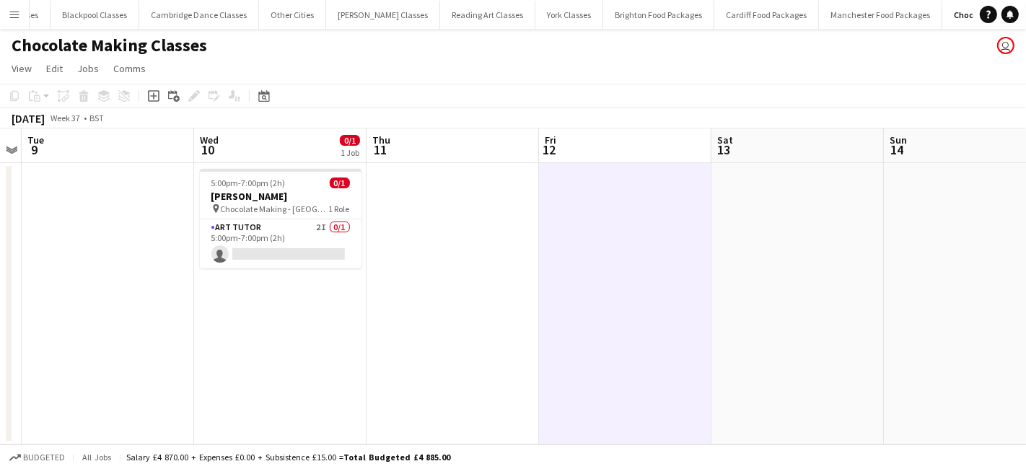
click at [10, 14] on app-icon "Menu" at bounding box center [15, 15] width 12 height 12
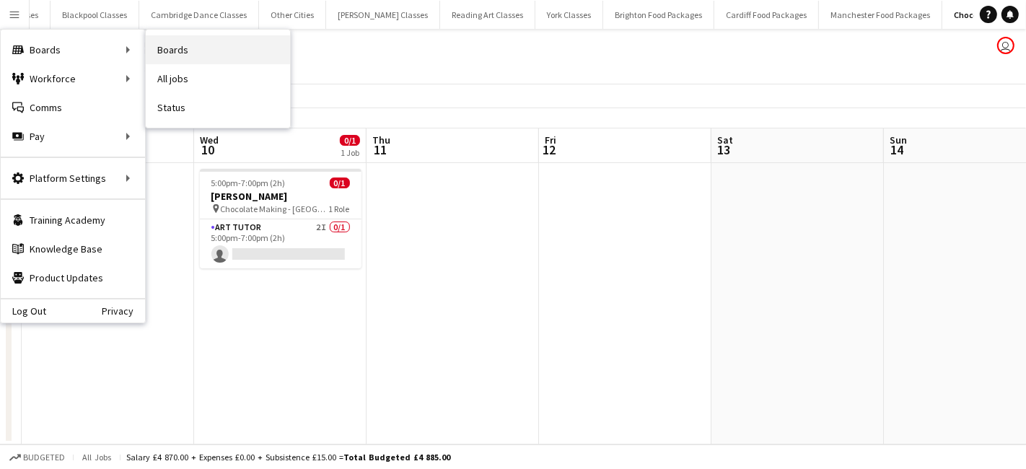
click at [206, 48] on link "Boards" at bounding box center [218, 49] width 144 height 29
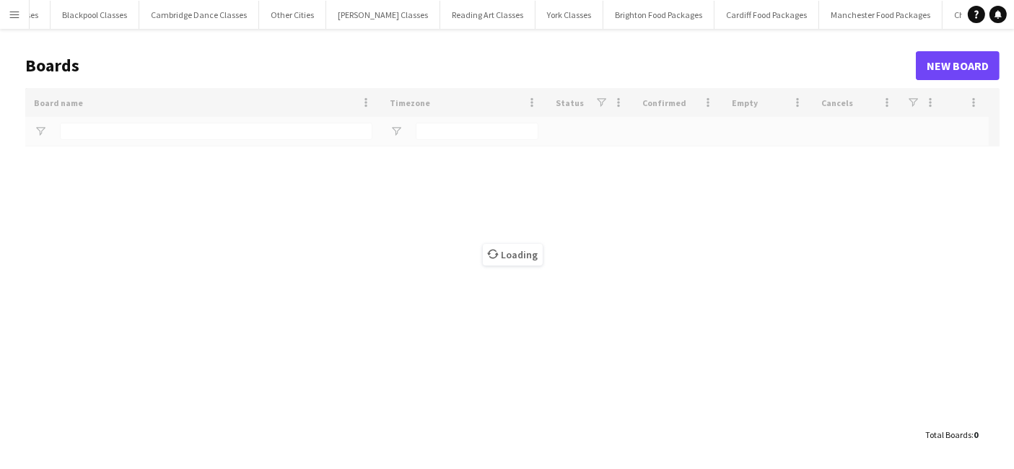
type input "****"
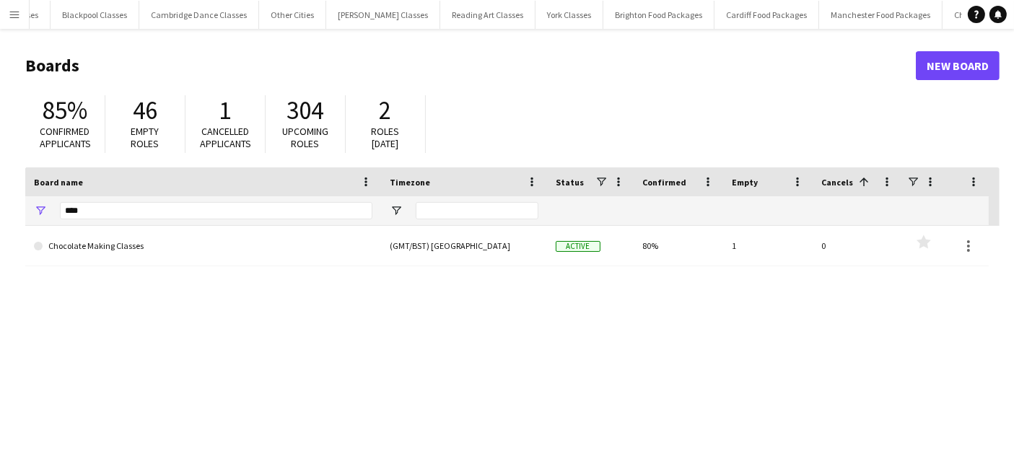
click at [11, 17] on app-icon "Menu" at bounding box center [15, 15] width 12 height 12
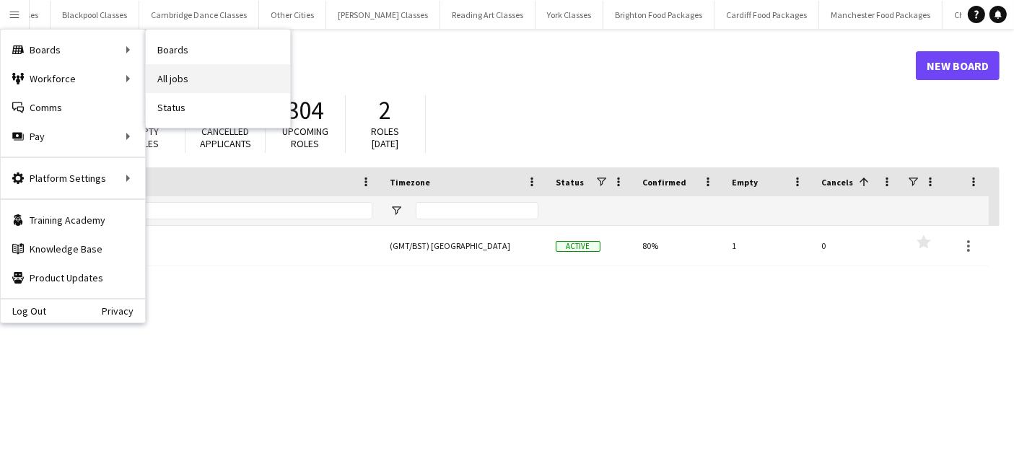
click at [216, 75] on link "All jobs" at bounding box center [218, 78] width 144 height 29
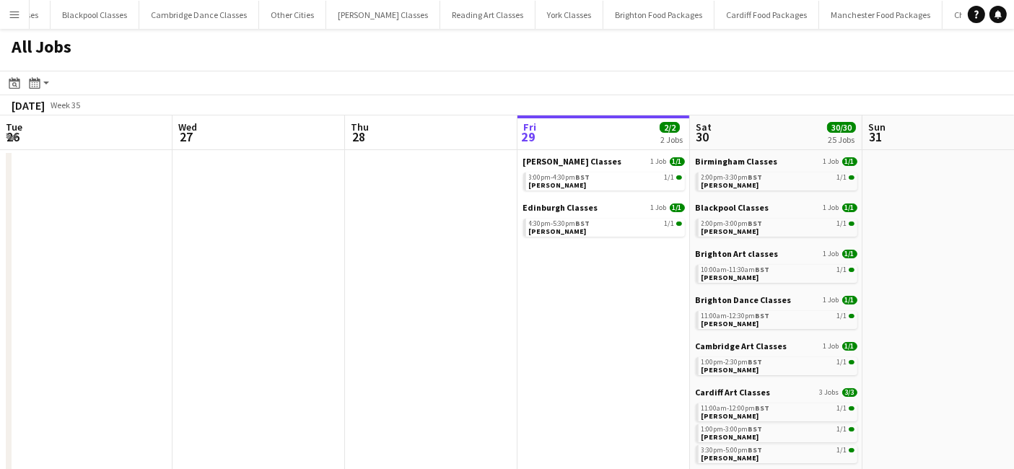
scroll to position [0, 344]
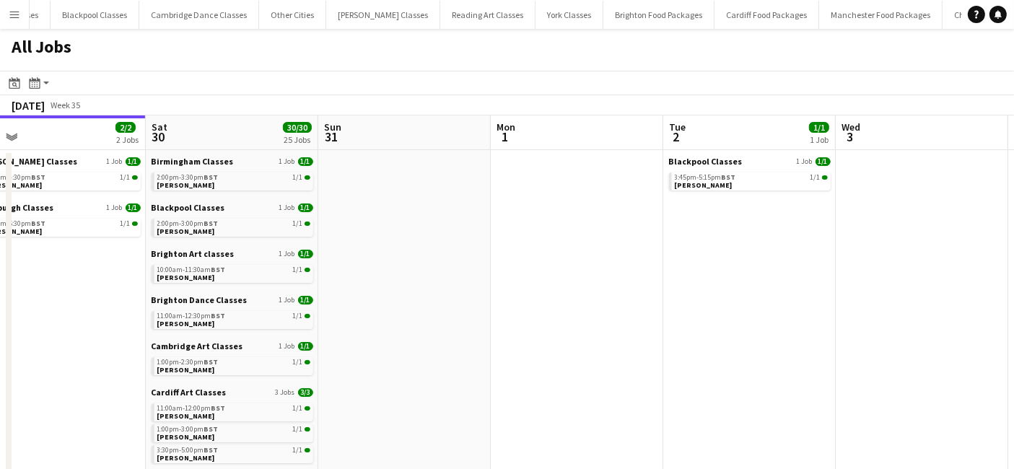
drag, startPoint x: 809, startPoint y: 313, endPoint x: 208, endPoint y: 298, distance: 601.2
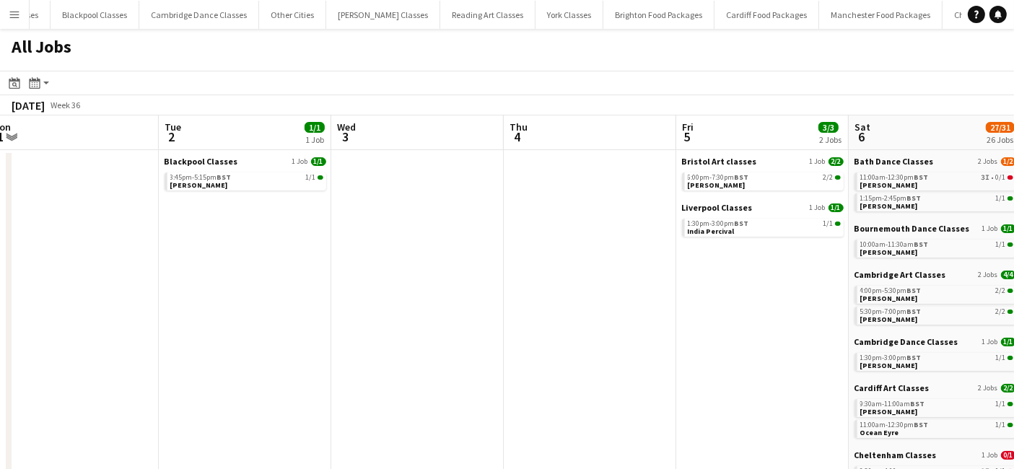
scroll to position [0, 543]
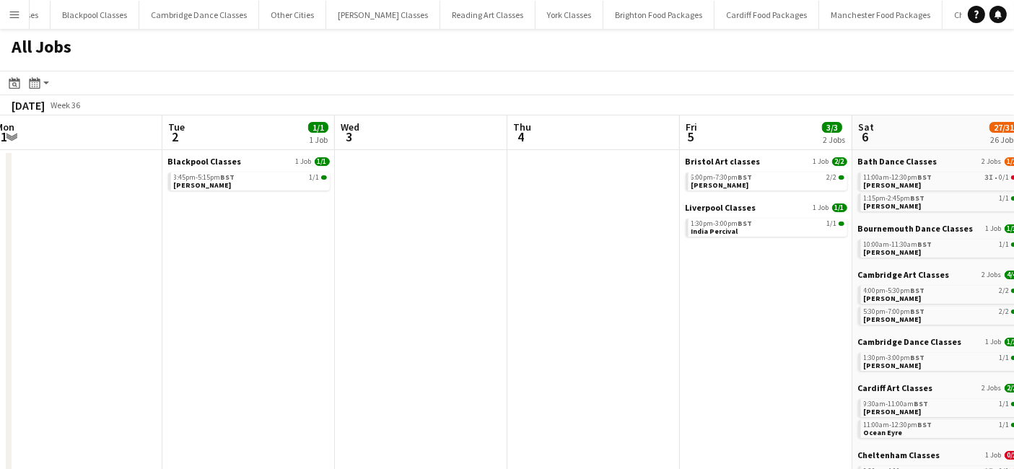
drag, startPoint x: 688, startPoint y: 310, endPoint x: 225, endPoint y: 319, distance: 463.3
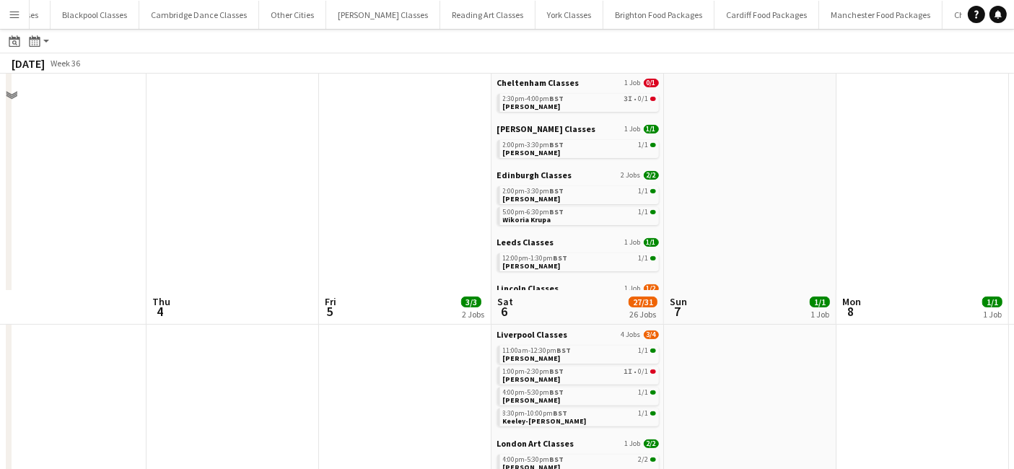
scroll to position [587, 0]
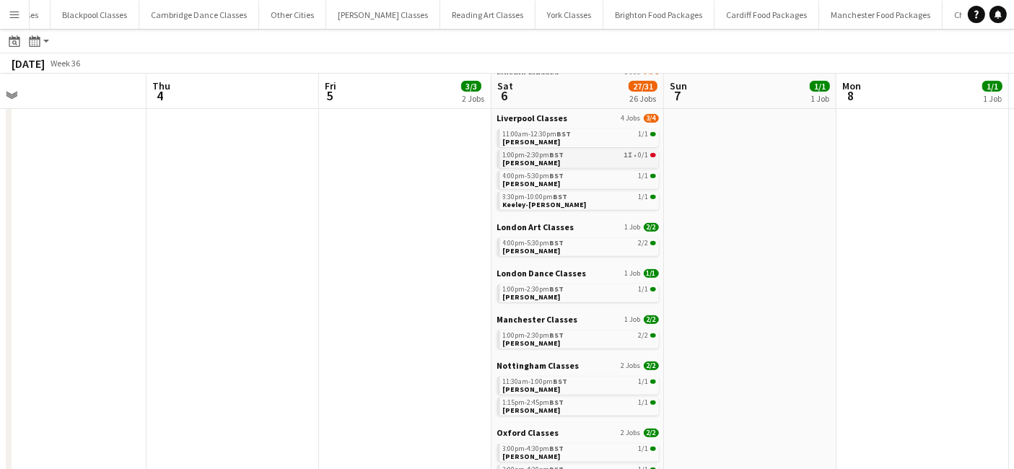
click at [613, 159] on link "1:00pm-2:30pm BST 1I • 0/1 Jodie Capper" at bounding box center [579, 158] width 153 height 17
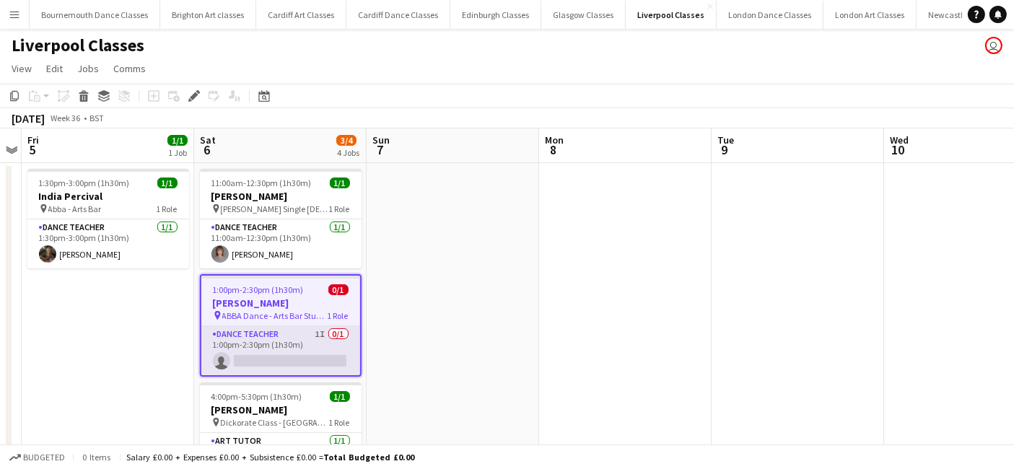
click at [304, 348] on app-card-role "Dance Teacher 1I 0/1 1:00pm-2:30pm (1h30m) single-neutral-actions" at bounding box center [280, 350] width 159 height 49
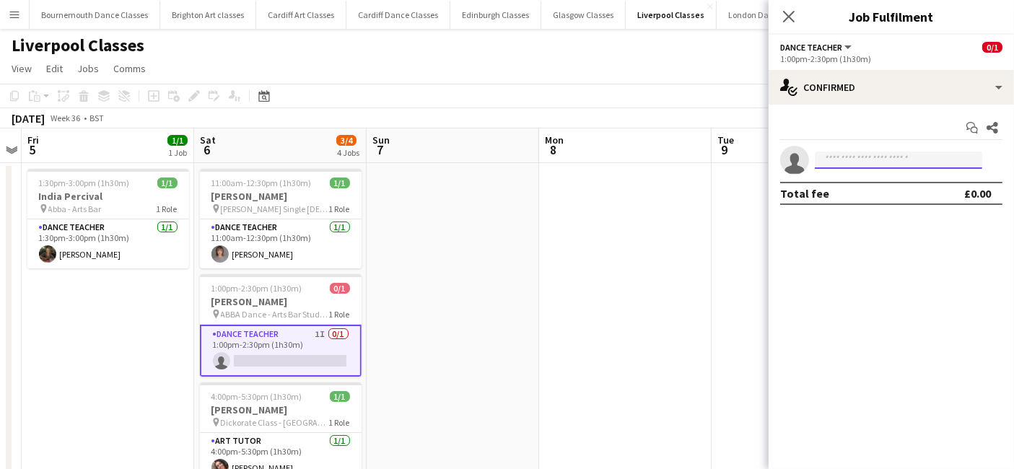
click at [895, 161] on input at bounding box center [898, 160] width 167 height 17
type input "*"
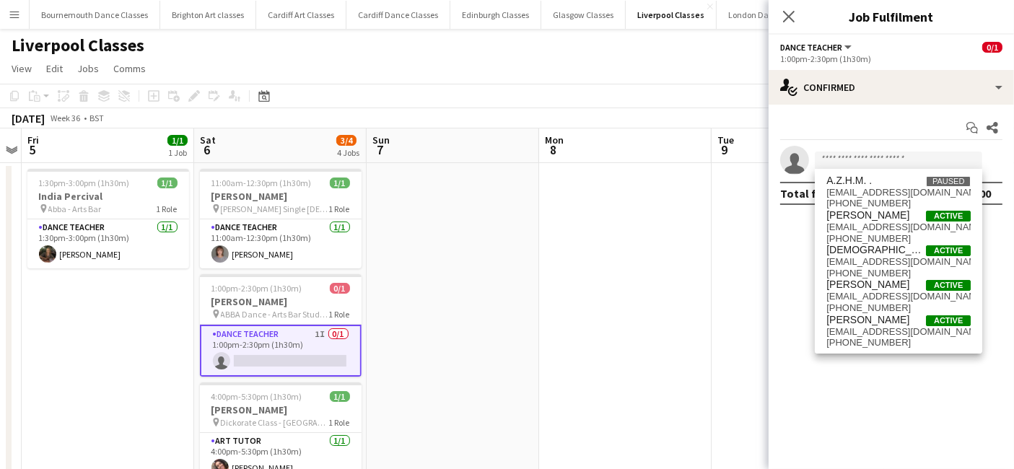
click at [22, 14] on button "Menu" at bounding box center [14, 14] width 29 height 29
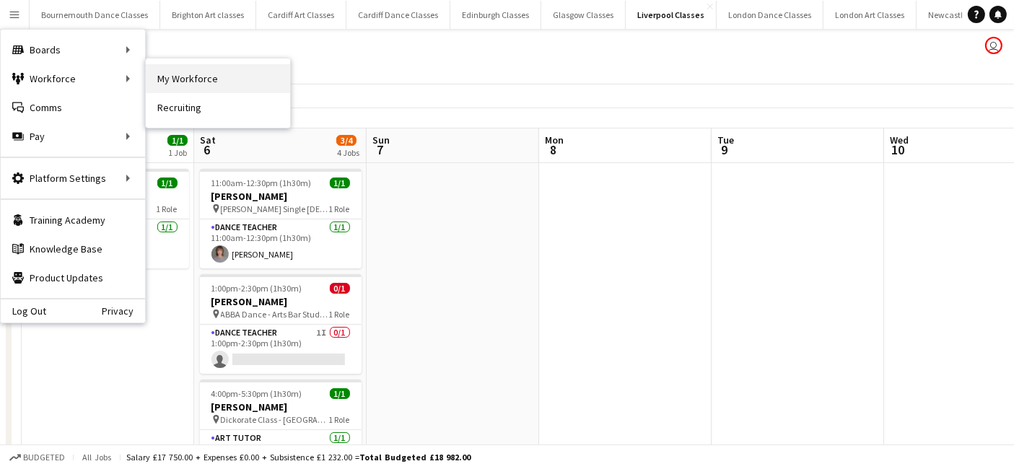
click at [212, 77] on link "My Workforce" at bounding box center [218, 78] width 144 height 29
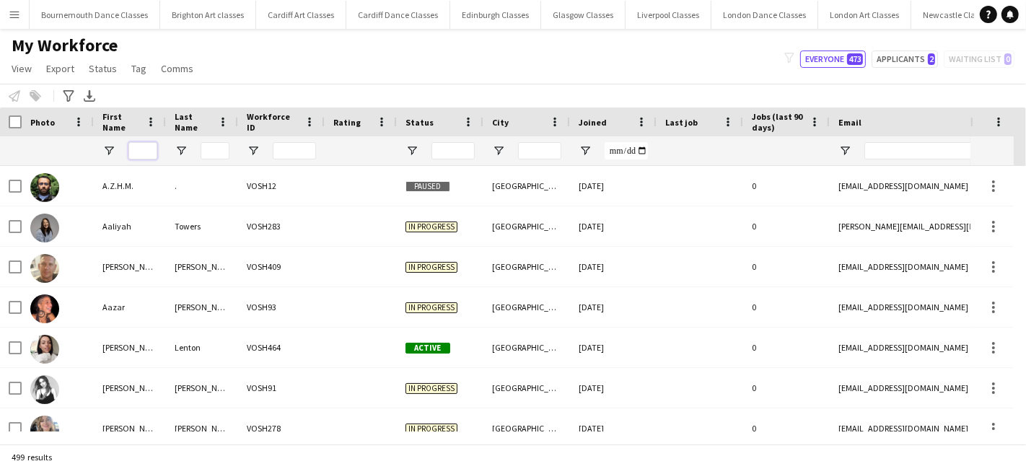
click at [144, 155] on input "First Name Filter Input" at bounding box center [142, 150] width 29 height 17
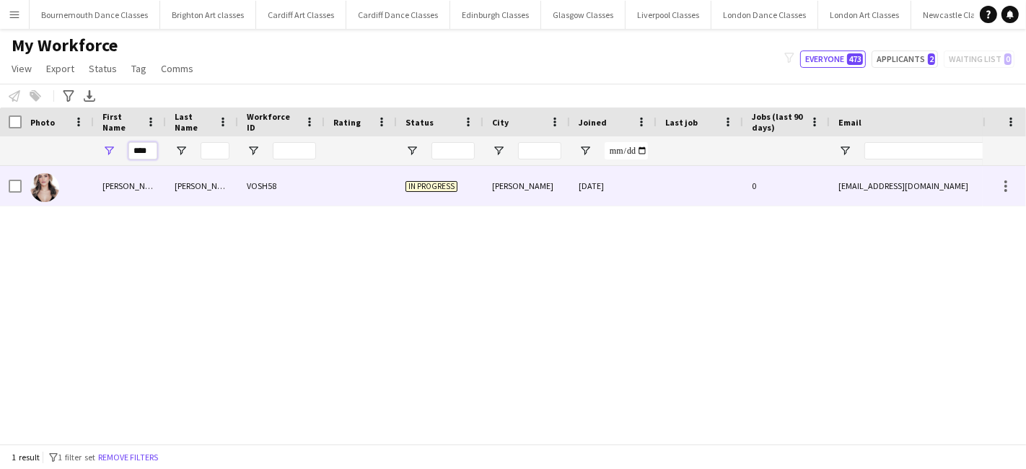
type input "****"
click at [323, 193] on div "VOSH58" at bounding box center [281, 186] width 87 height 40
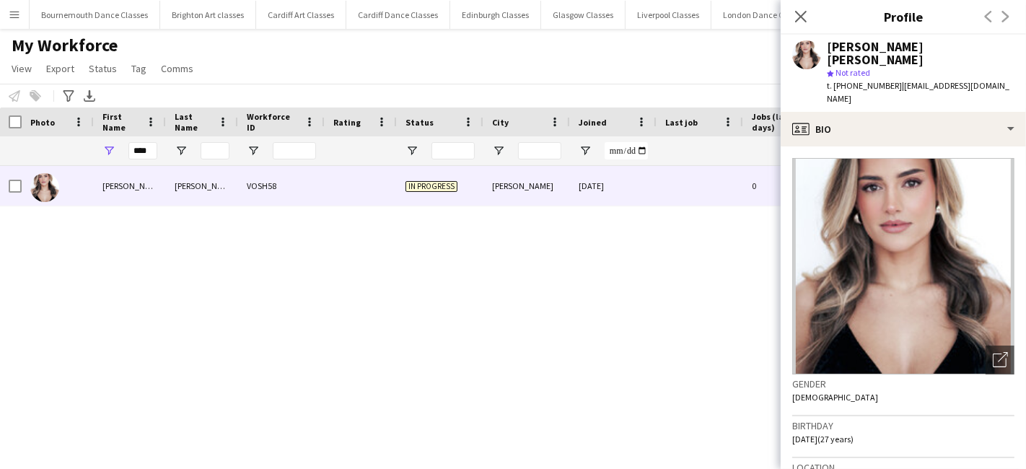
scroll to position [564, 0]
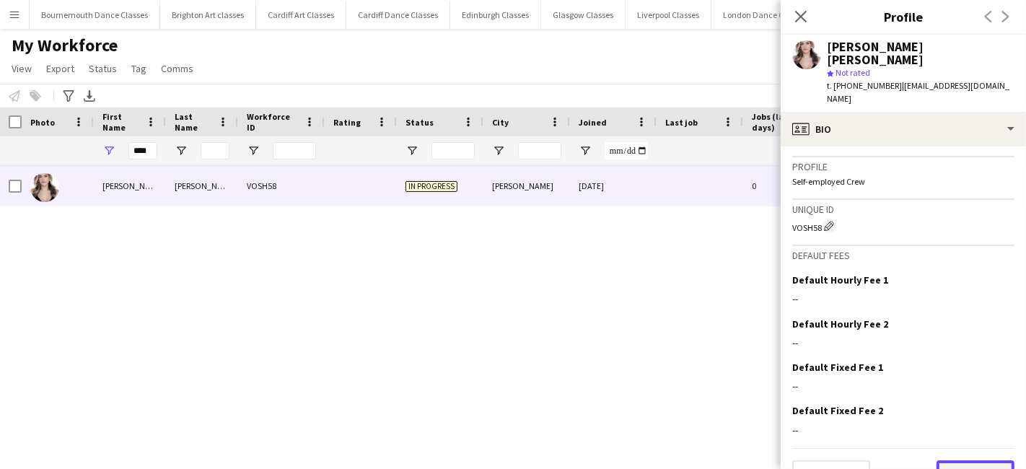
click at [987, 460] on button "Next" at bounding box center [976, 474] width 78 height 29
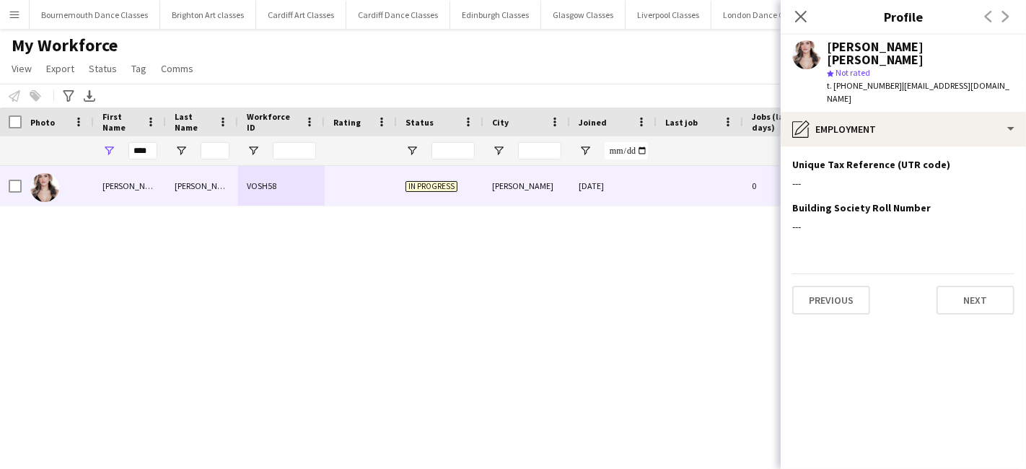
click at [949, 290] on app-section-data-types "Unique Tax Reference (UTR code) Edit this field --- Building Society Roll Numbe…" at bounding box center [903, 307] width 245 height 323
click at [834, 286] on button "Previous" at bounding box center [831, 300] width 78 height 29
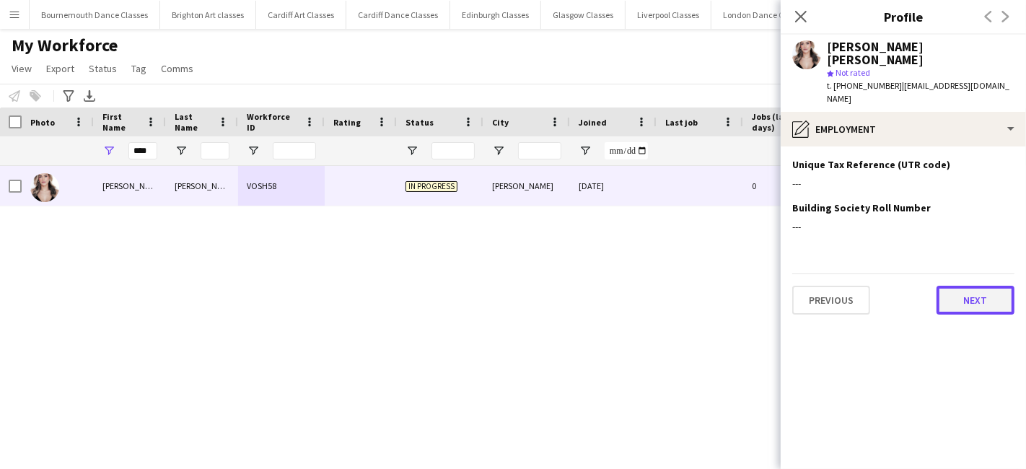
click at [962, 286] on button "Next" at bounding box center [976, 300] width 78 height 29
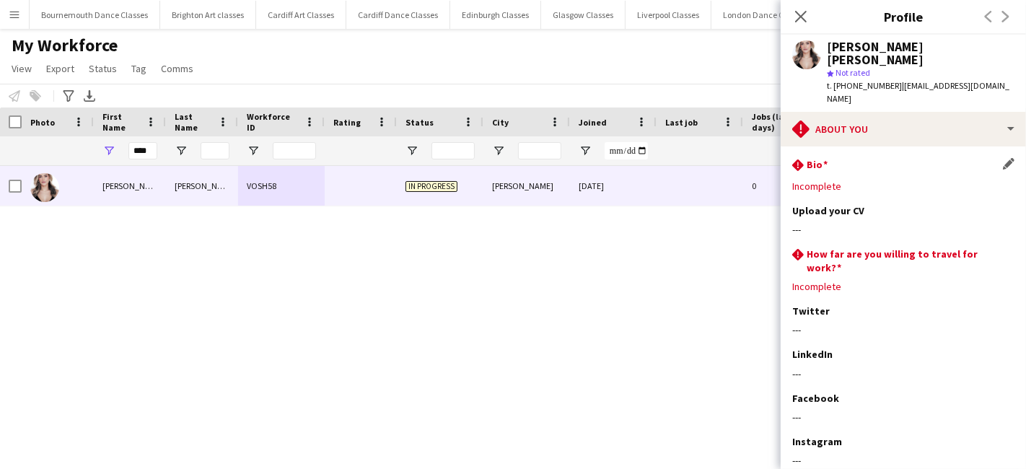
drag, startPoint x: 996, startPoint y: 135, endPoint x: 944, endPoint y: 151, distance: 53.6
click at [1003, 158] on app-icon "Edit this field" at bounding box center [1009, 164] width 12 height 12
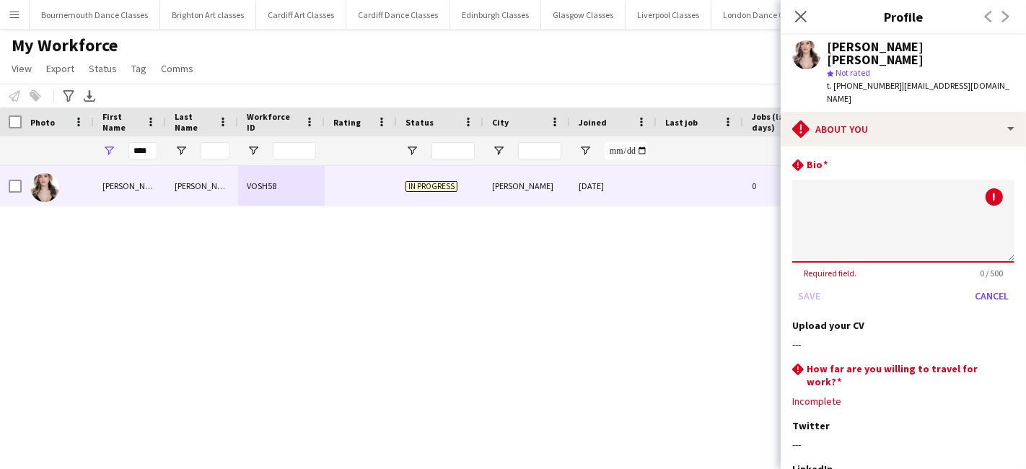
click at [837, 180] on textarea at bounding box center [903, 221] width 222 height 83
type textarea "**********"
click at [883, 362] on h3 "How far are you willing to travel for work?" at bounding box center [905, 375] width 196 height 26
click at [989, 362] on h3 "How far are you willing to travel for work?" at bounding box center [905, 375] width 196 height 26
click at [995, 362] on div "rhombus-alert How far are you willing to travel for work? Edit this field" at bounding box center [903, 375] width 222 height 26
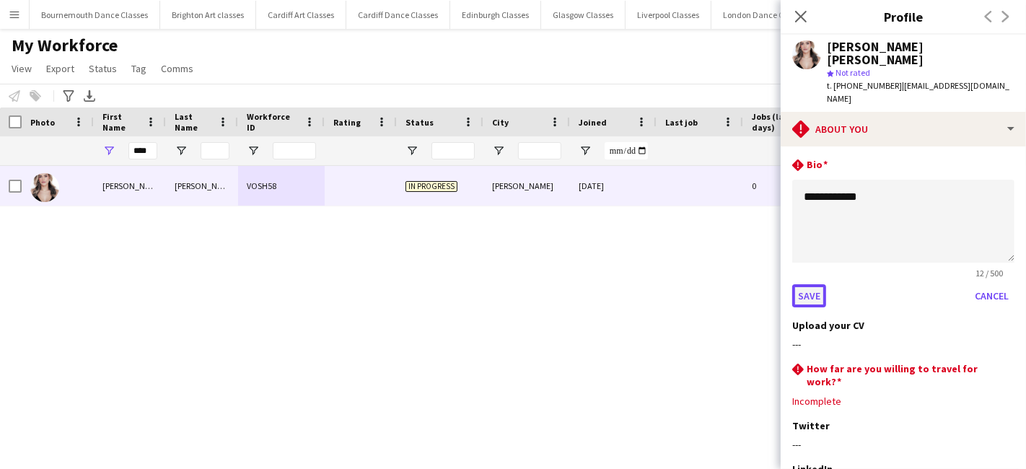
click at [809, 284] on button "Save" at bounding box center [809, 295] width 34 height 23
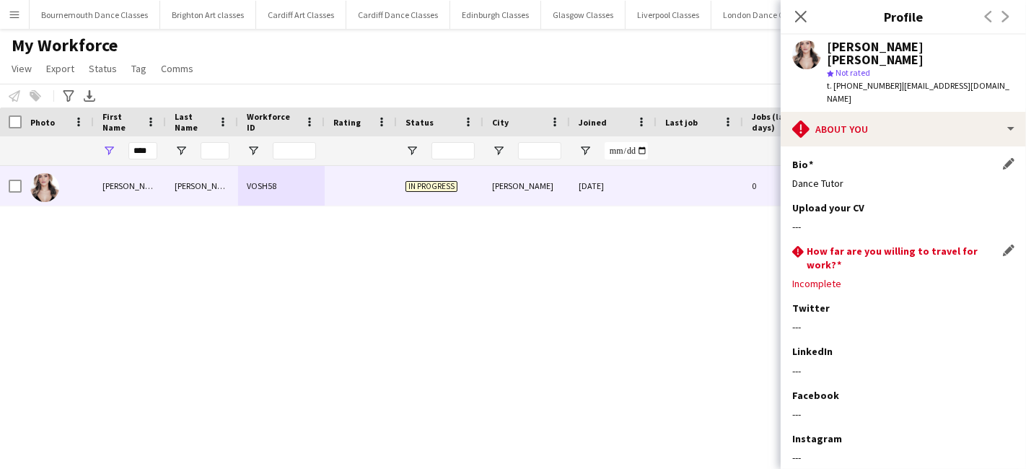
click at [1003, 245] on app-icon "Edit this field" at bounding box center [1009, 251] width 12 height 12
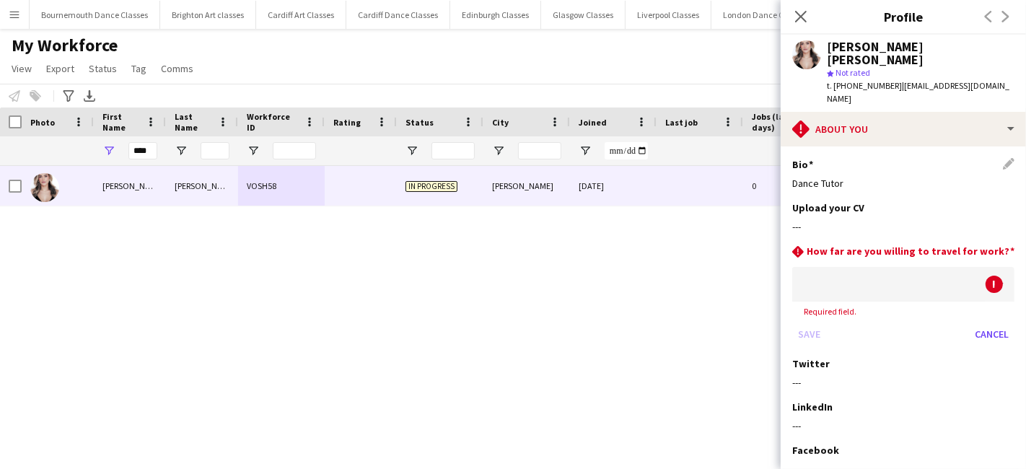
click at [827, 267] on div at bounding box center [888, 284] width 193 height 35
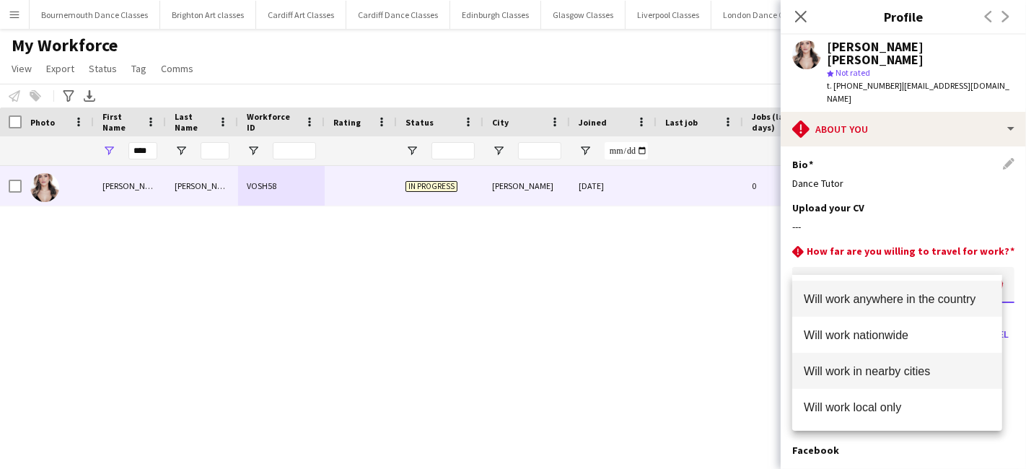
click at [885, 378] on mat-option "Will work in nearby cities" at bounding box center [897, 371] width 210 height 36
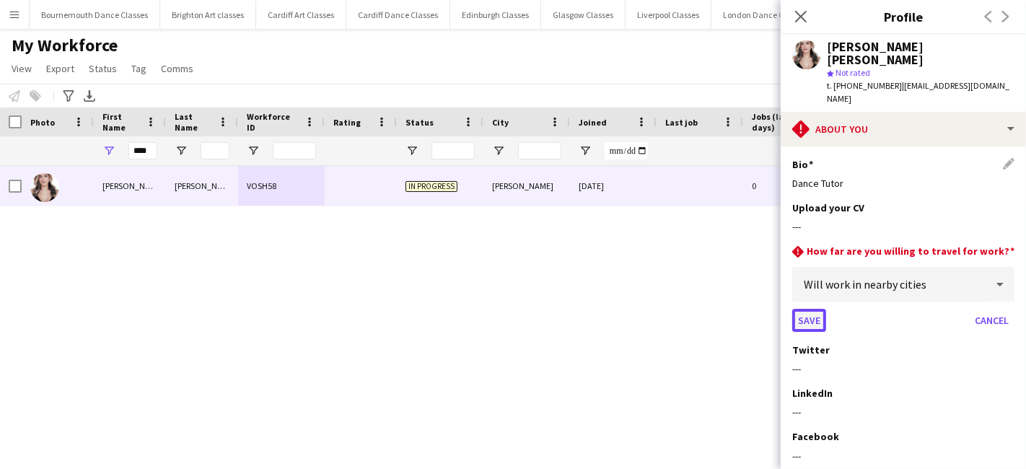
click at [808, 309] on button "Save" at bounding box center [809, 320] width 34 height 23
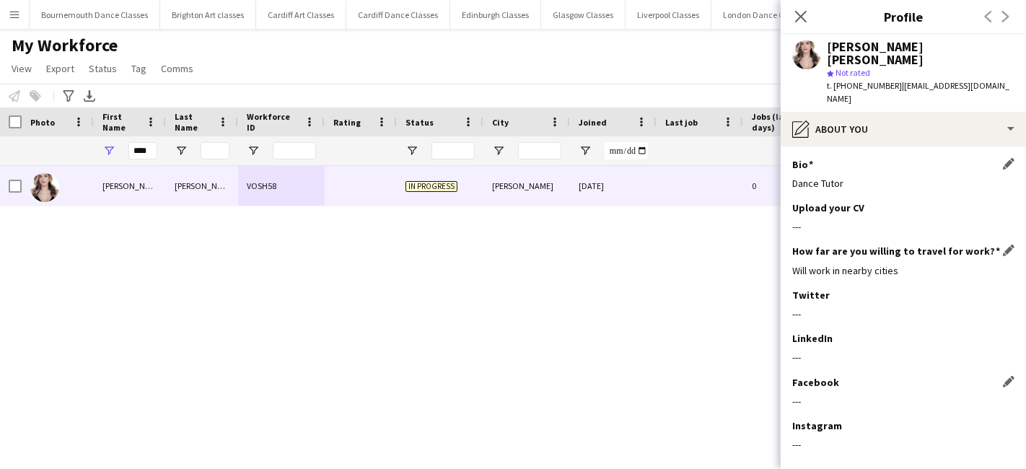
scroll to position [48, 0]
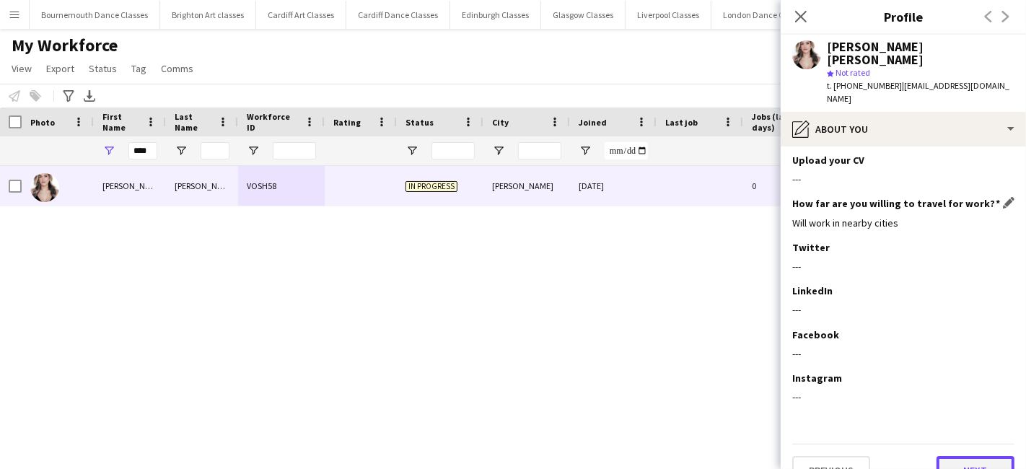
click at [954, 456] on button "Next" at bounding box center [976, 470] width 78 height 29
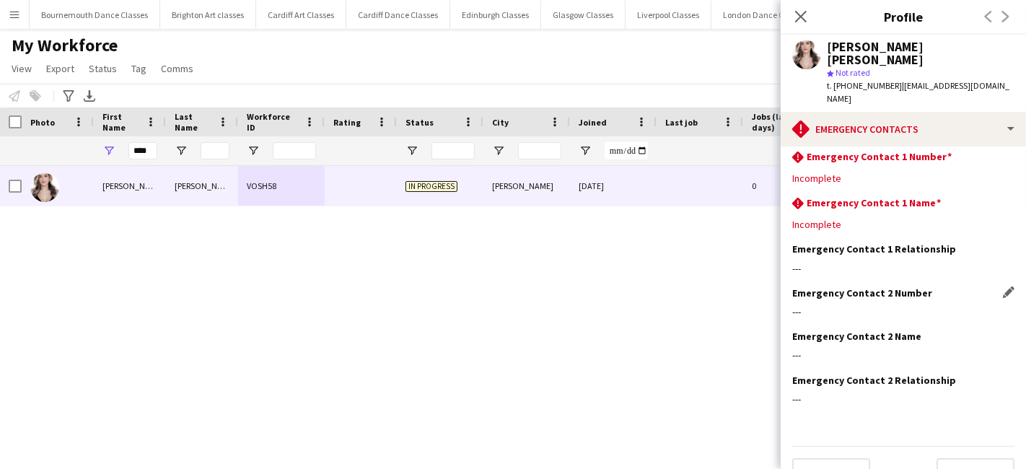
scroll to position [10, 0]
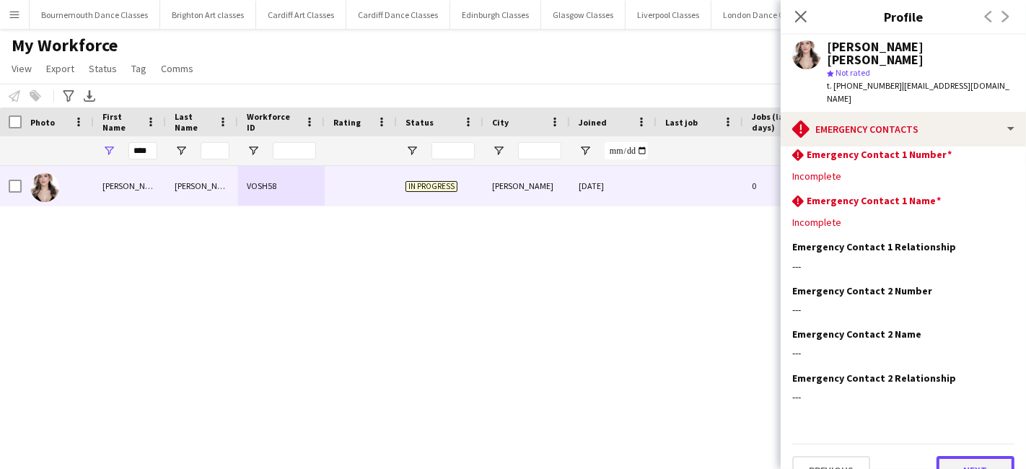
click at [947, 456] on button "Next" at bounding box center [976, 470] width 78 height 29
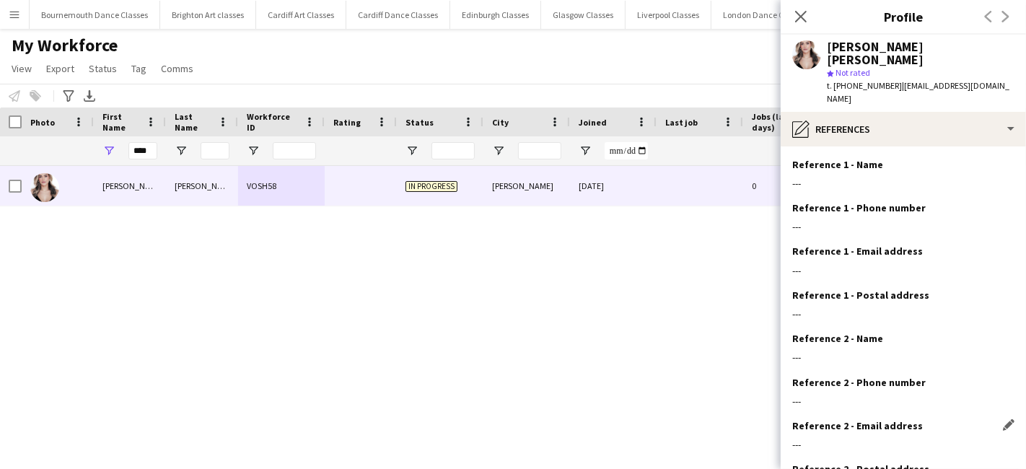
scroll to position [91, 0]
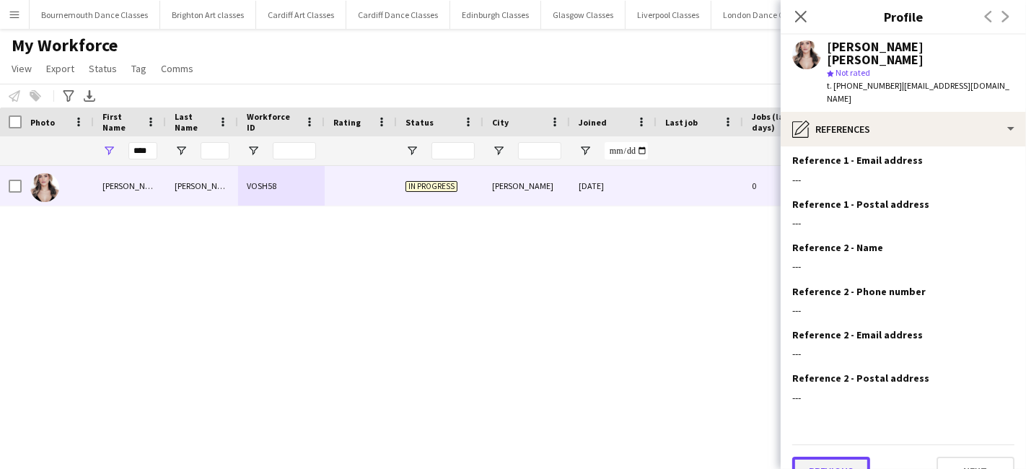
click at [838, 457] on button "Previous" at bounding box center [831, 471] width 78 height 29
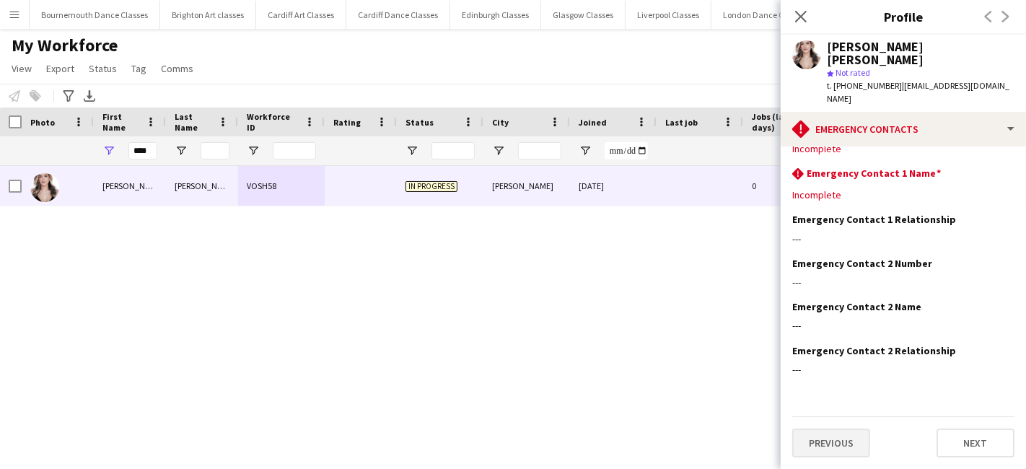
scroll to position [0, 0]
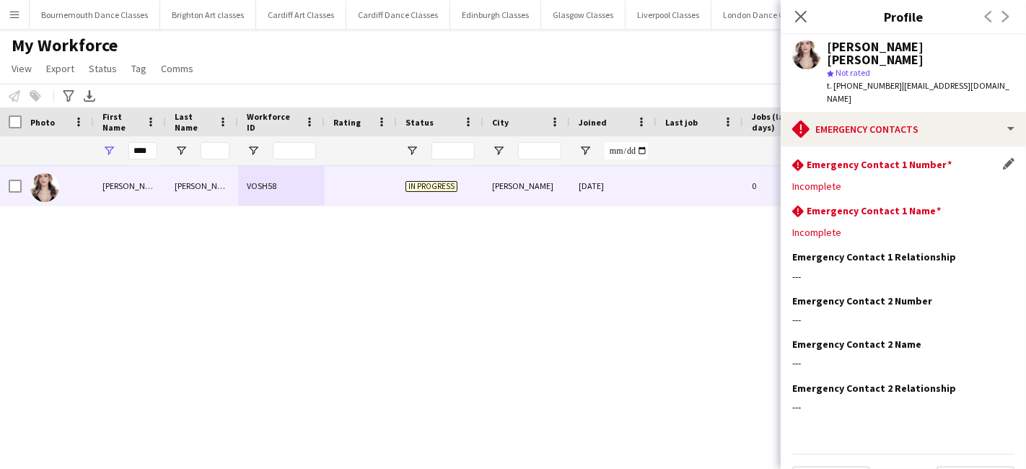
click at [856, 180] on div "Incomplete" at bounding box center [903, 186] width 222 height 13
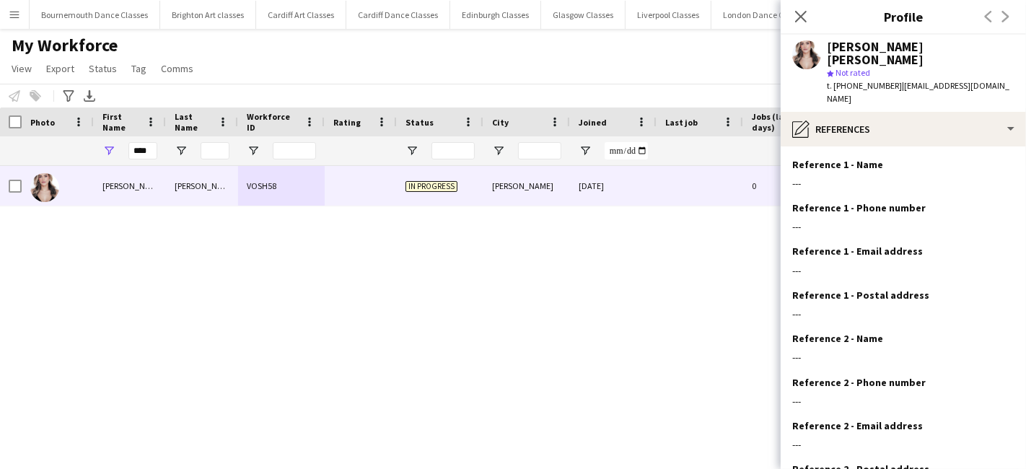
scroll to position [91, 0]
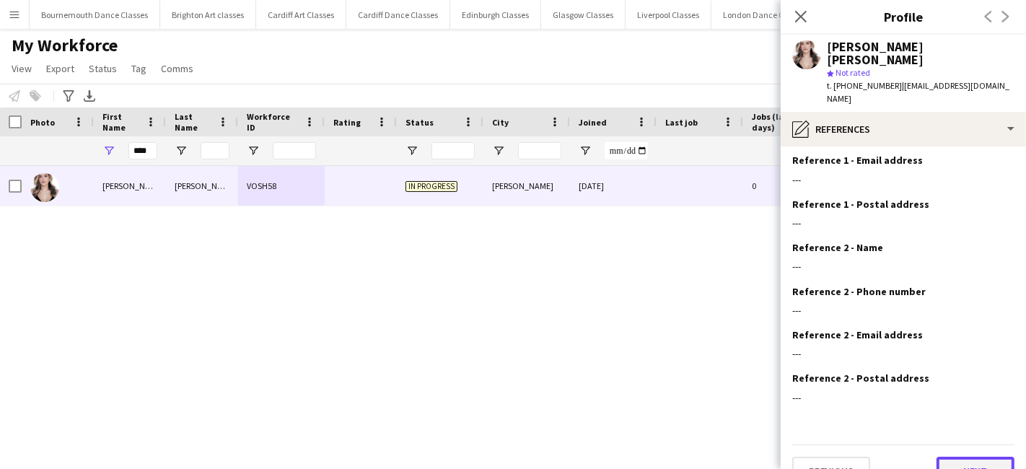
click at [976, 457] on button "Next" at bounding box center [976, 471] width 78 height 29
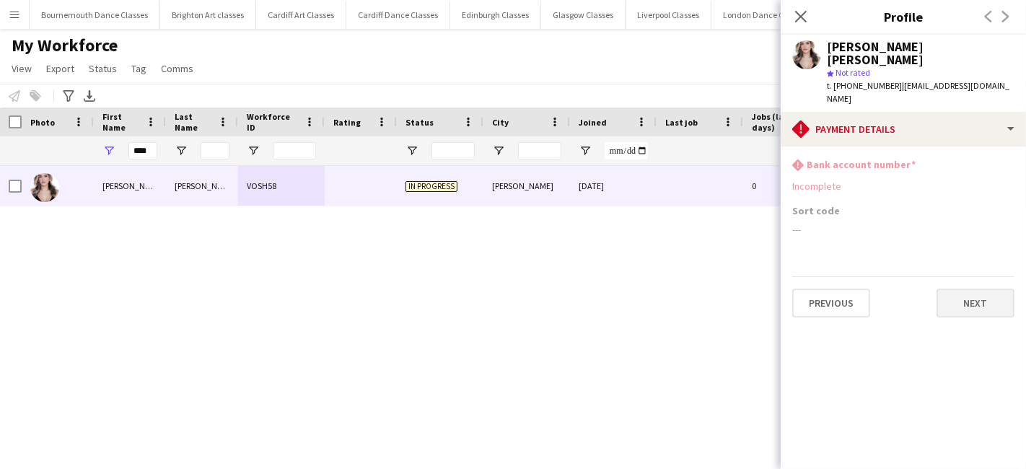
scroll to position [0, 0]
click at [970, 289] on button "Next" at bounding box center [976, 303] width 78 height 29
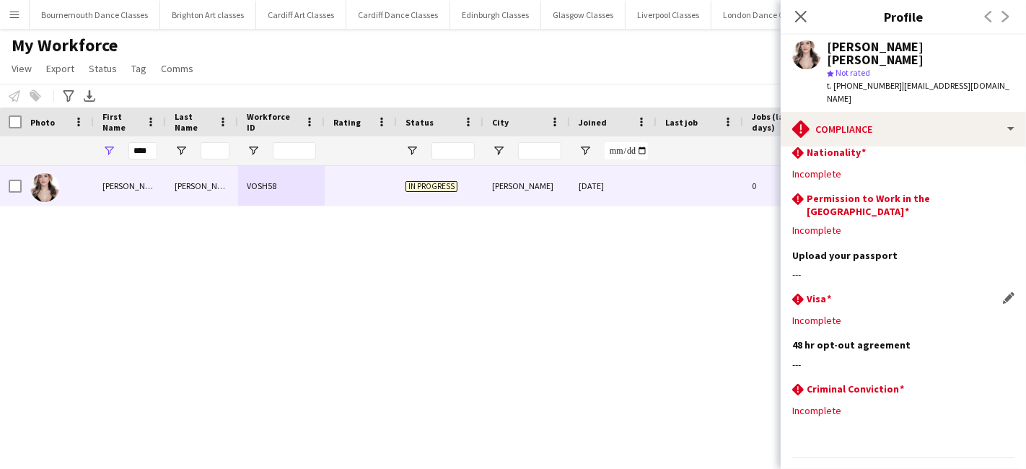
scroll to position [15, 0]
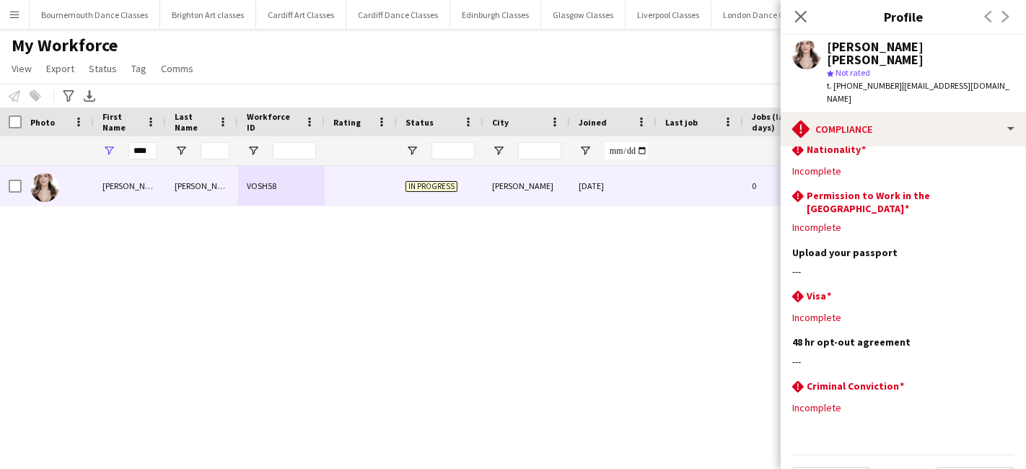
click at [501, 305] on div "Rose Elise Dahler VOSH58 In progress Strømmen 27-06-2024 0 rosedahler@hotmail.c…" at bounding box center [491, 299] width 983 height 266
click at [13, 10] on app-icon "Menu" at bounding box center [15, 15] width 12 height 12
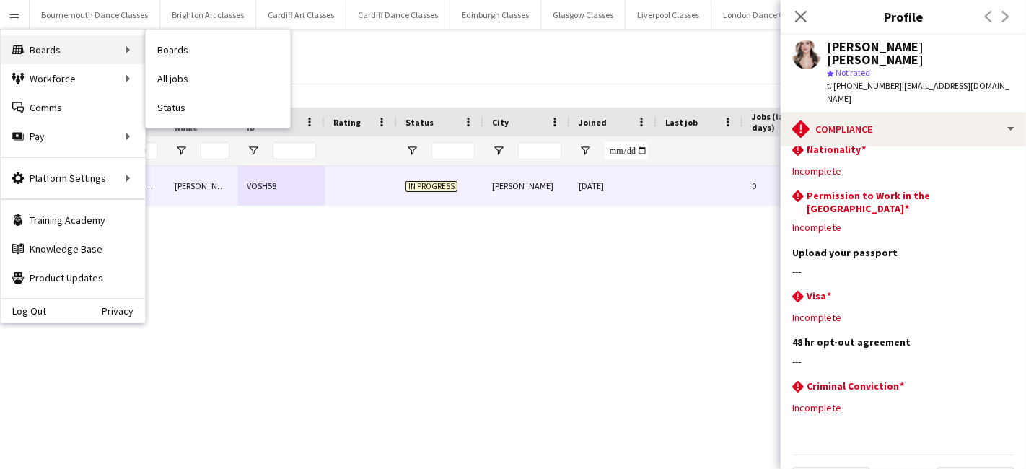
click at [70, 45] on div "Boards Boards" at bounding box center [73, 49] width 144 height 29
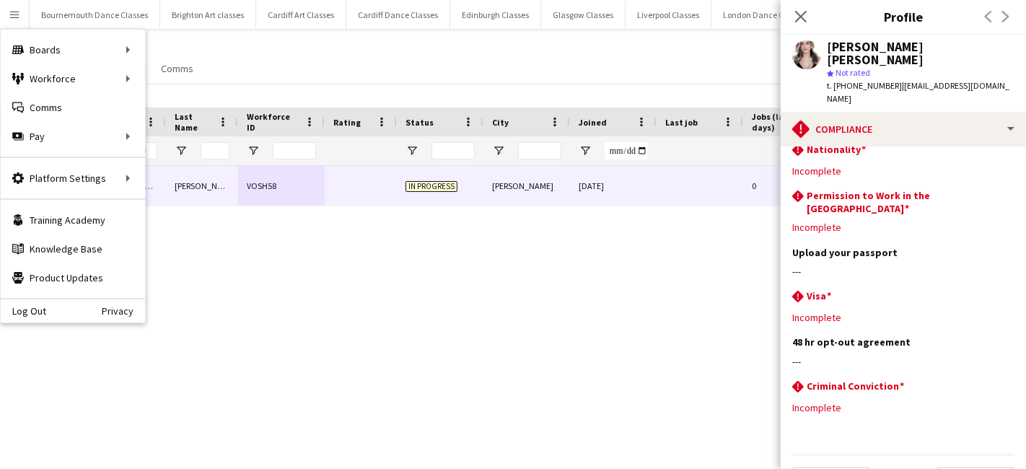
click at [296, 268] on div "Rose Elise Dahler VOSH58 In progress Strømmen 27-06-2024 0 rosedahler@hotmail.c…" at bounding box center [491, 299] width 983 height 266
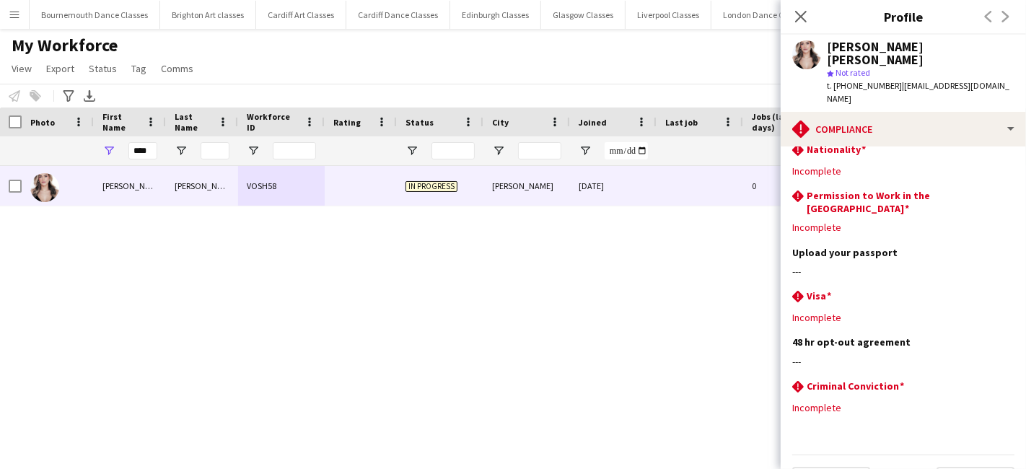
click at [17, 15] on app-icon "Menu" at bounding box center [15, 15] width 12 height 12
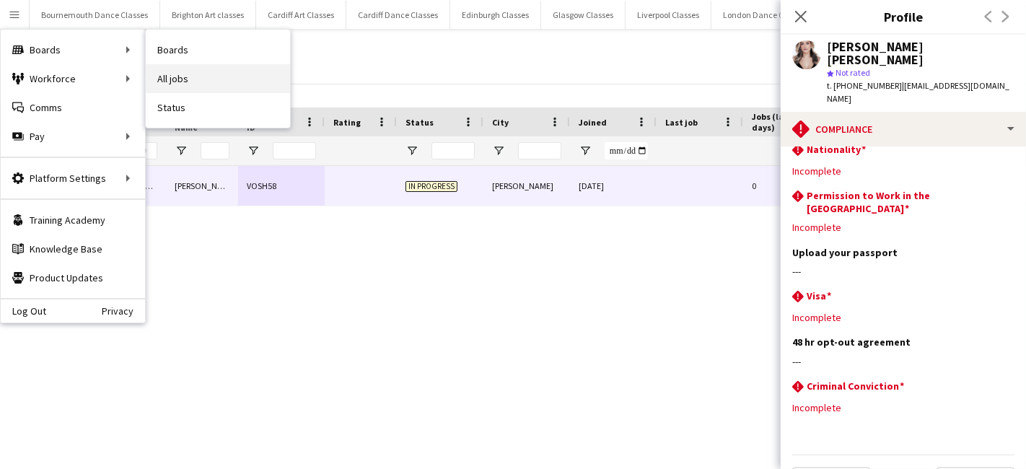
click at [175, 83] on link "All jobs" at bounding box center [218, 78] width 144 height 29
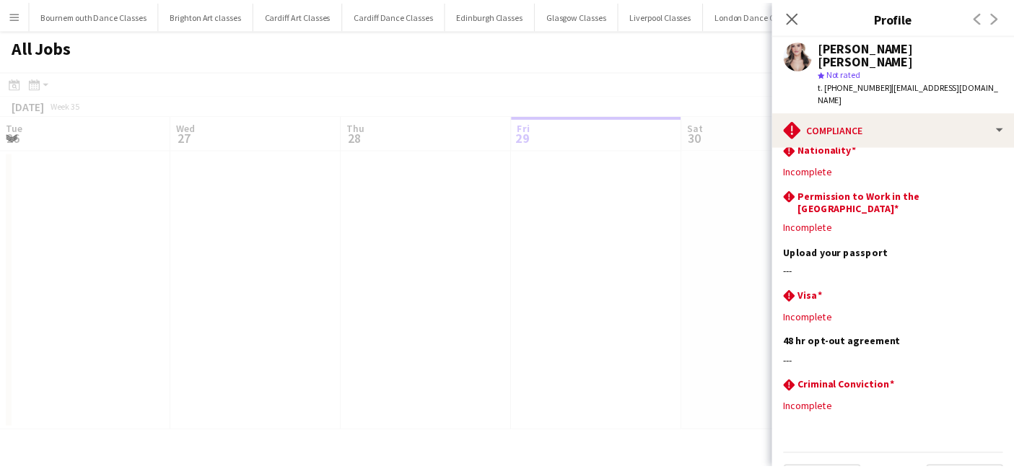
scroll to position [0, 344]
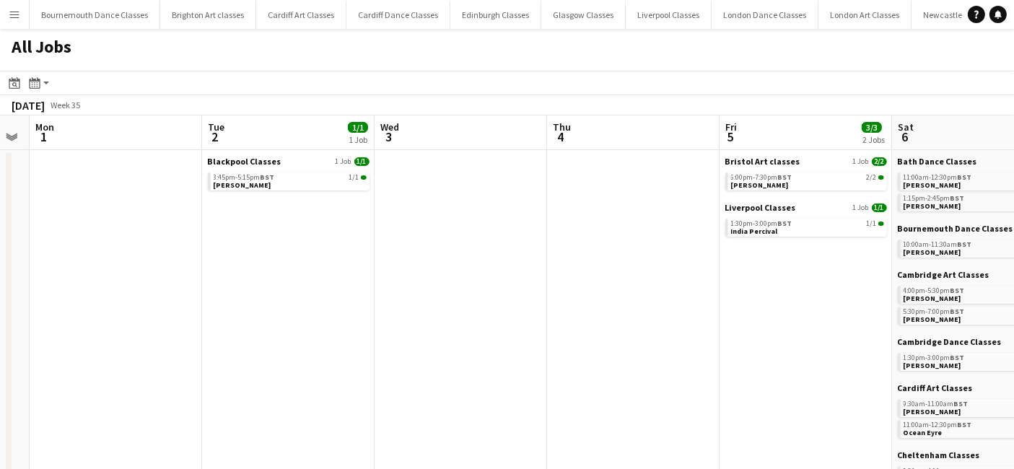
drag, startPoint x: 719, startPoint y: 292, endPoint x: 99, endPoint y: 278, distance: 620.7
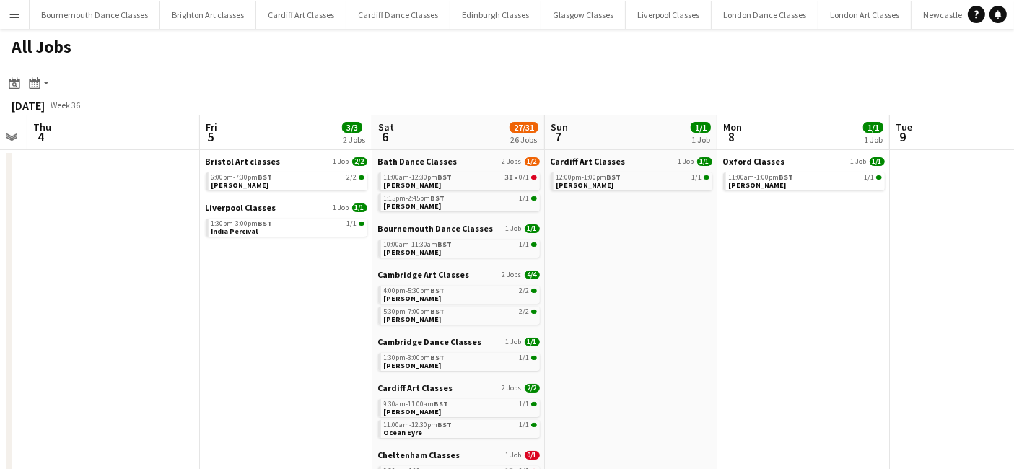
scroll to position [0, 509]
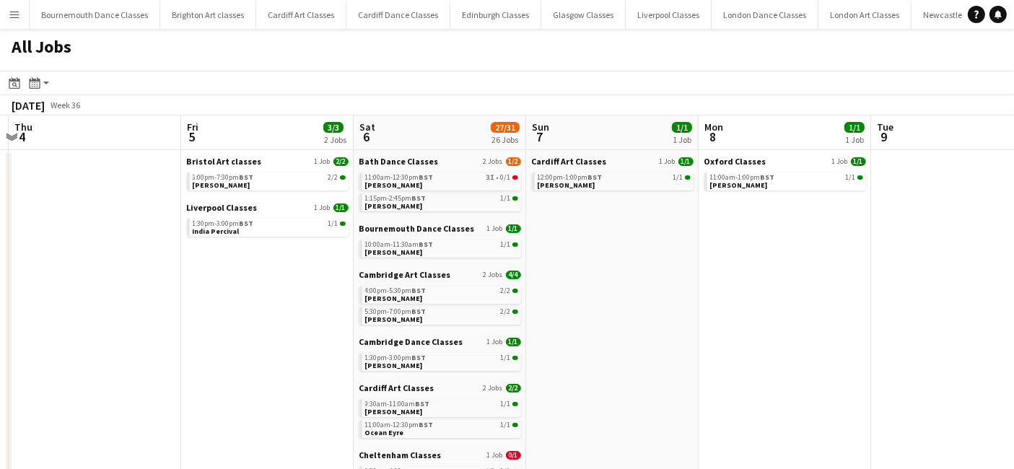
drag, startPoint x: 552, startPoint y: 277, endPoint x: -14, endPoint y: 286, distance: 565.7
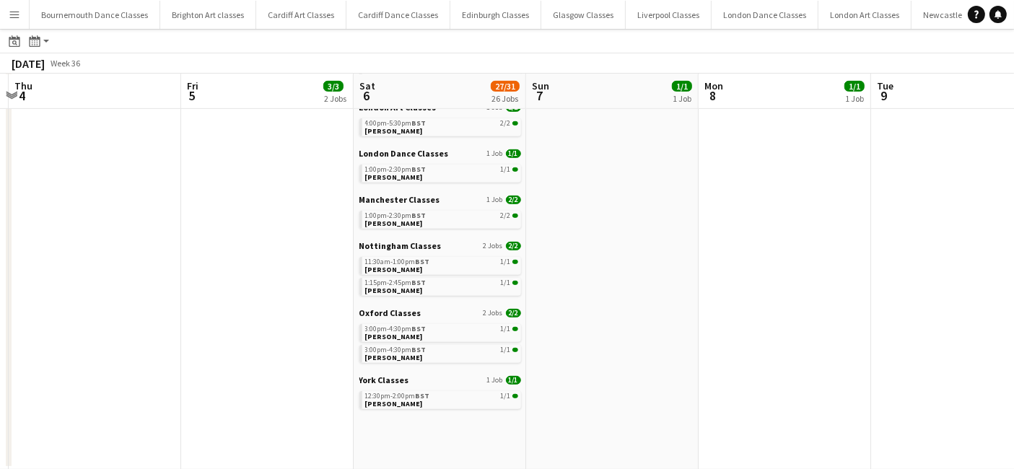
scroll to position [413, 0]
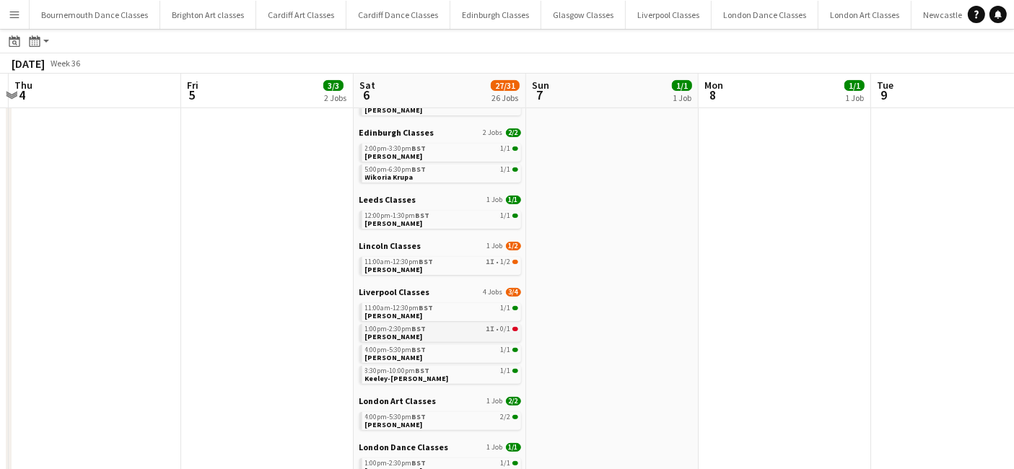
click at [490, 336] on link "1:00pm-2:30pm BST 1I • 0/1 Jodie Capper" at bounding box center [441, 332] width 153 height 17
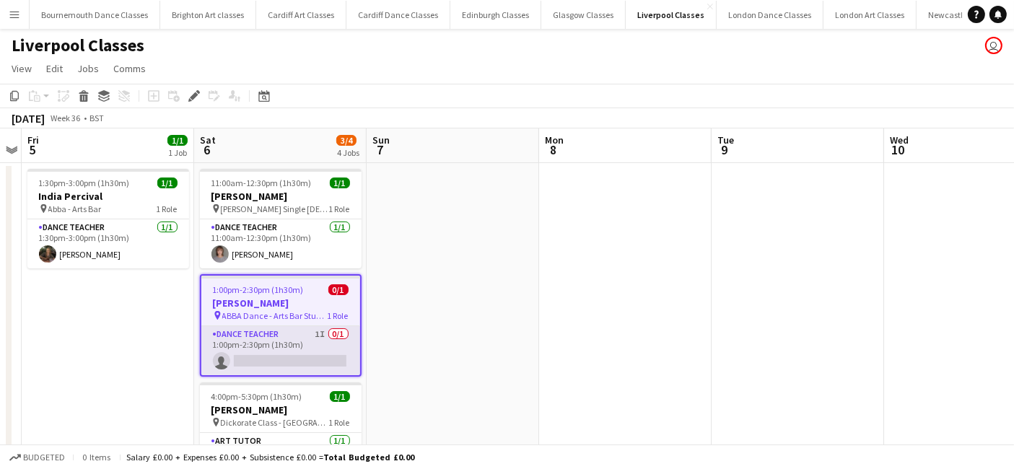
click at [293, 366] on app-card-role "Dance Teacher 1I 0/1 1:00pm-2:30pm (1h30m) single-neutral-actions" at bounding box center [280, 350] width 159 height 49
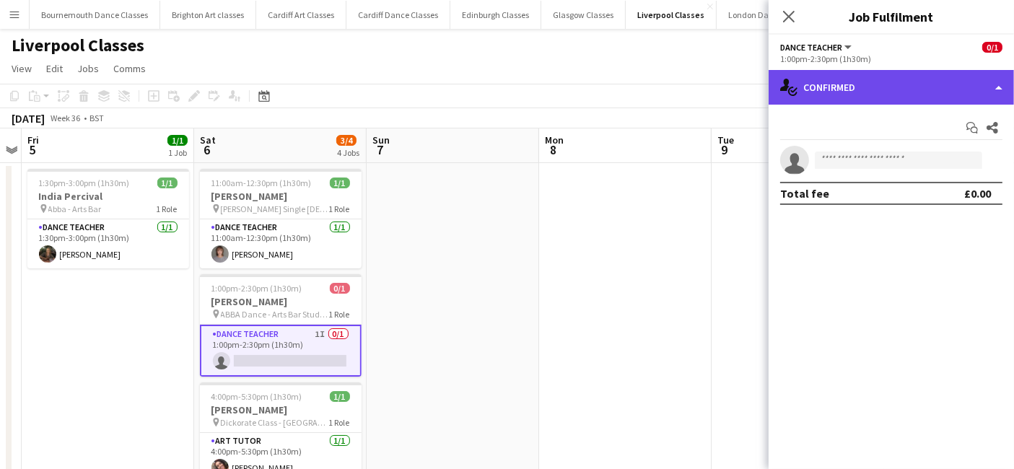
click at [934, 95] on div "single-neutral-actions-check-2 Confirmed" at bounding box center [890, 87] width 245 height 35
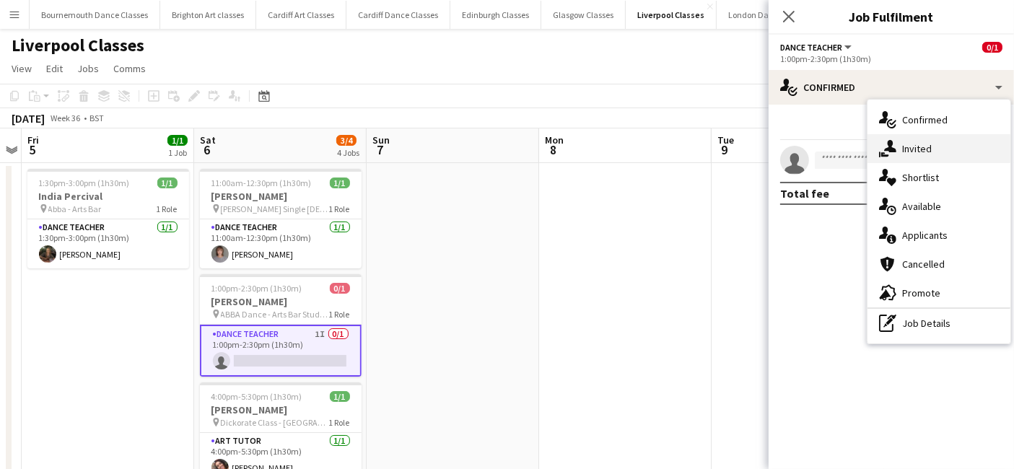
click at [949, 152] on div "single-neutral-actions-share-1 Invited" at bounding box center [938, 148] width 143 height 29
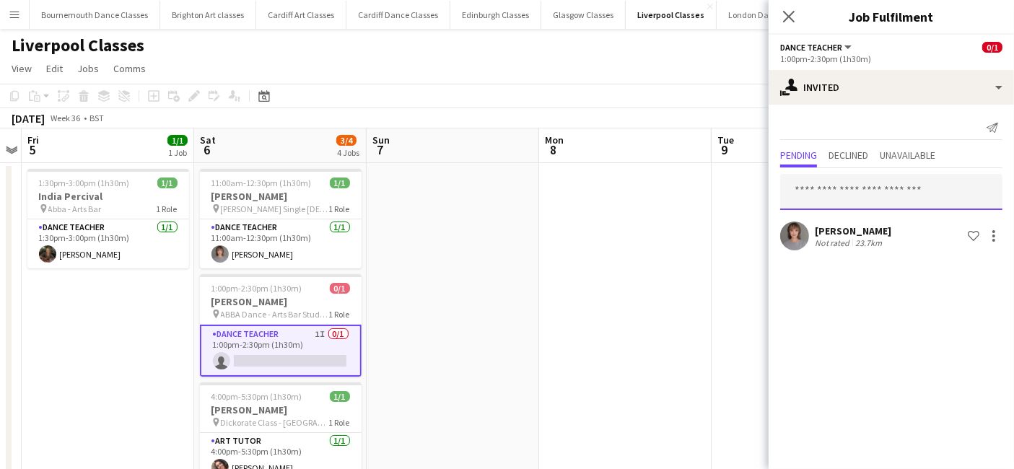
click at [869, 190] on input "text" at bounding box center [891, 192] width 222 height 36
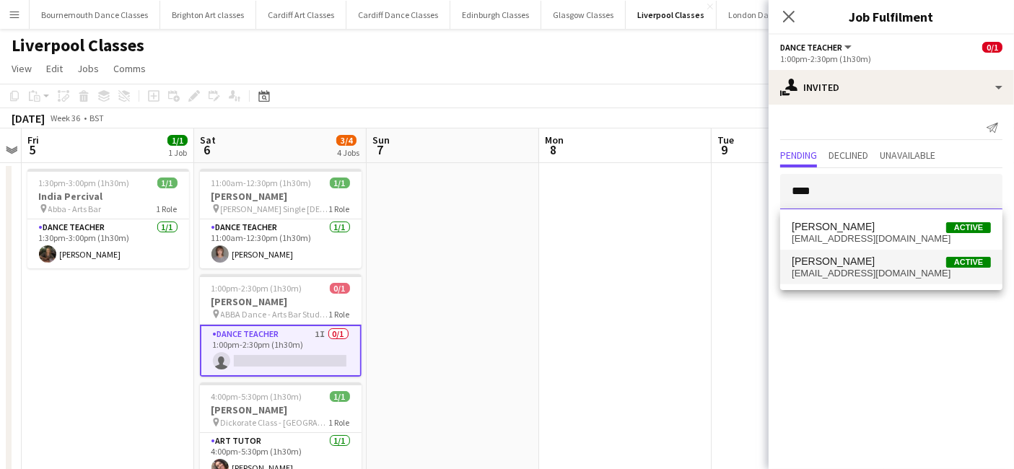
type input "****"
click at [867, 257] on span "Josh Wade Active" at bounding box center [890, 261] width 199 height 12
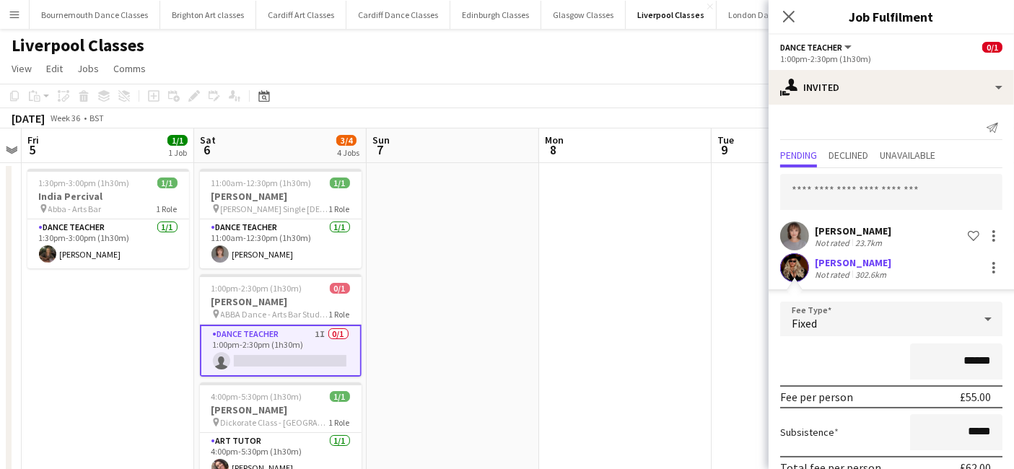
scroll to position [68, 0]
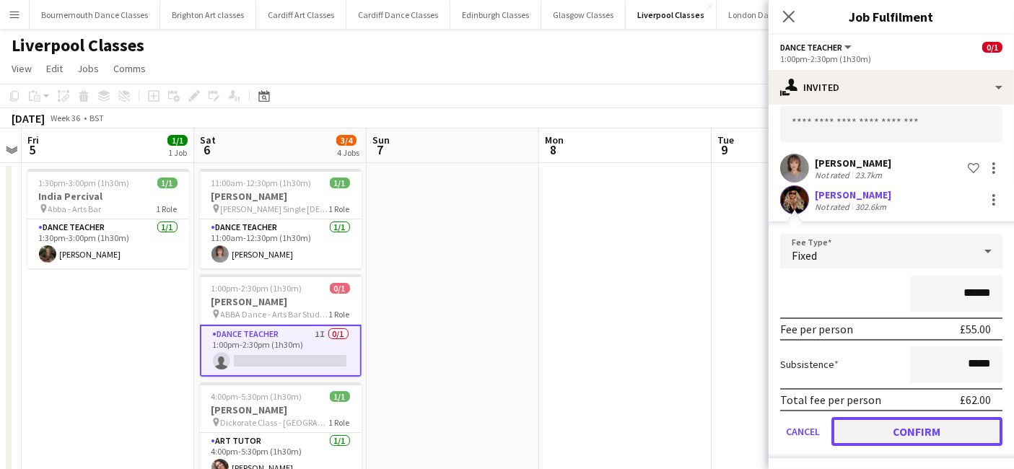
click at [936, 425] on button "Confirm" at bounding box center [916, 431] width 171 height 29
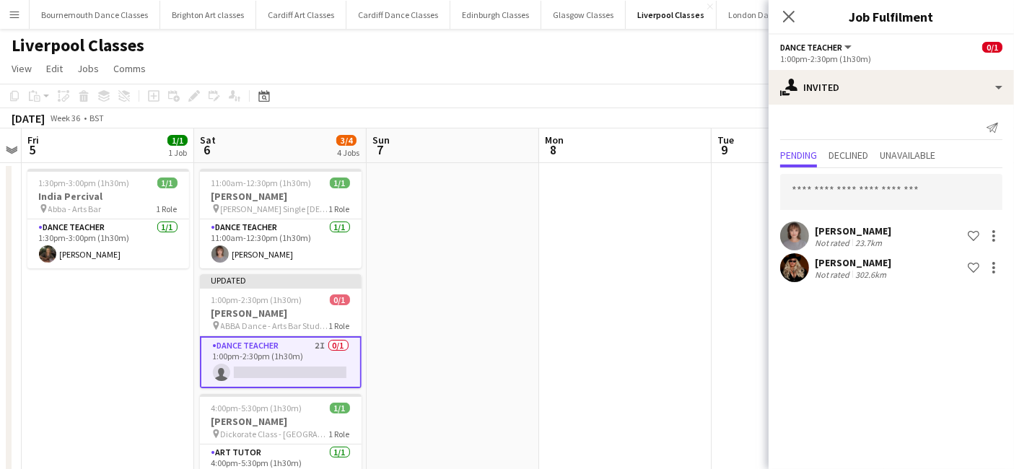
scroll to position [0, 0]
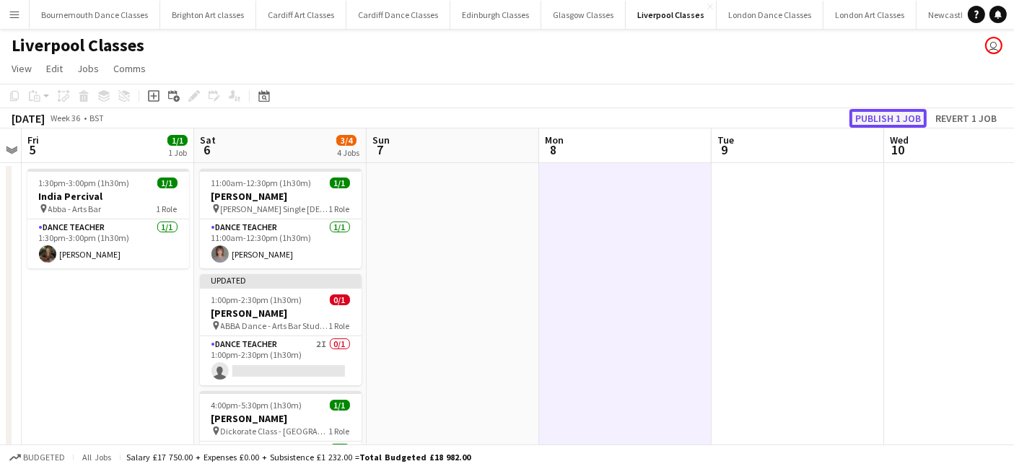
click at [898, 112] on button "Publish 1 job" at bounding box center [887, 118] width 77 height 19
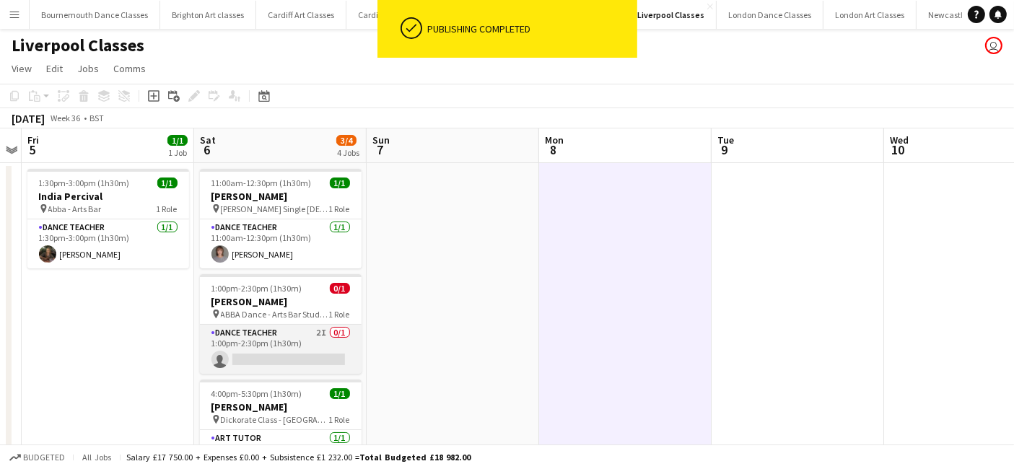
click at [263, 335] on app-card-role "Dance Teacher 2I 0/1 1:00pm-2:30pm (1h30m) single-neutral-actions" at bounding box center [281, 349] width 162 height 49
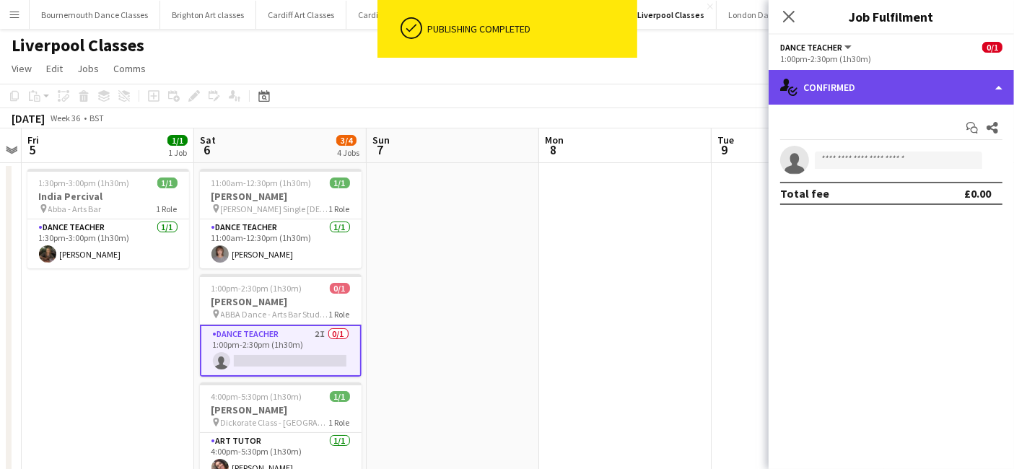
click at [893, 94] on div "single-neutral-actions-check-2 Confirmed" at bounding box center [890, 87] width 245 height 35
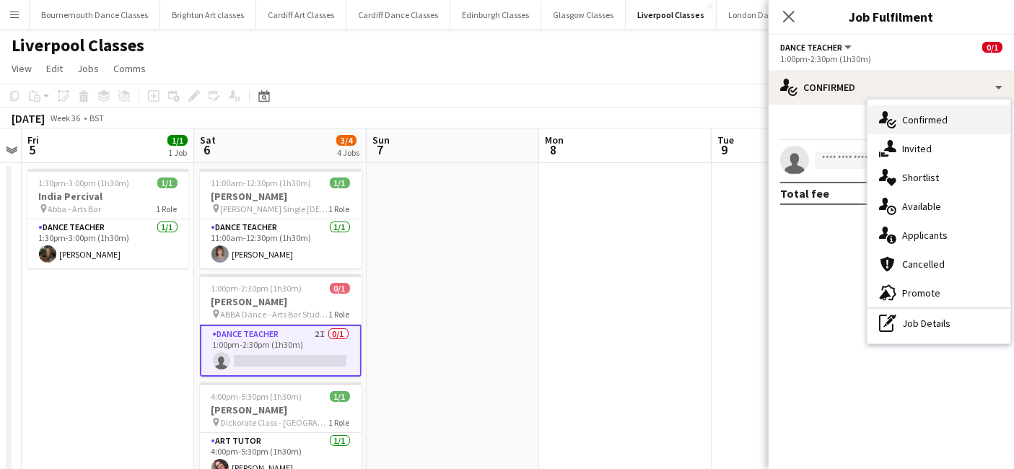
click at [952, 120] on div "single-neutral-actions-check-2 Confirmed" at bounding box center [938, 119] width 143 height 29
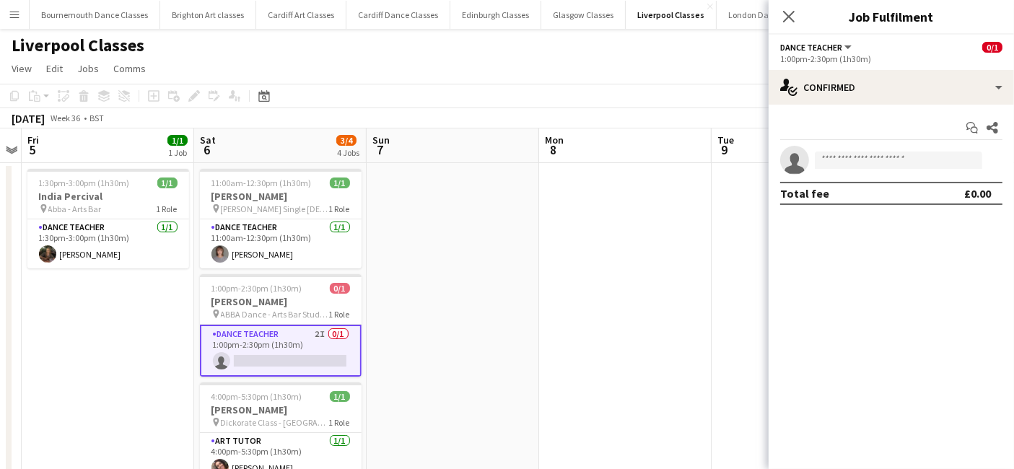
click at [846, 176] on app-confirmed-crew "single-neutral-actions Total fee £0.00" at bounding box center [890, 175] width 245 height 59
click at [846, 165] on input at bounding box center [898, 160] width 167 height 17
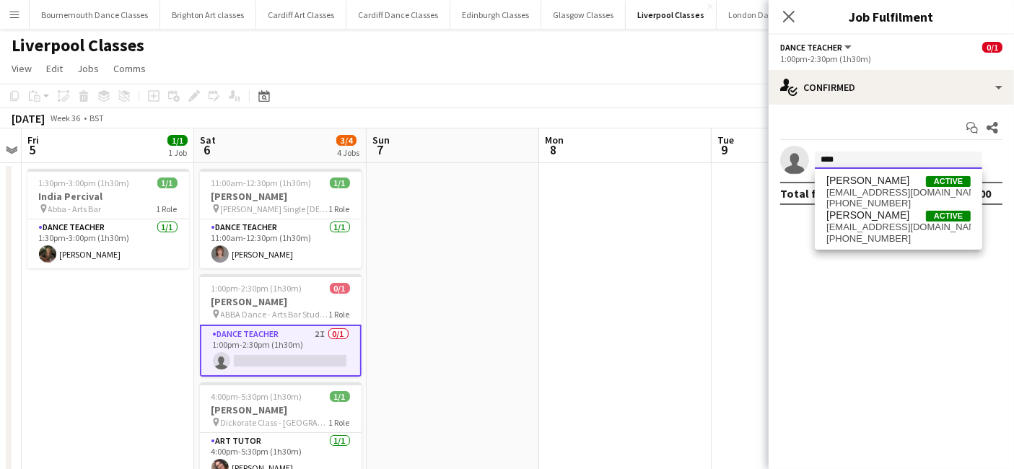
type input "****"
click at [860, 222] on span "Josh Wade Active wadey937@gmail.com +447889905340" at bounding box center [898, 226] width 144 height 35
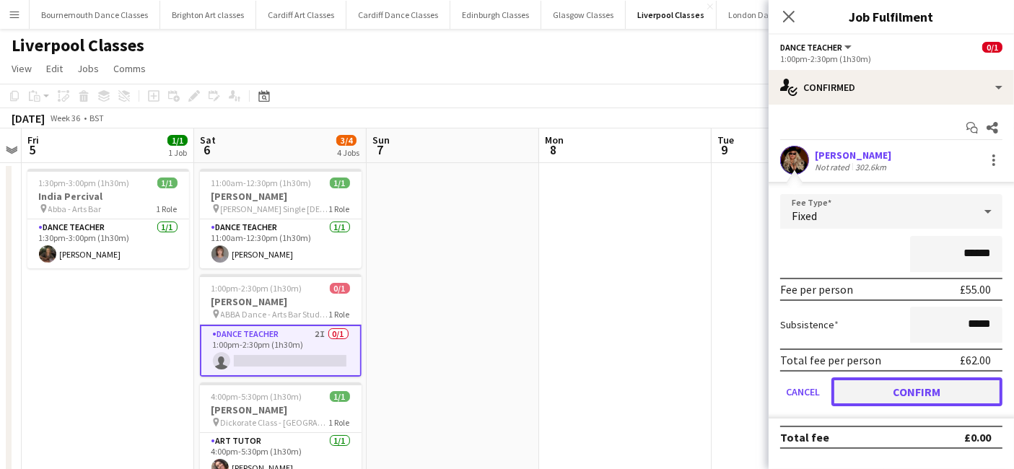
click at [905, 390] on button "Confirm" at bounding box center [916, 391] width 171 height 29
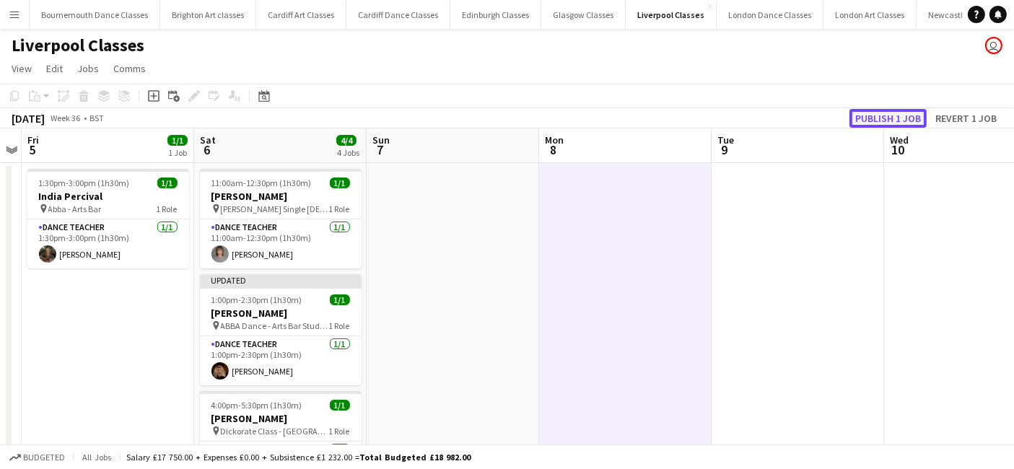
click at [894, 115] on button "Publish 1 job" at bounding box center [887, 118] width 77 height 19
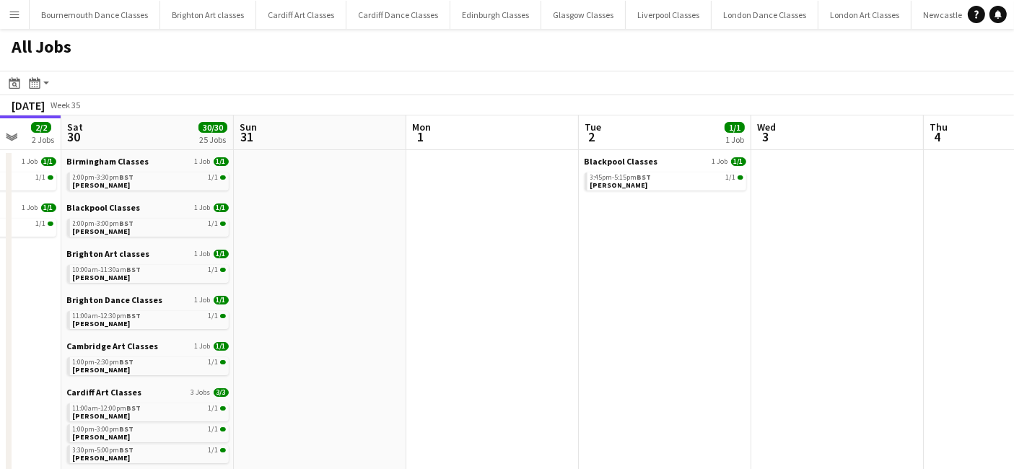
drag, startPoint x: 758, startPoint y: 223, endPoint x: 123, endPoint y: 262, distance: 636.1
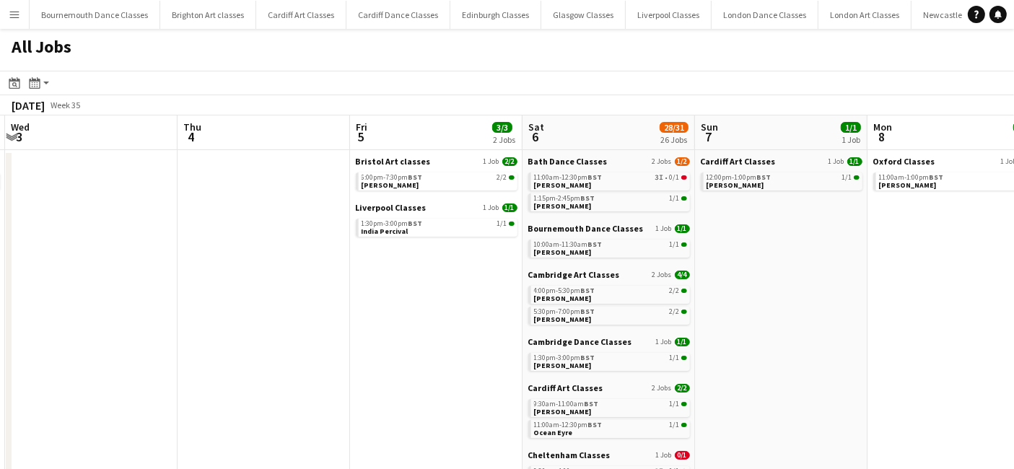
drag, startPoint x: 515, startPoint y: 272, endPoint x: 36, endPoint y: 279, distance: 479.1
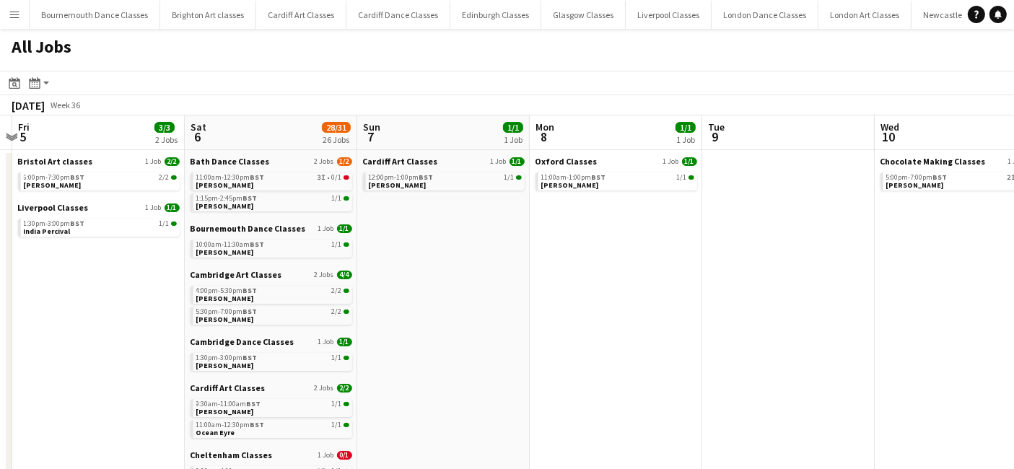
scroll to position [0, 509]
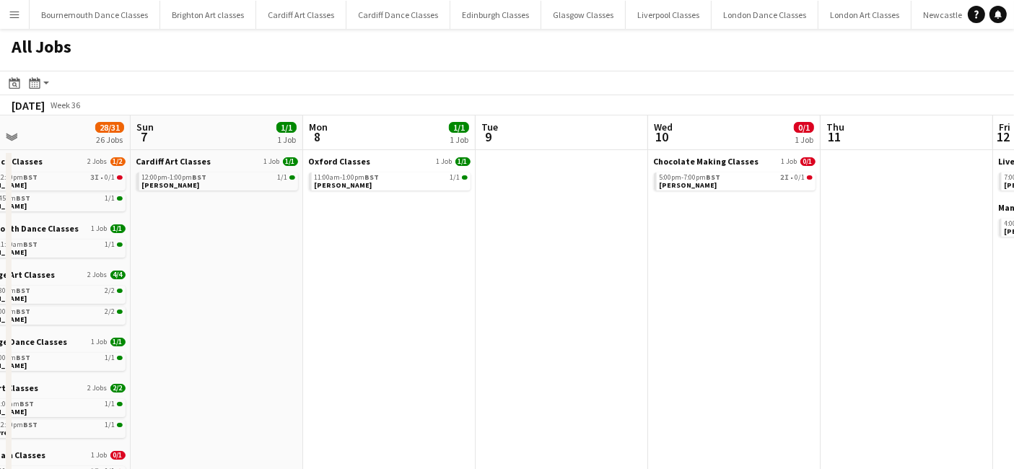
drag, startPoint x: 737, startPoint y: 265, endPoint x: 245, endPoint y: 288, distance: 492.6
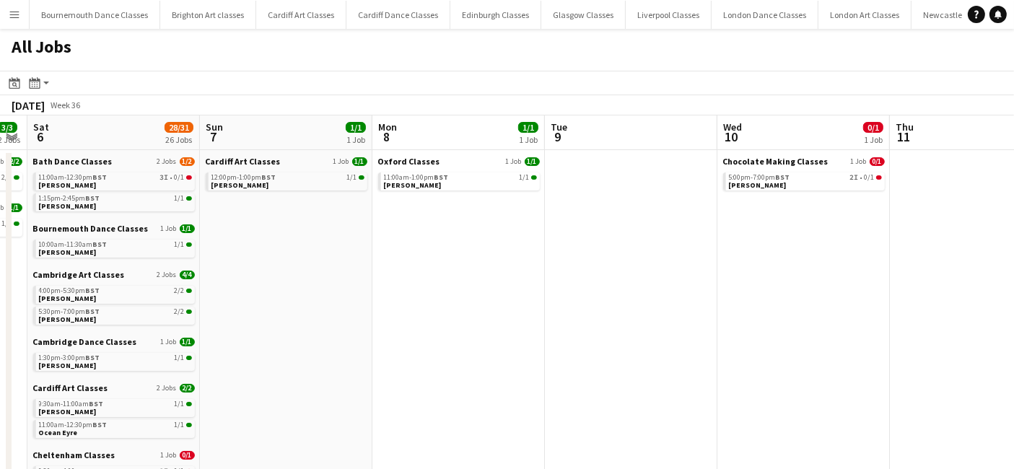
scroll to position [0, 436]
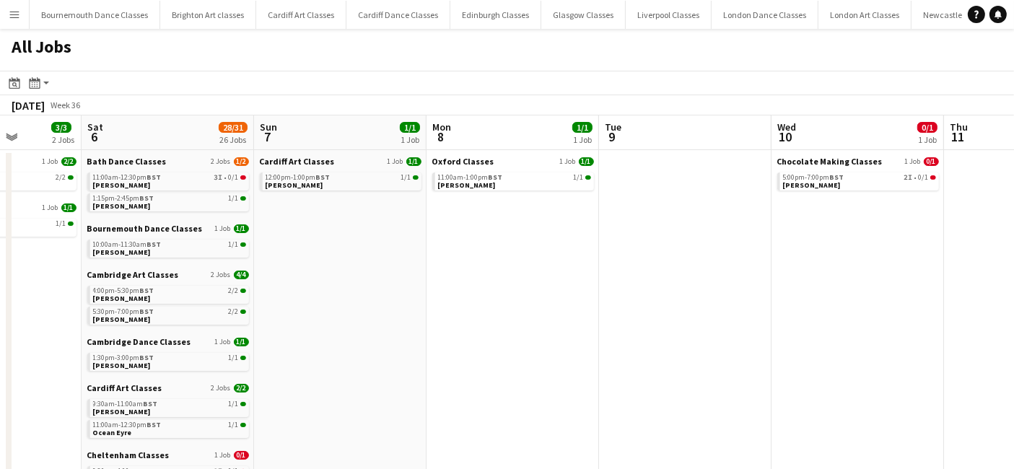
drag, startPoint x: 309, startPoint y: 286, endPoint x: 403, endPoint y: 283, distance: 94.6
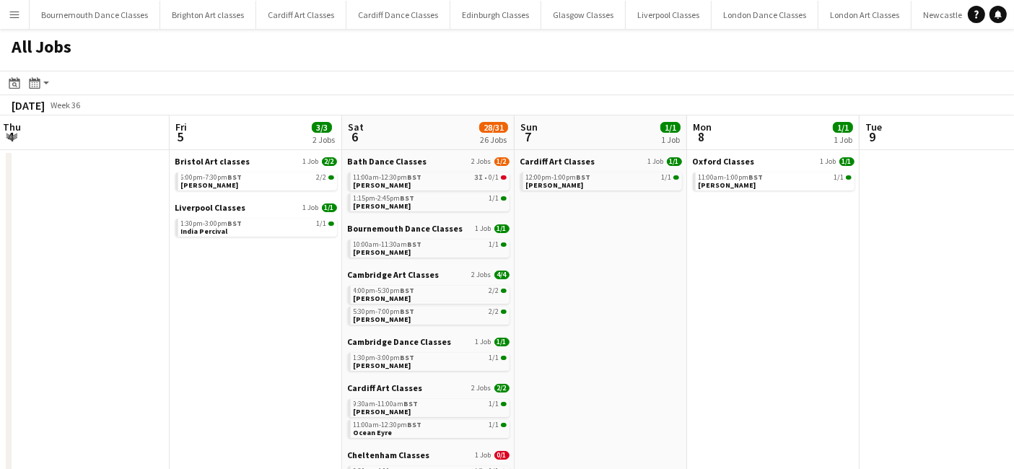
scroll to position [0, 407]
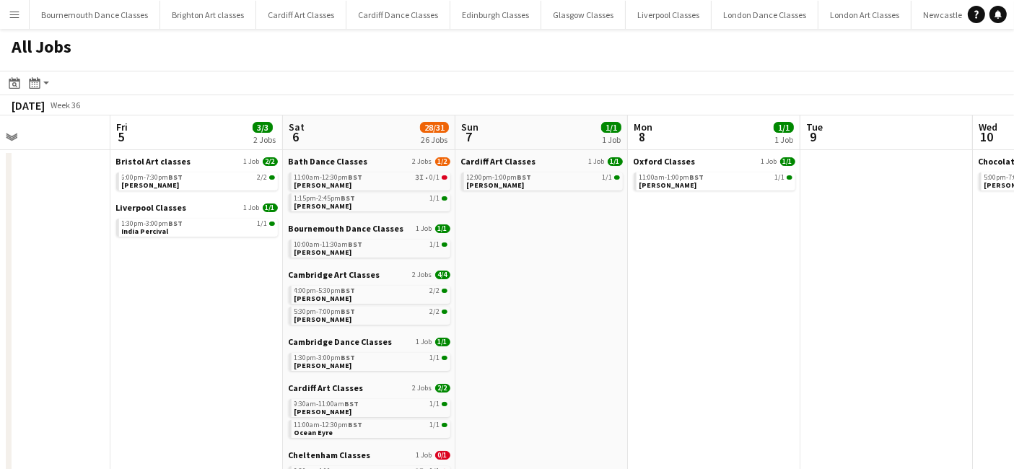
drag, startPoint x: 323, startPoint y: 285, endPoint x: 524, endPoint y: 280, distance: 201.4
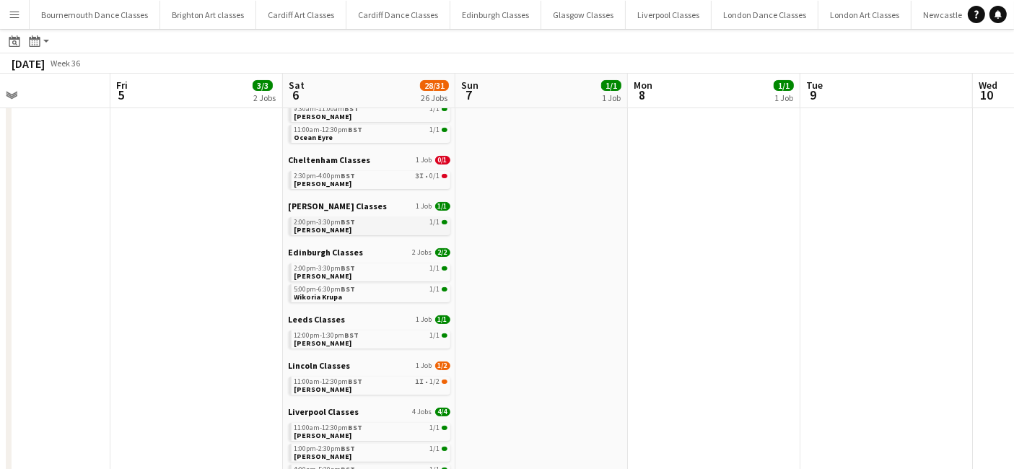
click at [344, 223] on span "BST" at bounding box center [348, 221] width 14 height 9
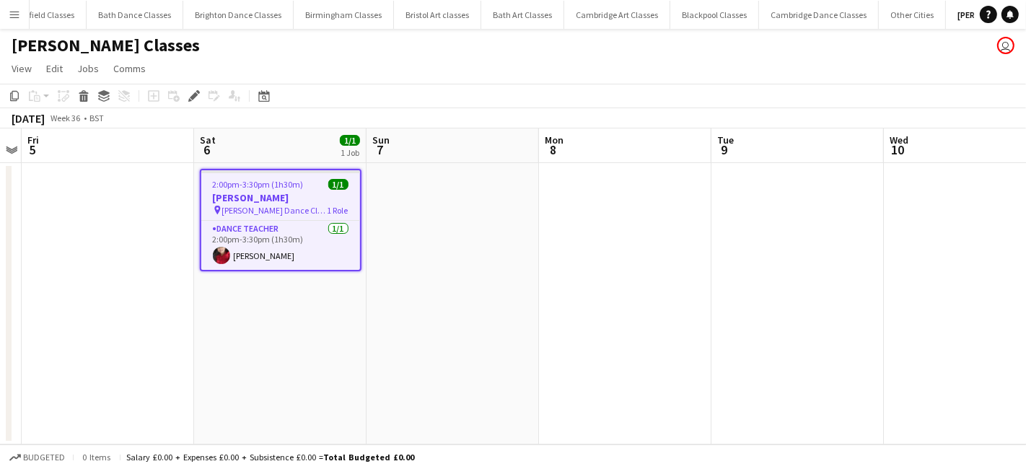
scroll to position [0, 1280]
click at [287, 265] on app-card-role "Dance Teacher 1/1 2:00pm-3:30pm (1h30m) Shireen Ghosal" at bounding box center [280, 245] width 159 height 49
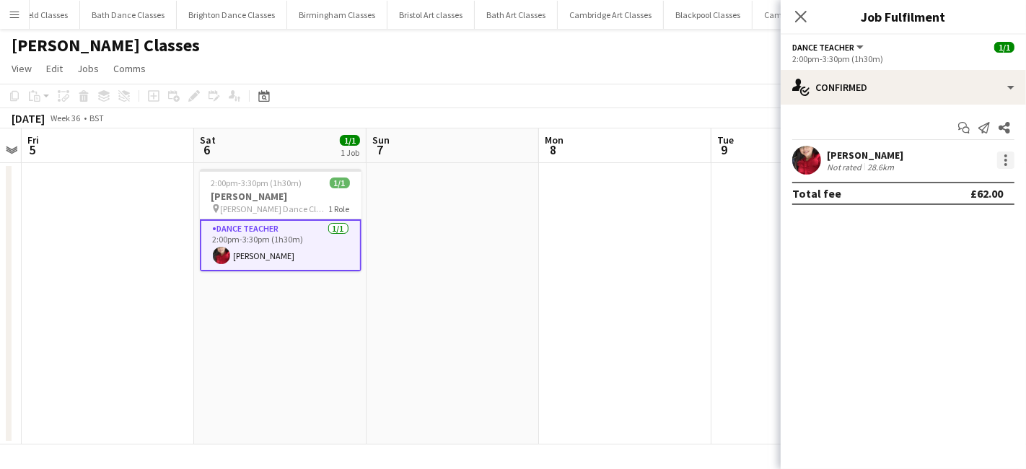
click at [1010, 161] on div at bounding box center [1005, 160] width 17 height 17
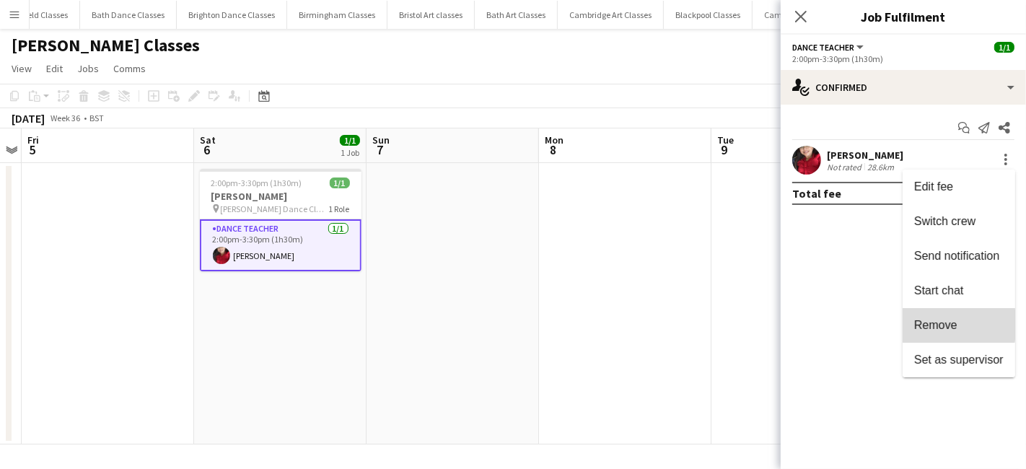
click at [934, 325] on span "Remove" at bounding box center [935, 325] width 43 height 12
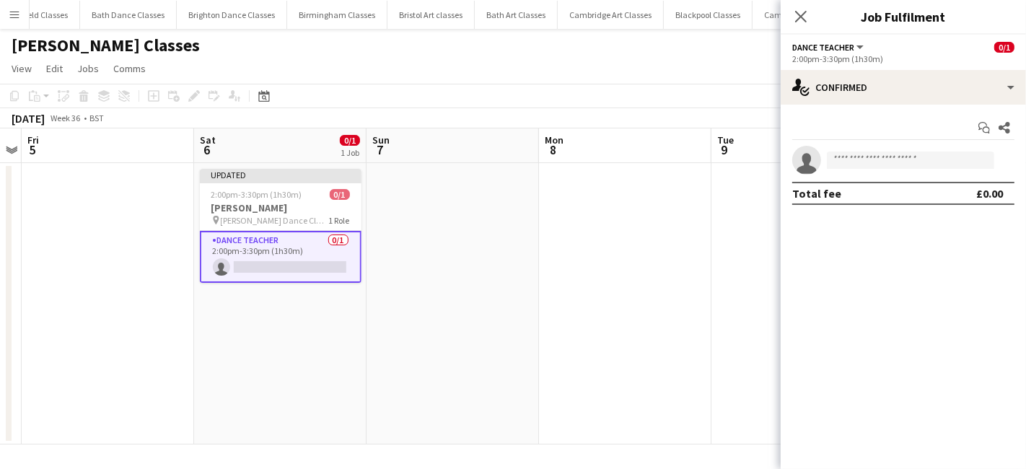
click at [522, 328] on app-date-cell at bounding box center [453, 303] width 172 height 281
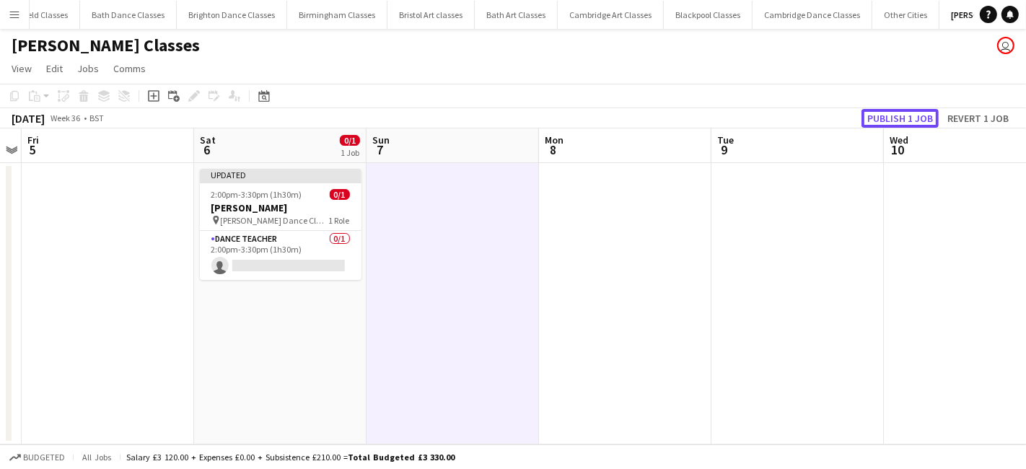
click at [919, 114] on button "Publish 1 job" at bounding box center [899, 118] width 77 height 19
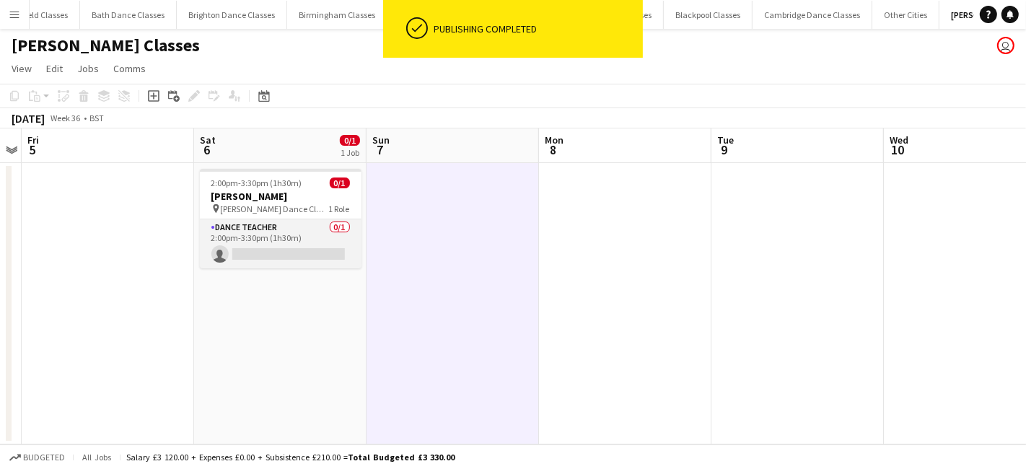
click at [319, 242] on app-card-role "Dance Teacher 0/1 2:00pm-3:30pm (1h30m) single-neutral-actions" at bounding box center [281, 243] width 162 height 49
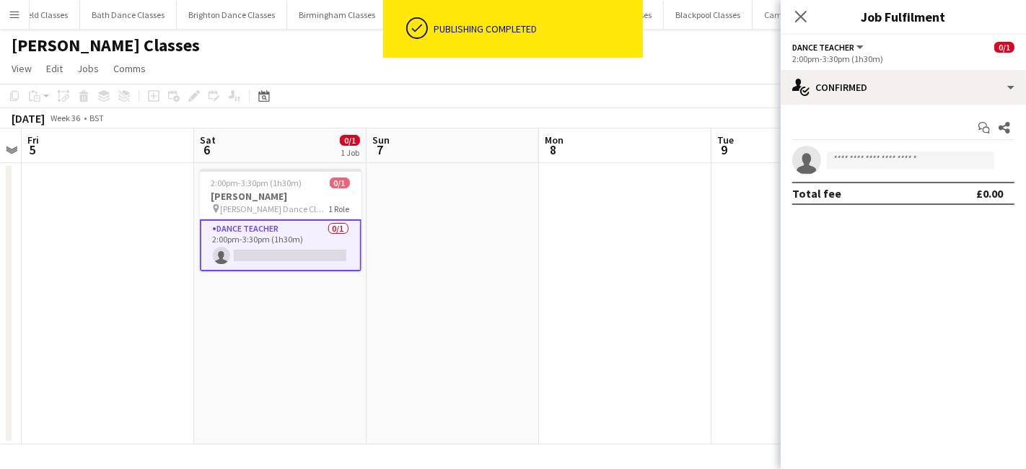
click at [896, 170] on app-invite-slot "single-neutral-actions" at bounding box center [903, 160] width 245 height 29
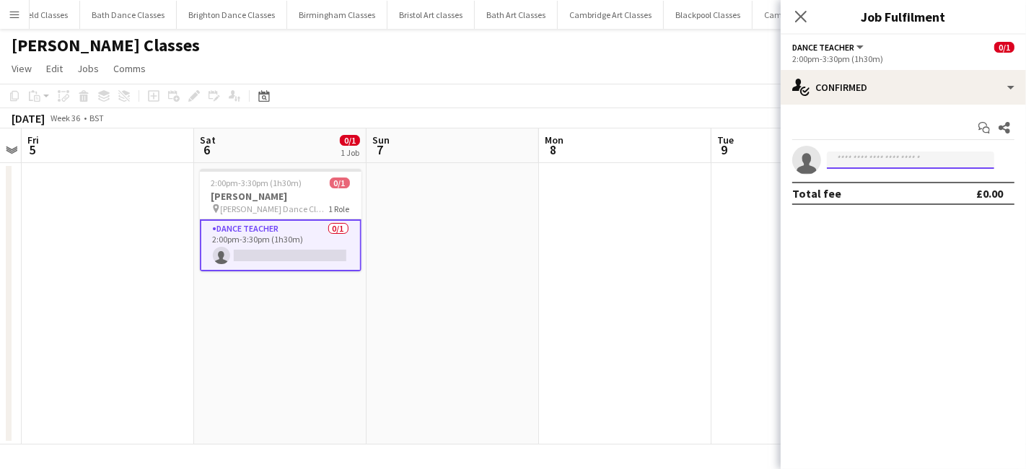
click at [891, 164] on input at bounding box center [910, 160] width 167 height 17
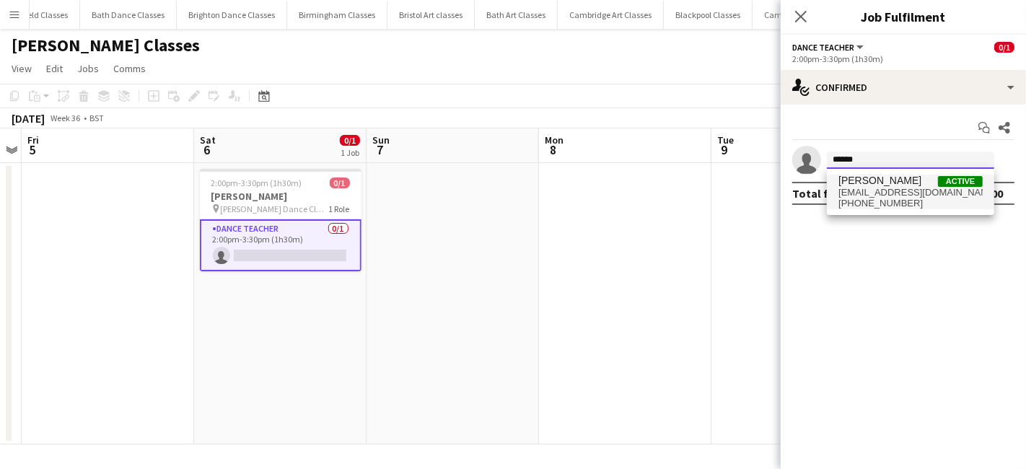
type input "******"
click at [885, 185] on span "[PERSON_NAME]" at bounding box center [879, 181] width 83 height 12
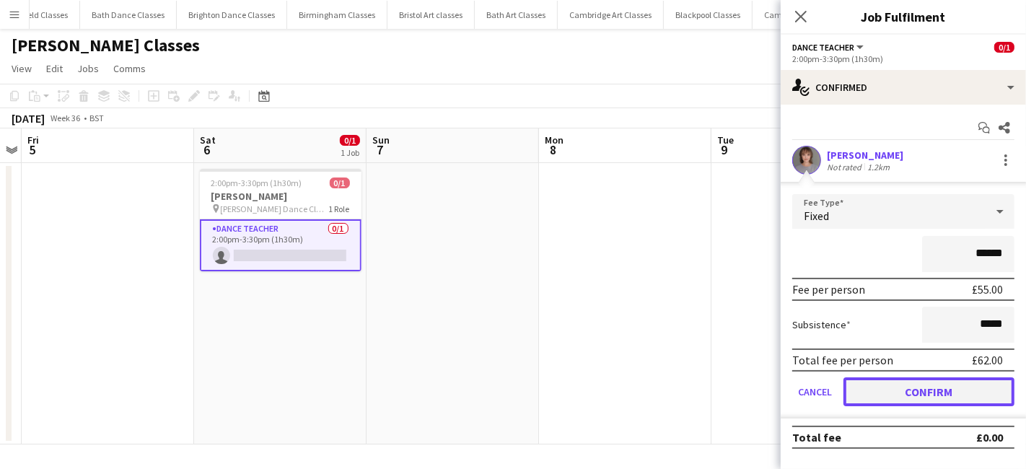
click at [902, 393] on button "Confirm" at bounding box center [928, 391] width 171 height 29
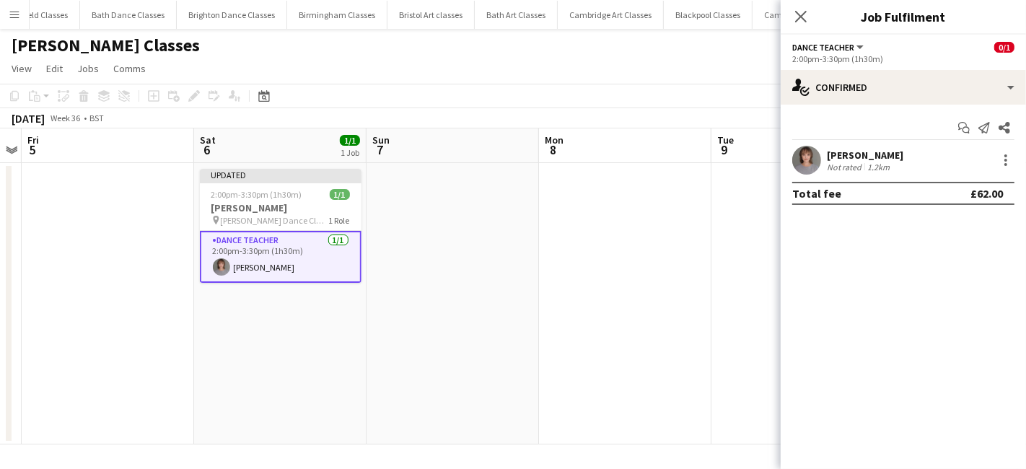
click at [584, 343] on app-date-cell at bounding box center [625, 303] width 172 height 281
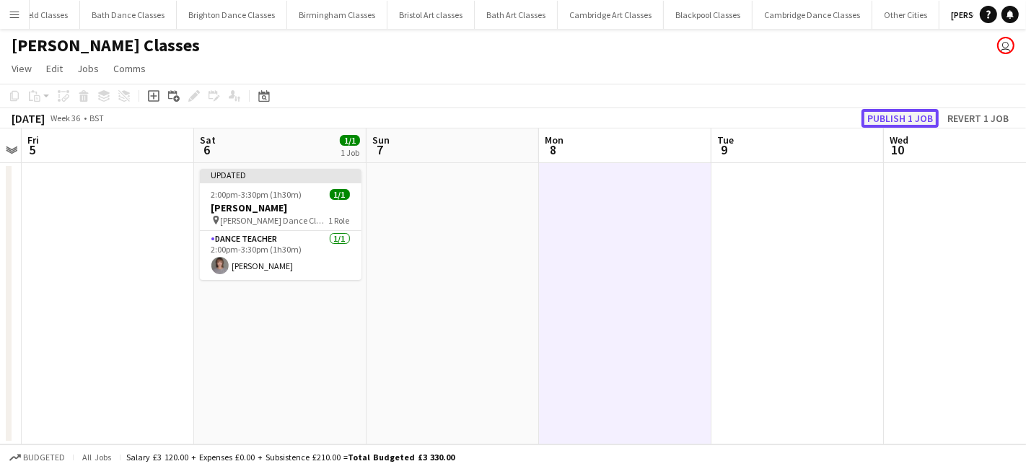
click at [891, 123] on button "Publish 1 job" at bounding box center [899, 118] width 77 height 19
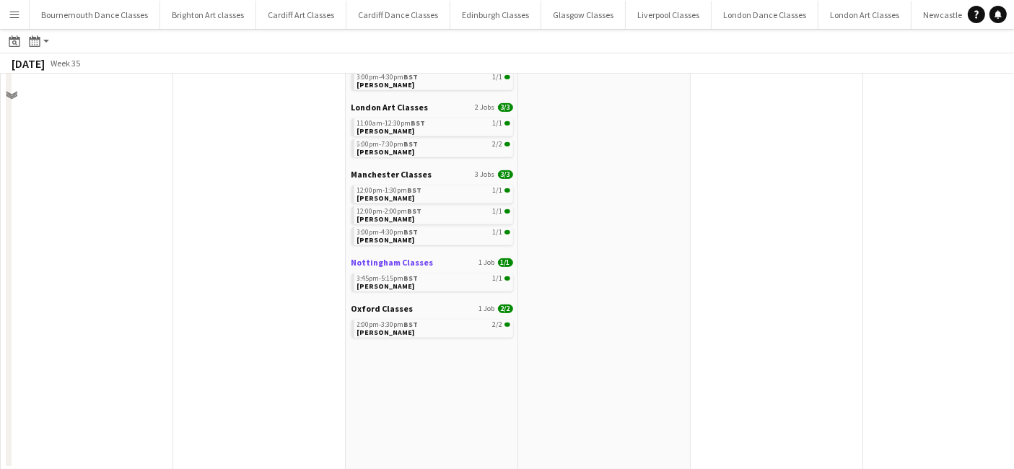
scroll to position [413, 0]
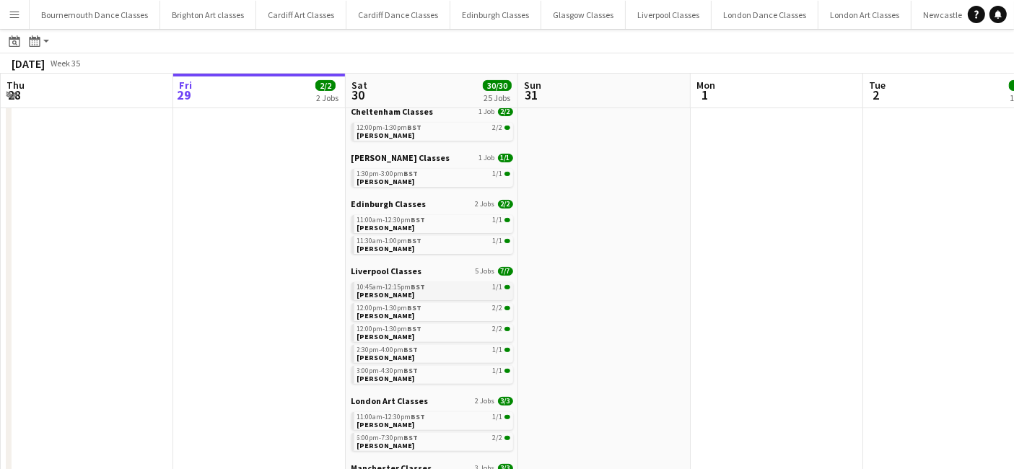
click at [414, 286] on span "BST" at bounding box center [418, 286] width 14 height 9
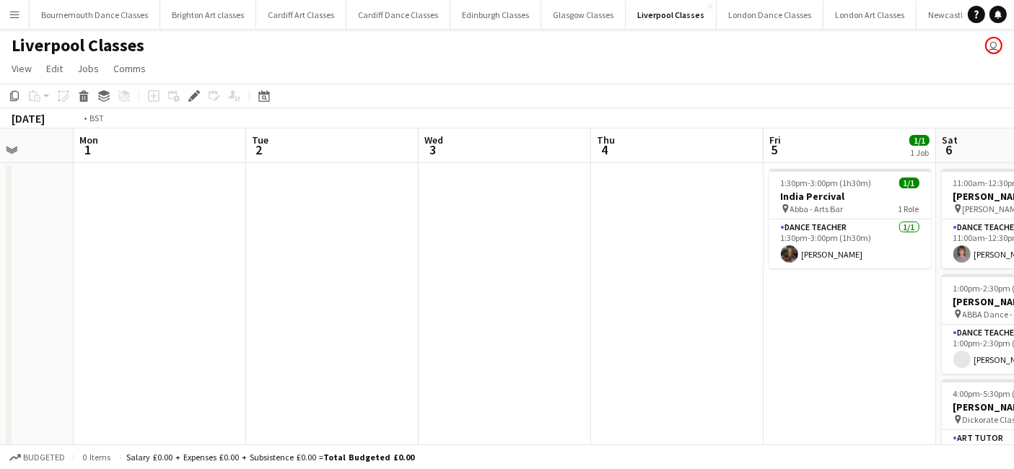
drag, startPoint x: 703, startPoint y: 312, endPoint x: 69, endPoint y: 357, distance: 635.1
click at [69, 357] on app-calendar-viewport "Fri 29 Sat 30 7/7 5 Jobs Sun 31 Mon 1 Tue 2 Wed 3 Thu 4 Fri 5 1/1 1 Job Sat 6 4…" at bounding box center [507, 475] width 1014 height 694
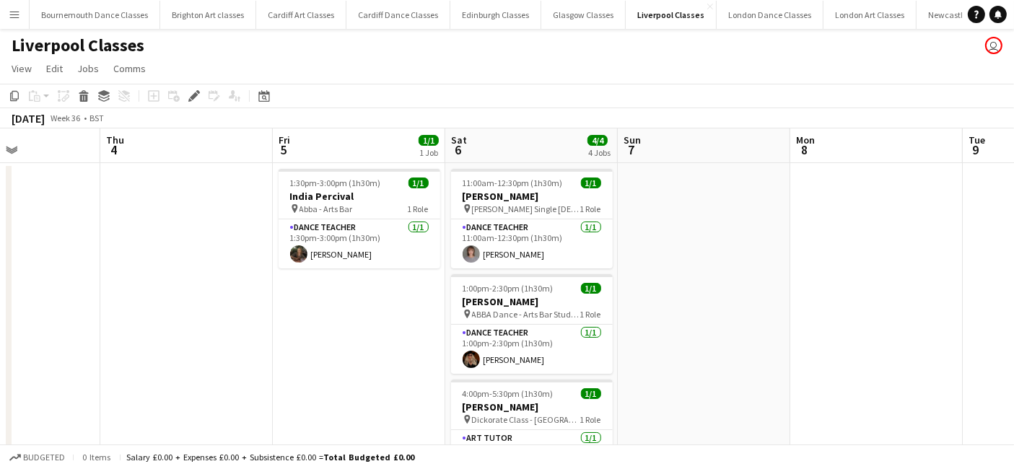
drag, startPoint x: 451, startPoint y: 351, endPoint x: 37, endPoint y: 351, distance: 414.1
click at [45, 351] on app-calendar-viewport "Sun 31 Mon 1 Tue 2 Wed 3 Thu 4 Fri 5 1/1 1 Job Sat 6 4/4 4 Jobs Sun 7 Mon 8 Tue…" at bounding box center [507, 475] width 1014 height 694
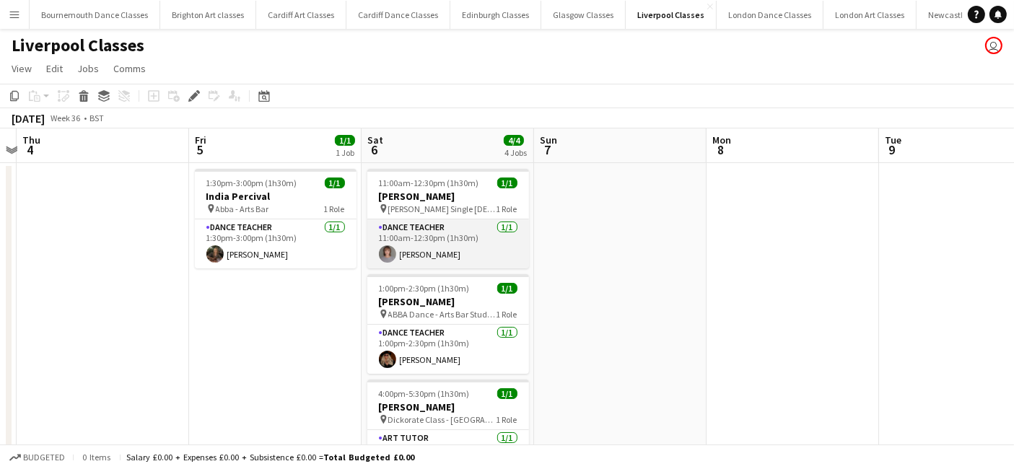
click at [434, 263] on app-card-role "Dance Teacher [DATE] 11:00am-12:30pm (1h30m) [PERSON_NAME]" at bounding box center [448, 243] width 162 height 49
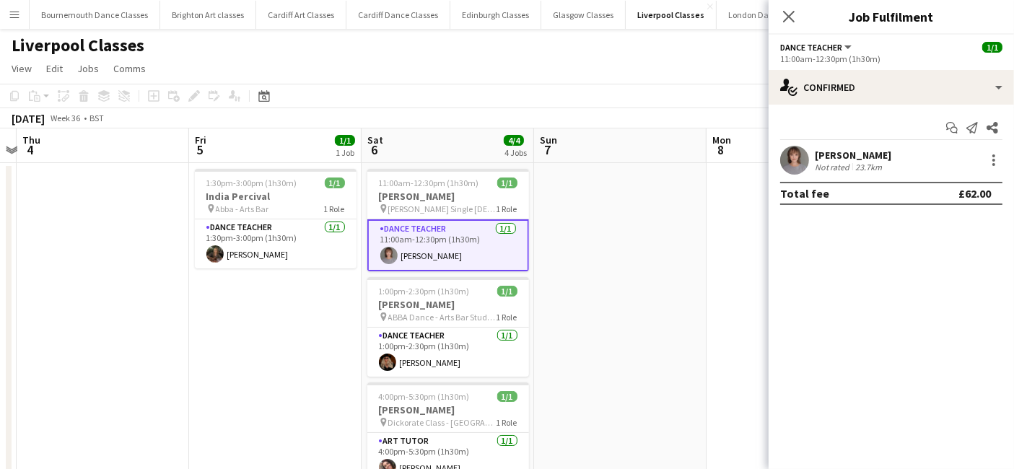
click at [1008, 152] on div "[PERSON_NAME] Not rated 23.7km" at bounding box center [890, 160] width 245 height 29
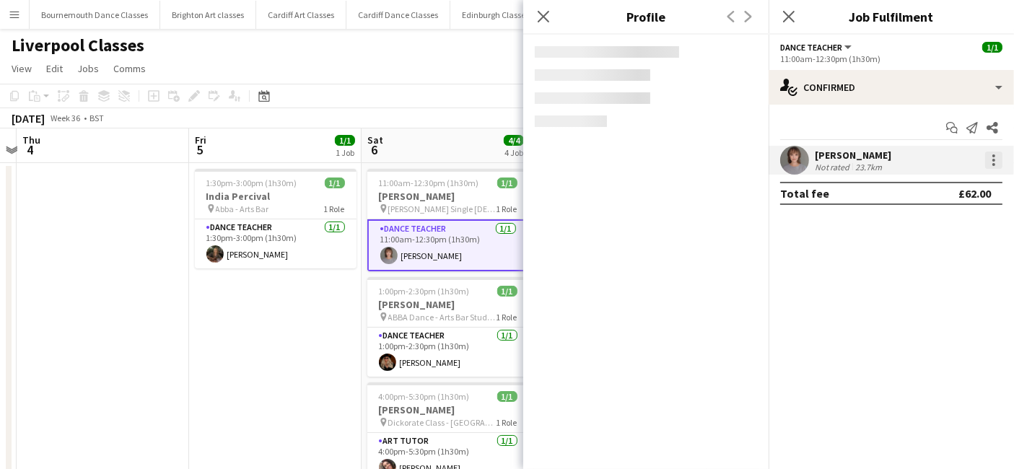
click at [988, 162] on div at bounding box center [993, 160] width 17 height 17
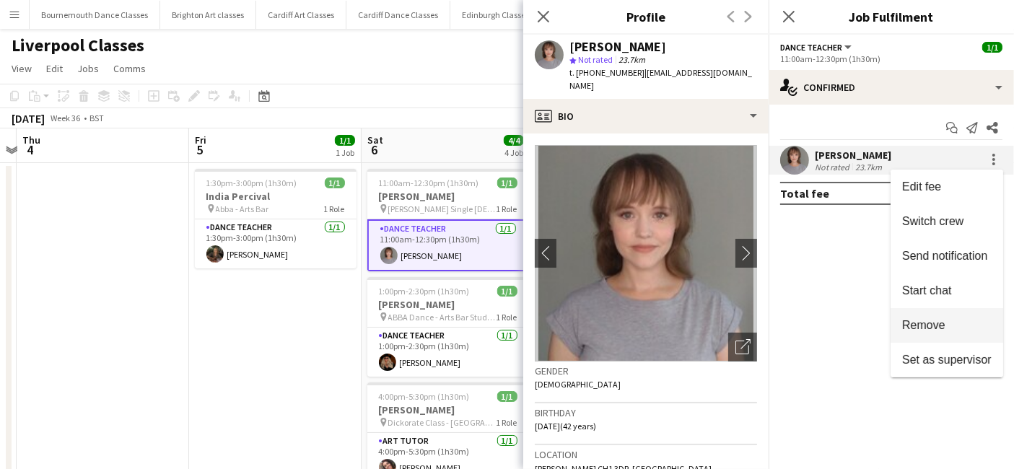
click at [958, 320] on span "Remove" at bounding box center [946, 325] width 89 height 13
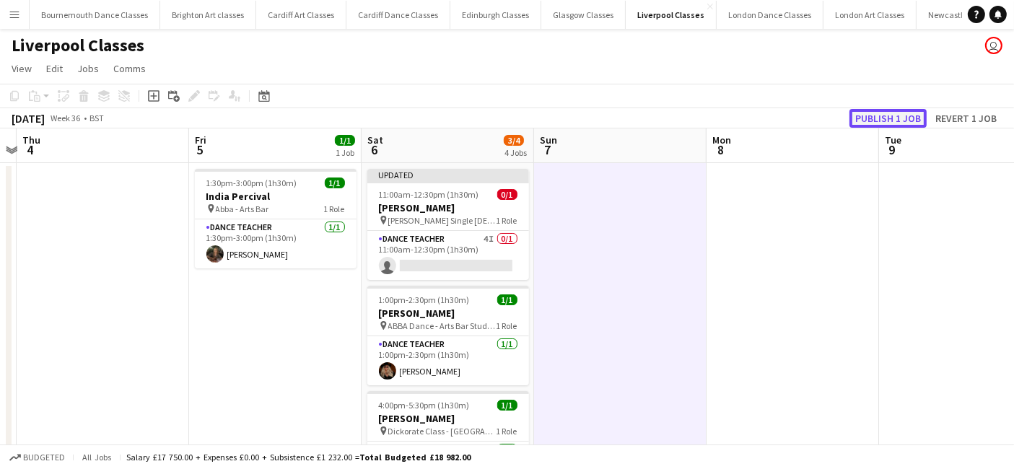
click at [908, 122] on button "Publish 1 job" at bounding box center [887, 118] width 77 height 19
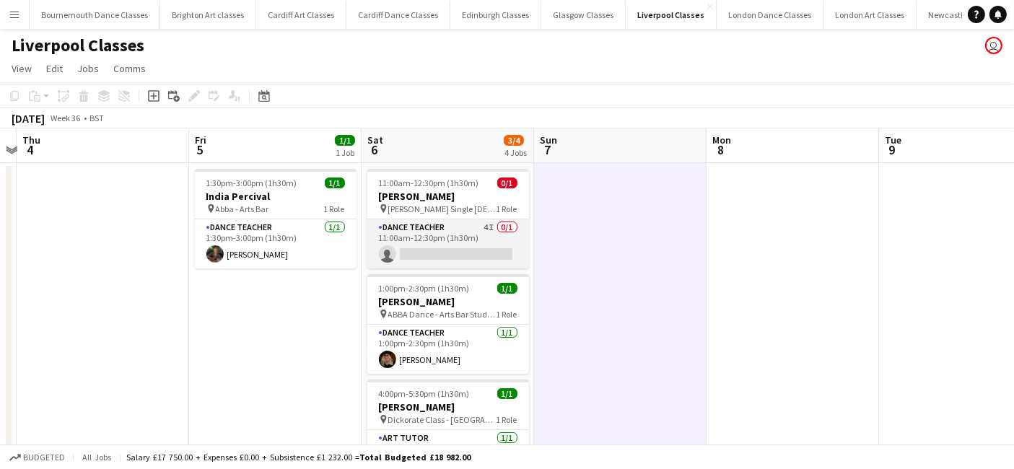
click at [469, 245] on app-card-role "Dance Teacher 4I 0/1 11:00am-12:30pm (1h30m) single-neutral-actions" at bounding box center [448, 243] width 162 height 49
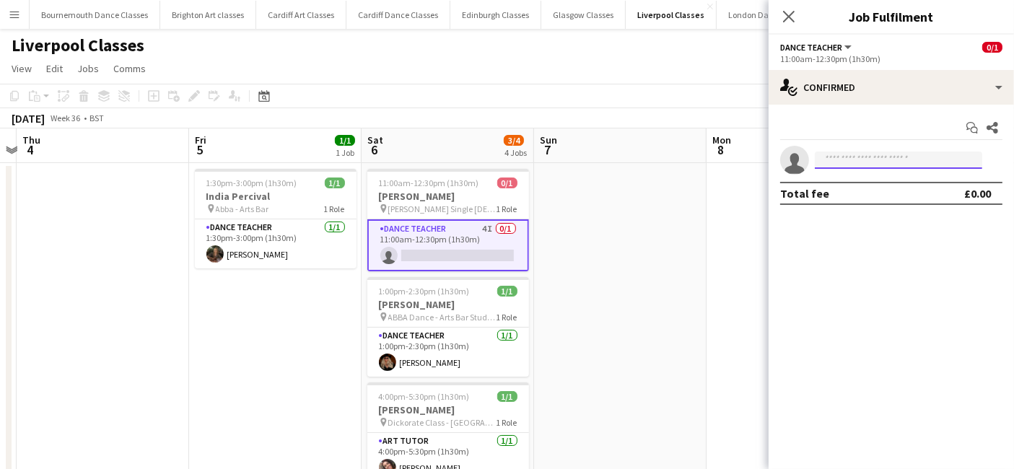
click at [907, 162] on input at bounding box center [898, 160] width 167 height 17
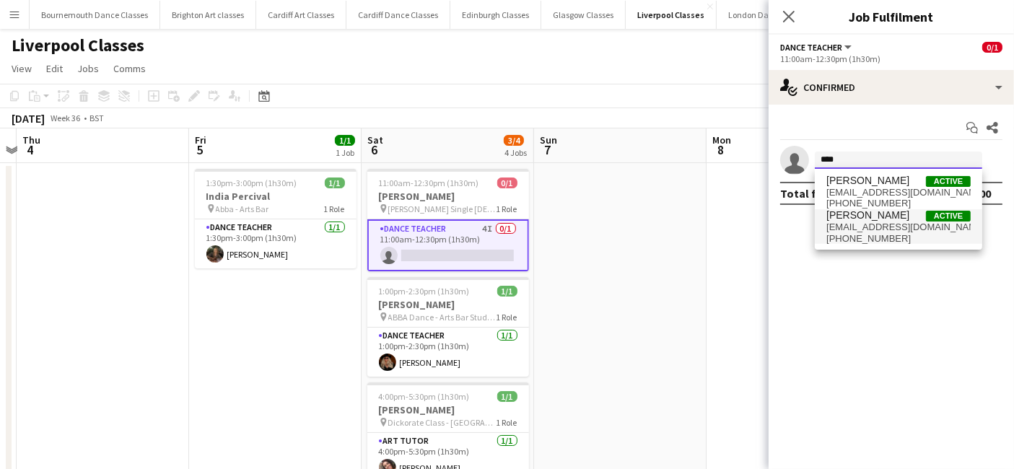
type input "****"
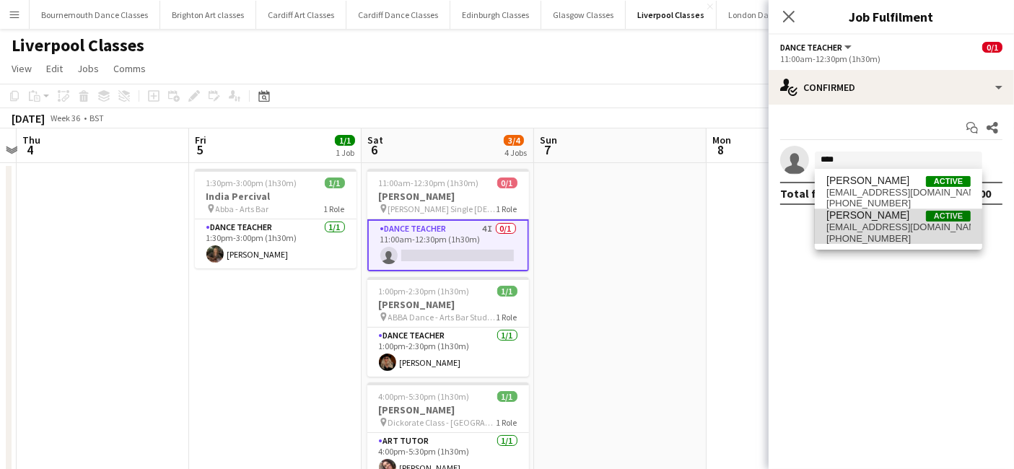
drag, startPoint x: 890, startPoint y: 209, endPoint x: 890, endPoint y: 225, distance: 15.9
click at [890, 211] on span "Josh Wade Active" at bounding box center [898, 215] width 144 height 12
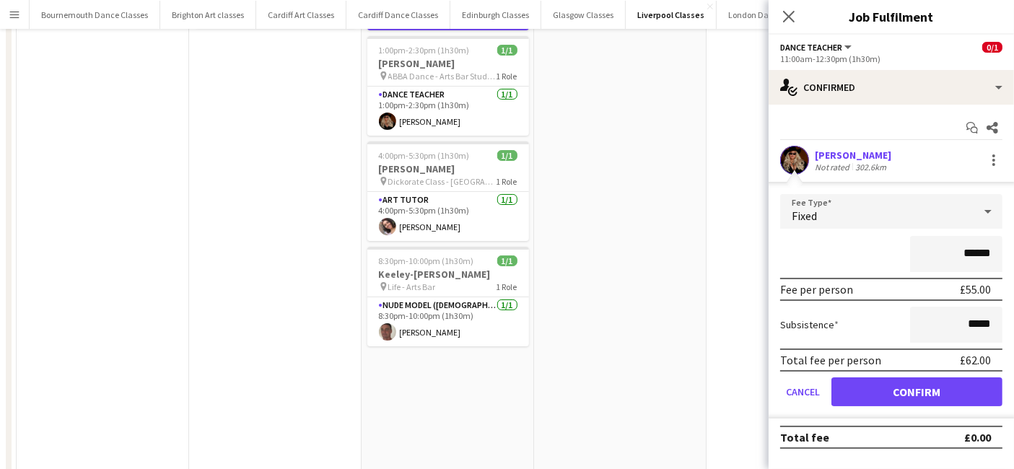
scroll to position [294, 0]
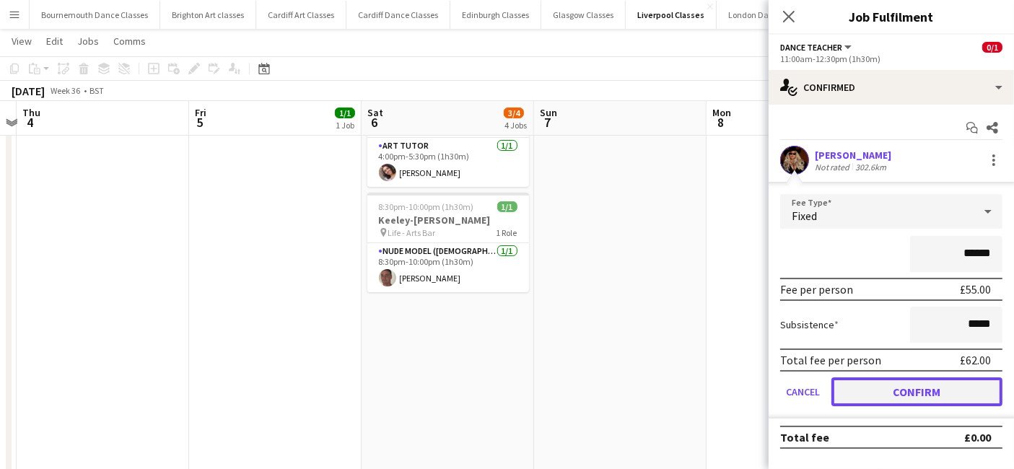
click at [919, 387] on button "Confirm" at bounding box center [916, 391] width 171 height 29
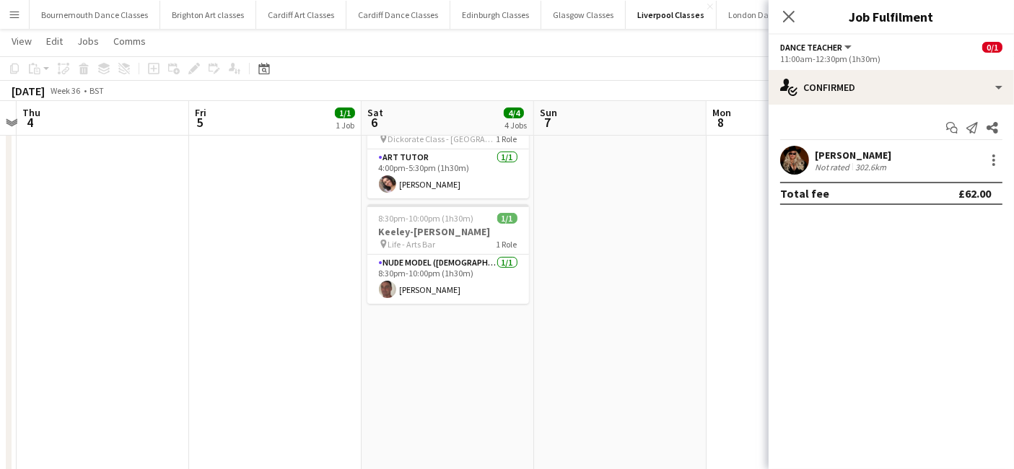
click at [652, 323] on app-date-cell at bounding box center [620, 197] width 172 height 659
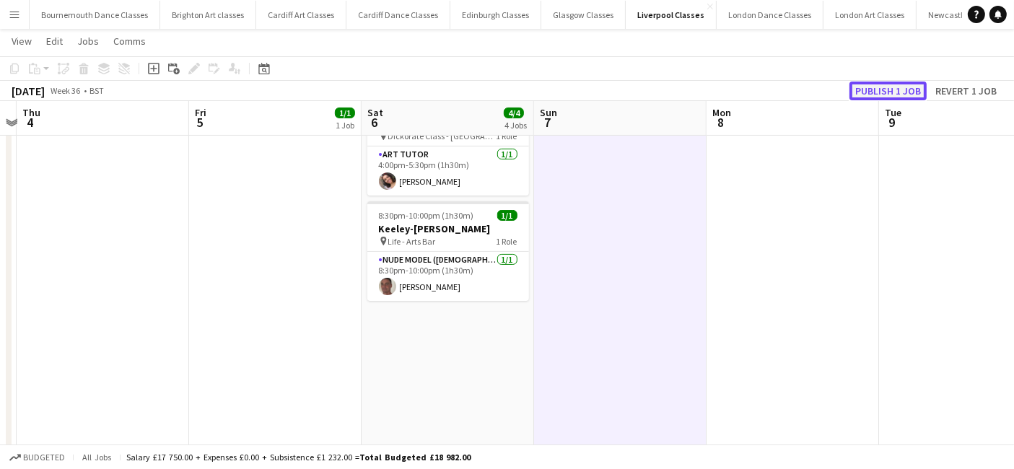
drag, startPoint x: 890, startPoint y: 94, endPoint x: 883, endPoint y: 95, distance: 7.4
click at [889, 94] on button "Publish 1 job" at bounding box center [887, 91] width 77 height 19
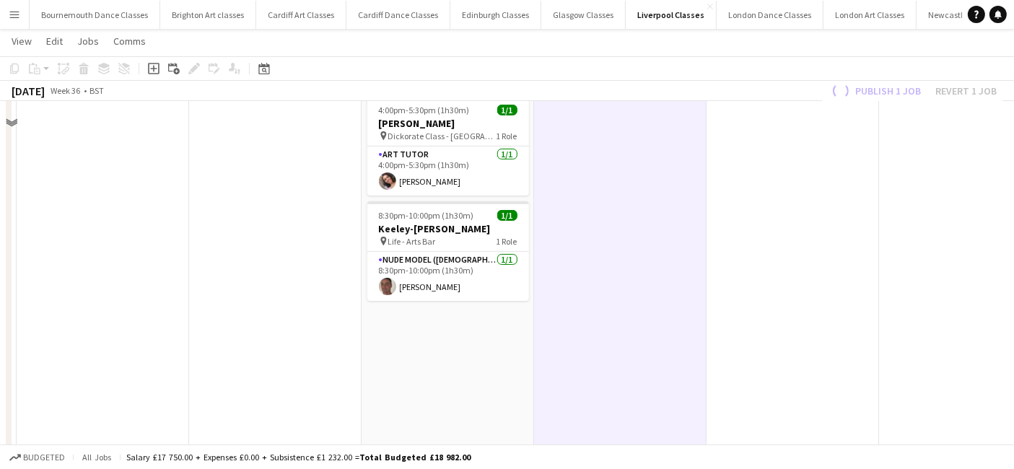
scroll to position [0, 0]
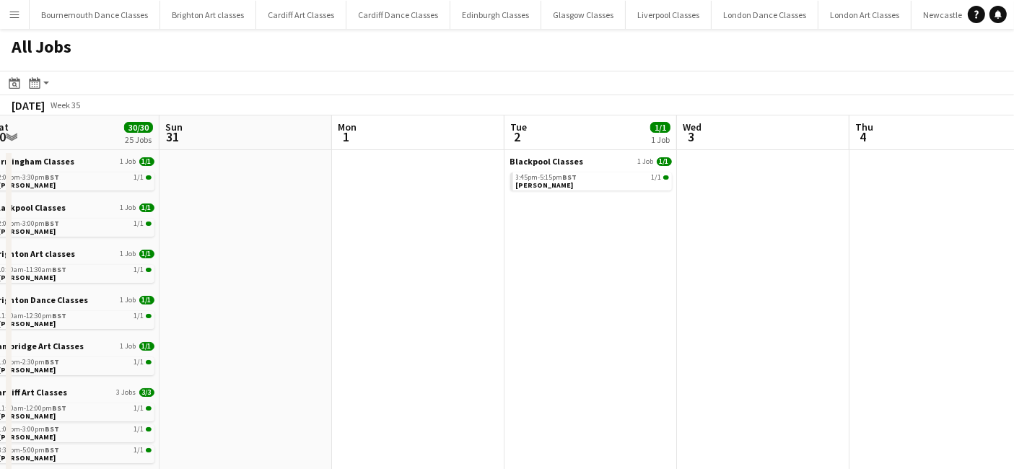
drag, startPoint x: 856, startPoint y: 281, endPoint x: 299, endPoint y: 351, distance: 560.8
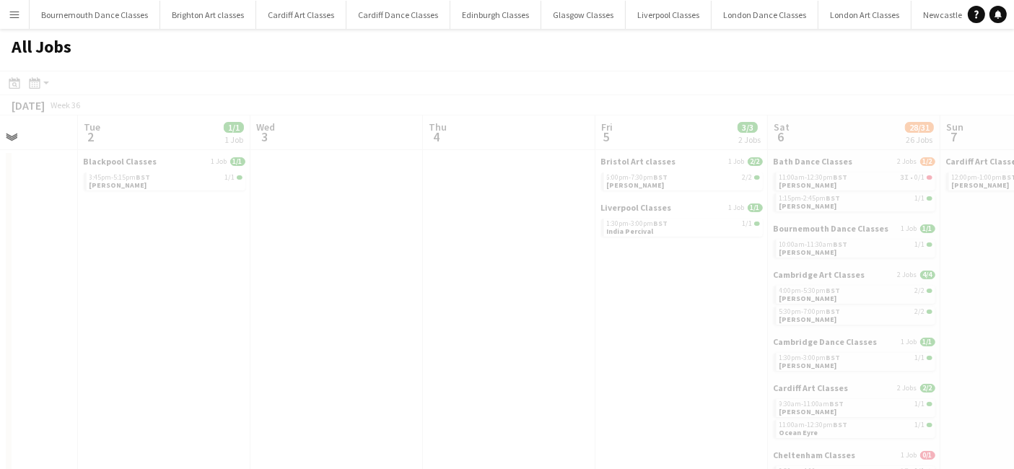
drag, startPoint x: 585, startPoint y: 336, endPoint x: 185, endPoint y: 372, distance: 402.0
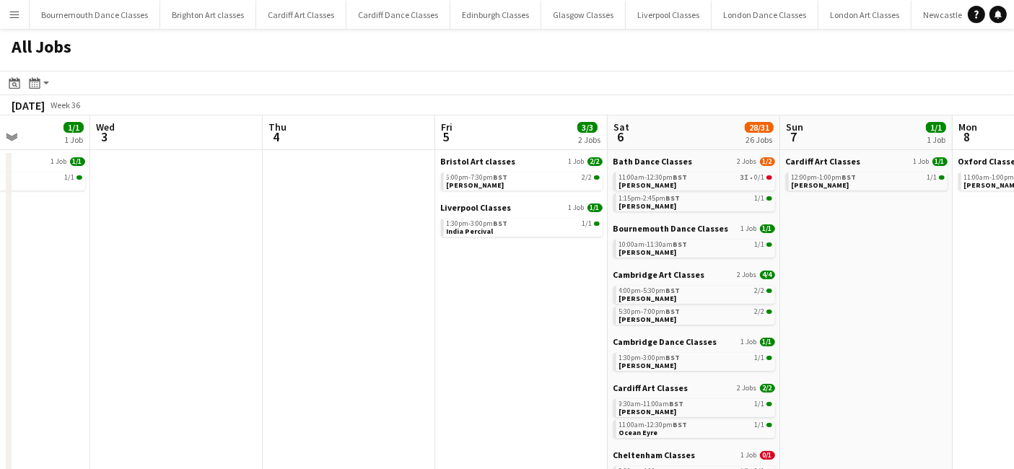
drag, startPoint x: 474, startPoint y: 351, endPoint x: 304, endPoint y: 361, distance: 169.9
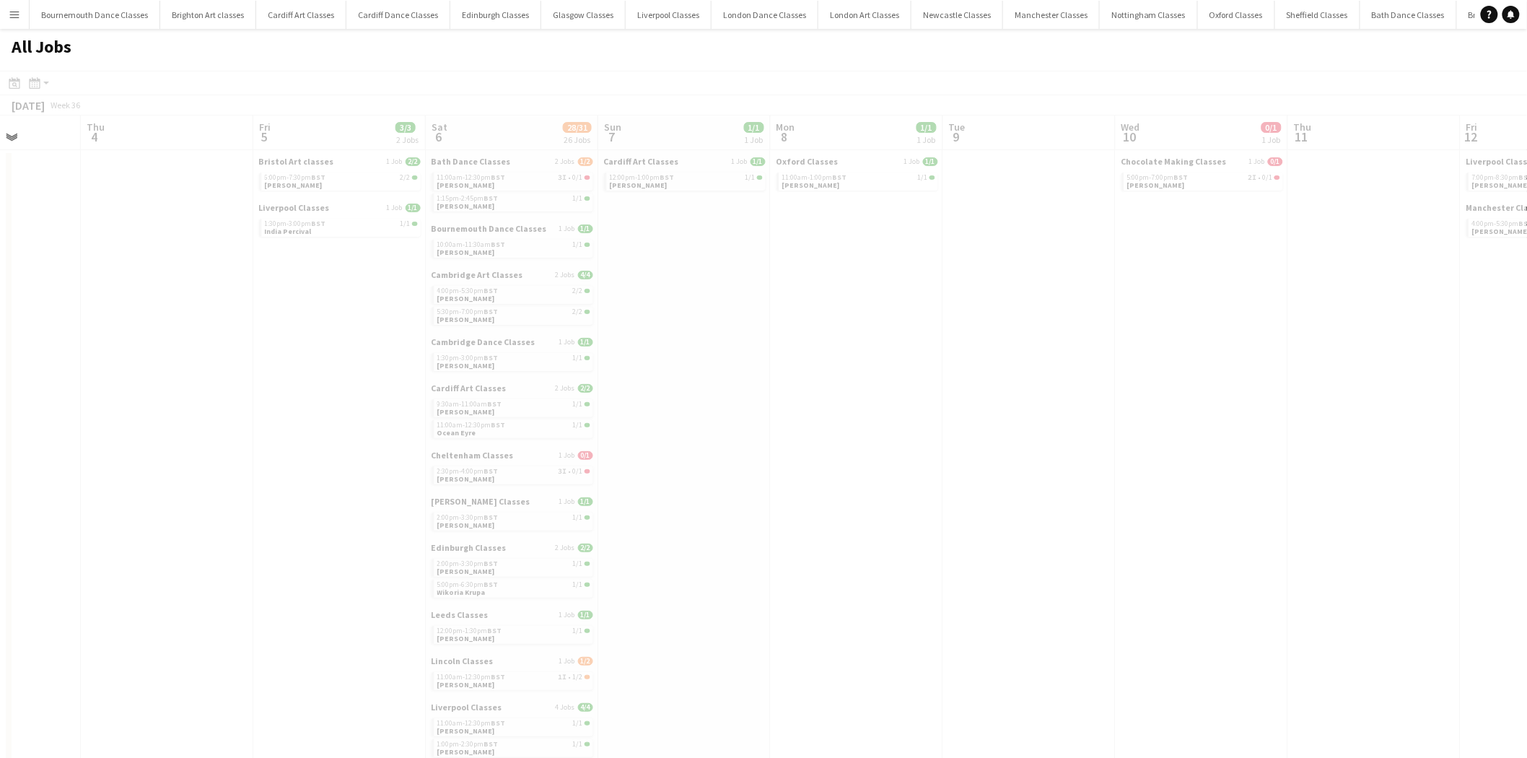
scroll to position [0, 437]
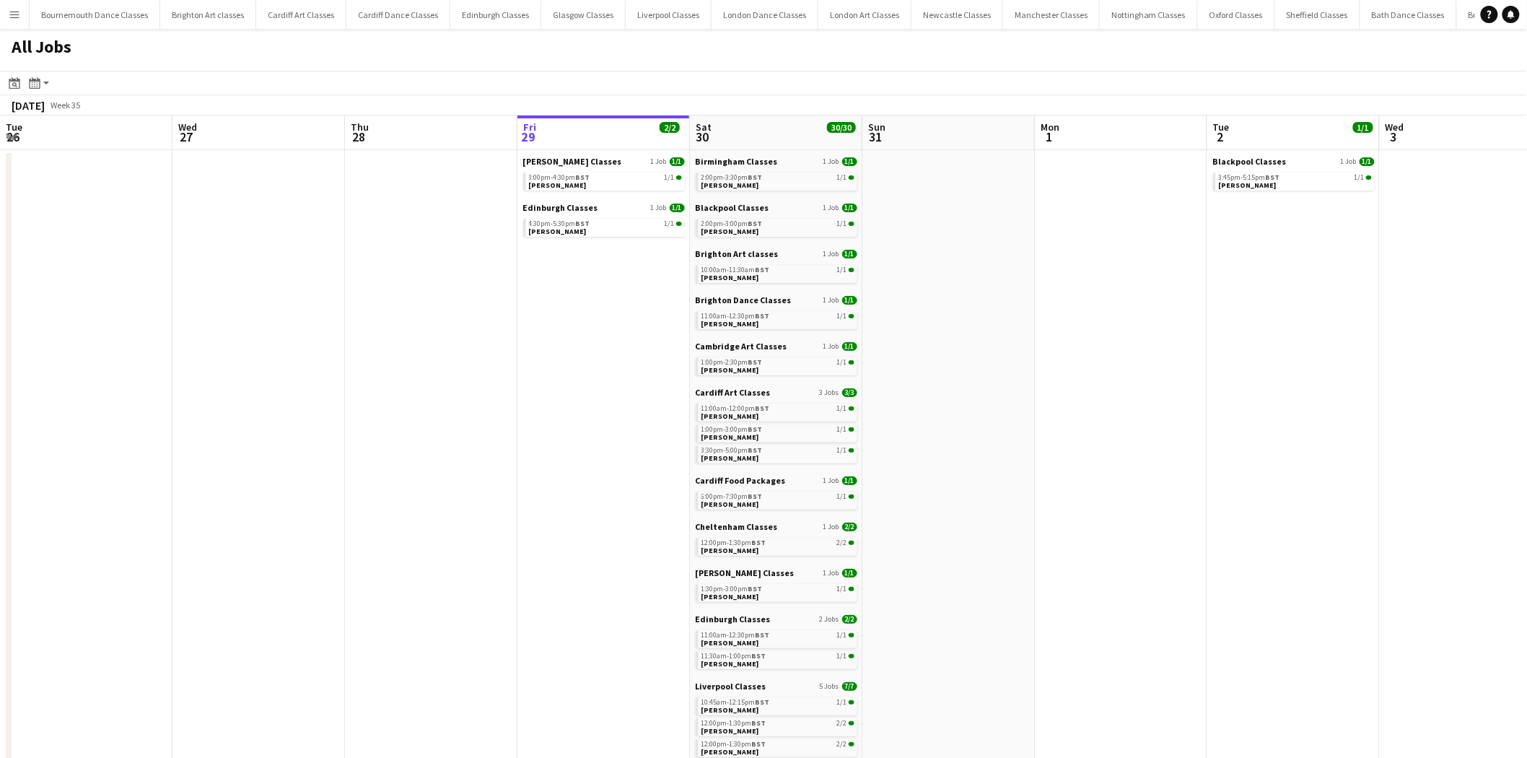
scroll to position [0, 344]
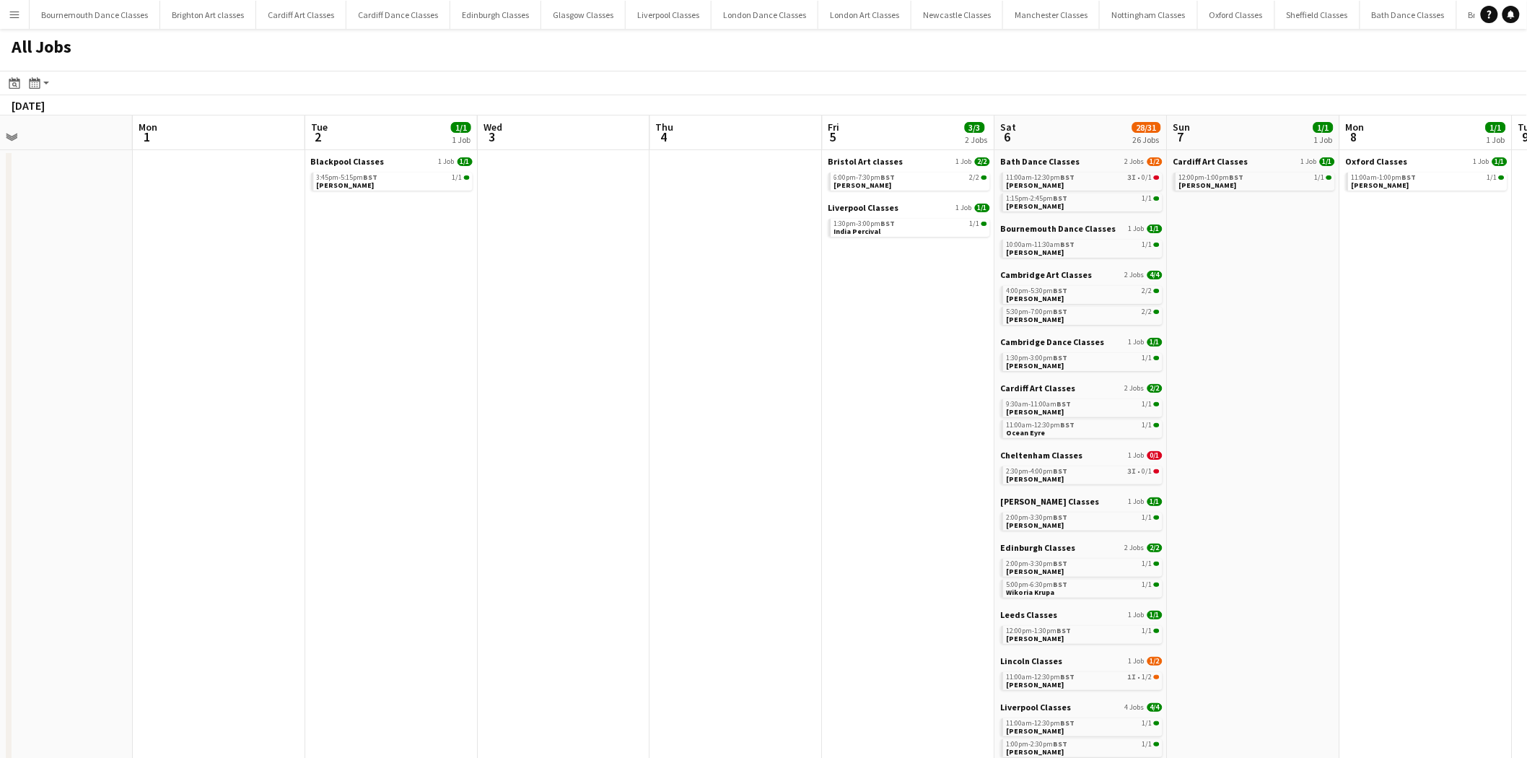
drag, startPoint x: 1121, startPoint y: 414, endPoint x: 350, endPoint y: 429, distance: 770.7
click at [365, 429] on app-calendar-viewport "Thu 28 Fri 29 2/2 2 Jobs Sat 30 30/30 25 Jobs Sun 31 Mon 1 Tue 2 1/1 1 Job Wed …" at bounding box center [763, 646] width 1527 height 1063
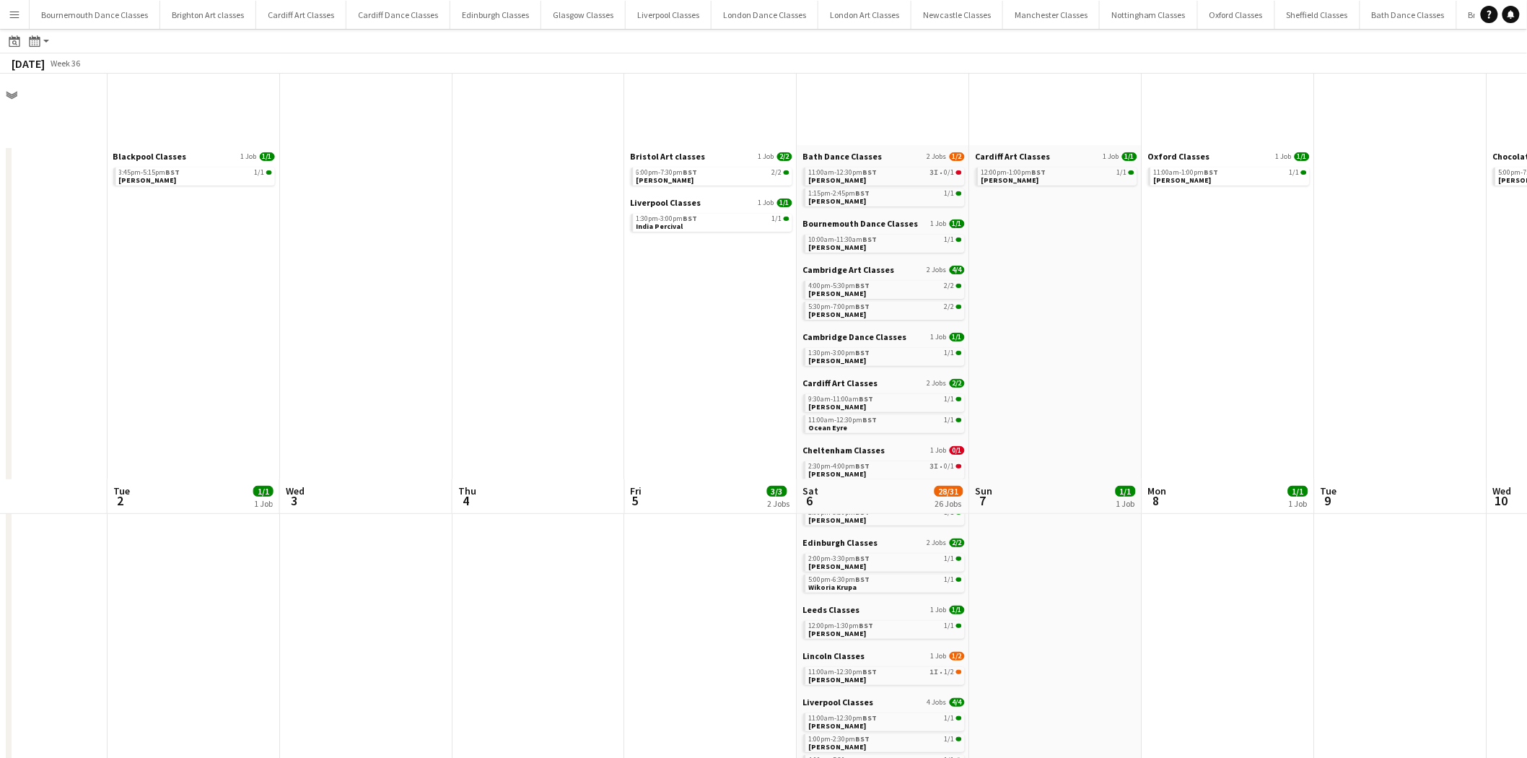
scroll to position [0, 0]
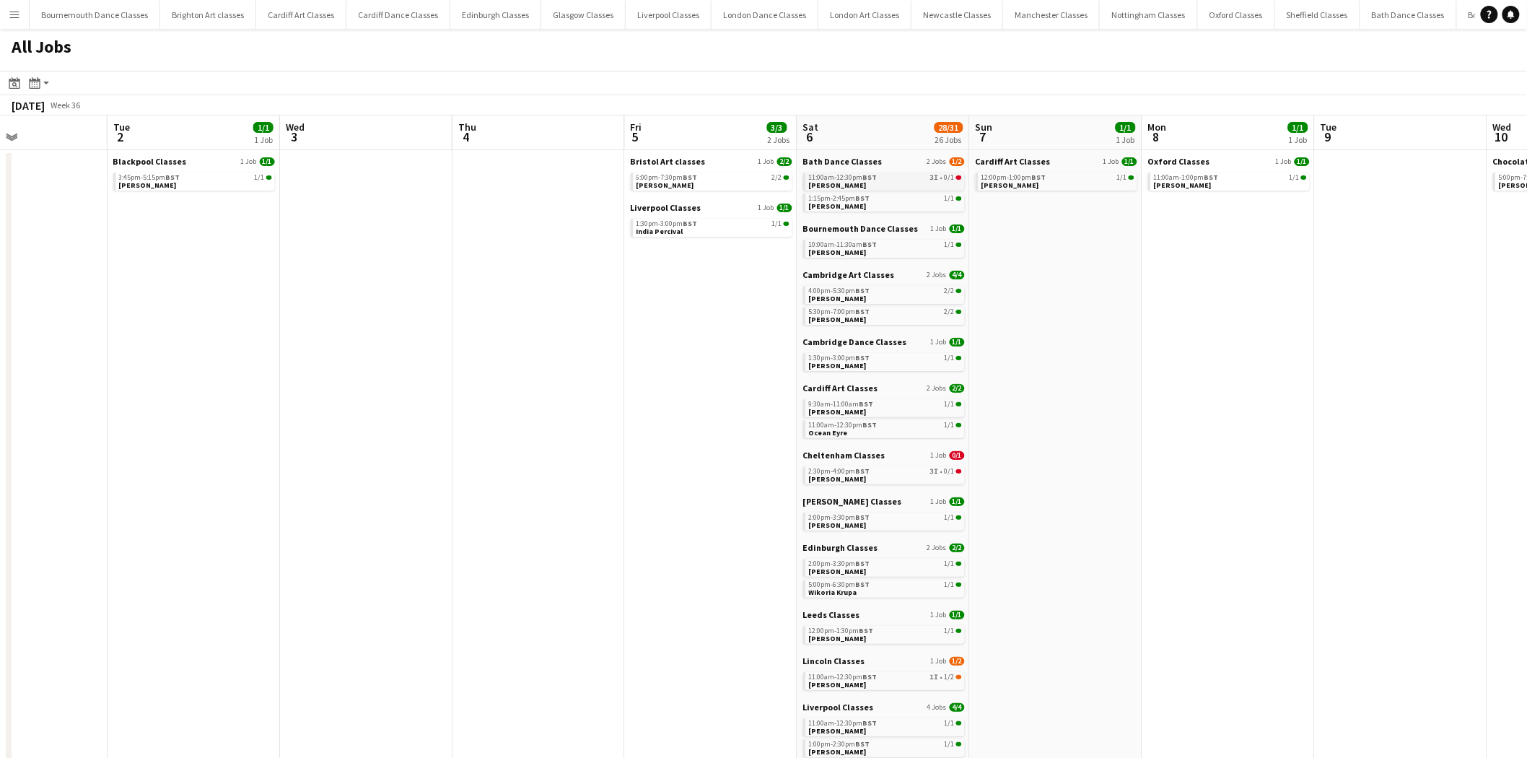
click at [909, 177] on div "11:00am-12:30pm BST 3I • 0/1" at bounding box center [885, 177] width 153 height 7
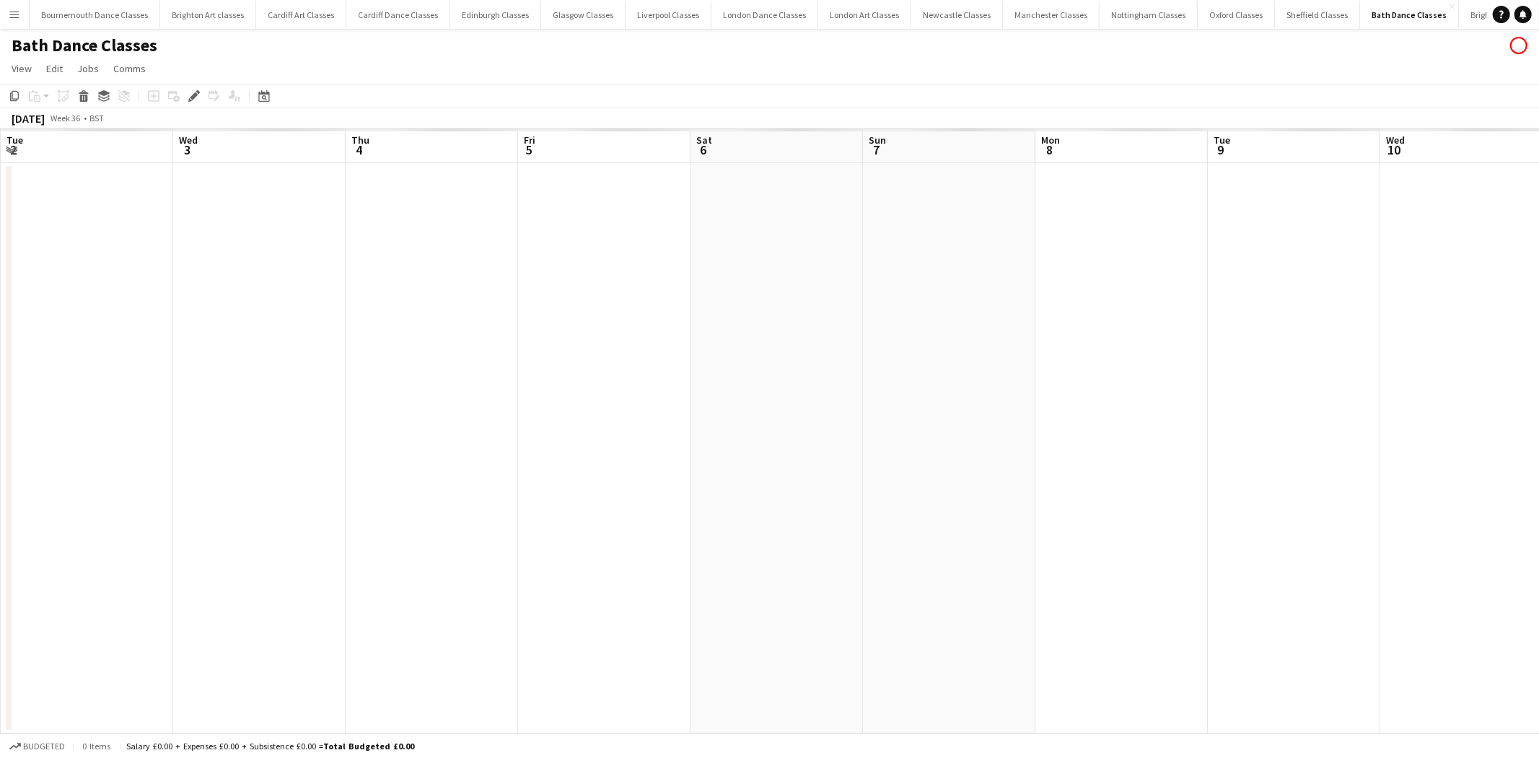
scroll to position [0, 496]
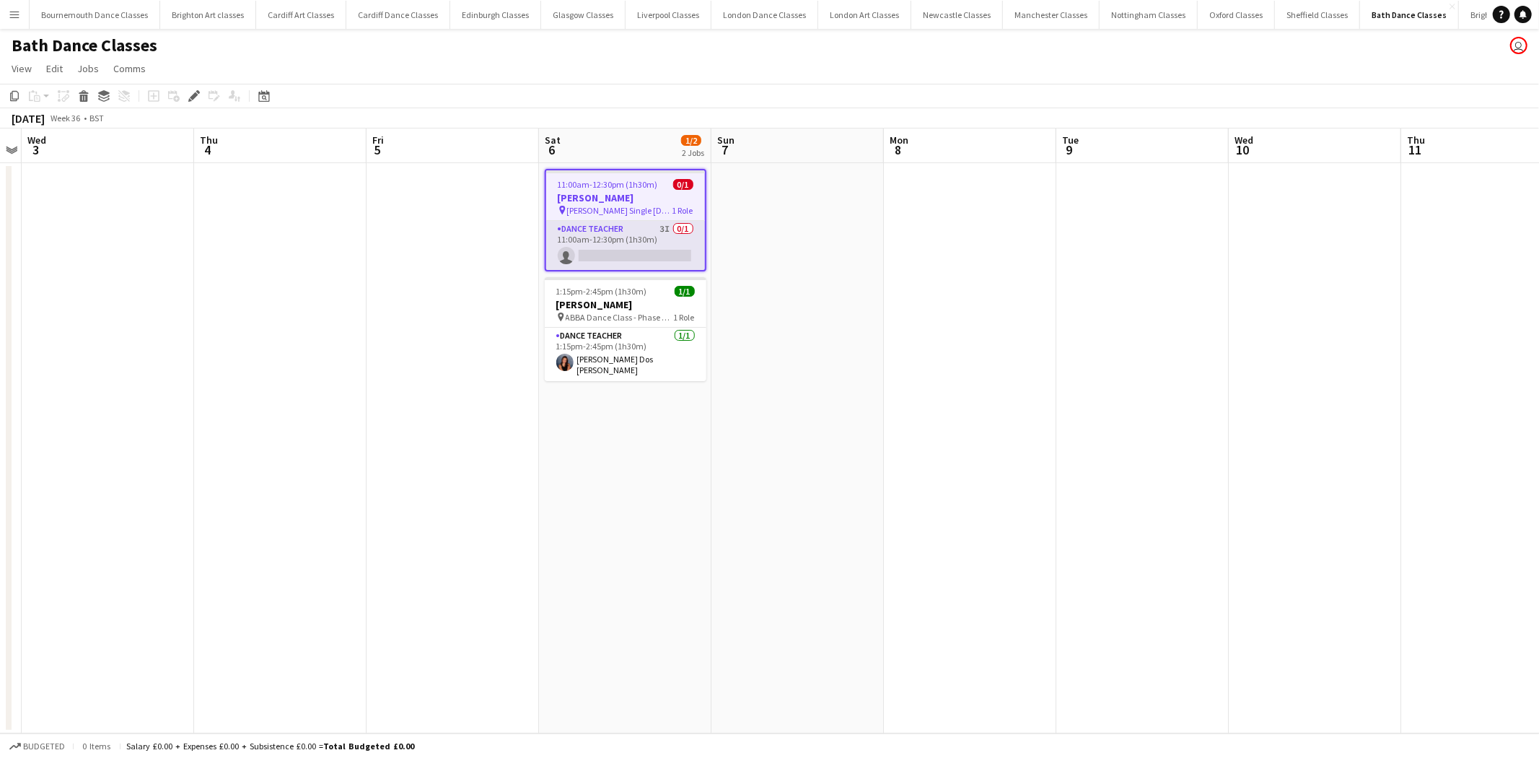
click at [592, 253] on app-card-role "Dance Teacher 3I 0/1 11:00am-12:30pm (1h30m) single-neutral-actions" at bounding box center [625, 245] width 159 height 49
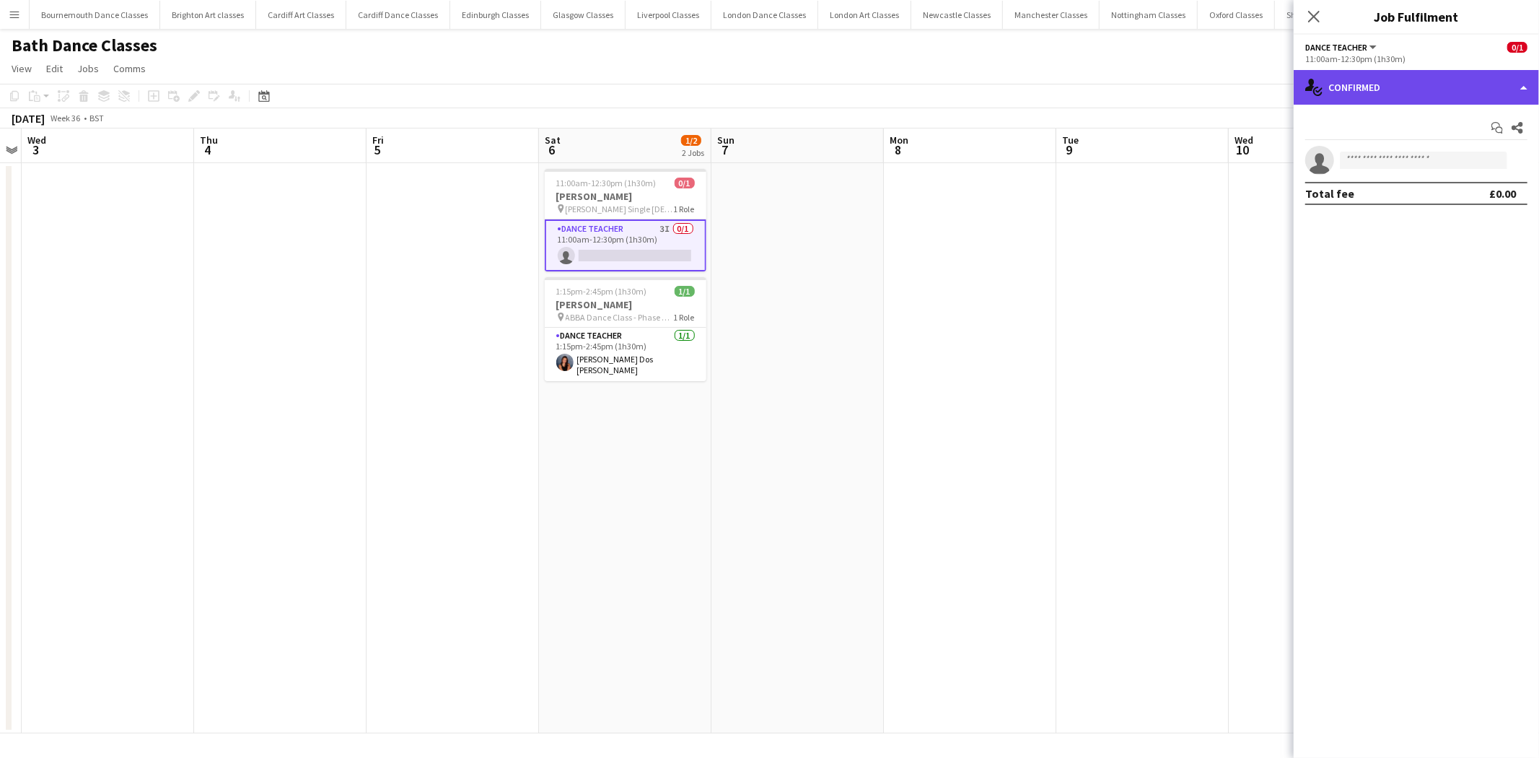
click at [1434, 76] on div "single-neutral-actions-check-2 Confirmed" at bounding box center [1416, 87] width 245 height 35
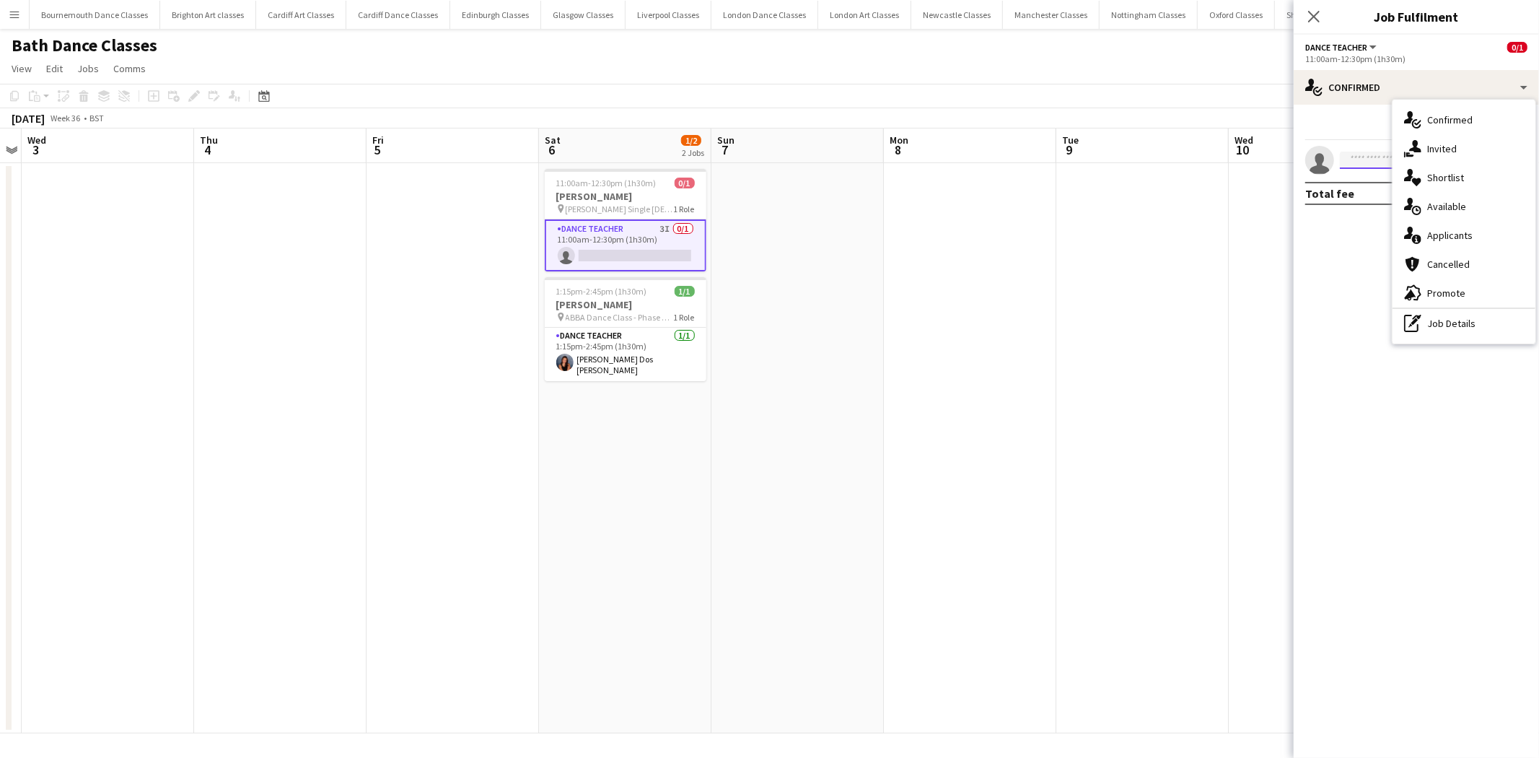
click at [1372, 159] on input at bounding box center [1423, 160] width 167 height 17
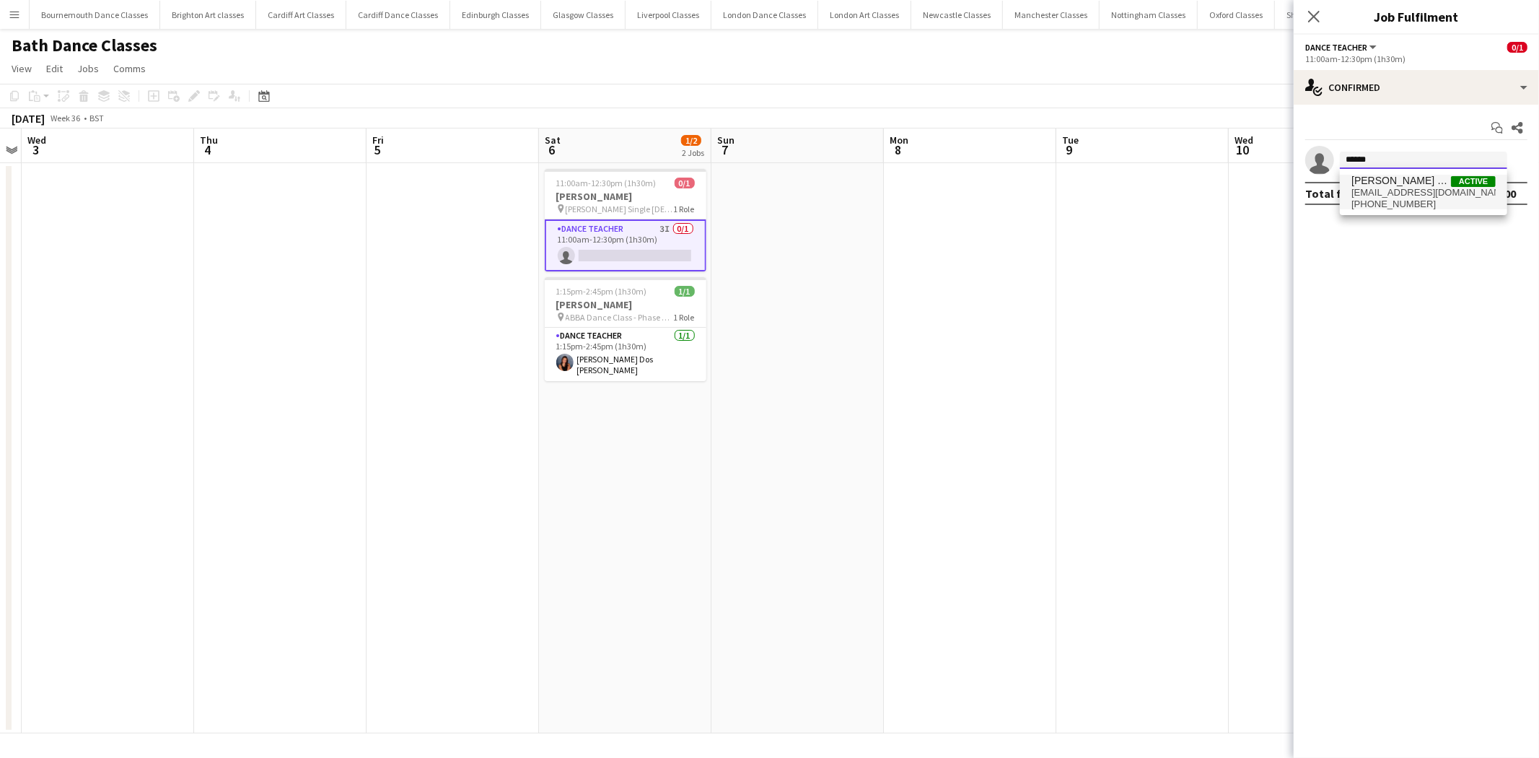
type input "******"
click at [1386, 208] on span "[PHONE_NUMBER]" at bounding box center [1423, 204] width 144 height 12
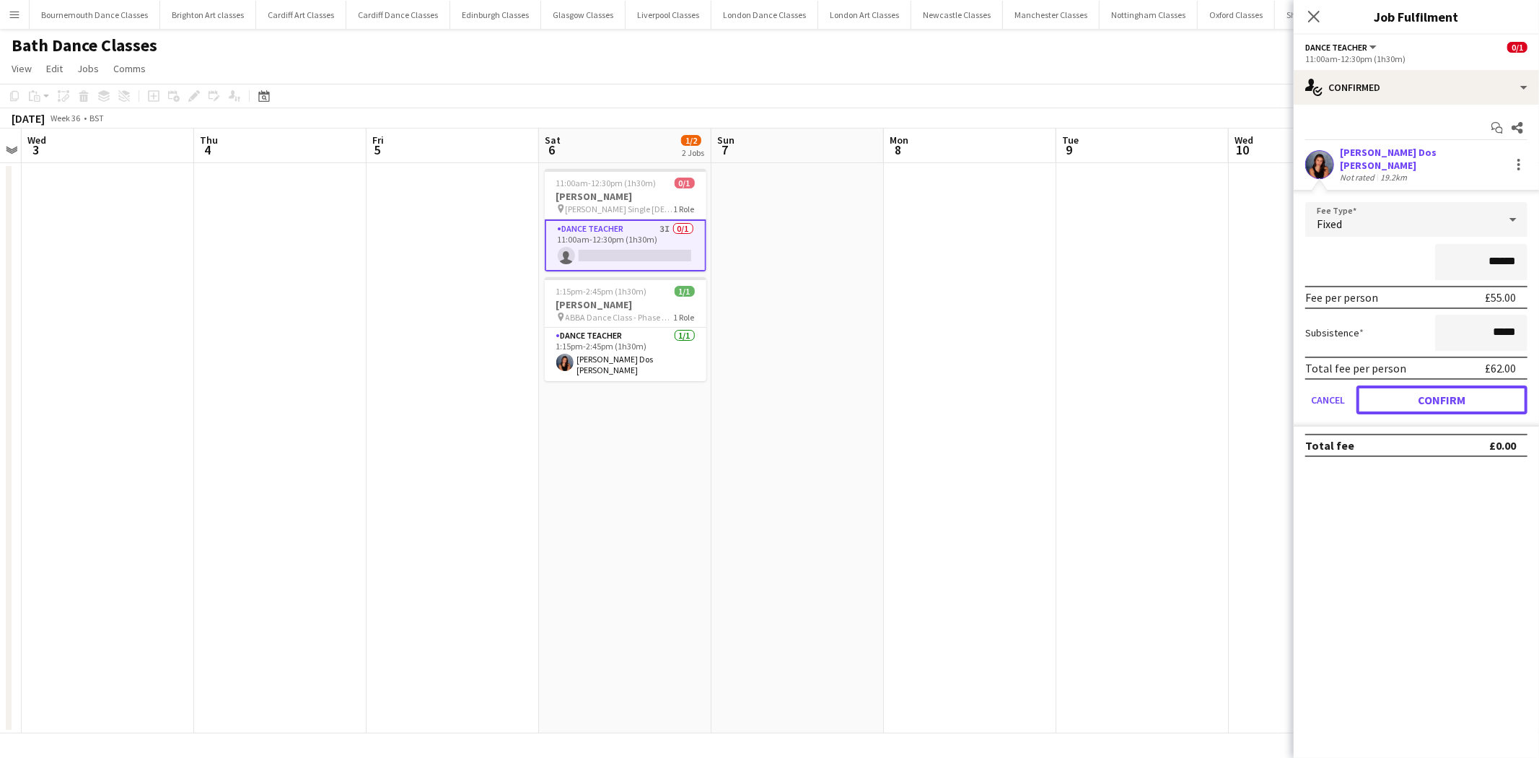
drag, startPoint x: 1424, startPoint y: 402, endPoint x: 1386, endPoint y: 401, distance: 38.2
click at [1424, 403] on button "Confirm" at bounding box center [1441, 399] width 171 height 29
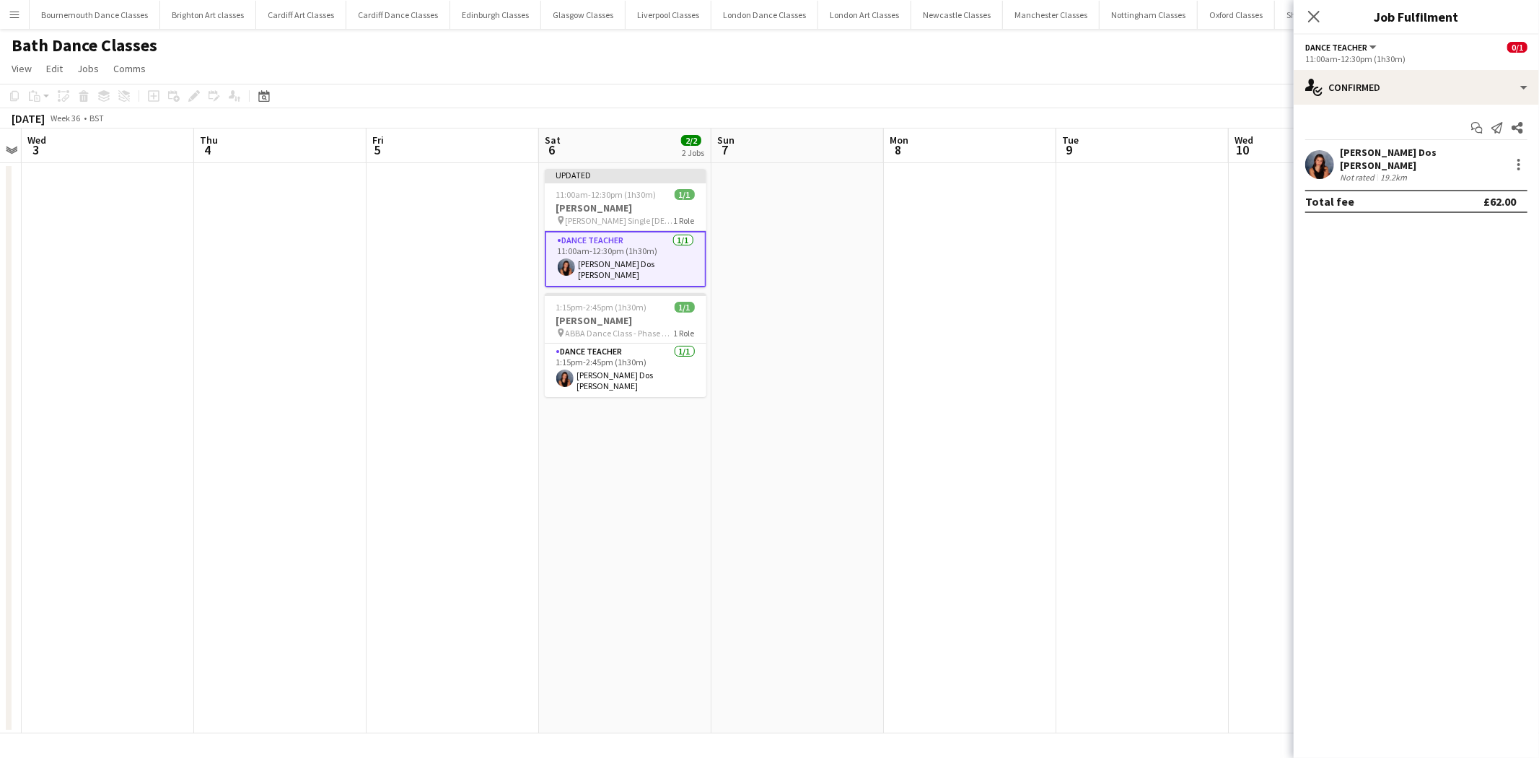
click at [906, 373] on app-date-cell at bounding box center [970, 448] width 172 height 570
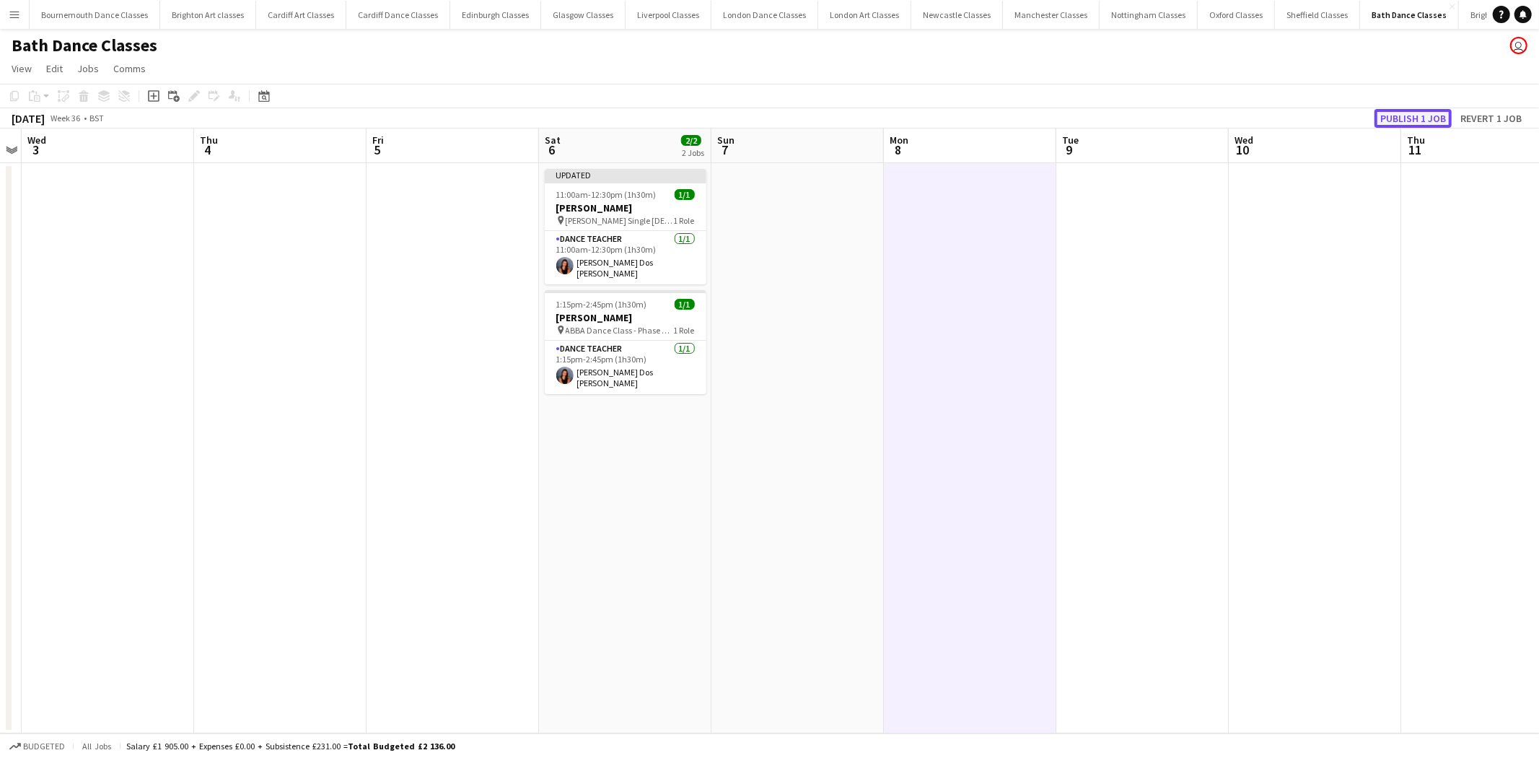
click at [1401, 123] on button "Publish 1 job" at bounding box center [1412, 118] width 77 height 19
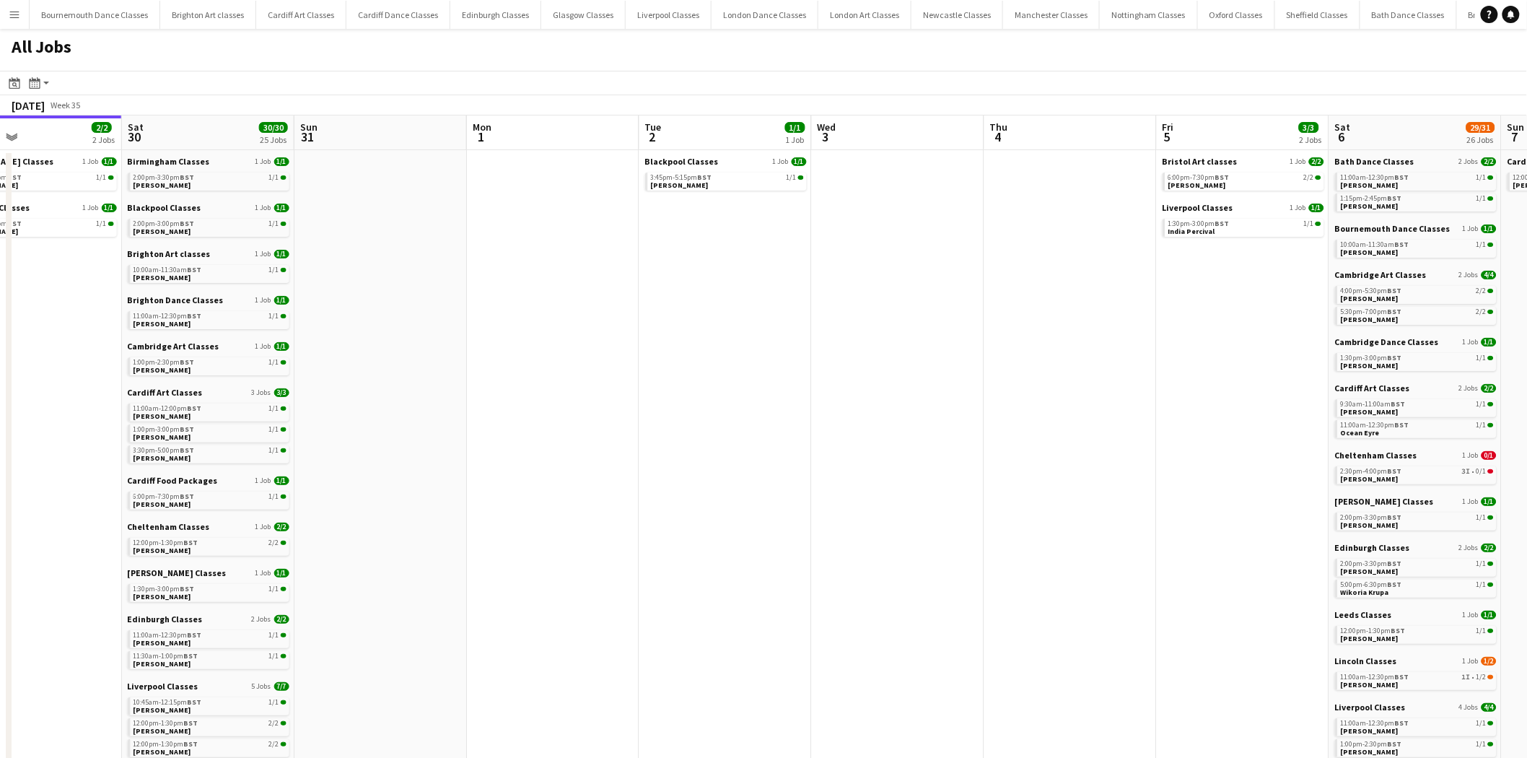
drag, startPoint x: 1063, startPoint y: 317, endPoint x: 380, endPoint y: 358, distance: 684.5
click at [380, 358] on app-calendar-viewport "Tue 26 Wed 27 Thu 28 Fri 29 2/2 2 Jobs Sat 30 30/30 25 Jobs Sun 31 Mon 1 Tue 2 …" at bounding box center [763, 646] width 1527 height 1063
